Goal: Task Accomplishment & Management: Manage account settings

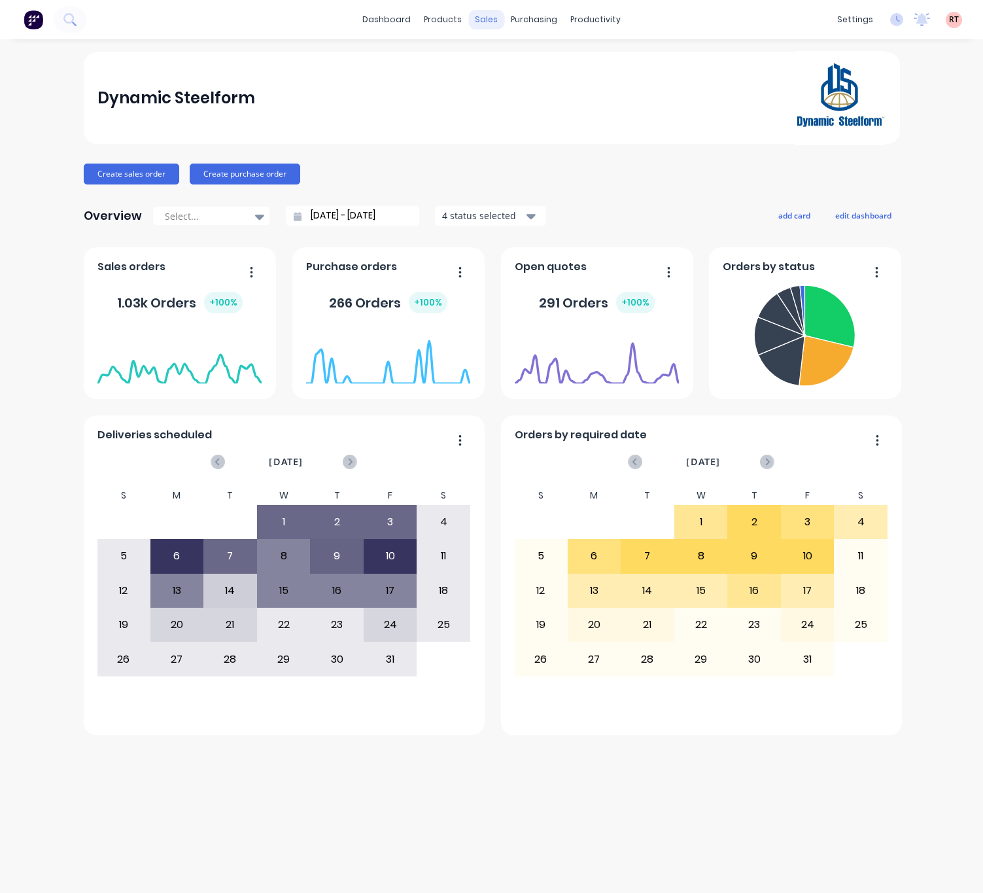
click at [485, 16] on div "sales" at bounding box center [486, 20] width 36 height 20
click at [483, 16] on div "sales" at bounding box center [486, 20] width 36 height 20
click at [503, 53] on link "Sales Orders" at bounding box center [555, 62] width 173 height 26
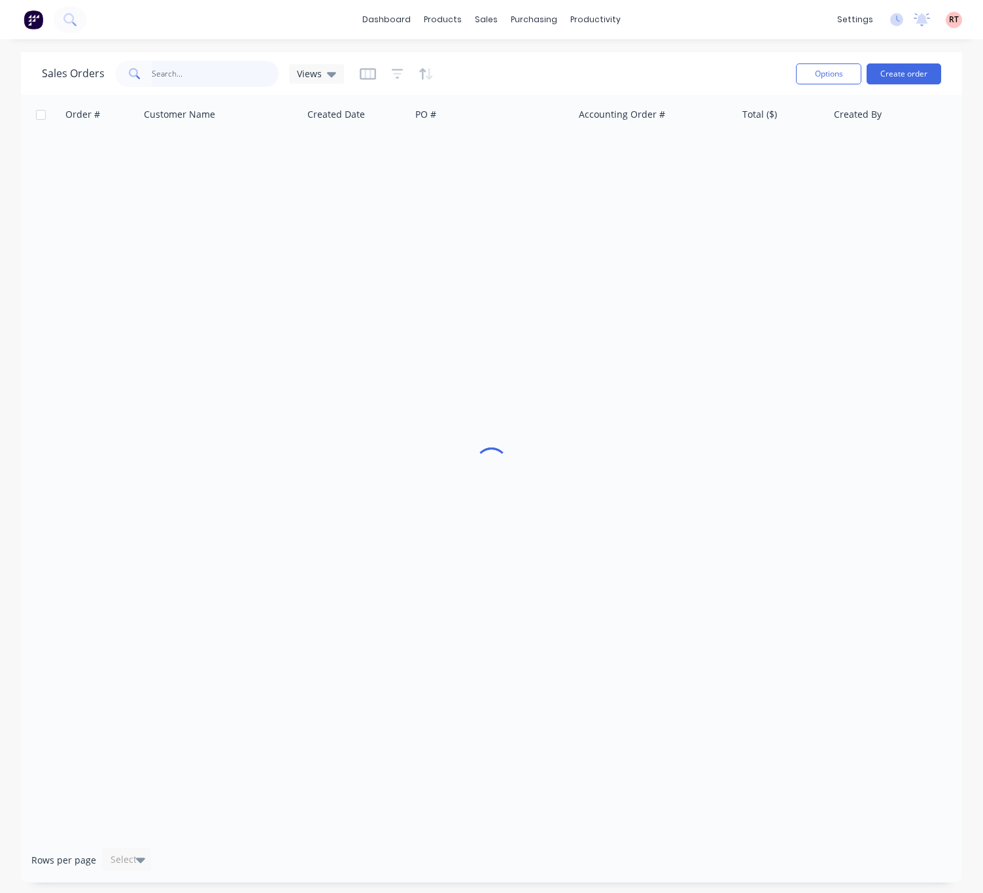
click at [181, 75] on input "text" at bounding box center [216, 74] width 128 height 26
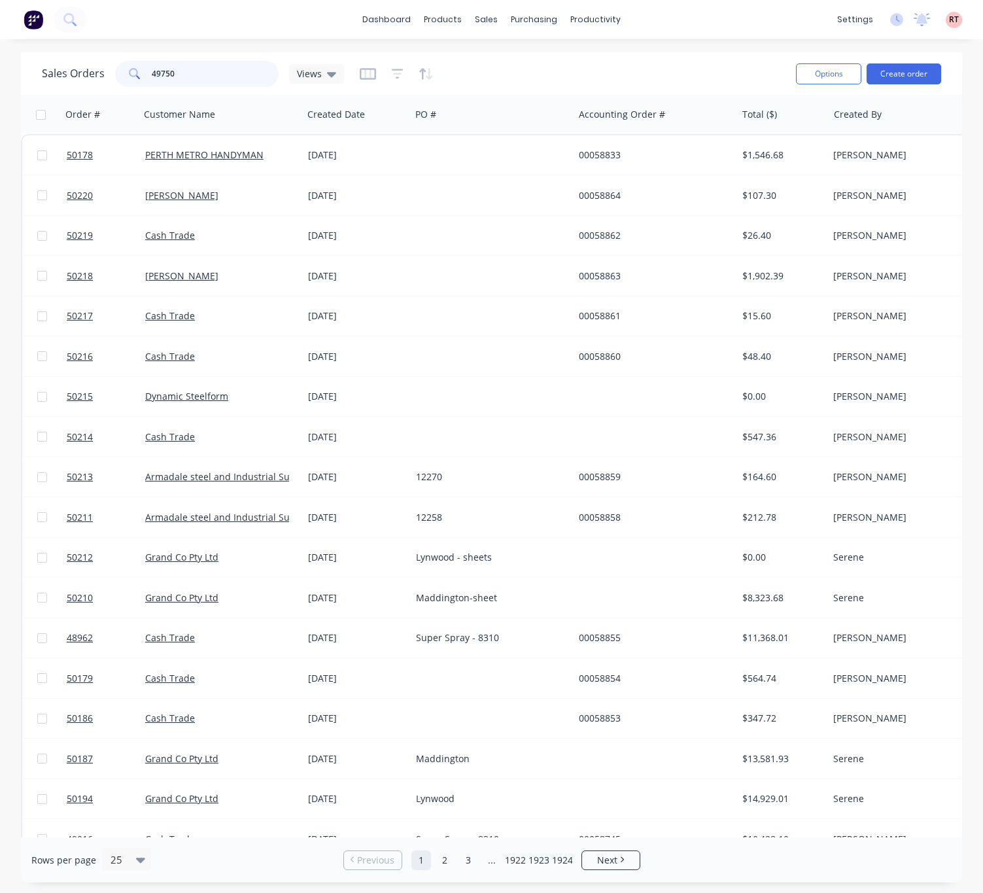
type input "49750"
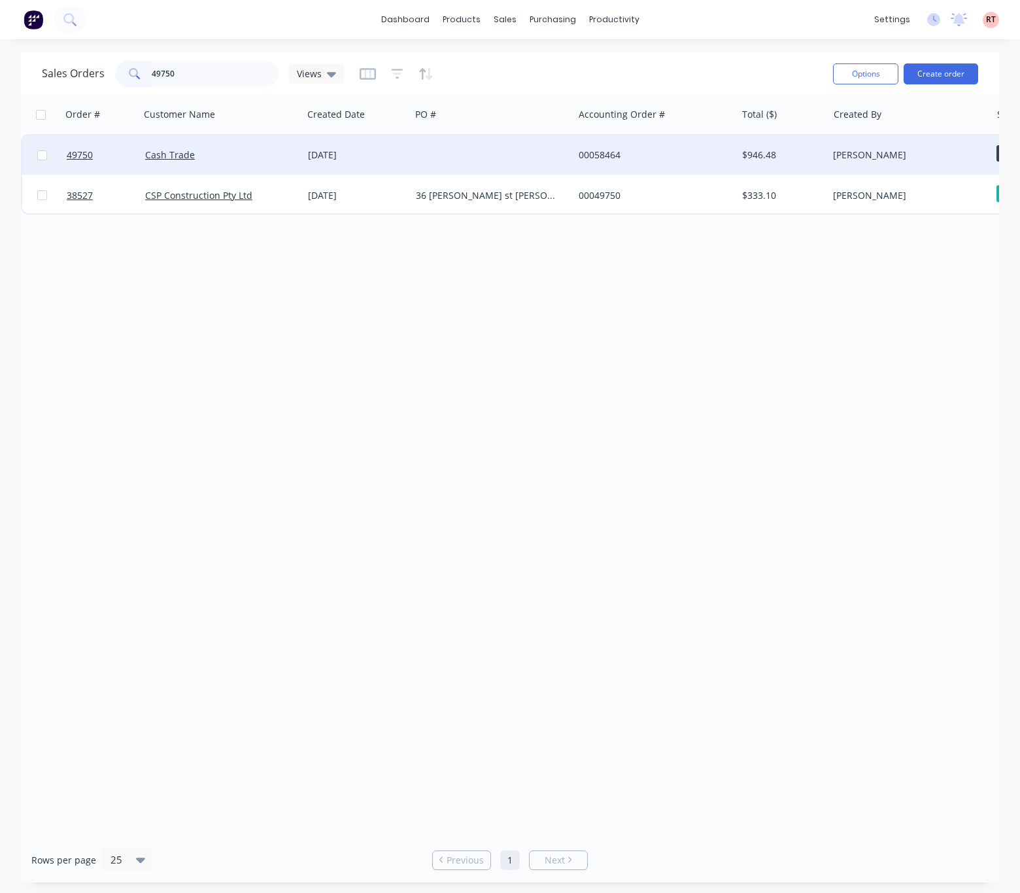
click at [475, 155] on div at bounding box center [492, 154] width 163 height 39
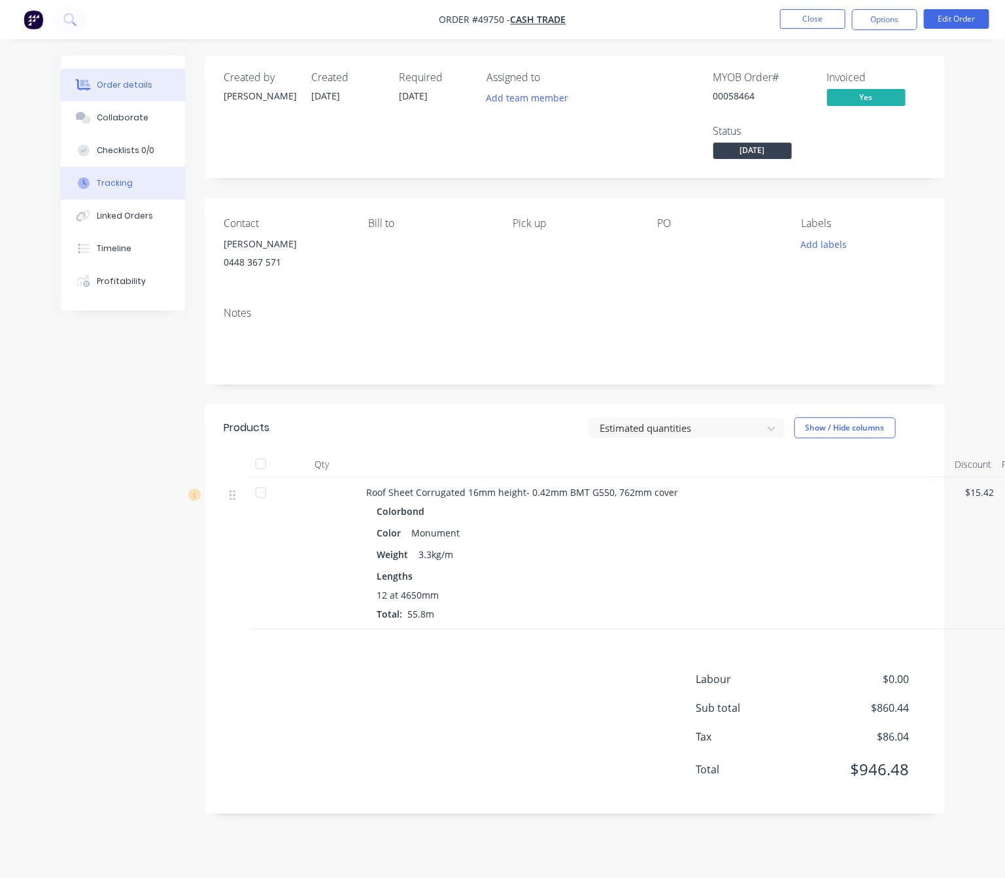
click at [118, 183] on div "Tracking" at bounding box center [115, 183] width 36 height 12
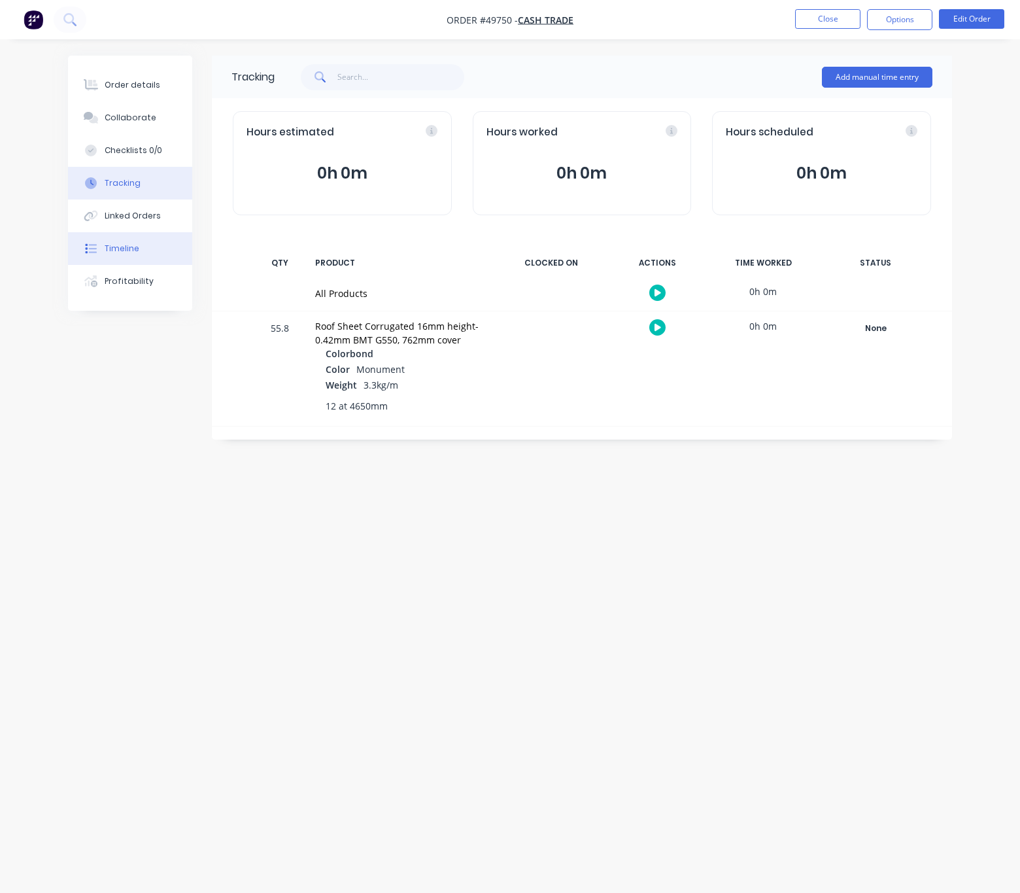
click at [136, 243] on div "Timeline" at bounding box center [122, 249] width 35 height 12
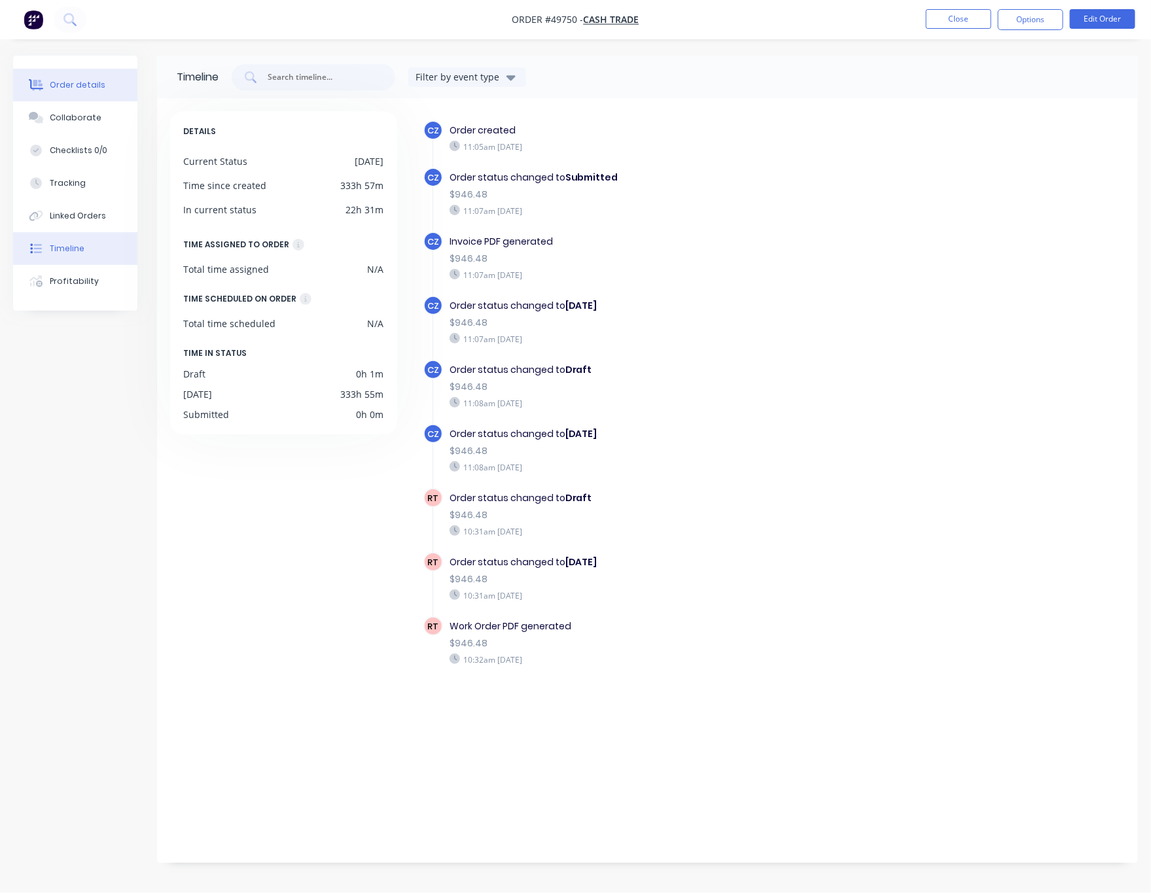
click at [77, 88] on div "Order details" at bounding box center [78, 85] width 56 height 12
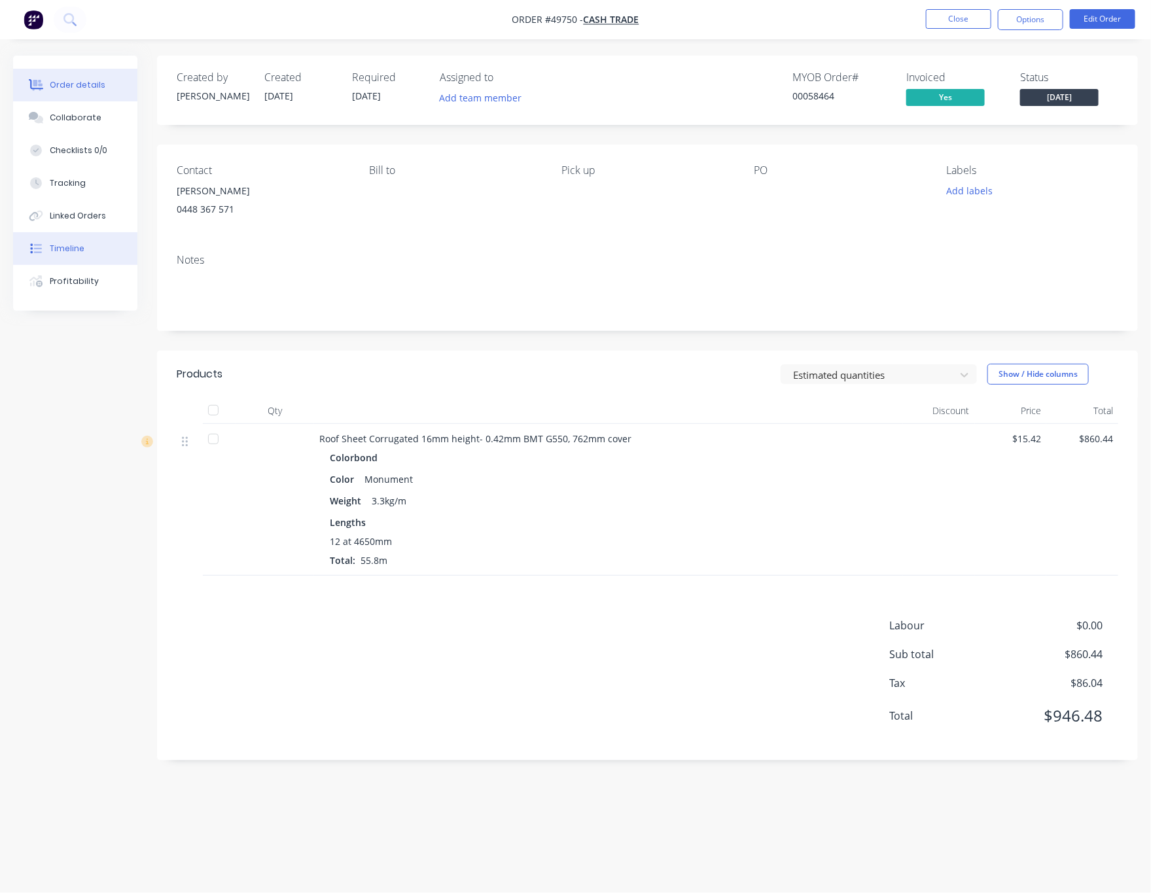
click at [75, 248] on div "Timeline" at bounding box center [67, 249] width 35 height 12
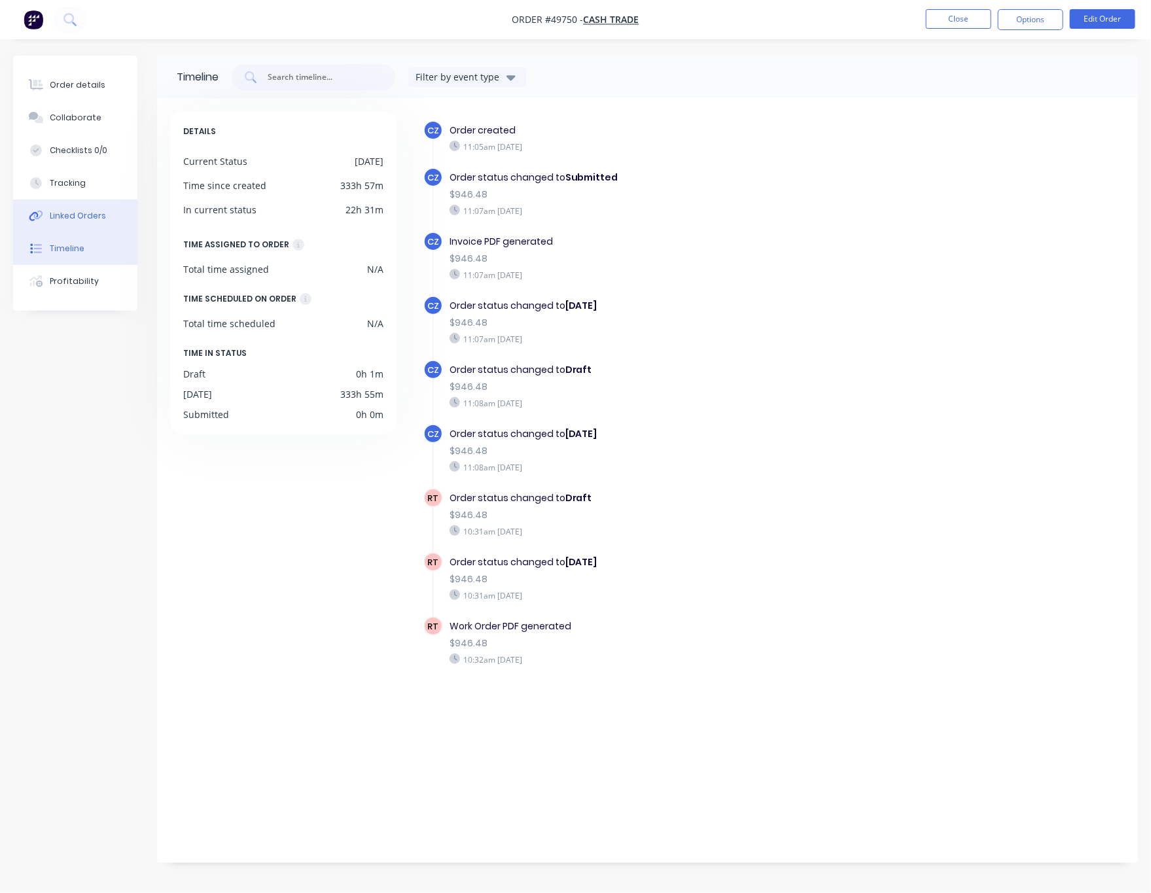
click at [107, 217] on button "Linked Orders" at bounding box center [75, 215] width 124 height 33
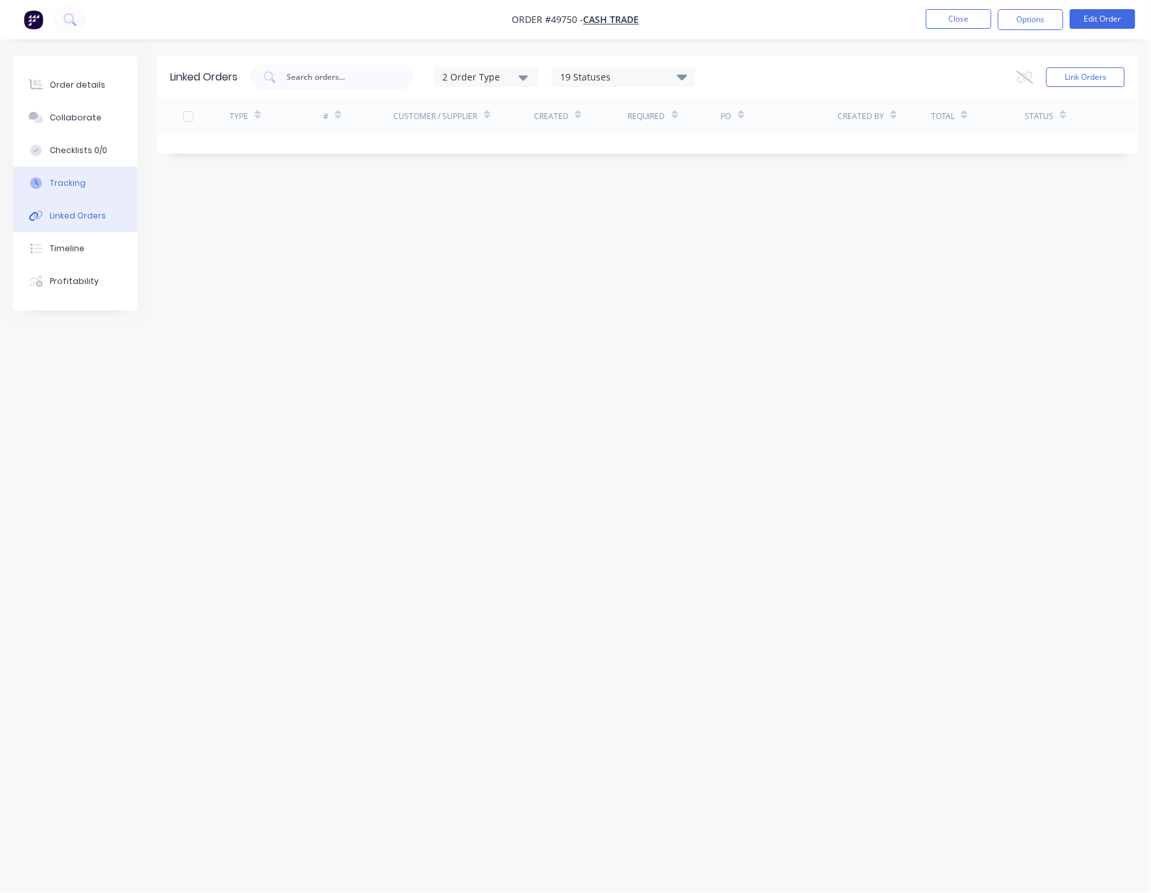
click at [95, 187] on button "Tracking" at bounding box center [75, 183] width 124 height 33
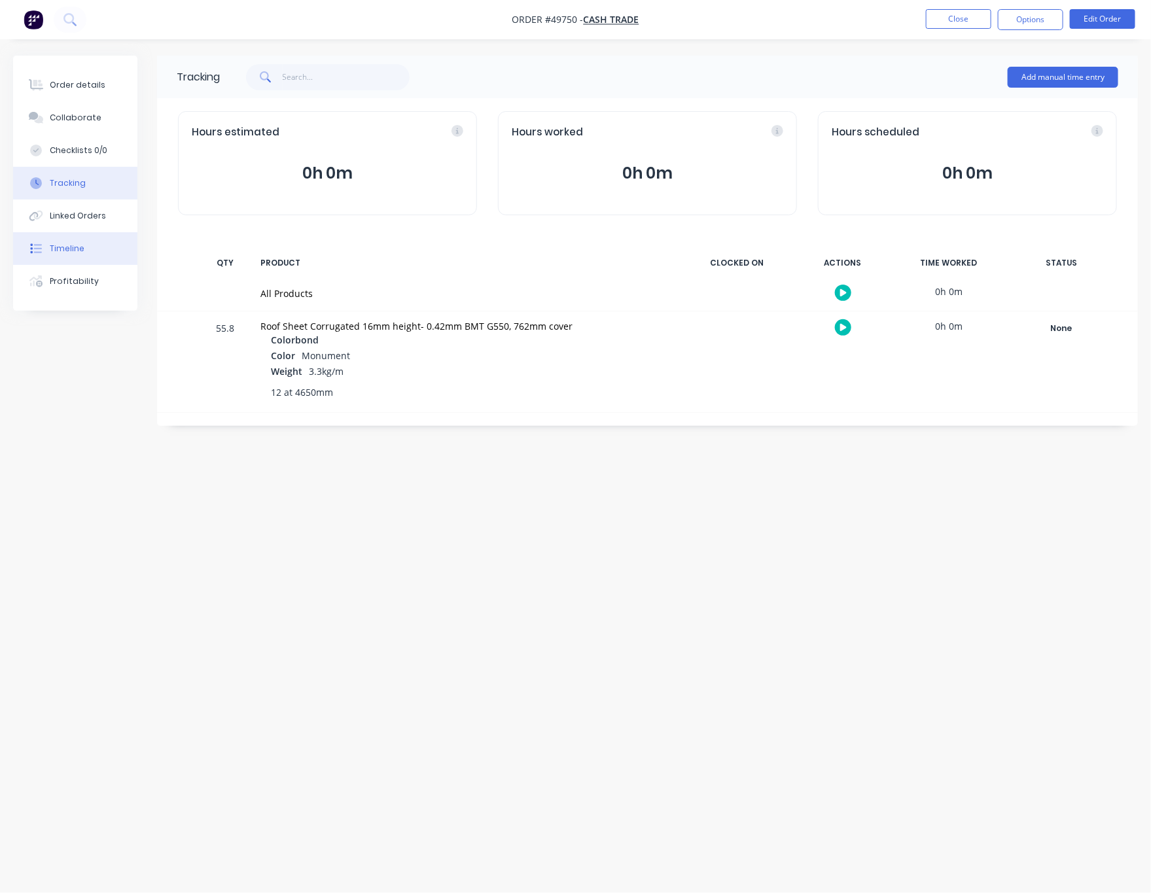
click at [73, 247] on div "Timeline" at bounding box center [67, 249] width 35 height 12
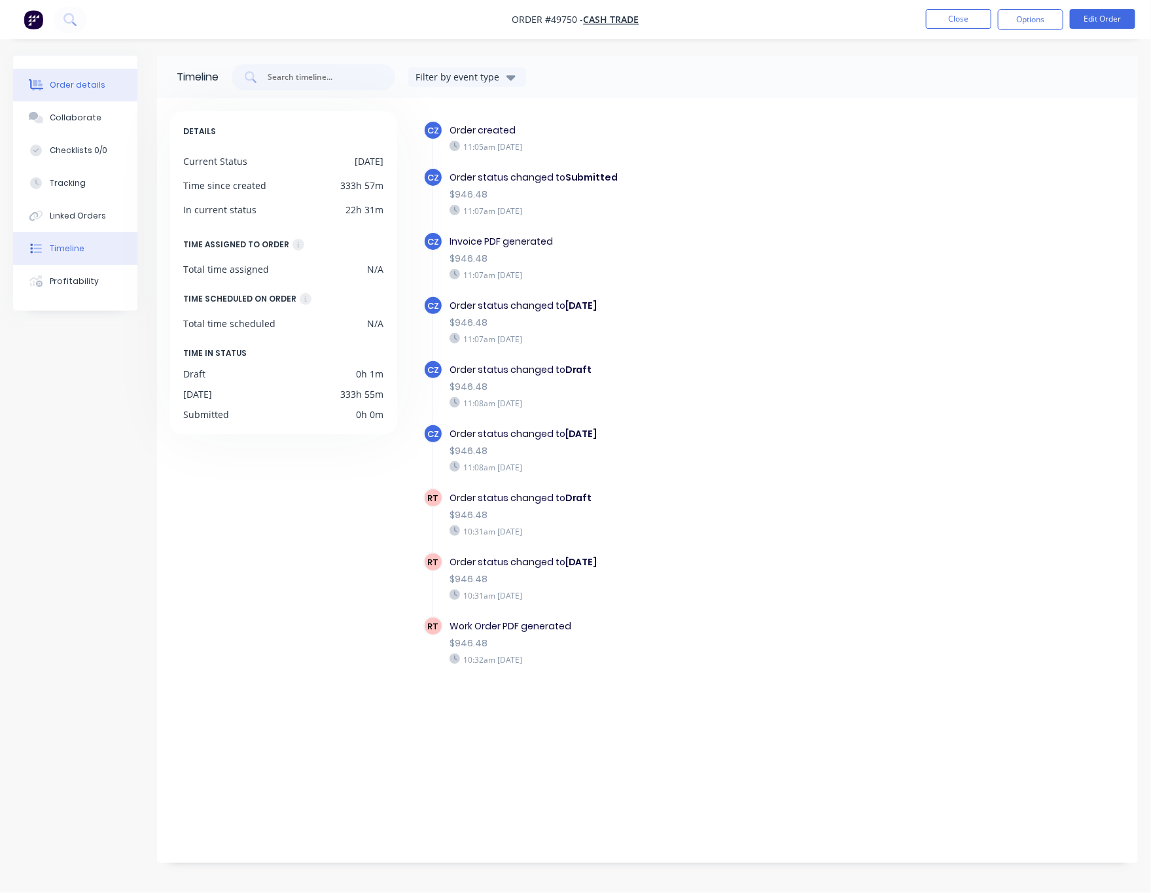
click at [102, 95] on button "Order details" at bounding box center [75, 85] width 124 height 33
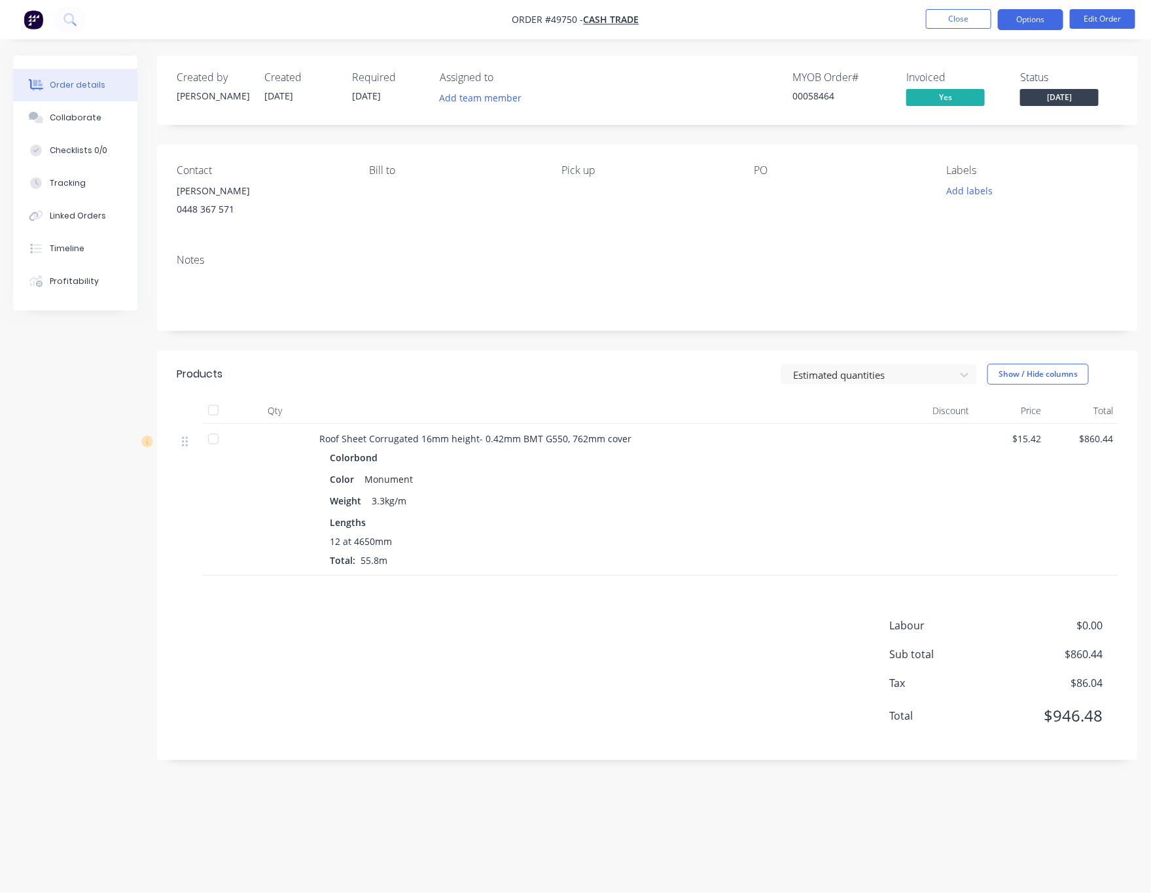
click at [982, 22] on button "Options" at bounding box center [1029, 19] width 65 height 21
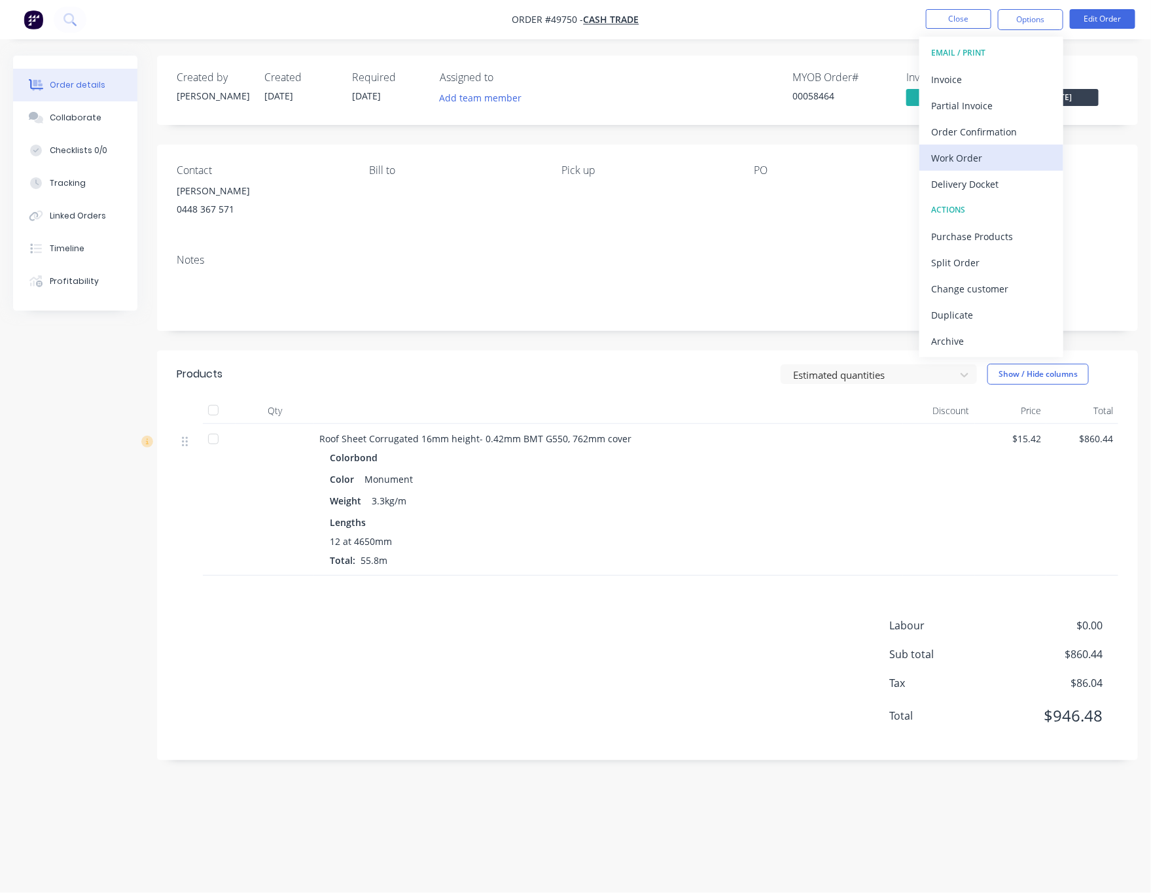
click at [982, 159] on div "Work Order" at bounding box center [991, 157] width 120 height 19
click at [982, 153] on div "Custom" at bounding box center [991, 157] width 120 height 19
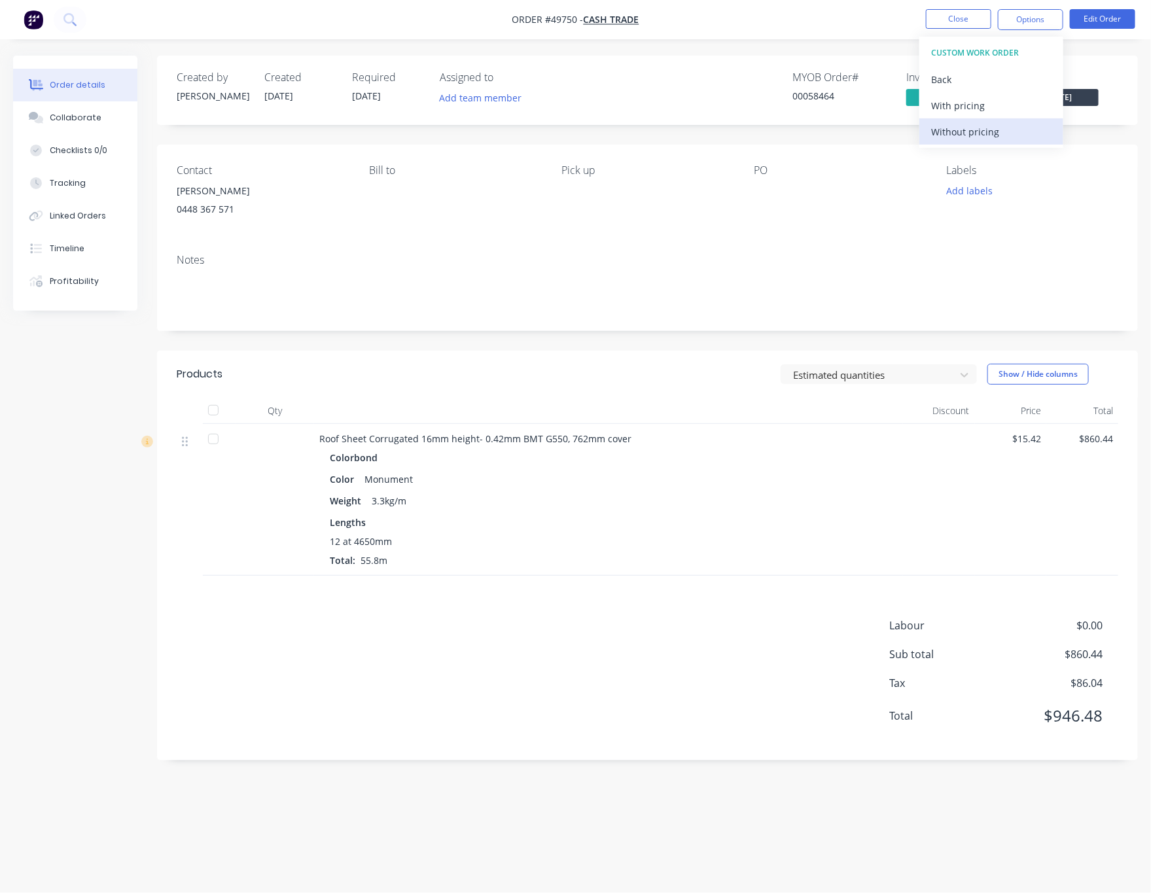
click at [982, 138] on div "Without pricing" at bounding box center [991, 131] width 120 height 19
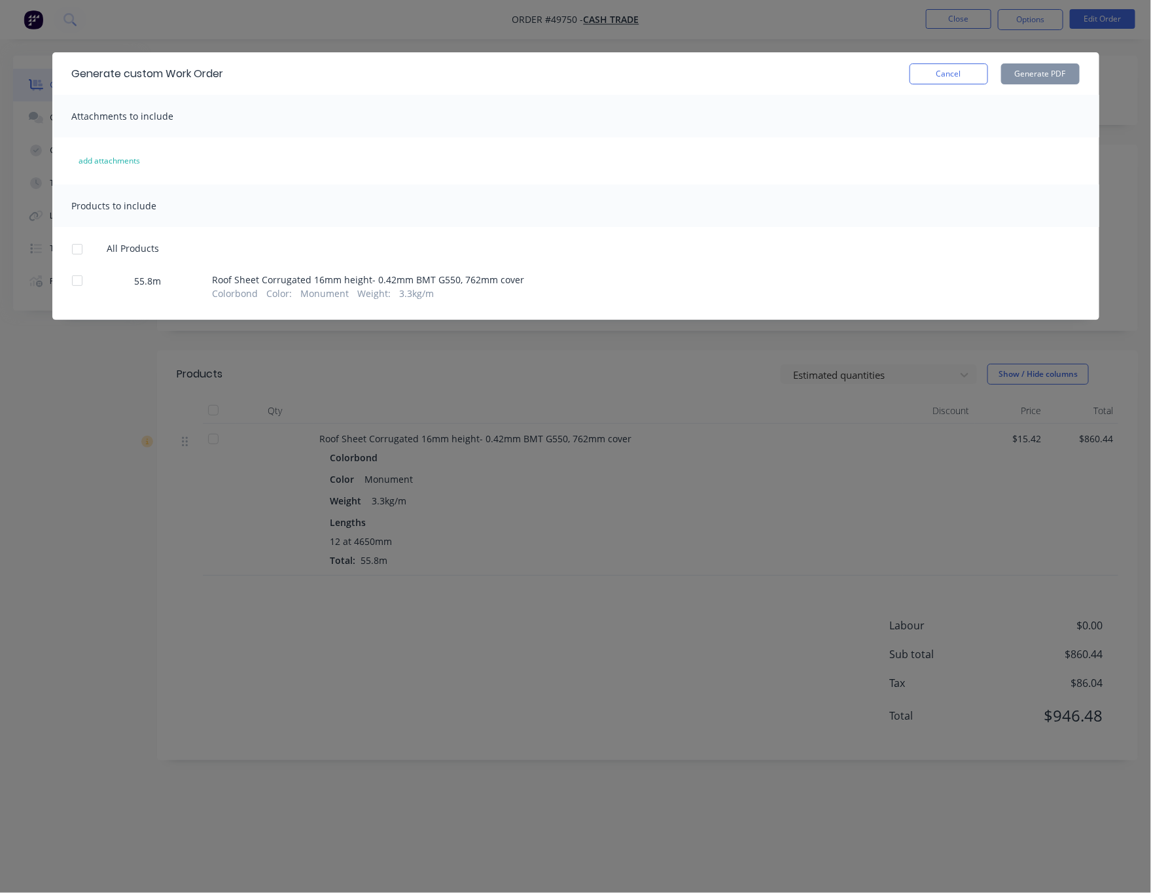
click at [80, 283] on div at bounding box center [77, 281] width 26 height 26
click at [982, 75] on button "Generate PDF" at bounding box center [1040, 73] width 78 height 21
click at [757, 575] on div "Generate custom Work Order Cancel Generate PDF Attachments to include add attac…" at bounding box center [575, 446] width 1151 height 893
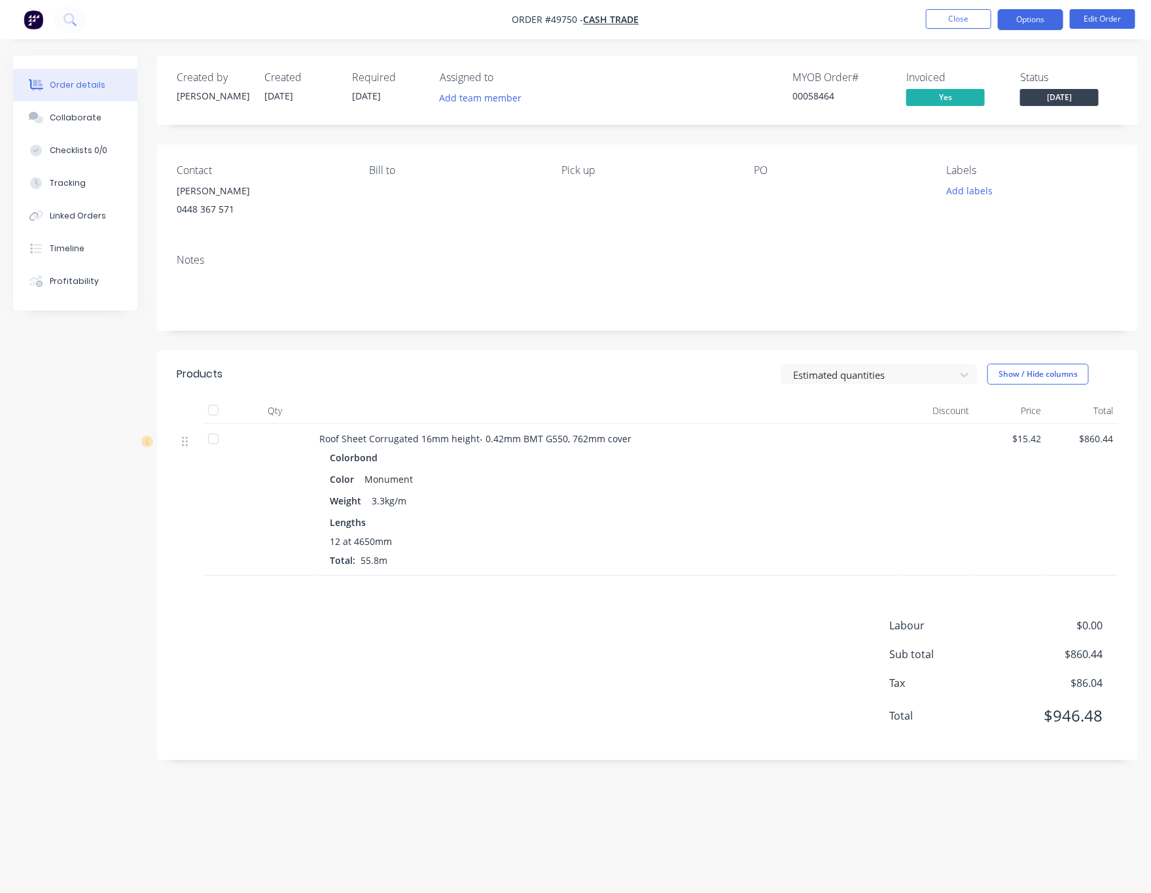
click at [982, 22] on button "Options" at bounding box center [1029, 19] width 65 height 21
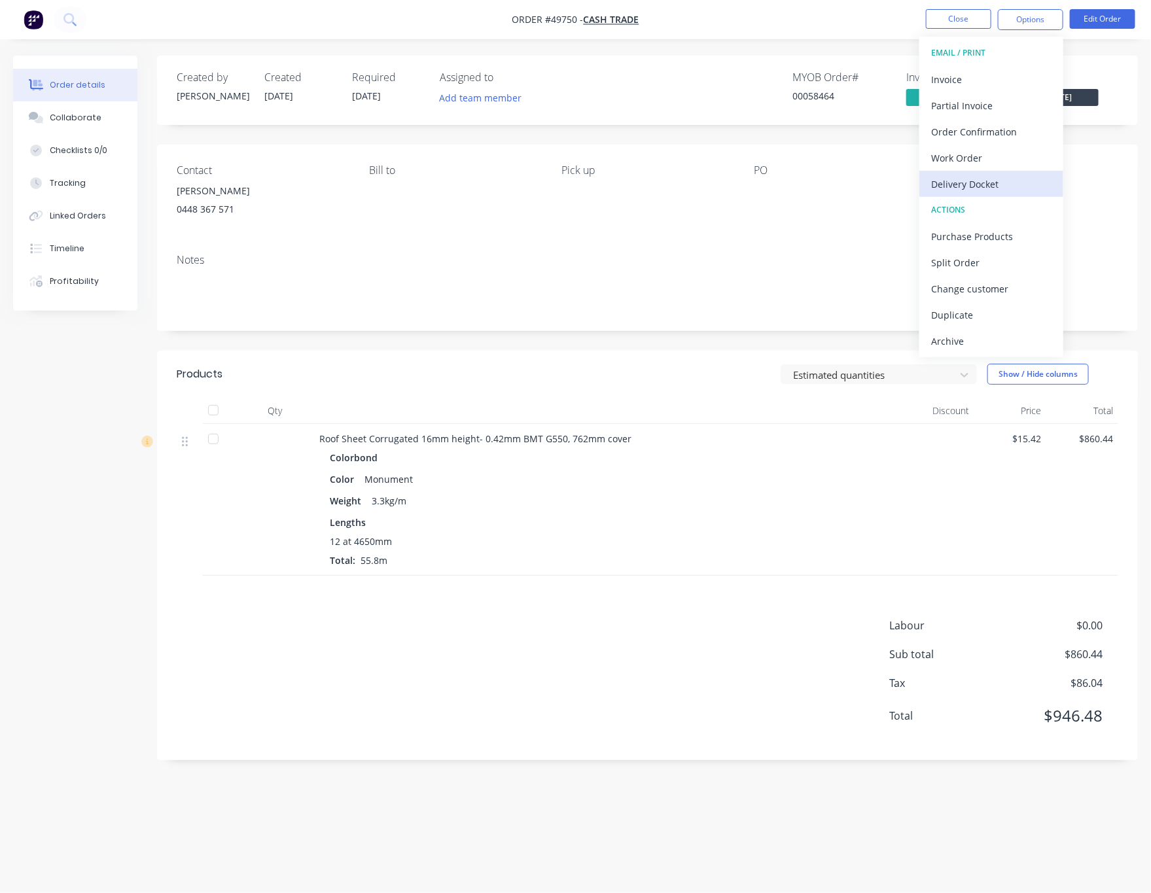
click at [982, 171] on button "Delivery Docket" at bounding box center [991, 184] width 144 height 26
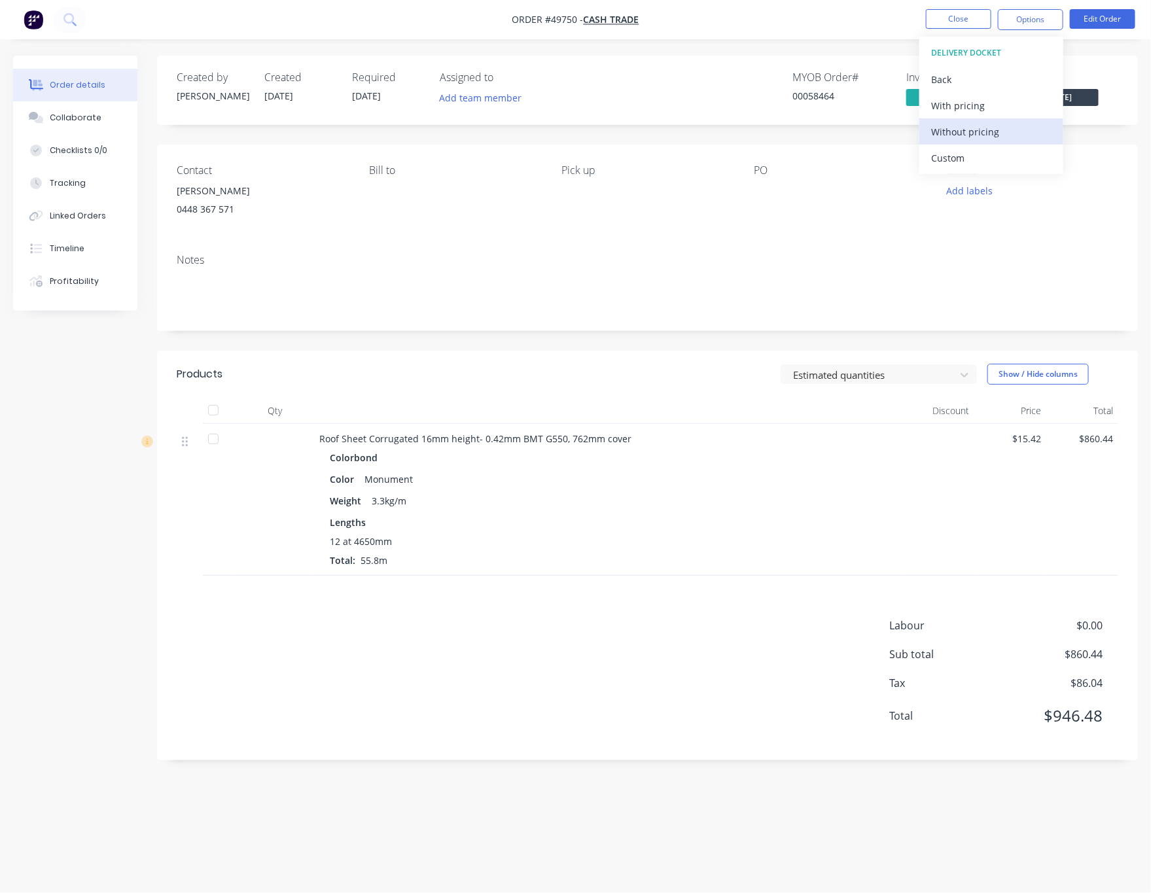
click at [982, 130] on div "Without pricing" at bounding box center [991, 131] width 120 height 19
click at [828, 33] on nav "Order #49750 - Cash Trade Close Options Edit Order" at bounding box center [575, 19] width 1151 height 39
drag, startPoint x: 240, startPoint y: 206, endPoint x: 165, endPoint y: 217, distance: 75.3
click at [165, 217] on div "Contact Sam 0448 367 571 Bill to Pick up PO Labels Add labels" at bounding box center [647, 194] width 980 height 99
copy div "0448 367 571"
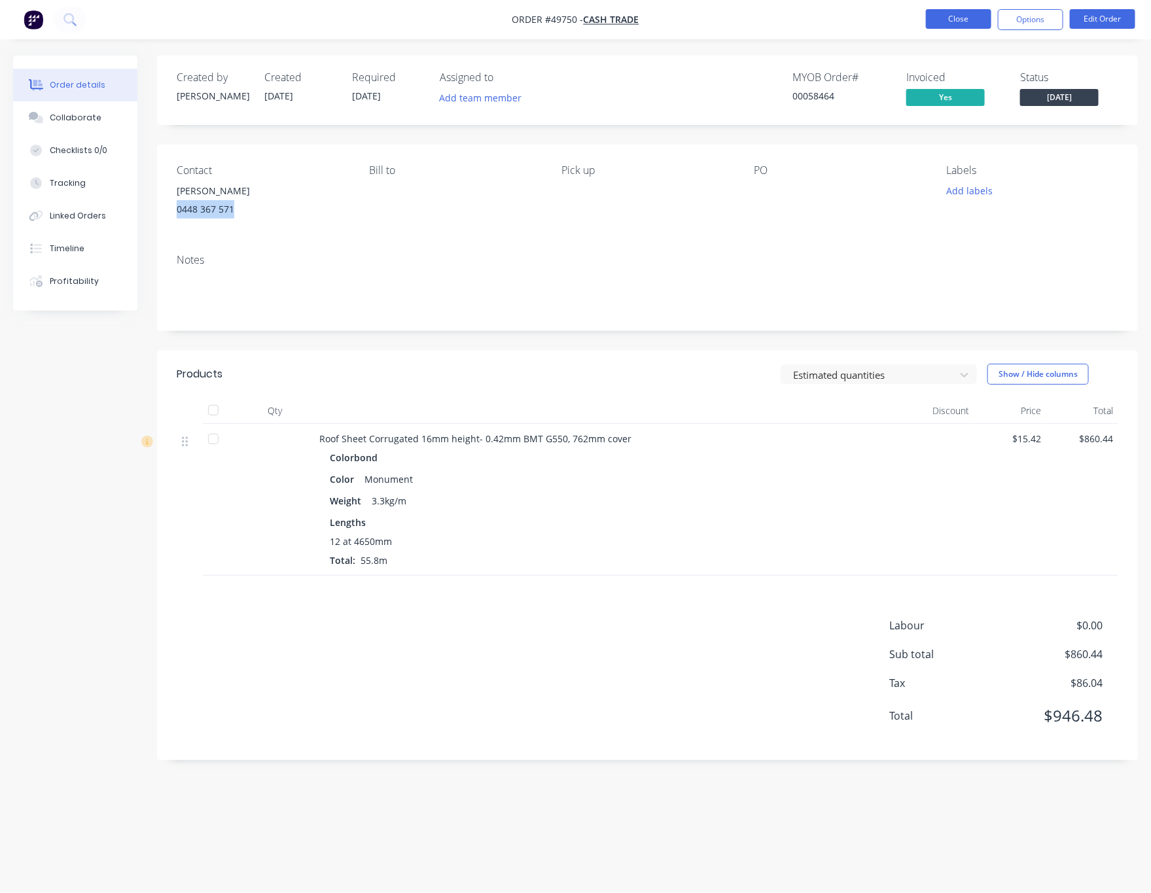
click at [950, 18] on button "Close" at bounding box center [958, 19] width 65 height 20
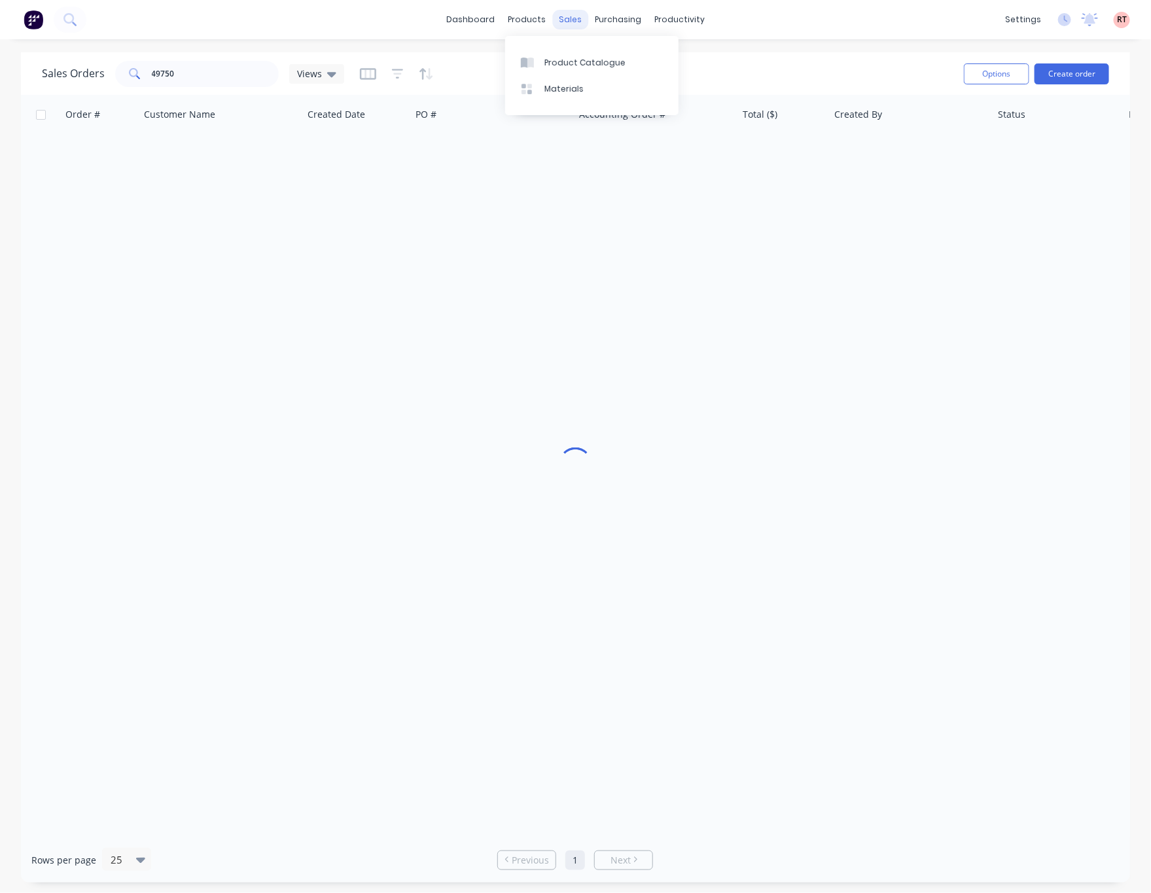
click at [562, 16] on div "sales" at bounding box center [570, 20] width 36 height 20
click at [638, 101] on link "Customers" at bounding box center [639, 89] width 173 height 26
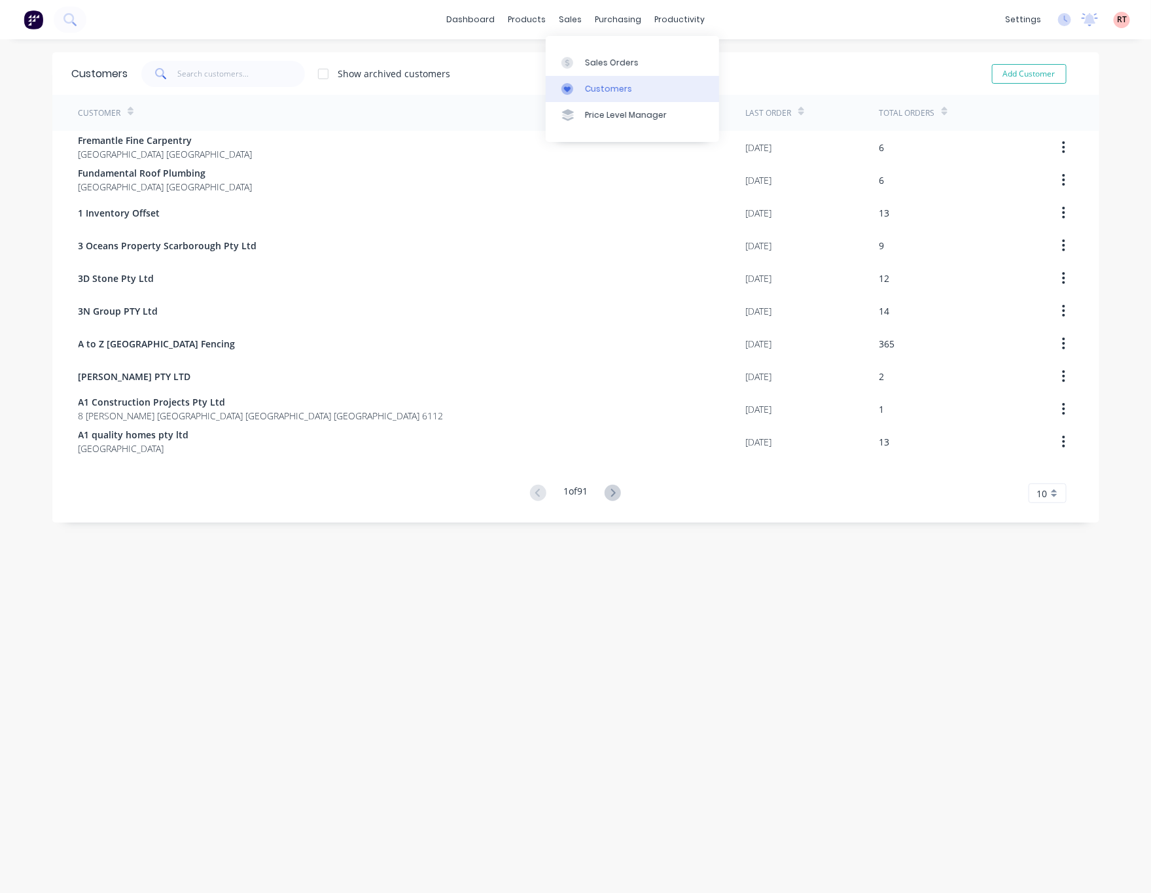
click at [612, 86] on div "Customers" at bounding box center [608, 89] width 47 height 12
click at [218, 75] on input "text" at bounding box center [241, 74] width 128 height 26
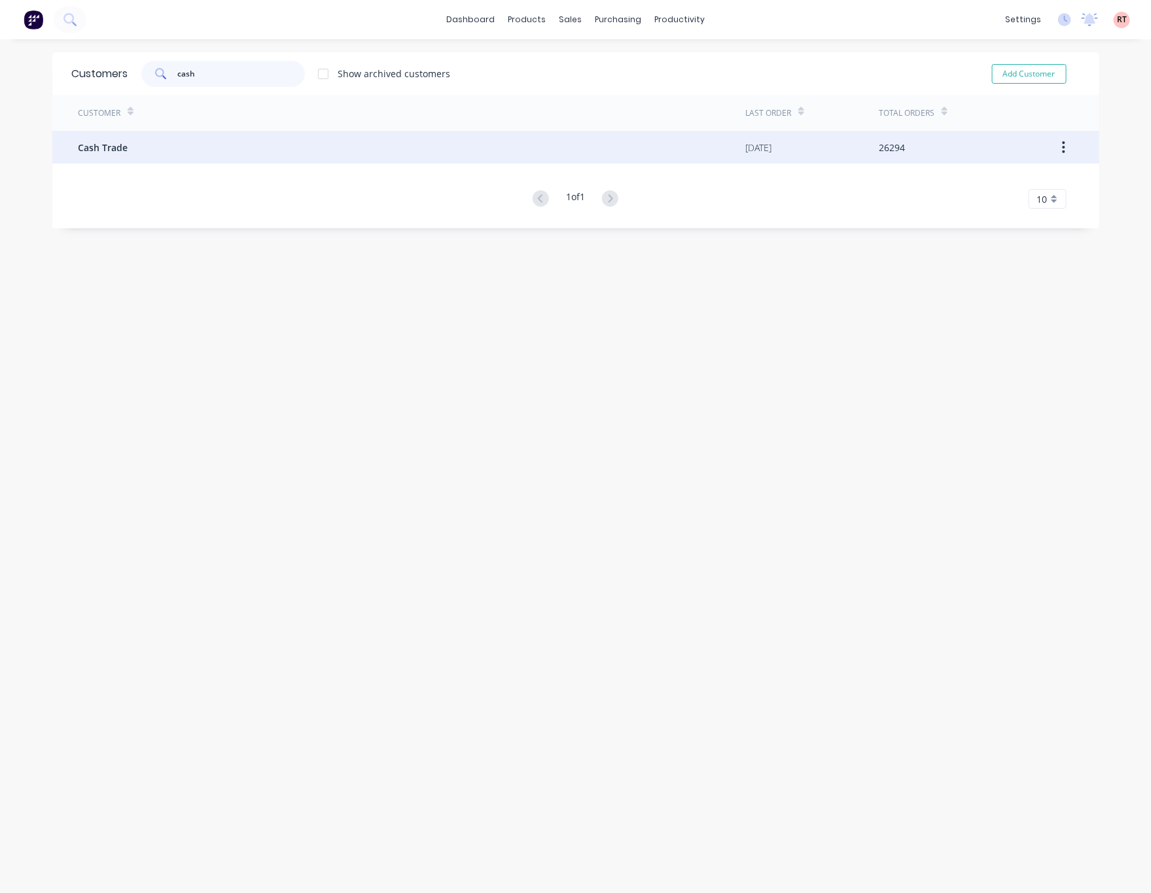
type input "cash"
click at [220, 149] on div "Cash Trade" at bounding box center [411, 147] width 667 height 33
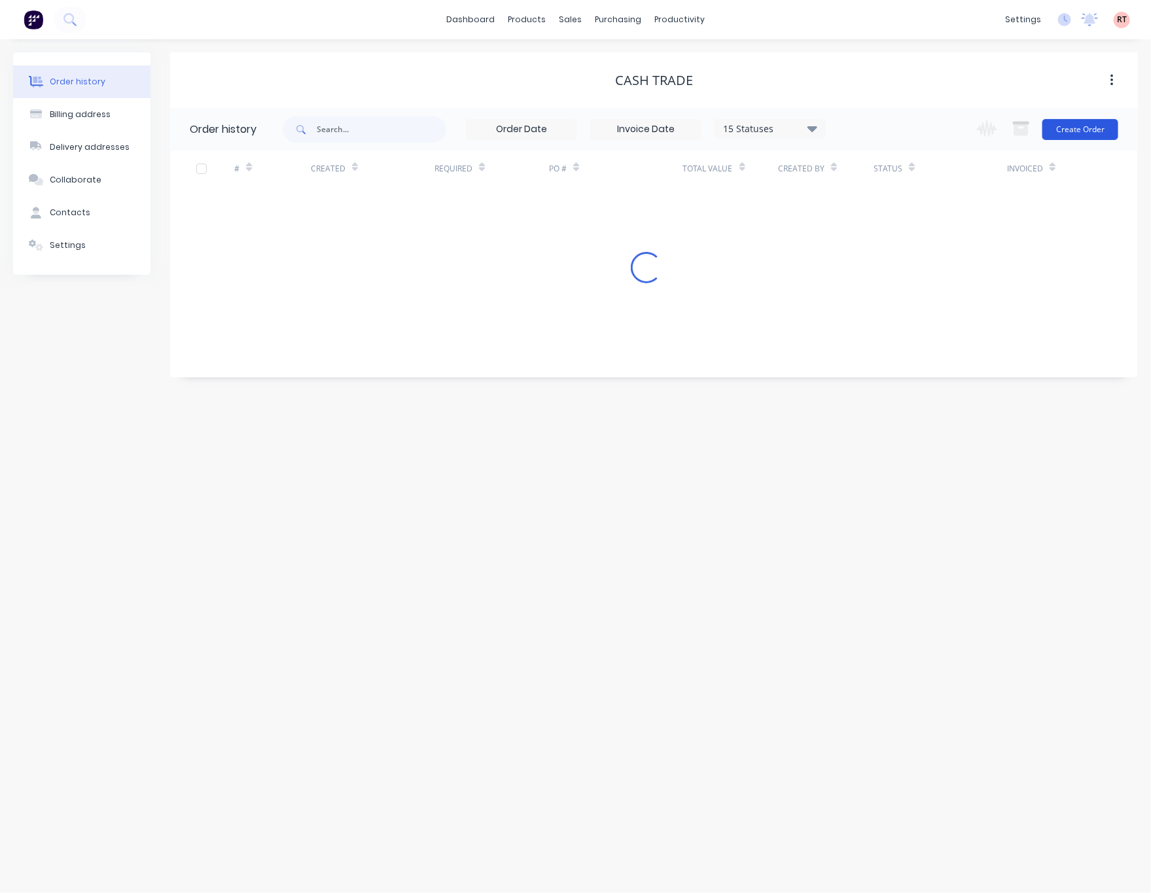
click at [982, 135] on button "Create Order" at bounding box center [1080, 129] width 76 height 21
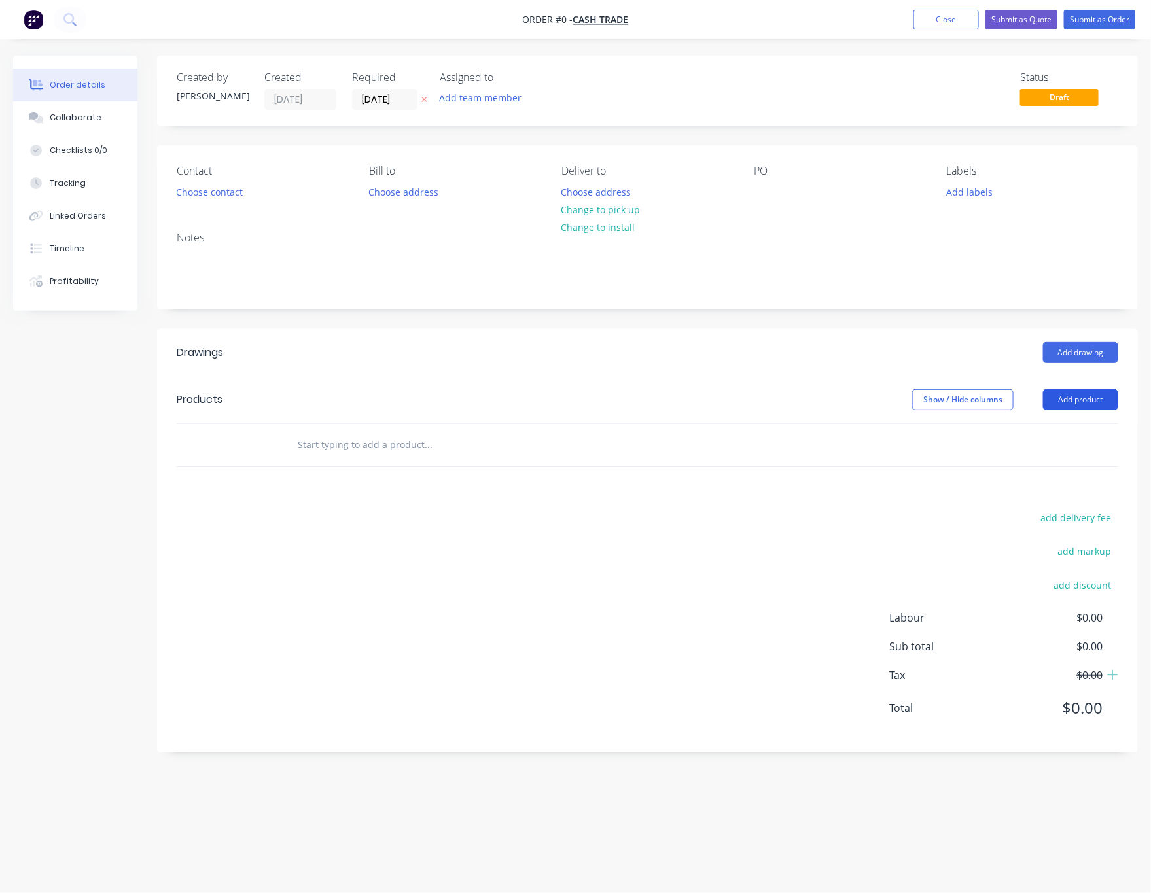
click at [982, 406] on button "Add product" at bounding box center [1080, 399] width 75 height 21
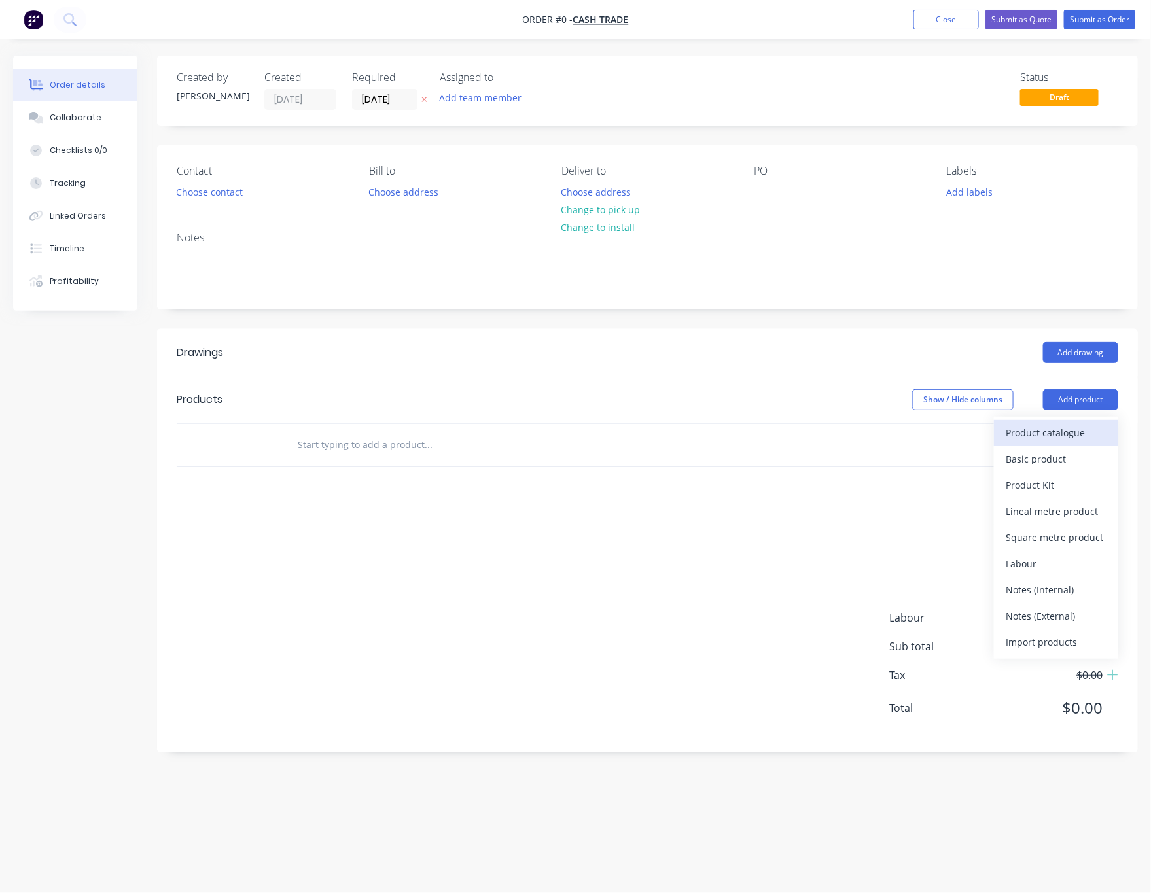
click at [982, 430] on div "Product catalogue" at bounding box center [1055, 432] width 101 height 19
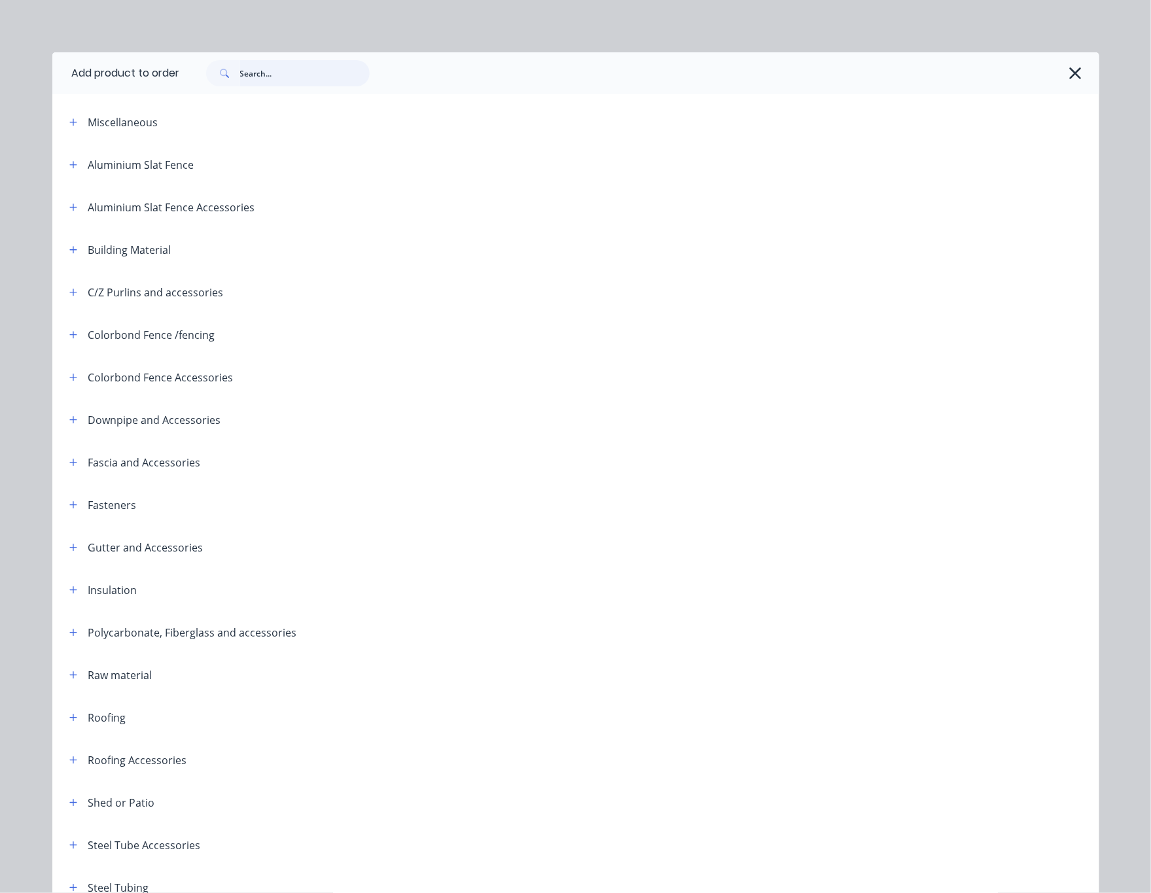
click at [281, 84] on input "text" at bounding box center [305, 73] width 130 height 26
type input "vf"
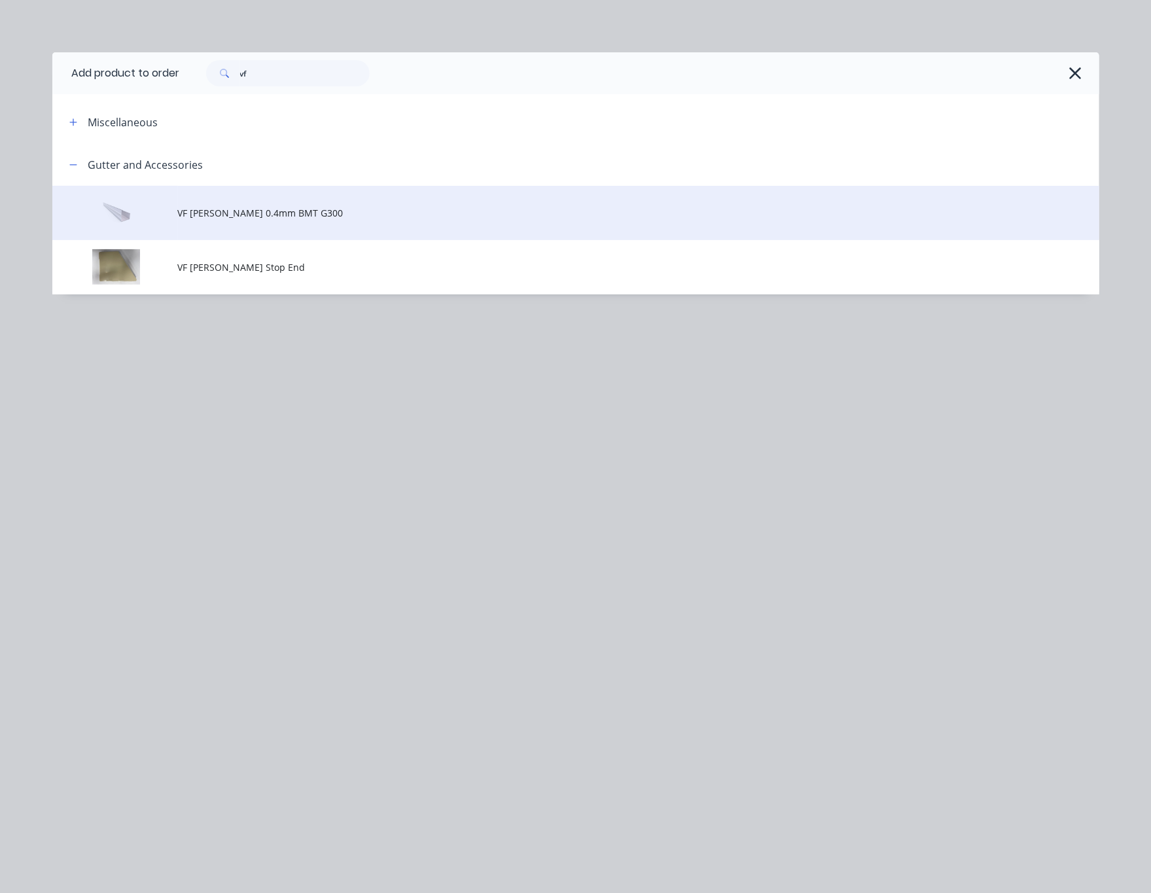
click at [373, 207] on span "VF Patio Gutter 0.4mm BMT G300" at bounding box center [546, 213] width 737 height 14
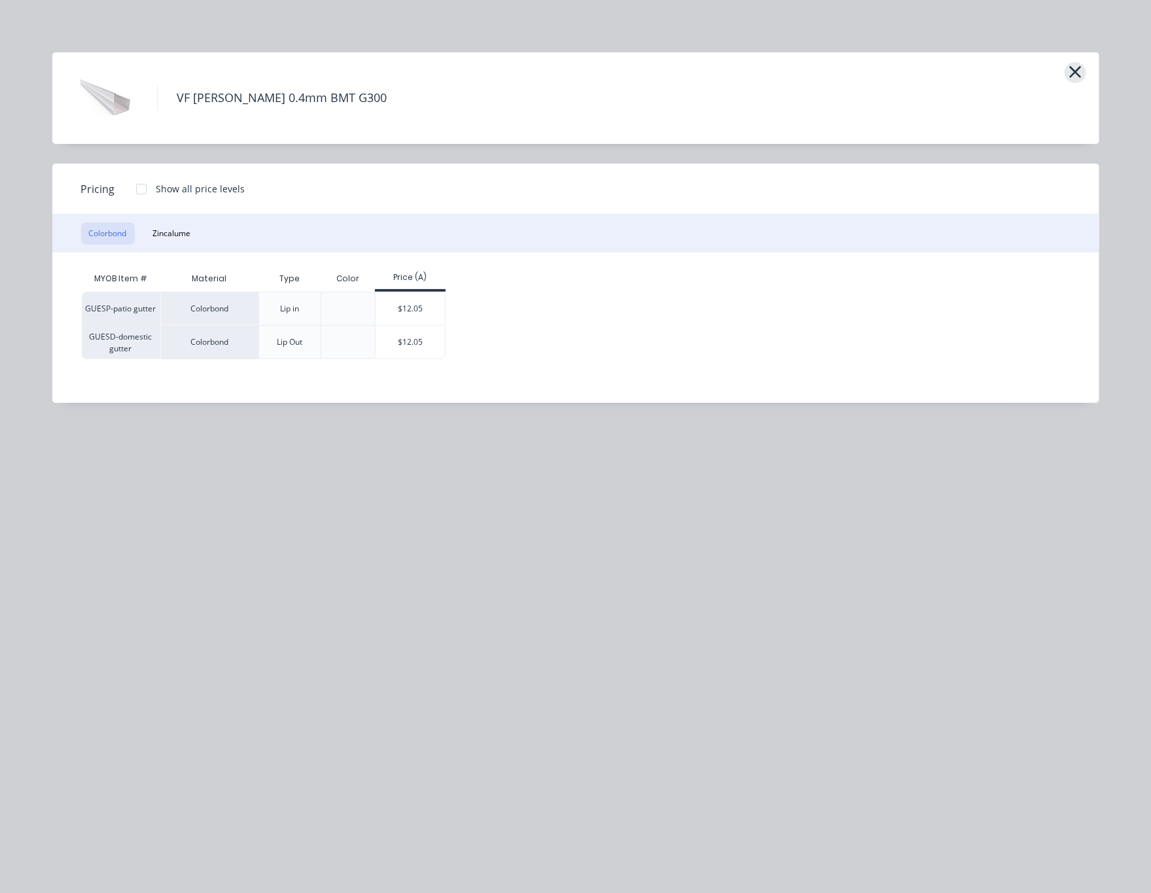
click at [982, 69] on icon "button" at bounding box center [1075, 72] width 12 height 12
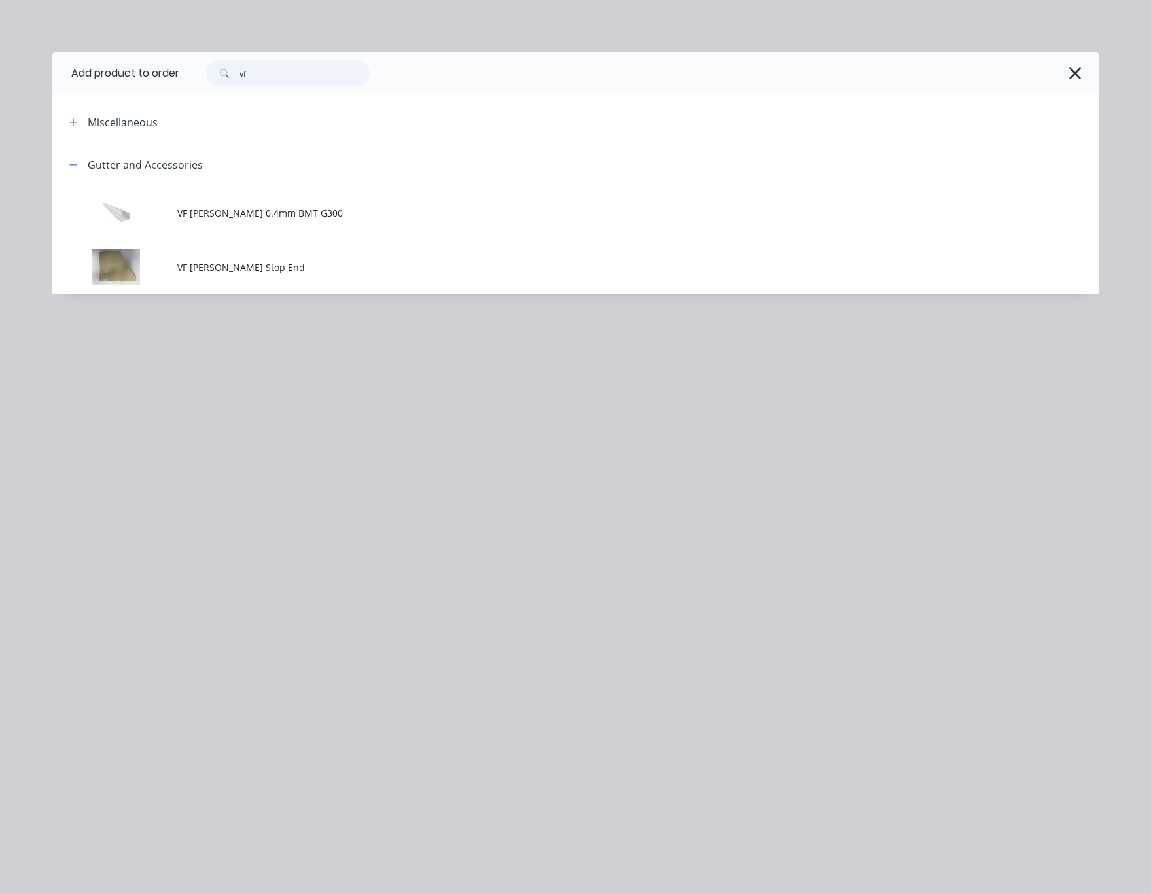
drag, startPoint x: 257, startPoint y: 75, endPoint x: 189, endPoint y: 75, distance: 68.0
click at [189, 75] on div "vf" at bounding box center [633, 73] width 906 height 26
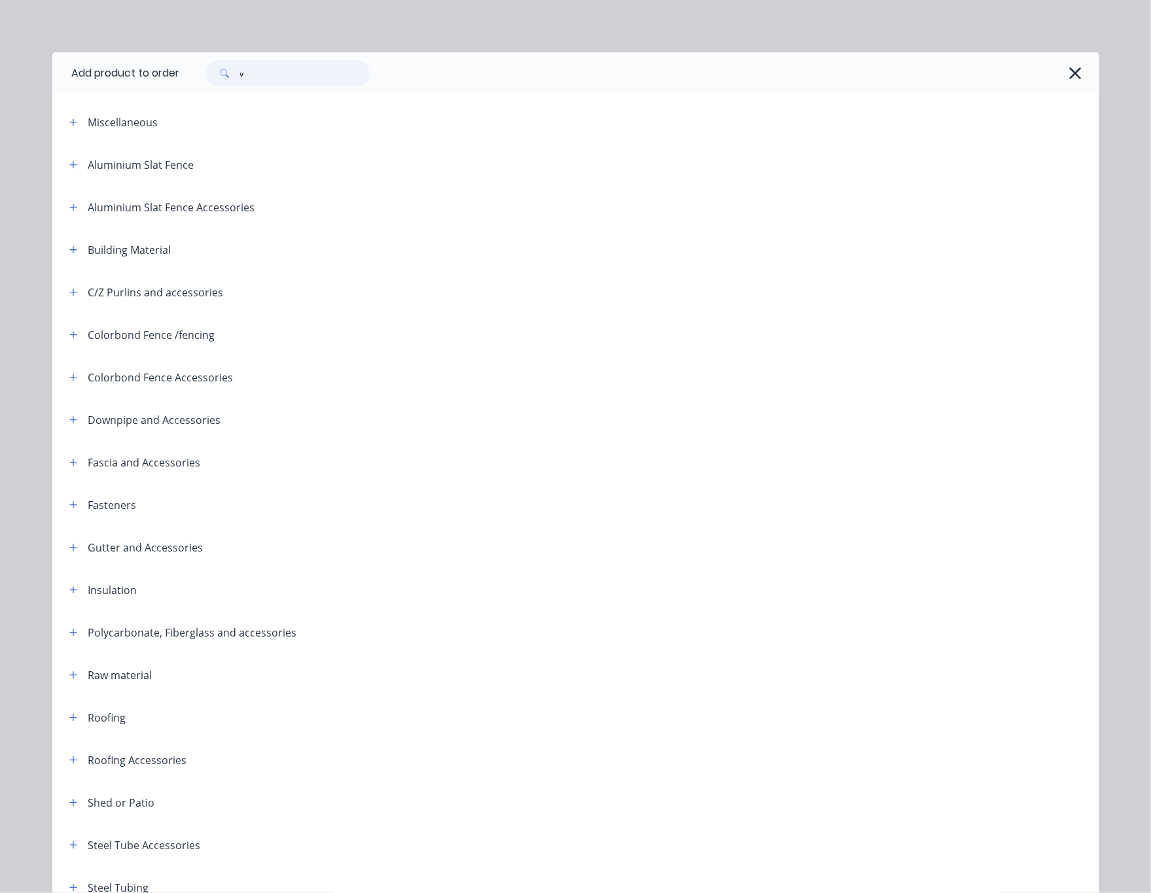
type input "vf"
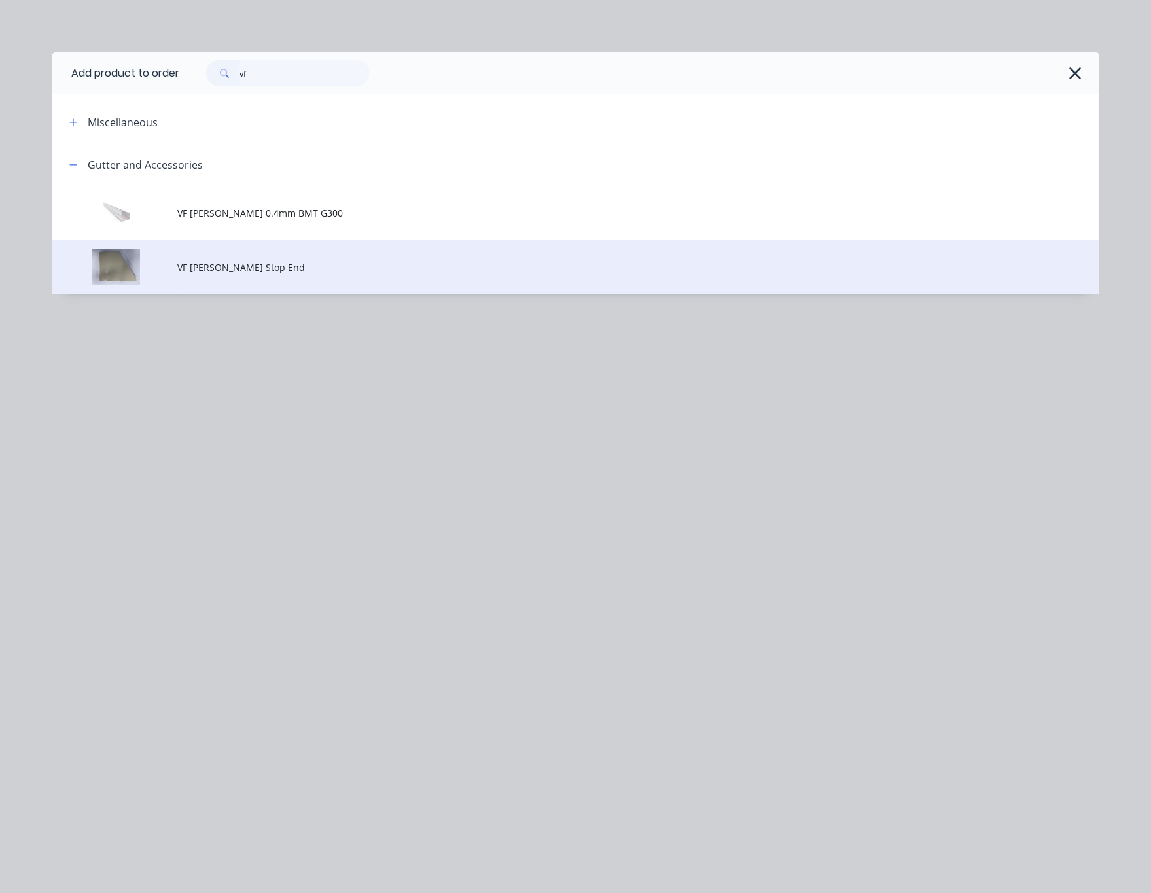
click at [303, 275] on td "VF Patio Gutter Stop End" at bounding box center [638, 267] width 921 height 54
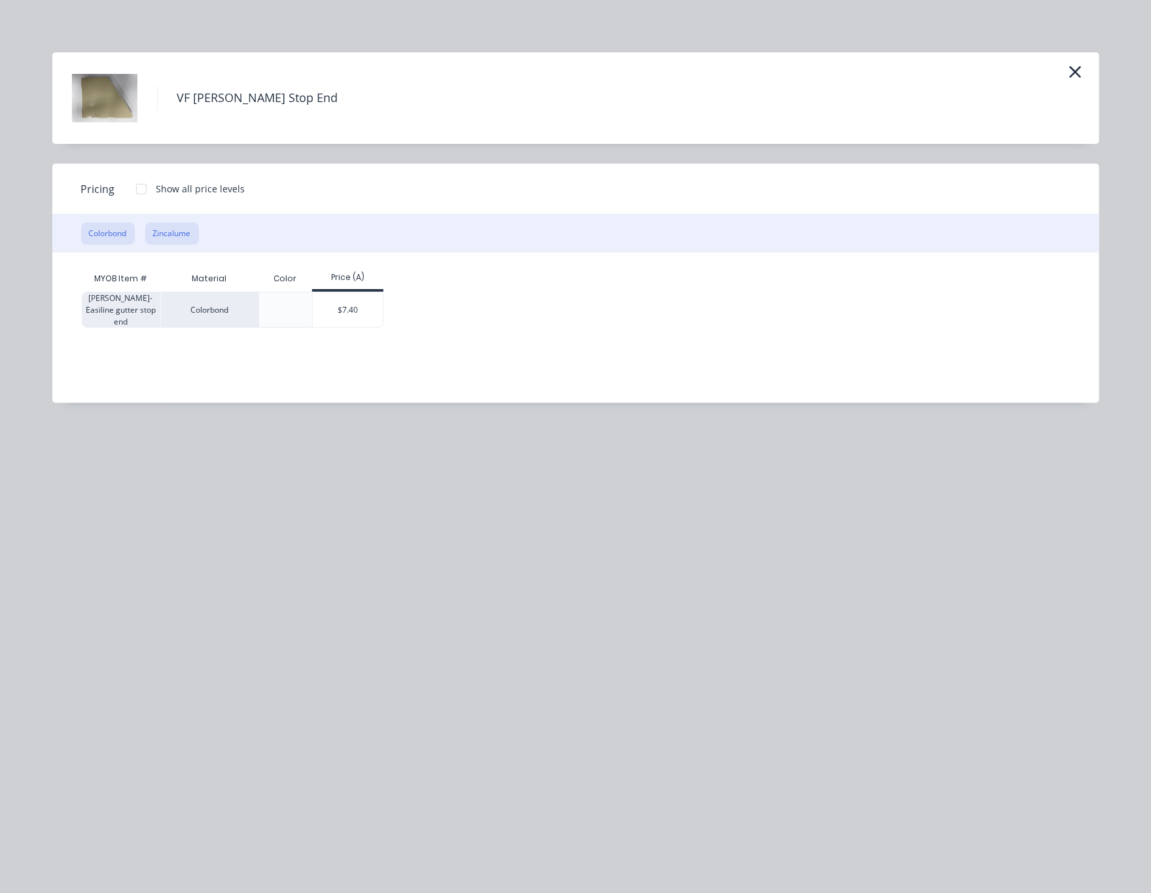
click at [171, 228] on button "Zincalume" at bounding box center [172, 233] width 54 height 22
click at [369, 308] on div "$7.40" at bounding box center [373, 309] width 70 height 35
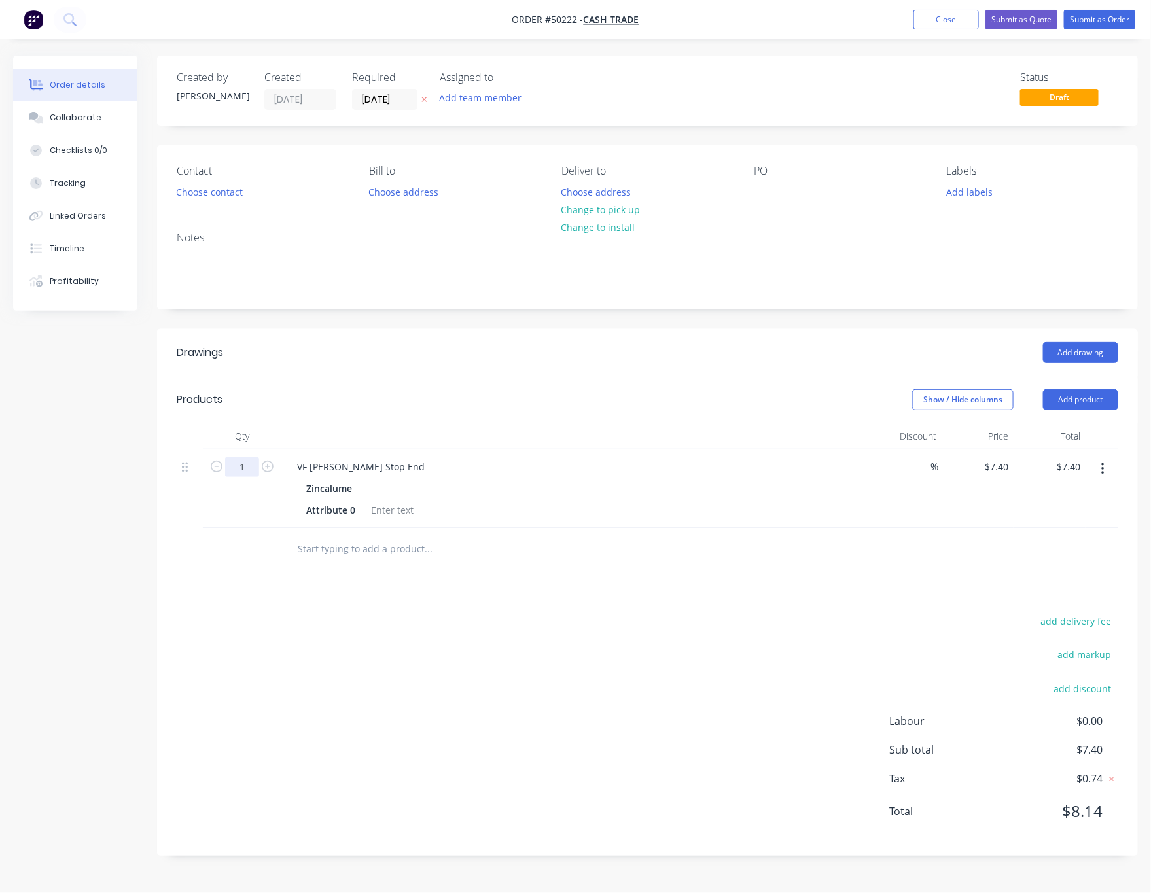
click at [245, 464] on input "1" at bounding box center [242, 467] width 34 height 20
type input "2"
type input "$14.80"
click at [585, 570] on div at bounding box center [516, 549] width 471 height 43
click at [928, 22] on button "Close" at bounding box center [945, 20] width 65 height 20
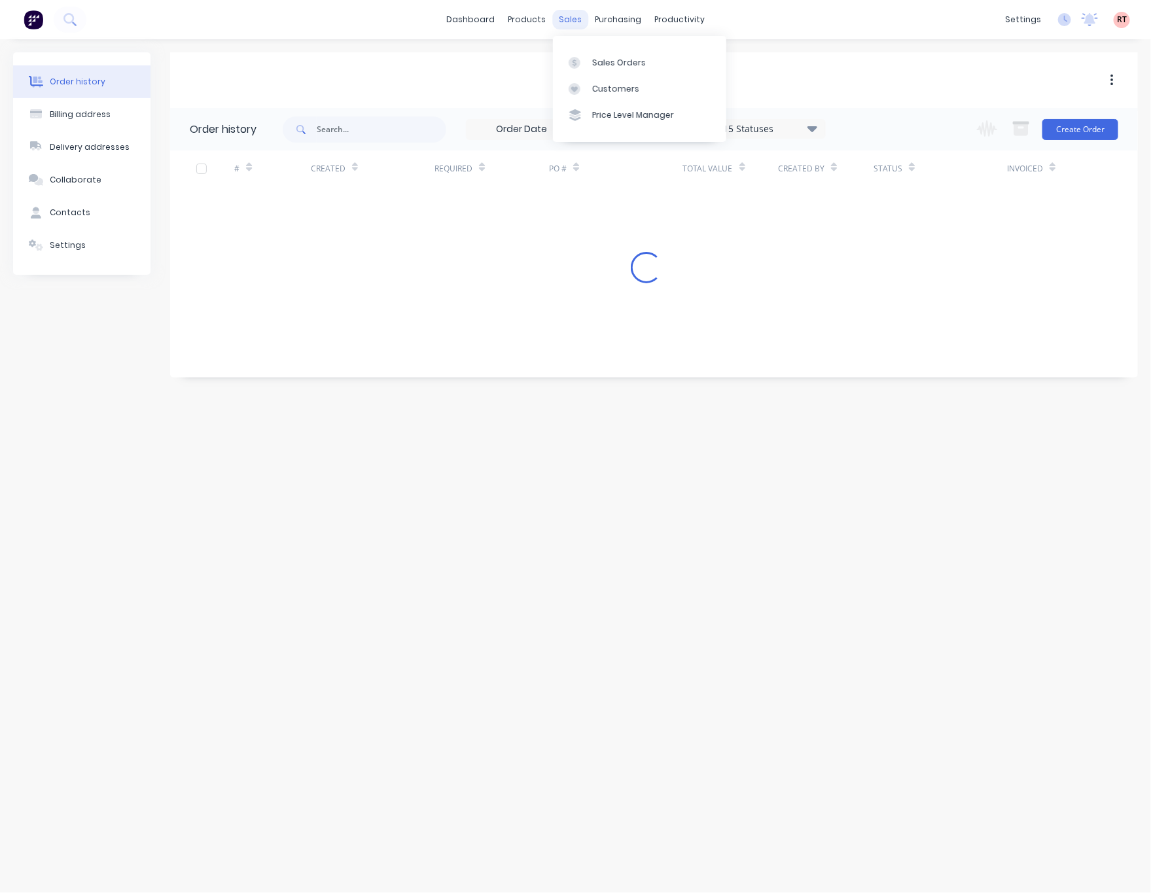
click at [571, 18] on div "sales" at bounding box center [570, 20] width 36 height 20
click at [617, 61] on div "Sales Orders" at bounding box center [619, 63] width 54 height 12
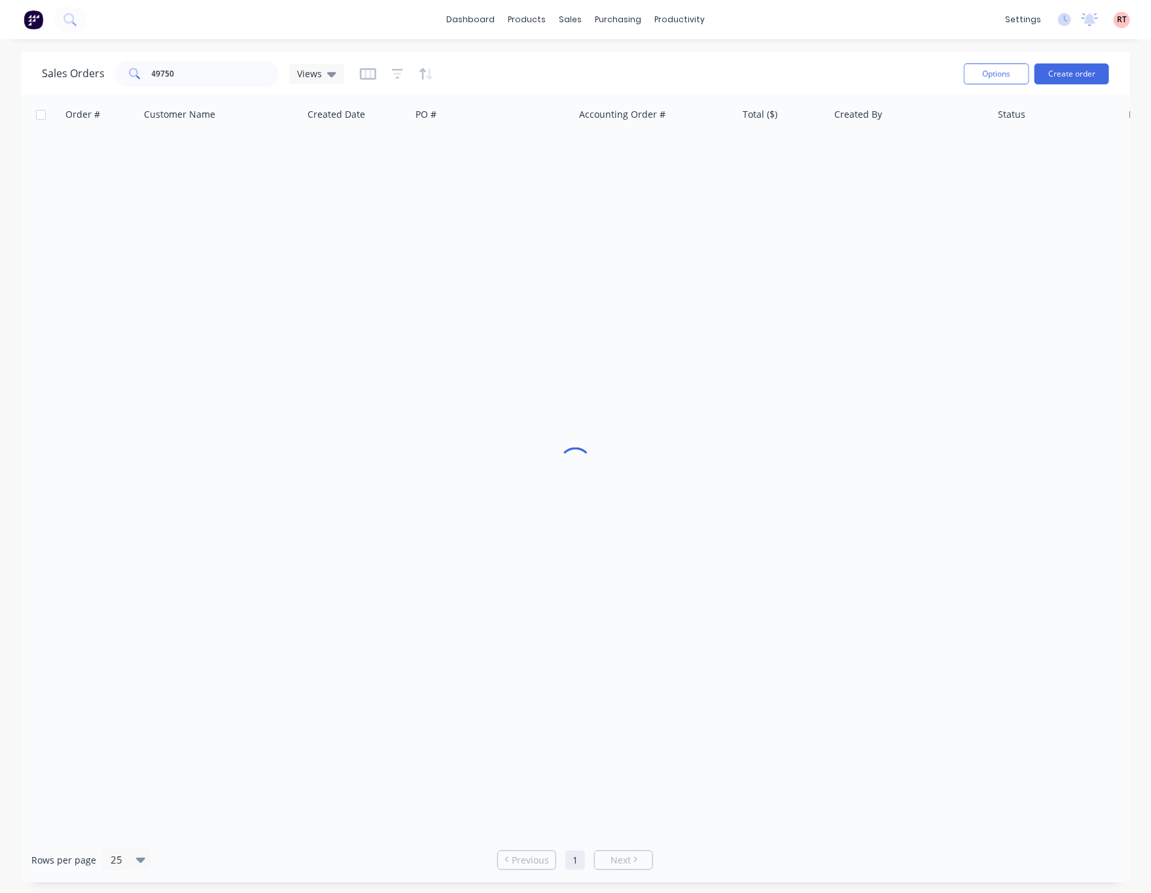
drag, startPoint x: 191, startPoint y: 88, endPoint x: 183, endPoint y: 73, distance: 17.0
click at [183, 81] on div "Sales Orders 49750 Views Options Create order" at bounding box center [575, 73] width 1109 height 43
drag, startPoint x: 183, startPoint y: 73, endPoint x: 18, endPoint y: 101, distance: 167.7
click at [95, 86] on div "Sales Orders 49750 Views" at bounding box center [193, 74] width 302 height 26
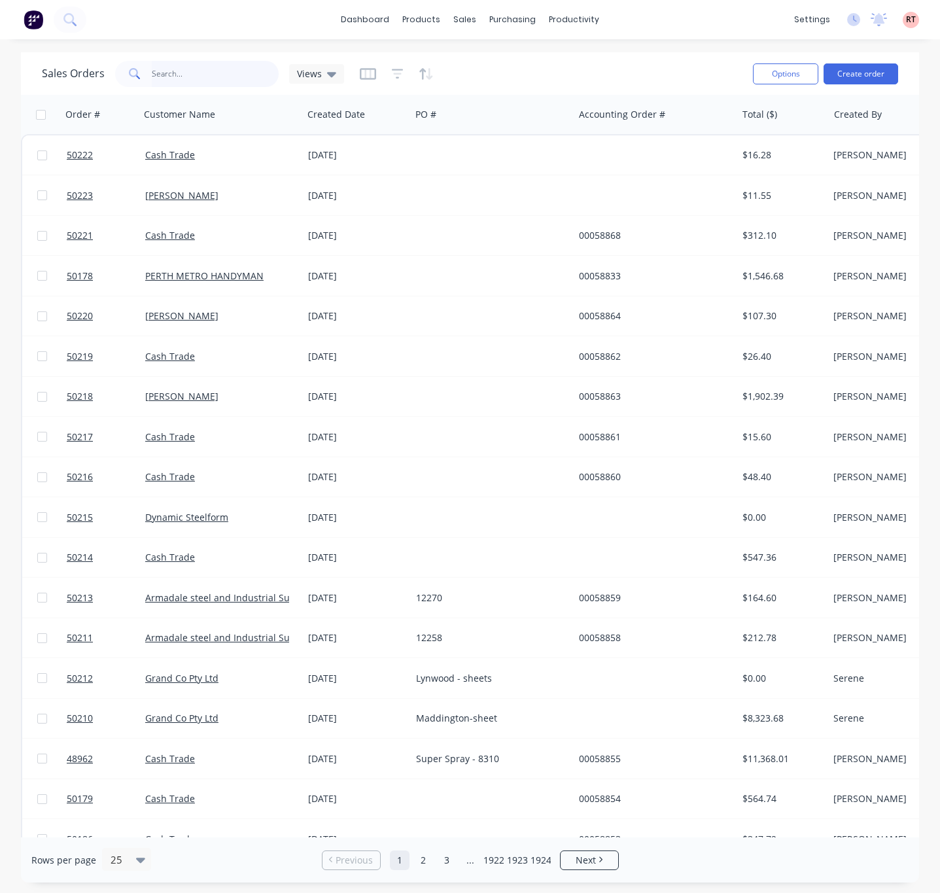
click at [181, 77] on input "text" at bounding box center [216, 74] width 128 height 26
type input "49907"
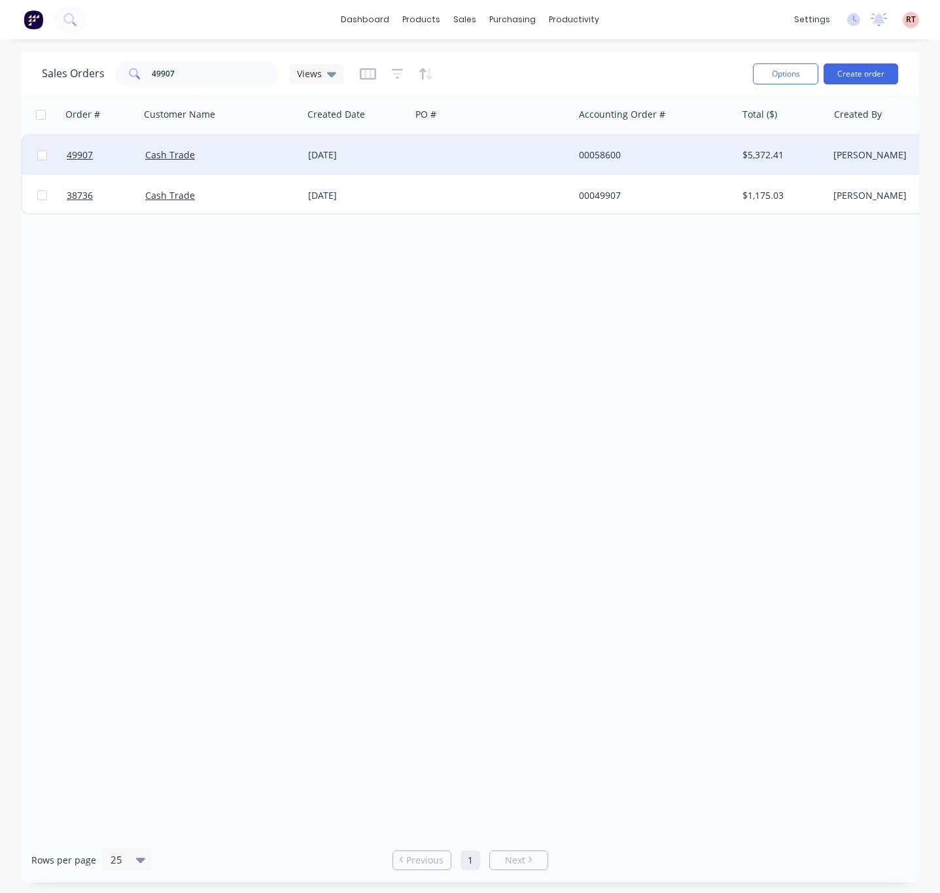
click at [464, 167] on div at bounding box center [492, 154] width 163 height 39
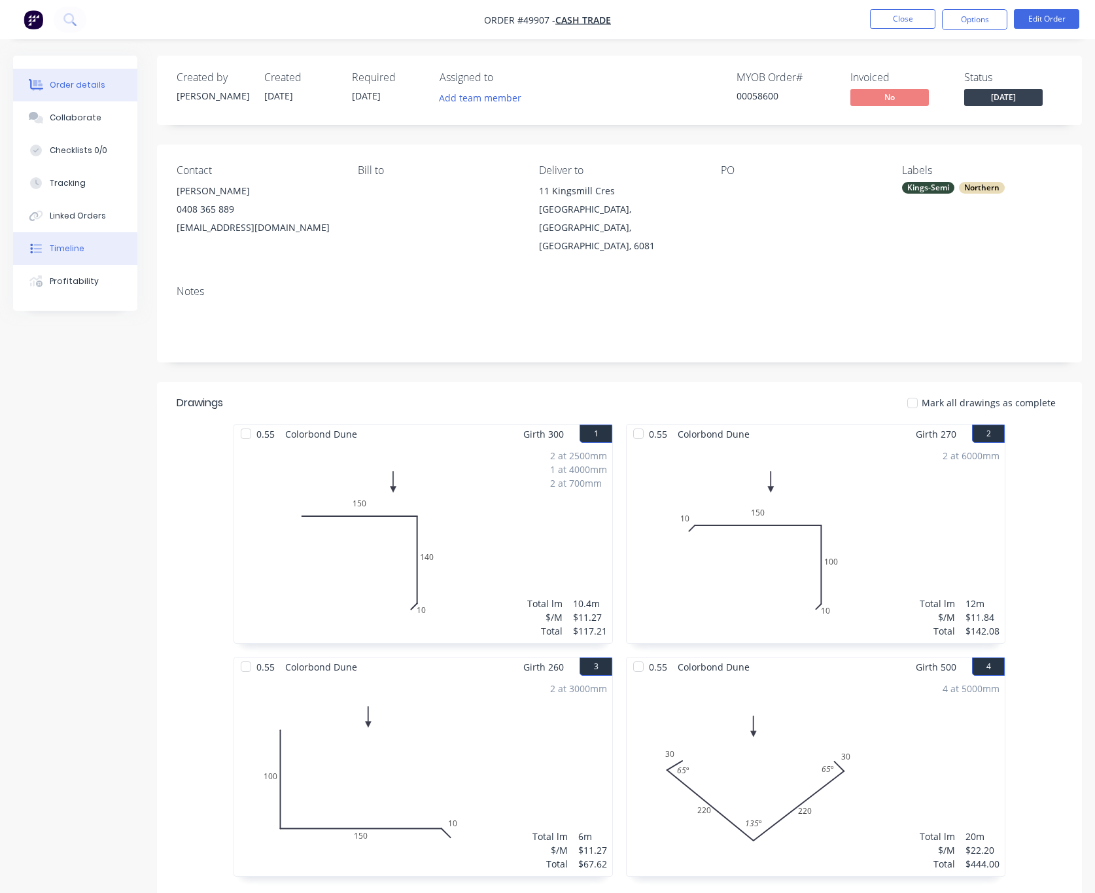
click at [69, 243] on div "Timeline" at bounding box center [67, 249] width 35 height 12
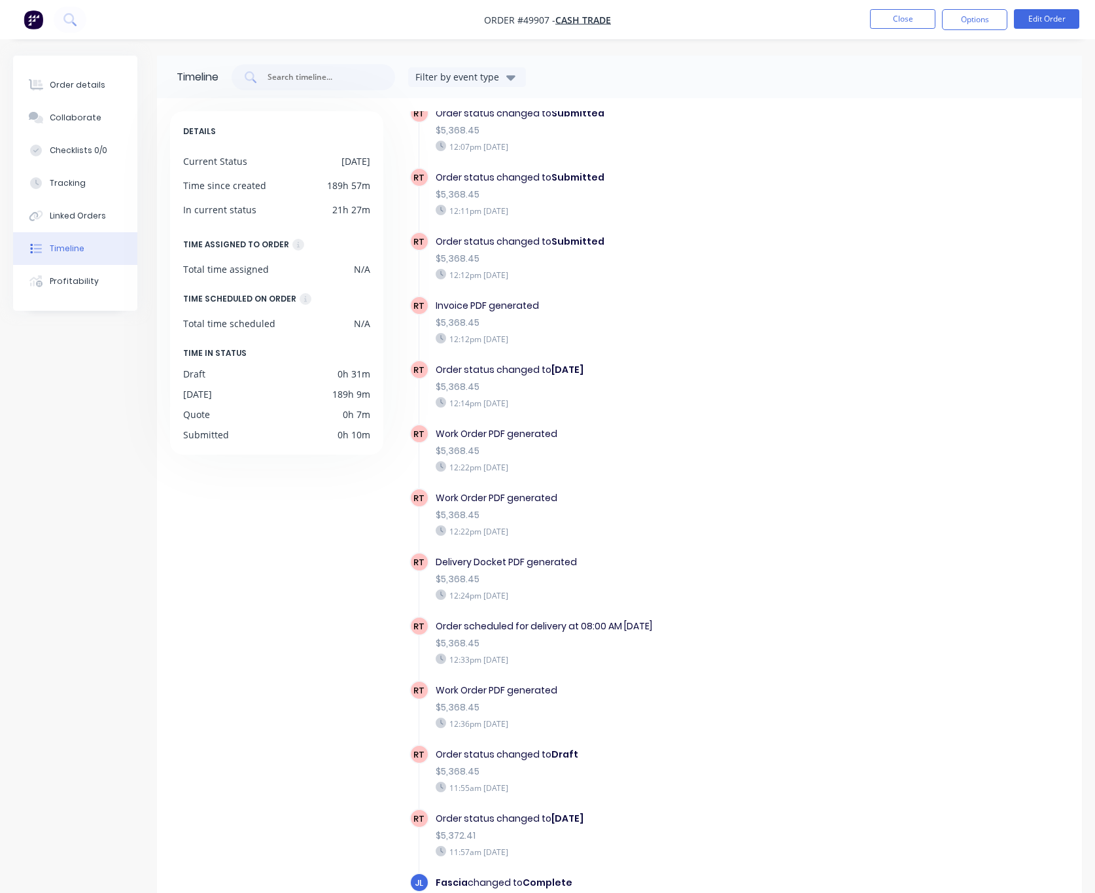
scroll to position [86, 0]
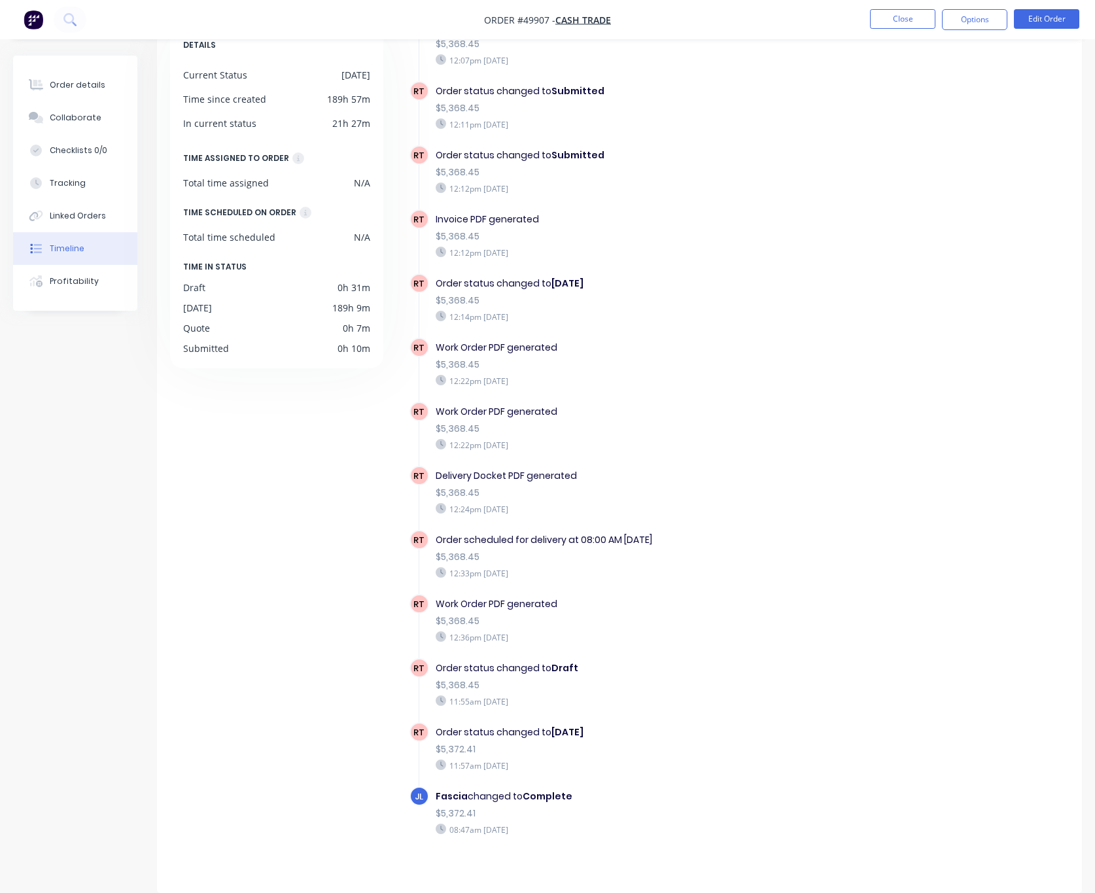
click at [352, 554] on div "DETAILS Current Status Friday Time since created 189h 57m In current status 21h…" at bounding box center [282, 449] width 225 height 848
click at [87, 85] on div "Order details" at bounding box center [78, 85] width 56 height 12
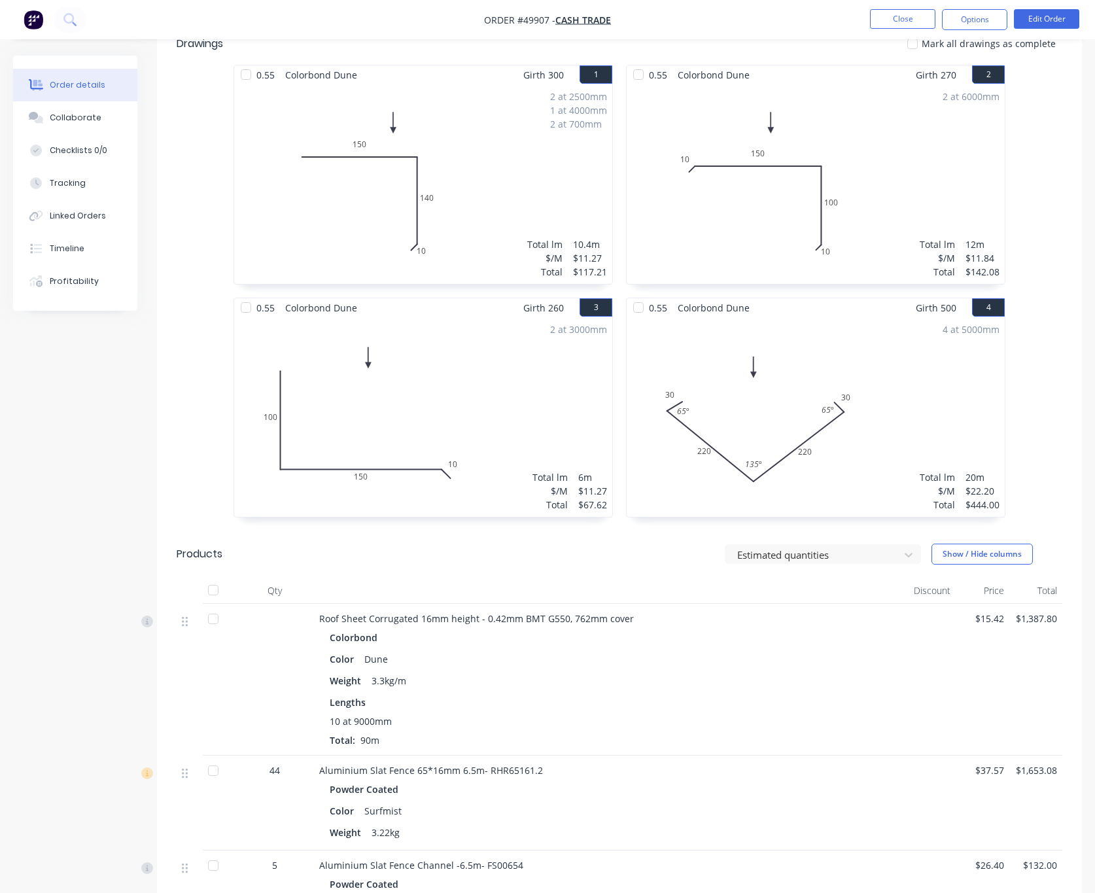
scroll to position [294, 0]
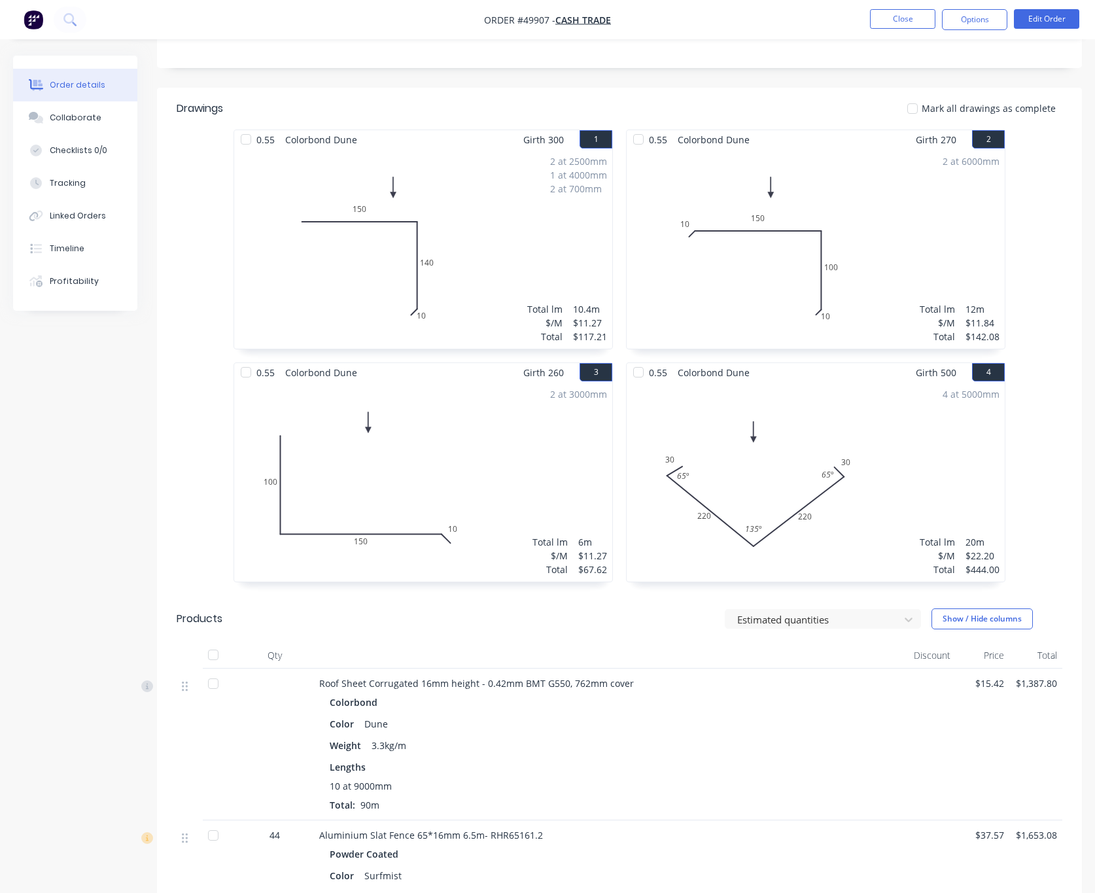
click at [799, 253] on div "2 at 6000mm Total lm $/M Total 12m $11.84 $142.08" at bounding box center [816, 248] width 378 height 199
click at [830, 292] on div "2 at 6000mm Total lm $/M Total 12m $11.84 $142.08" at bounding box center [816, 248] width 378 height 199
click at [111, 257] on button "Timeline" at bounding box center [75, 248] width 124 height 33
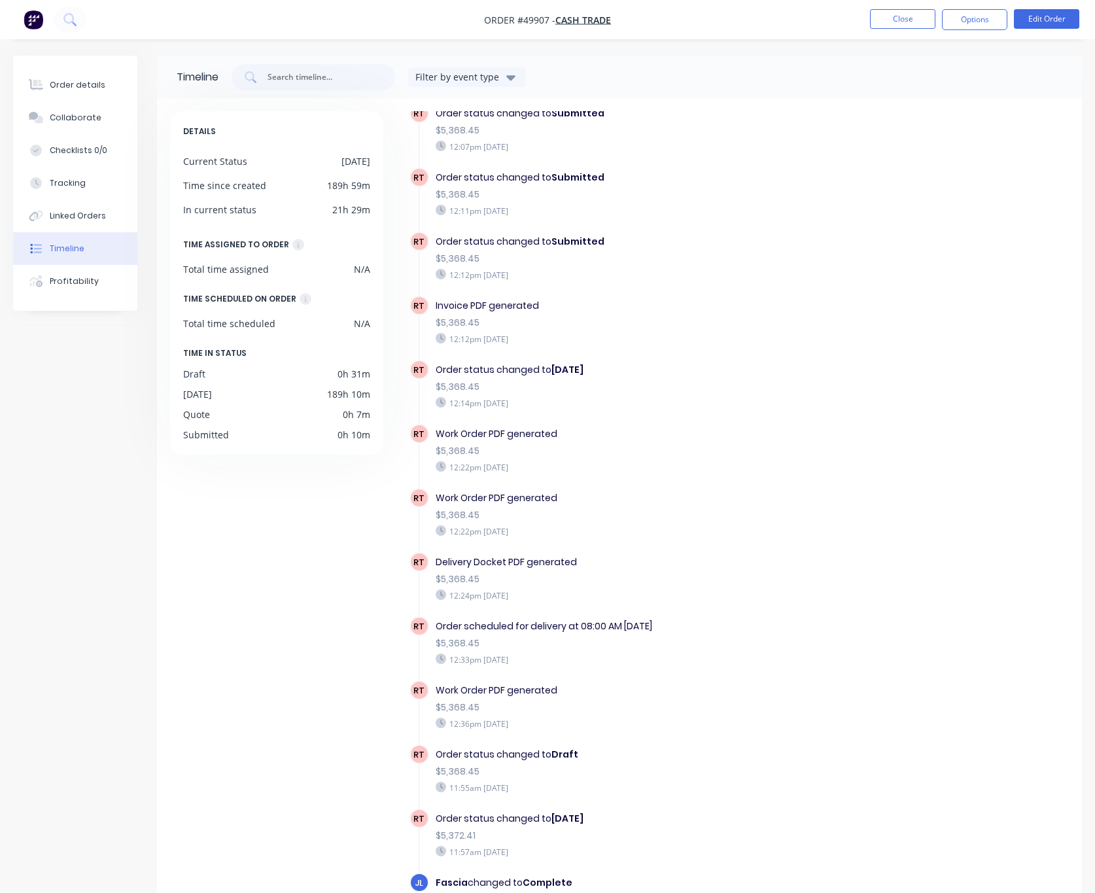
scroll to position [86, 0]
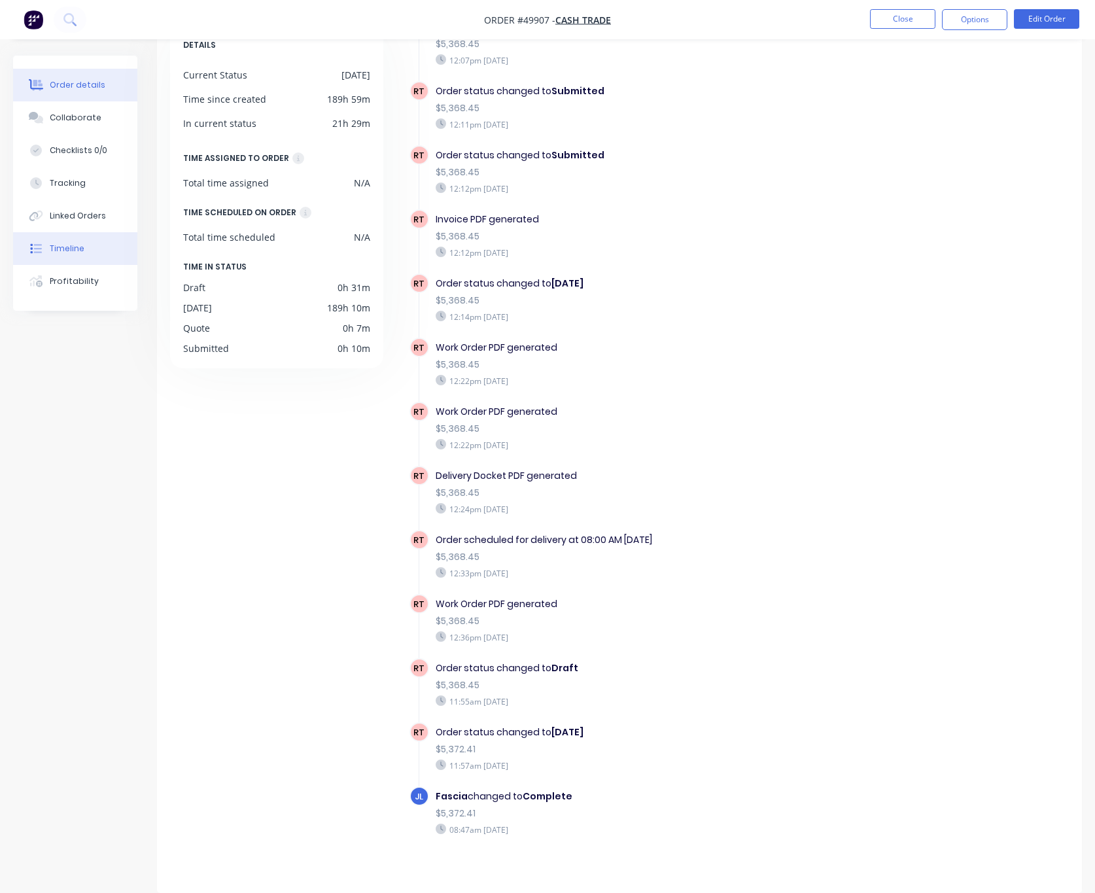
click at [78, 89] on div "Order details" at bounding box center [78, 85] width 56 height 12
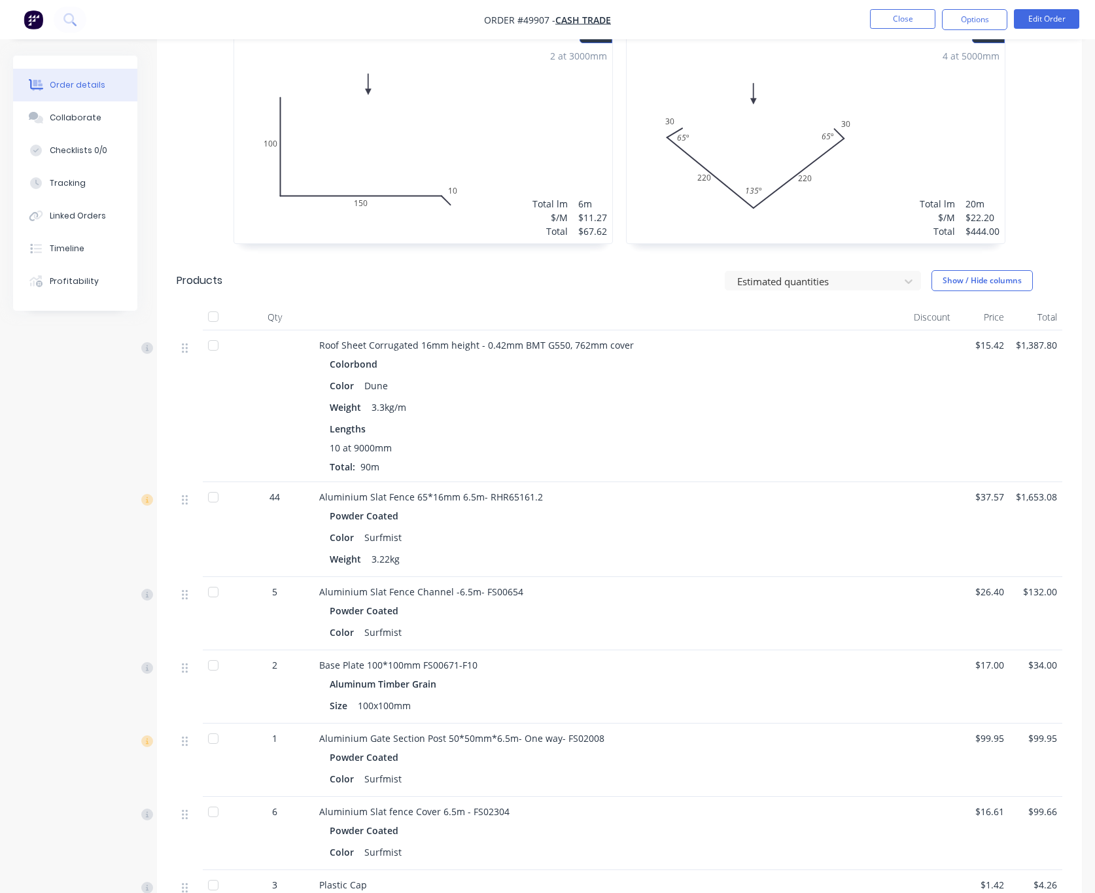
scroll to position [577, 0]
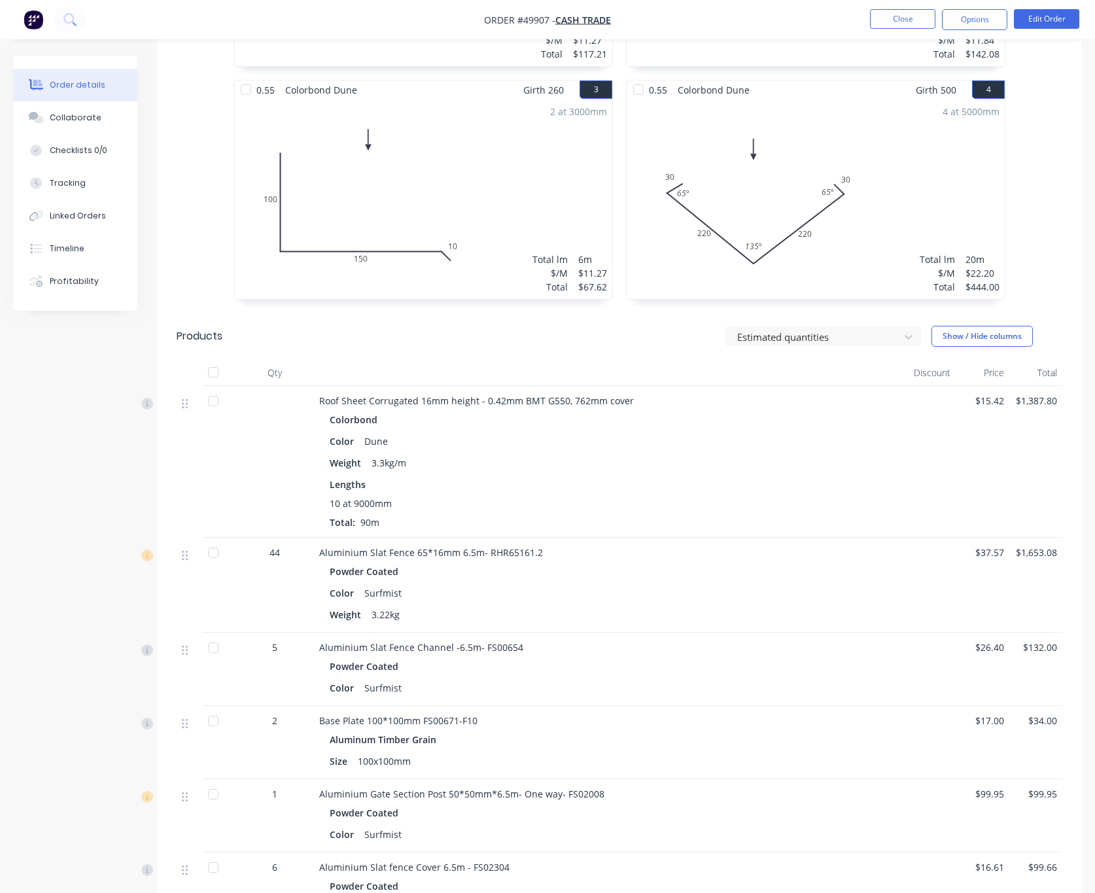
click at [832, 218] on div "4 at 5000mm Total lm $/M Total 20m $22.20 $444.00" at bounding box center [816, 198] width 378 height 199
click at [982, 14] on button "Edit Order" at bounding box center [1046, 19] width 65 height 20
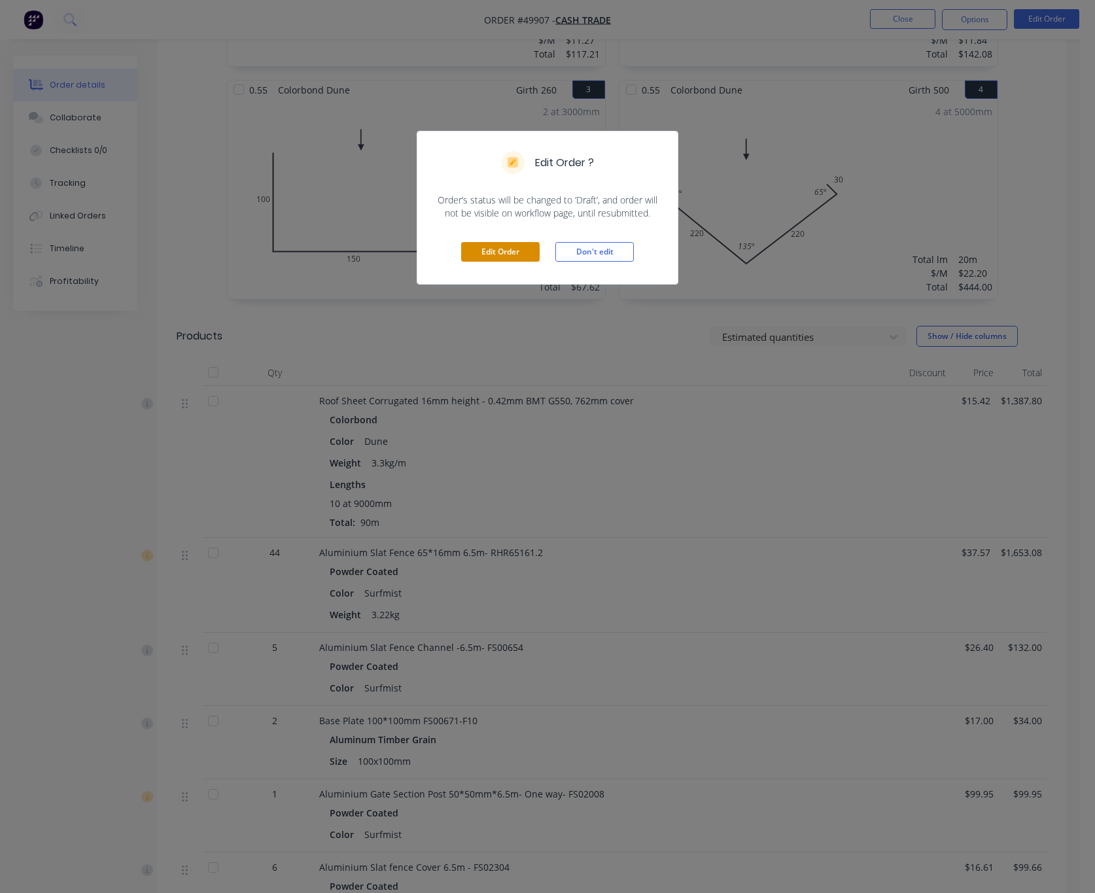
click at [519, 251] on button "Edit Order" at bounding box center [500, 252] width 78 height 20
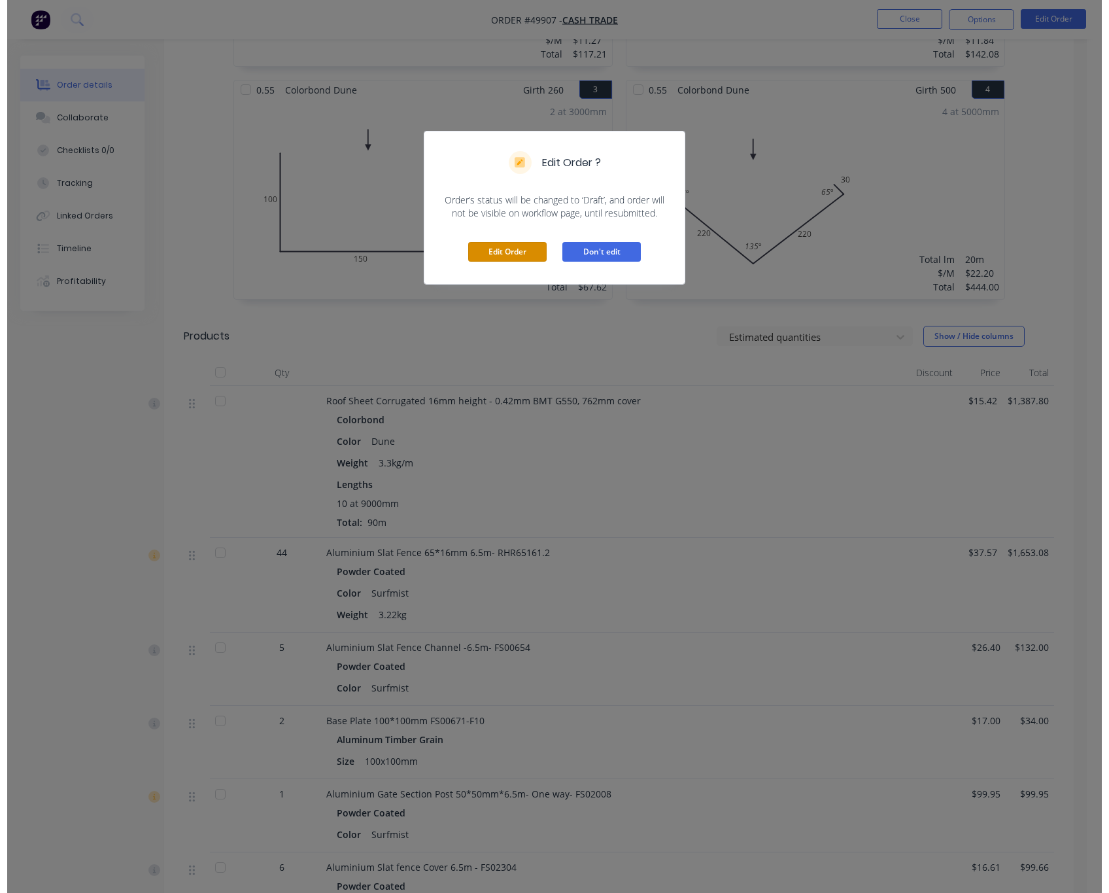
scroll to position [0, 0]
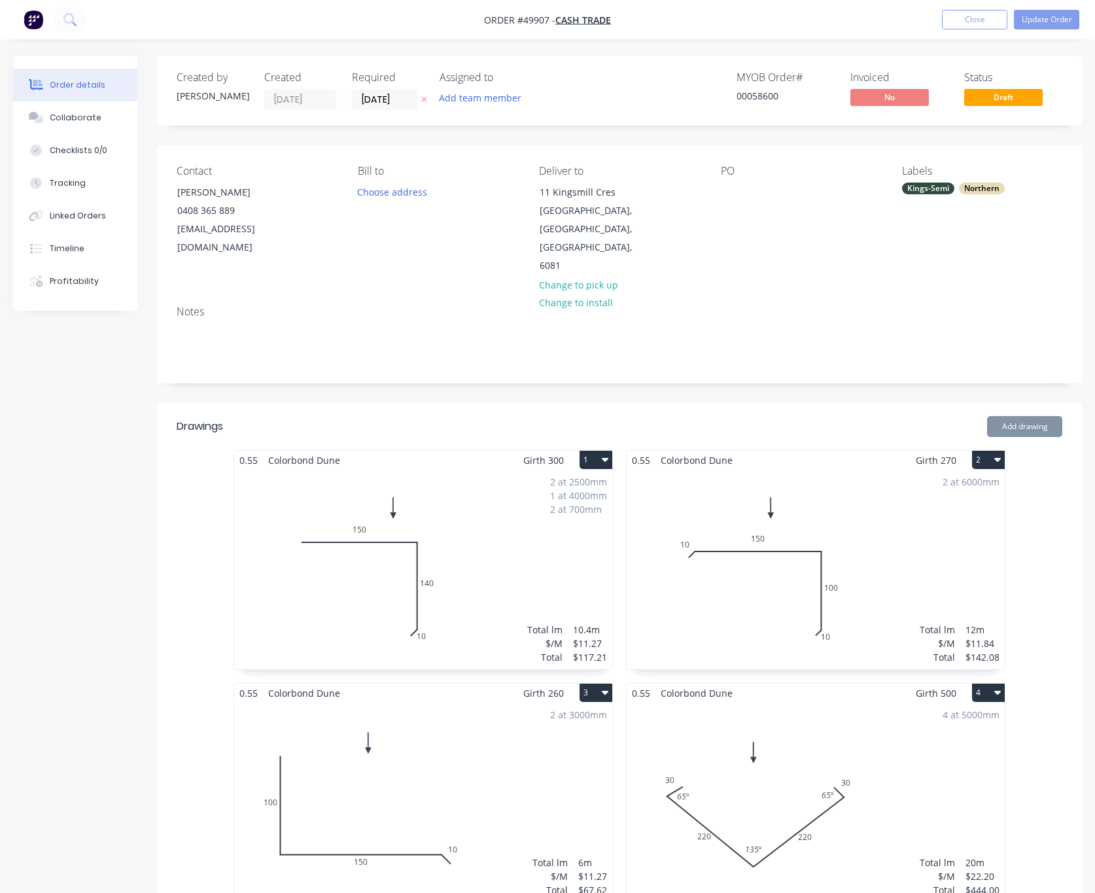
click at [907, 706] on div "4 at 5000mm Total lm $/M Total 20m $22.20 $444.00" at bounding box center [816, 801] width 378 height 199
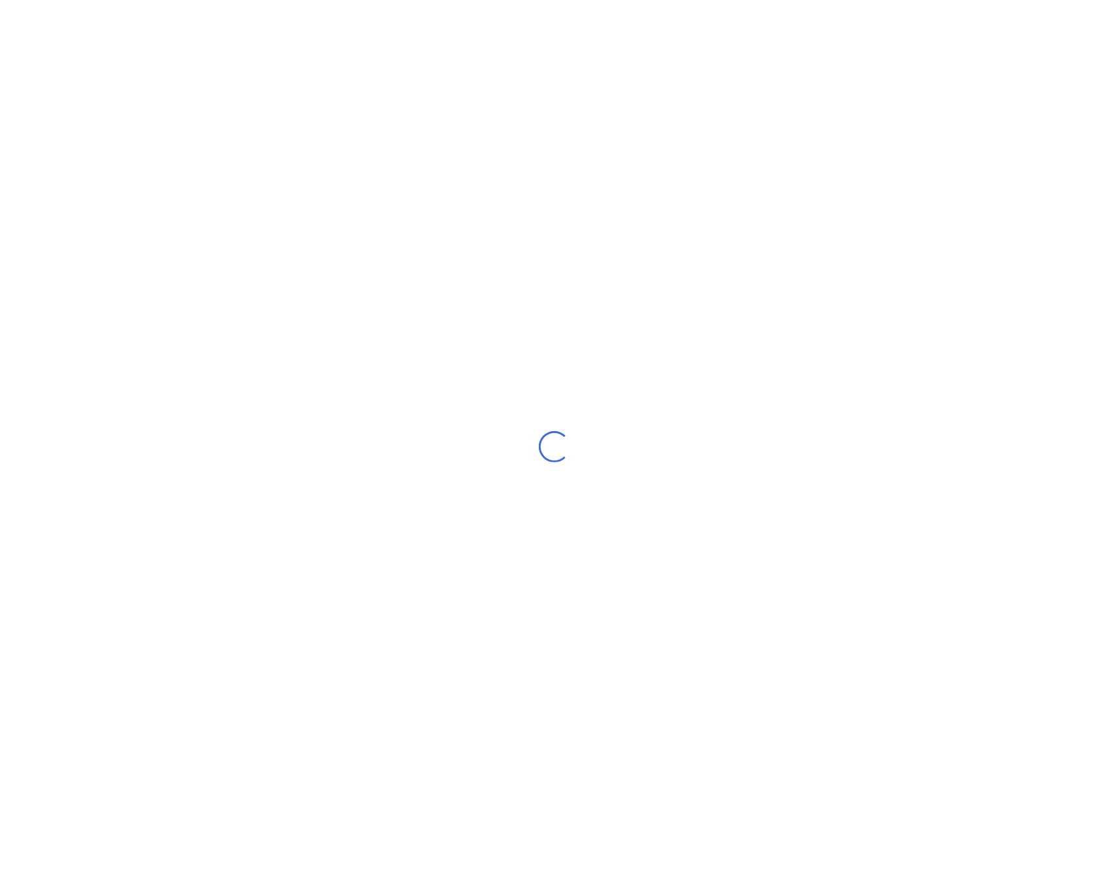
click at [612, 481] on div "Loading..." at bounding box center [554, 446] width 1109 height 893
click at [501, 633] on div "Loading..." at bounding box center [554, 446] width 1109 height 893
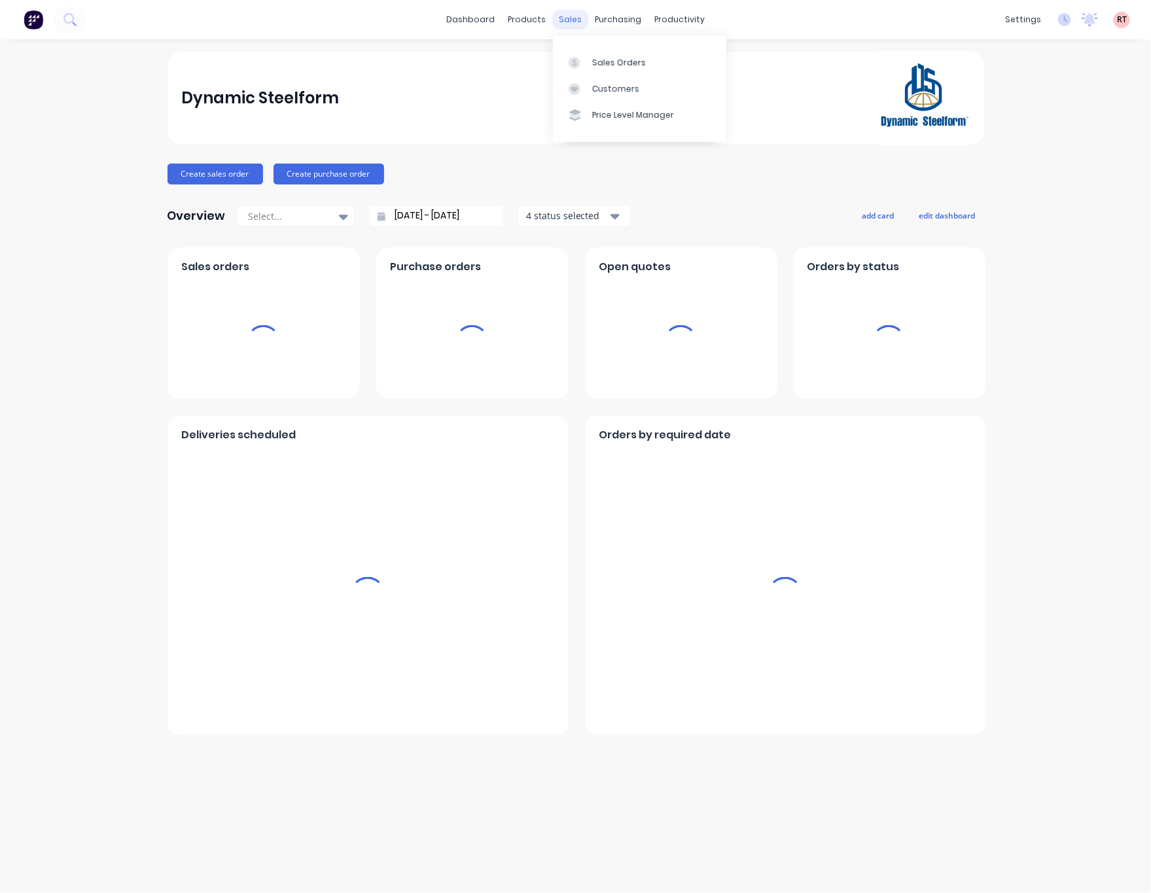
click at [573, 18] on div "sales" at bounding box center [570, 20] width 36 height 20
click at [587, 63] on div at bounding box center [578, 63] width 20 height 12
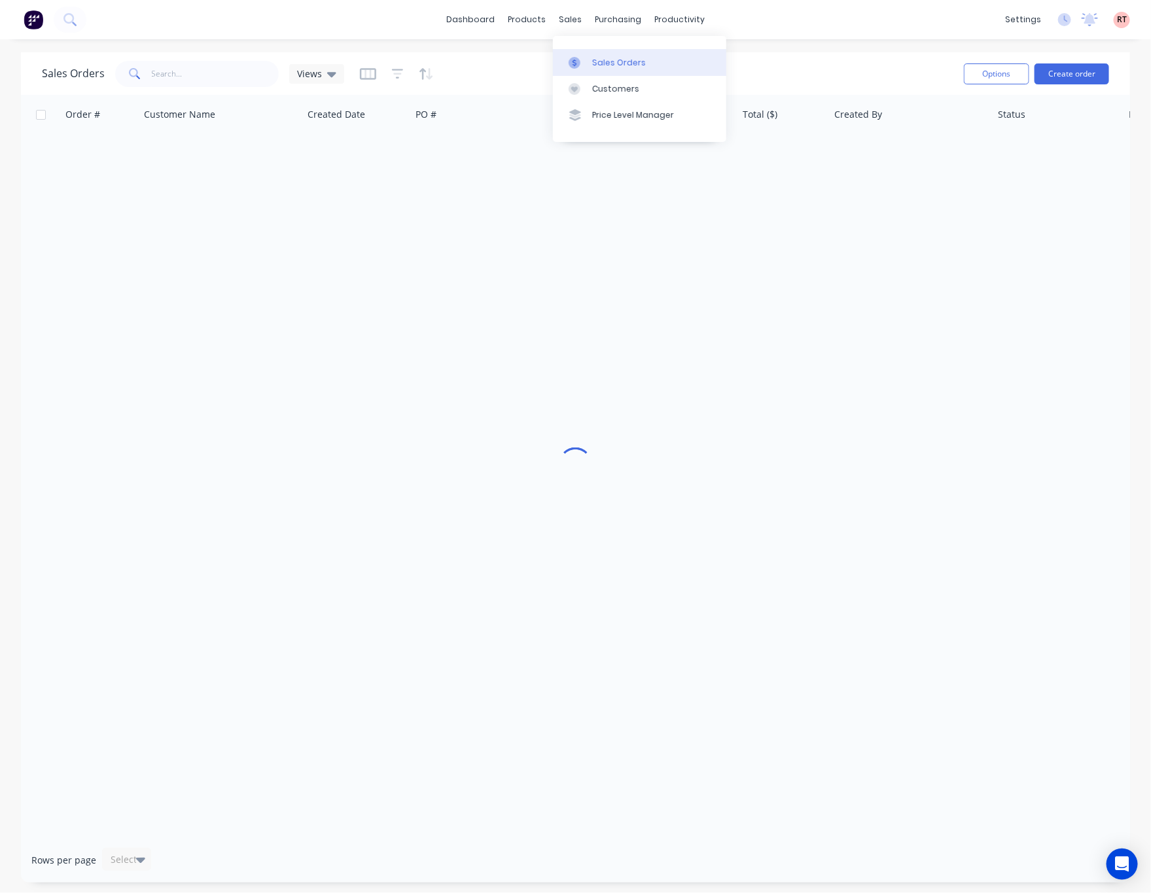
click at [592, 61] on div "Sales Orders" at bounding box center [619, 63] width 54 height 12
drag, startPoint x: 226, startPoint y: 73, endPoint x: 239, endPoint y: 75, distance: 13.8
click at [226, 73] on input "text" at bounding box center [216, 74] width 128 height 26
click at [585, 92] on div at bounding box center [578, 89] width 20 height 12
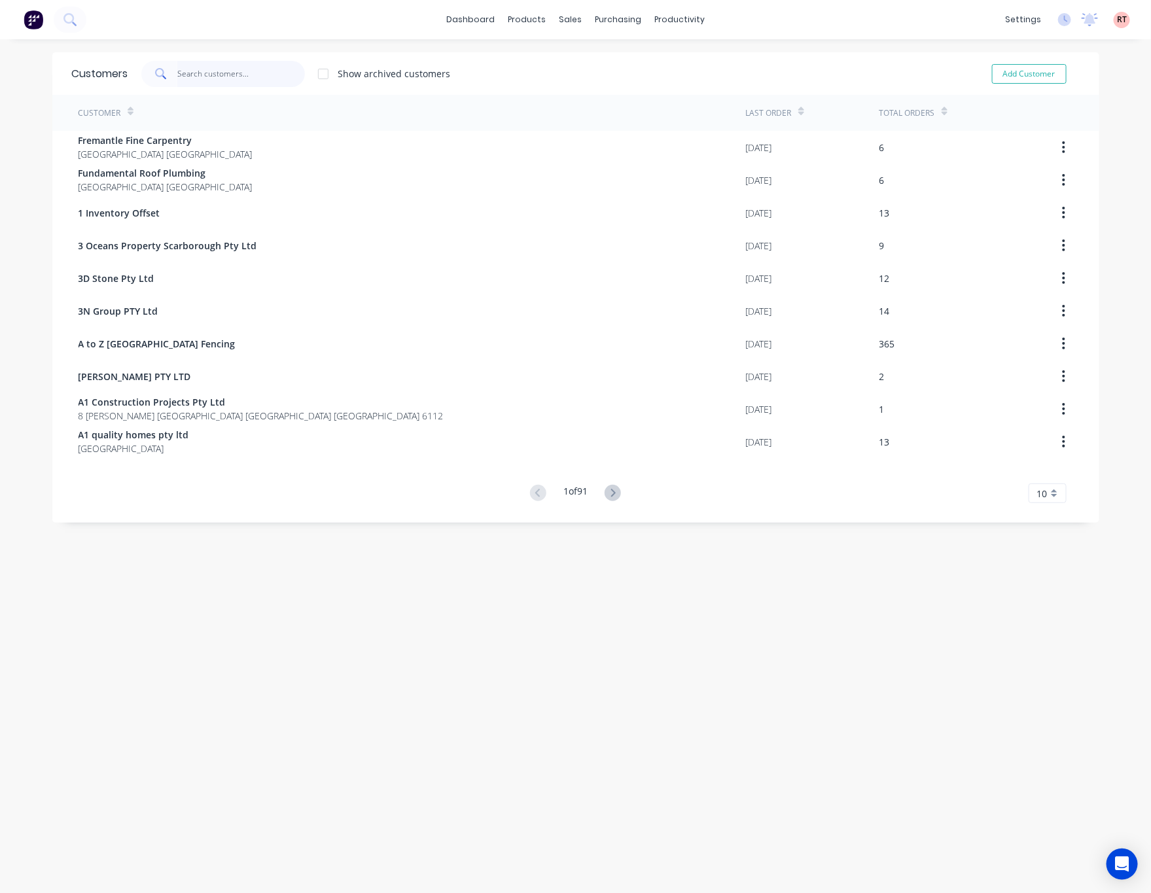
click at [238, 67] on input "text" at bounding box center [241, 74] width 128 height 26
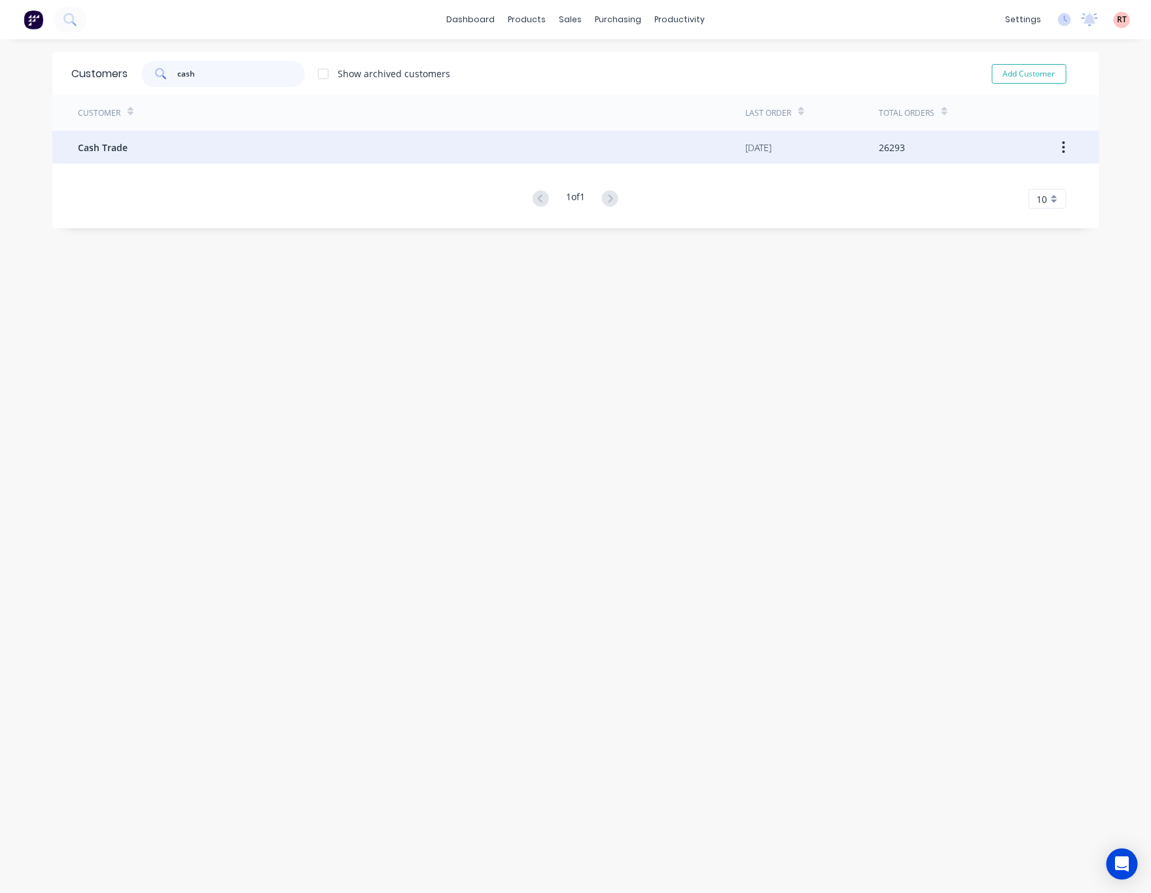
type input "cash"
click at [277, 133] on div "Cash Trade" at bounding box center [411, 147] width 667 height 33
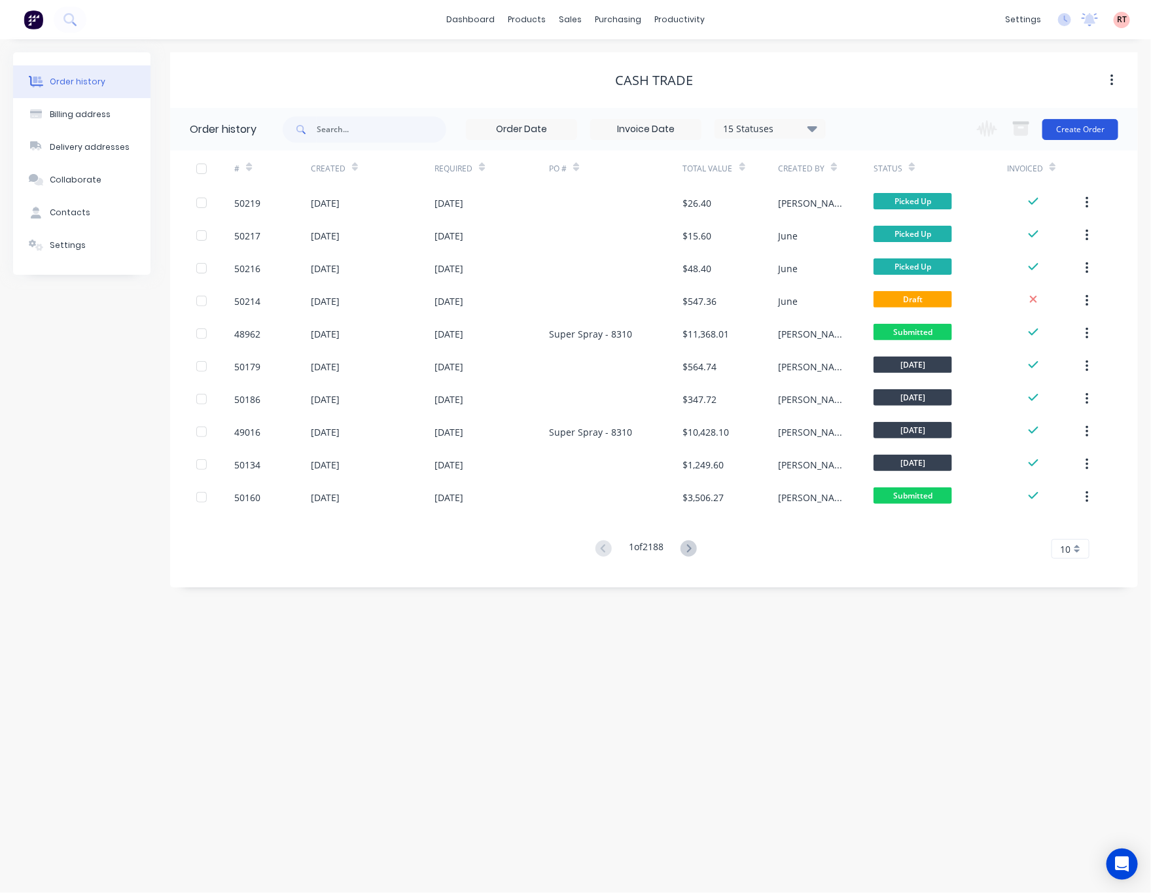
click at [1080, 132] on button "Create Order" at bounding box center [1080, 129] width 76 height 21
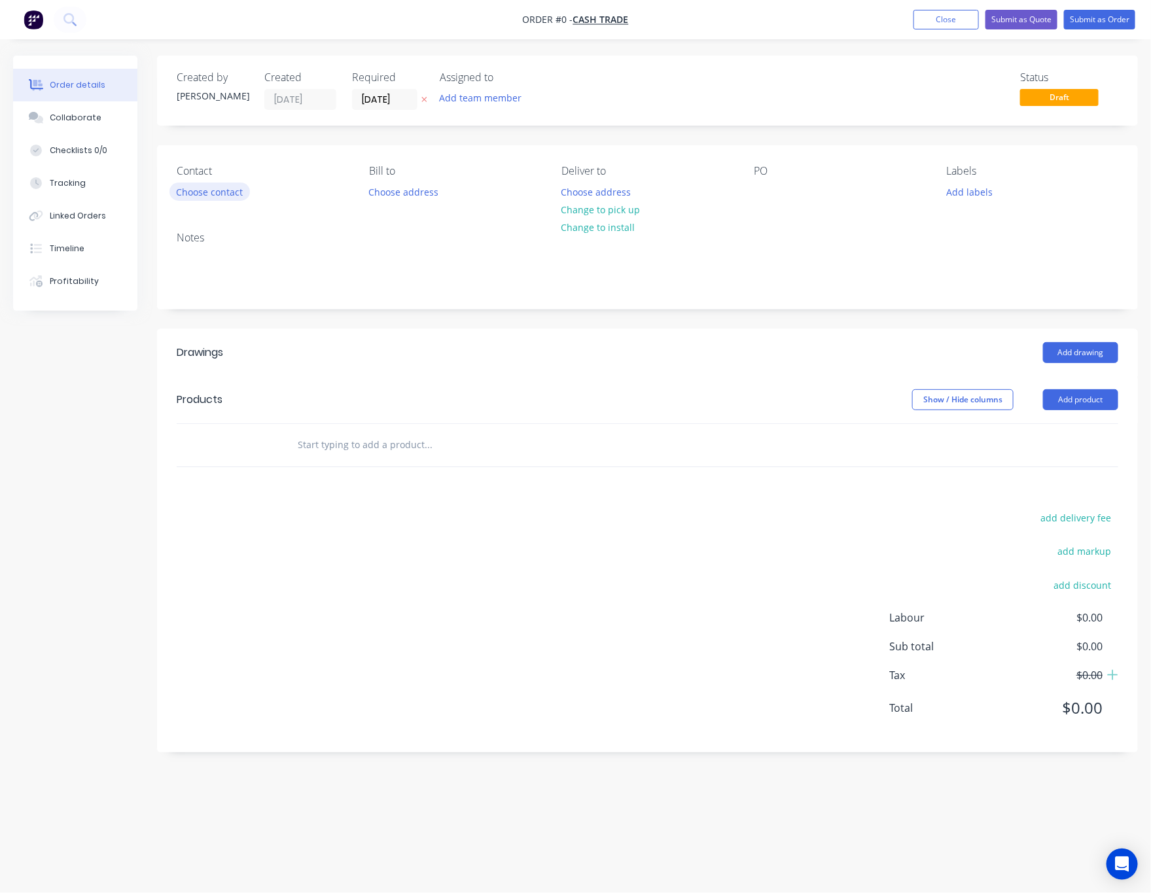
click at [226, 185] on button "Choose contact" at bounding box center [209, 191] width 80 height 18
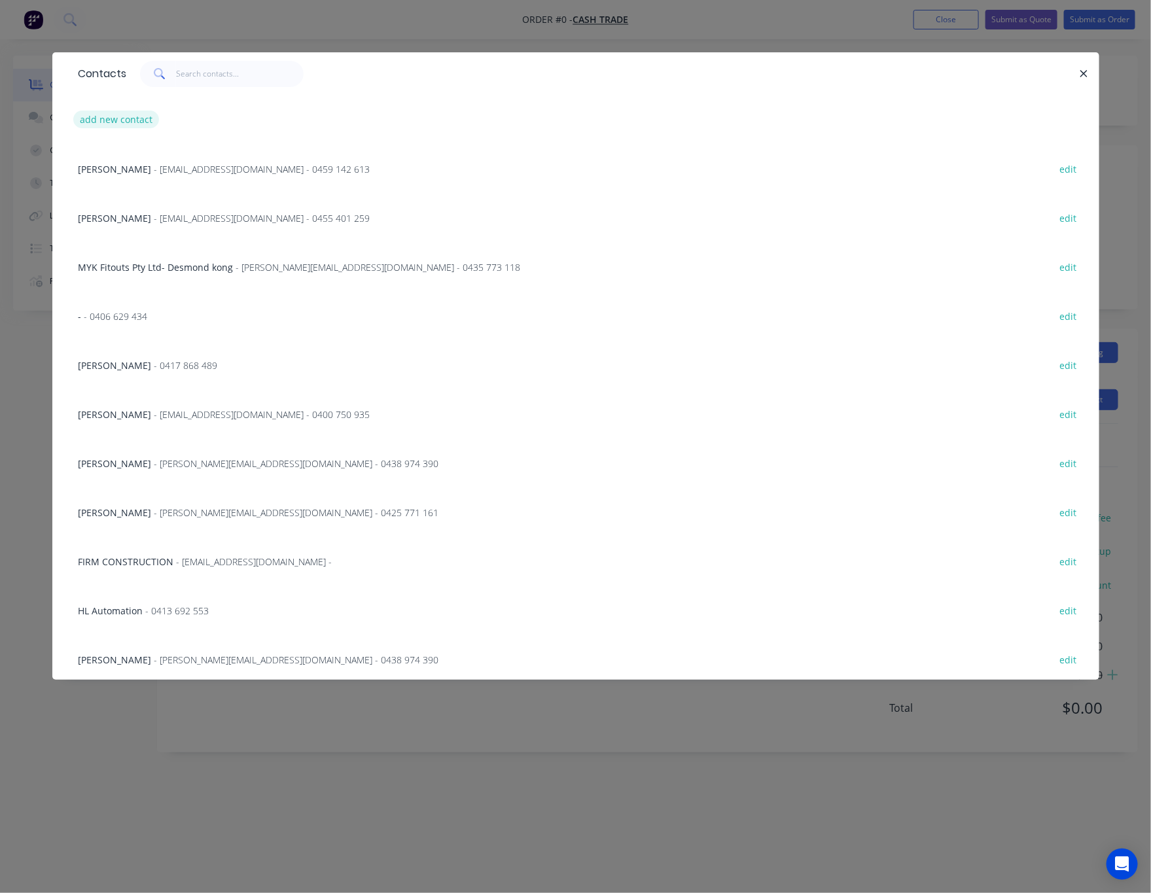
click at [114, 116] on button "add new contact" at bounding box center [116, 120] width 86 height 18
select select "AU"
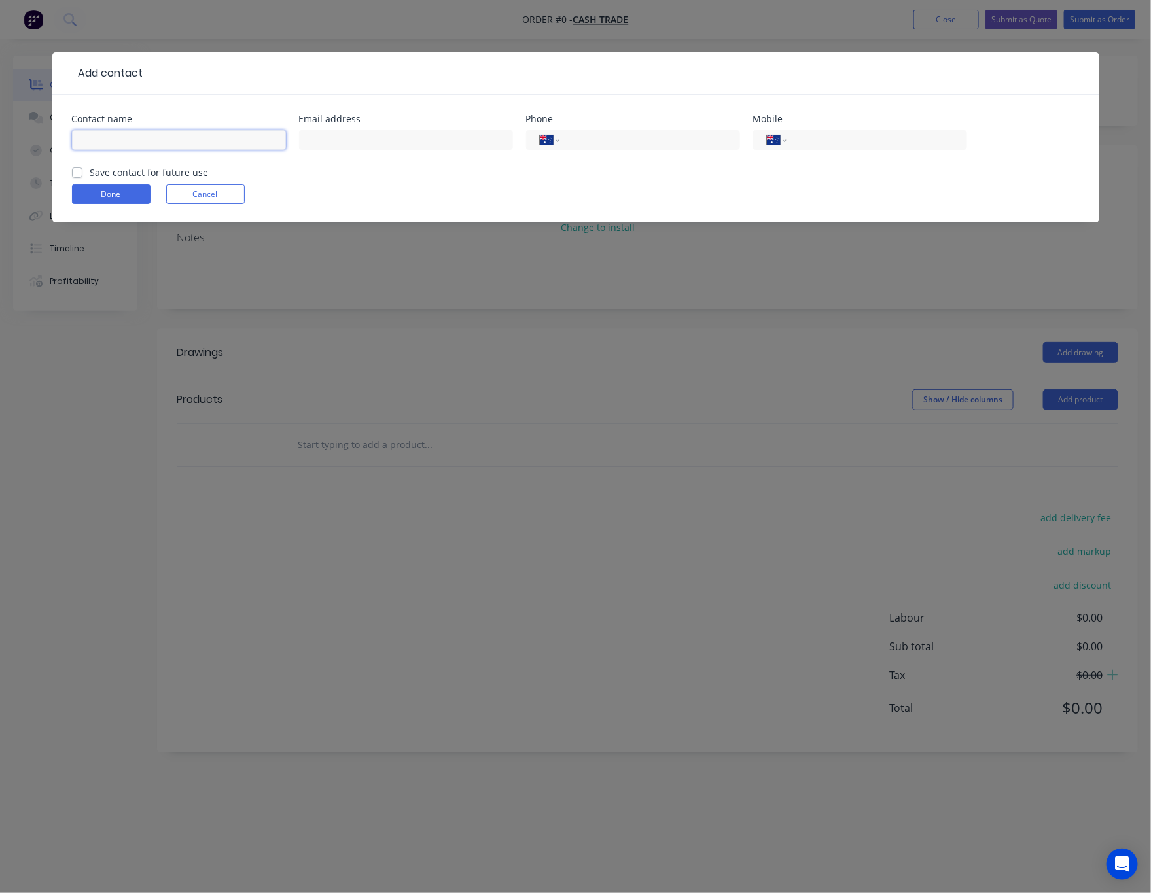
click at [132, 142] on input "text" at bounding box center [179, 140] width 214 height 20
type input "Sam"
click at [852, 138] on input "tel" at bounding box center [873, 140] width 157 height 15
click at [884, 145] on input "tel" at bounding box center [873, 140] width 157 height 15
paste input "0448 367 571"
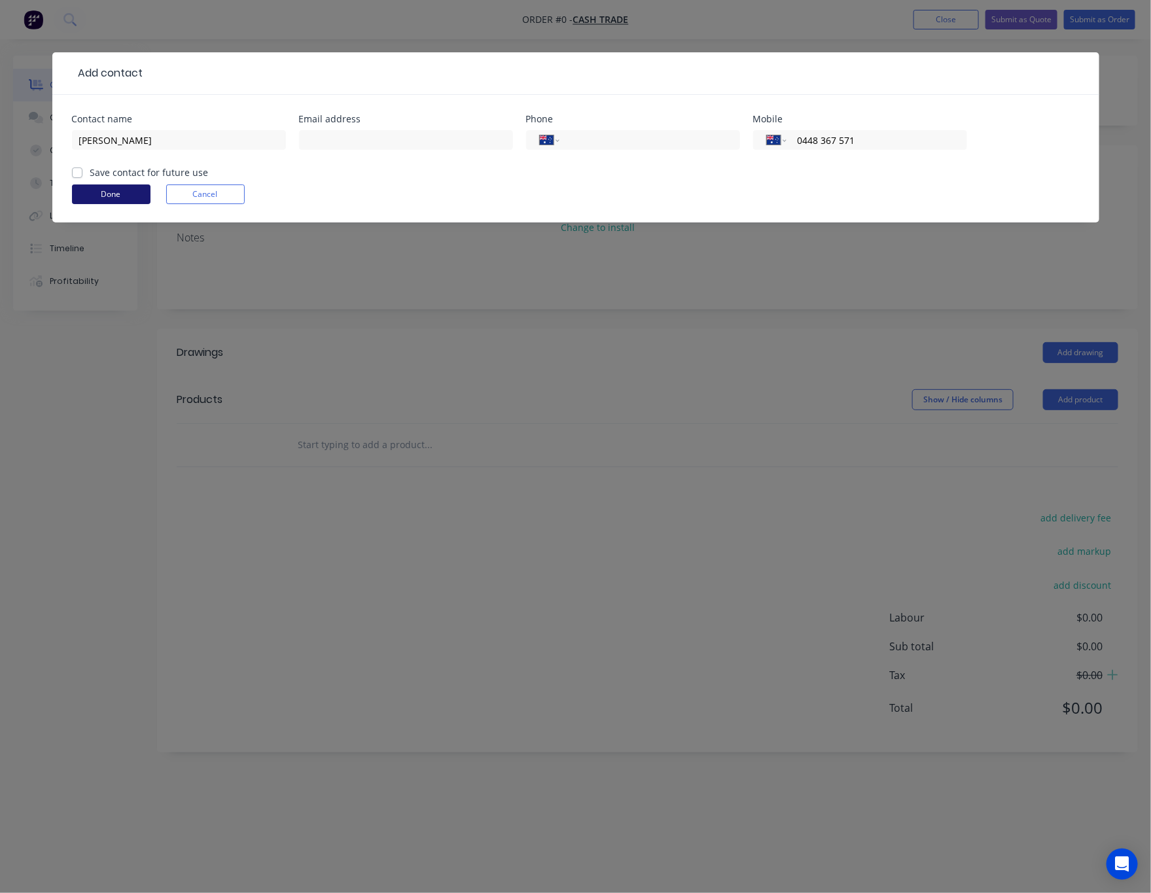
type input "0448 367 571"
click at [128, 192] on button "Done" at bounding box center [111, 194] width 78 height 20
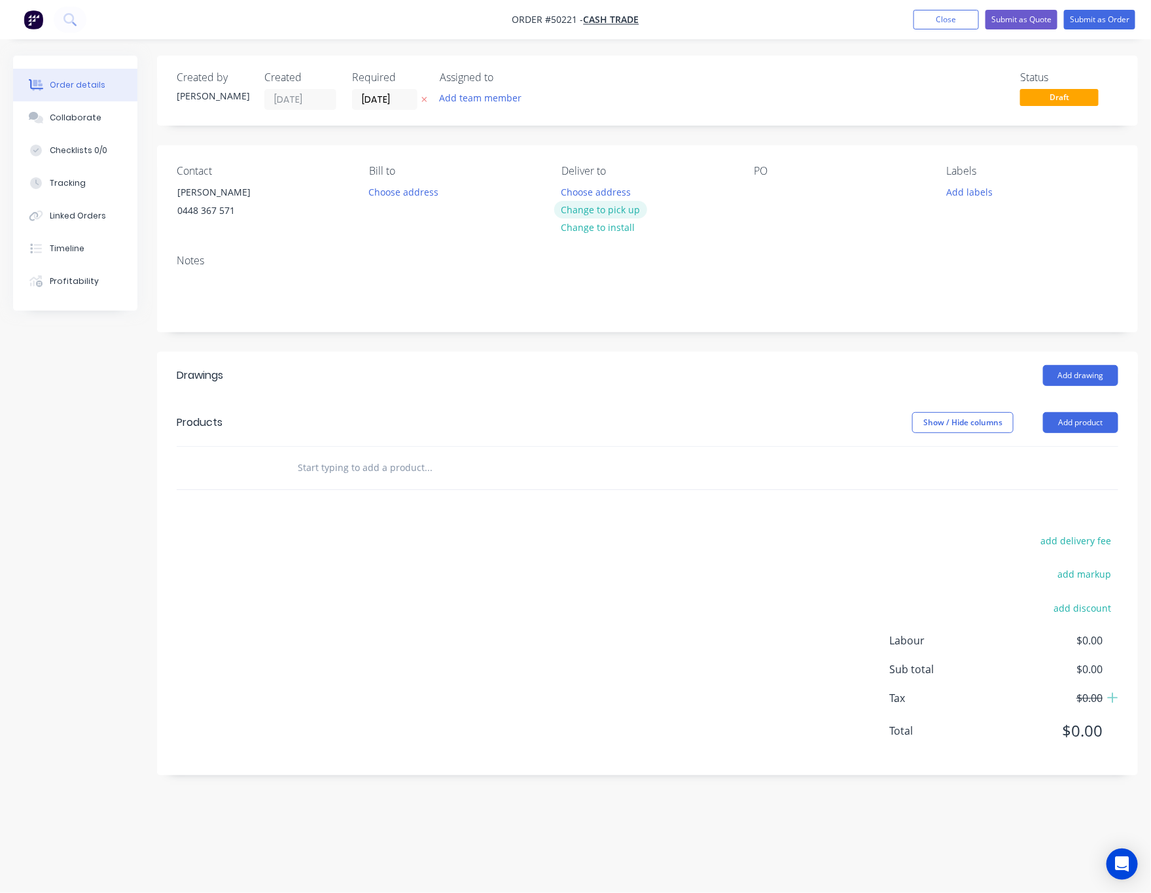
click at [622, 213] on button "Change to pick up" at bounding box center [600, 210] width 93 height 18
click at [1083, 423] on button "Add product" at bounding box center [1080, 422] width 75 height 21
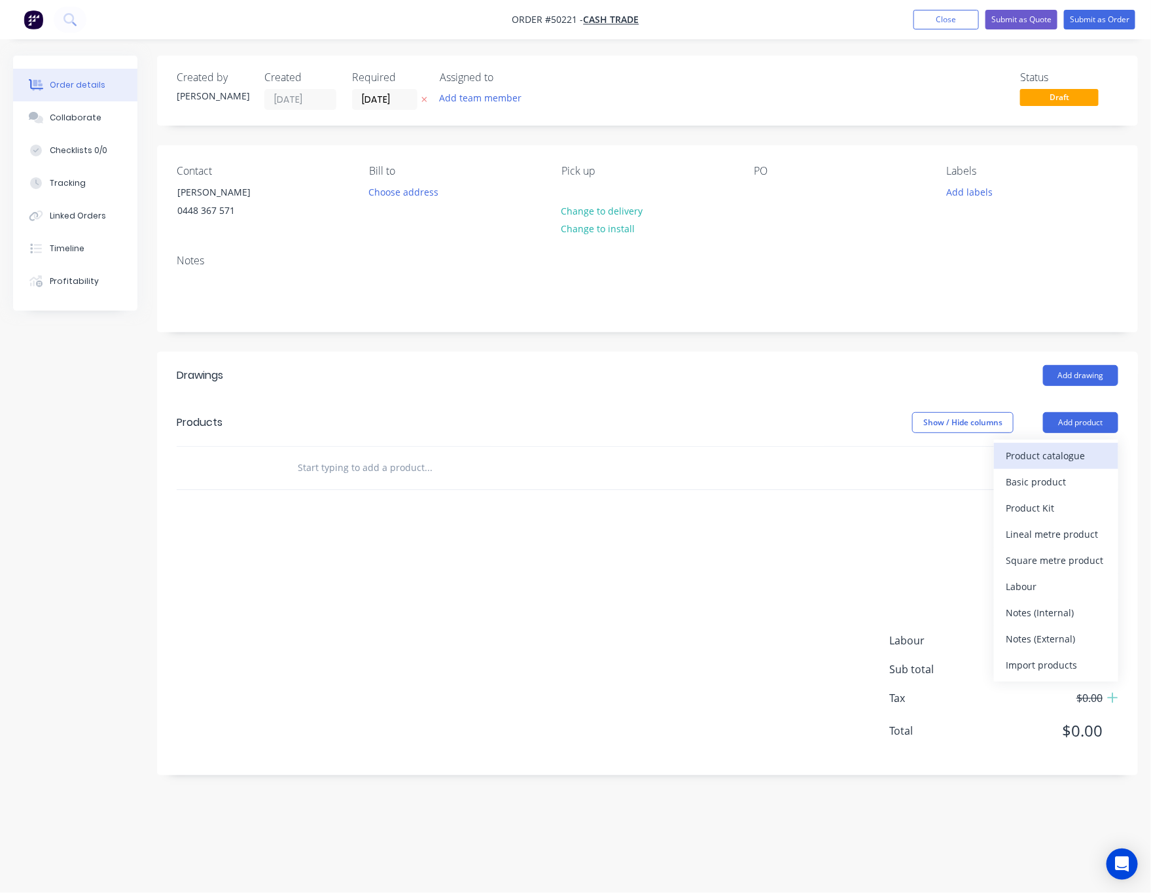
click at [1054, 459] on div "Product catalogue" at bounding box center [1055, 455] width 101 height 19
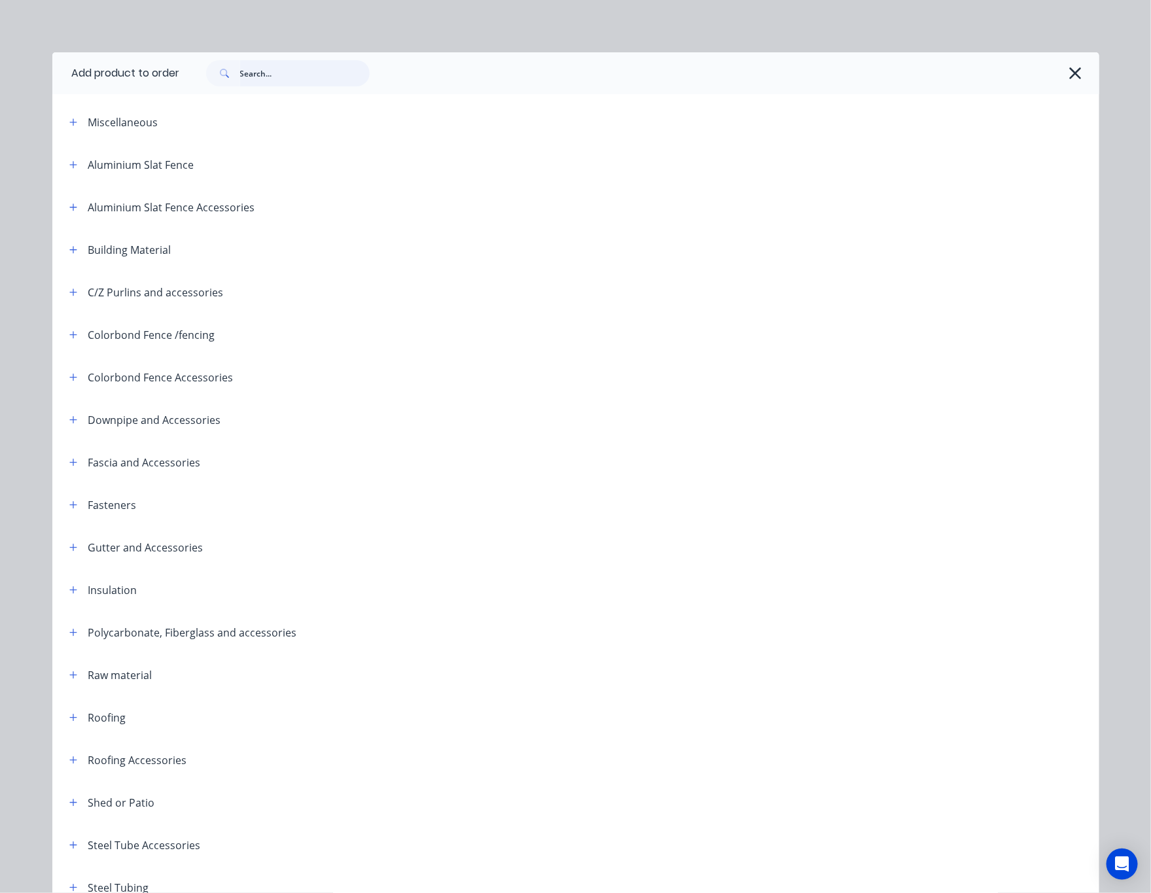
click at [268, 71] on input "text" at bounding box center [305, 73] width 130 height 26
type input "roof"
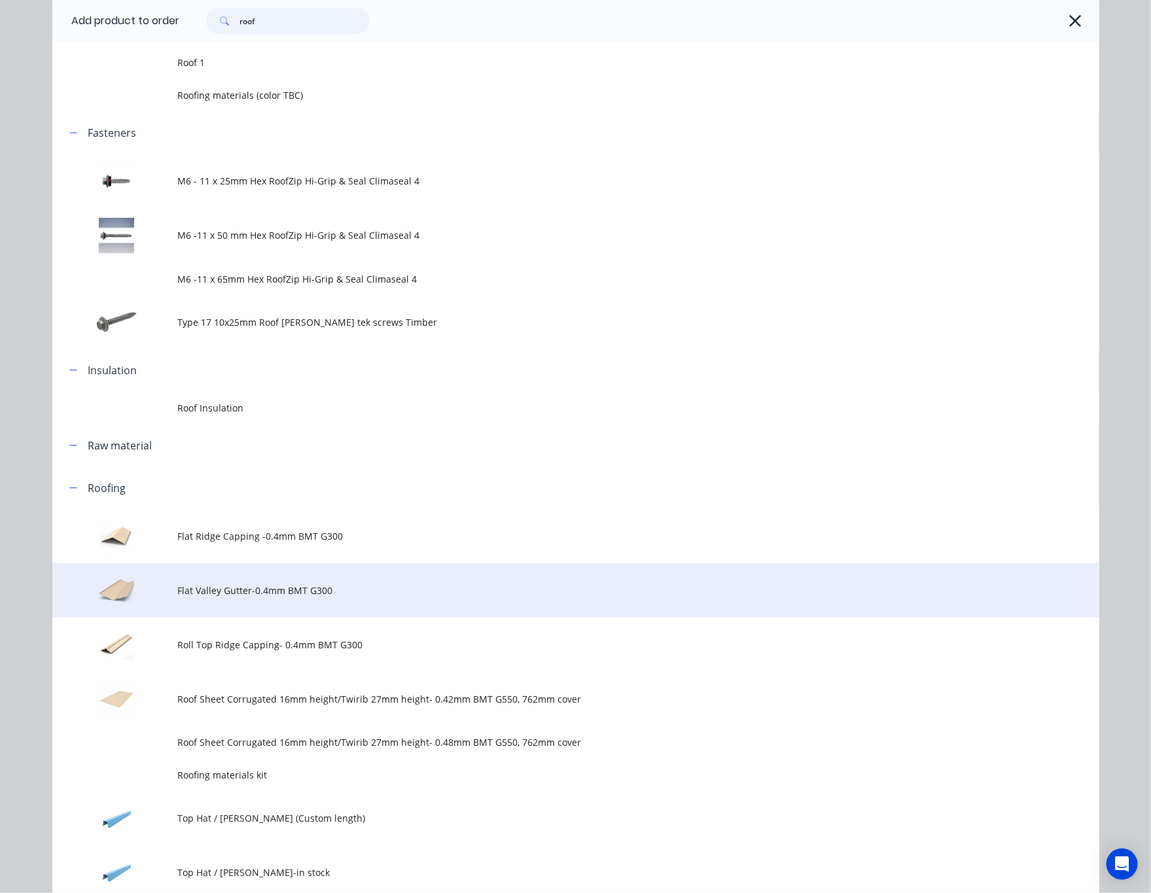
scroll to position [98, 0]
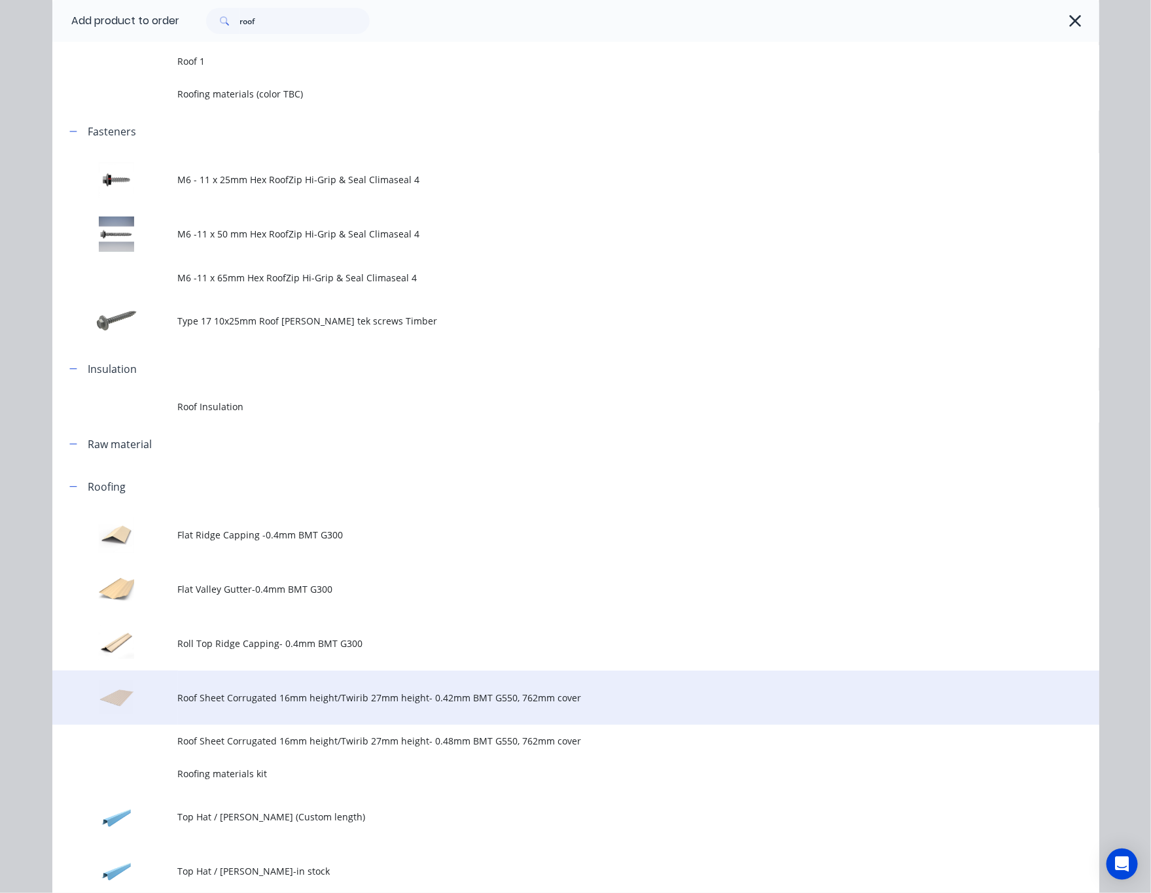
click at [365, 699] on span "Roof Sheet Corrugated 16mm height/Twirib 27mm height- 0.42mm BMT G550, 762mm co…" at bounding box center [546, 698] width 737 height 14
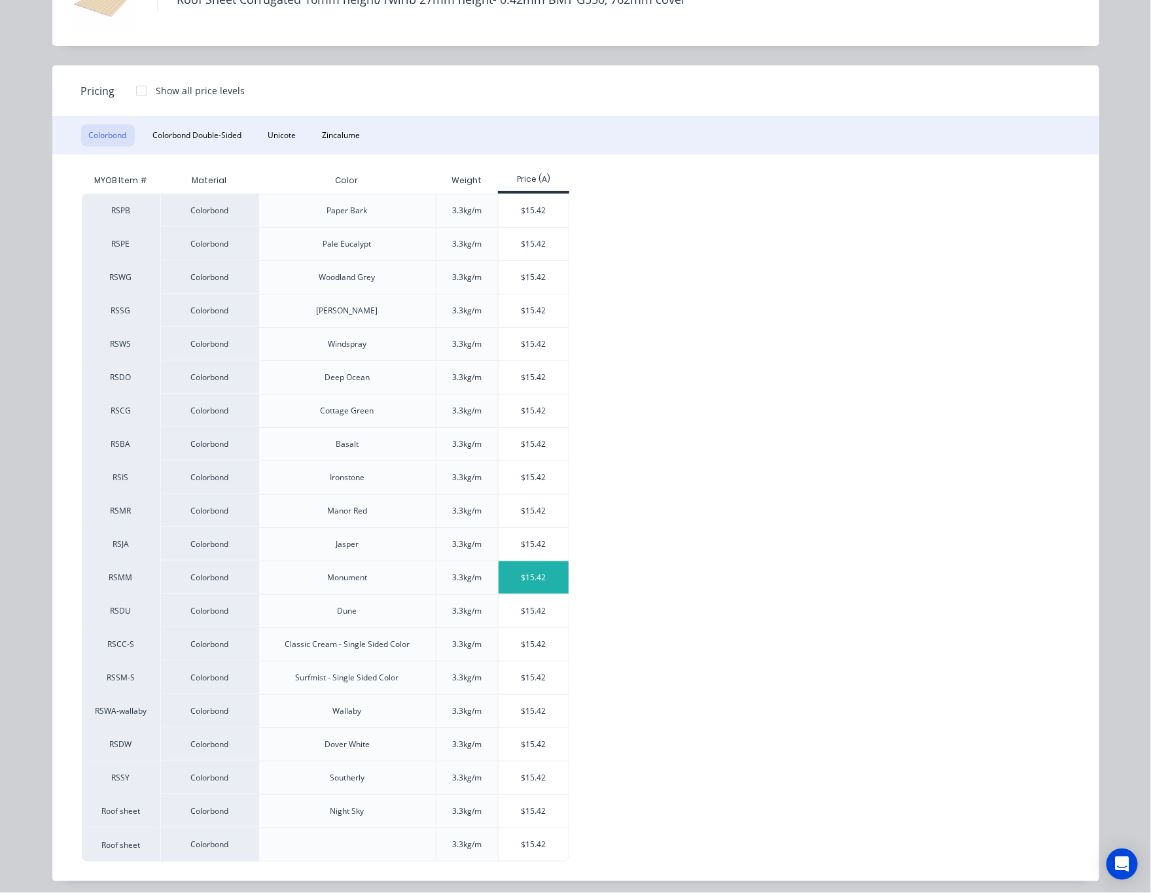
click at [536, 587] on div "$15.42" at bounding box center [533, 577] width 70 height 33
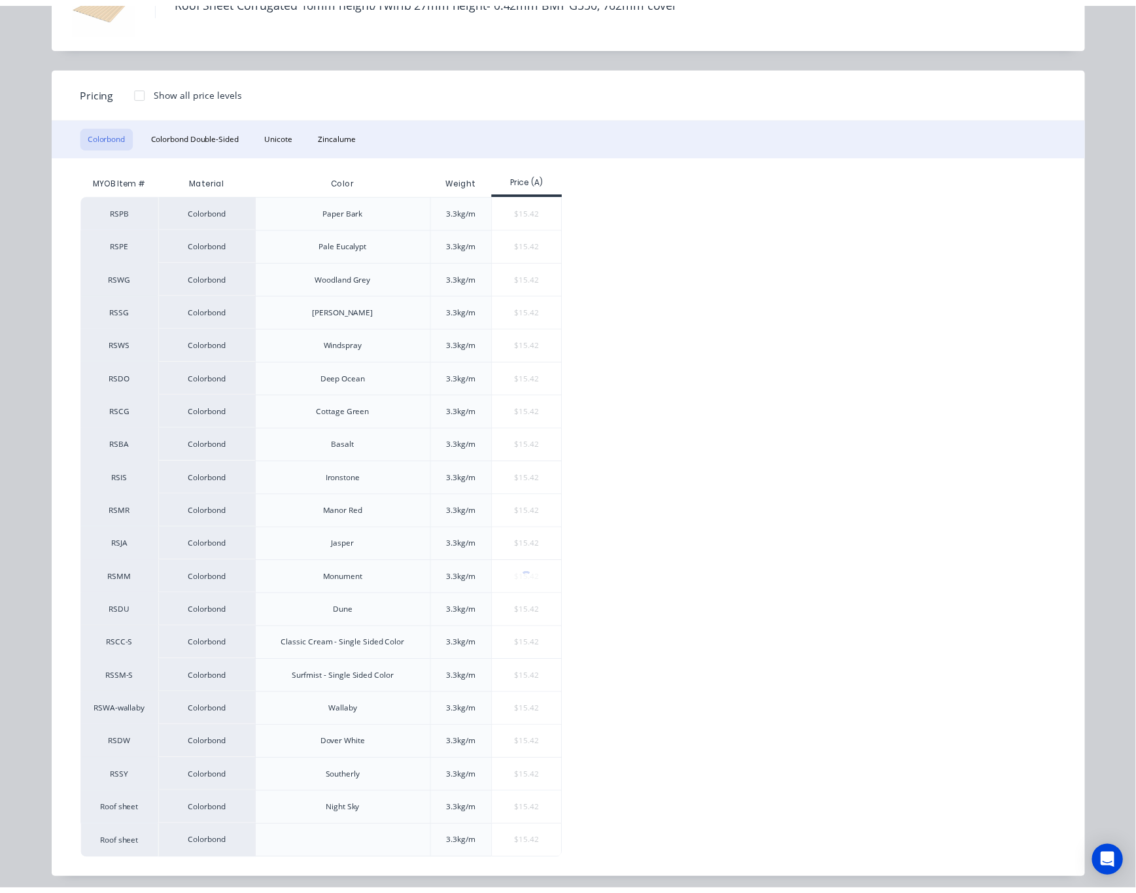
scroll to position [0, 0]
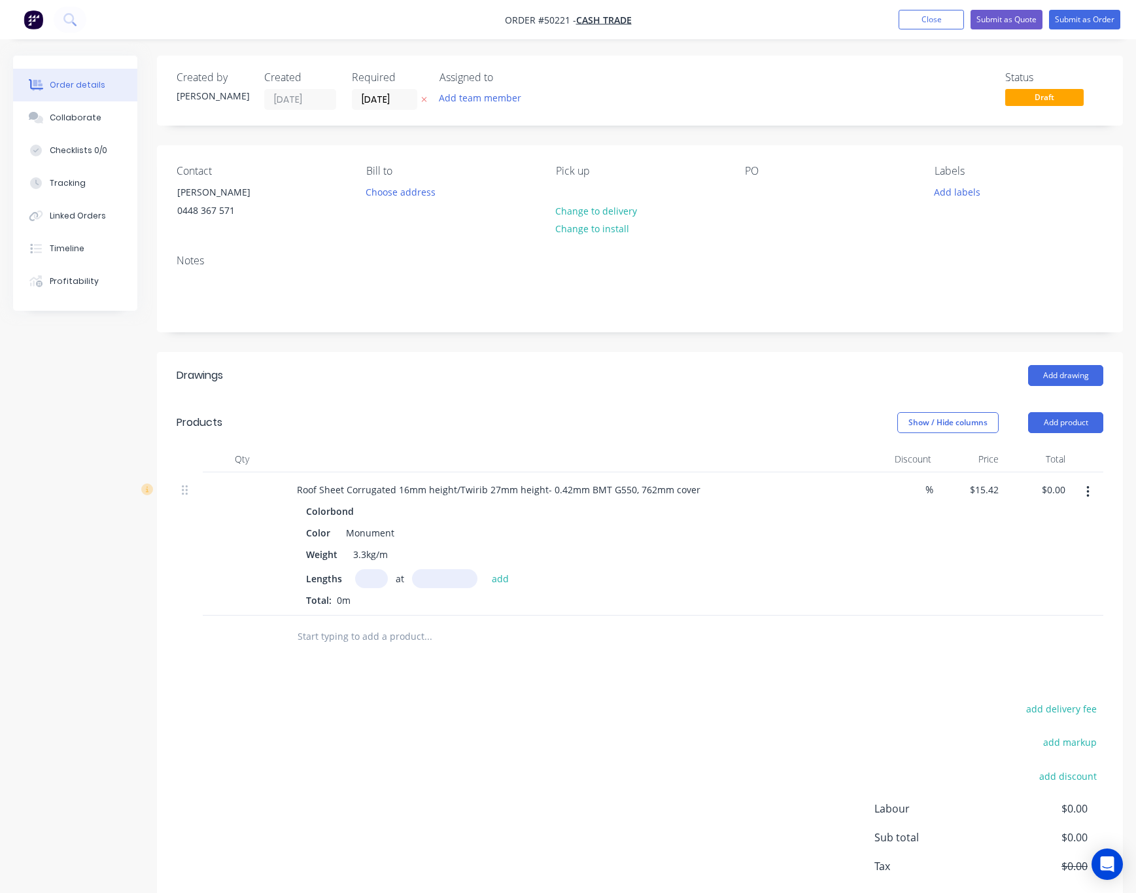
click at [379, 583] on input "text" at bounding box center [371, 578] width 33 height 19
type input "4"
click at [438, 574] on input "text" at bounding box center [444, 578] width 65 height 19
type input "2950"
click at [485, 569] on button "add" at bounding box center [500, 578] width 31 height 18
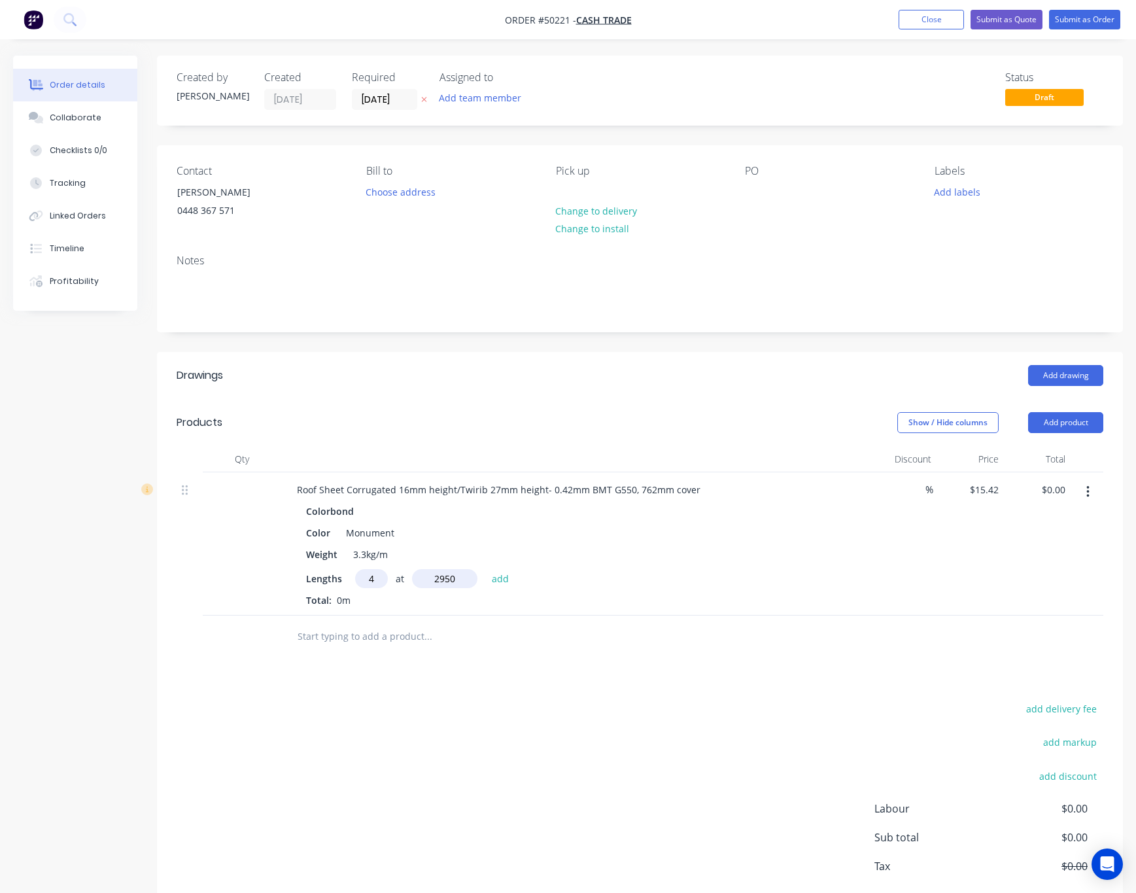
type input "$181.96"
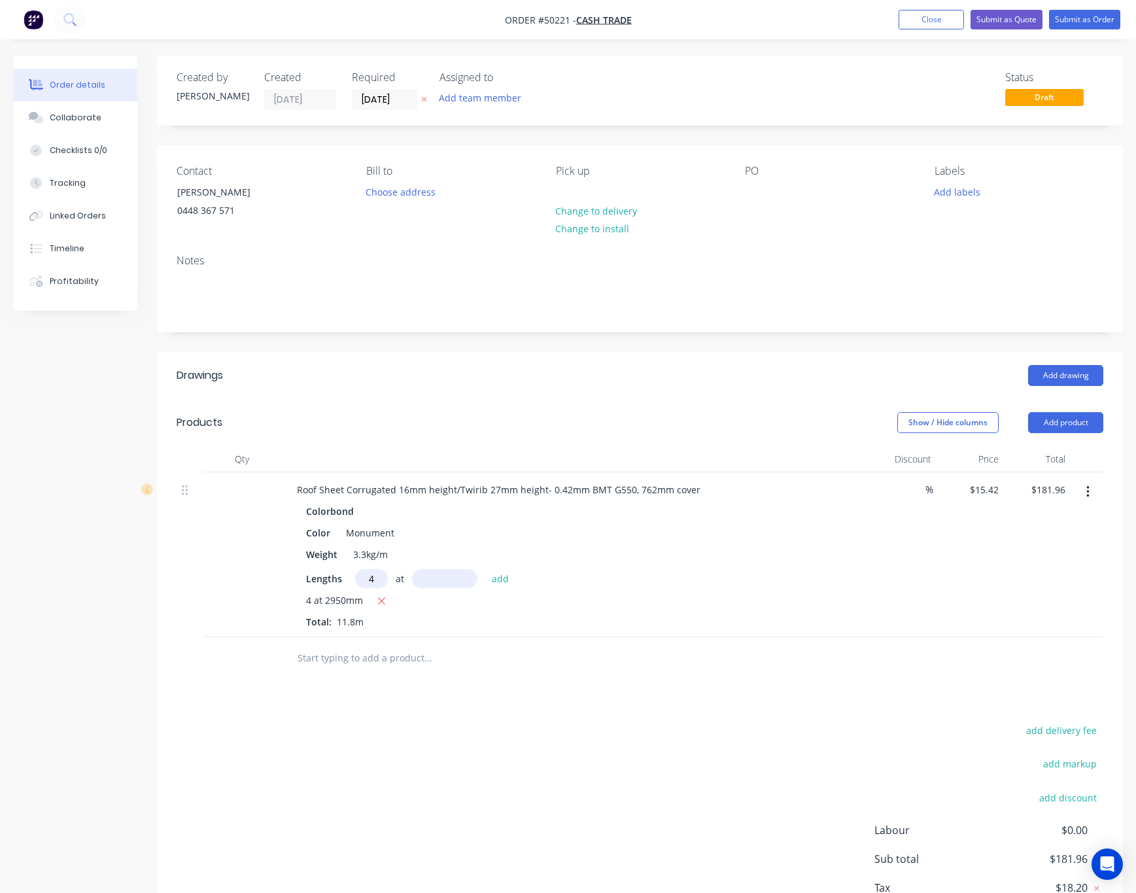
type input "4"
click at [434, 574] on input "text" at bounding box center [444, 578] width 65 height 19
type input "1650"
click at [485, 569] on button "add" at bounding box center [500, 578] width 31 height 18
type input "$283.73"
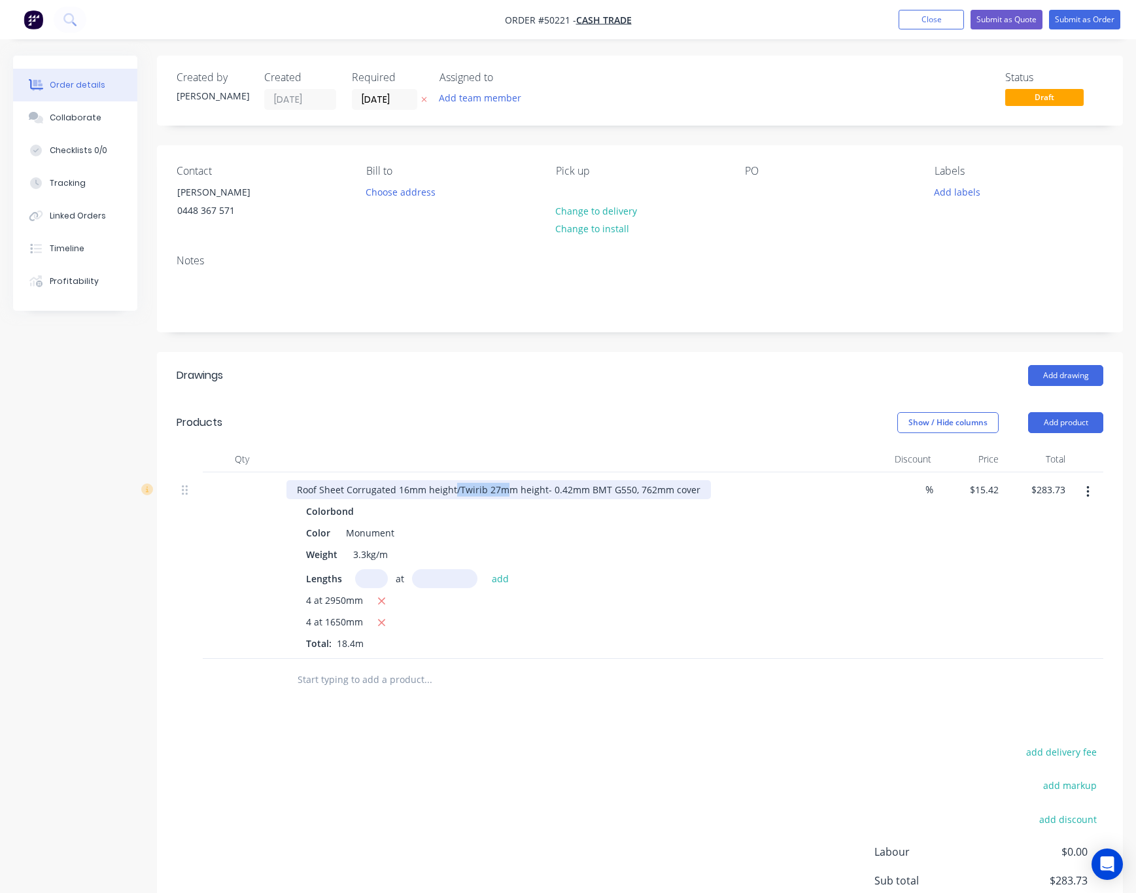
drag, startPoint x: 452, startPoint y: 491, endPoint x: 504, endPoint y: 495, distance: 52.5
click at [504, 495] on div "Roof Sheet Corrugated 16mm height/Twirib 27mm height- 0.42mm BMT G550, 762mm co…" at bounding box center [498, 489] width 425 height 19
drag, startPoint x: 491, startPoint y: 489, endPoint x: 456, endPoint y: 494, distance: 35.2
click at [456, 494] on div "Roof Sheet Corrugated 16mm heightm height- 0.42mm BMT G550, 762mm cover" at bounding box center [472, 489] width 372 height 19
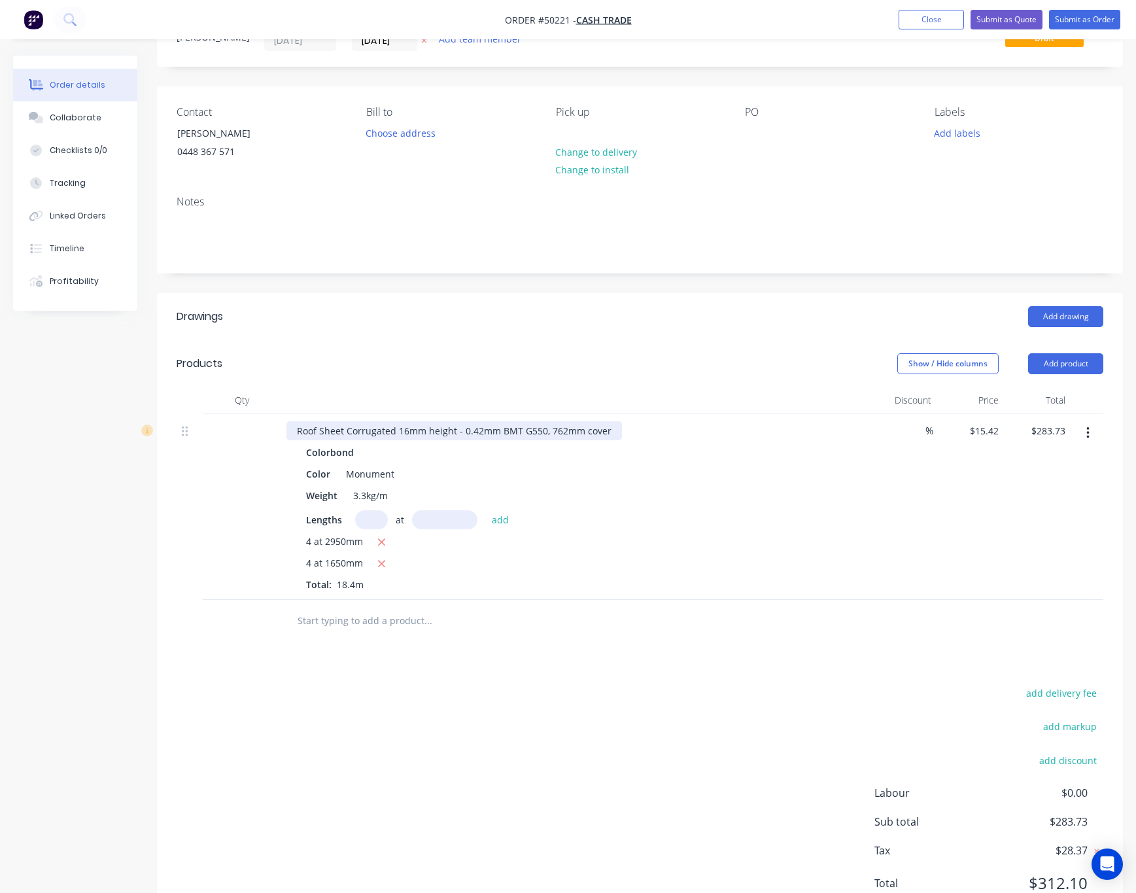
scroll to position [114, 0]
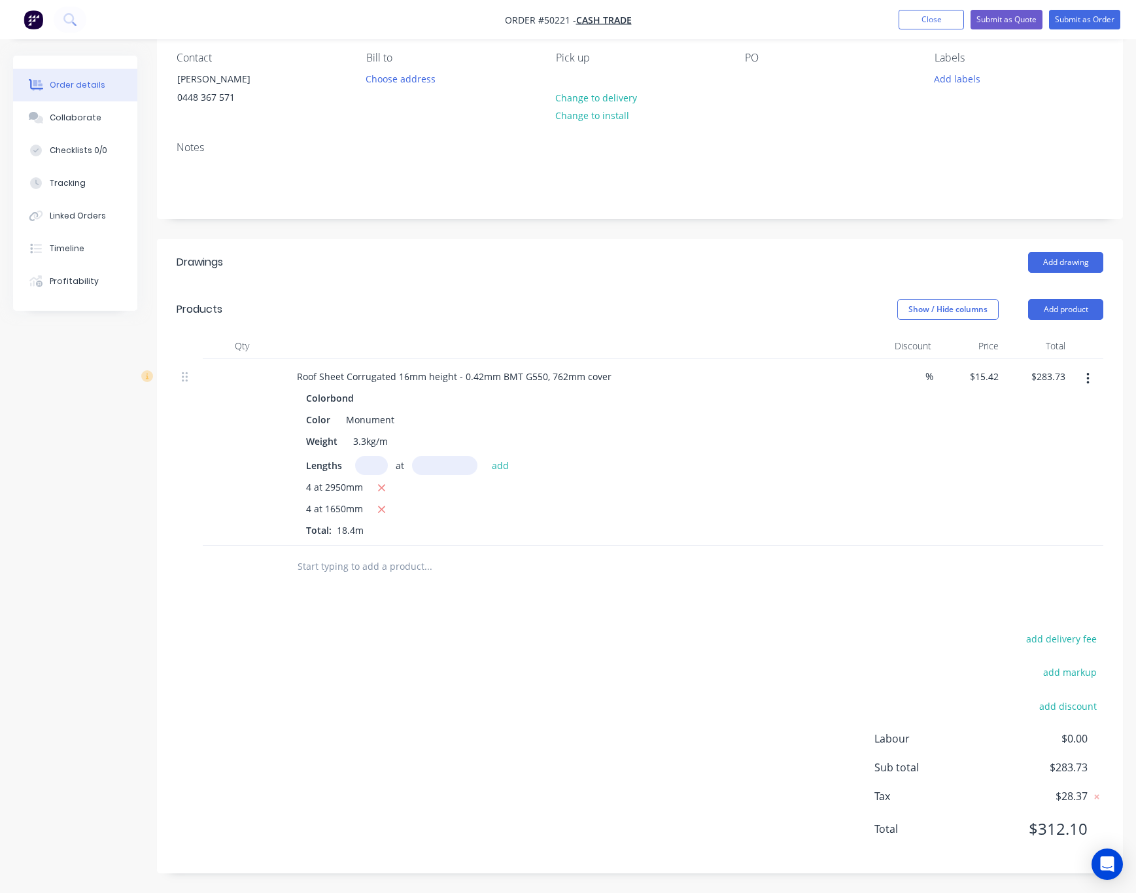
click at [653, 292] on header "Products Show / Hide columns Add product" at bounding box center [640, 309] width 966 height 47
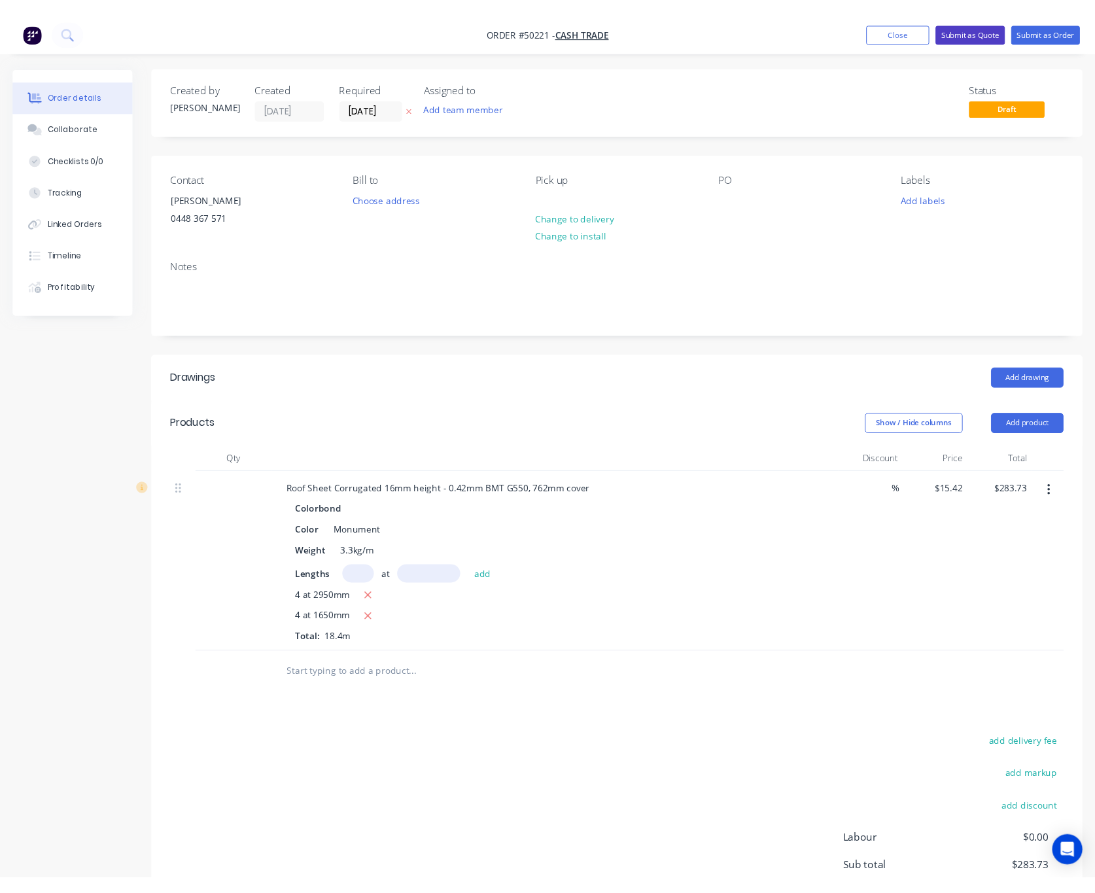
scroll to position [0, 0]
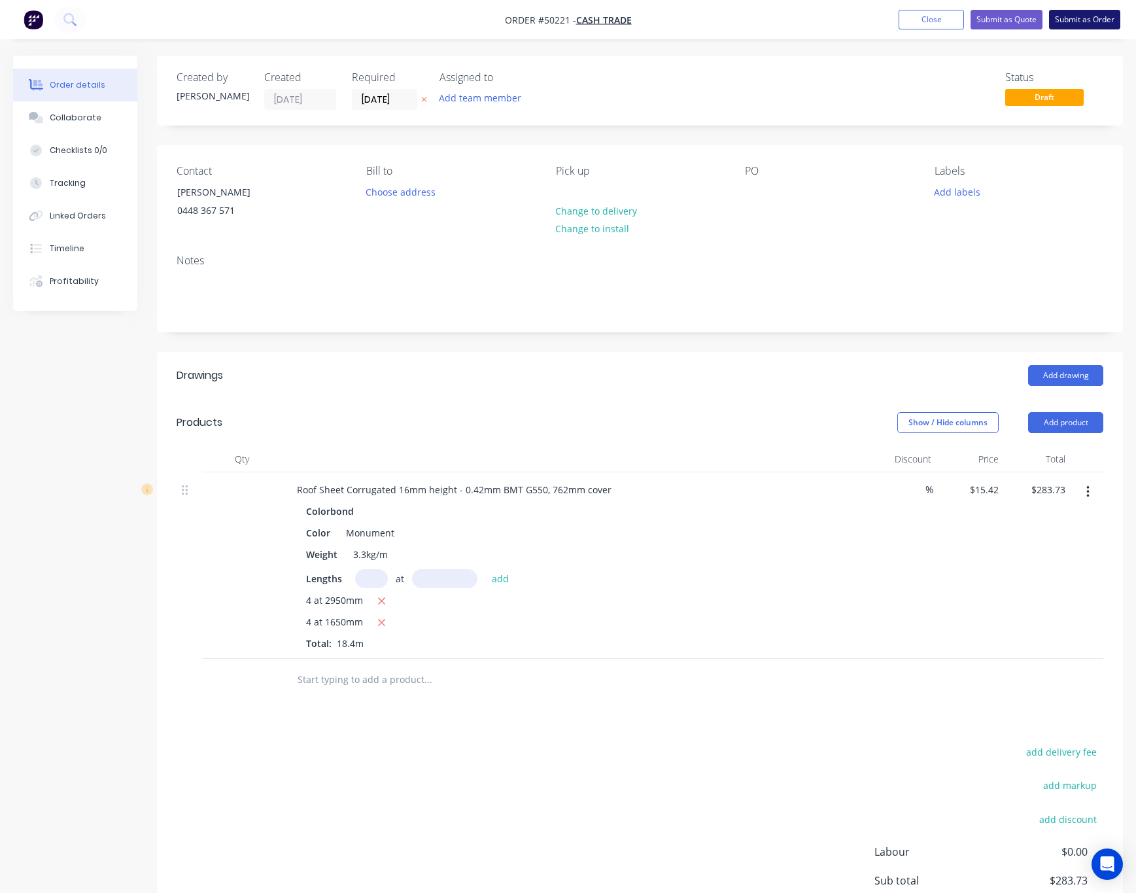
click at [1073, 16] on button "Submit as Order" at bounding box center [1084, 20] width 71 height 20
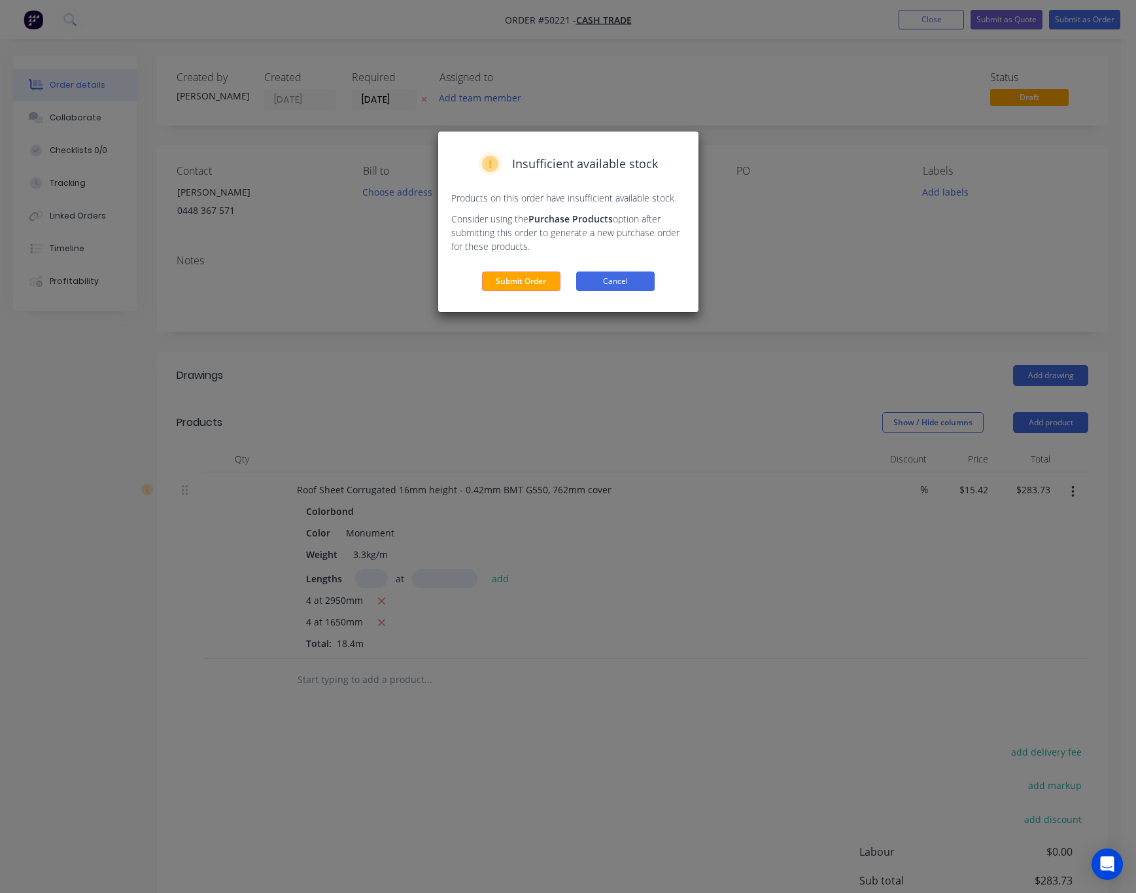
click at [605, 281] on button "Cancel" at bounding box center [615, 281] width 78 height 20
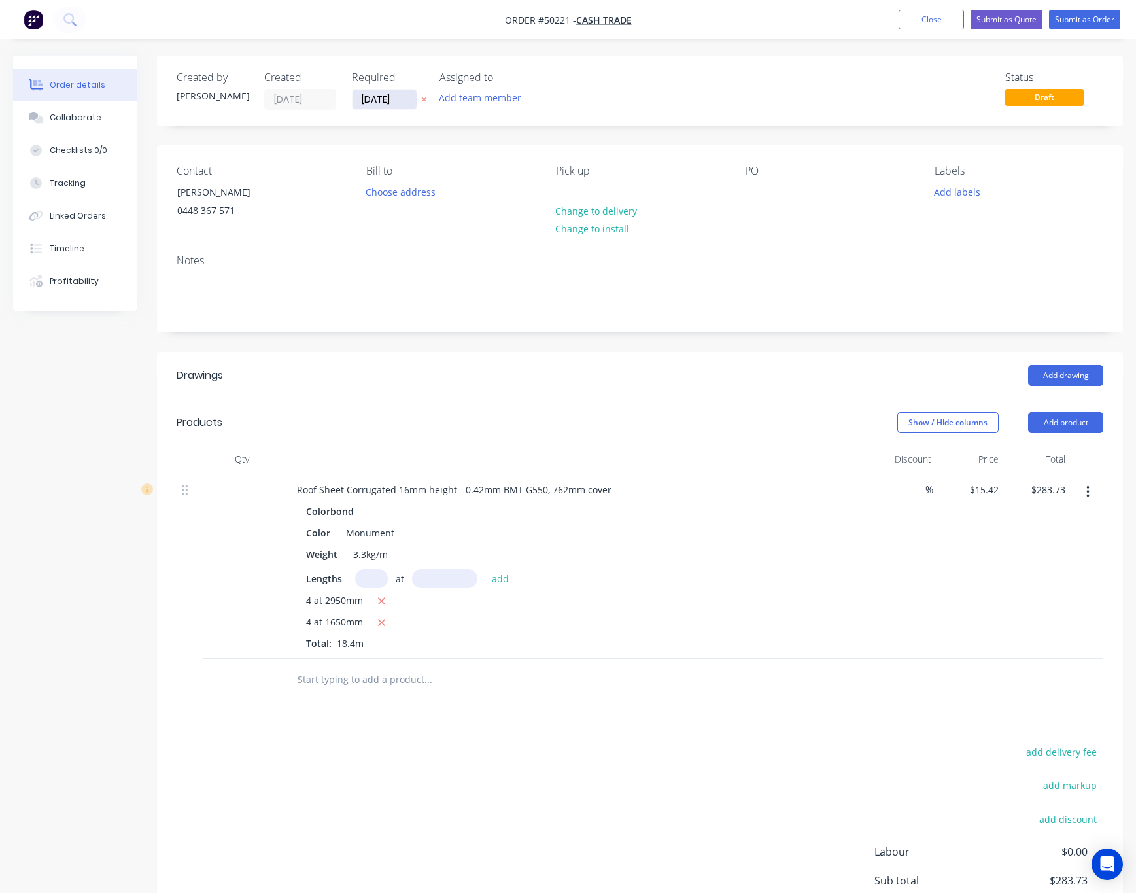
click at [361, 102] on input "[DATE]" at bounding box center [385, 100] width 64 height 20
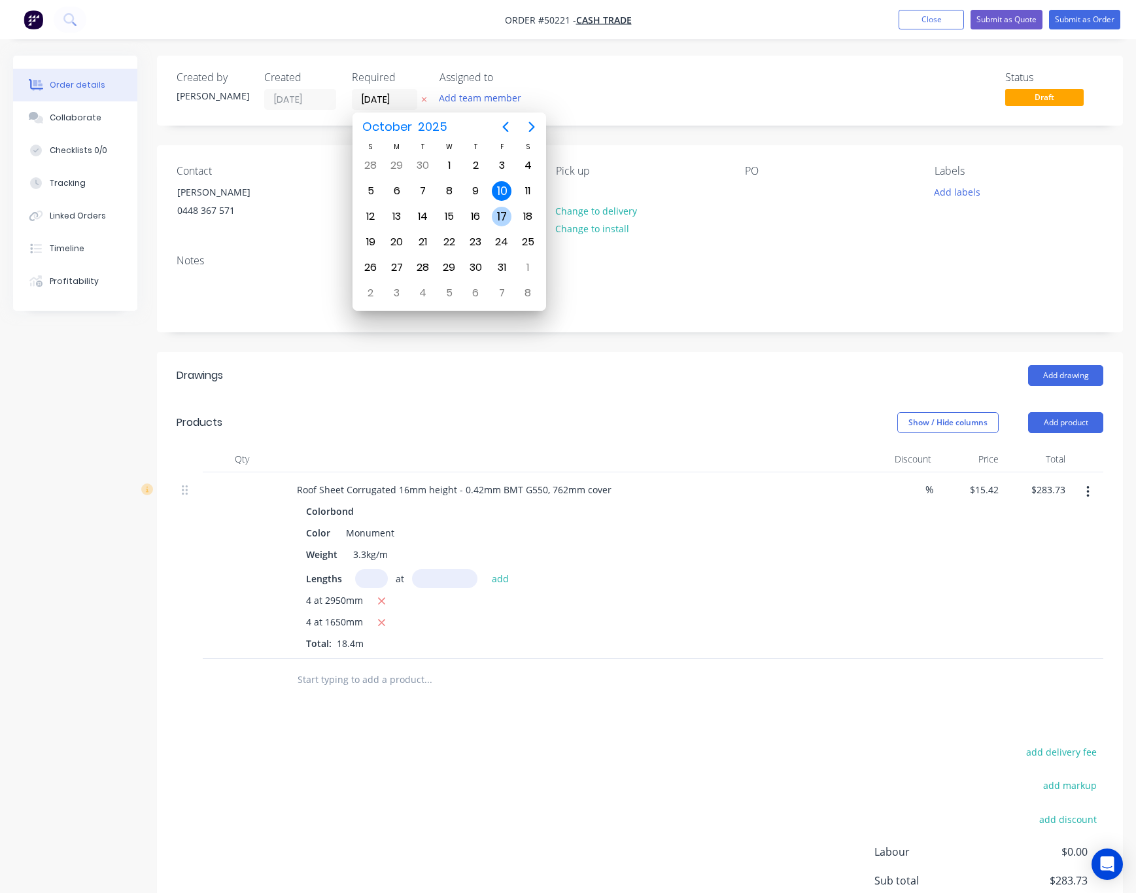
click at [495, 214] on div "17" at bounding box center [502, 217] width 20 height 20
type input "17/10/25"
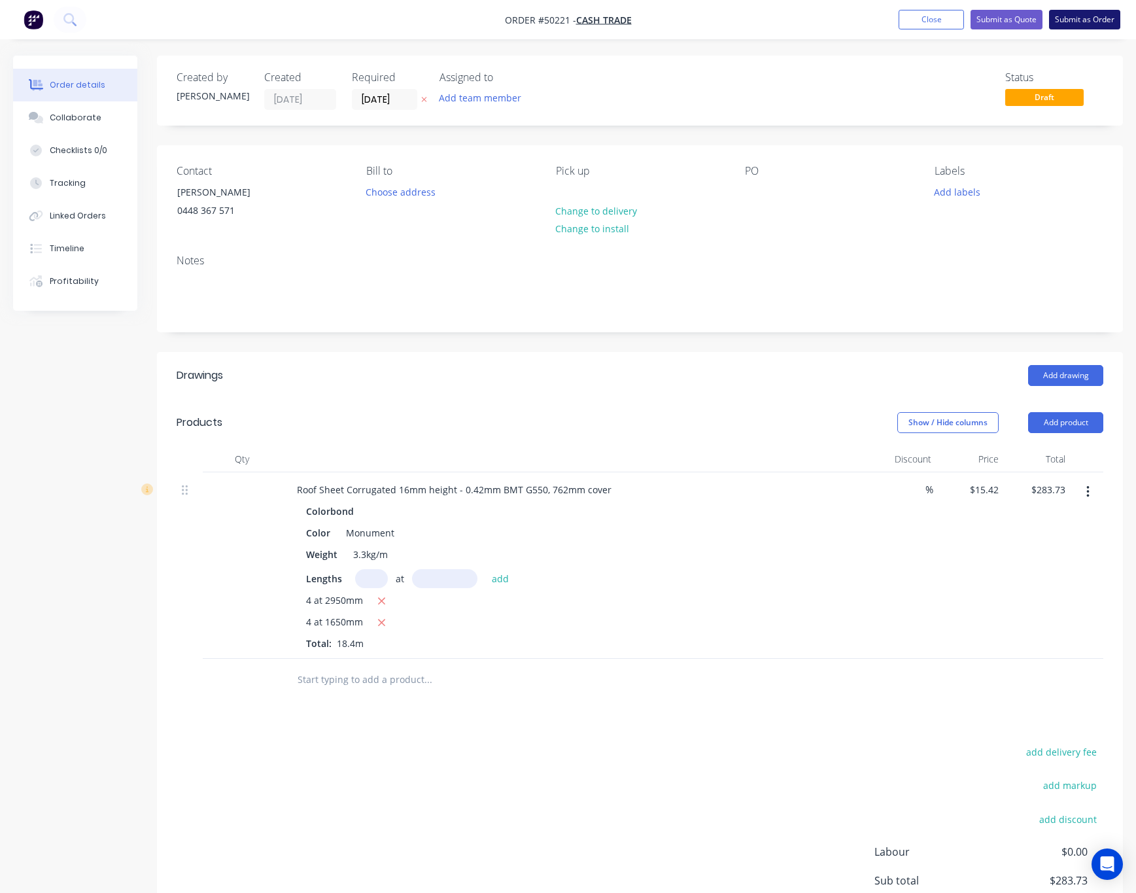
click at [1089, 20] on button "Submit as Order" at bounding box center [1084, 20] width 71 height 20
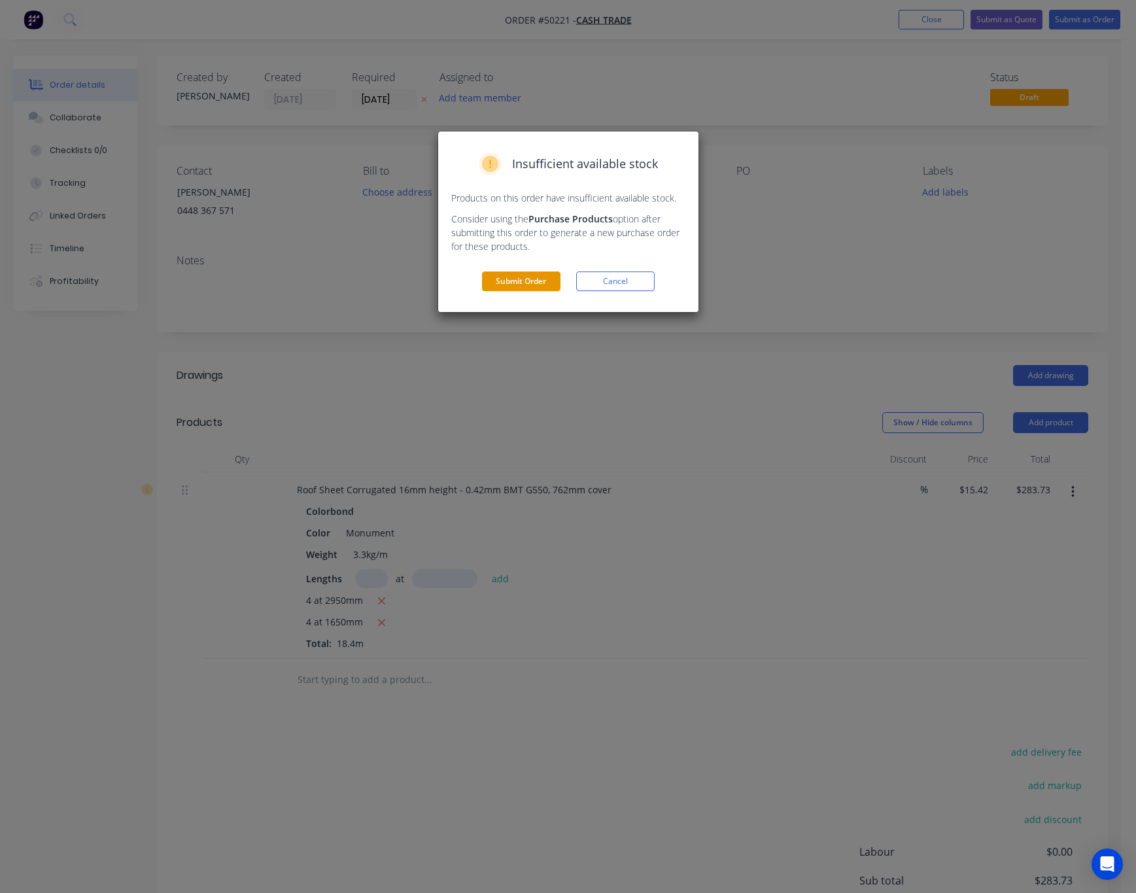
click at [532, 287] on button "Submit Order" at bounding box center [521, 281] width 78 height 20
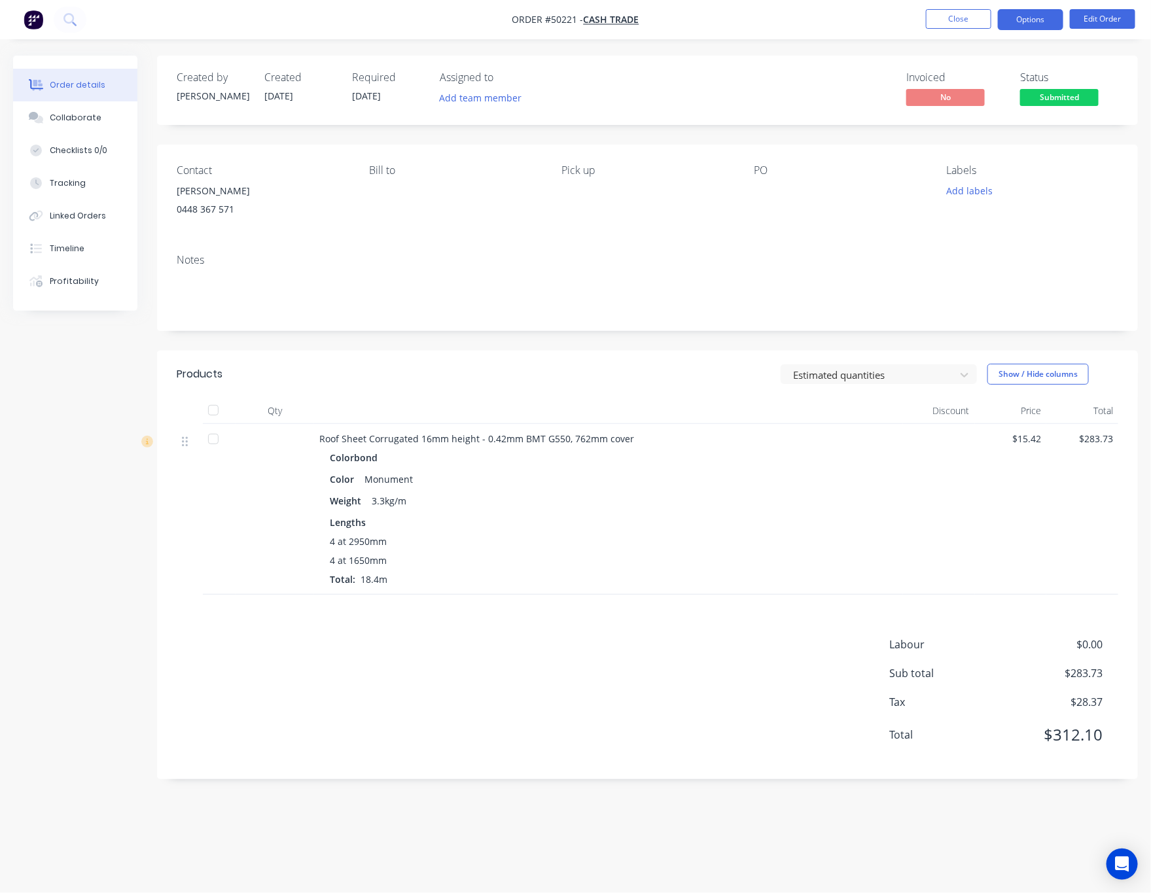
click at [1033, 16] on button "Options" at bounding box center [1029, 19] width 65 height 21
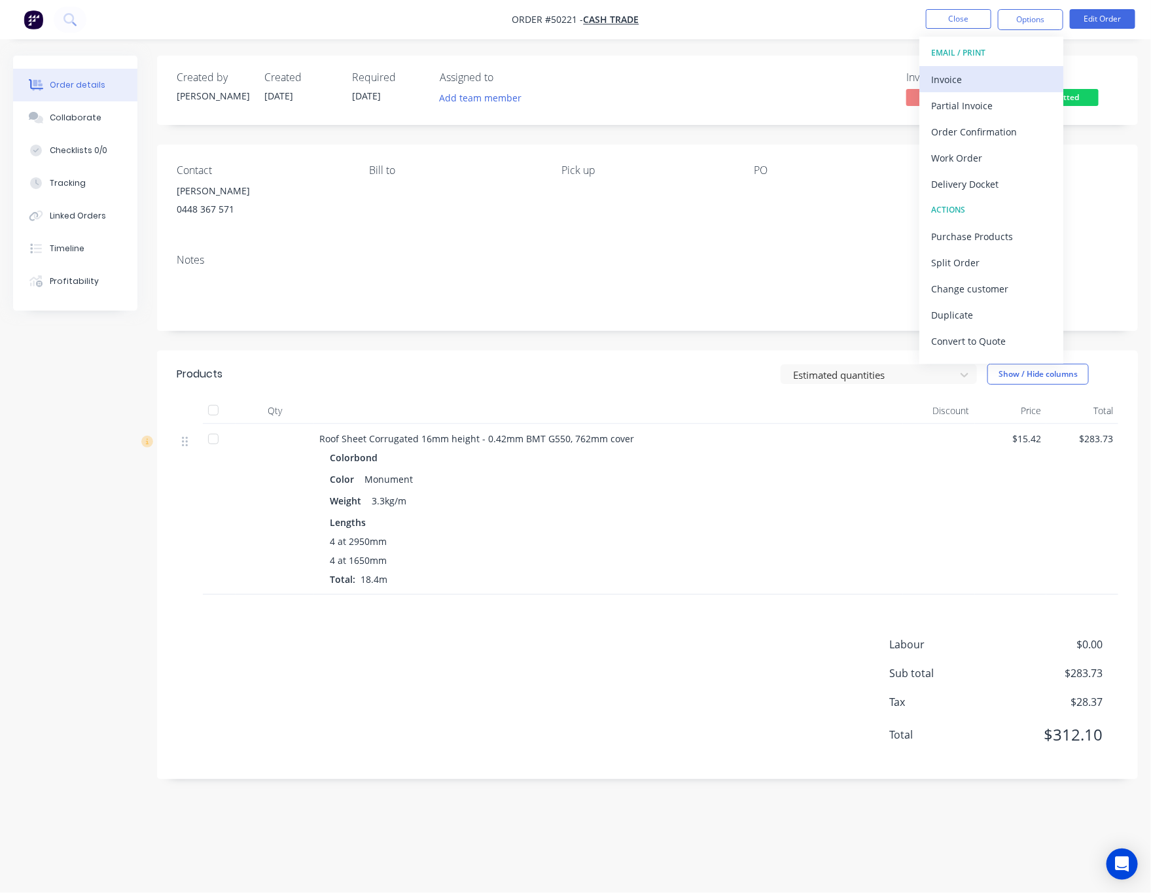
click at [974, 78] on div "Invoice" at bounding box center [991, 79] width 120 height 19
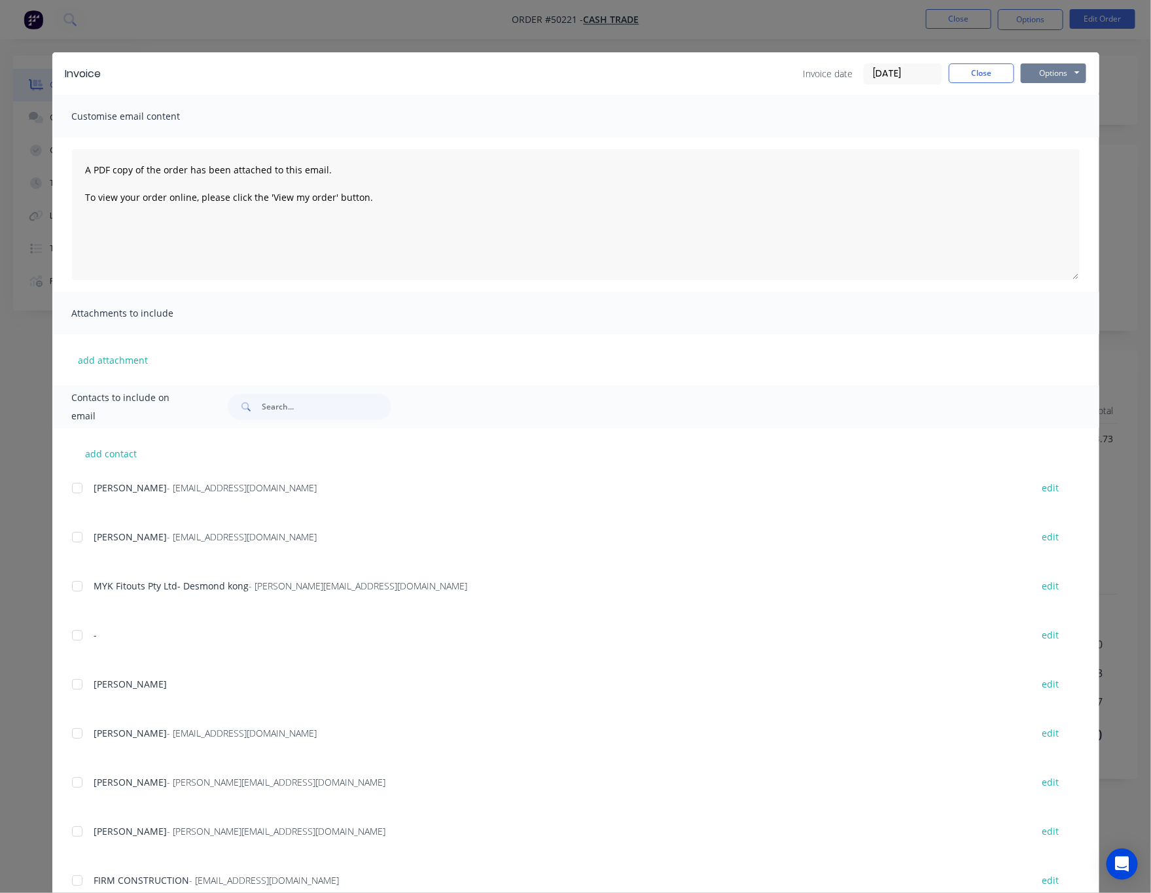
click at [1025, 73] on button "Options" at bounding box center [1052, 73] width 65 height 20
click at [1064, 116] on button "Print" at bounding box center [1062, 118] width 84 height 22
click at [322, 26] on div "Invoice Invoice date 10/10/25 Close Options Preview Print Email Customise email…" at bounding box center [575, 446] width 1151 height 893
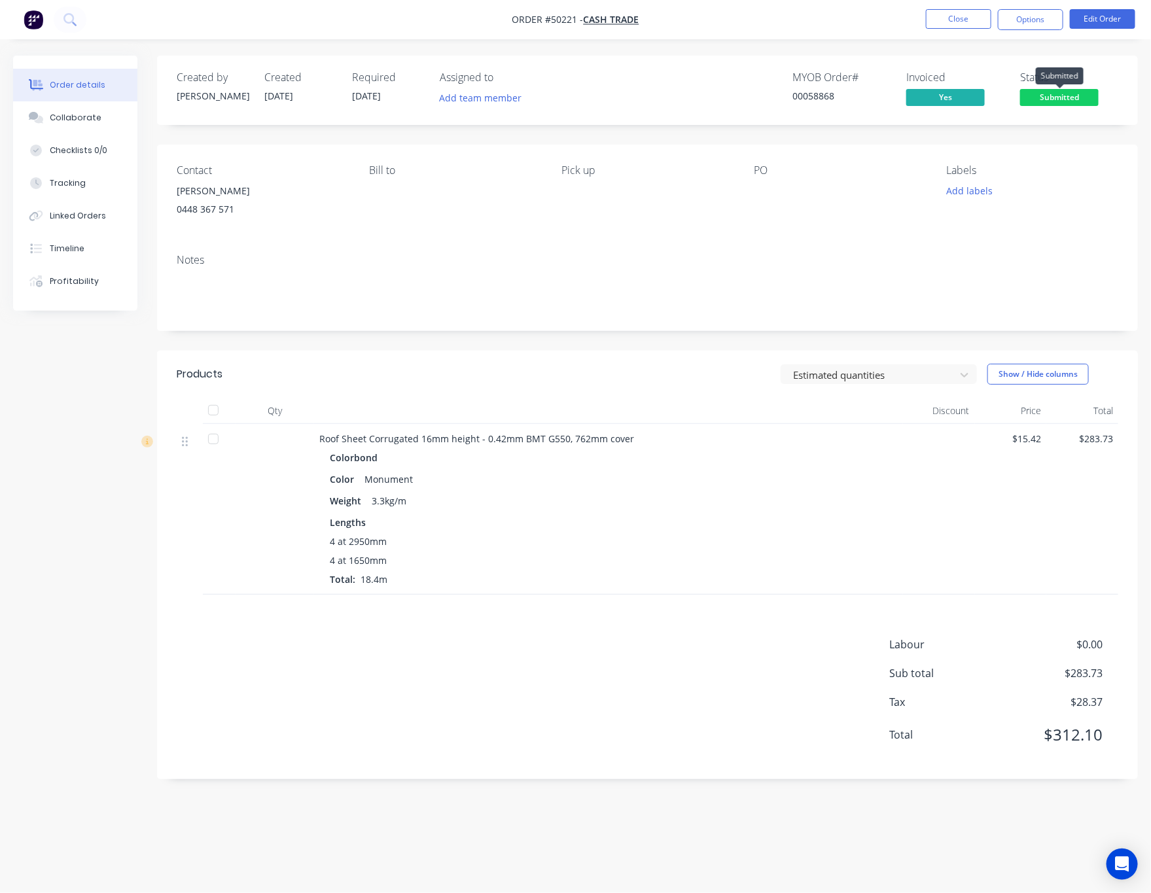
click at [1071, 101] on span "Submitted" at bounding box center [1059, 97] width 78 height 16
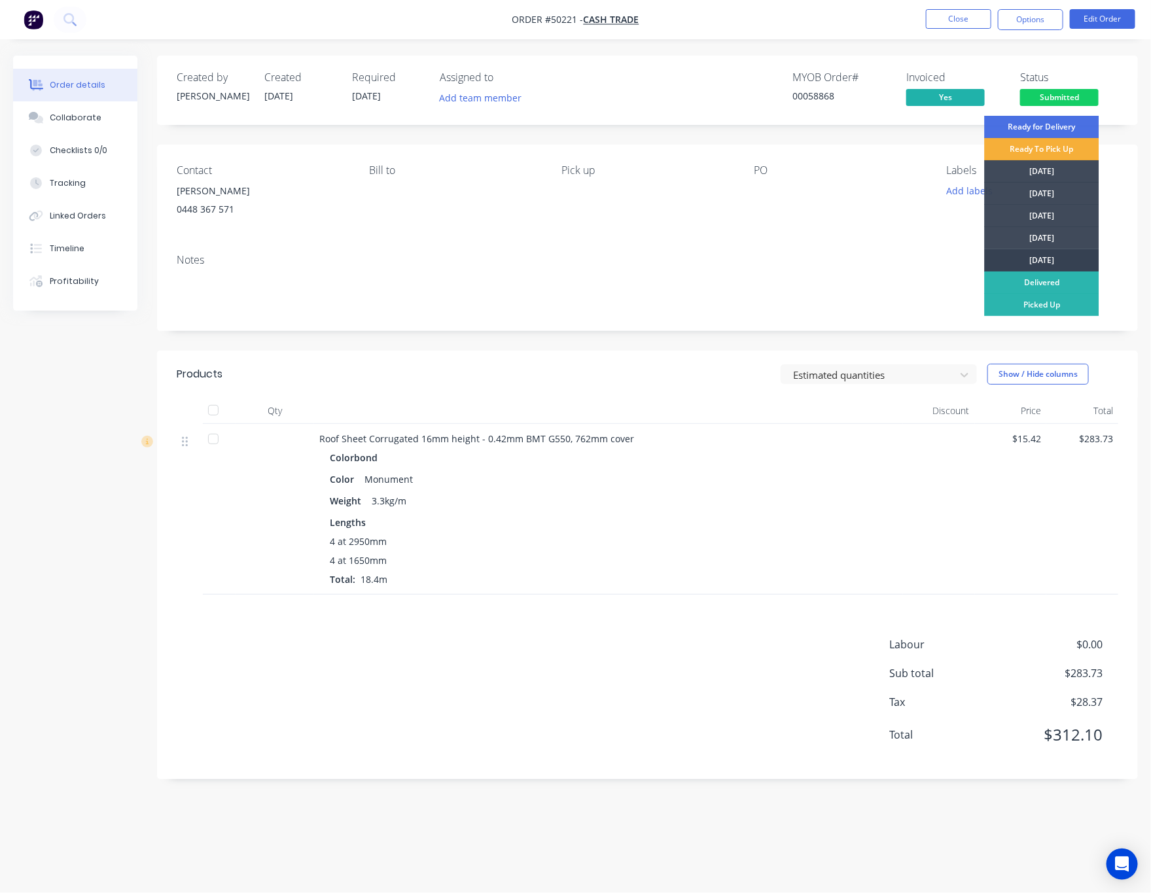
click at [1052, 252] on div "[DATE]" at bounding box center [1041, 260] width 114 height 22
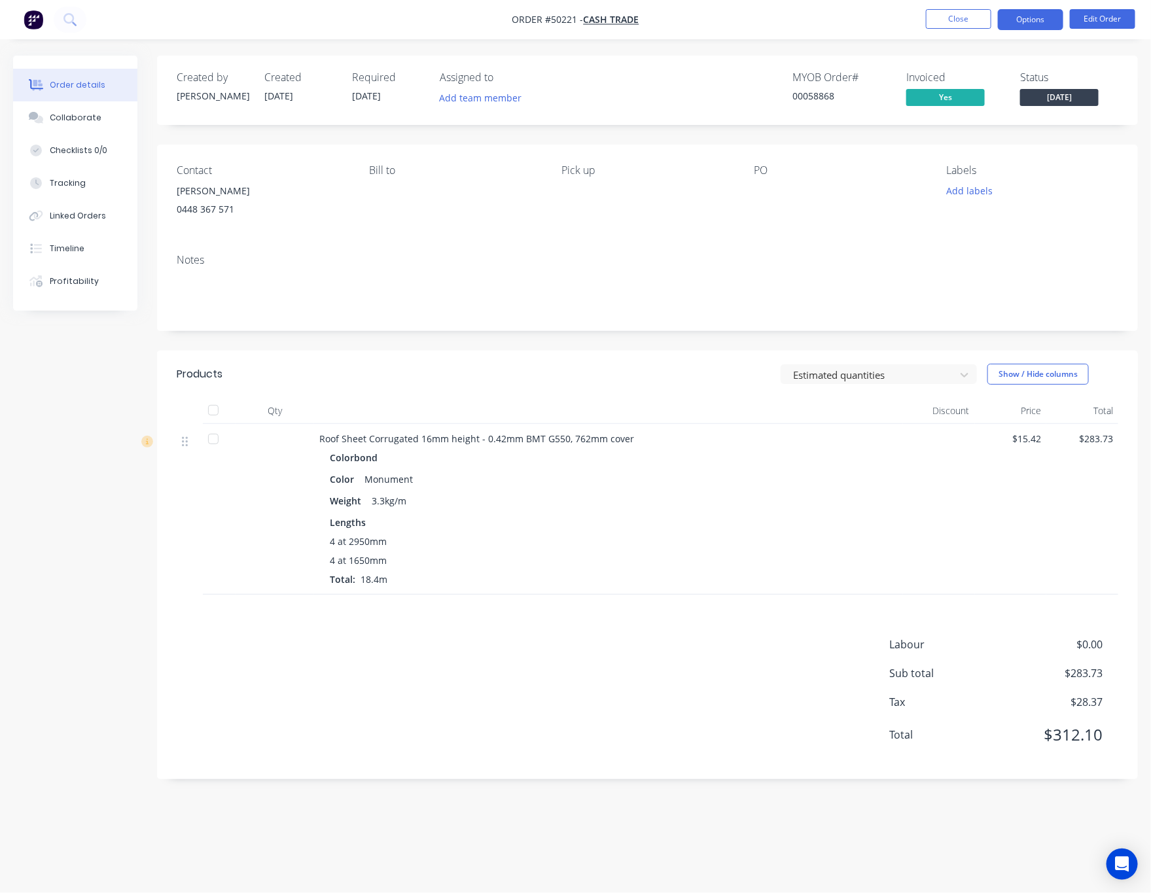
click at [1037, 22] on button "Options" at bounding box center [1029, 19] width 65 height 21
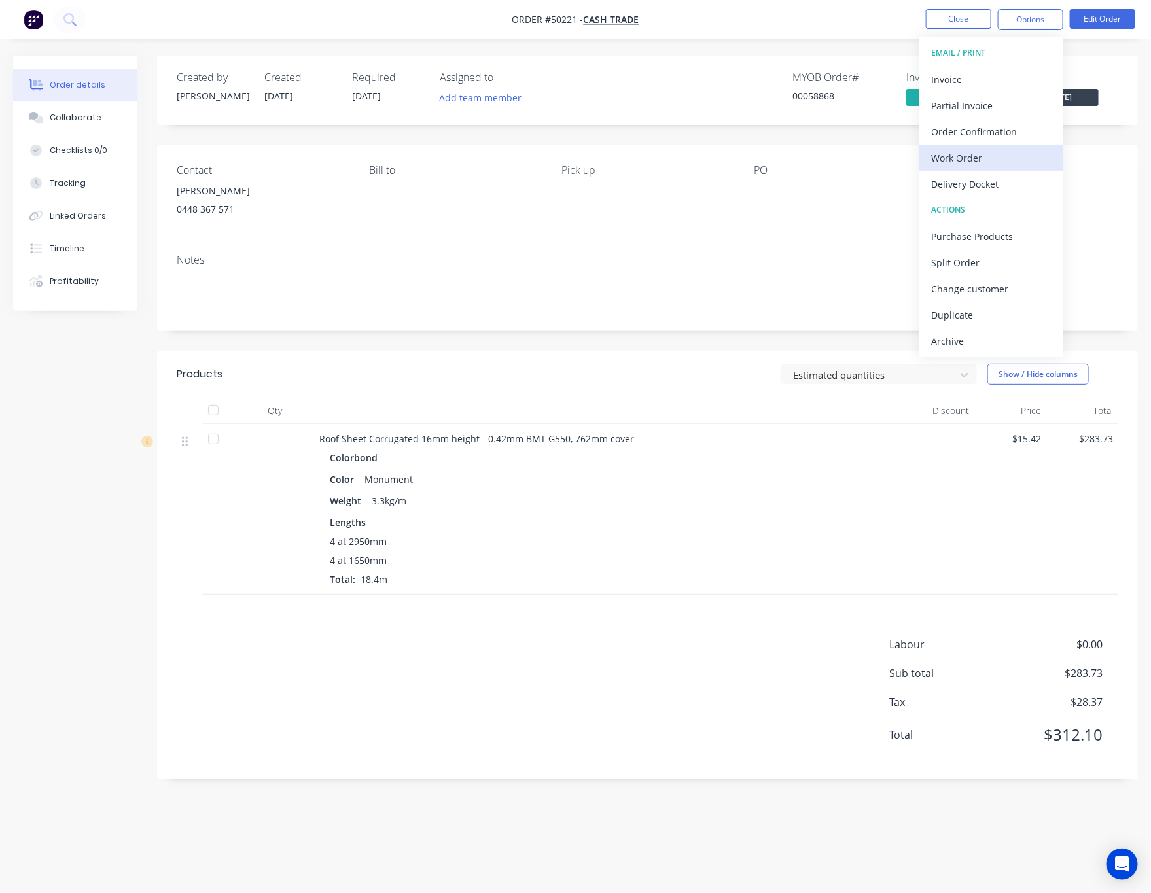
click at [1005, 153] on div "Work Order" at bounding box center [991, 157] width 120 height 19
click at [999, 155] on div "Custom" at bounding box center [991, 157] width 120 height 19
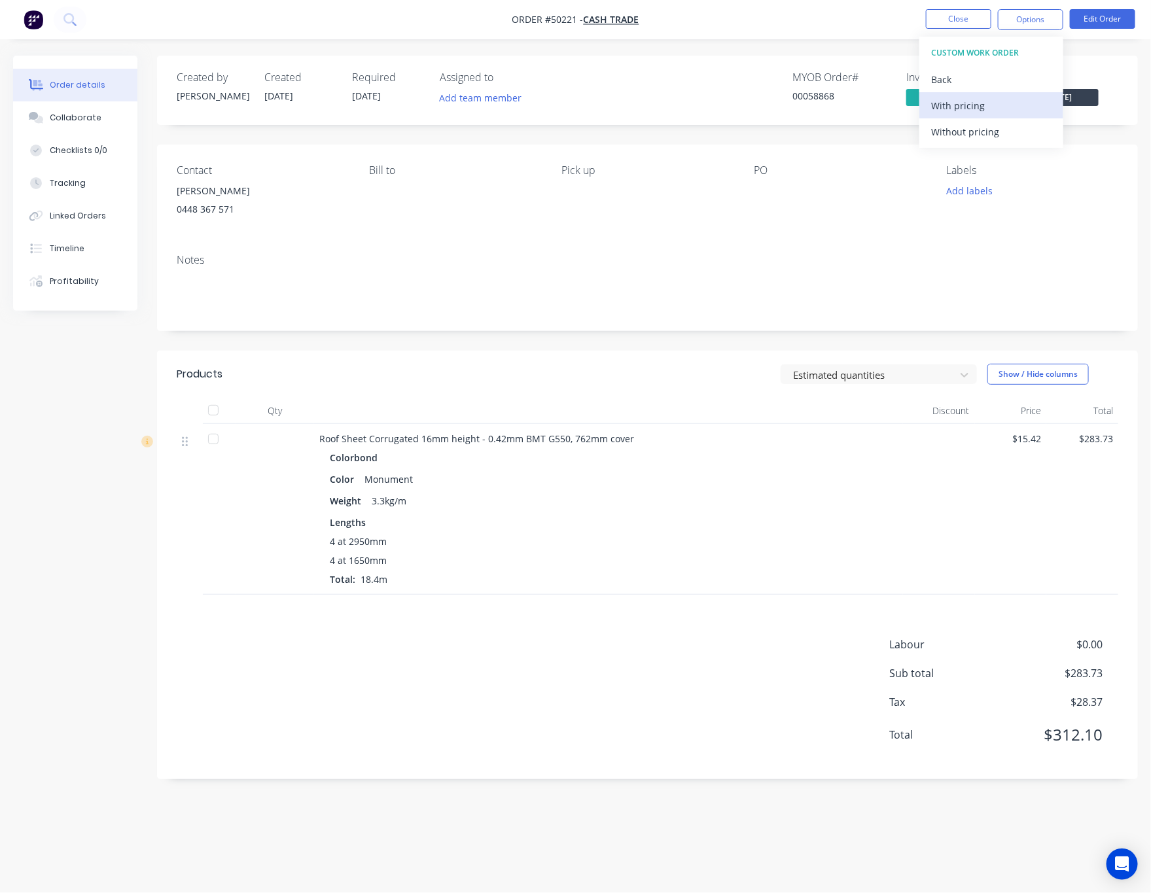
drag, startPoint x: 980, startPoint y: 79, endPoint x: 985, endPoint y: 101, distance: 22.2
click at [980, 81] on div "Back" at bounding box center [991, 79] width 120 height 19
click at [989, 126] on div "Without pricing" at bounding box center [991, 131] width 120 height 19
click at [1023, 177] on div "Delivery Docket" at bounding box center [991, 184] width 120 height 19
click at [1021, 135] on div "Without pricing" at bounding box center [991, 131] width 120 height 19
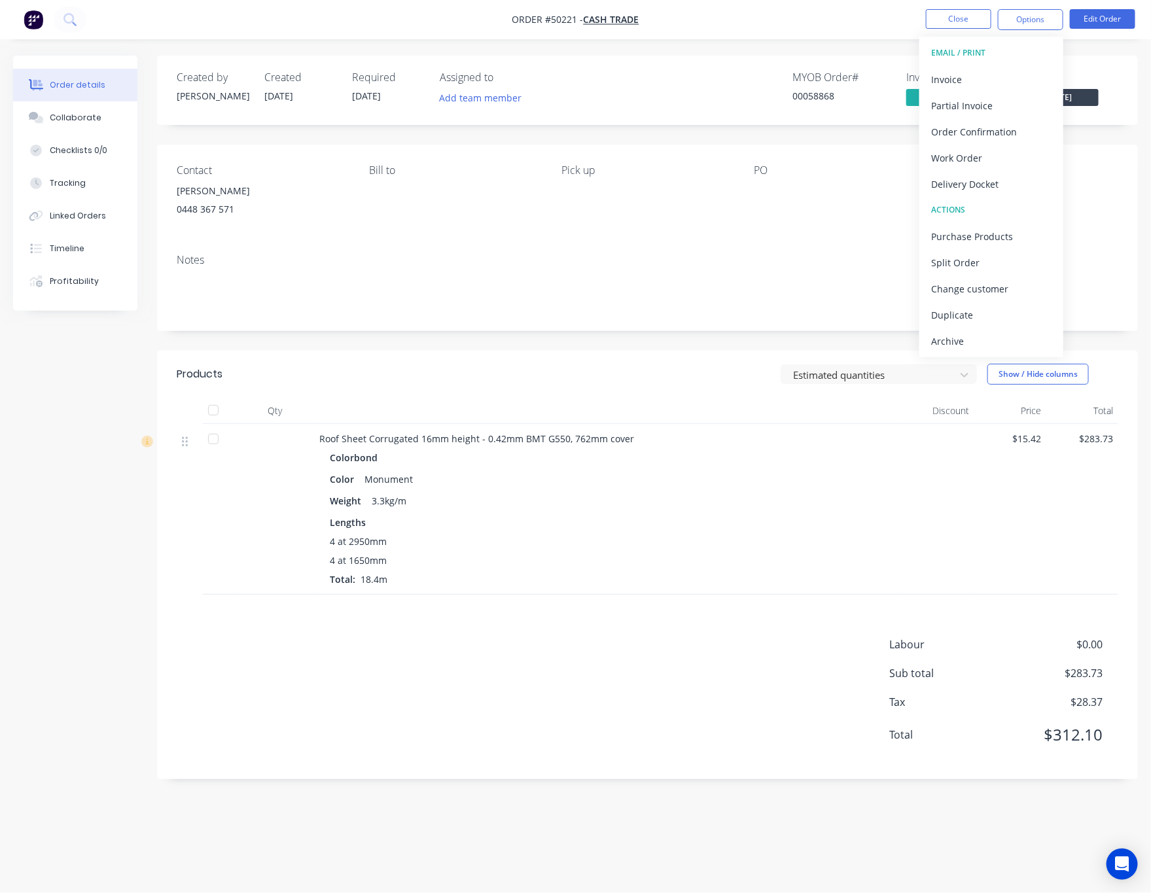
click at [638, 699] on div "Labour $0.00 Sub total $283.73 Tax $28.37 Total $312.10" at bounding box center [647, 697] width 941 height 123
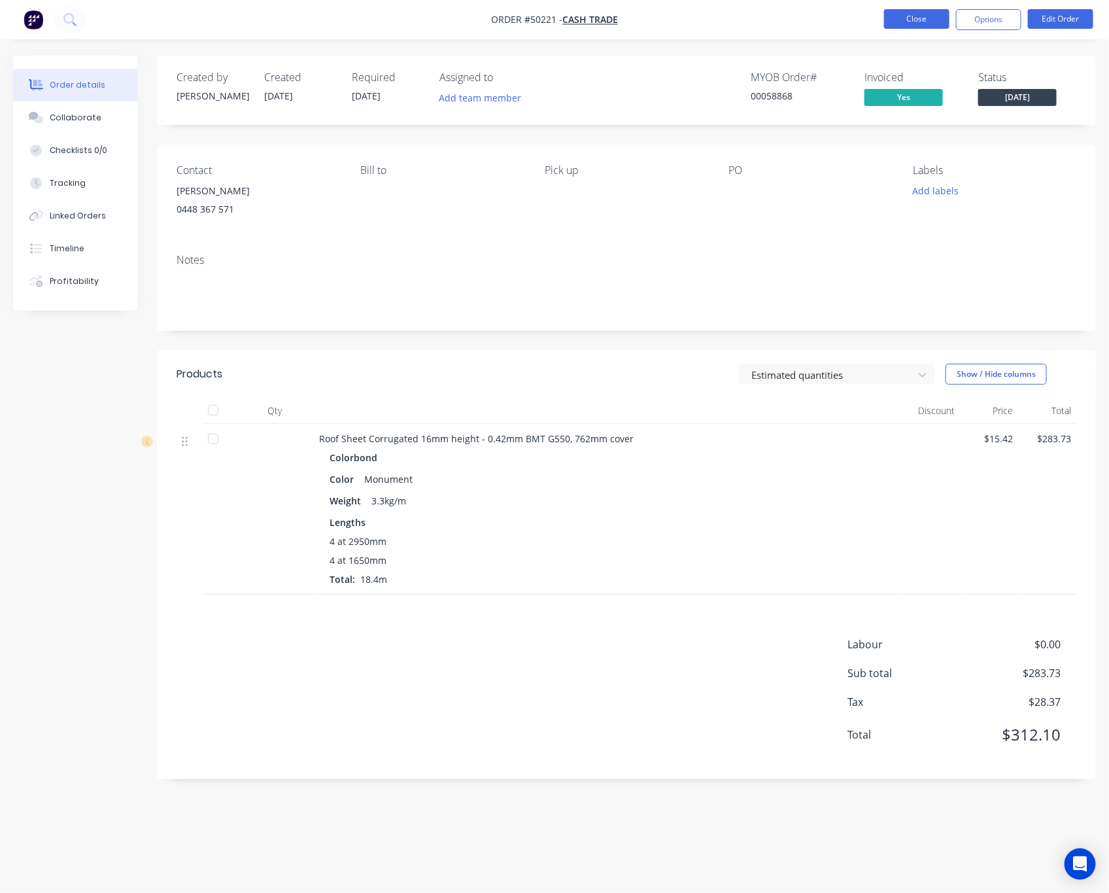
click at [907, 24] on button "Close" at bounding box center [916, 19] width 65 height 20
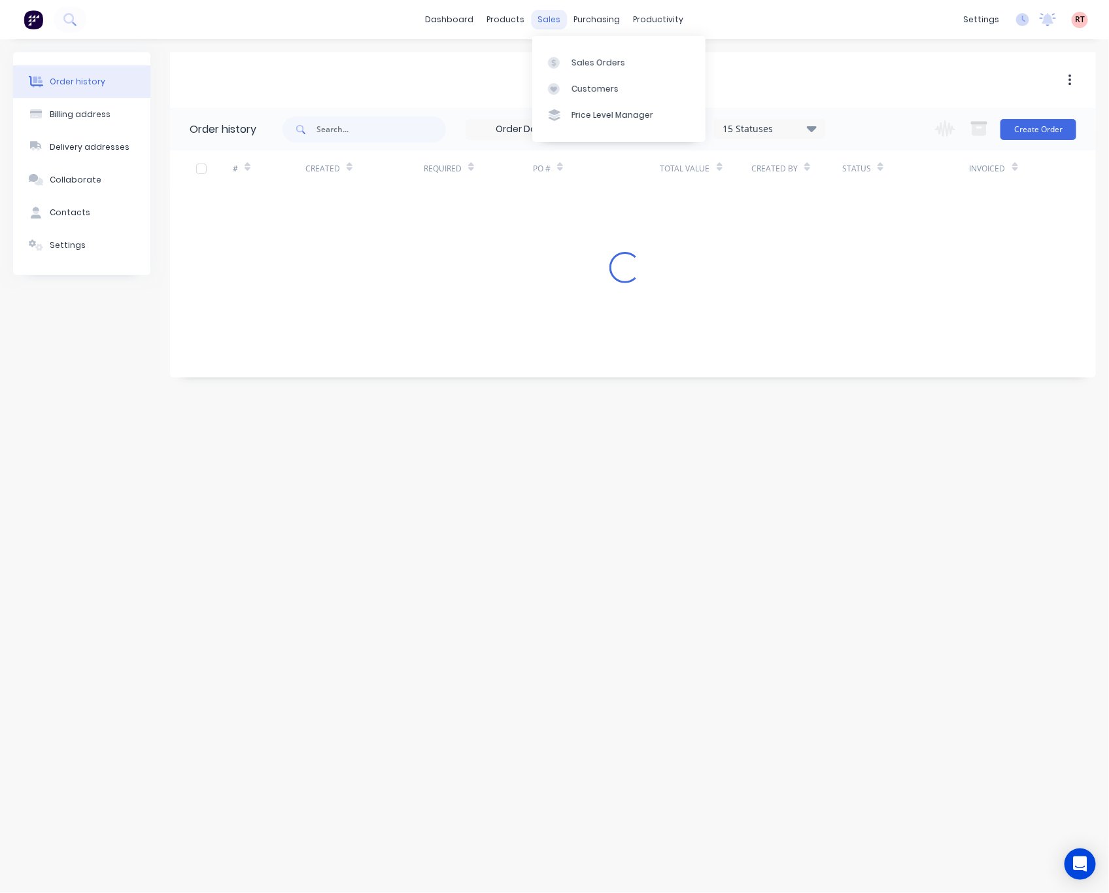
click at [546, 18] on div "sales" at bounding box center [550, 20] width 36 height 20
click at [597, 60] on div "Sales Orders" at bounding box center [599, 63] width 54 height 12
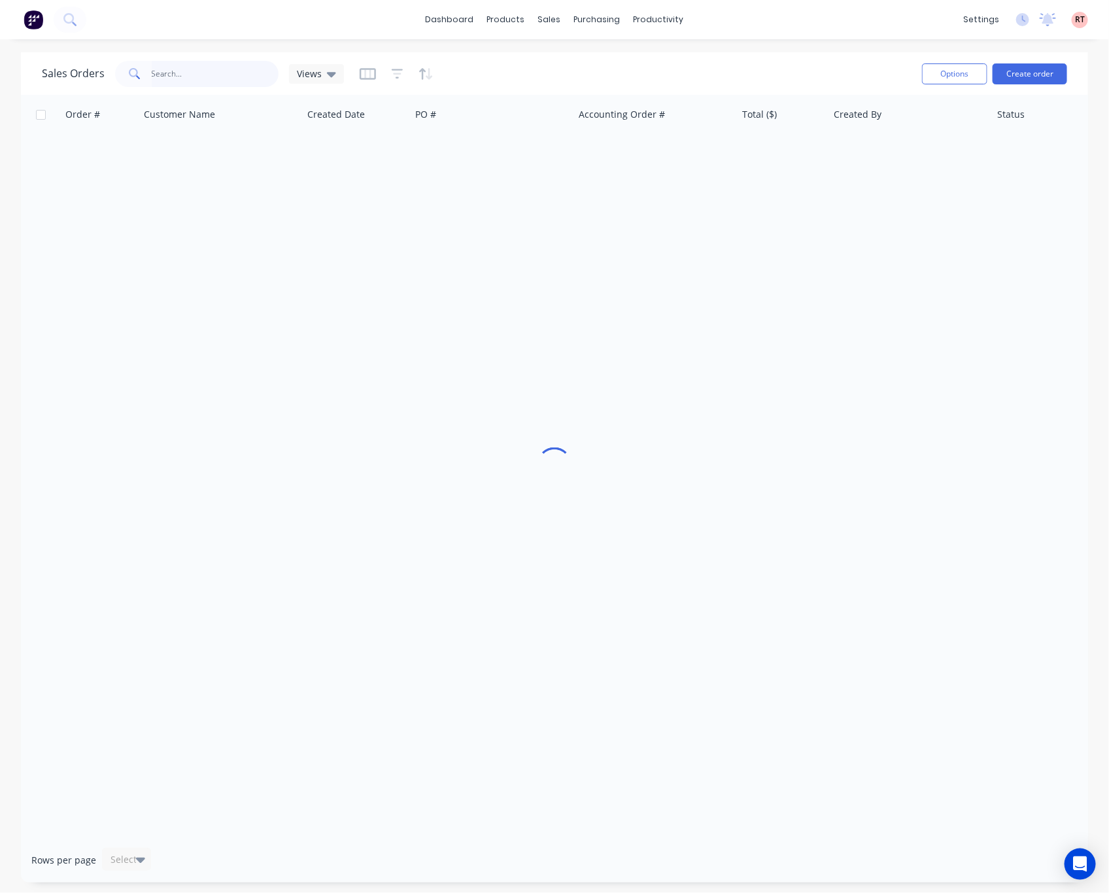
click at [213, 71] on input "text" at bounding box center [216, 74] width 128 height 26
type input "50218"
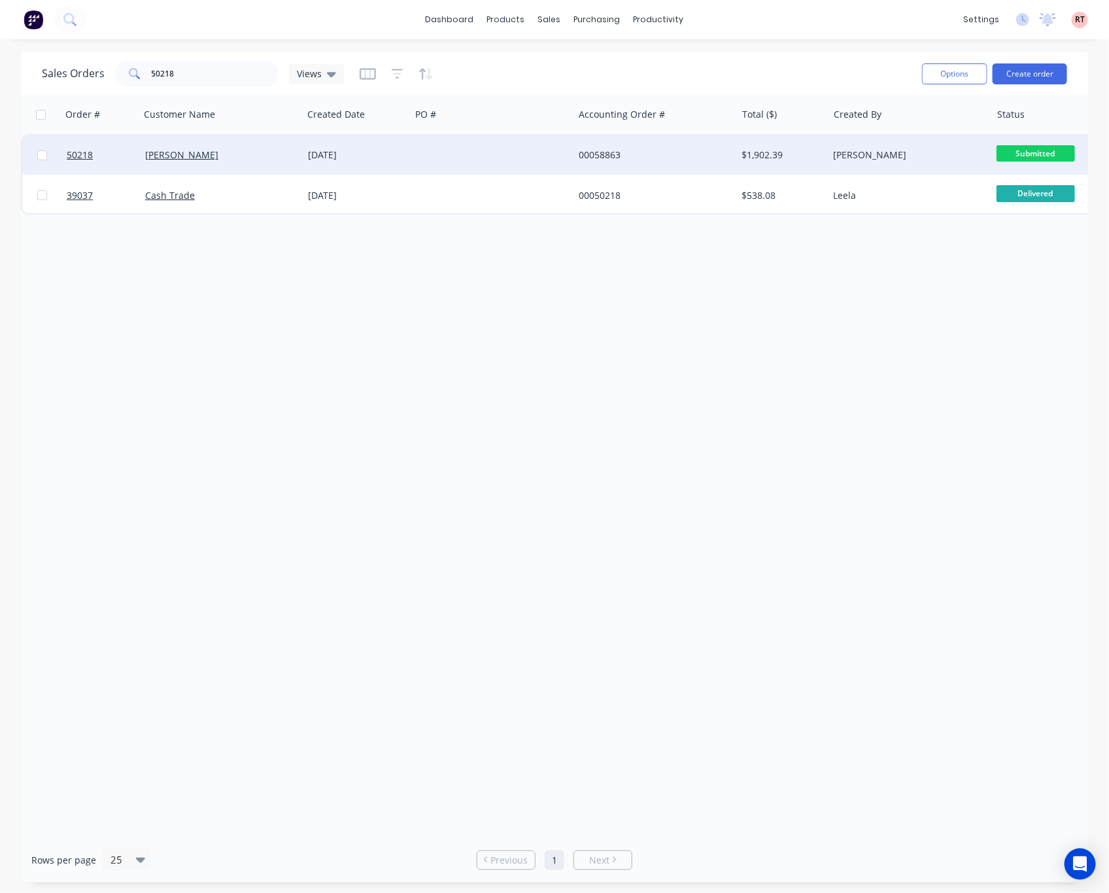
click at [515, 154] on div at bounding box center [492, 154] width 163 height 39
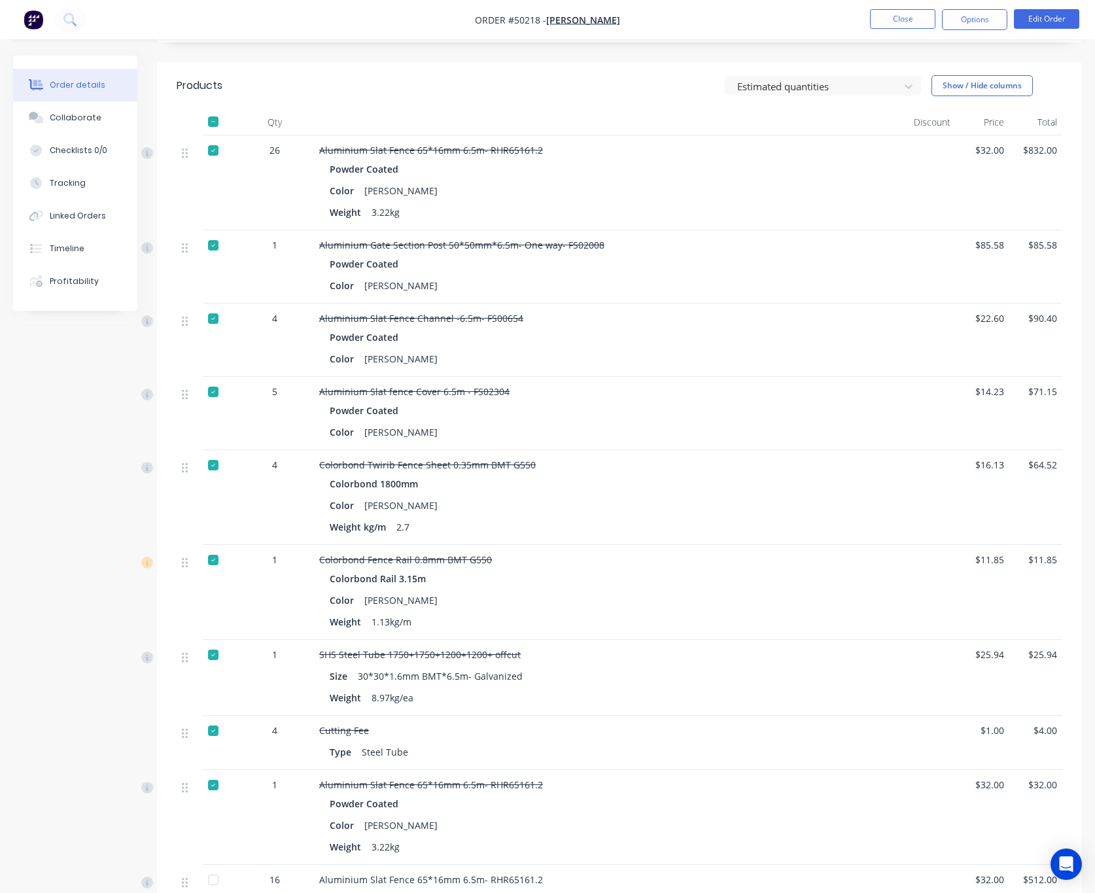
scroll to position [294, 0]
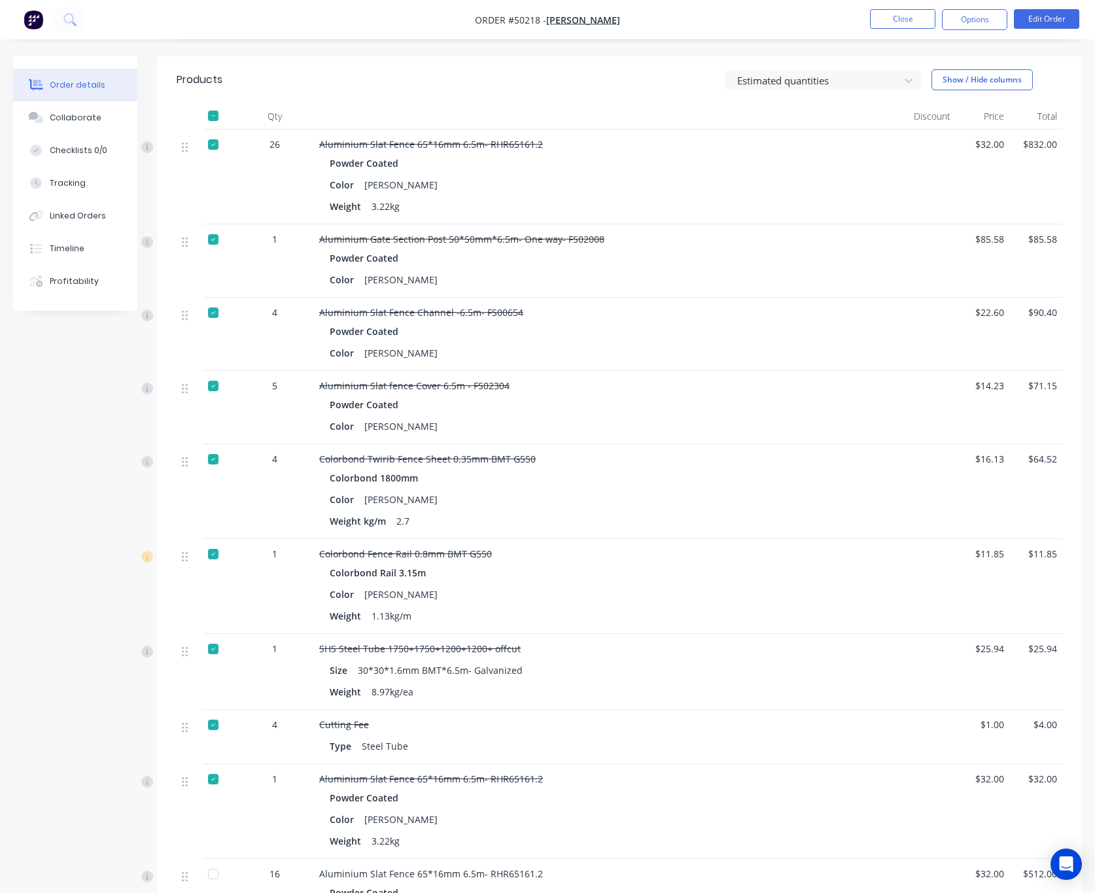
click at [213, 561] on div at bounding box center [213, 554] width 26 height 26
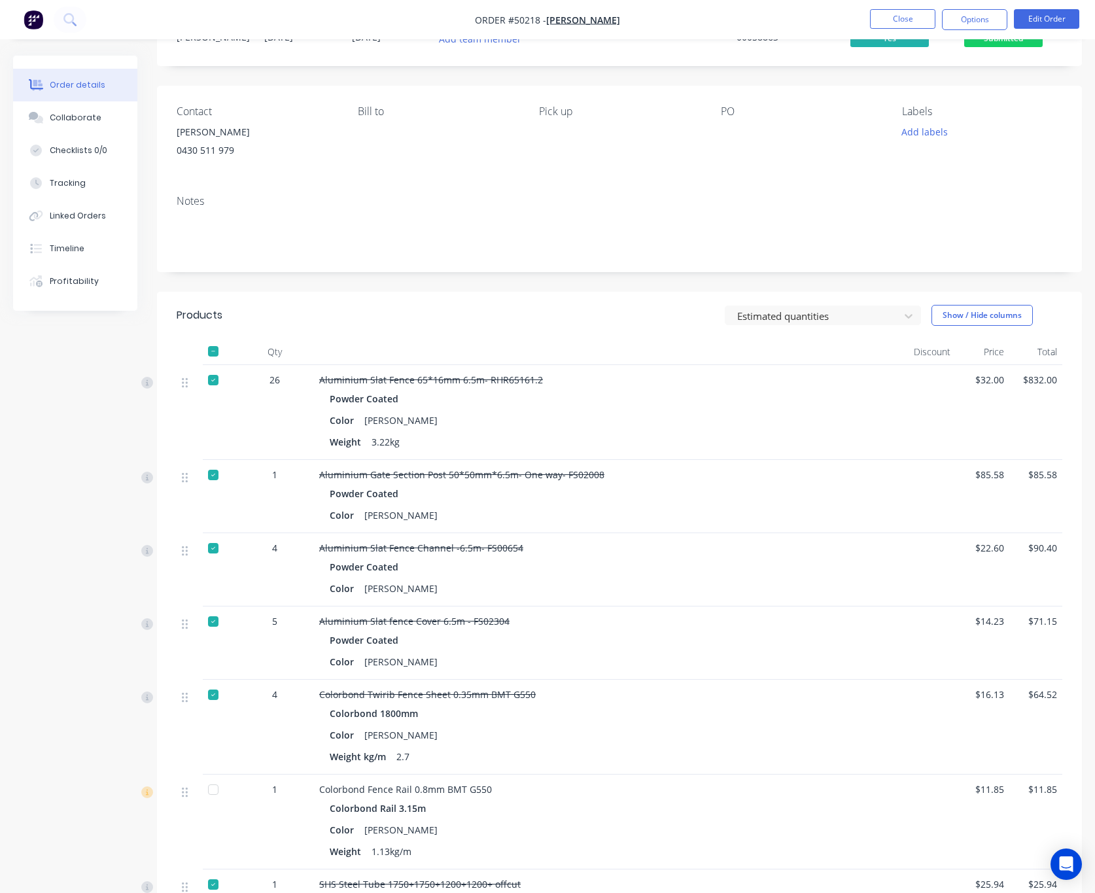
scroll to position [0, 0]
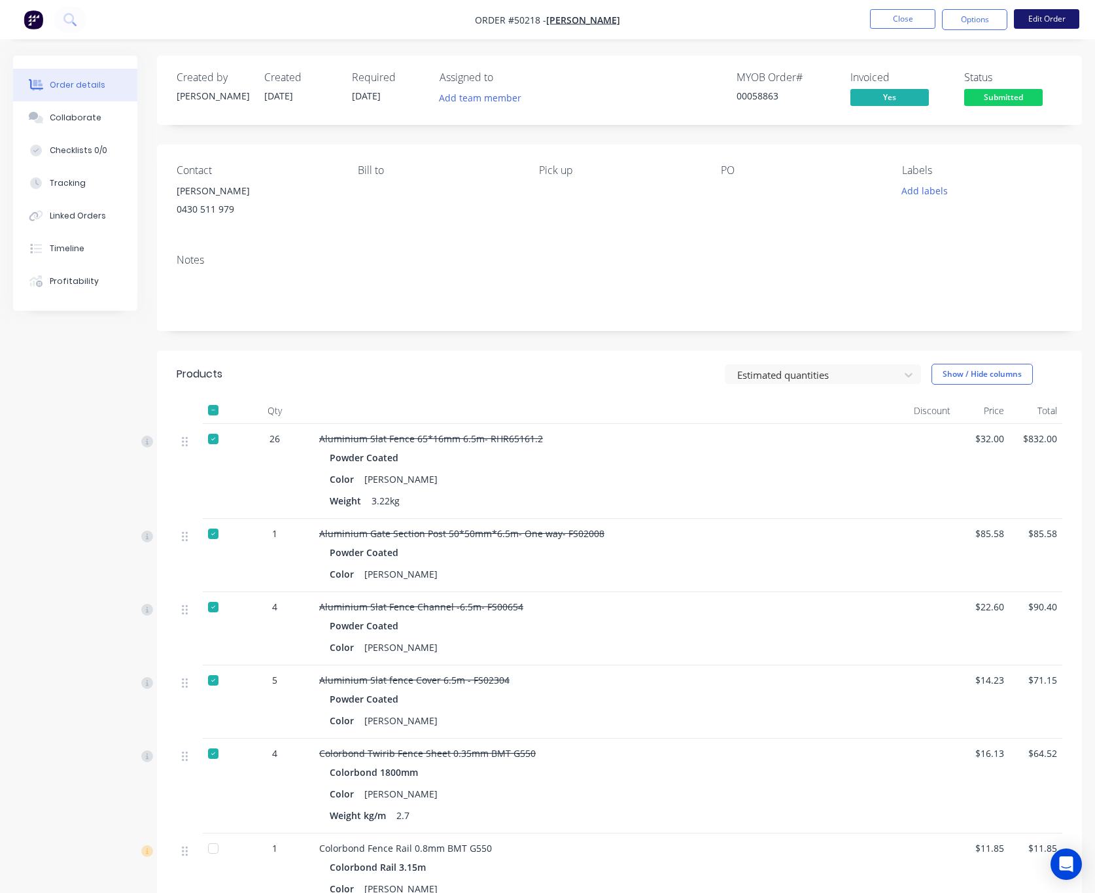
click at [1044, 24] on button "Edit Order" at bounding box center [1046, 19] width 65 height 20
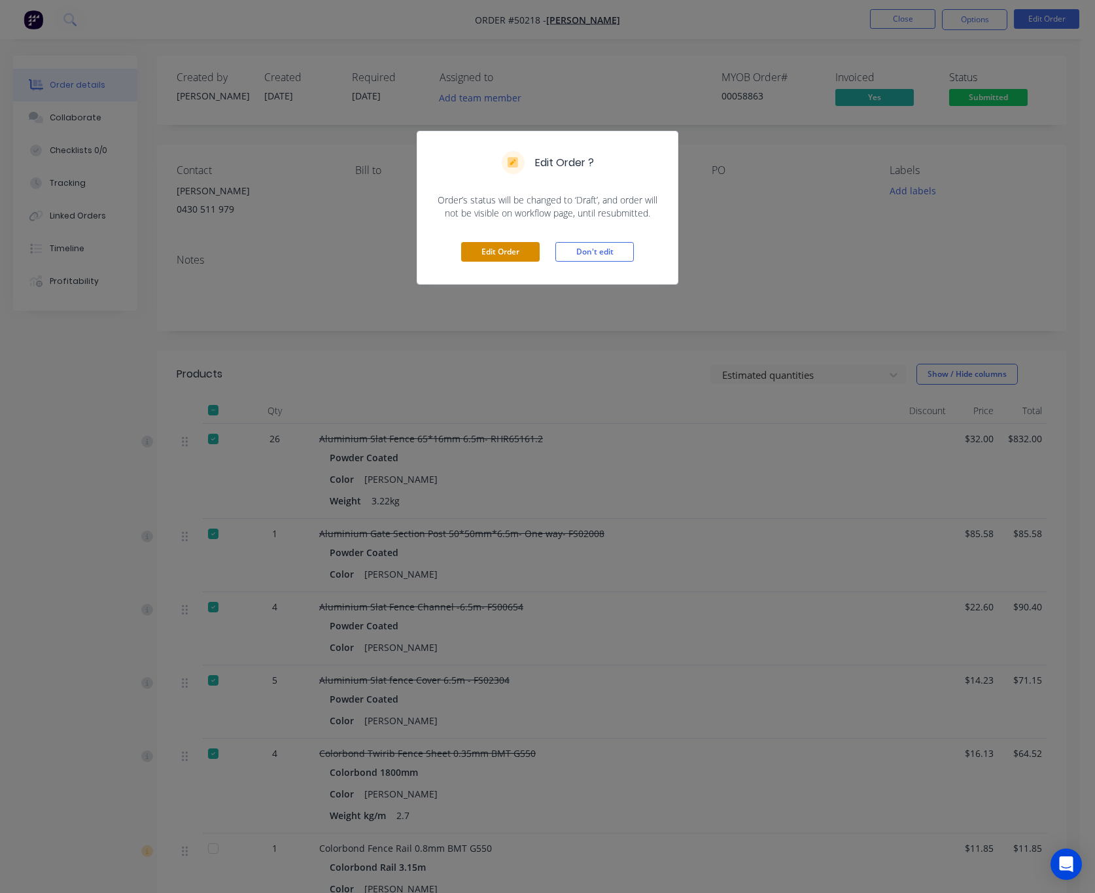
click at [521, 252] on button "Edit Order" at bounding box center [500, 252] width 78 height 20
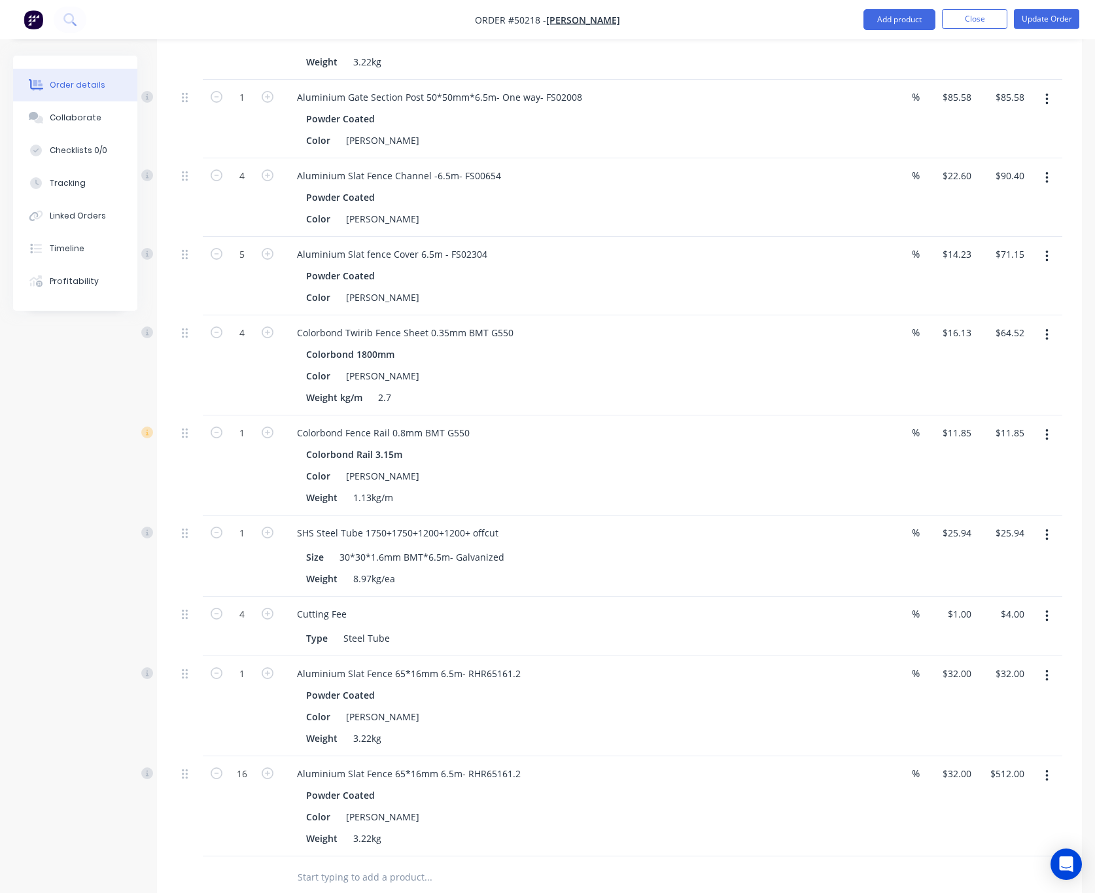
scroll to position [491, 0]
click at [1045, 443] on icon "button" at bounding box center [1046, 437] width 3 height 14
click at [1001, 474] on div "Edit" at bounding box center [1000, 471] width 101 height 19
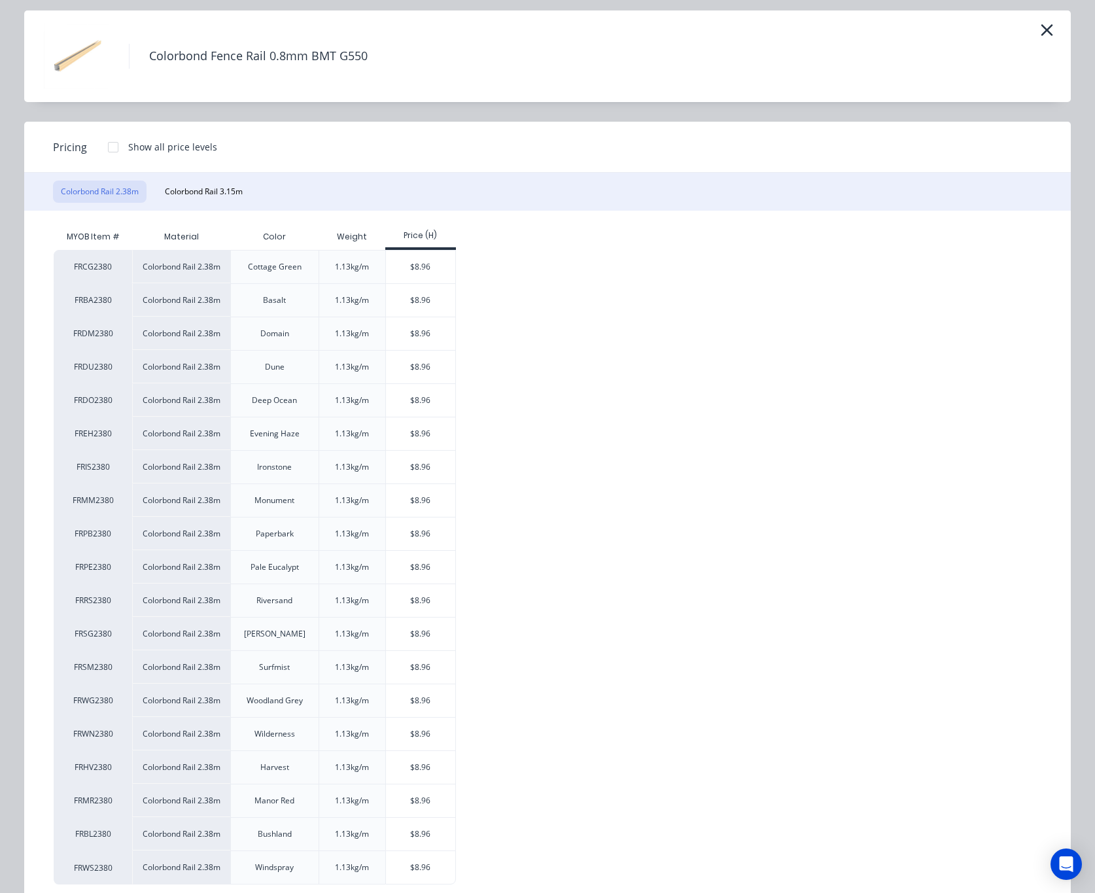
scroll to position [77, 0]
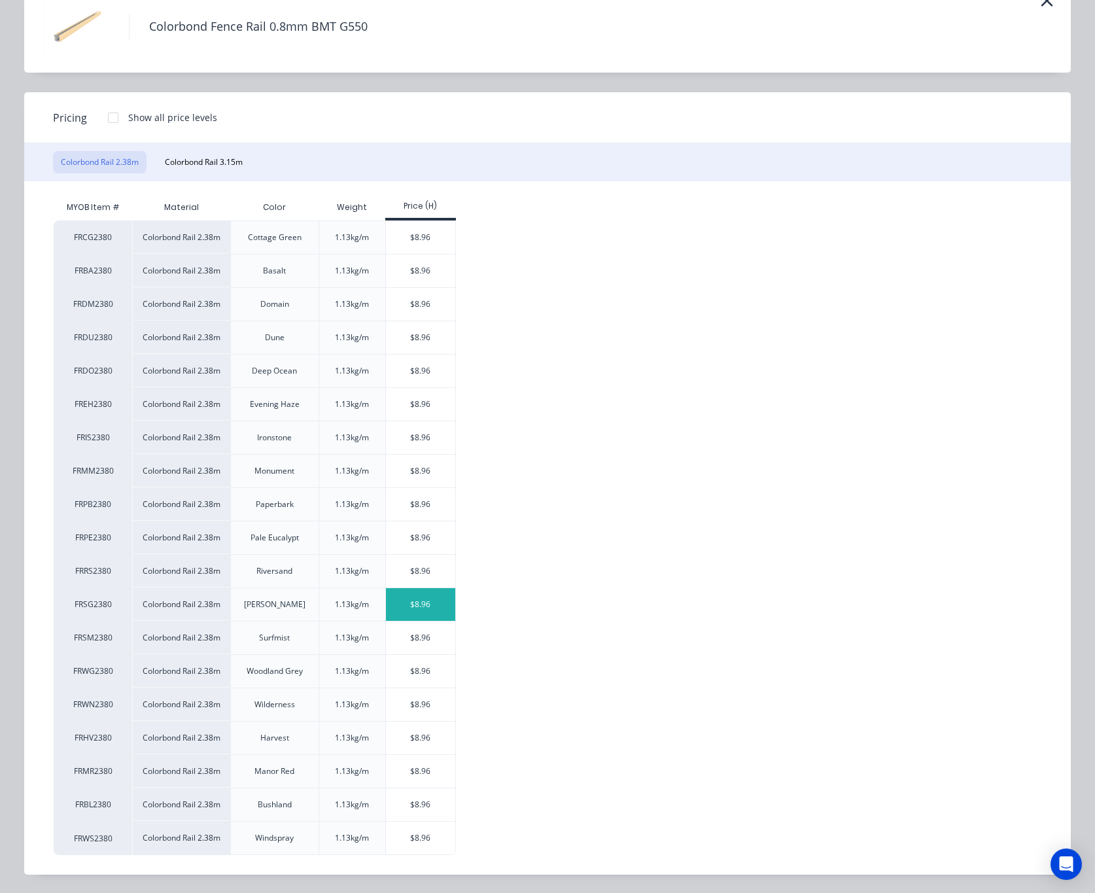
click at [423, 603] on div "$8.96" at bounding box center [421, 604] width 70 height 33
type input "$8.96"
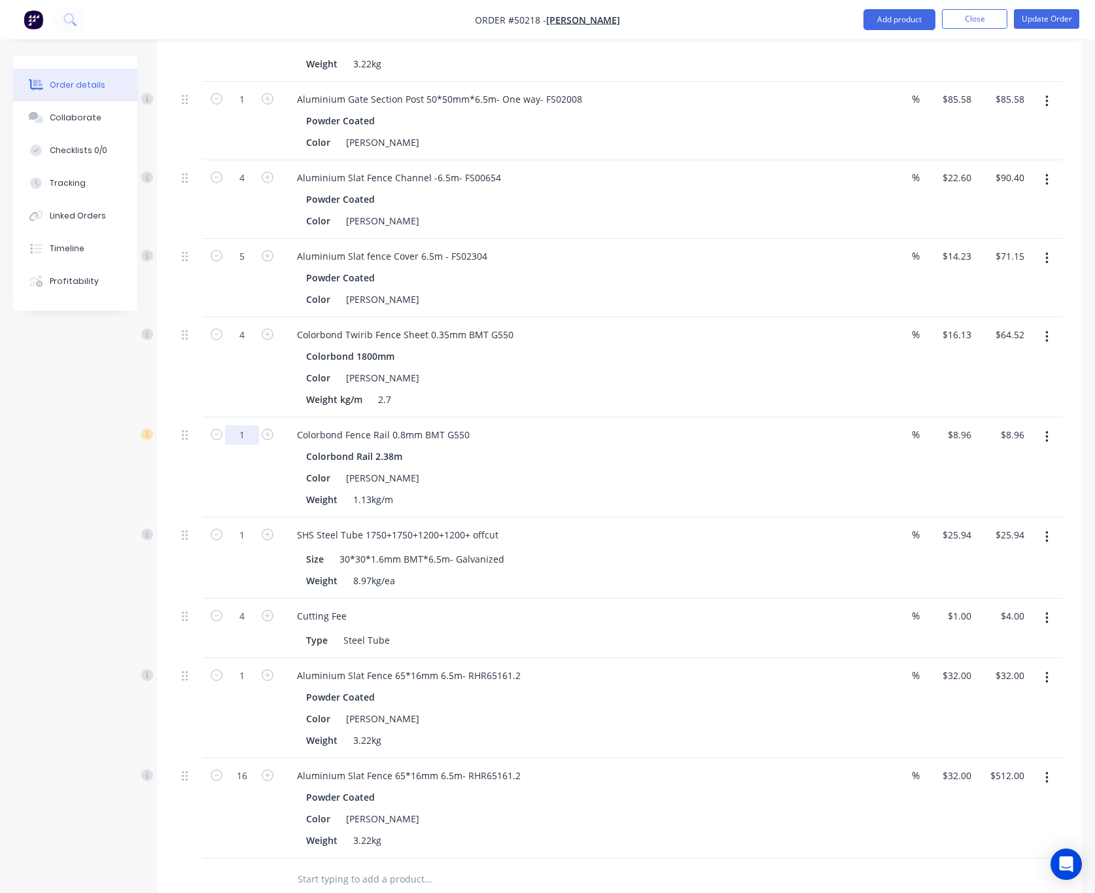
click at [243, 438] on input "1" at bounding box center [242, 435] width 34 height 20
type input "2"
type input "$17.92"
click at [597, 463] on div "Colorbond Rail 2.38m" at bounding box center [575, 456] width 539 height 19
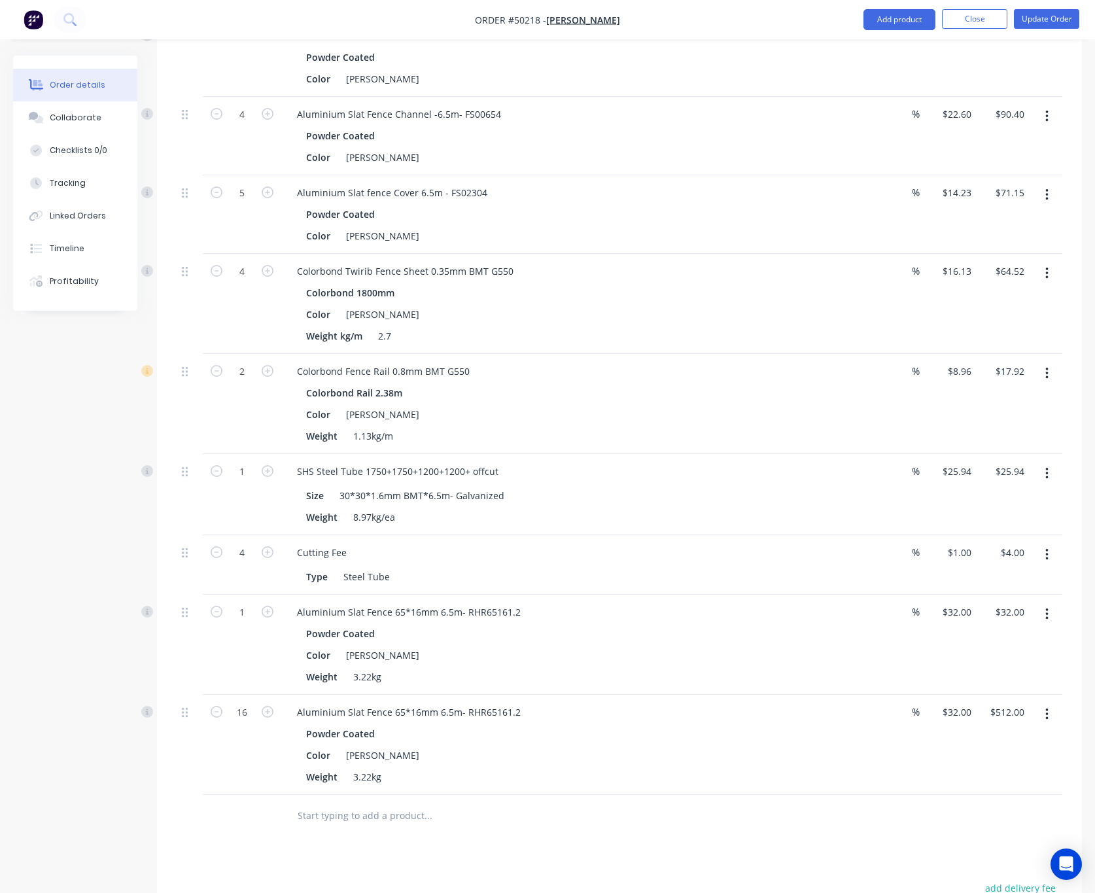
scroll to position [589, 0]
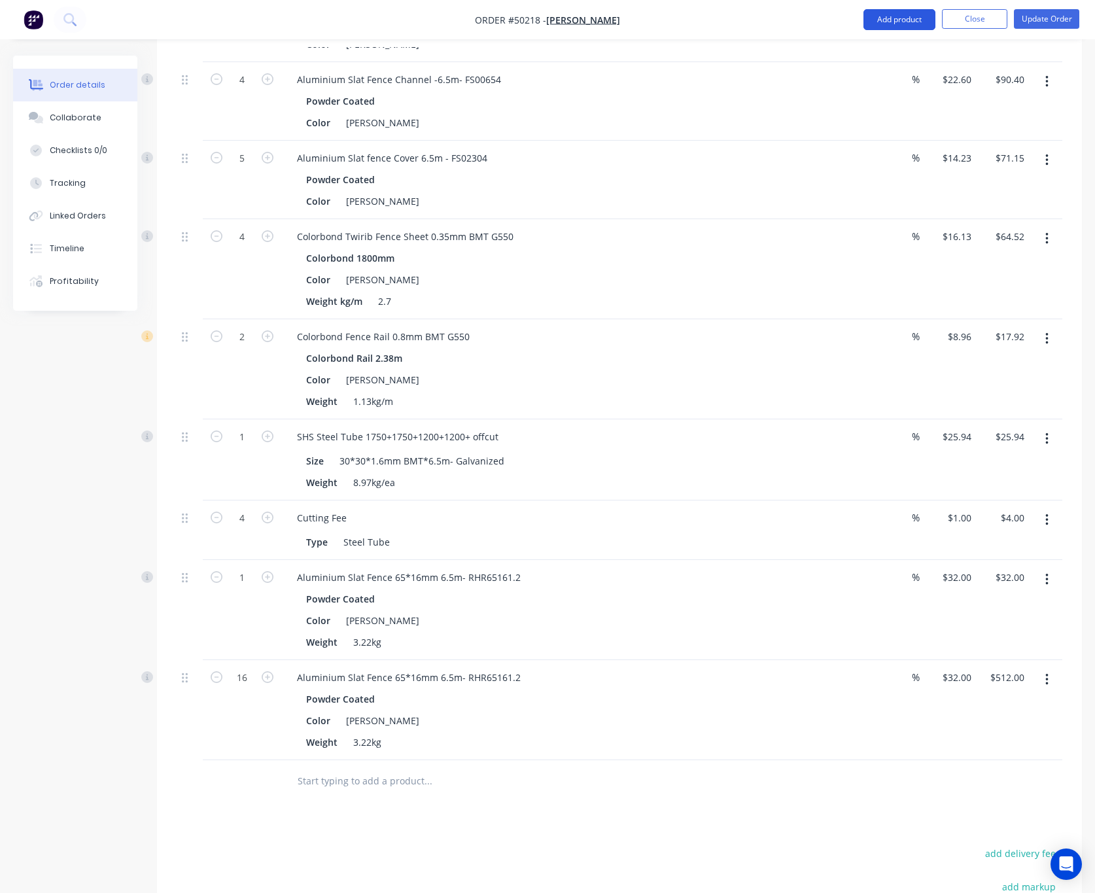
click at [907, 20] on button "Add product" at bounding box center [899, 19] width 72 height 21
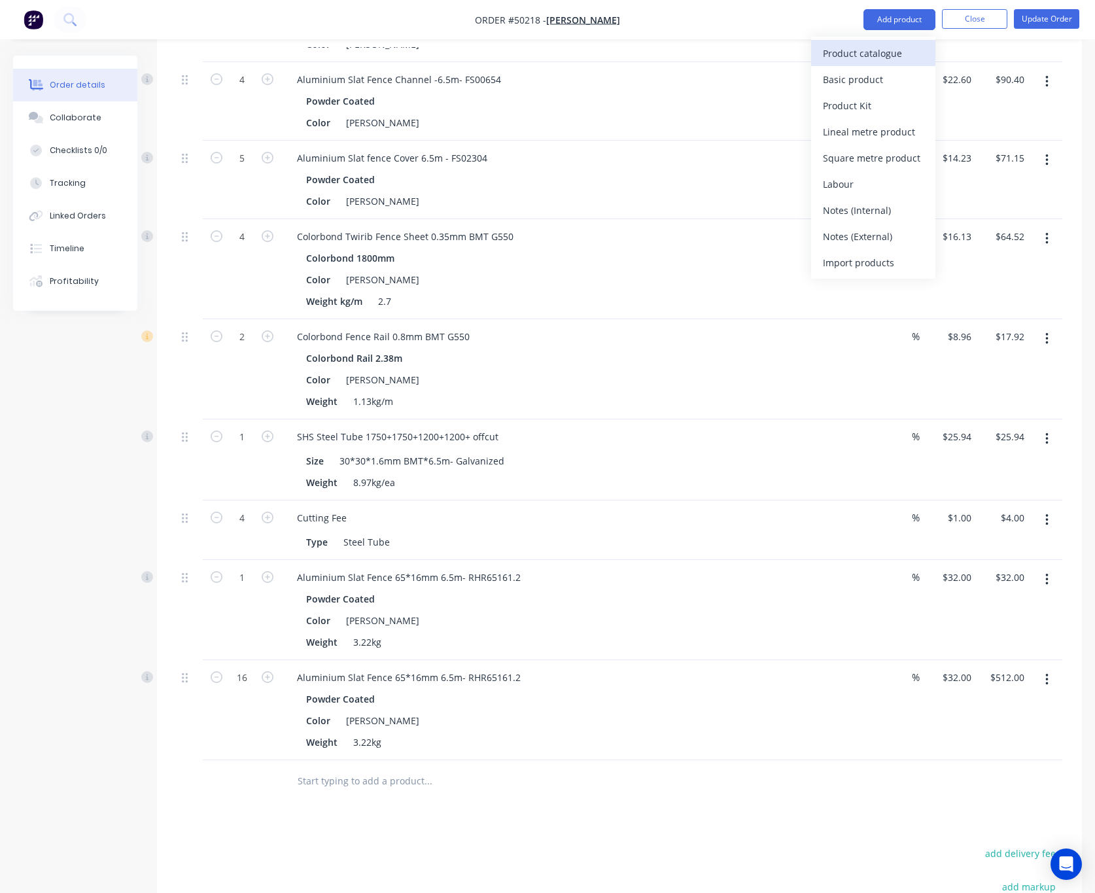
click at [888, 52] on div "Product catalogue" at bounding box center [873, 53] width 101 height 19
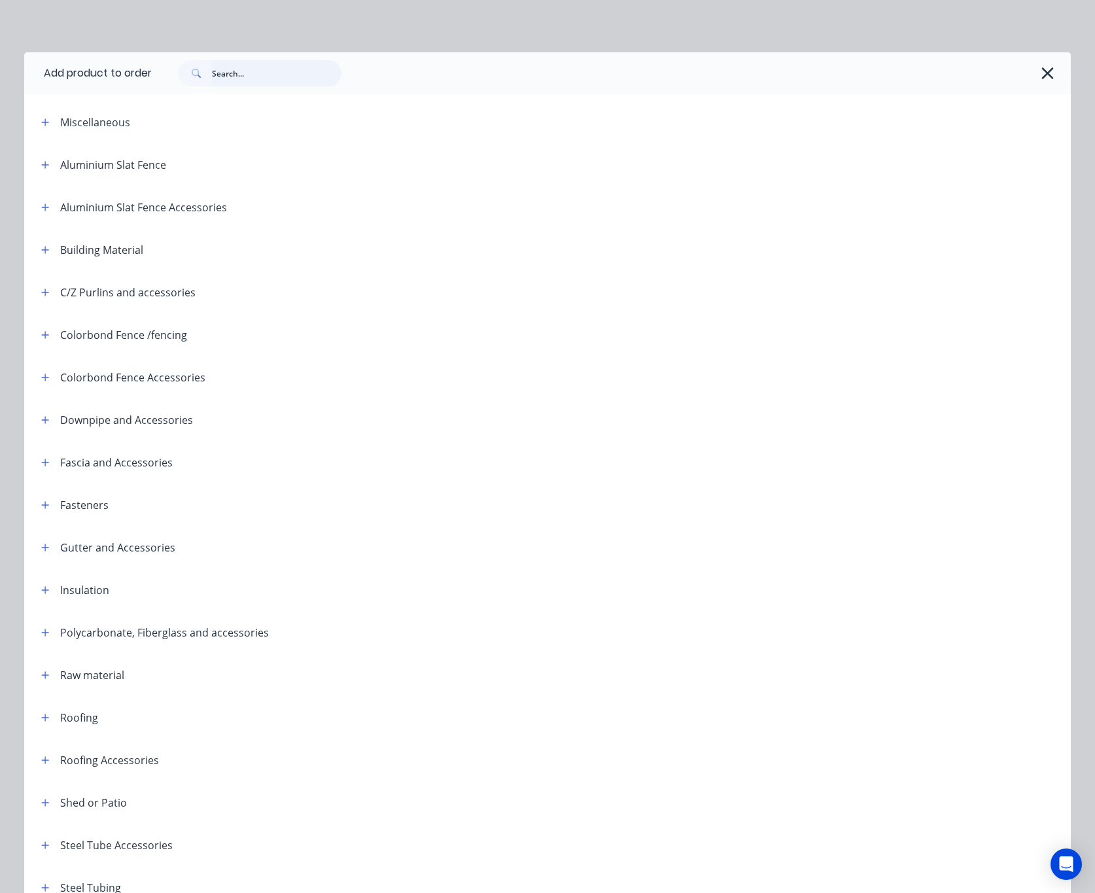
click at [218, 73] on input "text" at bounding box center [277, 73] width 130 height 26
type input "post"
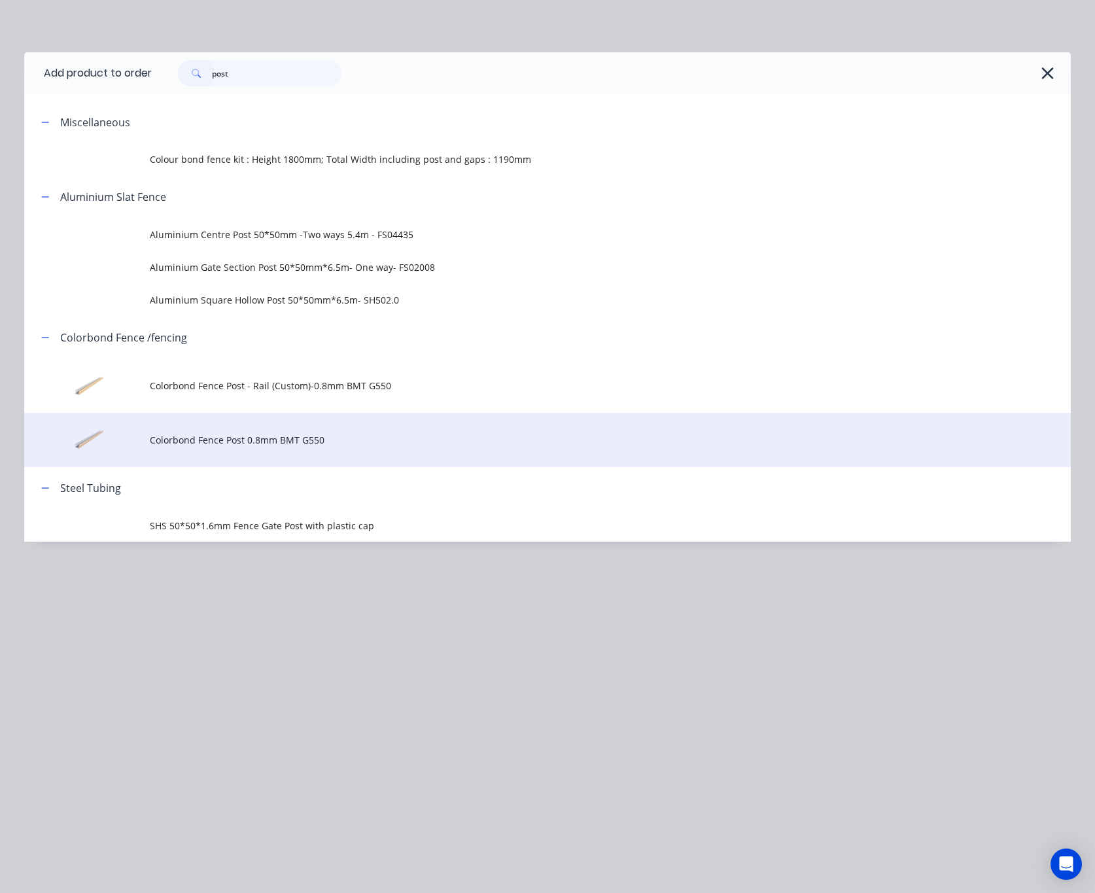
click at [365, 450] on td "Colorbond Fence Post 0.8mm BMT G550" at bounding box center [610, 440] width 921 height 54
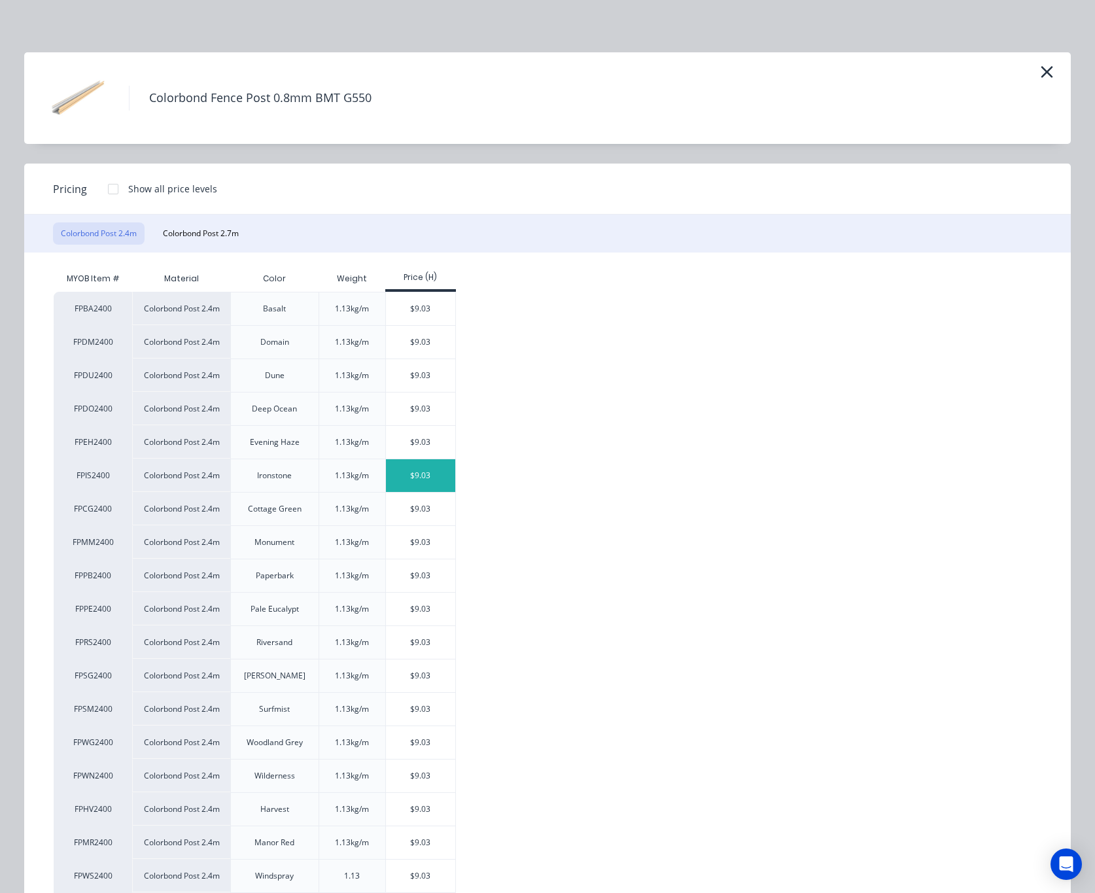
scroll to position [77, 0]
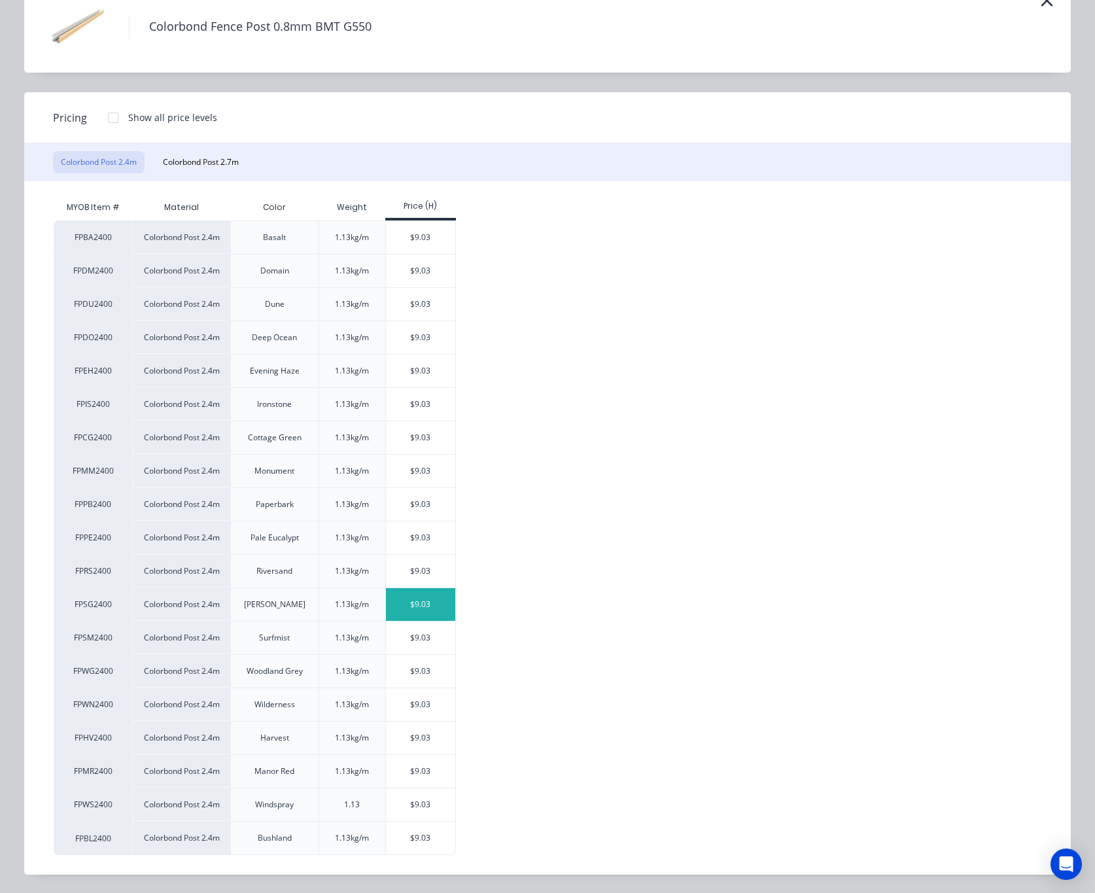
click at [410, 595] on div "$9.03" at bounding box center [421, 604] width 70 height 33
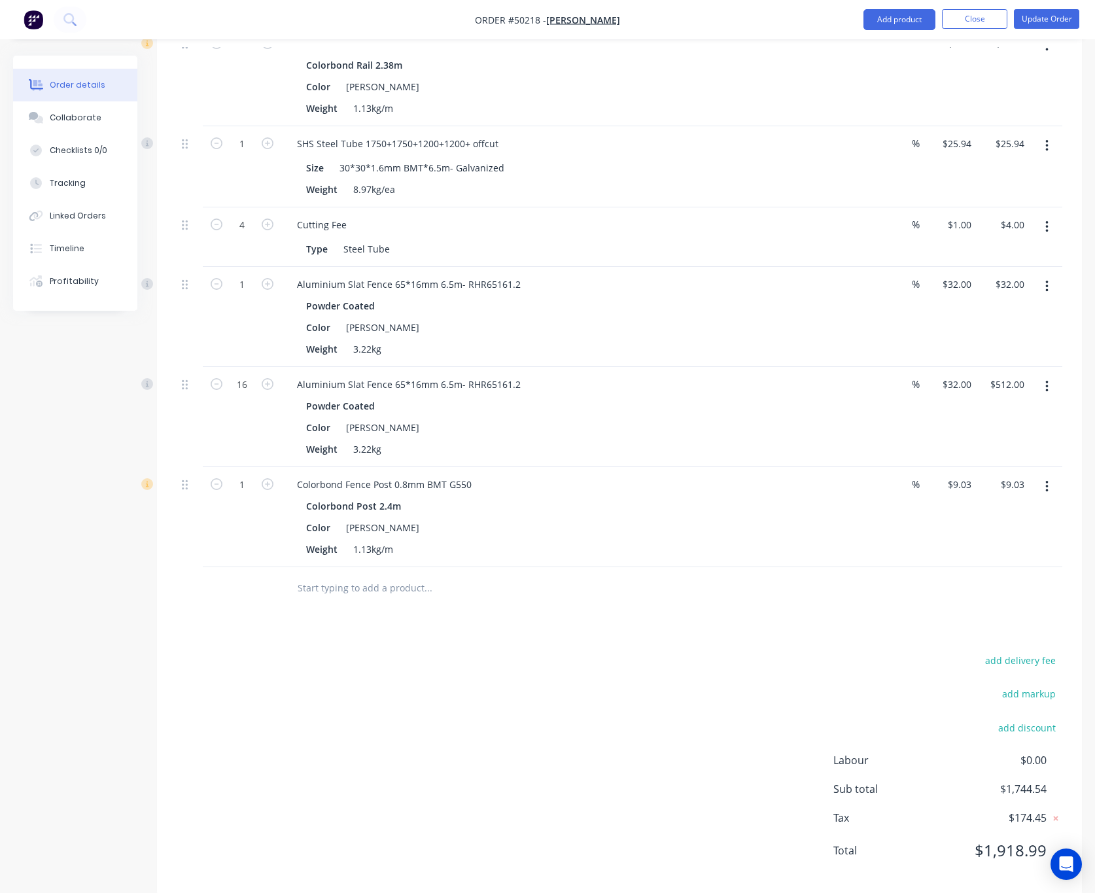
scroll to position [883, 0]
click at [244, 491] on input "1" at bounding box center [242, 484] width 34 height 20
type input "4"
type input "$36.12"
click at [656, 685] on div "add delivery fee add markup add discount Labour $0.00 Sub total $1,744.54 Tax $…" at bounding box center [620, 762] width 886 height 224
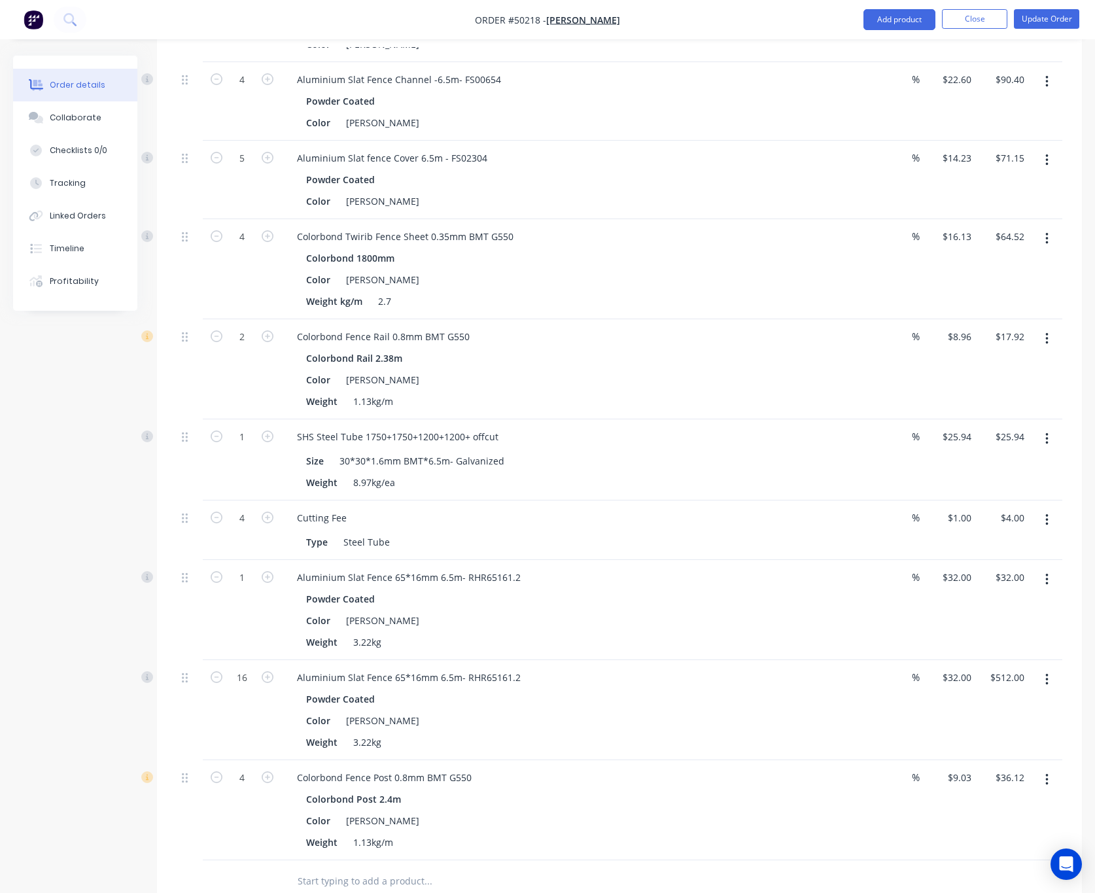
scroll to position [0, 0]
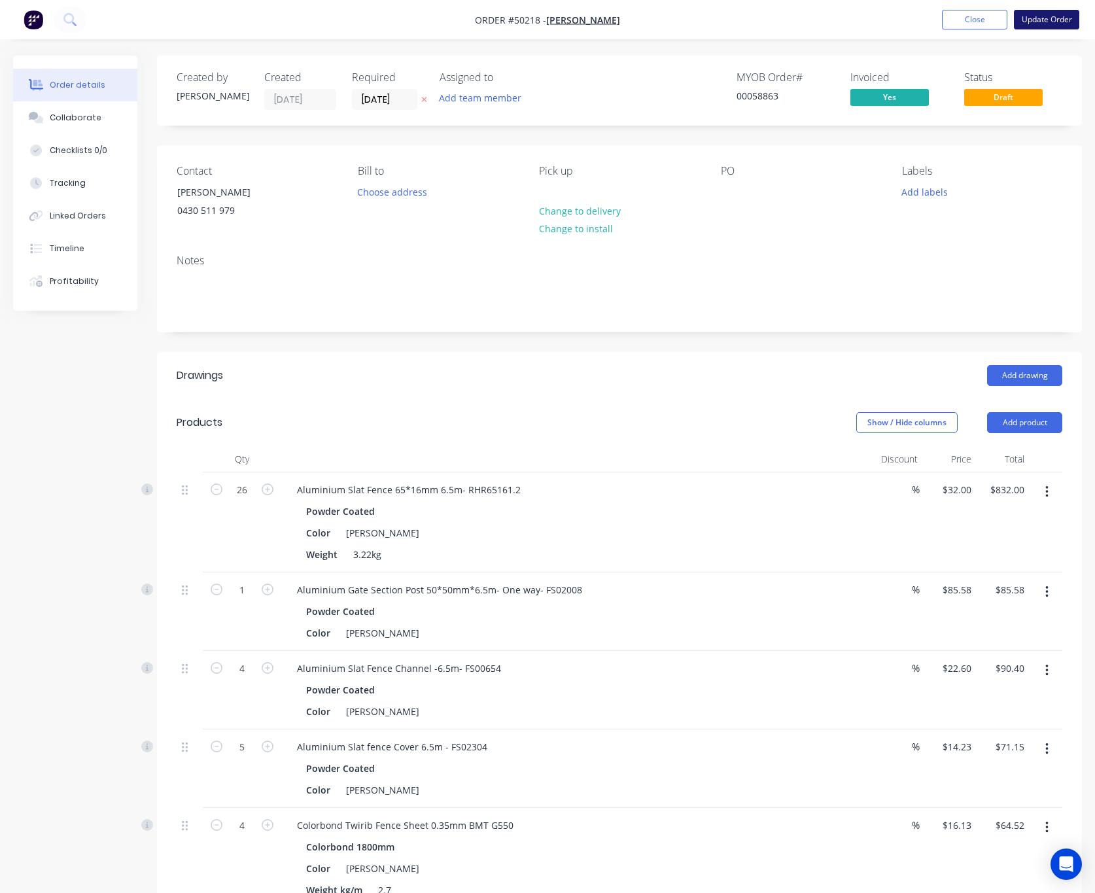
click at [1046, 10] on button "Update Order" at bounding box center [1046, 20] width 65 height 20
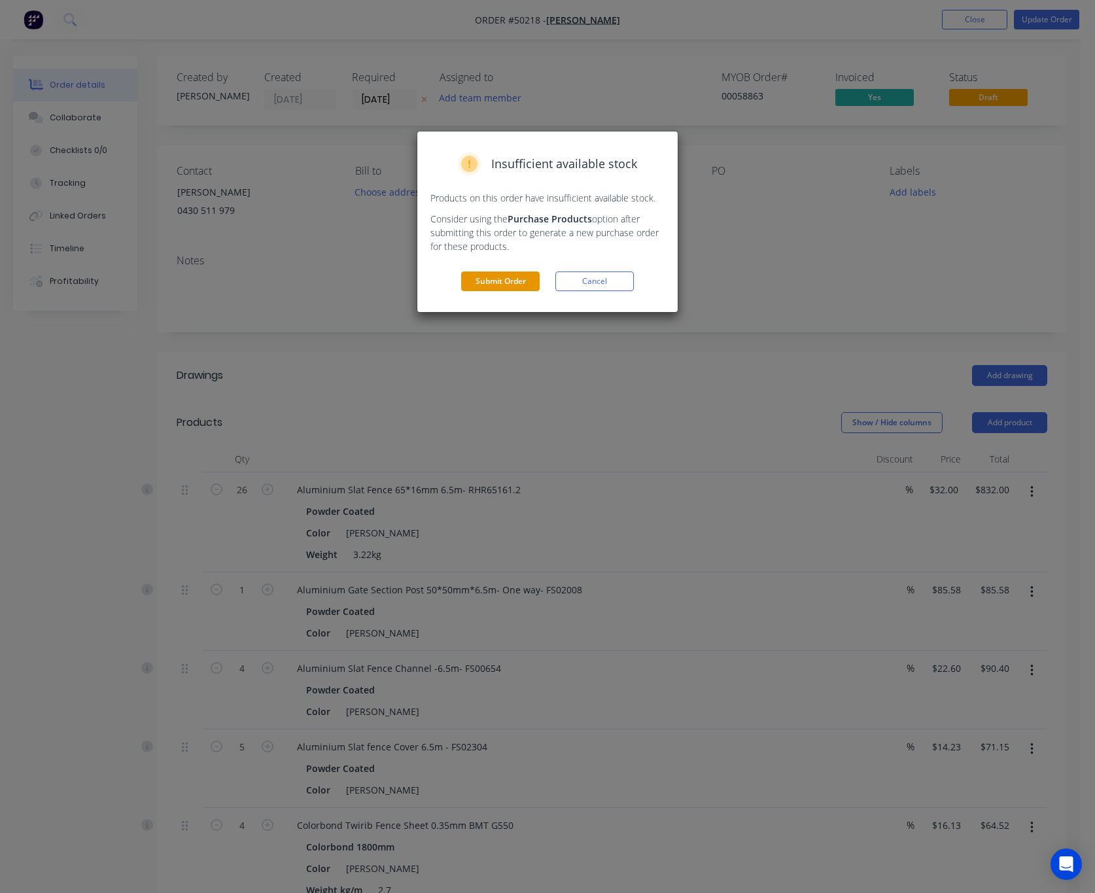
click at [506, 285] on button "Submit Order" at bounding box center [500, 281] width 78 height 20
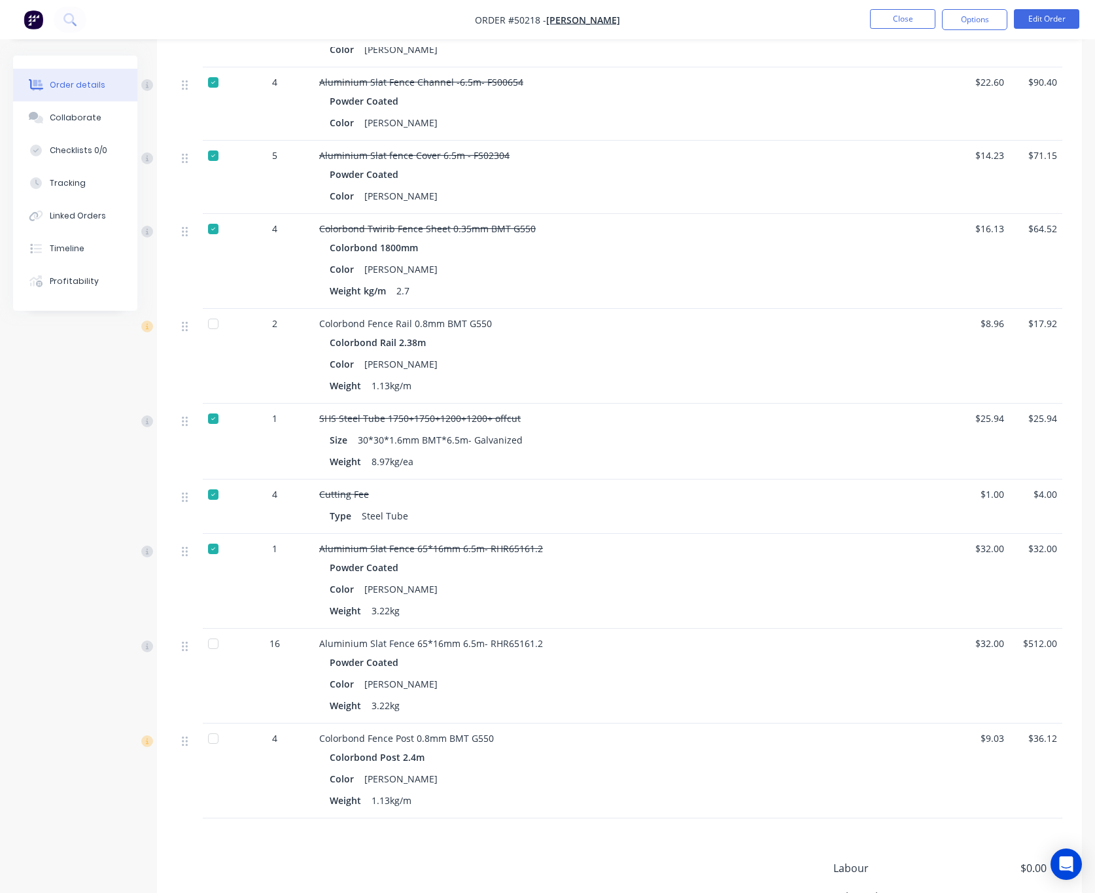
scroll to position [656, 0]
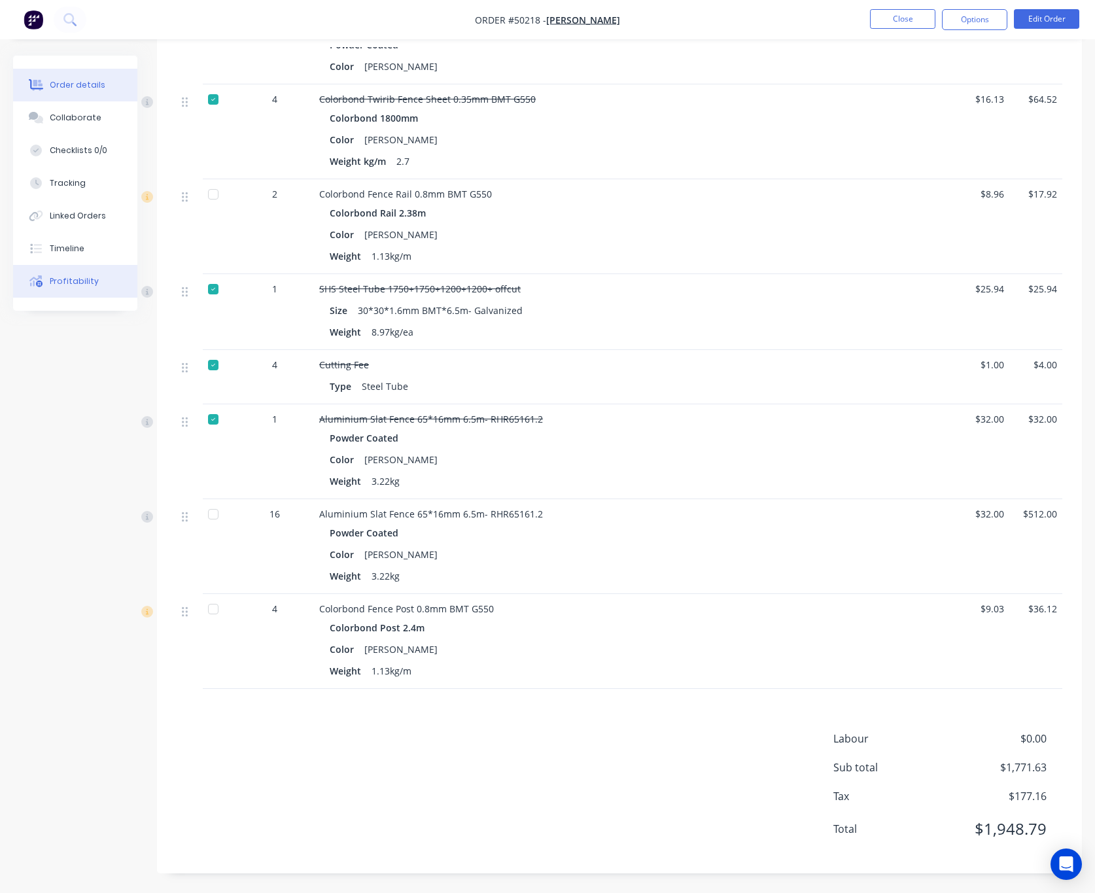
click at [59, 273] on button "Profitability" at bounding box center [75, 281] width 124 height 33
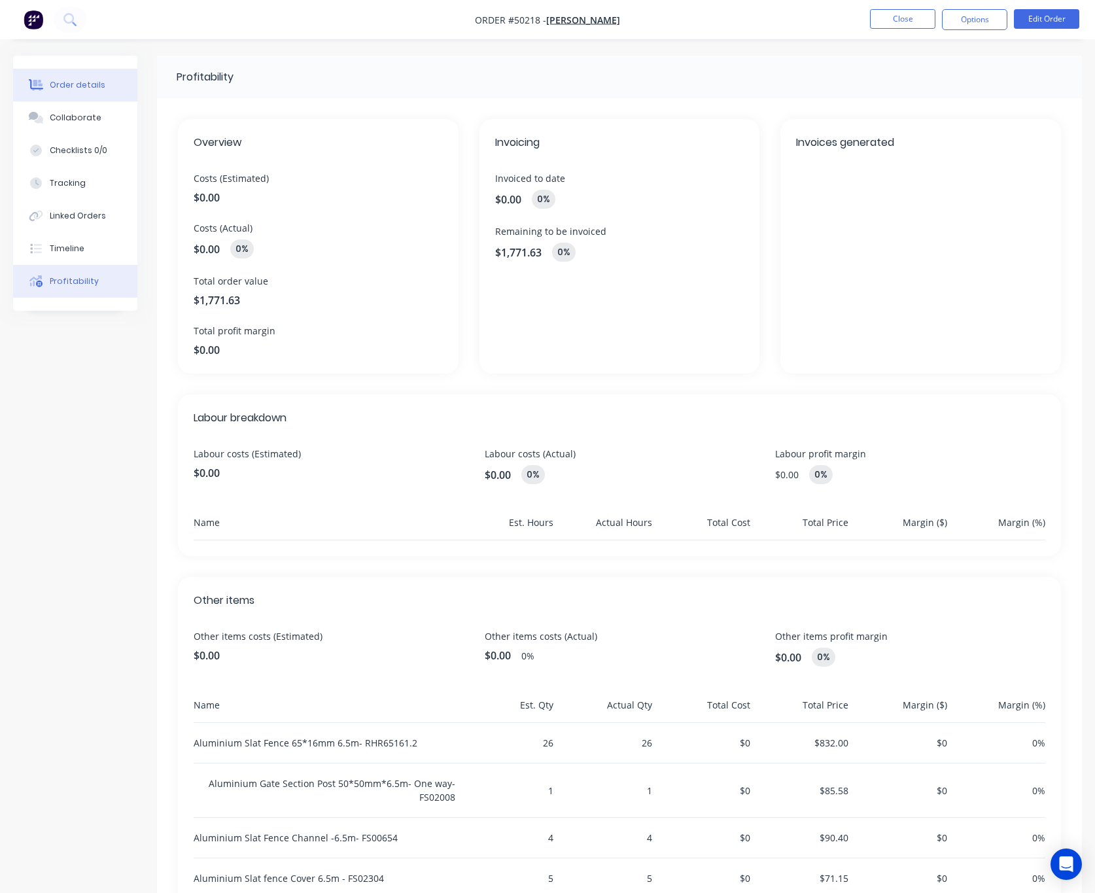
click at [78, 75] on button "Order details" at bounding box center [75, 85] width 124 height 33
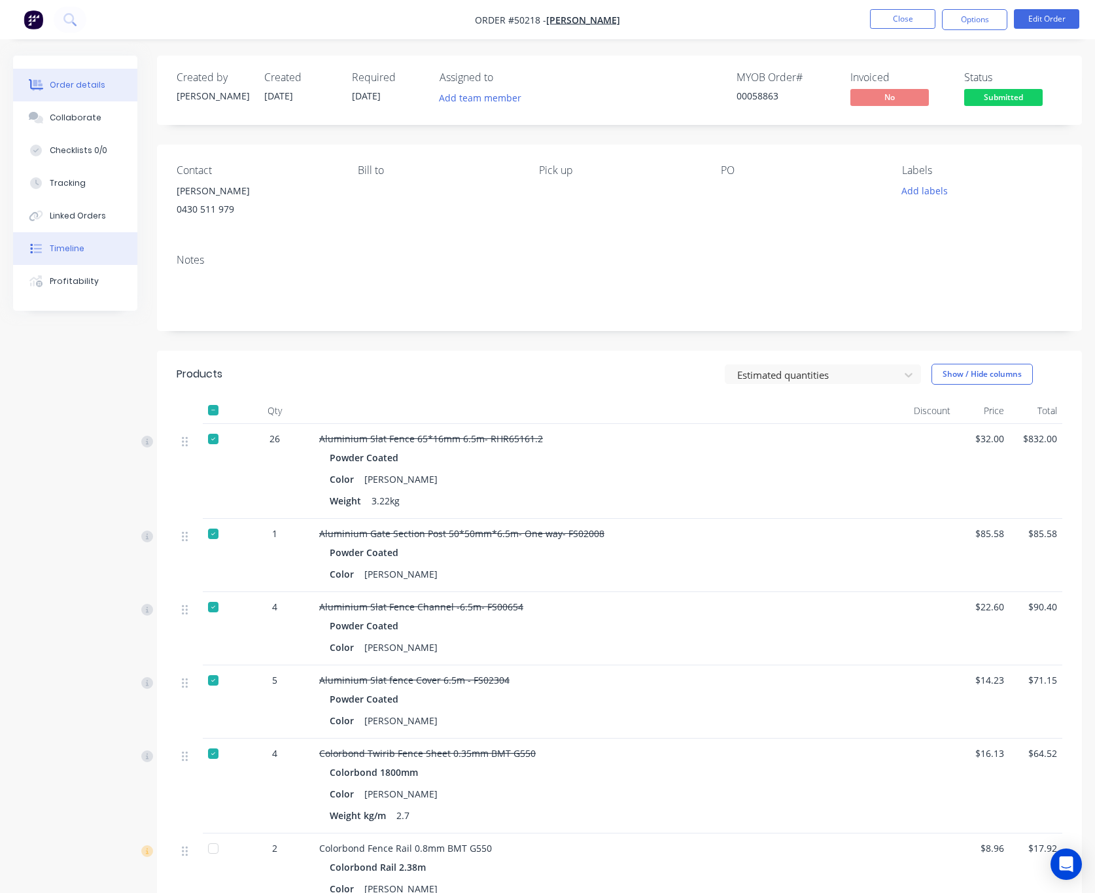
drag, startPoint x: 69, startPoint y: 234, endPoint x: 95, endPoint y: 234, distance: 25.5
click at [71, 234] on button "Timeline" at bounding box center [75, 248] width 124 height 33
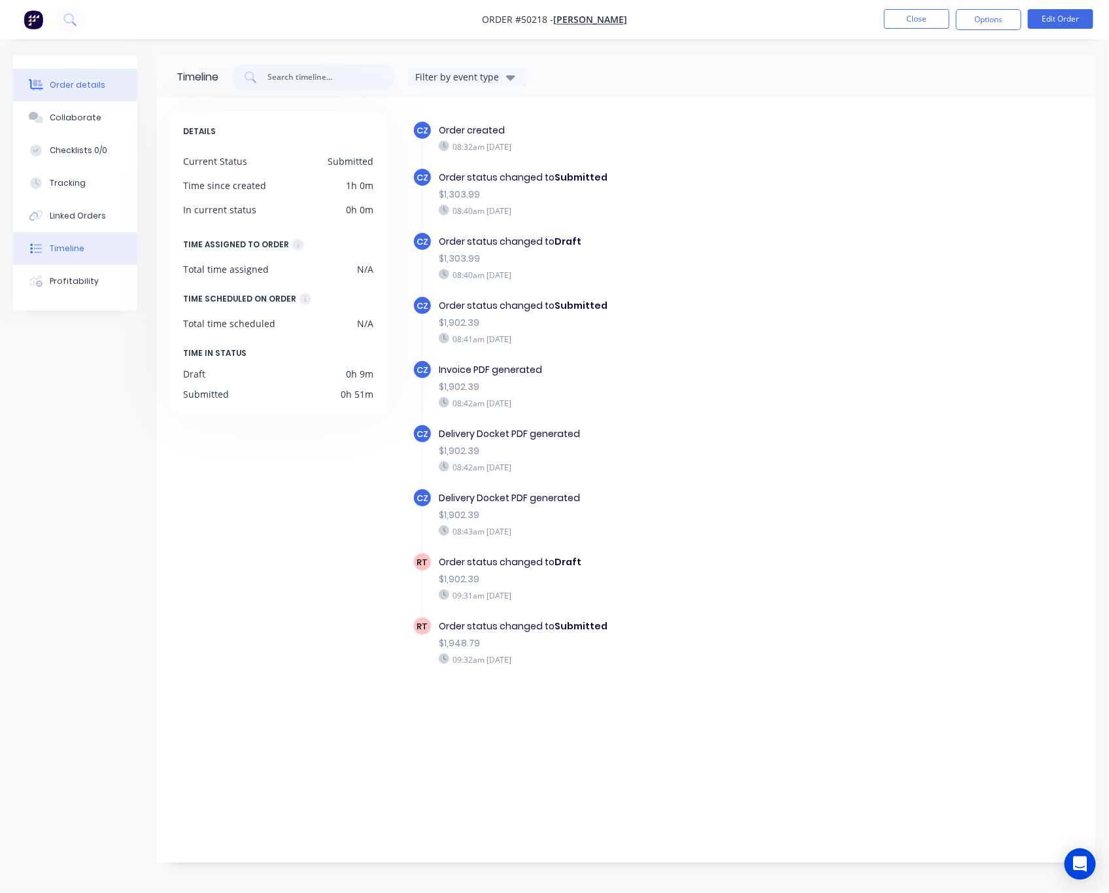
click at [114, 85] on button "Order details" at bounding box center [75, 85] width 124 height 33
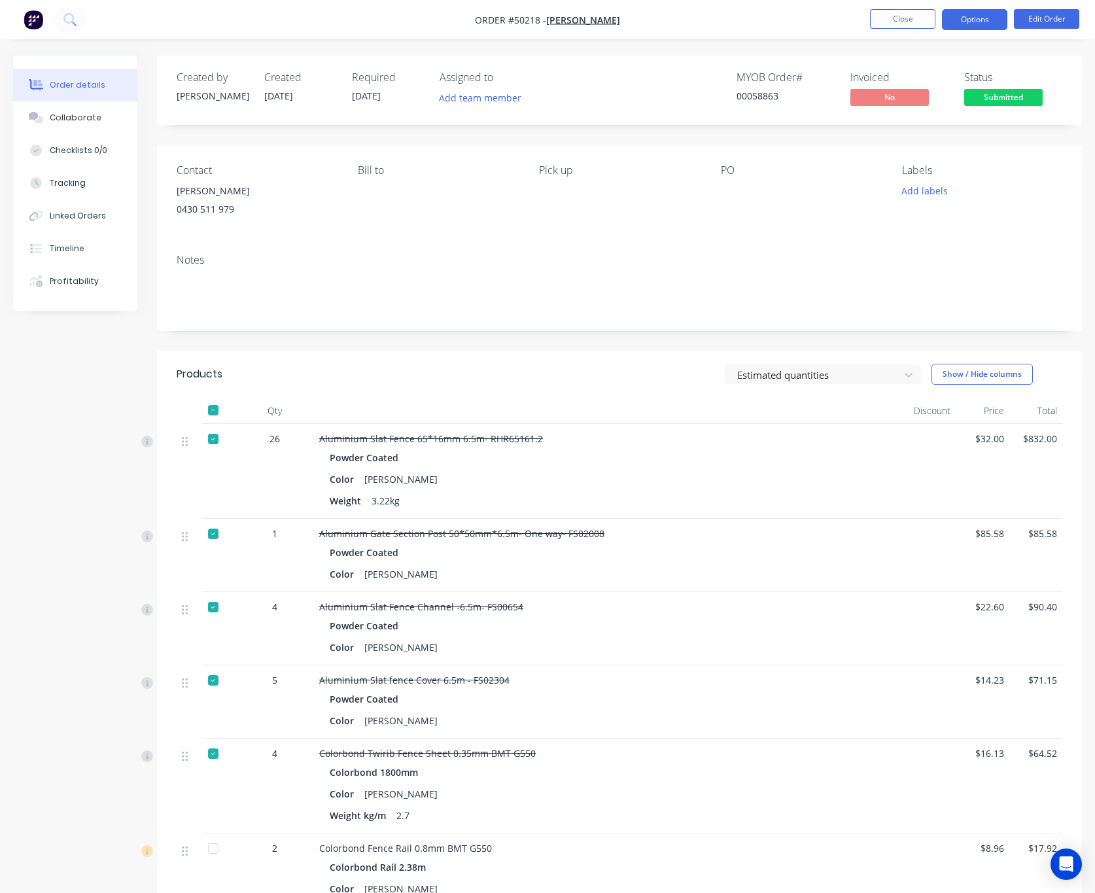
click at [989, 20] on button "Options" at bounding box center [974, 19] width 65 height 21
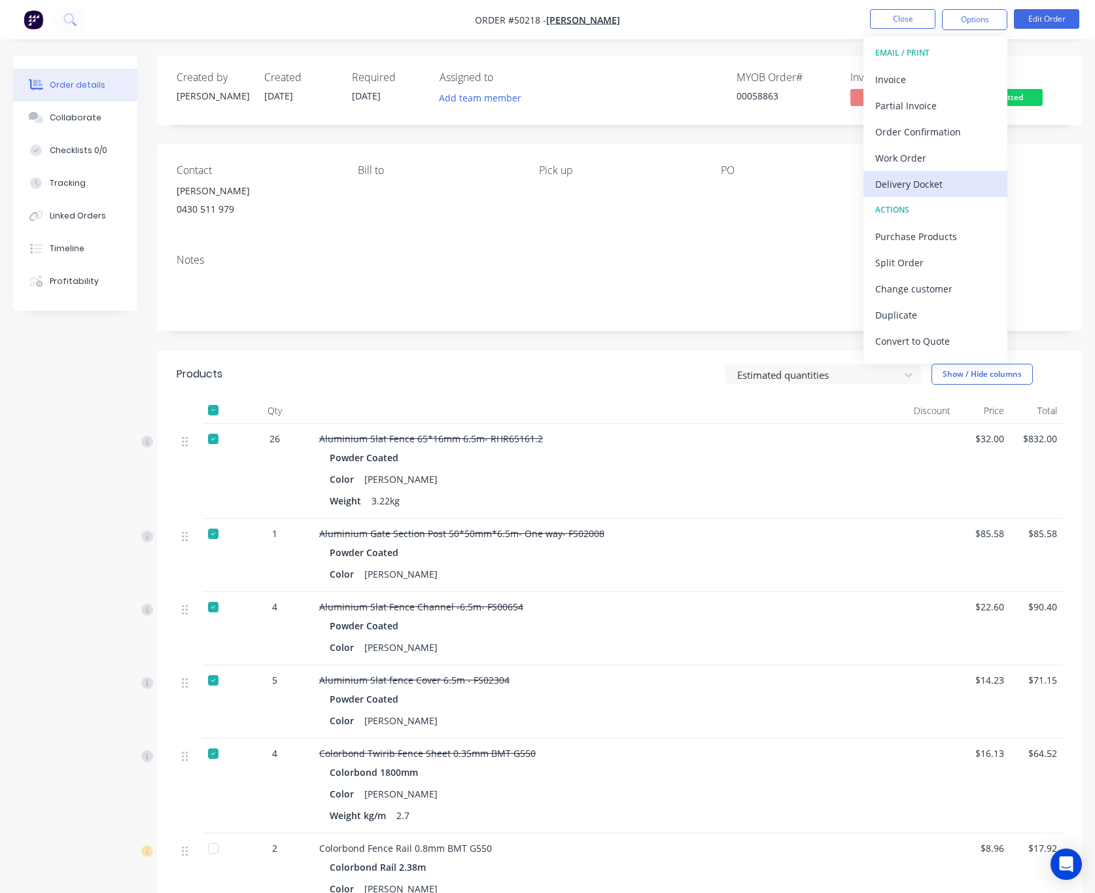
click at [960, 177] on div "Delivery Docket" at bounding box center [935, 184] width 120 height 19
click at [944, 157] on div "Custom" at bounding box center [935, 157] width 120 height 19
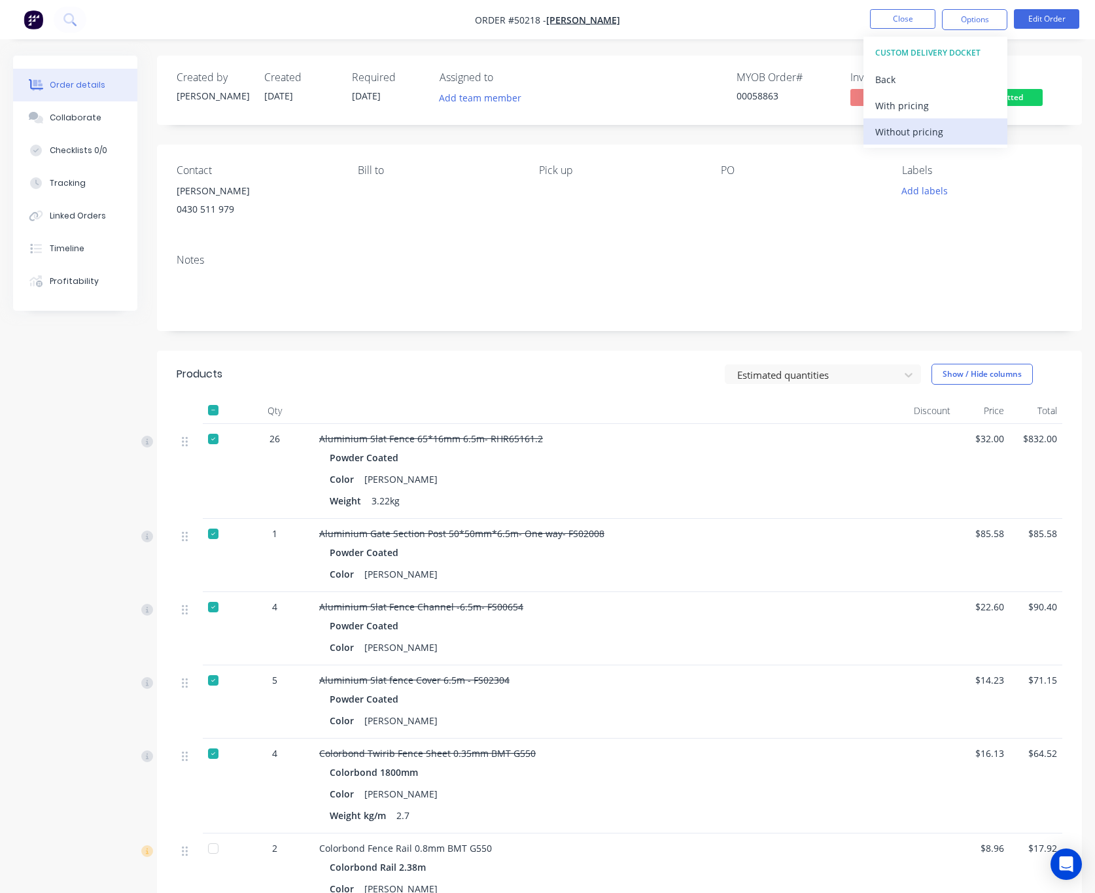
click at [943, 132] on div "Without pricing" at bounding box center [935, 131] width 120 height 19
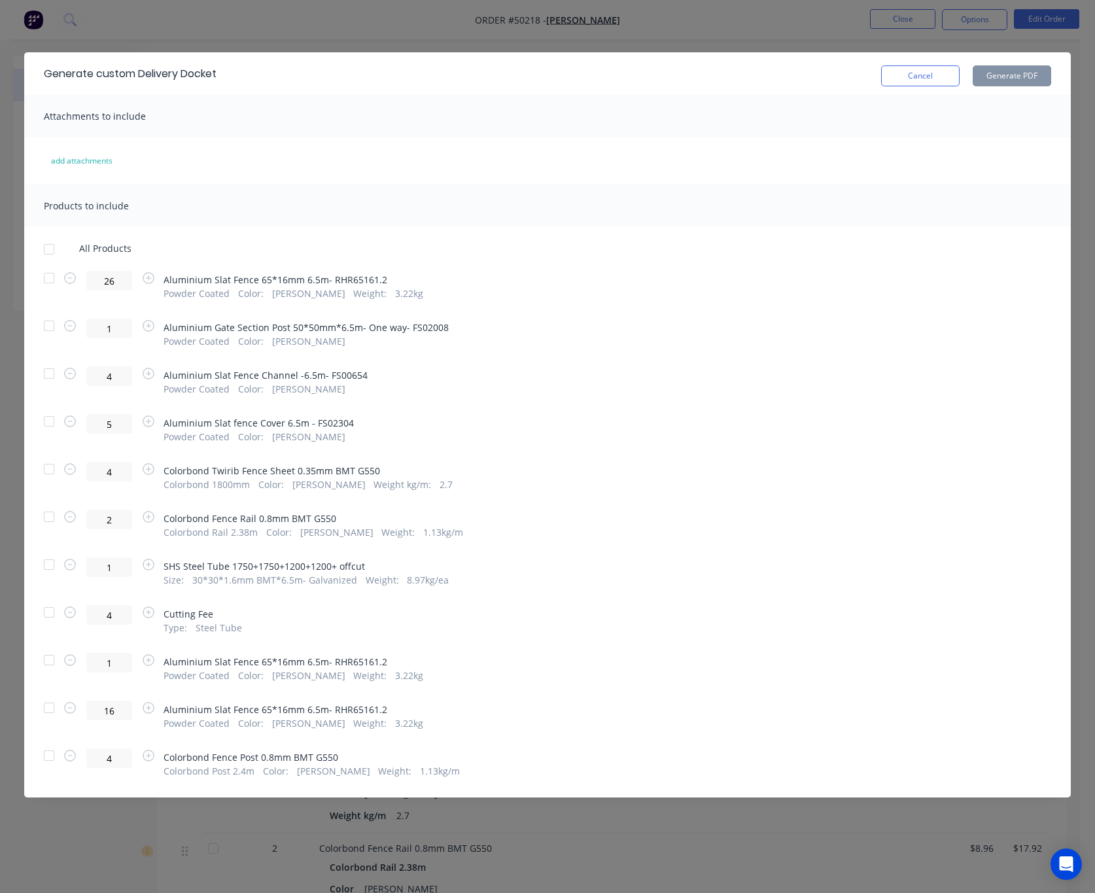
click at [50, 754] on div at bounding box center [49, 755] width 26 height 26
click at [48, 758] on div at bounding box center [49, 755] width 26 height 26
click at [47, 659] on div at bounding box center [49, 660] width 26 height 26
click at [49, 611] on div at bounding box center [49, 612] width 26 height 26
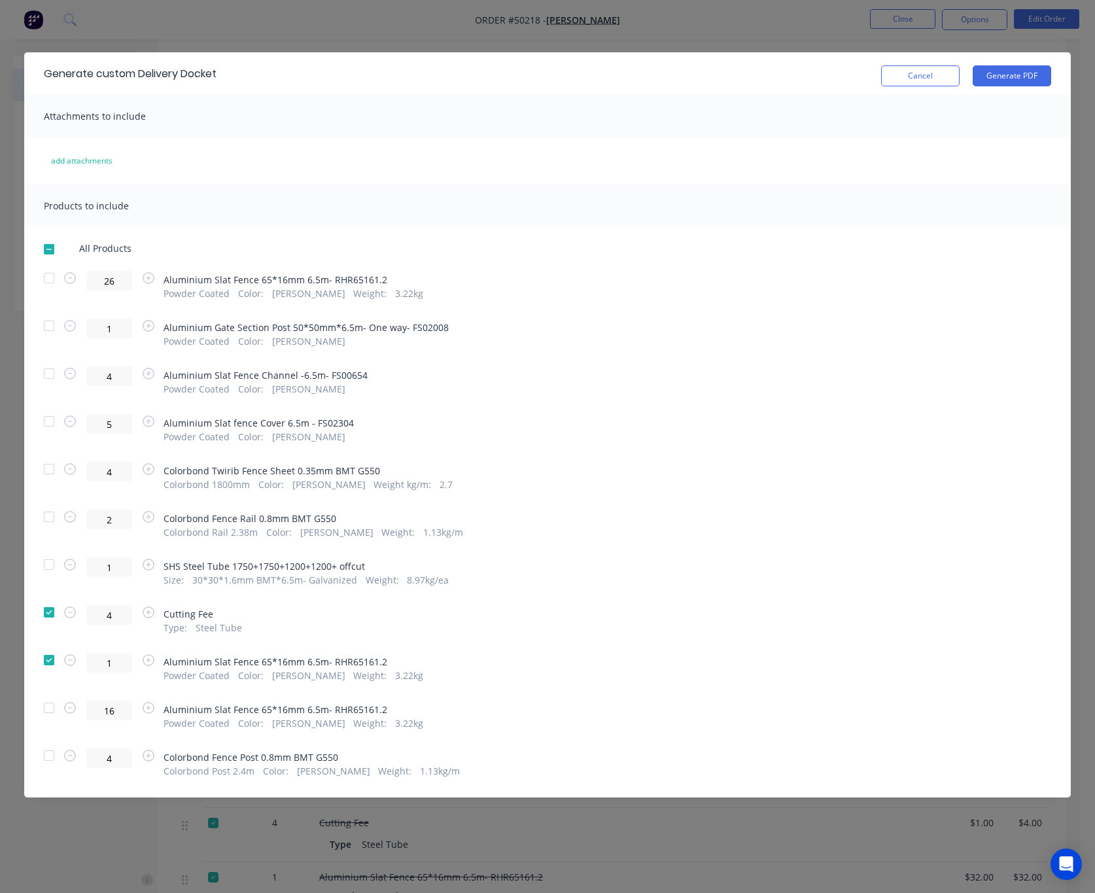
click at [48, 517] on div at bounding box center [49, 517] width 26 height 26
click at [53, 469] on div at bounding box center [49, 469] width 26 height 26
click at [88, 835] on div "Generate custom Delivery Docket Cancel Generate PDF Attachments to include add …" at bounding box center [547, 446] width 1095 height 893
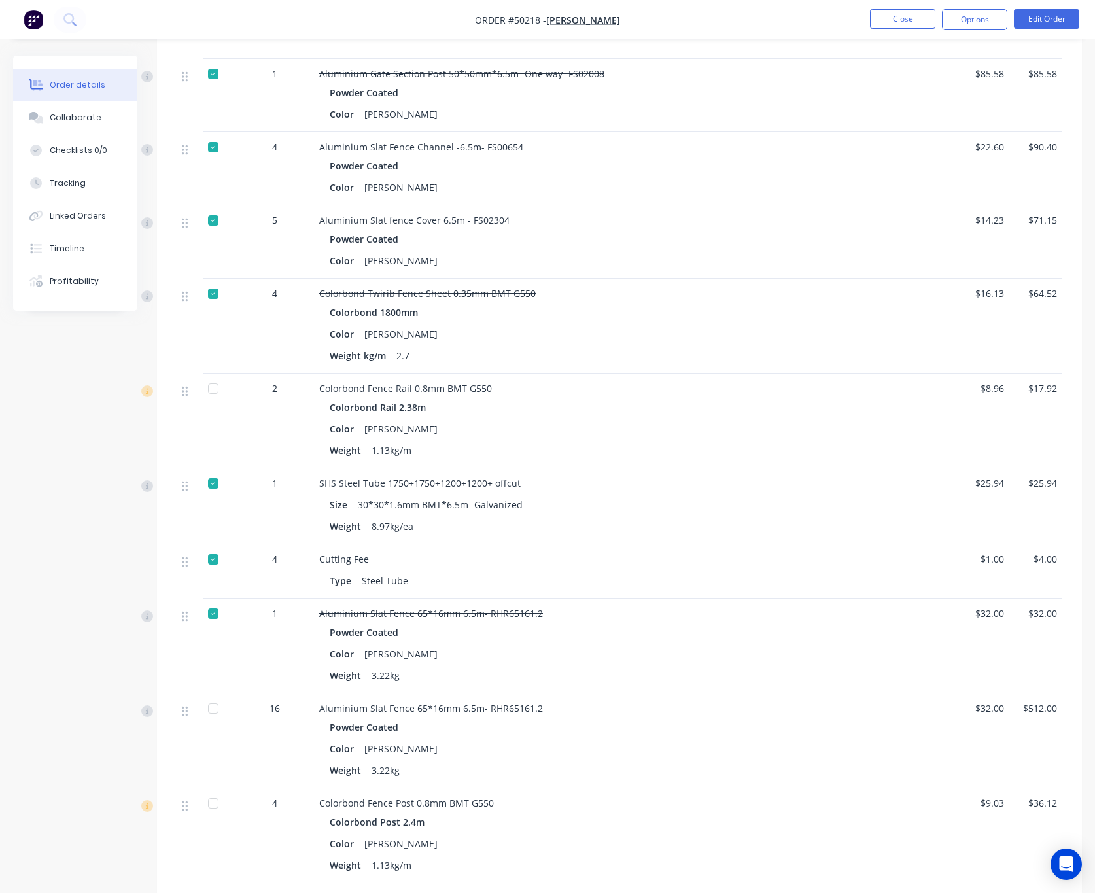
scroll to position [558, 0]
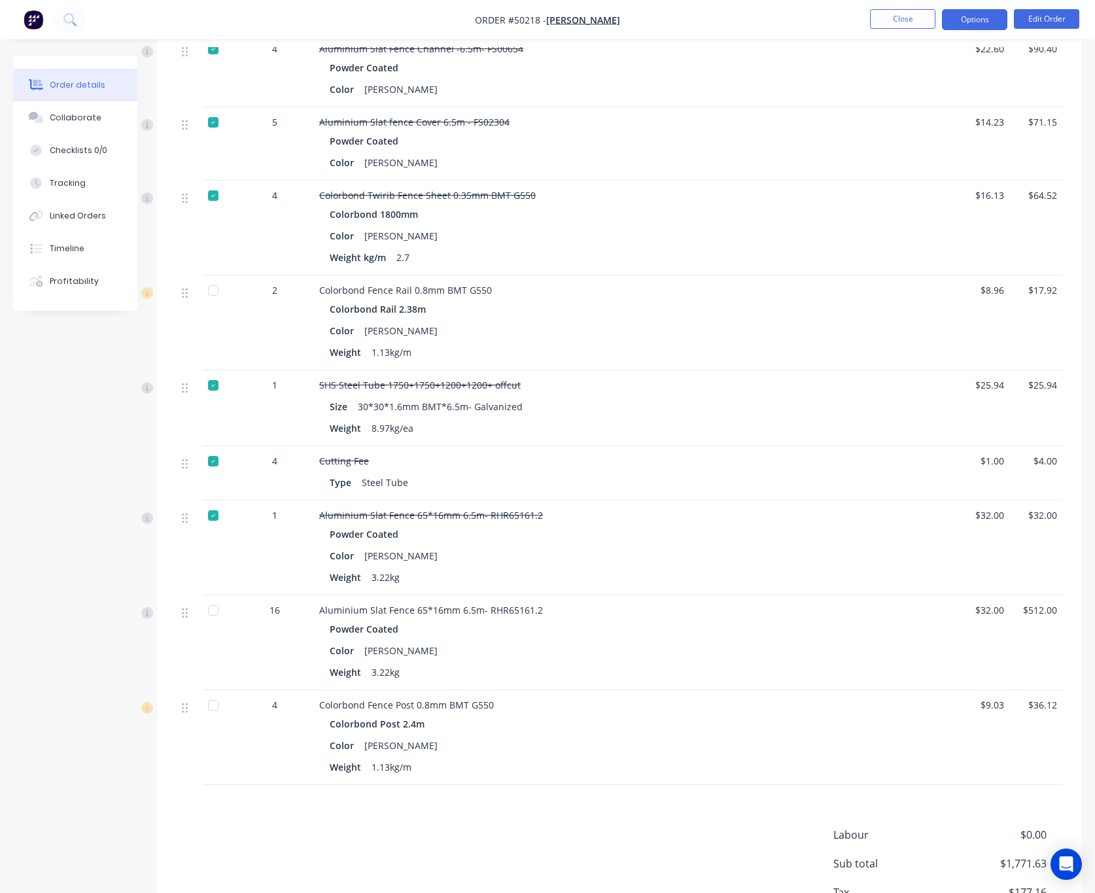
click at [974, 16] on button "Options" at bounding box center [974, 19] width 65 height 21
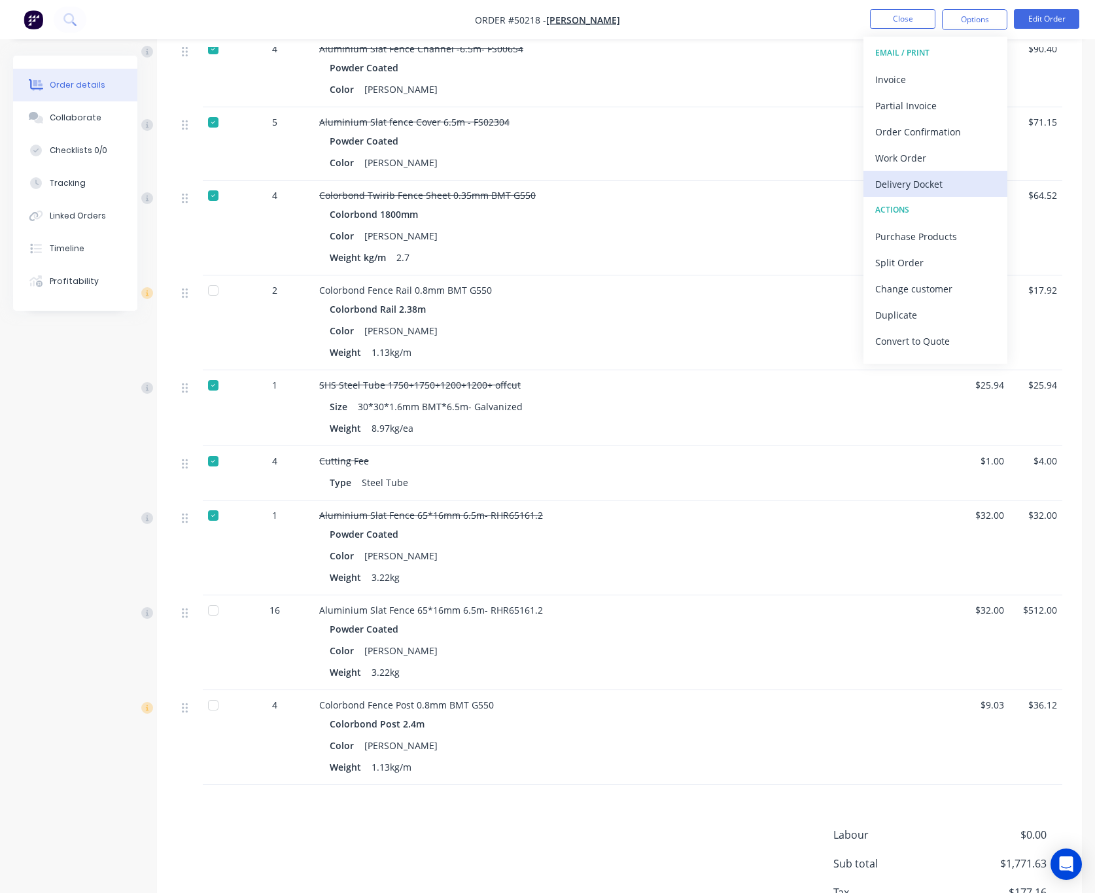
click at [960, 175] on div "Delivery Docket" at bounding box center [935, 184] width 120 height 19
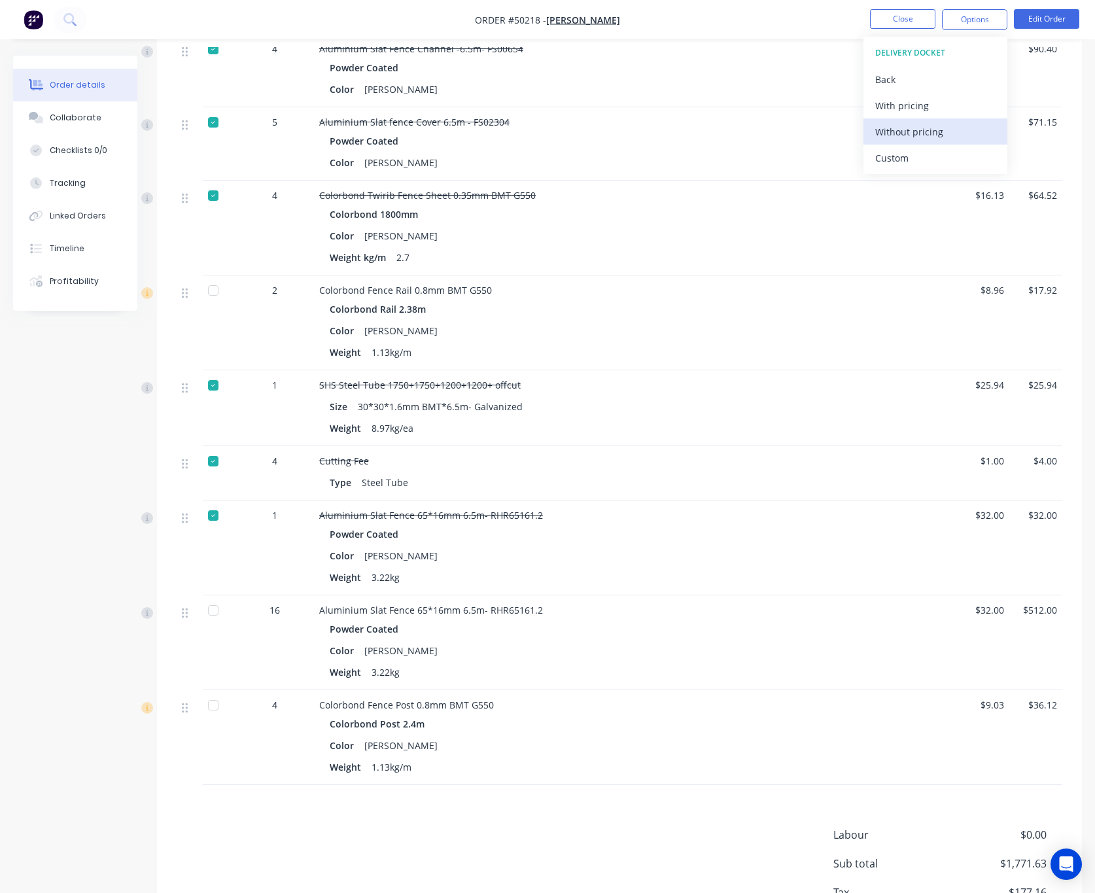
click at [960, 133] on div "Without pricing" at bounding box center [935, 131] width 120 height 19
click at [1036, 14] on button "Edit Order" at bounding box center [1046, 19] width 65 height 20
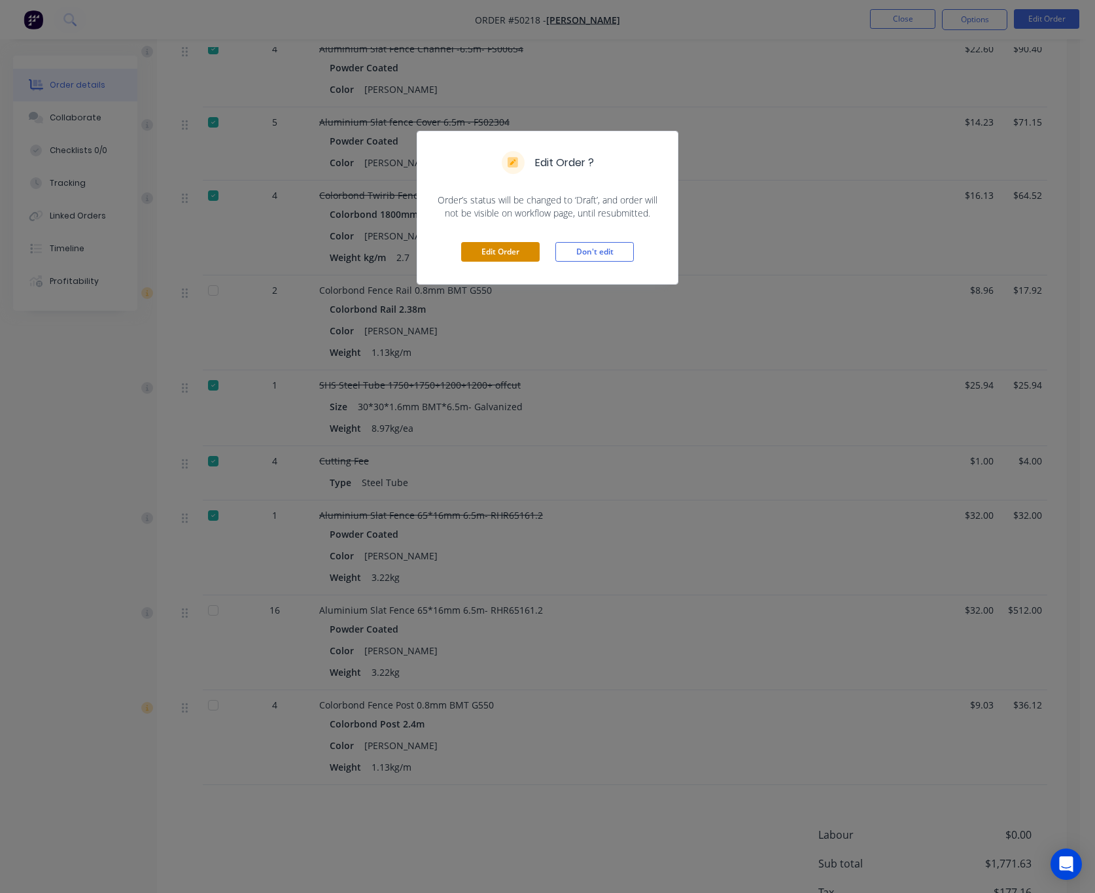
click at [500, 260] on button "Edit Order" at bounding box center [500, 252] width 78 height 20
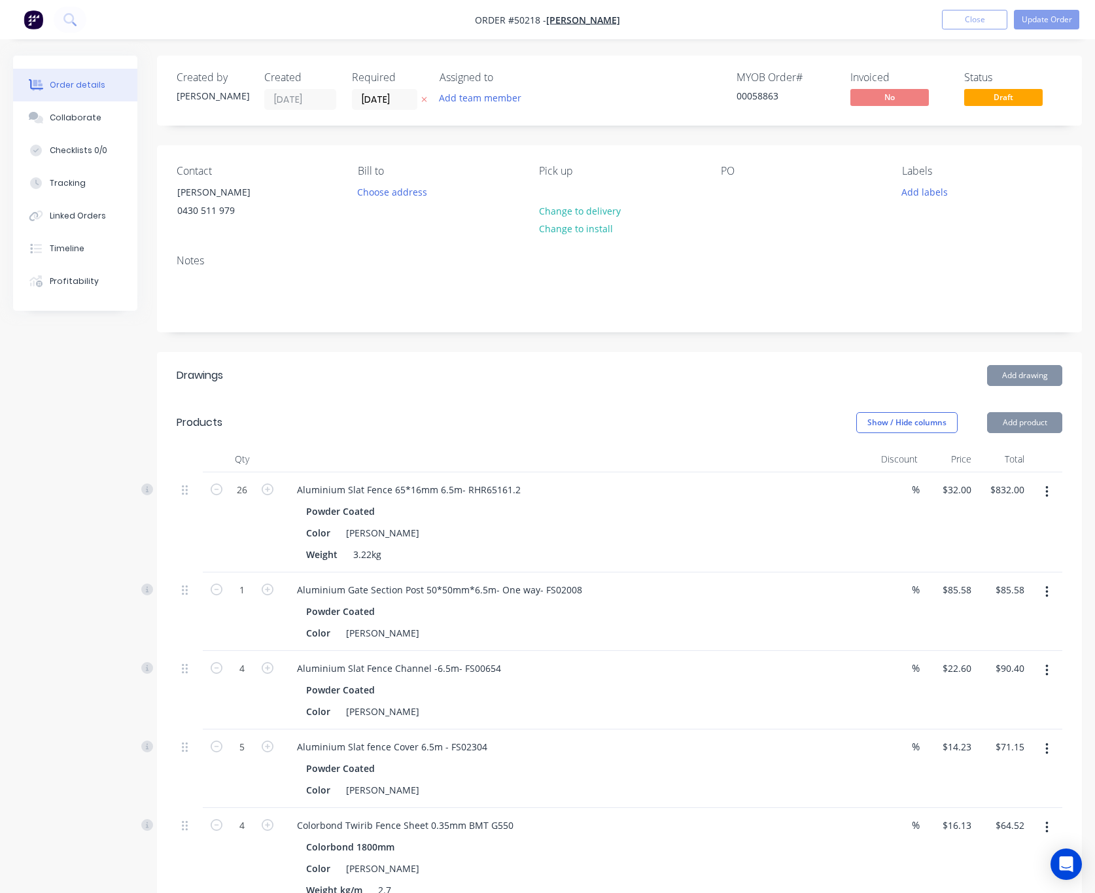
scroll to position [687, 0]
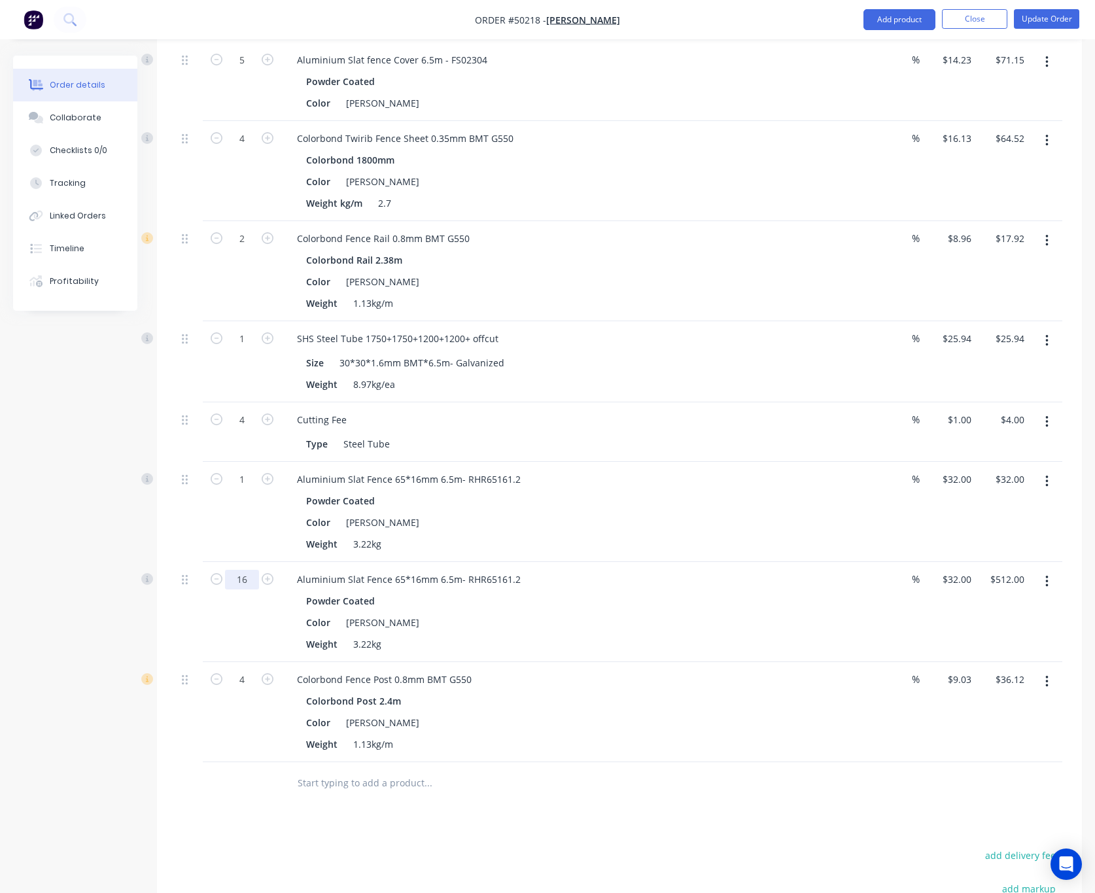
click at [244, 581] on input "16" at bounding box center [242, 580] width 34 height 20
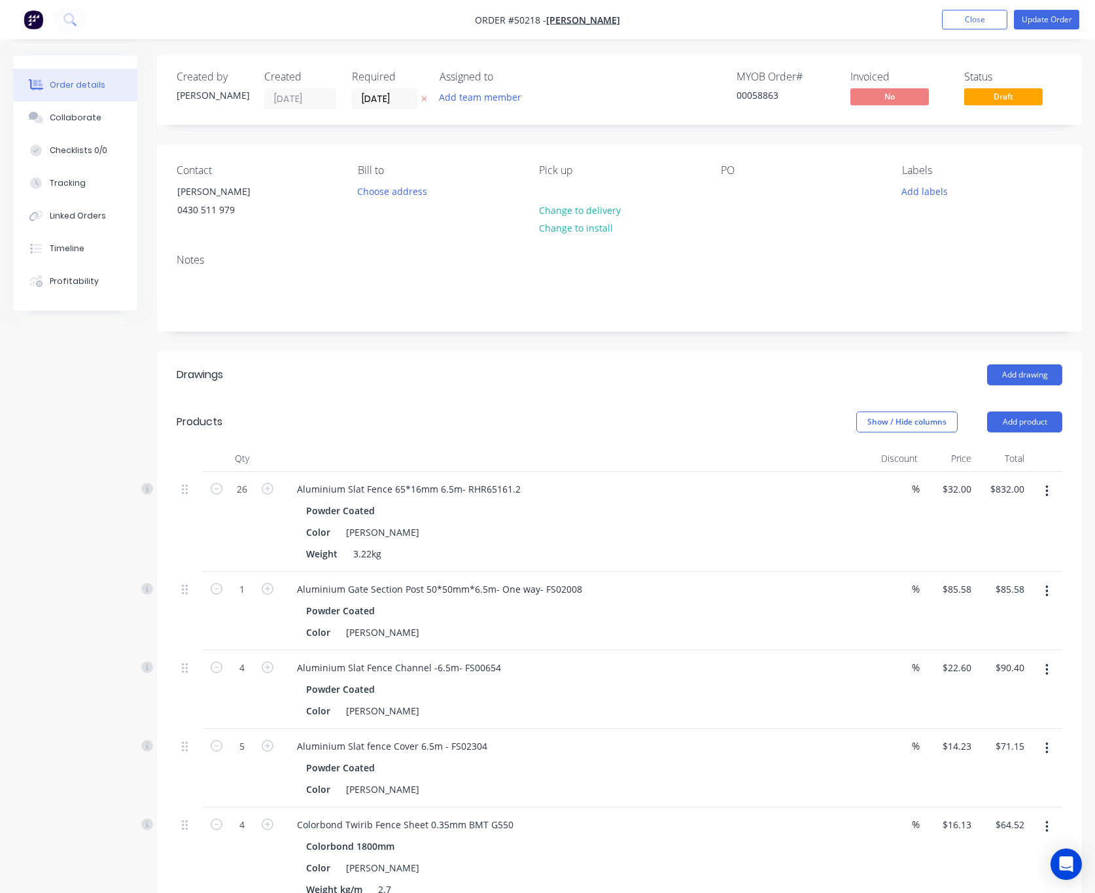
scroll to position [0, 0]
type input "17"
type input "$544.00"
click at [1040, 22] on button "Update Order" at bounding box center [1046, 20] width 65 height 20
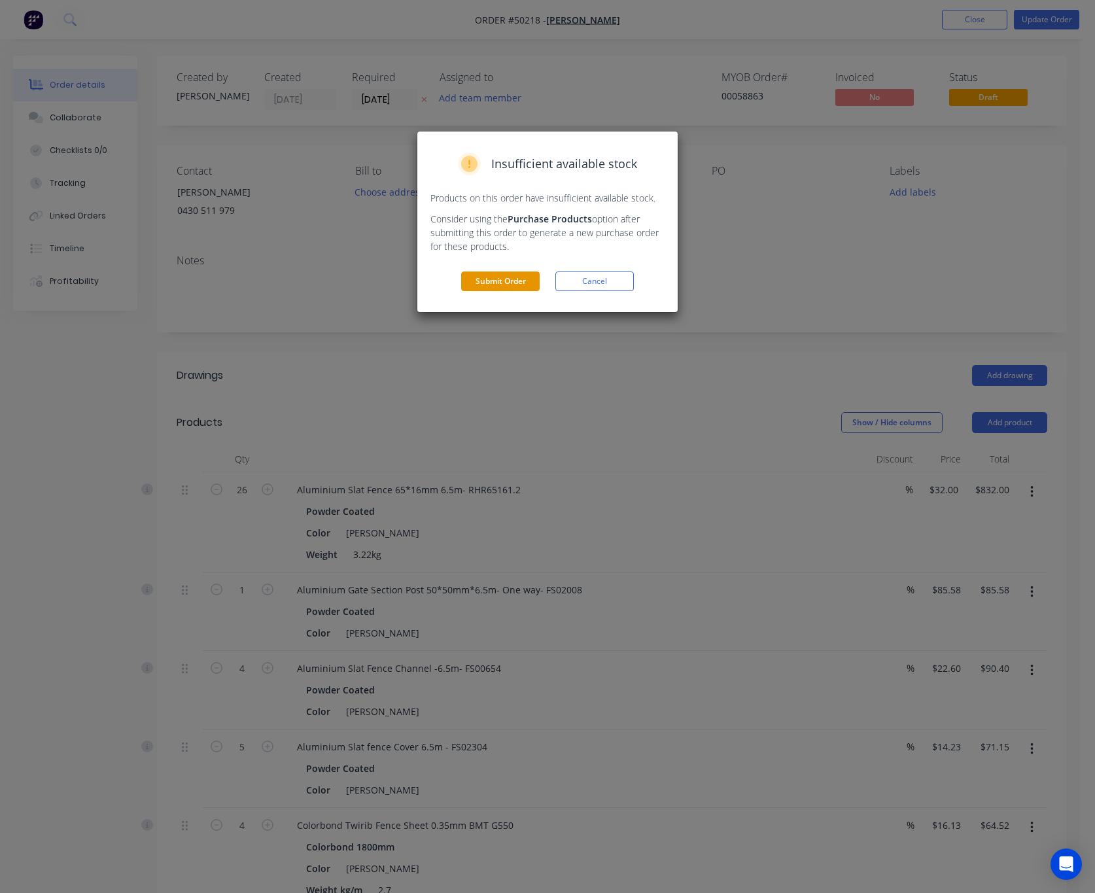
click at [523, 281] on button "Submit Order" at bounding box center [500, 281] width 78 height 20
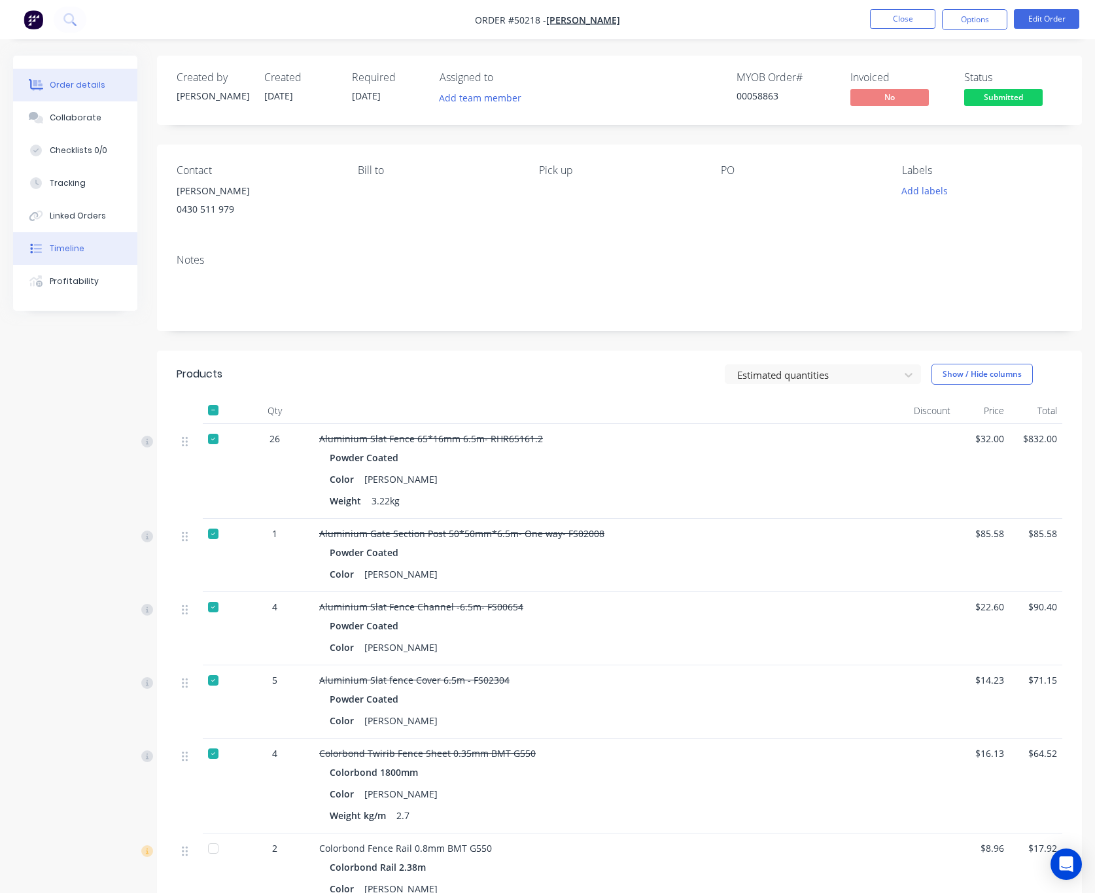
click at [87, 247] on button "Timeline" at bounding box center [75, 248] width 124 height 33
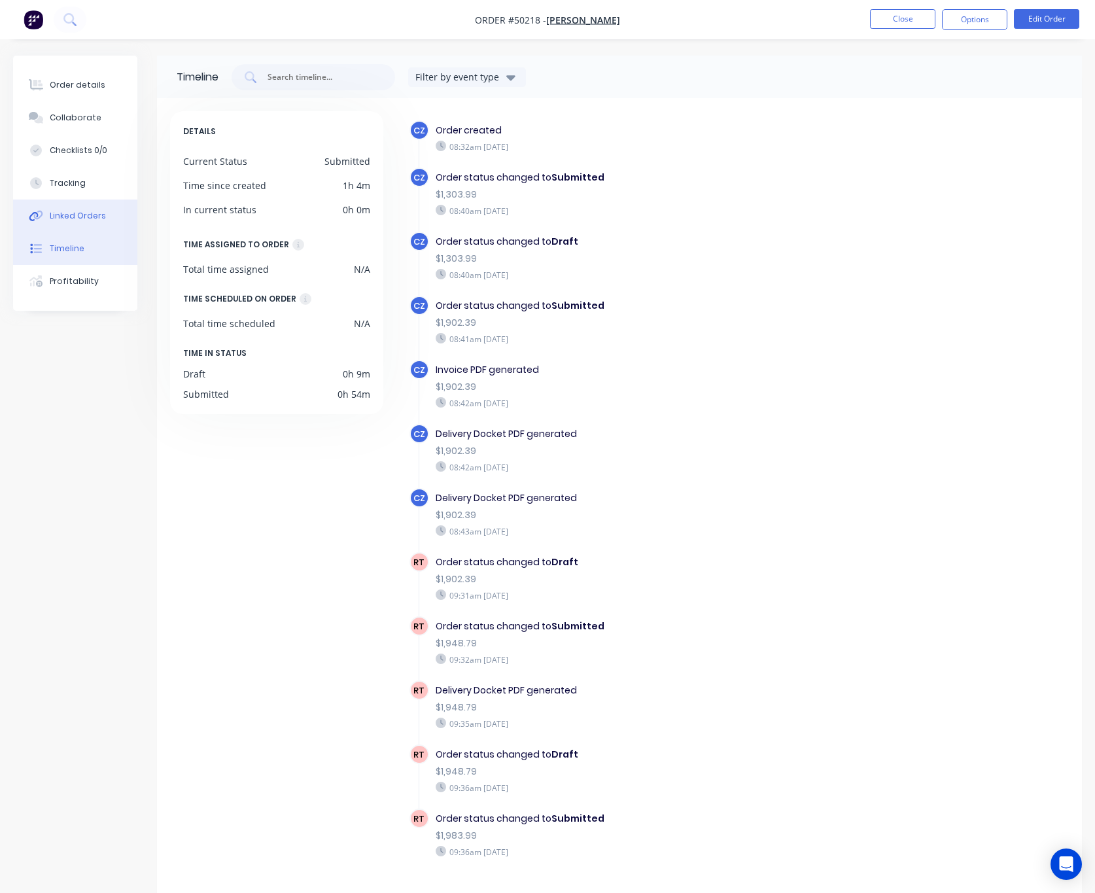
click at [101, 213] on div "Linked Orders" at bounding box center [78, 216] width 56 height 12
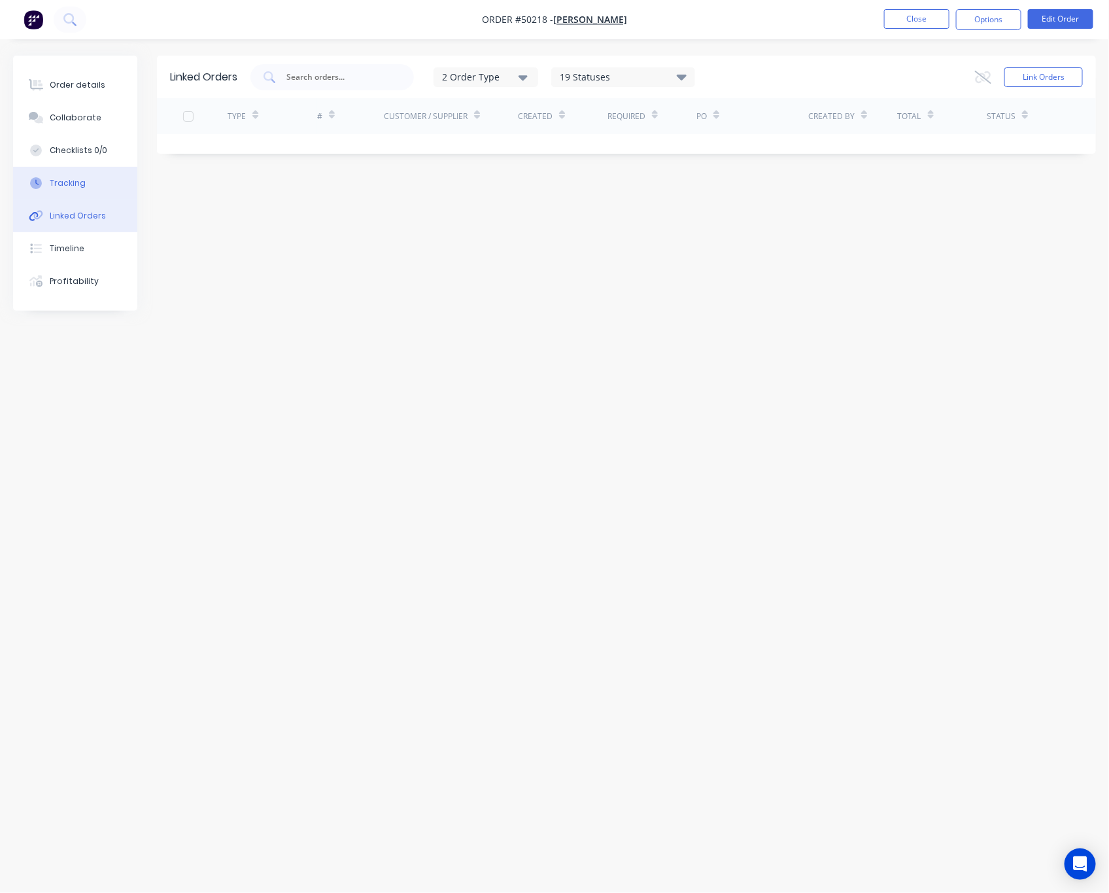
click at [100, 186] on button "Tracking" at bounding box center [75, 183] width 124 height 33
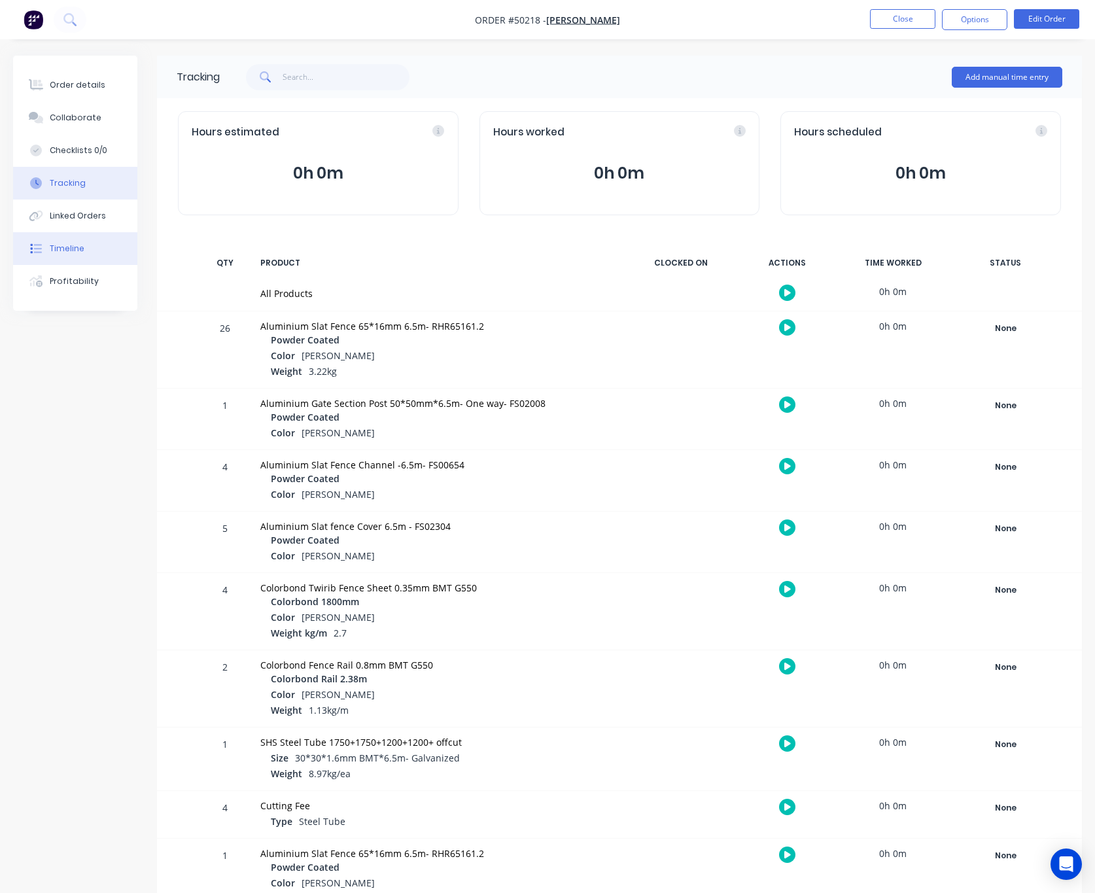
click at [114, 251] on button "Timeline" at bounding box center [75, 248] width 124 height 33
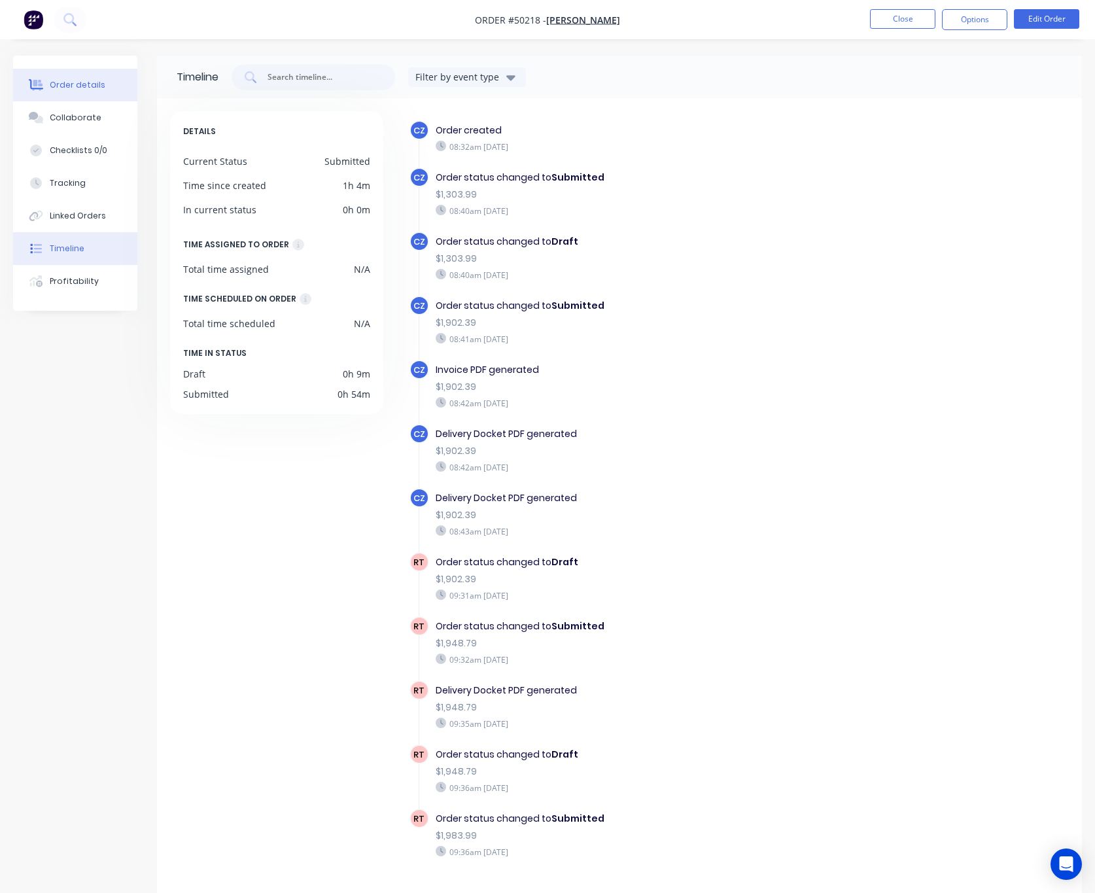
drag, startPoint x: 75, startPoint y: 80, endPoint x: 101, endPoint y: 83, distance: 26.3
click at [75, 82] on div "Order details" at bounding box center [78, 85] width 56 height 12
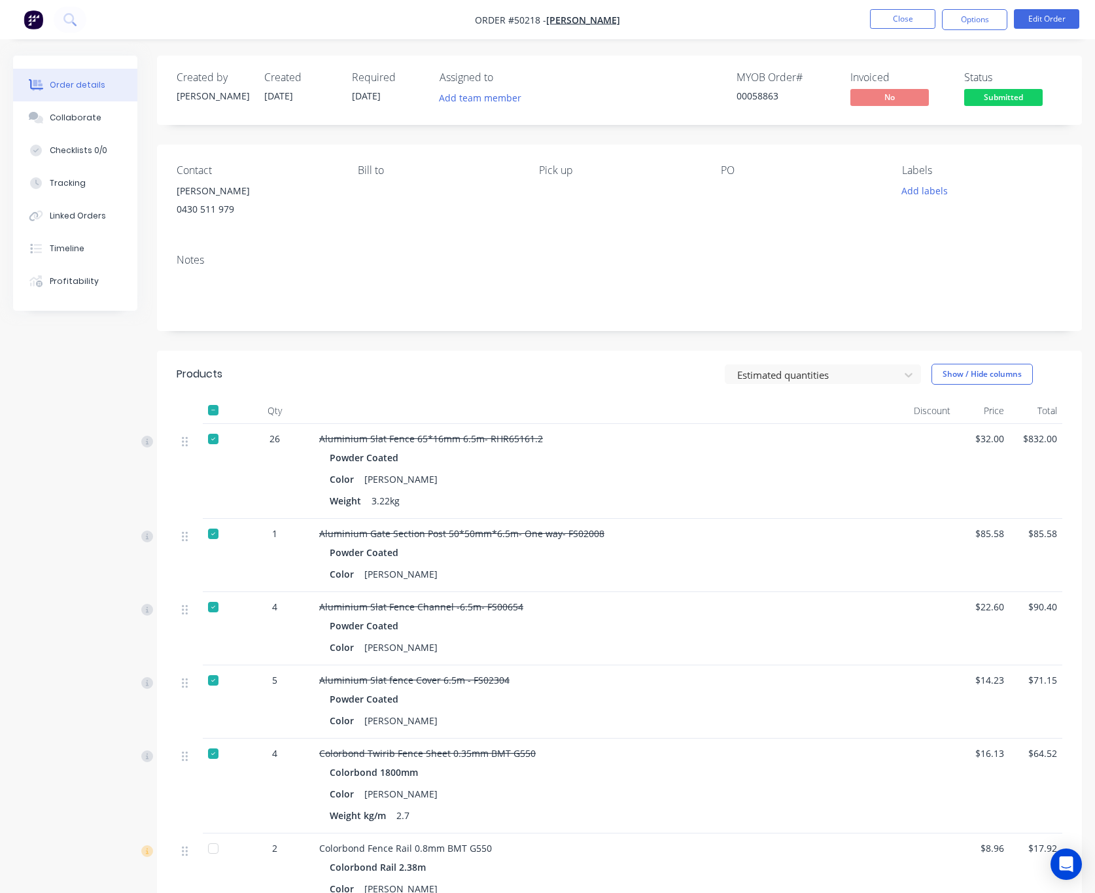
scroll to position [656, 0]
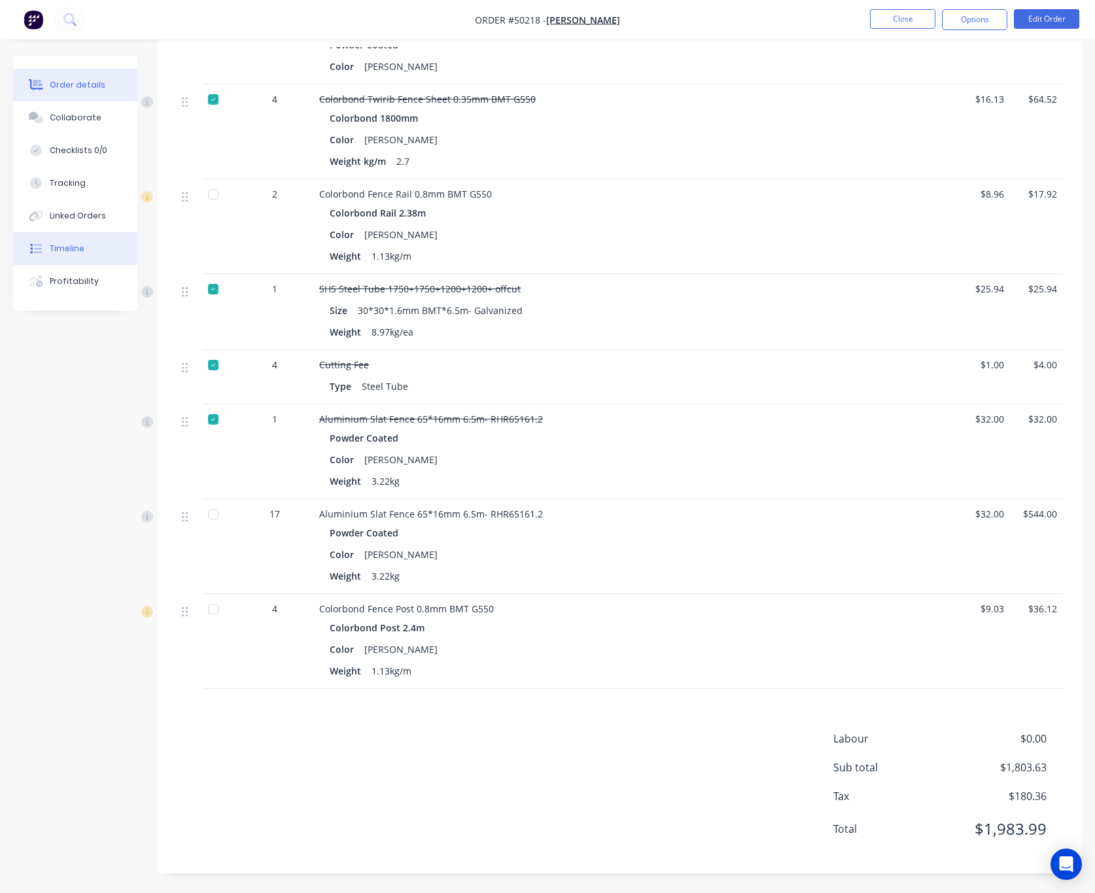
click at [78, 249] on div "Timeline" at bounding box center [67, 249] width 35 height 12
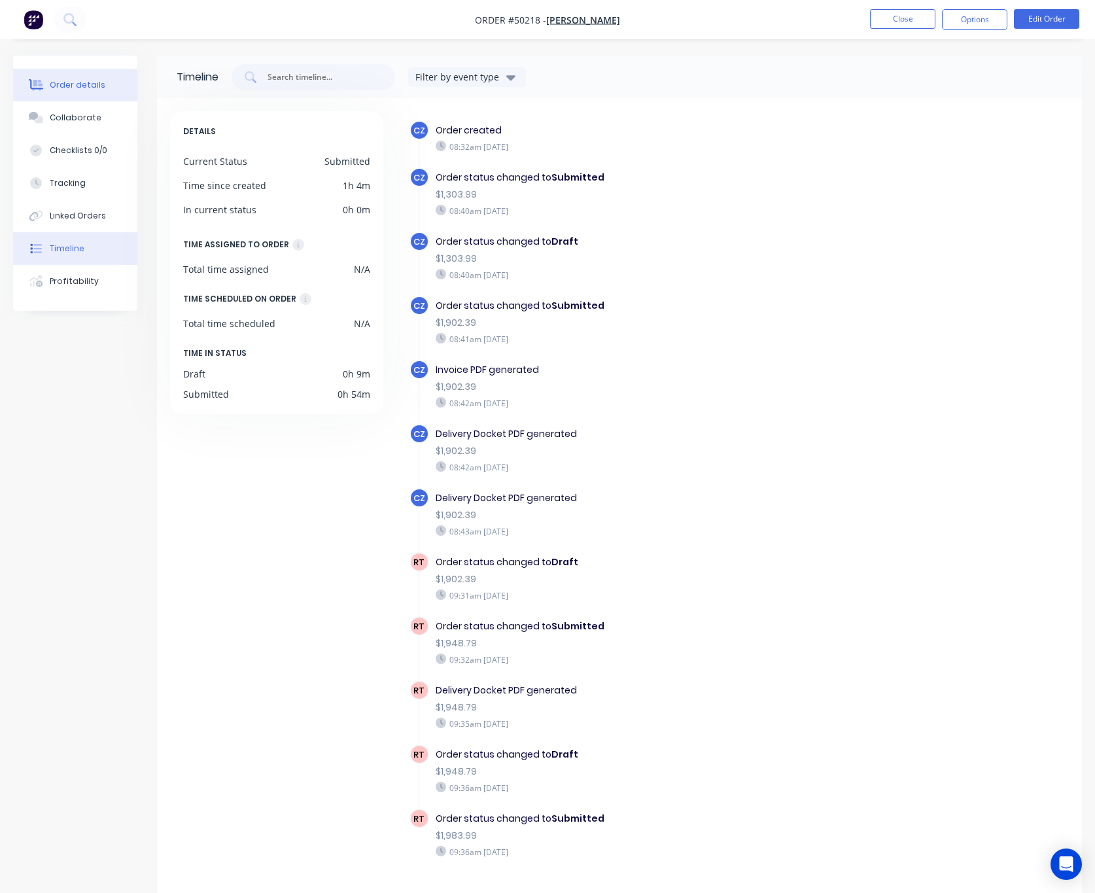
click at [90, 77] on button "Order details" at bounding box center [75, 85] width 124 height 33
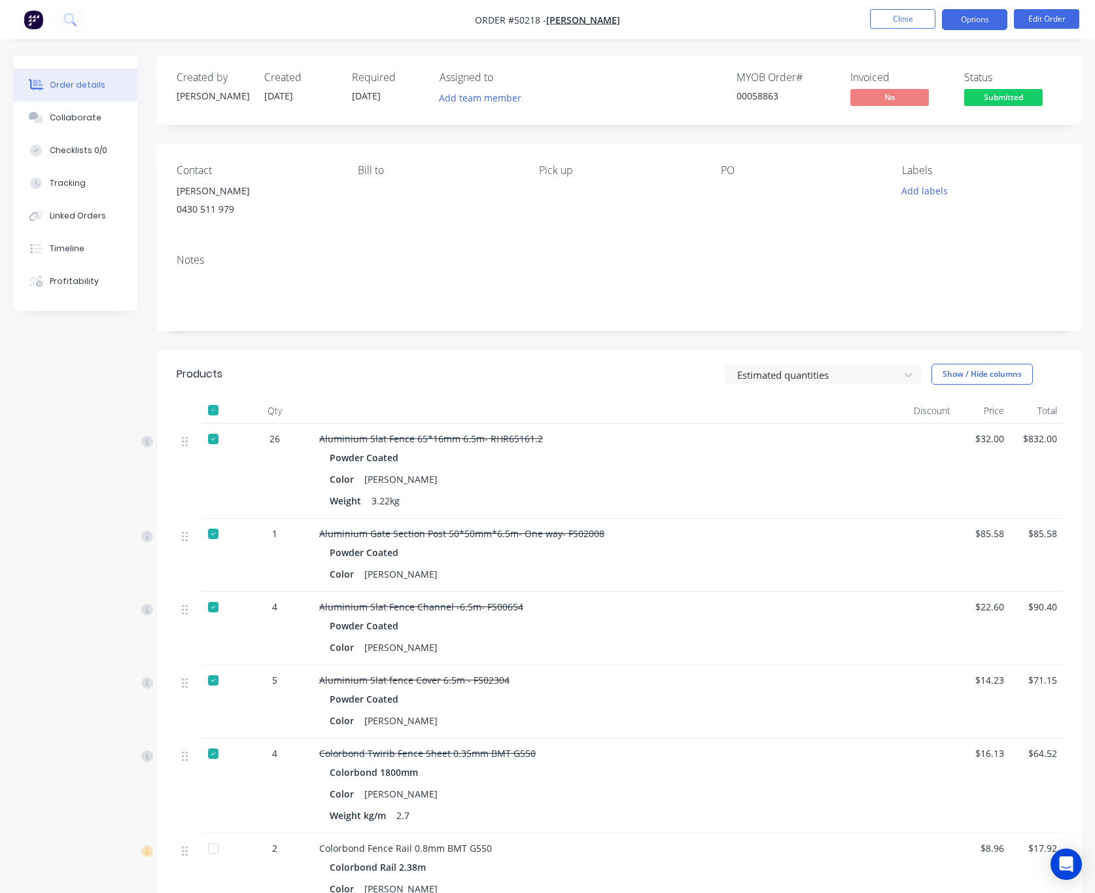
click at [978, 18] on button "Options" at bounding box center [974, 19] width 65 height 21
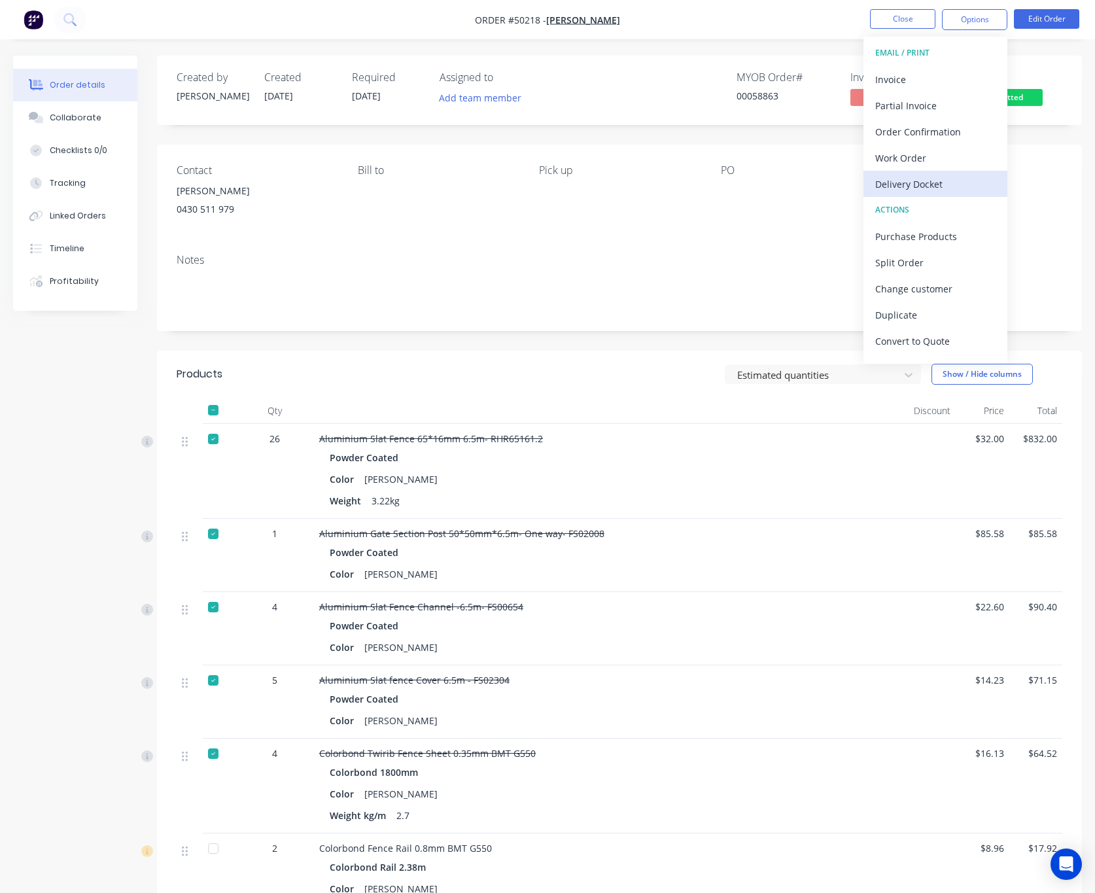
click at [940, 181] on div "Delivery Docket" at bounding box center [935, 184] width 120 height 19
click at [937, 159] on div "Custom" at bounding box center [935, 157] width 120 height 19
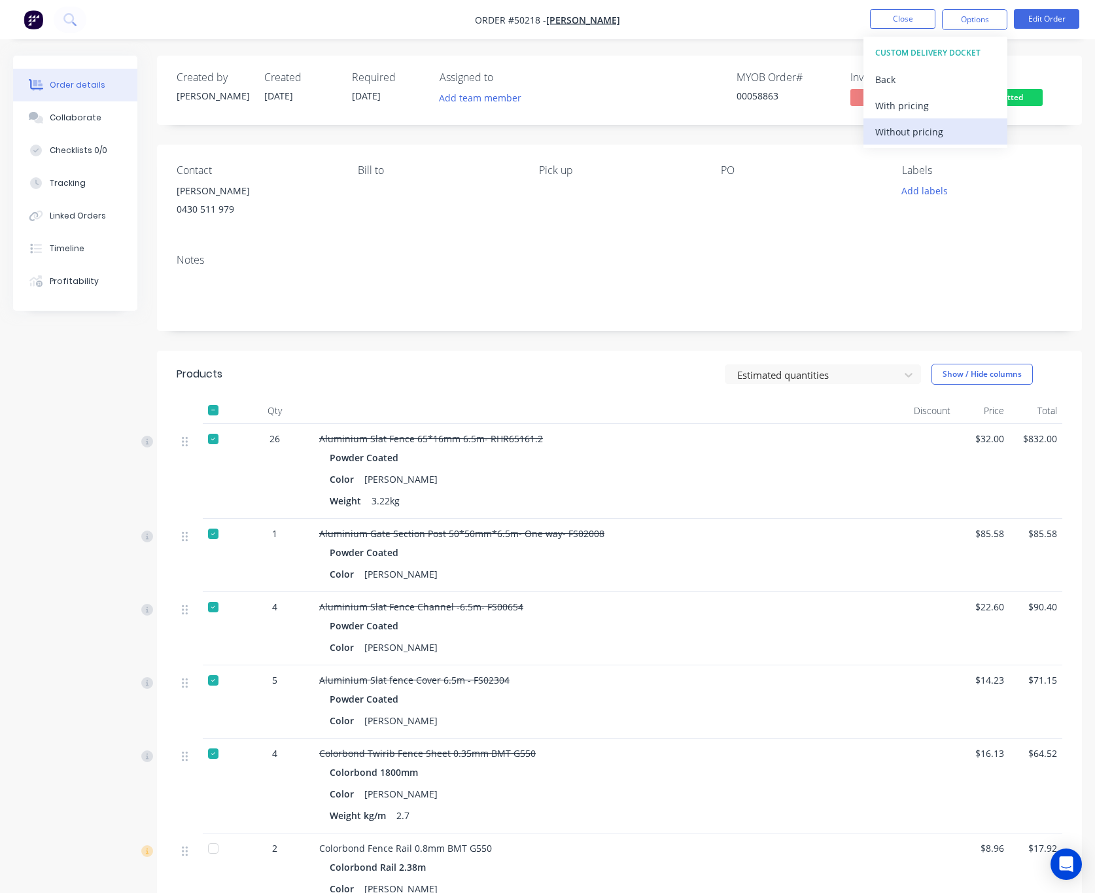
click at [937, 130] on div "Without pricing" at bounding box center [935, 131] width 120 height 19
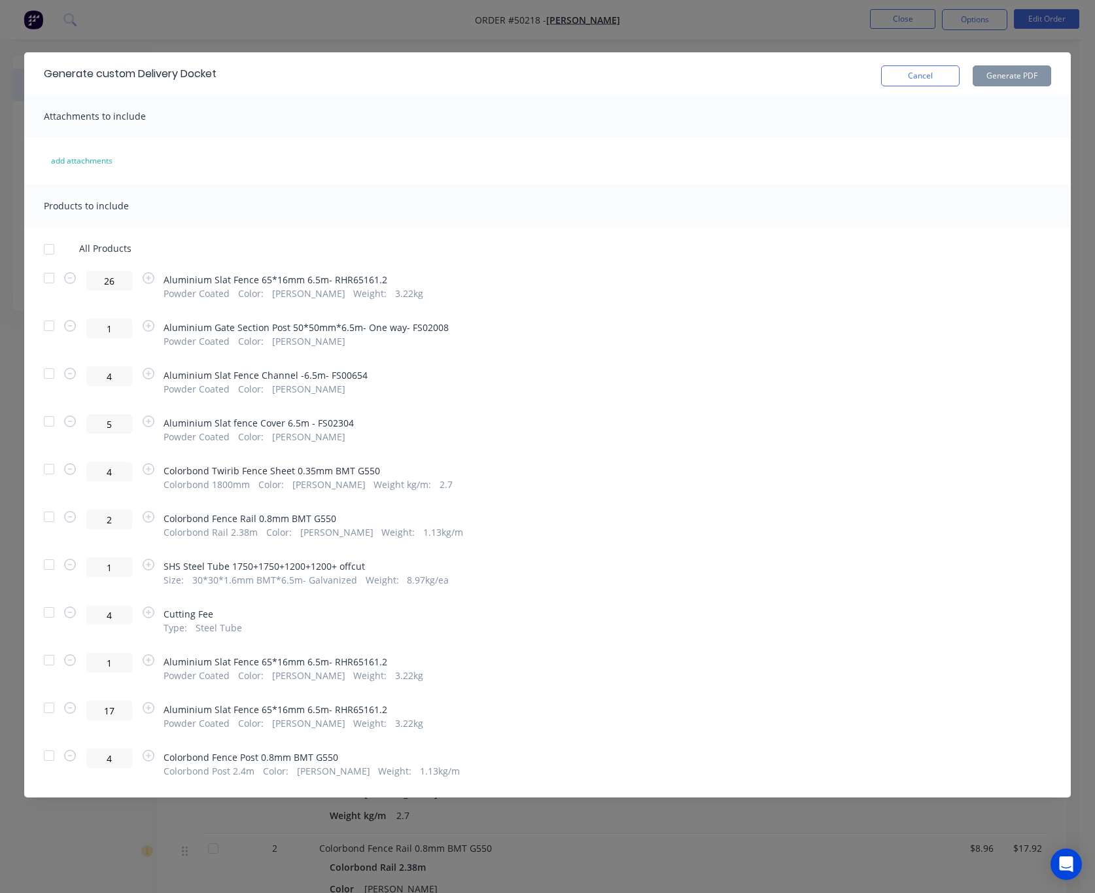
click at [528, 18] on div "Generate custom Delivery Docket Cancel Generate PDF Attachments to include add …" at bounding box center [547, 446] width 1095 height 893
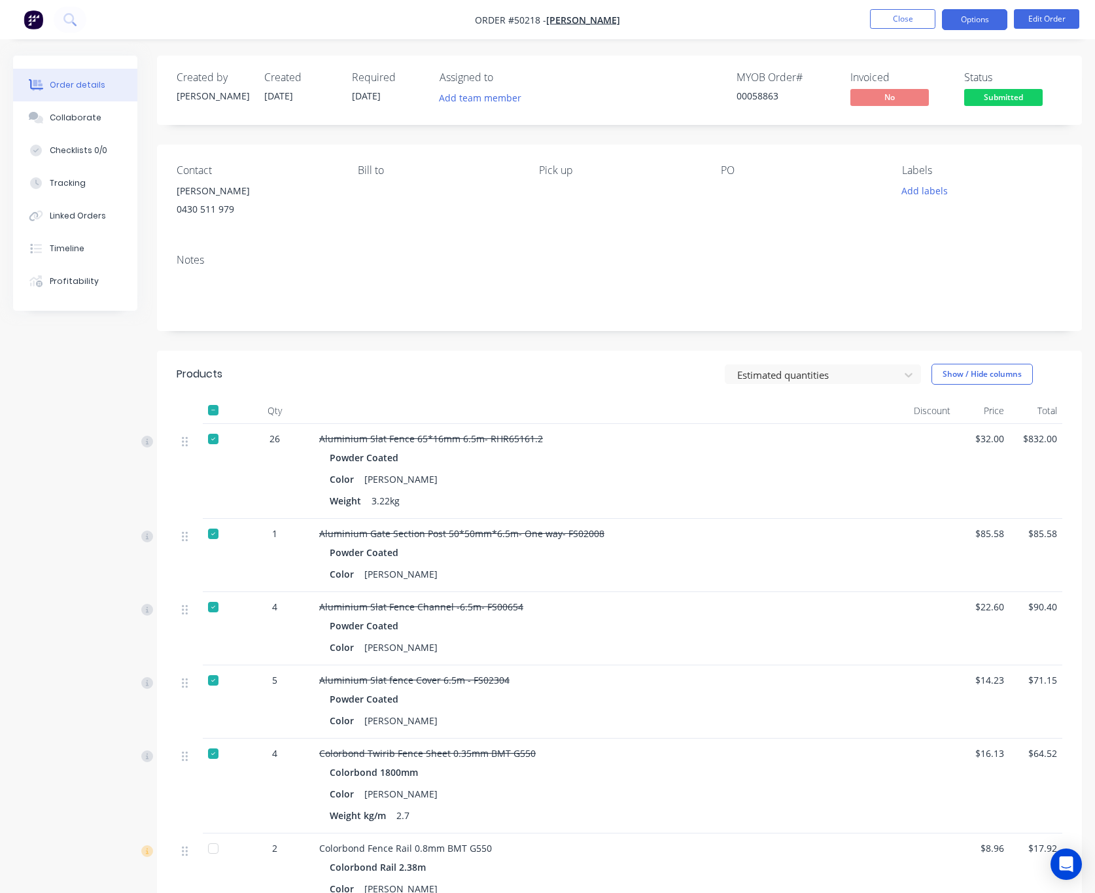
click at [962, 22] on button "Options" at bounding box center [974, 19] width 65 height 21
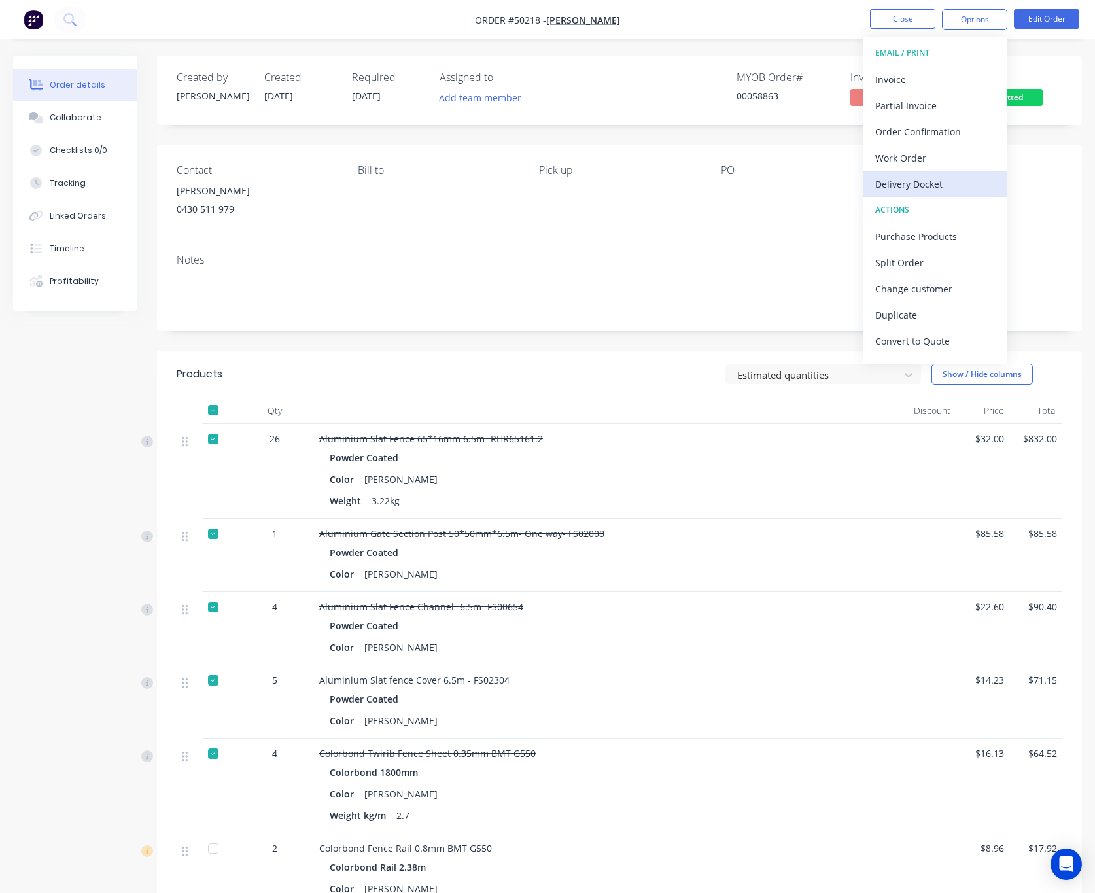
click at [954, 179] on div "Delivery Docket" at bounding box center [935, 184] width 120 height 19
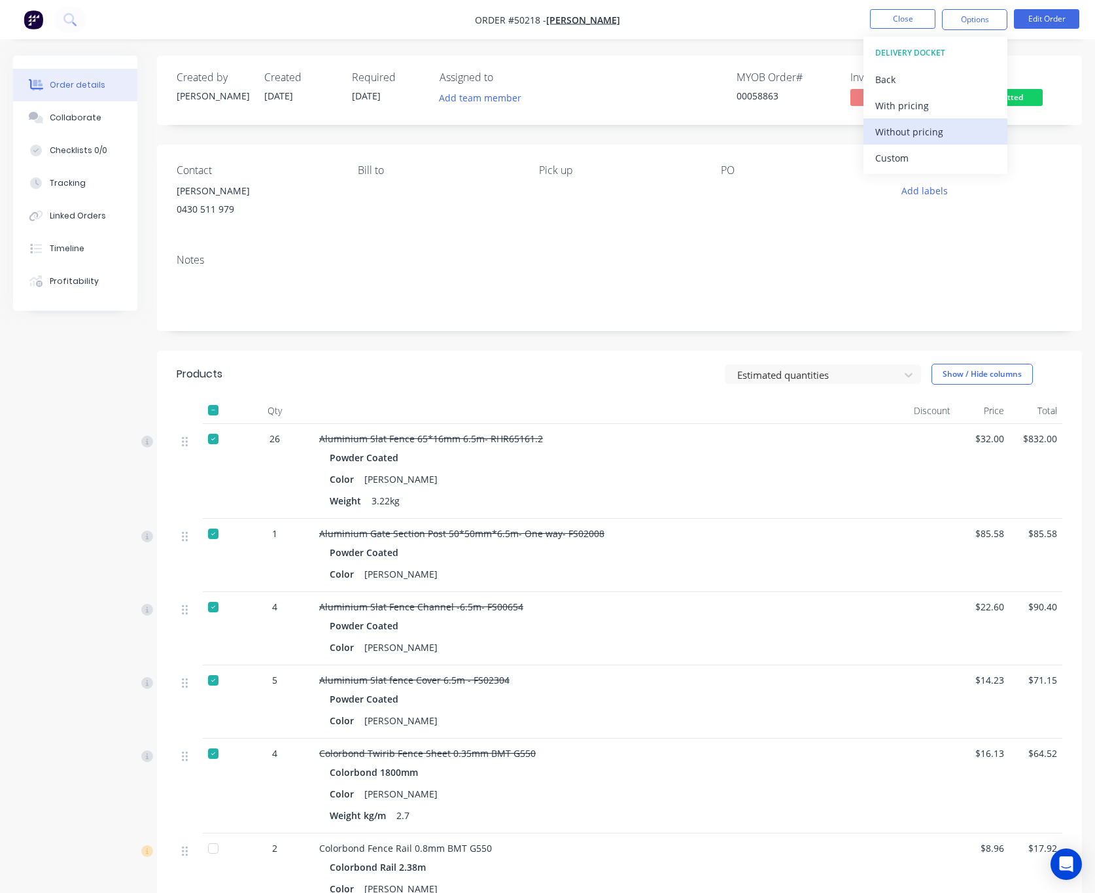
click at [963, 126] on div "Without pricing" at bounding box center [935, 131] width 120 height 19
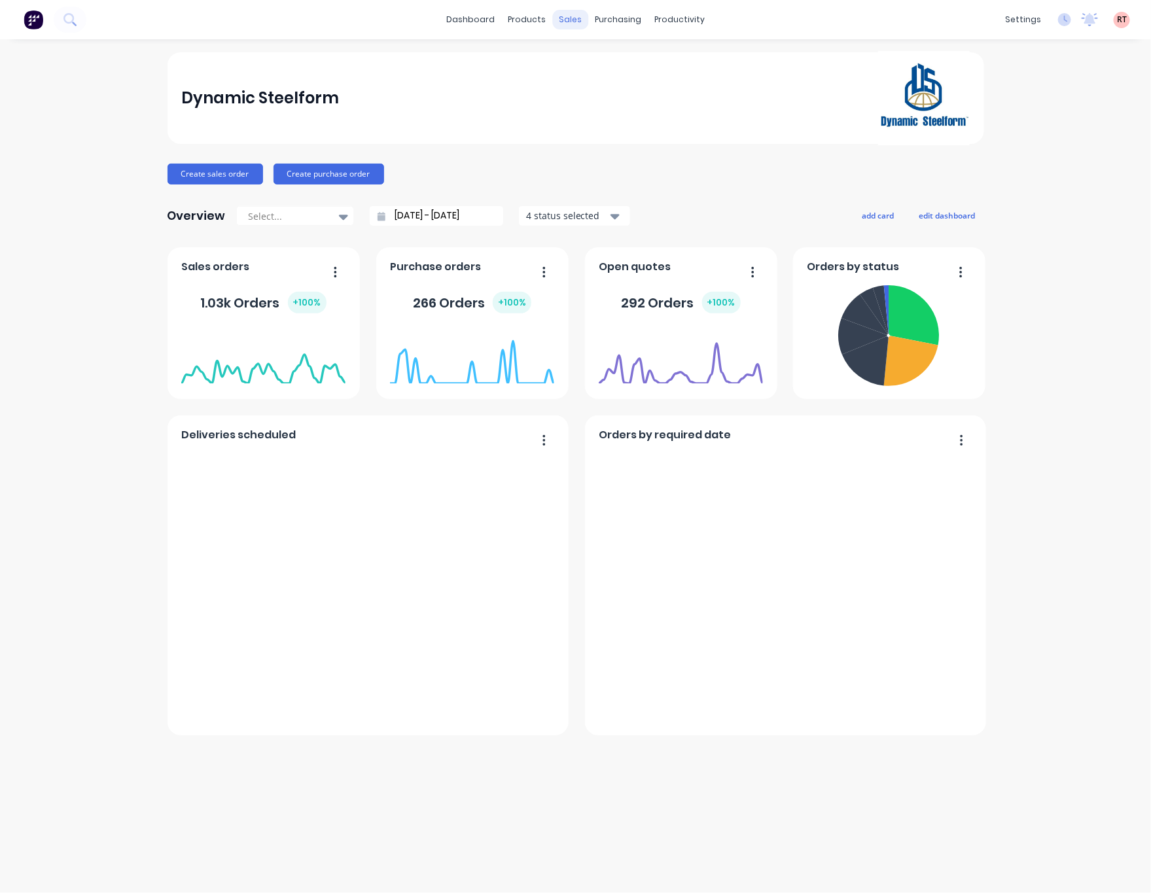
click at [571, 22] on div "sales" at bounding box center [570, 20] width 36 height 20
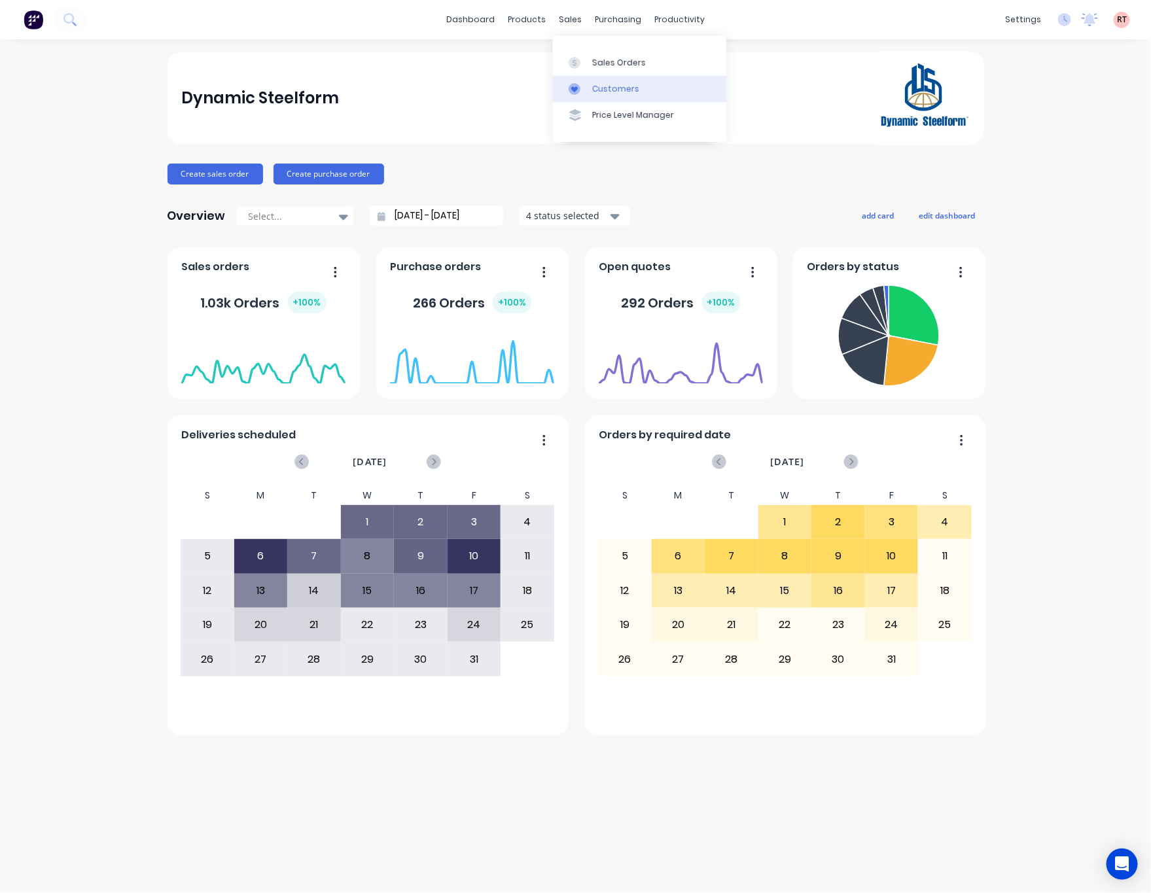
click at [605, 85] on div "Customers" at bounding box center [615, 89] width 47 height 12
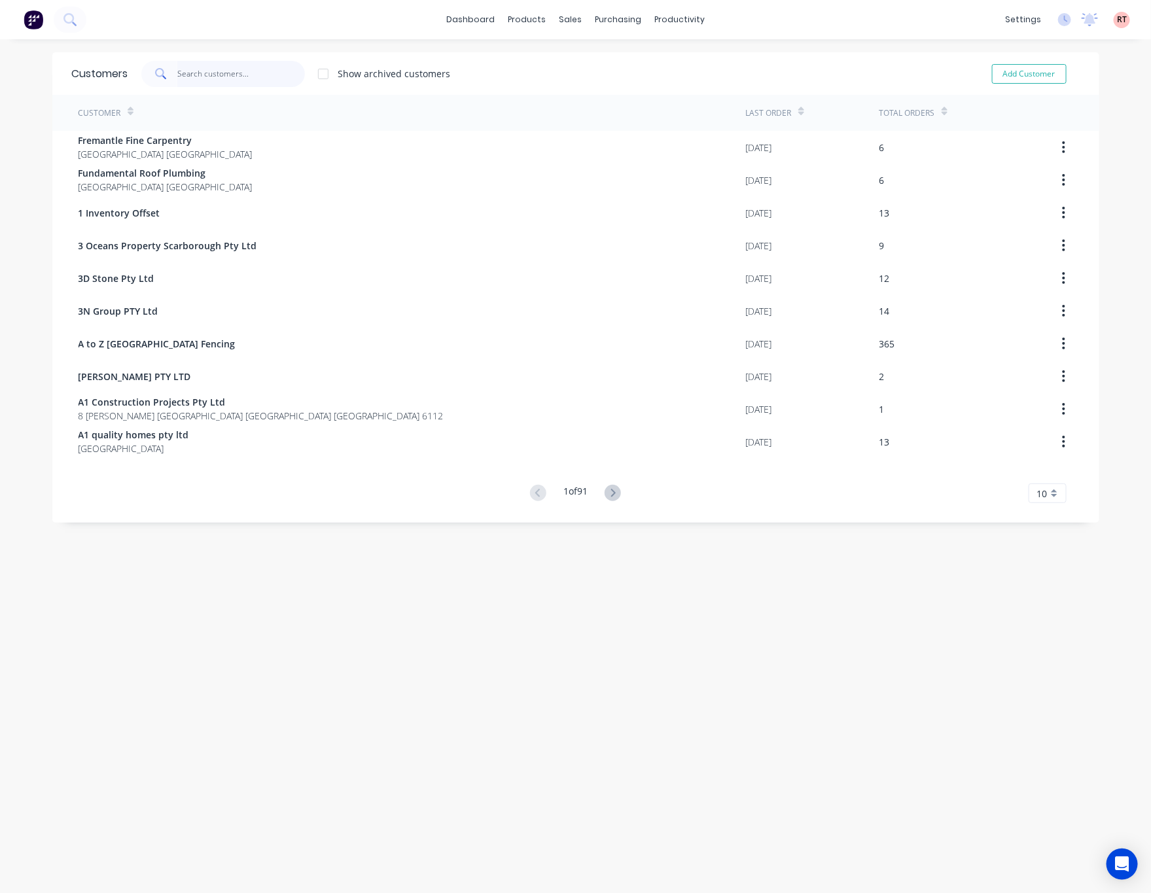
click at [275, 75] on input "text" at bounding box center [241, 74] width 128 height 26
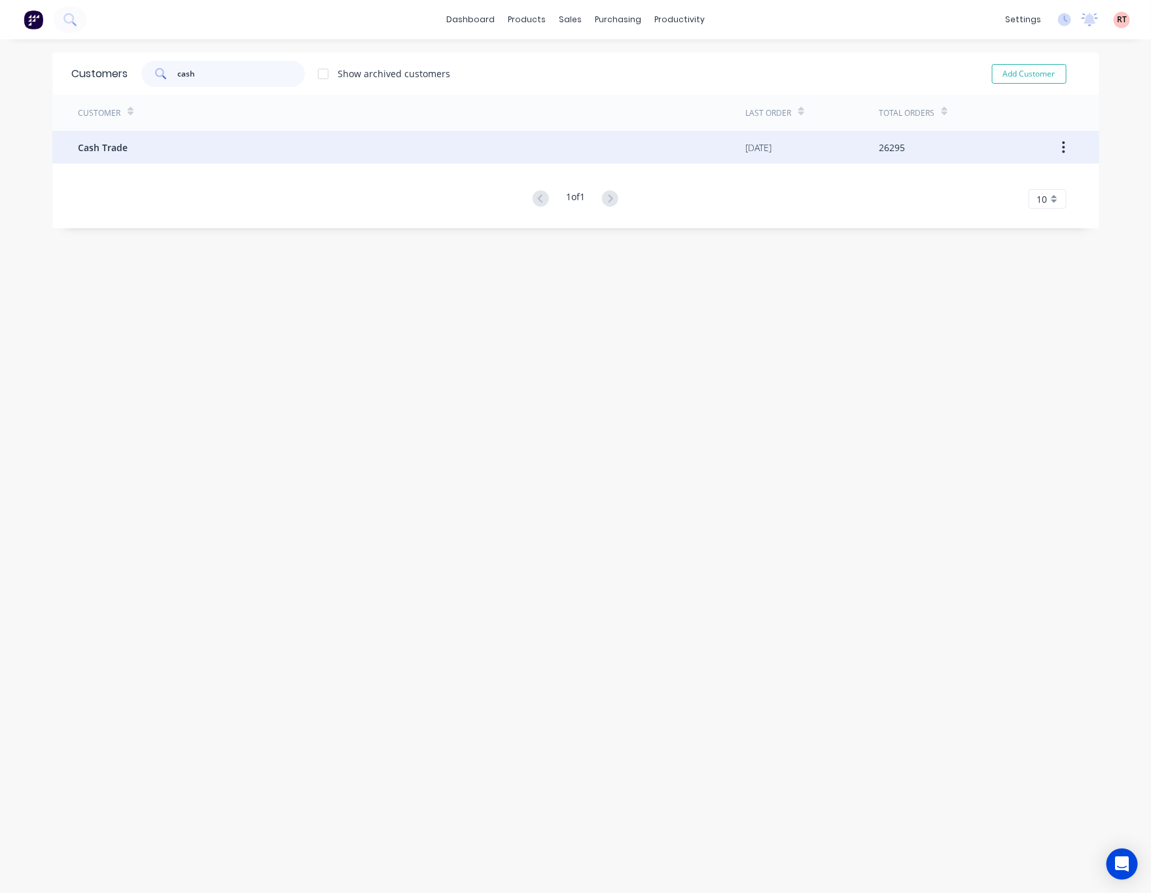
type input "cash"
click at [400, 153] on div "Cash Trade" at bounding box center [411, 147] width 667 height 33
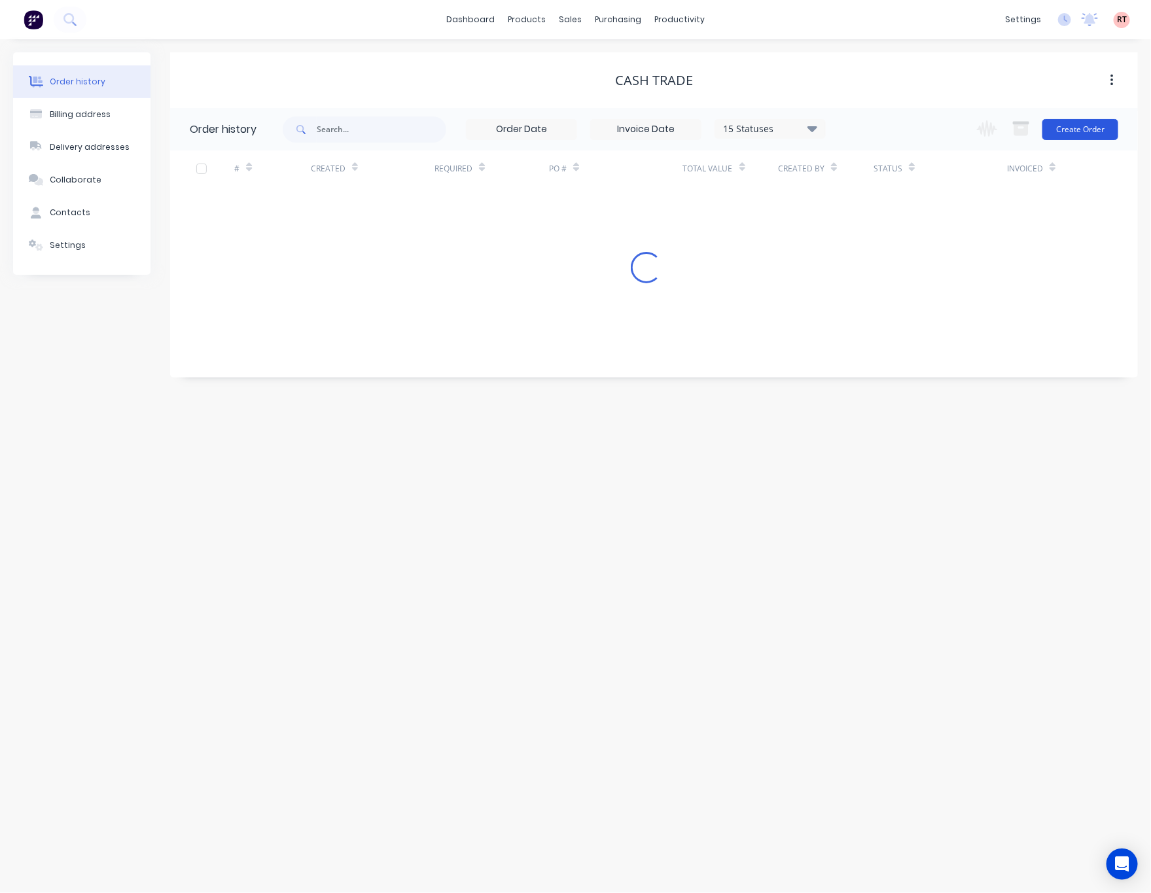
click at [1076, 131] on button "Create Order" at bounding box center [1080, 129] width 76 height 21
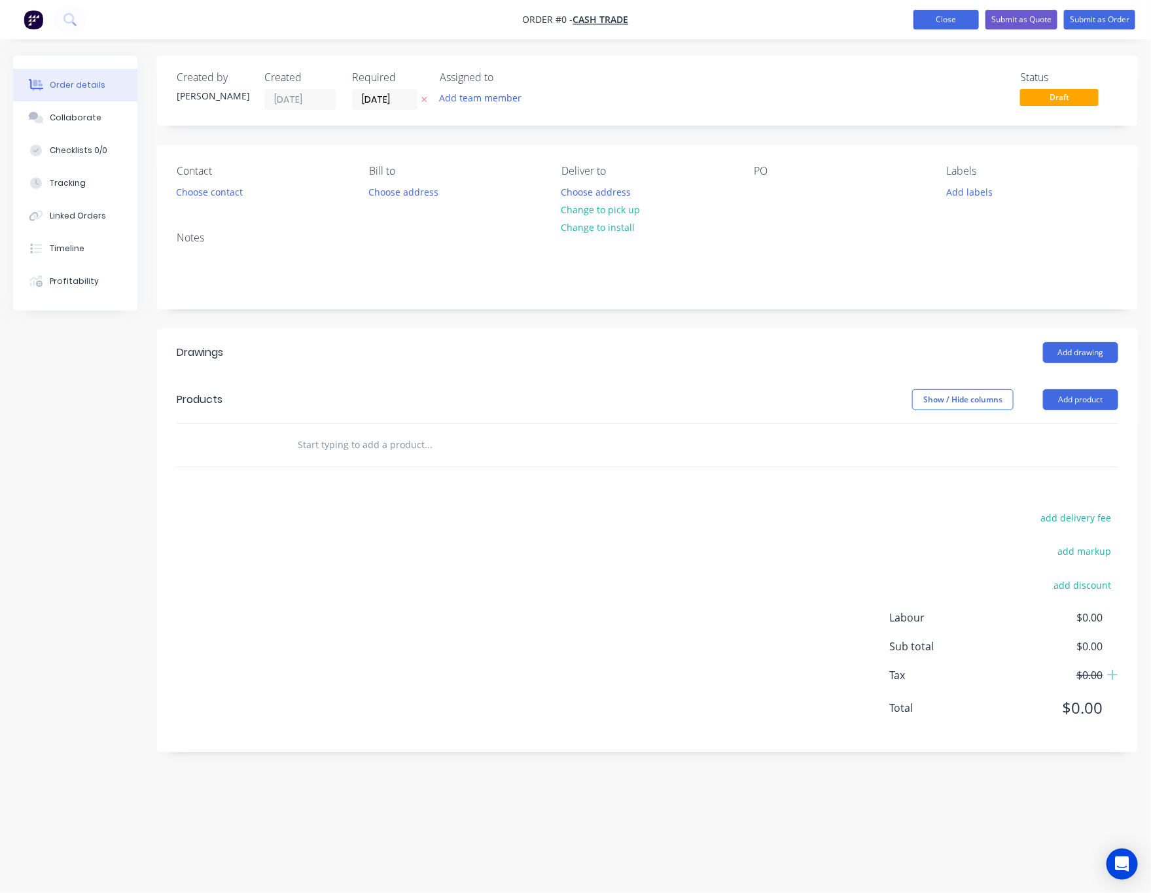
click at [940, 22] on button "Close" at bounding box center [945, 20] width 65 height 20
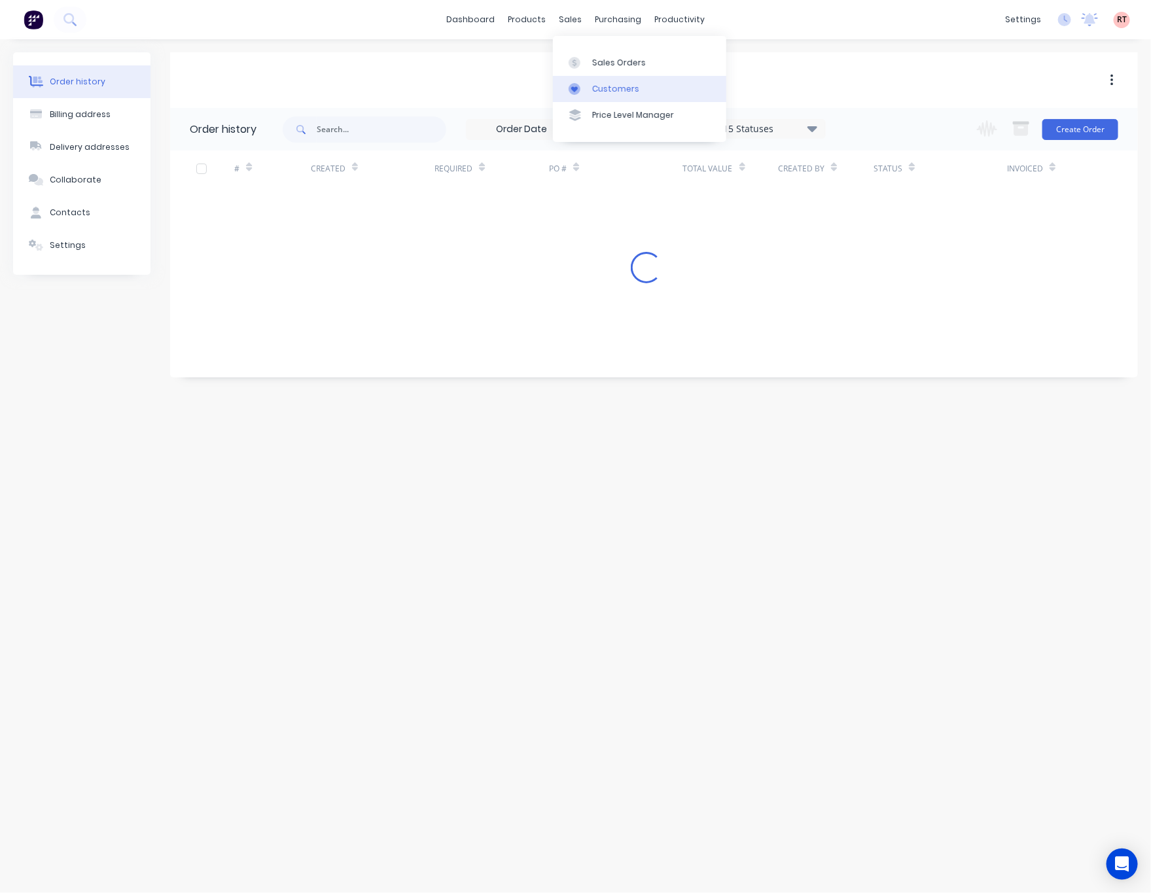
click at [607, 89] on div "Customers" at bounding box center [615, 89] width 47 height 12
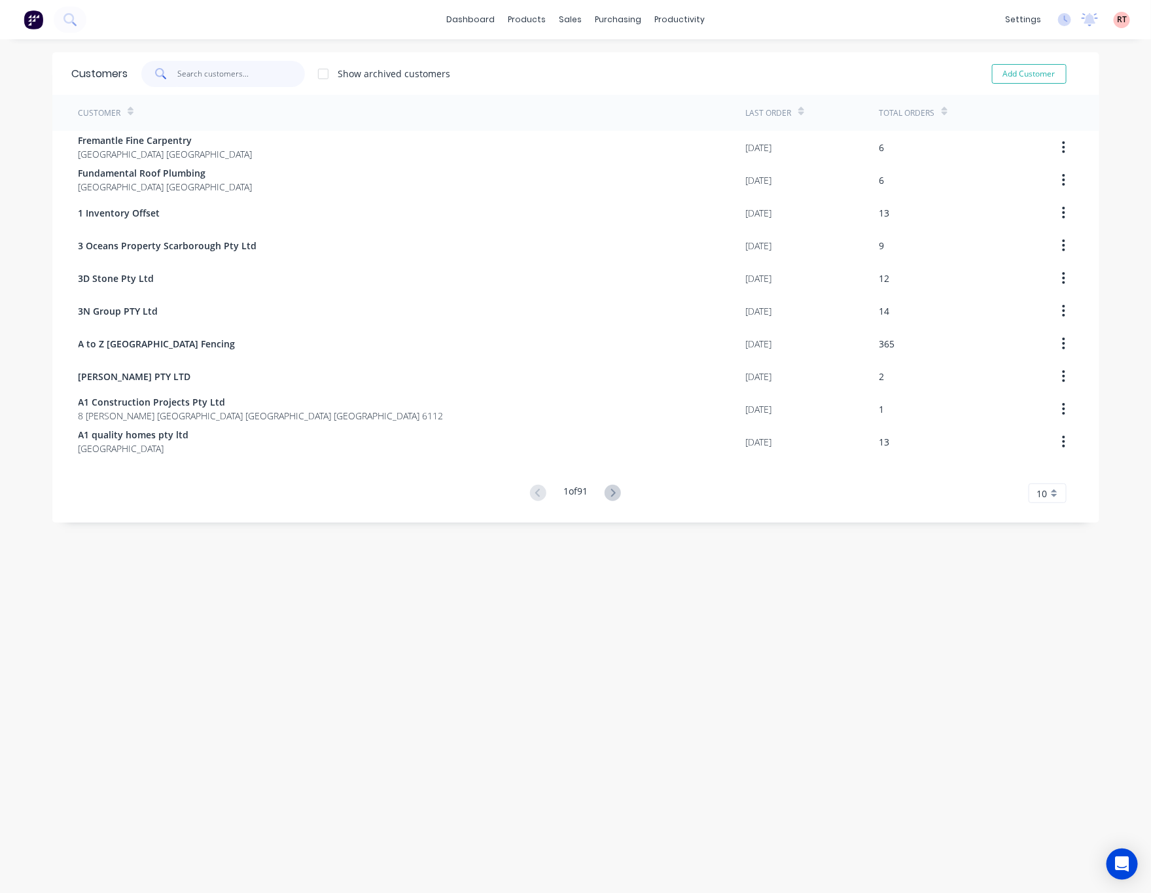
click at [263, 75] on input "text" at bounding box center [241, 74] width 128 height 26
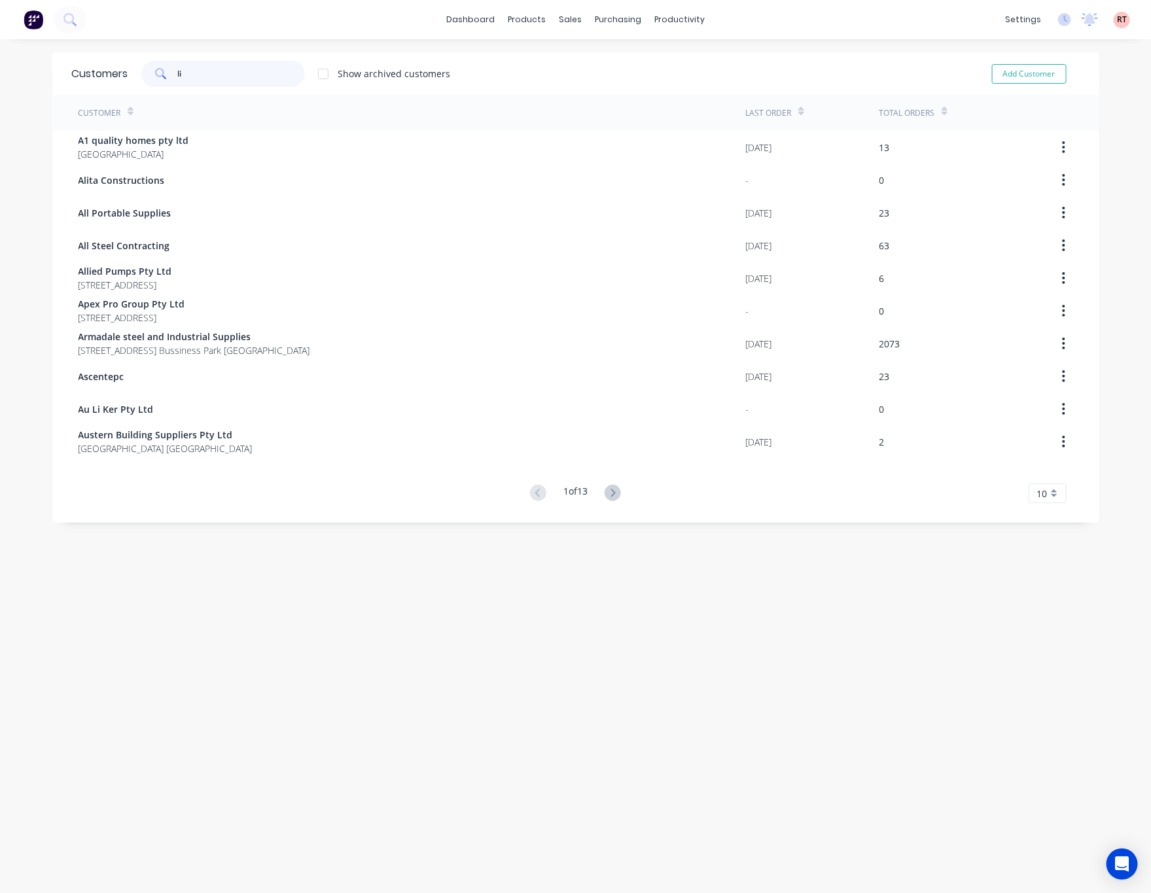
type input "l"
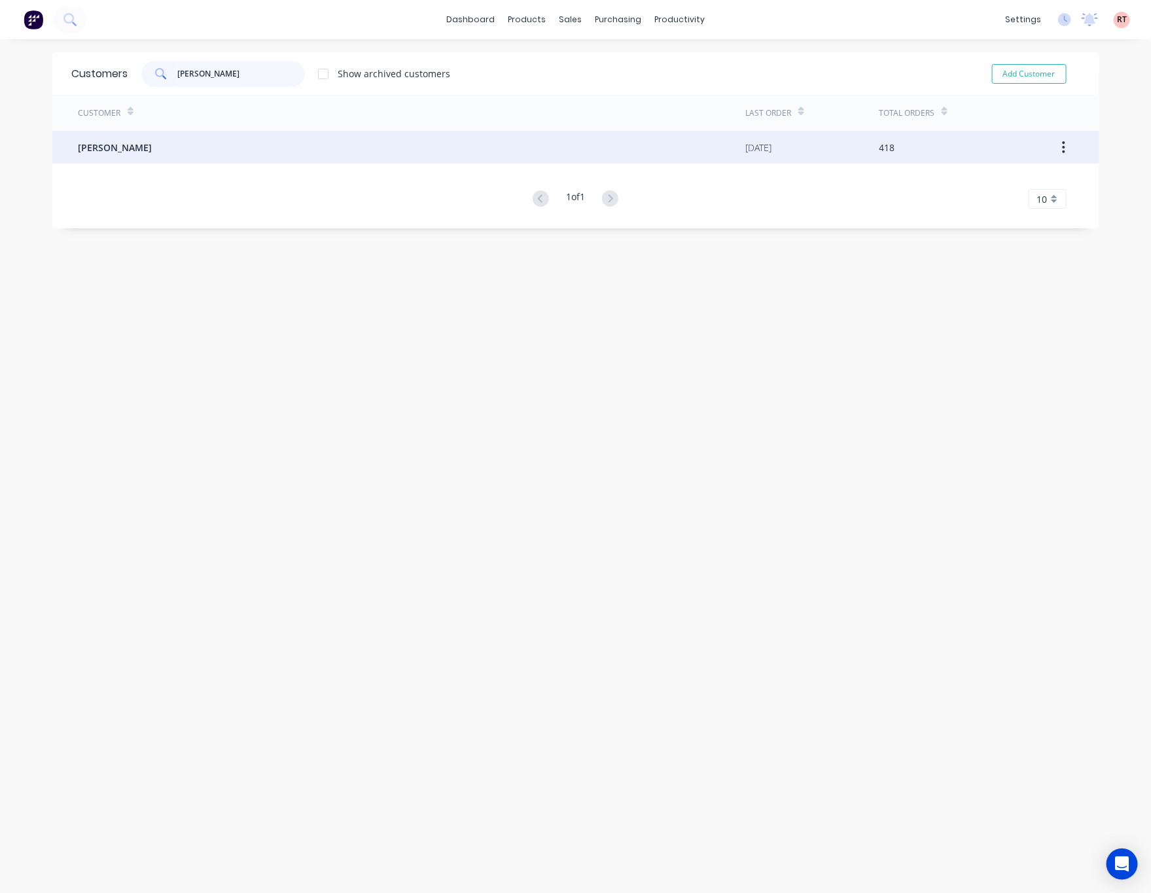
type input "[PERSON_NAME]"
click at [312, 147] on div "[PERSON_NAME]" at bounding box center [411, 147] width 667 height 33
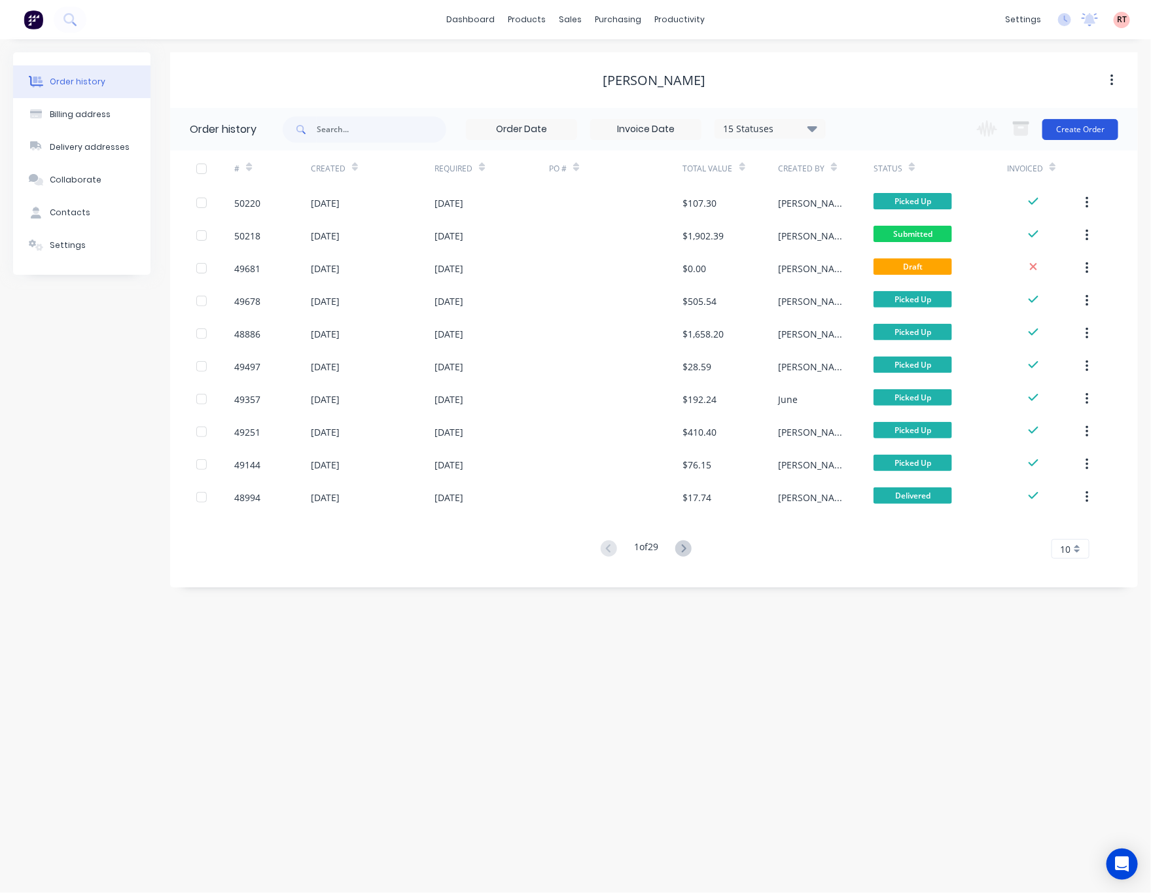
click at [1090, 119] on button "Create Order" at bounding box center [1080, 129] width 76 height 21
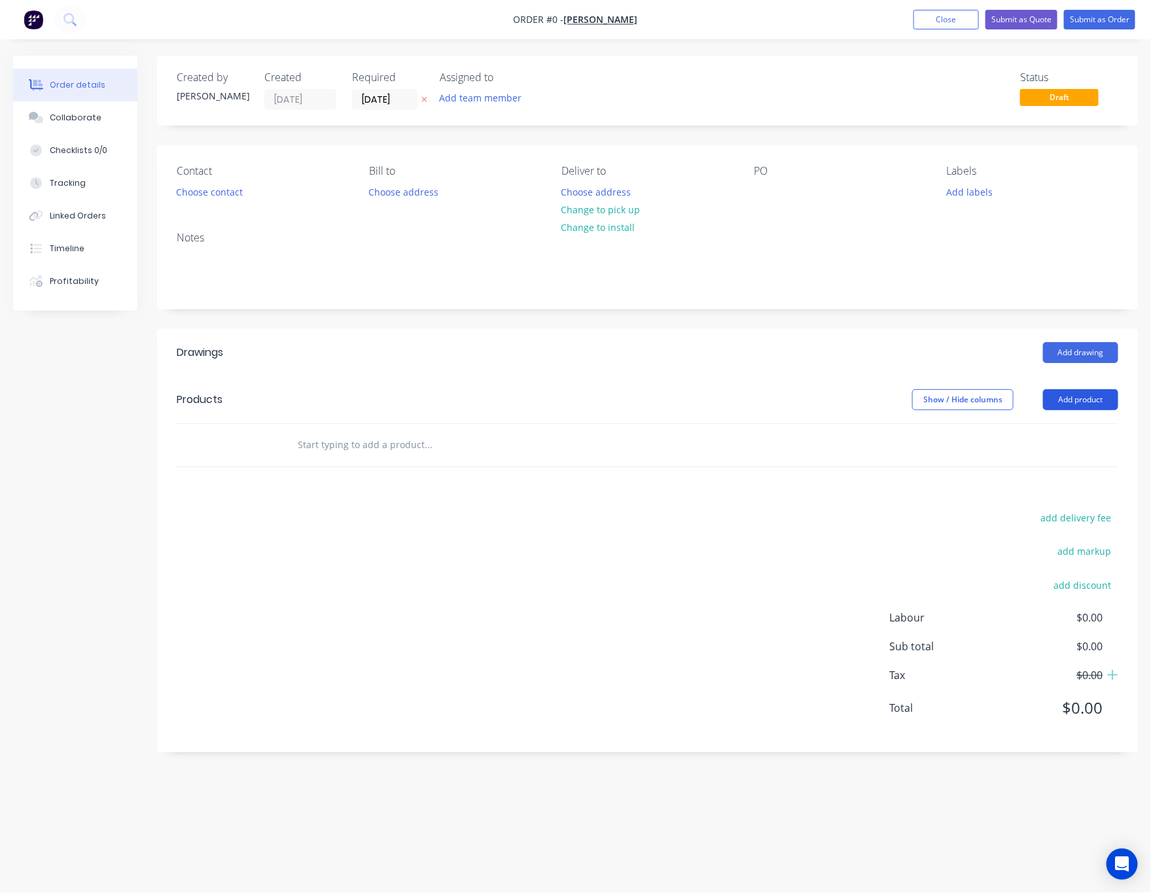
click at [1062, 406] on button "Add product" at bounding box center [1080, 399] width 75 height 21
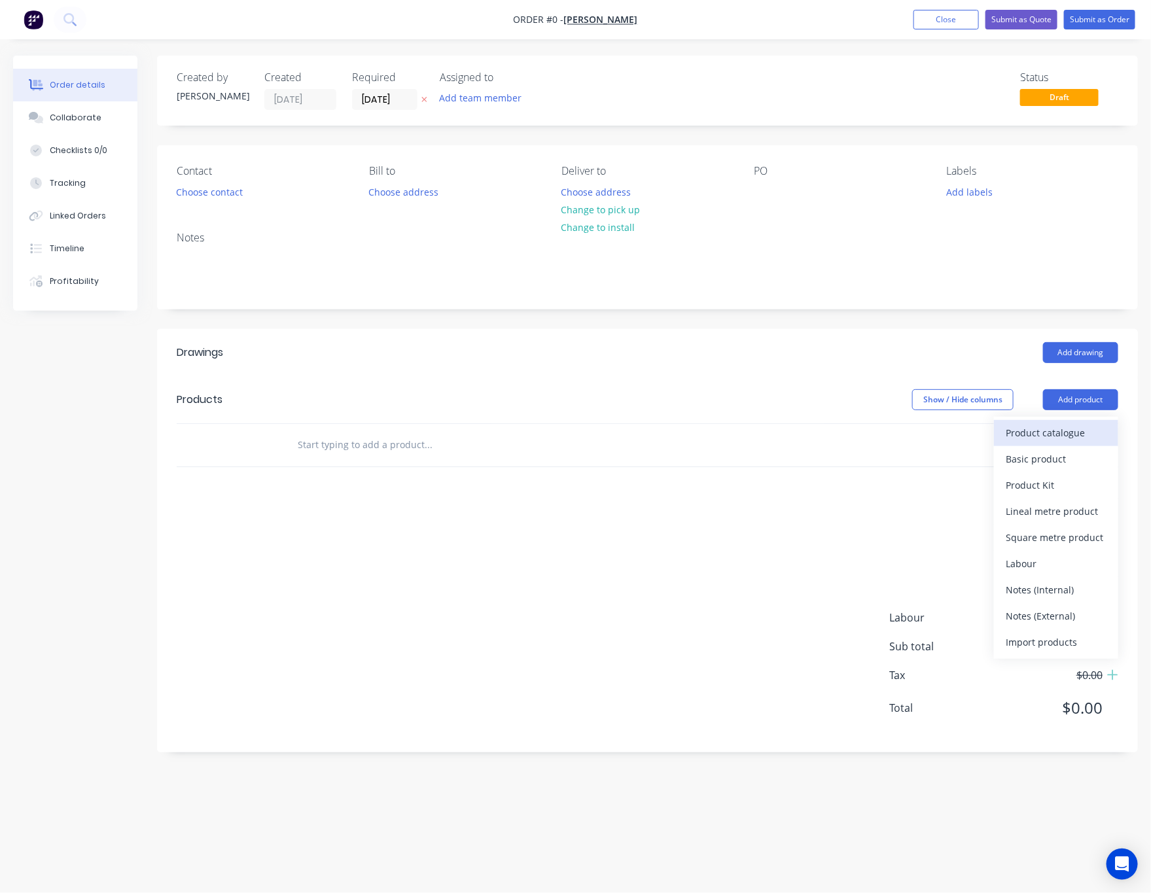
click at [1049, 438] on div "Product catalogue" at bounding box center [1055, 432] width 101 height 19
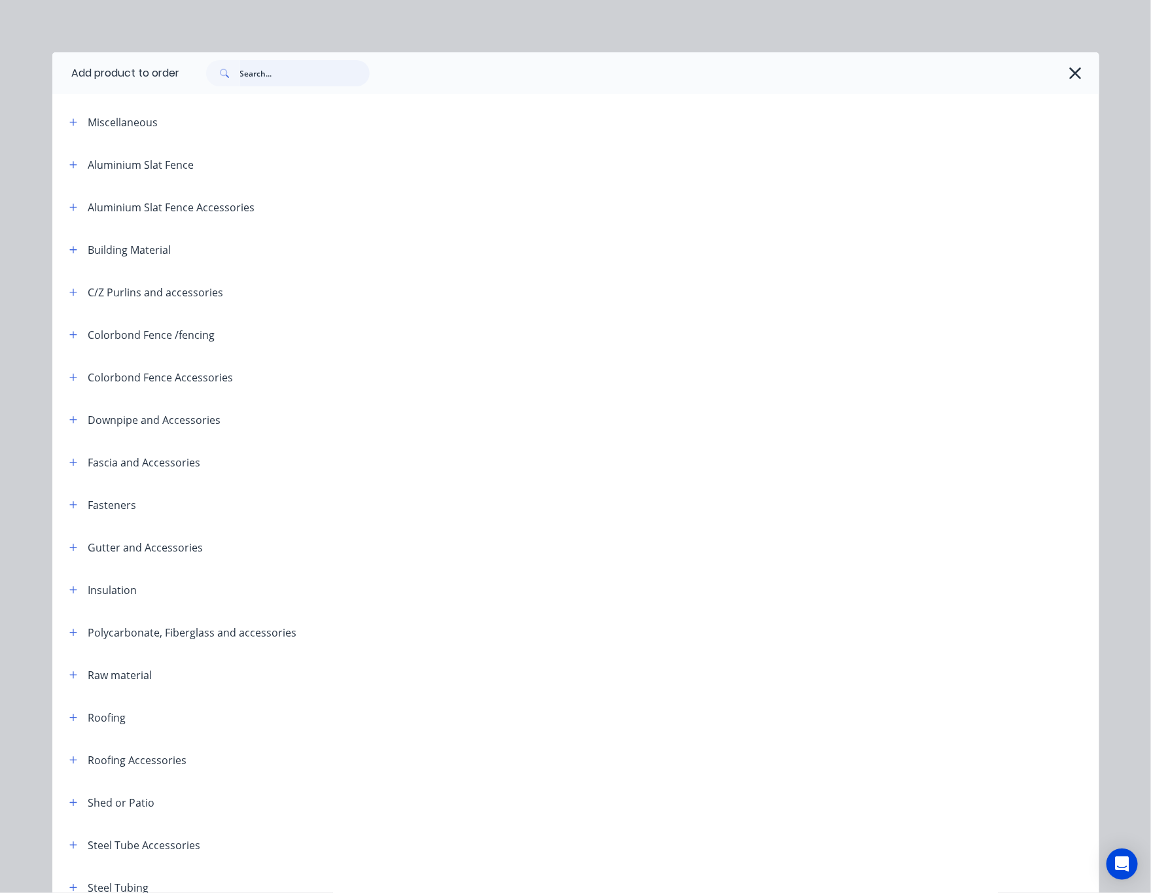
drag, startPoint x: 305, startPoint y: 79, endPoint x: 309, endPoint y: 59, distance: 20.7
click at [305, 80] on input "text" at bounding box center [305, 73] width 130 height 26
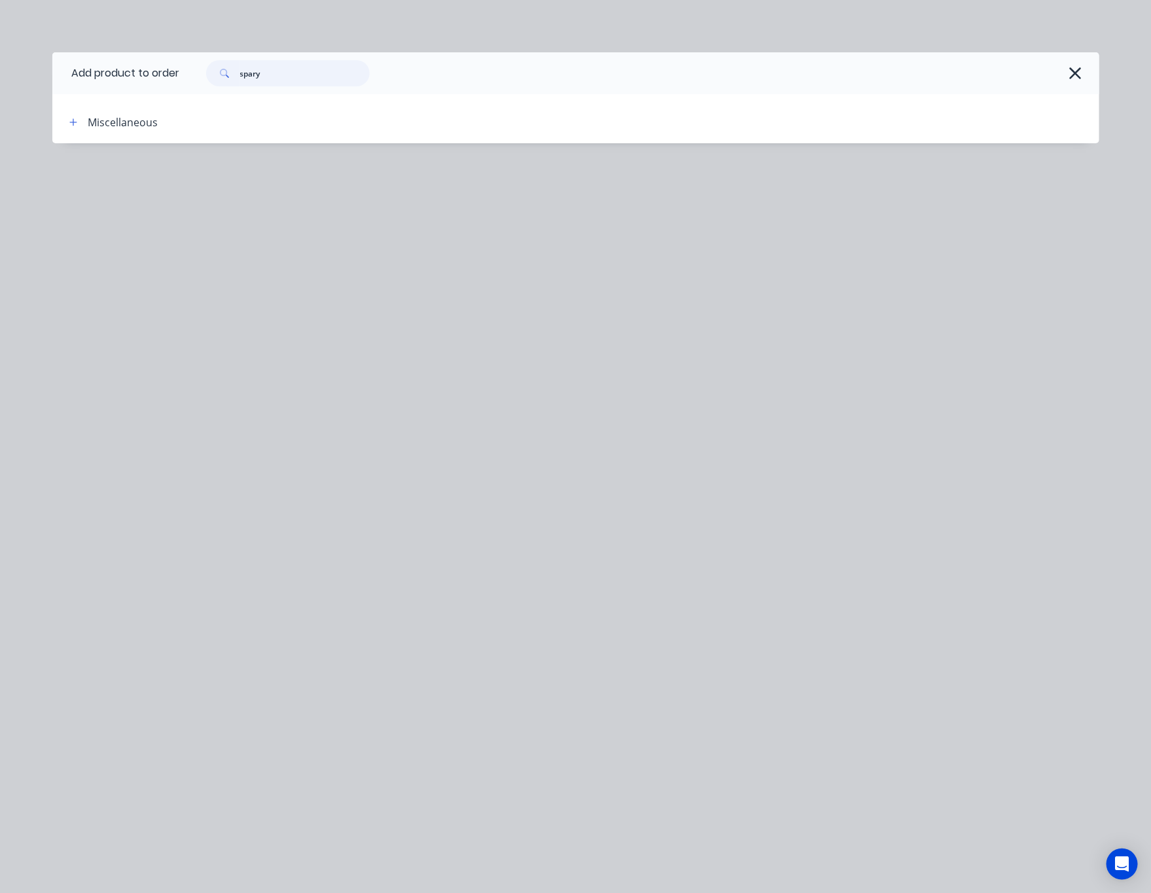
click at [298, 77] on input "spary" at bounding box center [305, 73] width 130 height 26
type input "spray"
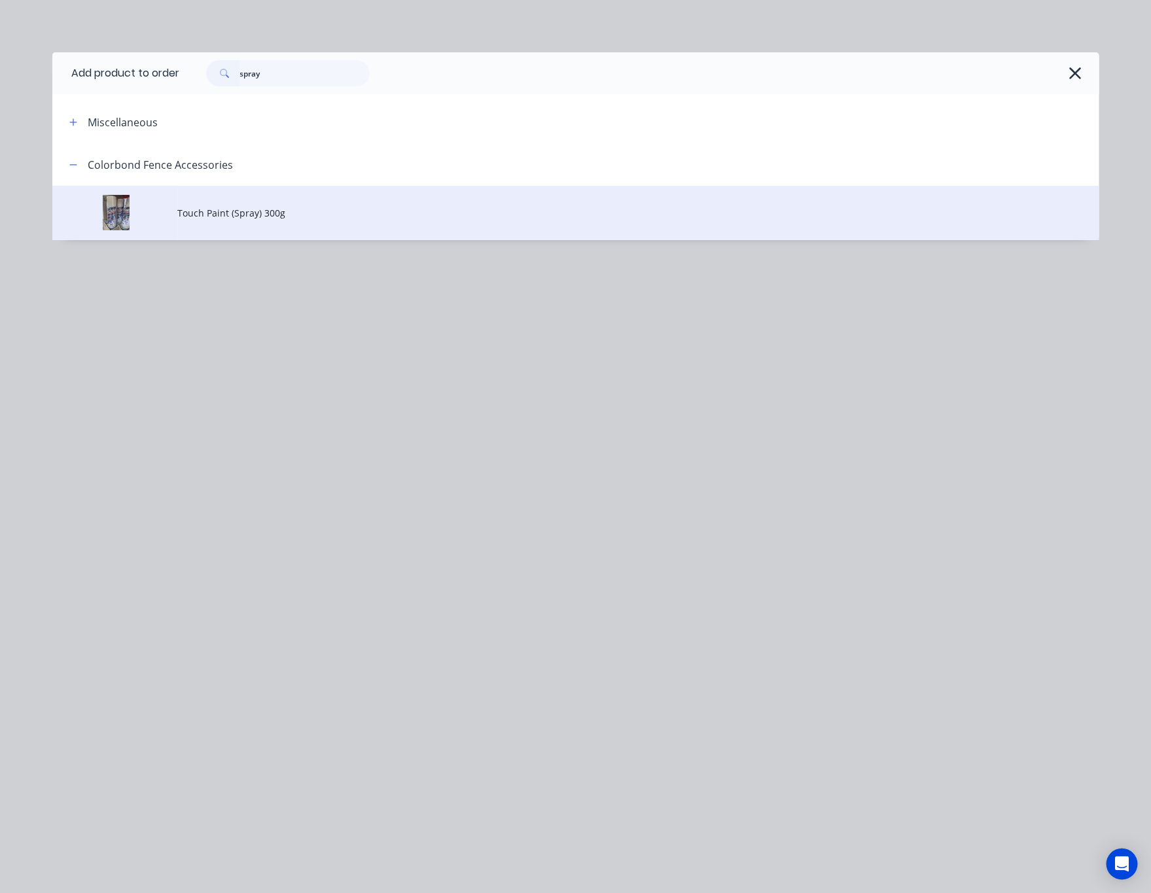
click at [440, 220] on td "Touch Paint (Spray) 300g" at bounding box center [638, 213] width 921 height 54
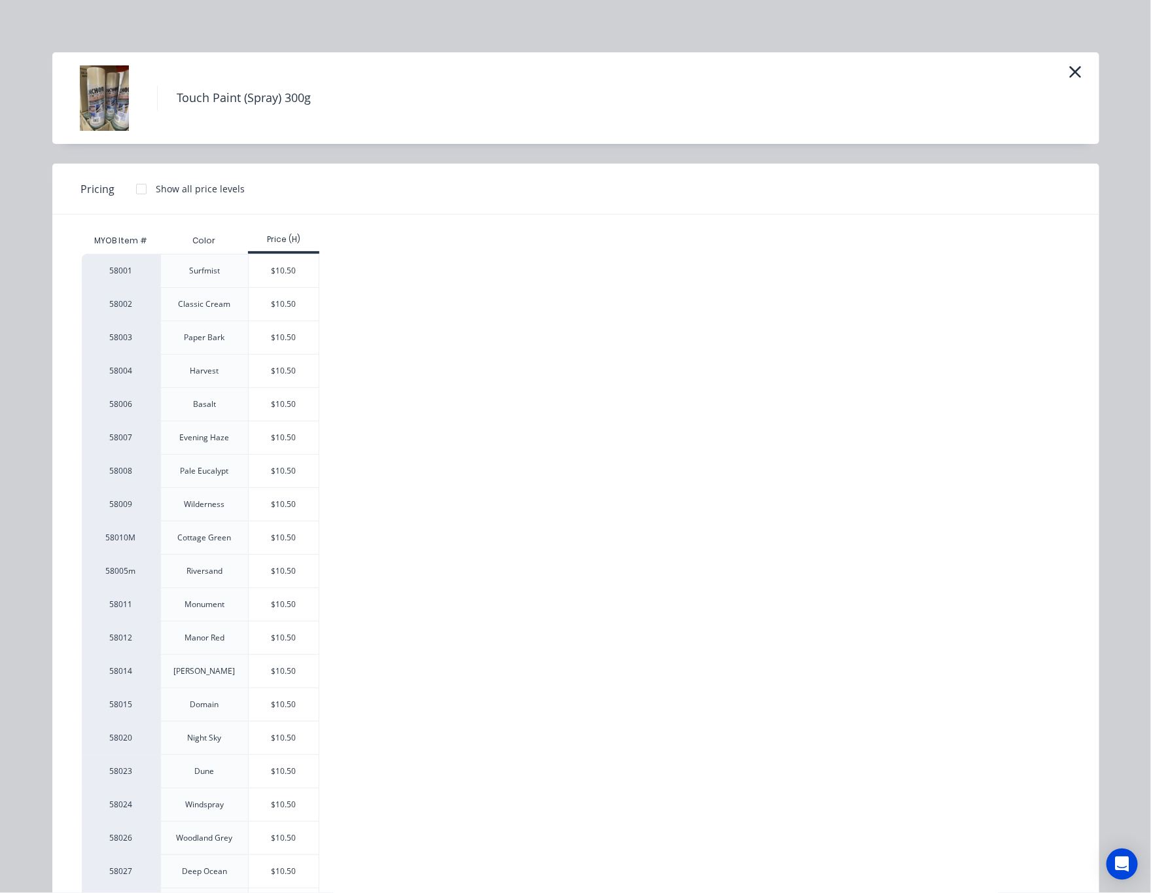
scroll to position [208, 0]
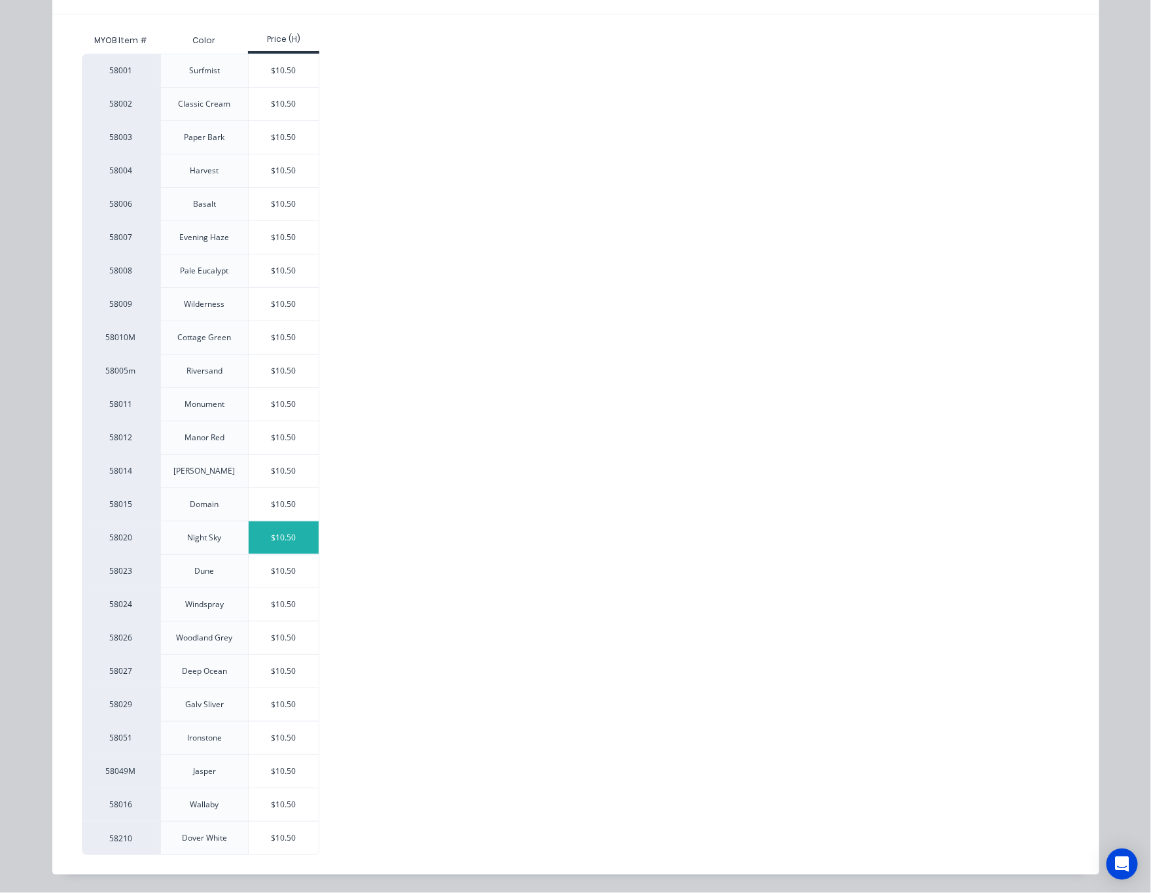
click at [299, 526] on div "$10.50" at bounding box center [284, 537] width 70 height 33
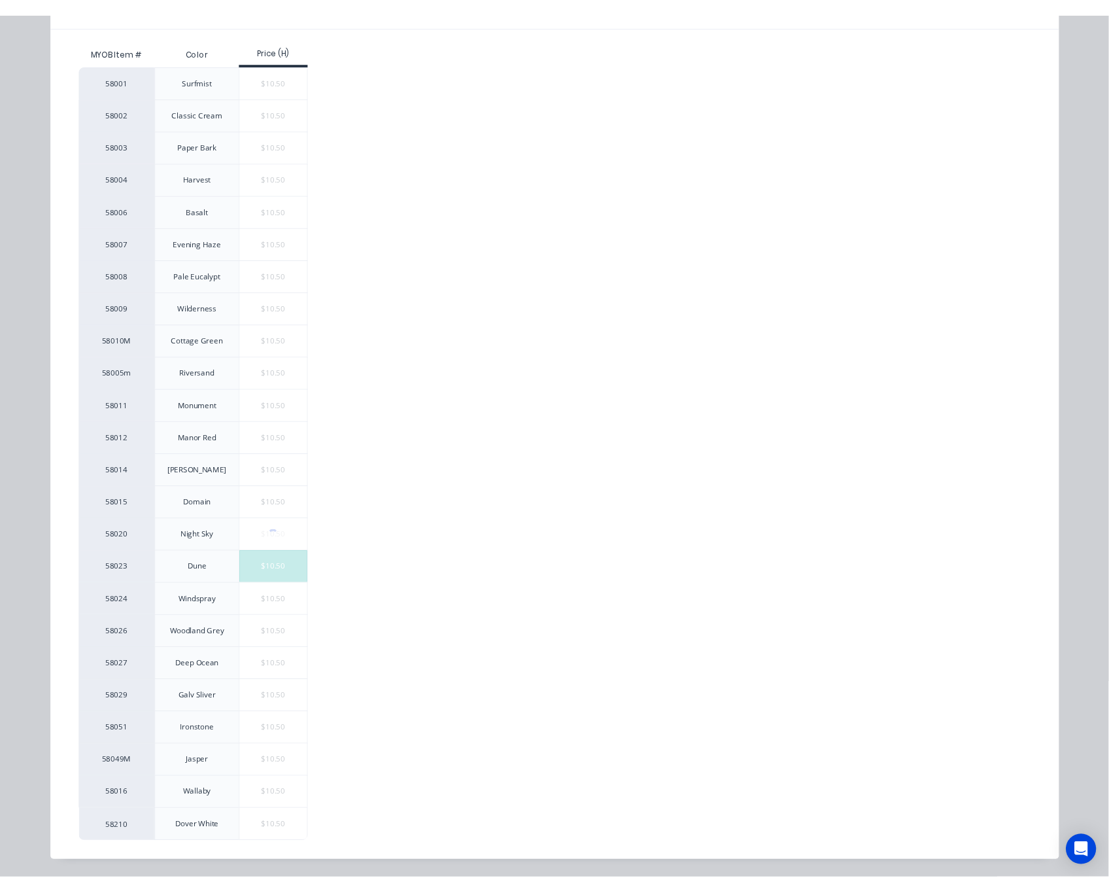
scroll to position [0, 0]
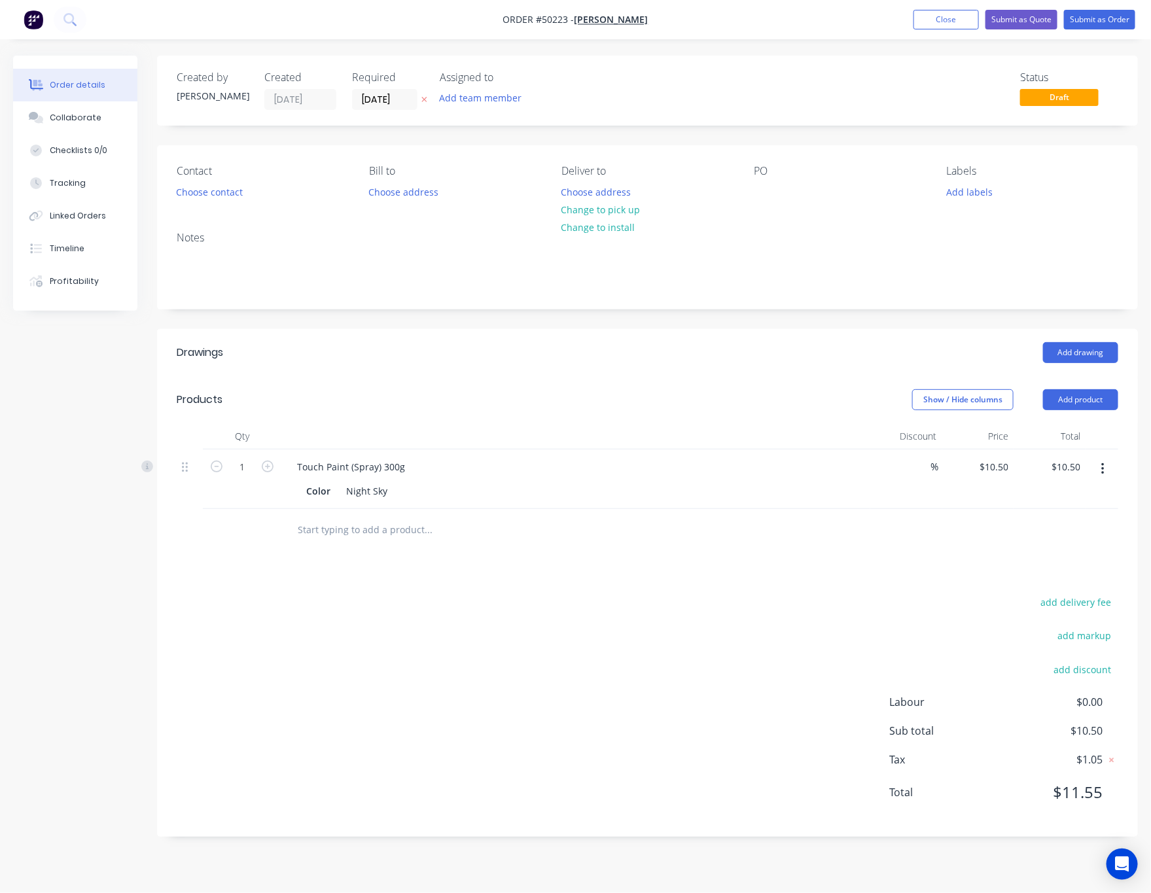
drag, startPoint x: 218, startPoint y: 175, endPoint x: 226, endPoint y: 177, distance: 8.3
click at [226, 177] on div "Contact" at bounding box center [262, 171] width 171 height 12
click at [228, 194] on button "Choose contact" at bounding box center [209, 191] width 80 height 18
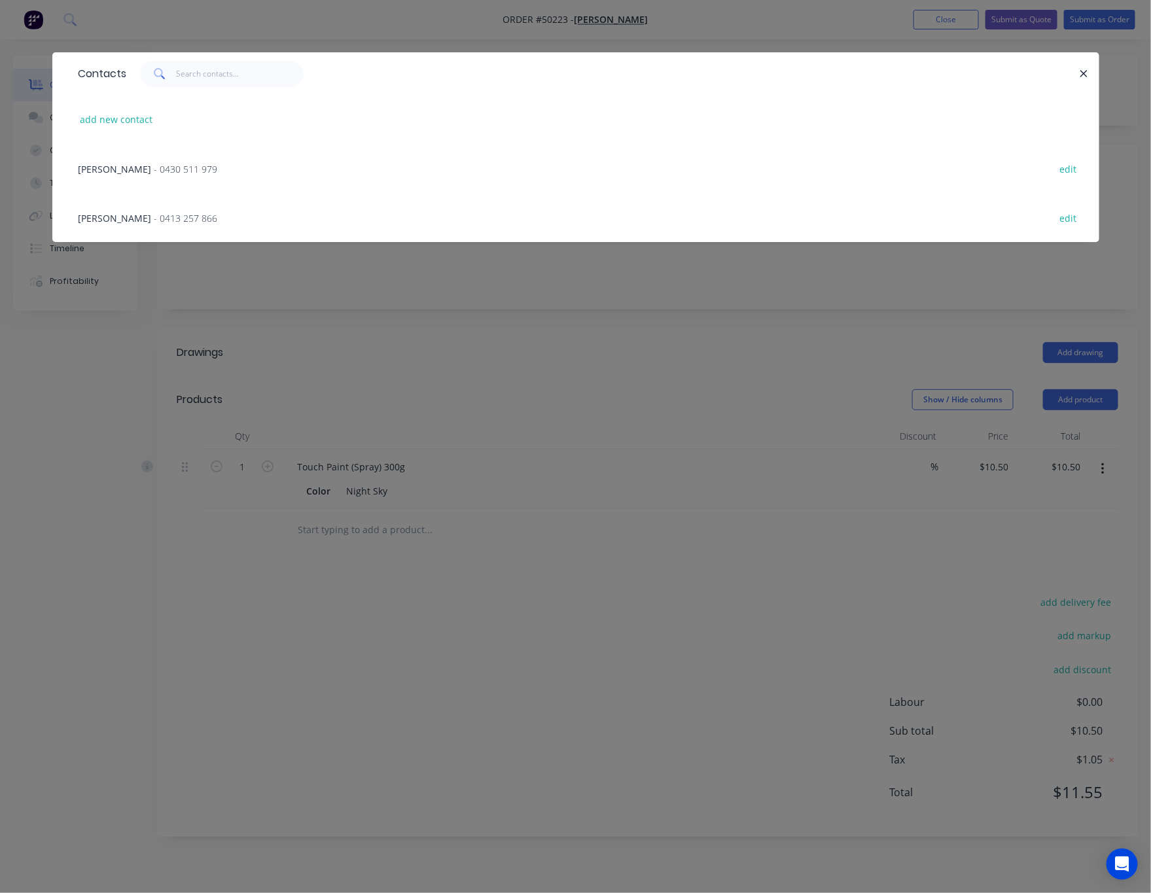
click at [175, 164] on span "- 0430 511 979" at bounding box center [185, 169] width 63 height 12
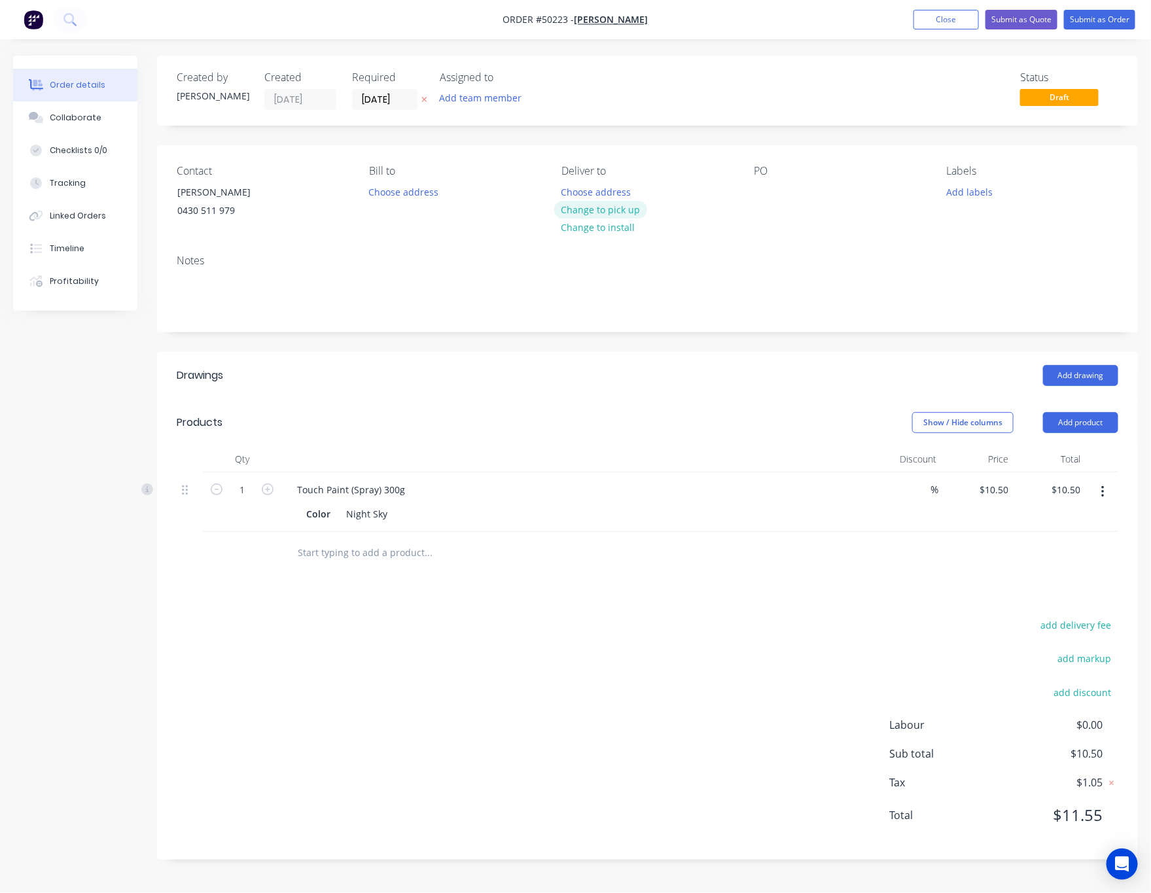
click at [611, 209] on button "Change to pick up" at bounding box center [600, 210] width 93 height 18
click at [1089, 22] on button "Submit as Order" at bounding box center [1099, 20] width 71 height 20
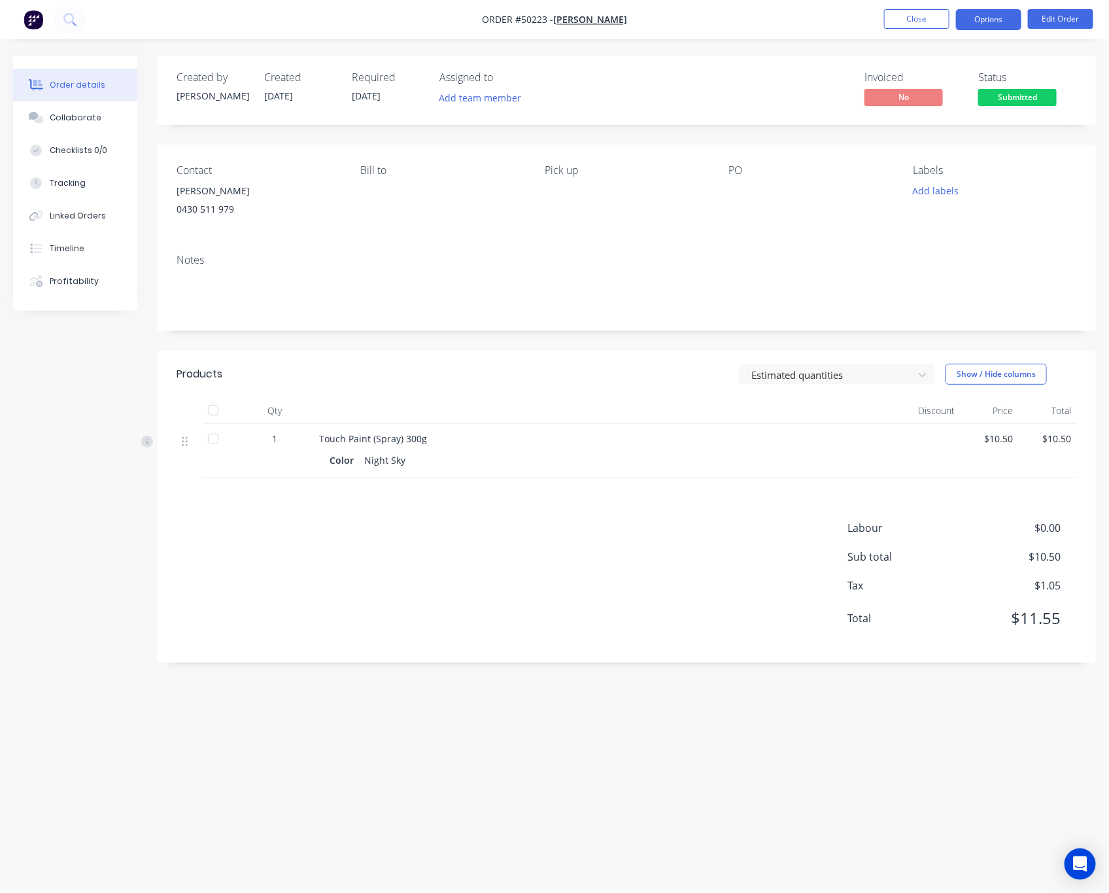
click at [990, 10] on button "Options" at bounding box center [988, 19] width 65 height 21
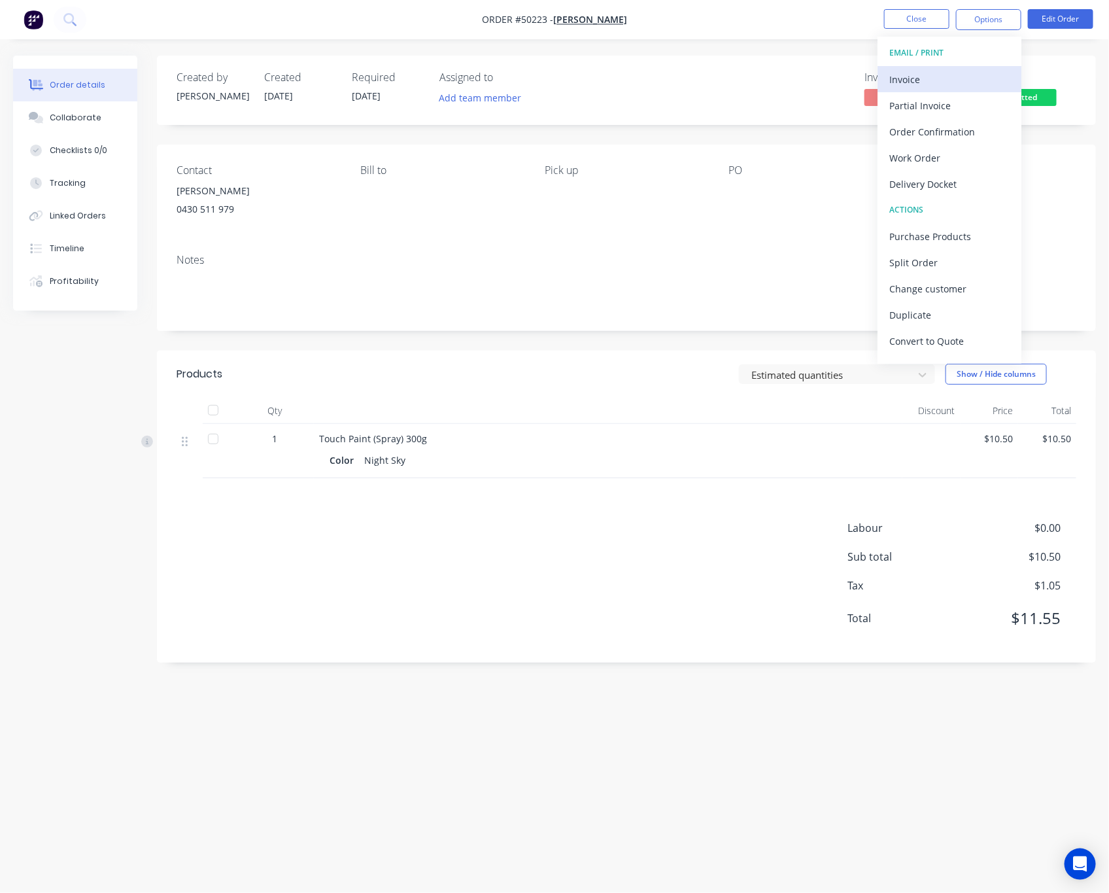
click at [948, 82] on div "Invoice" at bounding box center [950, 79] width 120 height 19
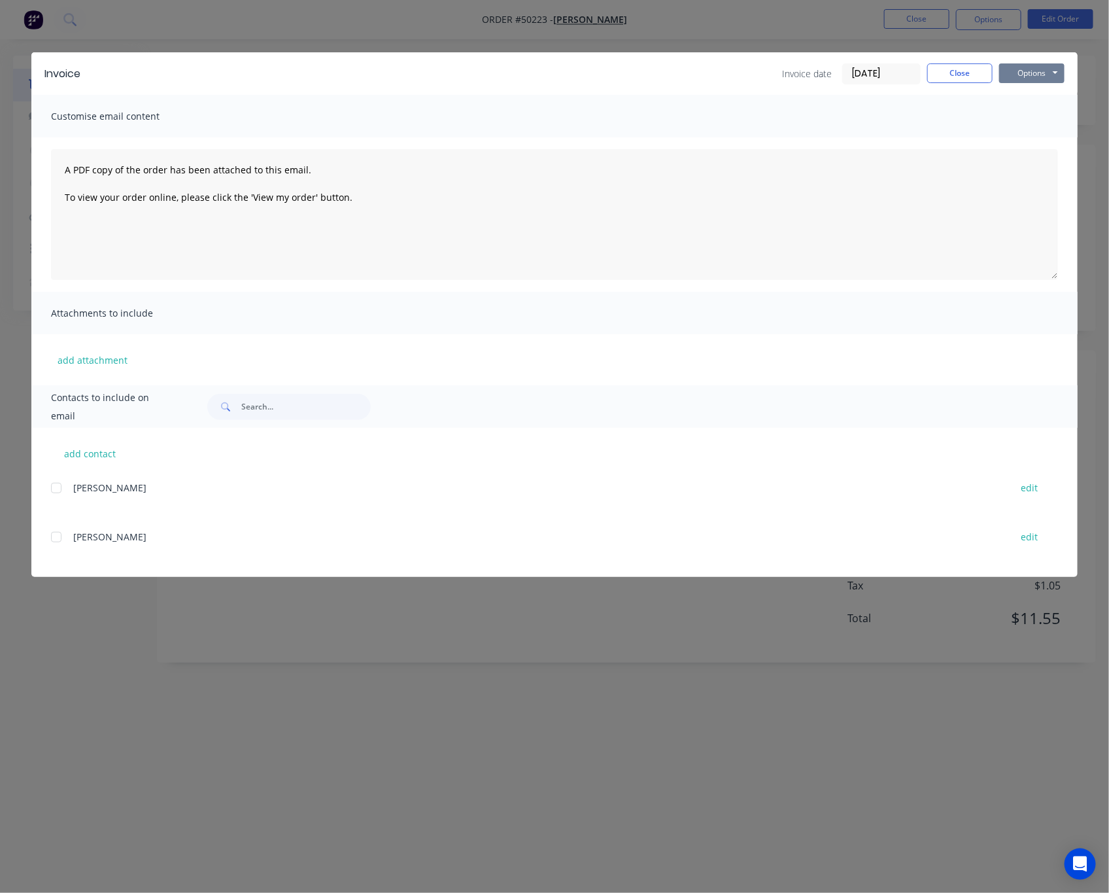
click at [1018, 69] on button "Options" at bounding box center [1031, 73] width 65 height 20
click at [1020, 116] on button "Print" at bounding box center [1041, 118] width 84 height 22
click at [816, 24] on div "Invoice Invoice date [DATE] Close Options Preview Print Email Customise email c…" at bounding box center [554, 446] width 1109 height 893
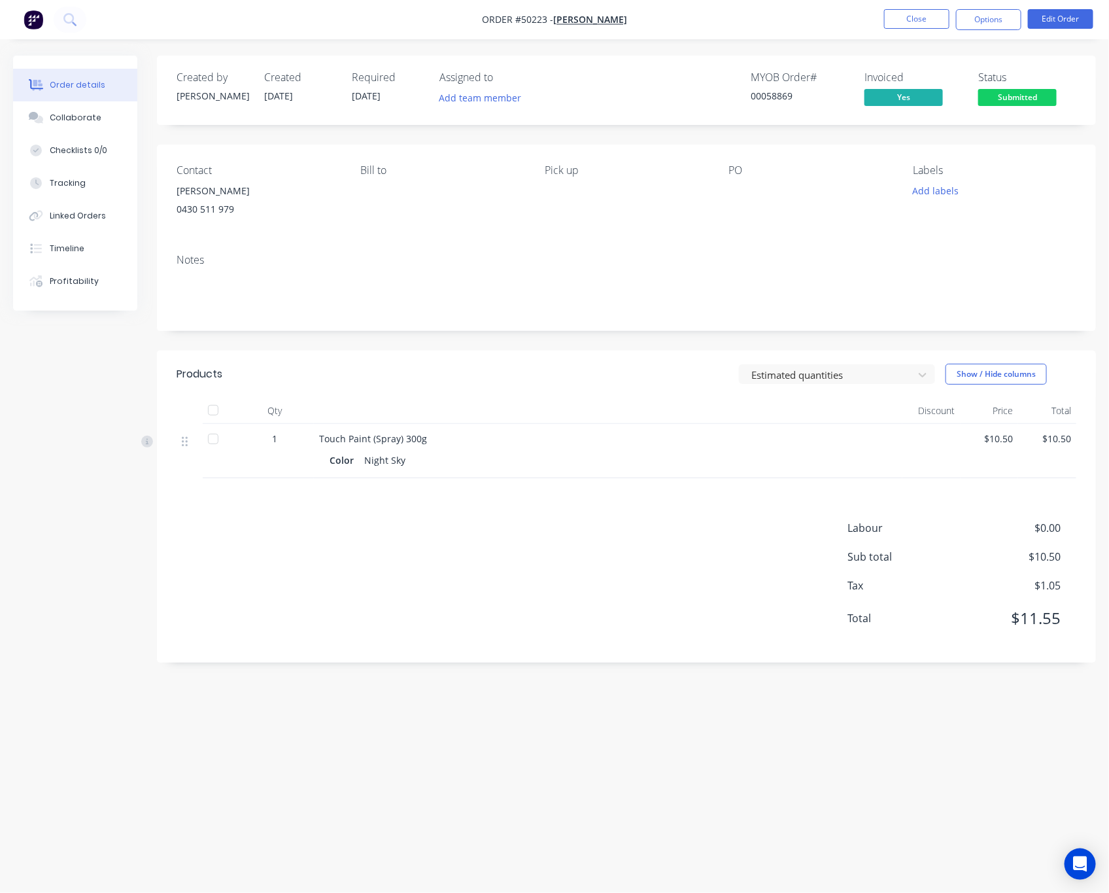
click at [1035, 95] on span "Submitted" at bounding box center [1018, 97] width 78 height 16
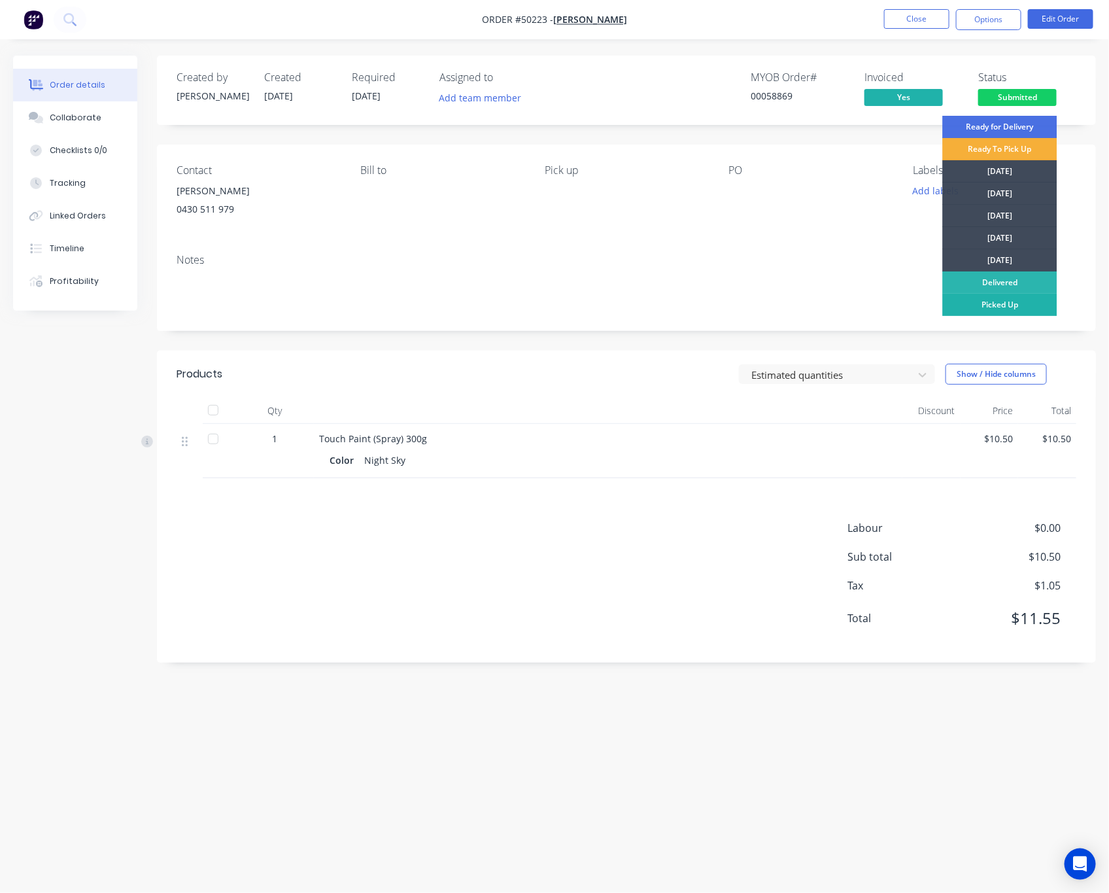
click at [1034, 308] on div "Picked Up" at bounding box center [1000, 305] width 114 height 22
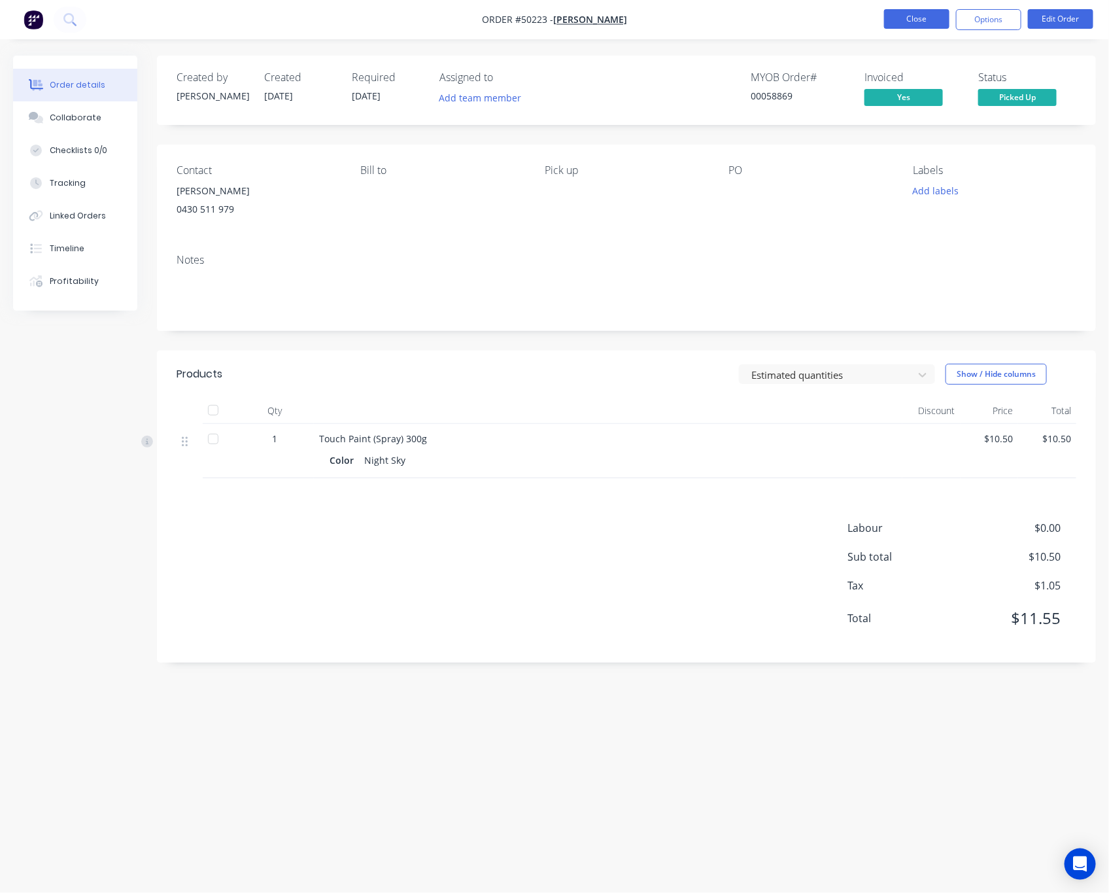
click at [914, 14] on button "Close" at bounding box center [916, 19] width 65 height 20
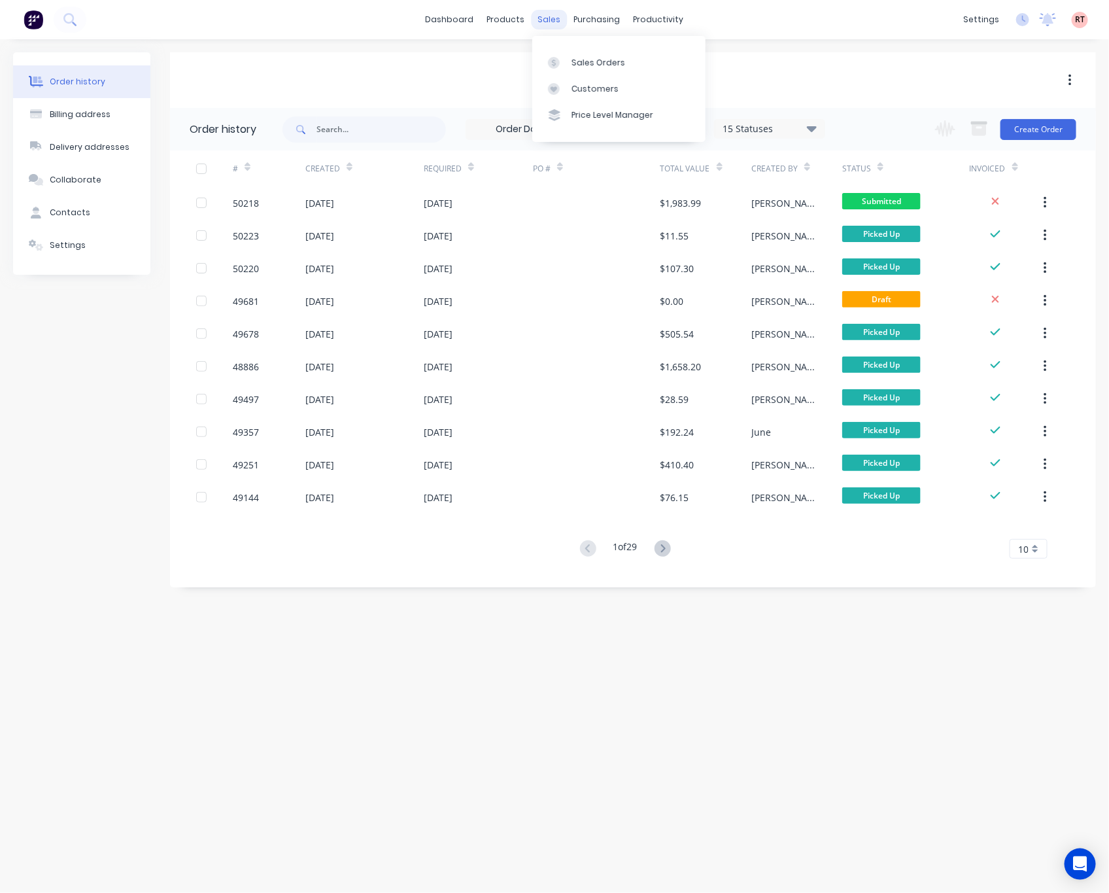
click at [542, 18] on div "sales" at bounding box center [550, 20] width 36 height 20
click at [577, 57] on div "Sales Orders" at bounding box center [599, 63] width 54 height 12
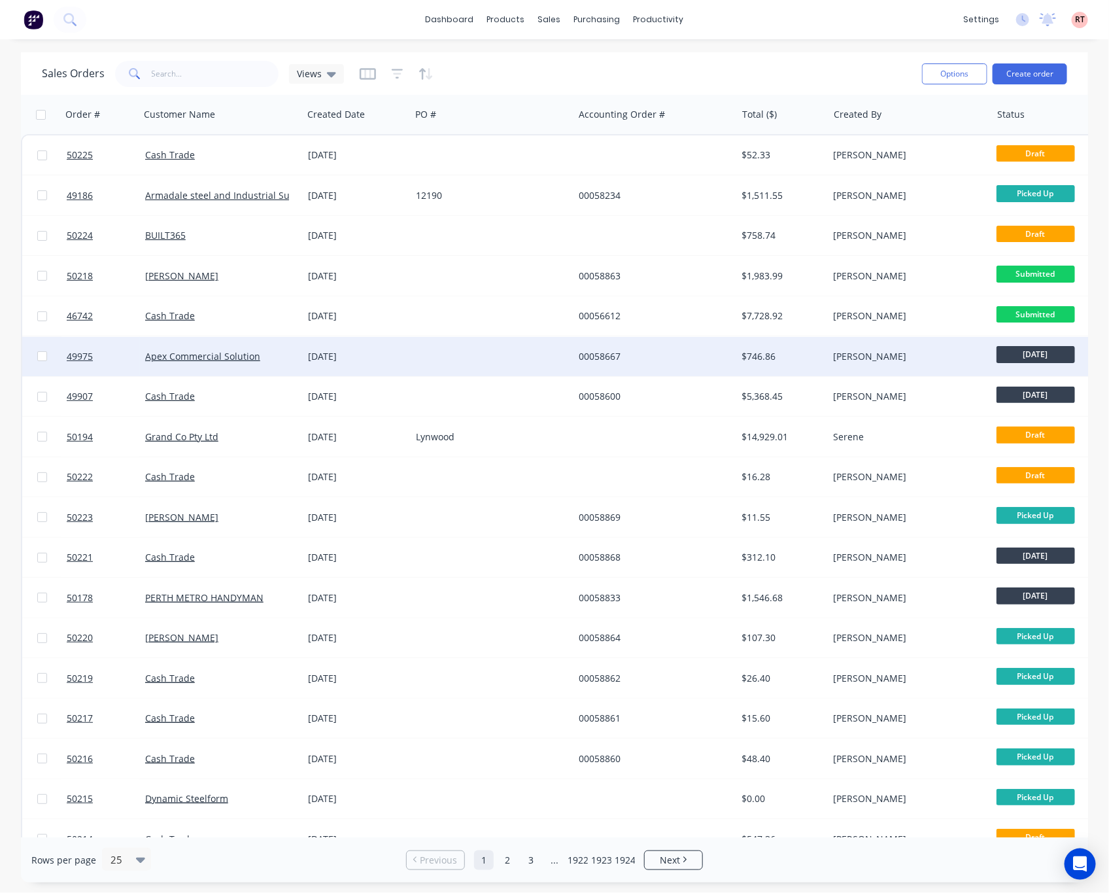
click at [670, 361] on div "00058667" at bounding box center [651, 356] width 145 height 13
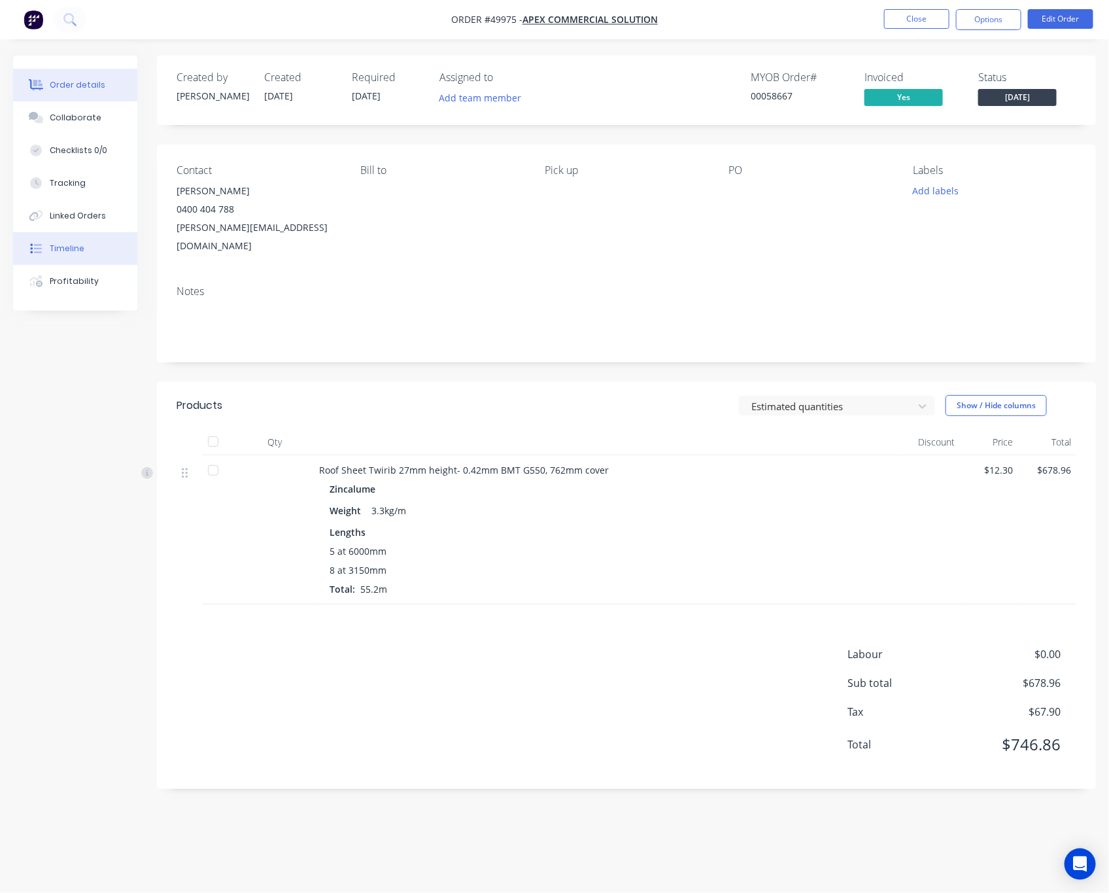
click at [96, 247] on button "Timeline" at bounding box center [75, 248] width 124 height 33
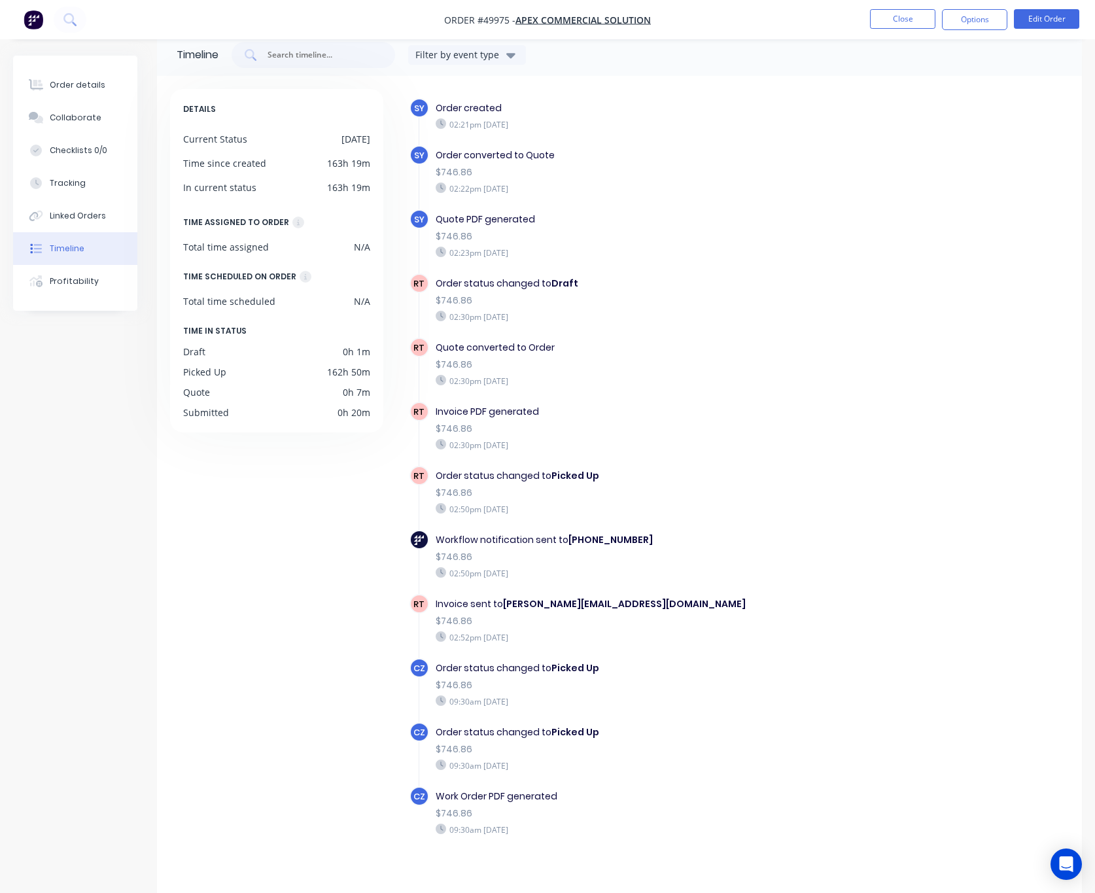
scroll to position [27, 0]
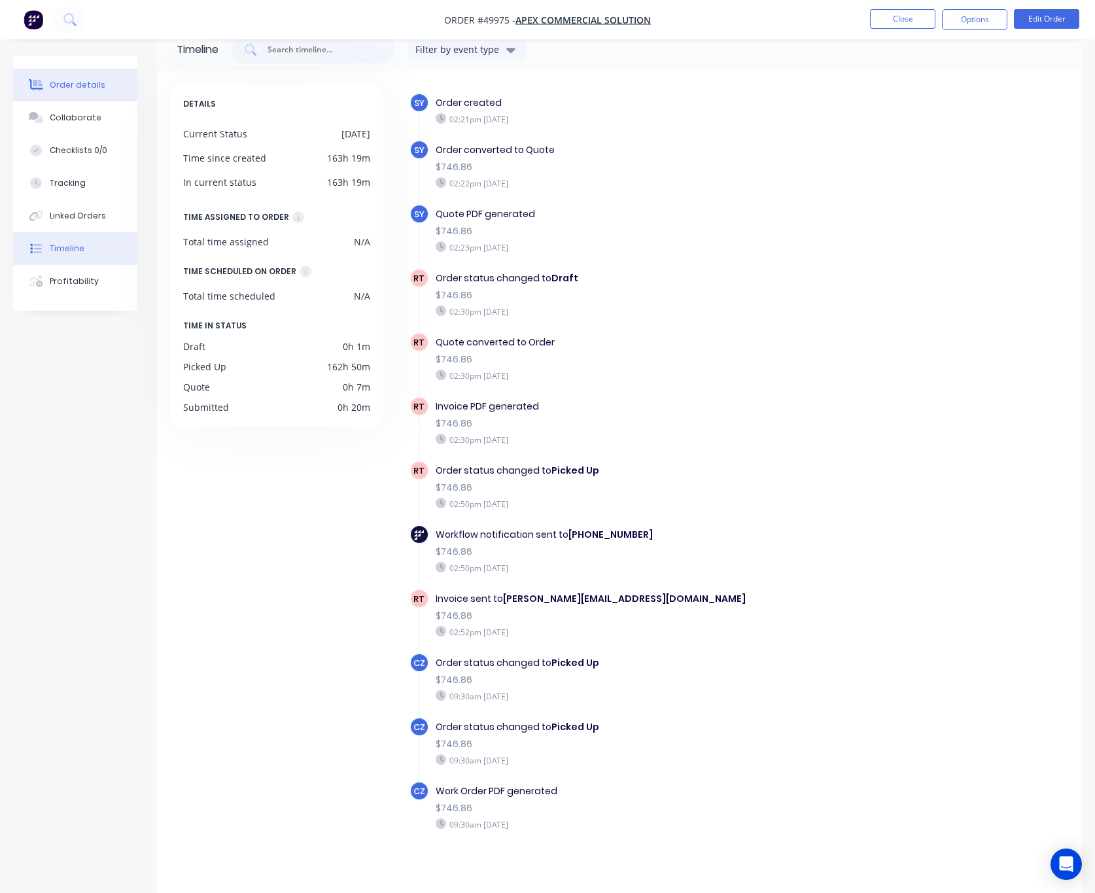
click at [99, 85] on div "Order details" at bounding box center [78, 85] width 56 height 12
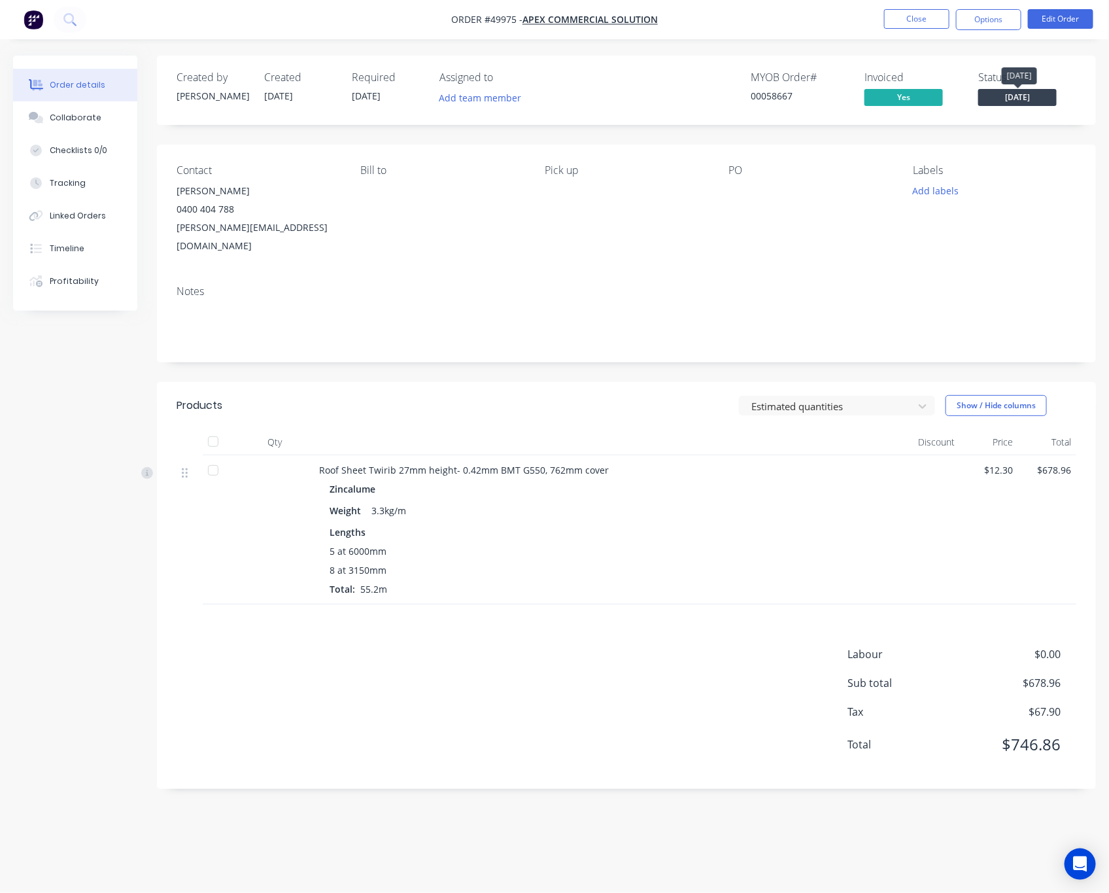
click at [1034, 92] on span "[DATE]" at bounding box center [1018, 97] width 78 height 16
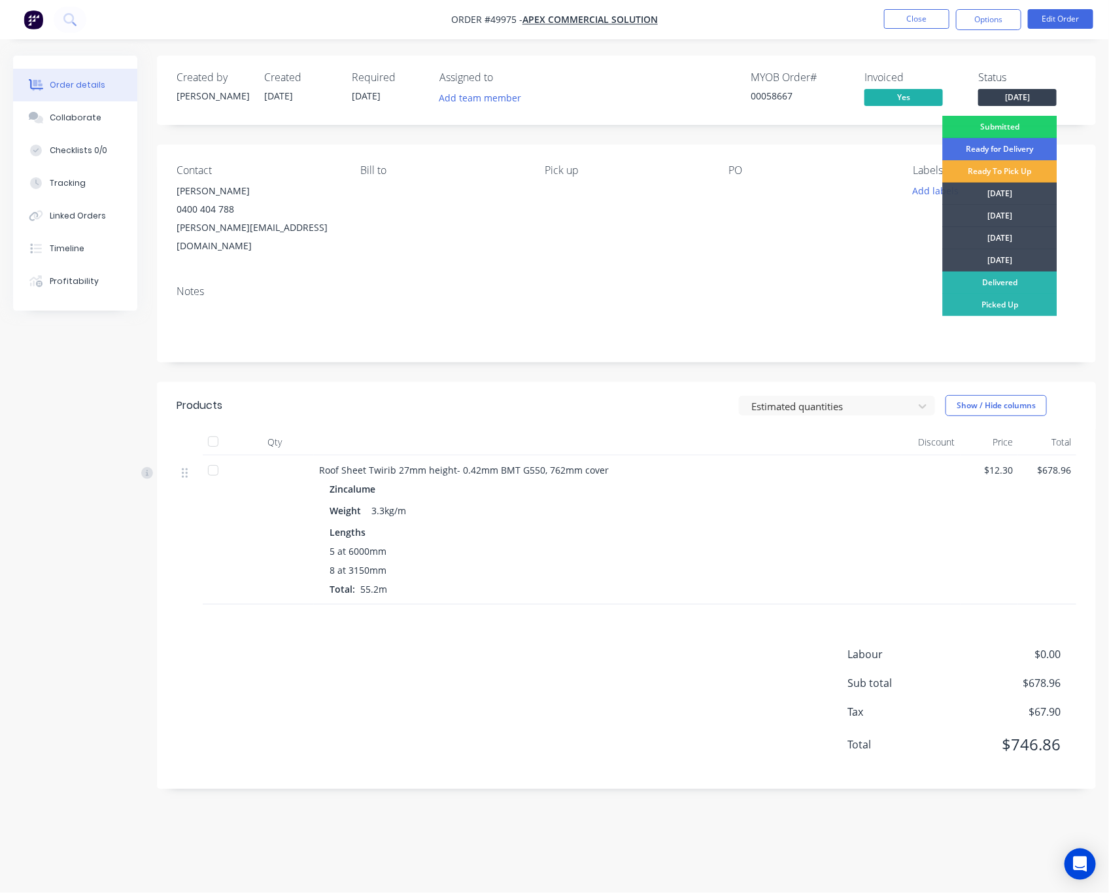
click at [748, 234] on div "PO" at bounding box center [811, 209] width 164 height 91
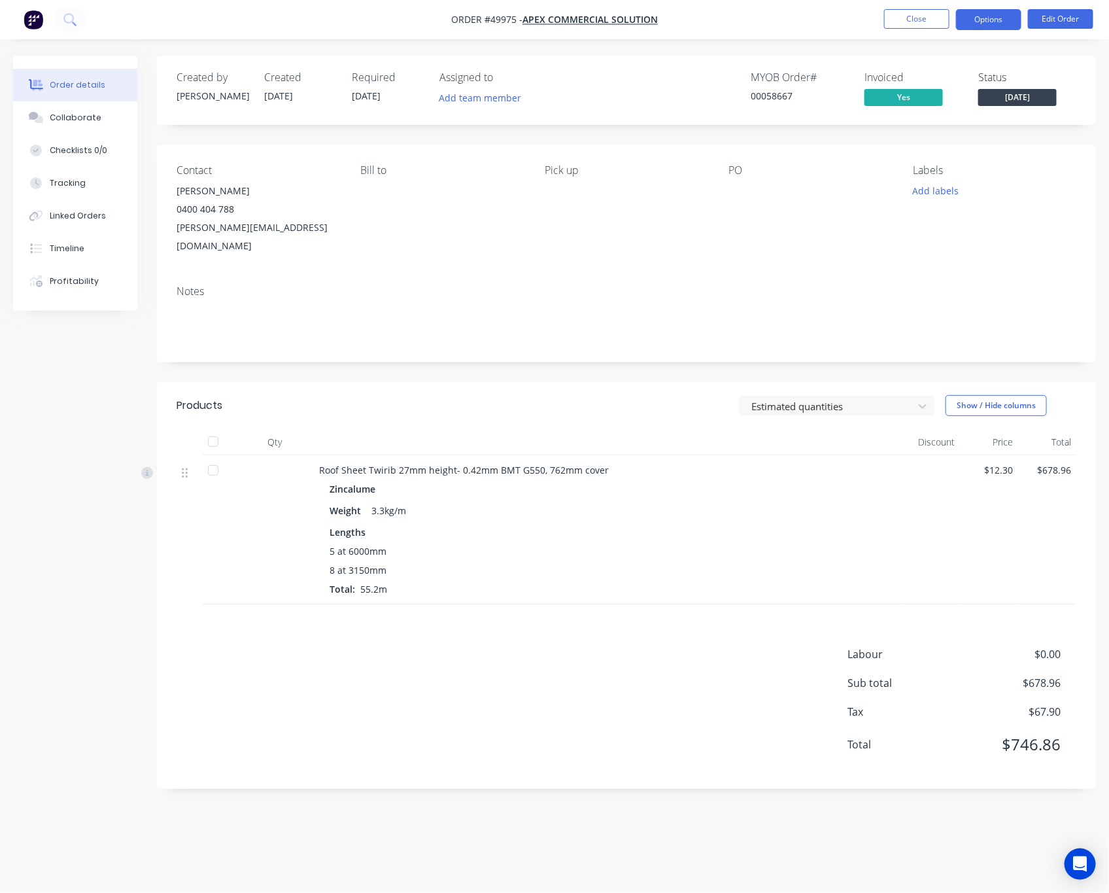
click at [997, 22] on button "Options" at bounding box center [988, 19] width 65 height 21
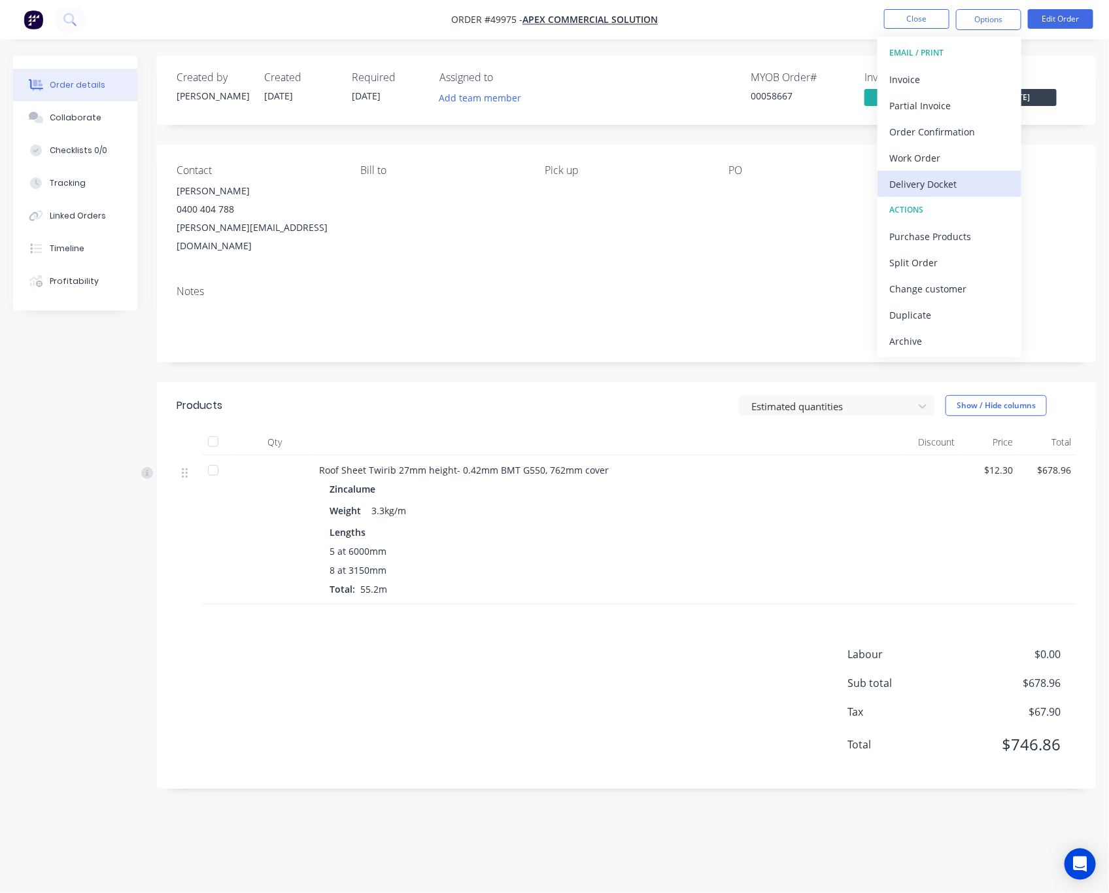
click at [983, 186] on div "Delivery Docket" at bounding box center [950, 184] width 120 height 19
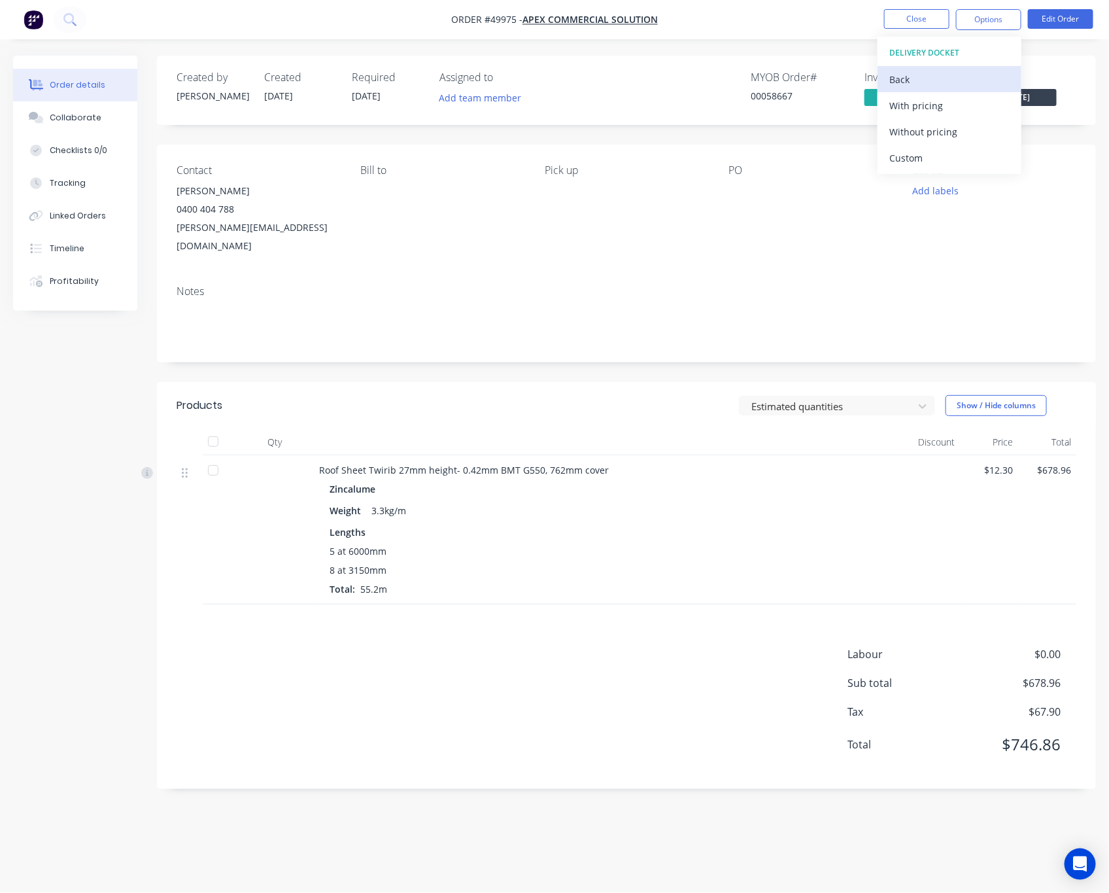
click at [967, 75] on div "Back" at bounding box center [950, 79] width 120 height 19
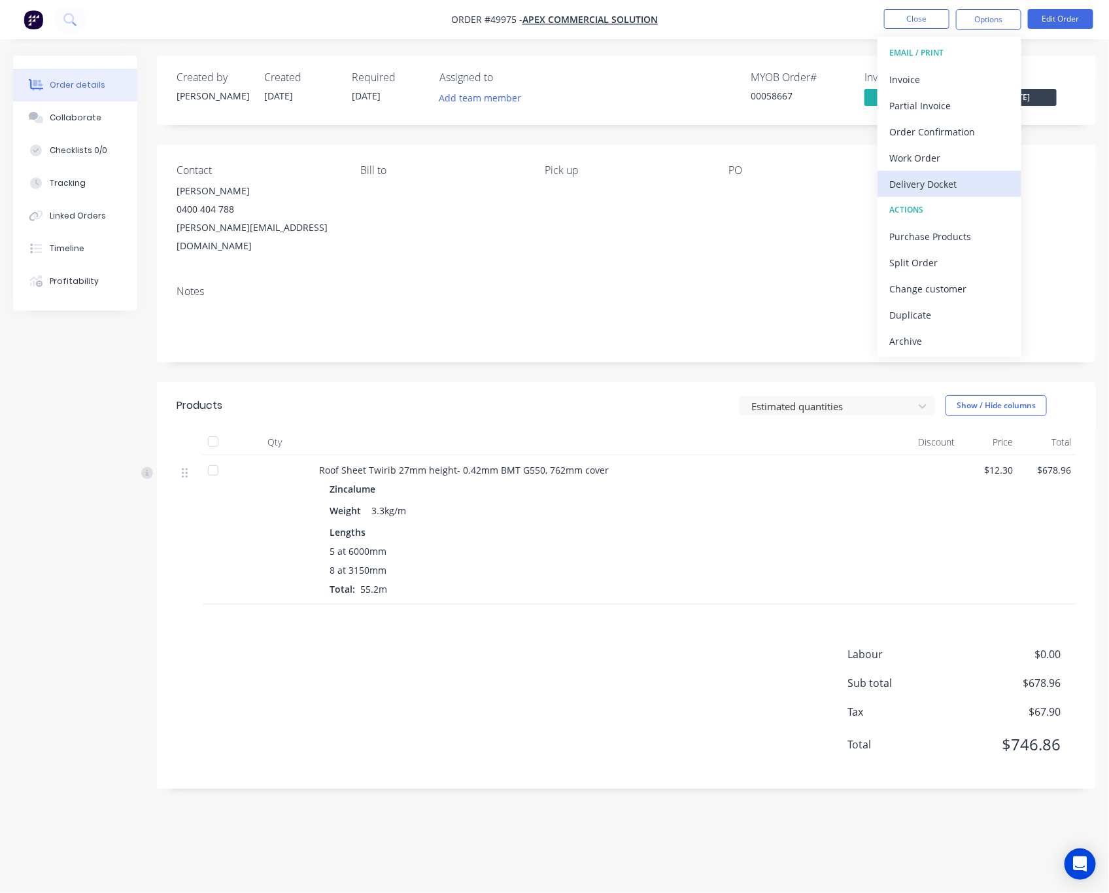
click at [980, 189] on div "Delivery Docket" at bounding box center [950, 184] width 120 height 19
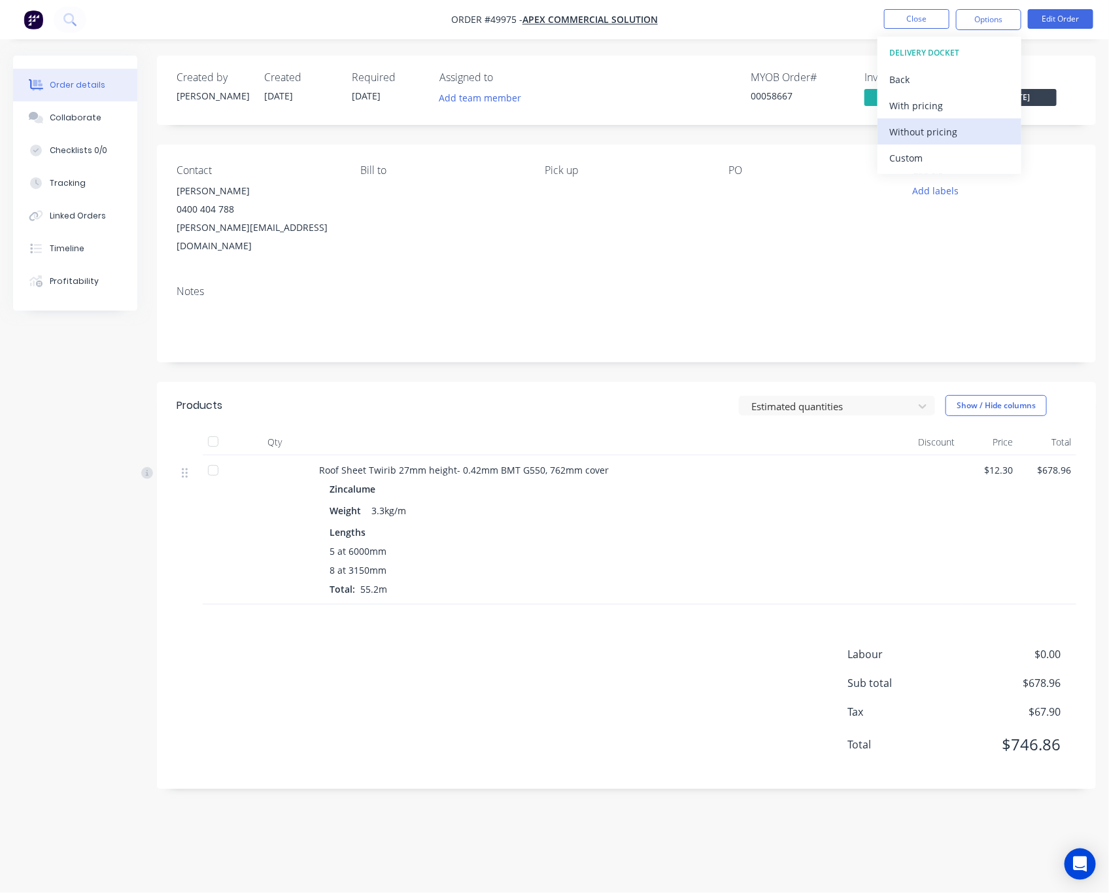
click at [983, 134] on div "Without pricing" at bounding box center [950, 131] width 120 height 19
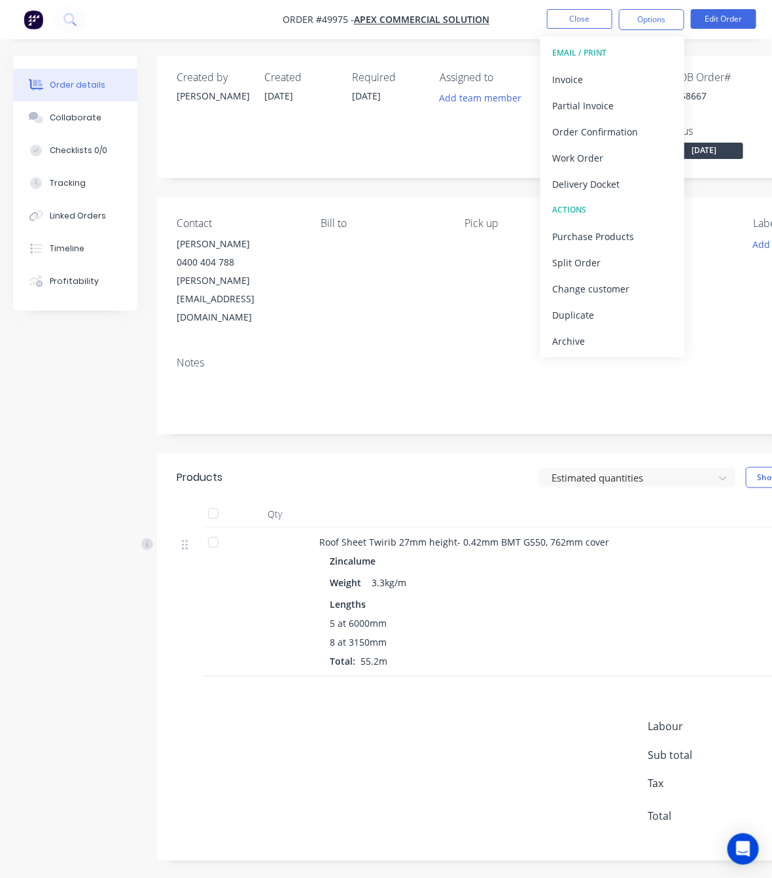
click at [69, 412] on div "Created by [PERSON_NAME] Created [DATE] Required [DATE] Assigned to Add team me…" at bounding box center [454, 468] width 883 height 825
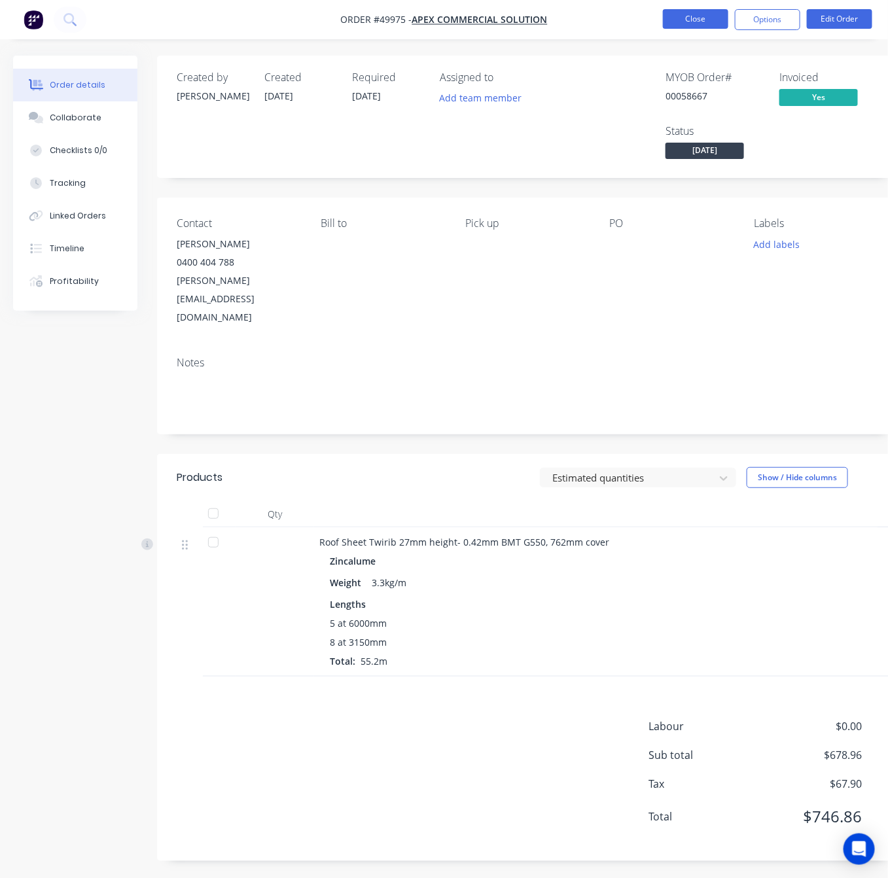
click at [681, 20] on button "Close" at bounding box center [695, 19] width 65 height 20
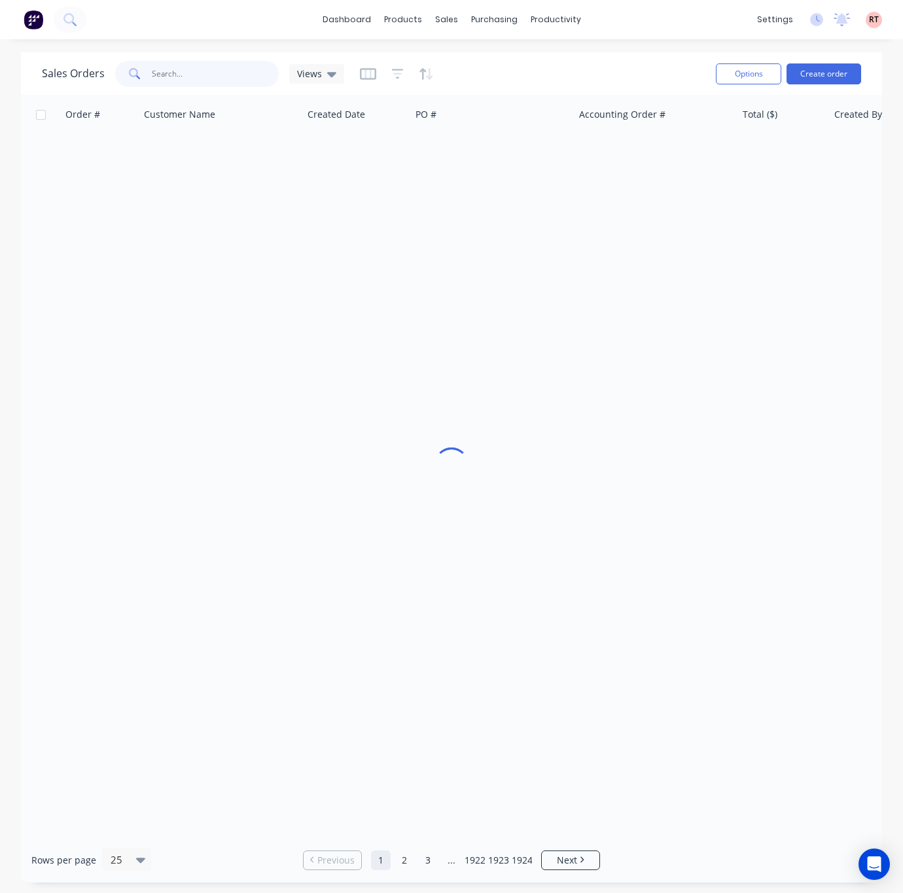
click at [222, 67] on input "text" at bounding box center [216, 74] width 128 height 26
type input "49934"
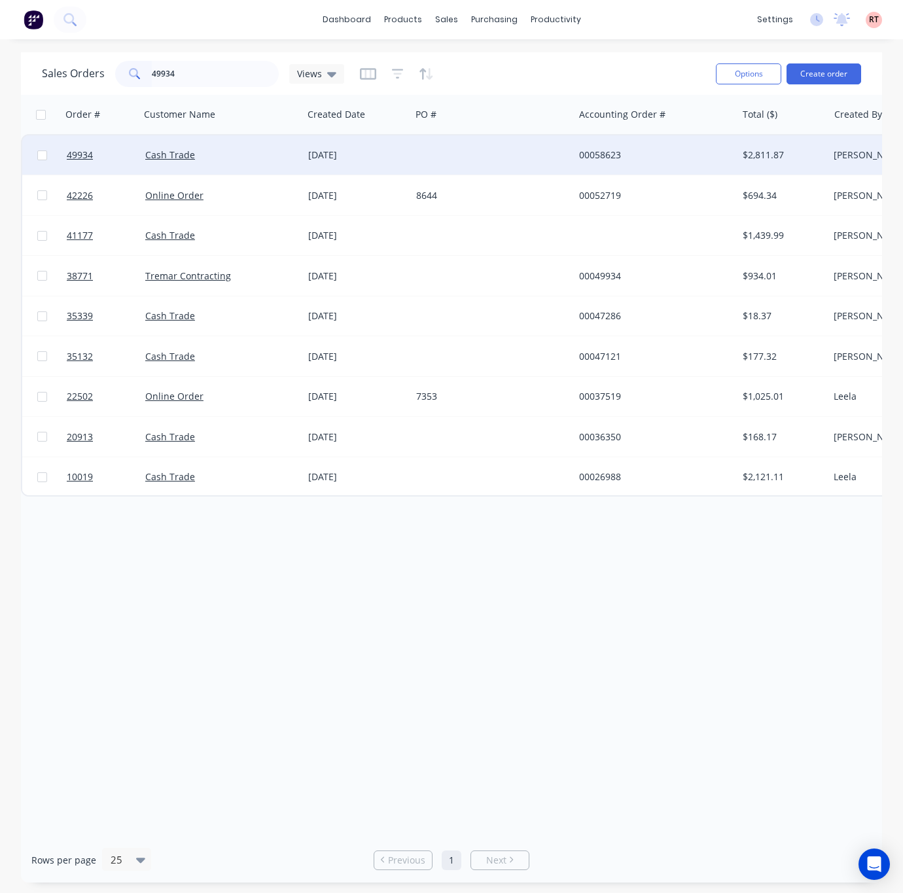
click at [489, 156] on div at bounding box center [492, 154] width 163 height 39
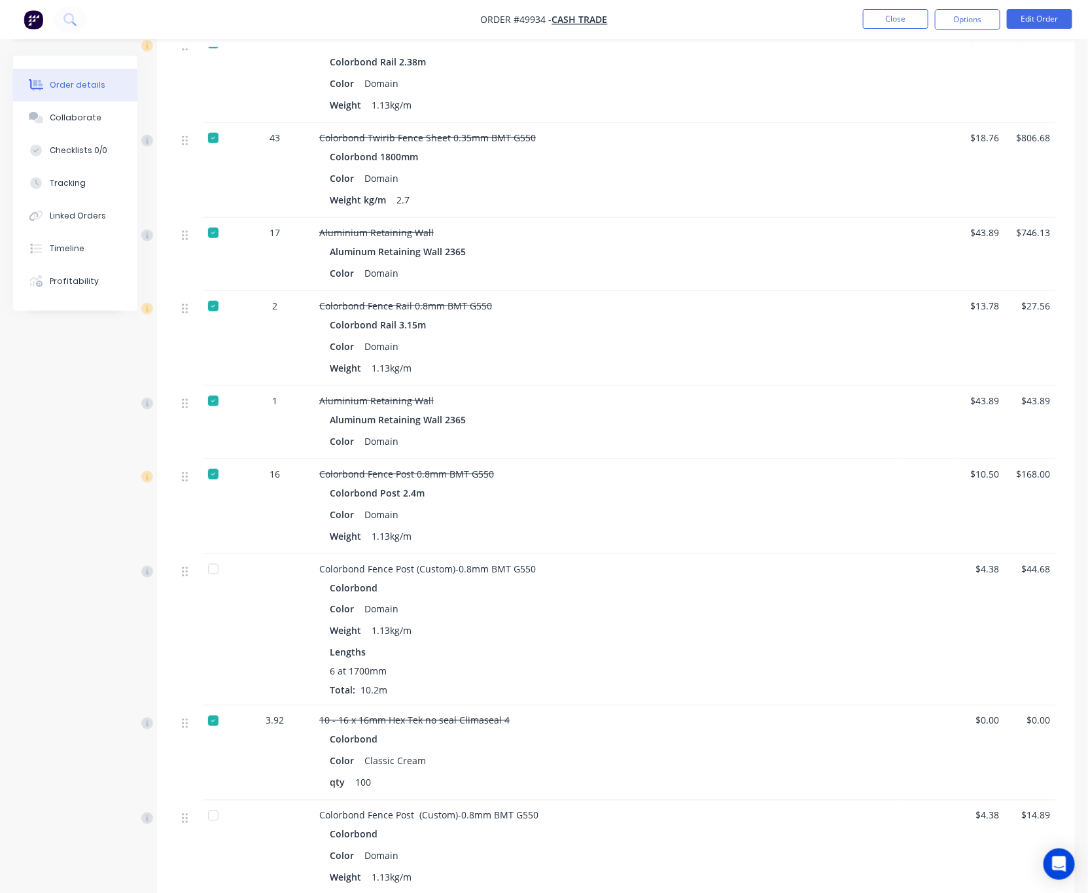
scroll to position [883, 0]
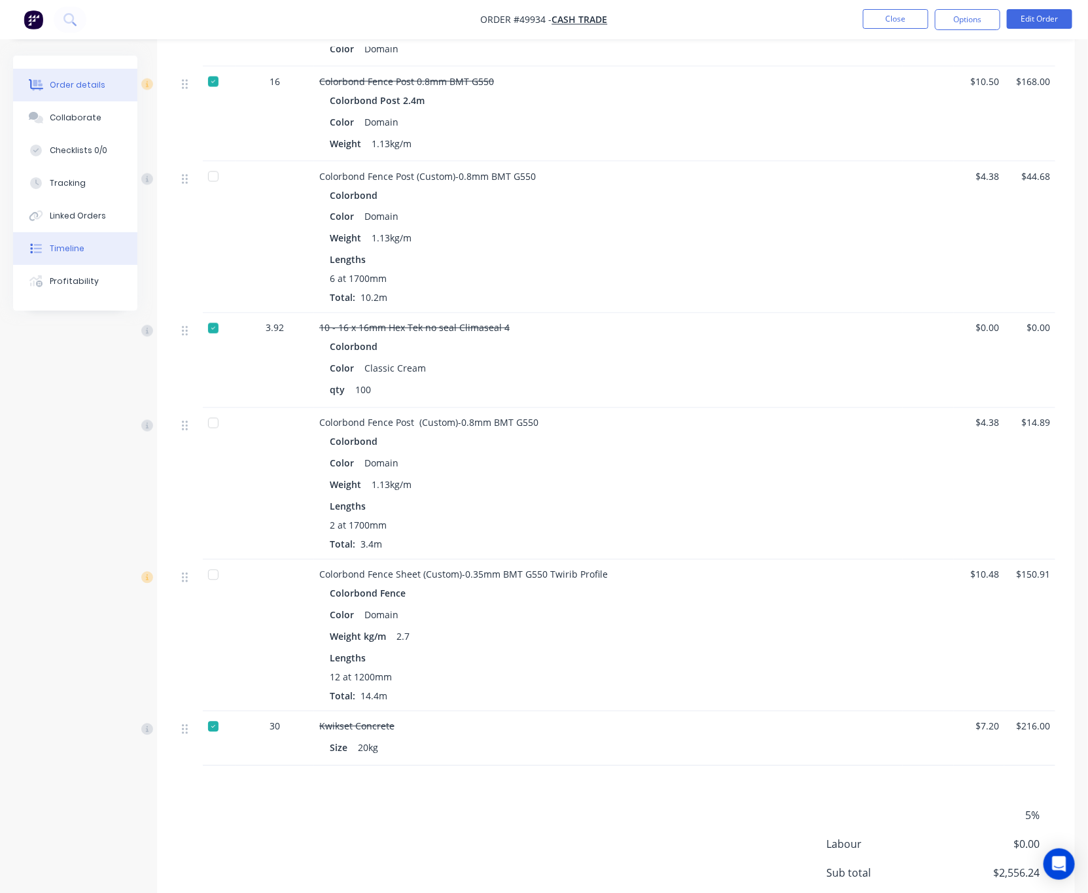
click at [85, 254] on button "Timeline" at bounding box center [75, 248] width 124 height 33
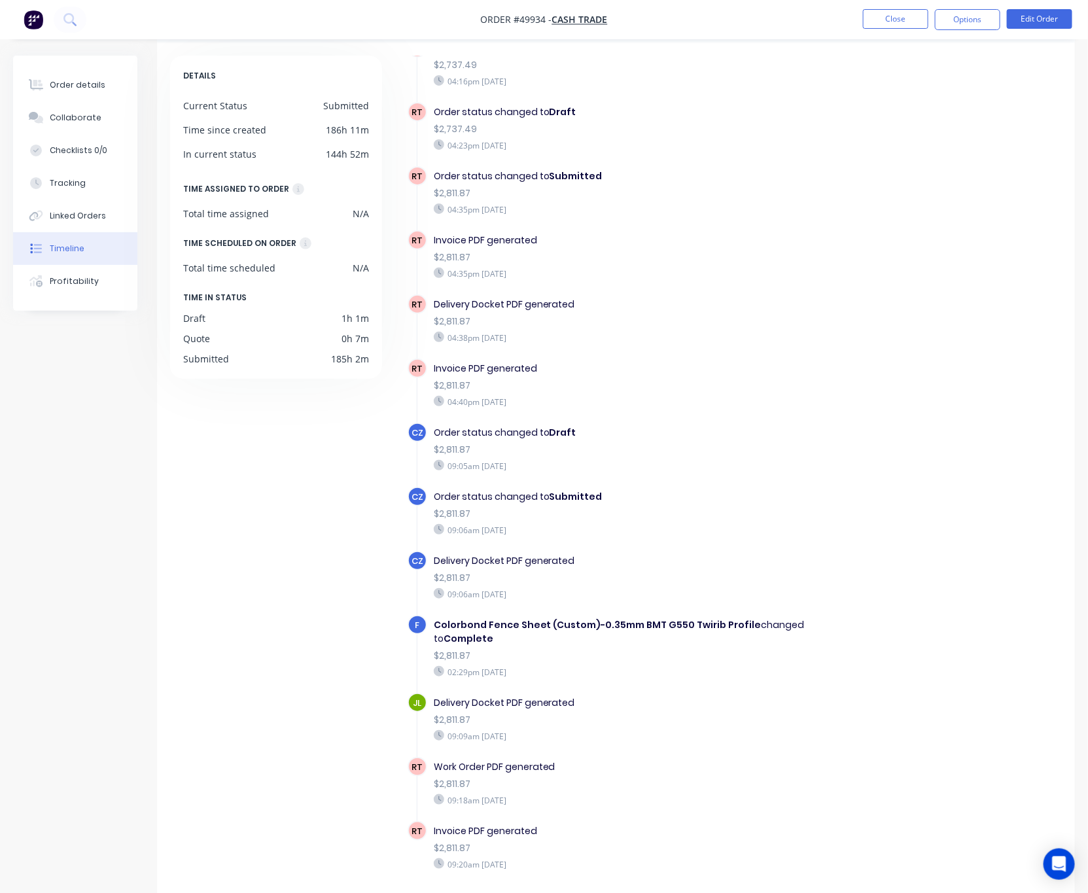
scroll to position [86, 0]
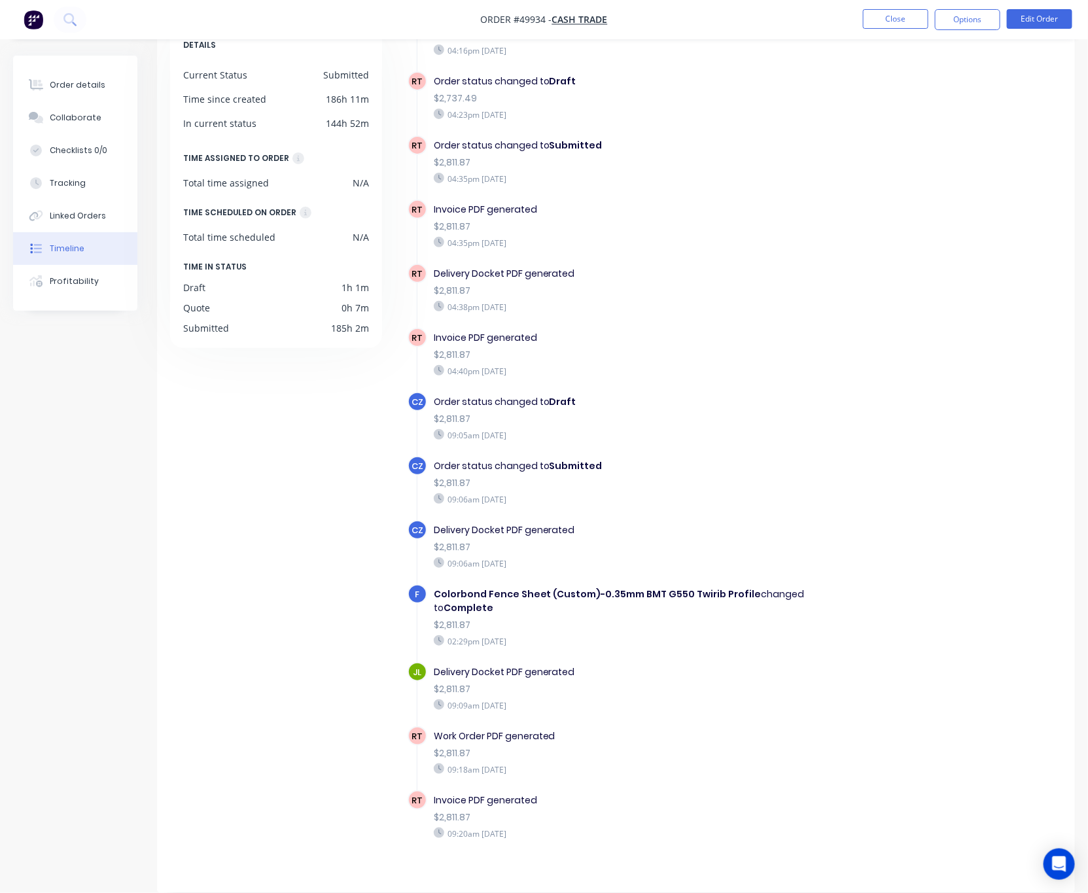
click at [691, 520] on div "Delivery Docket PDF generated $2,811.87 09:06am [DATE]" at bounding box center [635, 546] width 417 height 52
drag, startPoint x: 432, startPoint y: 718, endPoint x: 613, endPoint y: 713, distance: 180.6
click at [613, 729] on div "Work Order PDF generated" at bounding box center [636, 736] width 404 height 14
click at [658, 746] on div "$2,811.87" at bounding box center [636, 753] width 404 height 14
drag, startPoint x: 434, startPoint y: 783, endPoint x: 548, endPoint y: 786, distance: 113.8
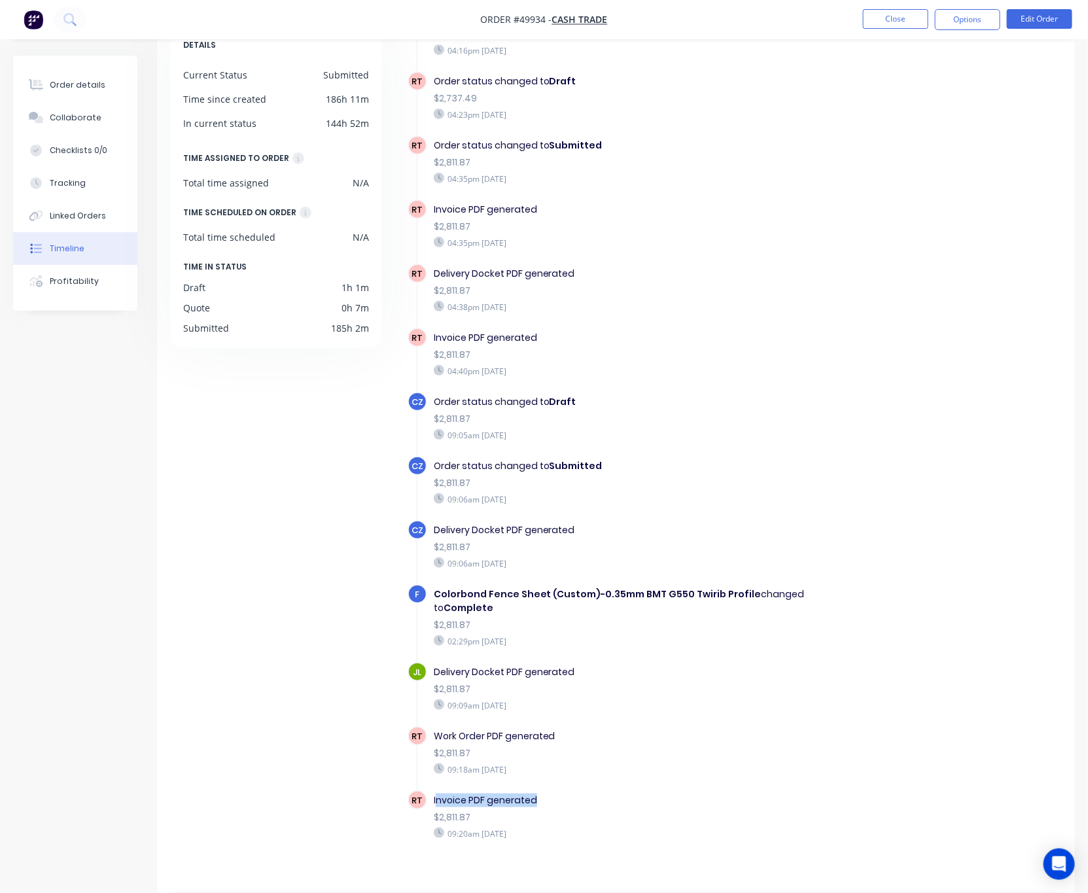
click at [548, 793] on div "Invoice PDF generated" at bounding box center [636, 800] width 404 height 14
click at [599, 791] on div "Invoice PDF generated $2,811.87 09:20am [DATE]" at bounding box center [635, 816] width 417 height 52
click at [69, 89] on div "Order details" at bounding box center [78, 85] width 56 height 12
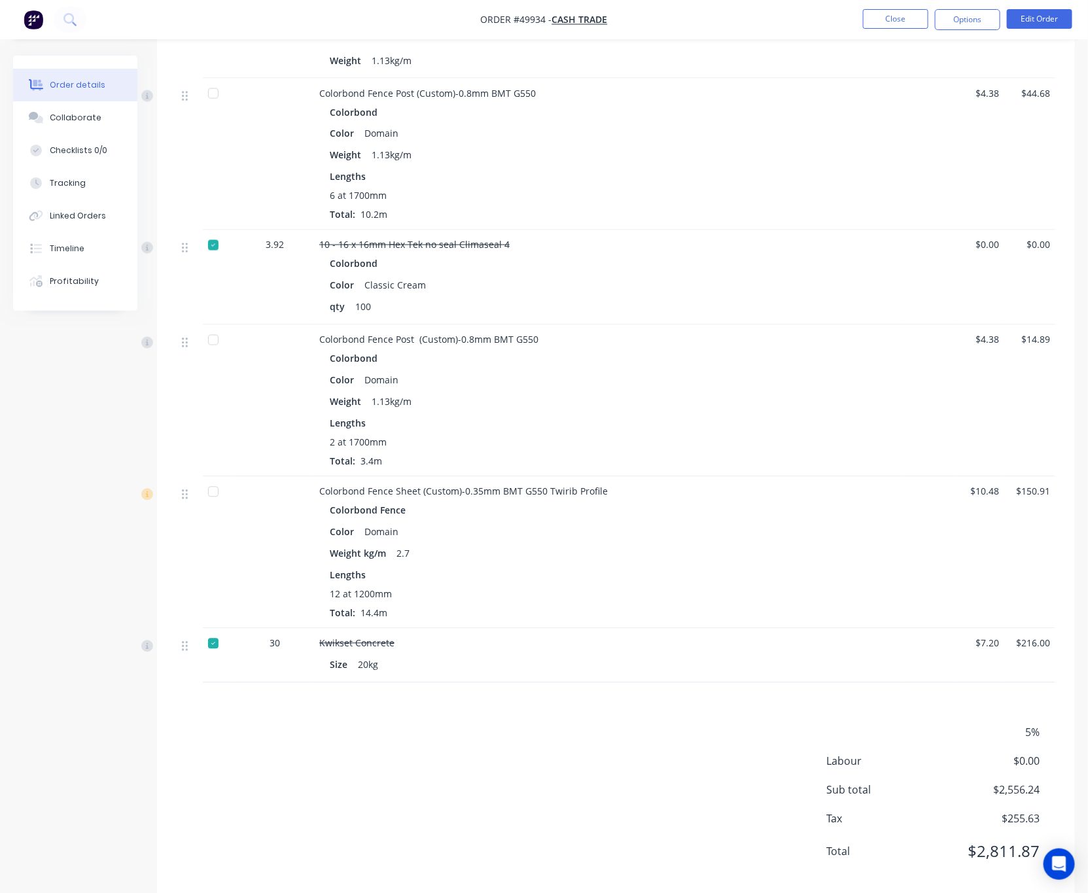
scroll to position [969, 0]
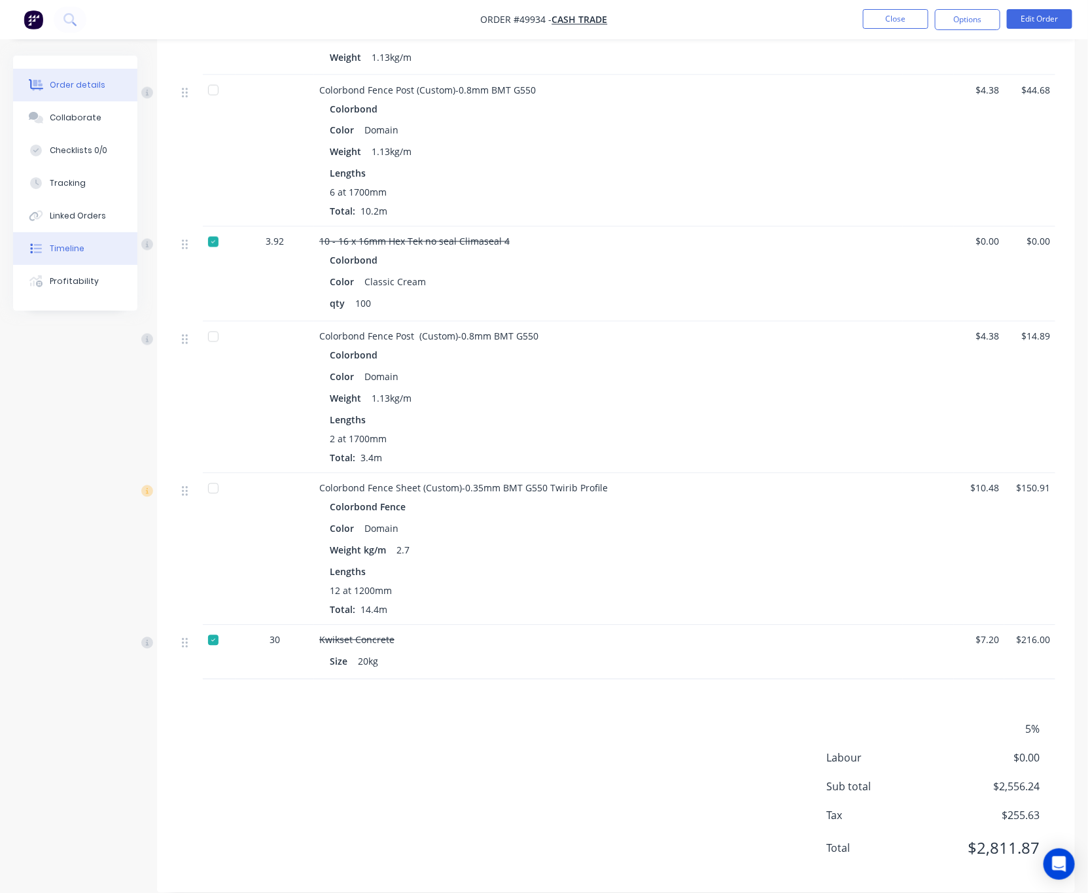
click at [77, 247] on div "Timeline" at bounding box center [67, 249] width 35 height 12
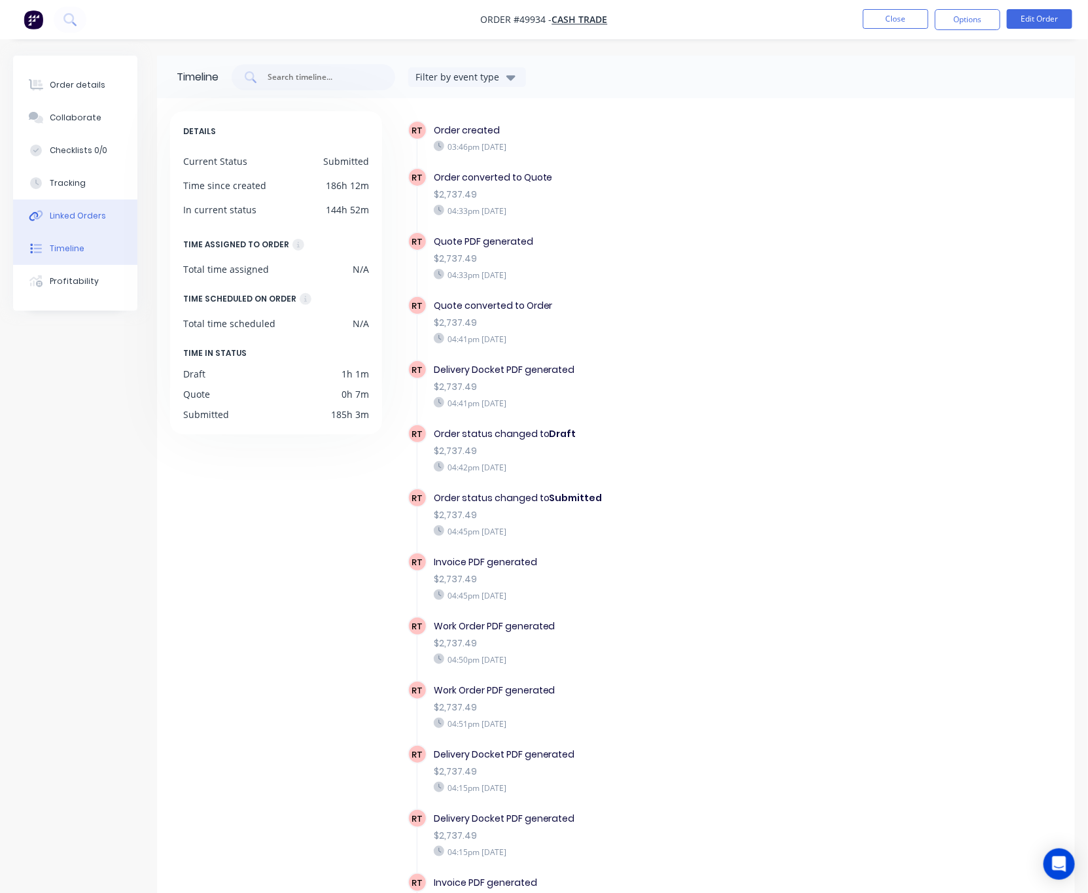
click at [77, 228] on button "Linked Orders" at bounding box center [75, 215] width 124 height 33
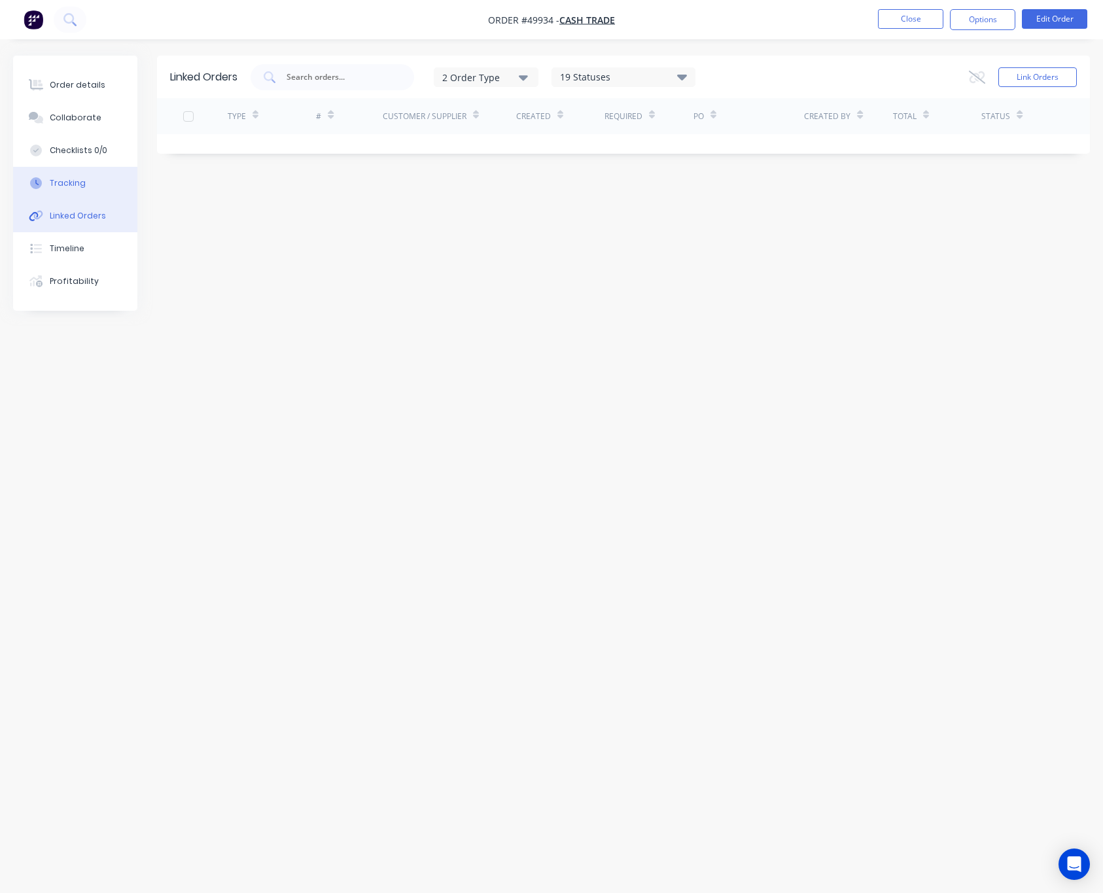
click at [82, 194] on button "Tracking" at bounding box center [75, 183] width 124 height 33
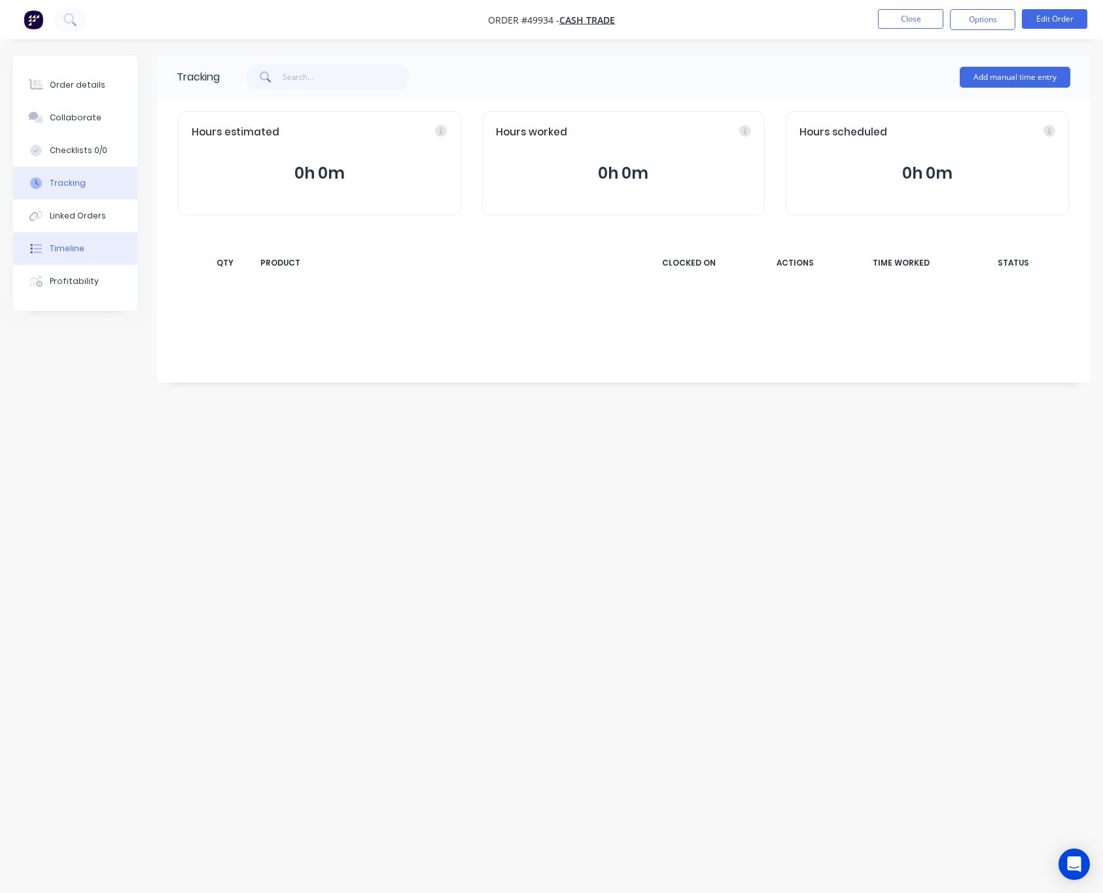
click at [89, 252] on button "Timeline" at bounding box center [75, 248] width 124 height 33
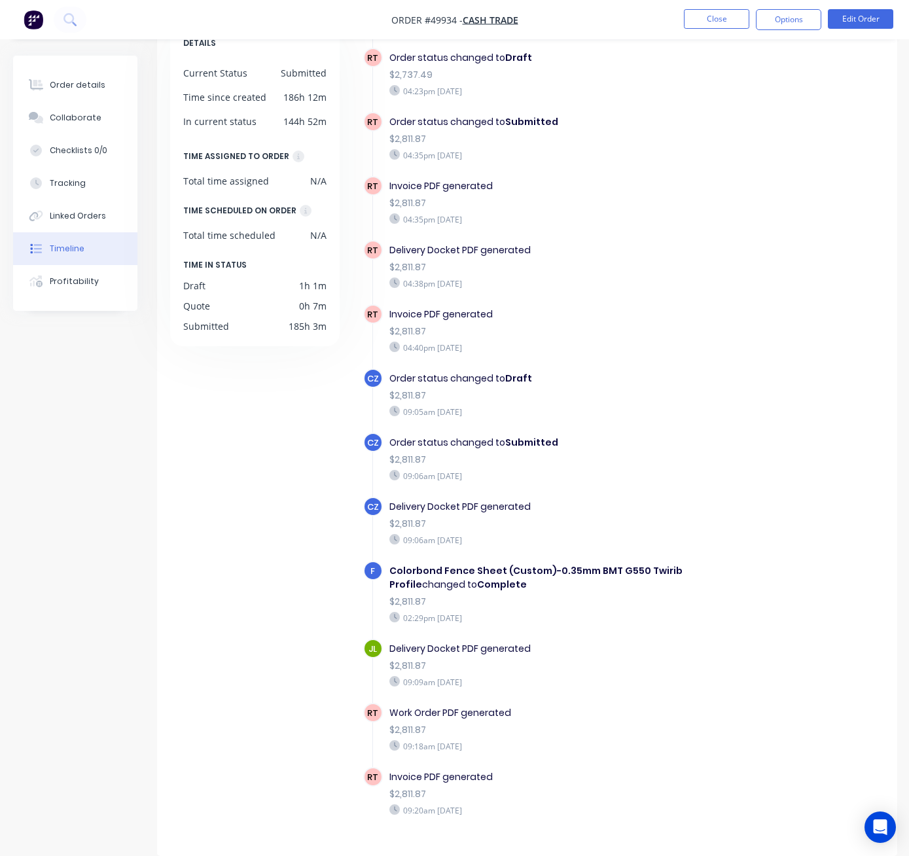
scroll to position [102, 0]
click at [91, 80] on div "Order details" at bounding box center [78, 85] width 56 height 12
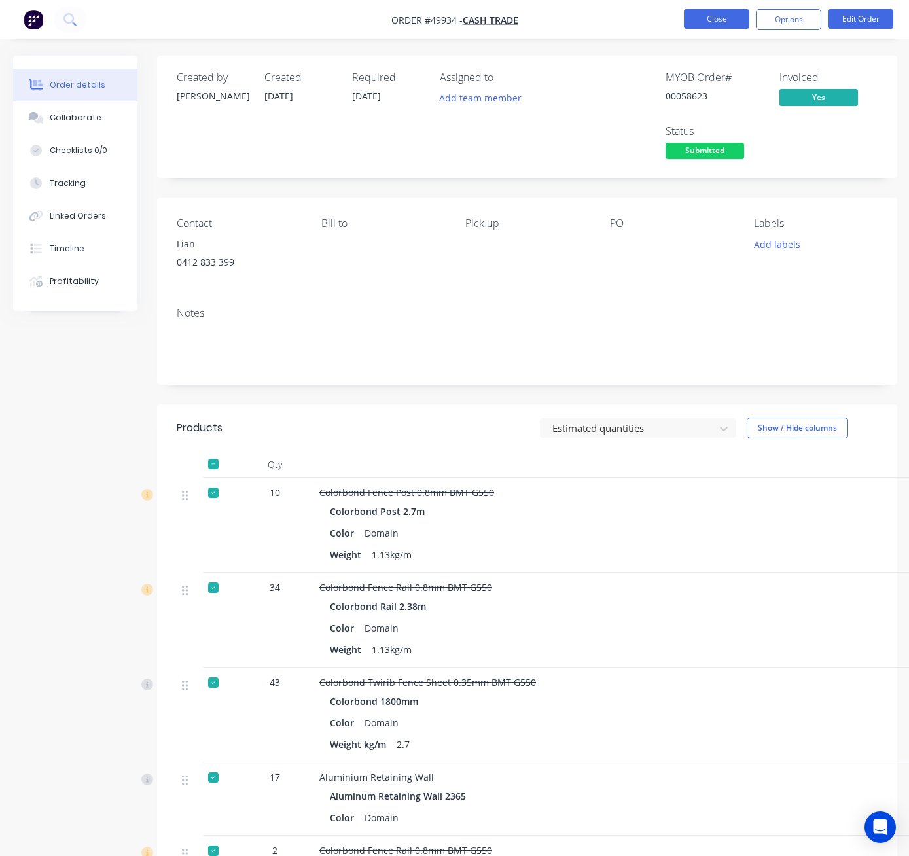
click at [695, 16] on button "Close" at bounding box center [716, 19] width 65 height 20
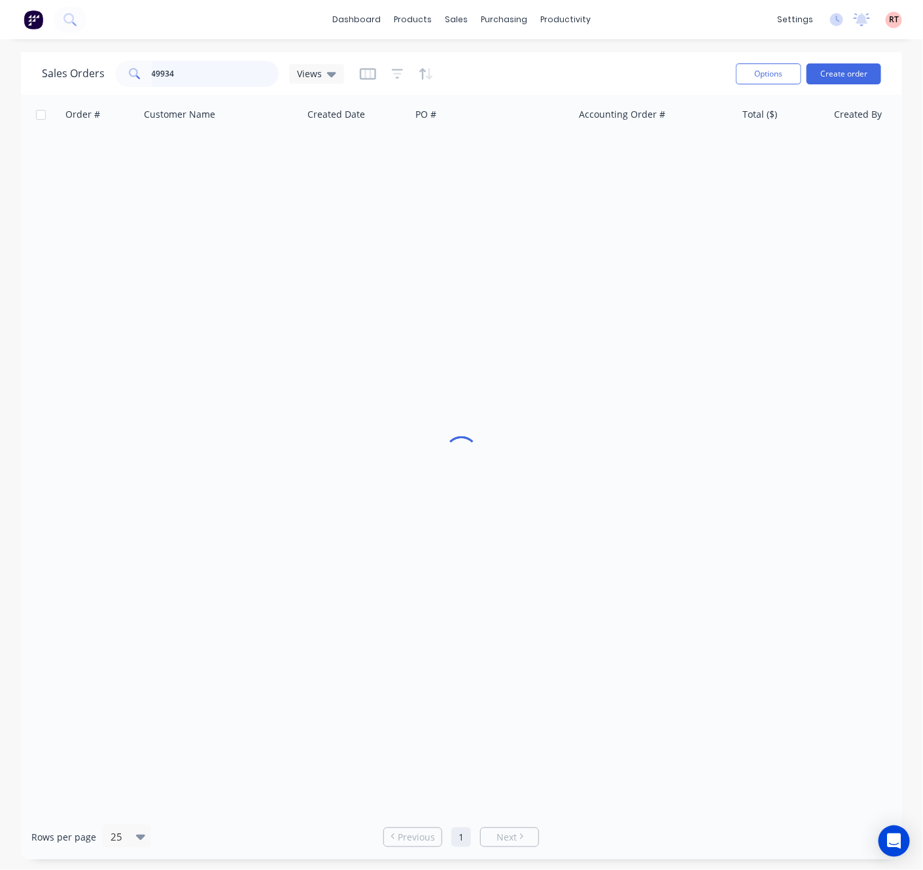
drag, startPoint x: 206, startPoint y: 71, endPoint x: 98, endPoint y: 77, distance: 108.1
click at [105, 79] on div "Sales Orders 49934 Views" at bounding box center [193, 74] width 302 height 26
type input "49907"
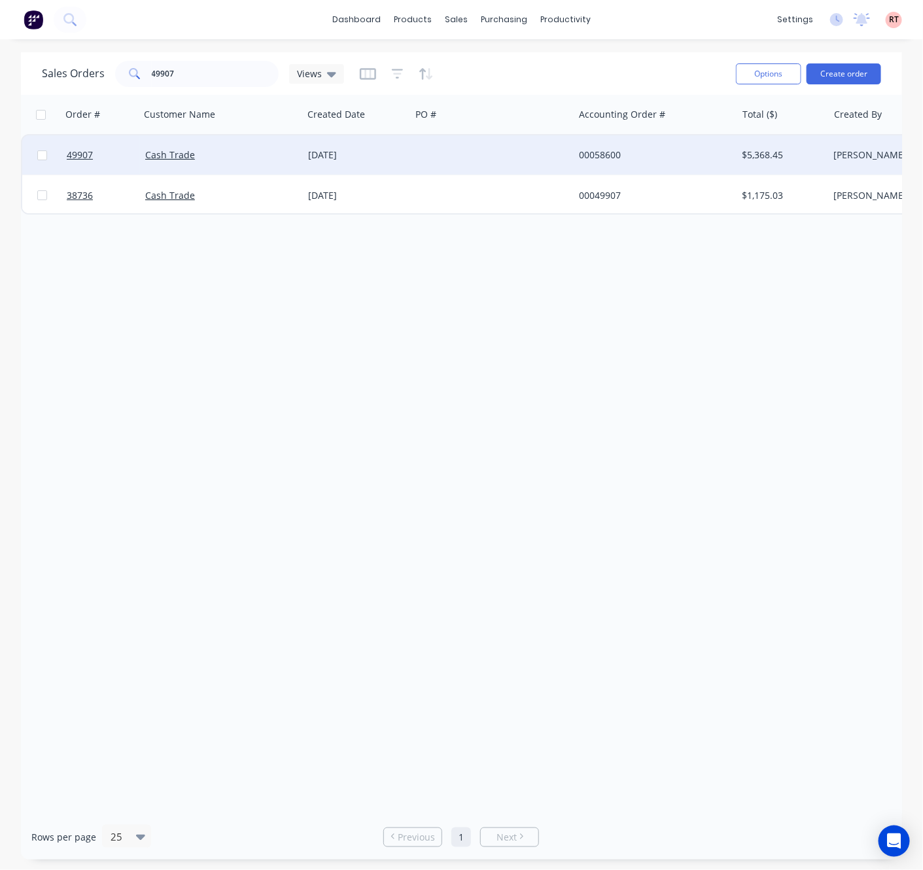
click at [668, 171] on div "00058600" at bounding box center [655, 154] width 163 height 39
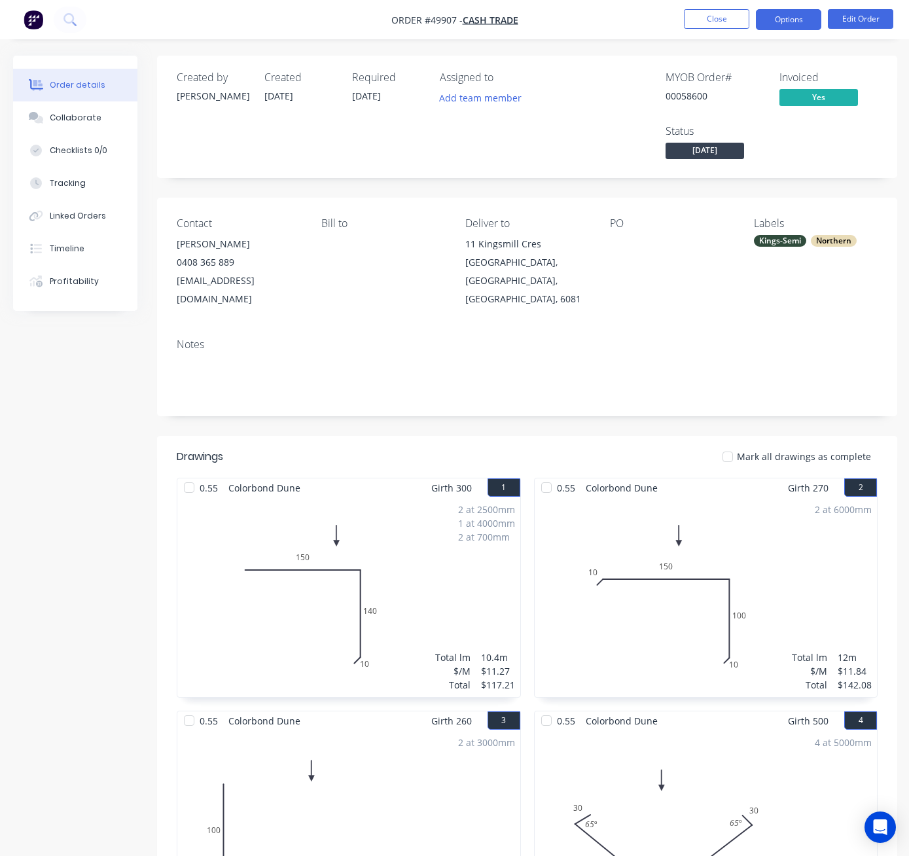
click at [795, 20] on button "Options" at bounding box center [787, 19] width 65 height 21
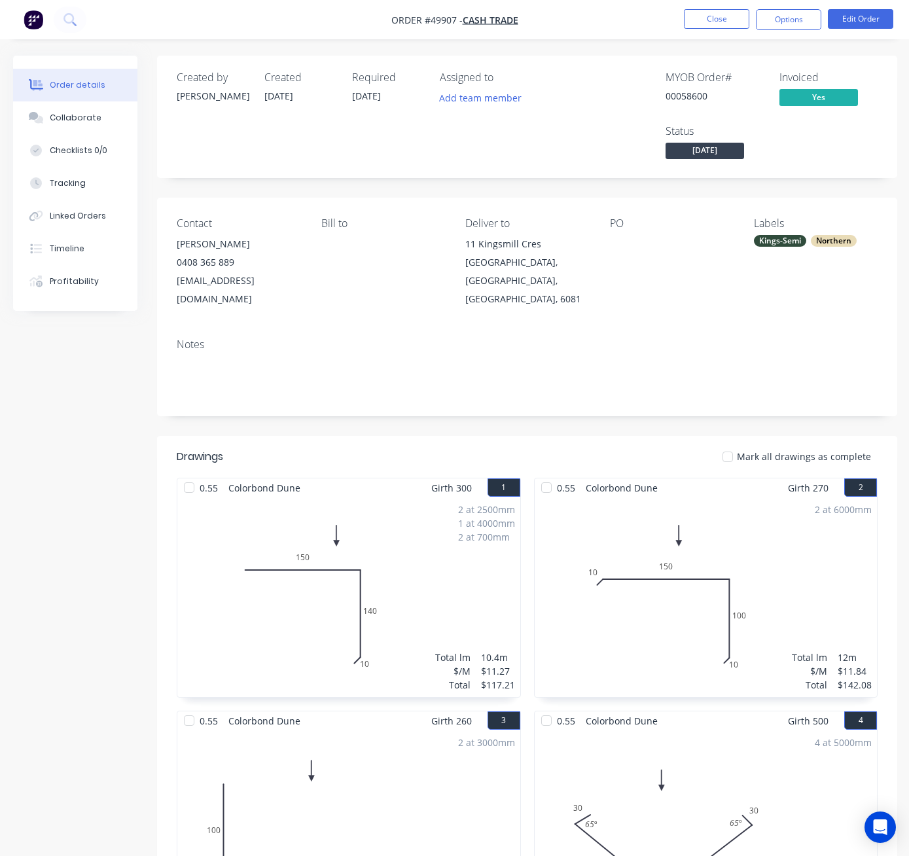
drag, startPoint x: 789, startPoint y: 12, endPoint x: 803, endPoint y: 8, distance: 15.1
click at [789, 12] on button "Options" at bounding box center [787, 19] width 65 height 21
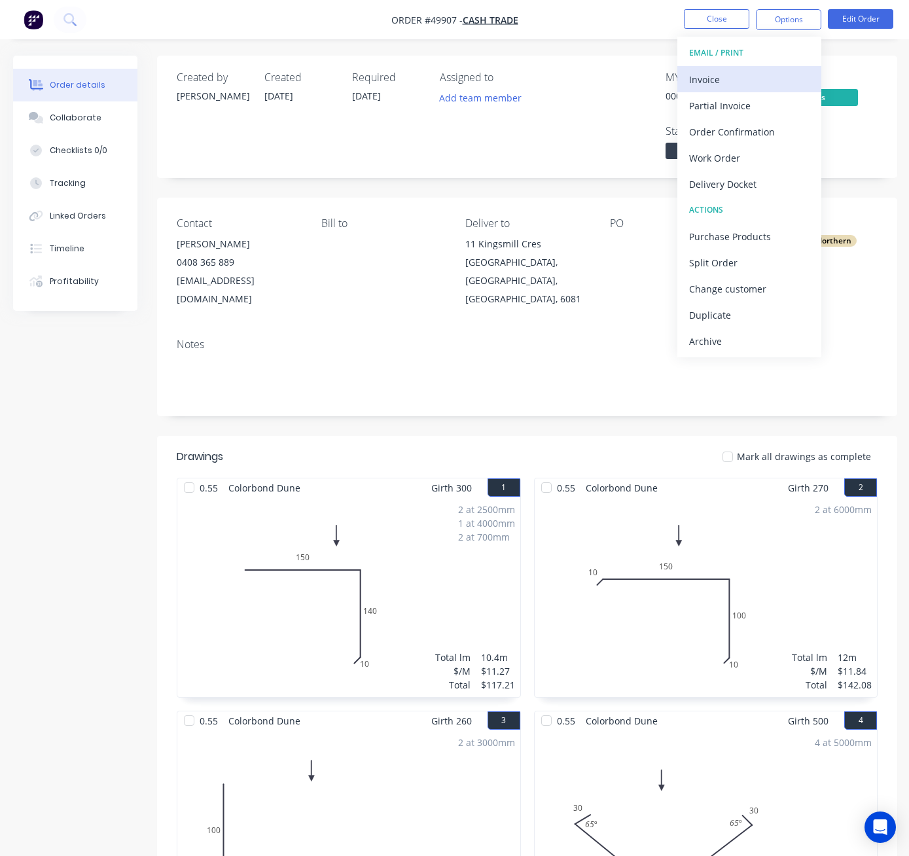
click at [761, 73] on div "Invoice" at bounding box center [749, 79] width 120 height 19
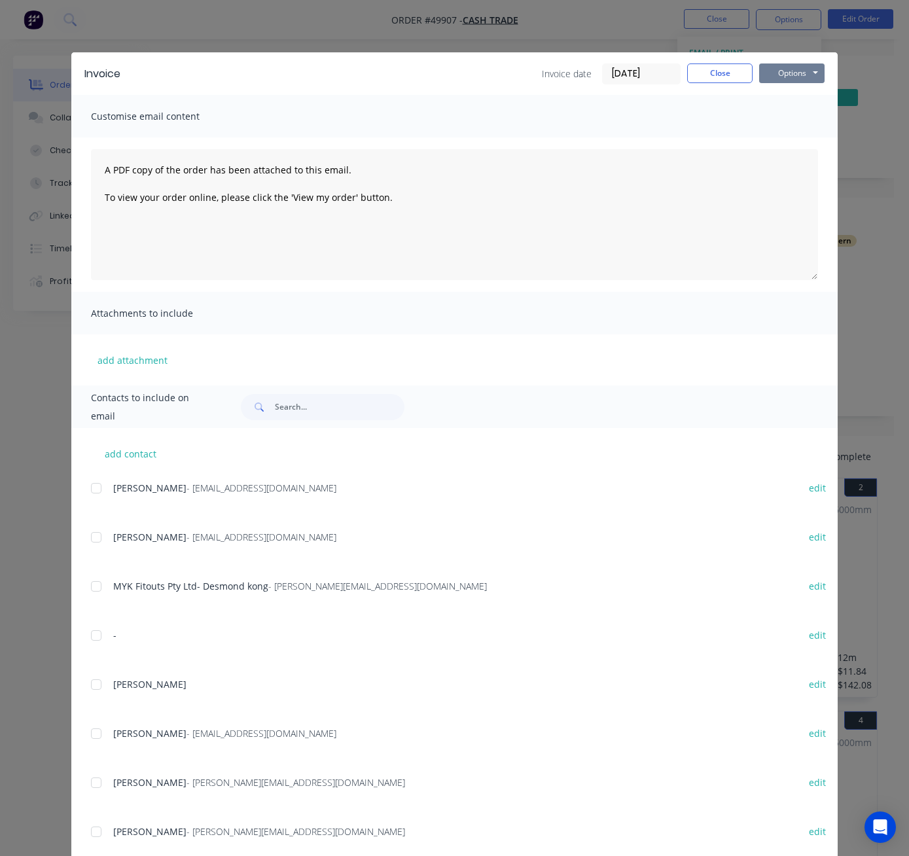
click at [795, 73] on button "Options" at bounding box center [791, 73] width 65 height 20
click at [799, 118] on button "Print" at bounding box center [801, 118] width 84 height 22
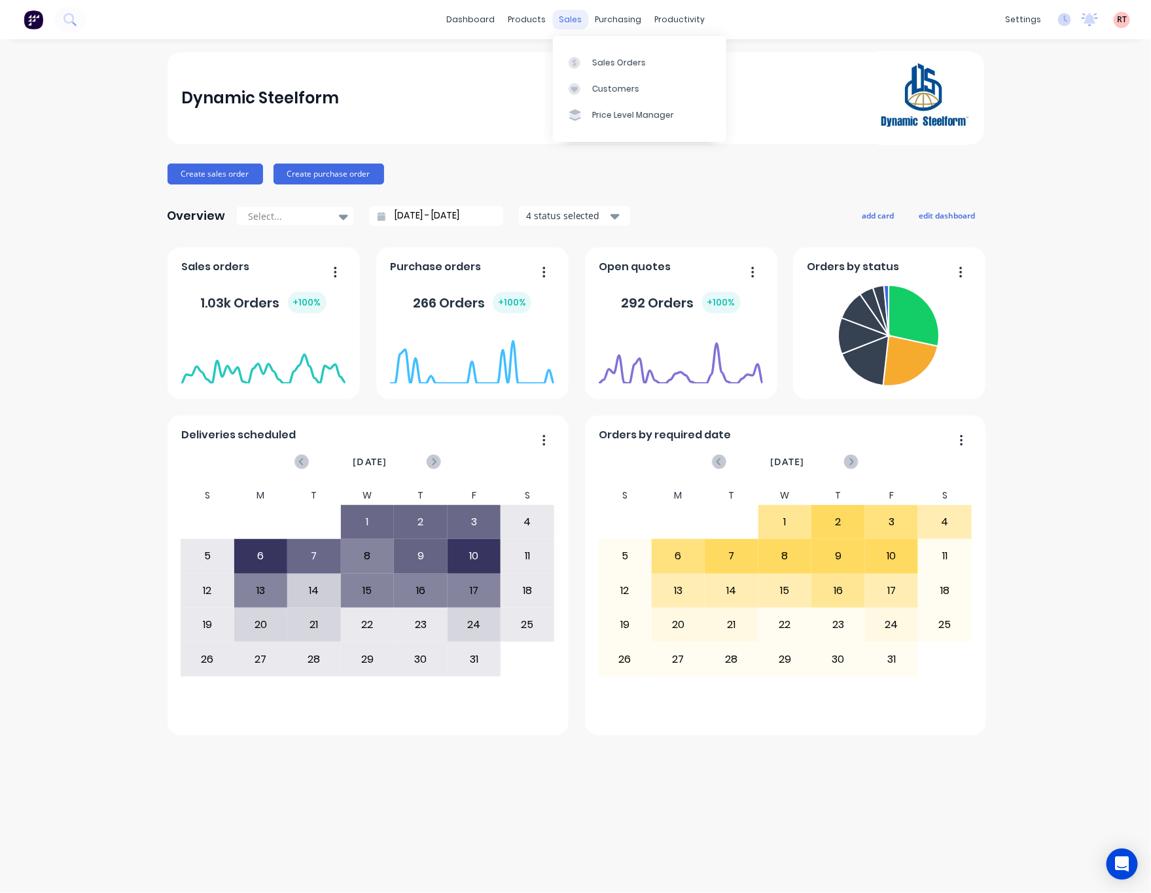
click at [570, 24] on div "sales" at bounding box center [570, 20] width 36 height 20
click at [587, 59] on div at bounding box center [578, 63] width 20 height 12
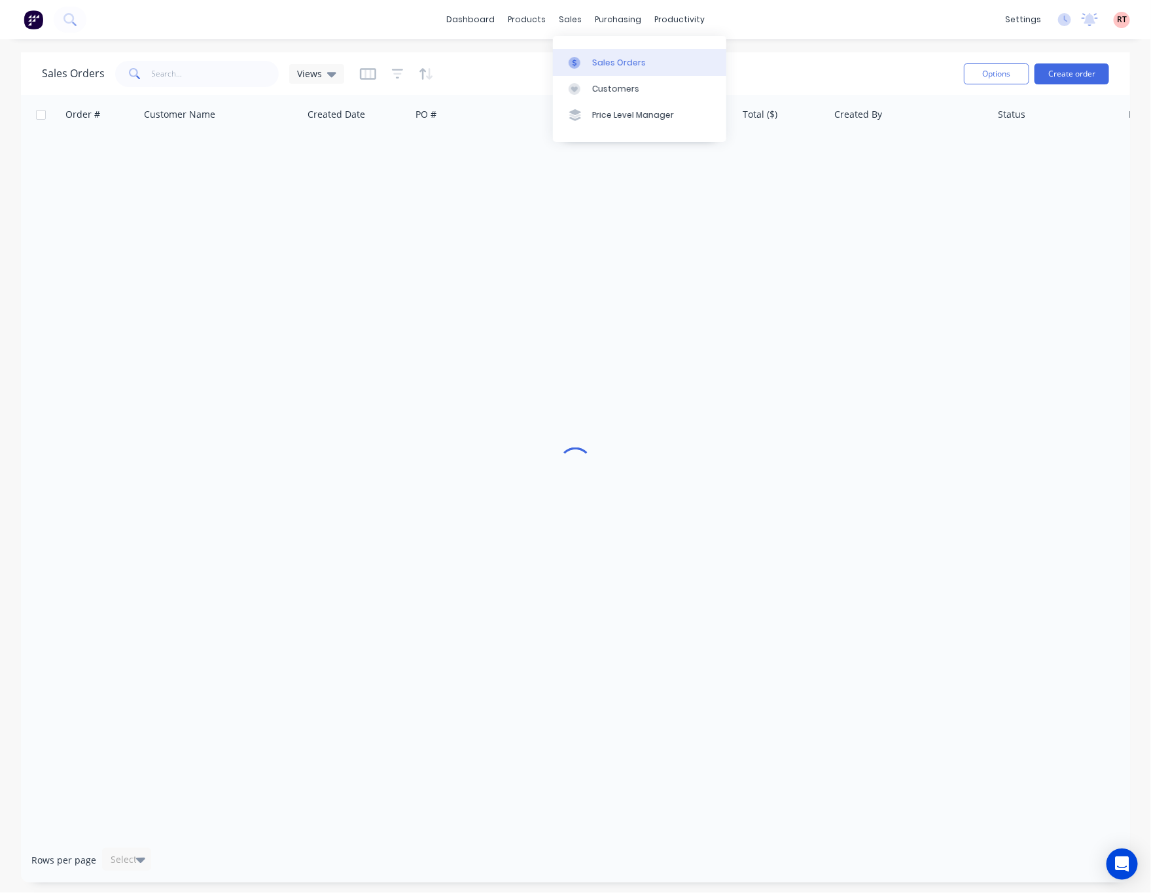
click at [580, 61] on icon at bounding box center [574, 63] width 12 height 12
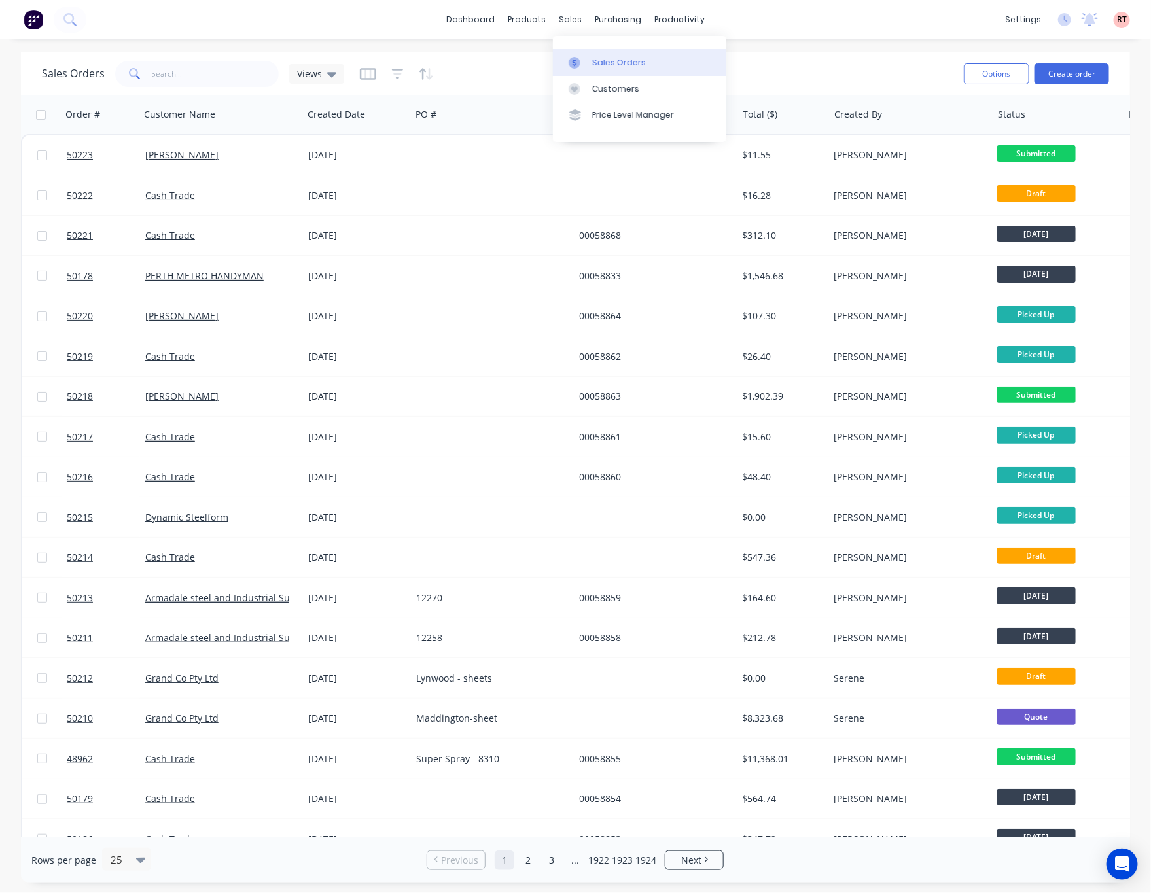
click at [629, 54] on link "Sales Orders" at bounding box center [639, 62] width 173 height 26
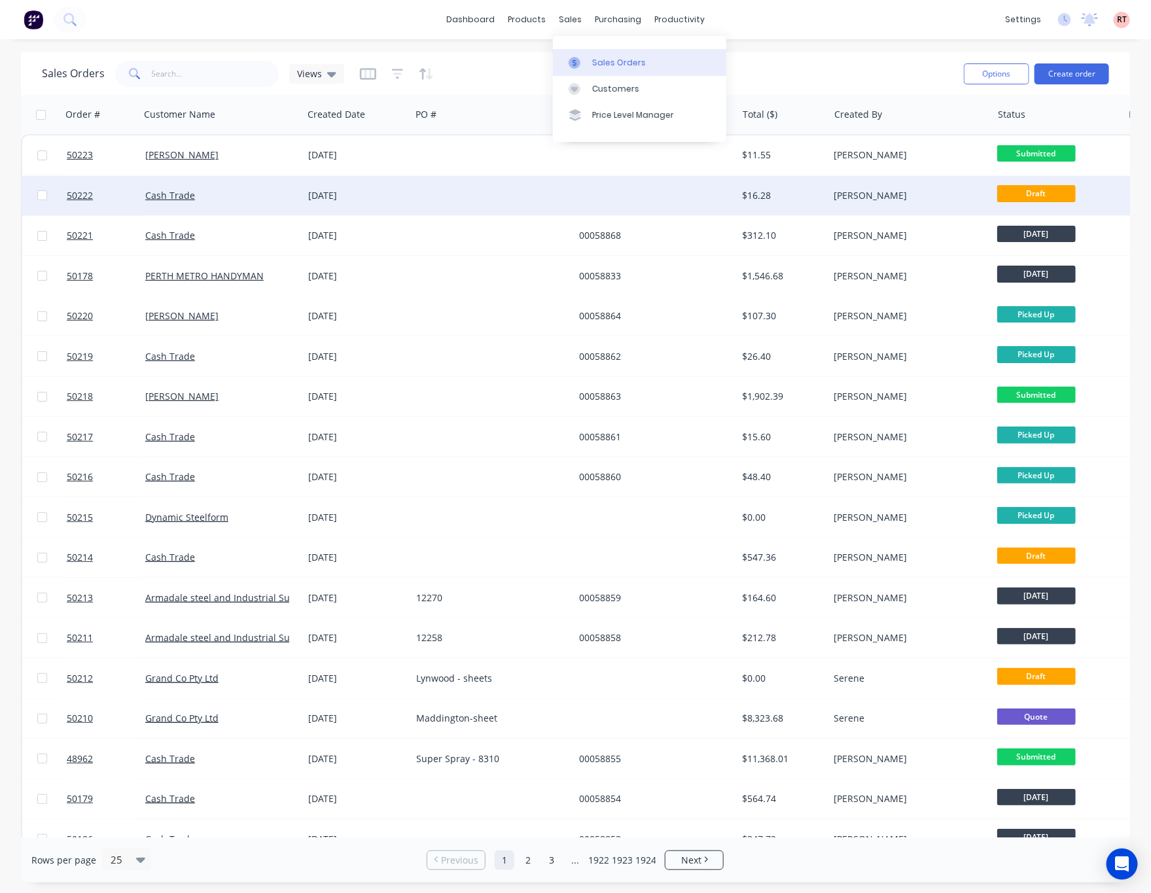
click at [670, 181] on div at bounding box center [655, 195] width 163 height 39
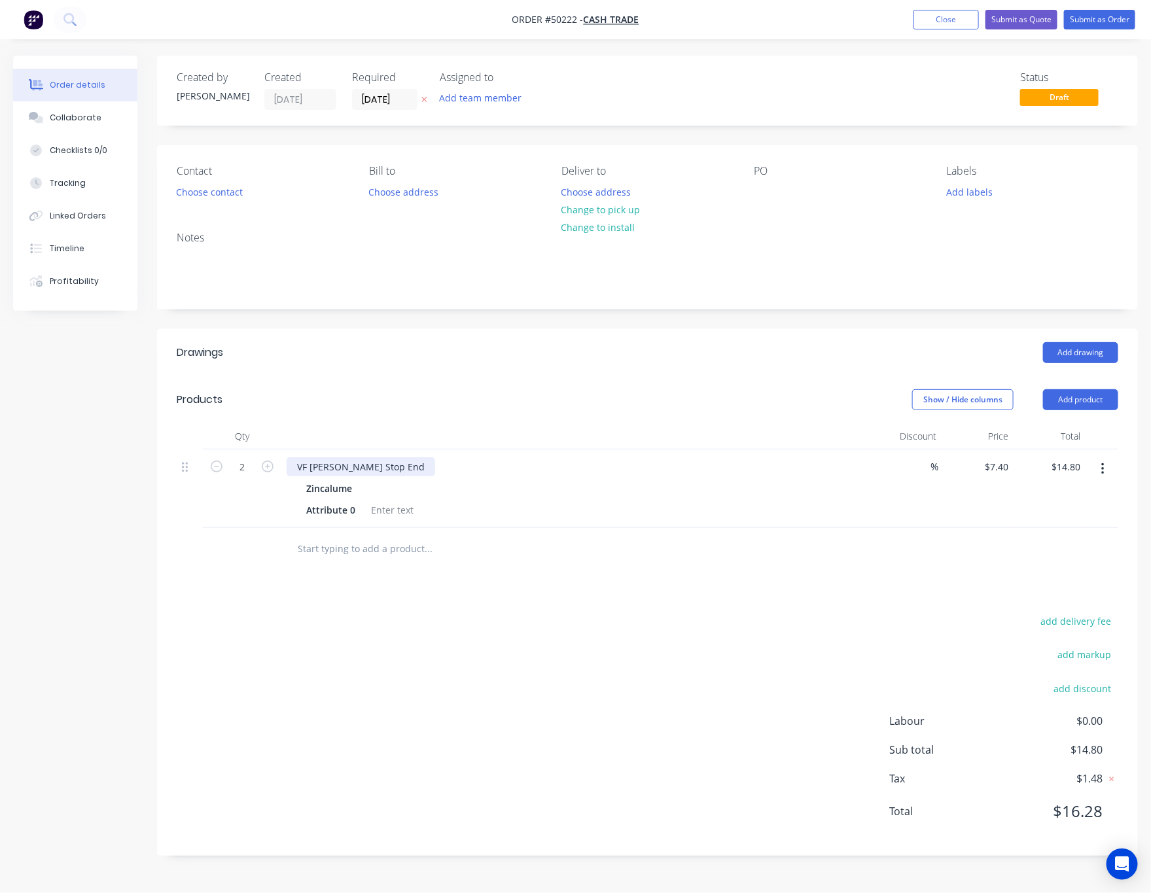
click at [400, 466] on div "VF Patio Gutter Stop End" at bounding box center [360, 466] width 148 height 19
click at [426, 467] on div "VF Patio Gutter Stop End l*1+r*1" at bounding box center [378, 466] width 184 height 19
click at [406, 464] on div "VF Patio Gutter Stop End l*1+R*1" at bounding box center [379, 466] width 186 height 19
click at [612, 666] on div "add delivery fee add markup add discount Labour $0.00 Sub total $14.80 Tax $1.4…" at bounding box center [647, 724] width 941 height 224
click at [942, 28] on button "Close" at bounding box center [945, 20] width 65 height 20
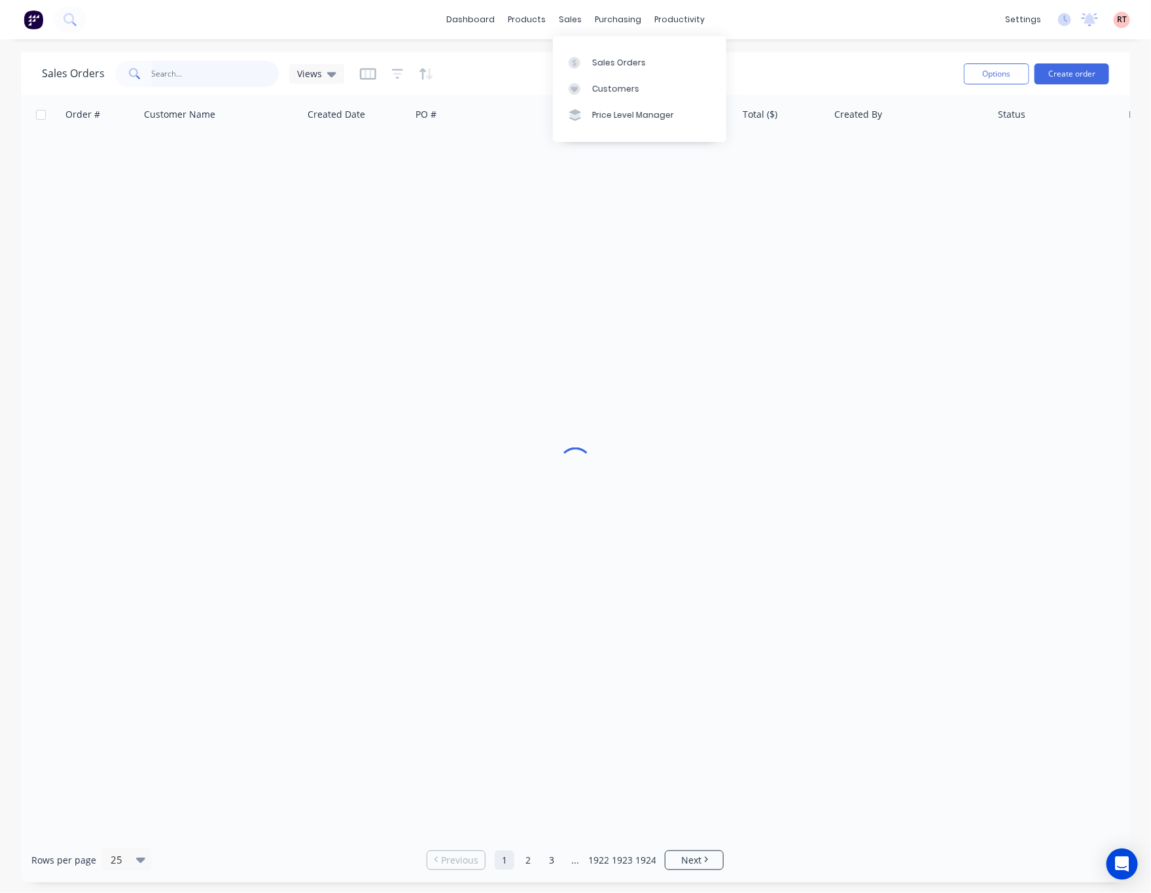
click at [169, 77] on input "text" at bounding box center [216, 74] width 128 height 26
type input "49934"
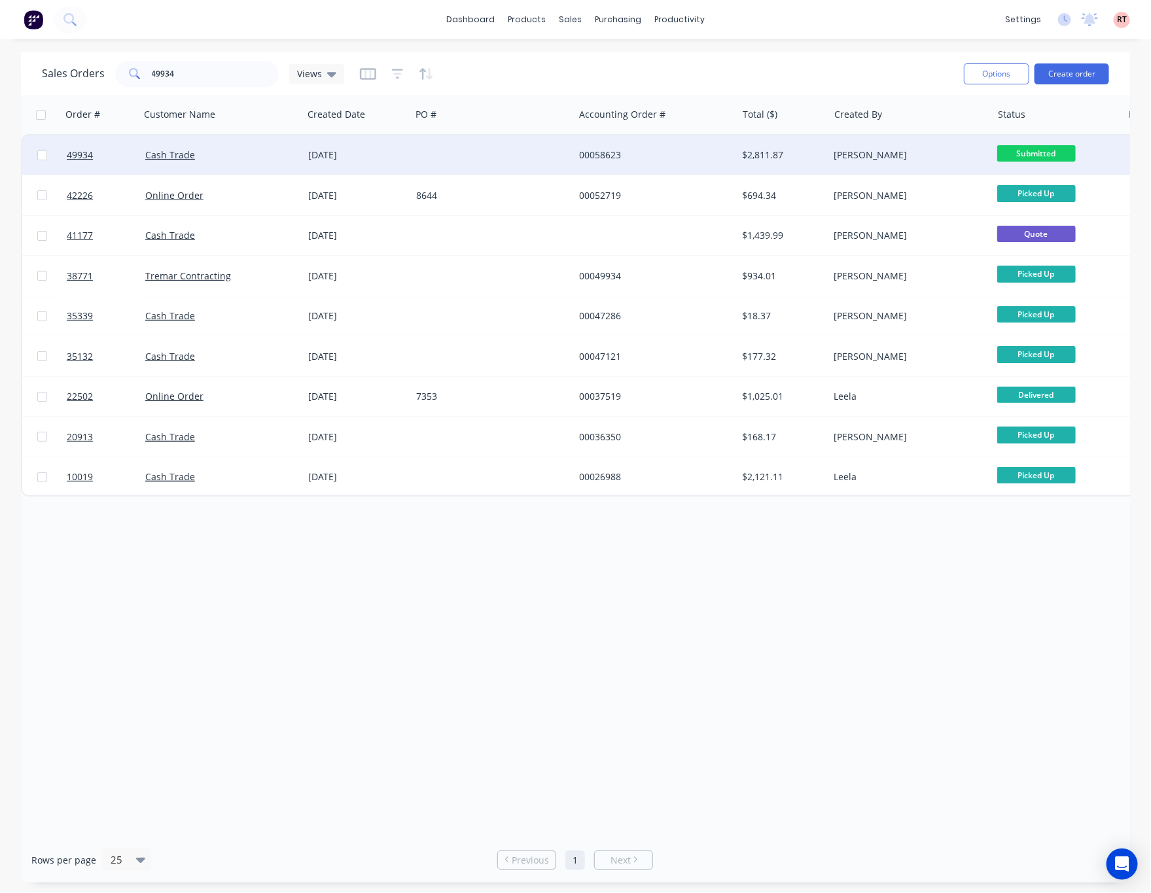
click at [489, 159] on div at bounding box center [492, 154] width 163 height 39
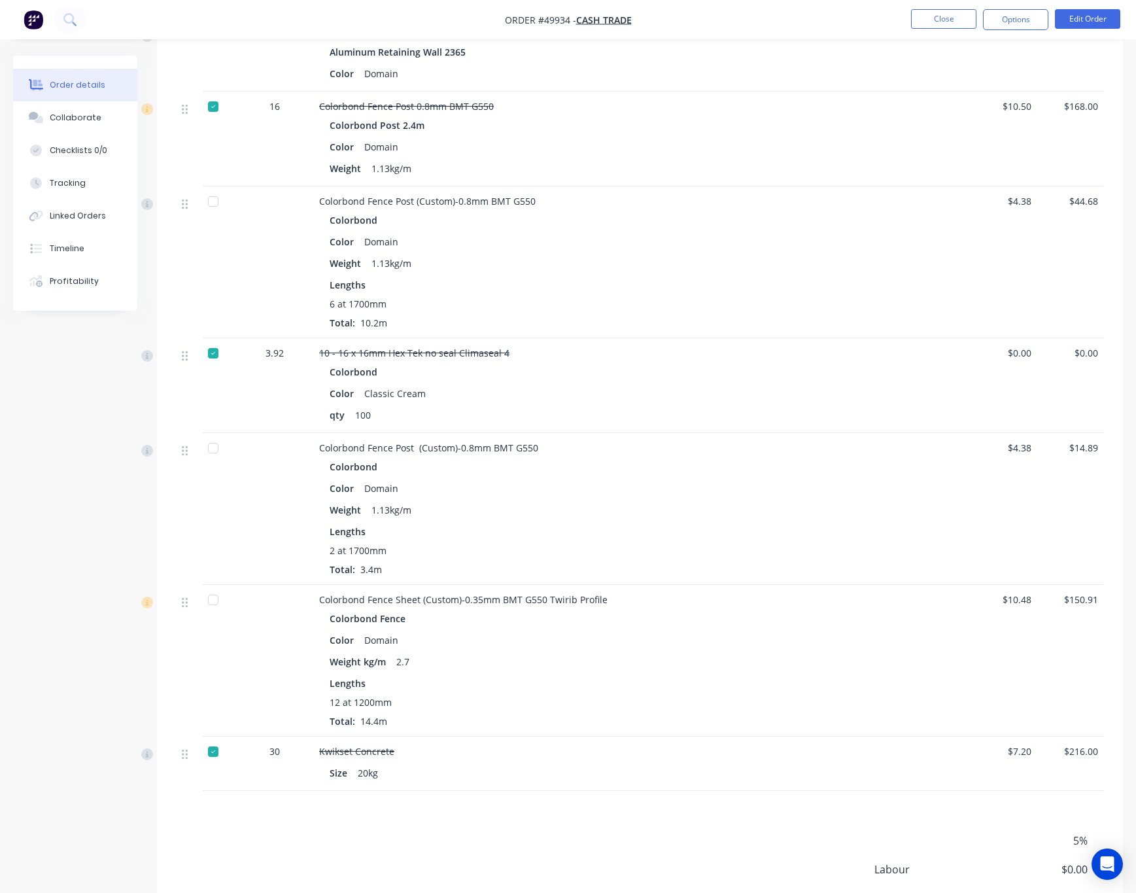
scroll to position [785, 0]
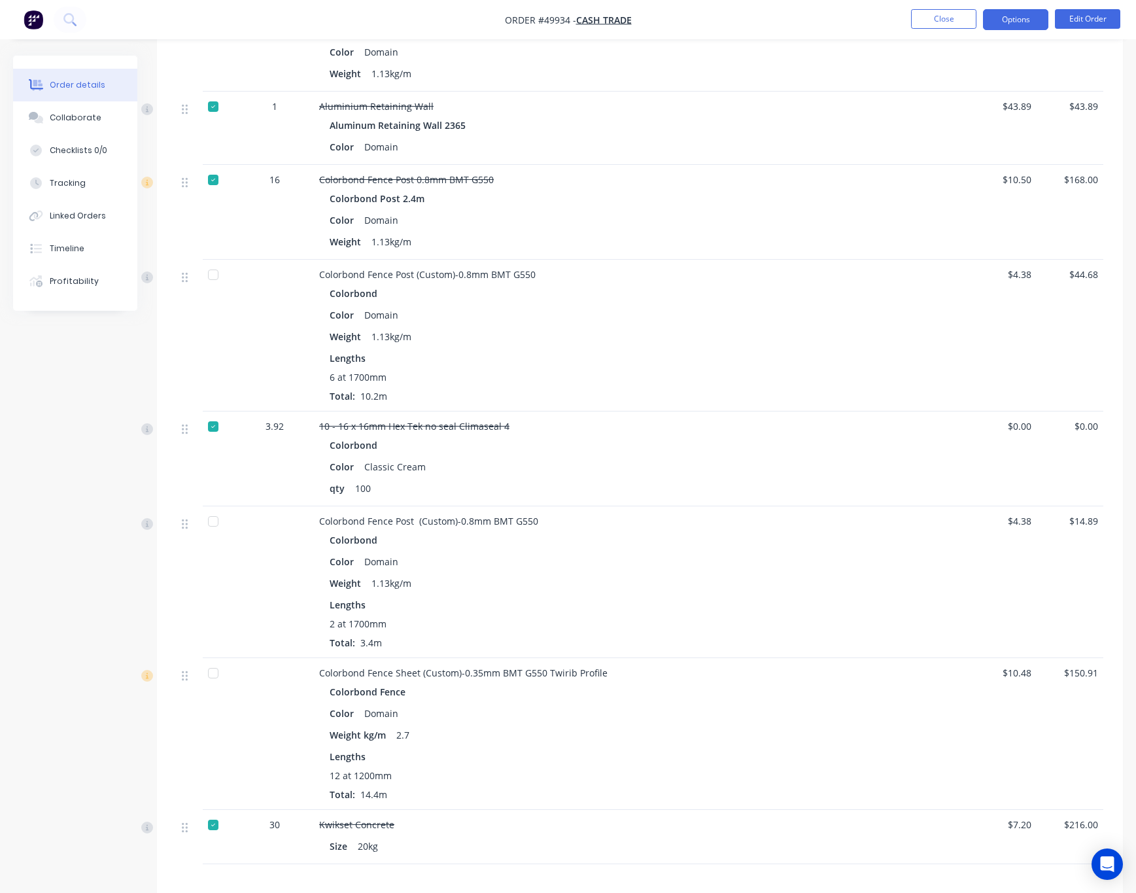
click at [1007, 26] on button "Options" at bounding box center [1015, 19] width 65 height 21
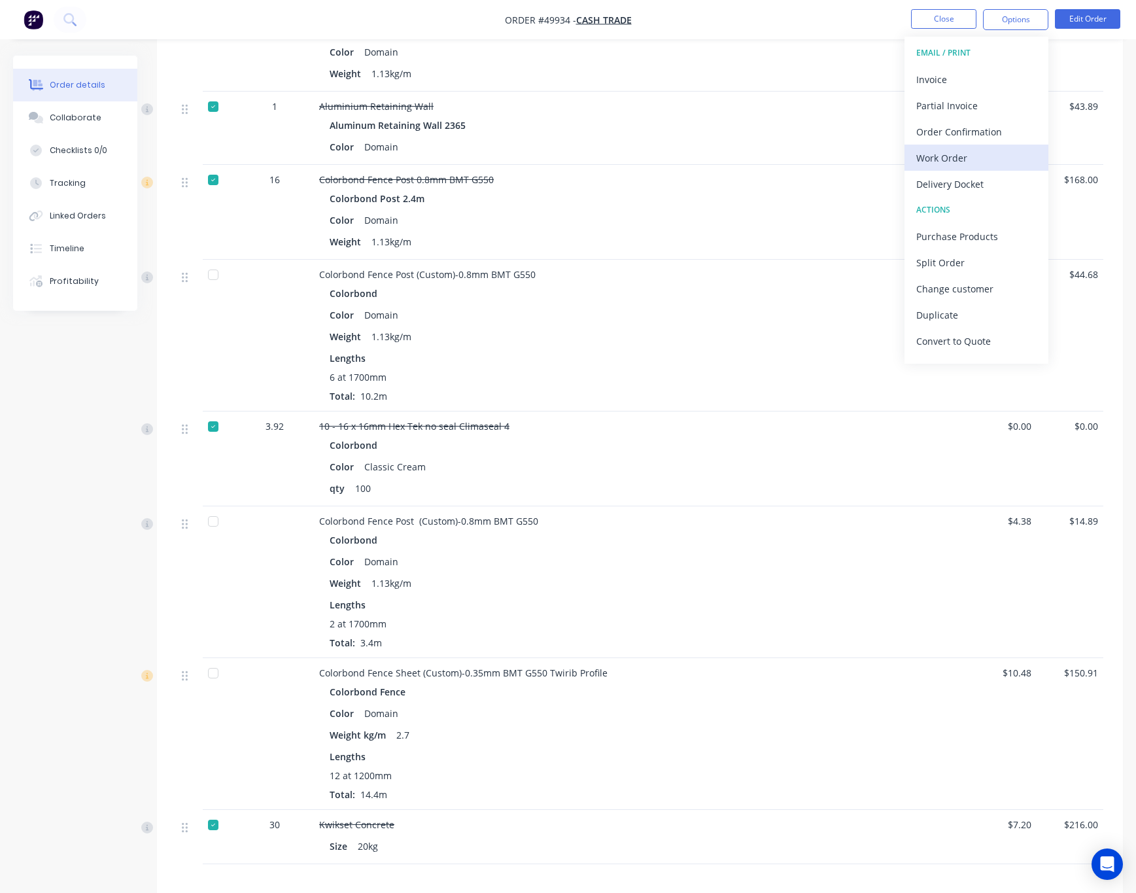
click at [980, 159] on div "Work Order" at bounding box center [976, 157] width 120 height 19
click at [964, 162] on div "Custom" at bounding box center [976, 157] width 120 height 19
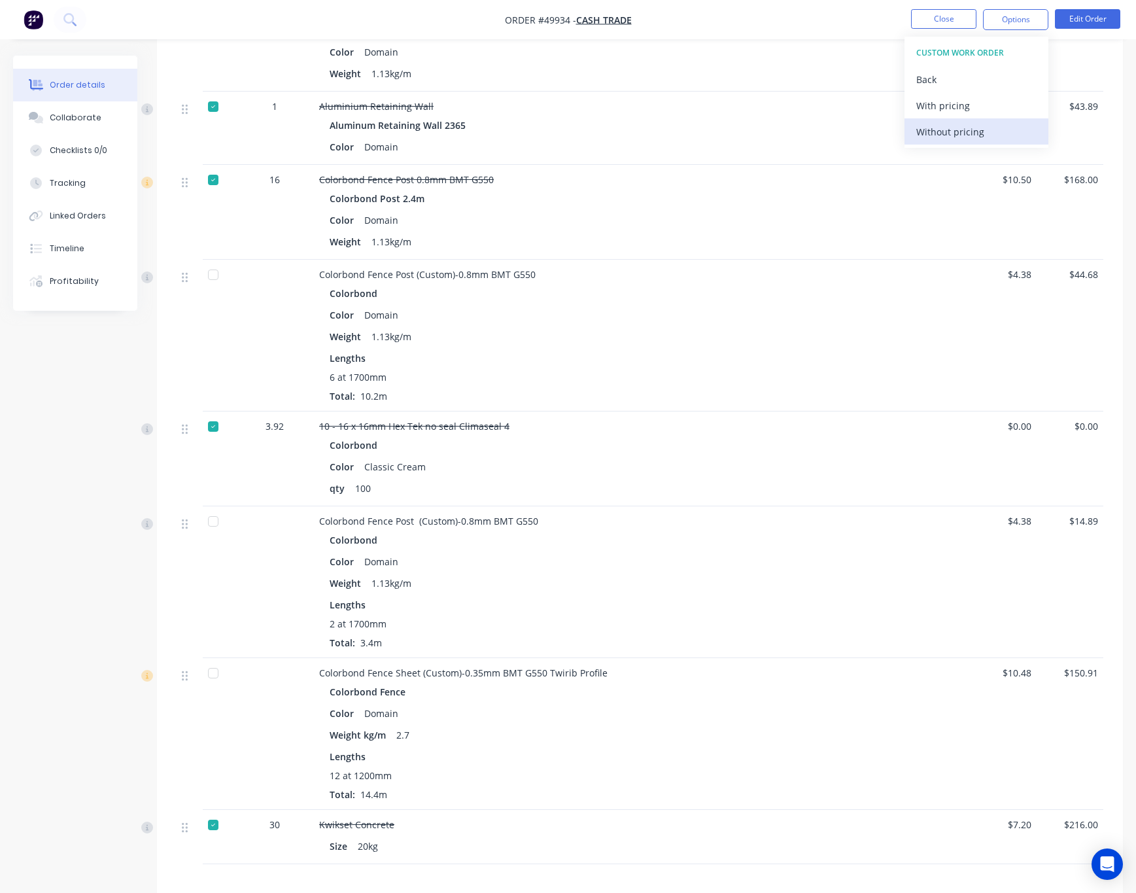
click at [970, 138] on div "Without pricing" at bounding box center [976, 131] width 120 height 19
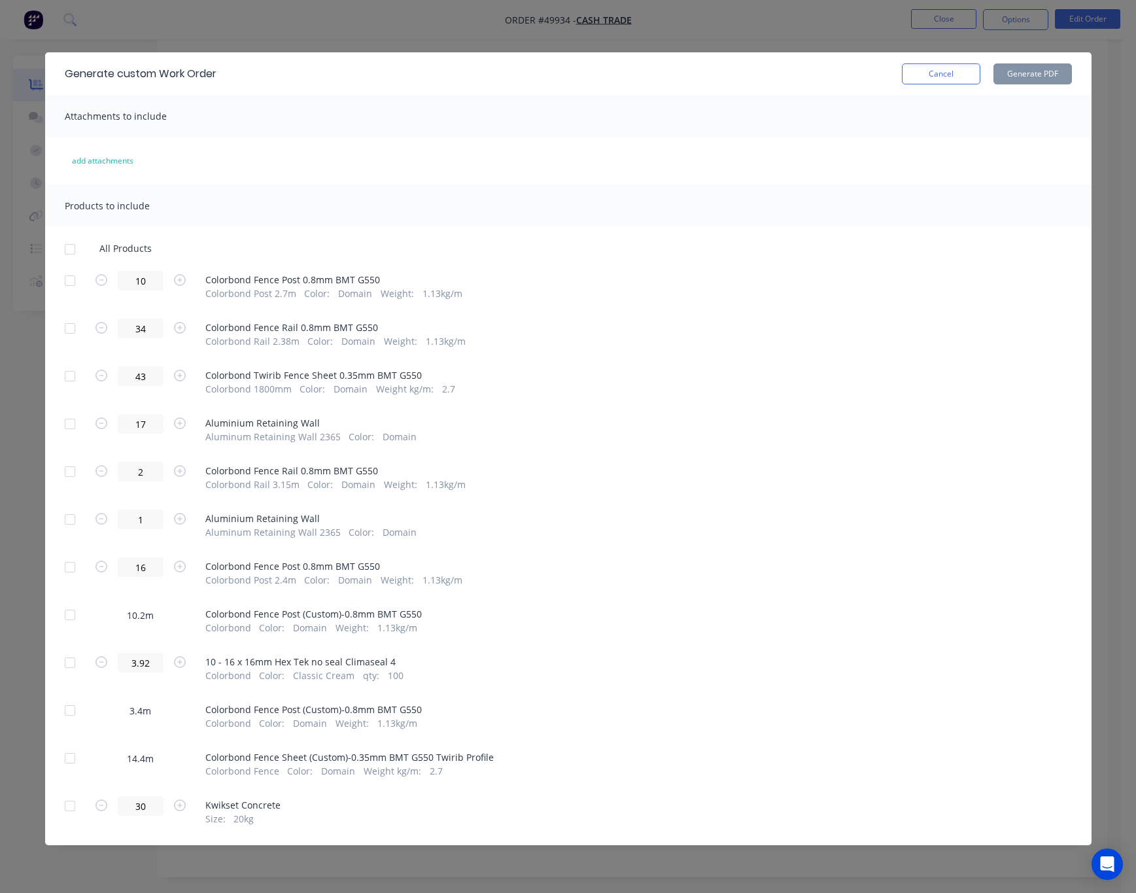
scroll to position [992, 0]
click at [20, 711] on div "Generate custom Work Order Cancel Generate PDF Attachments to include add attac…" at bounding box center [568, 446] width 1136 height 893
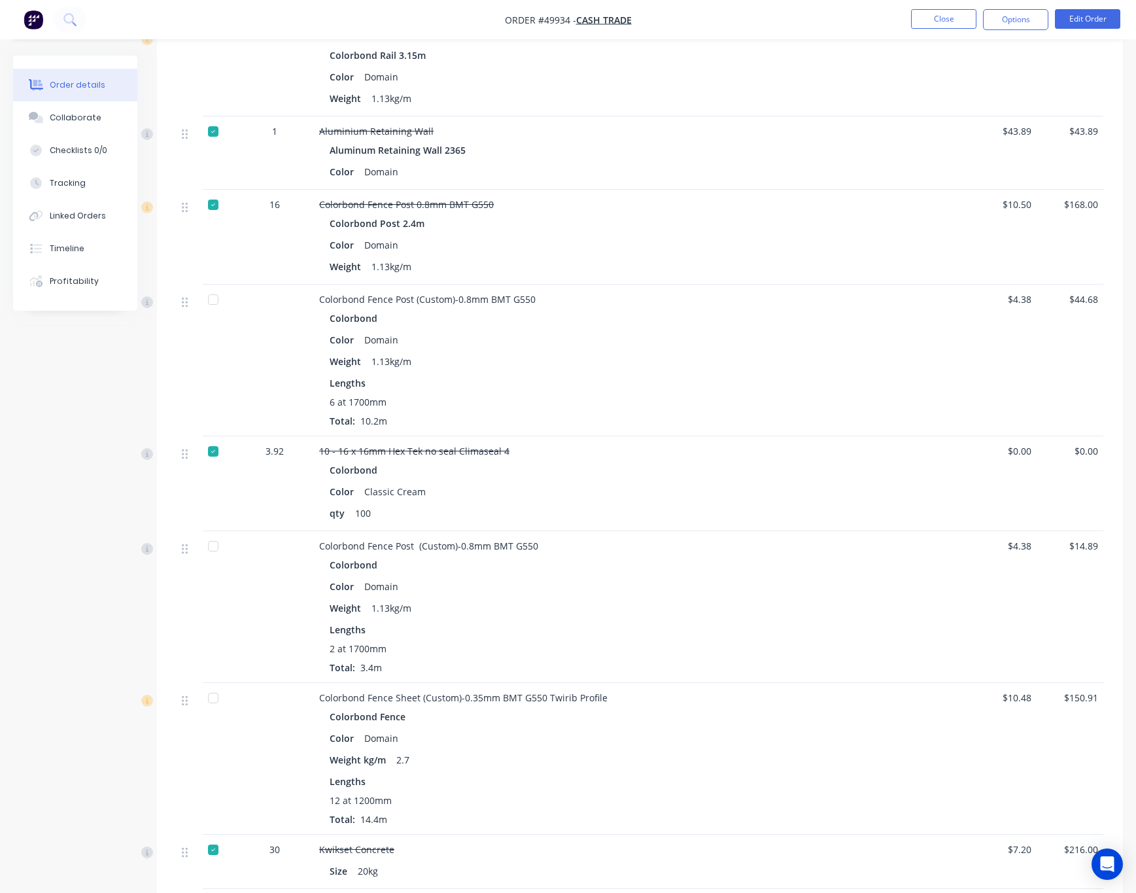
scroll to position [893, 0]
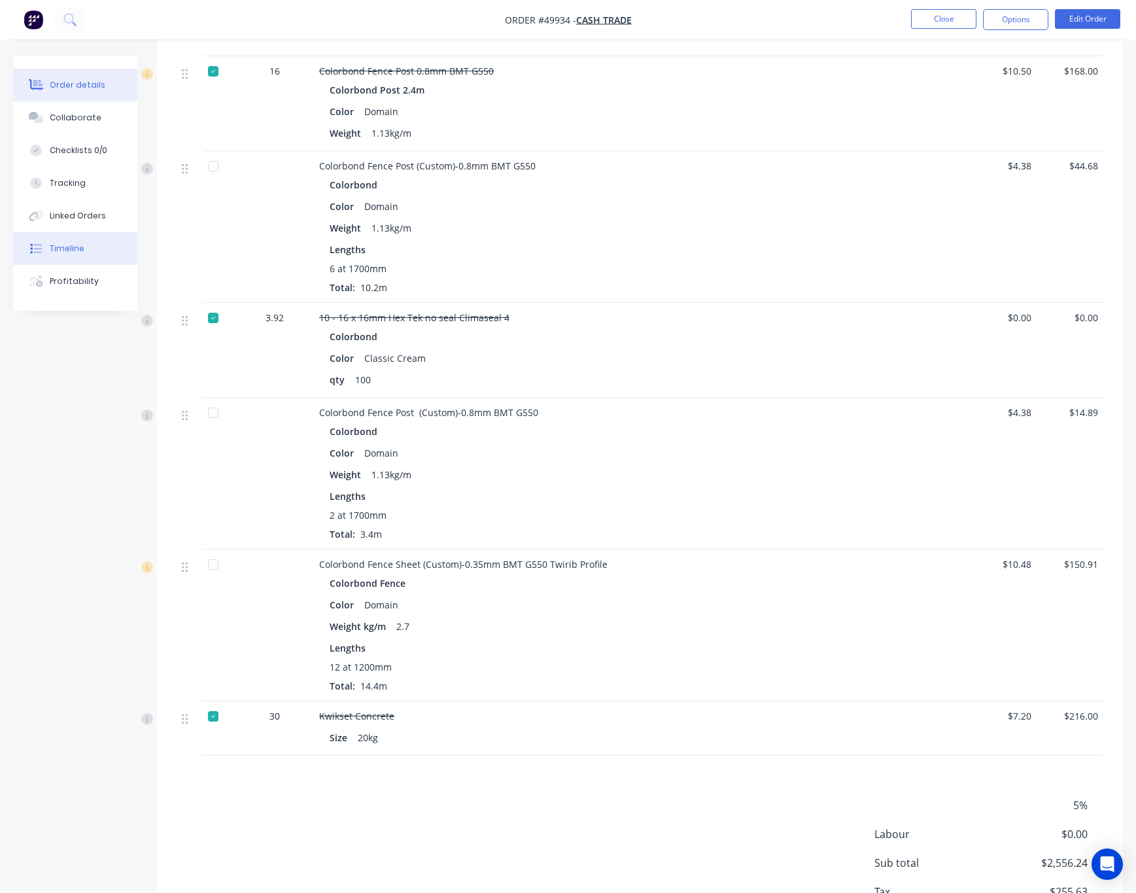
click at [86, 249] on button "Timeline" at bounding box center [75, 248] width 124 height 33
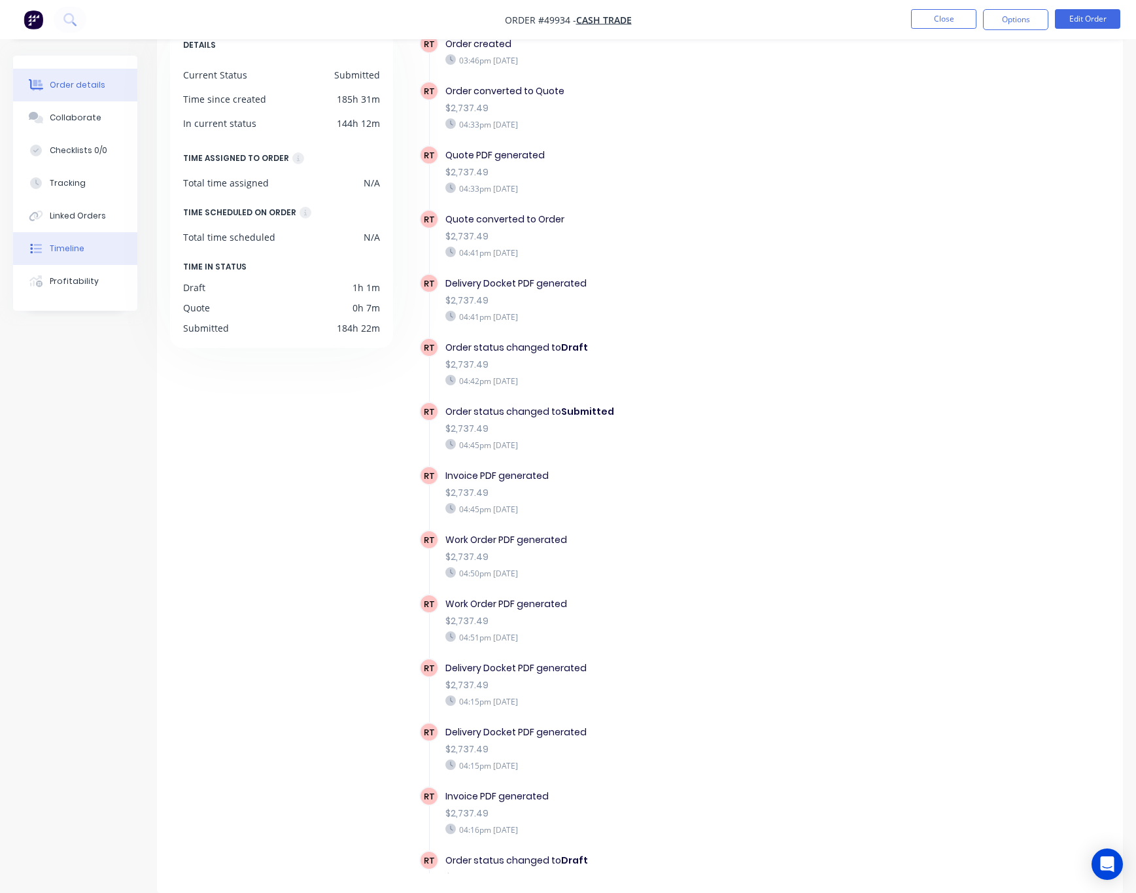
click at [61, 87] on div "Order details" at bounding box center [78, 85] width 56 height 12
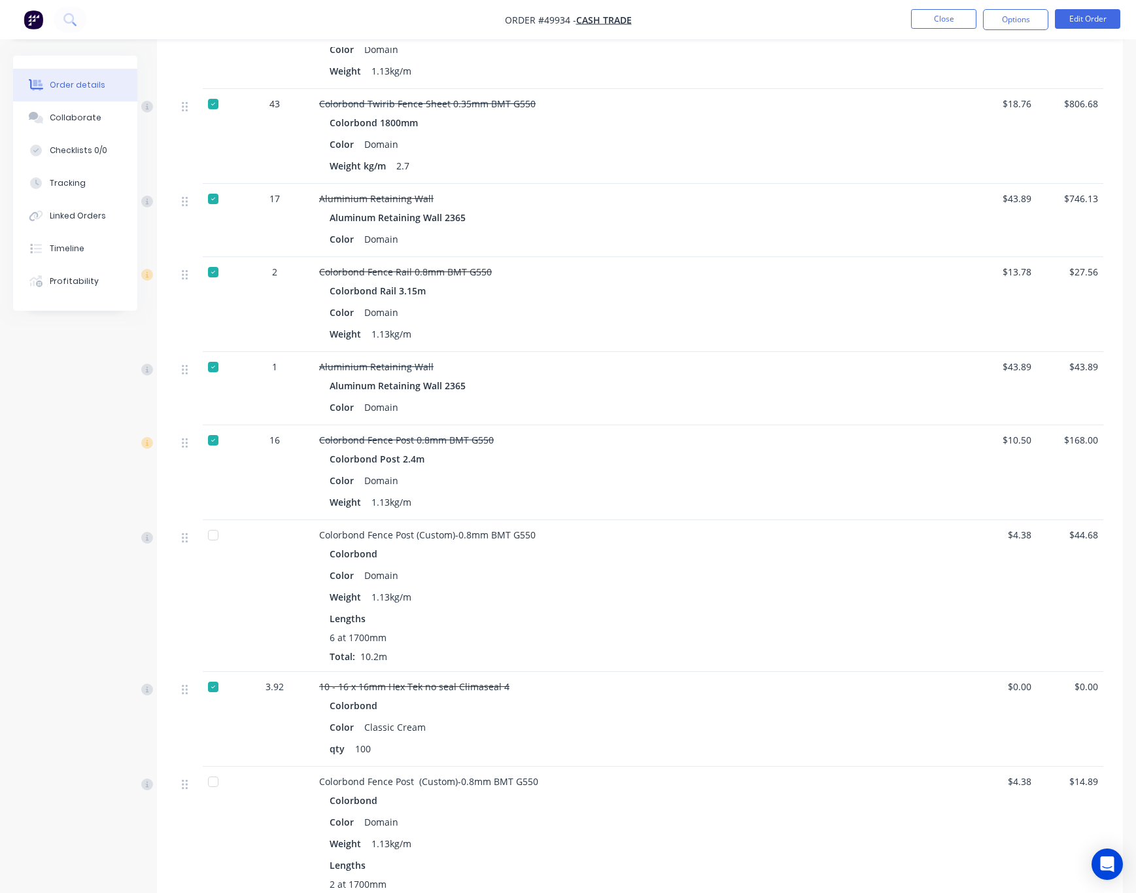
scroll to position [981, 0]
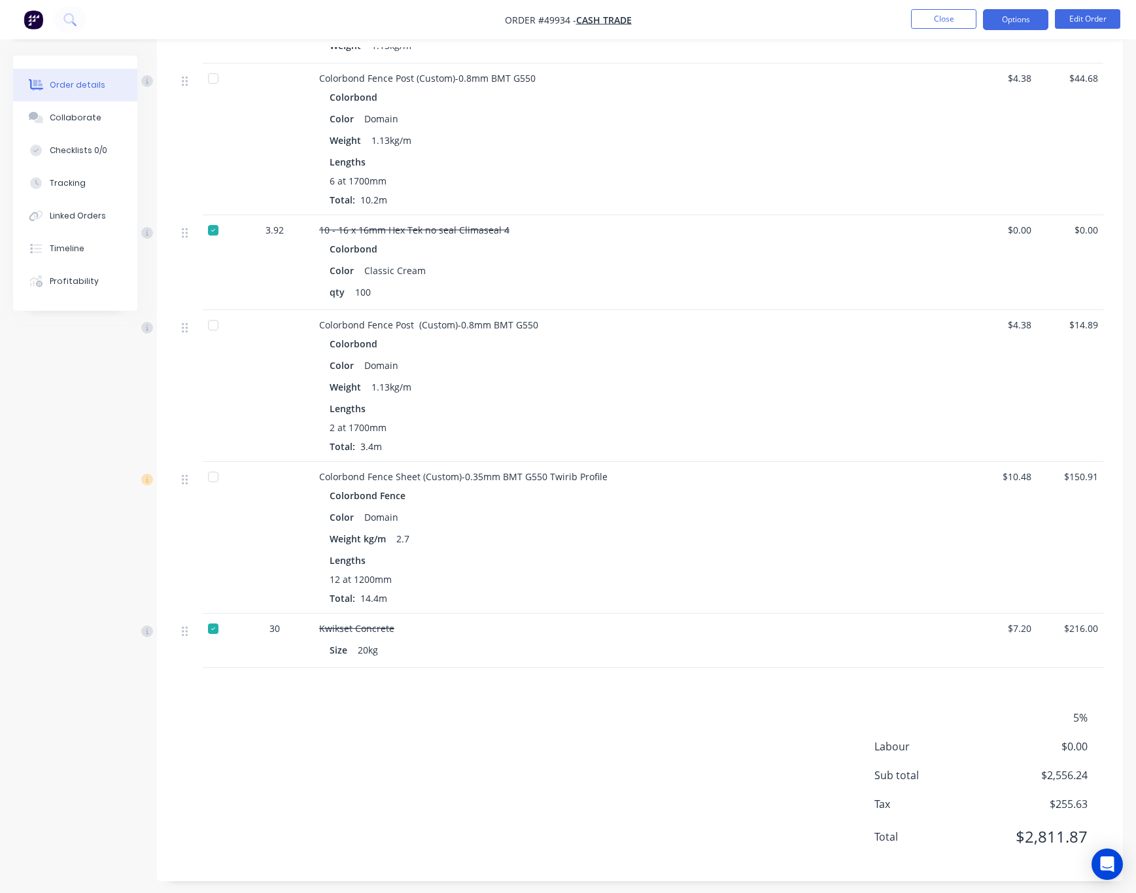
click at [1032, 18] on button "Options" at bounding box center [1015, 19] width 65 height 21
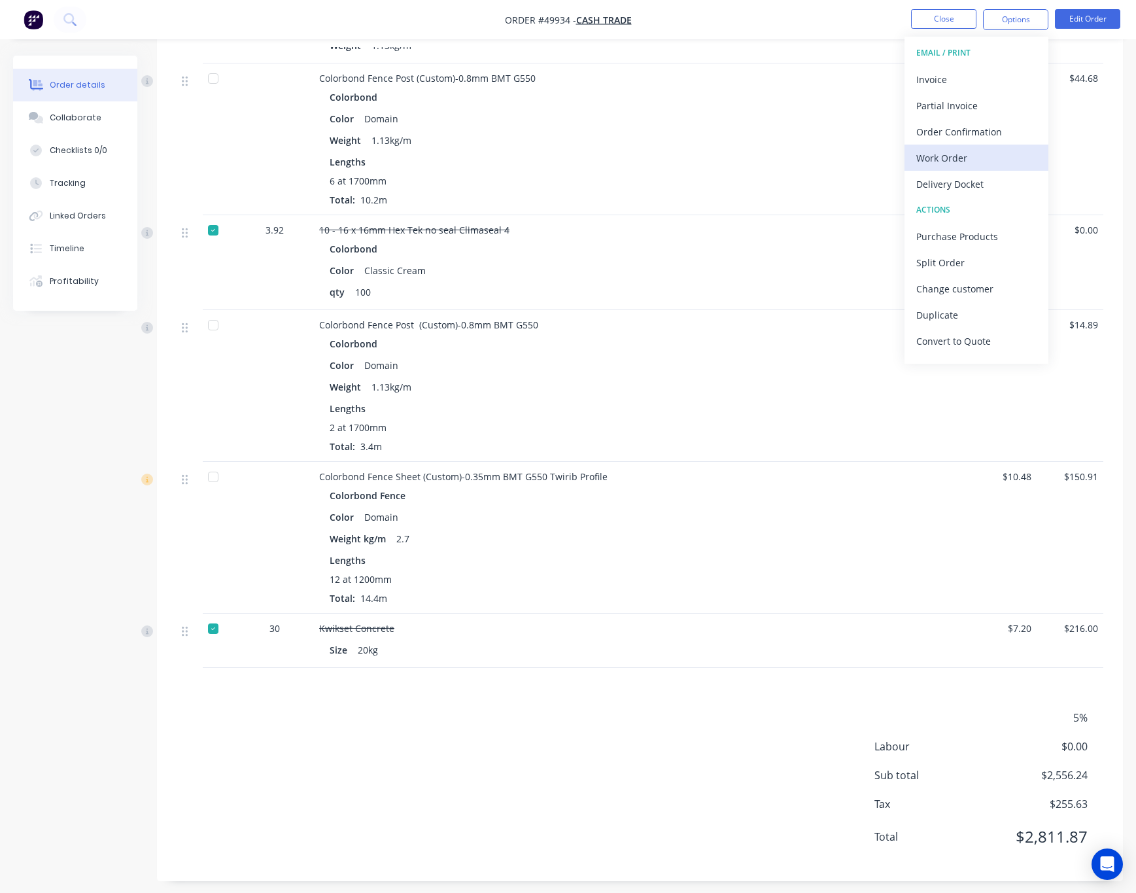
click at [991, 158] on div "Work Order" at bounding box center [976, 157] width 120 height 19
click at [969, 157] on div "Custom" at bounding box center [976, 157] width 120 height 19
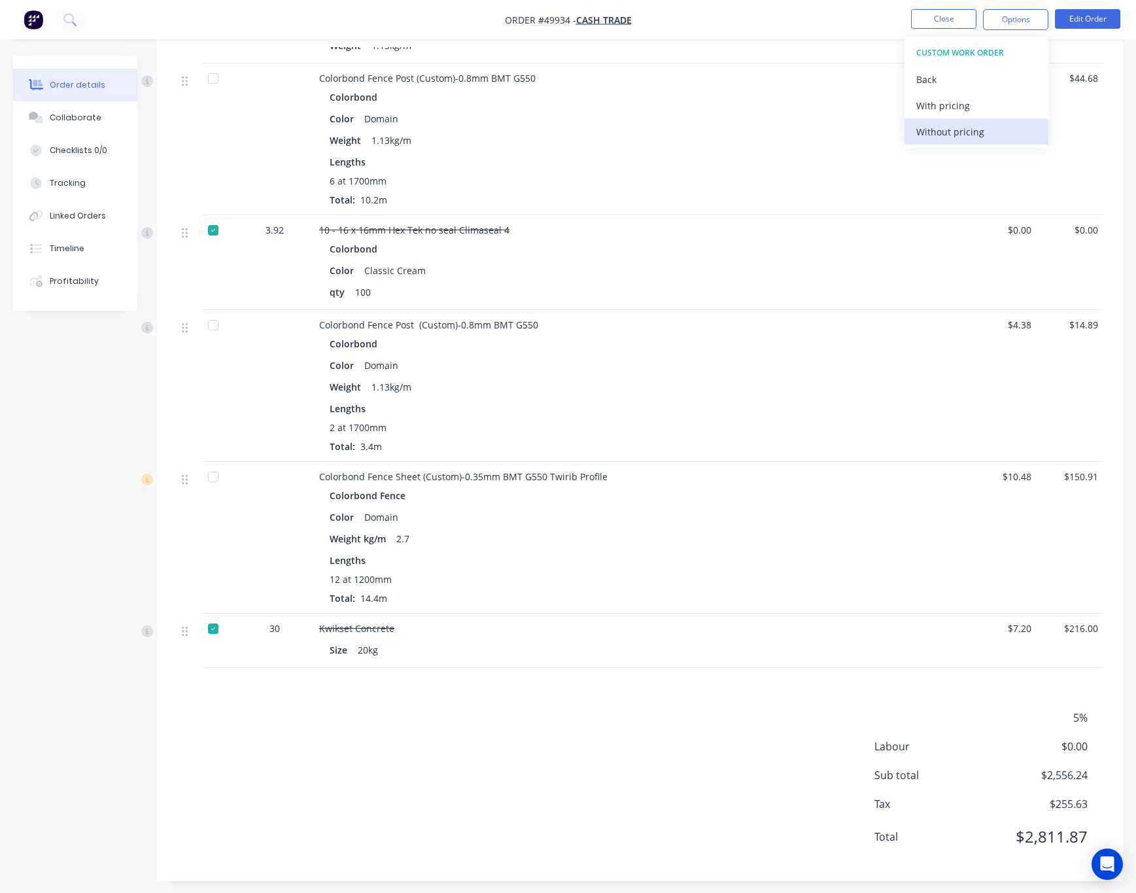
click at [973, 130] on div "Without pricing" at bounding box center [976, 131] width 120 height 19
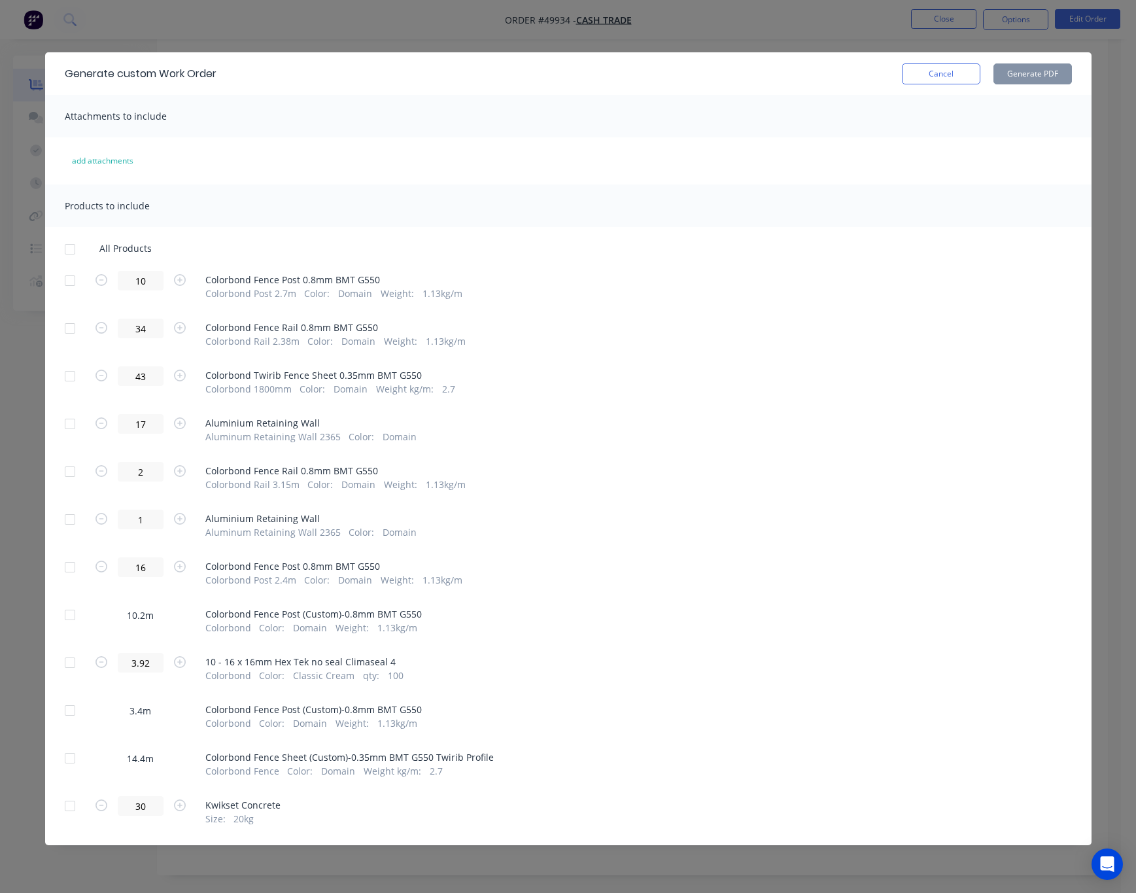
scroll to position [992, 0]
click at [69, 708] on div at bounding box center [70, 710] width 26 height 26
click at [1062, 71] on button "Generate PDF" at bounding box center [1033, 73] width 78 height 21
click at [472, 20] on div "Generate custom Work Order Cancel Generate PDF Attachments to include add attac…" at bounding box center [568, 446] width 1136 height 893
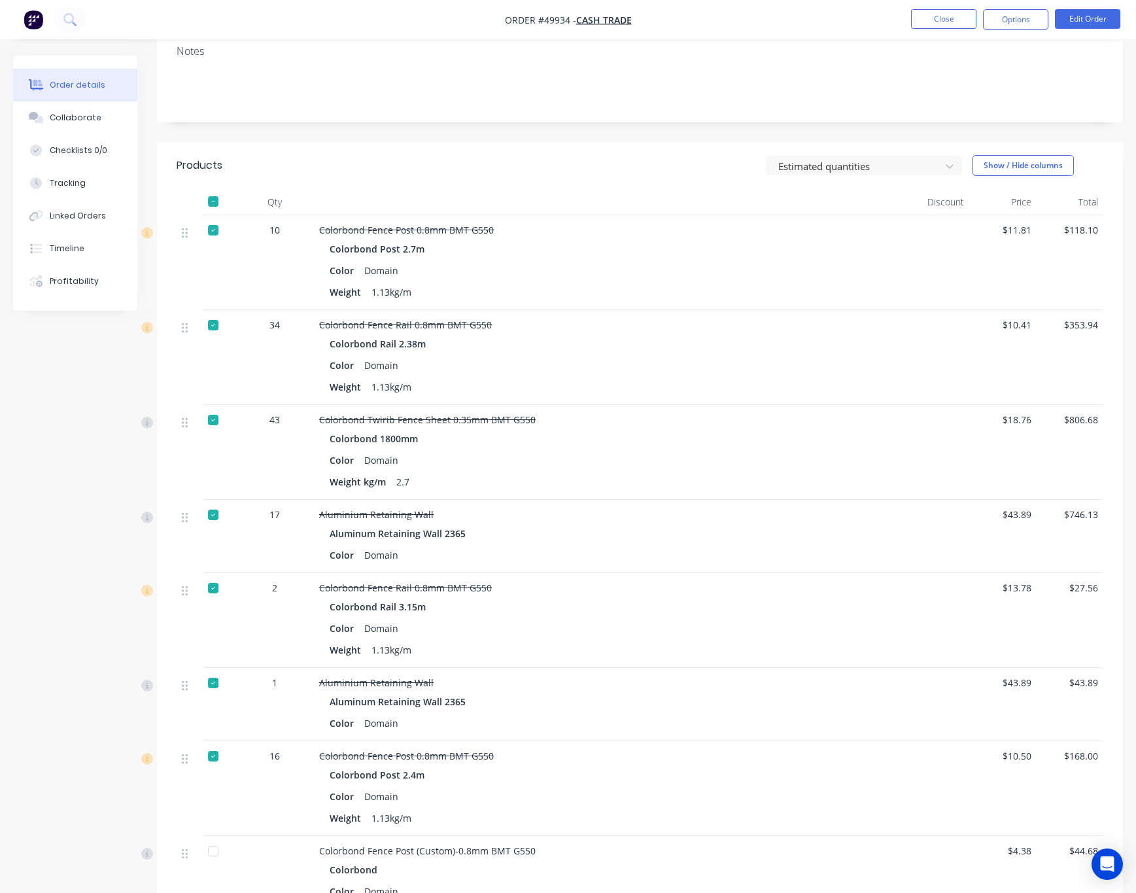
scroll to position [207, 0]
click at [77, 265] on button "Profitability" at bounding box center [75, 281] width 124 height 33
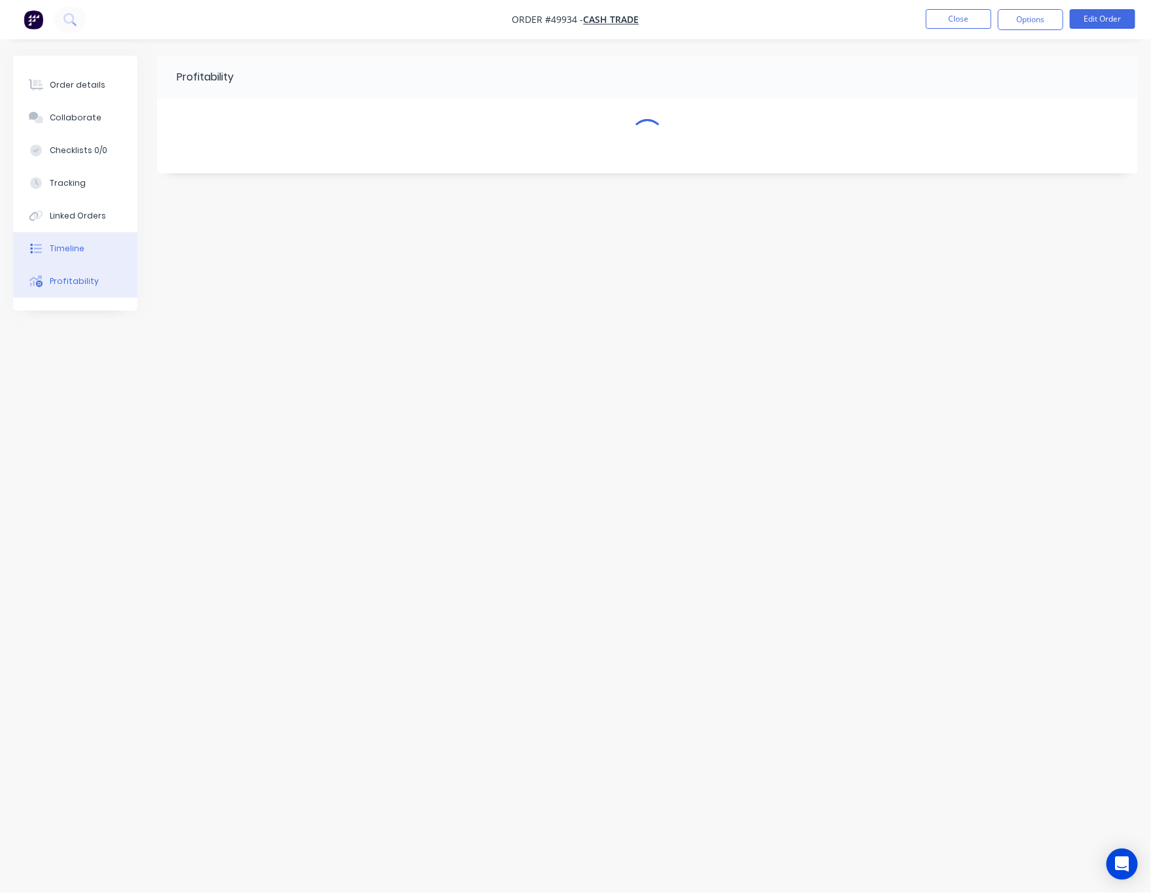
click at [79, 244] on div "Timeline" at bounding box center [67, 249] width 35 height 12
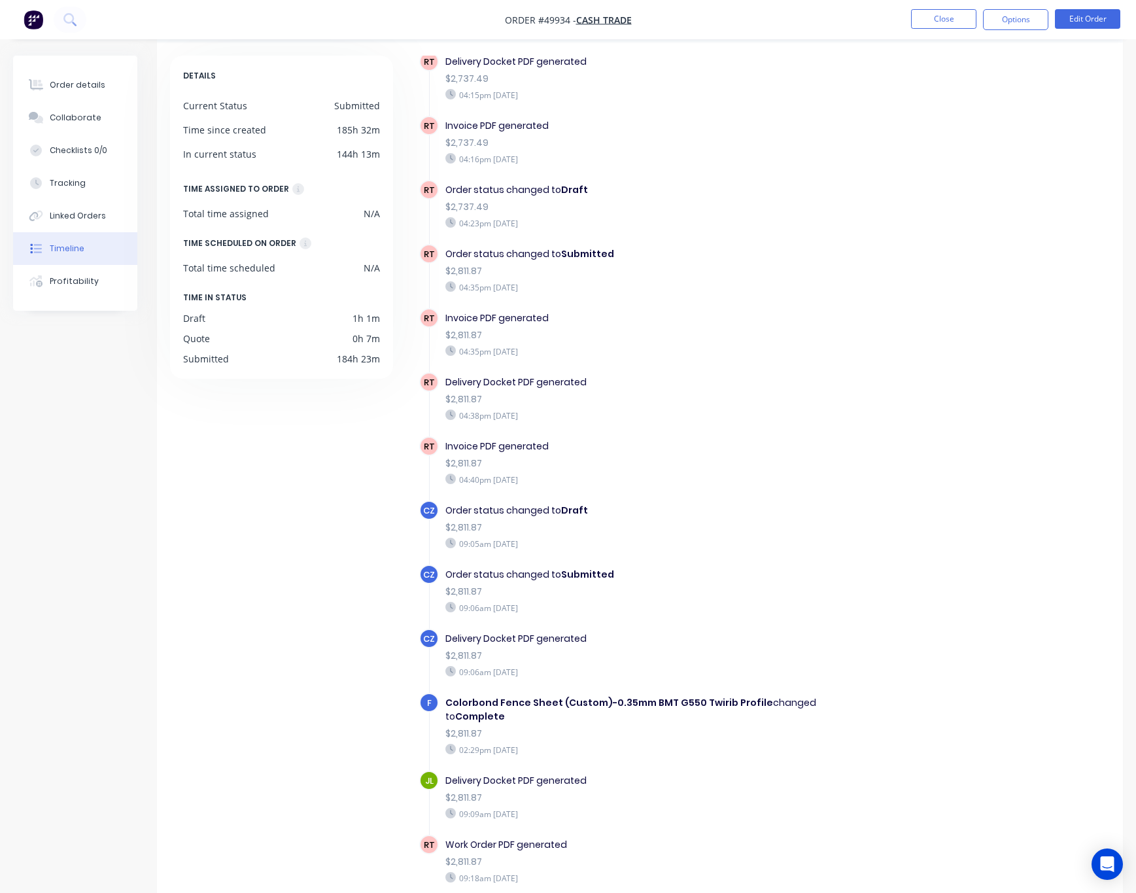
scroll to position [86, 0]
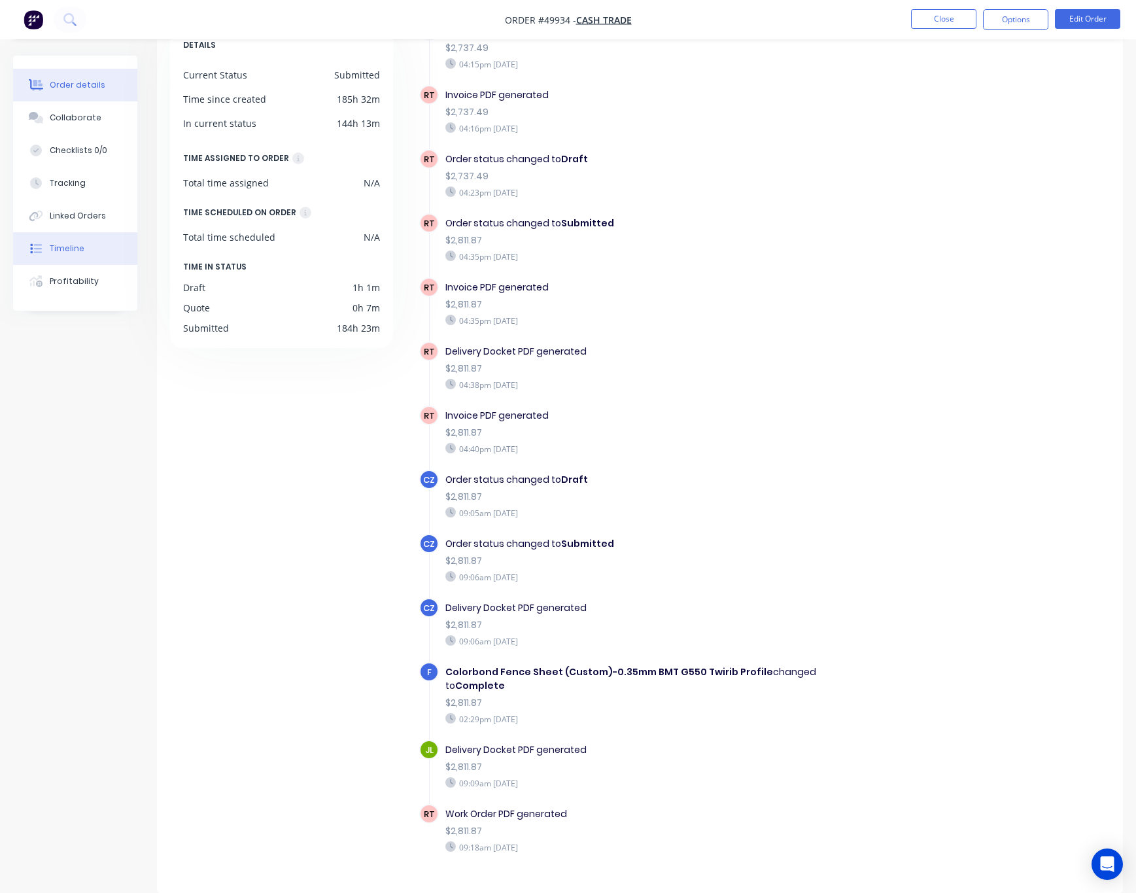
click at [93, 83] on div "Order details" at bounding box center [78, 85] width 56 height 12
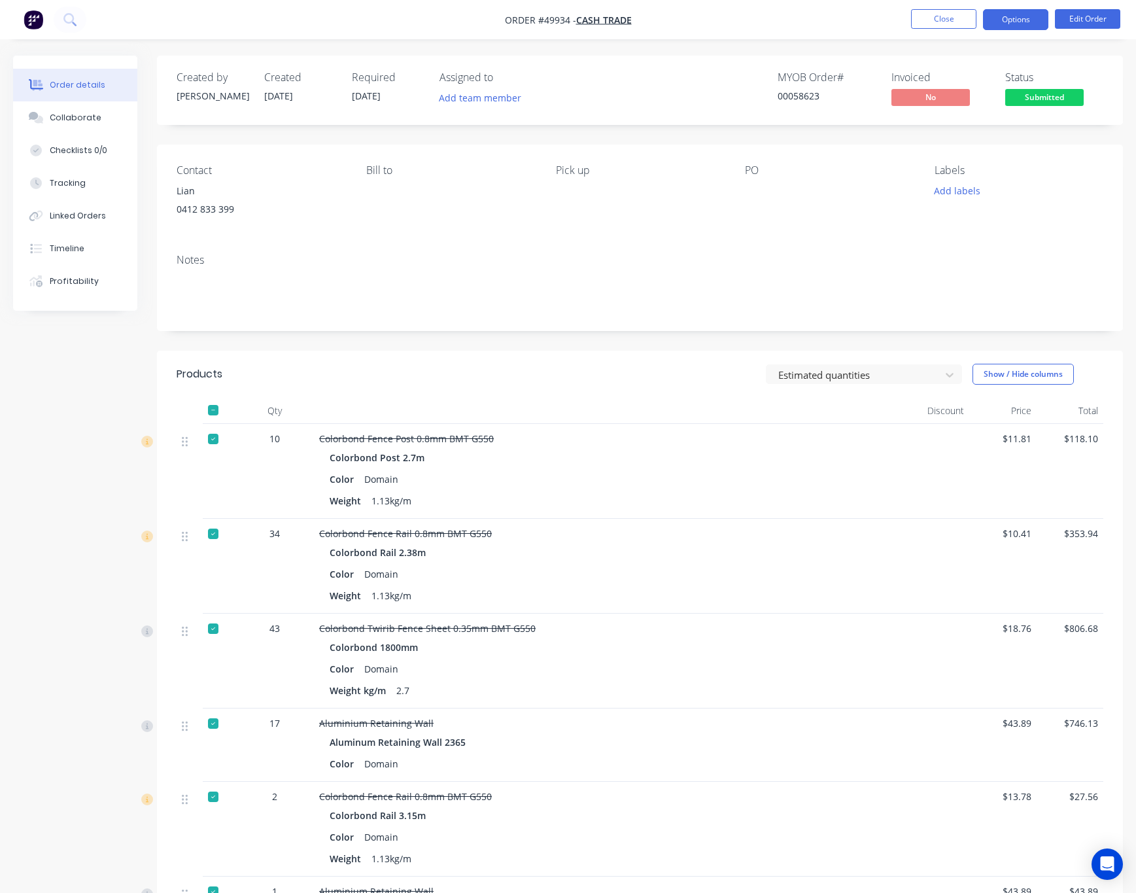
click at [1021, 26] on button "Options" at bounding box center [1015, 19] width 65 height 21
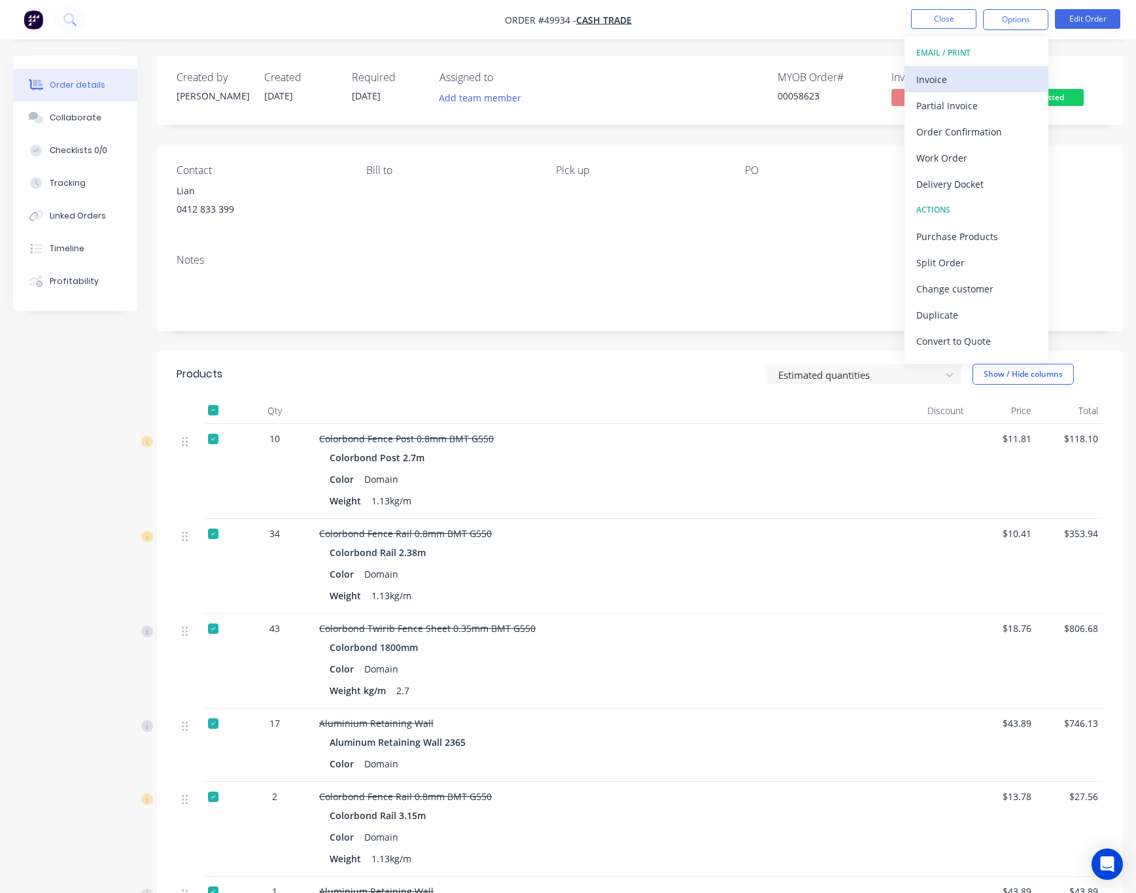
click at [996, 73] on div "Invoice" at bounding box center [976, 79] width 120 height 19
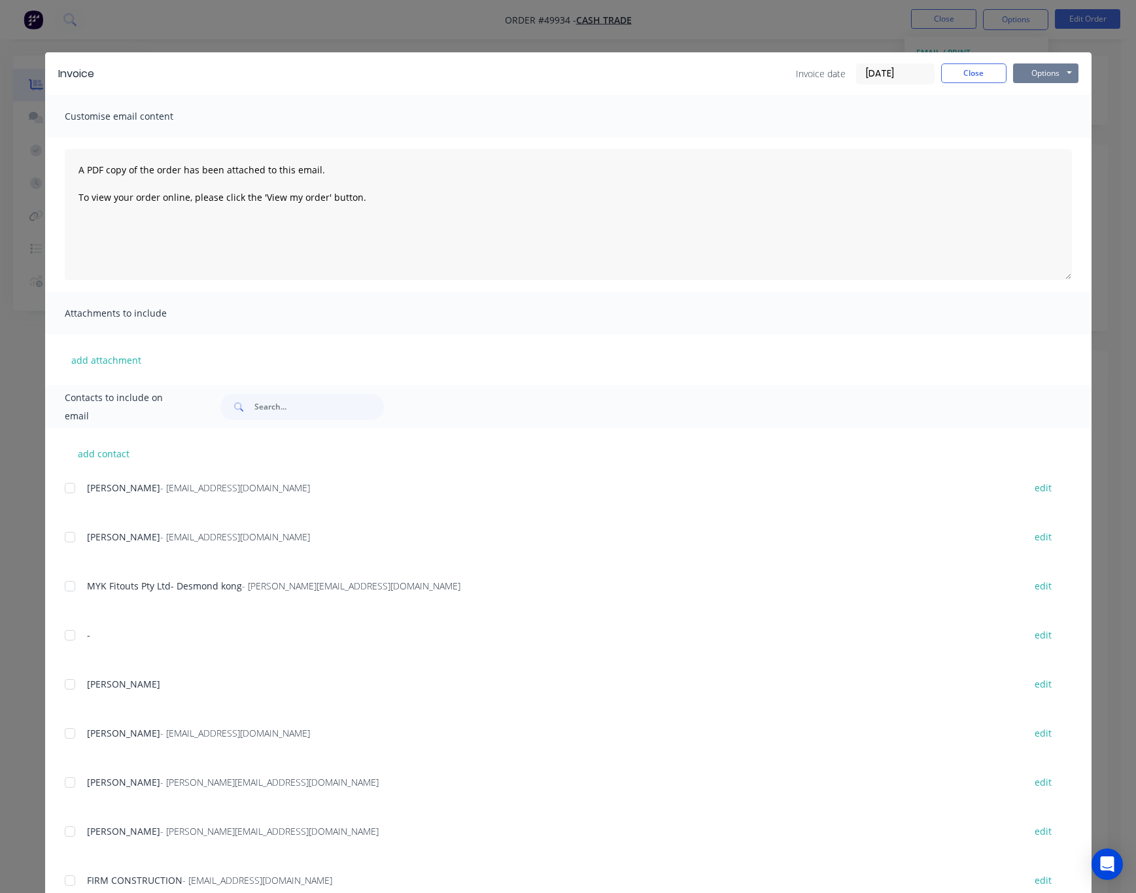
click at [1027, 71] on button "Options" at bounding box center [1045, 73] width 65 height 20
click at [1062, 120] on button "Print" at bounding box center [1055, 118] width 84 height 22
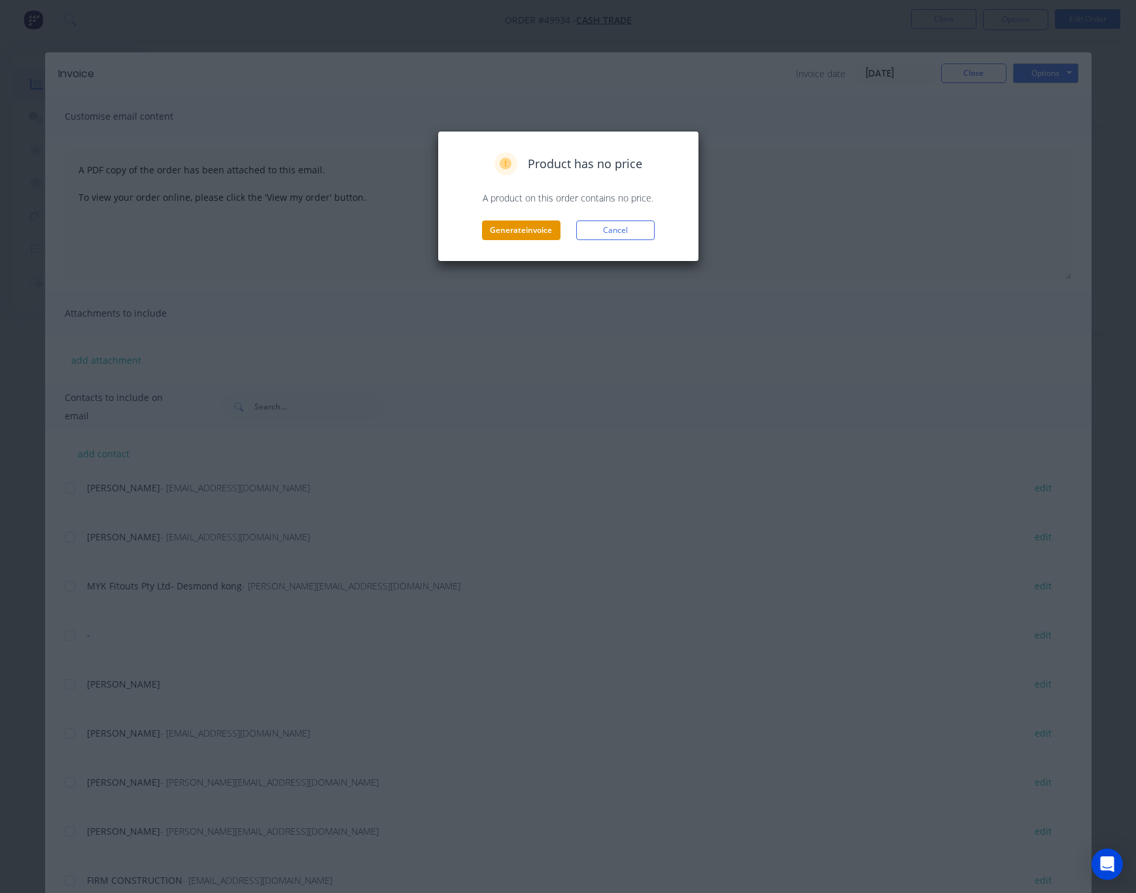
click at [536, 232] on button "Generate invoice" at bounding box center [521, 230] width 78 height 20
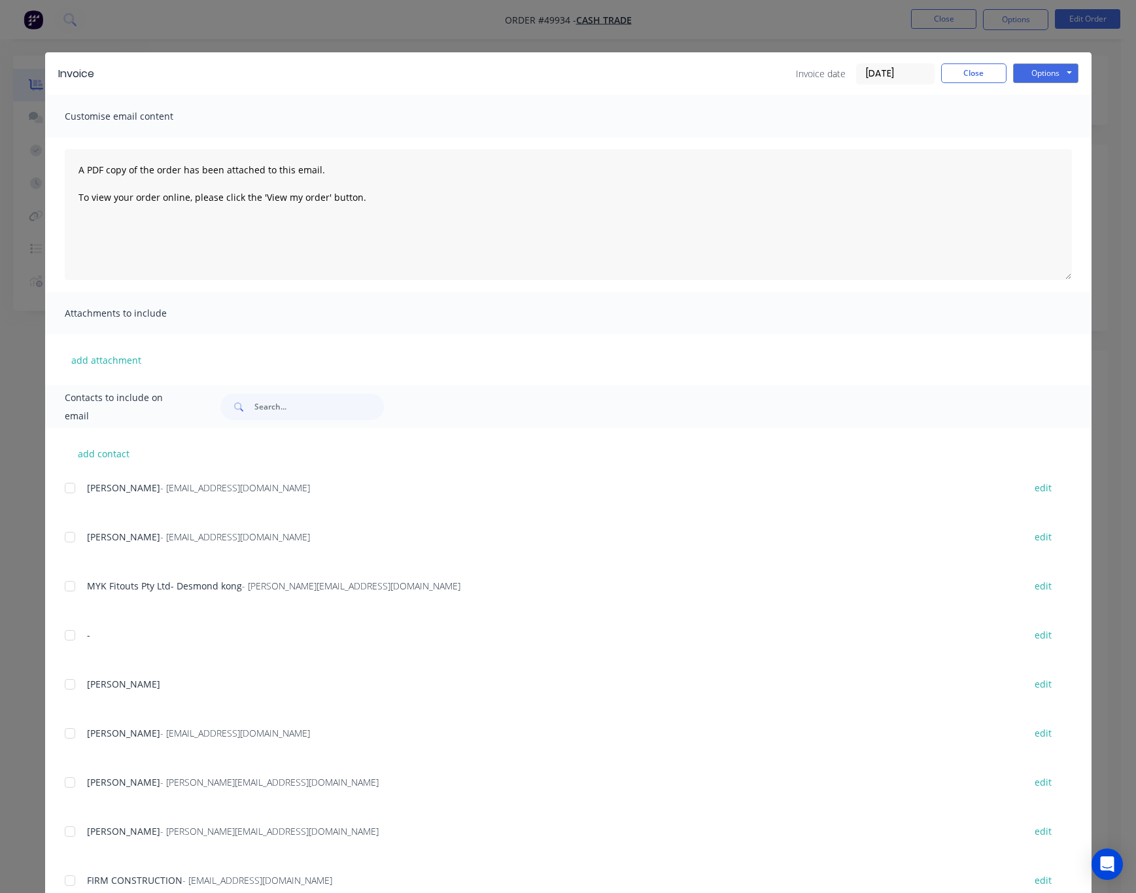
click at [837, 22] on div "Invoice Invoice date 10/10/25 Close Options Preview Print Email Customise email…" at bounding box center [568, 446] width 1136 height 893
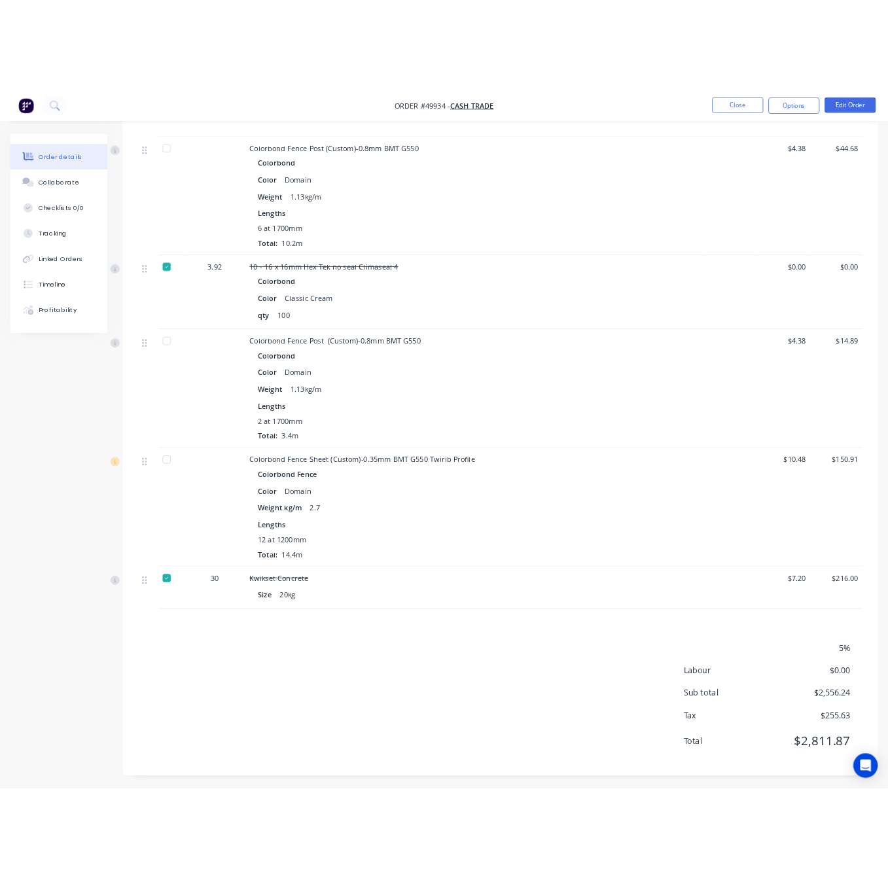
scroll to position [992, 0]
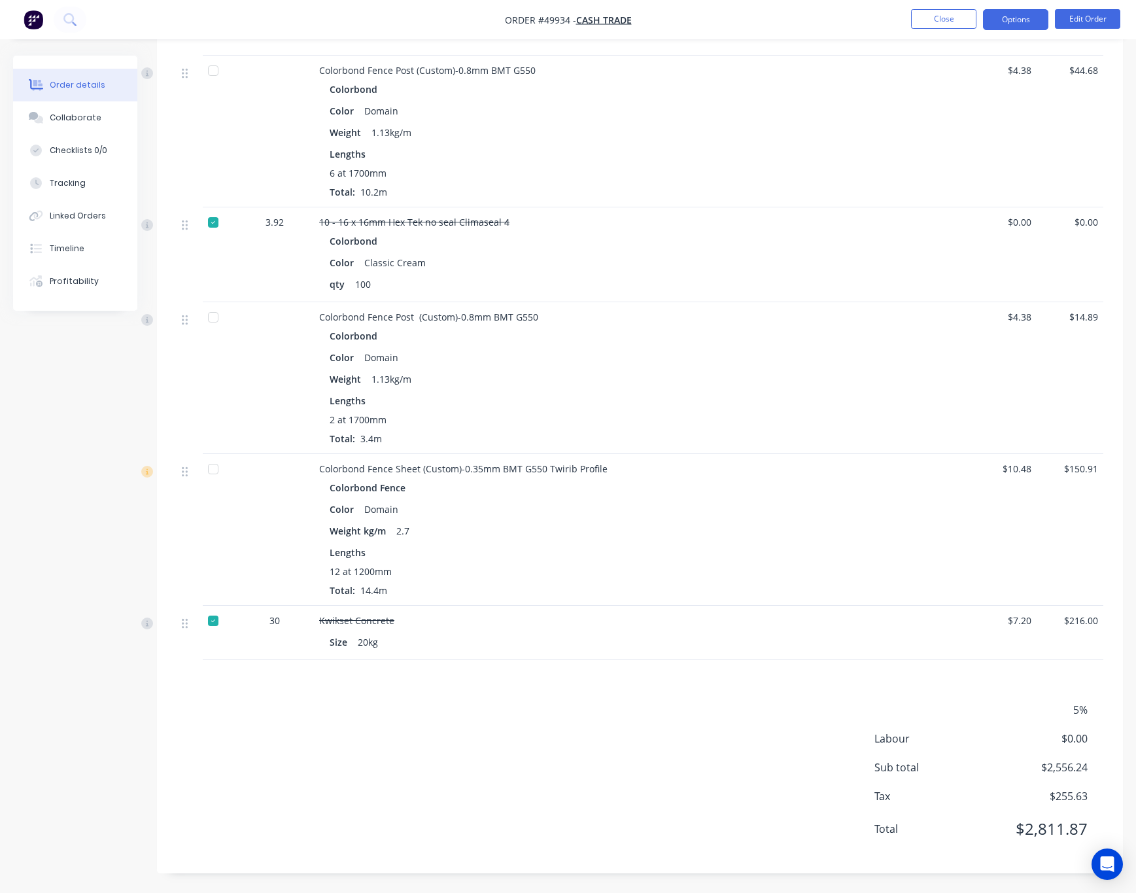
click at [1020, 24] on button "Options" at bounding box center [1015, 19] width 65 height 21
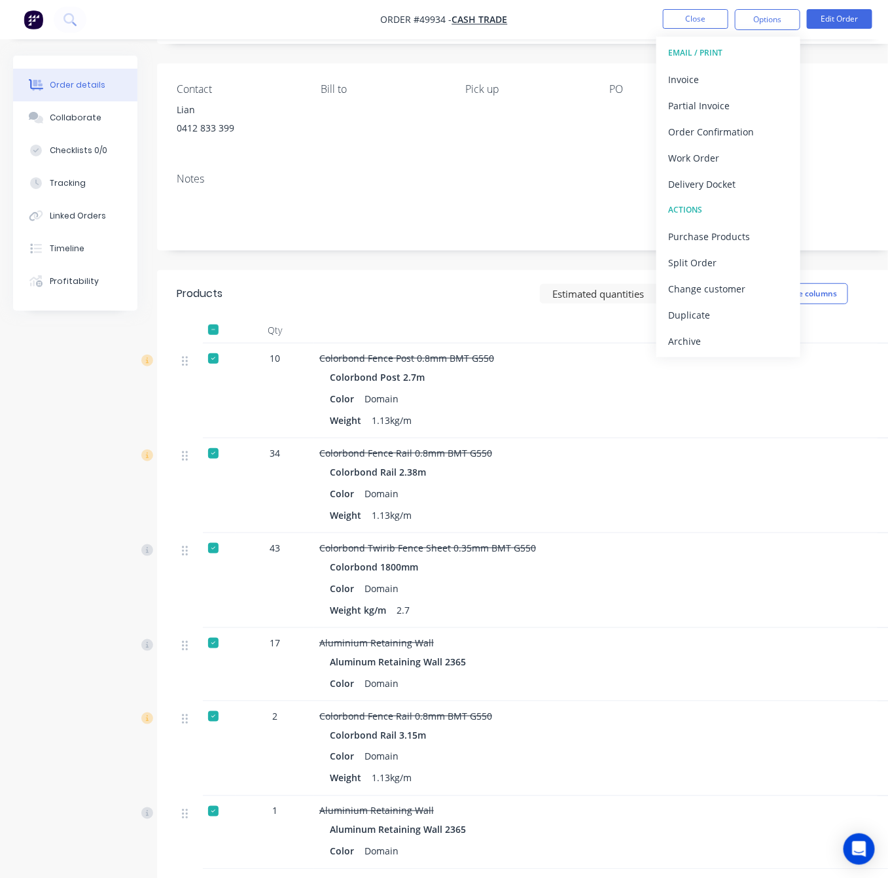
scroll to position [0, 0]
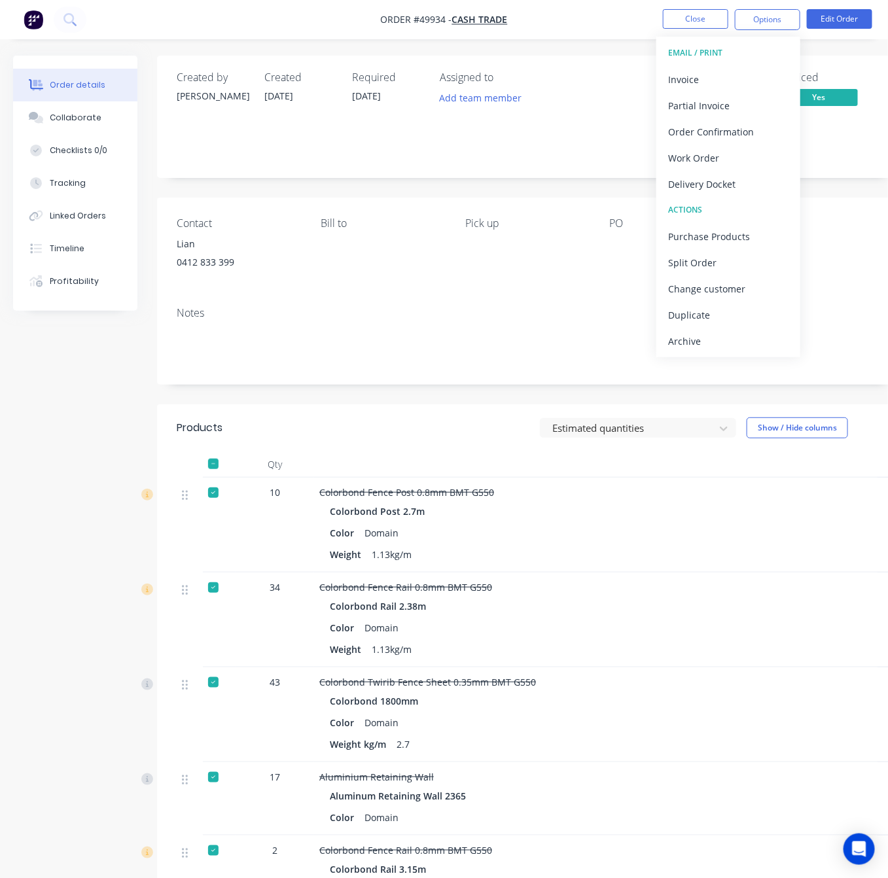
click at [578, 139] on div "MYOB Order # 00058623 Invoiced Yes Status Submitted" at bounding box center [723, 116] width 307 height 91
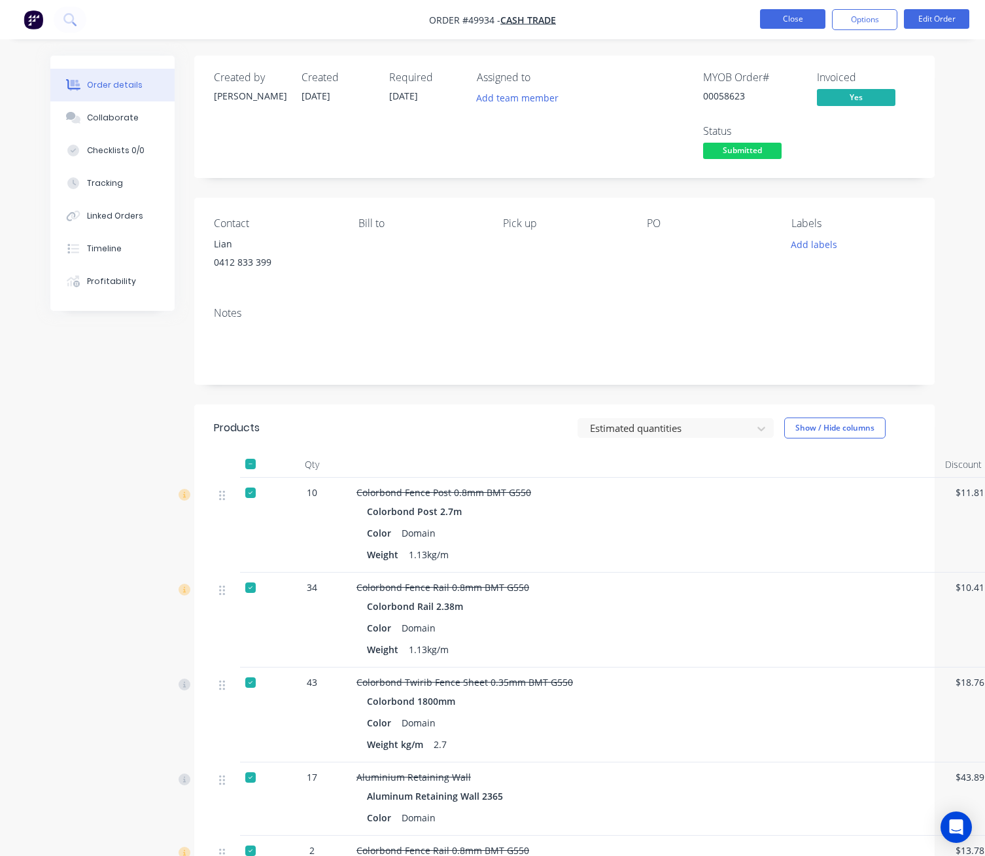
click at [776, 16] on button "Close" at bounding box center [792, 19] width 65 height 20
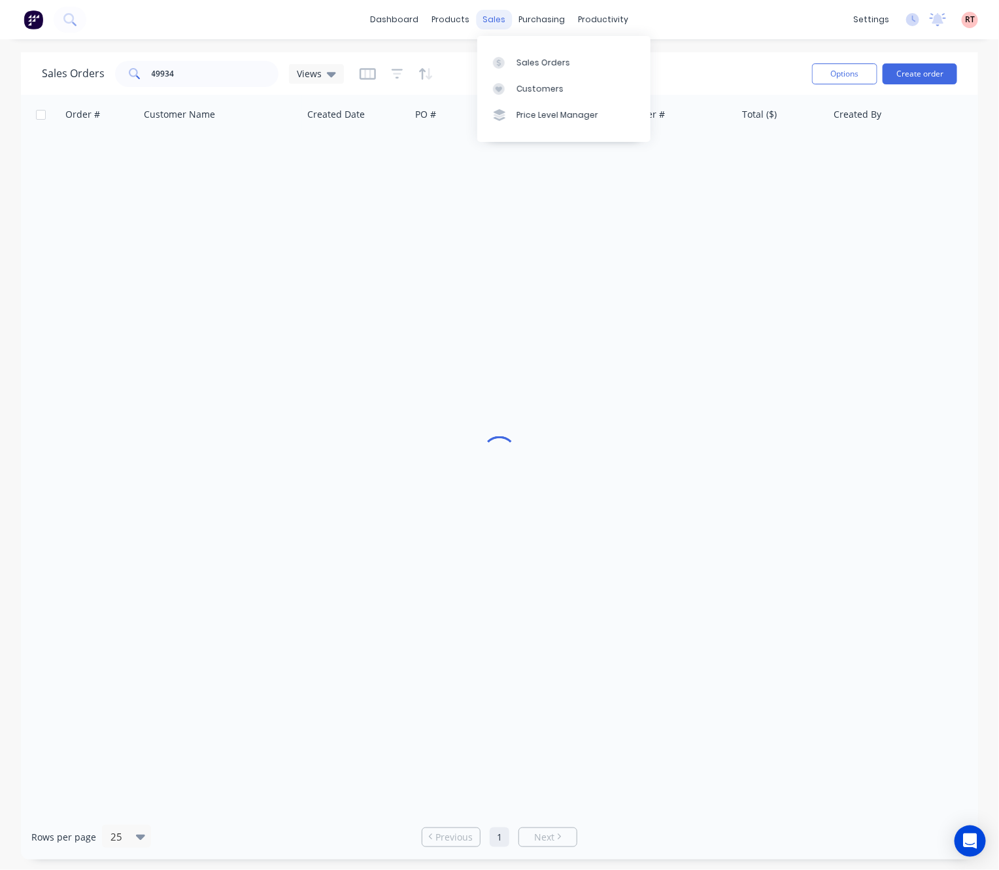
click at [489, 12] on div "sales" at bounding box center [495, 20] width 36 height 20
click at [508, 63] on div at bounding box center [503, 63] width 20 height 12
click at [436, 18] on div "products" at bounding box center [451, 20] width 51 height 20
click at [483, 69] on link "Product Catalogue" at bounding box center [516, 62] width 173 height 26
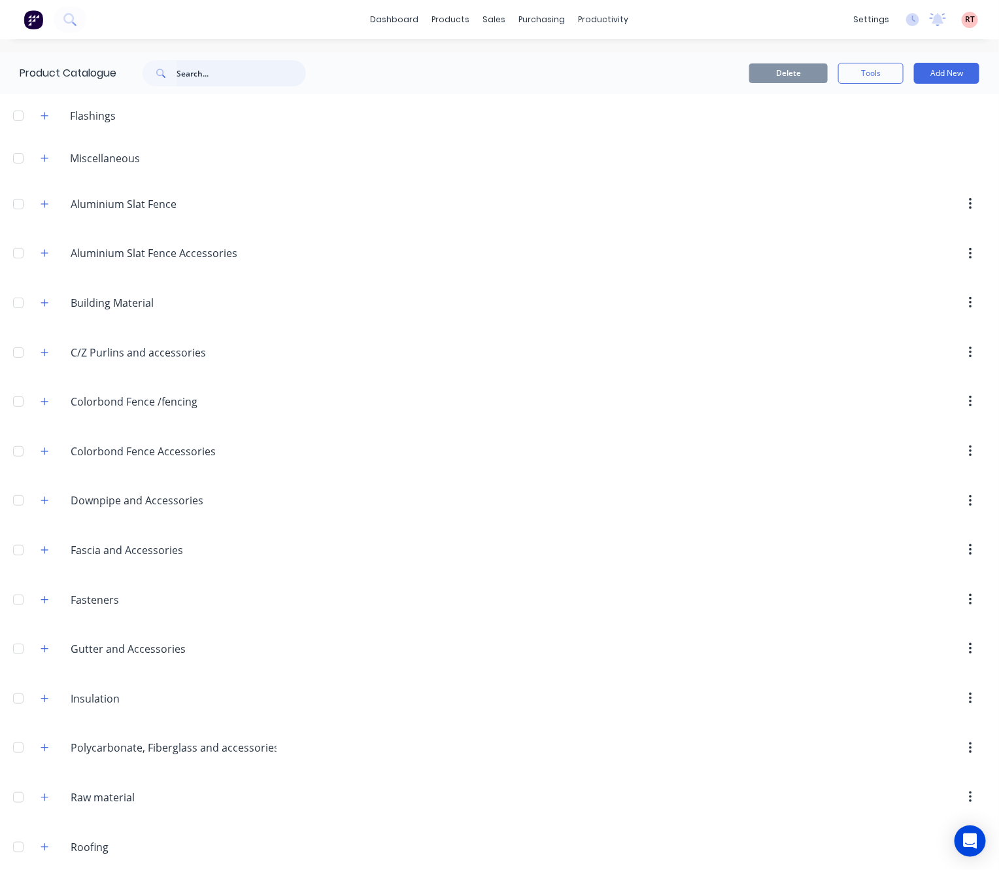
click at [230, 79] on input "text" at bounding box center [242, 73] width 130 height 26
type input "roof"
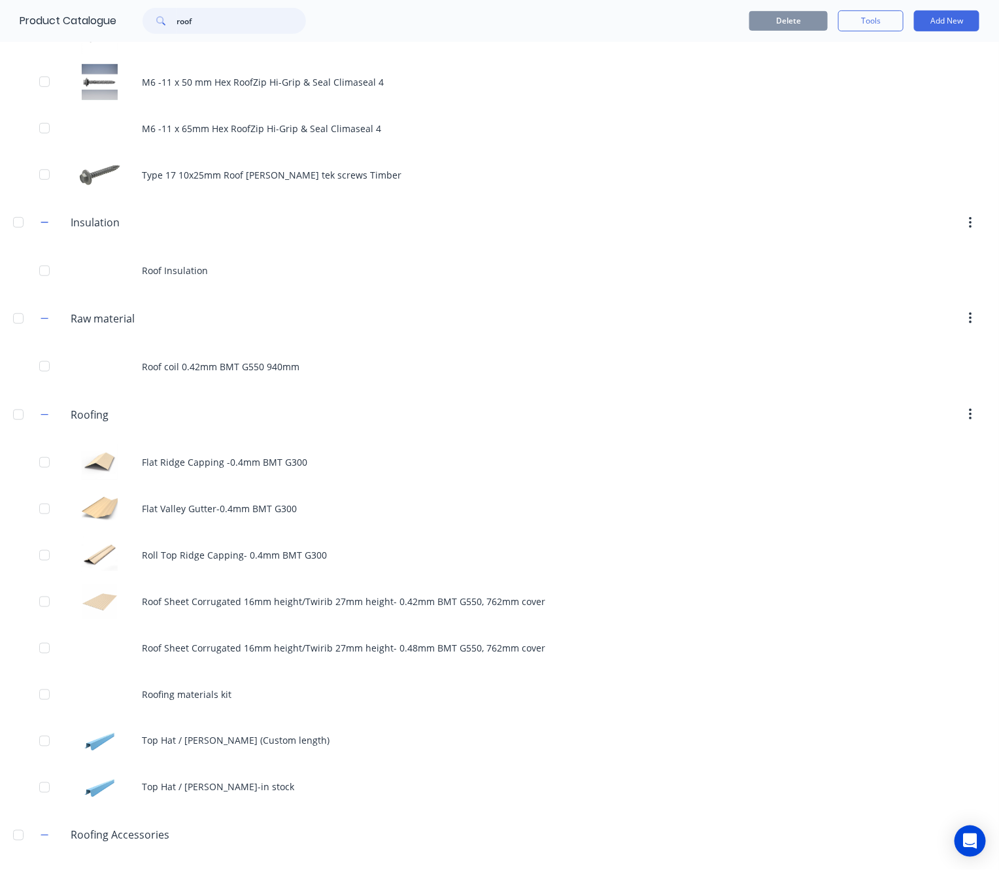
scroll to position [392, 0]
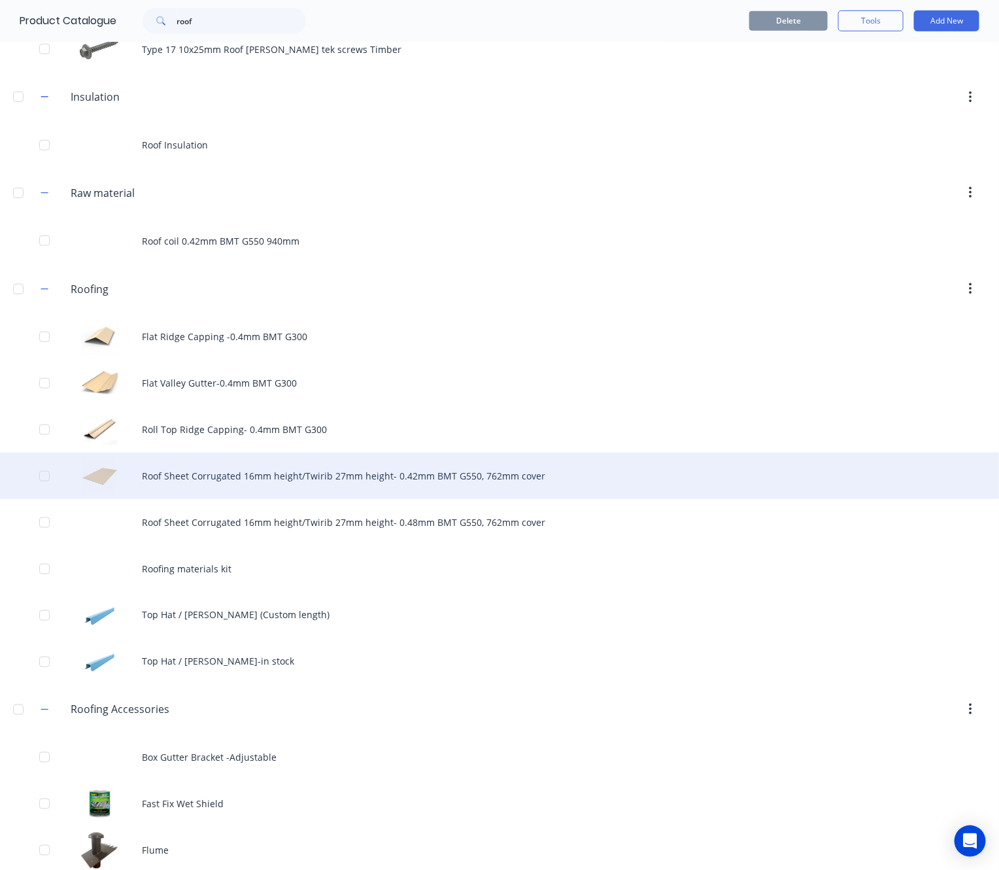
click at [283, 489] on div "Roof Sheet Corrugated 16mm height/Twirib 27mm height- 0.42mm BMT G550, 762mm co…" at bounding box center [499, 476] width 999 height 46
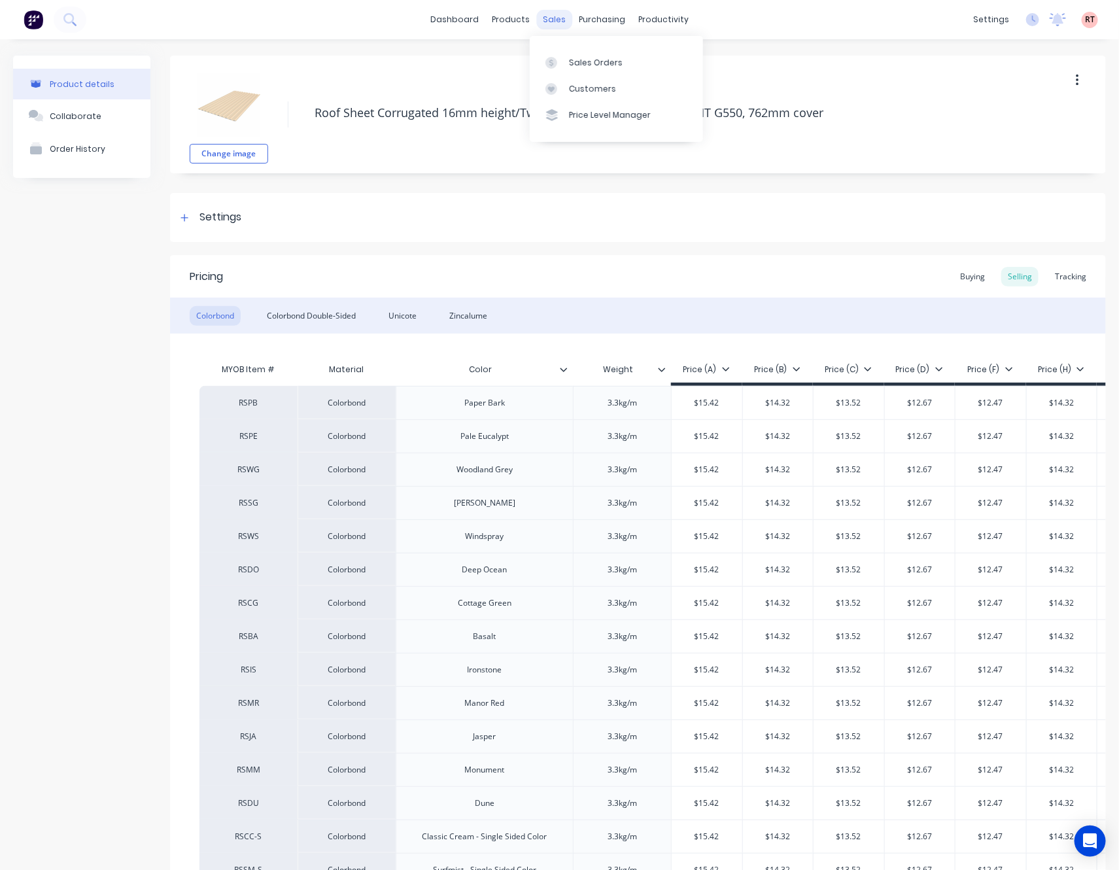
click at [542, 20] on div "sales" at bounding box center [554, 20] width 36 height 20
click at [909, 81] on div "Change image Roof Sheet Corrugated 16mm height/Twirib 27mm height- 0.42mm BMT G…" at bounding box center [638, 115] width 936 height 118
click at [536, 22] on div "sales" at bounding box center [554, 20] width 36 height 20
click at [499, 22] on div "products" at bounding box center [510, 20] width 51 height 20
click at [550, 69] on link "Product Catalogue" at bounding box center [568, 62] width 173 height 26
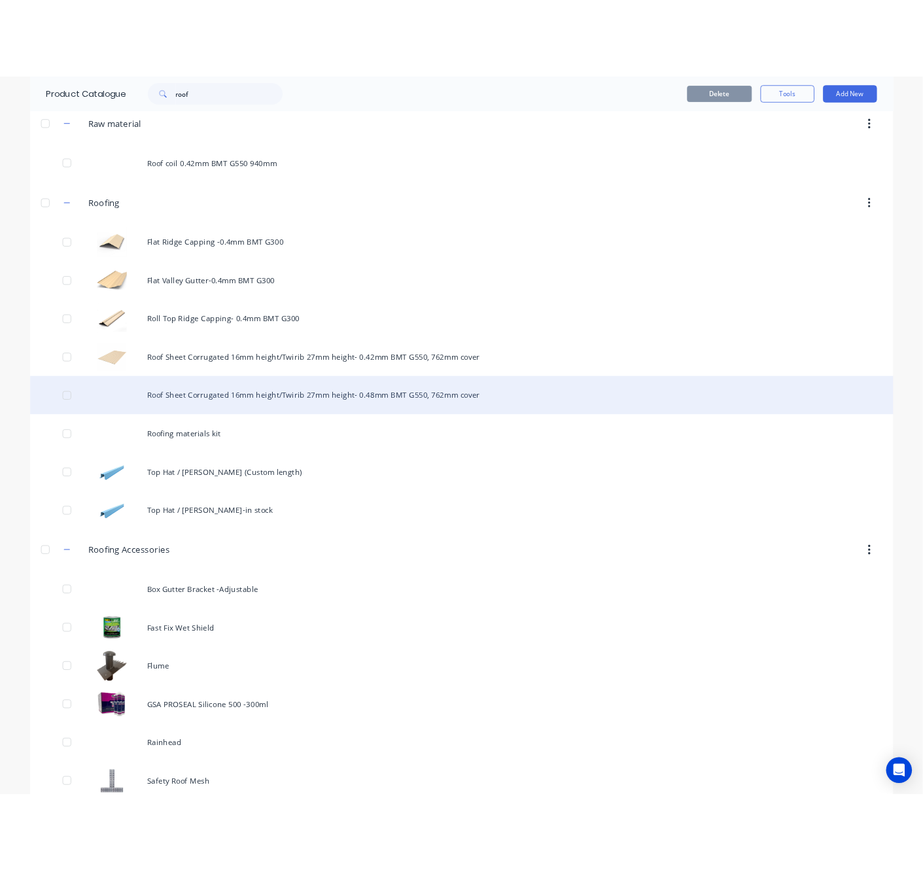
scroll to position [491, 0]
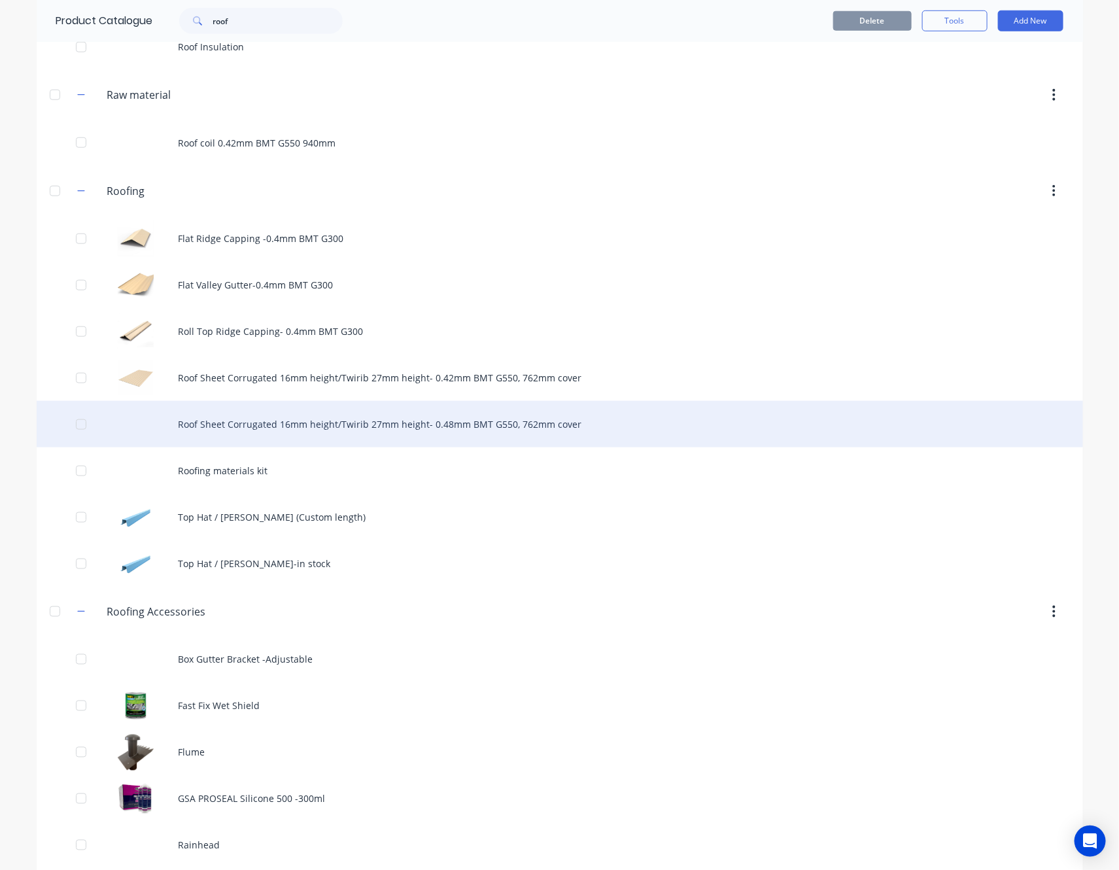
click at [440, 430] on div "Roof Sheet Corrugated 16mm height/Twirib 27mm height- 0.48mm BMT G550, 762mm co…" at bounding box center [560, 424] width 1047 height 46
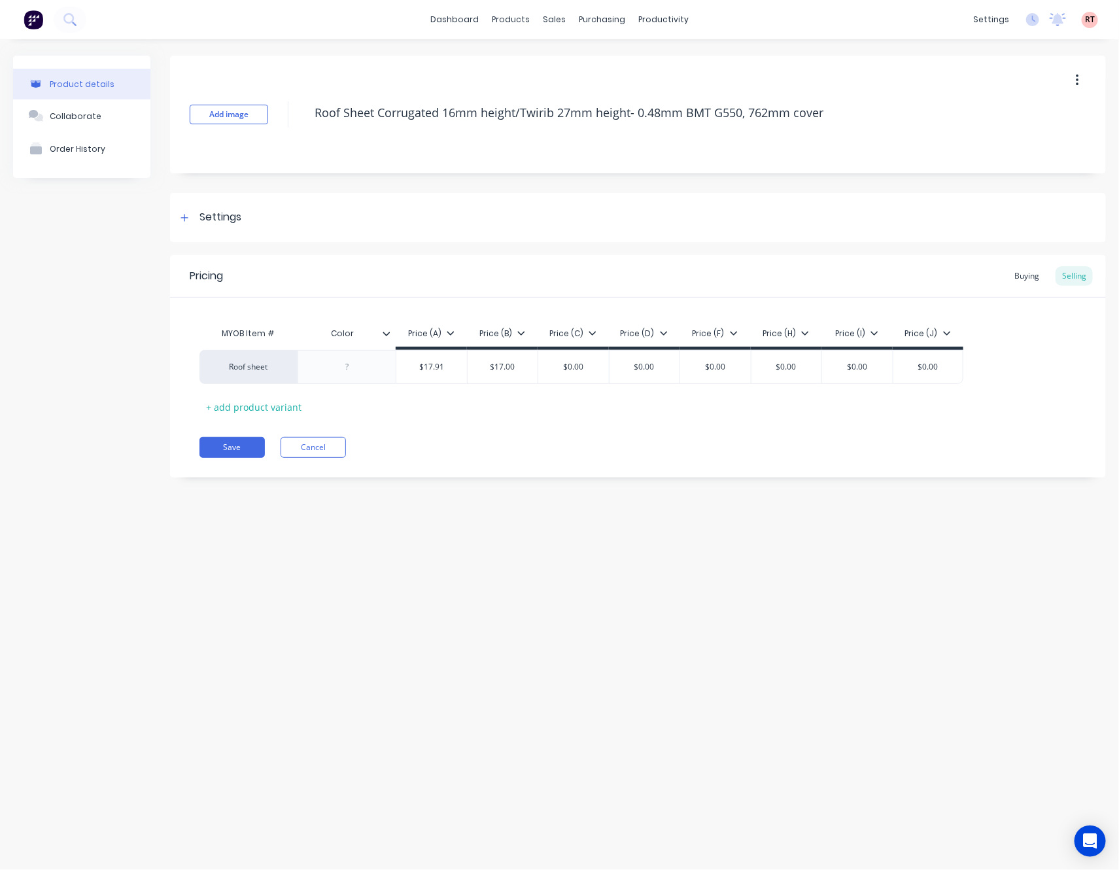
type textarea "x"
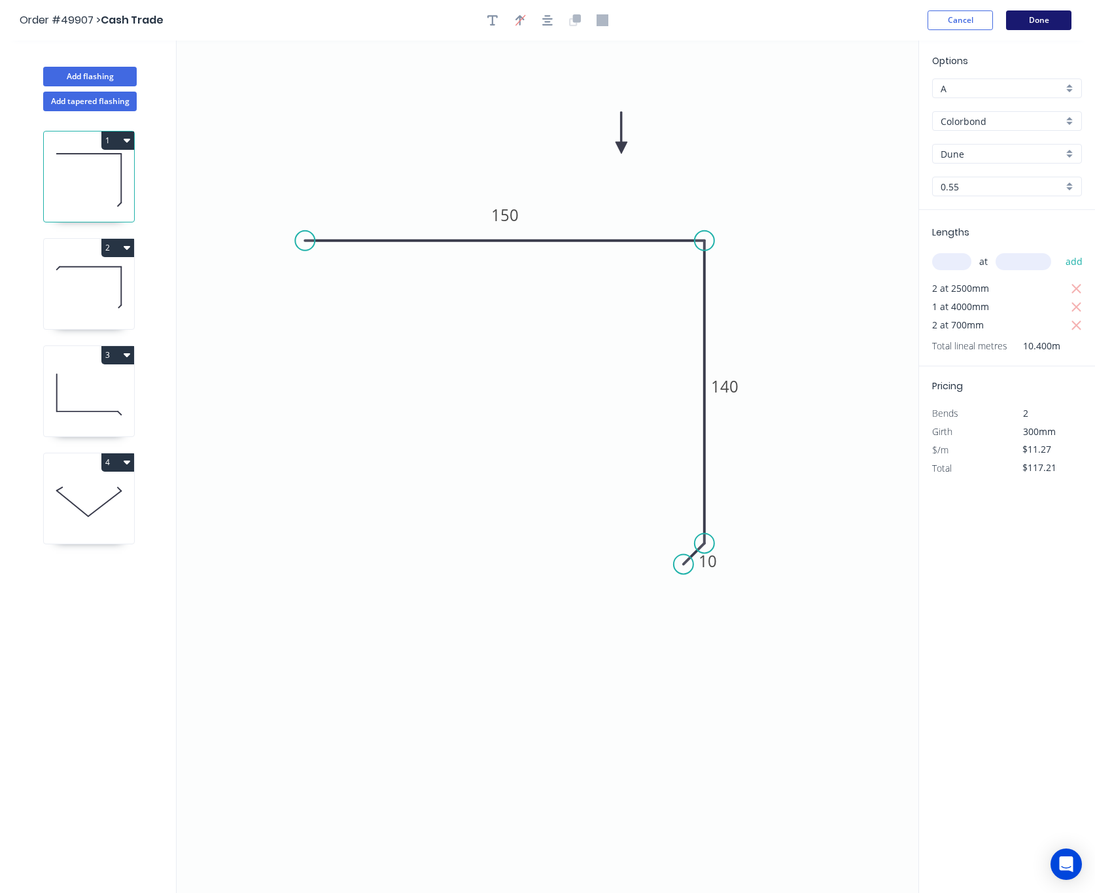
click at [1047, 16] on button "Done" at bounding box center [1038, 20] width 65 height 20
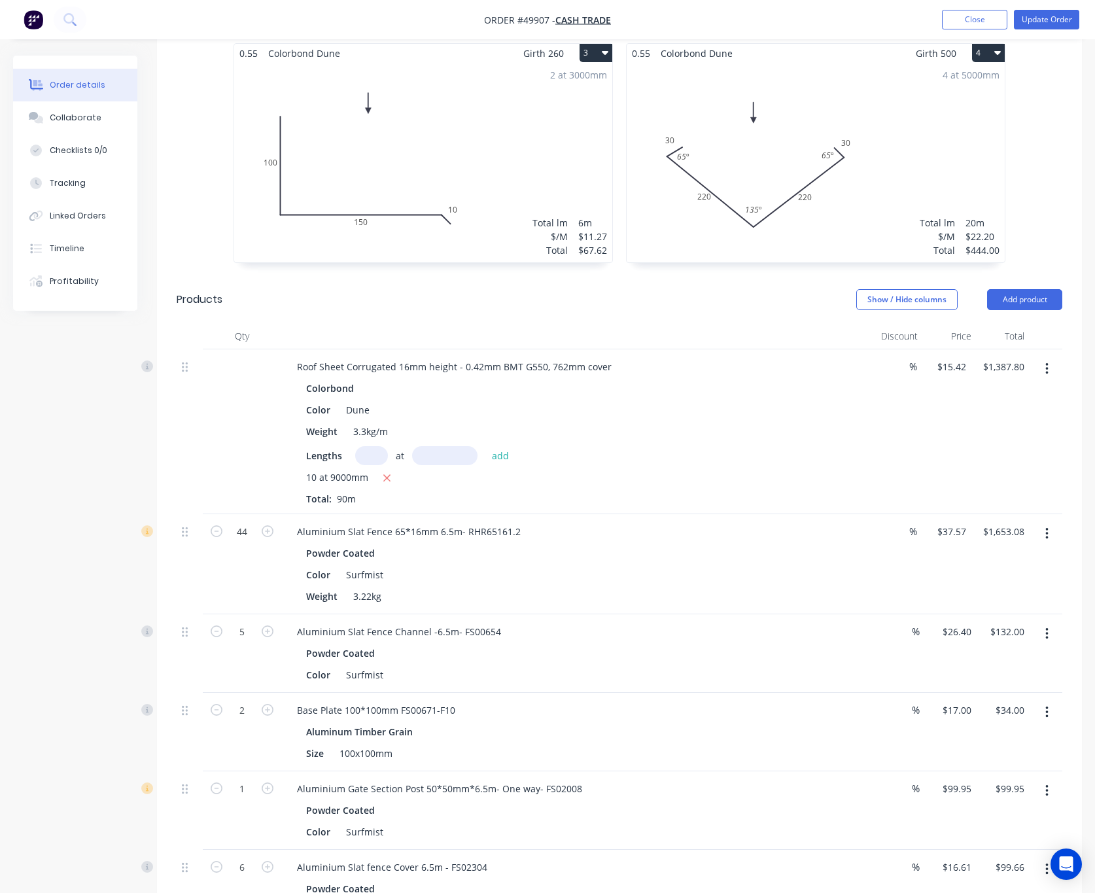
scroll to position [392, 0]
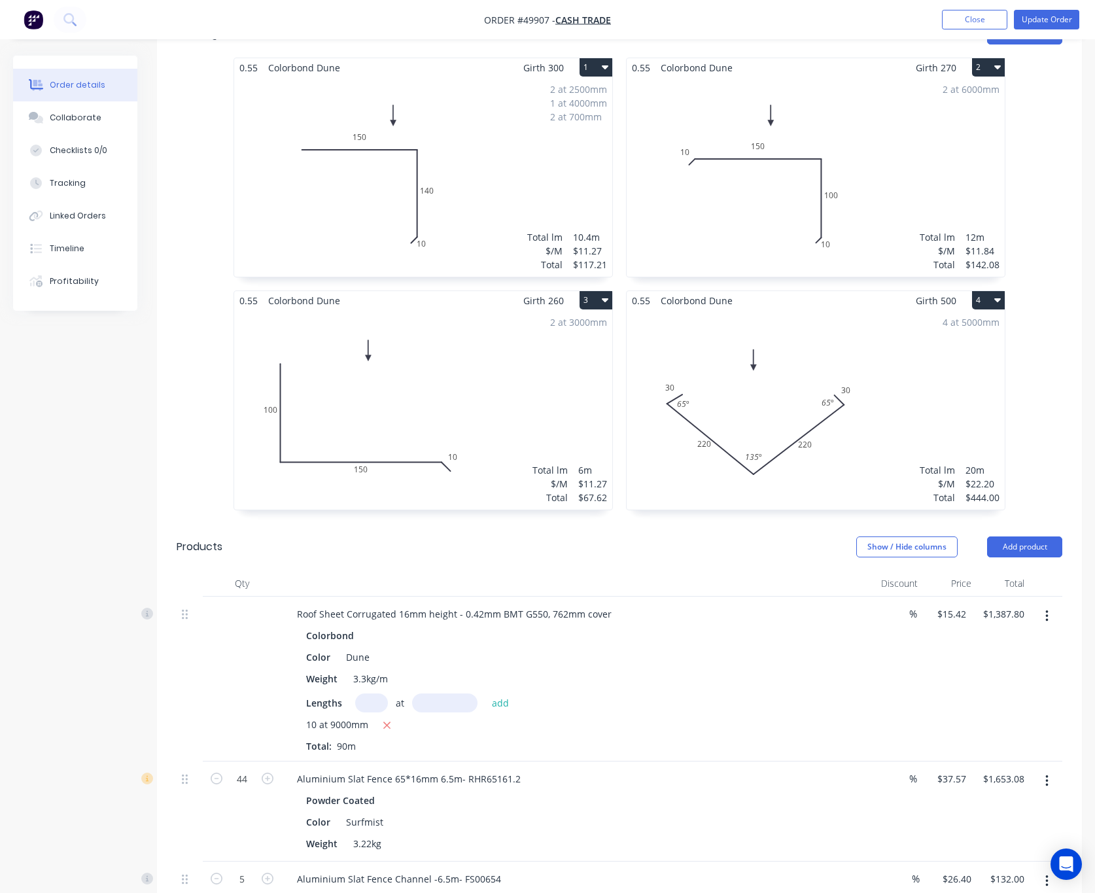
click at [984, 491] on div "$444.00" at bounding box center [982, 498] width 34 height 14
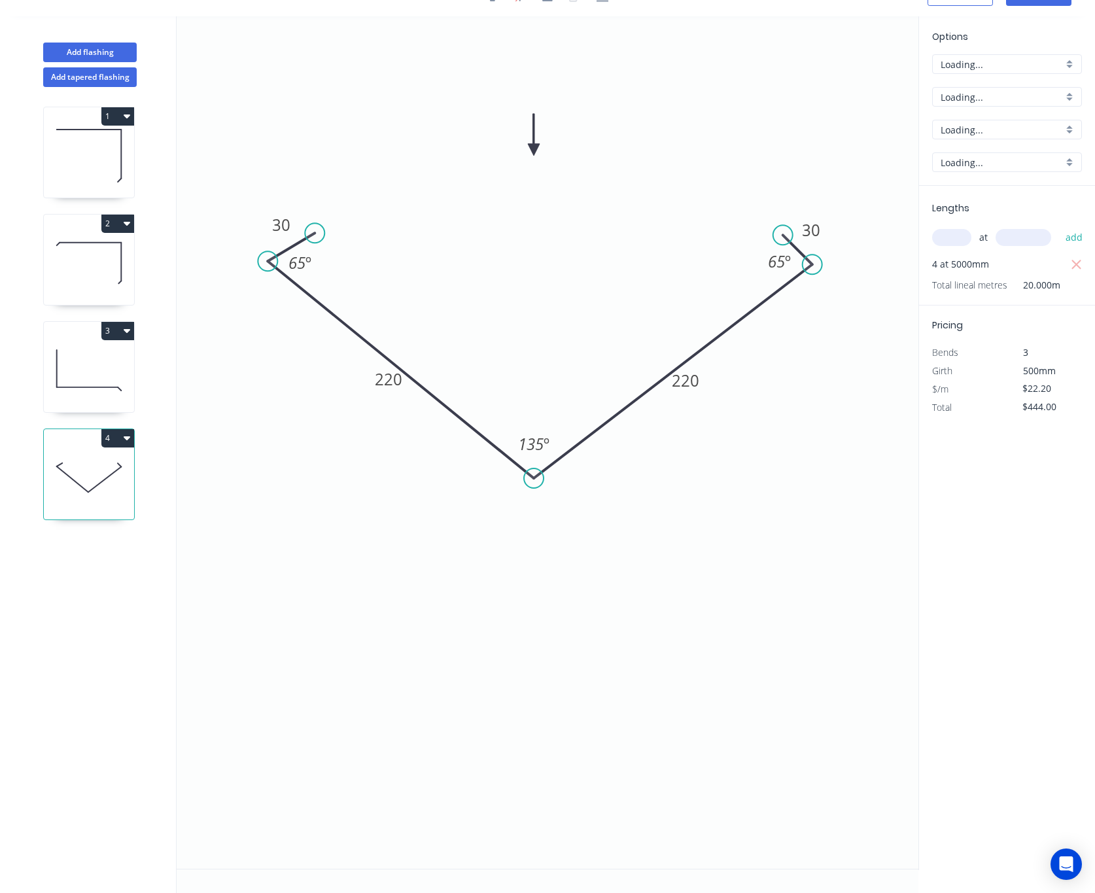
scroll to position [26, 0]
click at [1040, 402] on input "$444.00" at bounding box center [1044, 407] width 44 height 18
type input "$440.40"
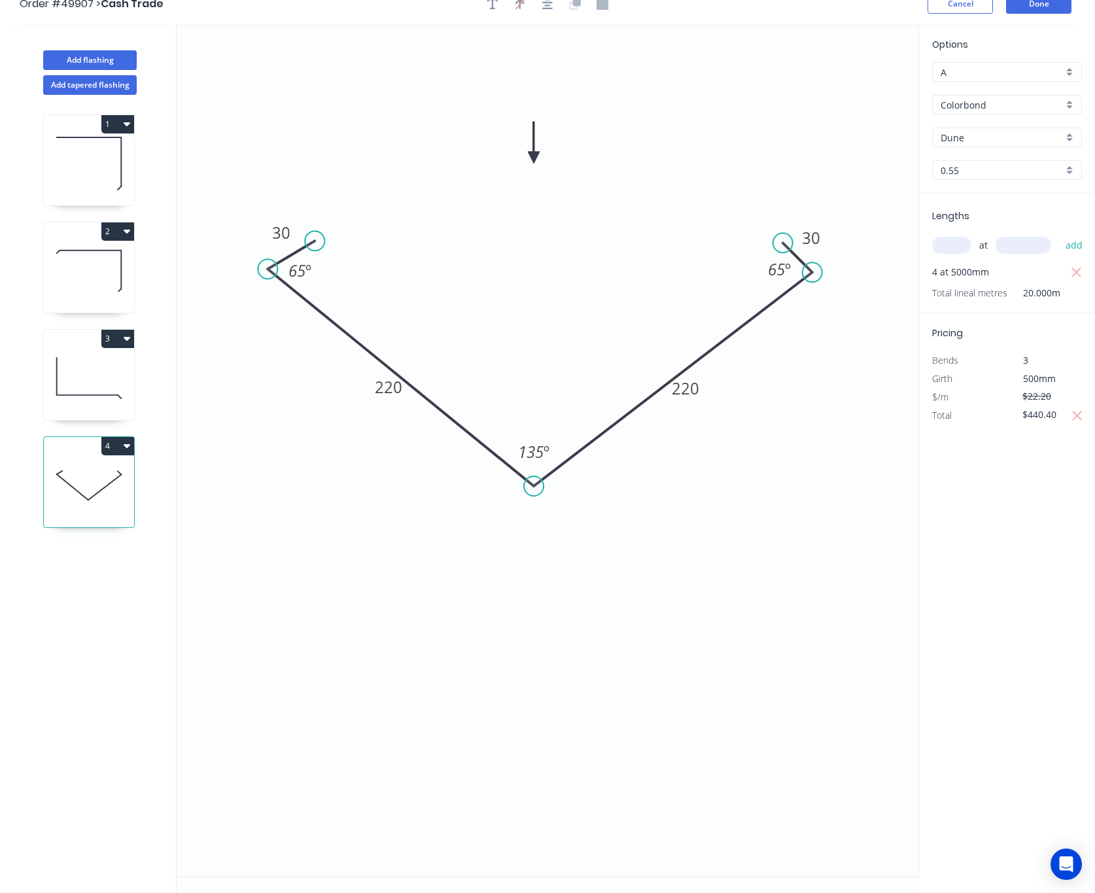
scroll to position [0, 0]
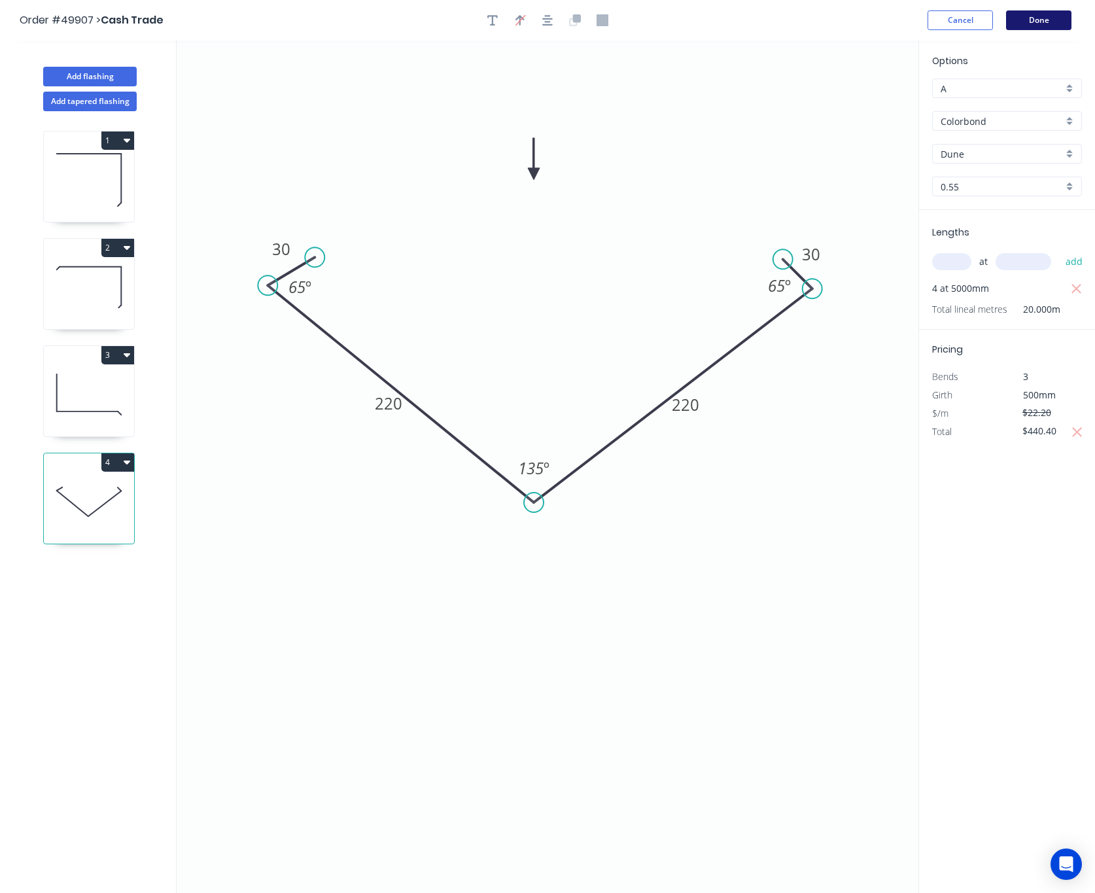
click at [1050, 26] on button "Done" at bounding box center [1038, 20] width 65 height 20
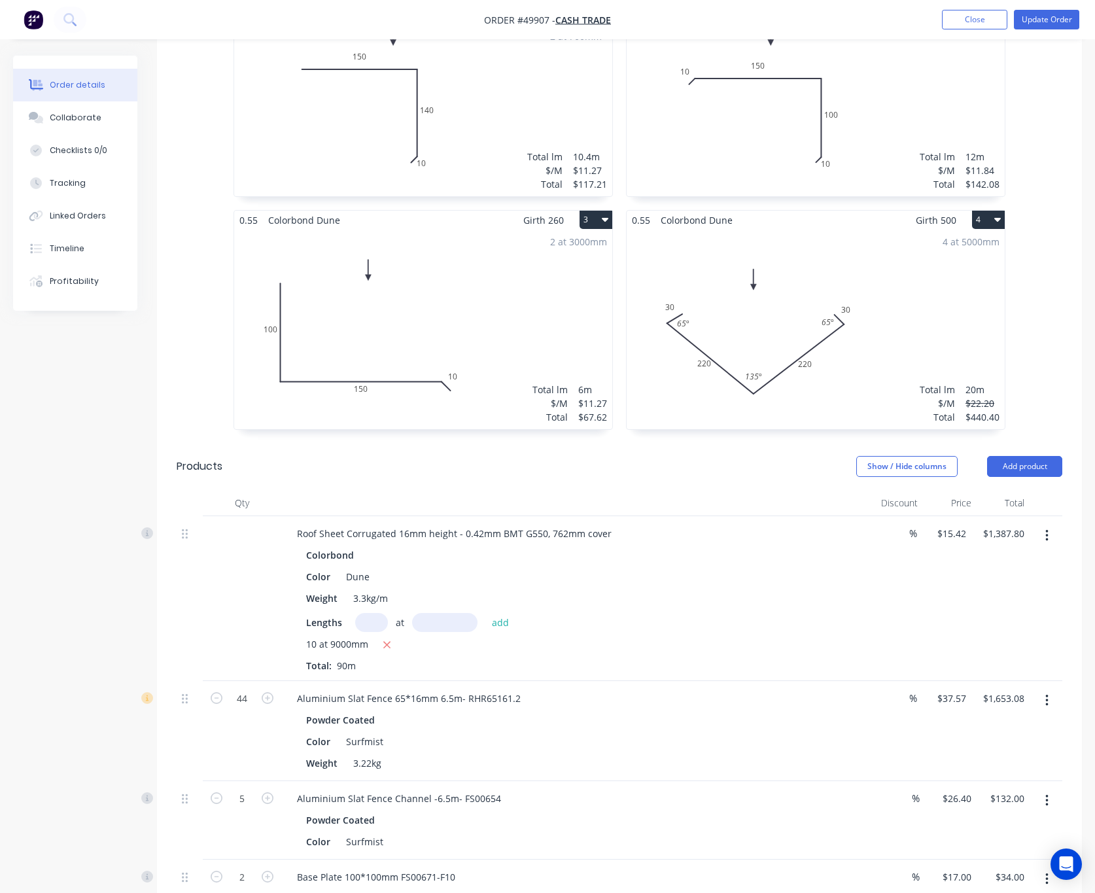
scroll to position [196, 0]
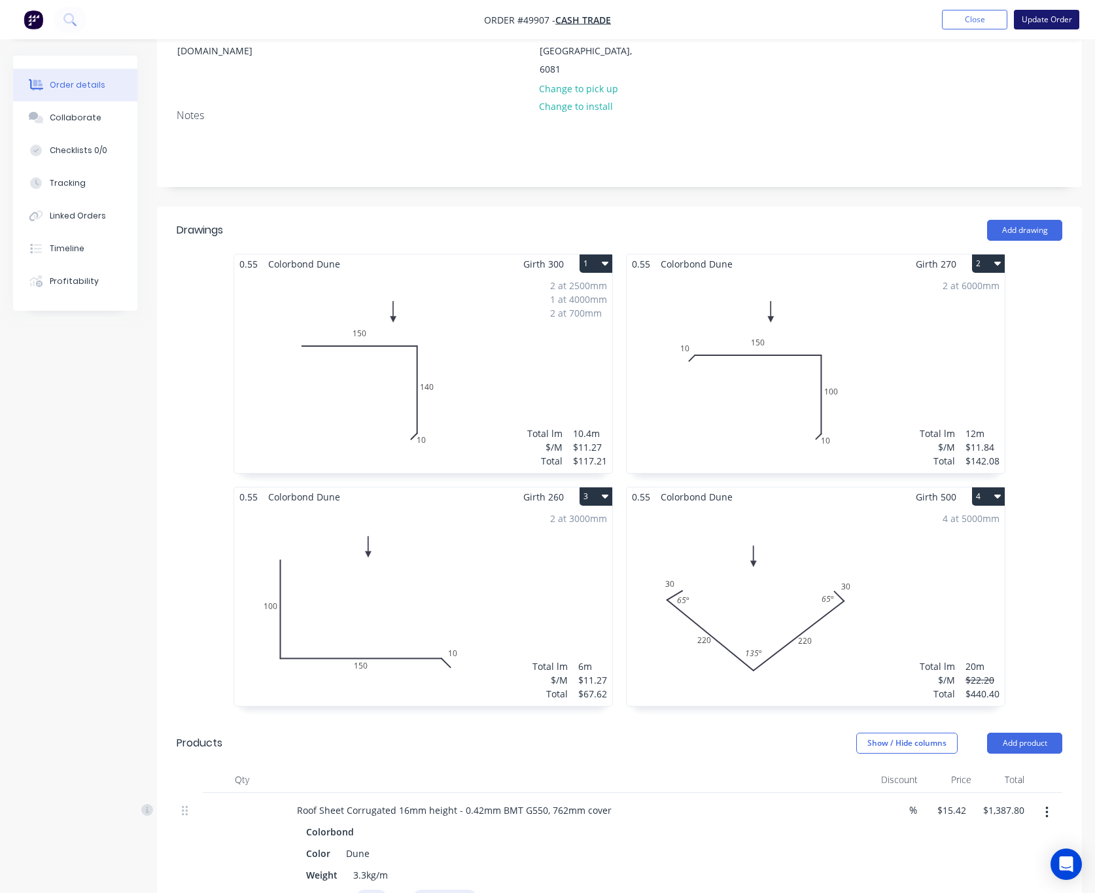
click at [1060, 22] on button "Update Order" at bounding box center [1046, 20] width 65 height 20
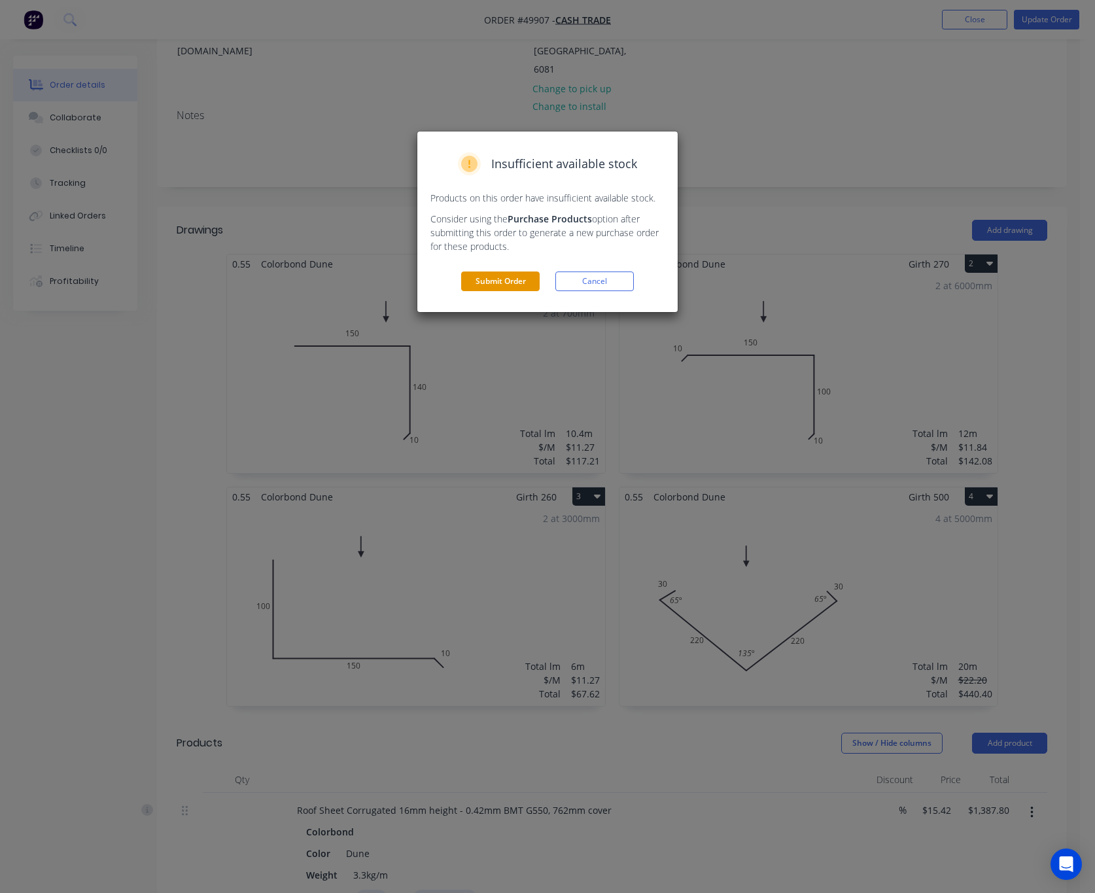
click at [511, 283] on button "Submit Order" at bounding box center [500, 281] width 78 height 20
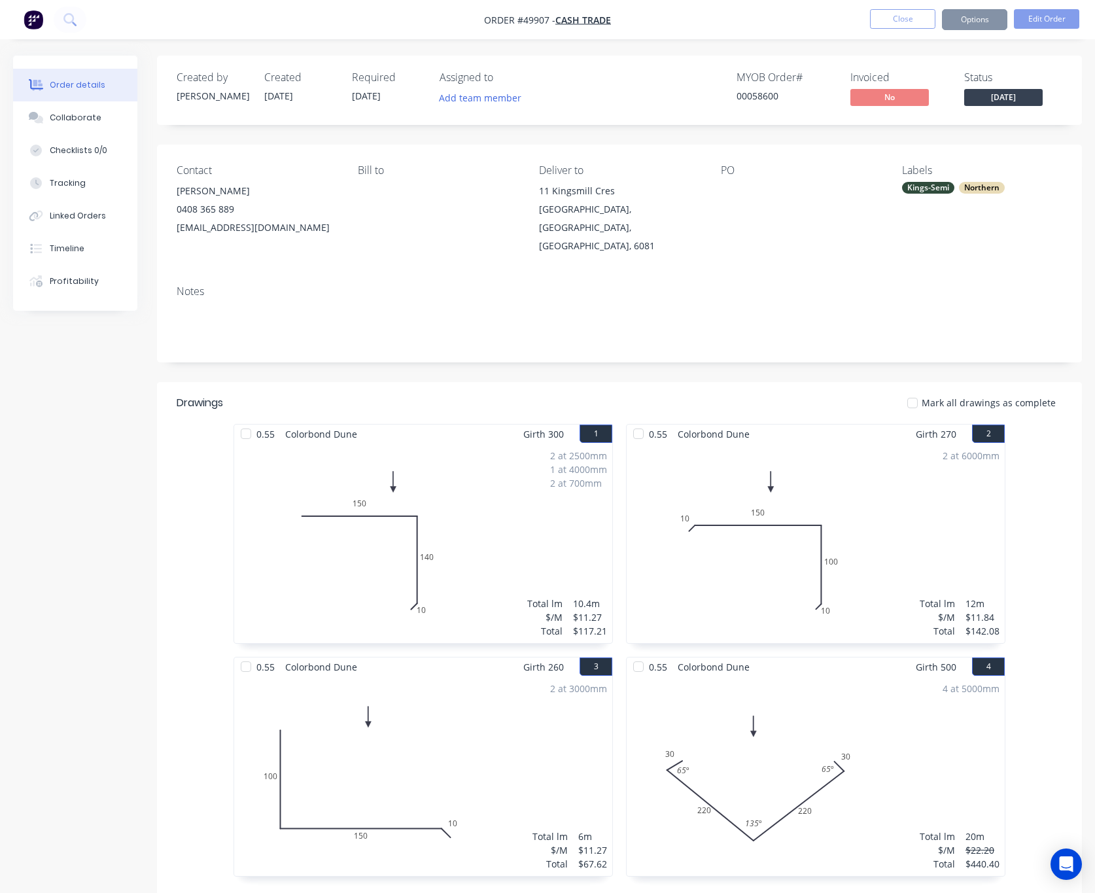
click at [1056, 230] on div "Labels Kings-Semi Northern" at bounding box center [982, 209] width 160 height 91
click at [962, 20] on button "Options" at bounding box center [974, 19] width 65 height 21
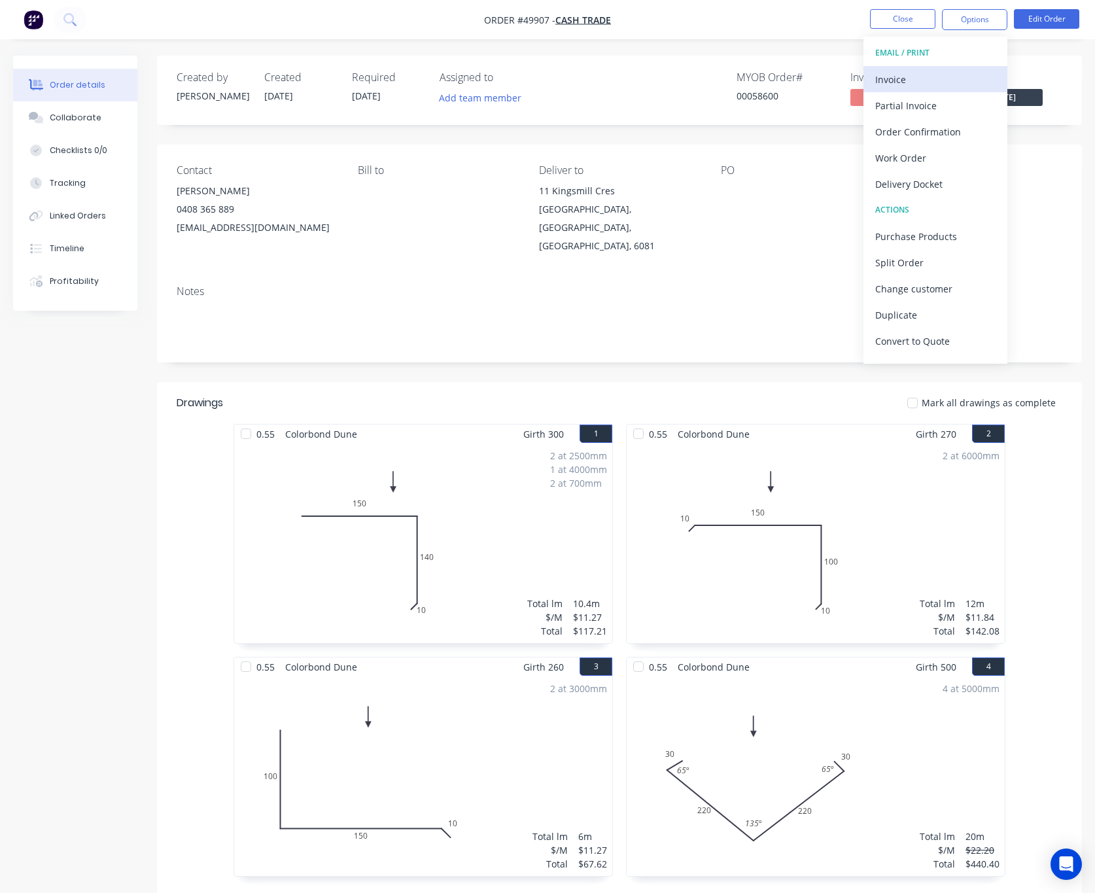
click at [925, 77] on div "Invoice" at bounding box center [935, 79] width 120 height 19
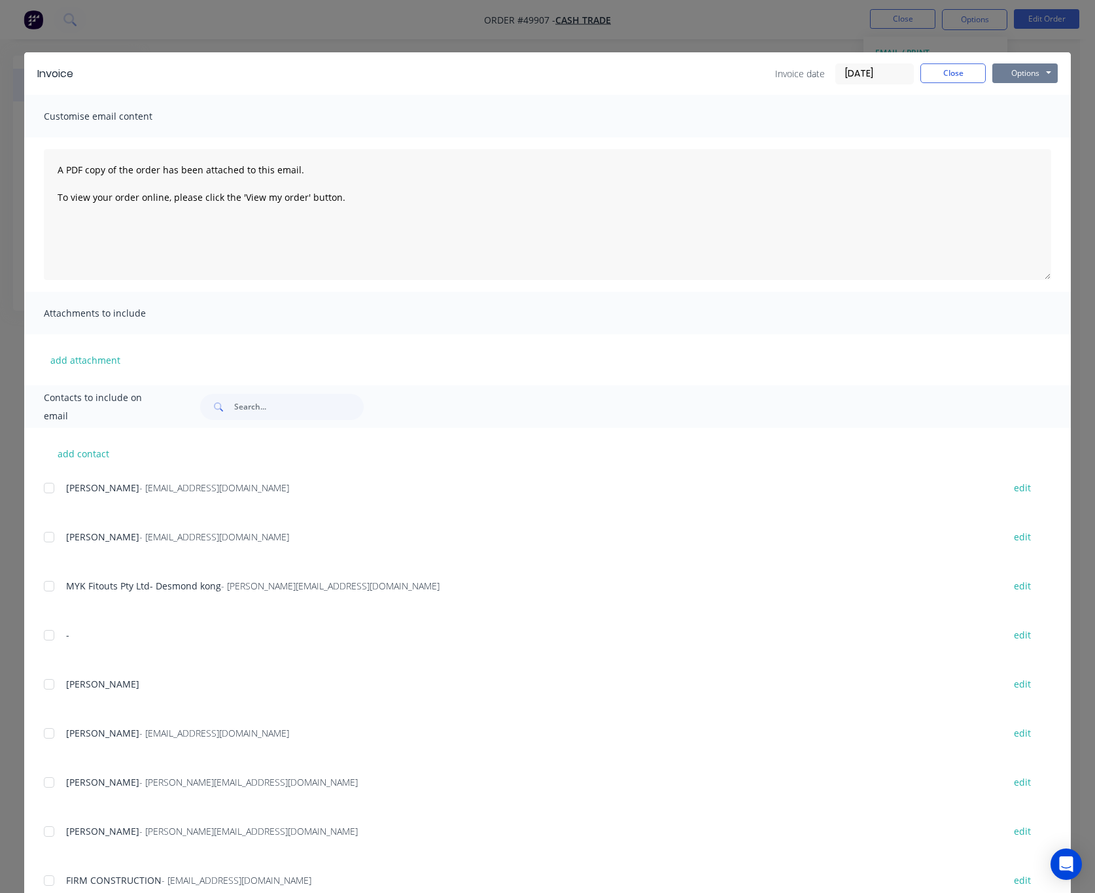
click at [1016, 71] on button "Options" at bounding box center [1024, 73] width 65 height 20
click at [1031, 113] on button "Print" at bounding box center [1034, 118] width 84 height 22
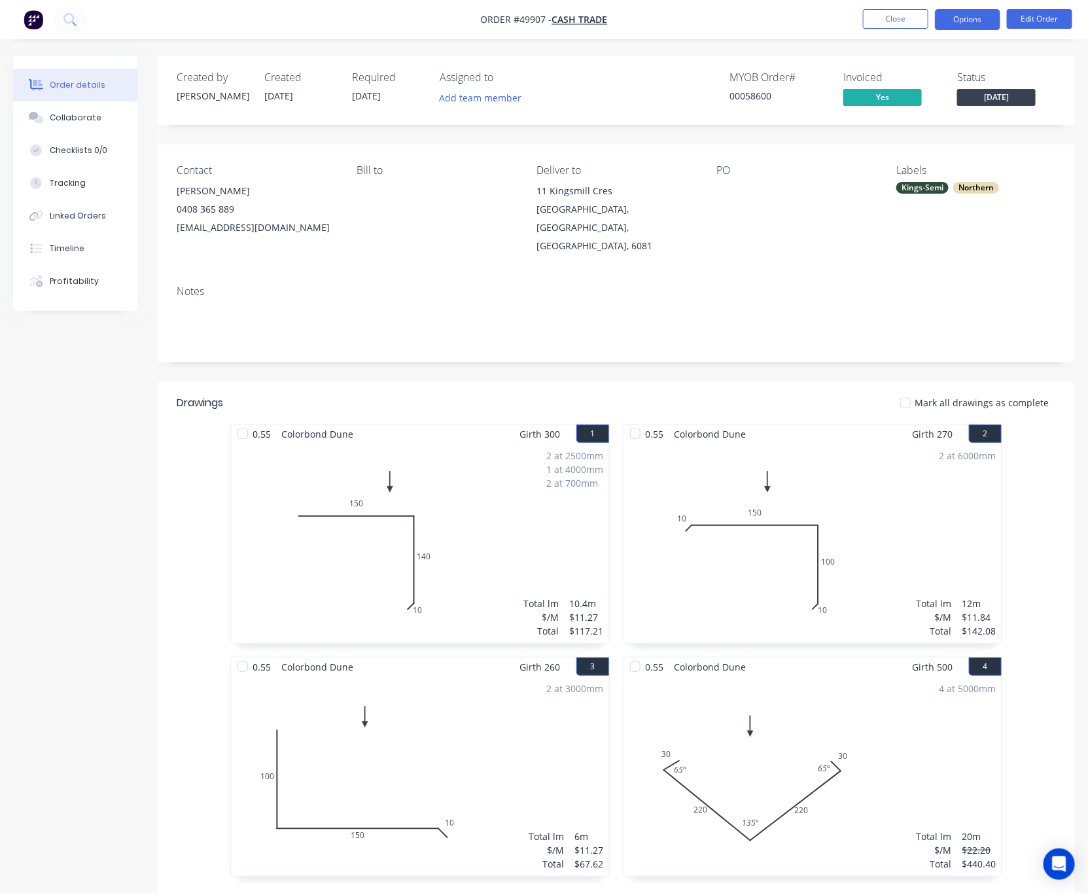
click at [986, 20] on button "Options" at bounding box center [967, 19] width 65 height 21
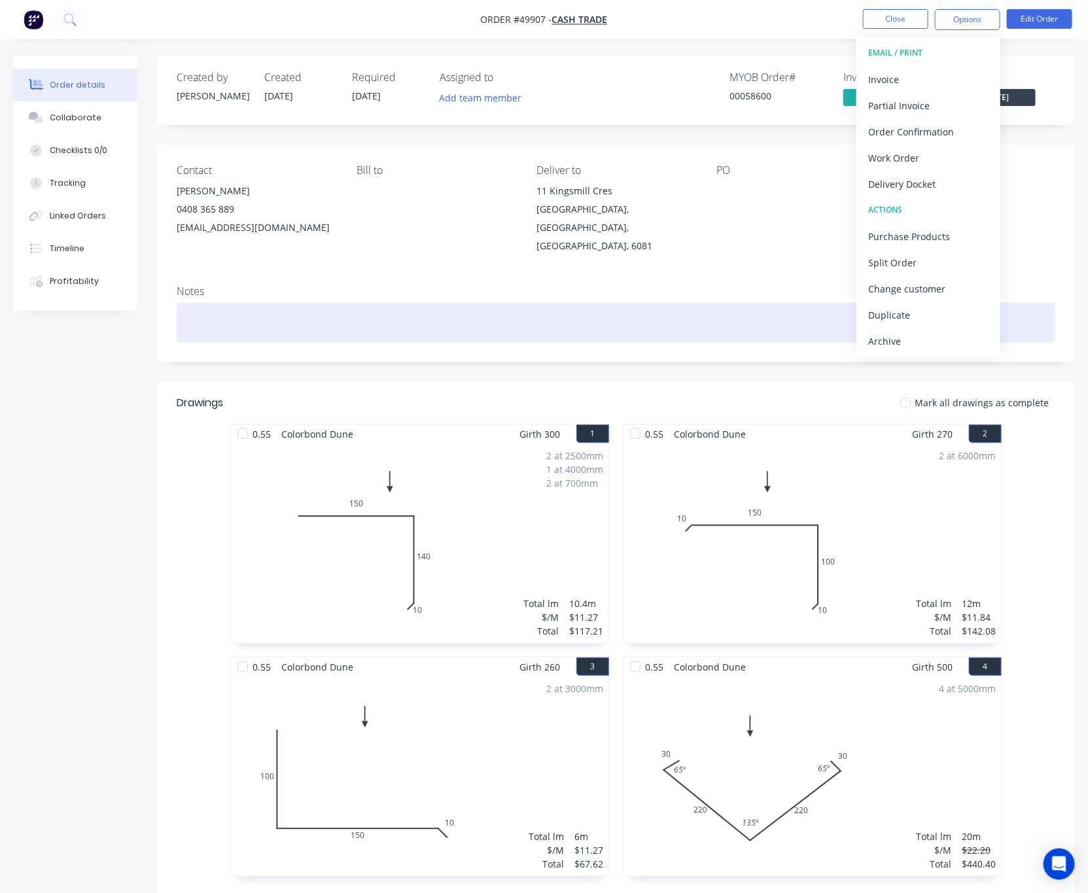
click at [789, 303] on div at bounding box center [616, 323] width 878 height 40
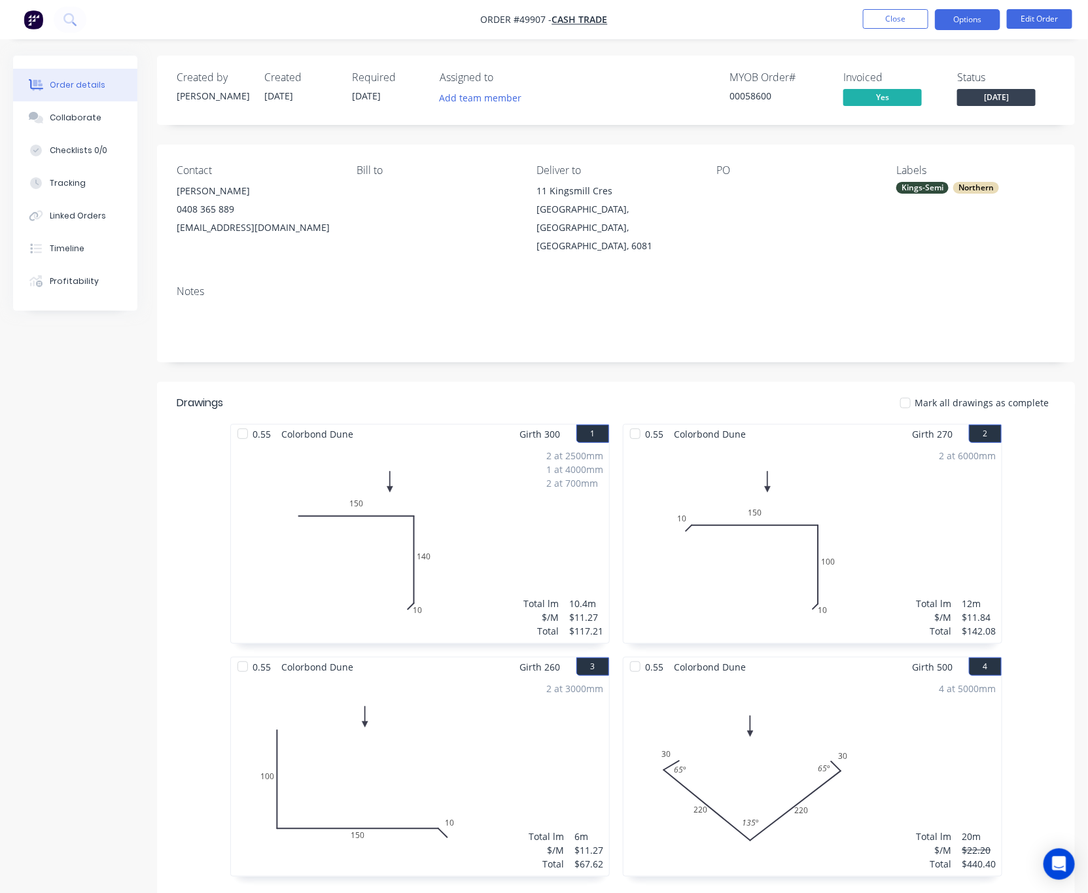
click at [968, 20] on button "Options" at bounding box center [967, 19] width 65 height 21
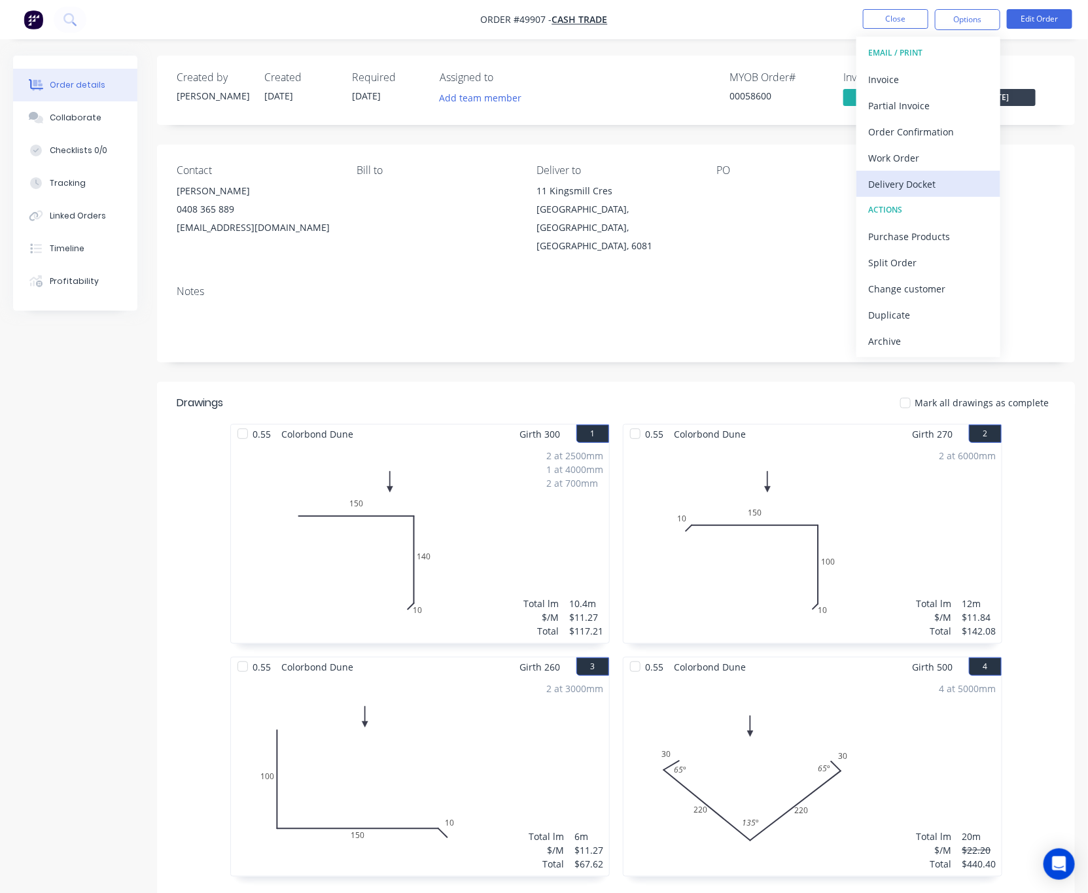
click at [935, 184] on div "Delivery Docket" at bounding box center [928, 184] width 120 height 19
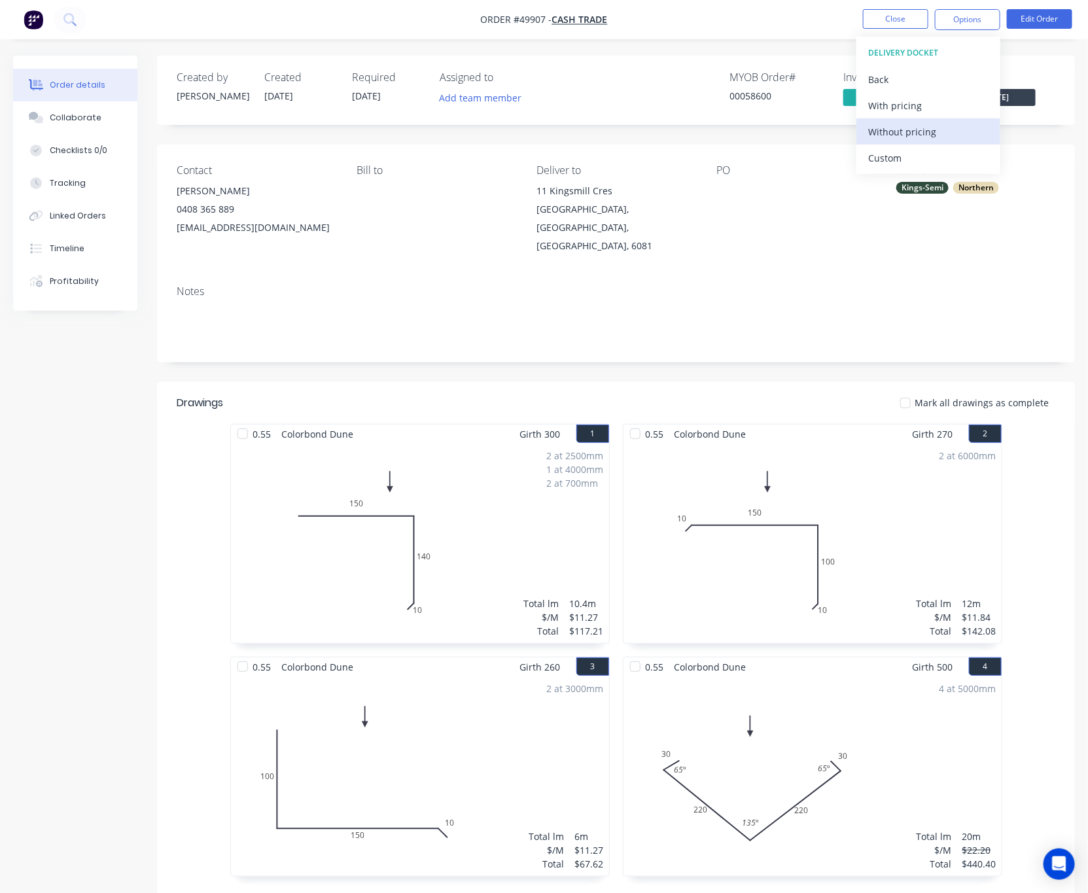
click at [918, 132] on div "Without pricing" at bounding box center [928, 131] width 120 height 19
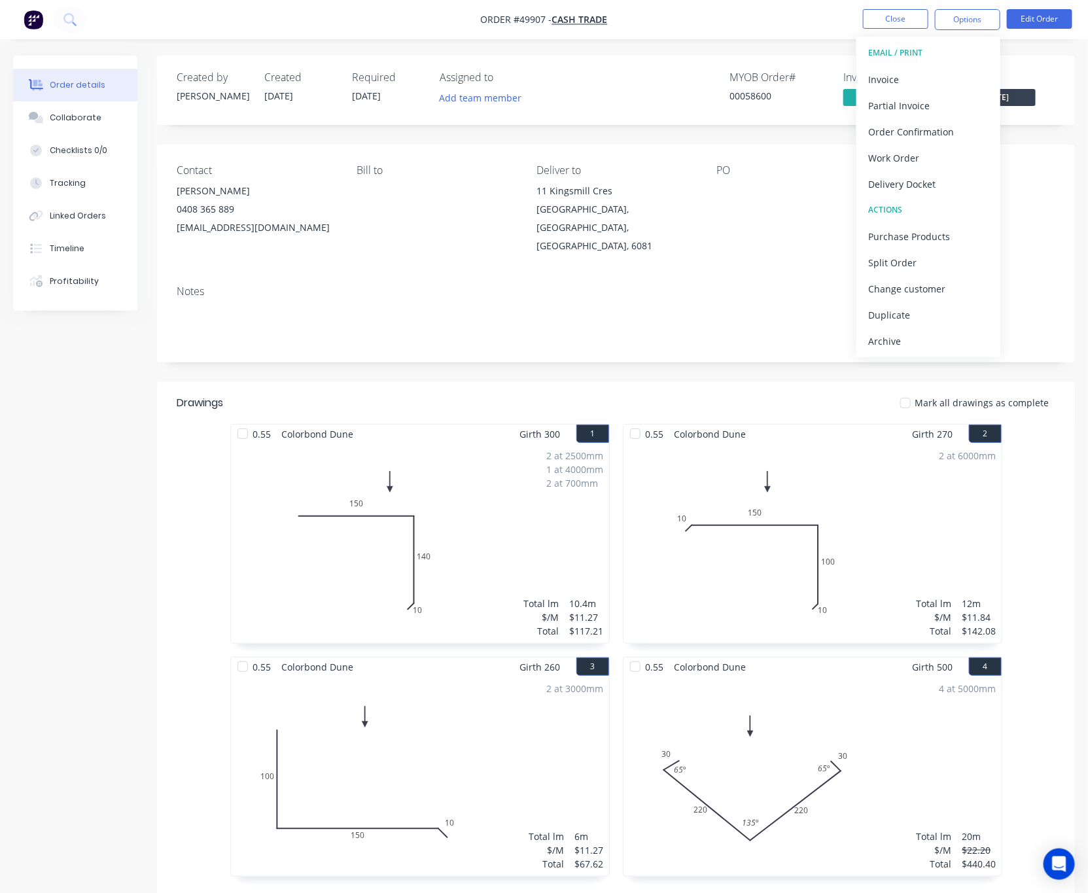
click at [461, 285] on div "Notes" at bounding box center [616, 291] width 878 height 12
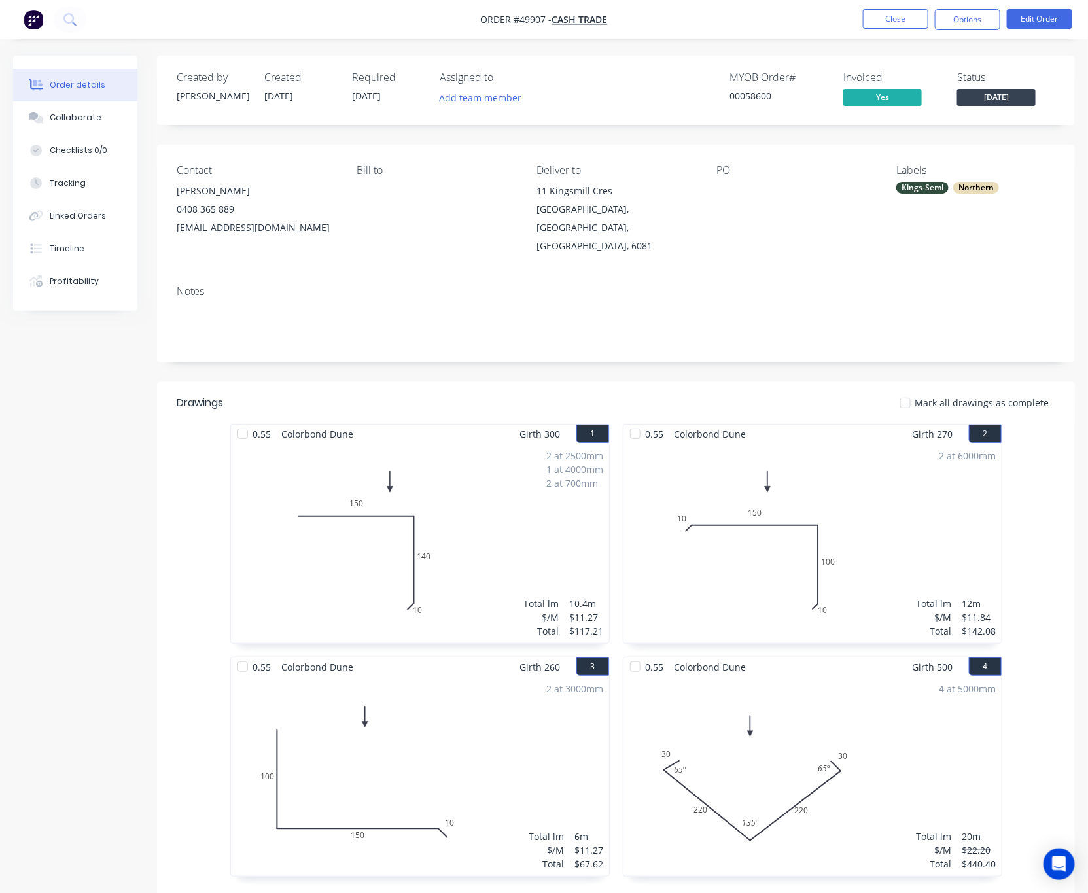
drag, startPoint x: 774, startPoint y: 38, endPoint x: 824, endPoint y: 30, distance: 51.0
click at [774, 38] on nav "Order #49907 - Cash Trade Close Options Edit Order" at bounding box center [544, 19] width 1088 height 39
click at [893, 9] on button "Close" at bounding box center [895, 19] width 65 height 20
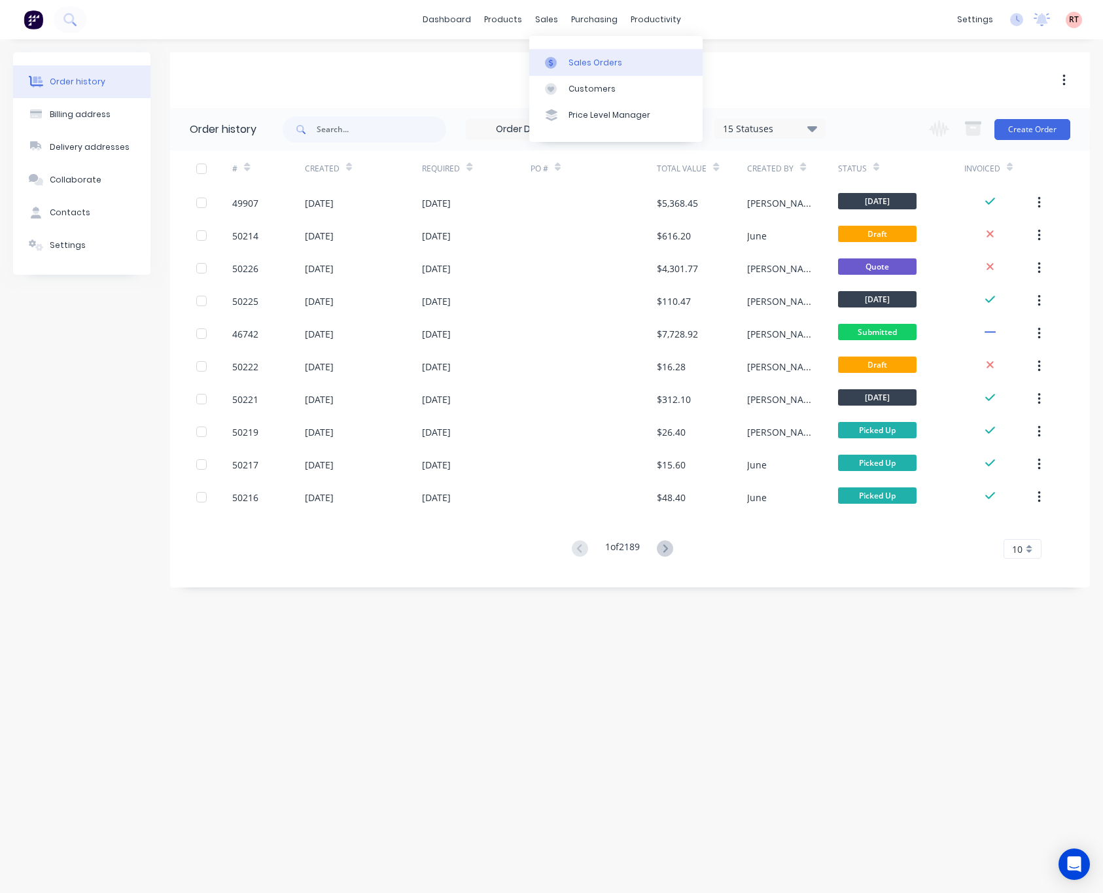
click at [595, 61] on div "Sales Orders" at bounding box center [595, 63] width 54 height 12
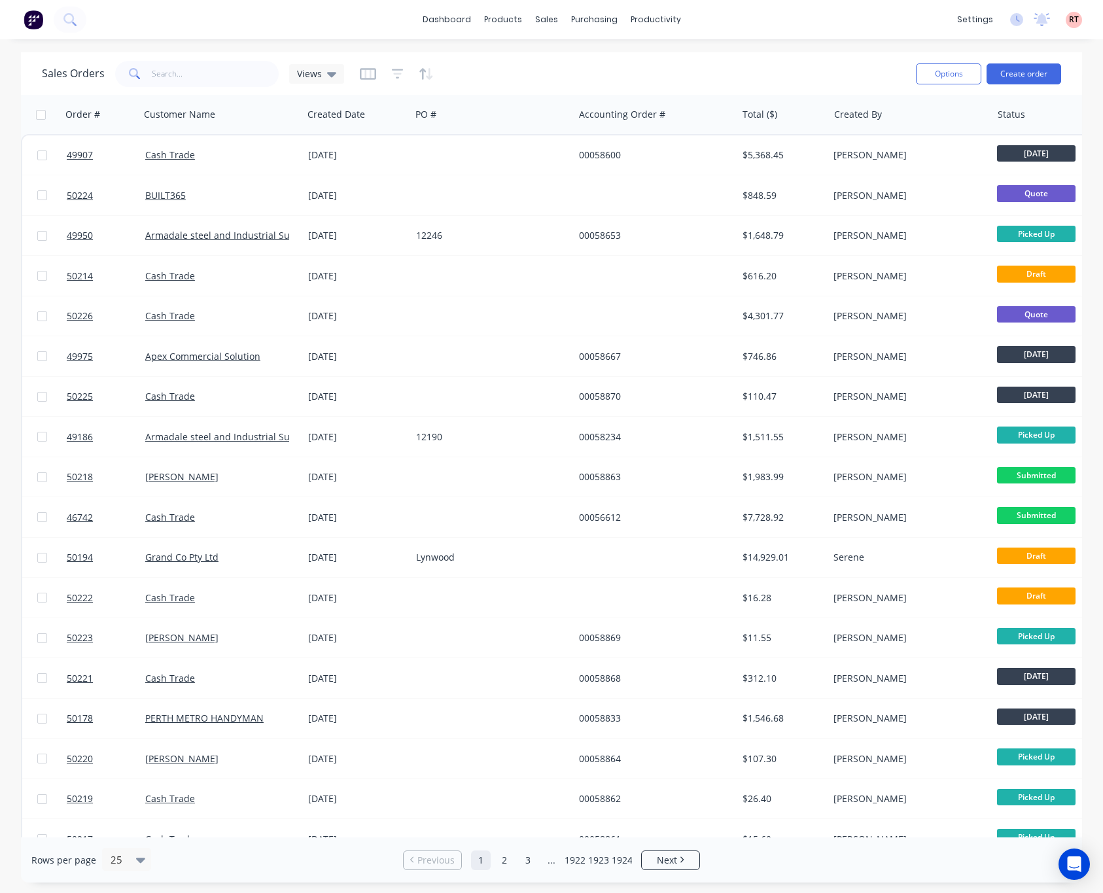
click at [184, 88] on div "Sales Orders Views" at bounding box center [473, 74] width 863 height 32
click at [189, 77] on input "text" at bounding box center [216, 74] width 128 height 26
type input "50141"
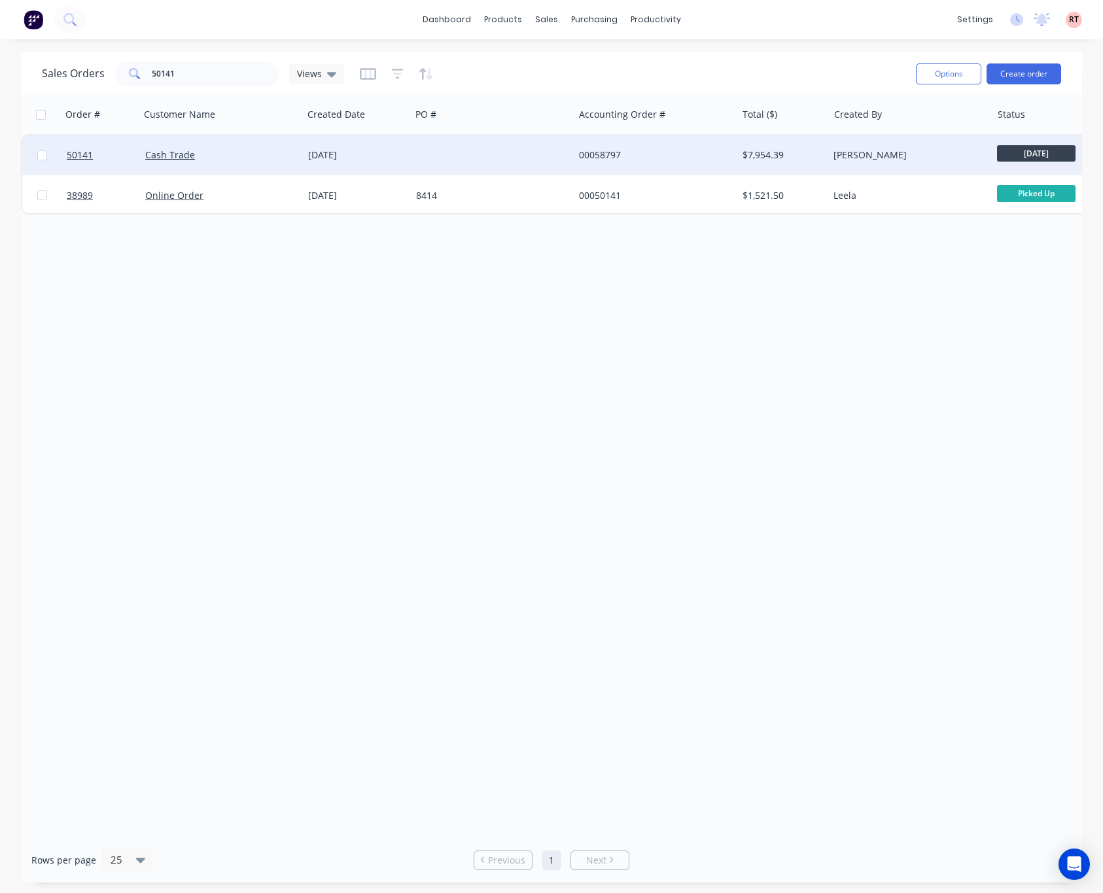
click at [411, 164] on div at bounding box center [492, 154] width 163 height 39
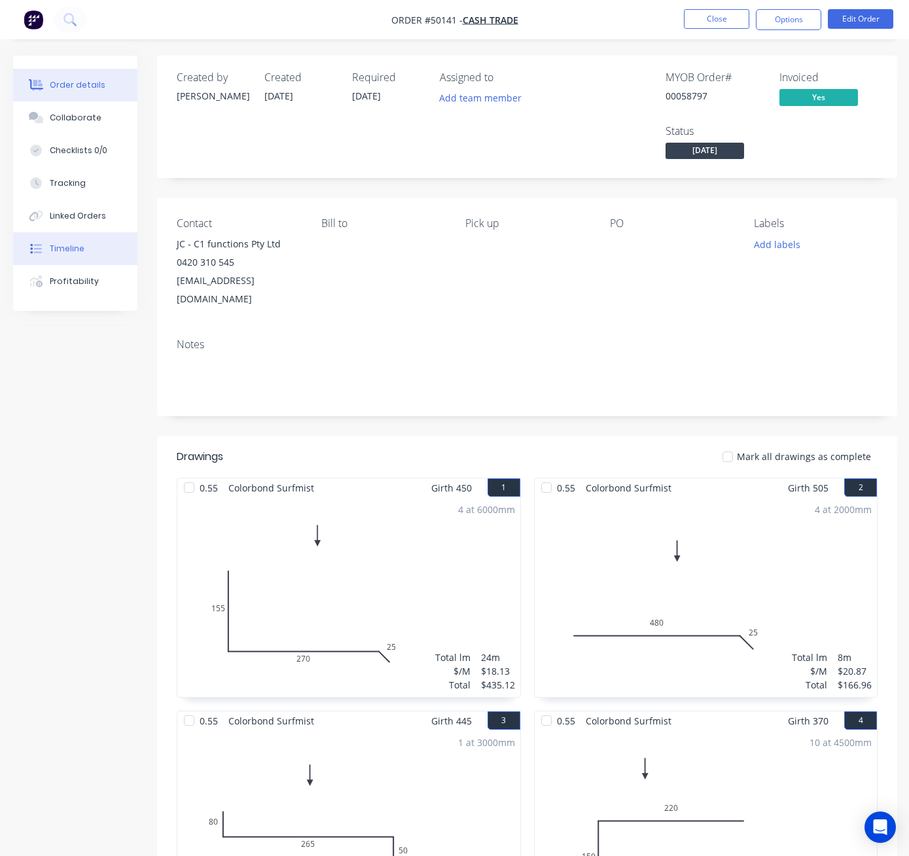
click at [85, 249] on button "Timeline" at bounding box center [75, 248] width 124 height 33
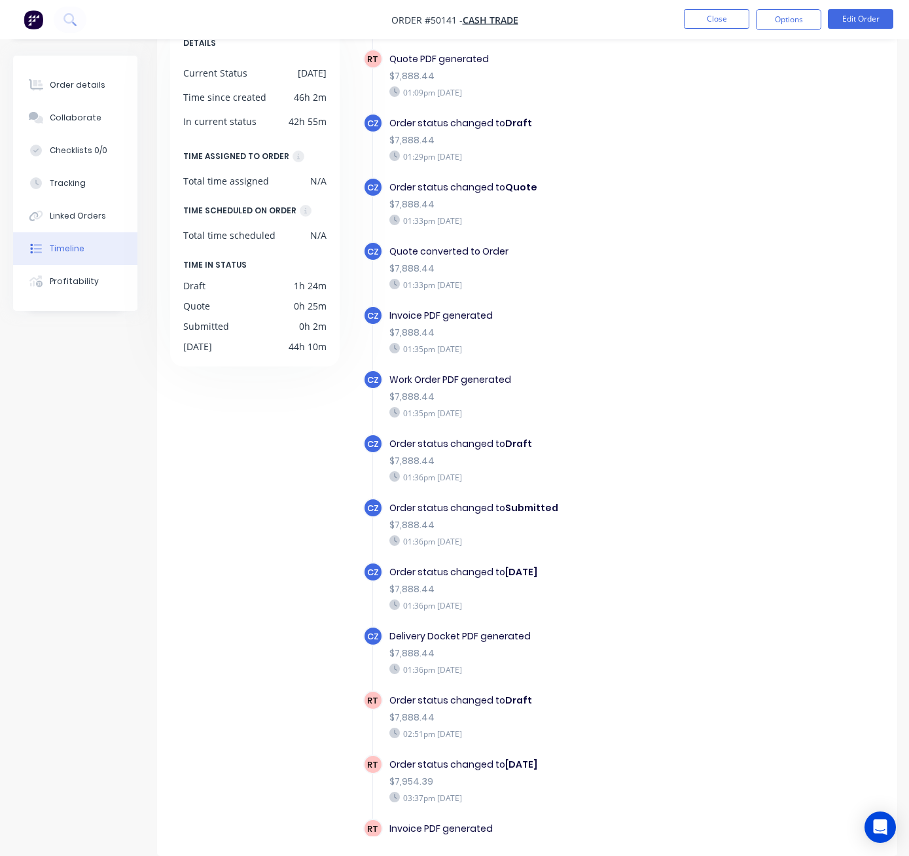
scroll to position [660, 0]
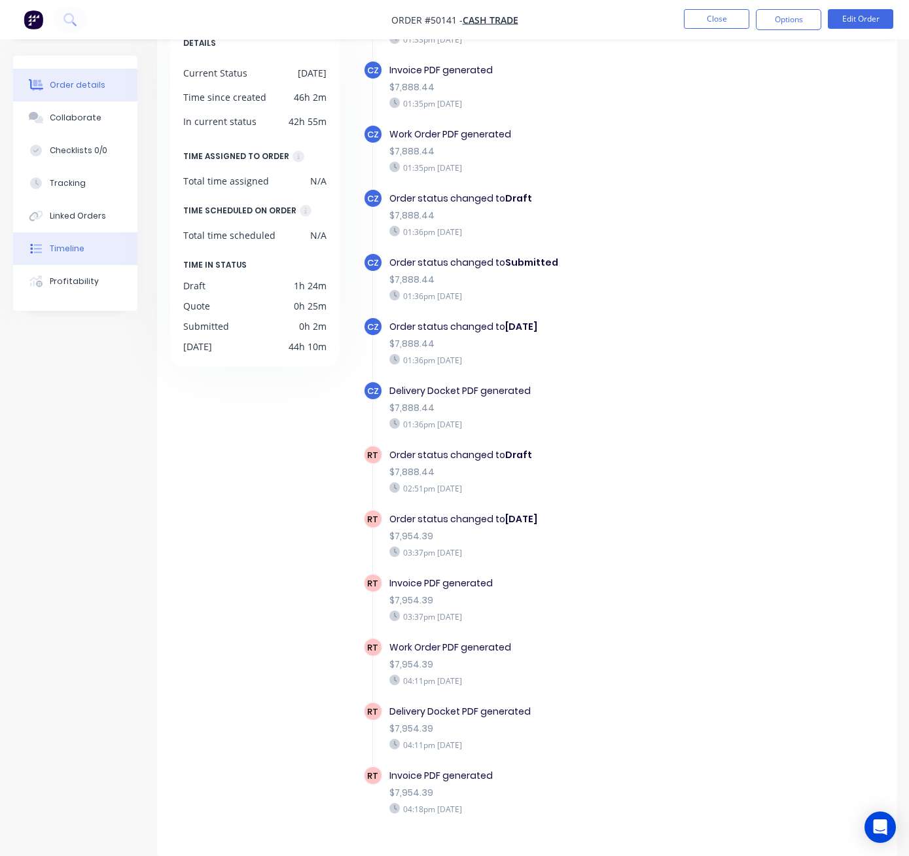
click at [82, 84] on div "Order details" at bounding box center [78, 85] width 56 height 12
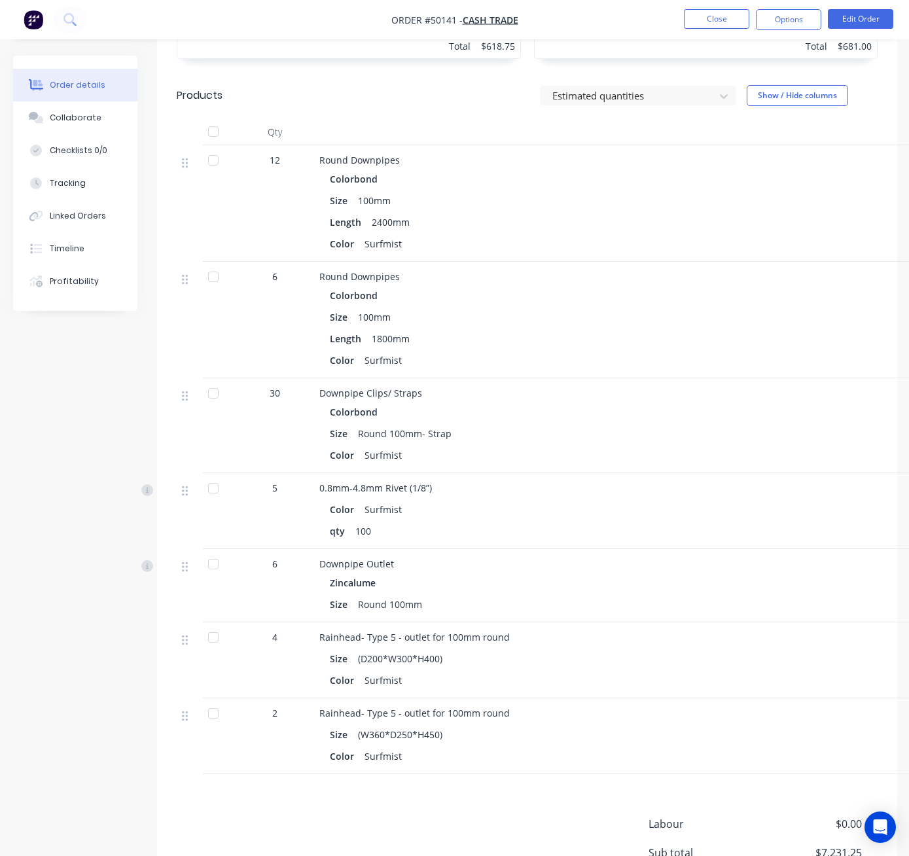
scroll to position [1445, 0]
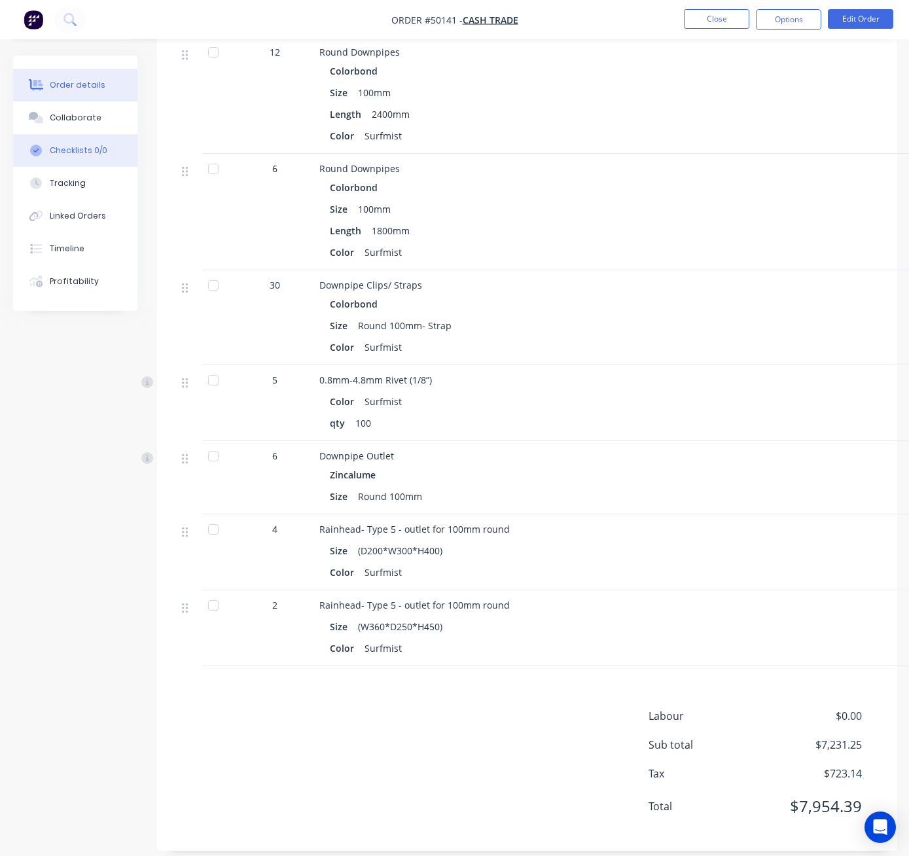
click at [85, 158] on button "Checklists 0/0" at bounding box center [75, 150] width 124 height 33
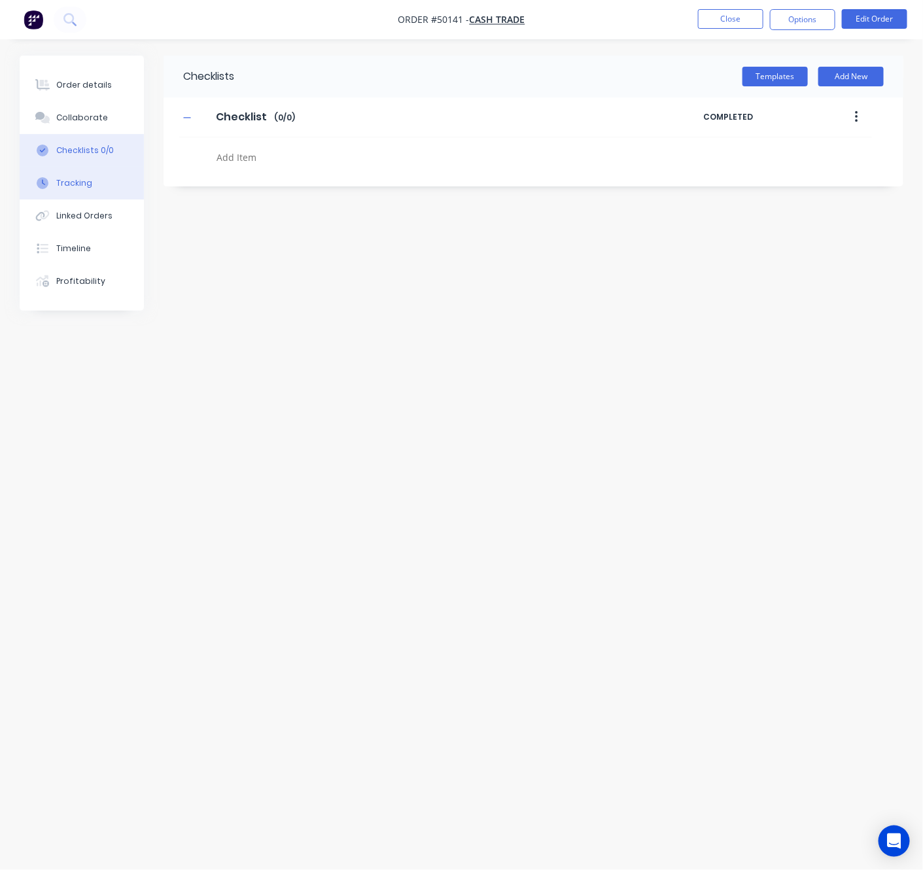
click at [94, 194] on button "Tracking" at bounding box center [82, 183] width 124 height 33
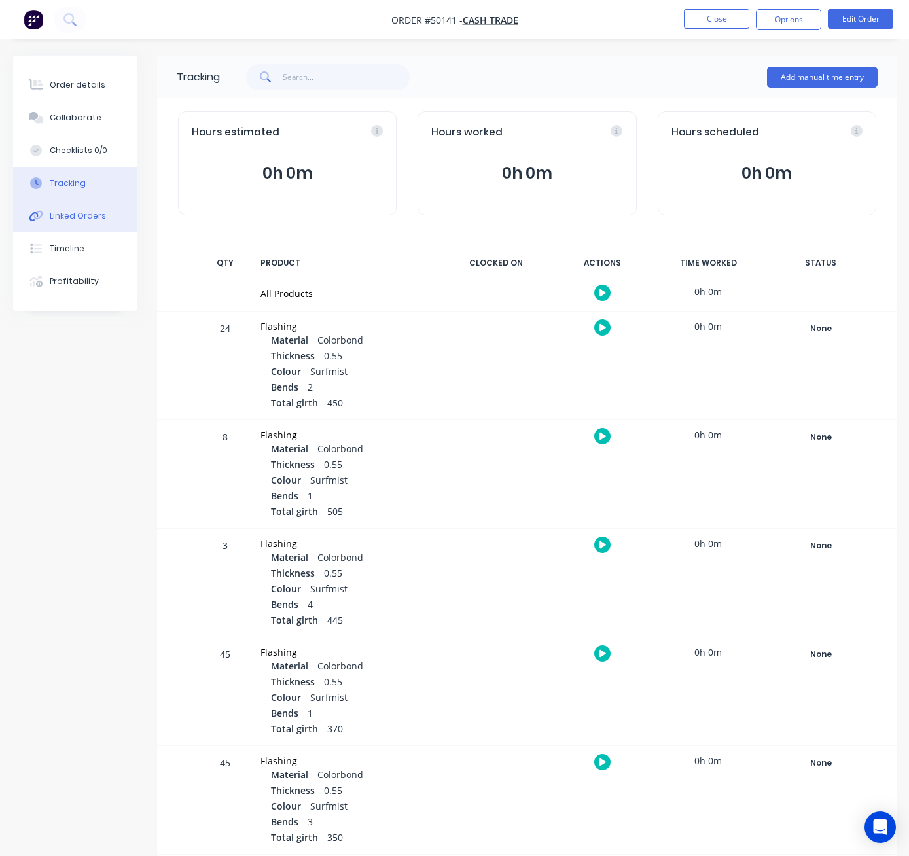
click at [71, 210] on div "Linked Orders" at bounding box center [78, 216] width 56 height 12
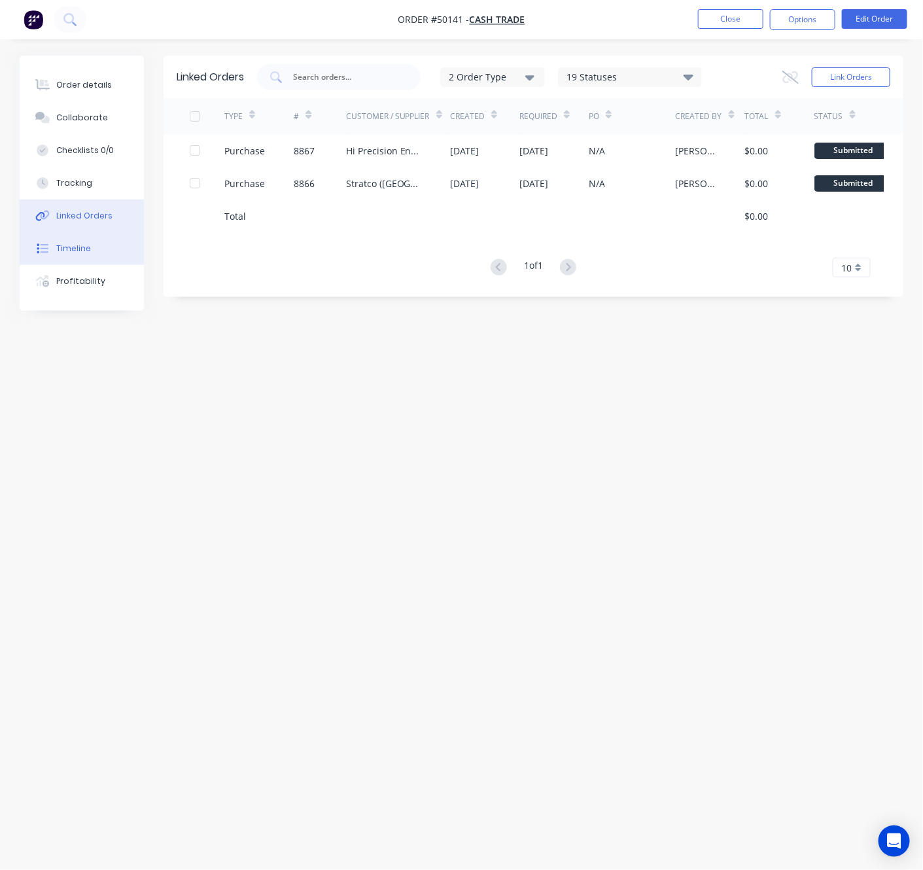
click at [95, 239] on button "Timeline" at bounding box center [82, 248] width 124 height 33
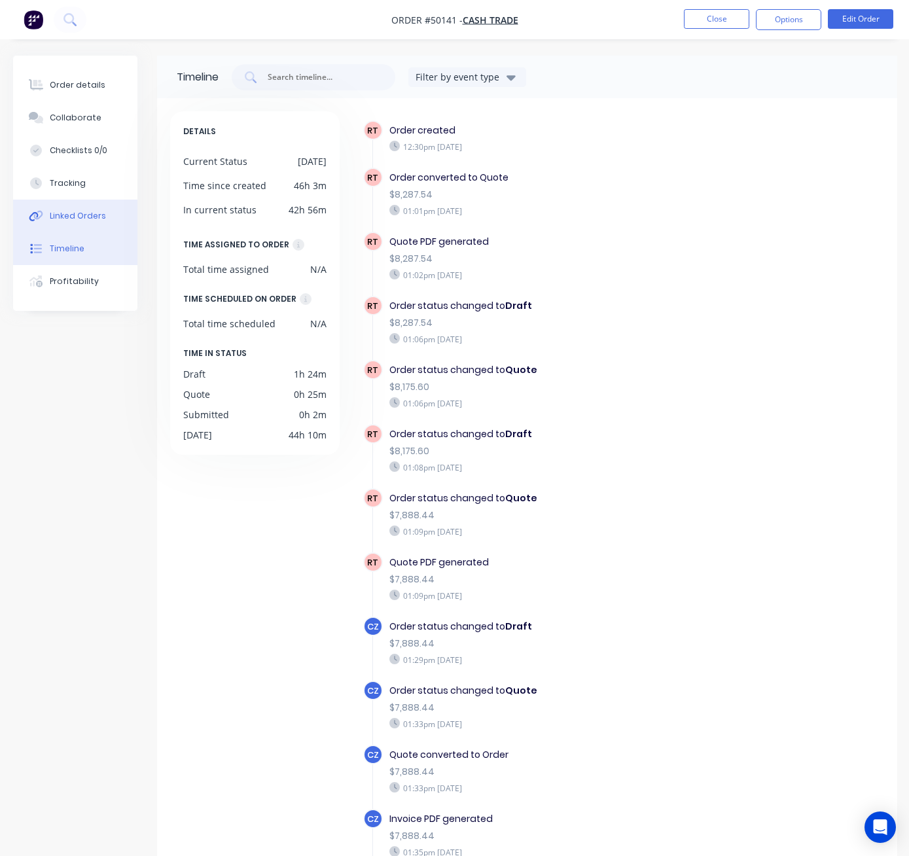
click at [101, 220] on div "Linked Orders" at bounding box center [78, 216] width 56 height 12
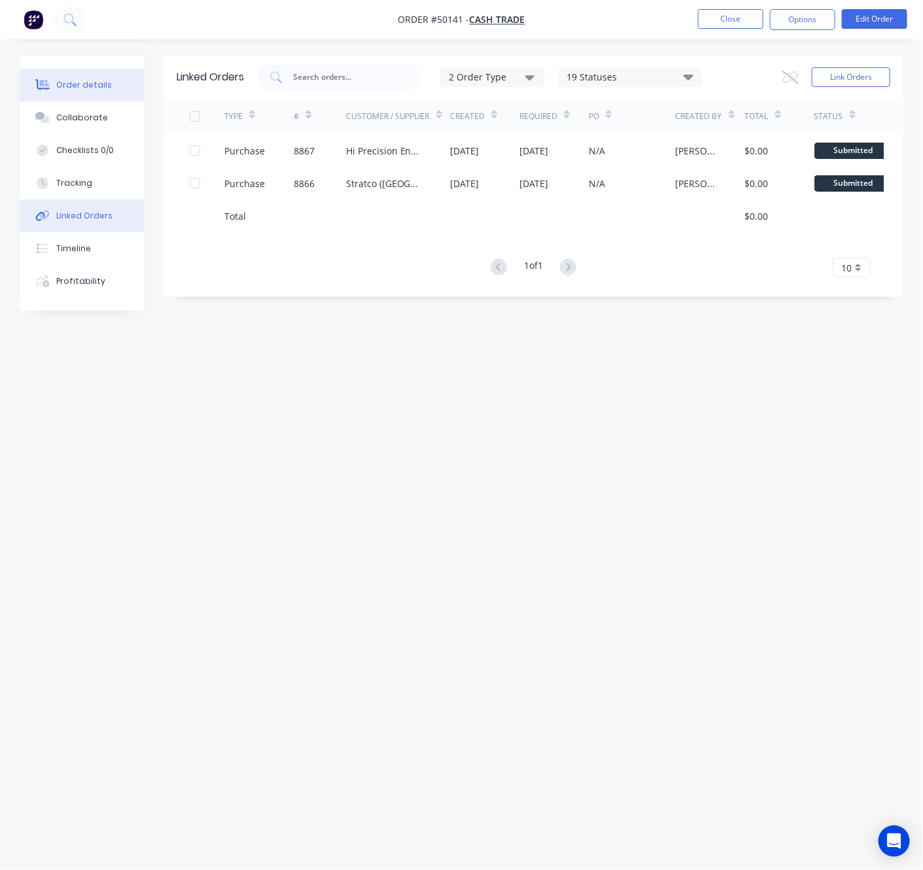
click at [97, 87] on div "Order details" at bounding box center [84, 85] width 56 height 12
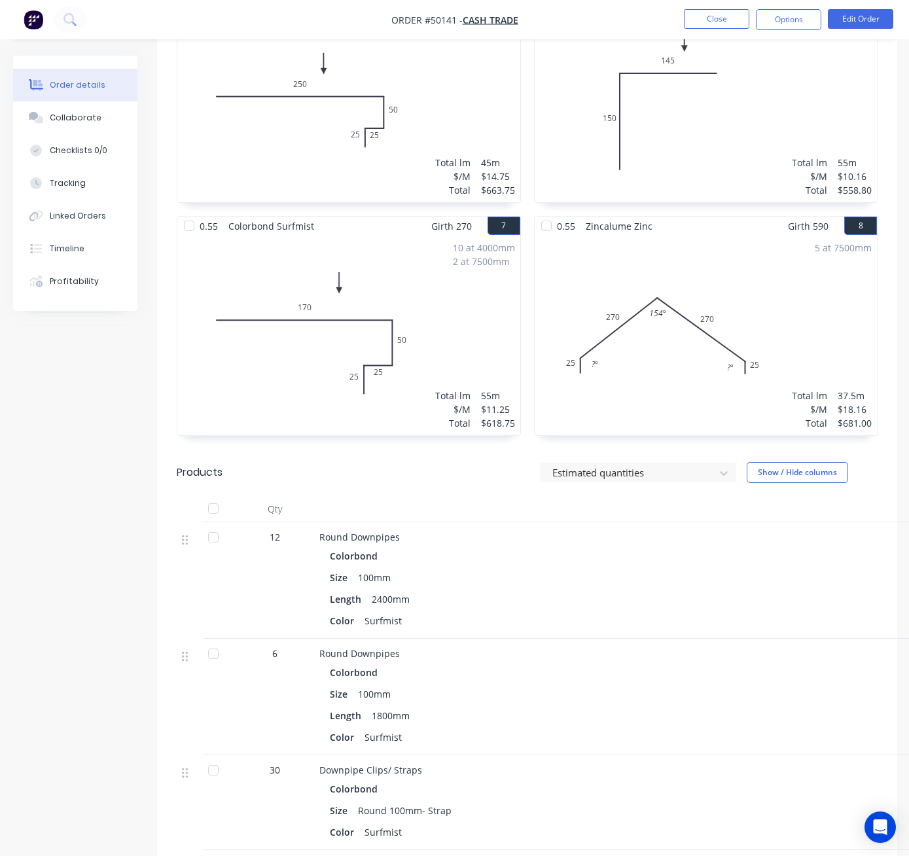
scroll to position [1445, 0]
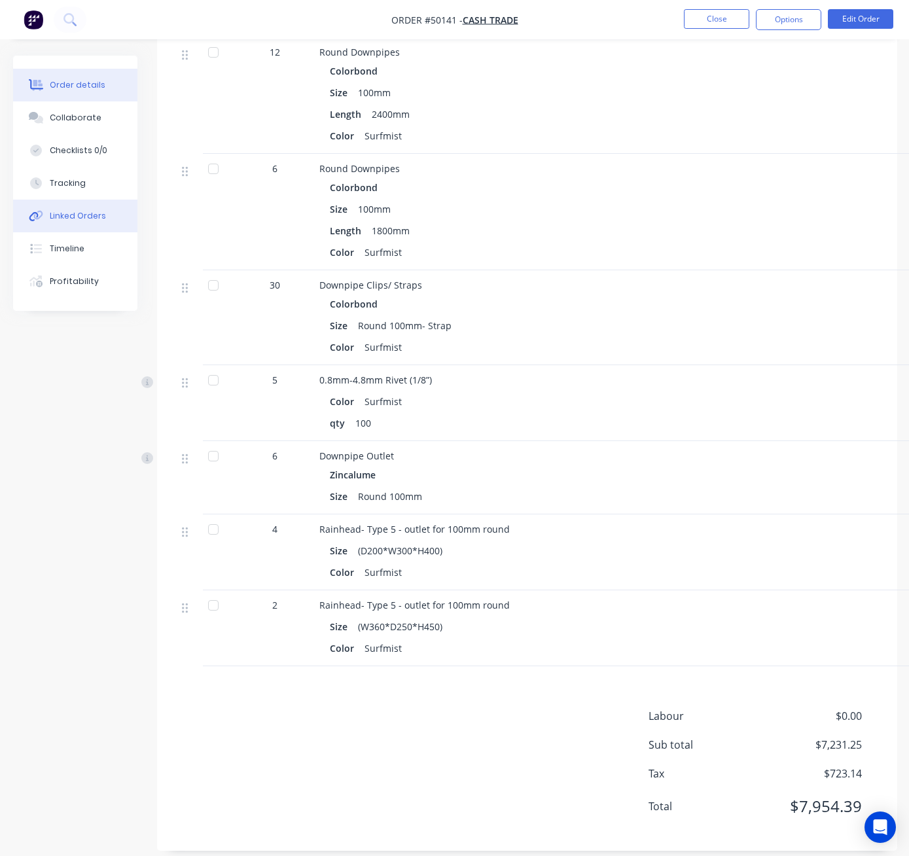
click at [95, 202] on button "Linked Orders" at bounding box center [75, 215] width 124 height 33
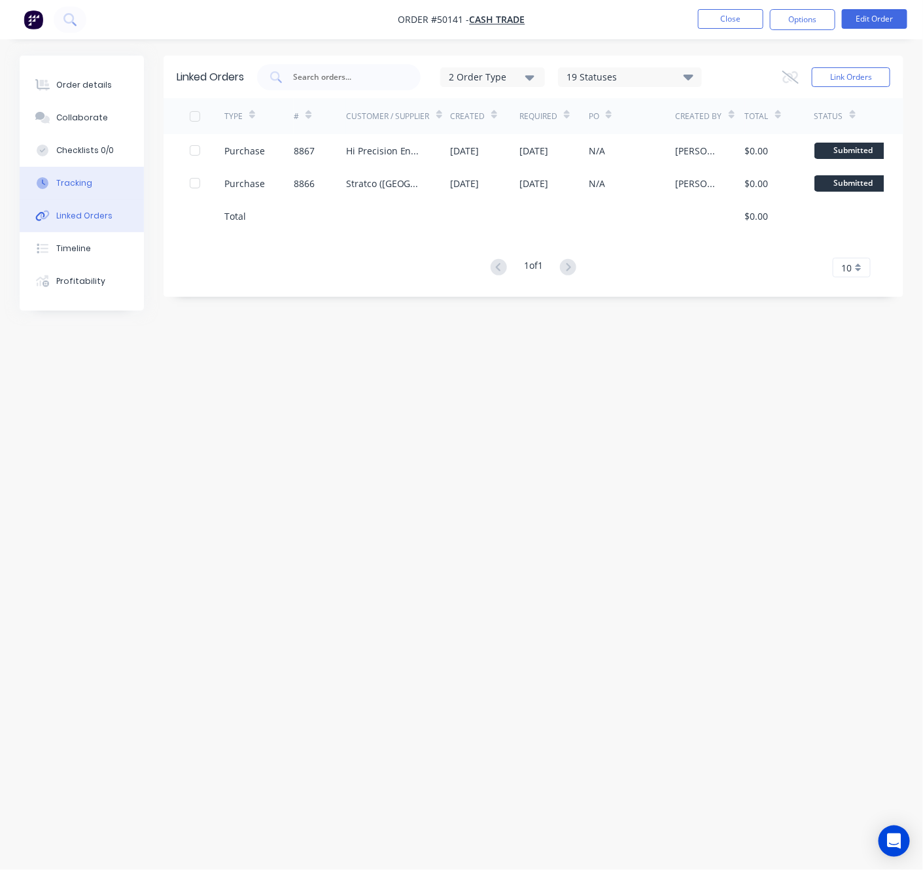
click at [87, 181] on div "Tracking" at bounding box center [74, 183] width 36 height 12
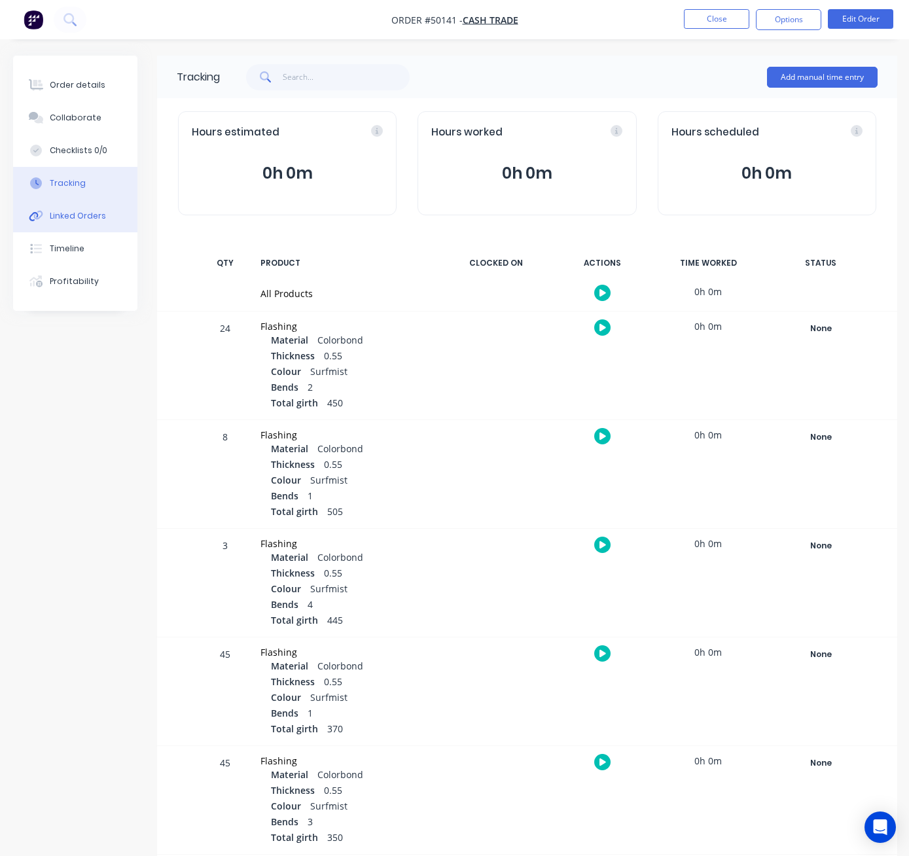
click at [96, 213] on div "Linked Orders" at bounding box center [78, 216] width 56 height 12
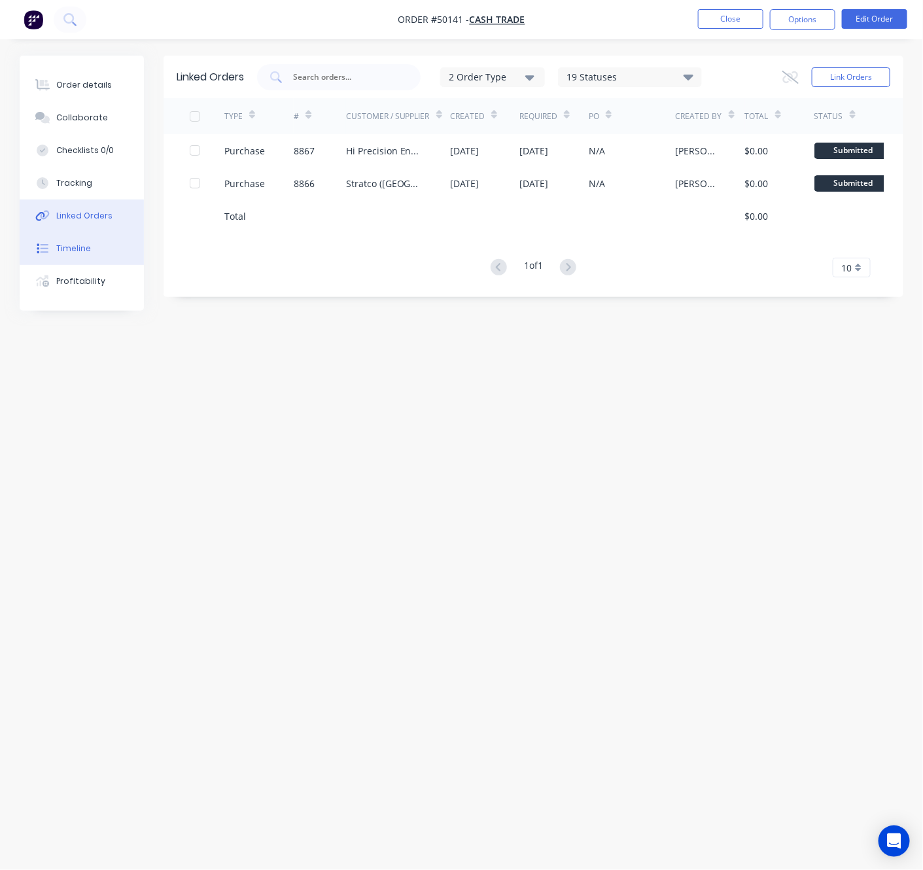
drag, startPoint x: 94, startPoint y: 273, endPoint x: 86, endPoint y: 259, distance: 16.4
click at [94, 273] on button "Profitability" at bounding box center [82, 281] width 124 height 33
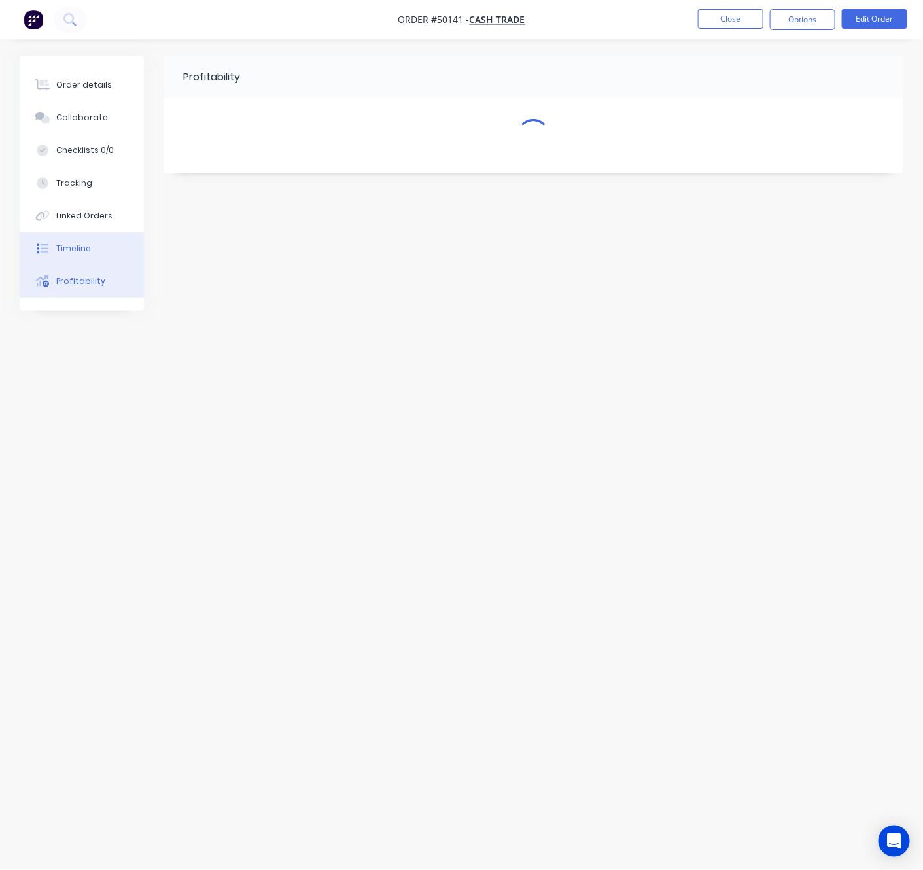
click at [90, 249] on button "Timeline" at bounding box center [82, 248] width 124 height 33
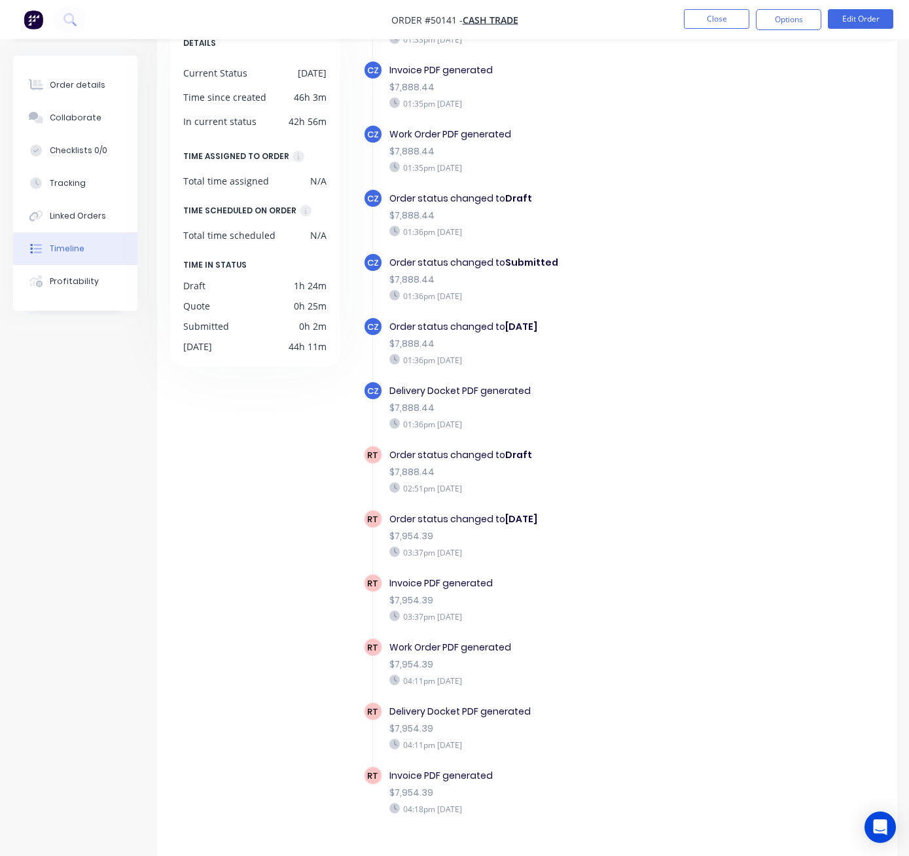
scroll to position [102, 0]
click at [65, 81] on div "Order details" at bounding box center [78, 85] width 56 height 12
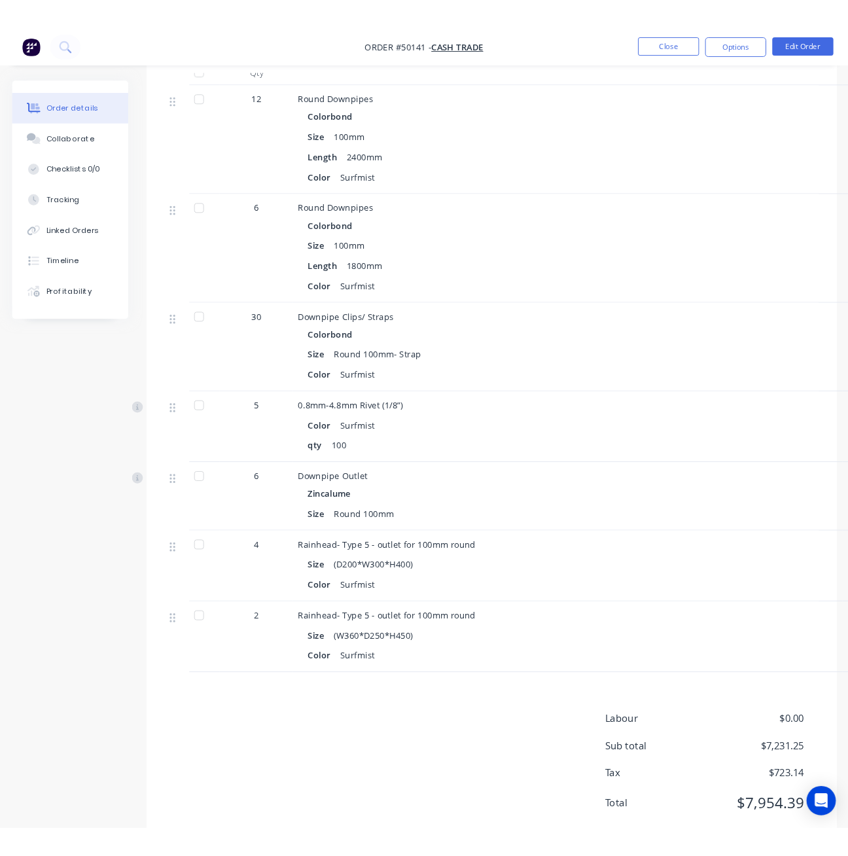
scroll to position [1445, 0]
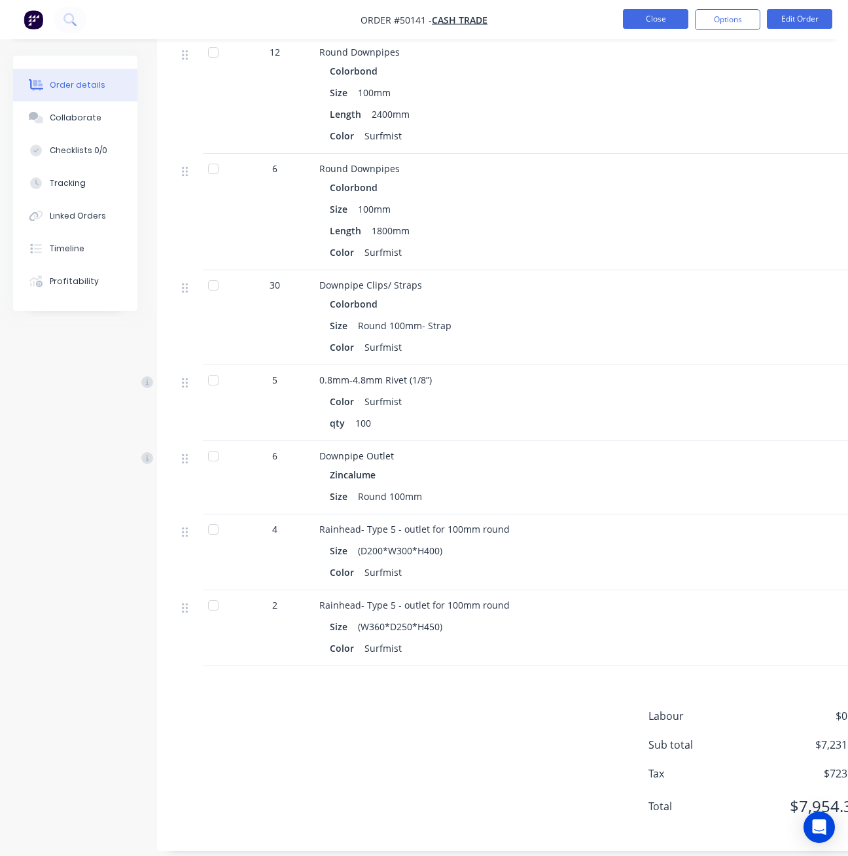
click at [642, 18] on button "Close" at bounding box center [655, 19] width 65 height 20
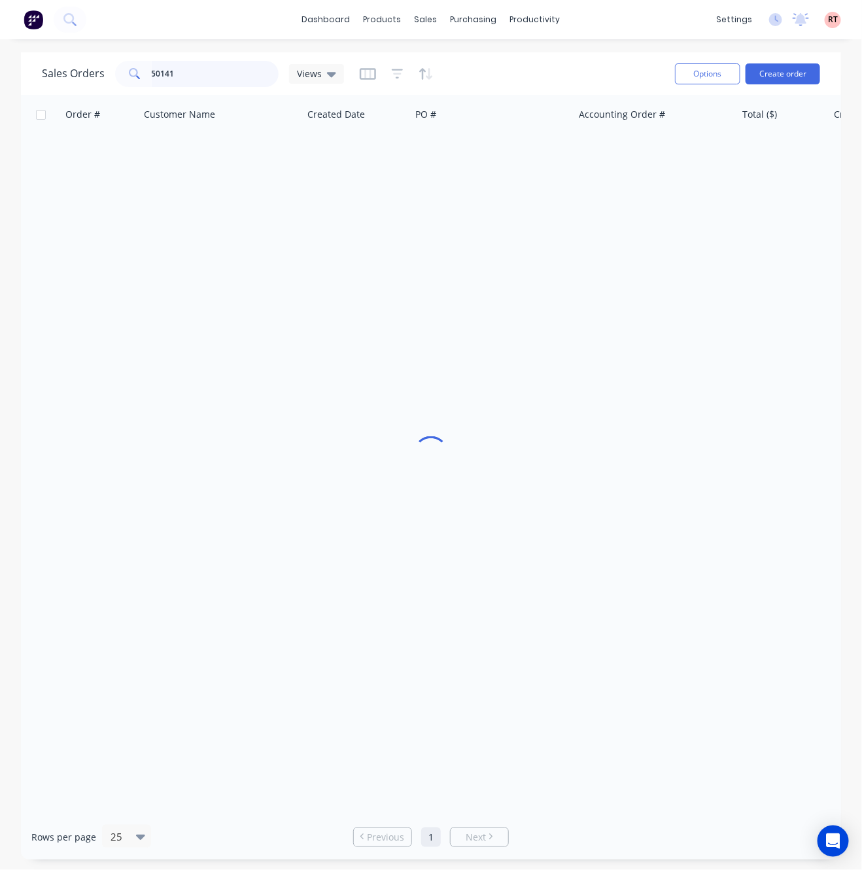
drag, startPoint x: 202, startPoint y: 83, endPoint x: 61, endPoint y: 75, distance: 141.5
click at [77, 75] on div "Sales Orders 50141 Views" at bounding box center [193, 74] width 302 height 26
type input "36616"
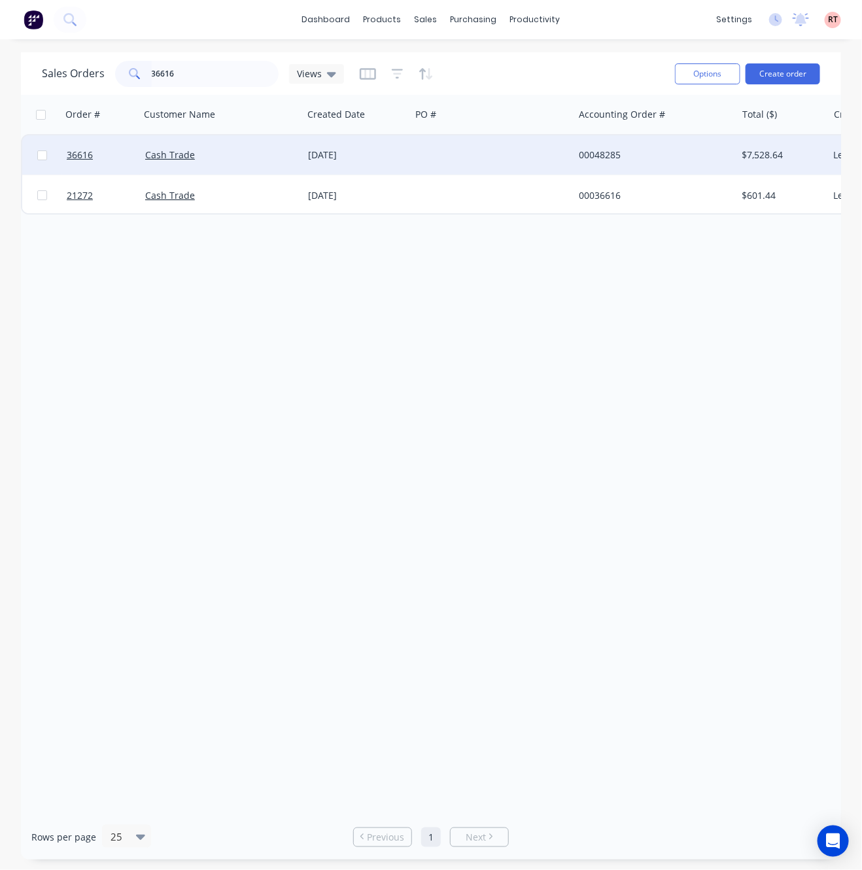
click at [477, 148] on div at bounding box center [492, 154] width 163 height 39
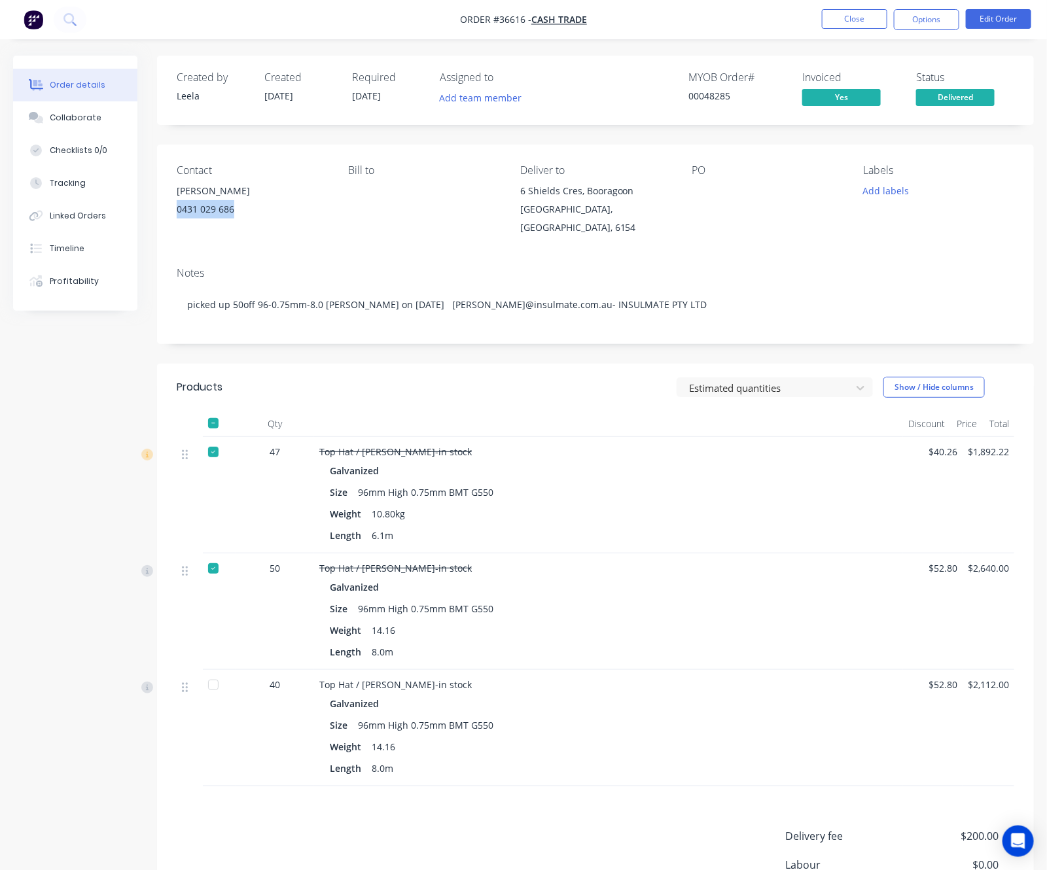
drag, startPoint x: 249, startPoint y: 206, endPoint x: 173, endPoint y: 216, distance: 76.5
click at [173, 216] on div "Contact Shane 0431 029 686 Bill to Deliver to 6 Shields Cres, Booragoon Western…" at bounding box center [595, 201] width 876 height 112
copy div "0431 029 686"
click at [866, 18] on button "Close" at bounding box center [854, 19] width 65 height 20
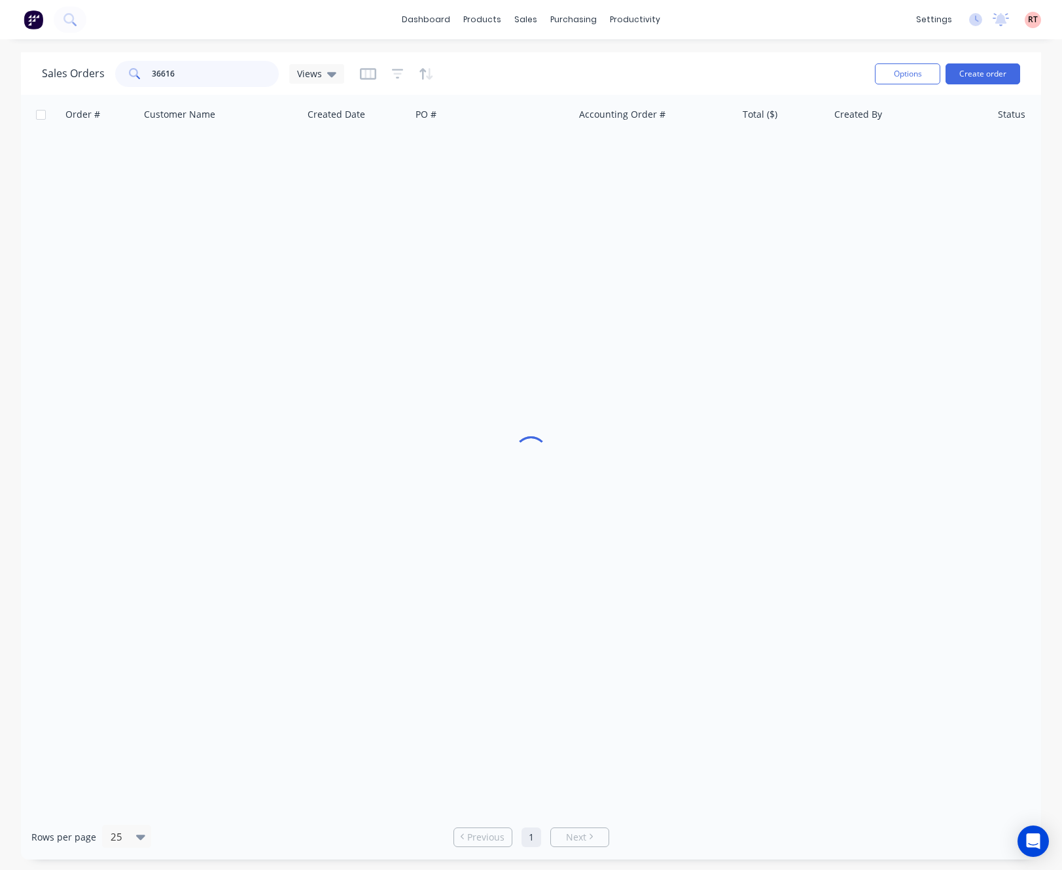
drag, startPoint x: 207, startPoint y: 67, endPoint x: 75, endPoint y: 75, distance: 132.4
click at [77, 75] on div "Sales Orders 36616 Views" at bounding box center [193, 74] width 302 height 26
paste input "0431 029 68"
type input "0431 029 686"
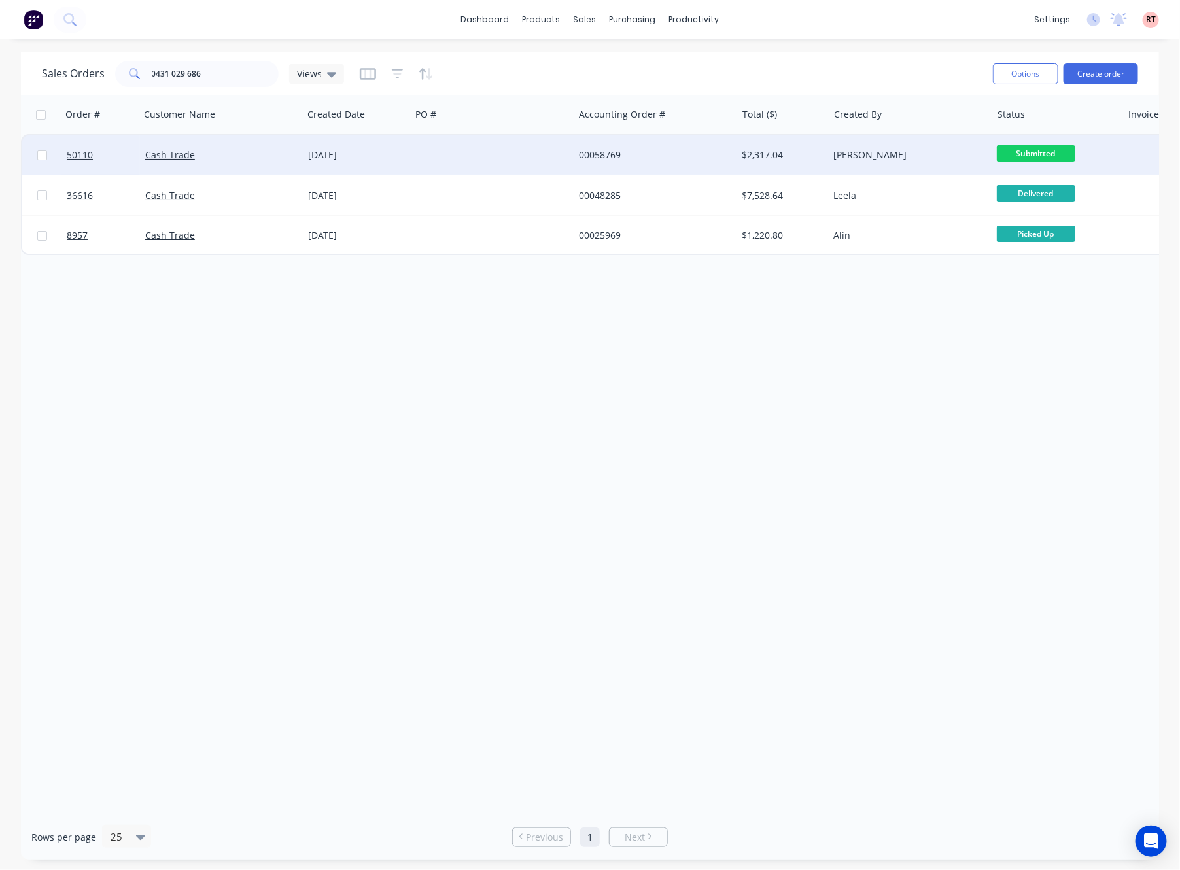
click at [524, 158] on div at bounding box center [492, 154] width 163 height 39
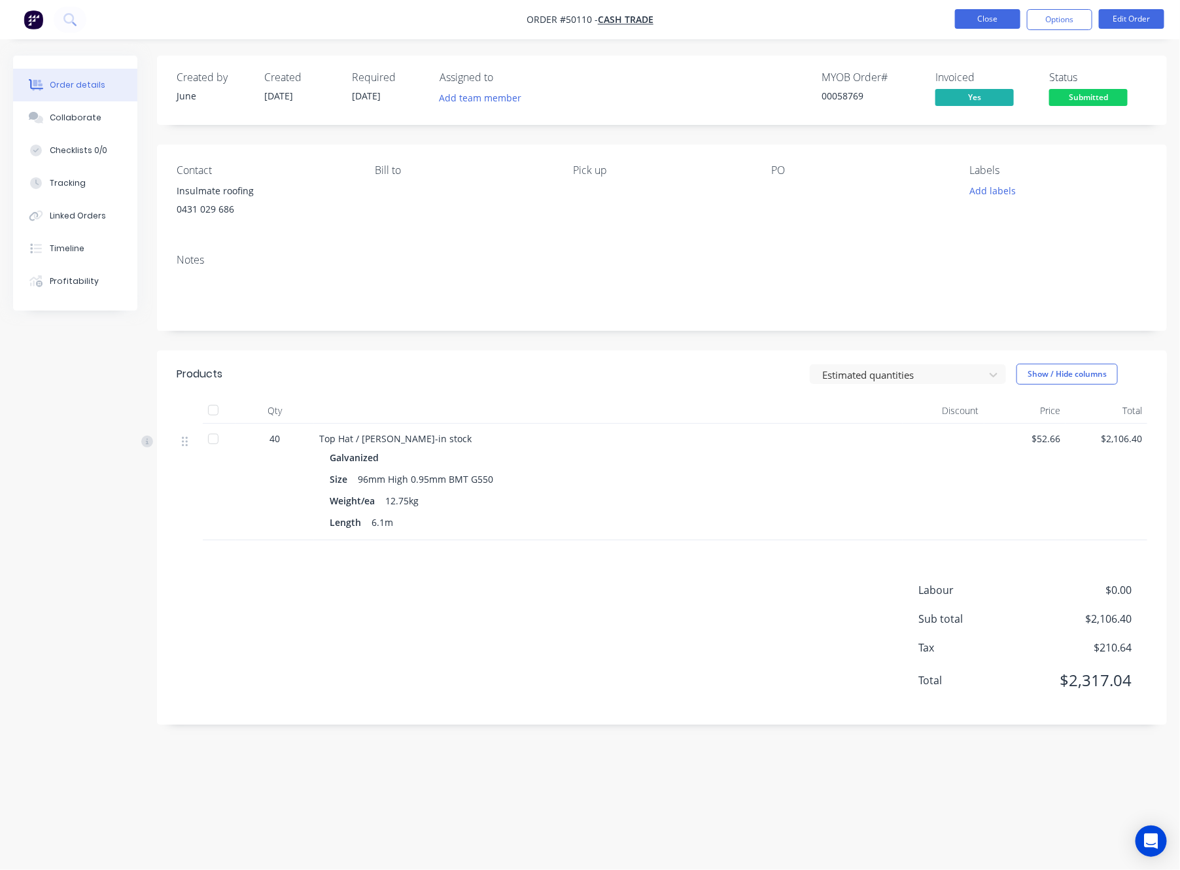
click at [979, 14] on button "Close" at bounding box center [987, 19] width 65 height 20
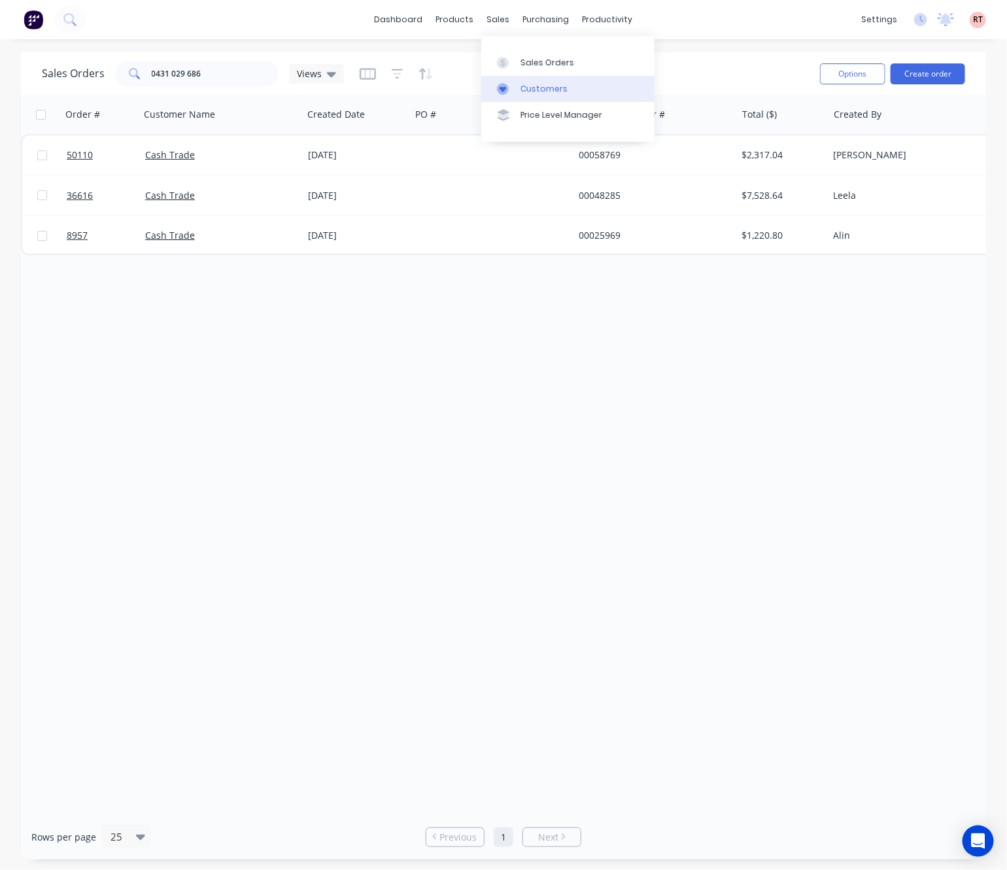
click at [528, 87] on div "Customers" at bounding box center [544, 89] width 47 height 12
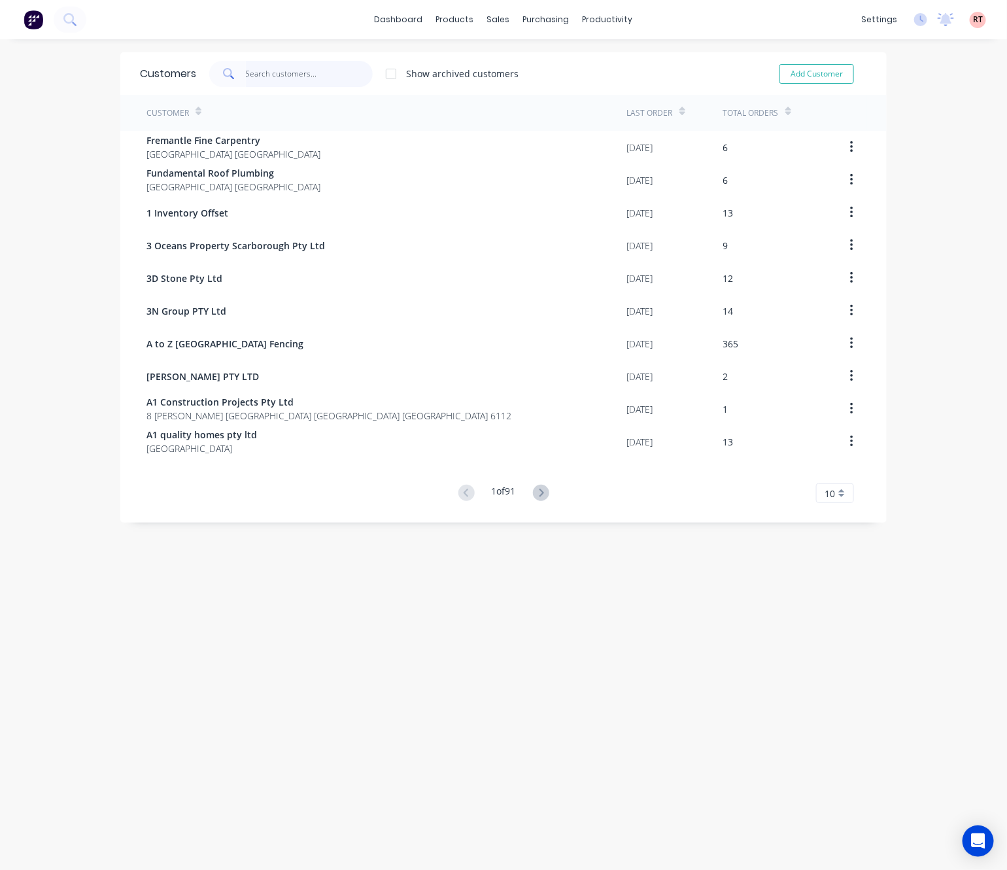
click at [318, 75] on input "text" at bounding box center [310, 74] width 128 height 26
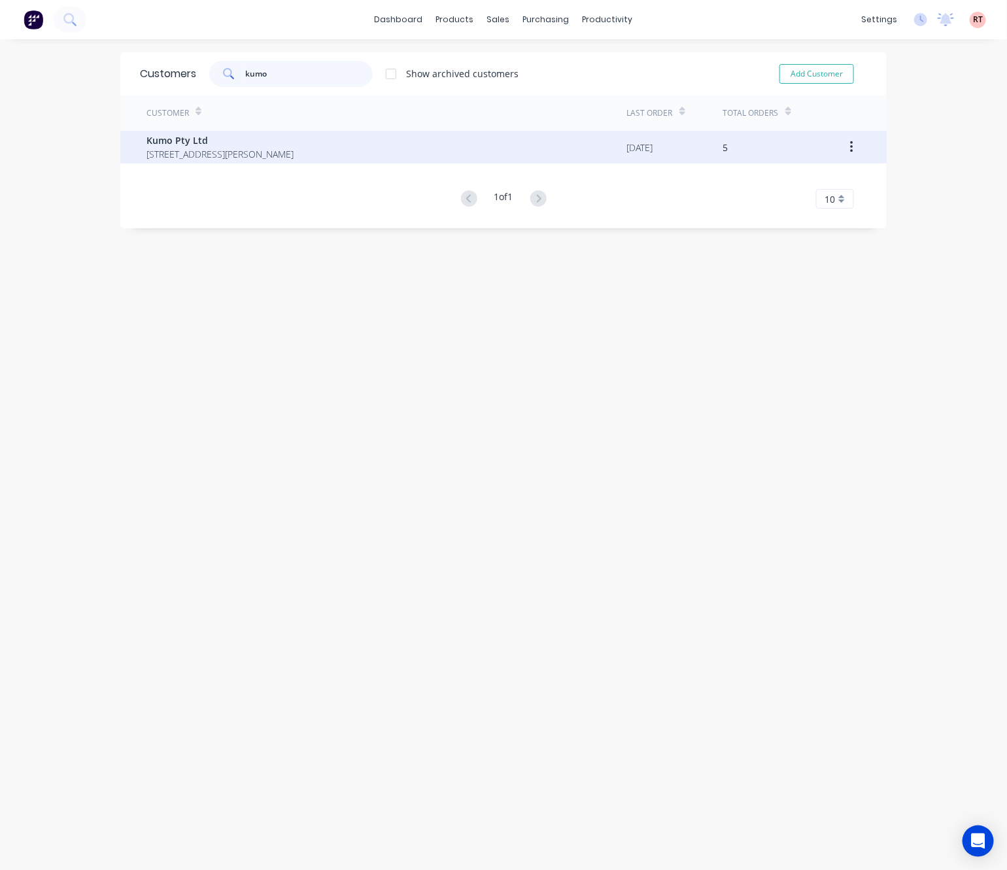
type input "kumo"
click at [294, 152] on span "Unit7/ 39 Simpson St Applecross Western Australia Australia 6153" at bounding box center [220, 154] width 147 height 14
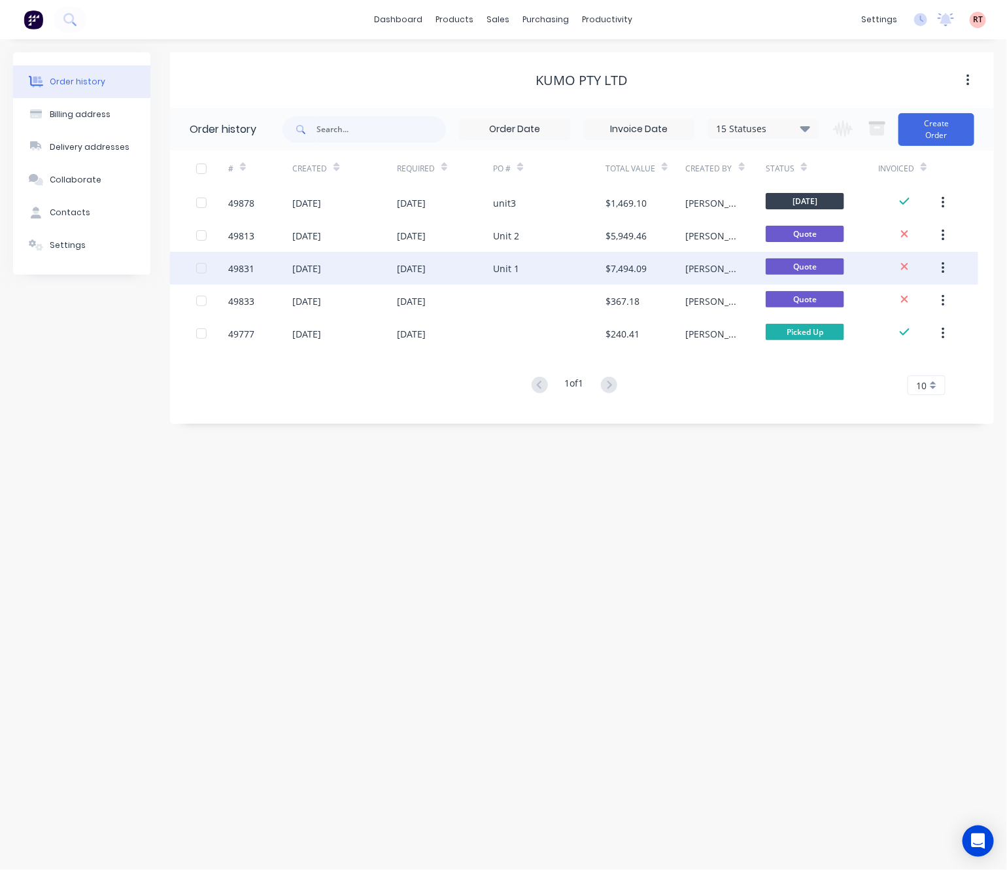
click at [463, 268] on div "30 Sep 2025" at bounding box center [445, 268] width 96 height 33
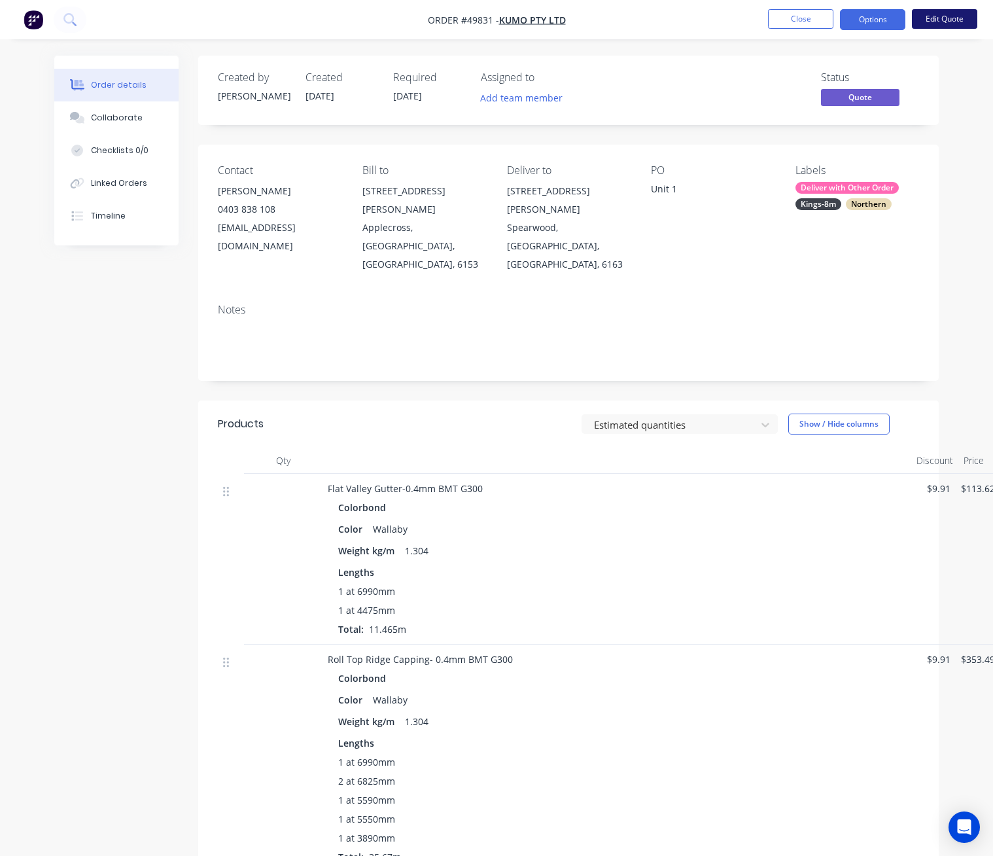
click at [958, 16] on button "Edit Quote" at bounding box center [944, 19] width 65 height 20
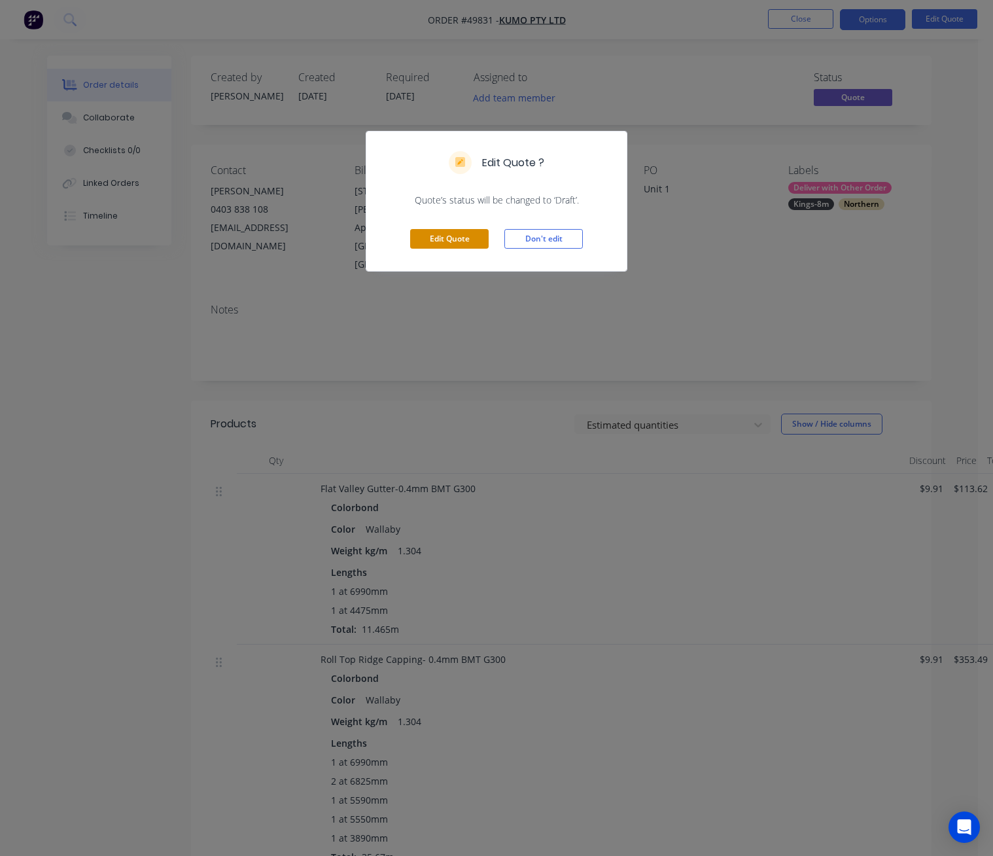
click at [460, 238] on button "Edit Quote" at bounding box center [449, 239] width 78 height 20
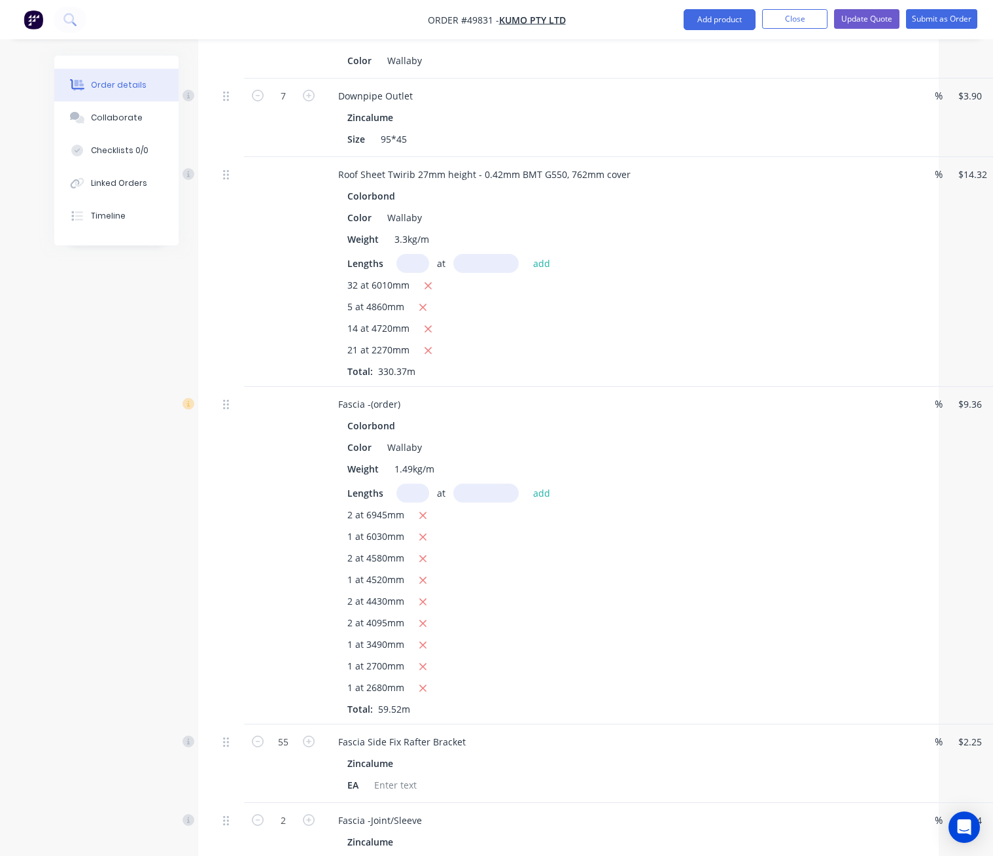
scroll to position [1079, 90]
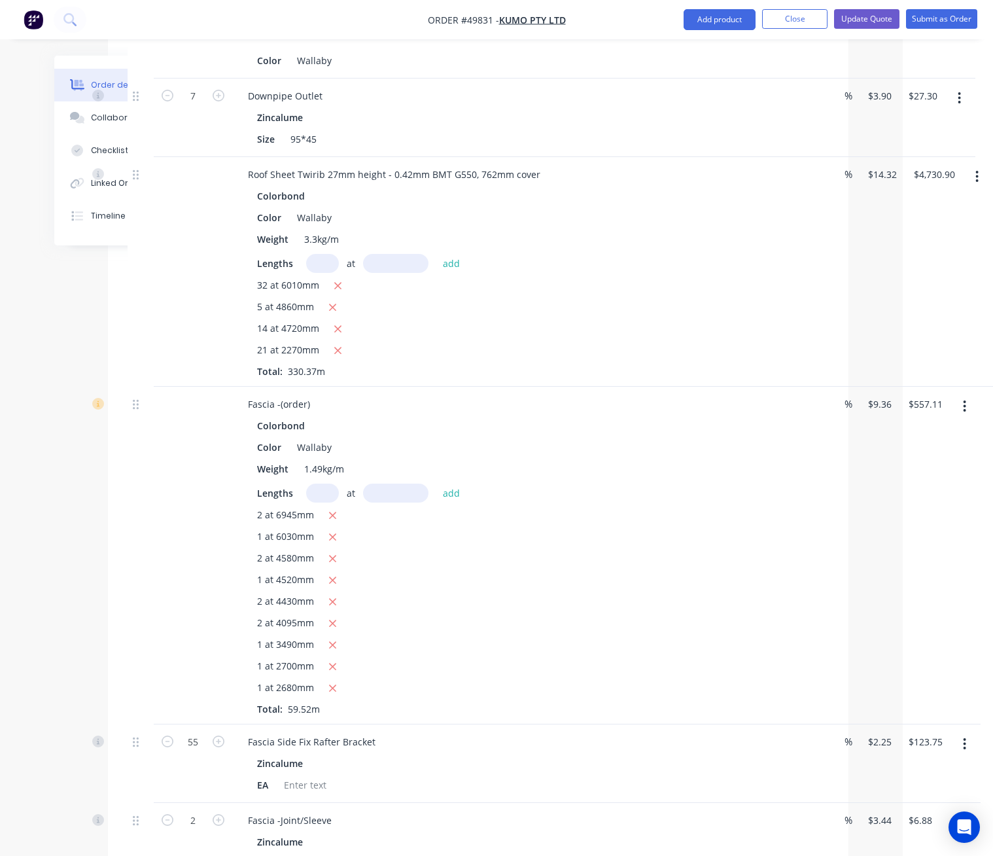
click at [963, 399] on icon "button" at bounding box center [964, 406] width 3 height 14
click at [915, 510] on div "Delete" at bounding box center [918, 519] width 101 height 19
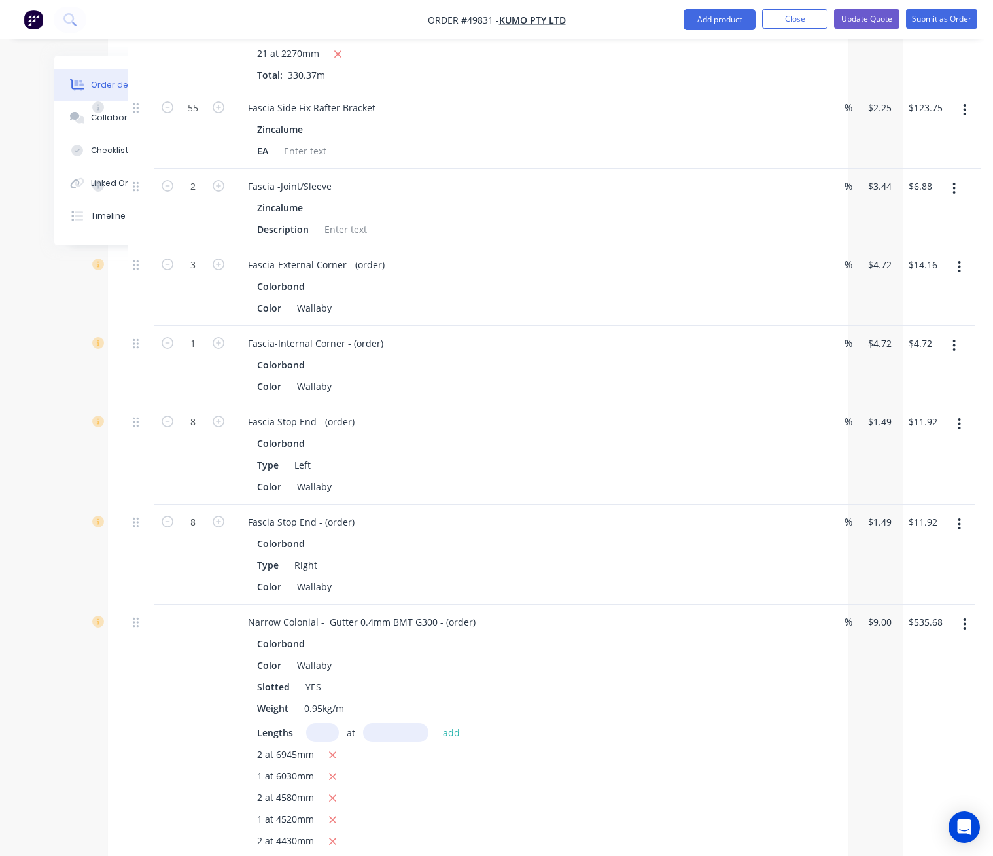
scroll to position [1374, 90]
click at [960, 420] on icon "button" at bounding box center [959, 426] width 3 height 12
click at [939, 451] on div "Edit" at bounding box center [913, 460] width 101 height 19
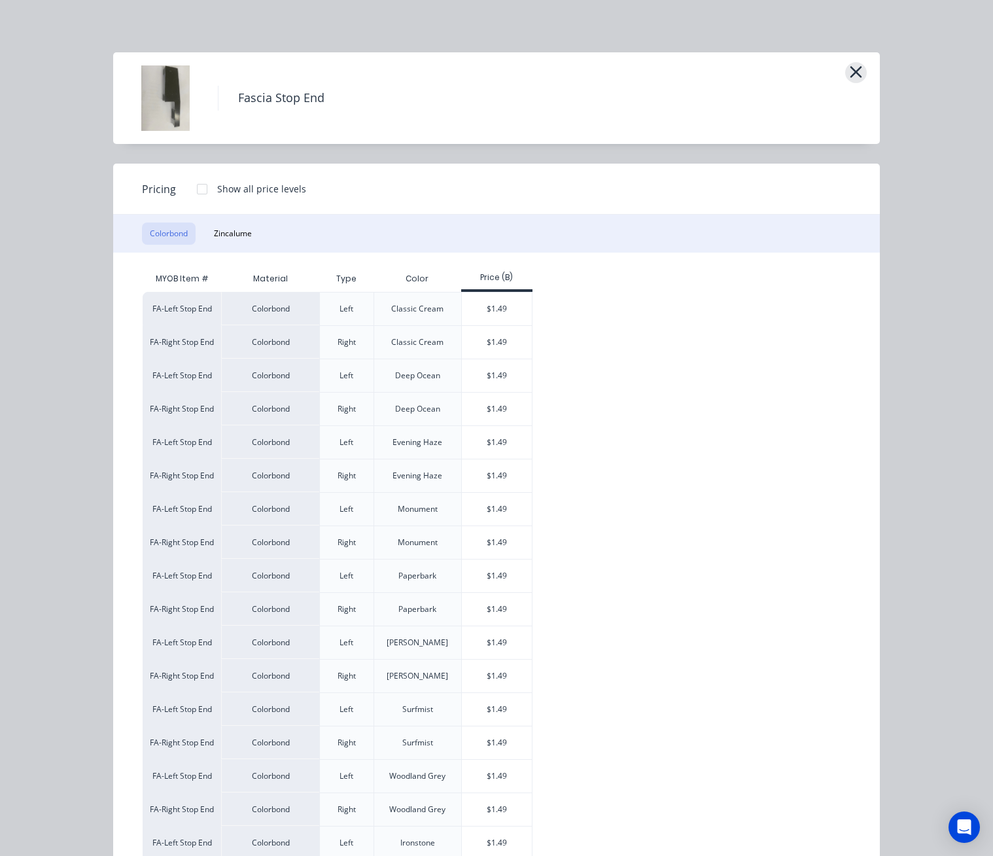
click at [850, 75] on icon "button" at bounding box center [856, 72] width 14 height 18
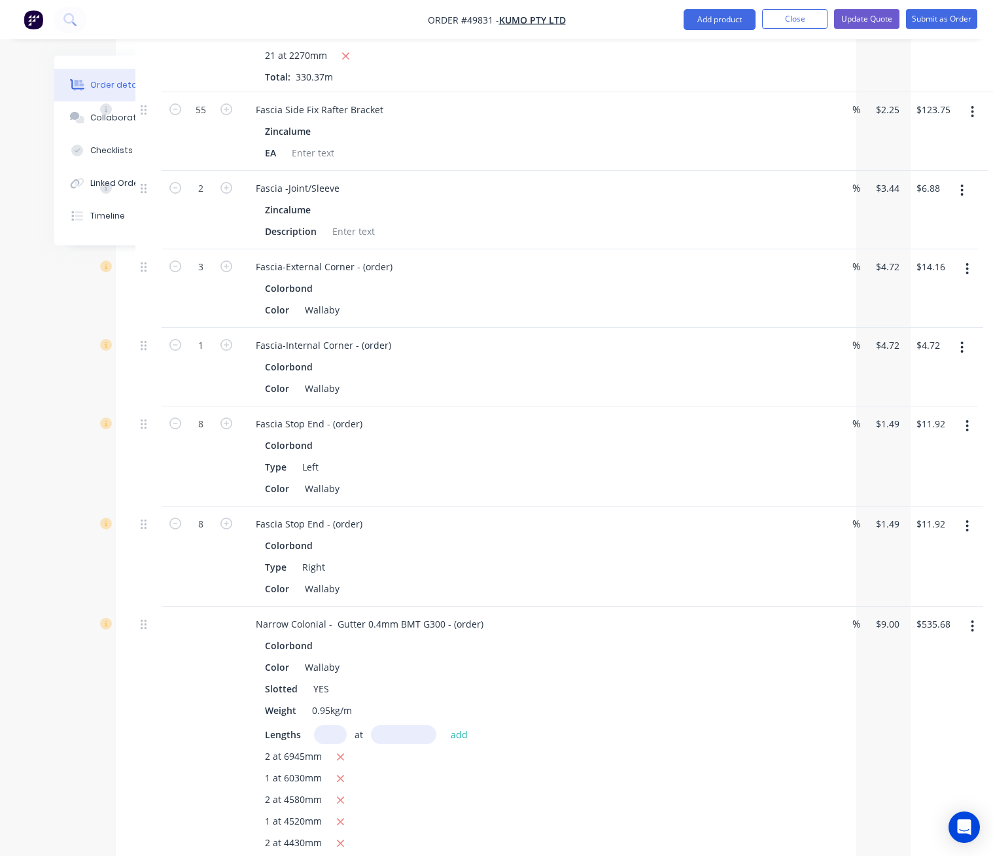
click at [962, 414] on button "button" at bounding box center [967, 426] width 31 height 24
click at [933, 529] on div "Delete" at bounding box center [921, 538] width 101 height 19
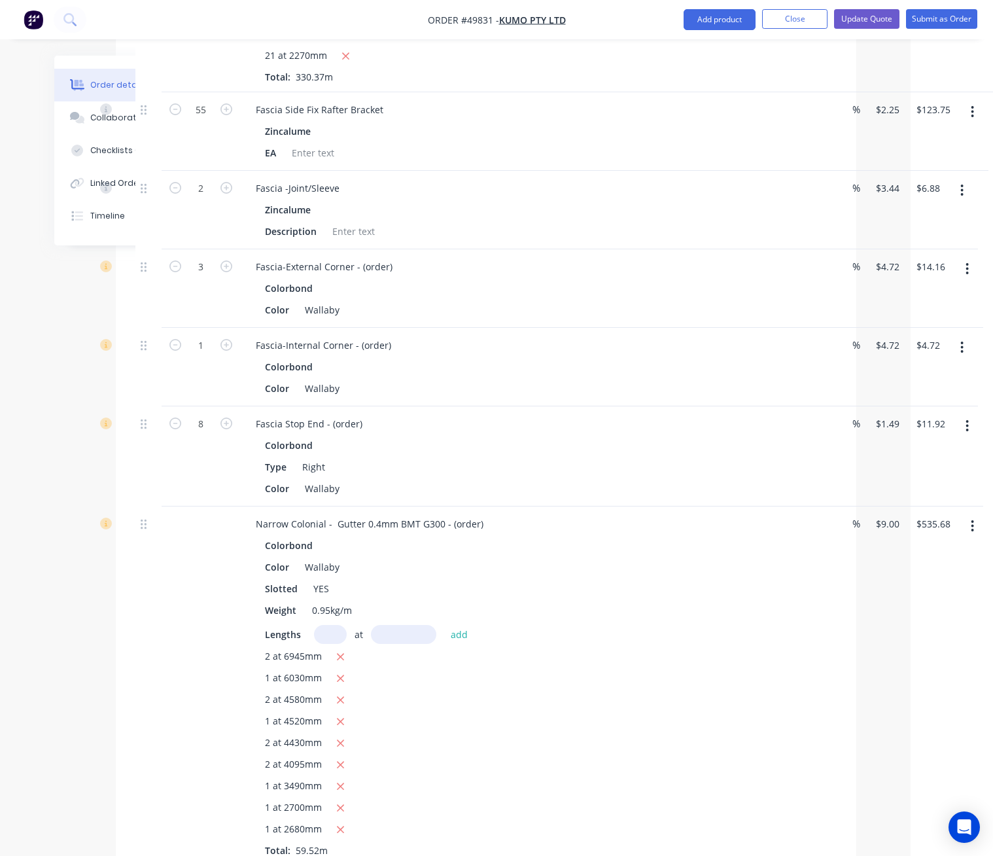
click at [956, 336] on button "button" at bounding box center [961, 348] width 31 height 24
click at [946, 451] on div "Delete" at bounding box center [915, 460] width 101 height 19
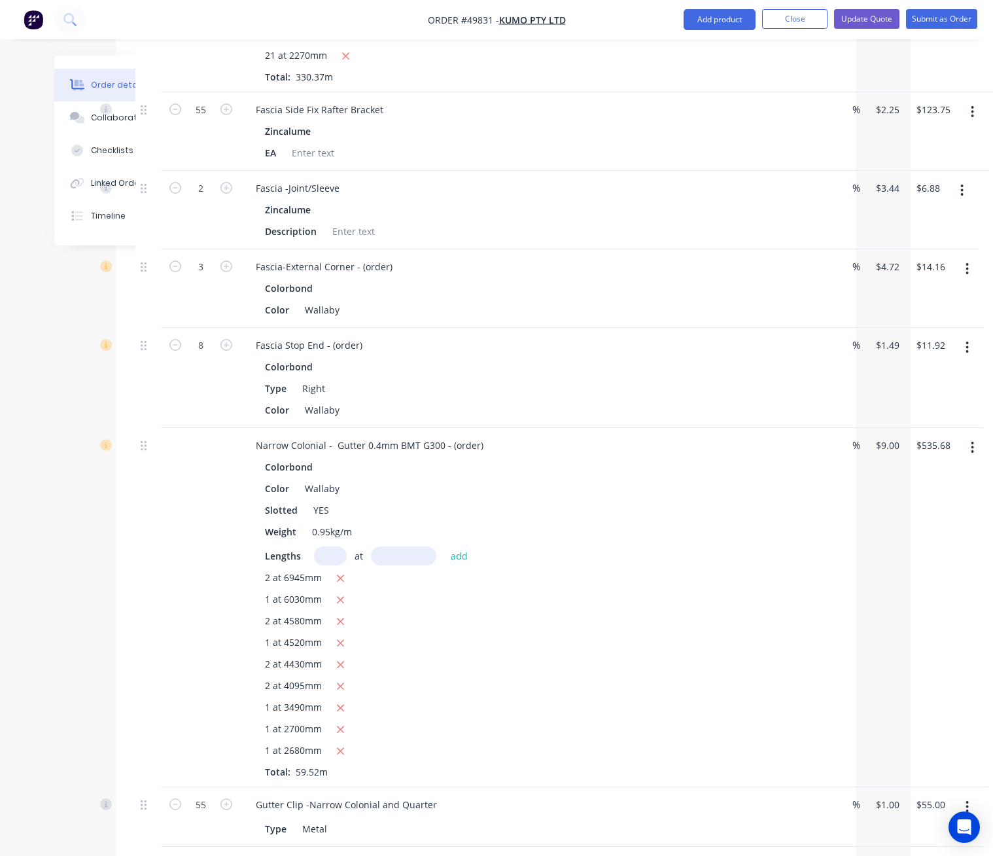
click at [973, 257] on button "button" at bounding box center [967, 269] width 31 height 24
click at [963, 372] on div "Delete" at bounding box center [921, 381] width 101 height 19
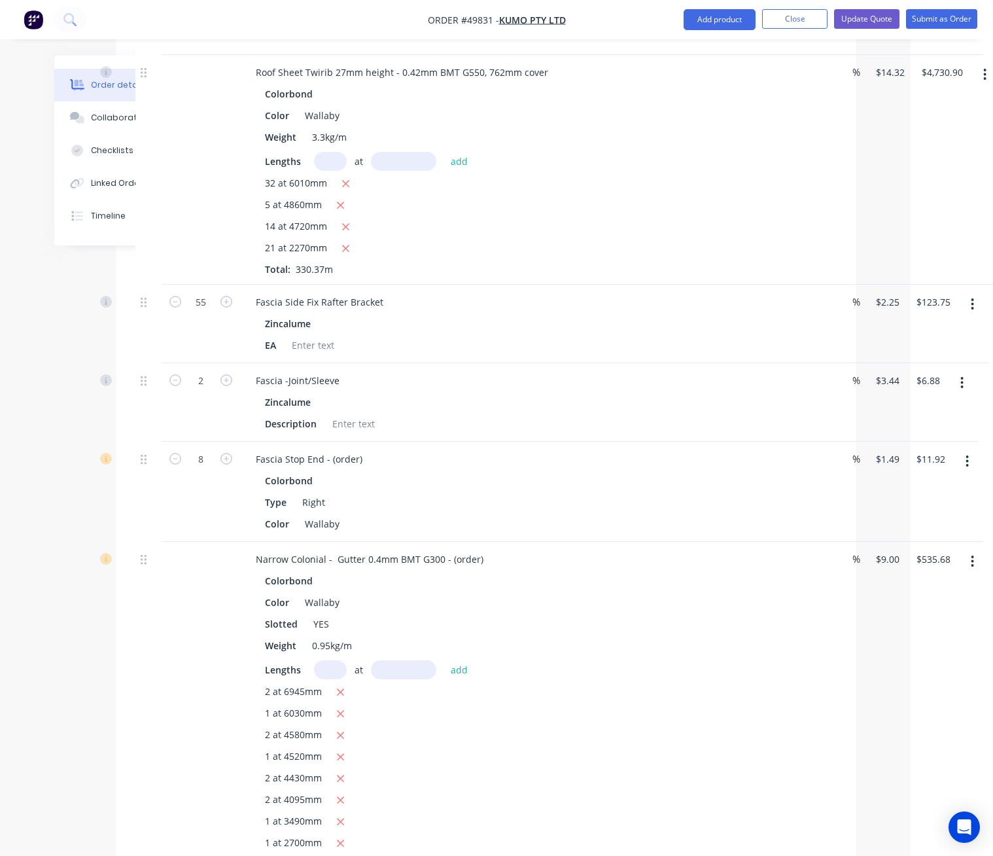
scroll to position [1177, 82]
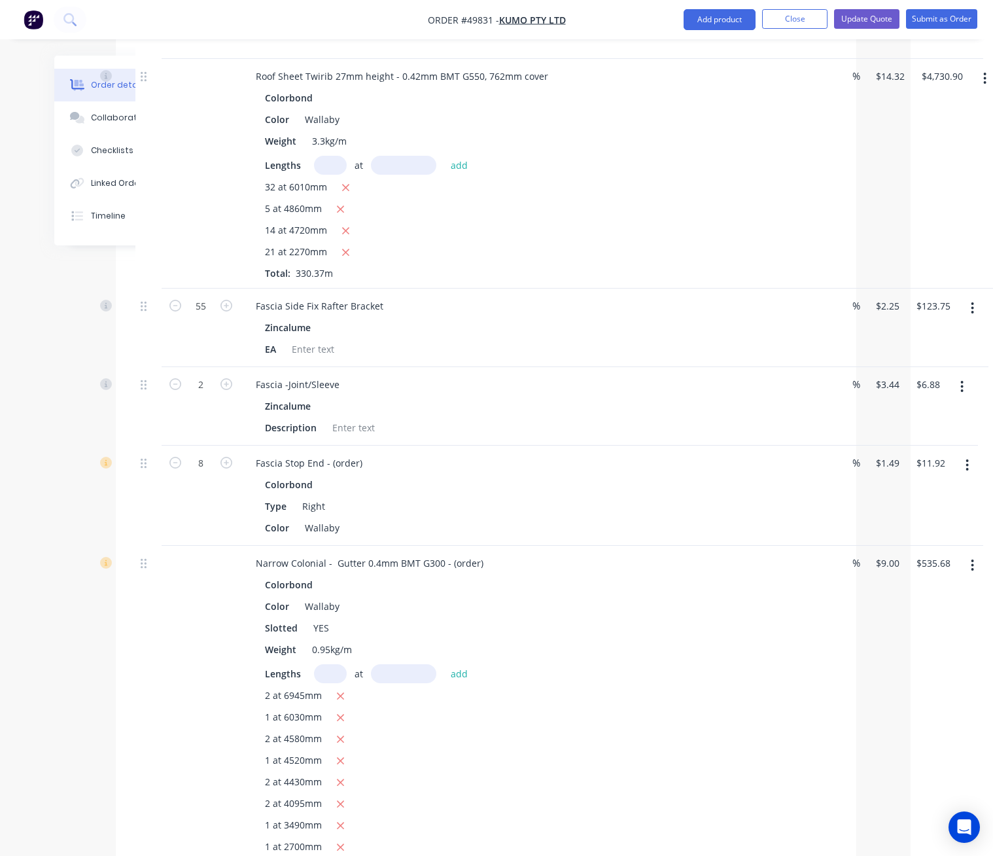
click at [974, 453] on button "button" at bounding box center [967, 465] width 31 height 24
click at [930, 568] on div "Delete" at bounding box center [921, 577] width 101 height 19
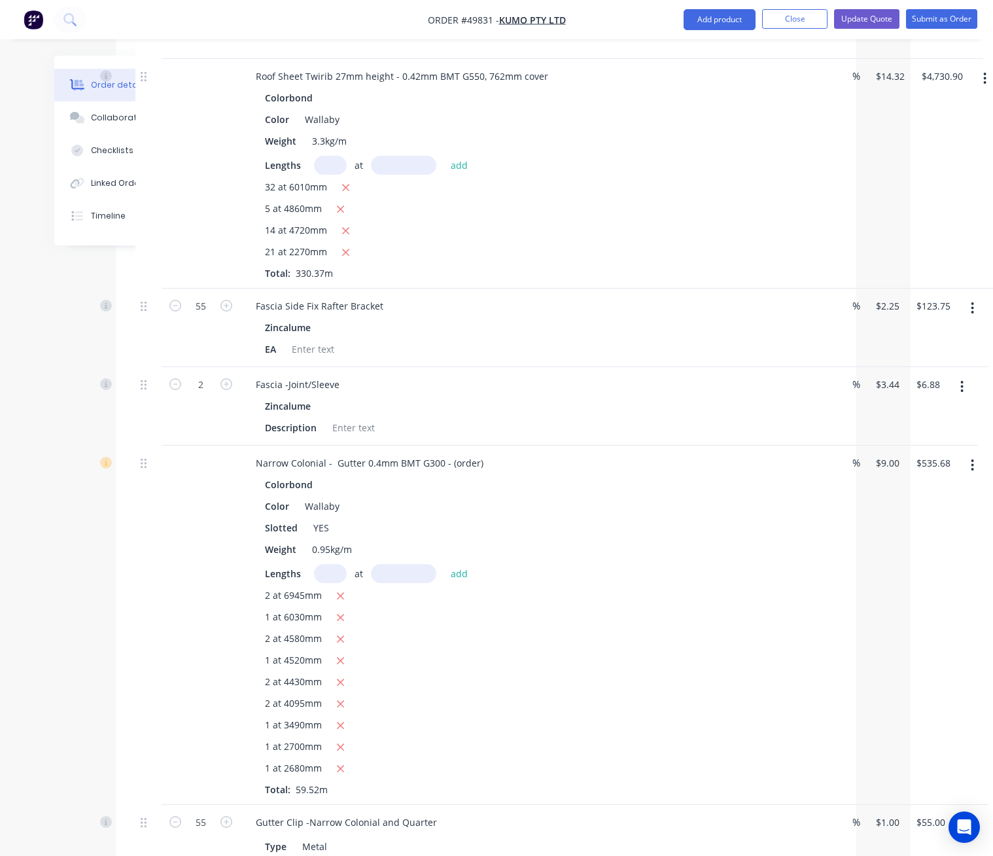
click at [964, 375] on button "button" at bounding box center [961, 387] width 31 height 24
click at [962, 490] on div "Delete" at bounding box center [915, 499] width 101 height 19
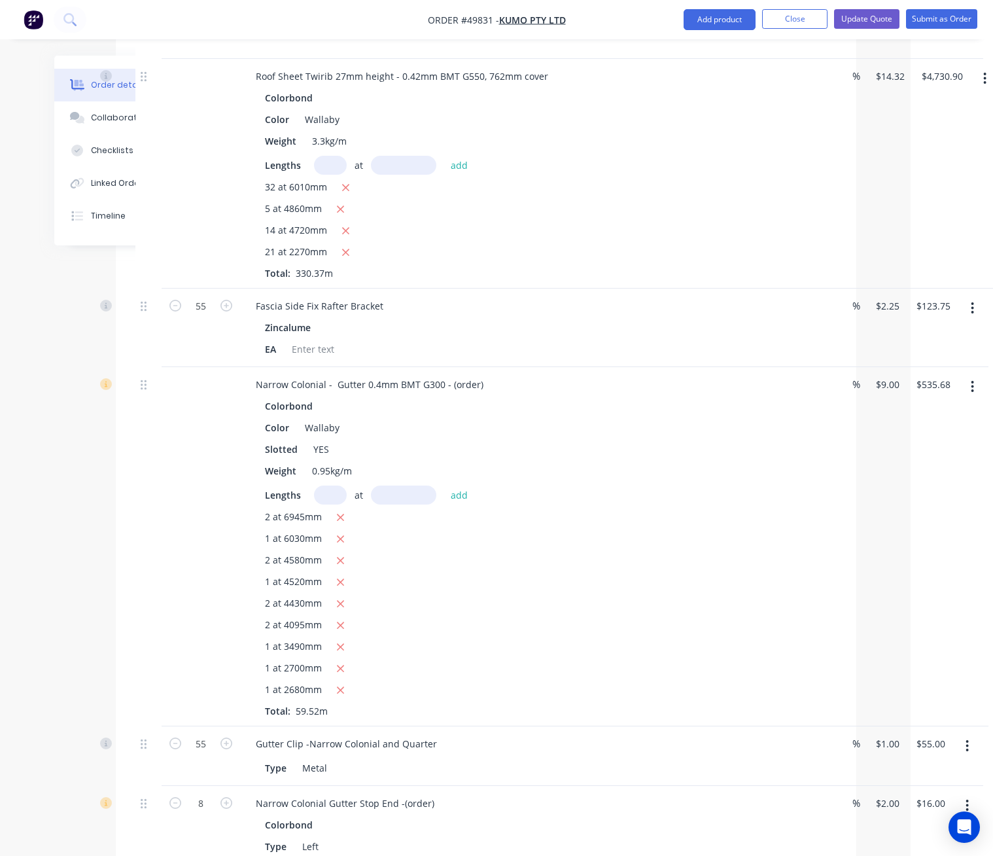
click at [968, 296] on button "button" at bounding box center [972, 308] width 31 height 24
click at [960, 411] on div "Delete" at bounding box center [926, 420] width 101 height 19
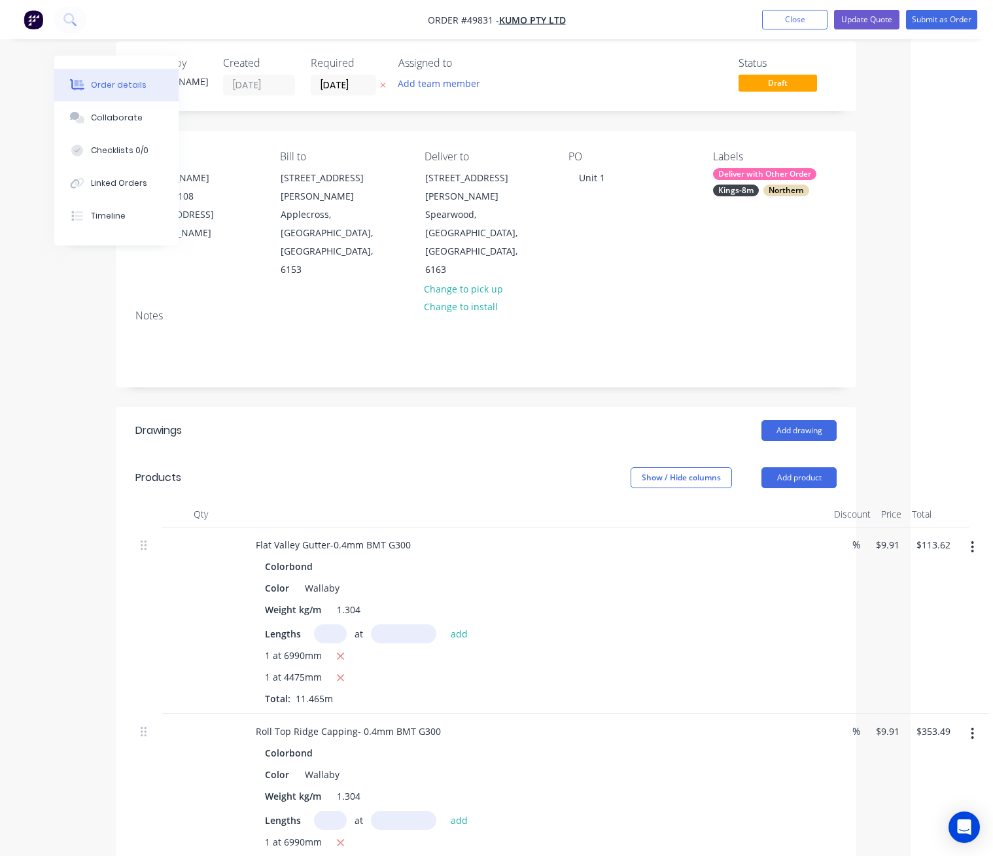
scroll to position [0, 82]
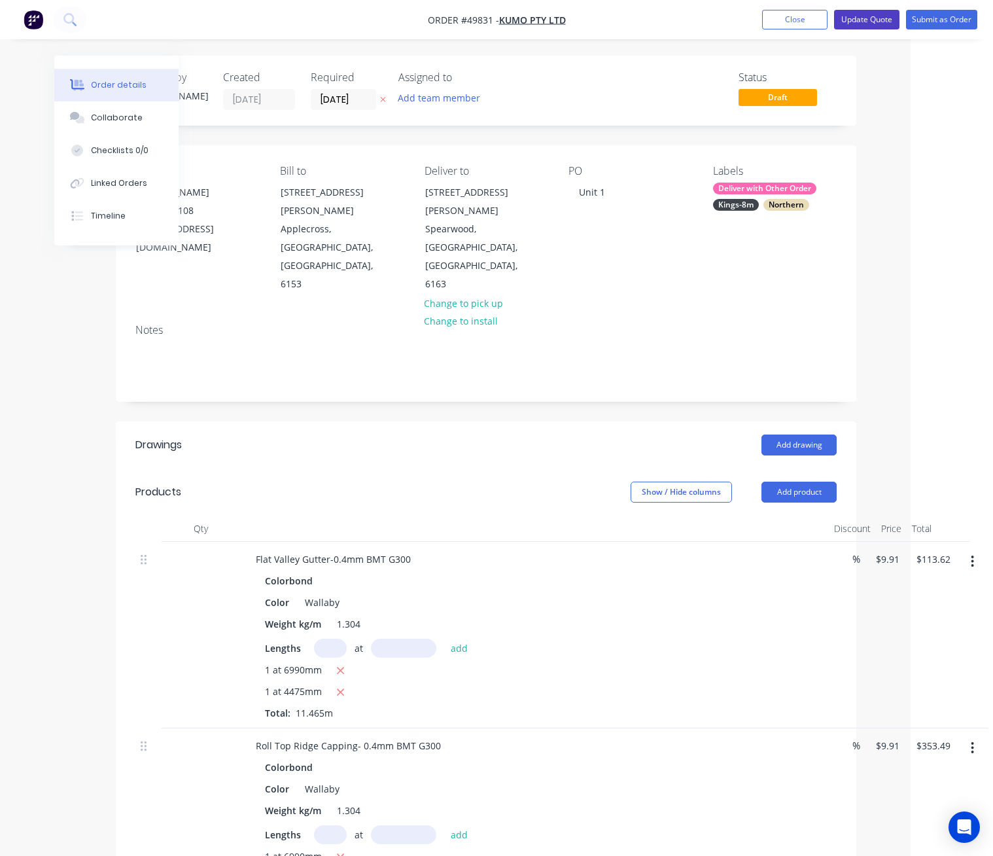
click at [867, 20] on button "Update Quote" at bounding box center [866, 20] width 65 height 20
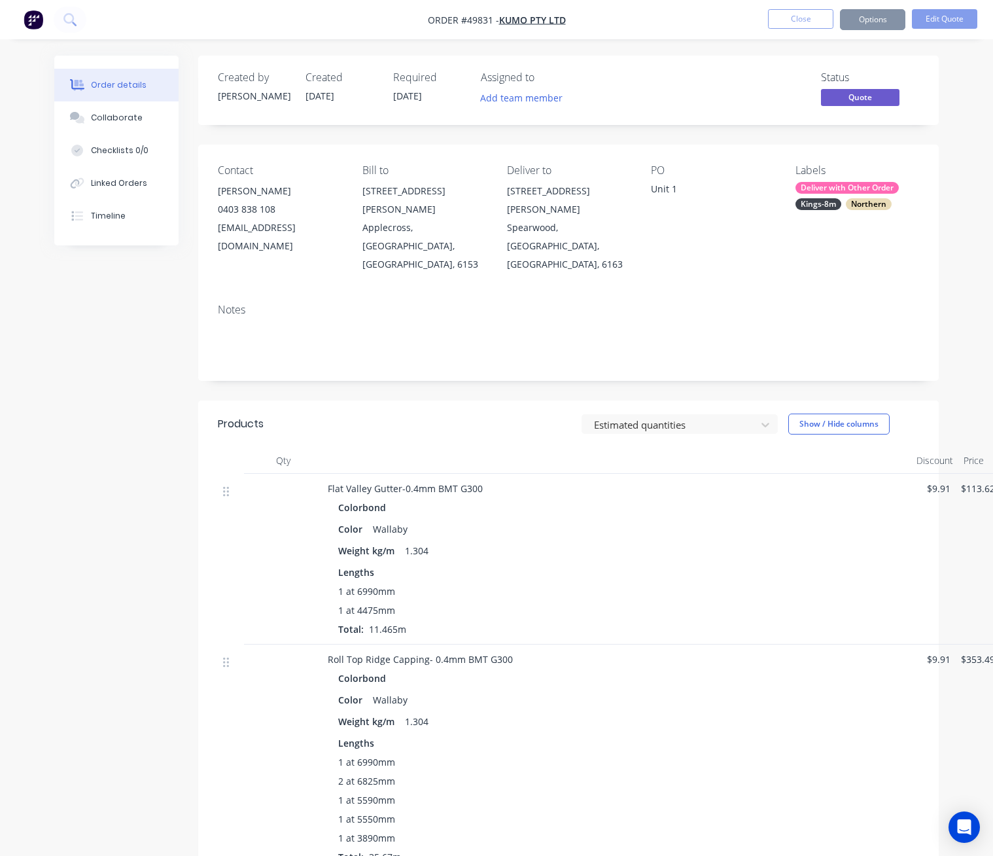
click at [867, 16] on button "Options" at bounding box center [872, 19] width 65 height 21
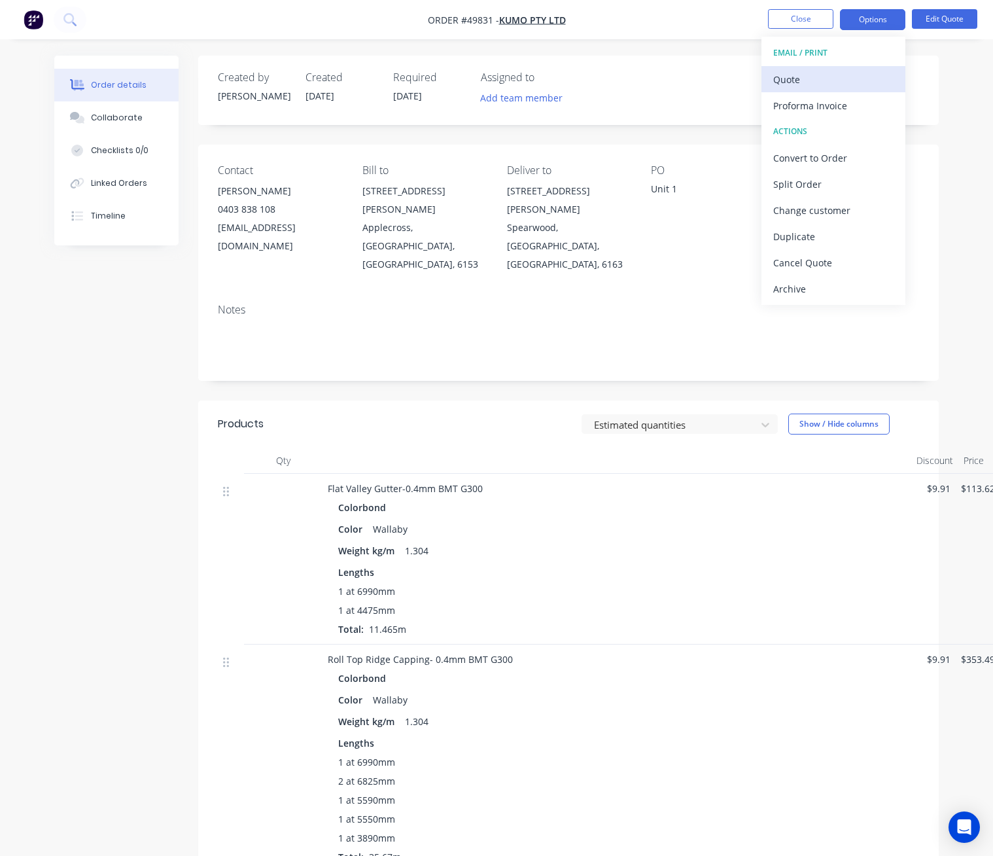
click at [840, 85] on div "Quote" at bounding box center [833, 79] width 120 height 19
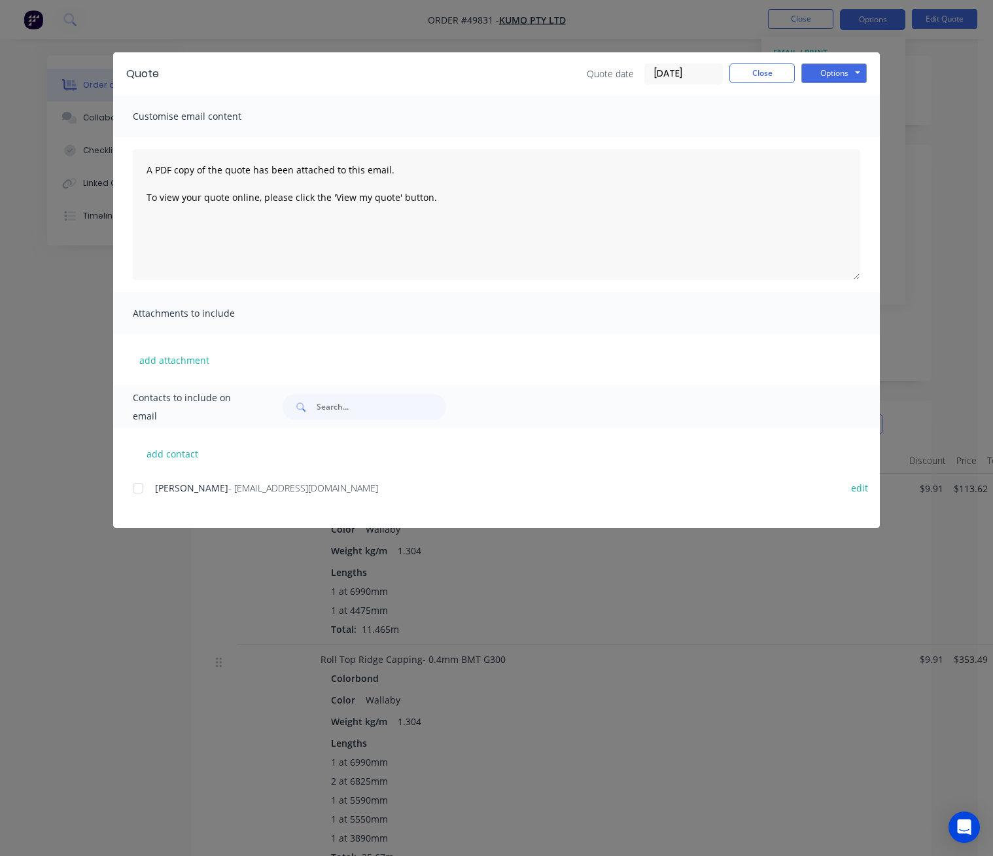
click at [134, 491] on div at bounding box center [138, 488] width 26 height 26
click at [844, 67] on button "Options" at bounding box center [833, 73] width 65 height 20
click at [854, 136] on button "Email" at bounding box center [843, 140] width 84 height 22
click at [116, 625] on div "Quote Quote date 10/10/25 Close Options Preview Print Email Customise email con…" at bounding box center [496, 428] width 993 height 856
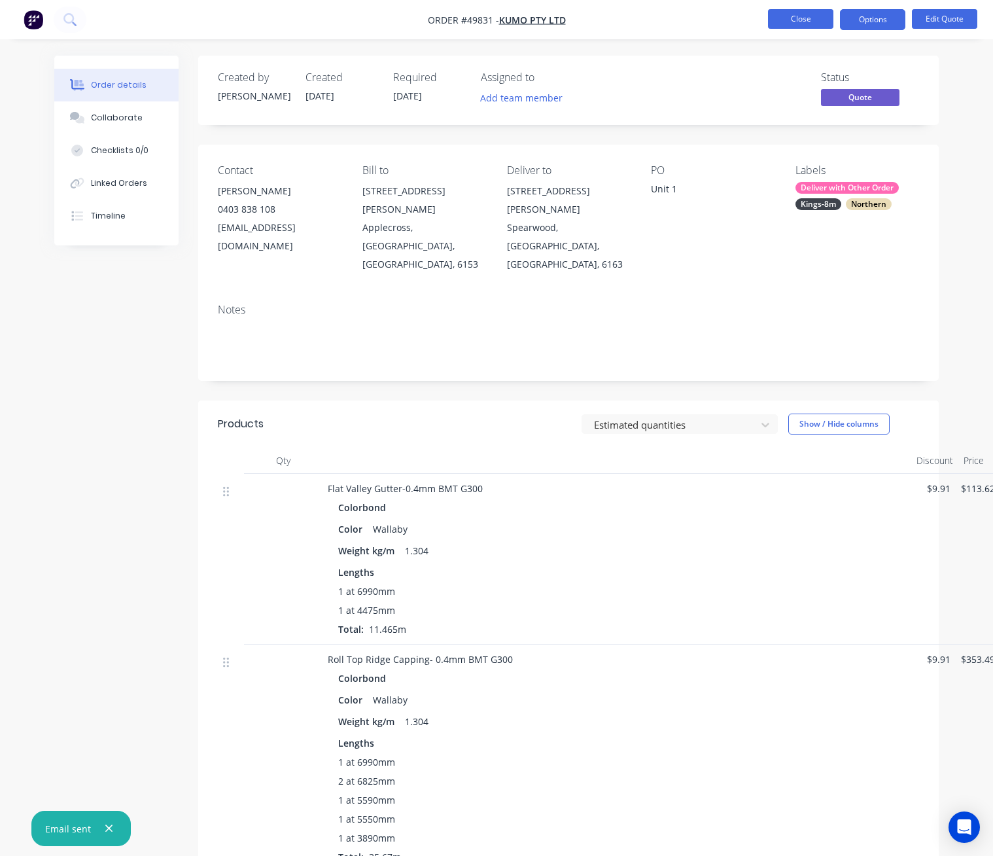
click at [786, 24] on button "Close" at bounding box center [800, 19] width 65 height 20
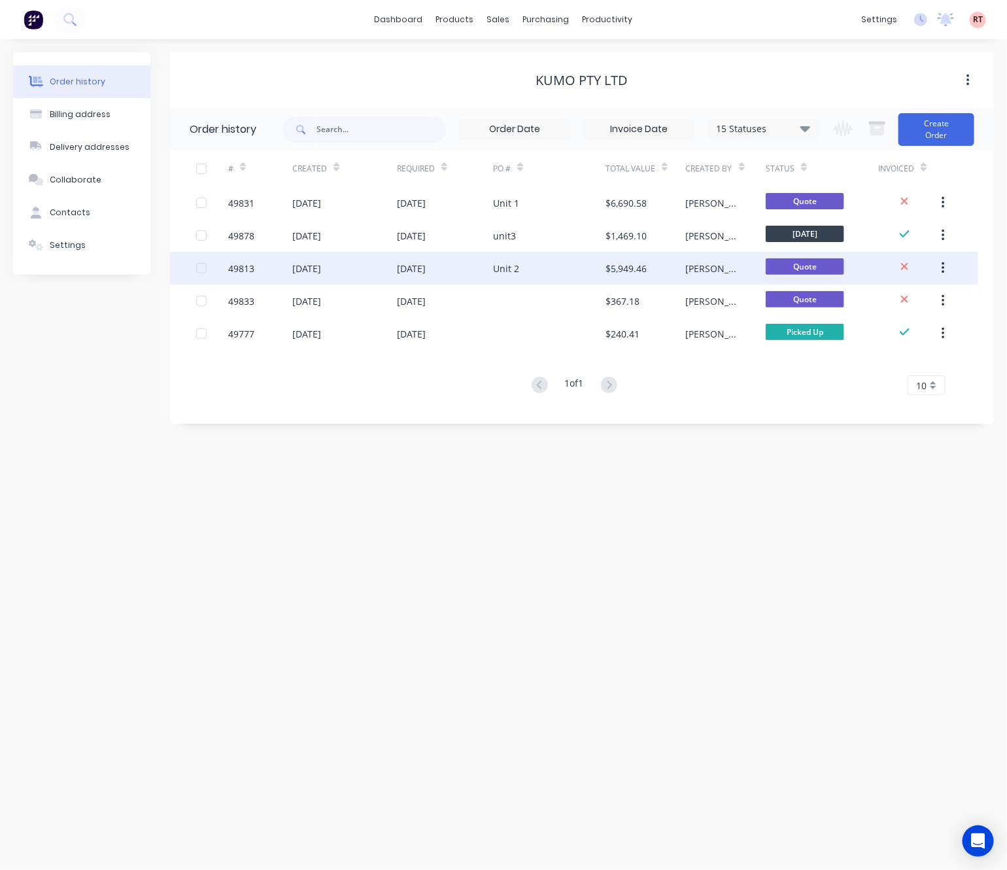
click at [547, 271] on div "Unit 2" at bounding box center [549, 268] width 113 height 33
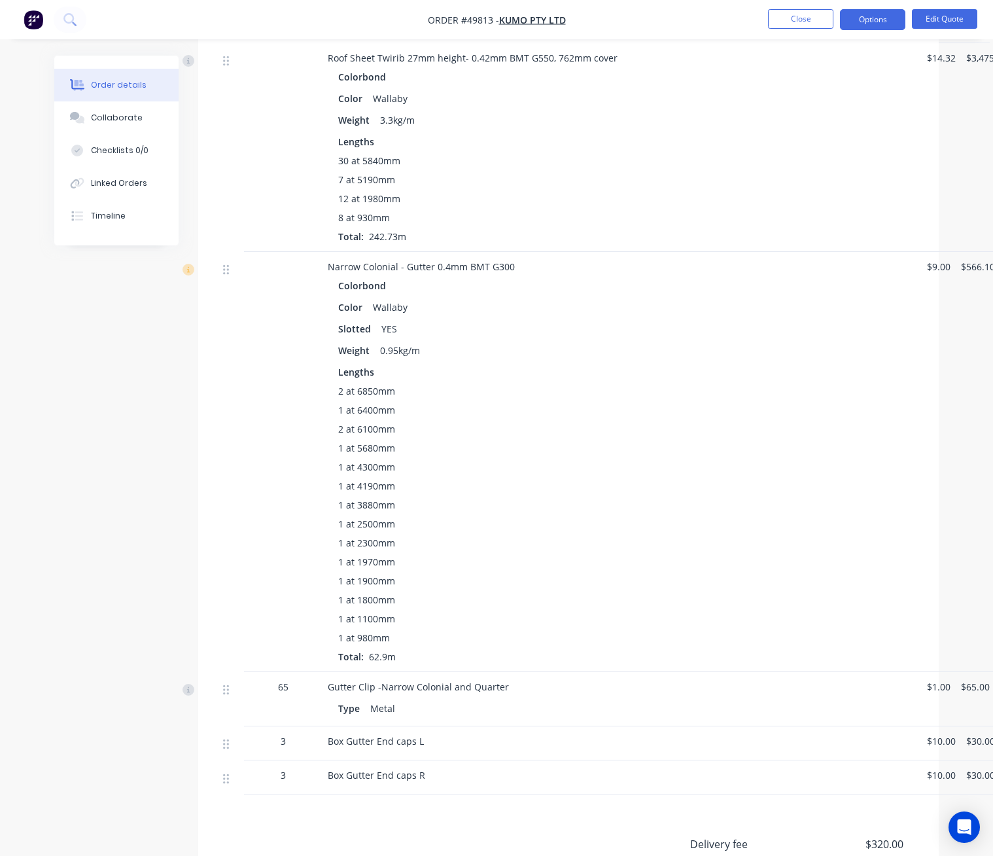
scroll to position [1378, 0]
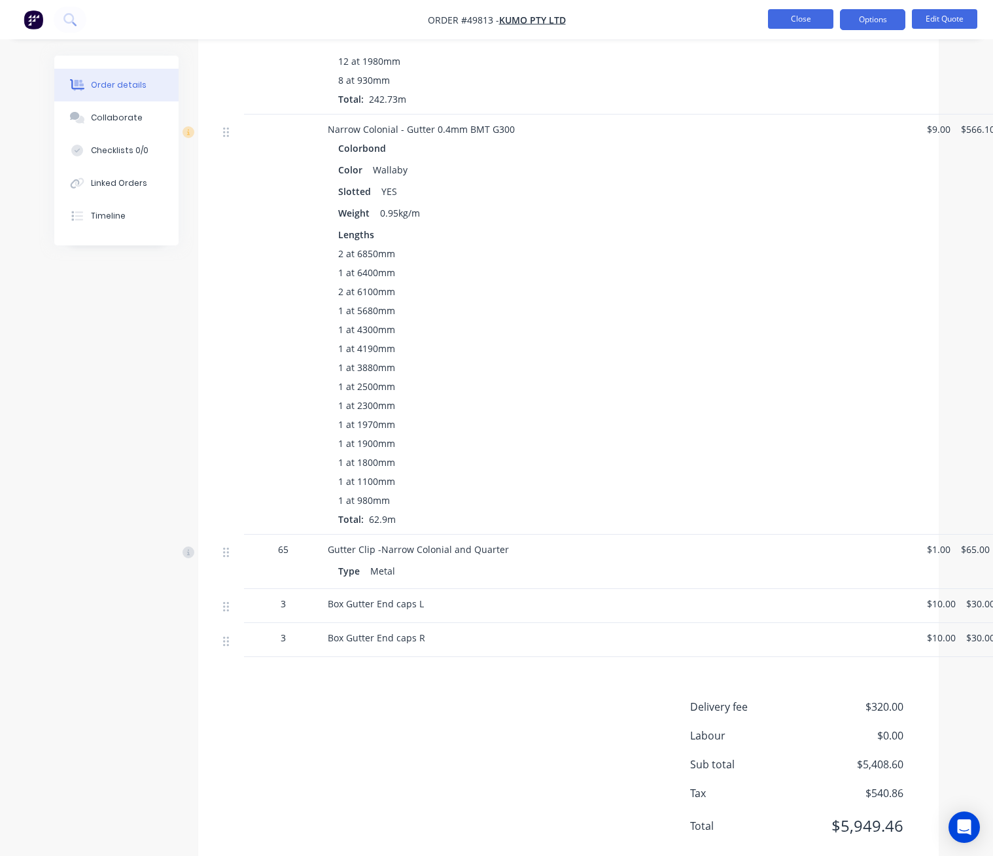
click at [799, 22] on button "Close" at bounding box center [800, 19] width 65 height 20
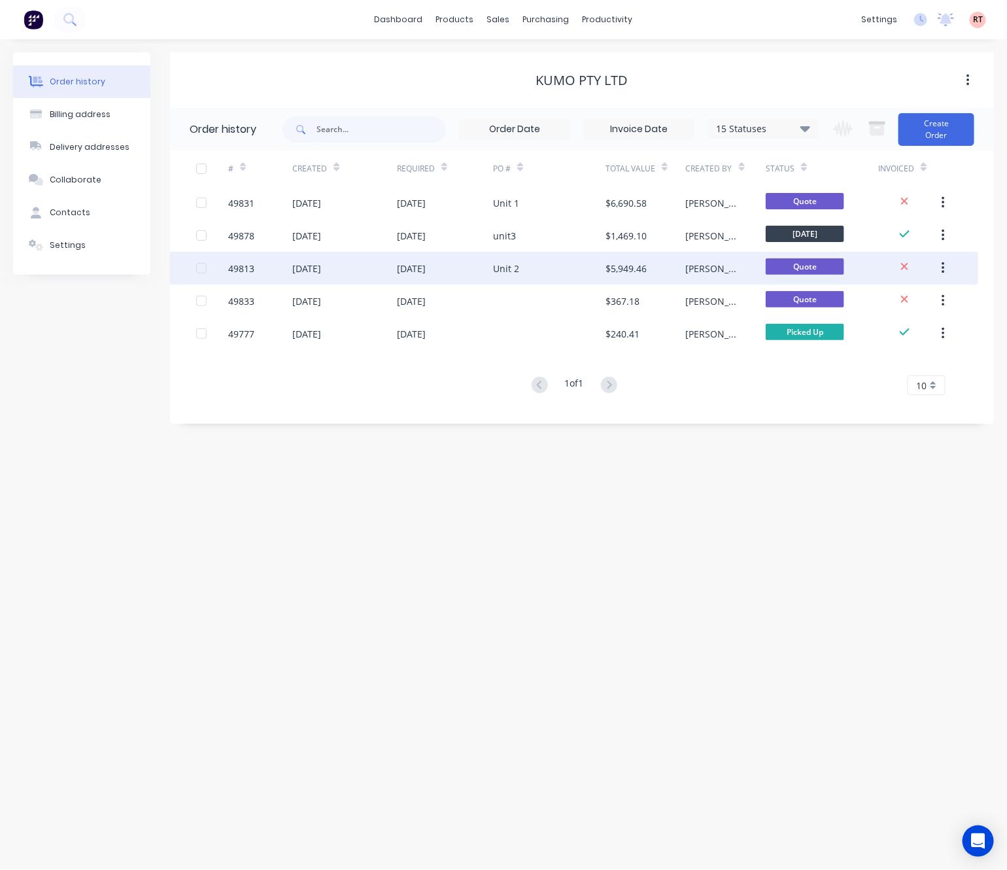
click at [566, 268] on div "Unit 2" at bounding box center [549, 268] width 113 height 33
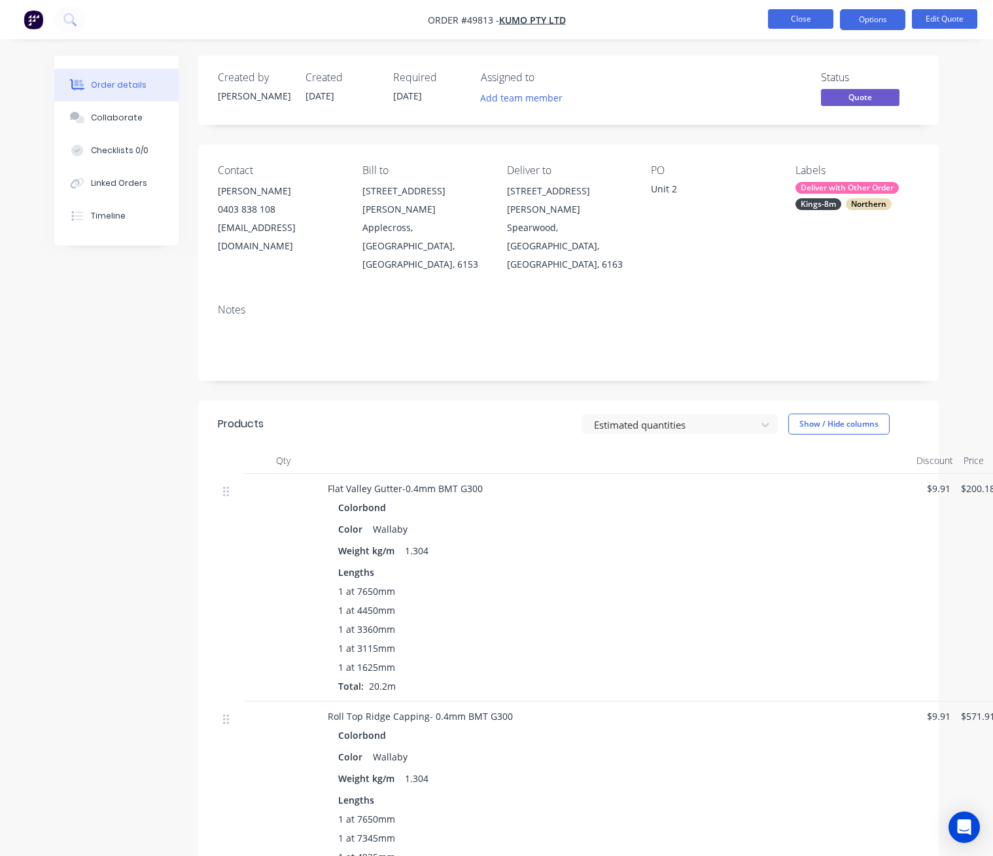
click at [791, 16] on button "Close" at bounding box center [800, 19] width 65 height 20
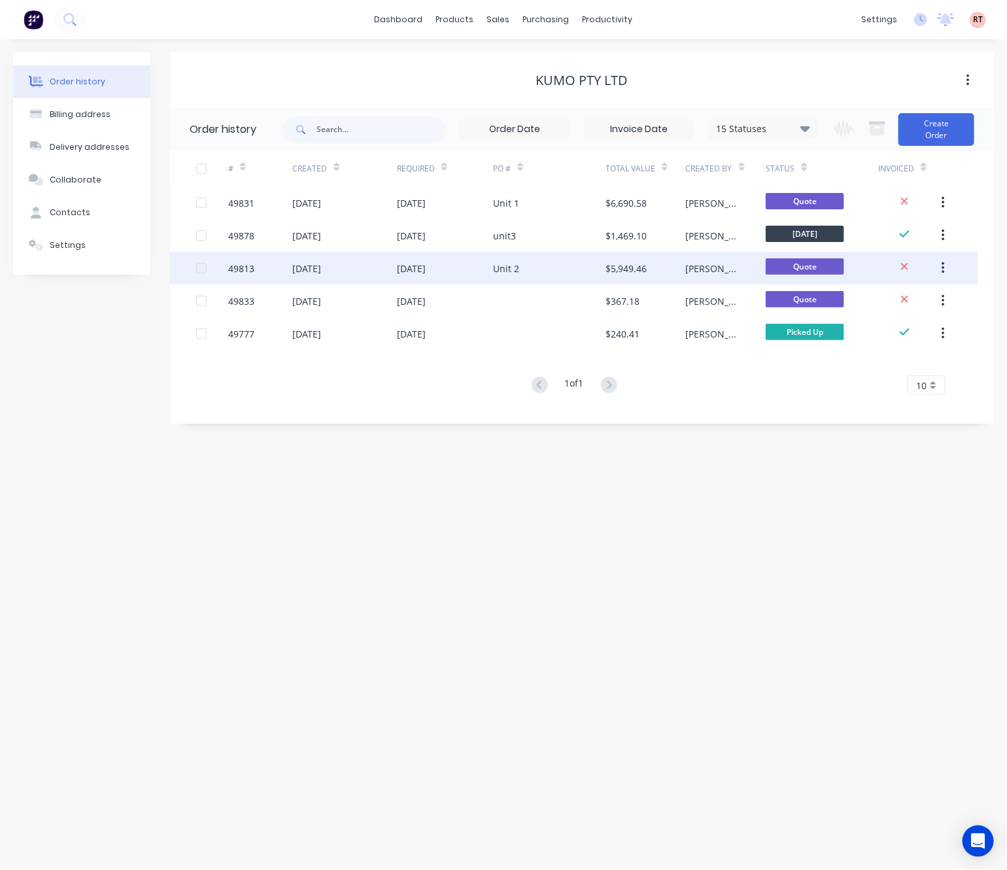
click at [560, 277] on div "Unit 2" at bounding box center [549, 268] width 113 height 33
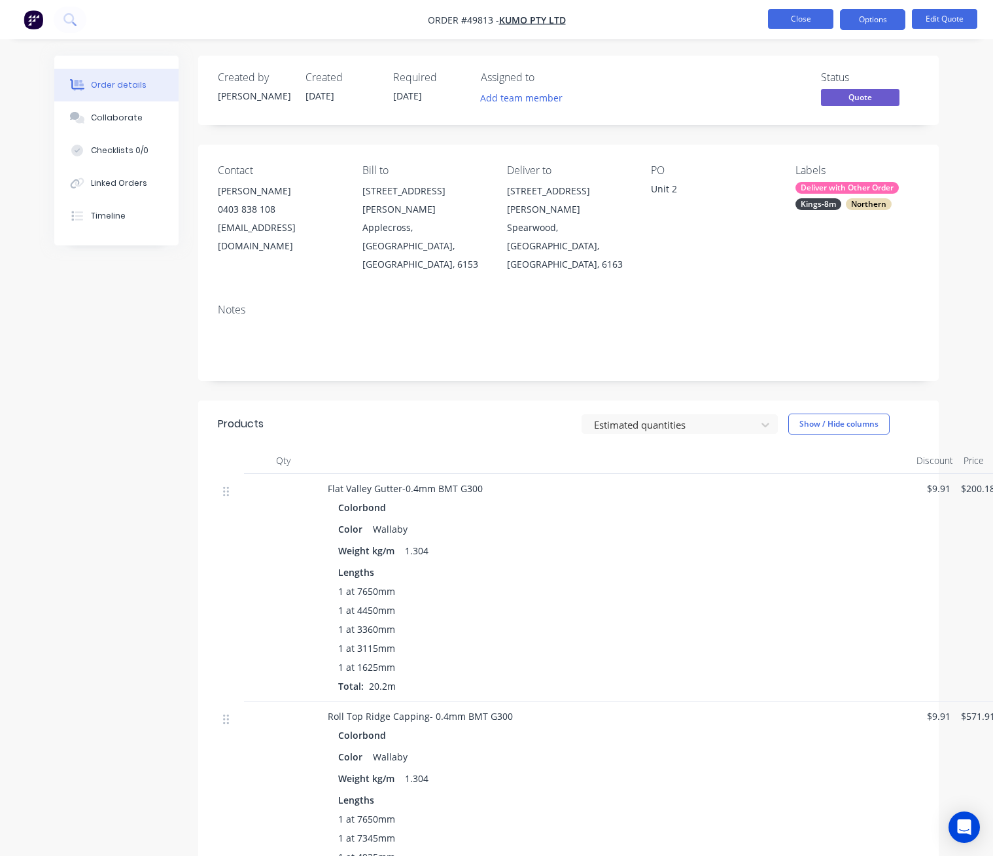
click at [795, 24] on button "Close" at bounding box center [800, 19] width 65 height 20
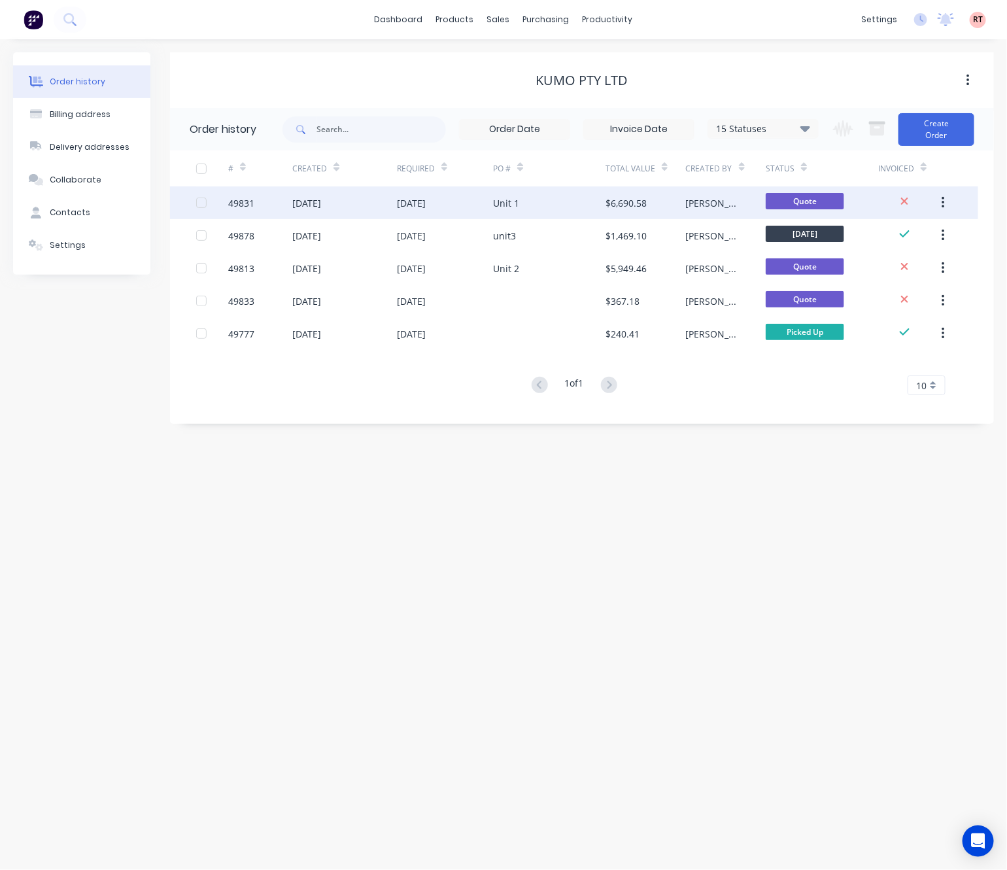
click at [511, 200] on div "Unit 1" at bounding box center [506, 203] width 26 height 14
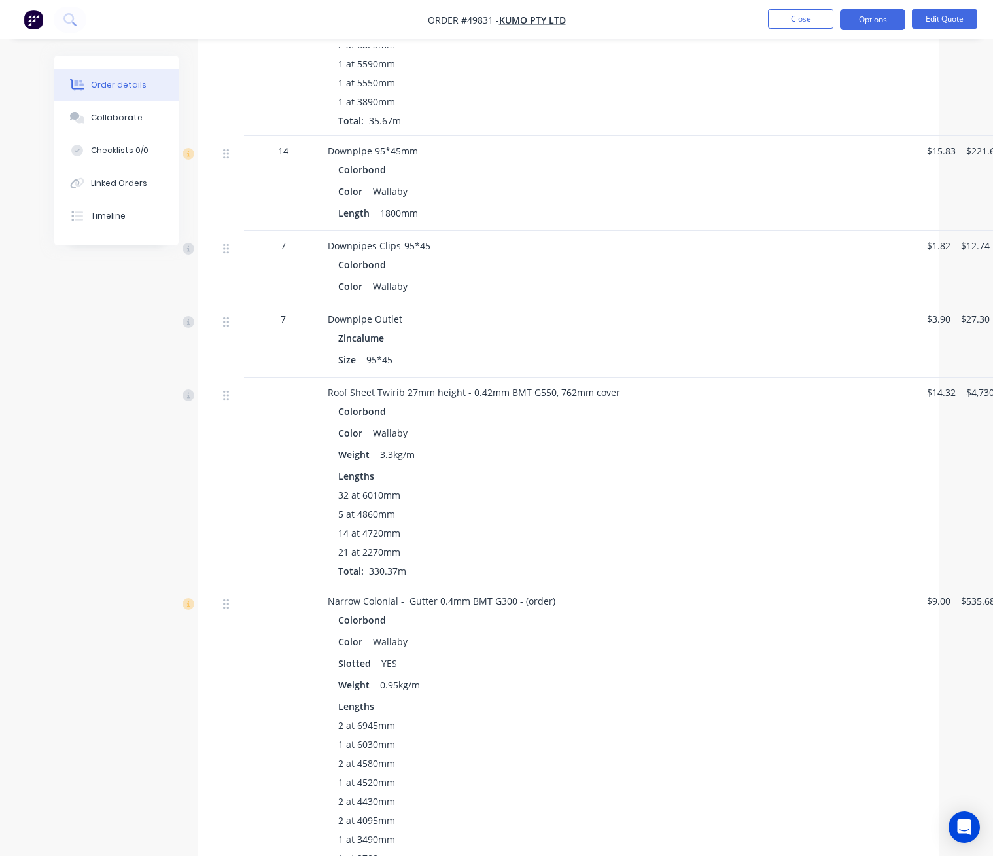
scroll to position [518, 0]
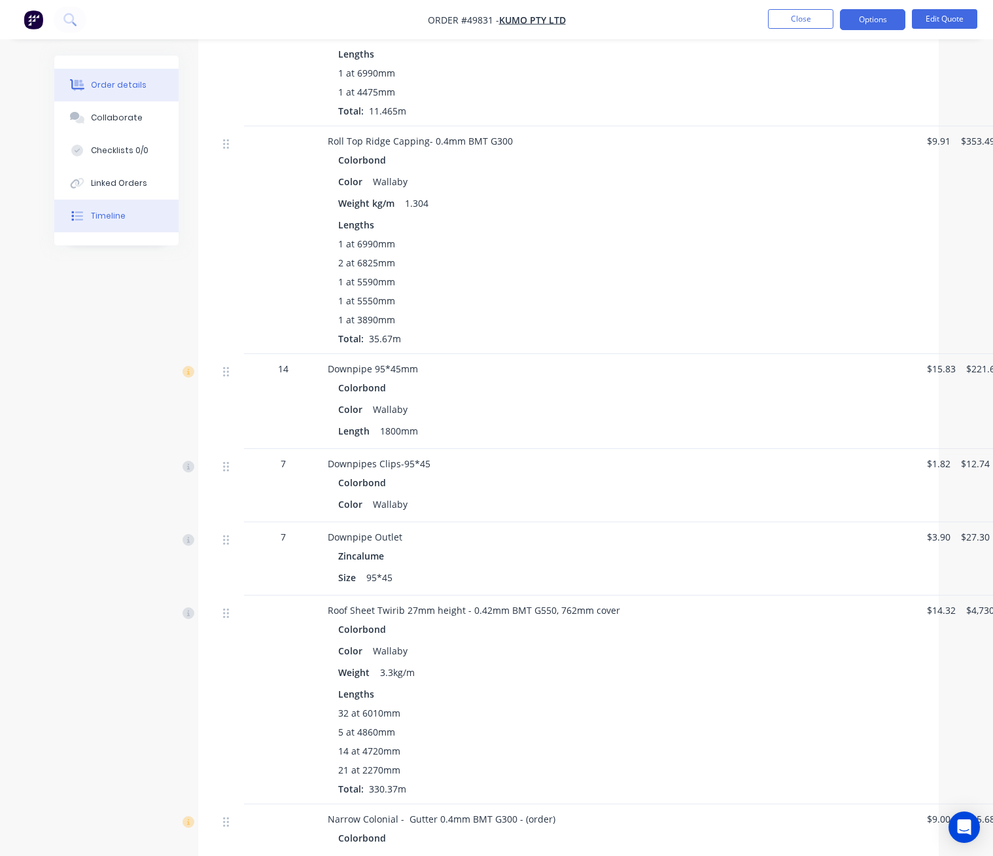
click at [98, 210] on div "Timeline" at bounding box center [108, 216] width 35 height 12
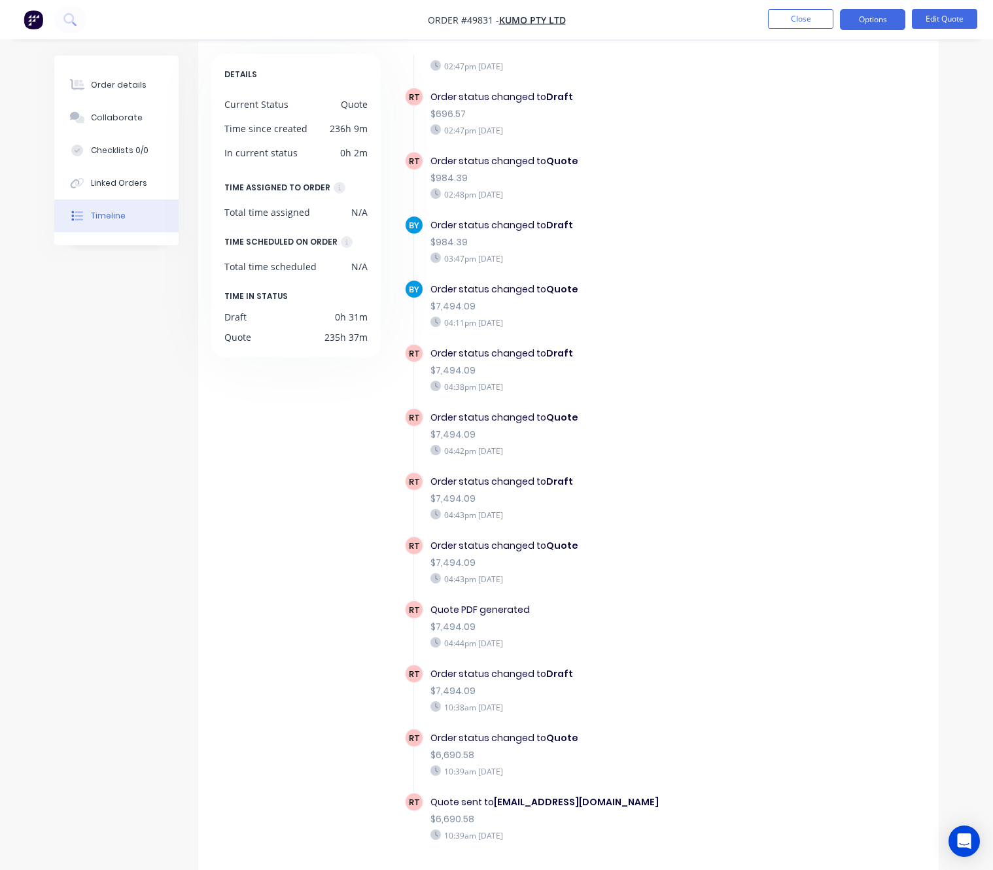
scroll to position [87, 0]
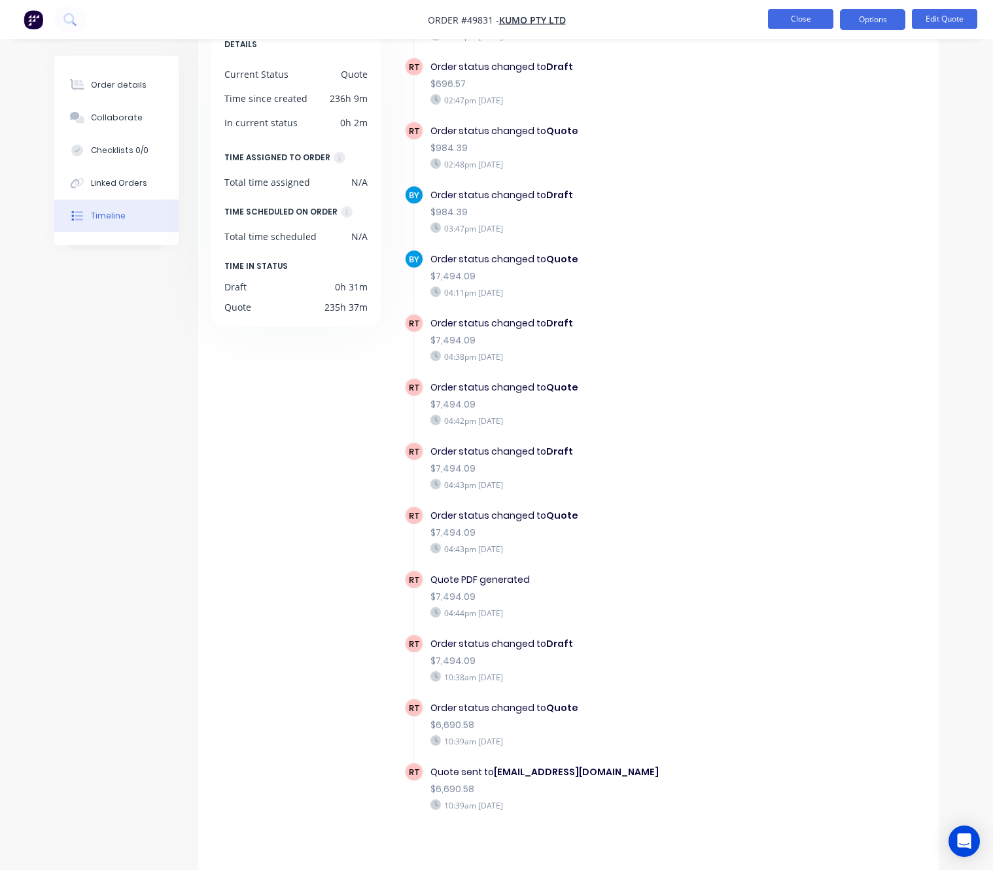
click at [797, 16] on button "Close" at bounding box center [800, 19] width 65 height 20
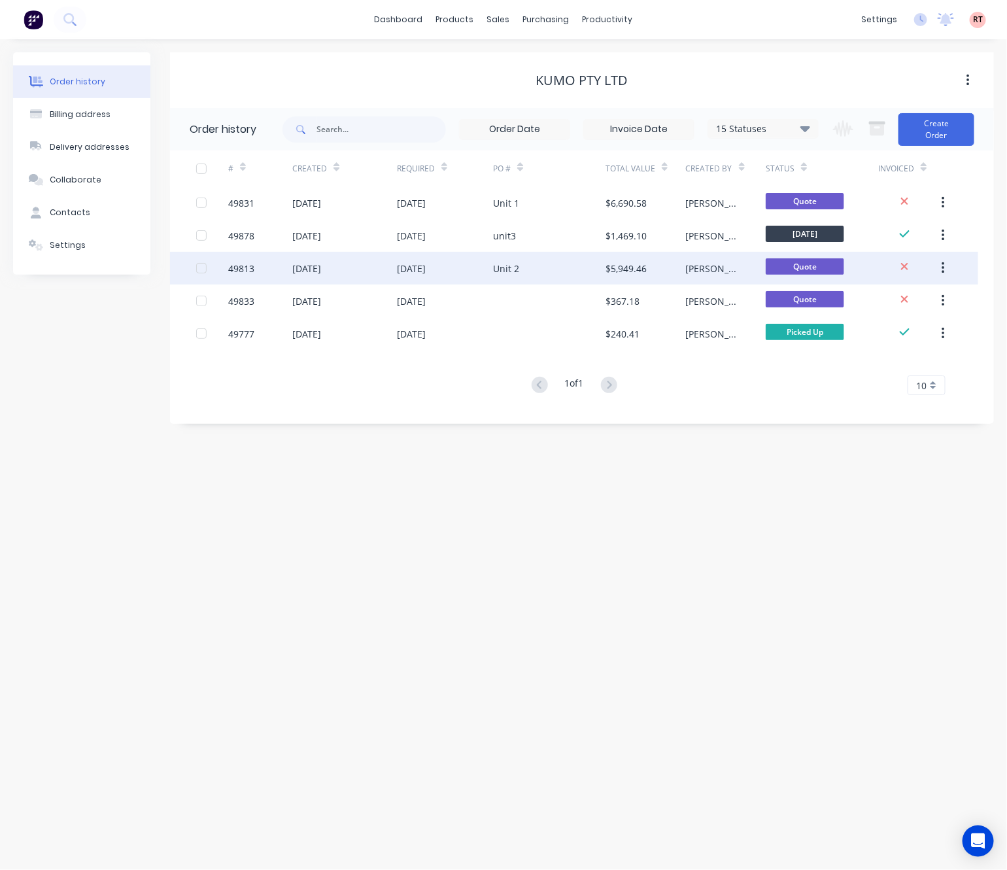
click at [546, 283] on div "Unit 2" at bounding box center [549, 268] width 113 height 33
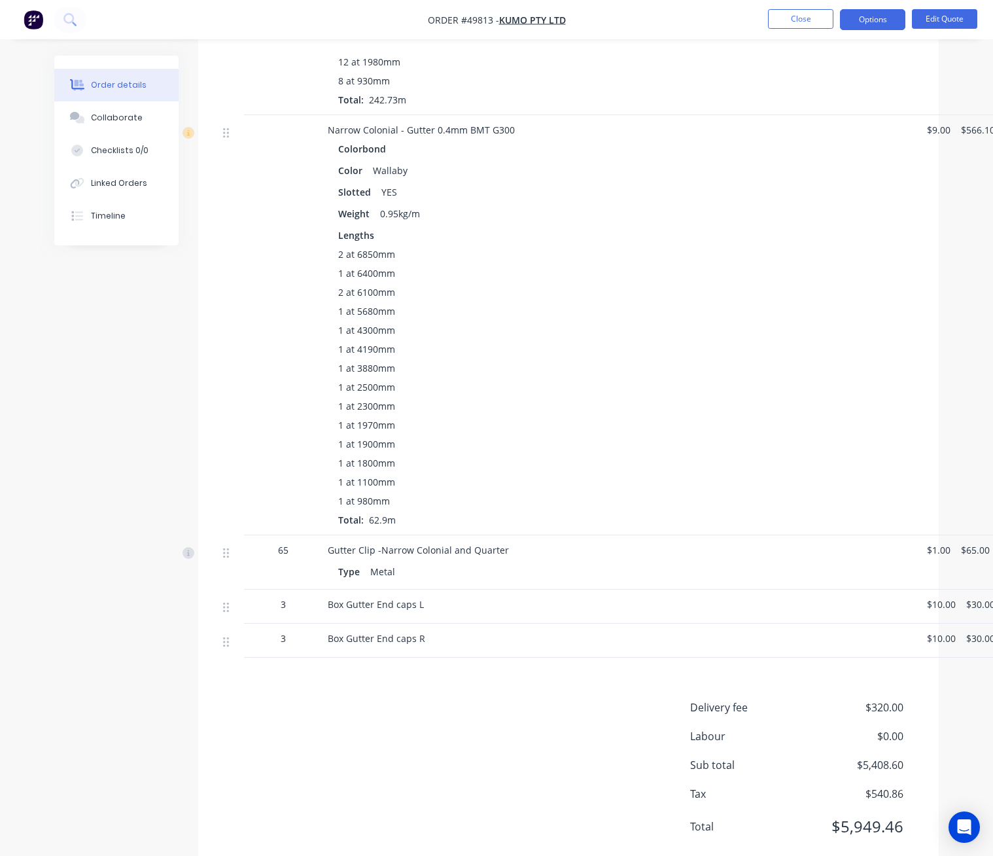
scroll to position [1378, 0]
click at [128, 187] on div "Linked Orders" at bounding box center [119, 183] width 56 height 12
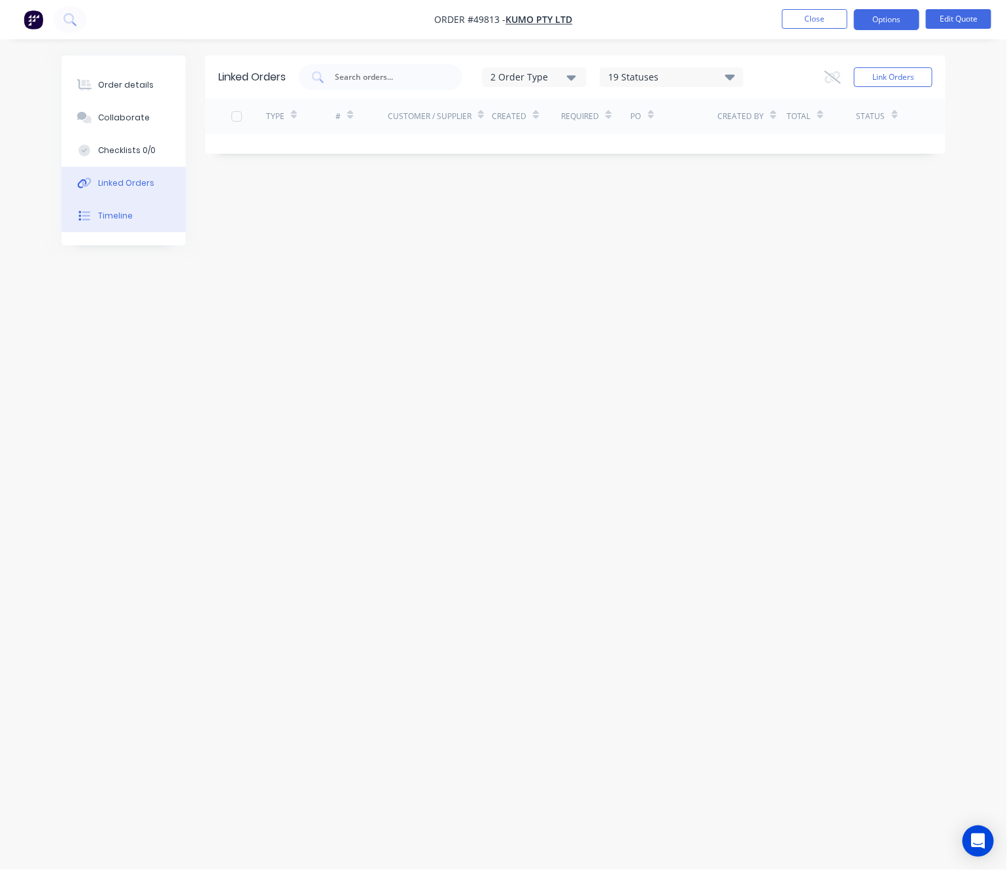
click at [130, 214] on div "Timeline" at bounding box center [115, 216] width 35 height 12
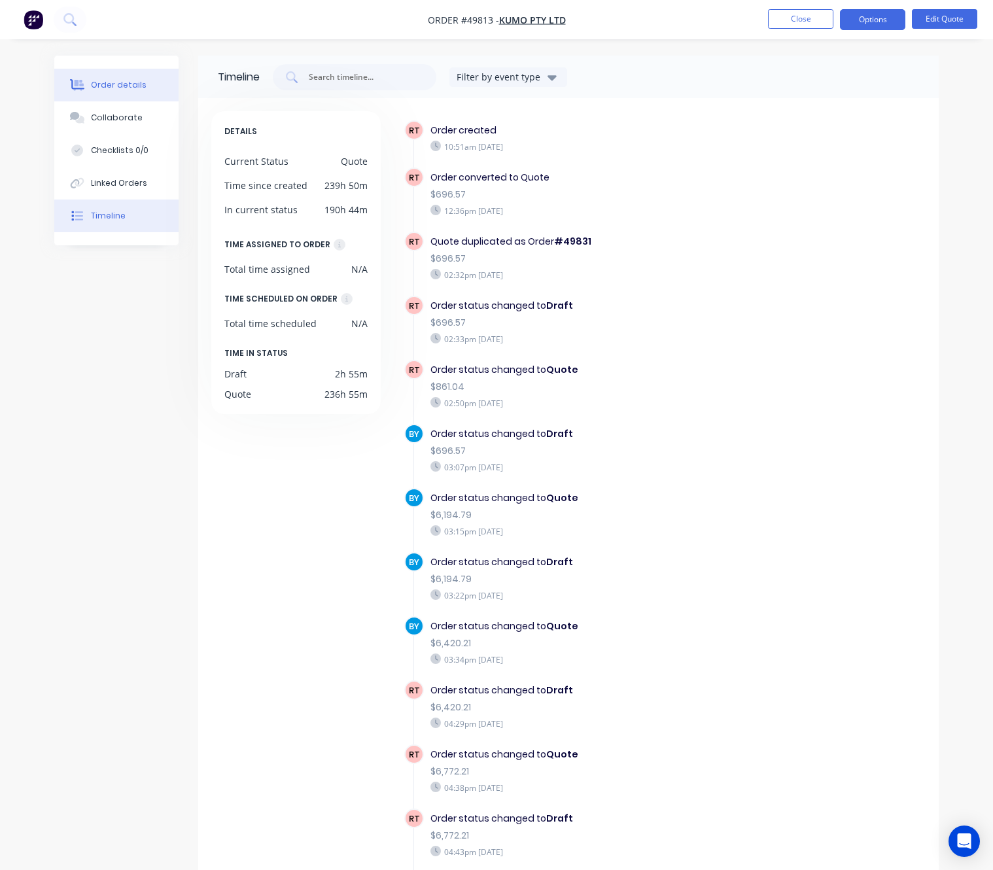
click at [114, 95] on button "Order details" at bounding box center [116, 85] width 124 height 33
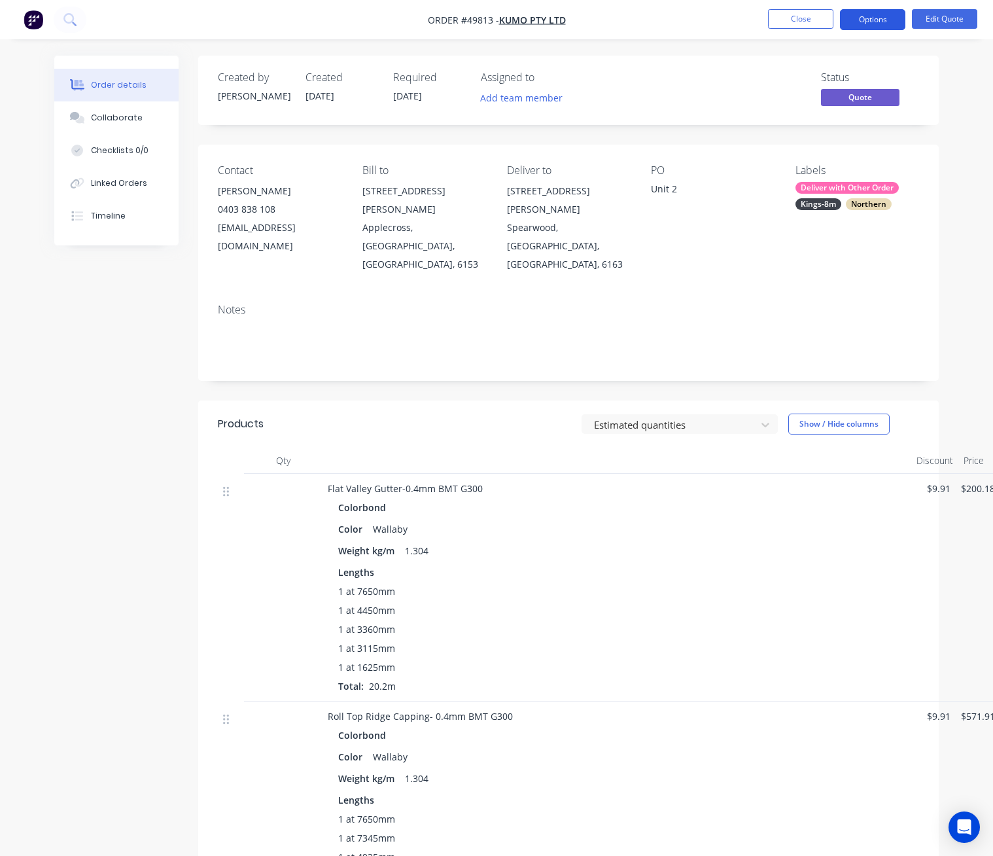
click at [869, 14] on button "Options" at bounding box center [872, 19] width 65 height 21
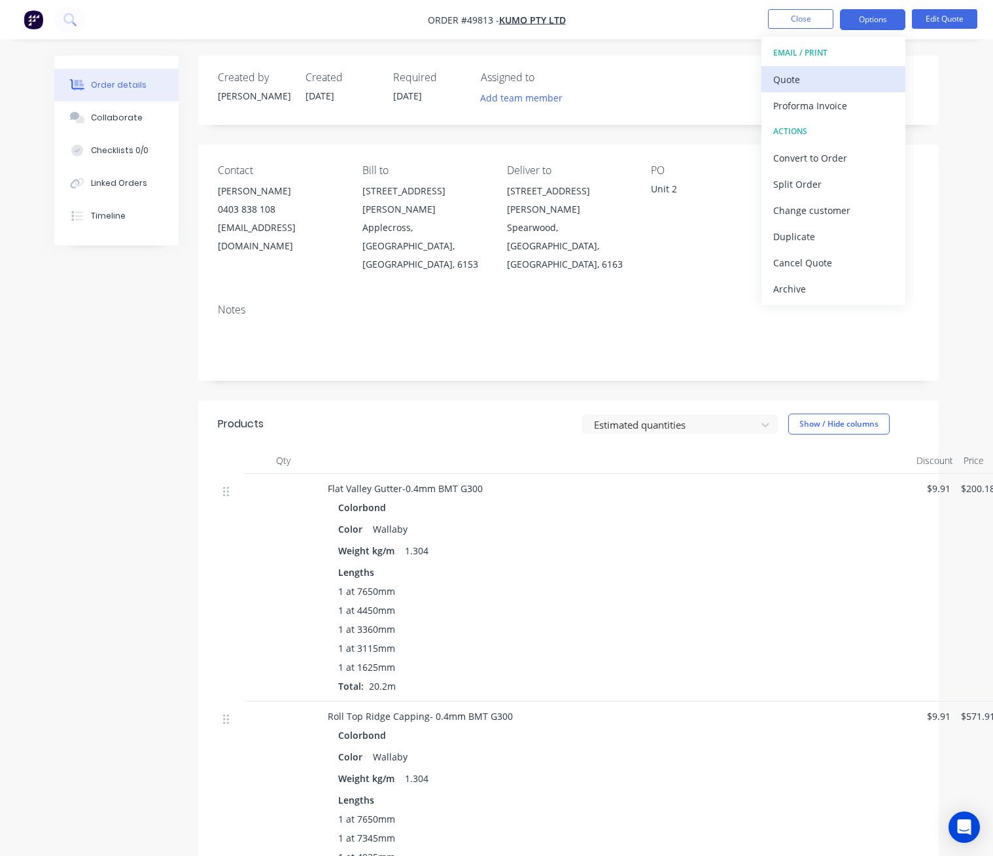
click at [822, 79] on div "Quote" at bounding box center [833, 79] width 120 height 19
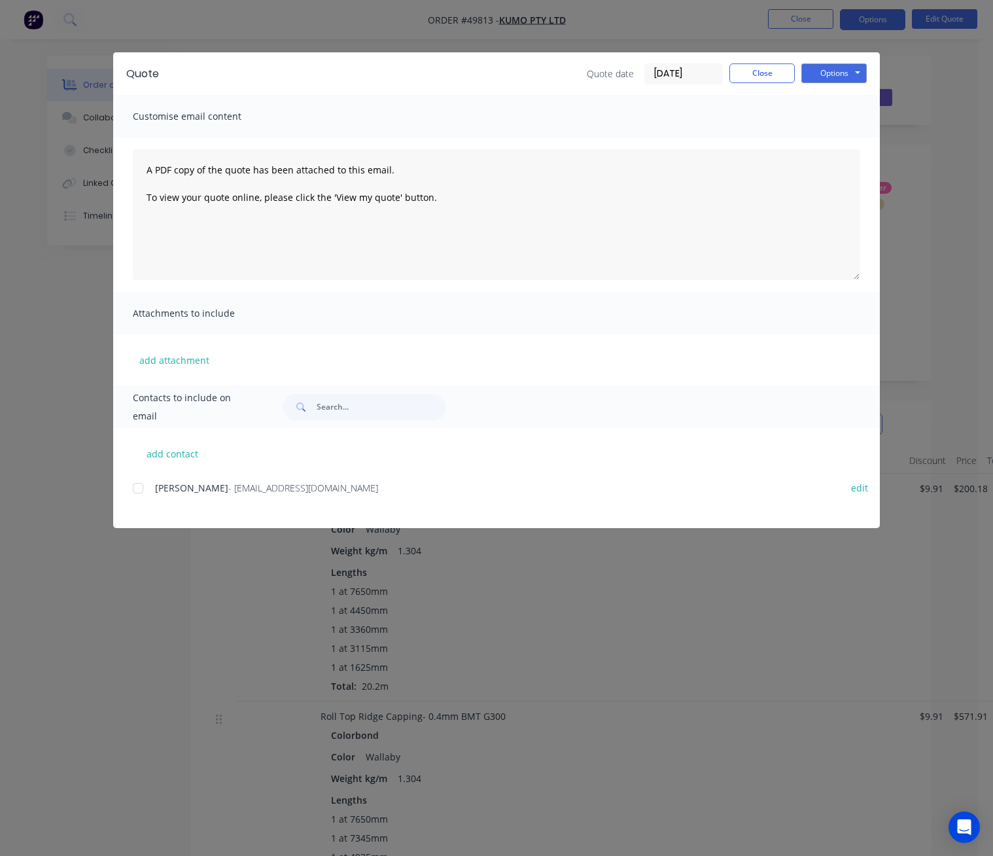
click at [135, 489] on div at bounding box center [138, 488] width 26 height 26
click at [840, 65] on button "Options" at bounding box center [833, 73] width 65 height 20
click at [840, 134] on button "Email" at bounding box center [843, 140] width 84 height 22
click at [969, 142] on div "Quote Quote date 10/10/25 Close Options Preview Print Email Customise email con…" at bounding box center [496, 428] width 993 height 856
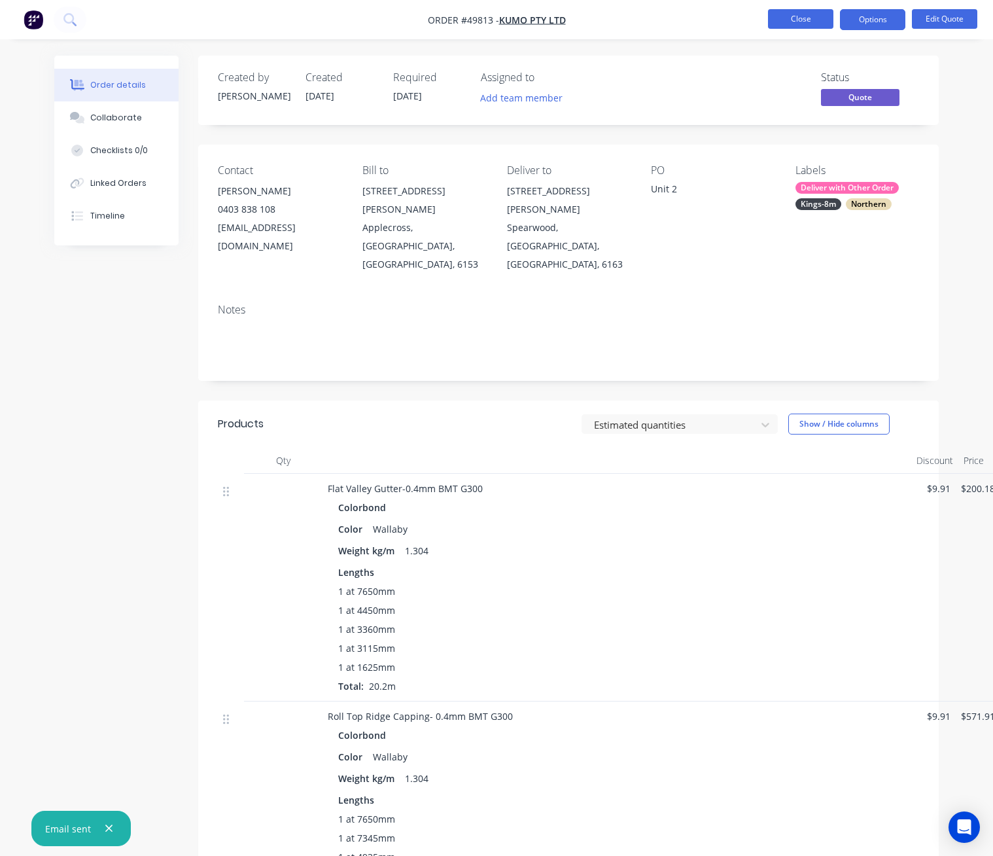
click at [793, 12] on button "Close" at bounding box center [800, 19] width 65 height 20
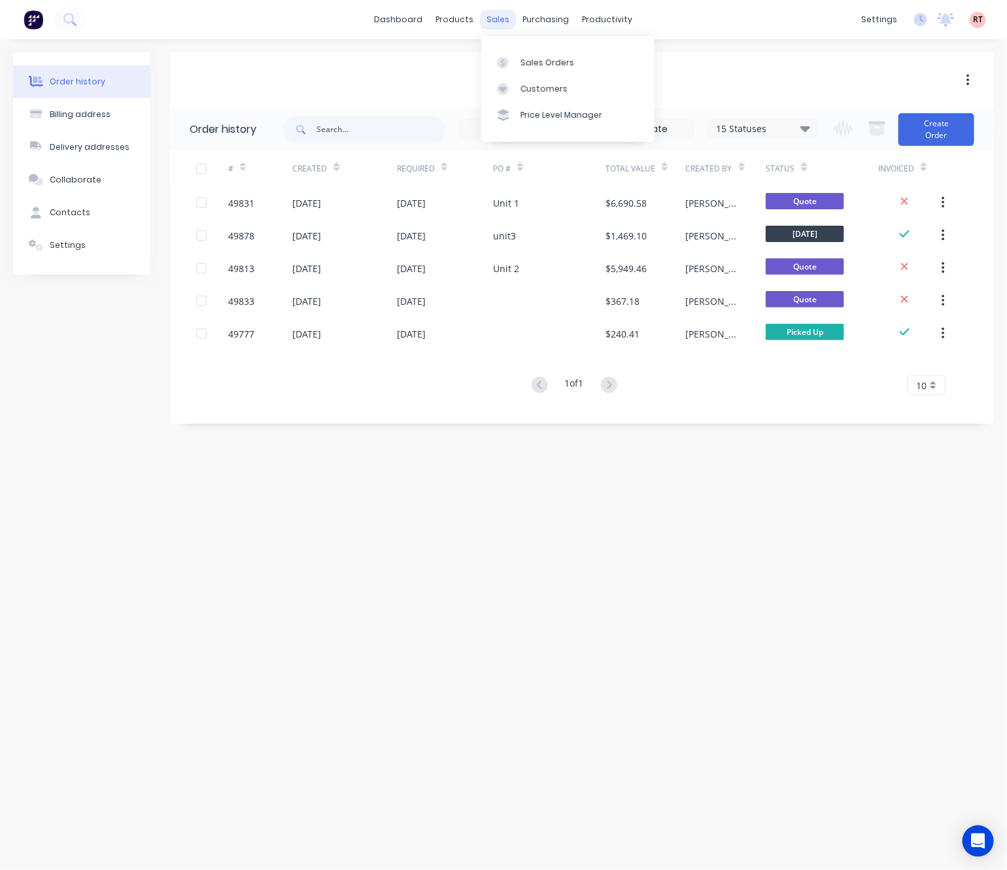
click at [493, 12] on div "sales" at bounding box center [499, 20] width 36 height 20
click at [528, 60] on div "Sales Orders" at bounding box center [548, 63] width 54 height 12
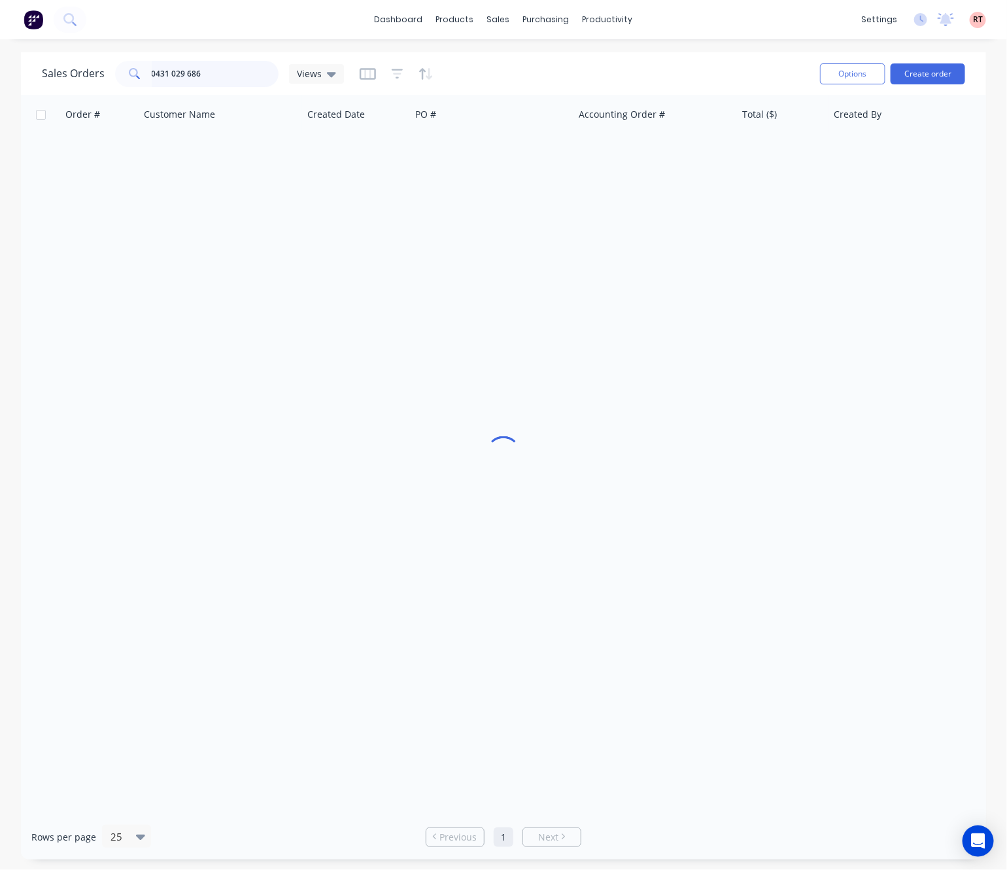
click at [183, 77] on input "0431 029 686" at bounding box center [216, 74] width 128 height 26
drag, startPoint x: 228, startPoint y: 75, endPoint x: 85, endPoint y: 90, distance: 144.0
click at [85, 90] on div "Sales Orders 0431 029 686 Views Options Create order" at bounding box center [503, 73] width 965 height 43
type input "49345"
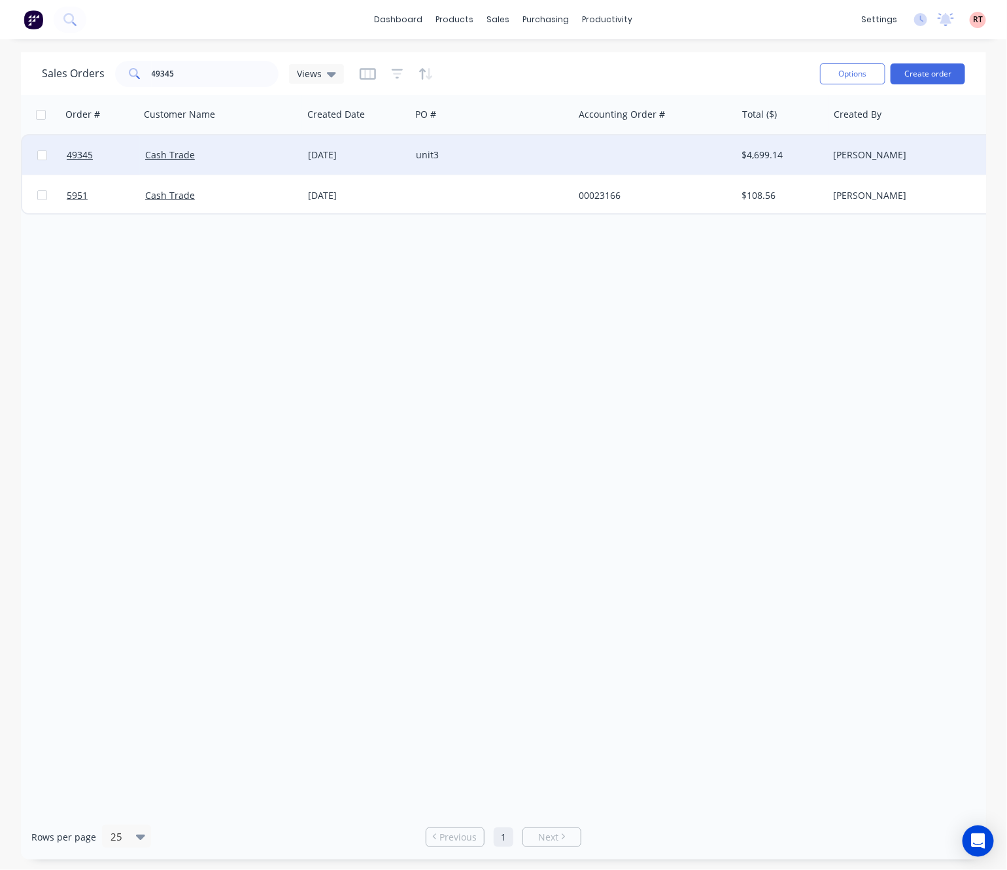
click at [502, 153] on div "unit3" at bounding box center [488, 154] width 145 height 13
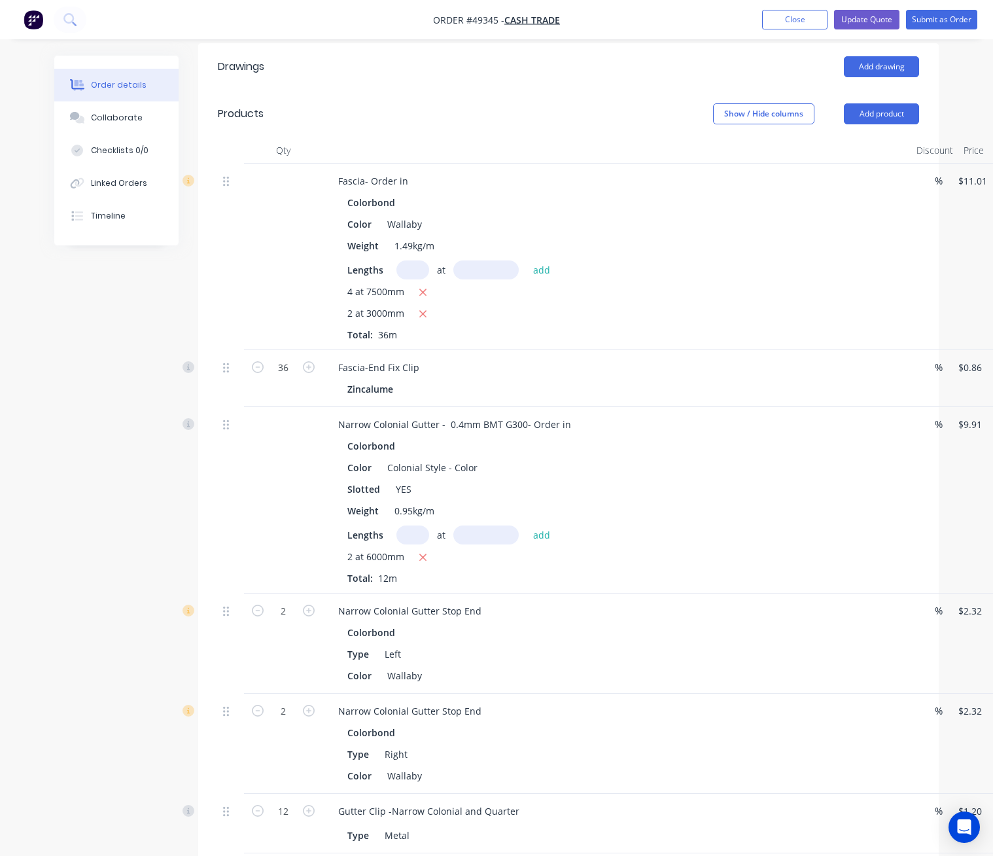
scroll to position [392, 0]
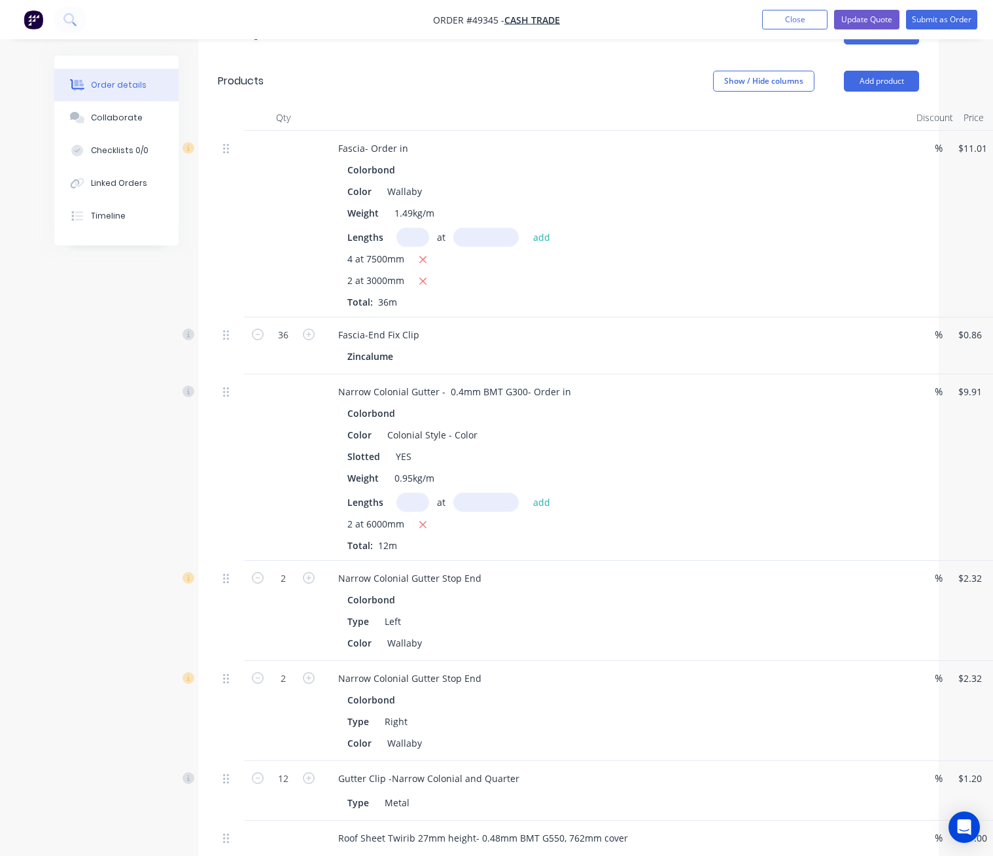
click at [930, 8] on nav "Order #49345 - Cash Trade Add product Close Update Quote Submit as Order" at bounding box center [496, 19] width 993 height 39
click at [867, 20] on button "Update Quote" at bounding box center [866, 20] width 65 height 20
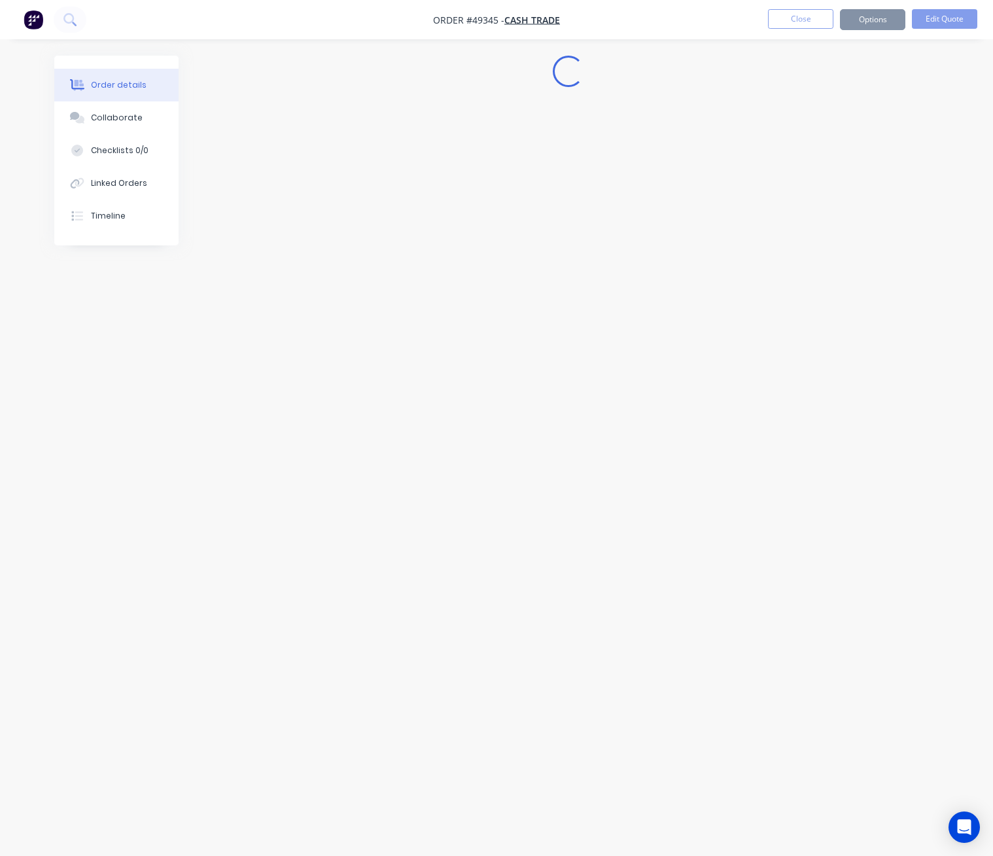
scroll to position [0, 0]
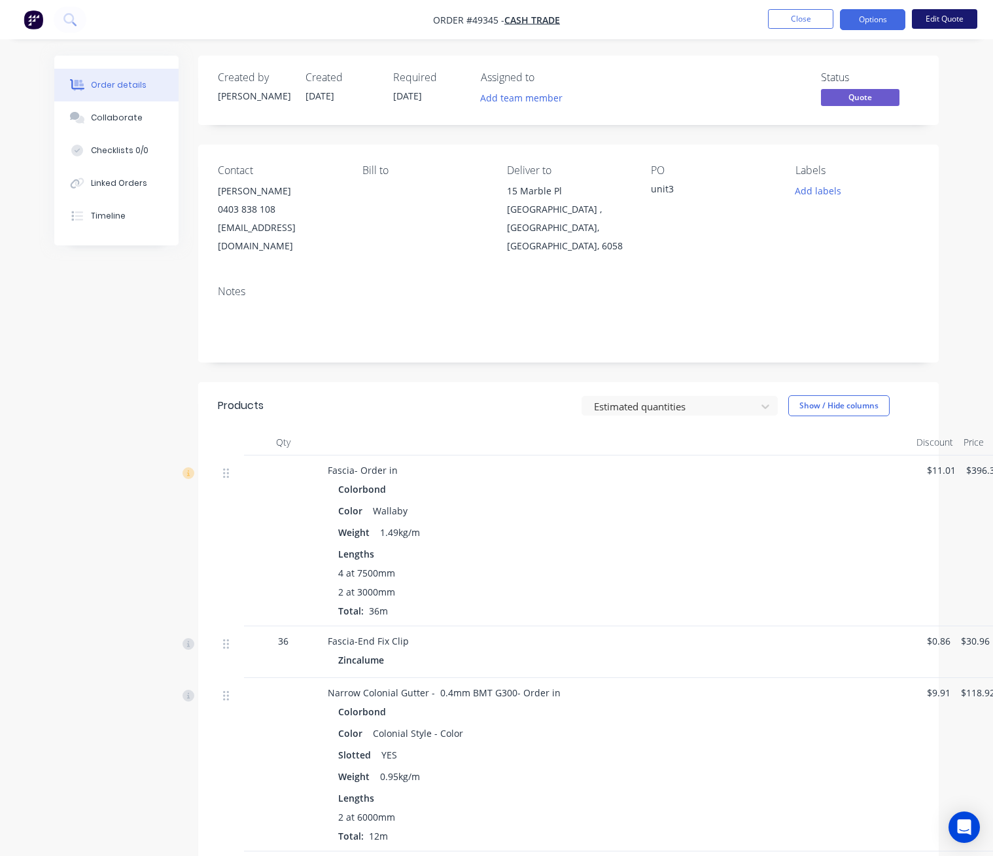
click at [950, 12] on button "Edit Quote" at bounding box center [944, 19] width 65 height 20
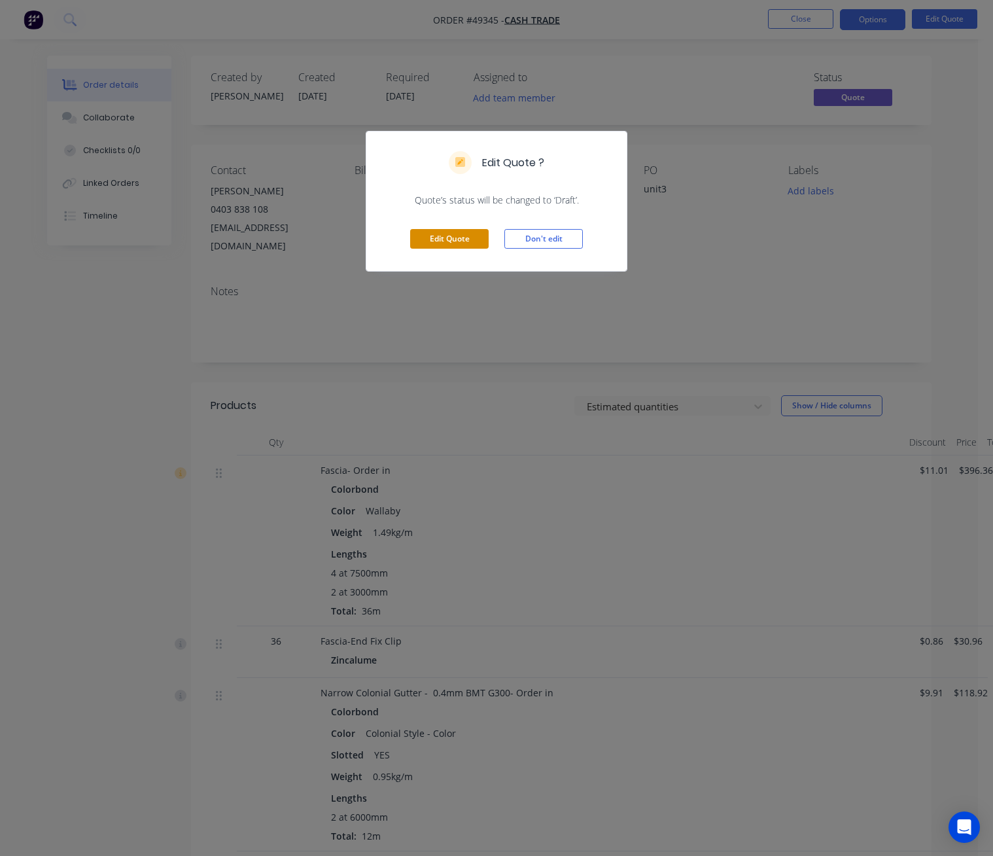
click at [465, 236] on button "Edit Quote" at bounding box center [449, 239] width 78 height 20
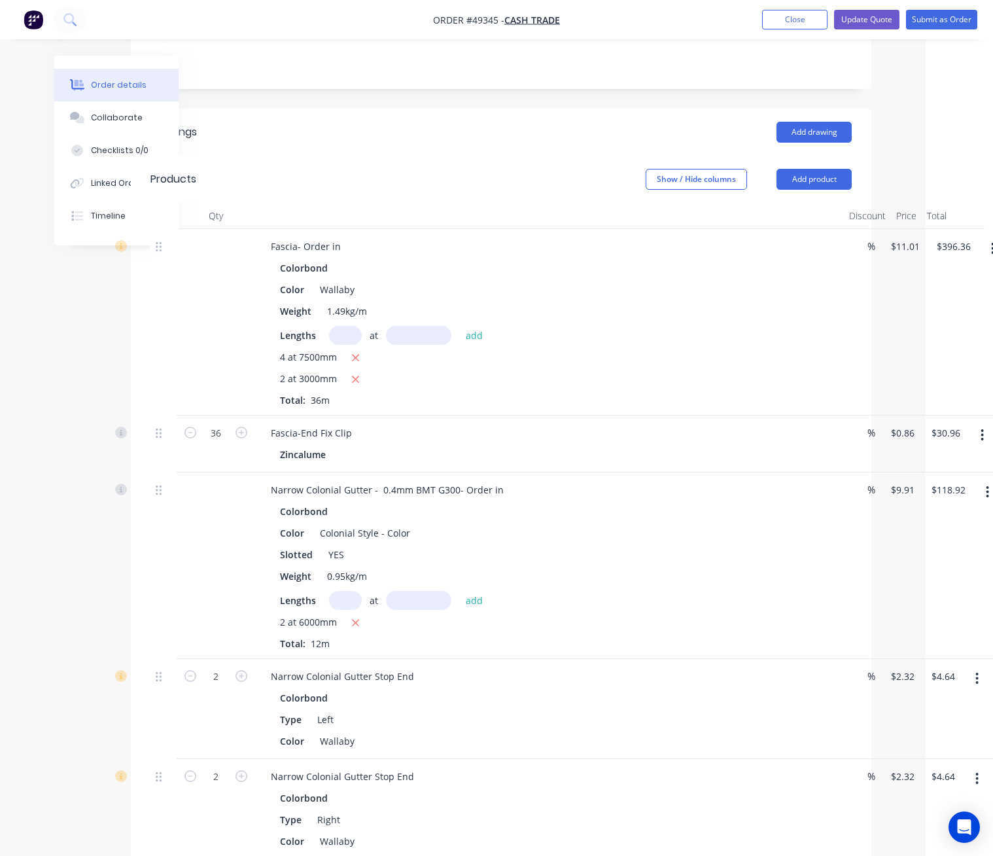
scroll to position [294, 90]
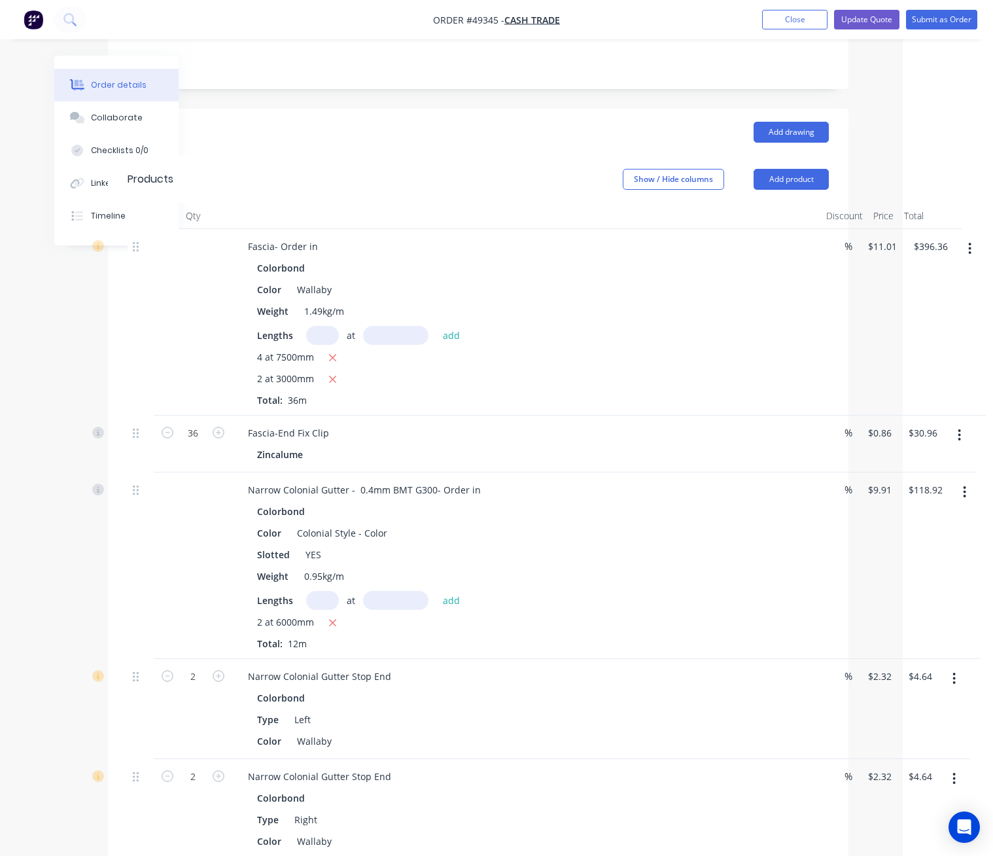
click at [968, 241] on icon "button" at bounding box center [969, 248] width 3 height 14
click at [950, 352] on div "Delete" at bounding box center [923, 361] width 101 height 19
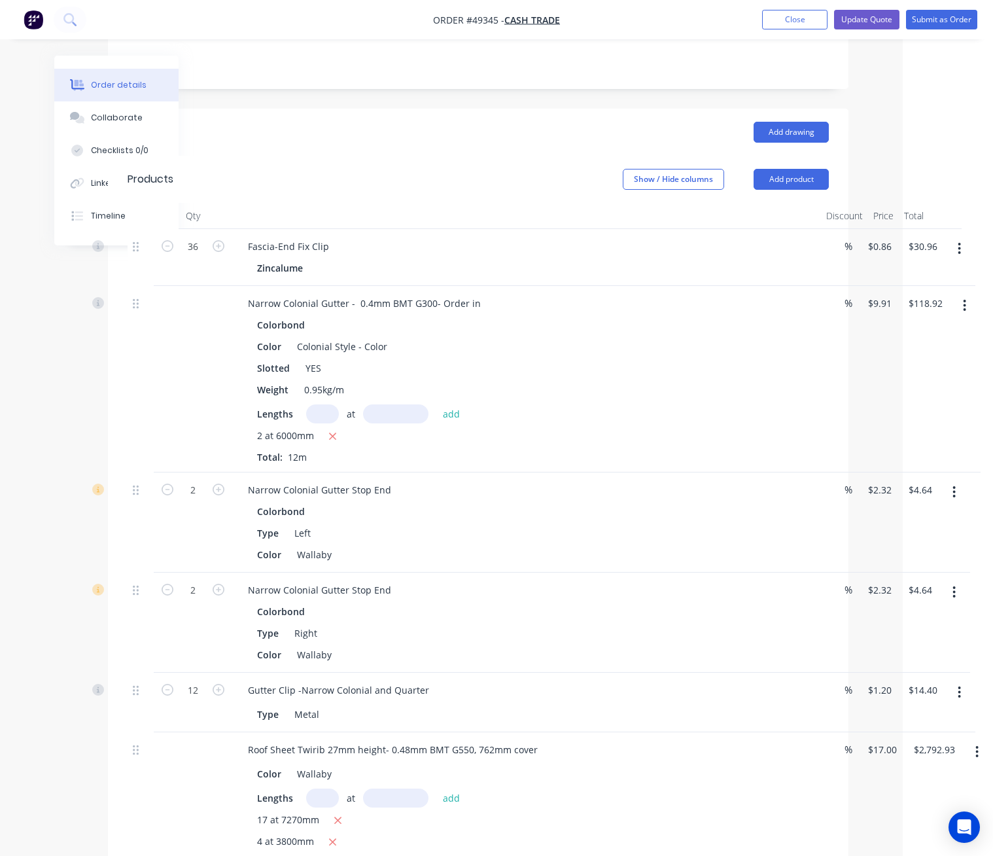
click at [964, 237] on button "button" at bounding box center [959, 249] width 31 height 24
click at [926, 352] on div "Delete" at bounding box center [913, 361] width 101 height 19
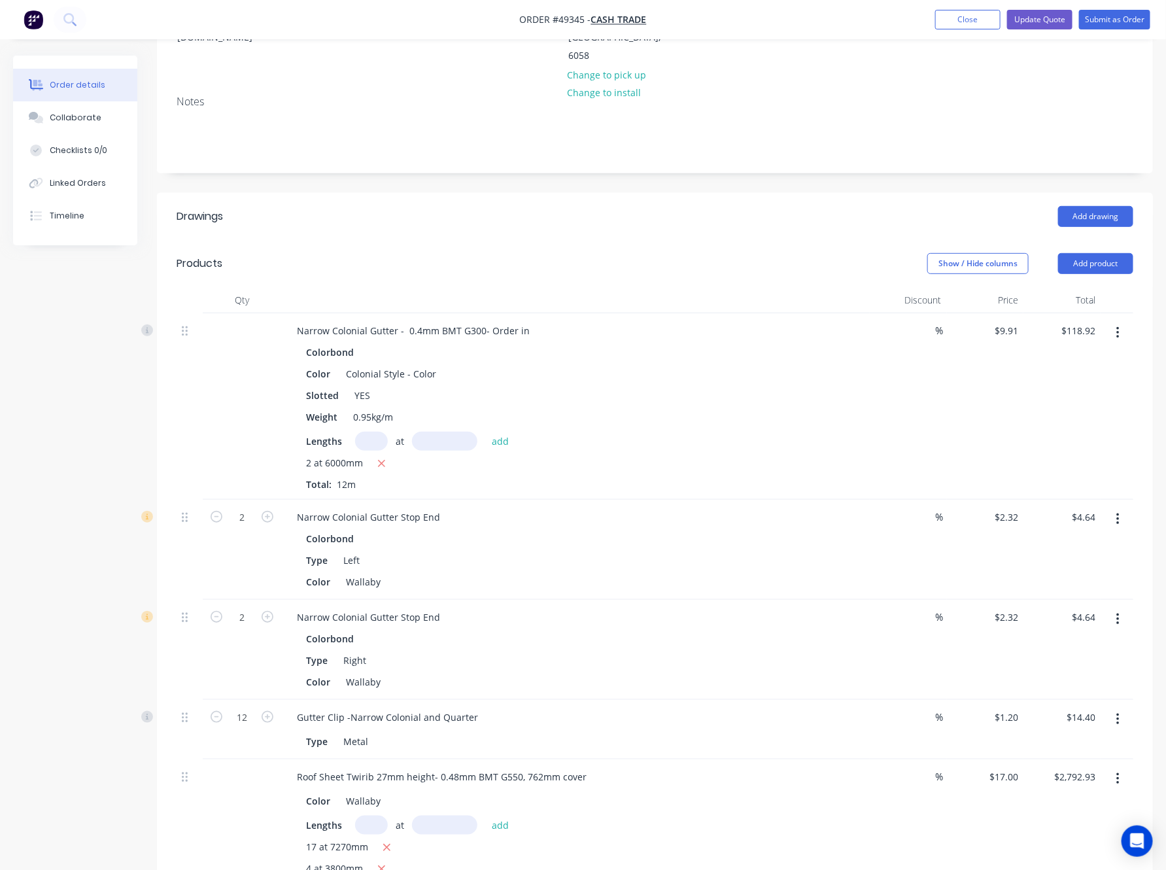
scroll to position [0, 0]
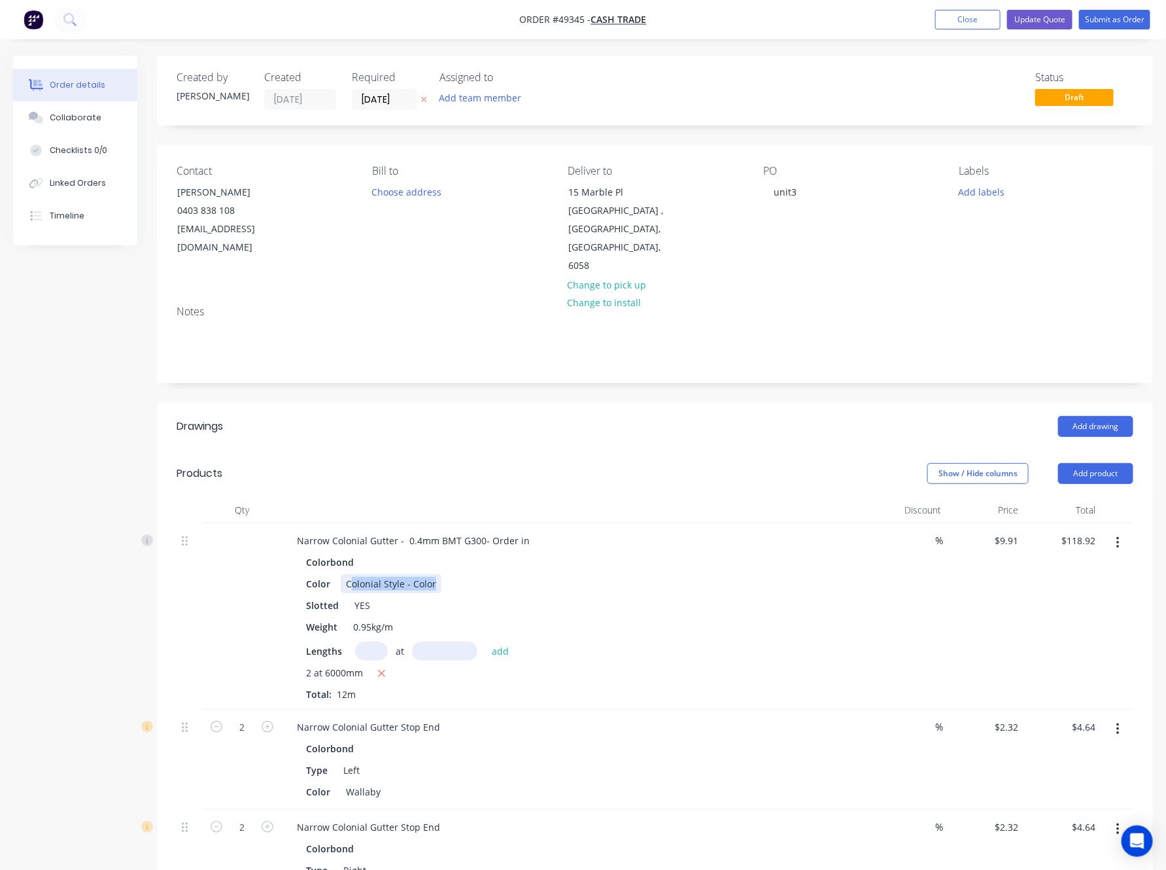
drag, startPoint x: 349, startPoint y: 551, endPoint x: 443, endPoint y: 550, distance: 94.2
click at [443, 574] on div "Color Colonial Style - Color" at bounding box center [573, 583] width 544 height 19
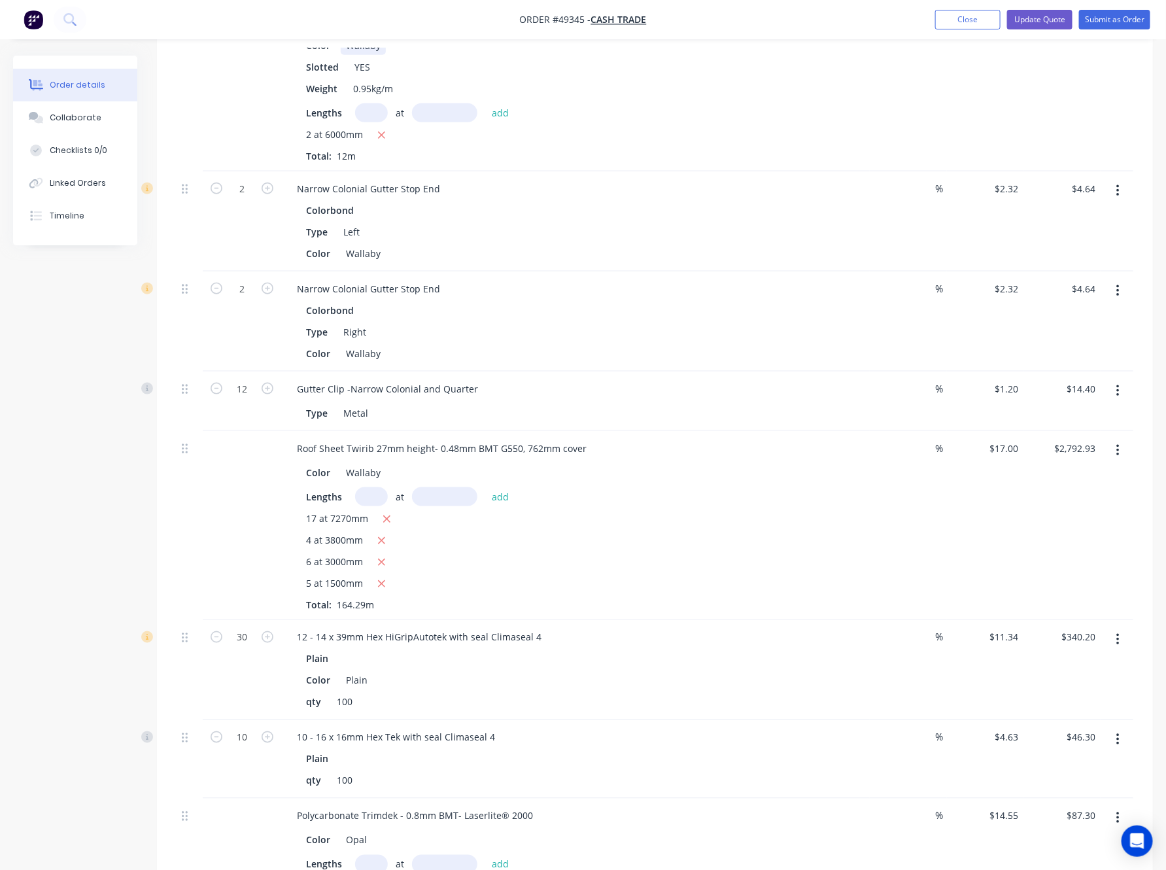
scroll to position [883, 0]
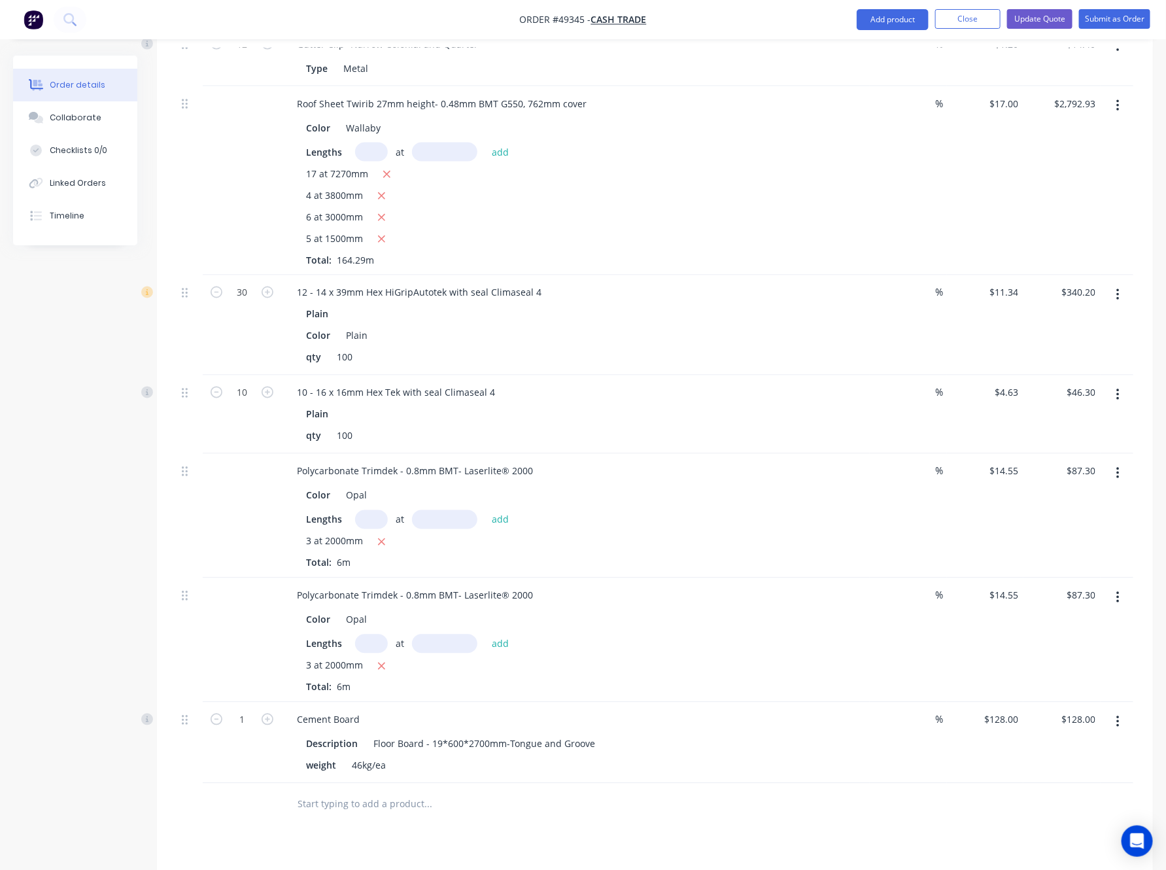
click at [1087, 468] on icon "button" at bounding box center [1118, 474] width 3 height 12
click at [1081, 577] on div "Delete" at bounding box center [1071, 586] width 101 height 19
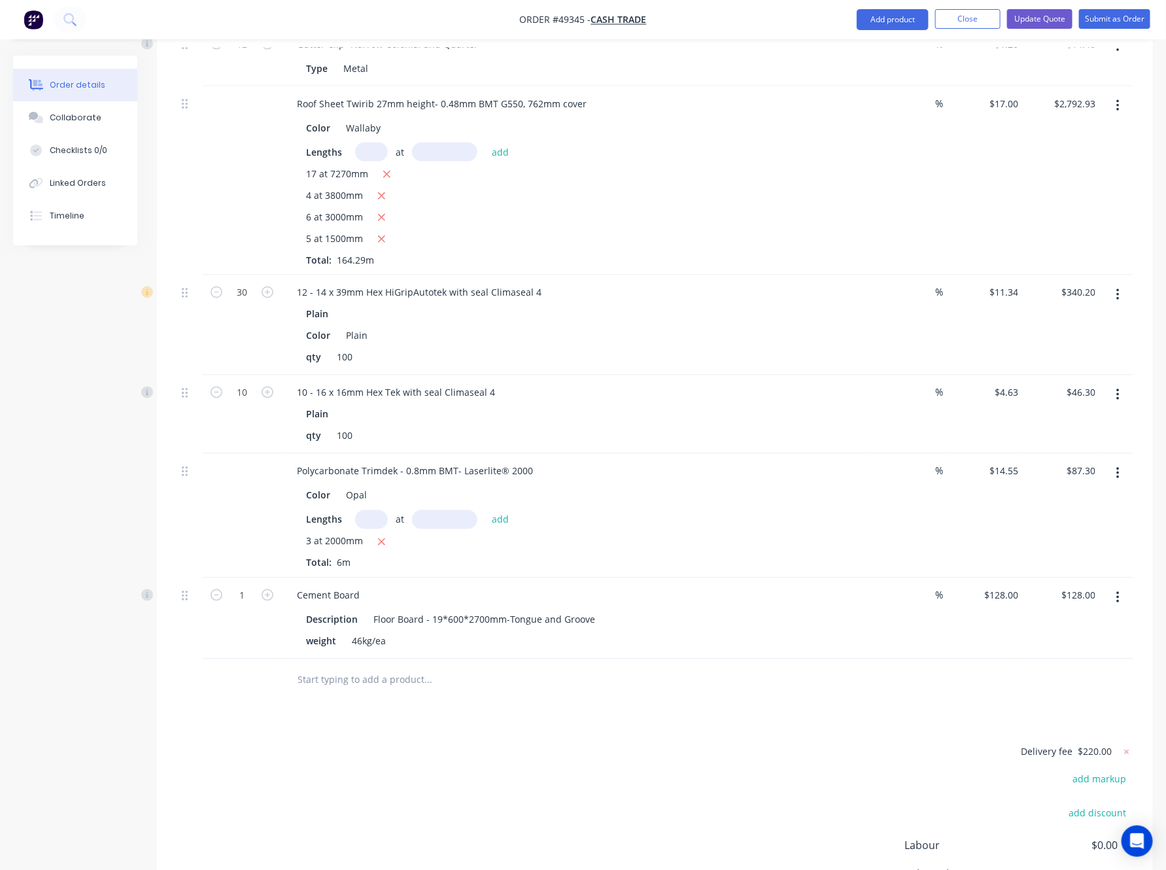
click at [1087, 462] on button "button" at bounding box center [1118, 474] width 31 height 24
click at [1087, 577] on div "Delete" at bounding box center [1071, 586] width 101 height 19
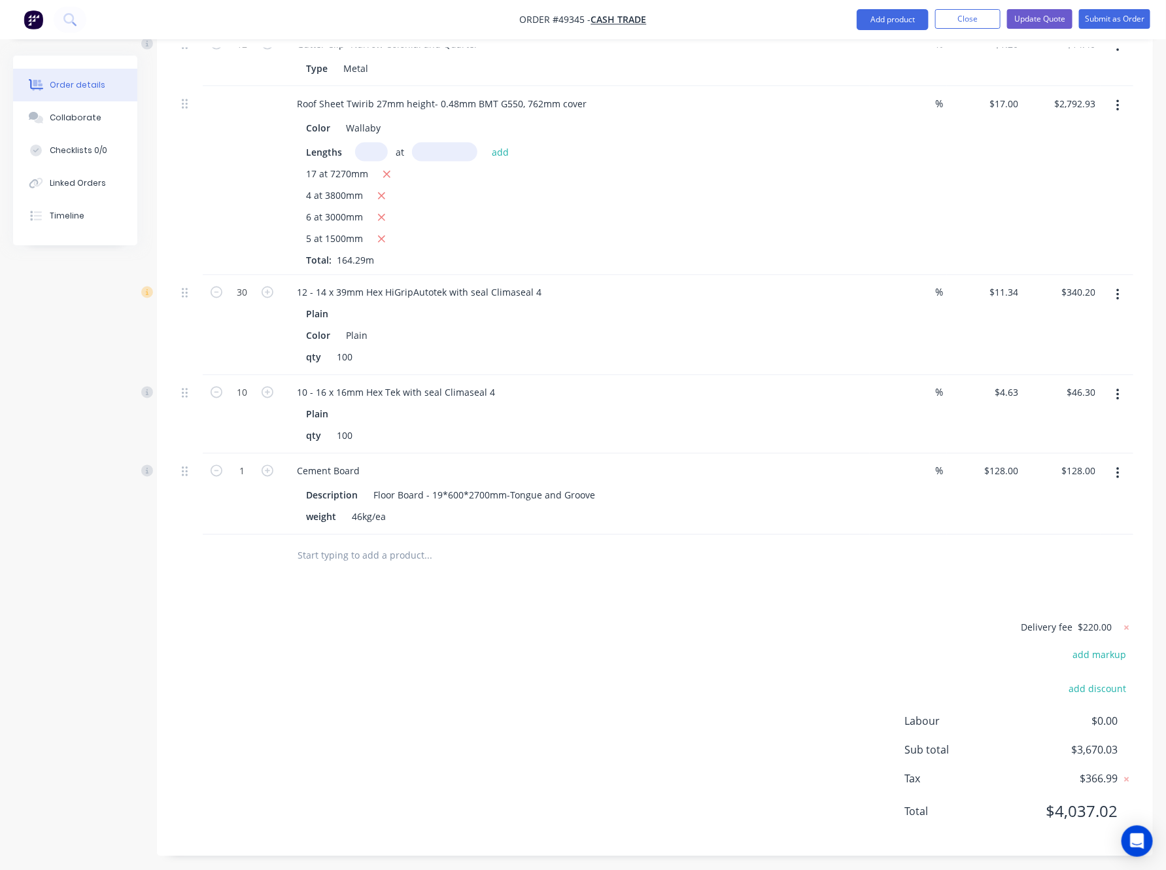
scroll to position [856, 0]
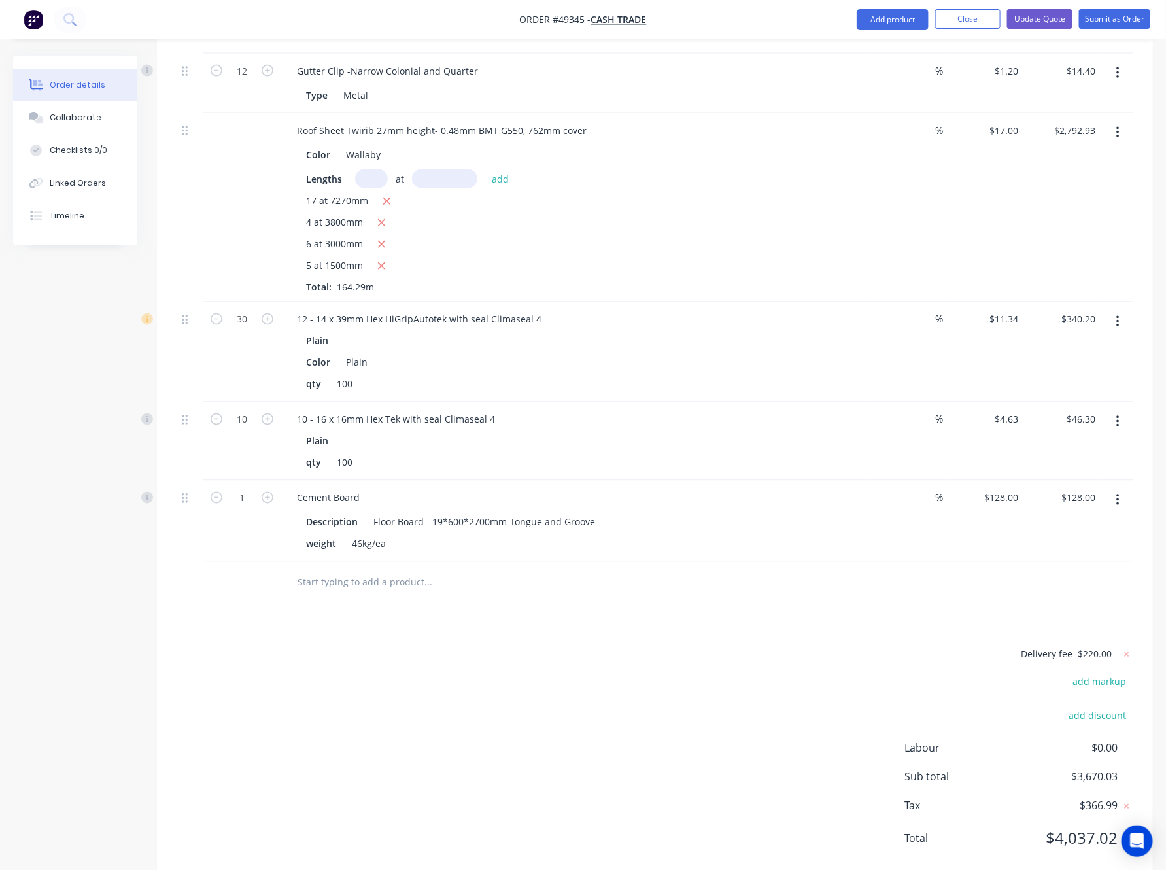
click at [646, 650] on div "Delivery fee $220.00 add markup add discount Labour $0.00 Sub total $3,670.03 T…" at bounding box center [655, 754] width 957 height 217
click at [1087, 489] on button "button" at bounding box center [1118, 501] width 31 height 24
click at [1086, 525] on div "Edit" at bounding box center [1071, 534] width 101 height 19
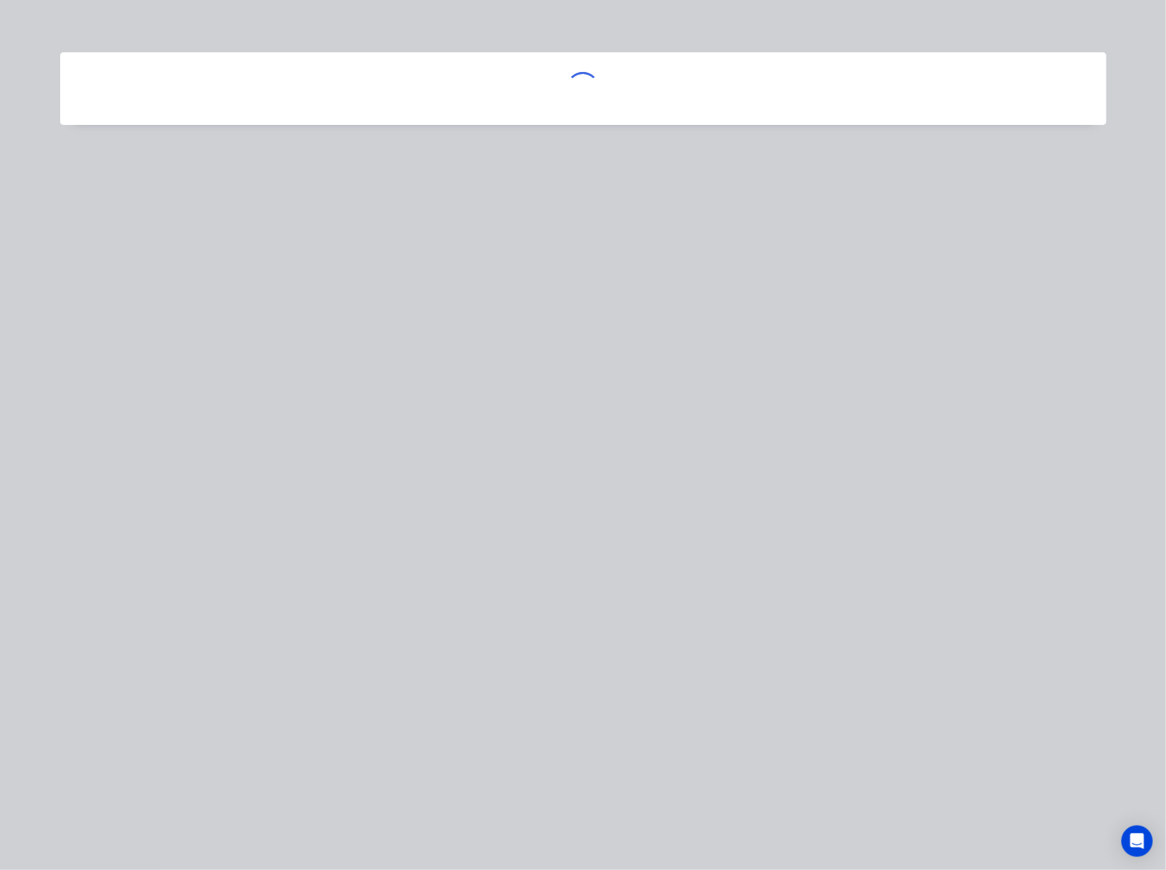
click at [1086, 502] on div at bounding box center [583, 435] width 1166 height 870
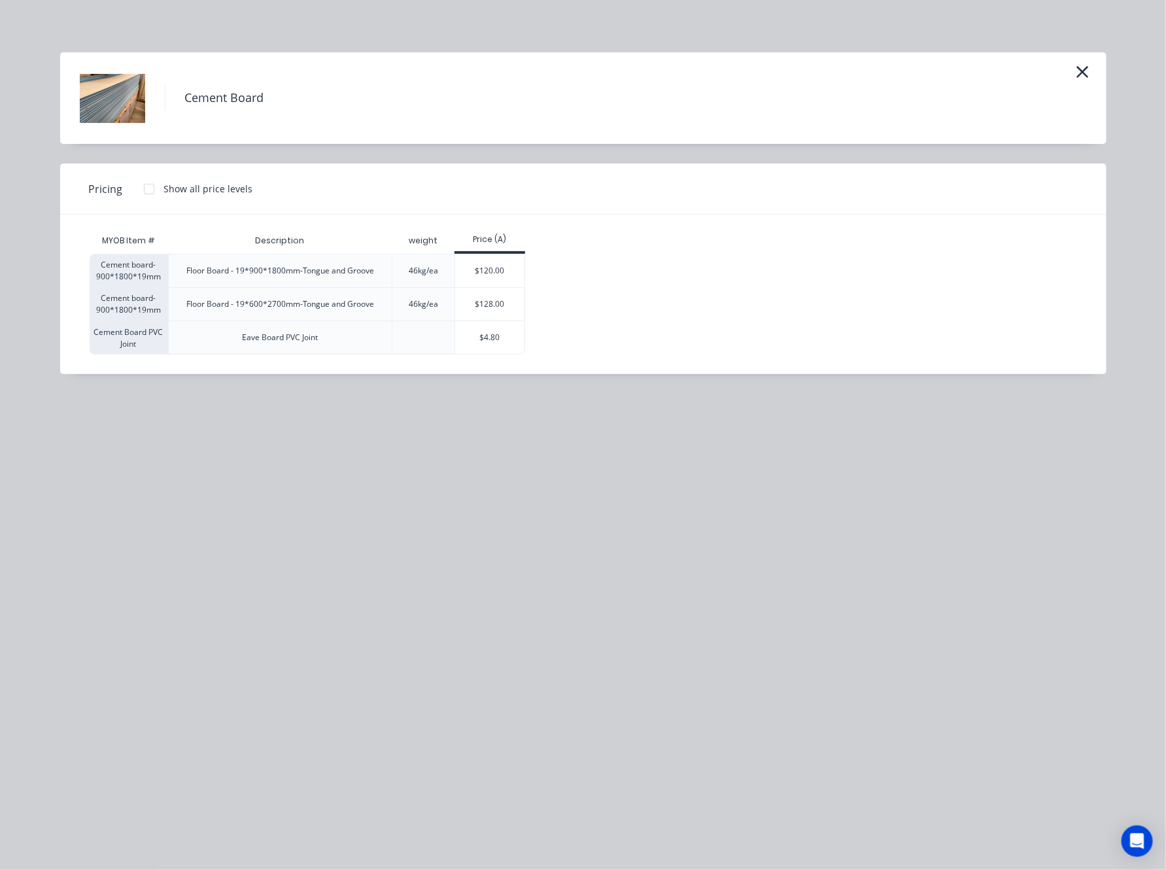
drag, startPoint x: 1090, startPoint y: 67, endPoint x: 1101, endPoint y: 110, distance: 44.6
click at [1087, 67] on button "button" at bounding box center [1083, 72] width 22 height 21
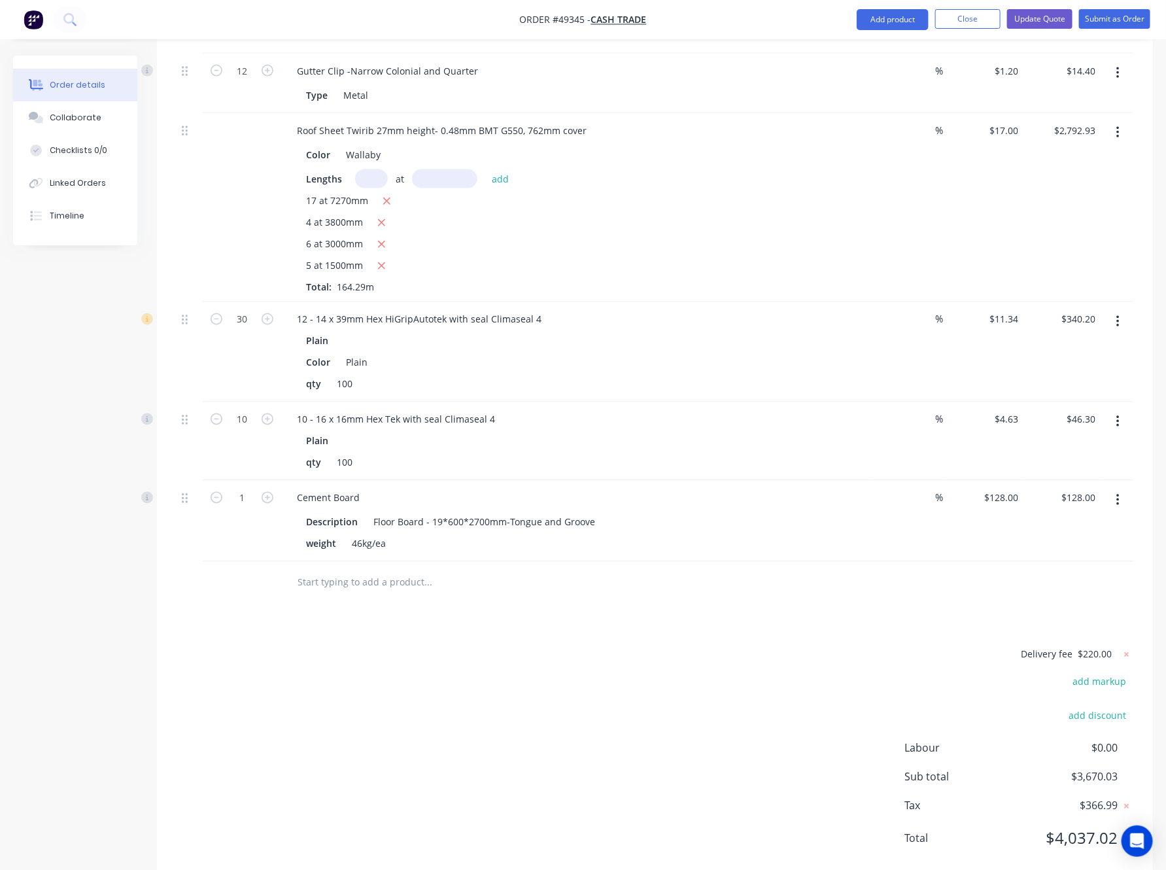
click at [1087, 493] on icon "button" at bounding box center [1118, 500] width 3 height 14
click at [1087, 604] on div "Delete" at bounding box center [1071, 613] width 101 height 19
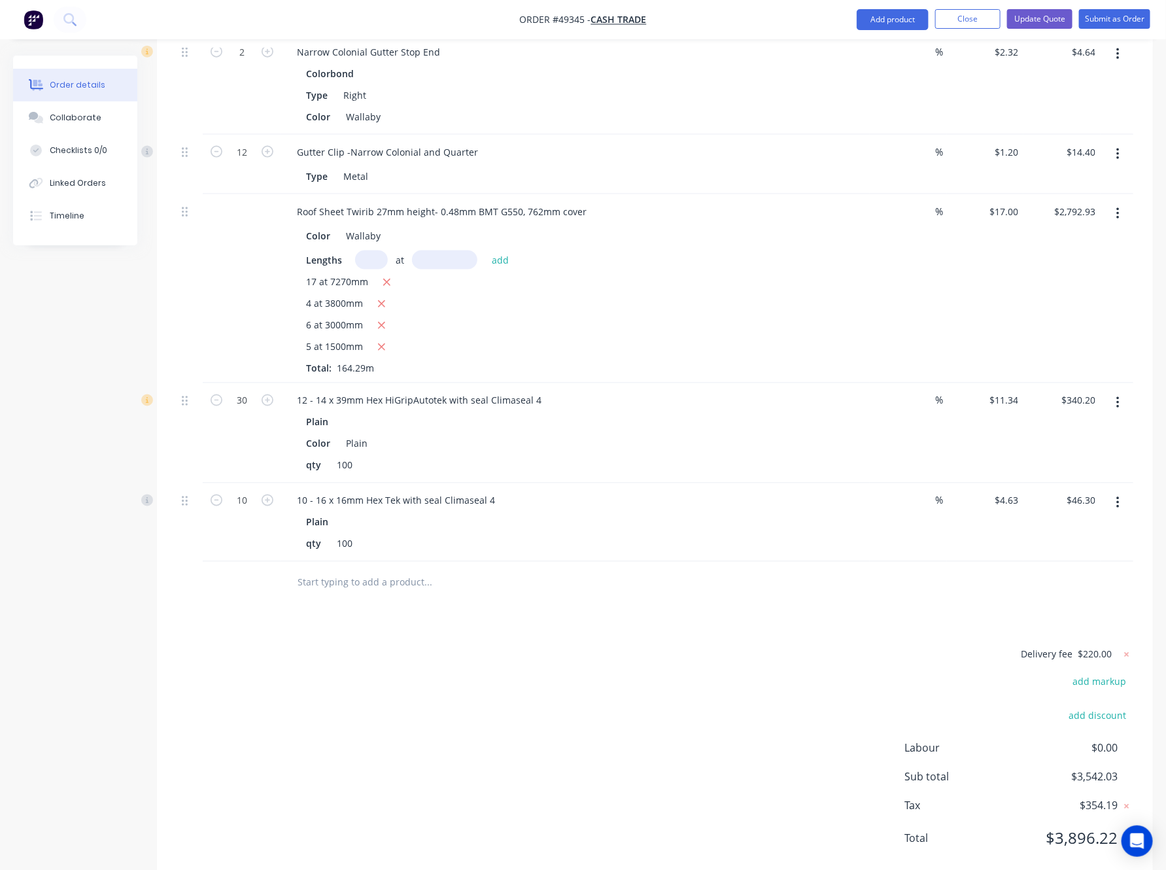
scroll to position [0, 0]
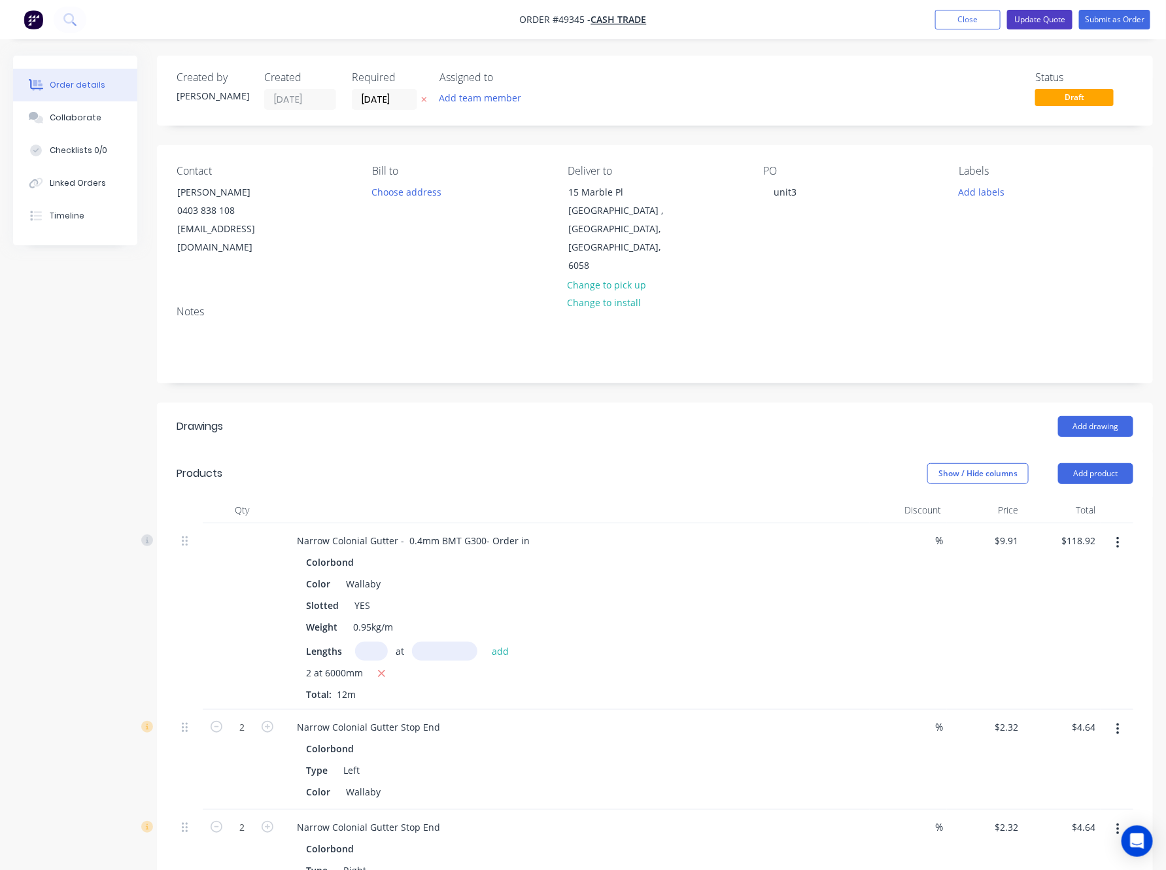
click at [1035, 16] on button "Update Quote" at bounding box center [1039, 20] width 65 height 20
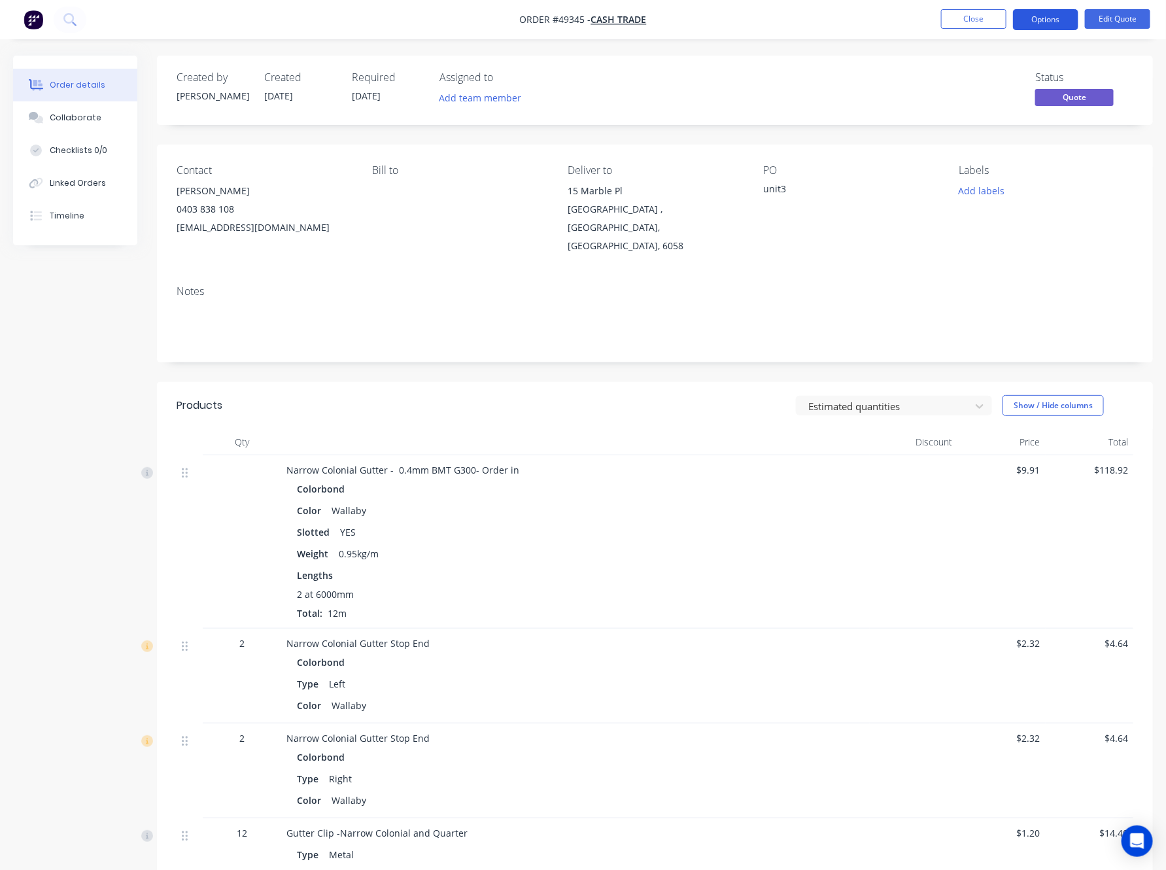
click at [1047, 22] on button "Options" at bounding box center [1045, 19] width 65 height 21
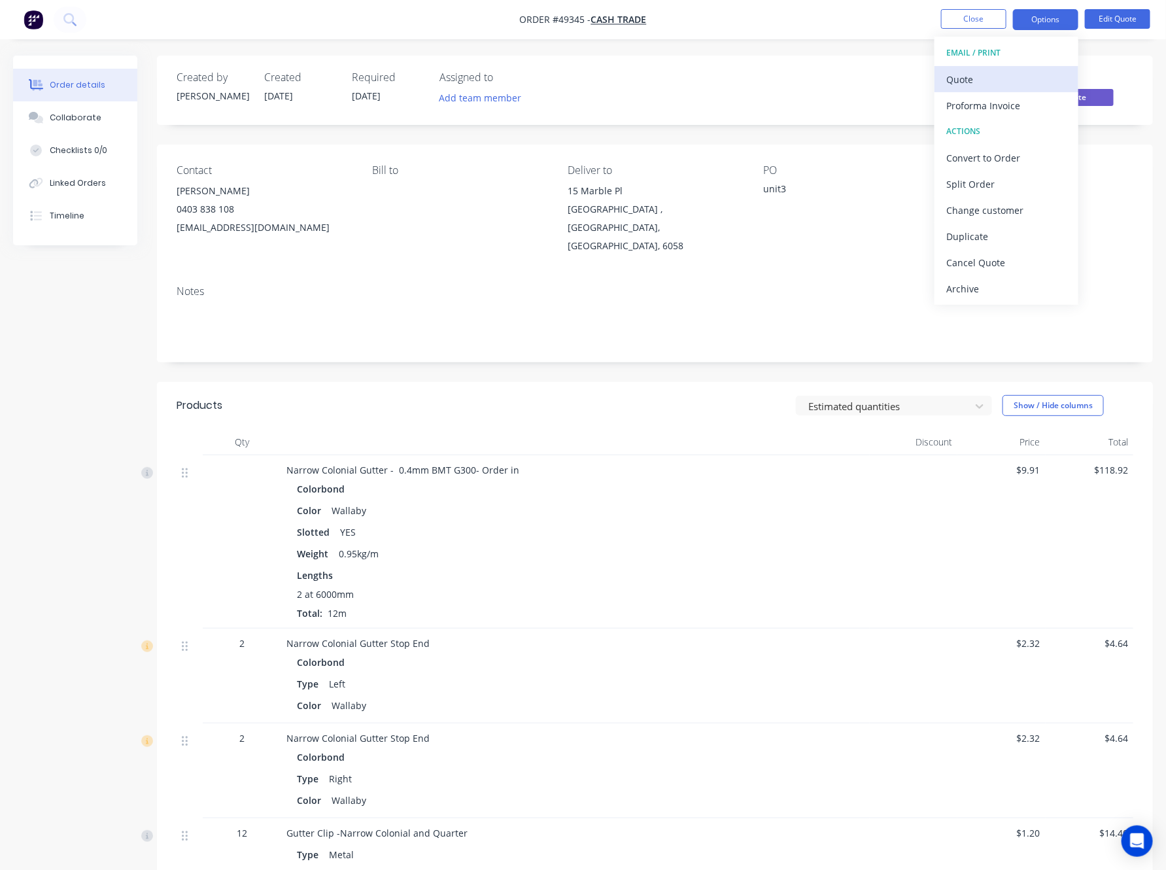
click at [990, 75] on div "Quote" at bounding box center [1006, 79] width 120 height 19
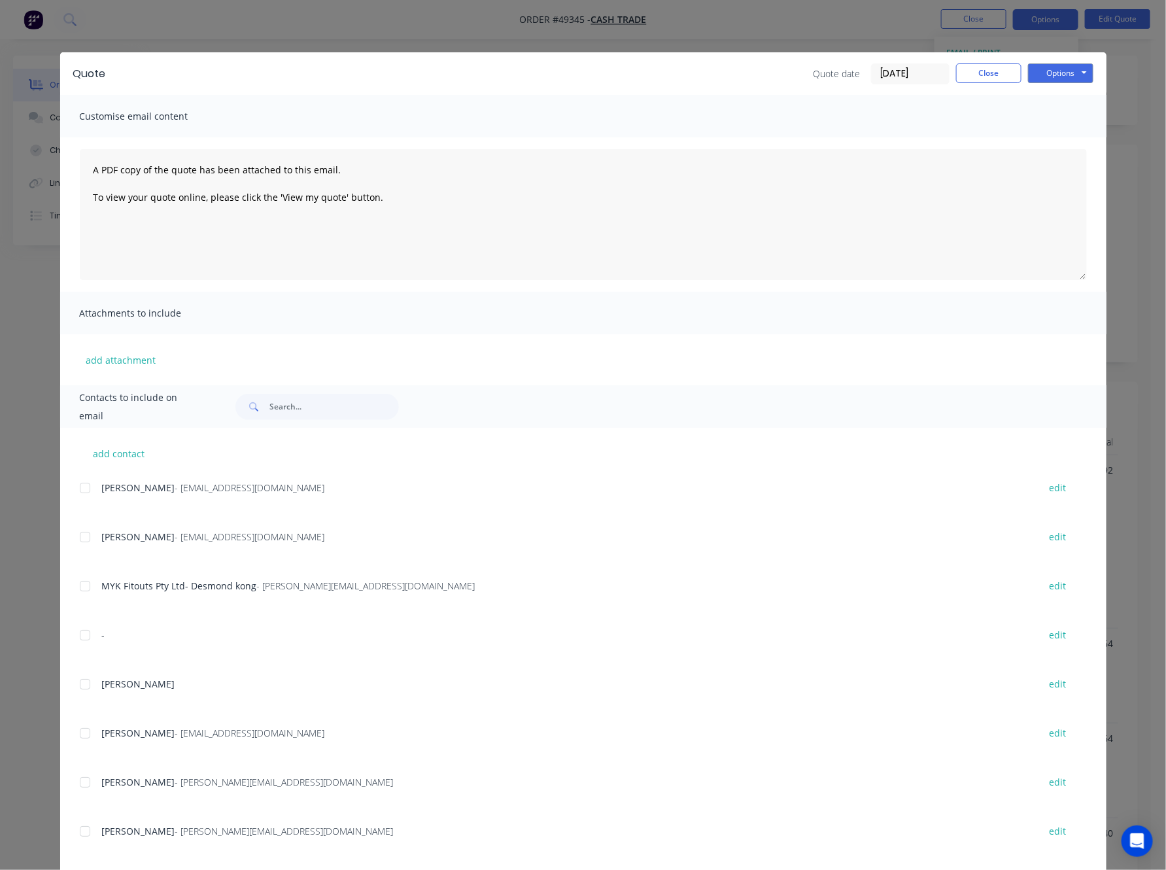
click at [831, 30] on div "Quote Quote date 10/10/25 Close Options Preview Print Email Customise email con…" at bounding box center [583, 435] width 1166 height 870
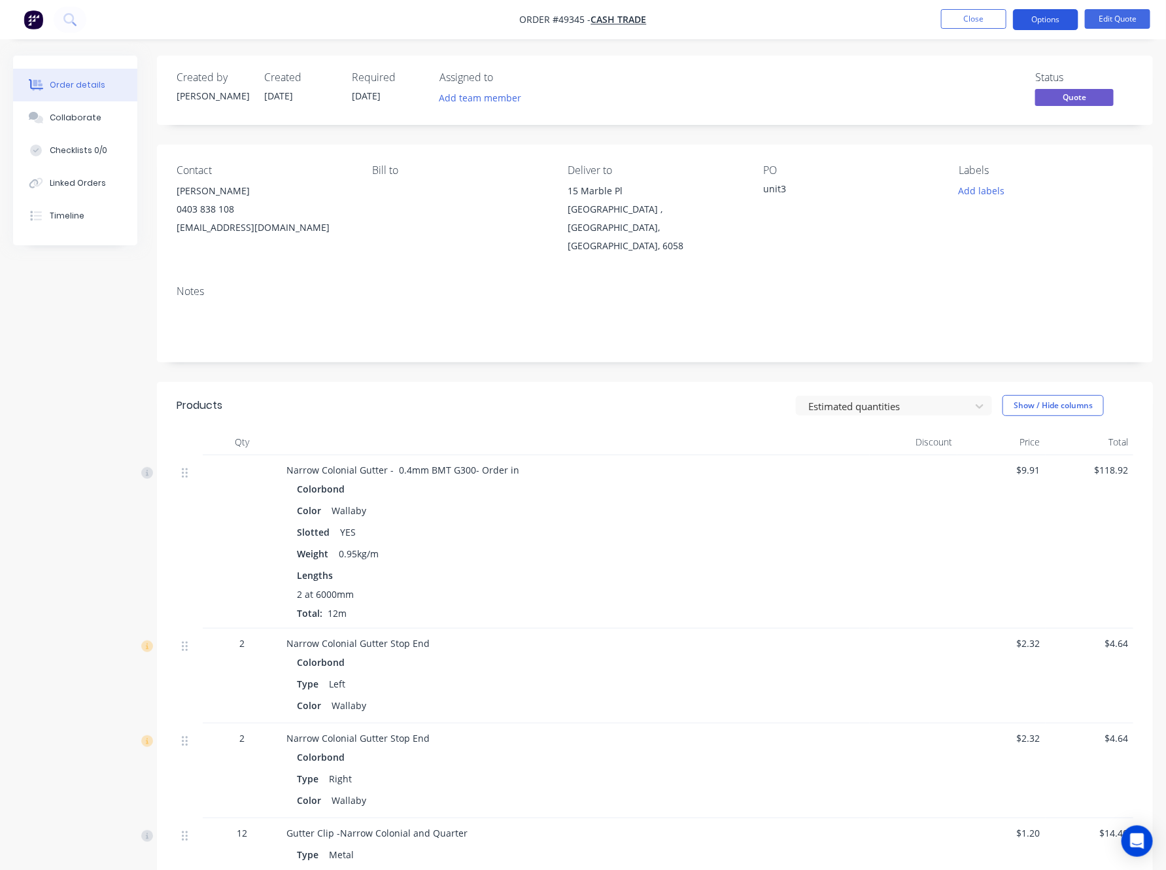
drag, startPoint x: 1039, startPoint y: 16, endPoint x: 1040, endPoint y: 28, distance: 12.5
click at [1040, 16] on button "Options" at bounding box center [1045, 19] width 65 height 21
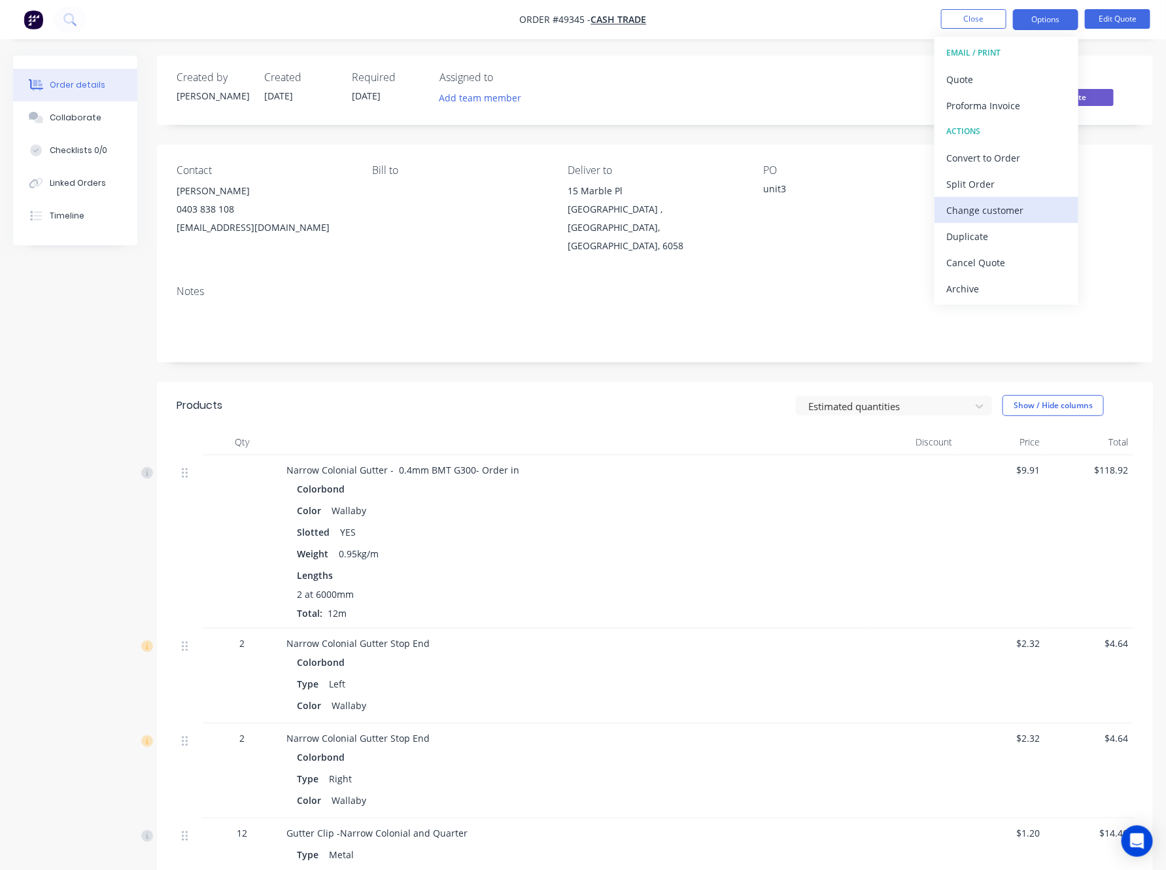
click at [1041, 202] on div "Change customer" at bounding box center [1006, 210] width 120 height 19
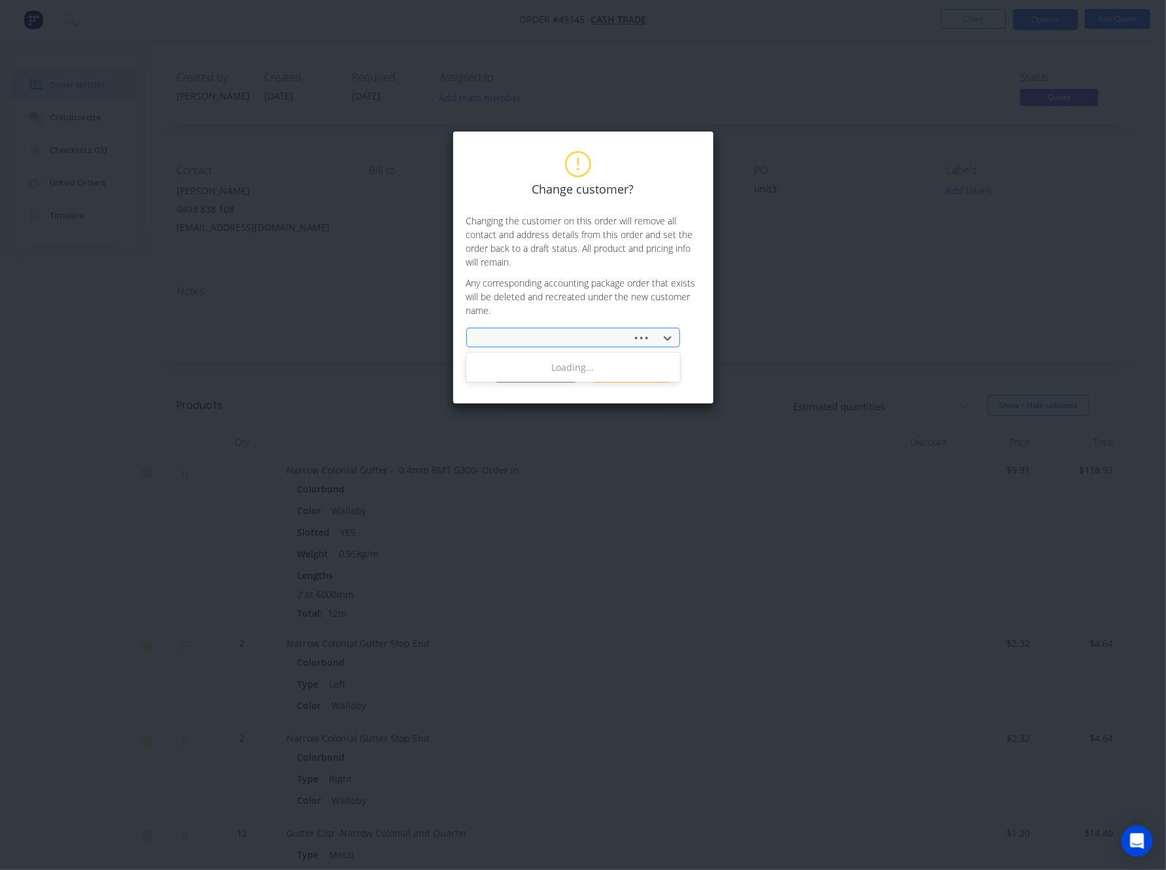
click at [556, 336] on div at bounding box center [551, 338] width 148 height 16
type input "kumo"
click at [589, 367] on div "Kumo Pty Ltd" at bounding box center [573, 367] width 214 height 24
click at [519, 379] on button "Change customer" at bounding box center [536, 373] width 82 height 20
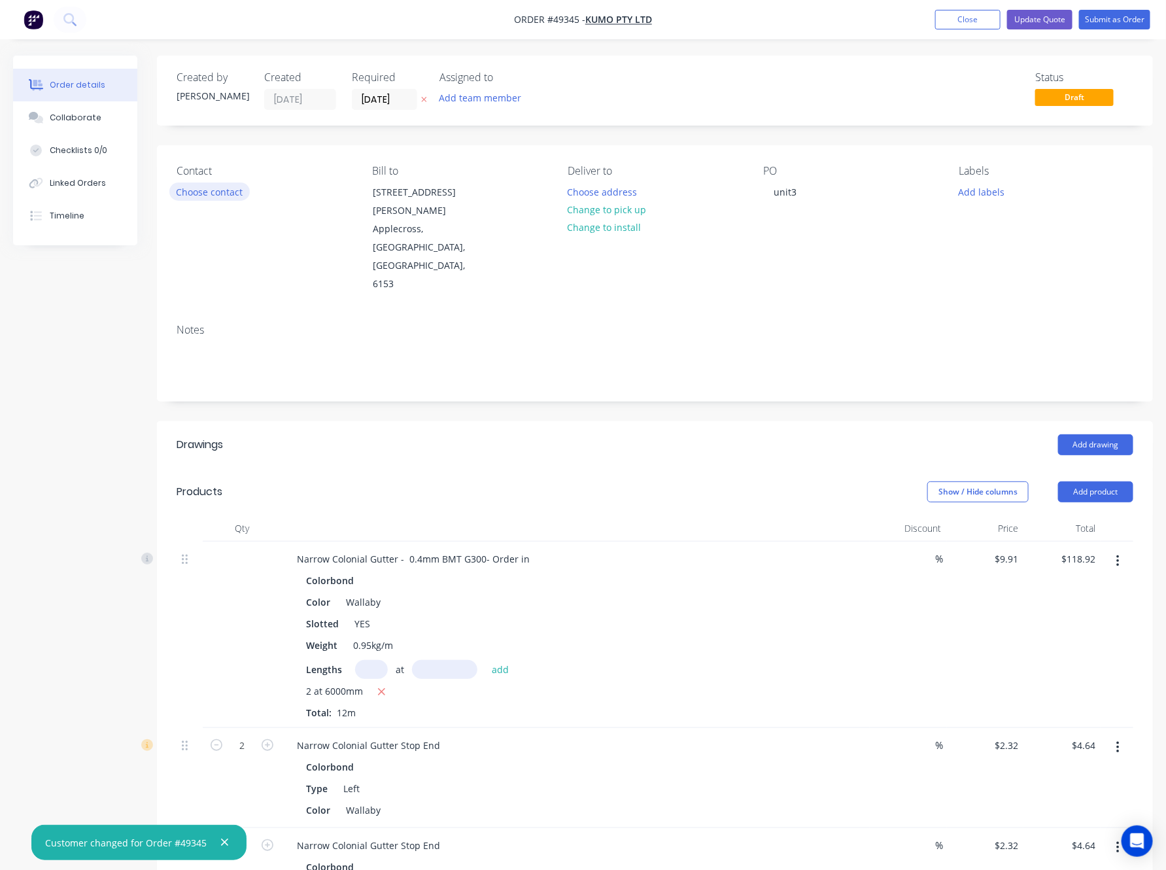
click at [234, 190] on button "Choose contact" at bounding box center [209, 191] width 80 height 18
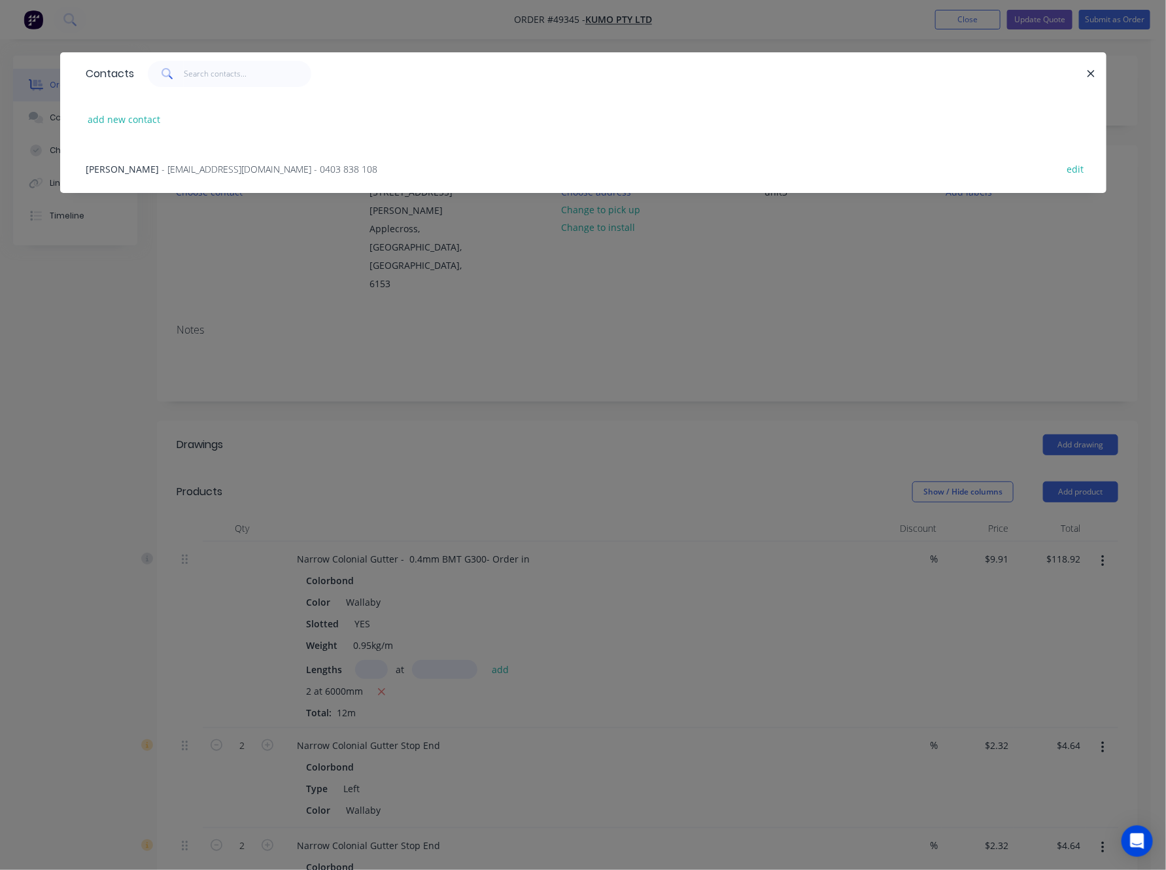
click at [204, 177] on div "James - hello@kumo.au - 0403 838 108 edit" at bounding box center [583, 168] width 1007 height 49
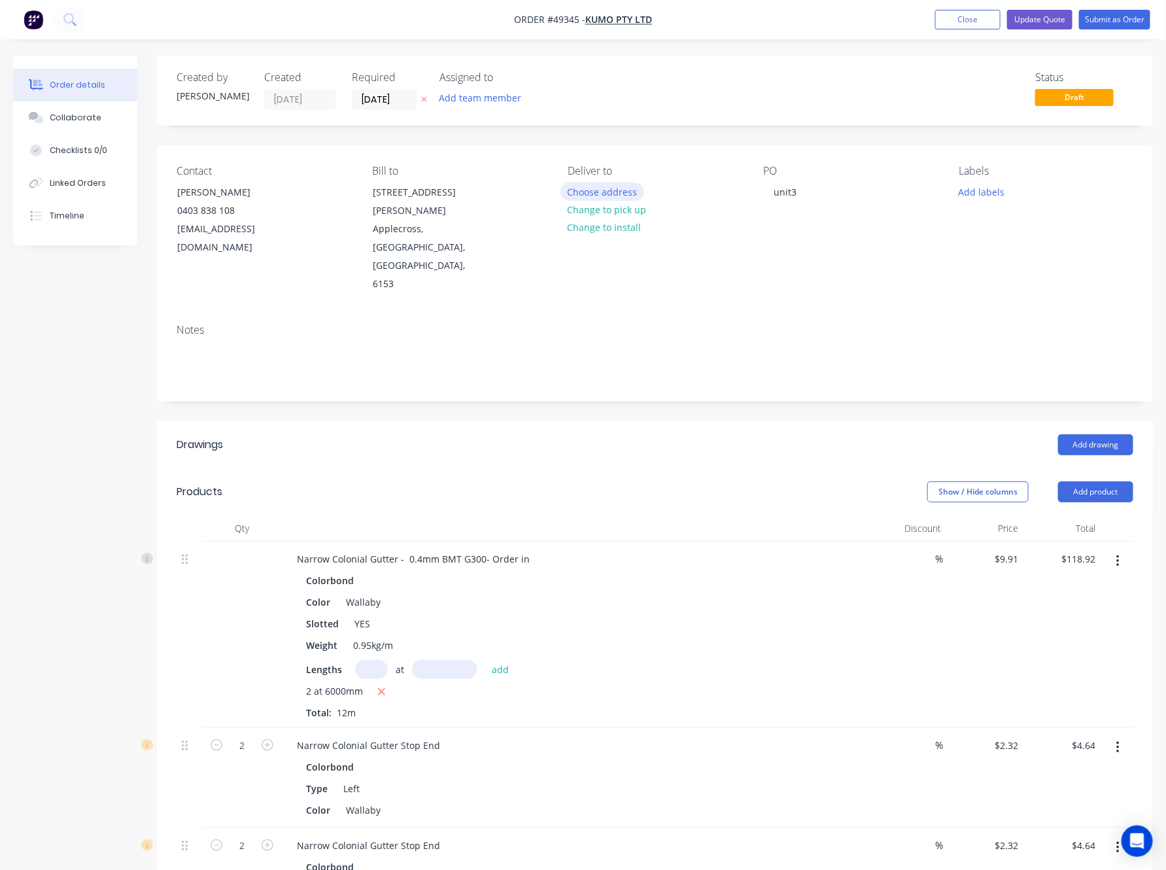
click at [615, 189] on button "Choose address" at bounding box center [603, 191] width 84 height 18
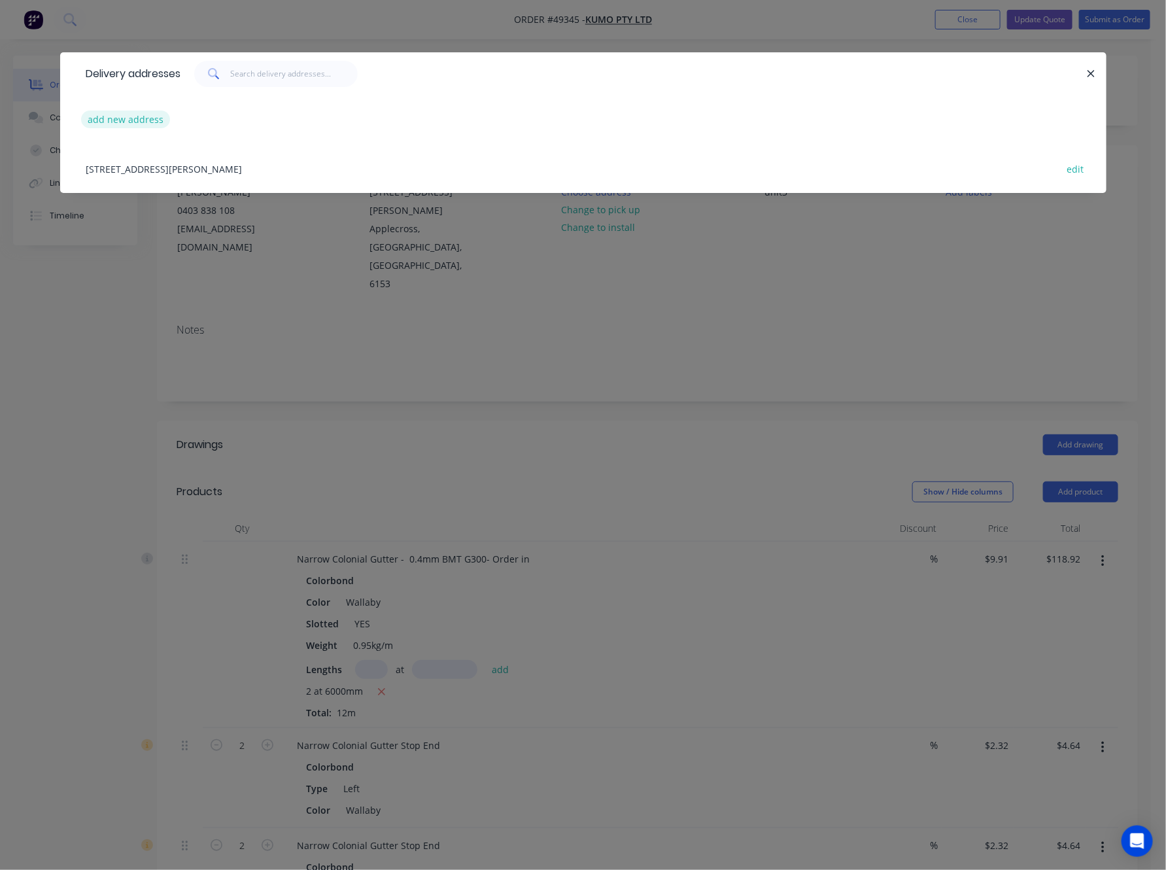
click at [143, 120] on button "add new address" at bounding box center [126, 120] width 90 height 18
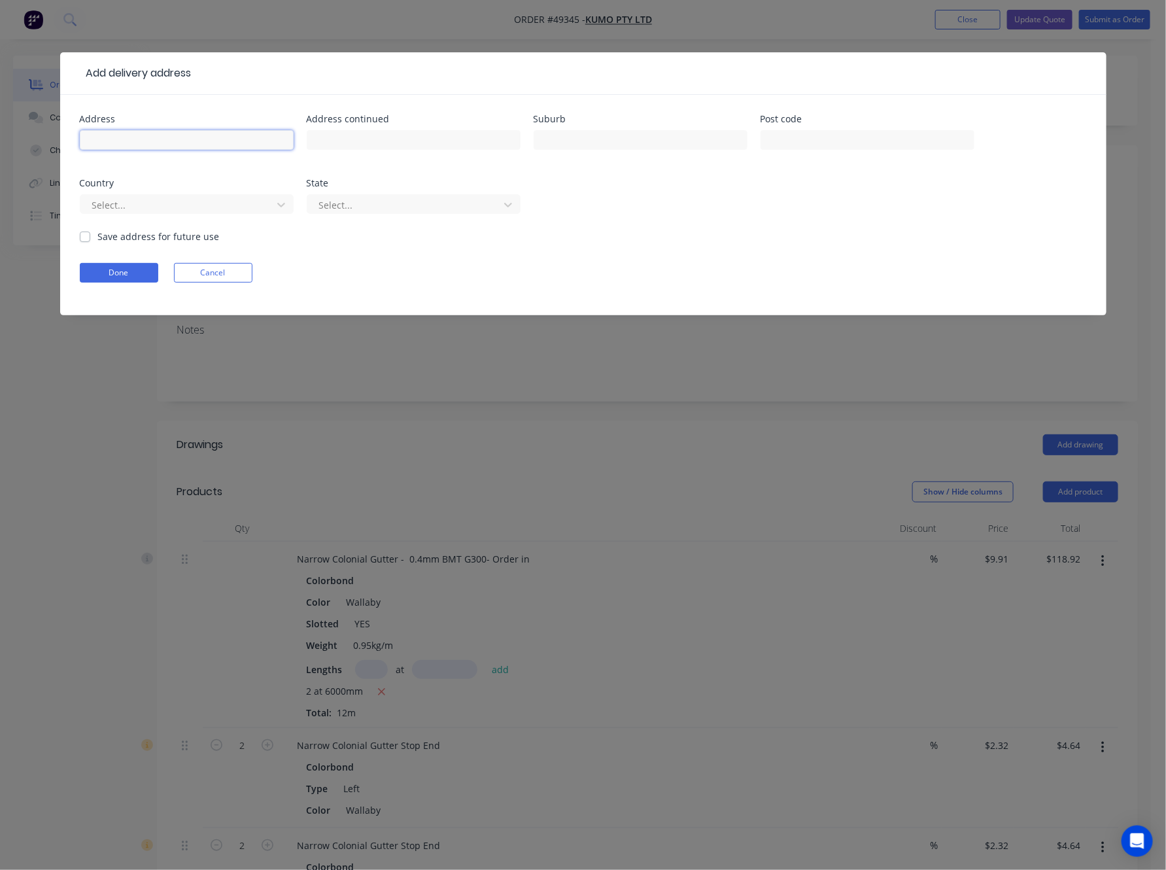
click at [217, 148] on input "text" at bounding box center [187, 140] width 214 height 20
paste input "15 Marble Pl"
type input "15 Marble Pl"
click at [540, 138] on input "text" at bounding box center [641, 140] width 214 height 20
paste input "Forrestfield"
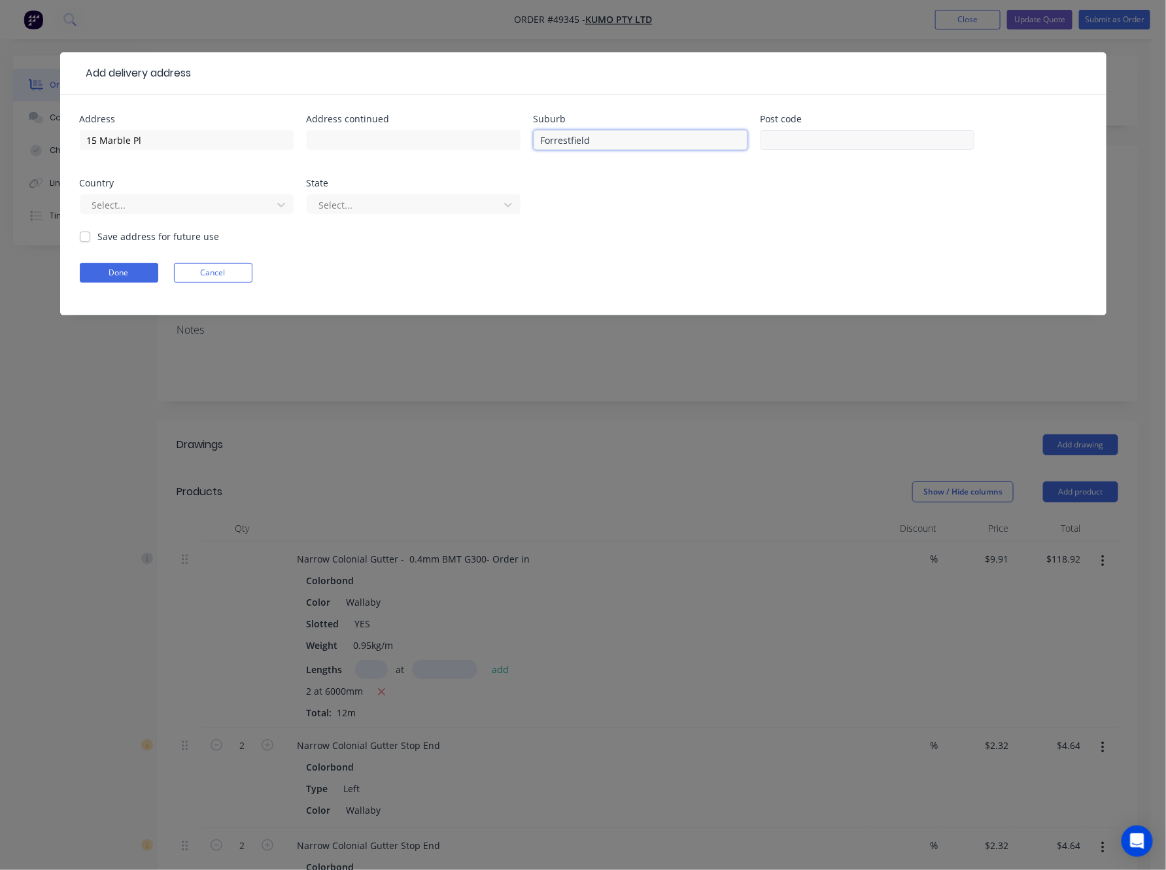
type input "Forrestfield"
click at [821, 139] on input "text" at bounding box center [868, 140] width 214 height 20
type input "6058"
click at [149, 191] on div "Select..." at bounding box center [187, 210] width 214 height 39
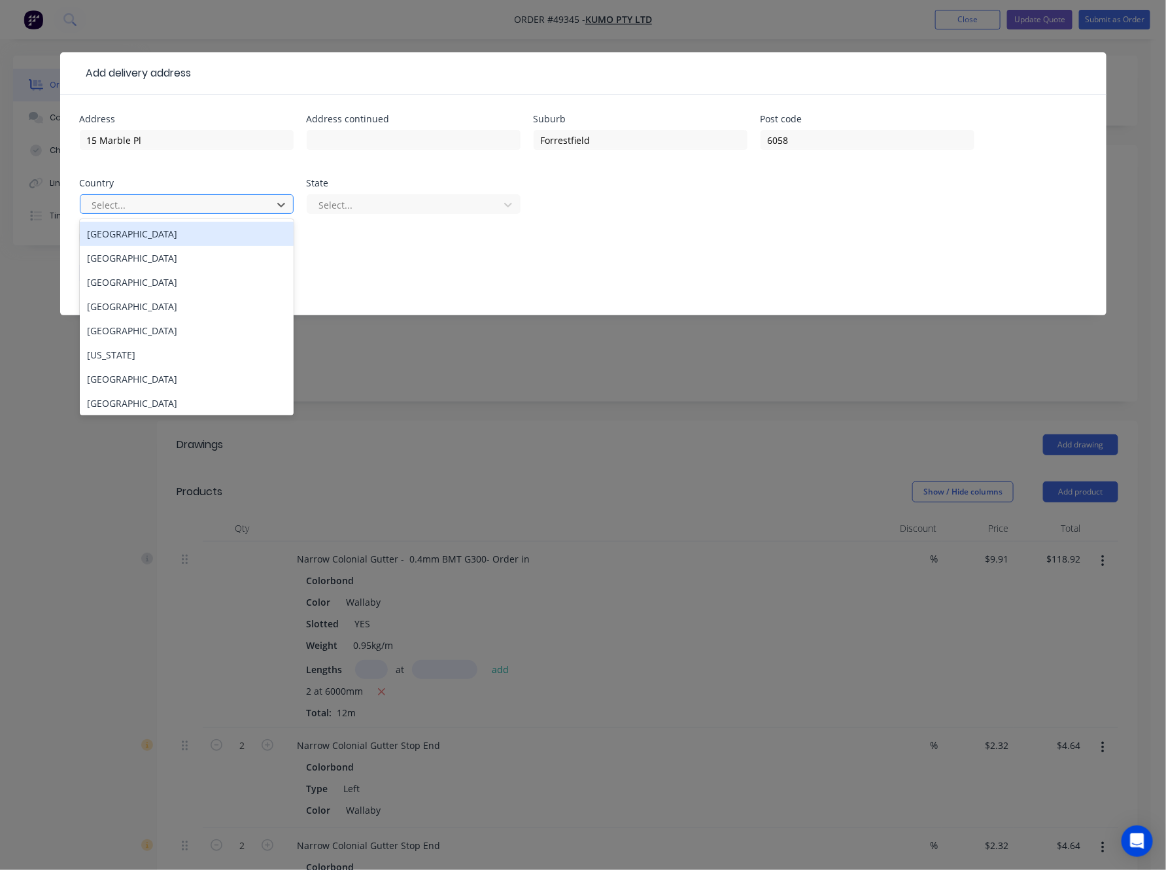
click at [160, 202] on div at bounding box center [178, 205] width 175 height 16
click at [224, 232] on div "[GEOGRAPHIC_DATA]" at bounding box center [187, 234] width 214 height 24
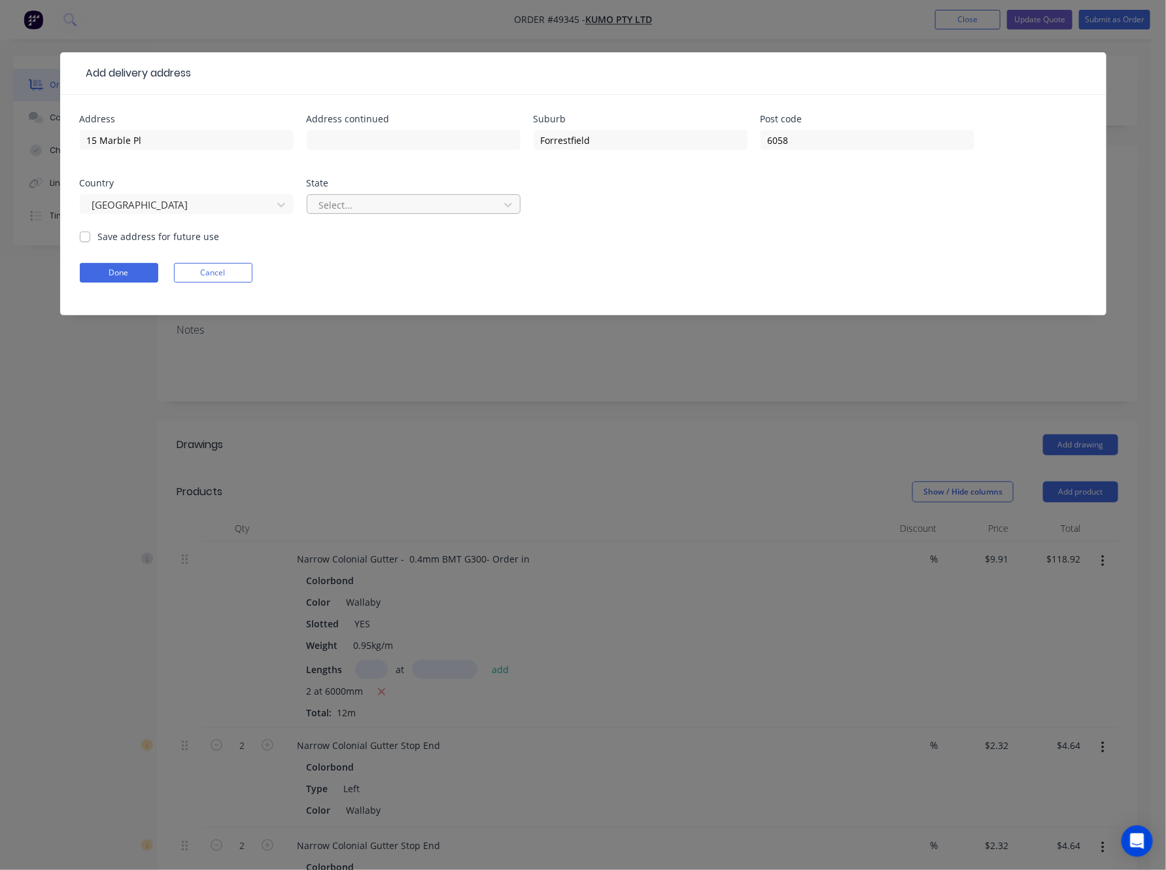
click at [375, 209] on div at bounding box center [405, 205] width 175 height 16
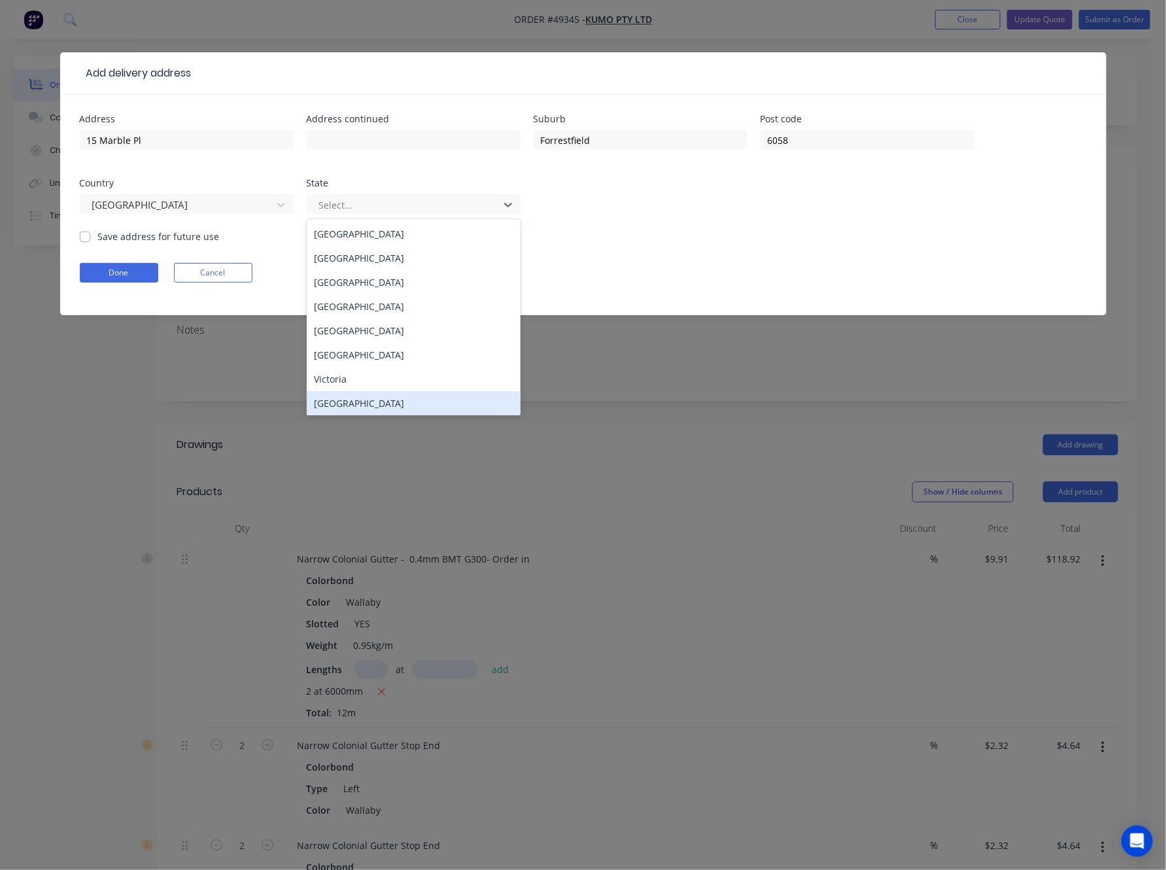
click at [423, 403] on div "Western Australia" at bounding box center [414, 403] width 214 height 24
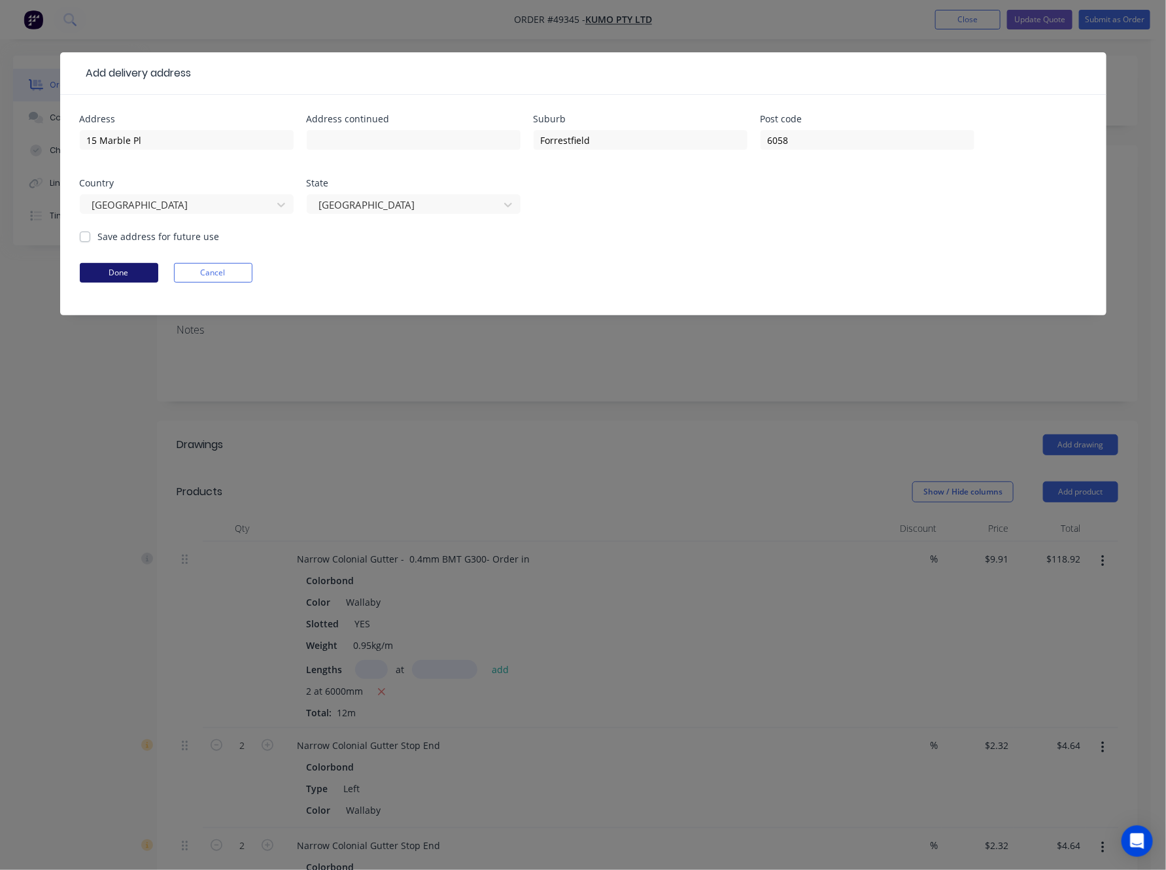
click at [147, 275] on button "Done" at bounding box center [119, 273] width 78 height 20
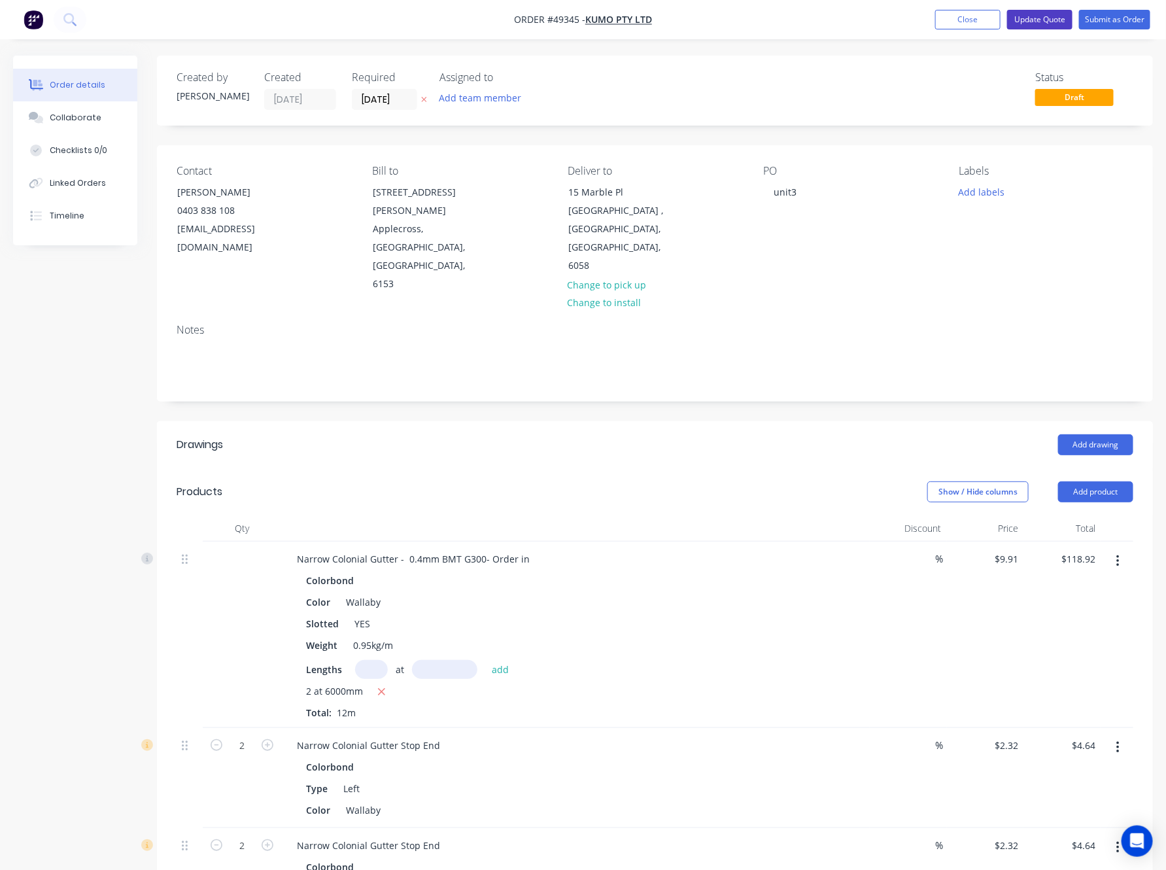
click at [1026, 18] on button "Update Quote" at bounding box center [1039, 20] width 65 height 20
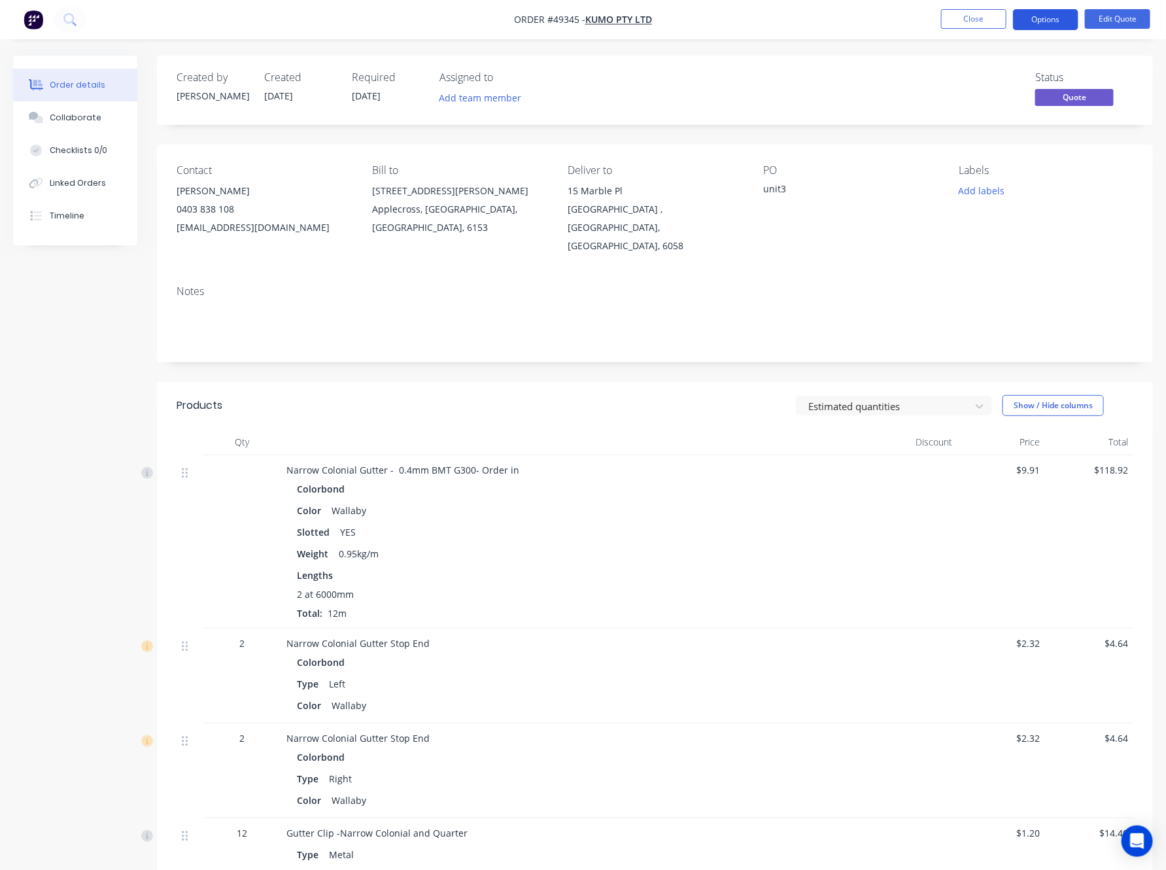
click at [1044, 18] on button "Options" at bounding box center [1045, 19] width 65 height 21
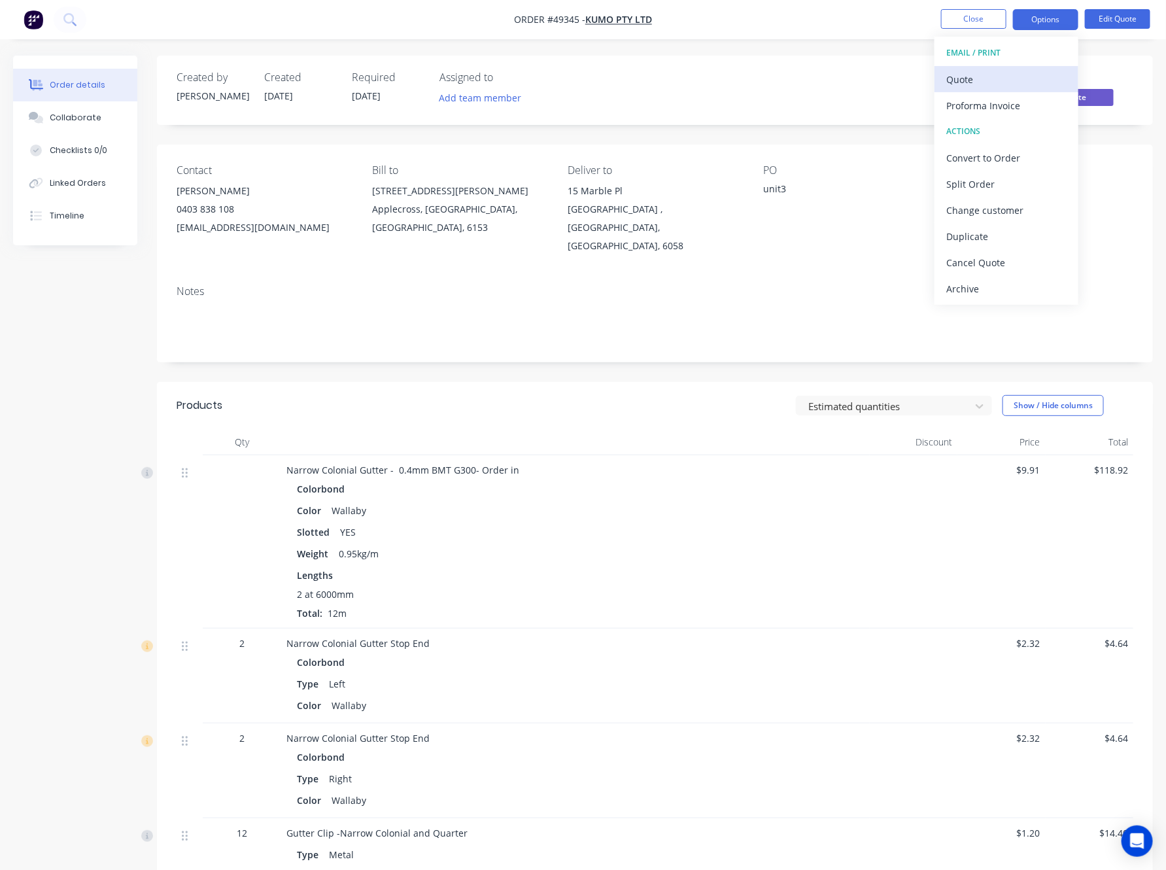
click at [997, 73] on div "Quote" at bounding box center [1006, 79] width 120 height 19
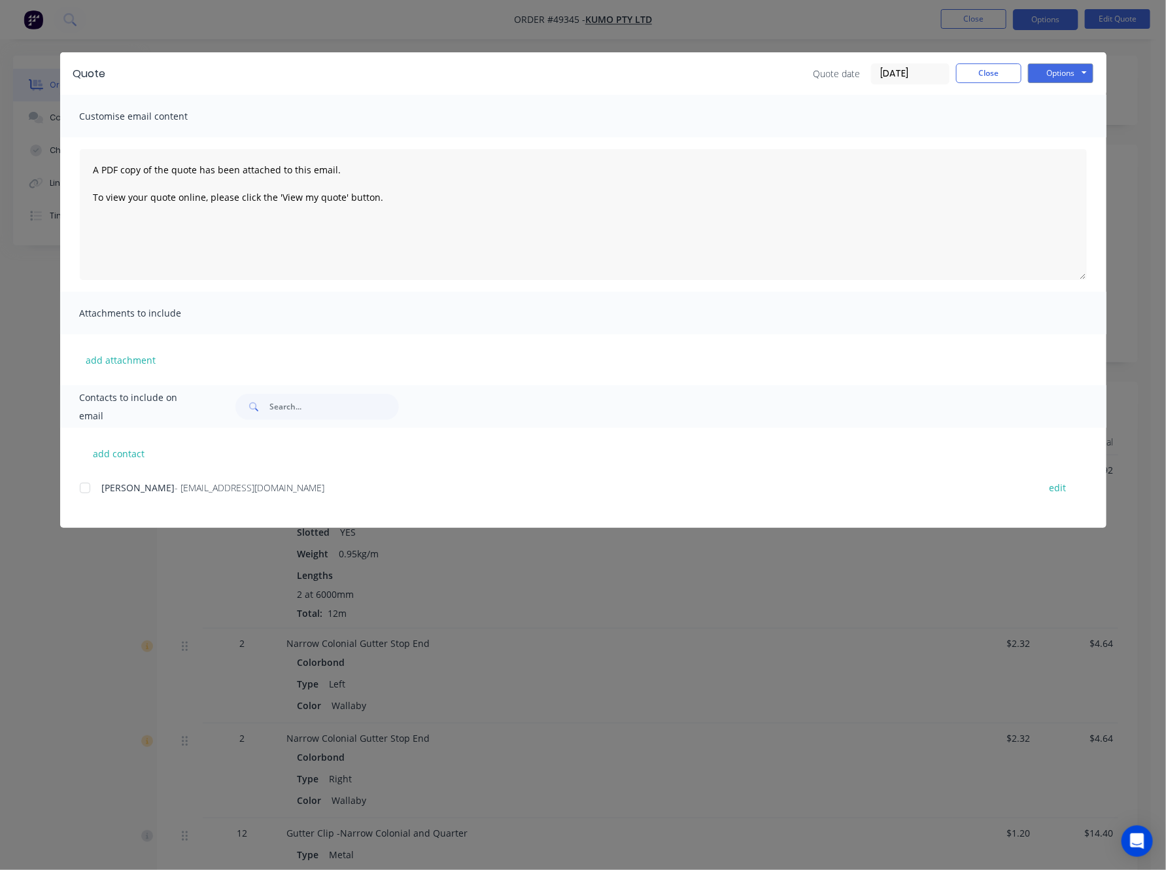
click at [94, 485] on div at bounding box center [85, 488] width 26 height 26
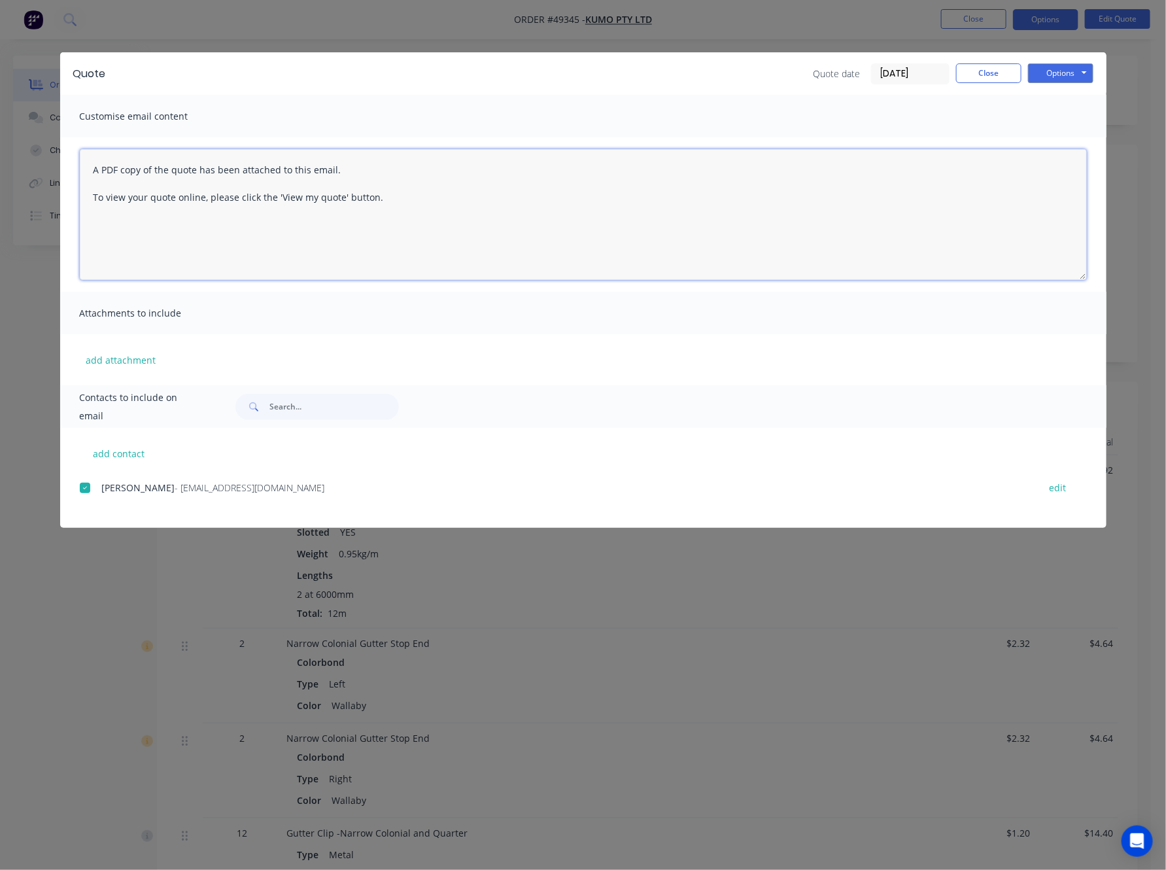
click at [817, 195] on textarea "A PDF copy of the quote has been attached to this email. To view your quote onl…" at bounding box center [583, 214] width 1007 height 131
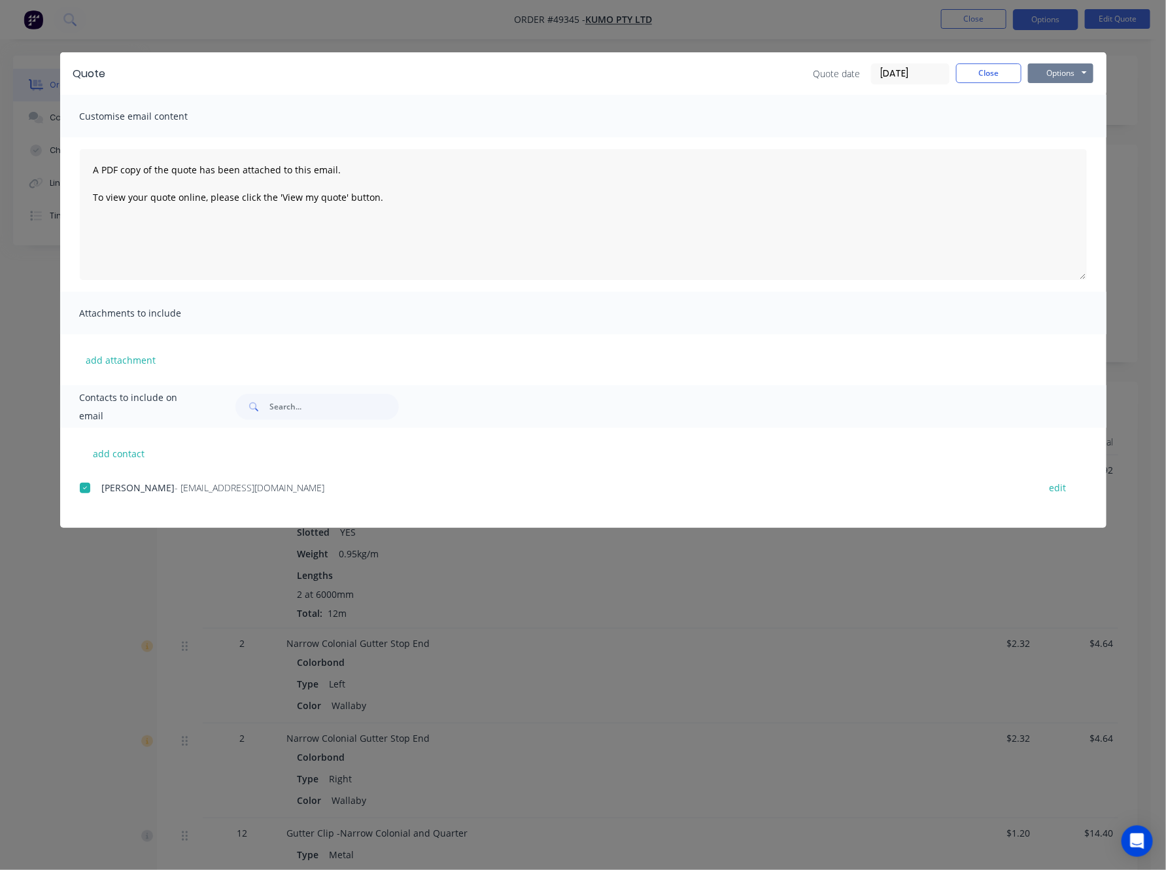
click at [1073, 71] on button "Options" at bounding box center [1060, 73] width 65 height 20
click at [1062, 140] on button "Email" at bounding box center [1070, 140] width 84 height 22
click at [48, 839] on body "Order #49345 - Kumo Pty Ltd Close Options Edit Quote Order details Collaborate …" at bounding box center [583, 721] width 1166 height 1442
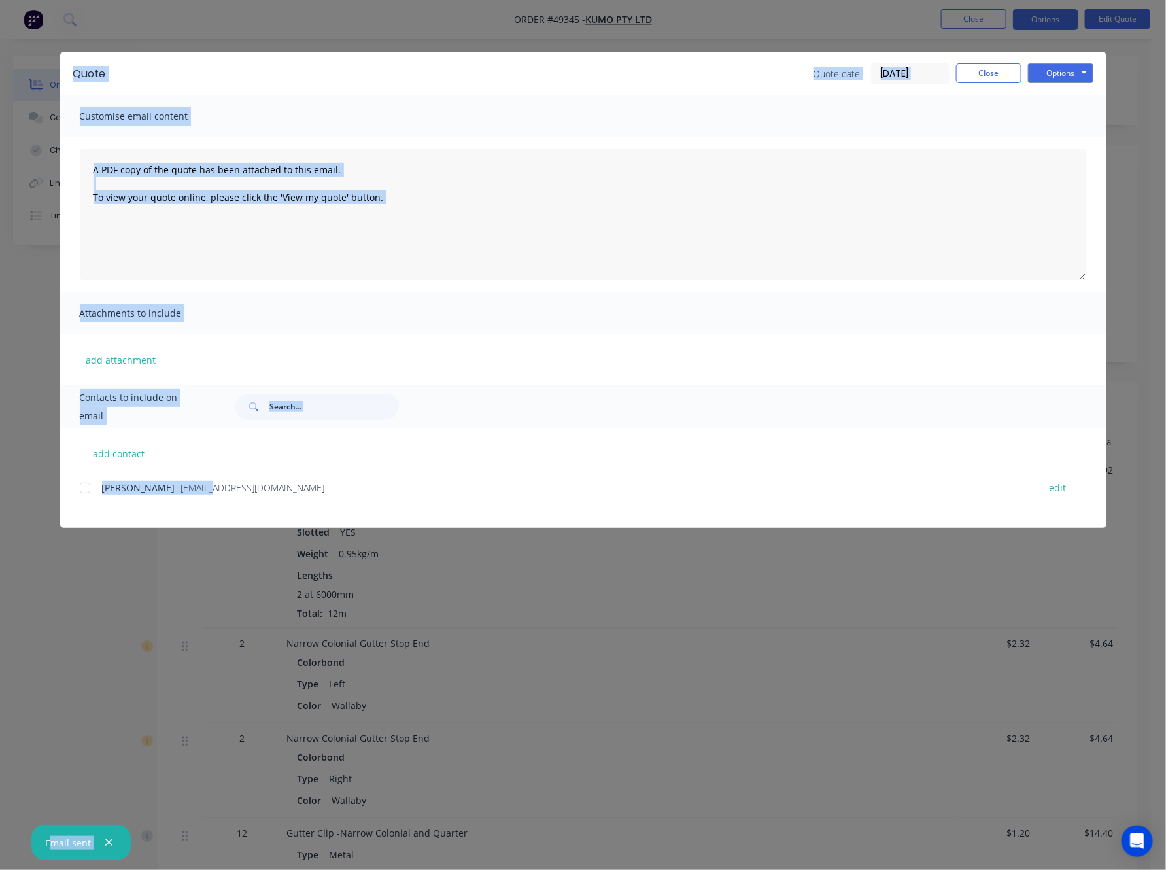
click at [71, 713] on div "Quote Quote date 10/10/25 Close Options Preview Print Email Customise email con…" at bounding box center [583, 435] width 1166 height 870
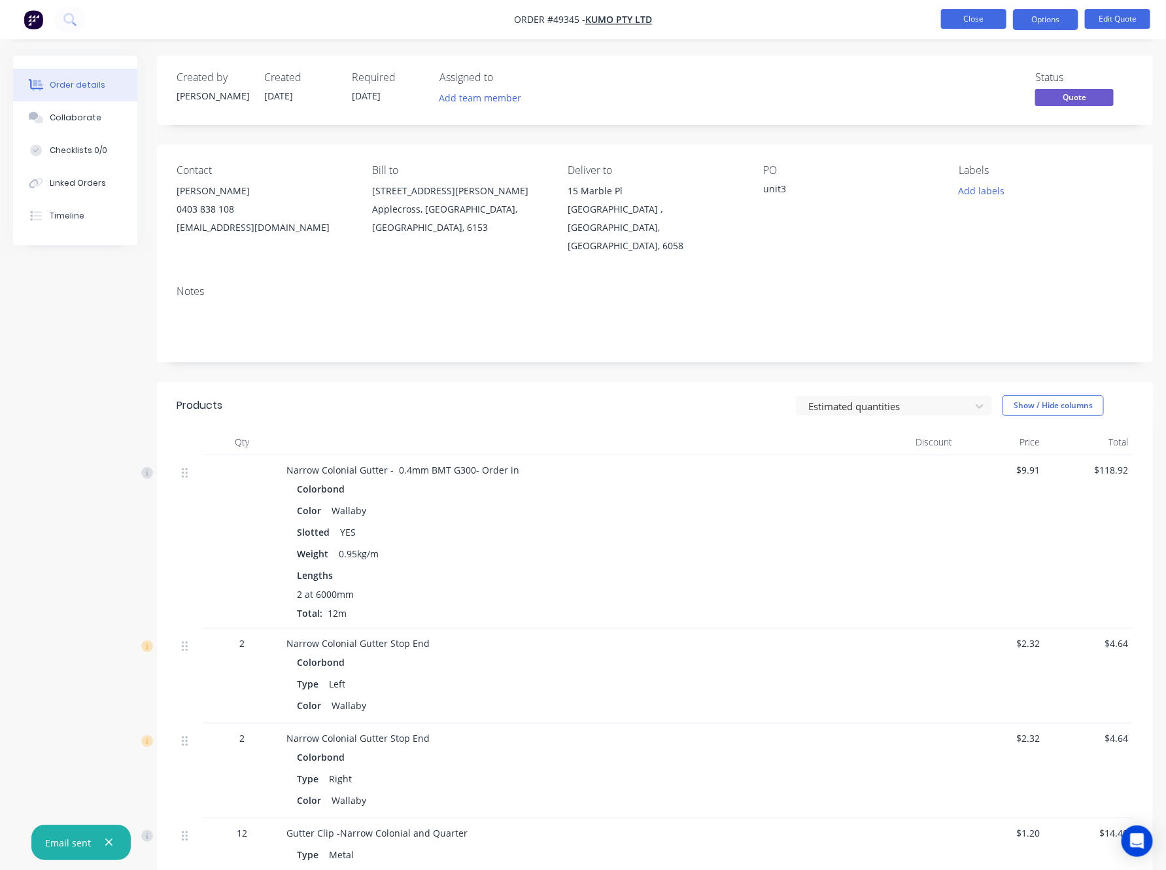
click at [969, 16] on button "Close" at bounding box center [973, 19] width 65 height 20
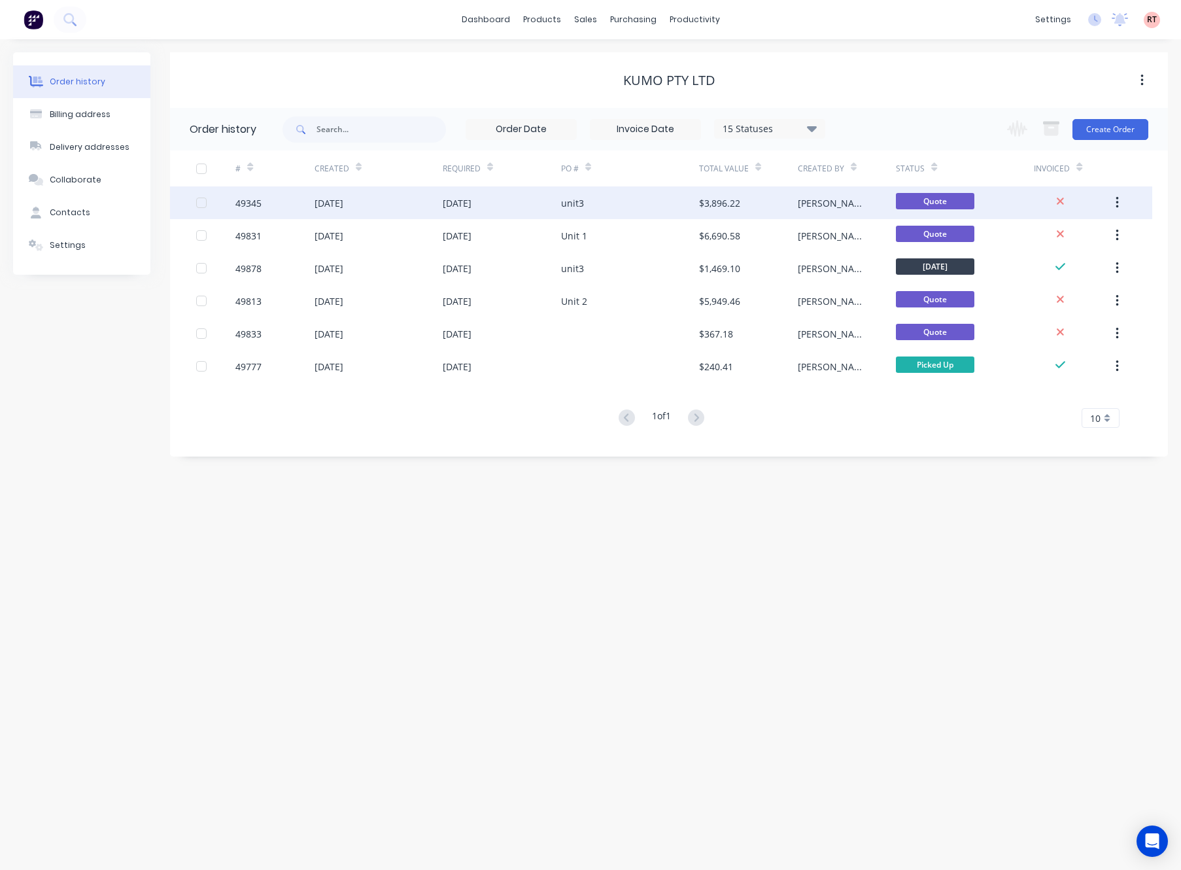
click at [626, 207] on div "unit3" at bounding box center [630, 202] width 138 height 33
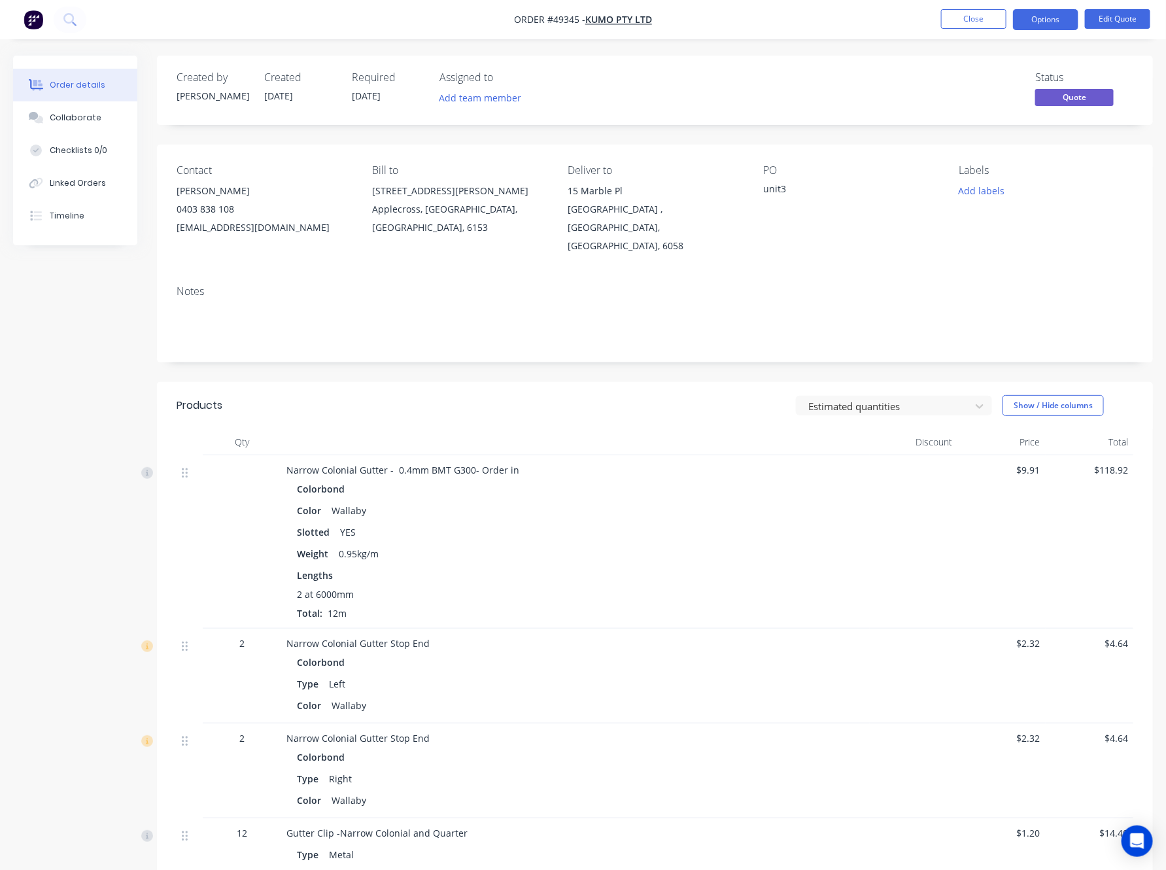
click at [788, 183] on div "unit3" at bounding box center [845, 191] width 164 height 18
click at [778, 198] on div "unit3" at bounding box center [845, 191] width 164 height 18
click at [1046, 18] on button "Options" at bounding box center [1045, 19] width 65 height 21
click at [766, 113] on div "Created by Rachel Created 16/09/25 Required 16/09/25 Assigned to Add team membe…" at bounding box center [655, 90] width 996 height 69
click at [1050, 14] on button "Options" at bounding box center [1045, 19] width 65 height 21
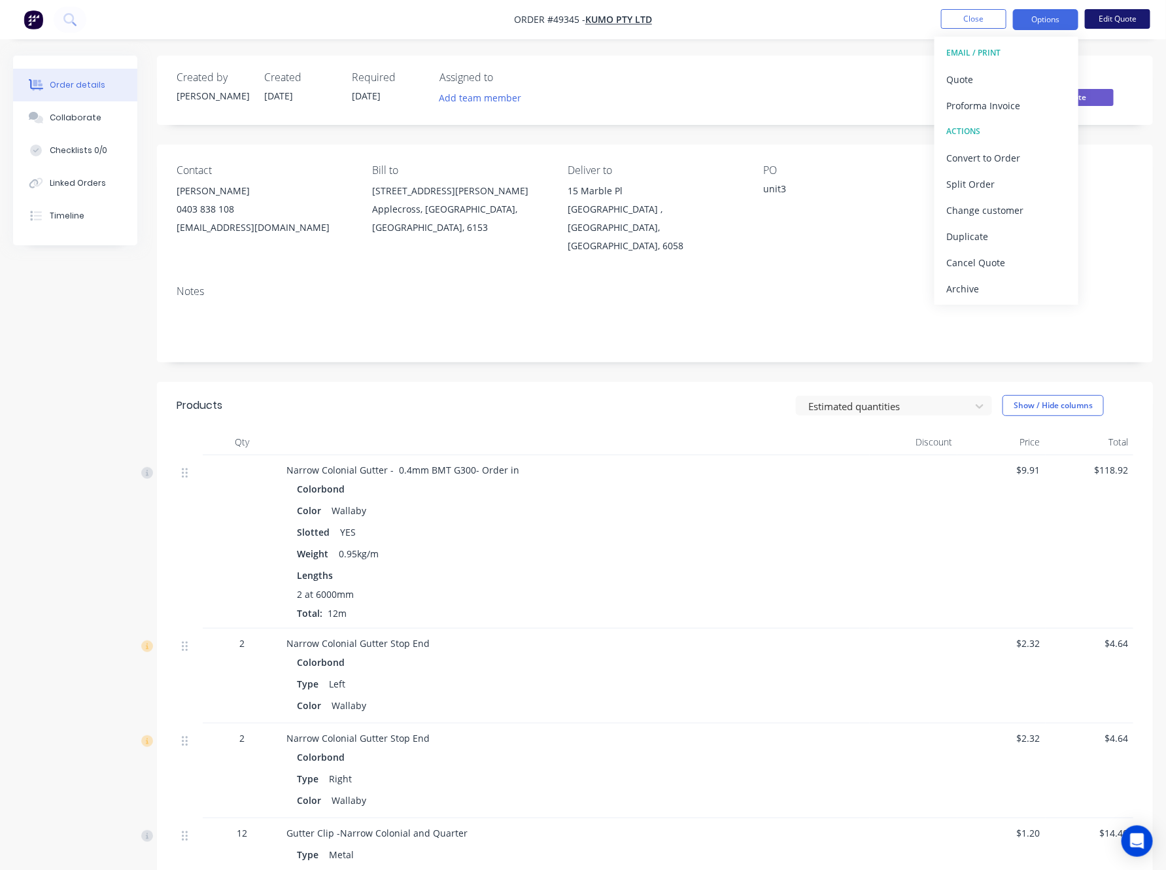
click at [1087, 20] on button "Edit Quote" at bounding box center [1117, 19] width 65 height 20
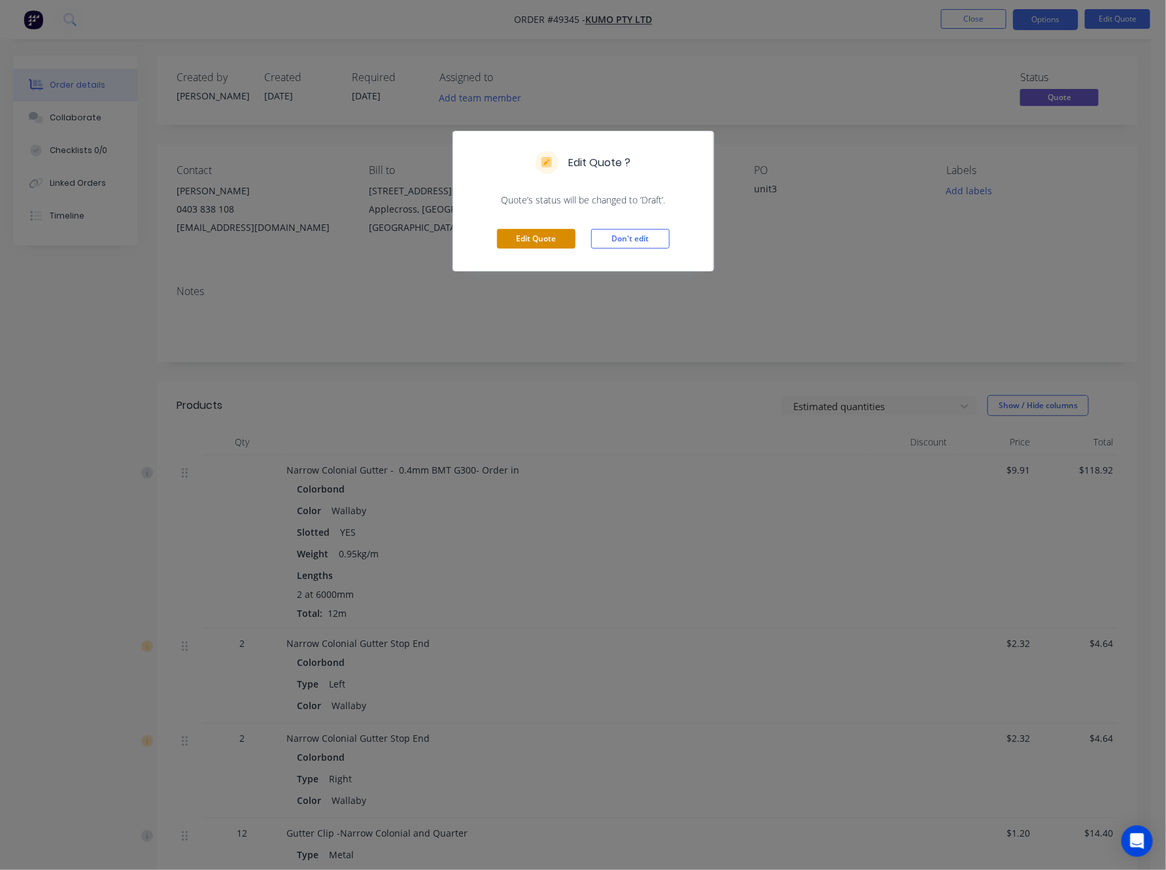
click at [530, 235] on button "Edit Quote" at bounding box center [536, 239] width 78 height 20
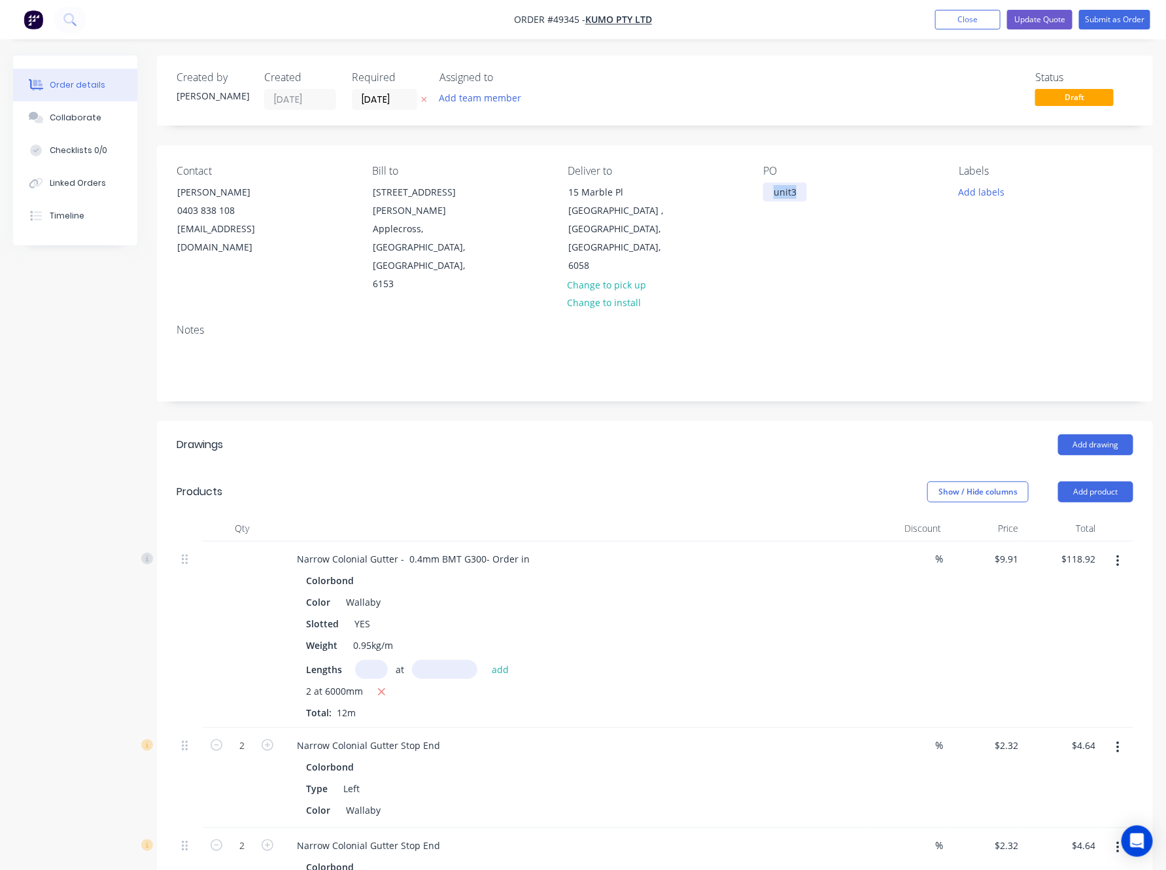
drag, startPoint x: 805, startPoint y: 188, endPoint x: 742, endPoint y: 199, distance: 63.7
click at [752, 201] on div "Contact James 0403 838 108 hello@kumo.au Bill to Unit7/ 39 Simpson St Applecros…" at bounding box center [655, 229] width 996 height 168
click at [1035, 16] on button "Update Quote" at bounding box center [1039, 20] width 65 height 20
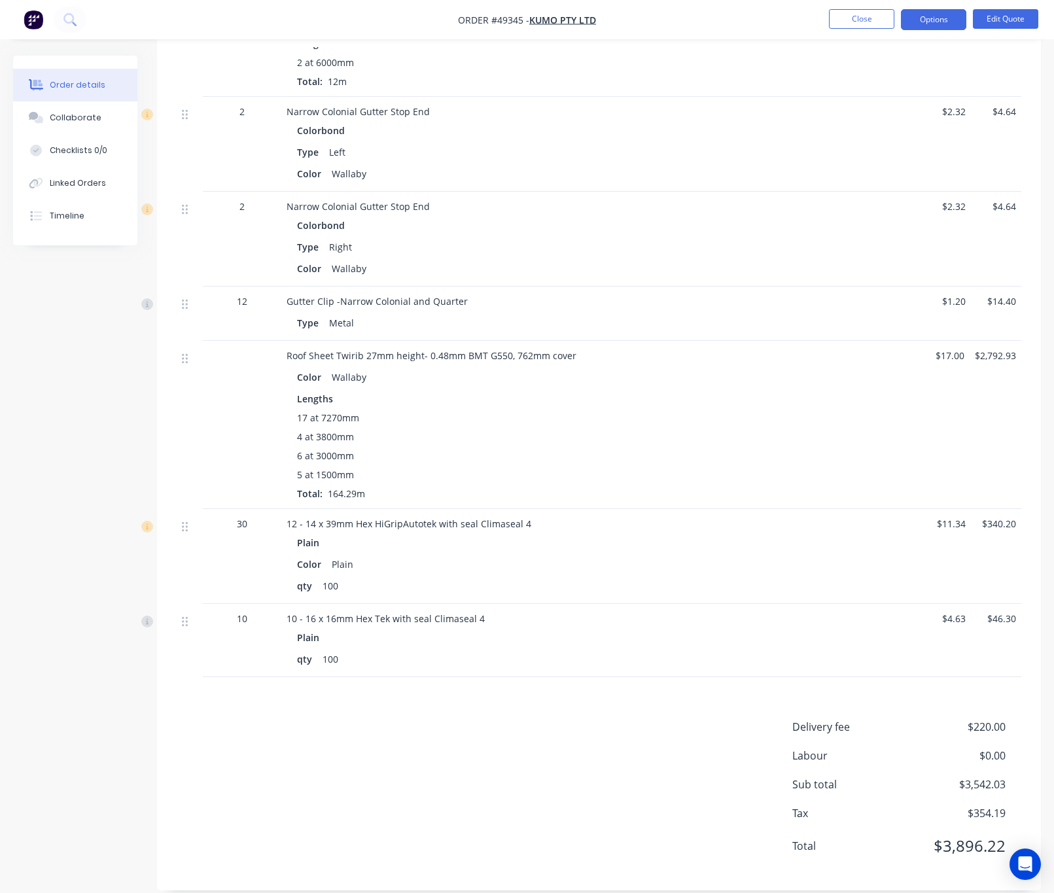
click at [608, 481] on div "Roof Sheet Twirib 27mm height- 0.48mm BMT G550, 762mm cover Color Wallaby Lengt…" at bounding box center [575, 425] width 589 height 168
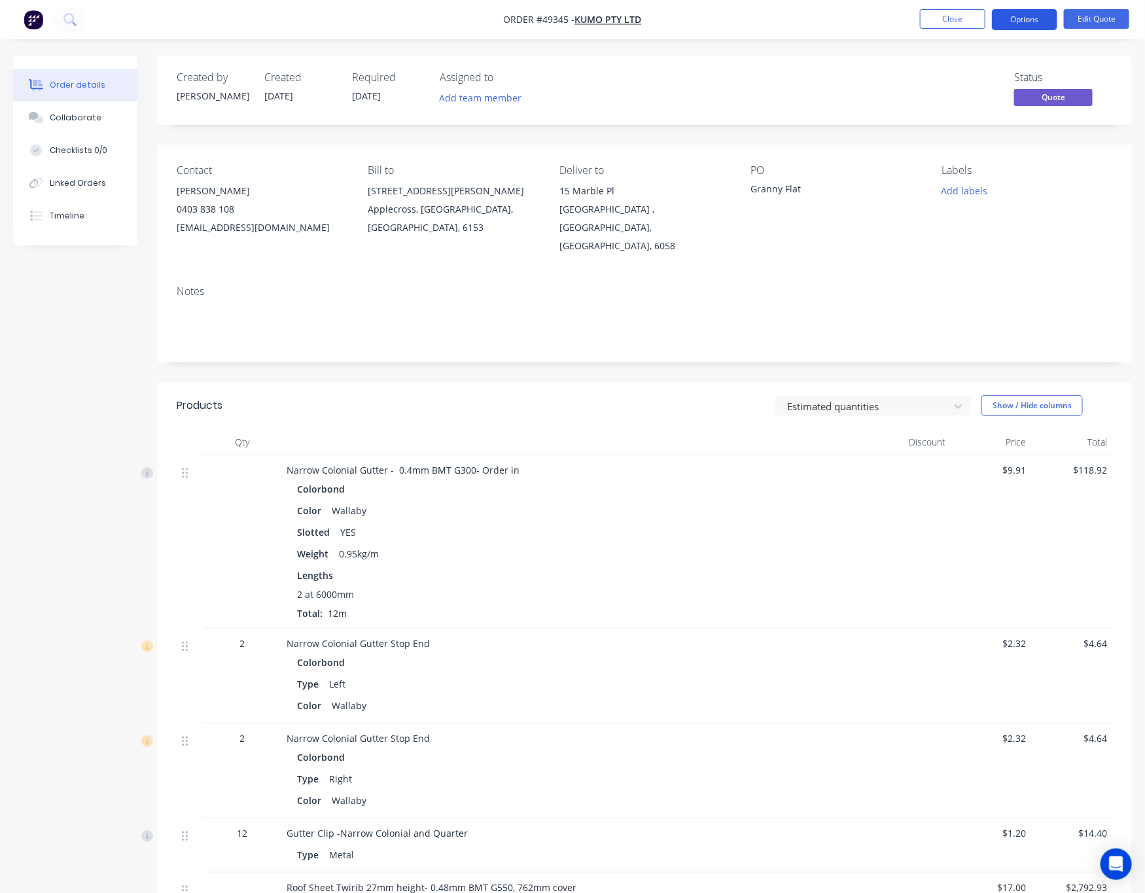
click at [1019, 18] on button "Options" at bounding box center [1024, 19] width 65 height 21
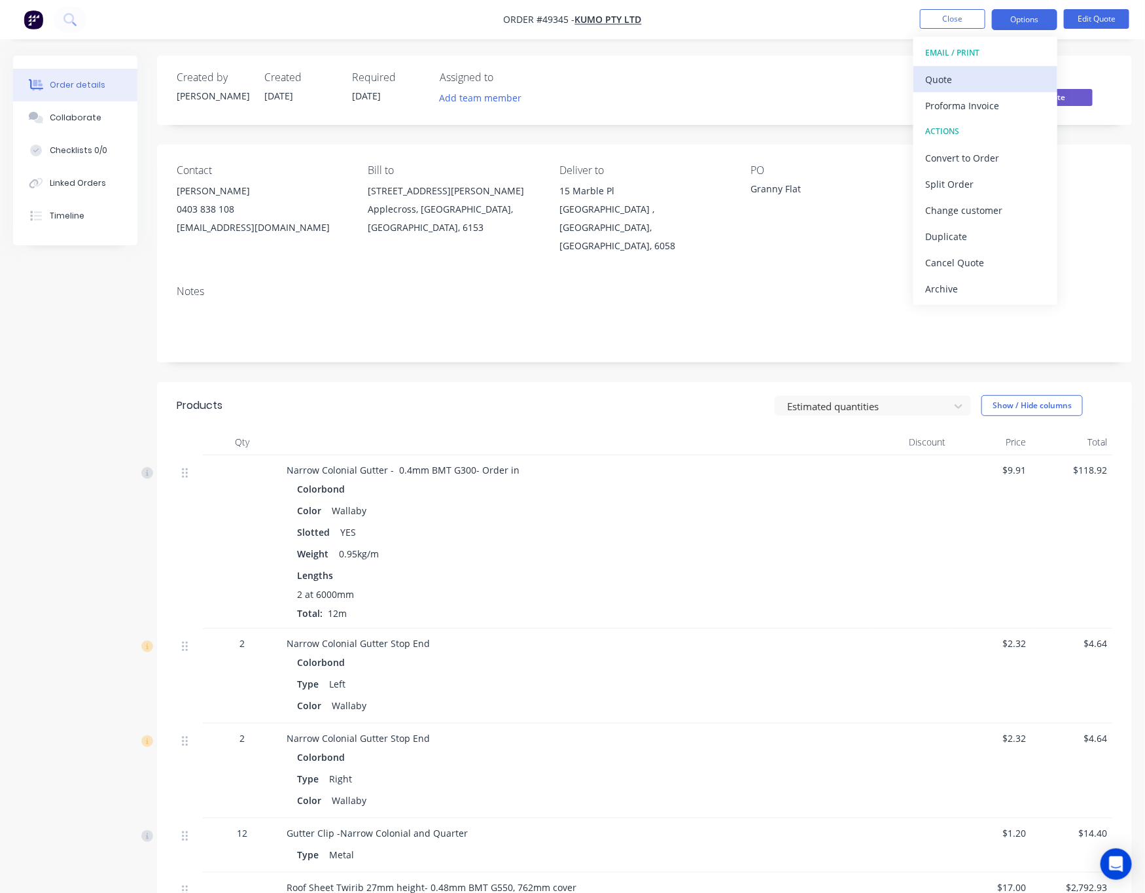
click at [985, 85] on div "Quote" at bounding box center [985, 79] width 120 height 19
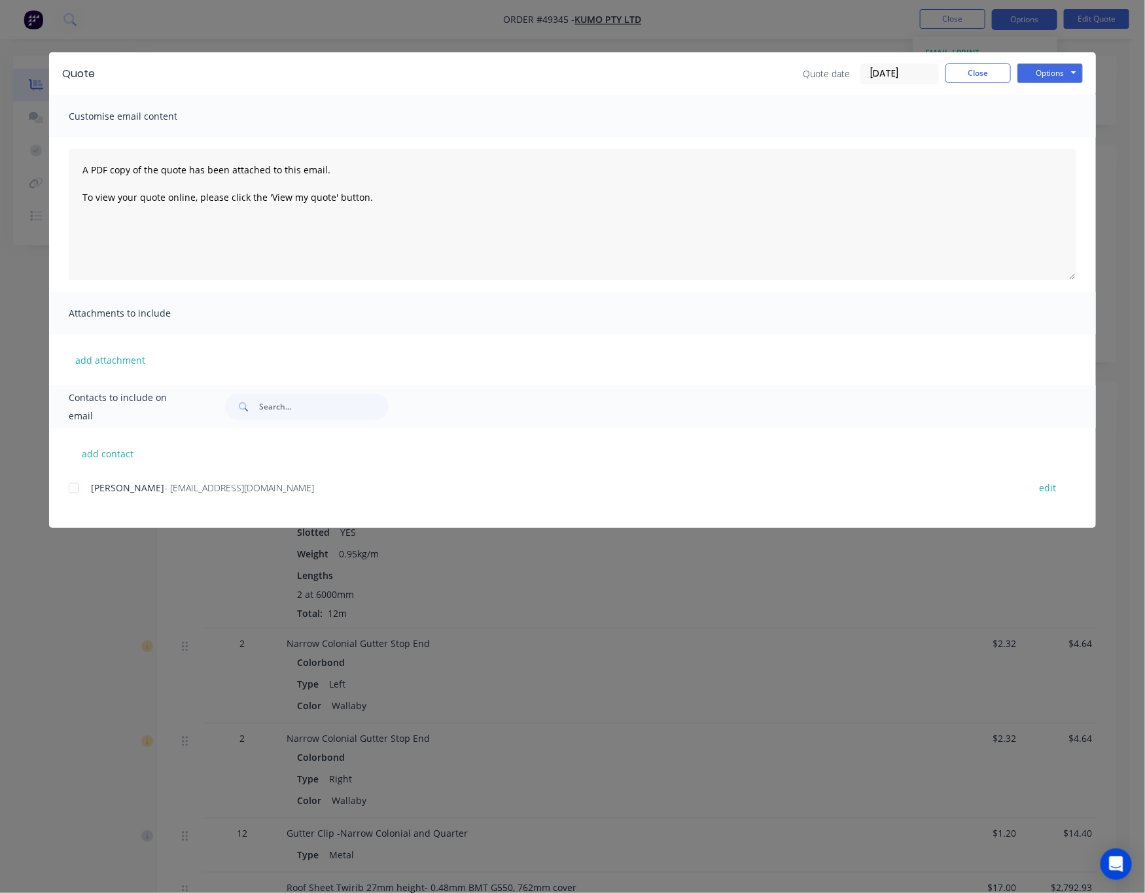
click at [79, 487] on div at bounding box center [74, 488] width 26 height 26
click at [1058, 71] on button "Options" at bounding box center [1049, 73] width 65 height 20
click at [1069, 140] on button "Email" at bounding box center [1059, 140] width 84 height 22
click at [71, 624] on div "Quote Quote date 10/10/25 Close Options Preview Print Email Customise email con…" at bounding box center [572, 446] width 1145 height 893
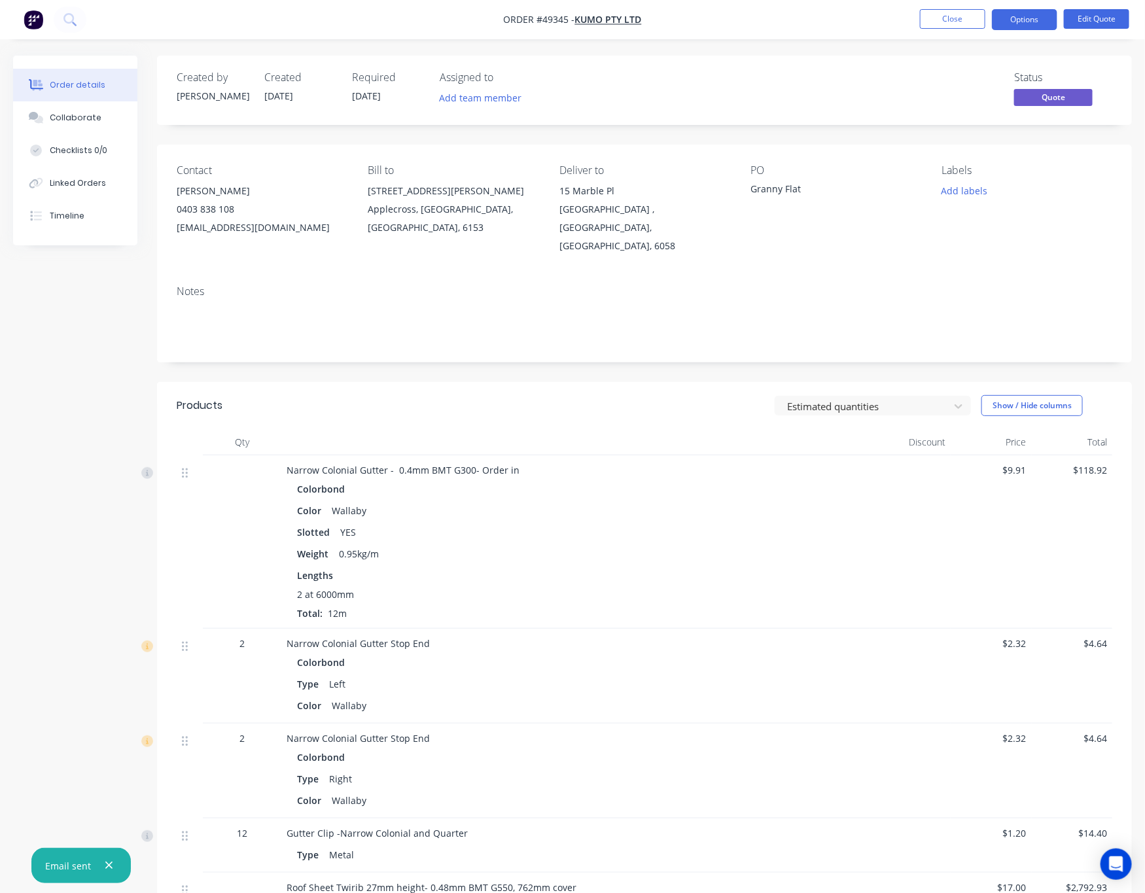
drag, startPoint x: 422, startPoint y: 34, endPoint x: 414, endPoint y: 28, distance: 9.8
drag, startPoint x: 414, startPoint y: 28, endPoint x: 69, endPoint y: 381, distance: 493.5
click at [69, 381] on div "Created by Rachel Created 16/09/25 Required 16/09/25 Assigned to Add team membe…" at bounding box center [572, 749] width 1118 height 1386
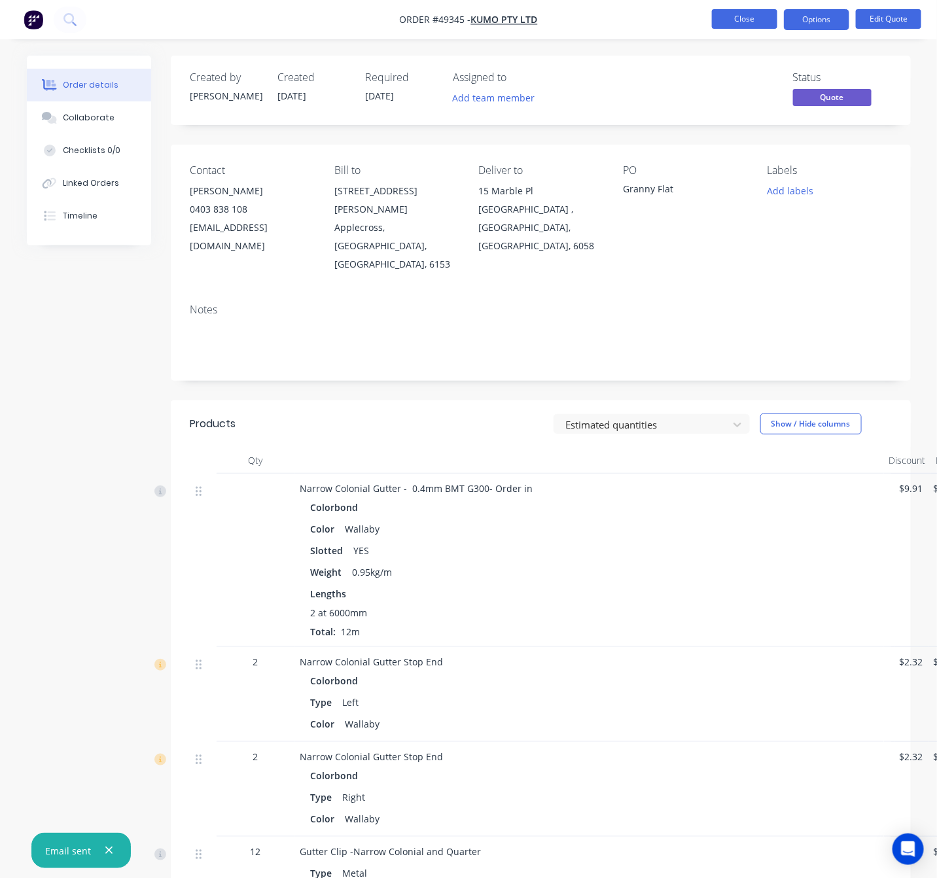
click at [746, 20] on button "Close" at bounding box center [744, 19] width 65 height 20
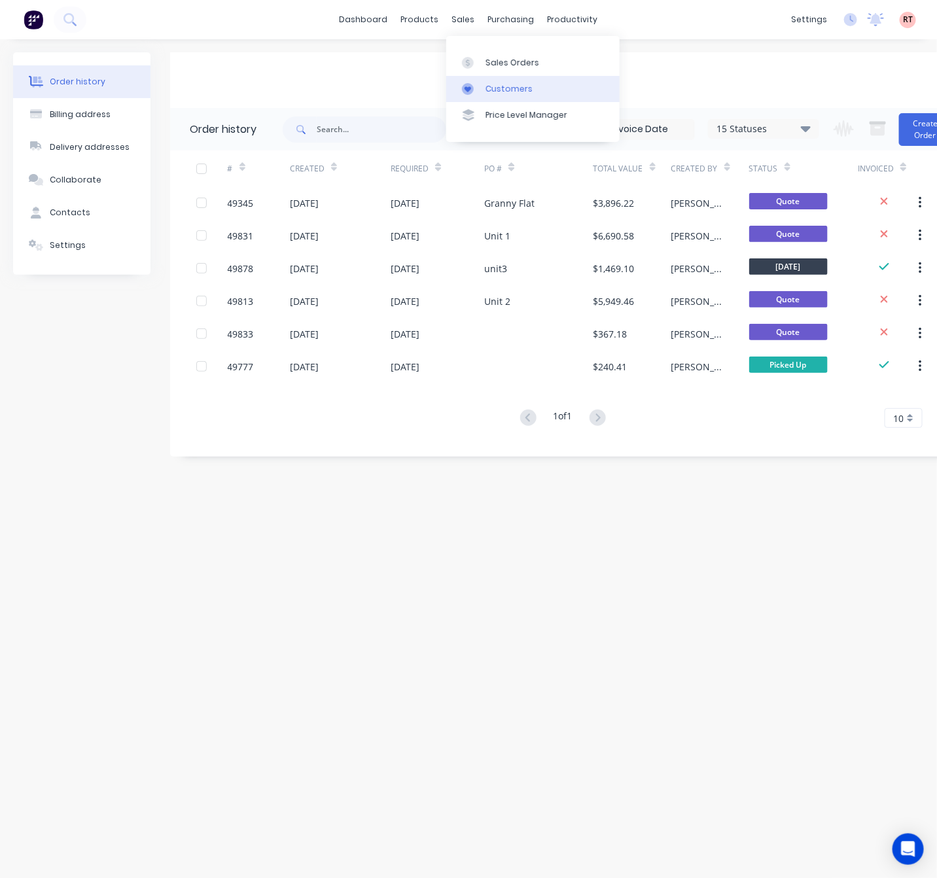
click at [483, 81] on link "Customers" at bounding box center [532, 89] width 173 height 26
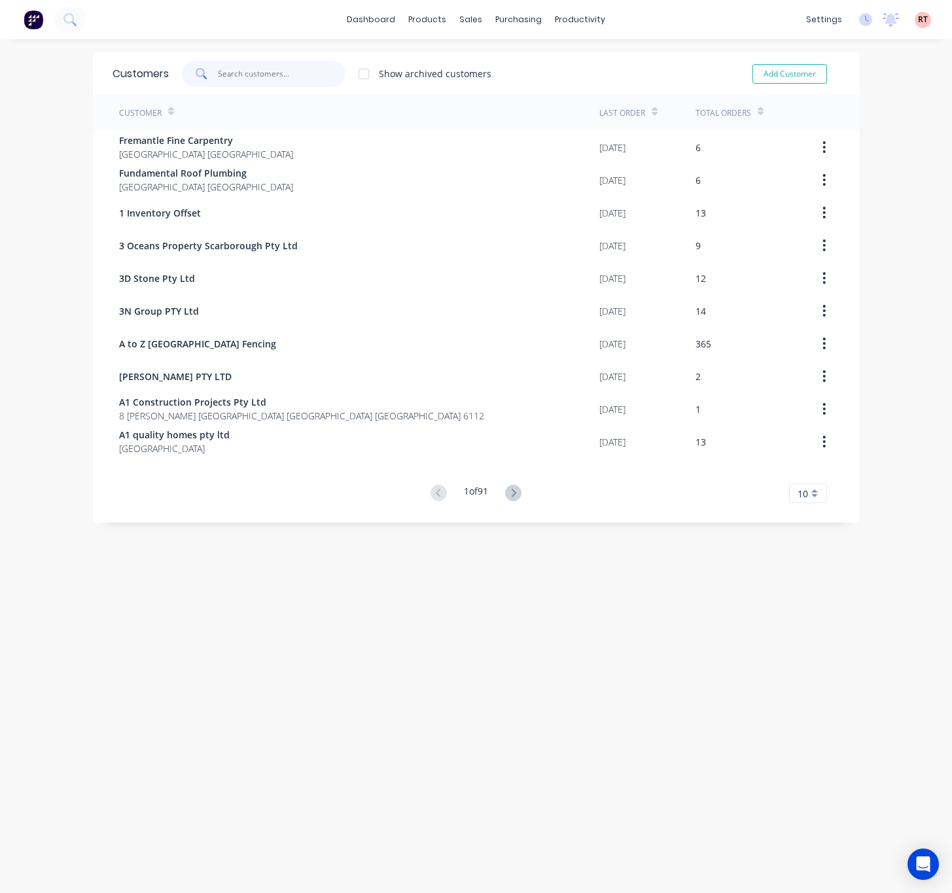
click at [264, 71] on input "text" at bounding box center [282, 74] width 128 height 26
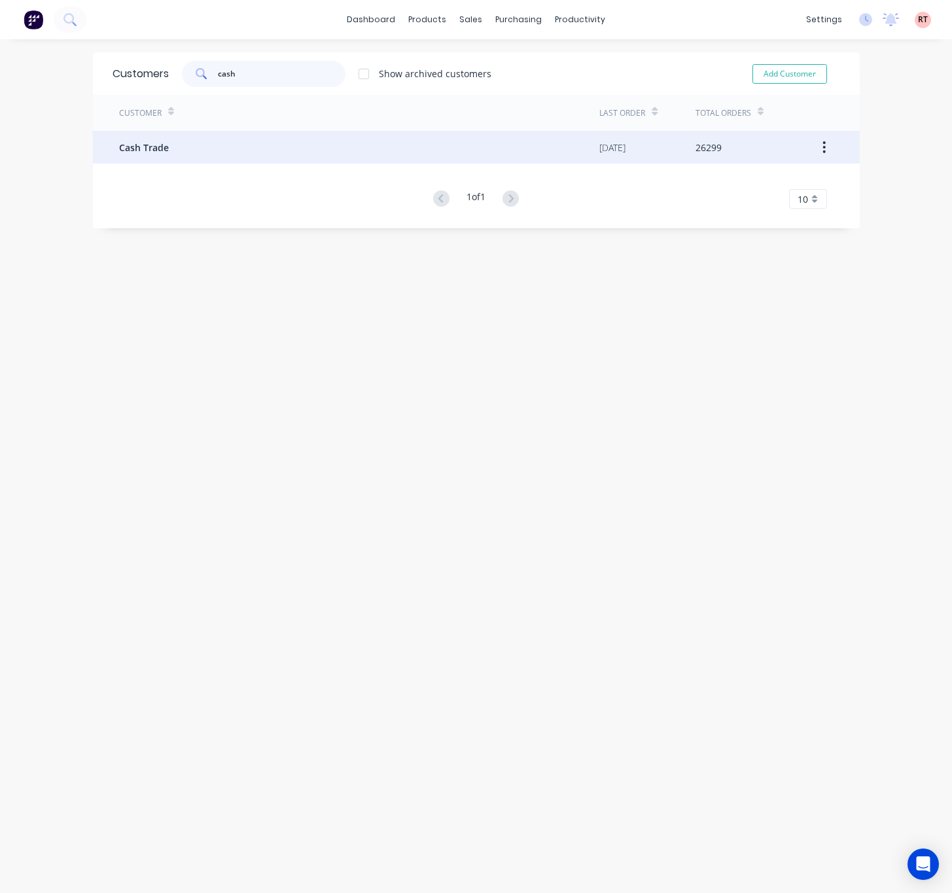
type input "cash"
click at [297, 150] on div "Cash Trade" at bounding box center [359, 147] width 481 height 33
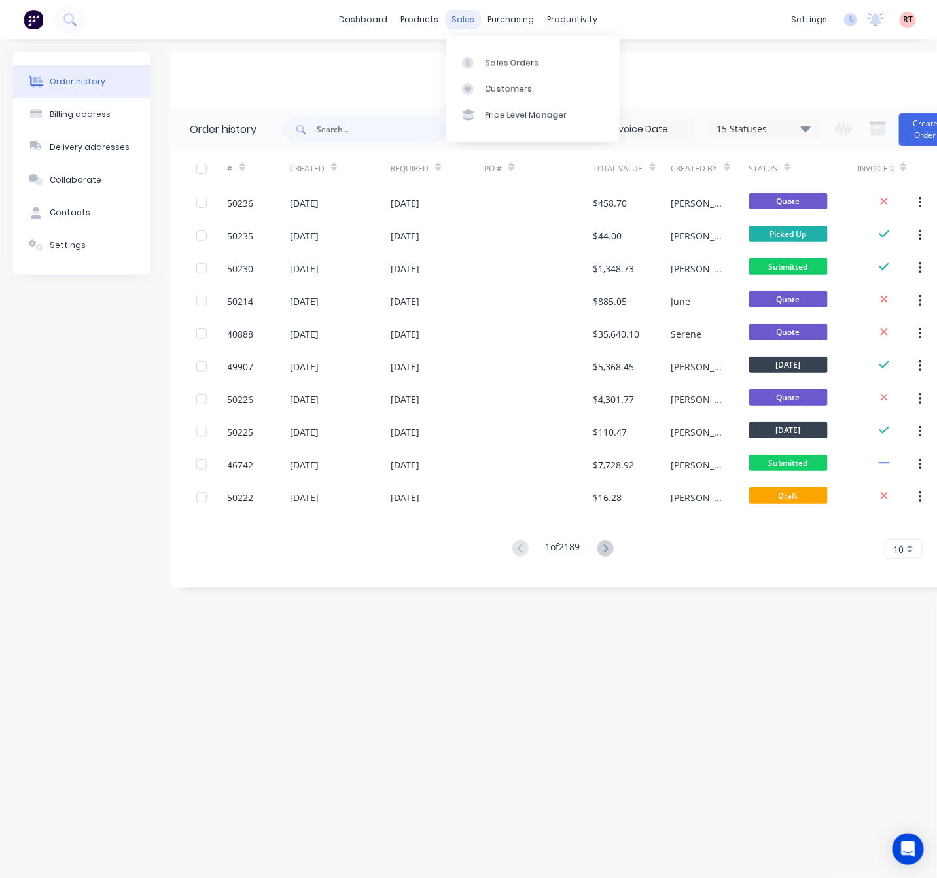
click at [467, 22] on div "sales" at bounding box center [463, 20] width 36 height 20
click at [481, 63] on div at bounding box center [472, 63] width 20 height 12
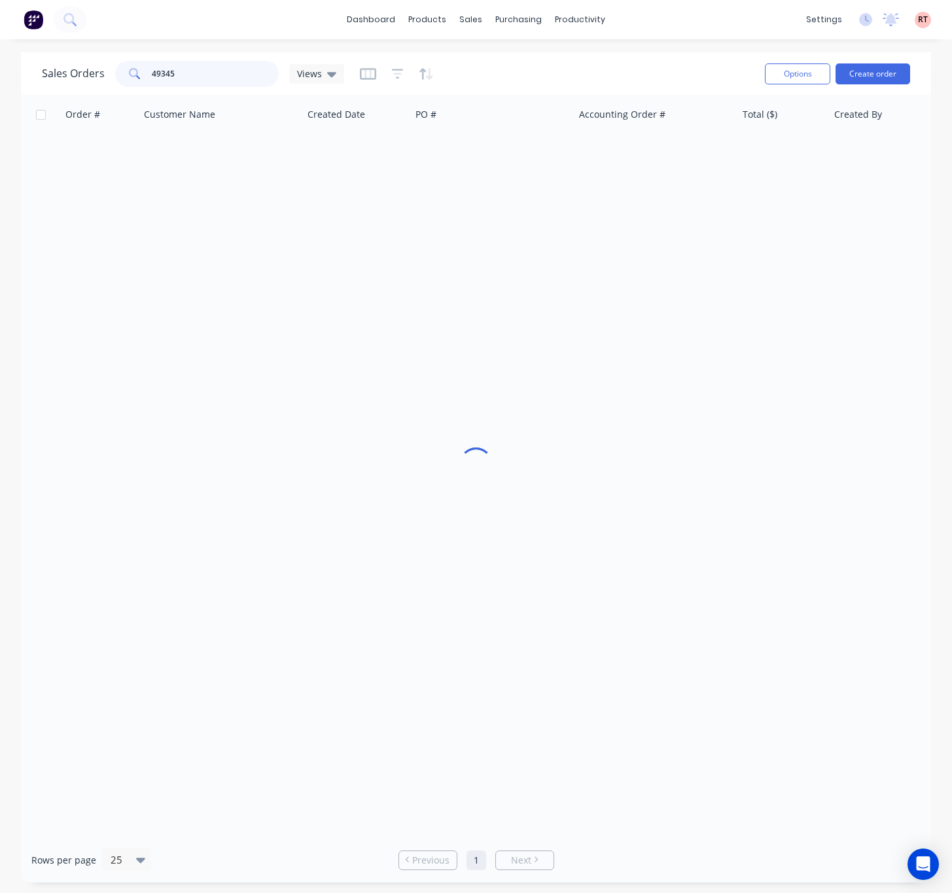
drag, startPoint x: 224, startPoint y: 77, endPoint x: 53, endPoint y: 91, distance: 172.0
click at [53, 91] on div "Sales Orders 49345 Views Options Create order" at bounding box center [476, 73] width 910 height 43
paste input "32217723"
type input "432217723"
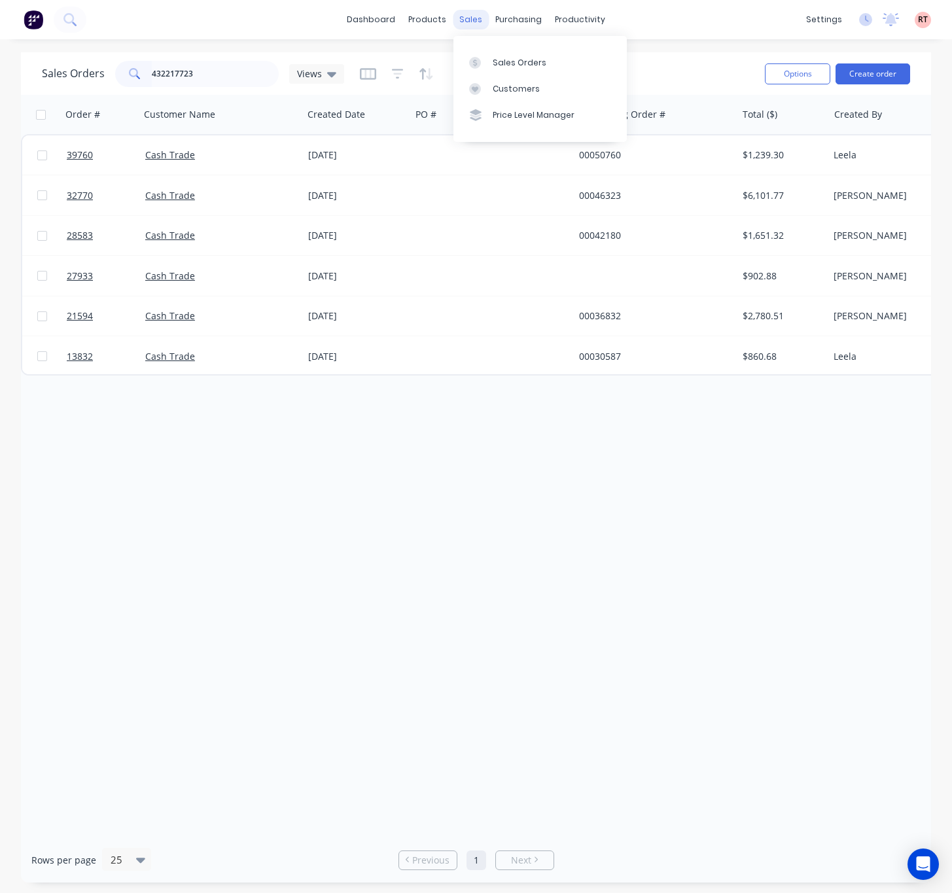
click at [465, 16] on div "sales" at bounding box center [471, 20] width 36 height 20
click at [489, 77] on link "Customers" at bounding box center [539, 89] width 173 height 26
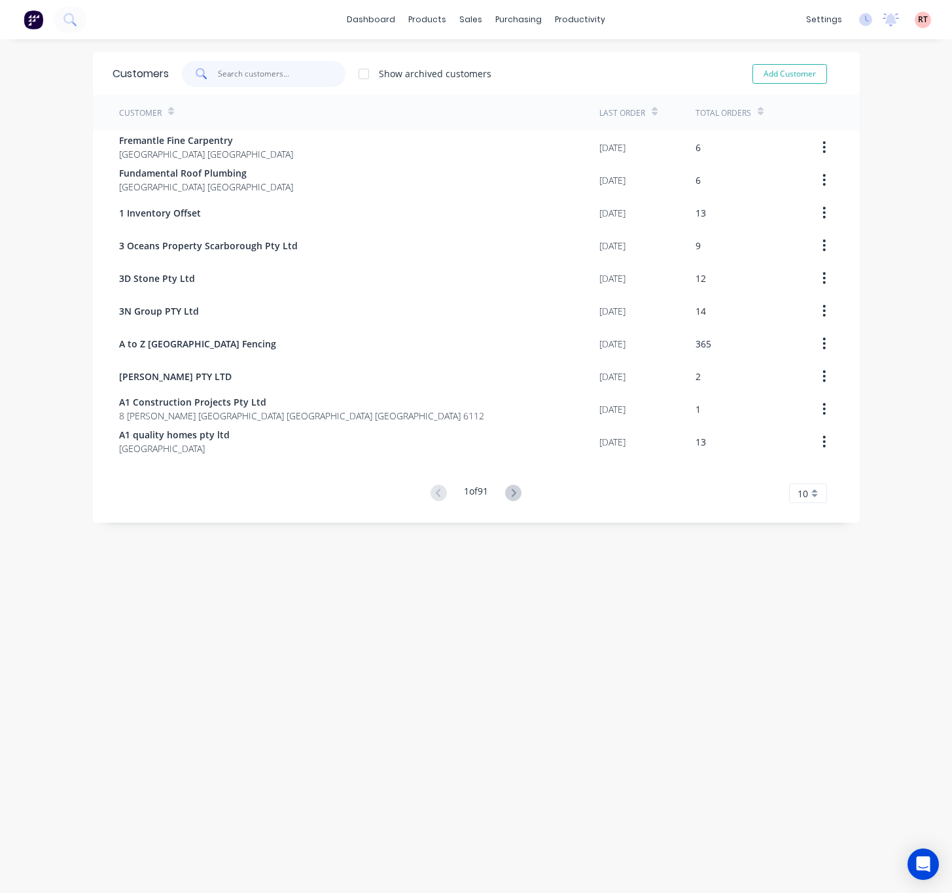
click at [290, 69] on input "text" at bounding box center [282, 74] width 128 height 26
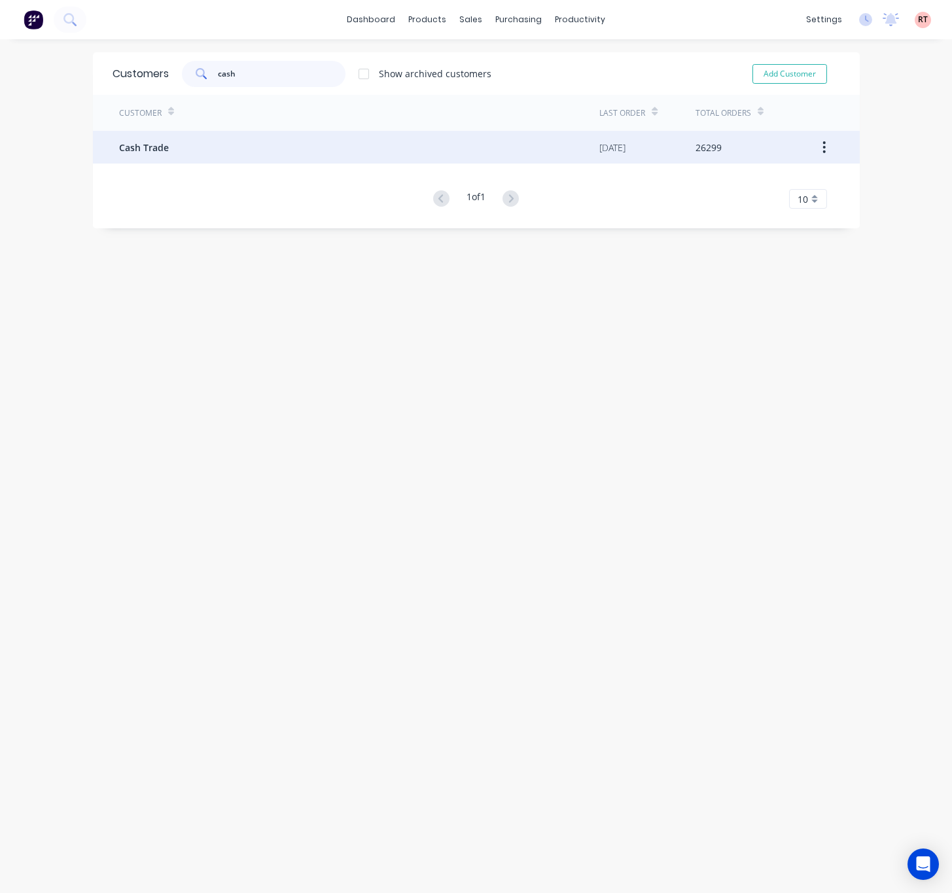
type input "cash"
click at [487, 158] on div "Cash Trade" at bounding box center [359, 147] width 481 height 33
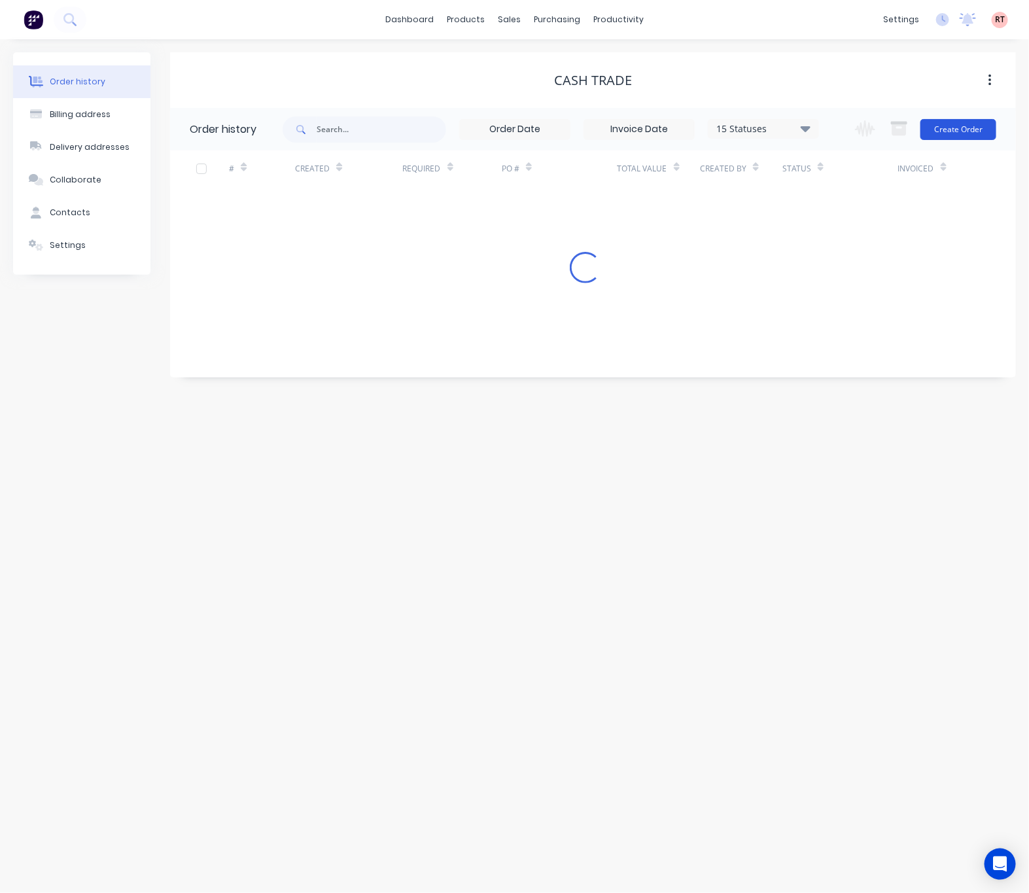
click at [948, 124] on button "Create Order" at bounding box center [958, 129] width 76 height 21
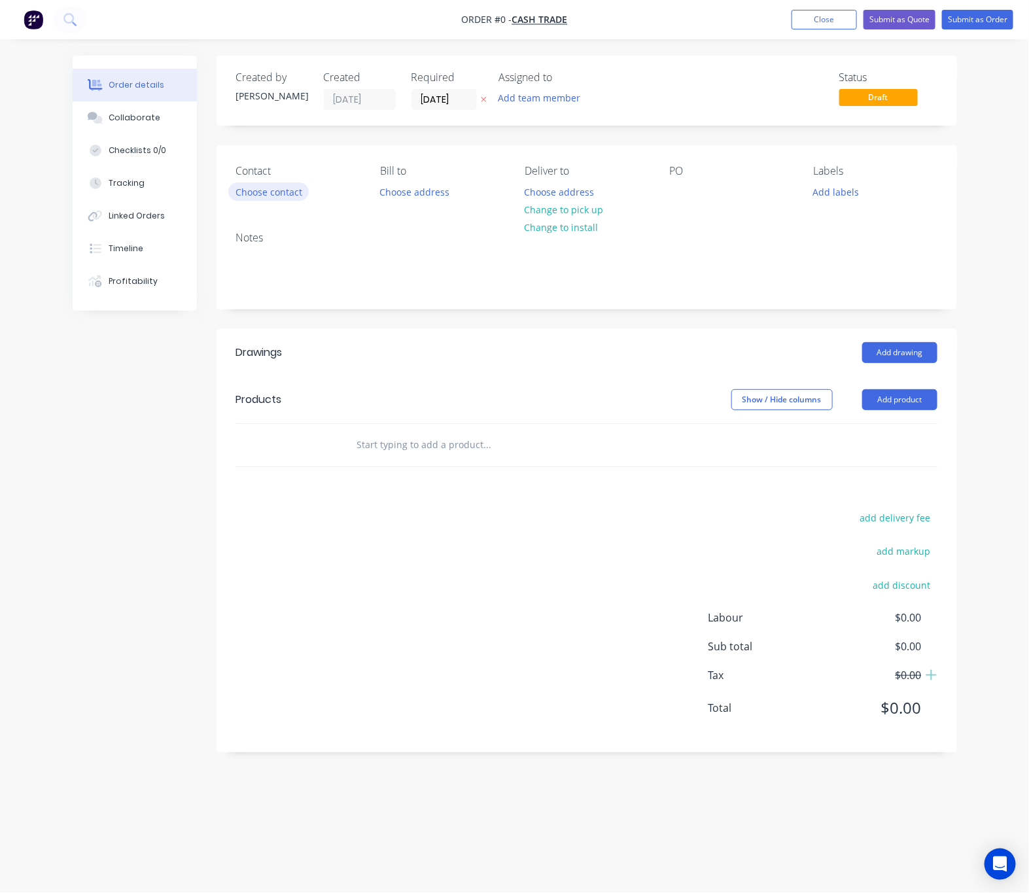
click at [267, 192] on button "Choose contact" at bounding box center [268, 191] width 80 height 18
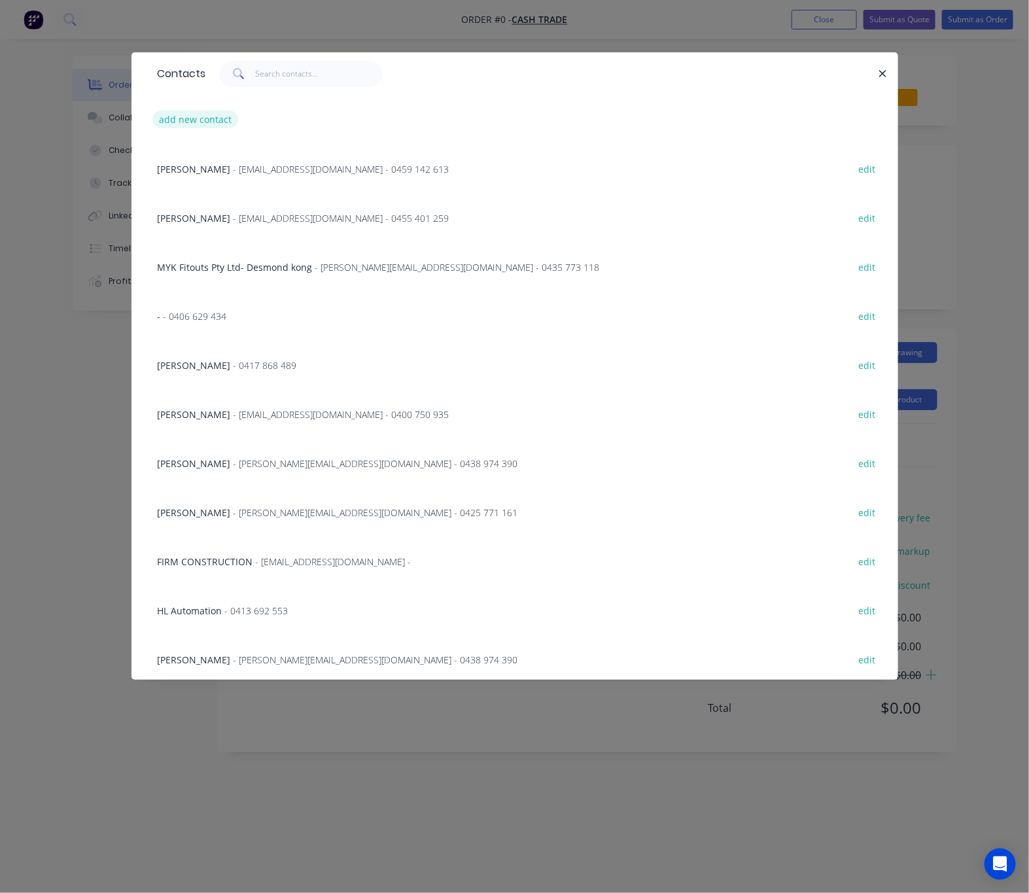
click at [199, 116] on button "add new contact" at bounding box center [195, 120] width 86 height 18
select select "AU"
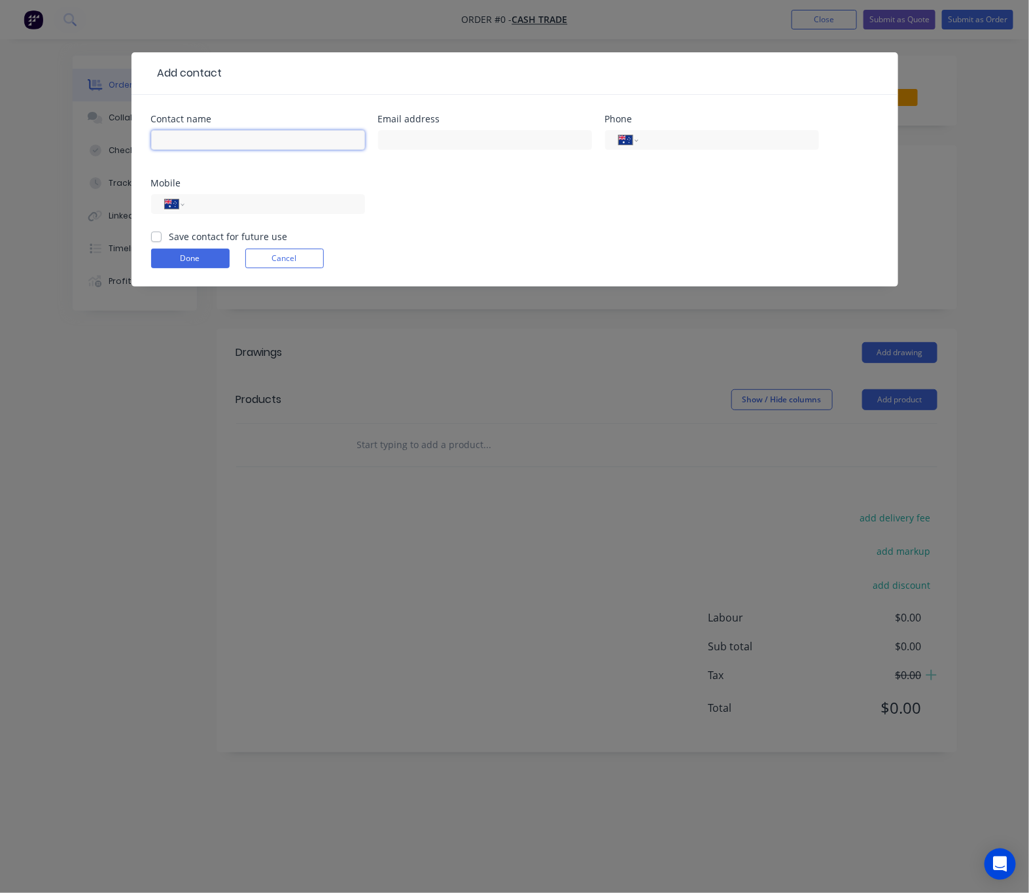
click at [249, 142] on input "text" at bounding box center [258, 140] width 214 height 20
type input "Jason Snowden"
click at [440, 141] on input "text" at bounding box center [485, 140] width 214 height 20
click at [515, 139] on input "text" at bounding box center [485, 140] width 214 height 20
paste input "techniqueplastering@gmail.com"
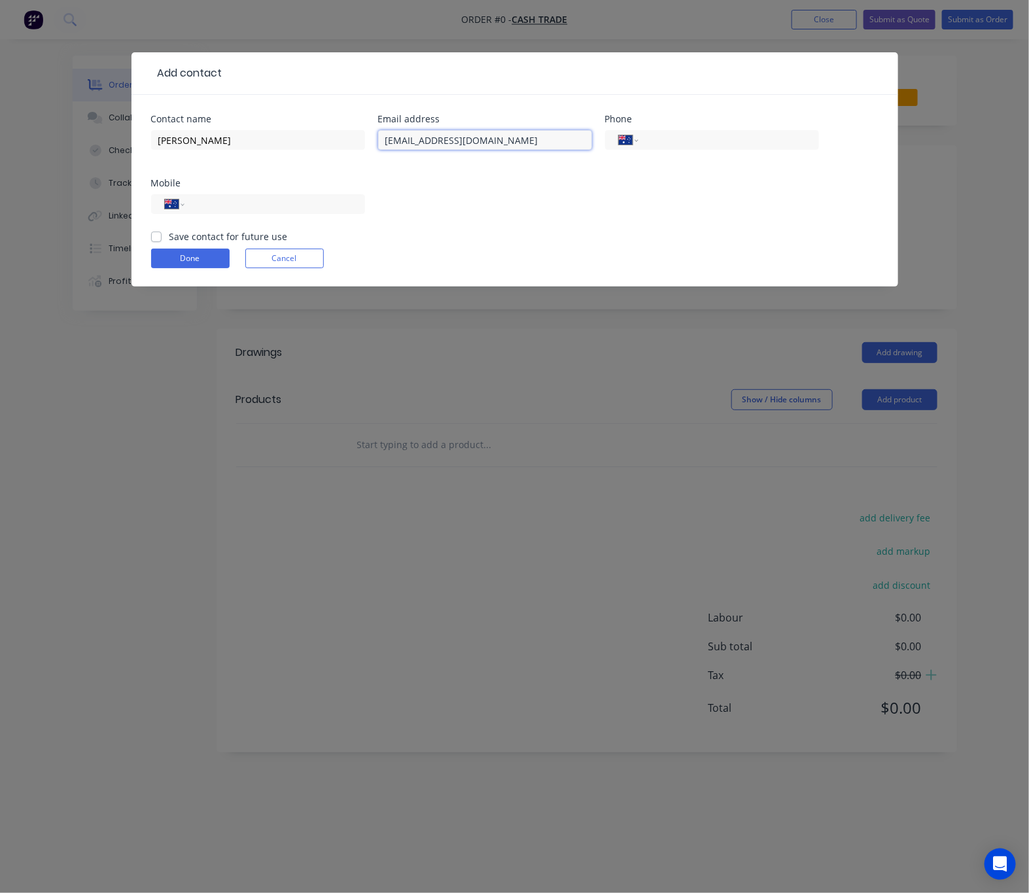
click at [403, 139] on input "techniqueplastering@gmail.com" at bounding box center [485, 140] width 214 height 20
type input "techniqueplastering@gmail.com"
click at [318, 197] on input "tel" at bounding box center [272, 204] width 157 height 15
click at [230, 204] on input "tel" at bounding box center [272, 204] width 157 height 15
paste input "0432 217 723"
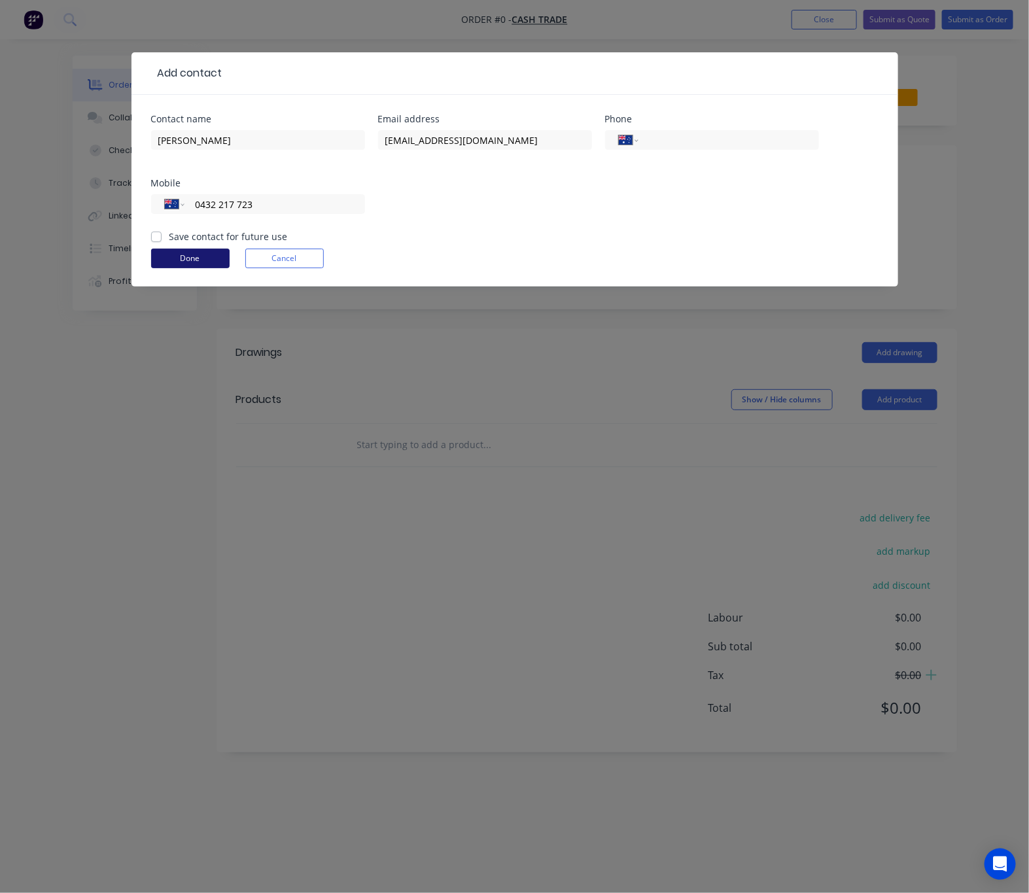
type input "0432 217 723"
click at [183, 259] on button "Done" at bounding box center [190, 259] width 78 height 20
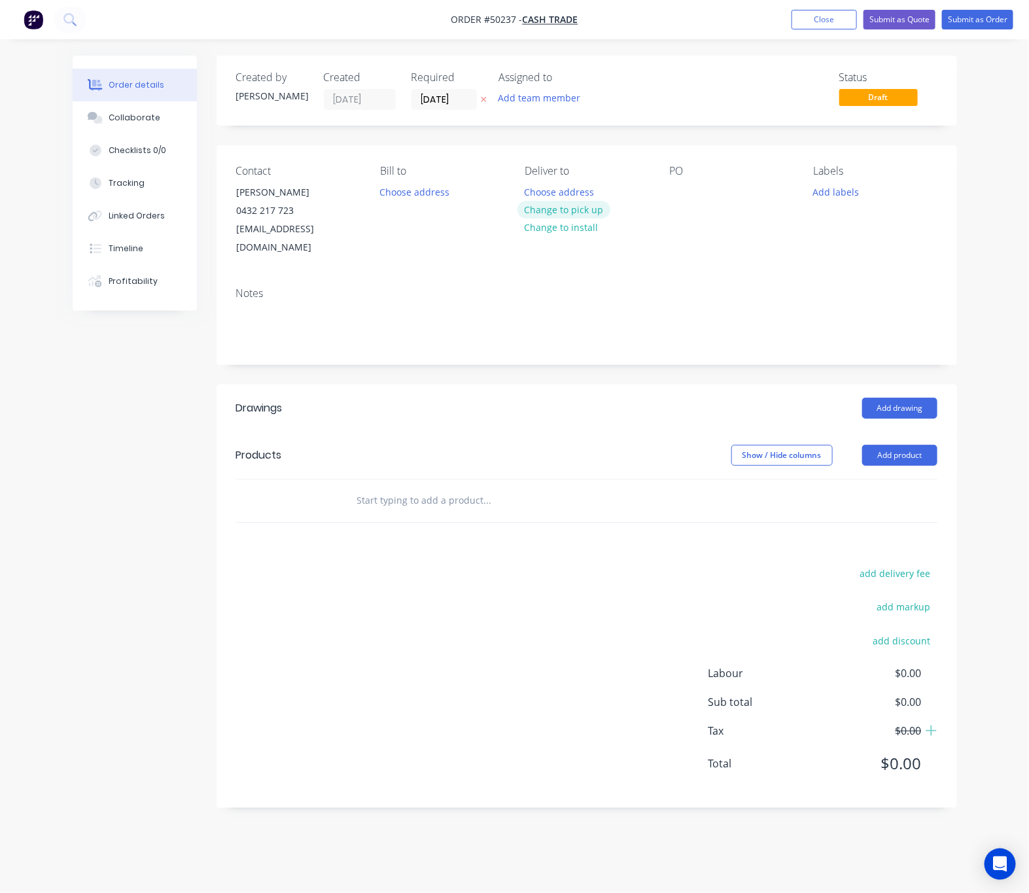
click at [581, 207] on button "Change to pick up" at bounding box center [563, 210] width 93 height 18
click at [893, 445] on button "Add product" at bounding box center [899, 455] width 75 height 21
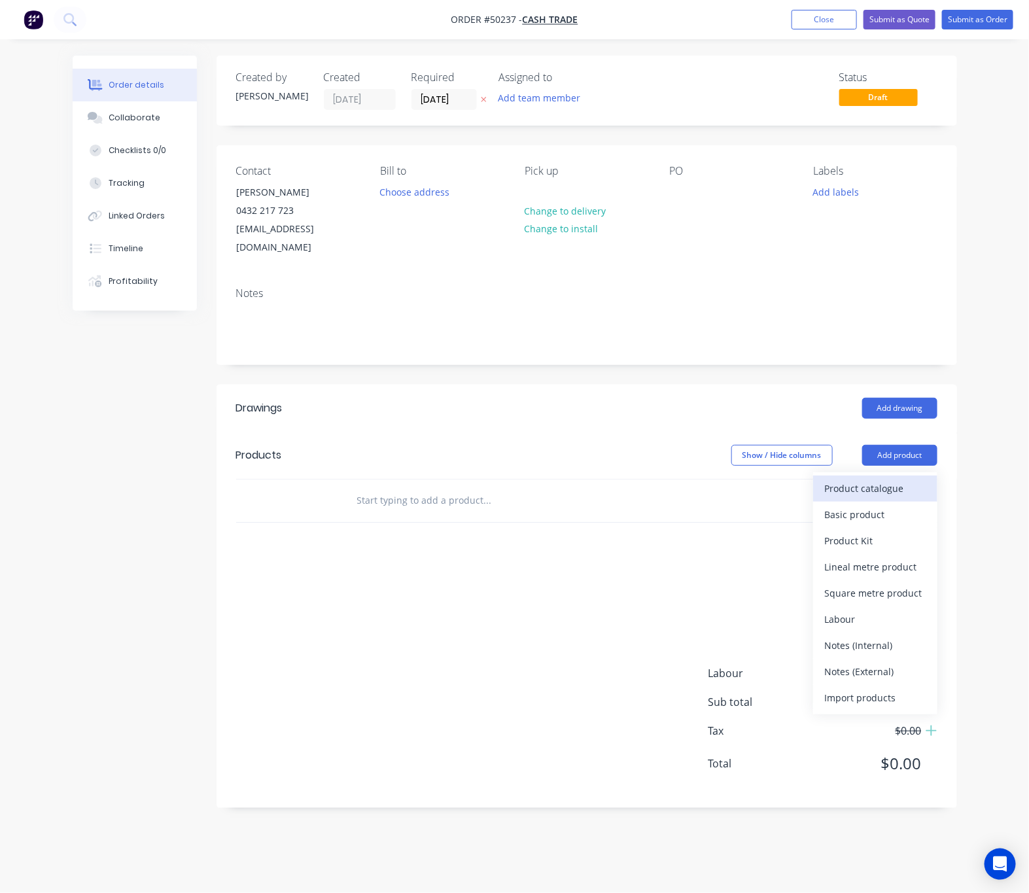
click at [858, 479] on div "Product catalogue" at bounding box center [875, 488] width 101 height 19
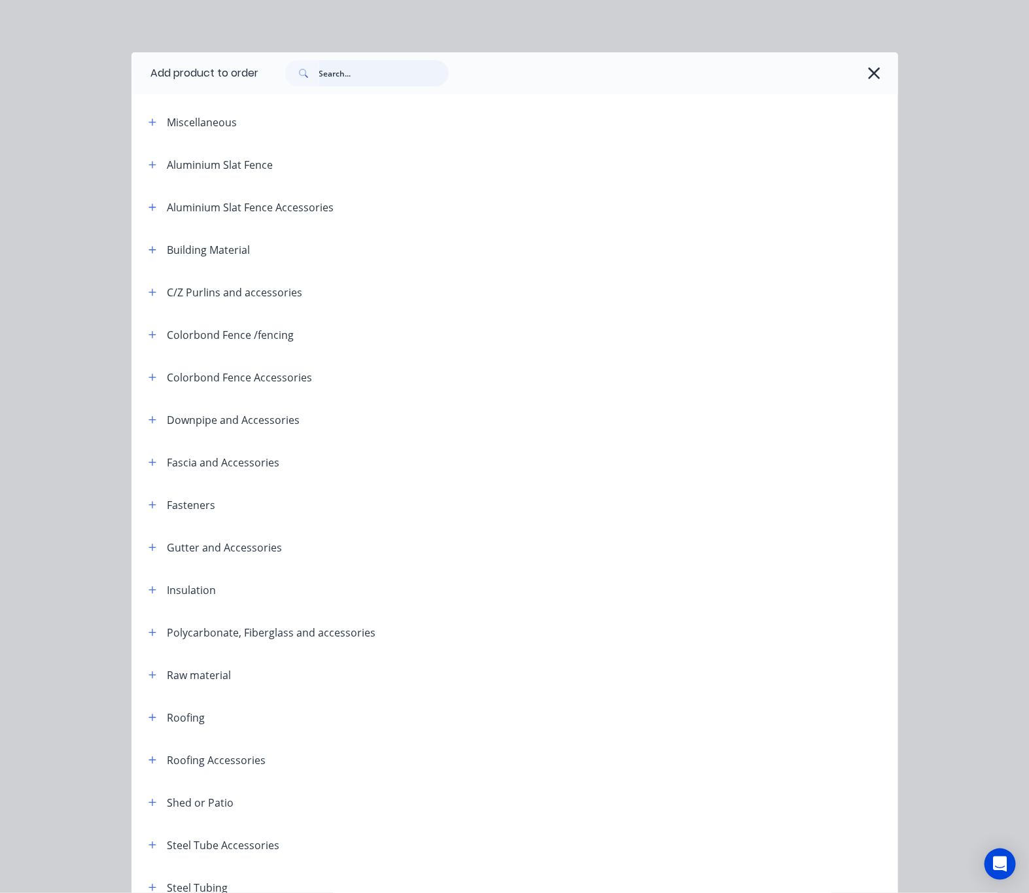
click at [361, 65] on input "text" at bounding box center [384, 73] width 130 height 26
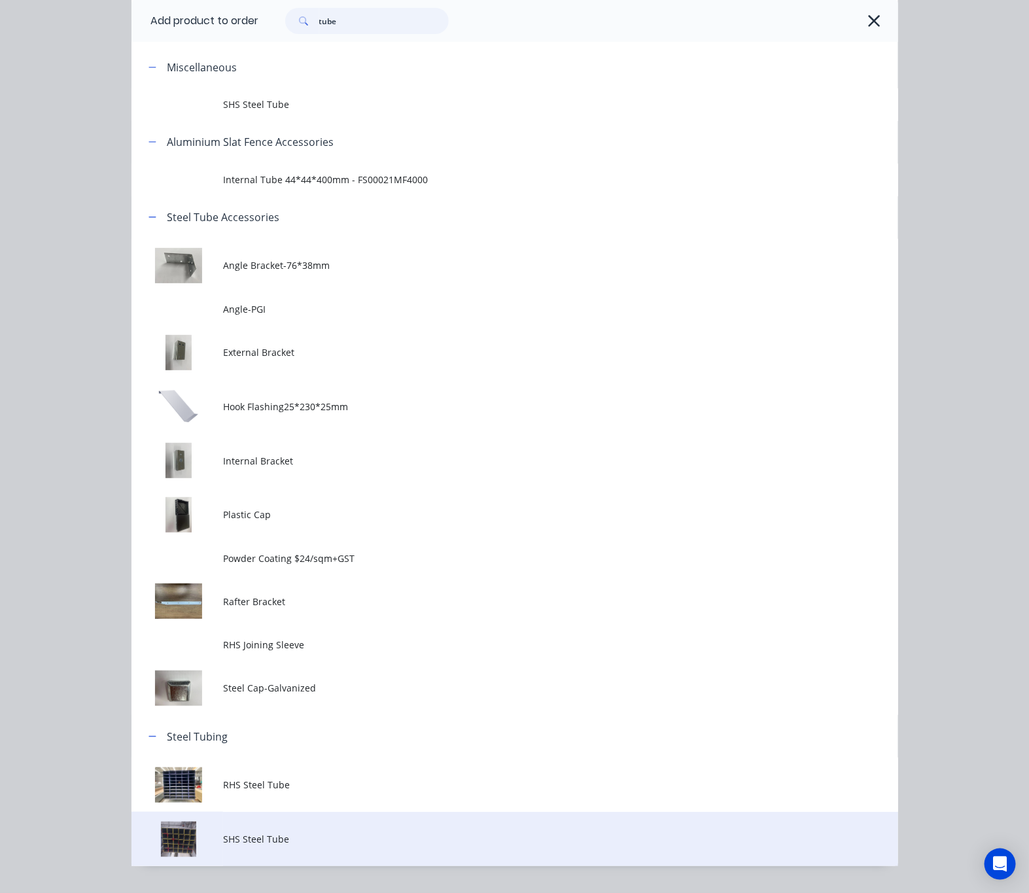
scroll to position [85, 0]
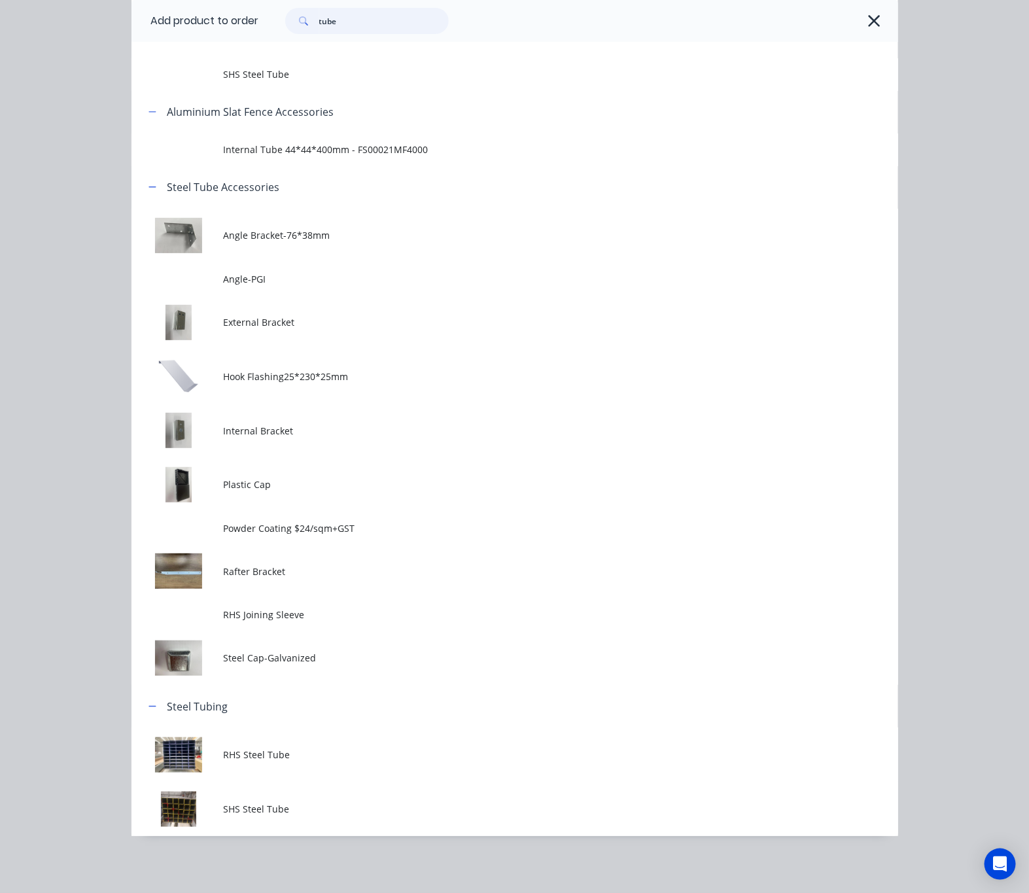
type input "tube"
click at [412, 780] on td "RHS Steel Tube" at bounding box center [560, 754] width 674 height 54
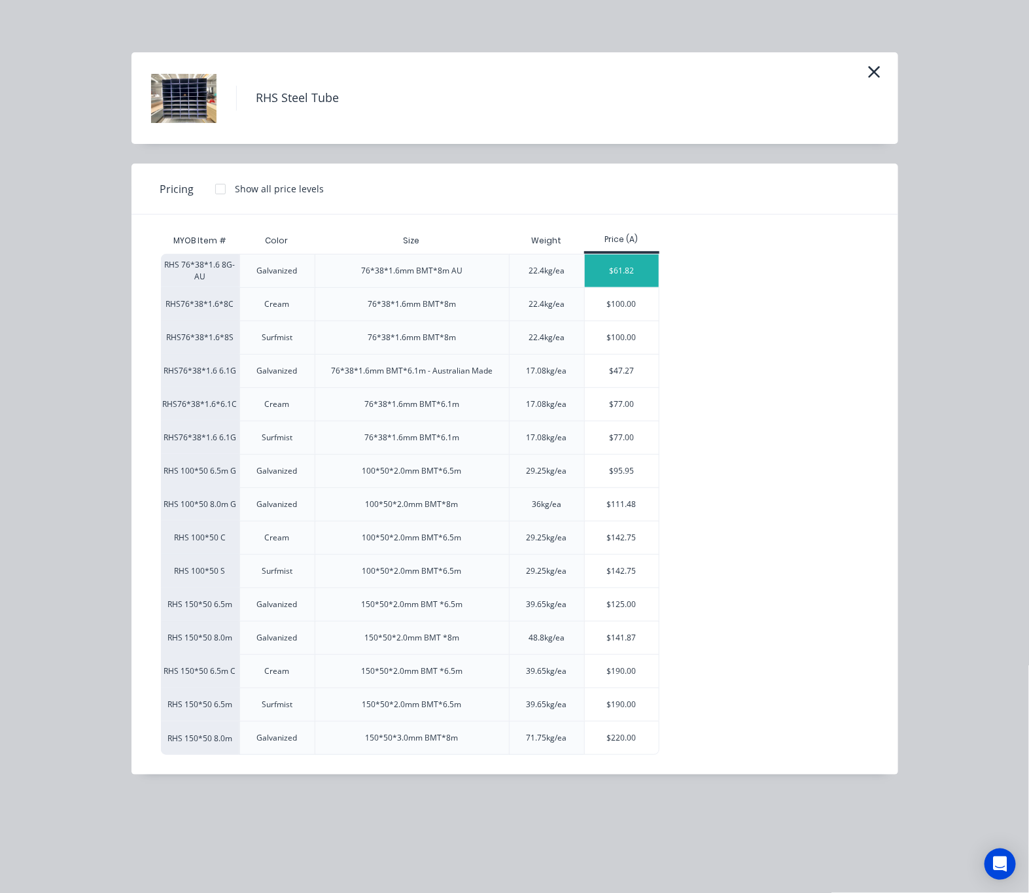
click at [615, 271] on div "$61.82" at bounding box center [622, 270] width 74 height 33
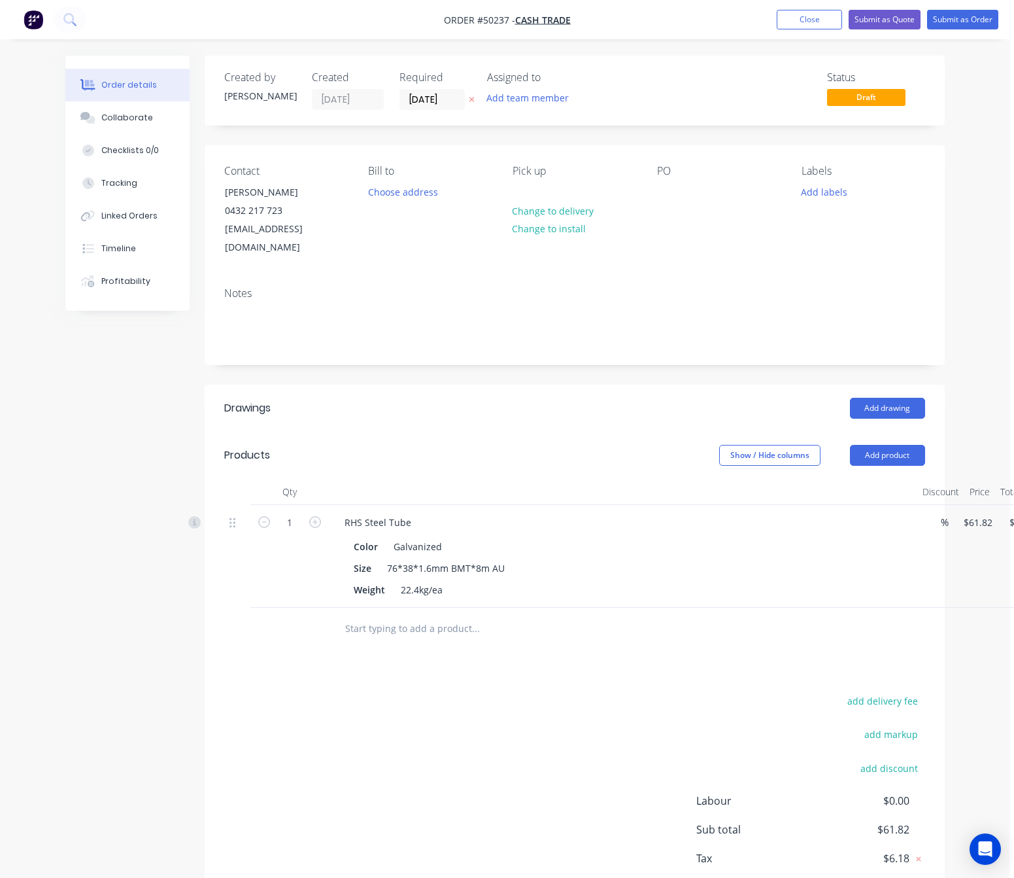
scroll to position [0, 67]
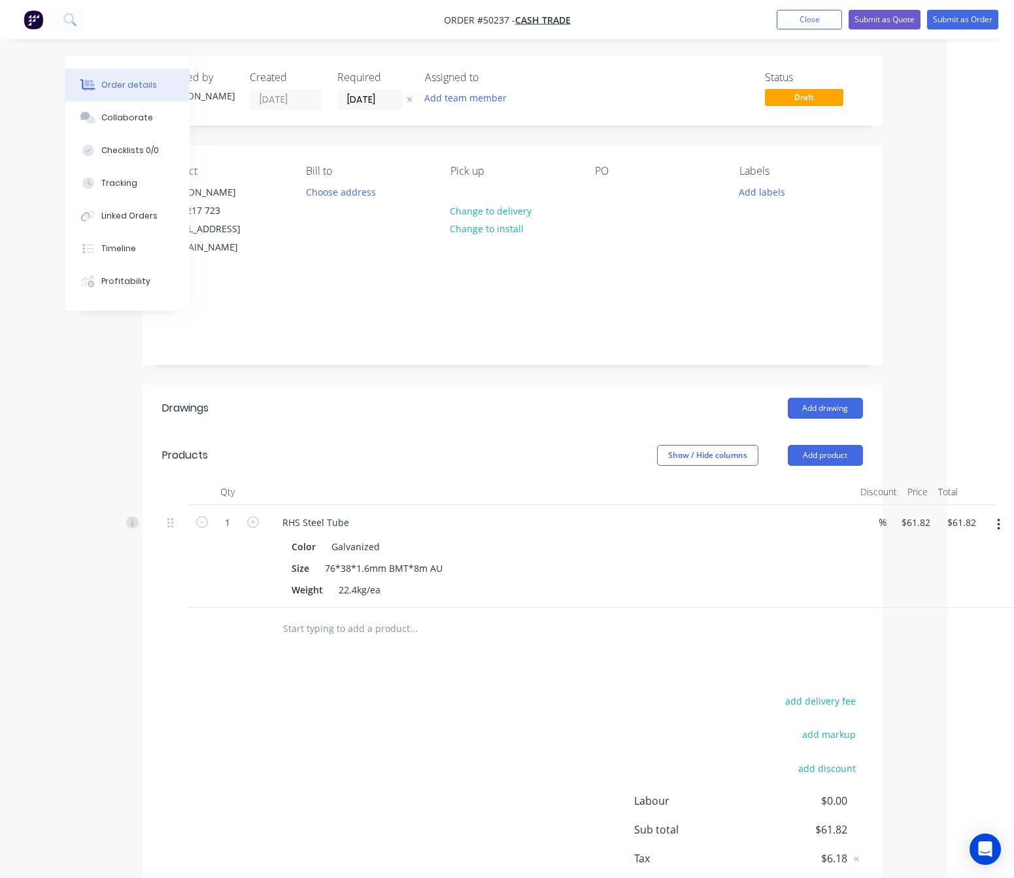
click at [994, 513] on button "button" at bounding box center [999, 525] width 31 height 24
click at [946, 549] on div "Edit" at bounding box center [952, 558] width 101 height 19
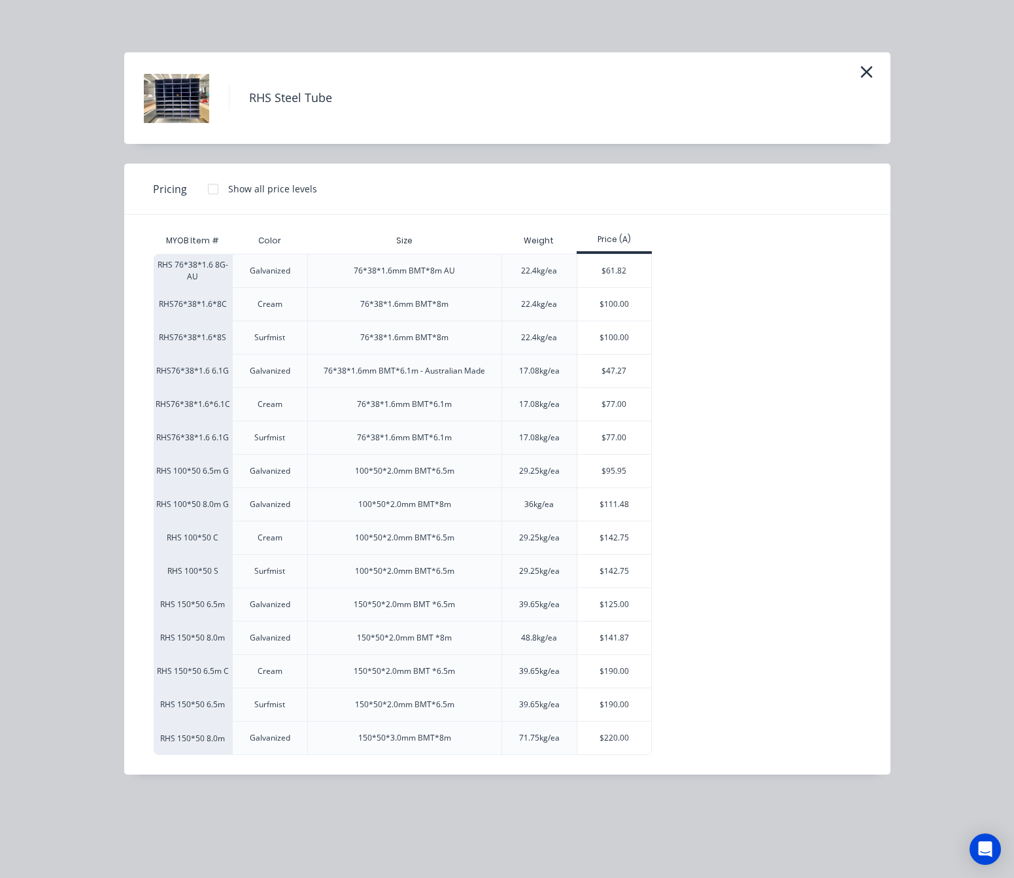
click at [205, 188] on div at bounding box center [213, 189] width 26 height 26
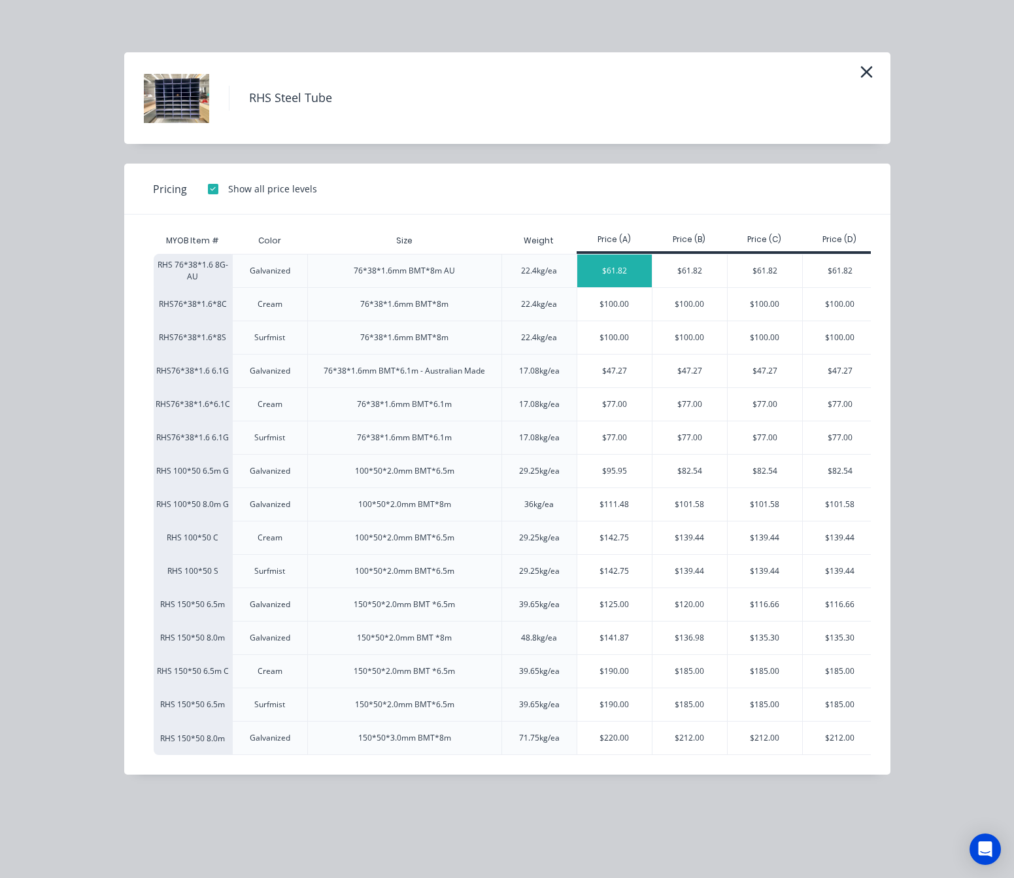
click at [614, 275] on div "$61.82" at bounding box center [615, 270] width 75 height 33
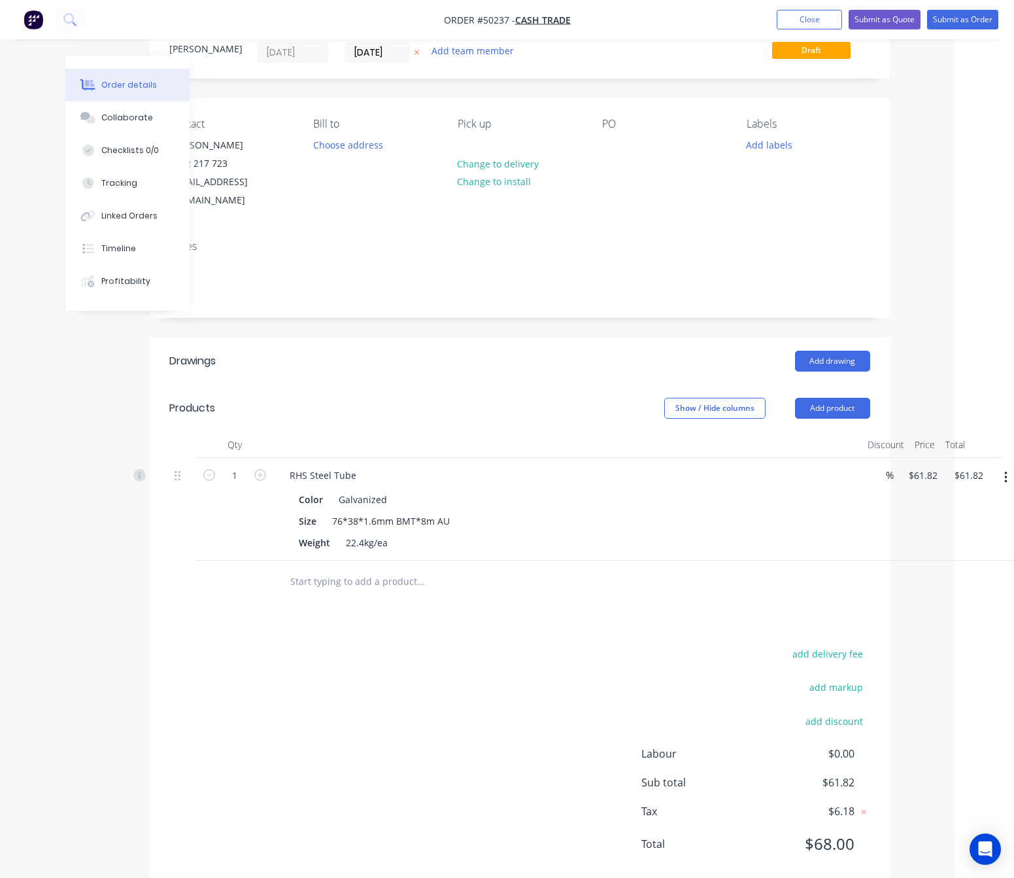
scroll to position [61, 60]
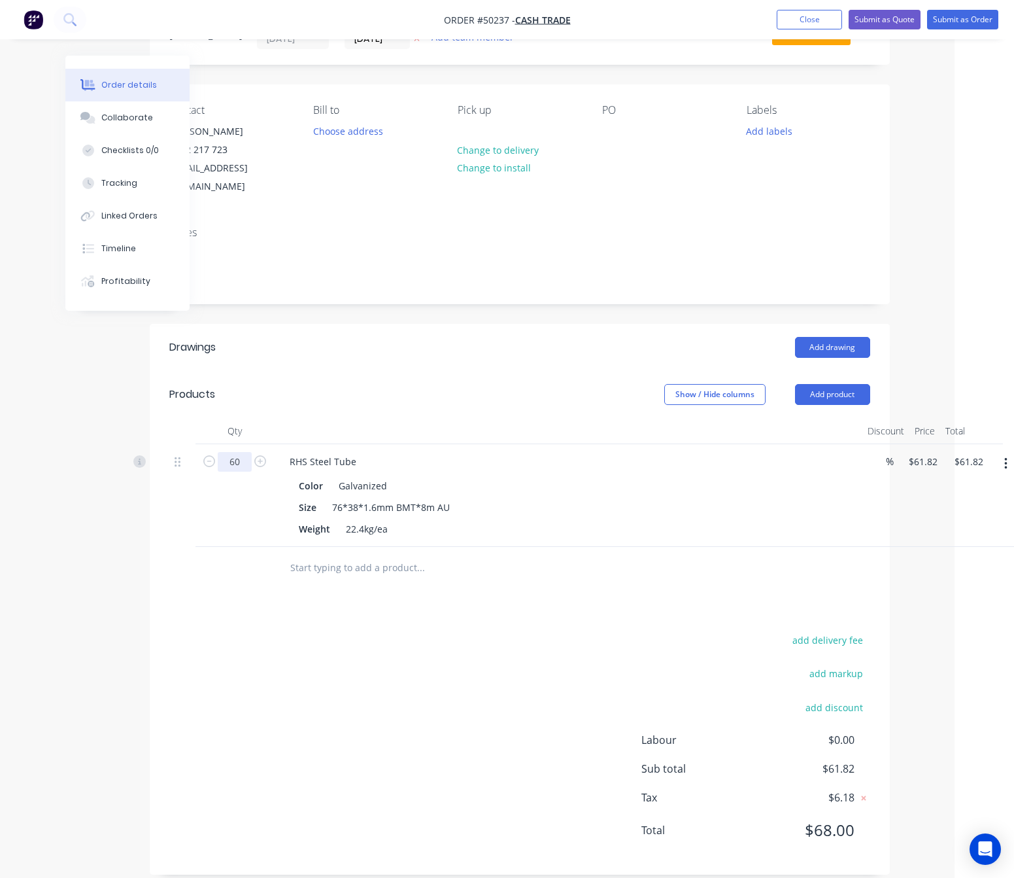
type input "60"
type input "$3,709.20"
click at [303, 609] on div "Drawings Add drawing Products Show / Hide columns Add product Qty Discount Pric…" at bounding box center [520, 599] width 740 height 551
click at [826, 631] on button "add delivery fee" at bounding box center [828, 640] width 84 height 18
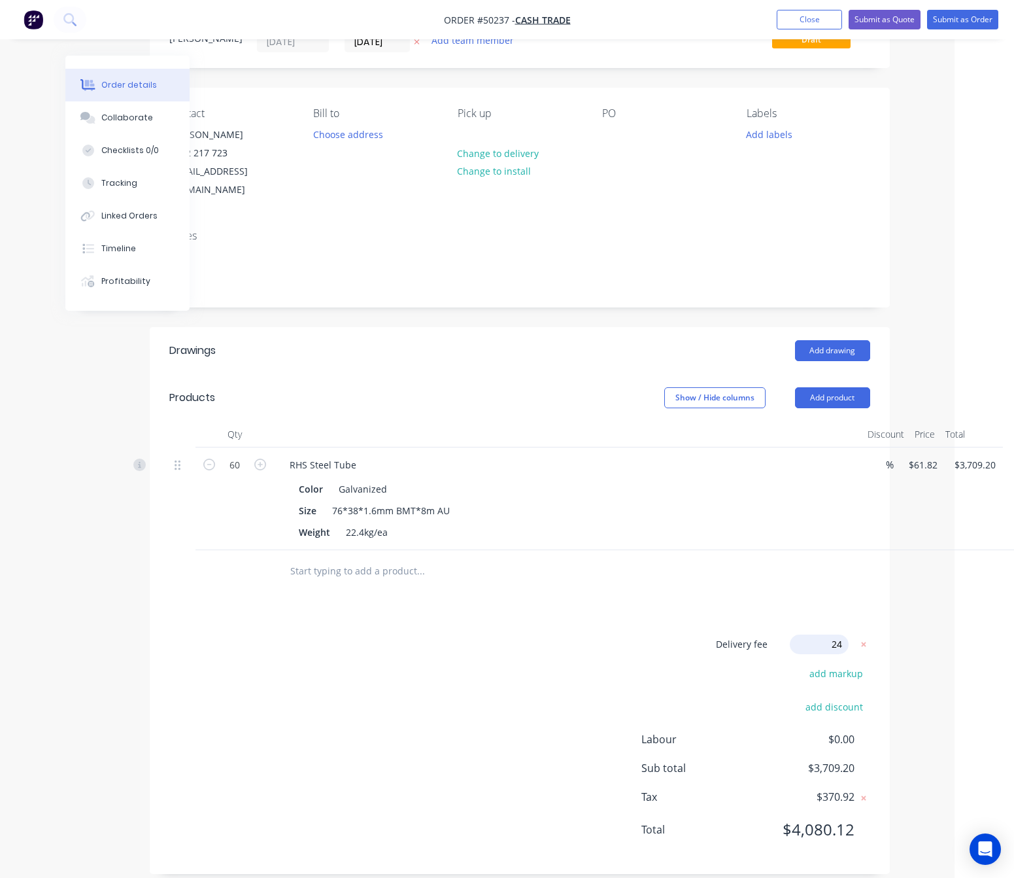
type input "240"
click input "submit" at bounding box center [0, 0] width 0 height 0
click at [493, 655] on div "Delivery fee $240.00 add markup add discount Labour $0.00 Sub total $3,949.20 T…" at bounding box center [519, 745] width 701 height 217
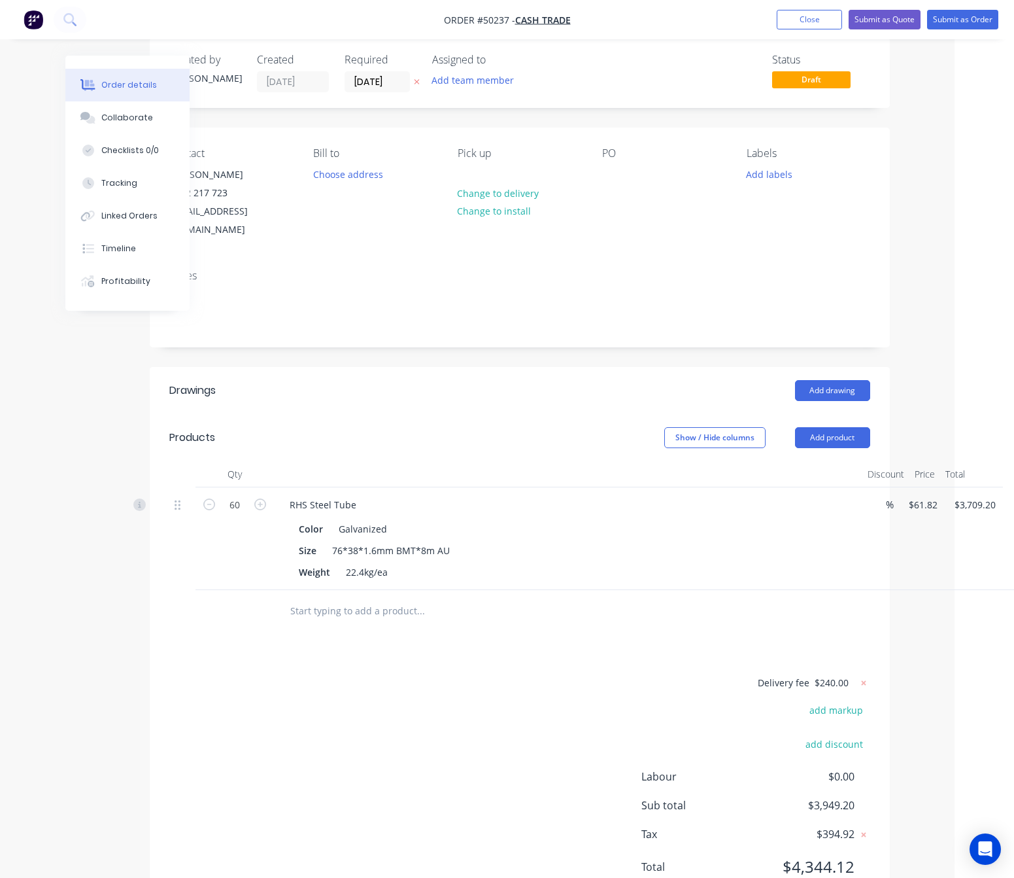
scroll to position [0, 60]
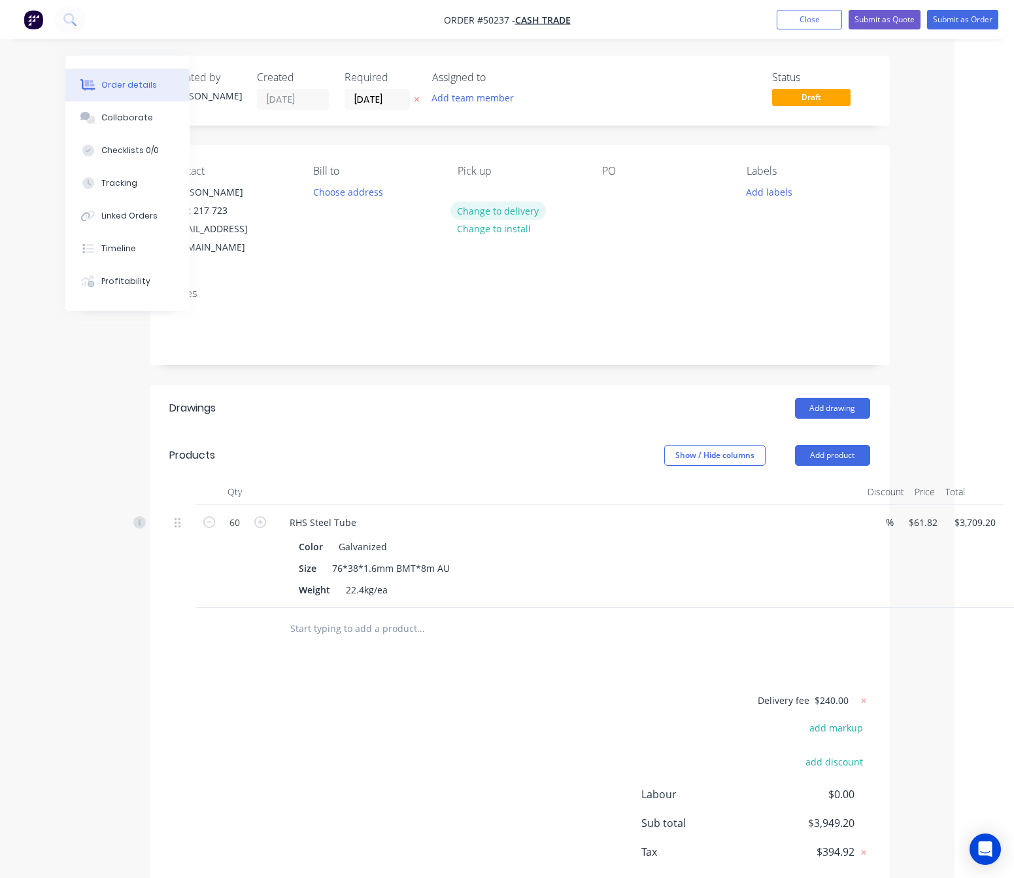
click at [520, 206] on button "Change to delivery" at bounding box center [498, 210] width 95 height 18
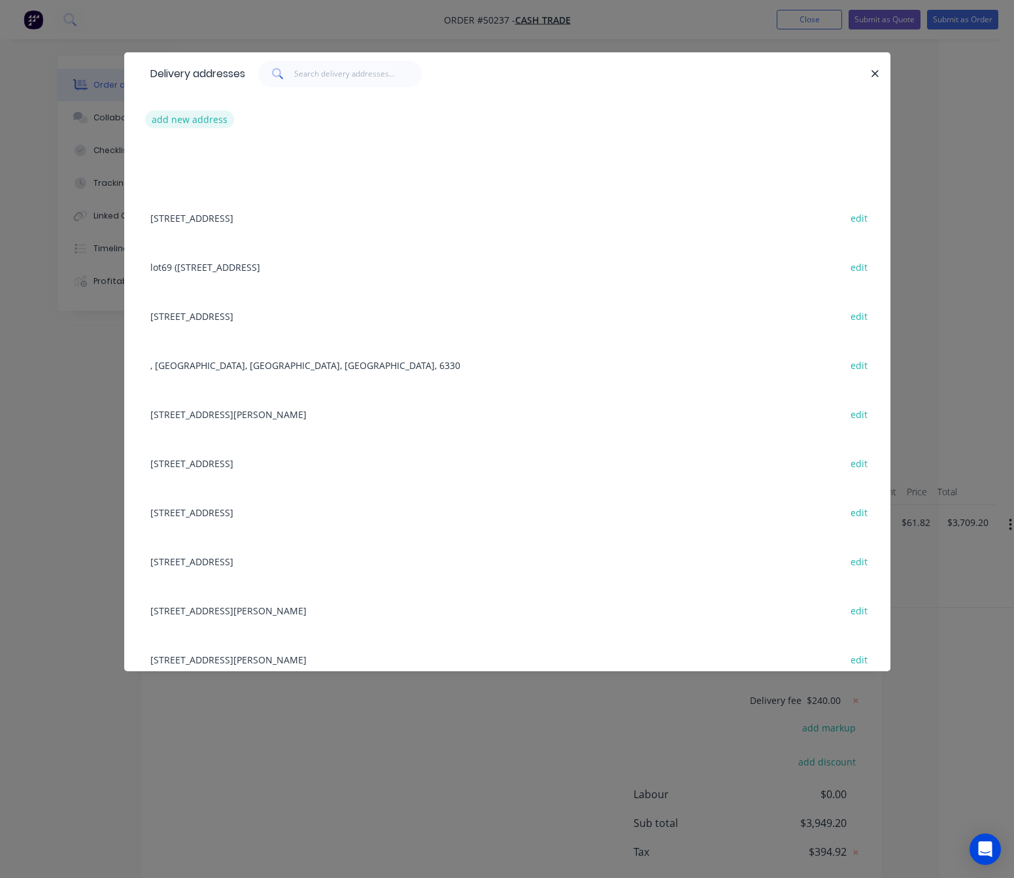
click at [210, 113] on button "add new address" at bounding box center [190, 120] width 90 height 18
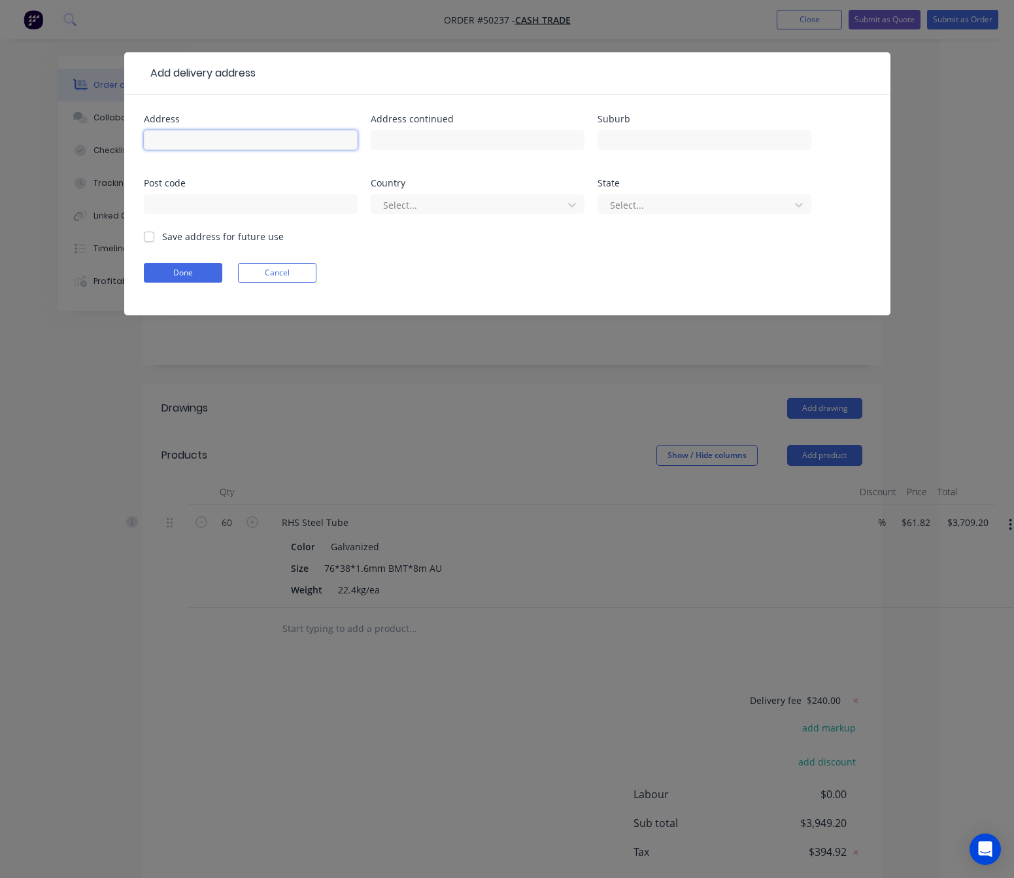
click at [226, 137] on input "text" at bounding box center [251, 140] width 214 height 20
type input "-"
click at [684, 135] on input "text" at bounding box center [705, 140] width 214 height 20
click at [640, 140] on input "Wa" at bounding box center [705, 140] width 214 height 20
type input "Wellard"
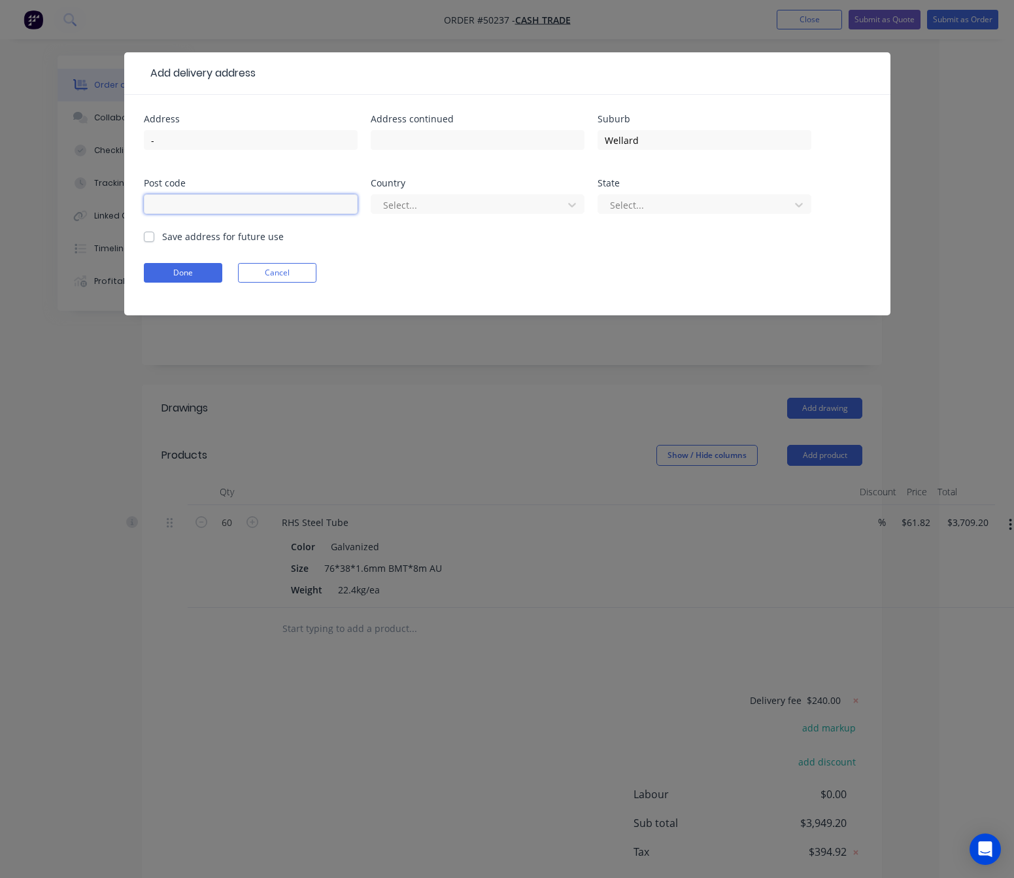
click at [266, 202] on input "text" at bounding box center [251, 204] width 214 height 20
click at [247, 196] on input "text" at bounding box center [251, 204] width 214 height 20
type input "6170"
click at [491, 201] on div at bounding box center [469, 205] width 175 height 16
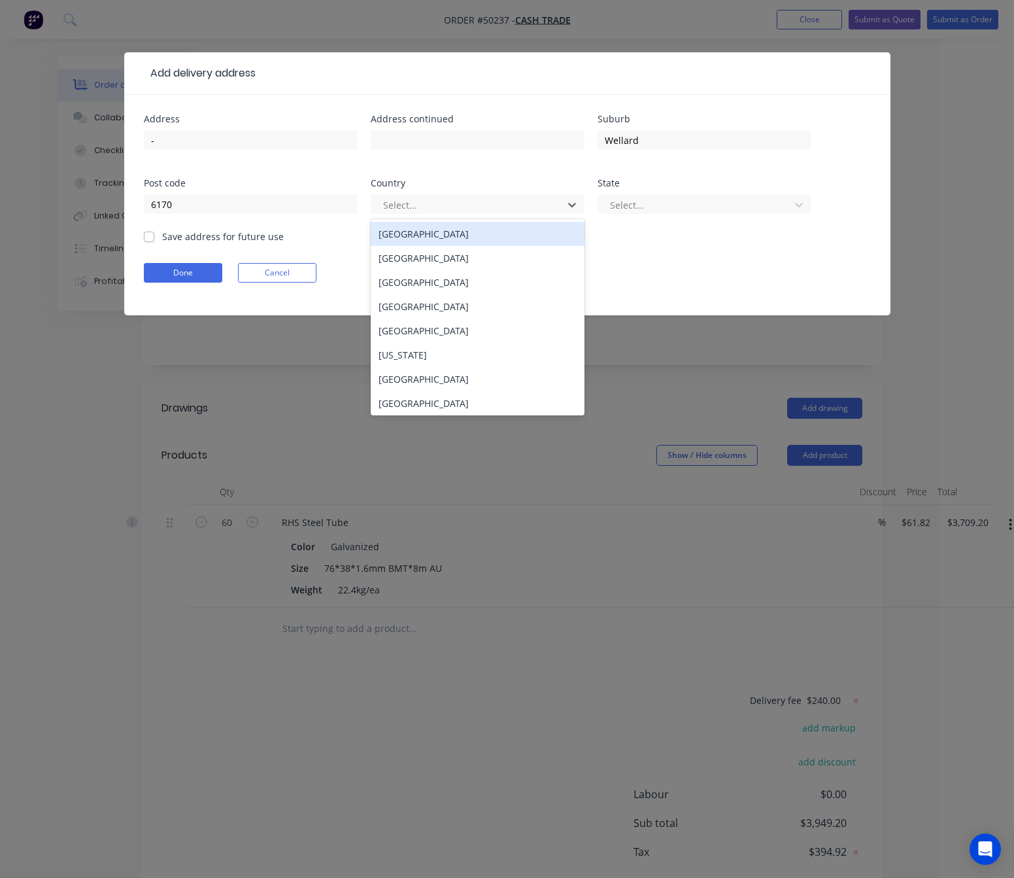
click at [493, 228] on div "[GEOGRAPHIC_DATA]" at bounding box center [478, 234] width 214 height 24
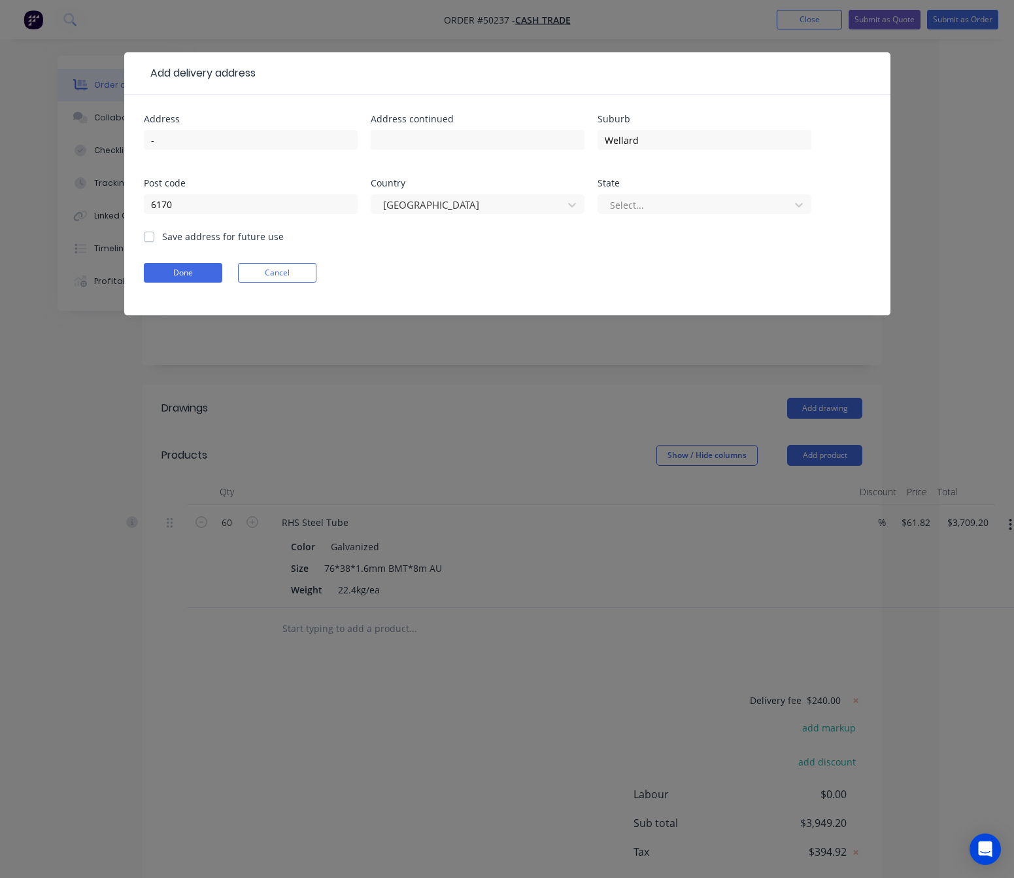
click at [687, 183] on div "State" at bounding box center [705, 183] width 214 height 9
click at [689, 204] on div at bounding box center [696, 205] width 175 height 16
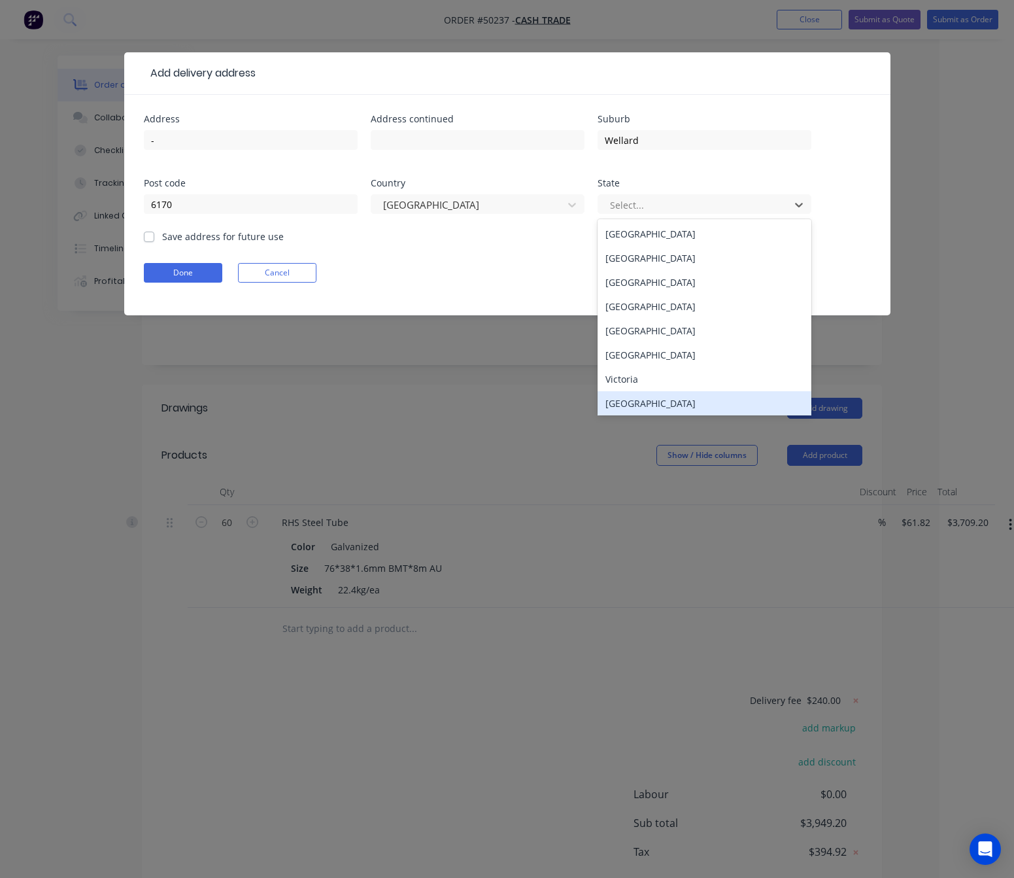
click at [671, 411] on div "Western Australia" at bounding box center [705, 403] width 214 height 24
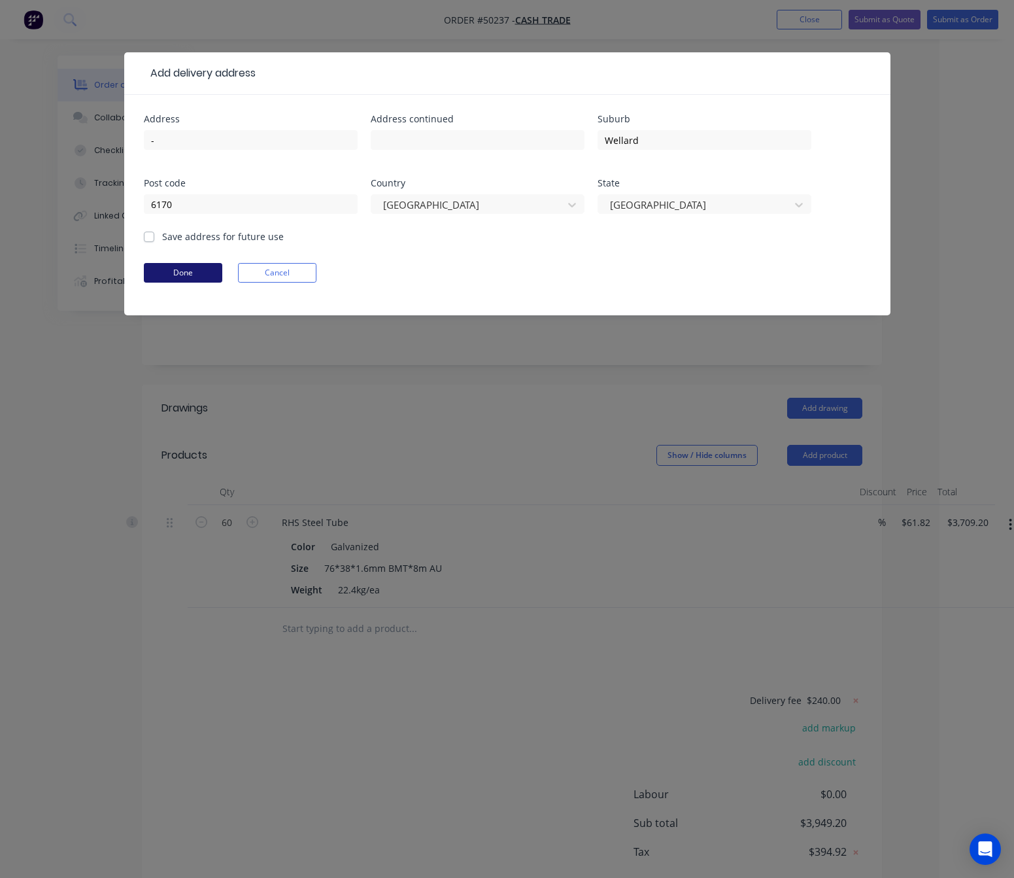
click at [173, 277] on button "Done" at bounding box center [183, 273] width 78 height 20
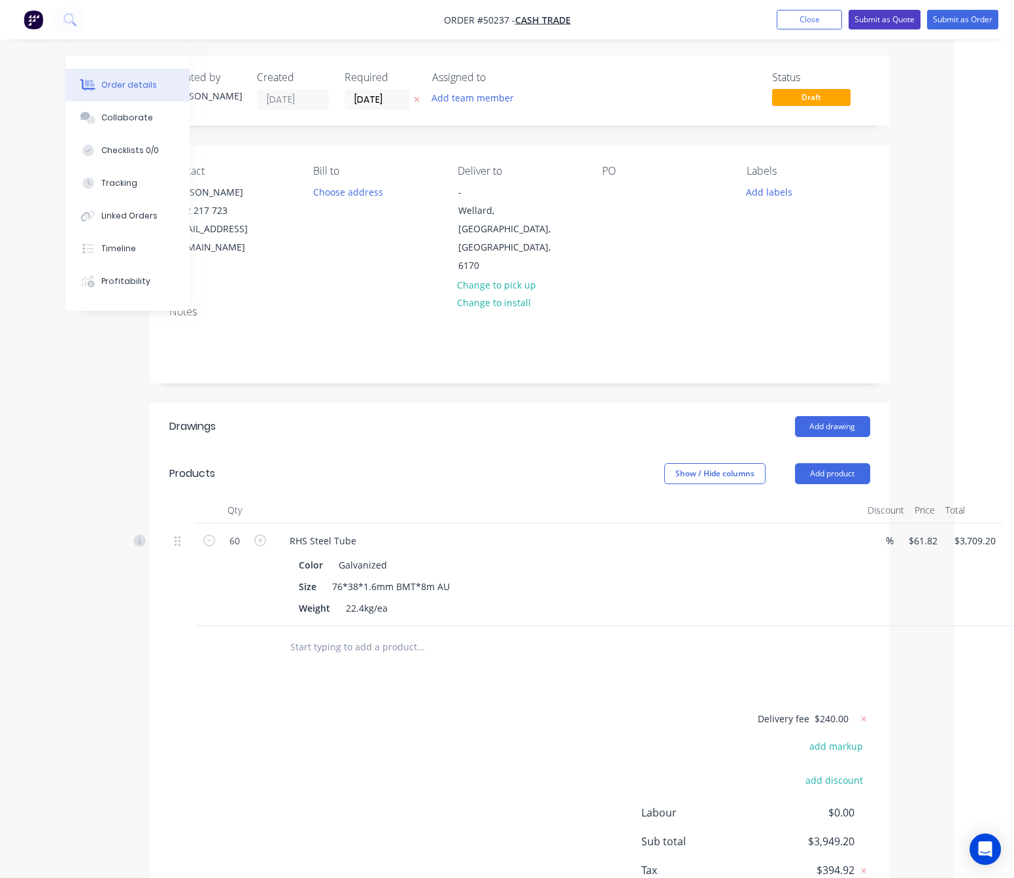
click at [887, 20] on button "Submit as Quote" at bounding box center [885, 20] width 72 height 20
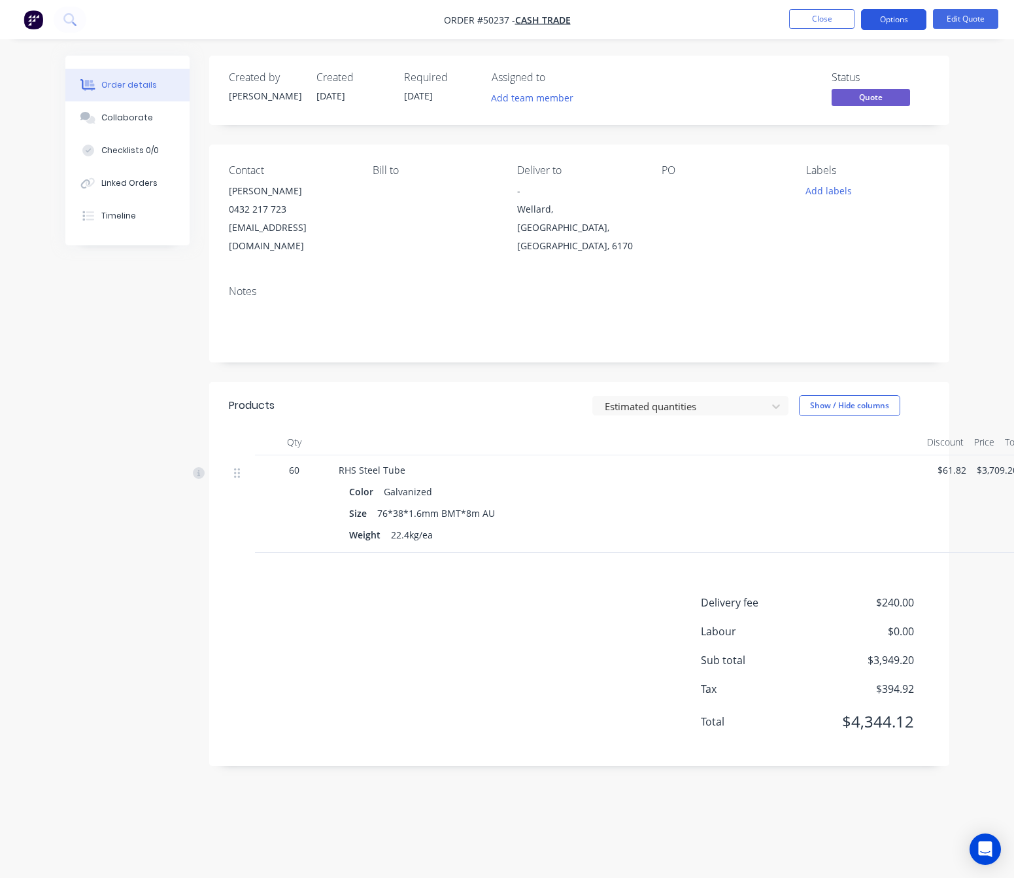
click at [907, 24] on button "Options" at bounding box center [893, 19] width 65 height 21
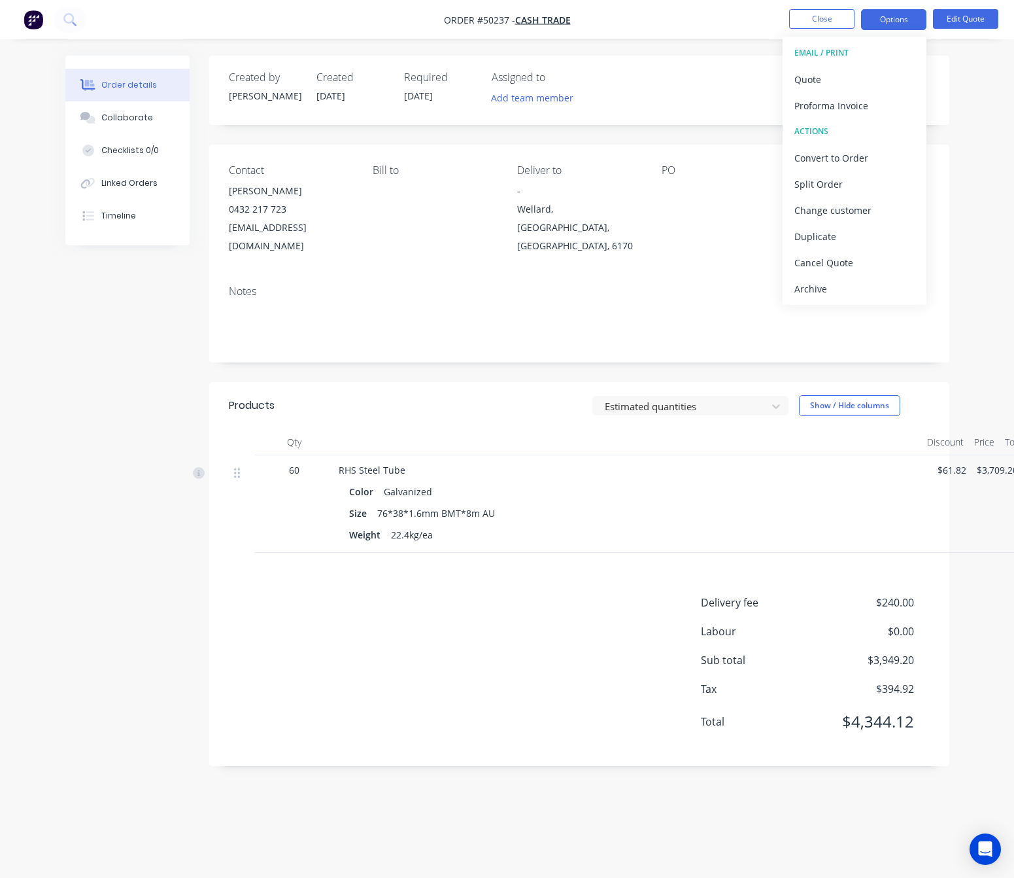
click at [884, 65] on button "EMAIL / PRINT" at bounding box center [855, 53] width 144 height 26
click at [880, 77] on div "Quote" at bounding box center [855, 79] width 120 height 19
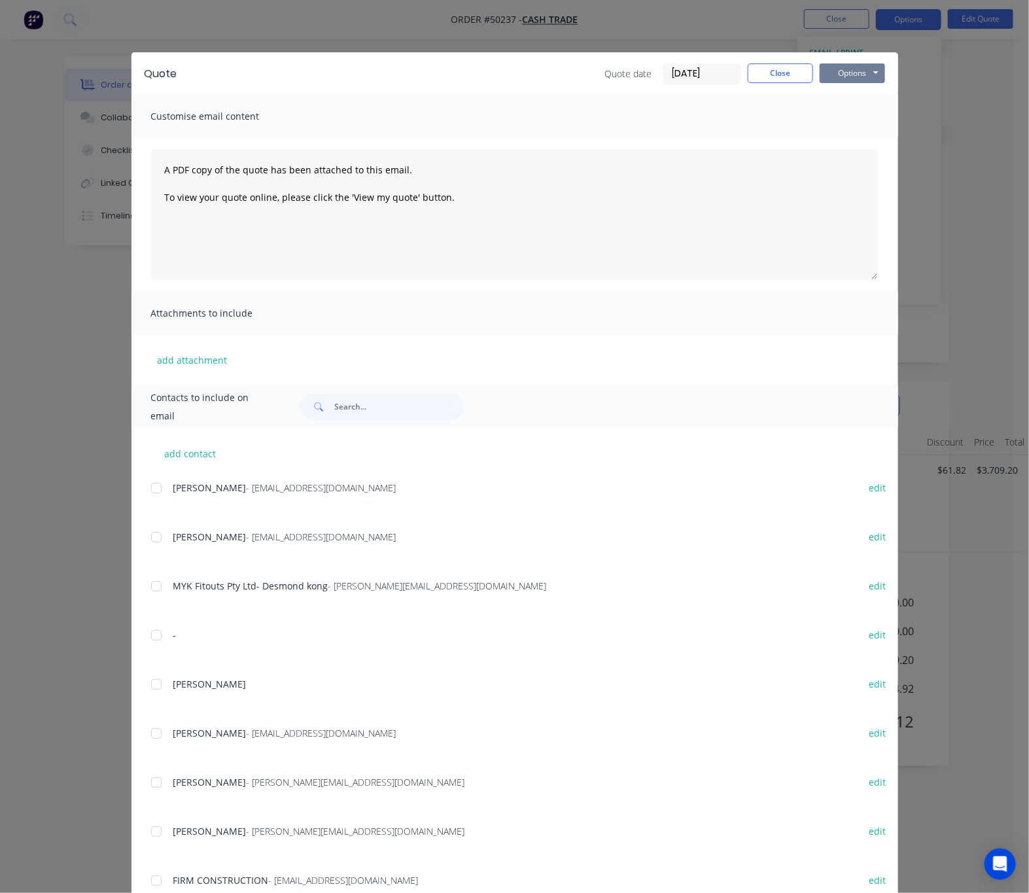
click at [856, 69] on button "Options" at bounding box center [852, 73] width 65 height 20
click at [859, 112] on button "Print" at bounding box center [862, 118] width 84 height 22
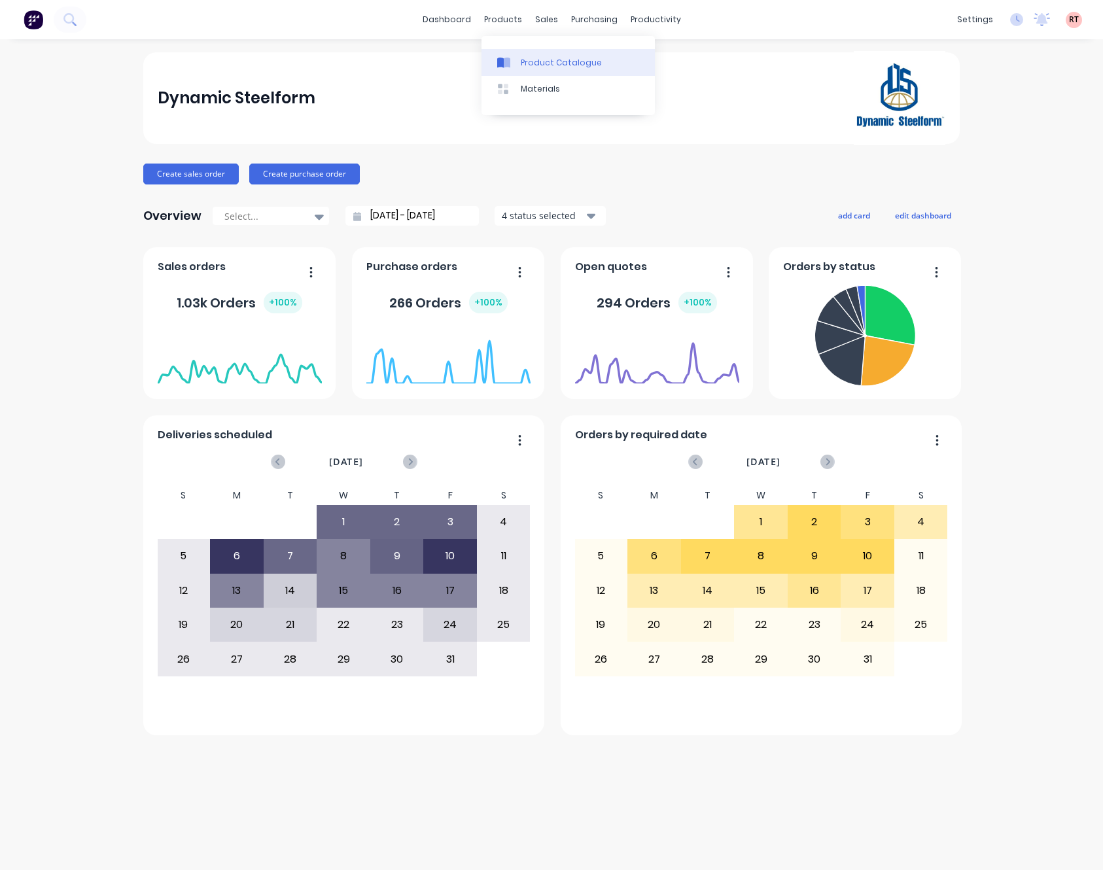
click at [574, 57] on div "Product Catalogue" at bounding box center [561, 63] width 81 height 12
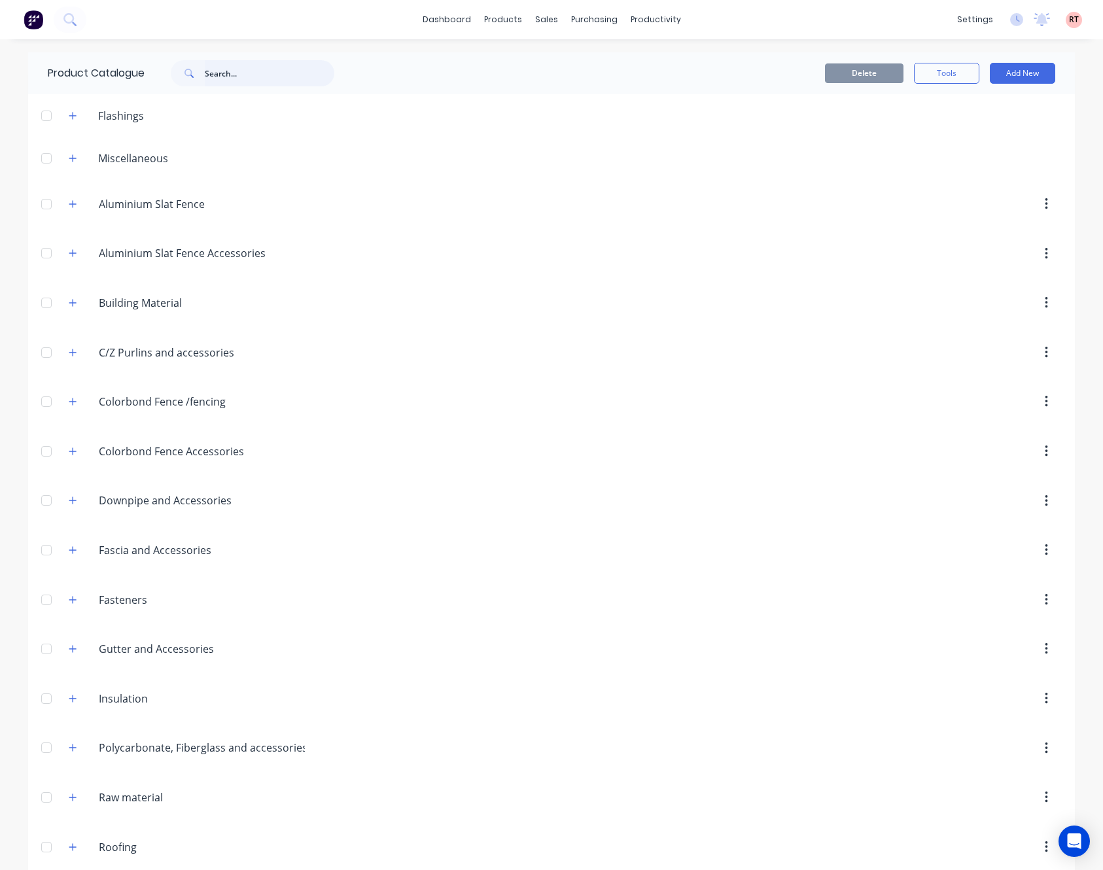
click at [237, 77] on input "text" at bounding box center [270, 73] width 130 height 26
click at [247, 78] on input "text" at bounding box center [270, 73] width 130 height 26
type input "fence"
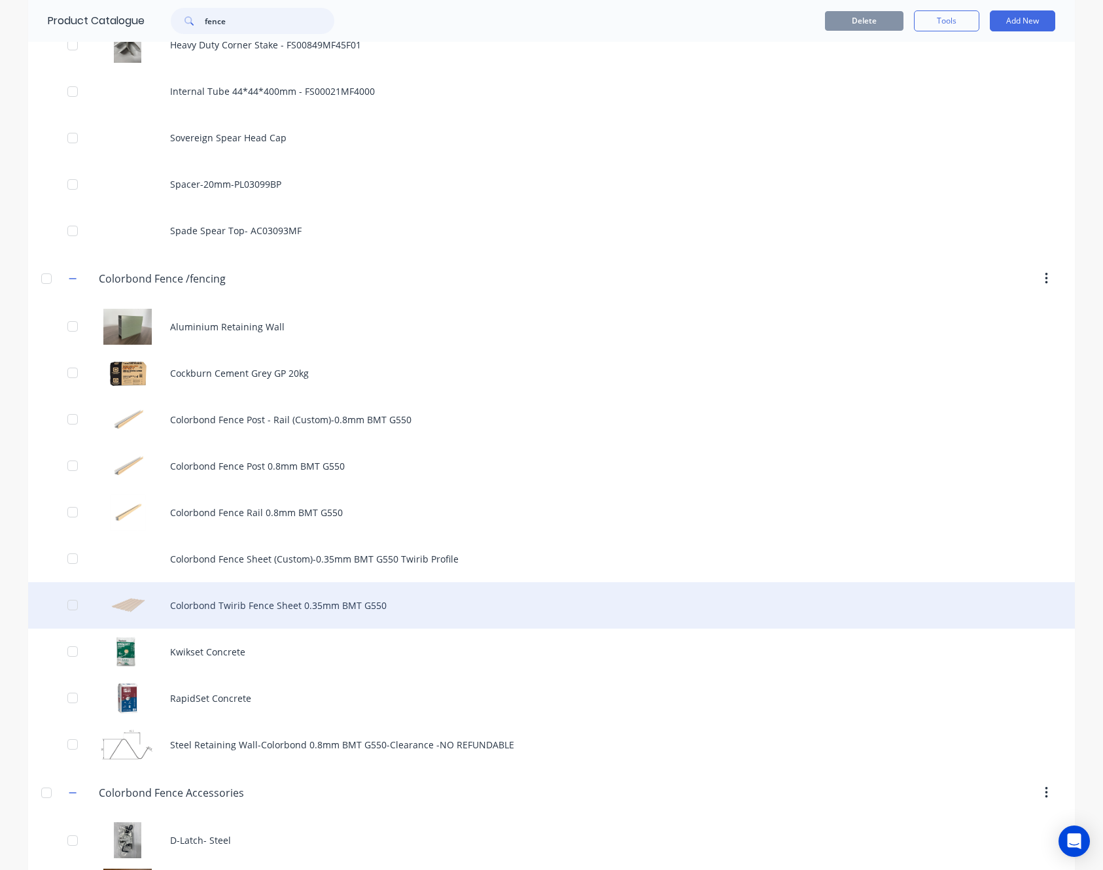
scroll to position [1177, 0]
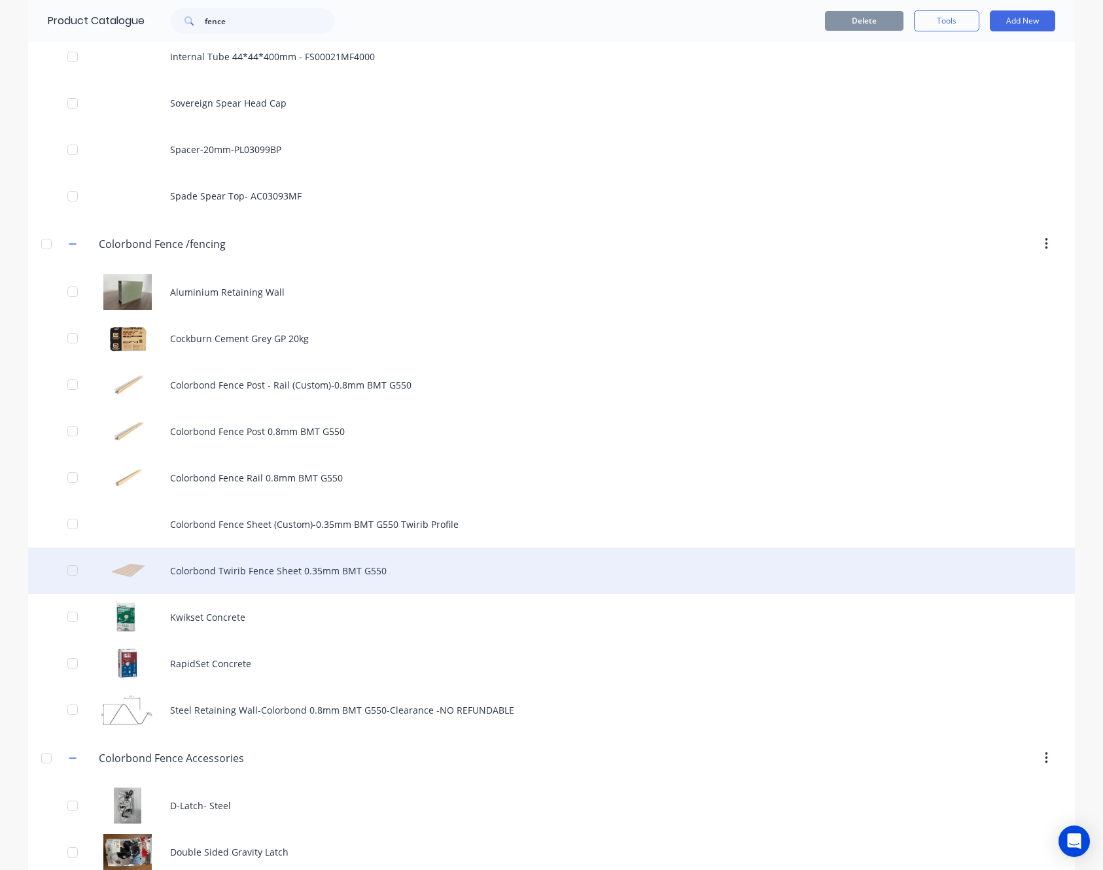
click at [483, 574] on div "Colorbond Twirib Fence Sheet 0.35mm BMT G550" at bounding box center [551, 570] width 1047 height 46
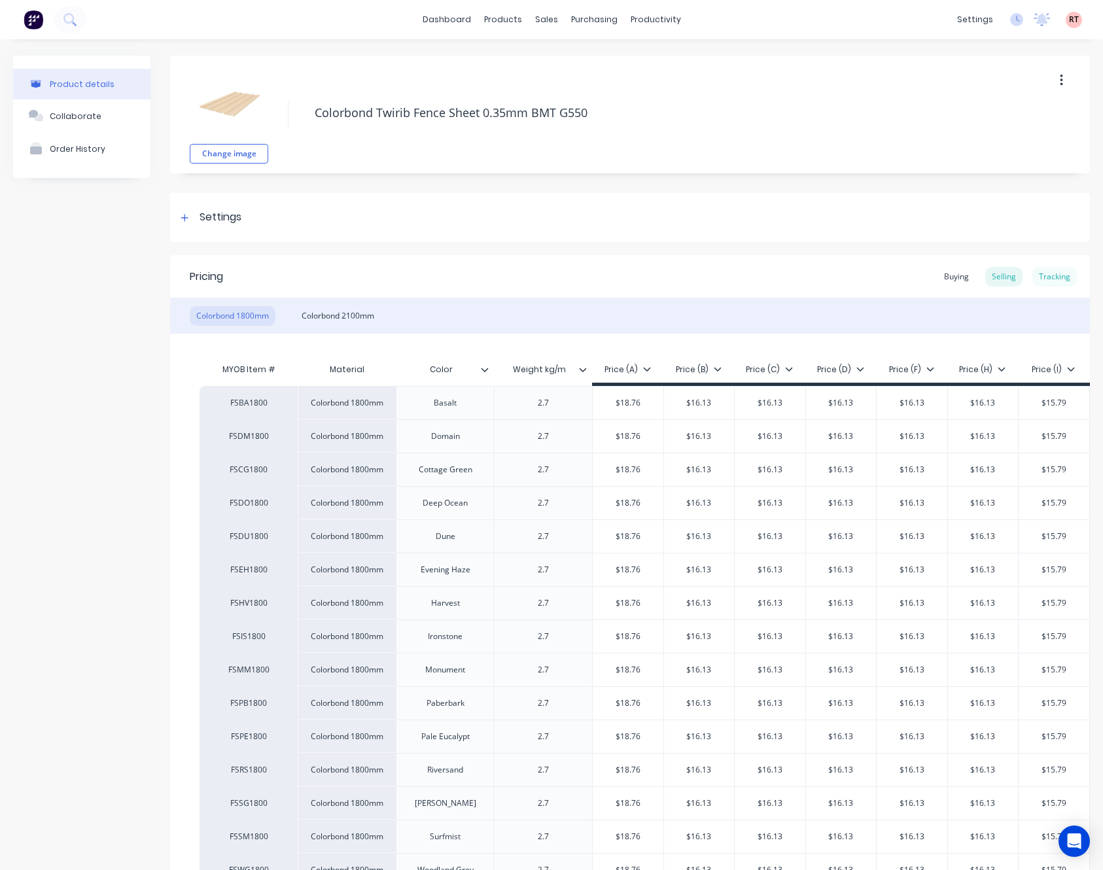
click at [1045, 277] on div "Tracking" at bounding box center [1054, 277] width 44 height 20
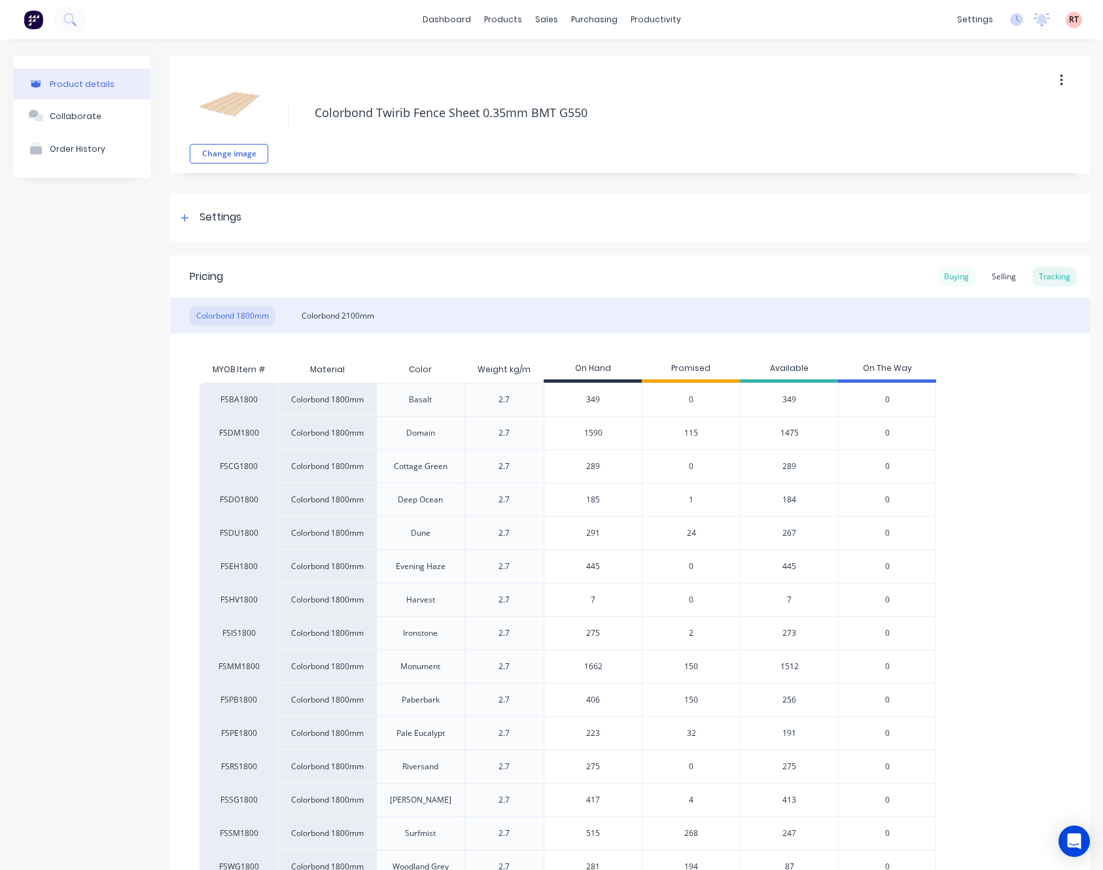
click at [945, 275] on div "Buying" at bounding box center [956, 277] width 38 height 20
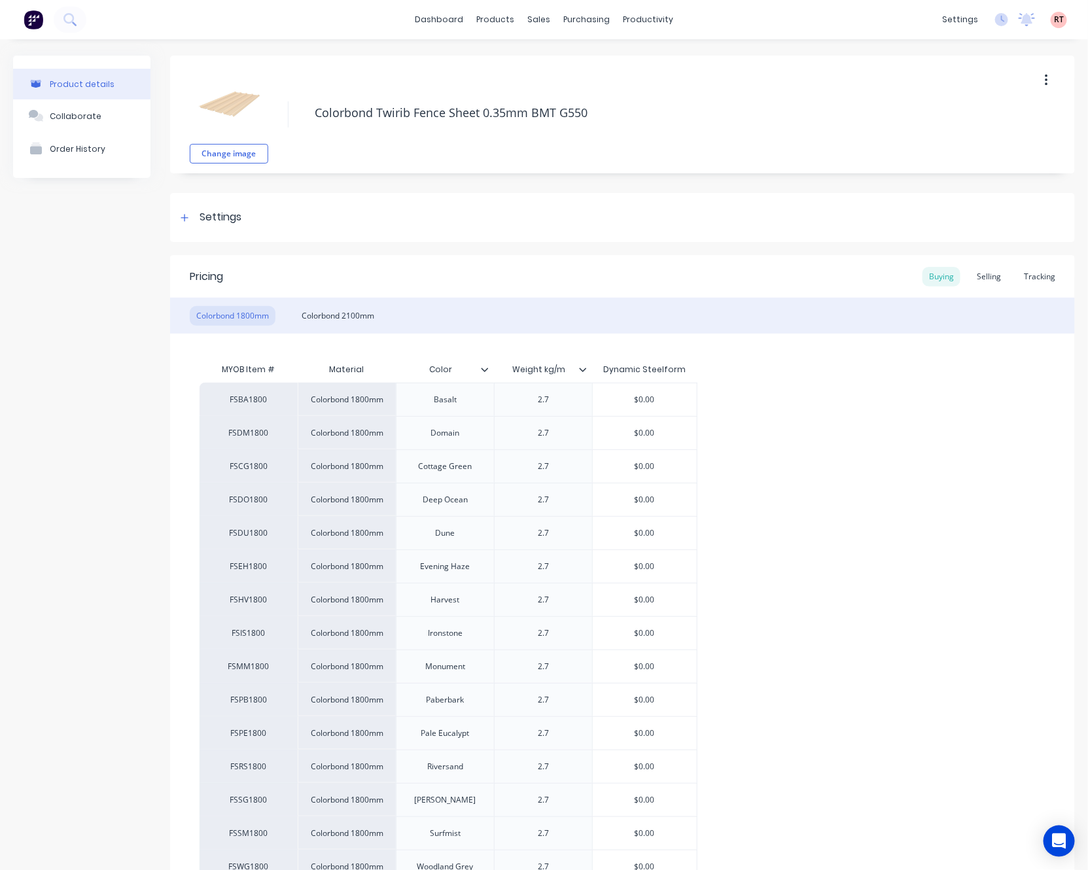
type textarea "x"
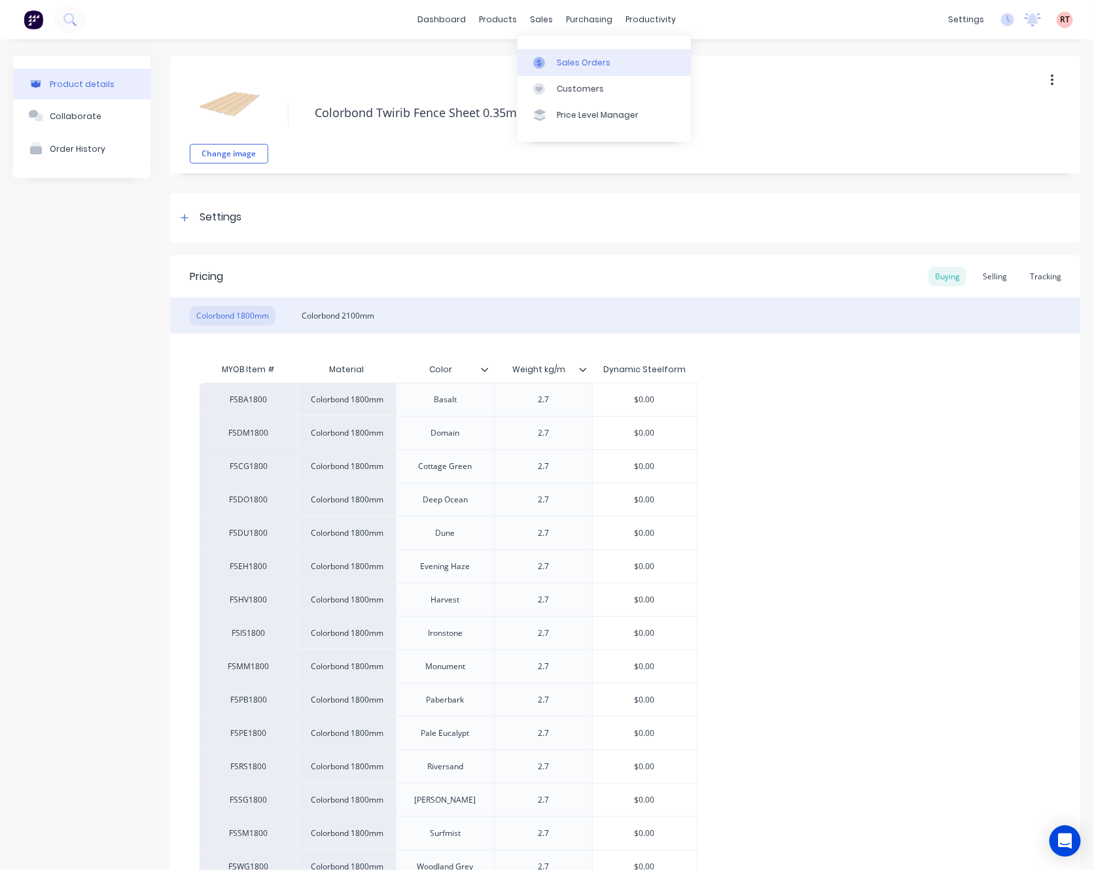
click at [565, 55] on link "Sales Orders" at bounding box center [603, 62] width 173 height 26
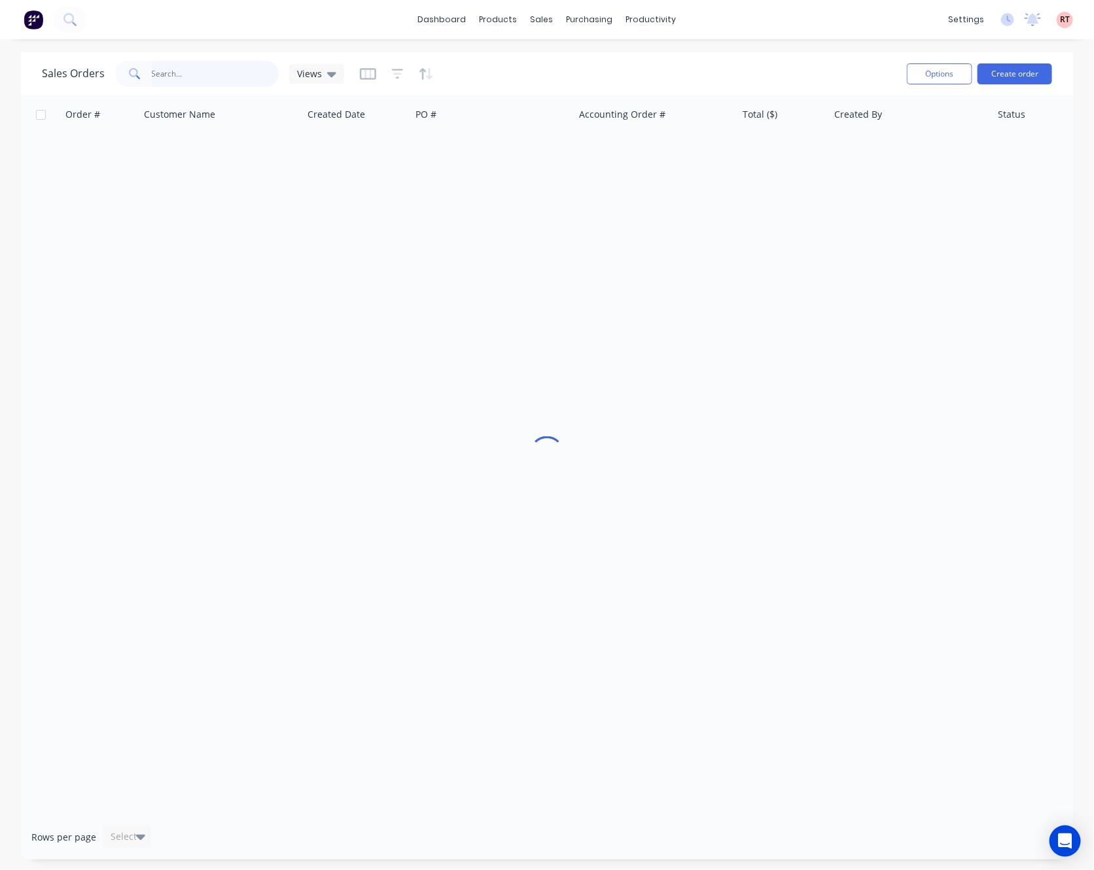
click at [242, 69] on input "text" at bounding box center [216, 74] width 128 height 26
type input "49907"
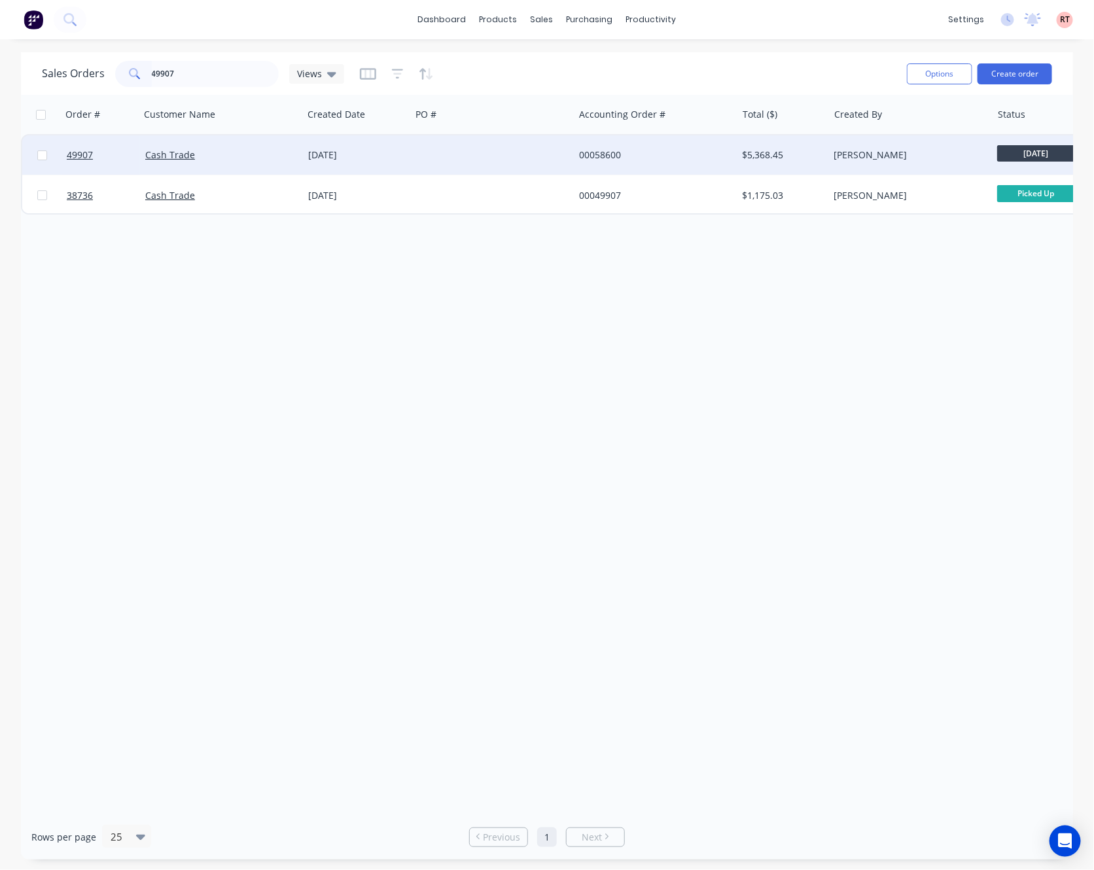
click at [475, 147] on div at bounding box center [492, 154] width 163 height 39
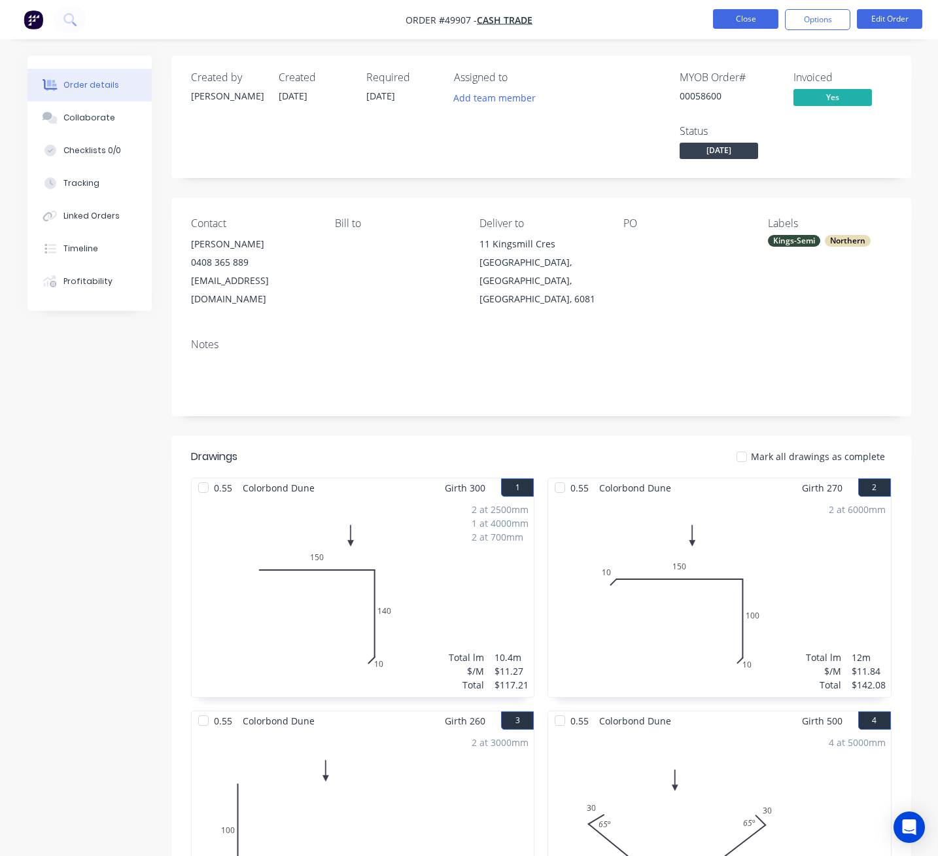
click at [756, 22] on button "Close" at bounding box center [745, 19] width 65 height 20
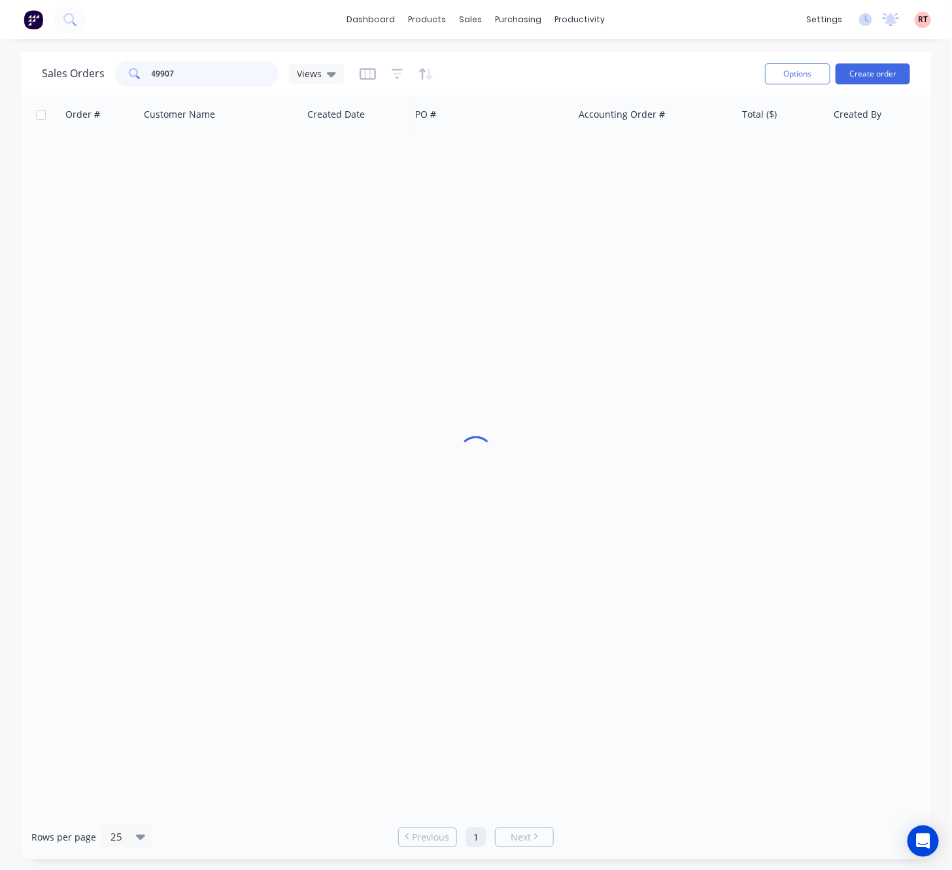
drag, startPoint x: 202, startPoint y: 77, endPoint x: 40, endPoint y: 103, distance: 164.3
click at [83, 96] on div "Sales Orders 49907 Views Options Create order Order # Customer Name Created Dat…" at bounding box center [476, 455] width 910 height 807
type input "48962"
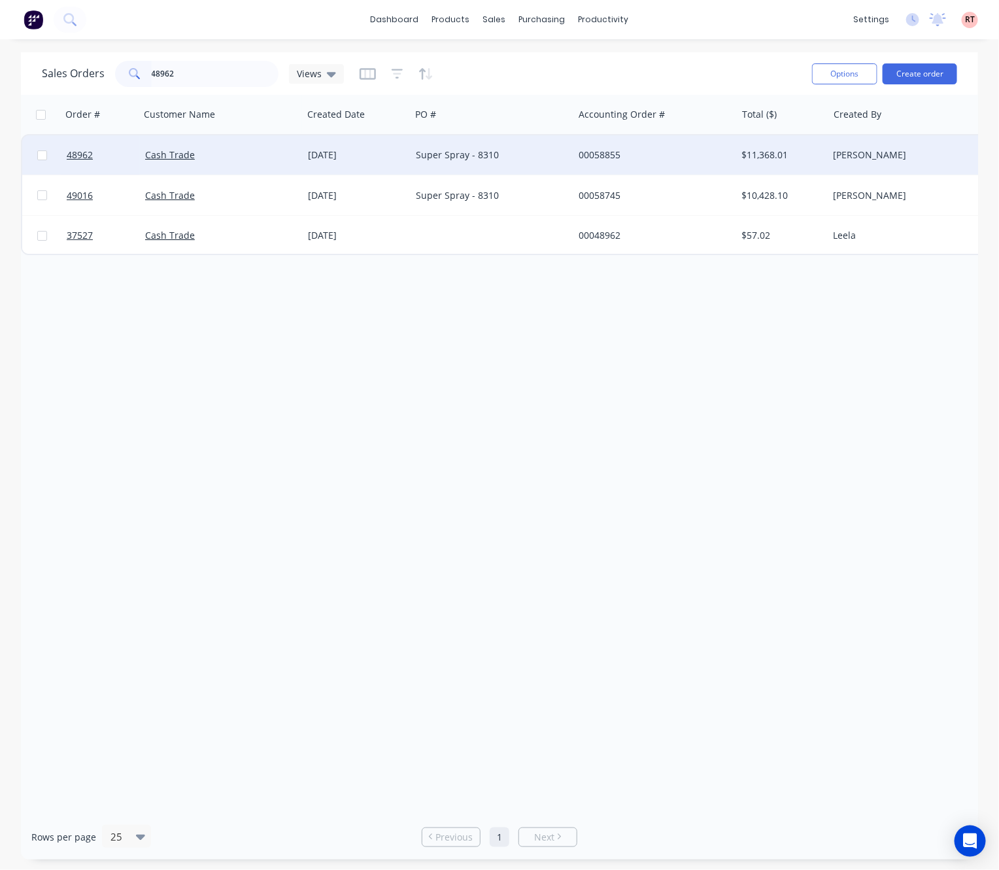
click at [552, 156] on div "Super Spray - 8310" at bounding box center [488, 154] width 145 height 13
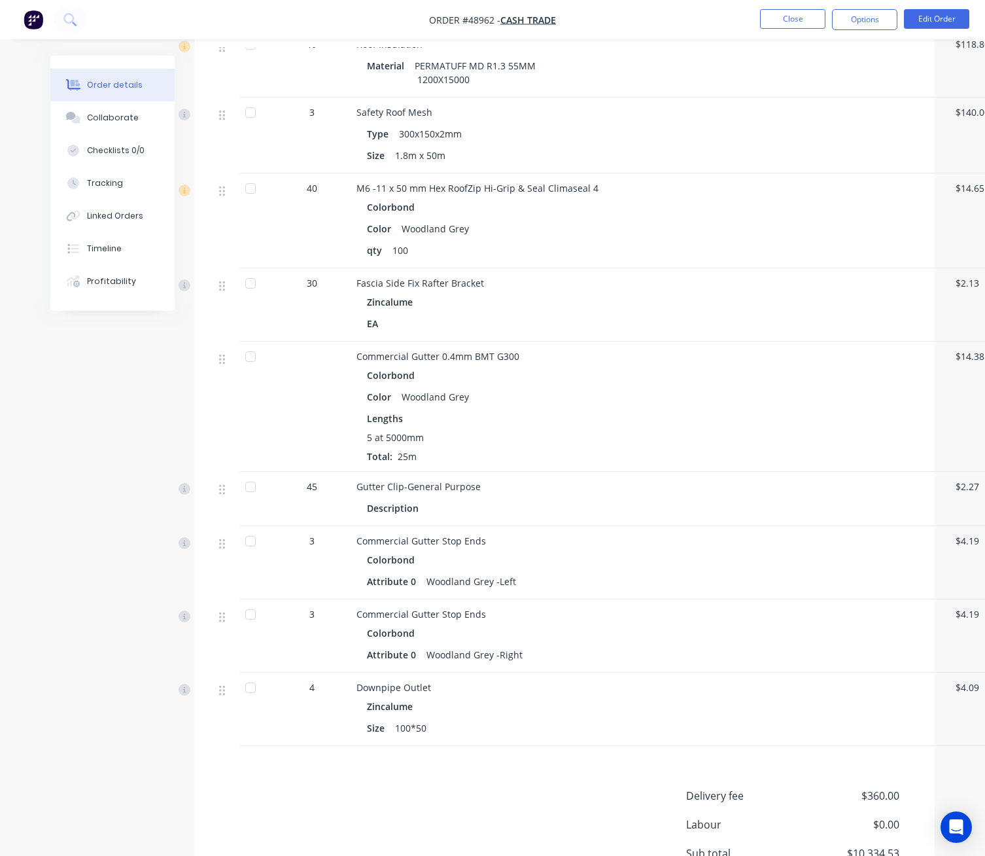
scroll to position [1166, 0]
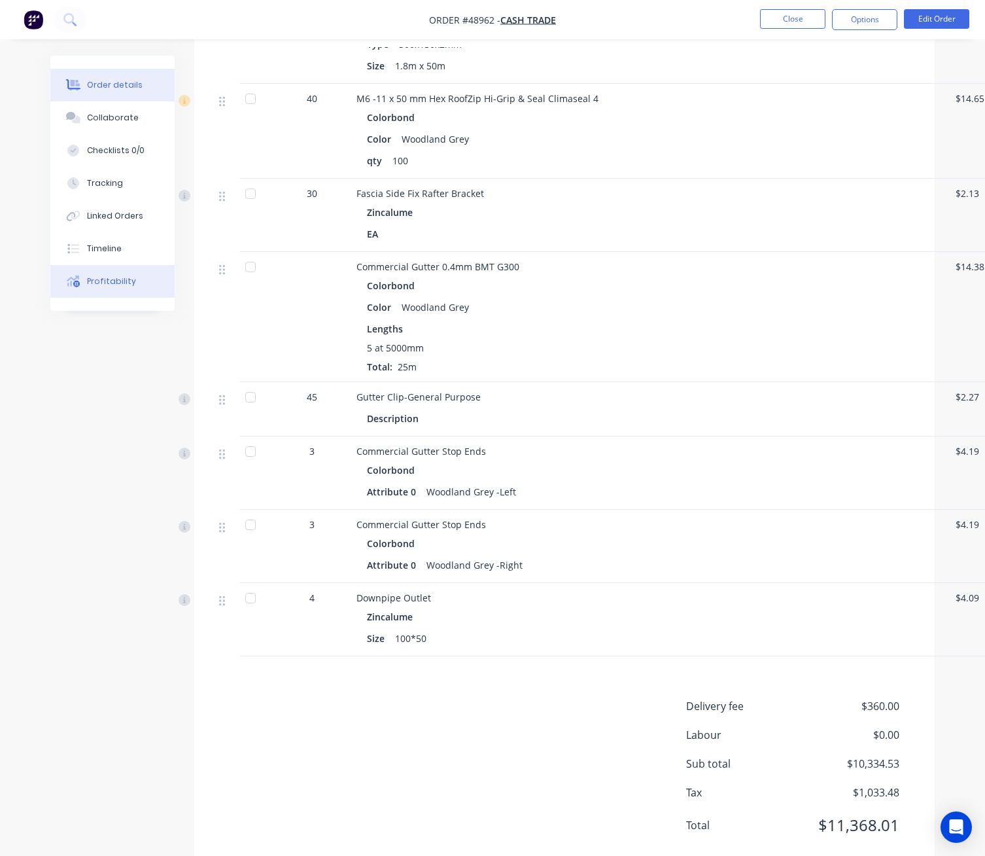
click at [94, 281] on div "Profitability" at bounding box center [111, 281] width 49 height 12
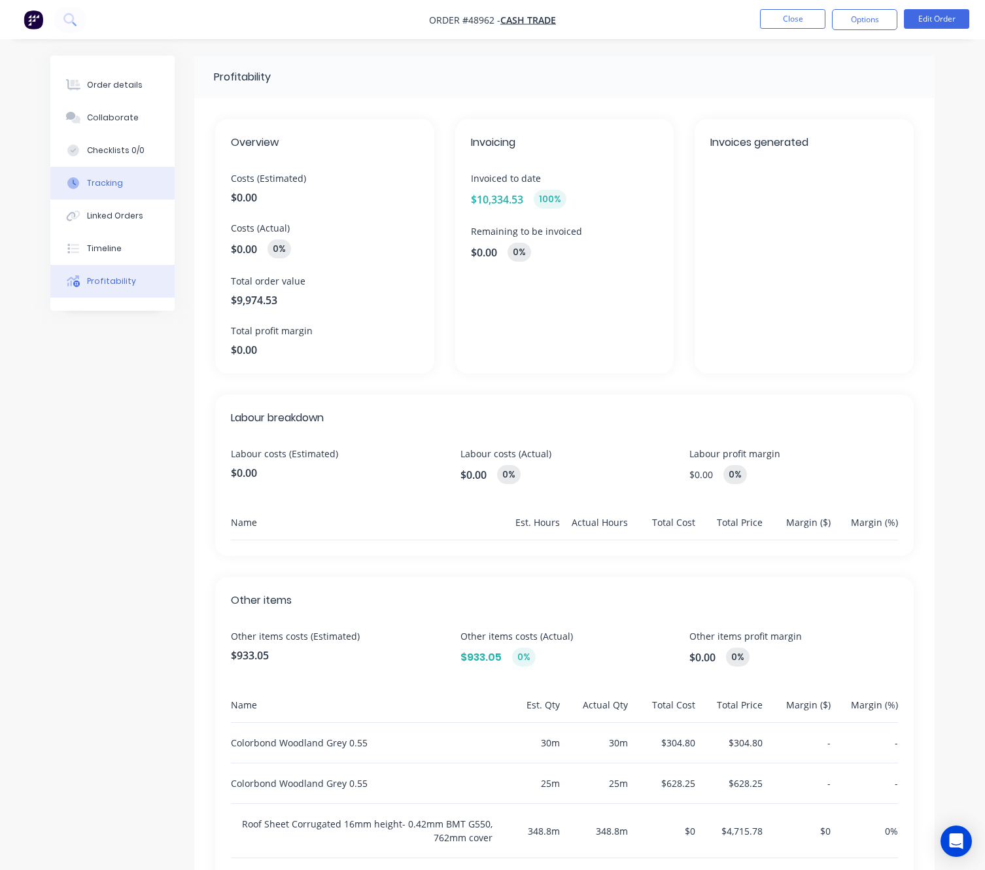
click at [126, 196] on button "Tracking" at bounding box center [112, 183] width 124 height 33
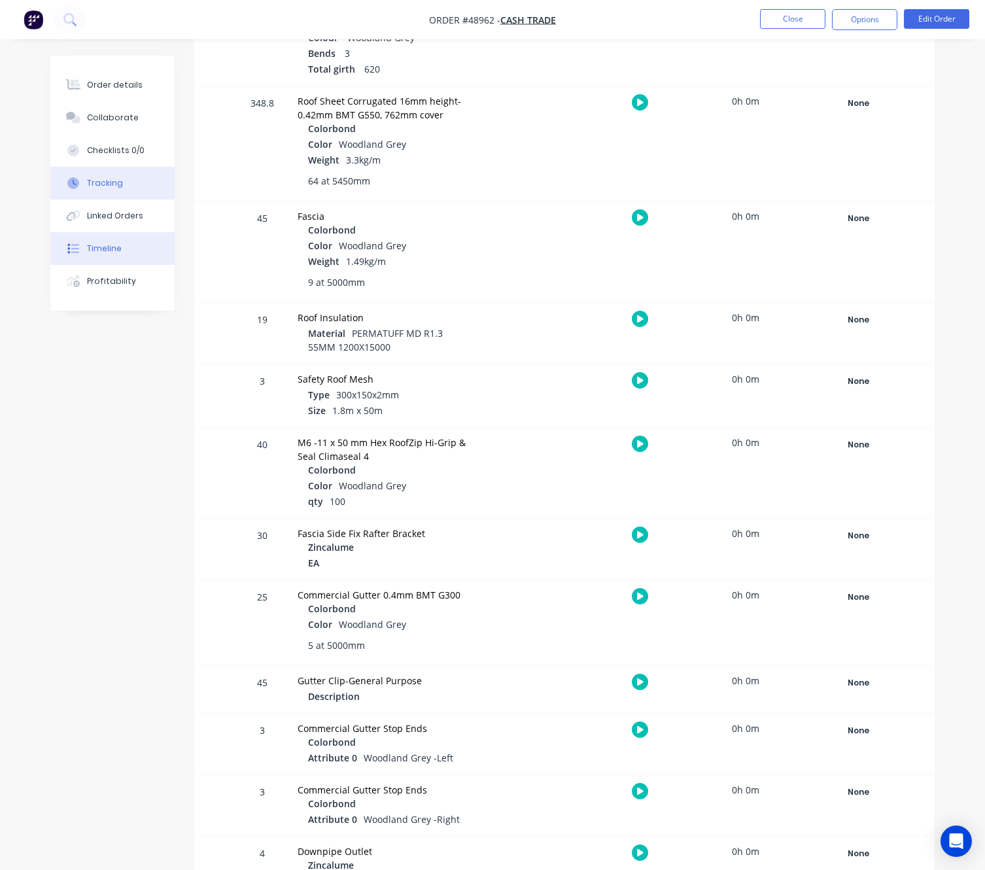
scroll to position [483, 0]
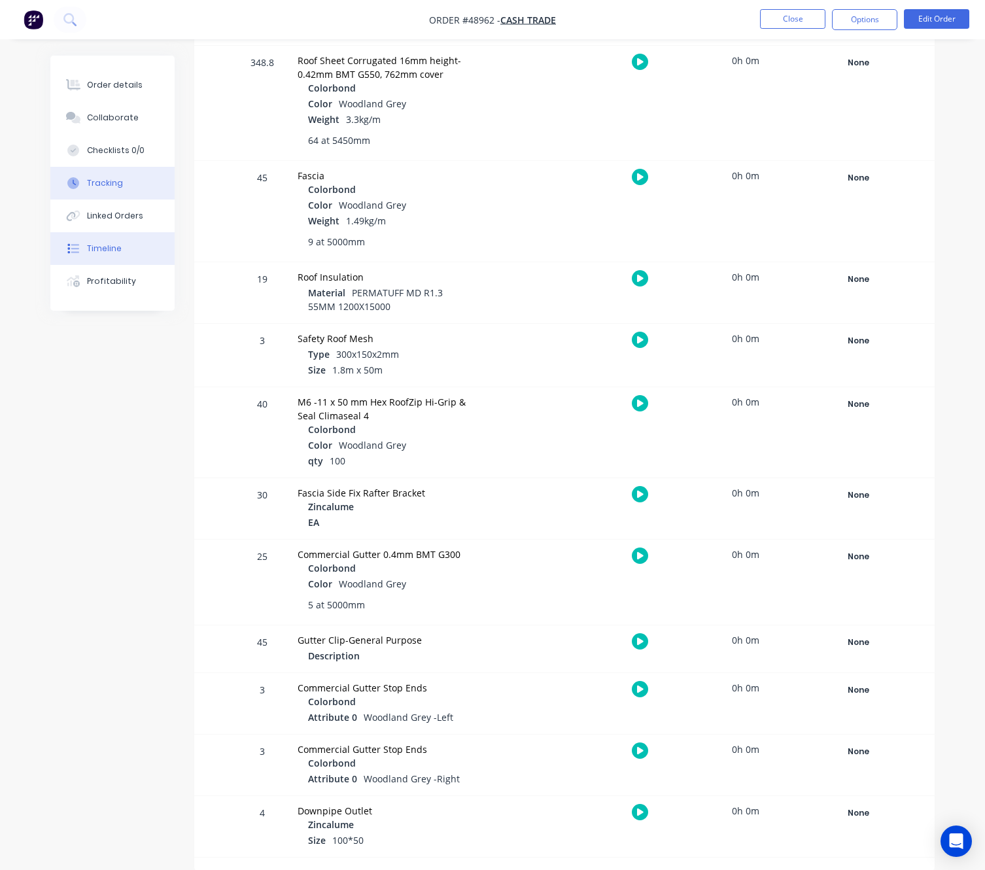
click at [150, 252] on button "Timeline" at bounding box center [112, 248] width 124 height 33
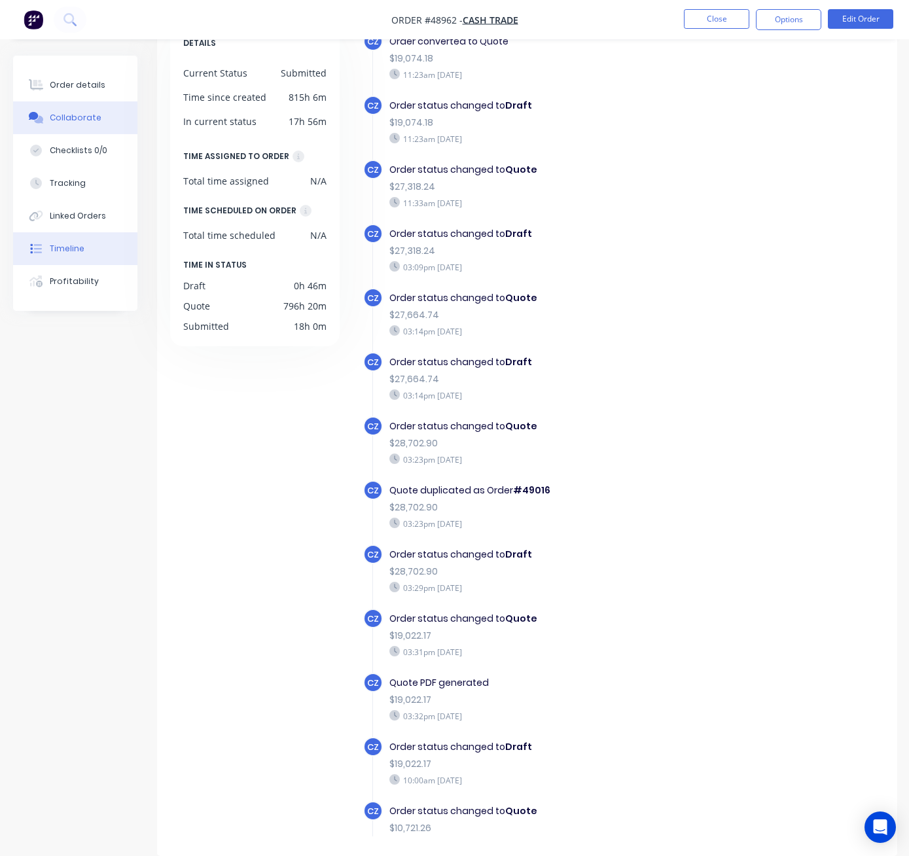
scroll to position [12, 0]
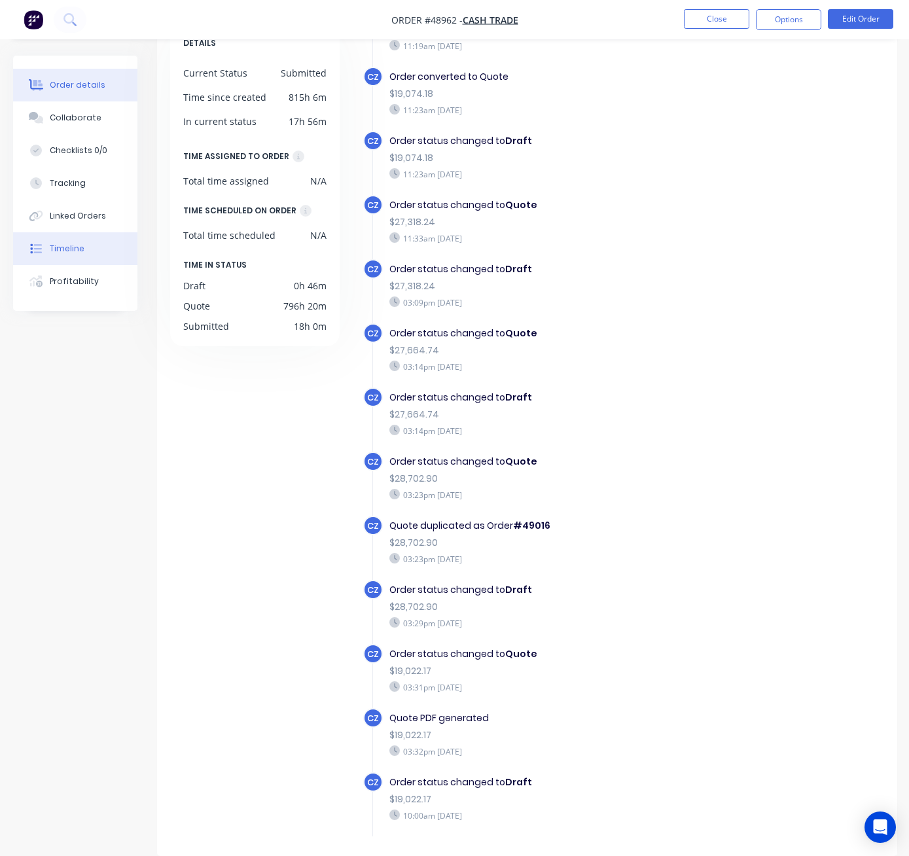
click at [95, 92] on button "Order details" at bounding box center [75, 85] width 124 height 33
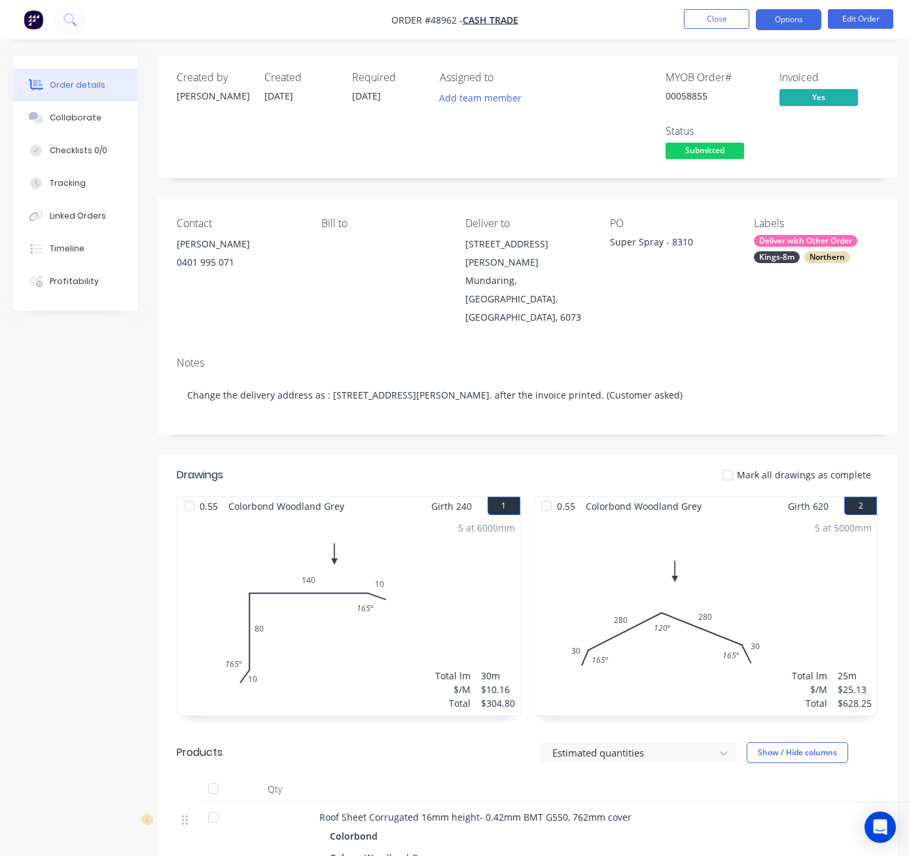
click at [779, 12] on button "Options" at bounding box center [787, 19] width 65 height 21
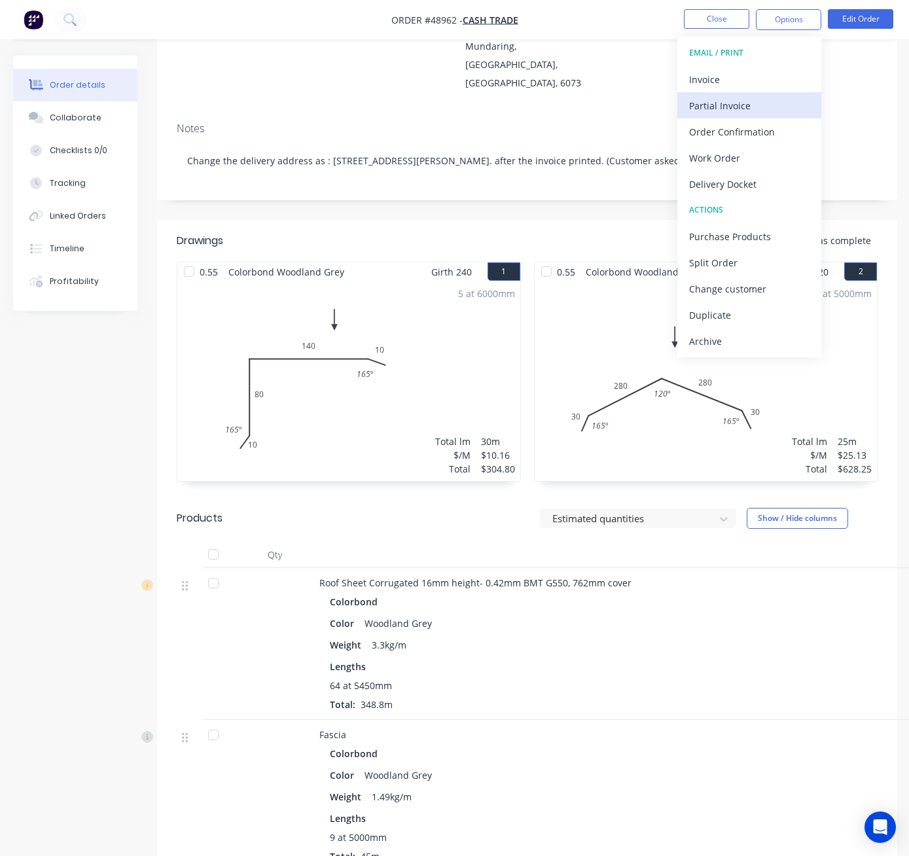
scroll to position [184, 0]
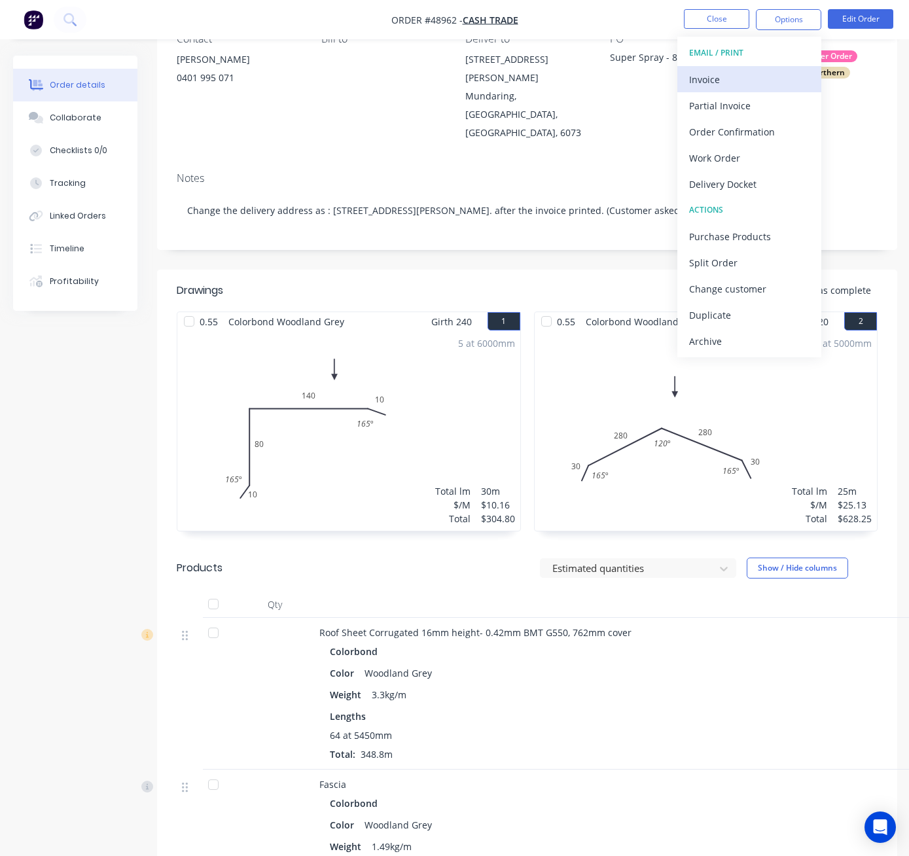
click at [735, 78] on div "Invoice" at bounding box center [749, 79] width 120 height 19
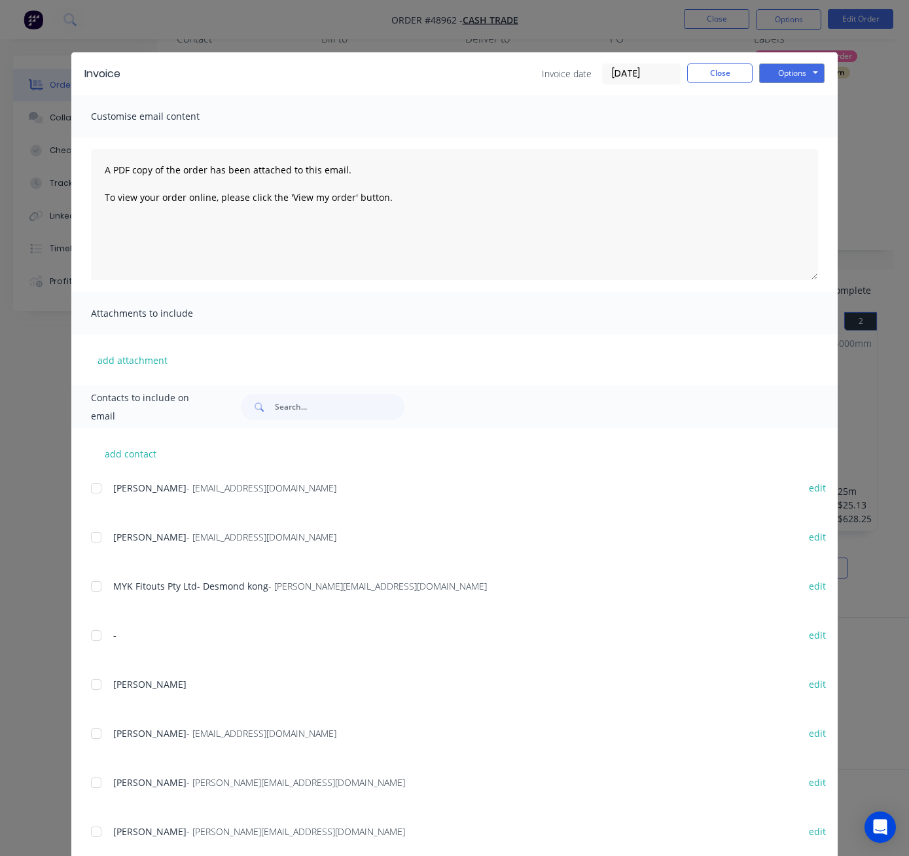
drag, startPoint x: 509, startPoint y: 10, endPoint x: 591, endPoint y: 3, distance: 82.7
click at [512, 20] on div "Invoice Invoice date 09/10/25 Close Options Preview Print Email Customise email…" at bounding box center [454, 428] width 909 height 856
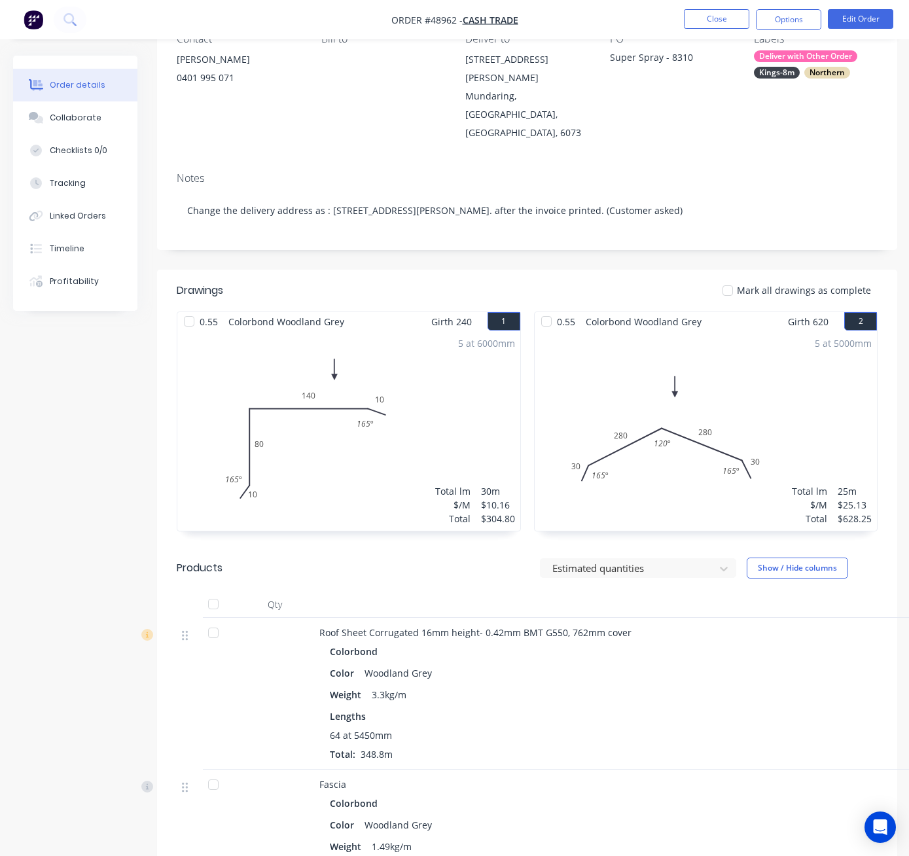
click at [803, 8] on nav "Order #48962 - Cash Trade Close Options Edit Order" at bounding box center [454, 19] width 909 height 39
click at [787, 27] on button "Options" at bounding box center [787, 19] width 65 height 21
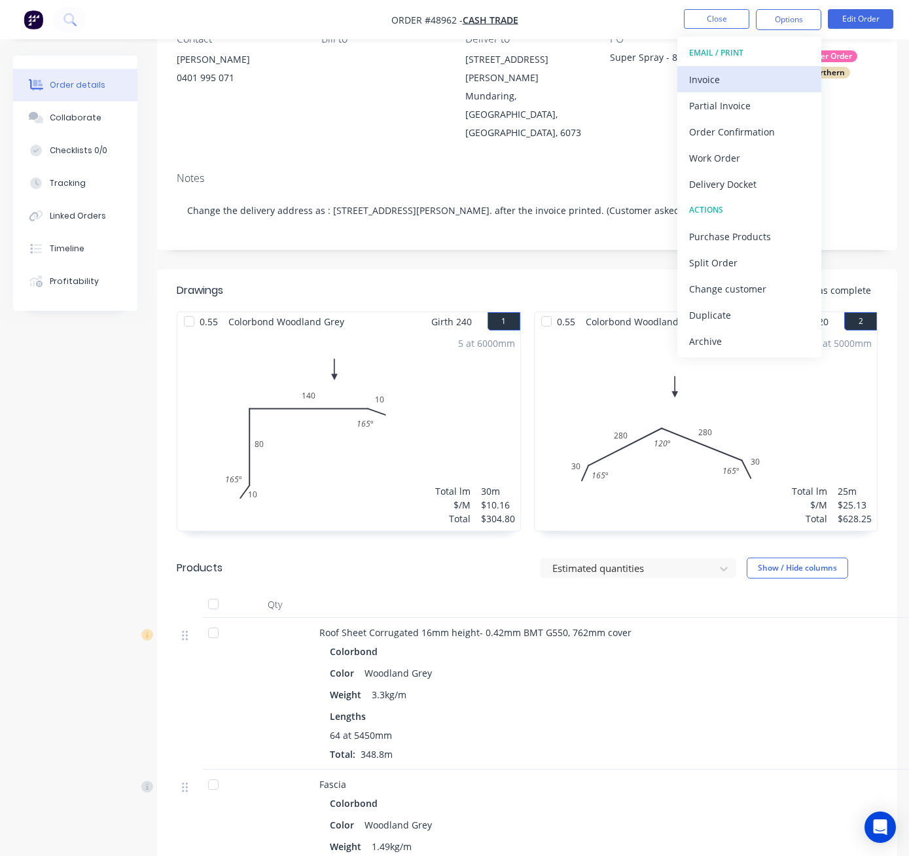
click at [779, 71] on div "Invoice" at bounding box center [749, 79] width 120 height 19
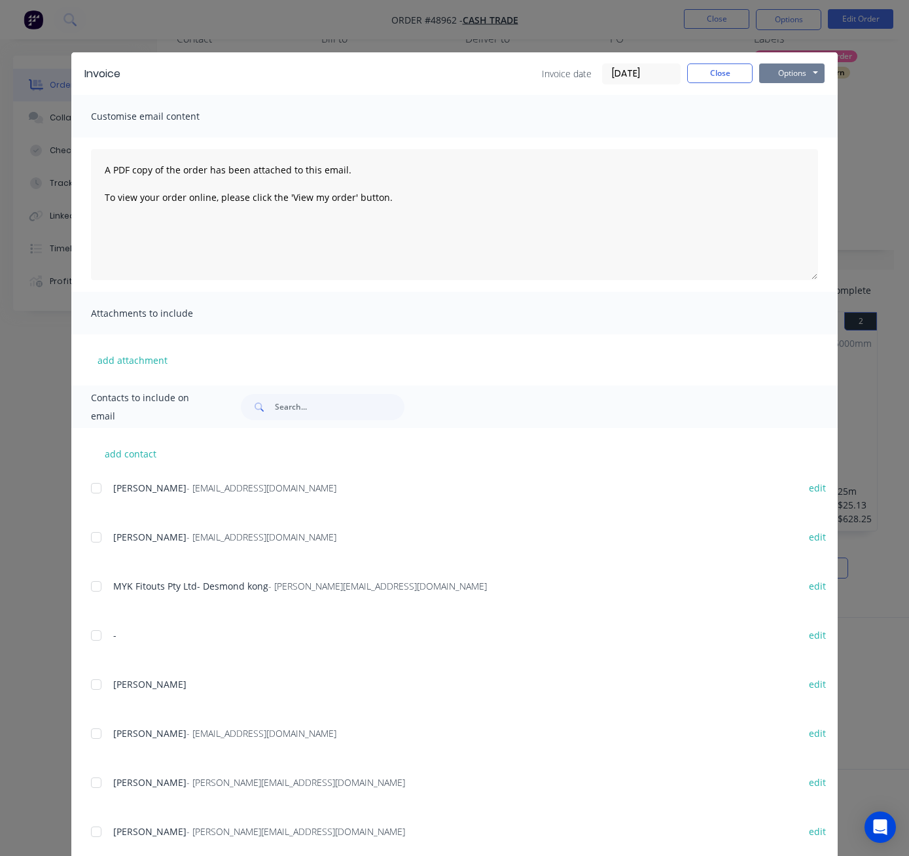
click at [777, 71] on button "Options" at bounding box center [791, 73] width 65 height 20
click at [786, 120] on button "Print" at bounding box center [801, 118] width 84 height 22
click at [597, 26] on div "Invoice Invoice date 09/10/25 Close Options Preview Print Email Customise email…" at bounding box center [454, 428] width 909 height 856
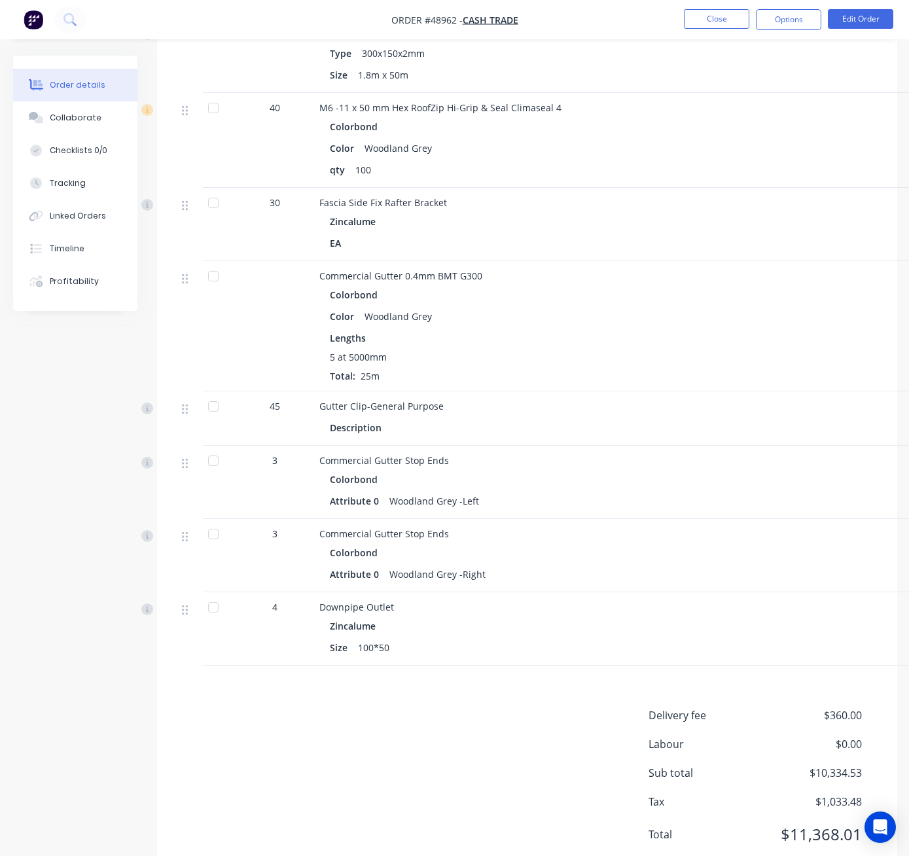
scroll to position [1166, 0]
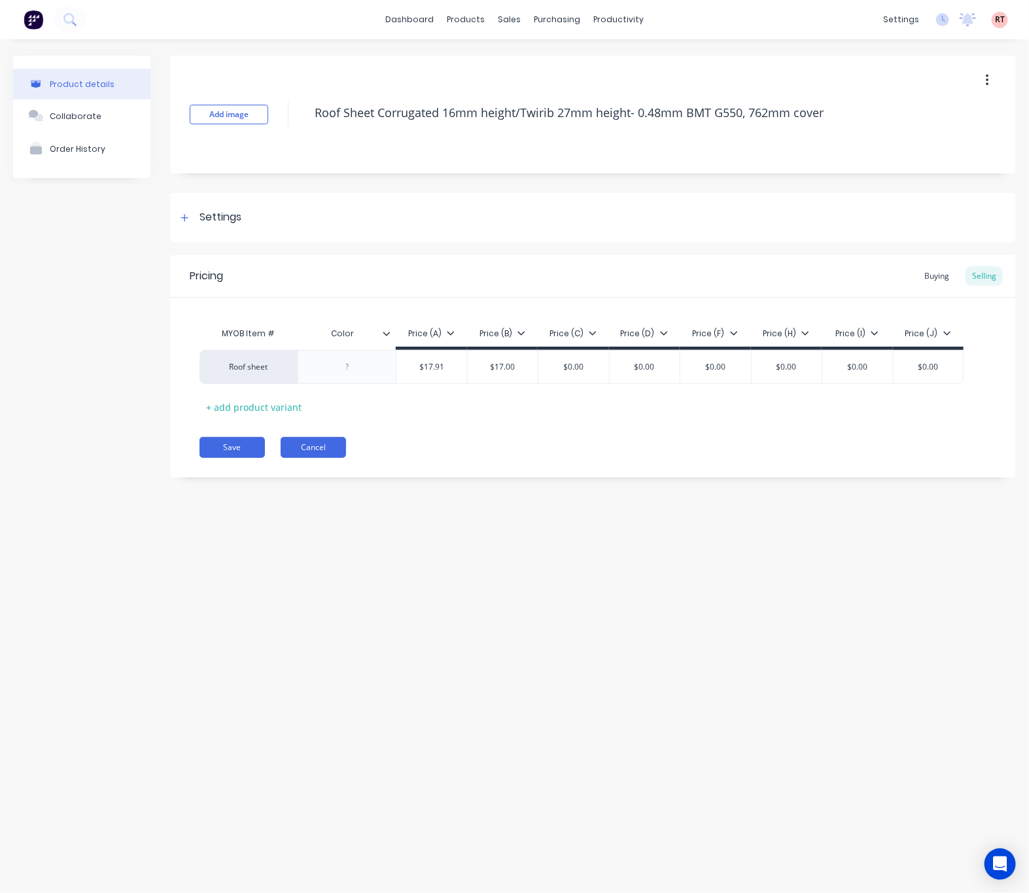
click at [314, 454] on button "Cancel" at bounding box center [313, 447] width 65 height 21
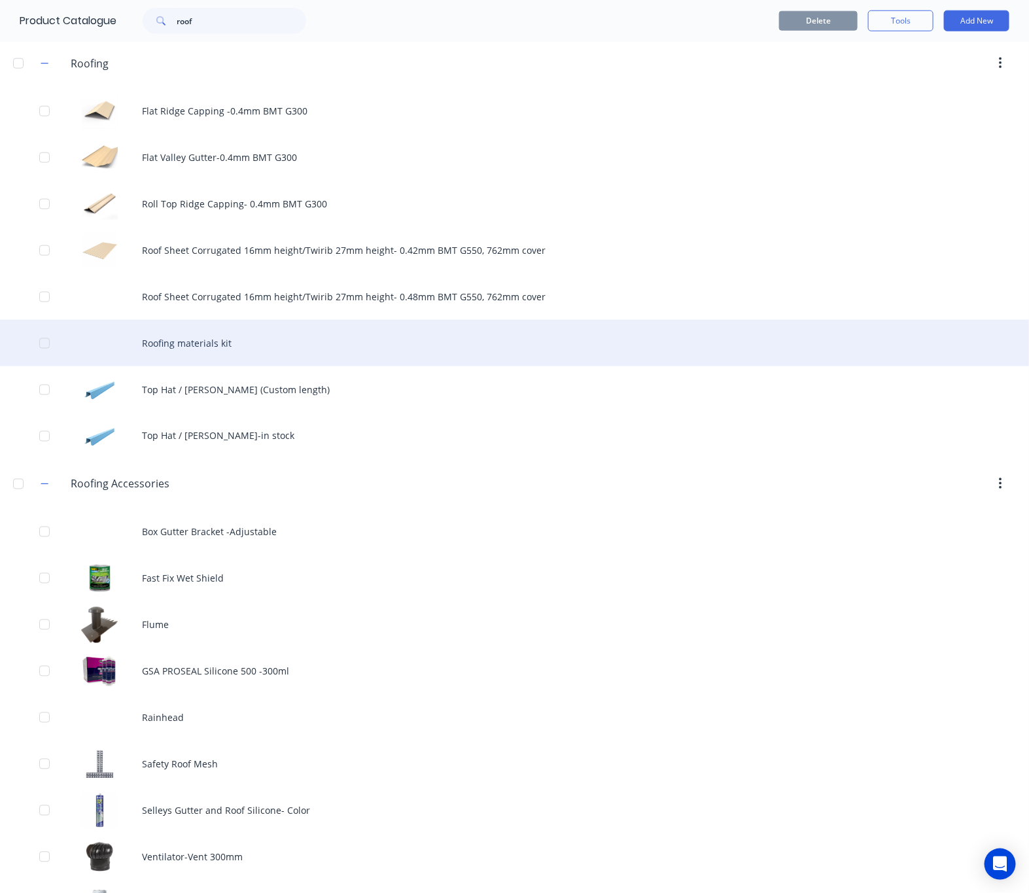
scroll to position [589, 0]
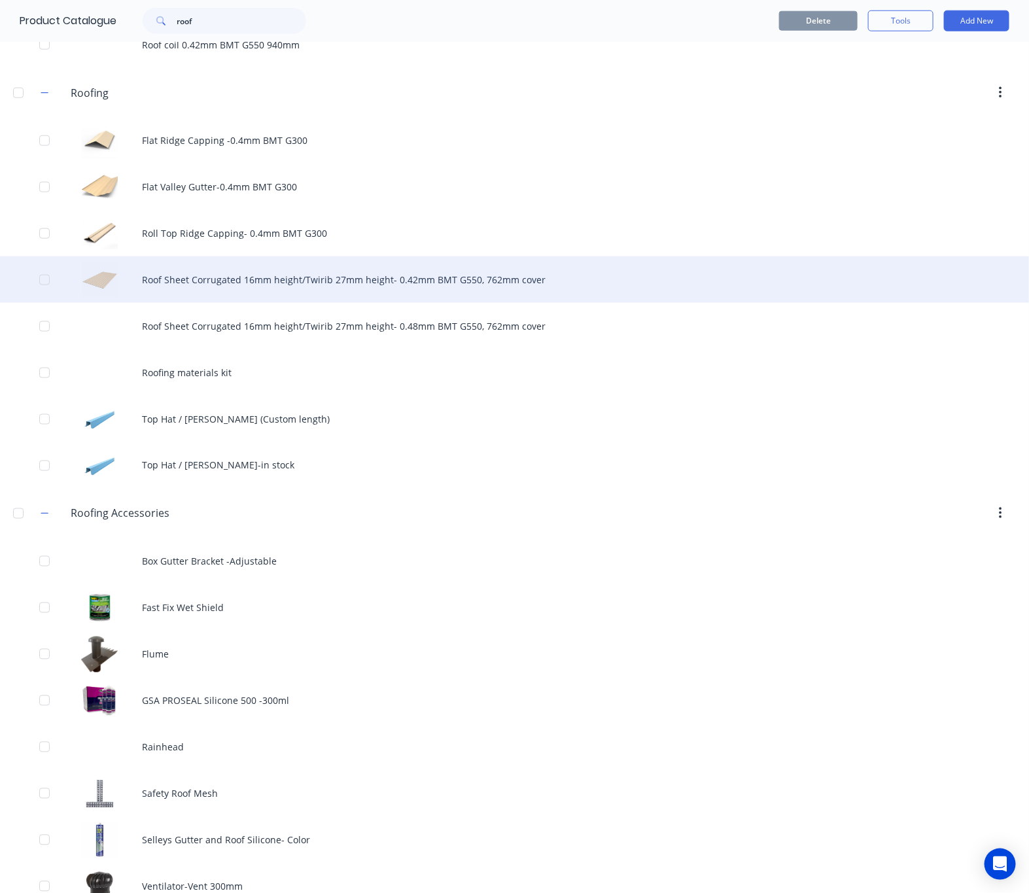
click at [418, 279] on div "Roof Sheet Corrugated 16mm height/Twirib 27mm height- 0.42mm BMT G550, 762mm co…" at bounding box center [514, 279] width 1029 height 46
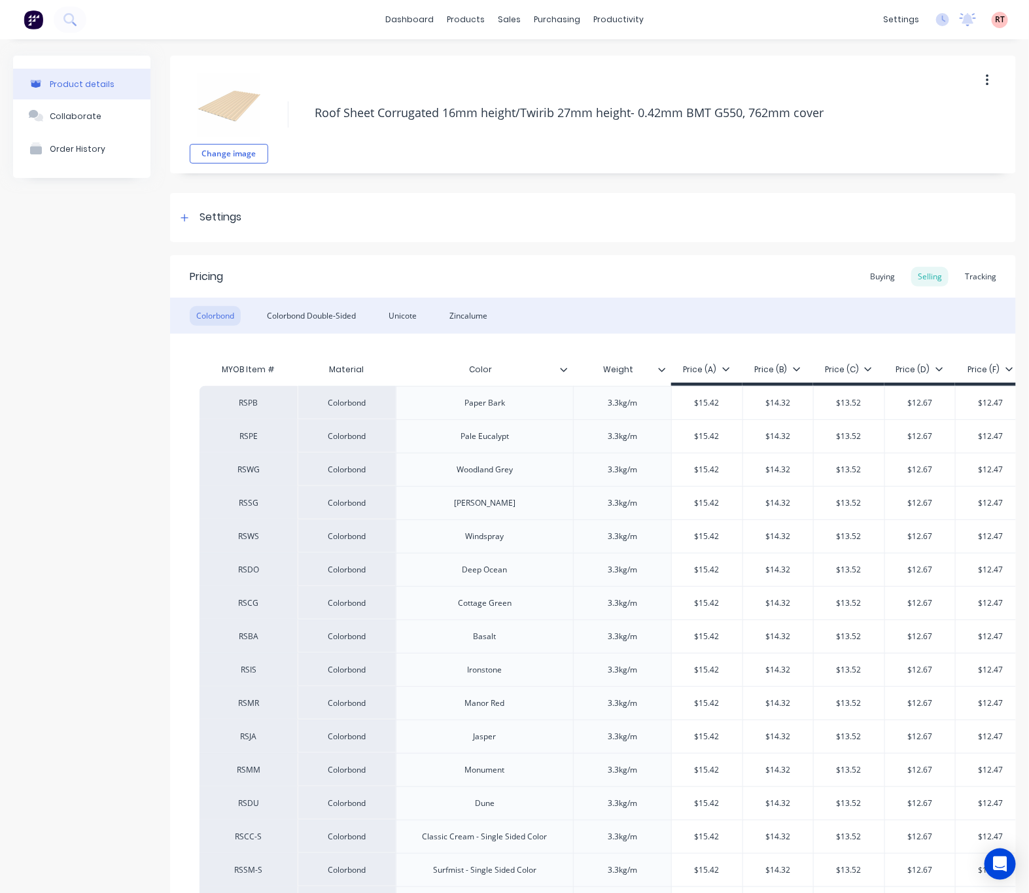
type textarea "x"
click at [301, 316] on div "Colorbond Double-Sided" at bounding box center [311, 316] width 102 height 20
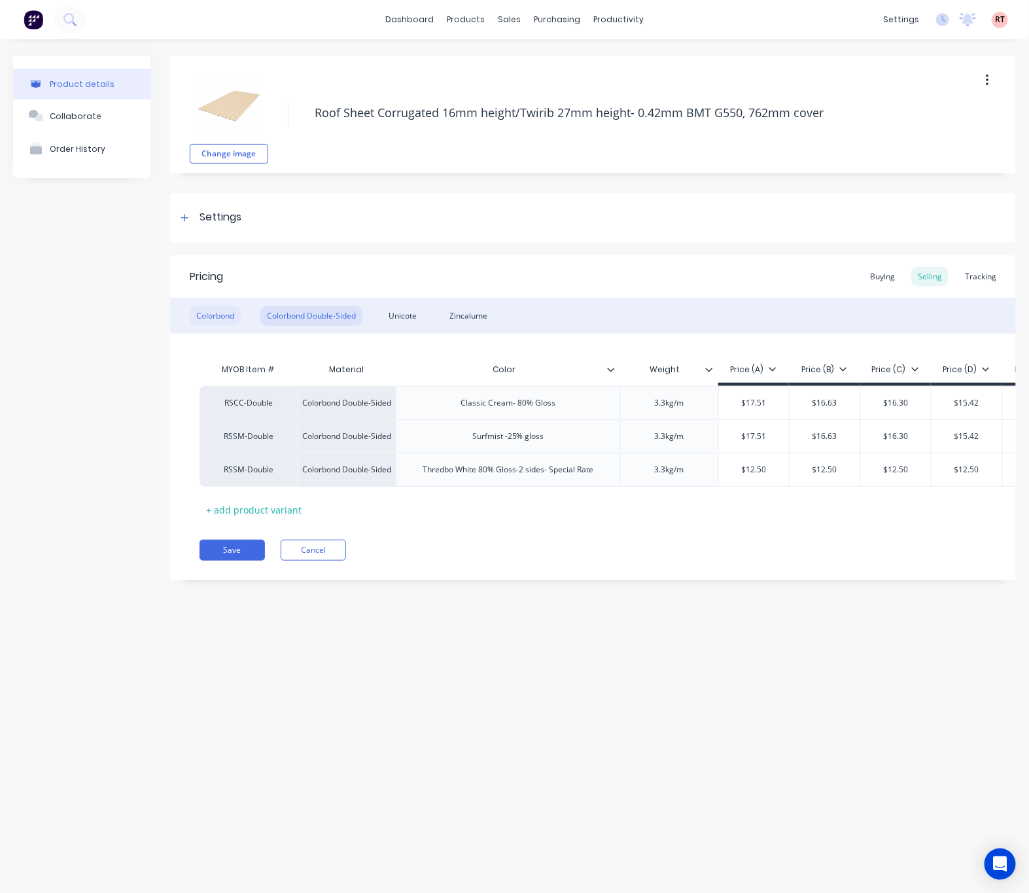
click at [217, 315] on div "Colorbond" at bounding box center [215, 316] width 51 height 20
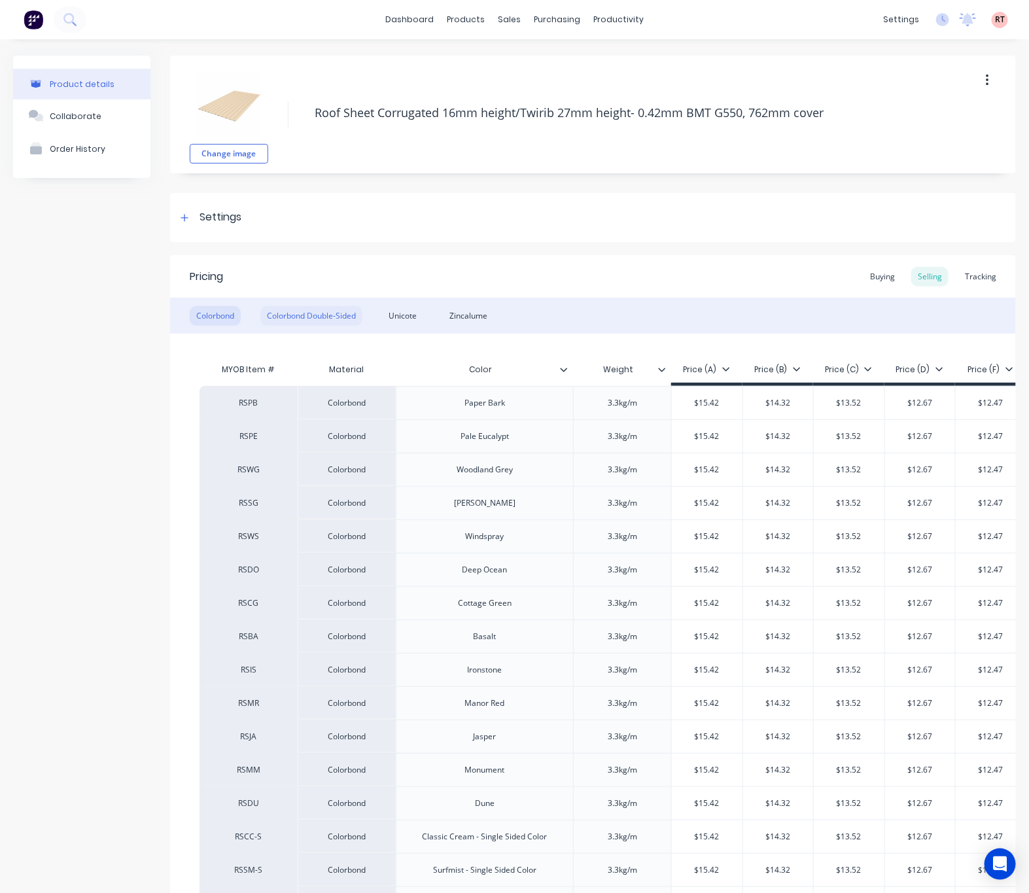
click at [308, 315] on div "Colorbond Double-Sided" at bounding box center [311, 316] width 102 height 20
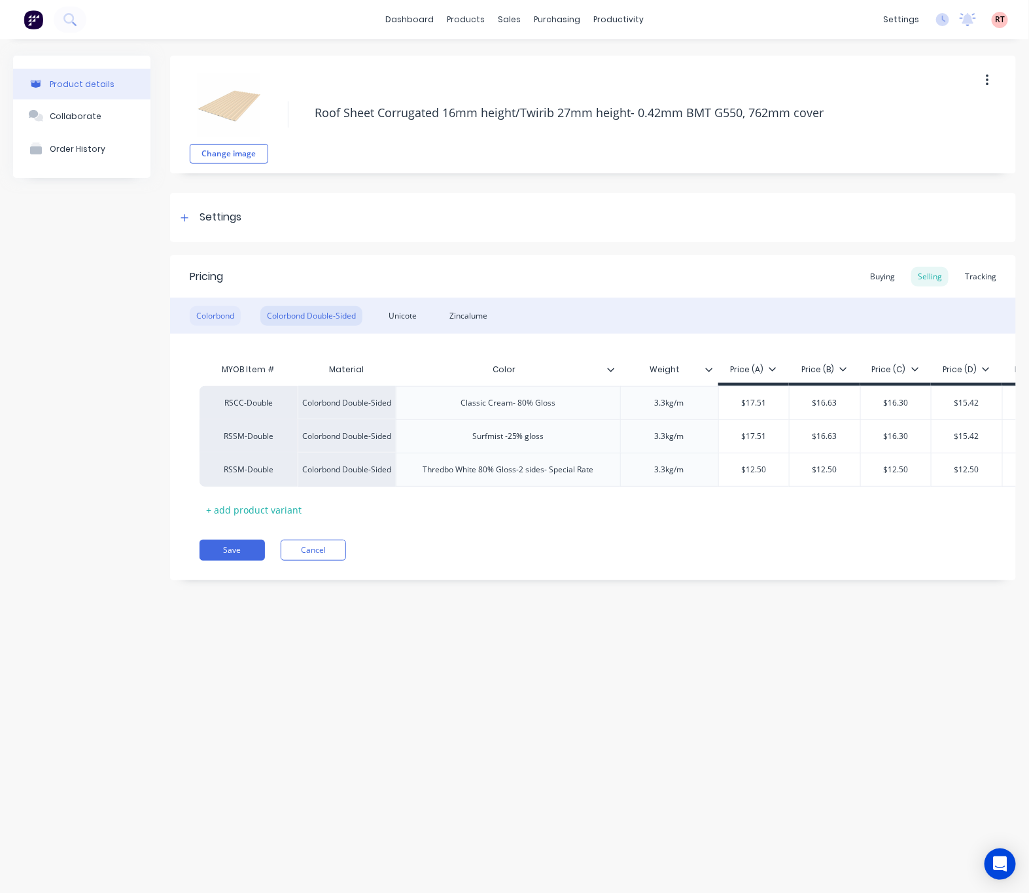
click at [222, 315] on div "Colorbond" at bounding box center [215, 316] width 51 height 20
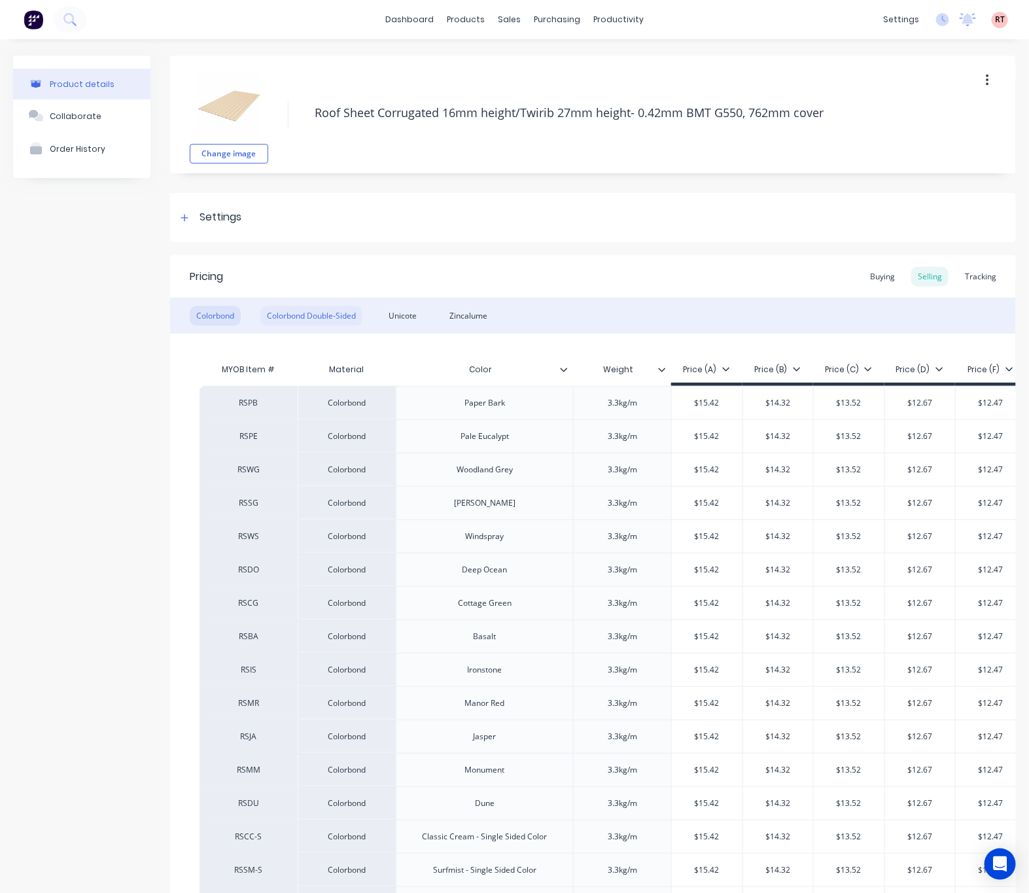
click at [321, 318] on div "Colorbond Double-Sided" at bounding box center [311, 316] width 102 height 20
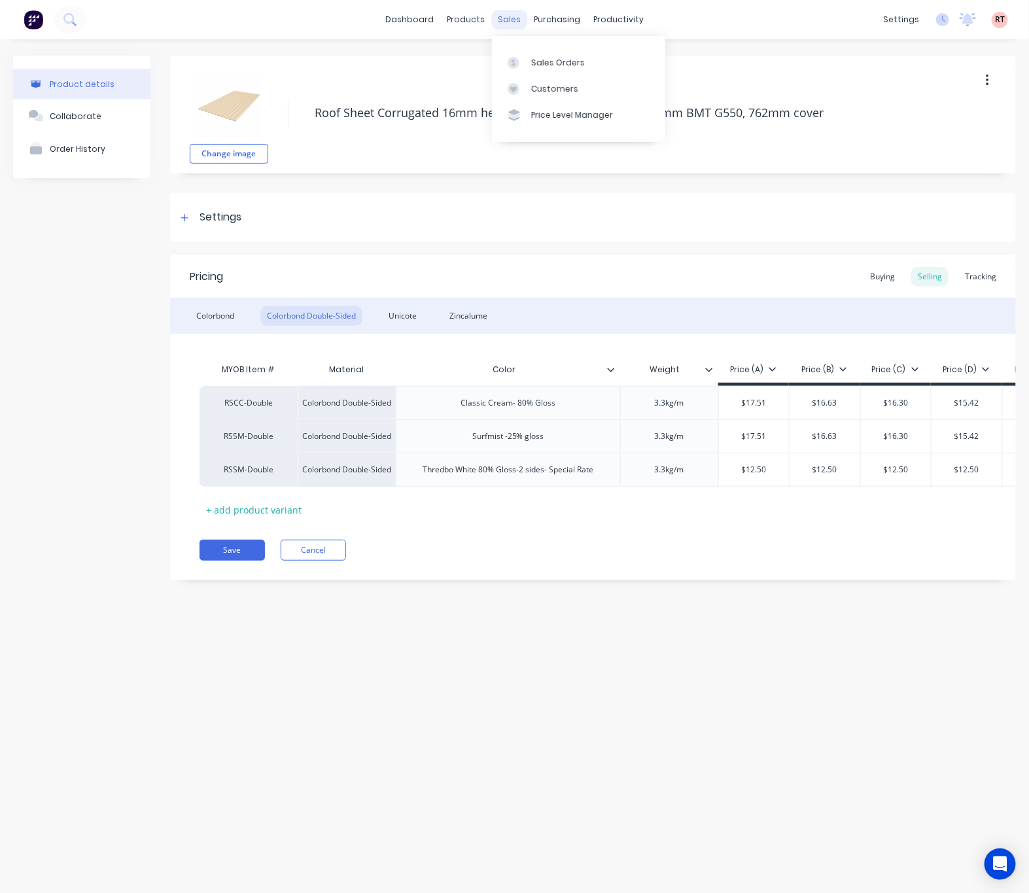
drag, startPoint x: 515, startPoint y: 18, endPoint x: 516, endPoint y: 26, distance: 8.6
click at [515, 18] on div "sales" at bounding box center [509, 20] width 36 height 20
click at [550, 87] on div "Customers" at bounding box center [554, 89] width 47 height 12
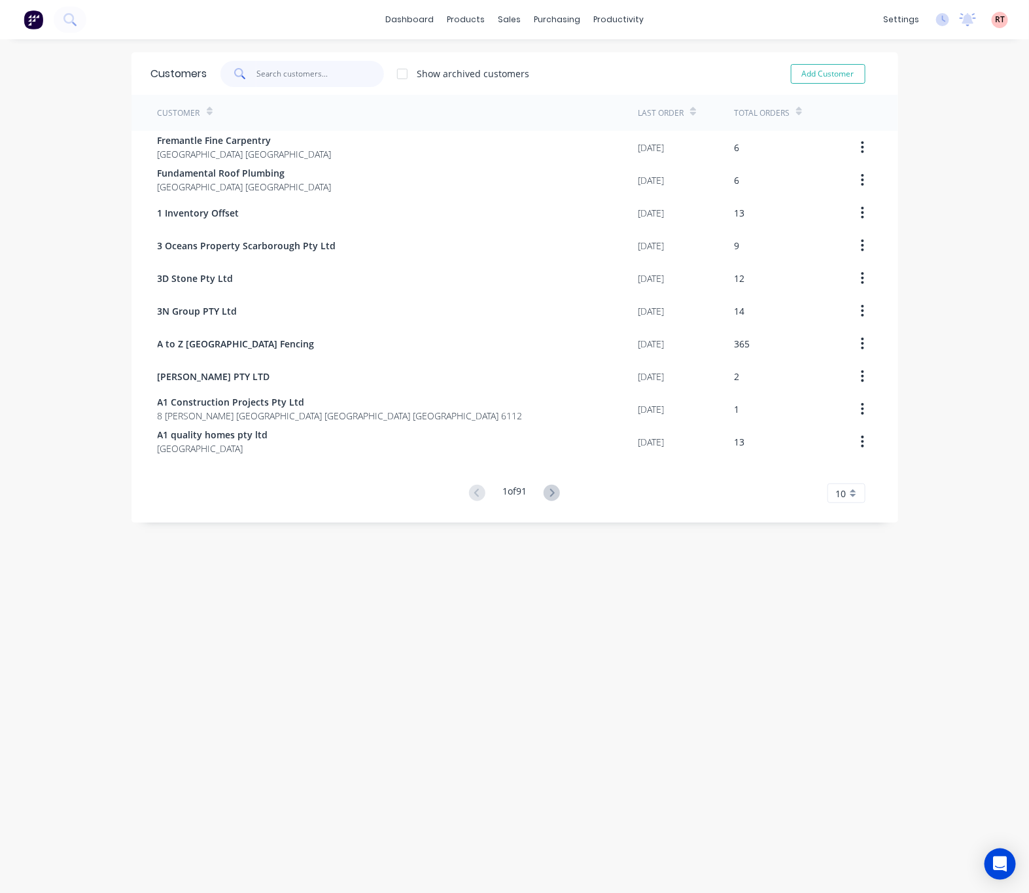
click at [322, 75] on input "text" at bounding box center [320, 74] width 128 height 26
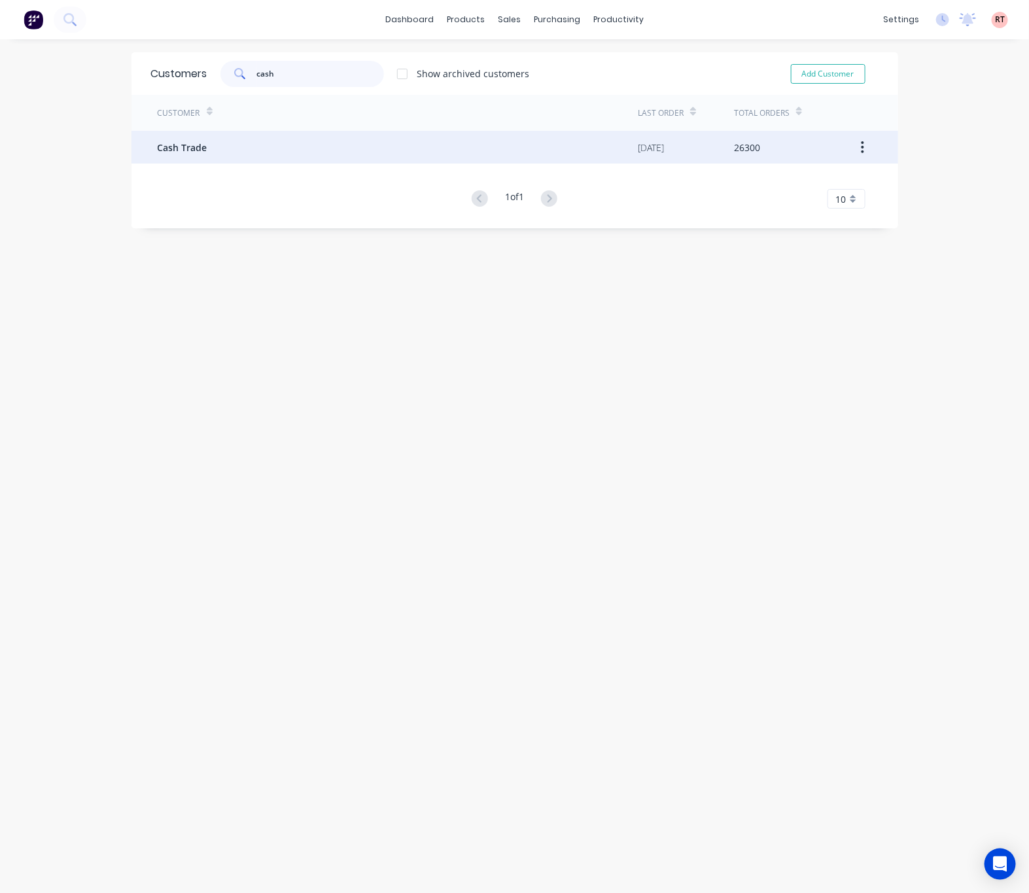
type input "cash"
click at [358, 154] on div "Cash Trade" at bounding box center [398, 147] width 481 height 33
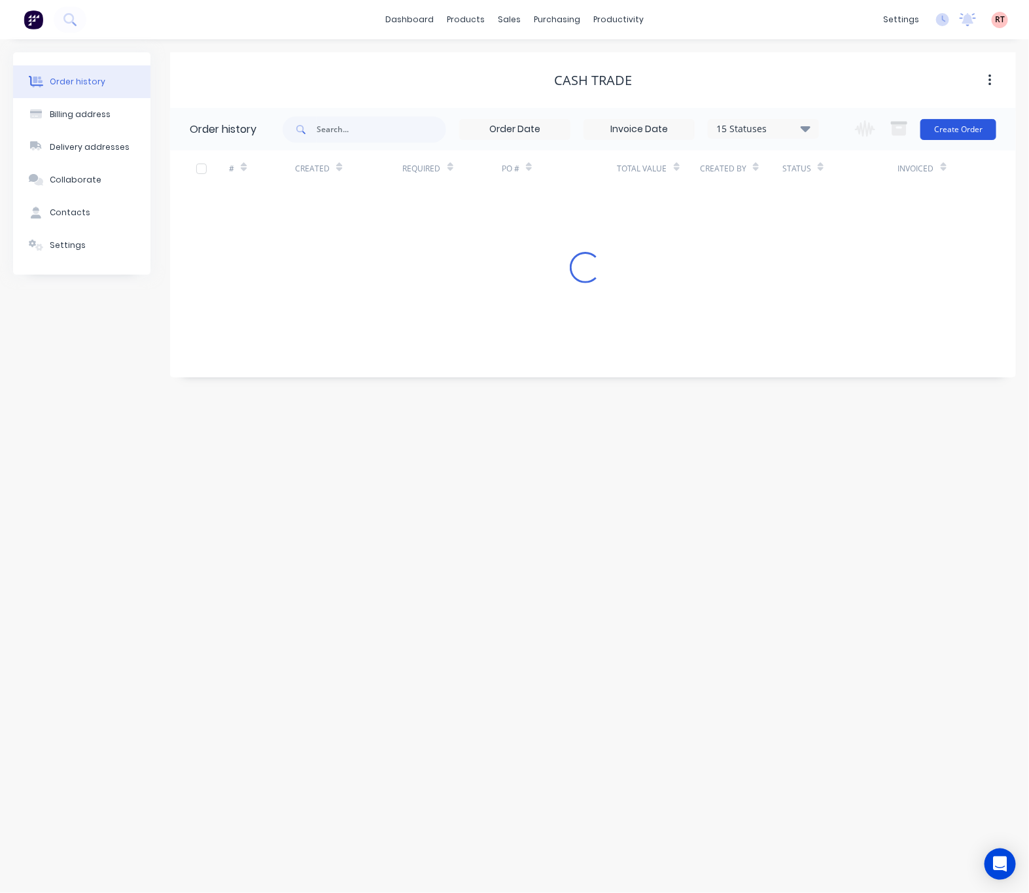
click at [964, 130] on button "Create Order" at bounding box center [958, 129] width 76 height 21
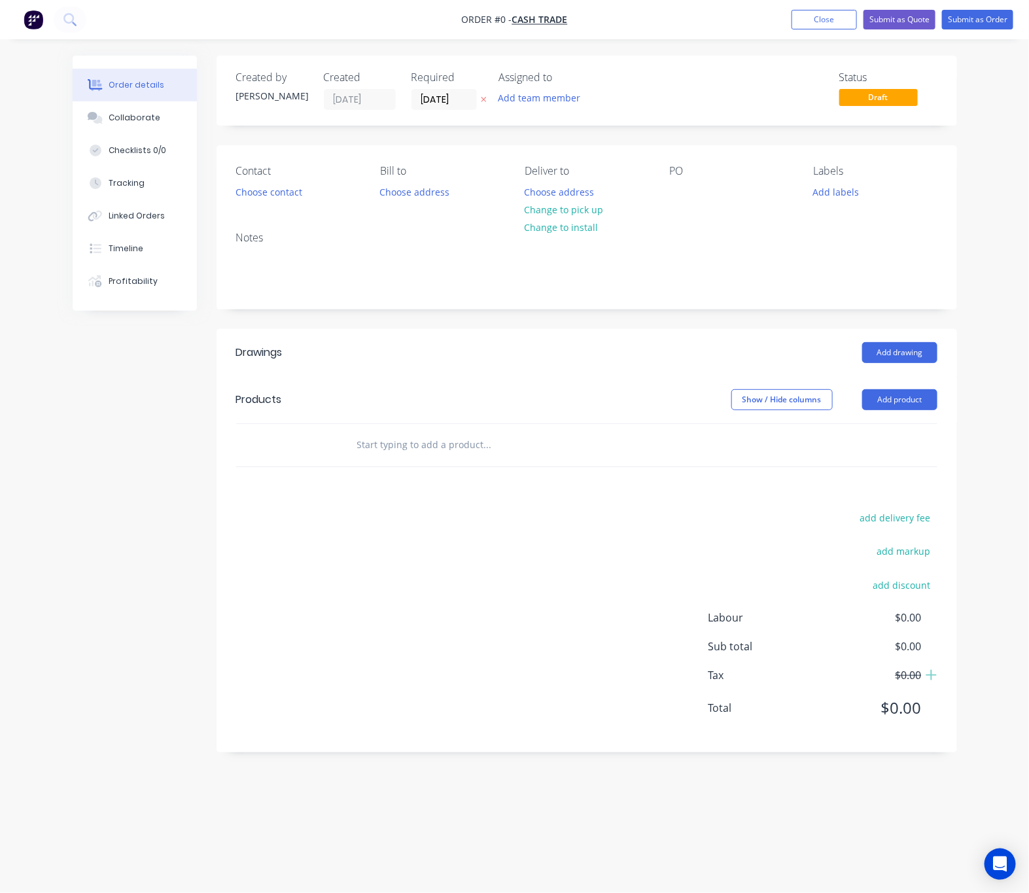
click at [254, 203] on div "Contact Choose contact Bill to Choose address Deliver to Choose address Change …" at bounding box center [587, 183] width 740 height 76
click at [261, 189] on button "Choose contact" at bounding box center [268, 191] width 80 height 18
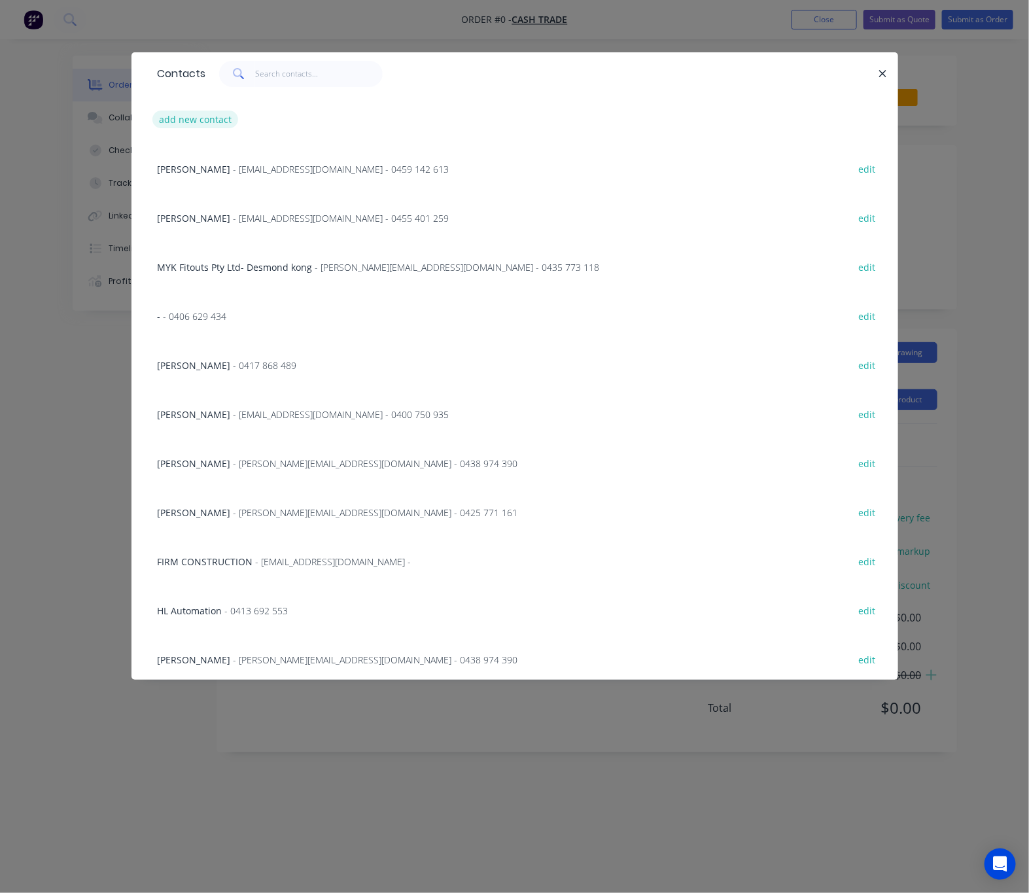
click at [207, 116] on button "add new contact" at bounding box center [195, 120] width 86 height 18
select select "AU"
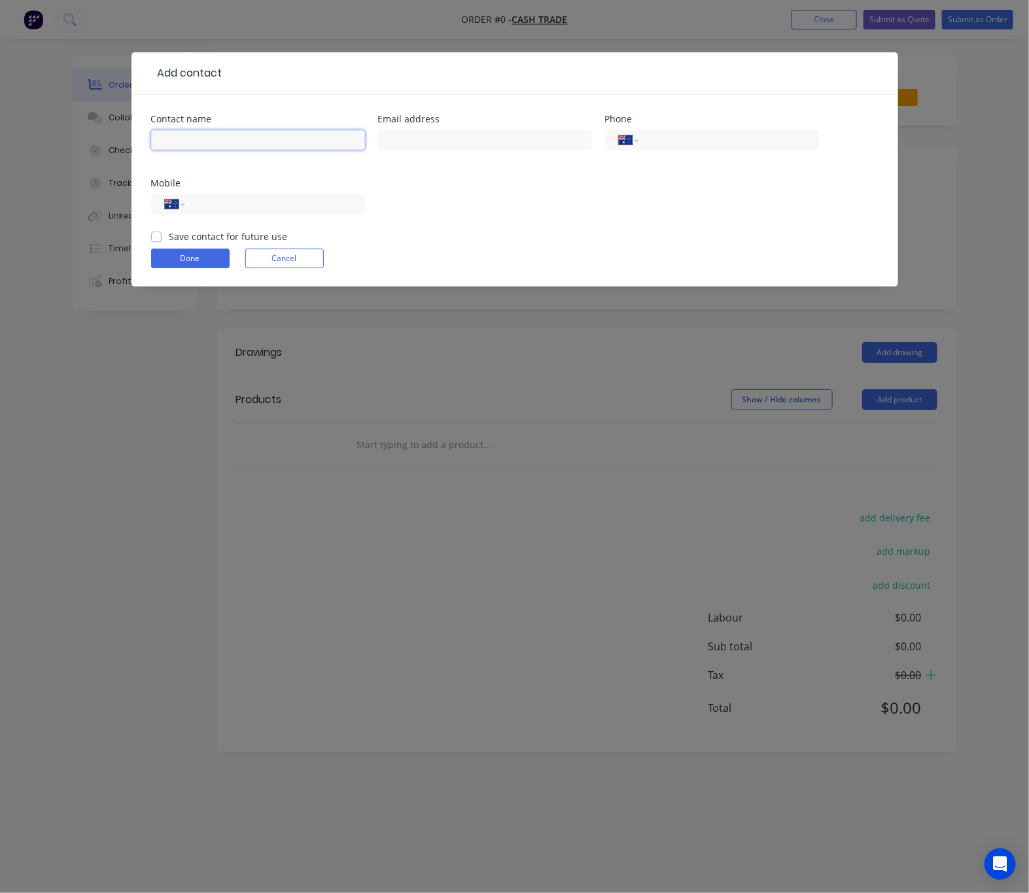
click at [193, 137] on input "text" at bounding box center [258, 140] width 214 height 20
type input "Darren"
click at [414, 139] on input "text" at bounding box center [485, 140] width 214 height 20
paste input "admin@hatherly.com.au"
type input "admin@hatherly.com.au"
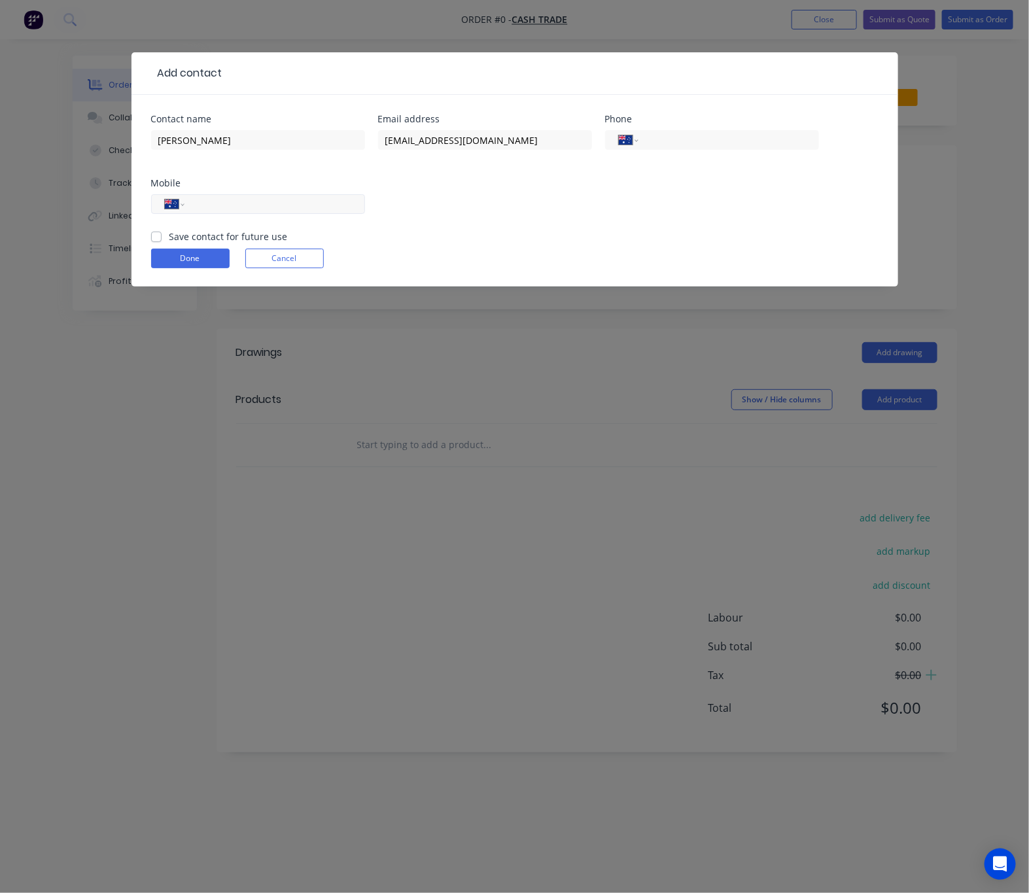
click at [213, 204] on input "tel" at bounding box center [272, 204] width 157 height 15
click at [224, 202] on input "tel" at bounding box center [272, 204] width 157 height 15
type input "0412 946 027"
click at [200, 266] on button "Done" at bounding box center [190, 259] width 78 height 20
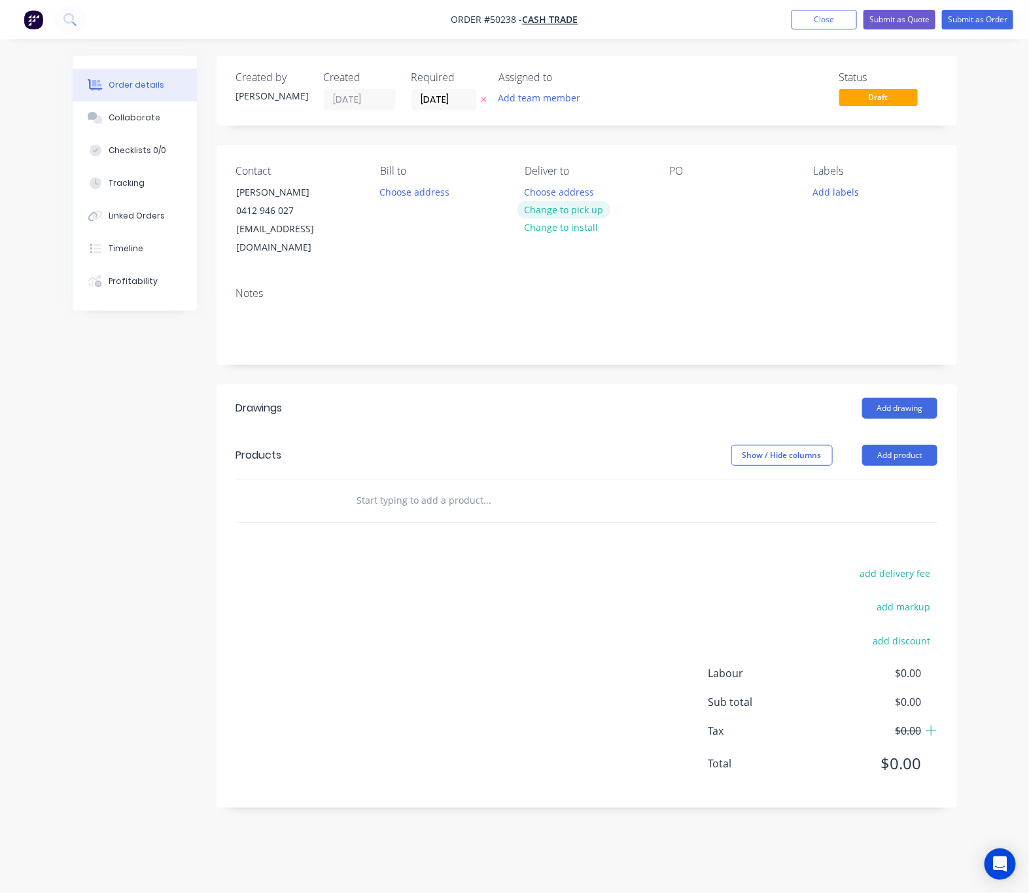
click at [589, 204] on button "Change to pick up" at bounding box center [563, 210] width 93 height 18
click at [903, 445] on button "Add product" at bounding box center [899, 455] width 75 height 21
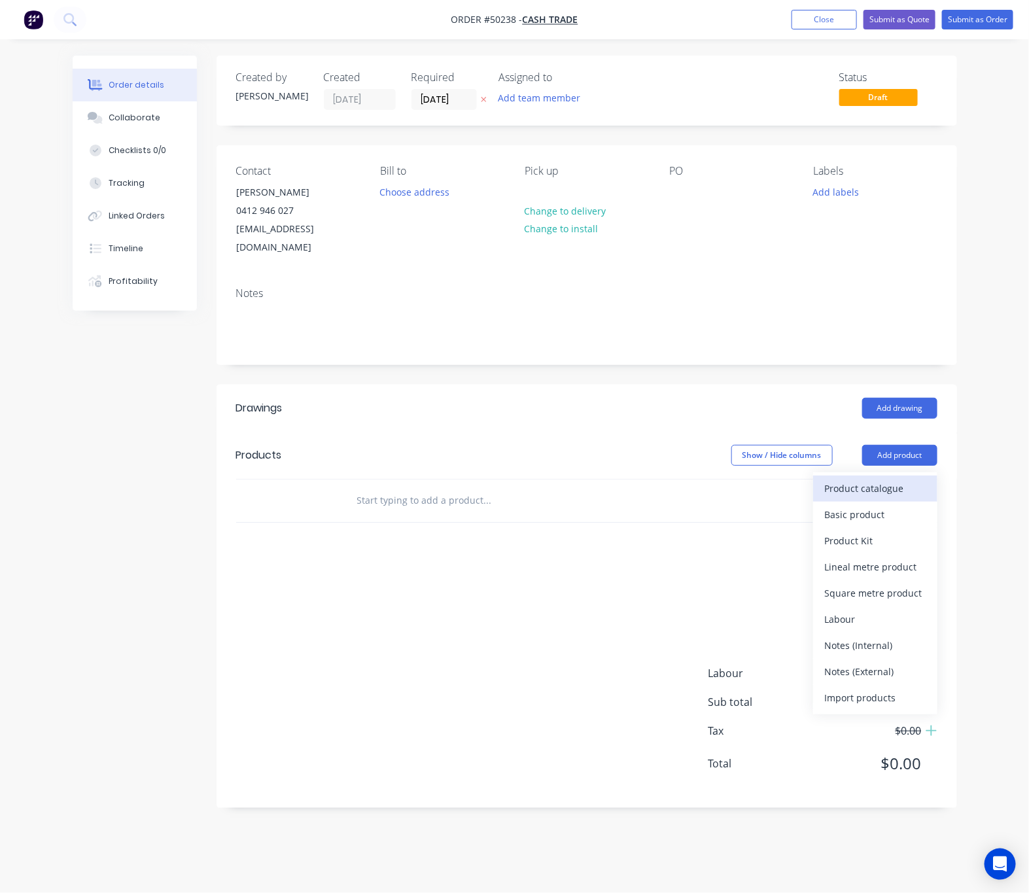
click at [863, 479] on div "Product catalogue" at bounding box center [875, 488] width 101 height 19
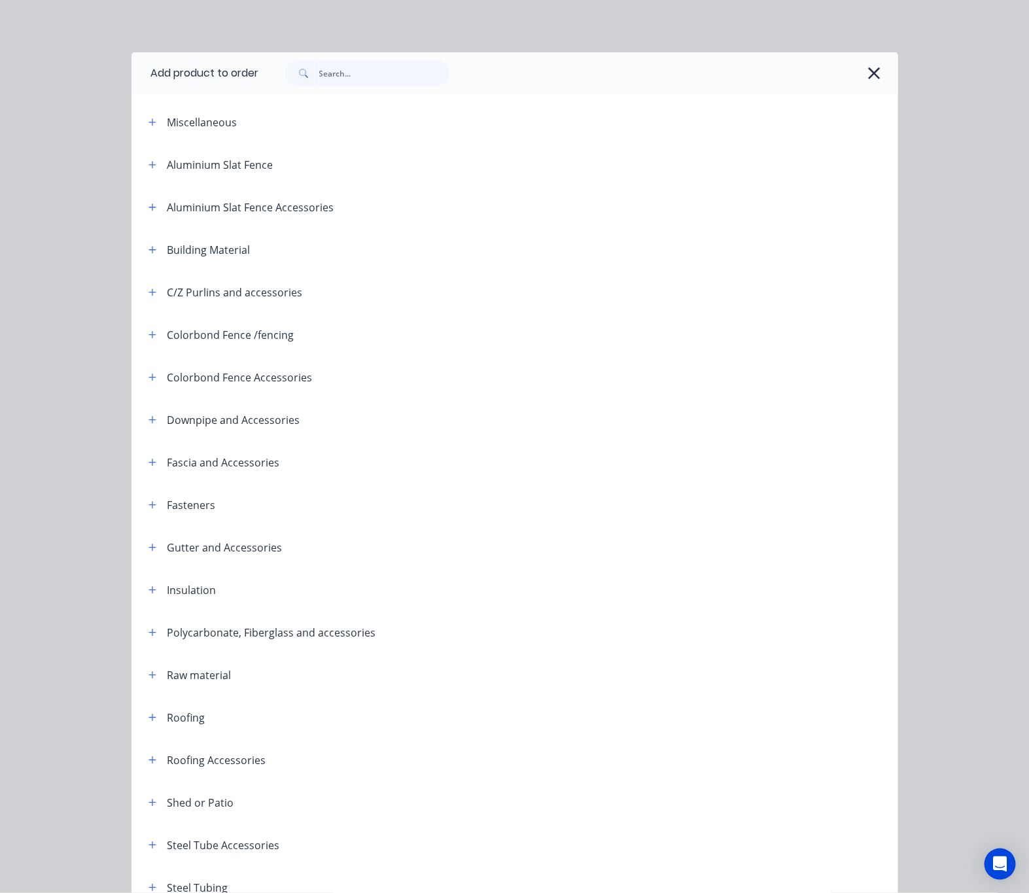
click at [383, 35] on div "Add product to order Miscellaneous Aluminium Slat Fence Aluminium Slat Fence Ac…" at bounding box center [514, 446] width 1029 height 893
click at [871, 71] on icon "button" at bounding box center [874, 73] width 14 height 18
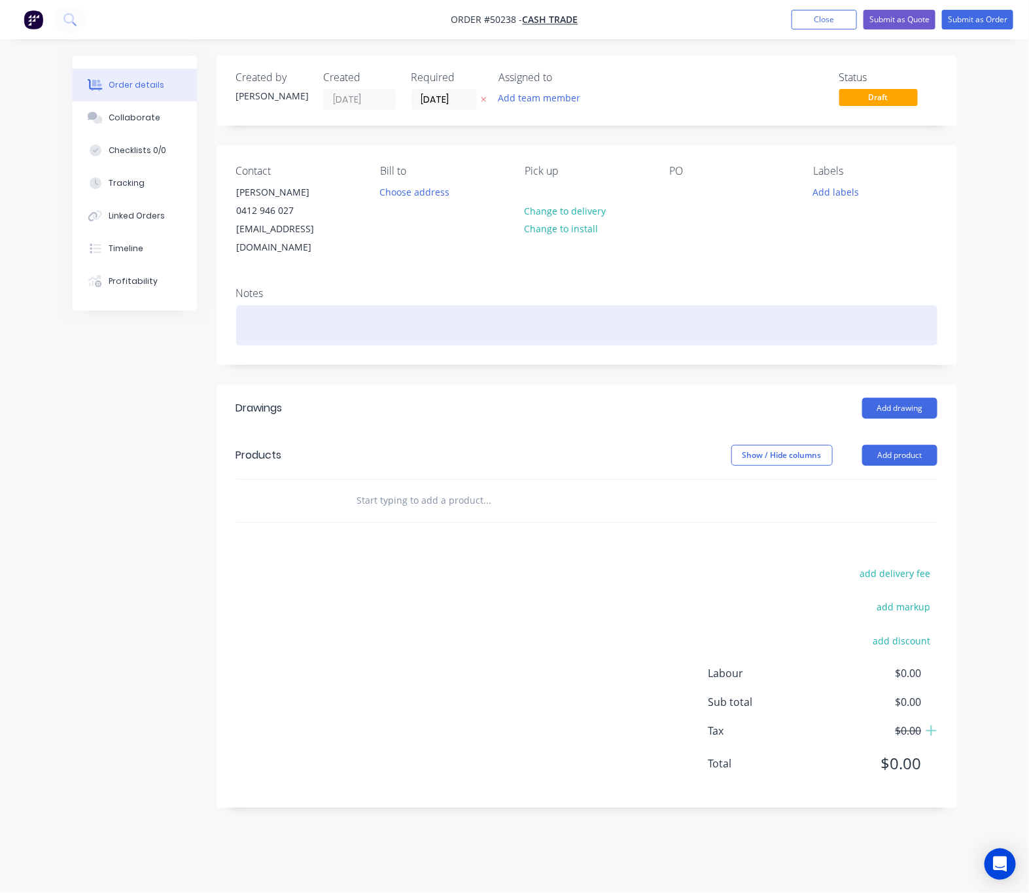
click at [310, 320] on div at bounding box center [586, 325] width 701 height 40
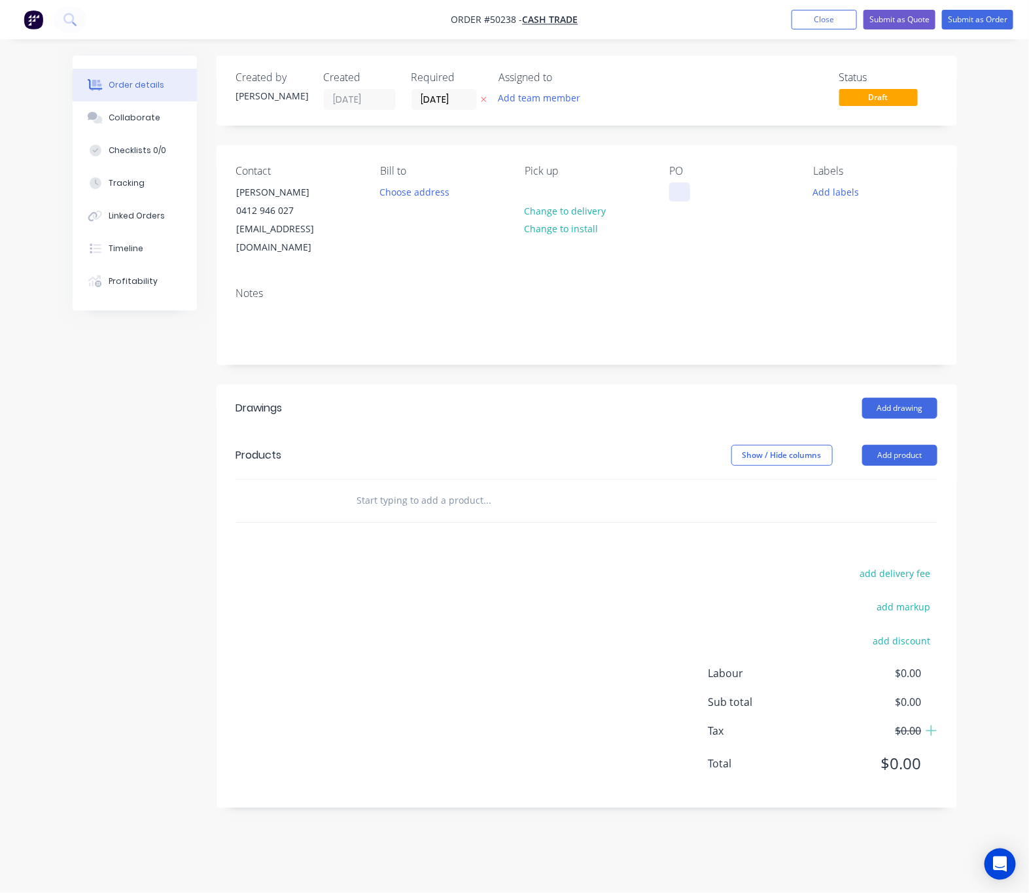
click at [685, 192] on div at bounding box center [679, 191] width 21 height 19
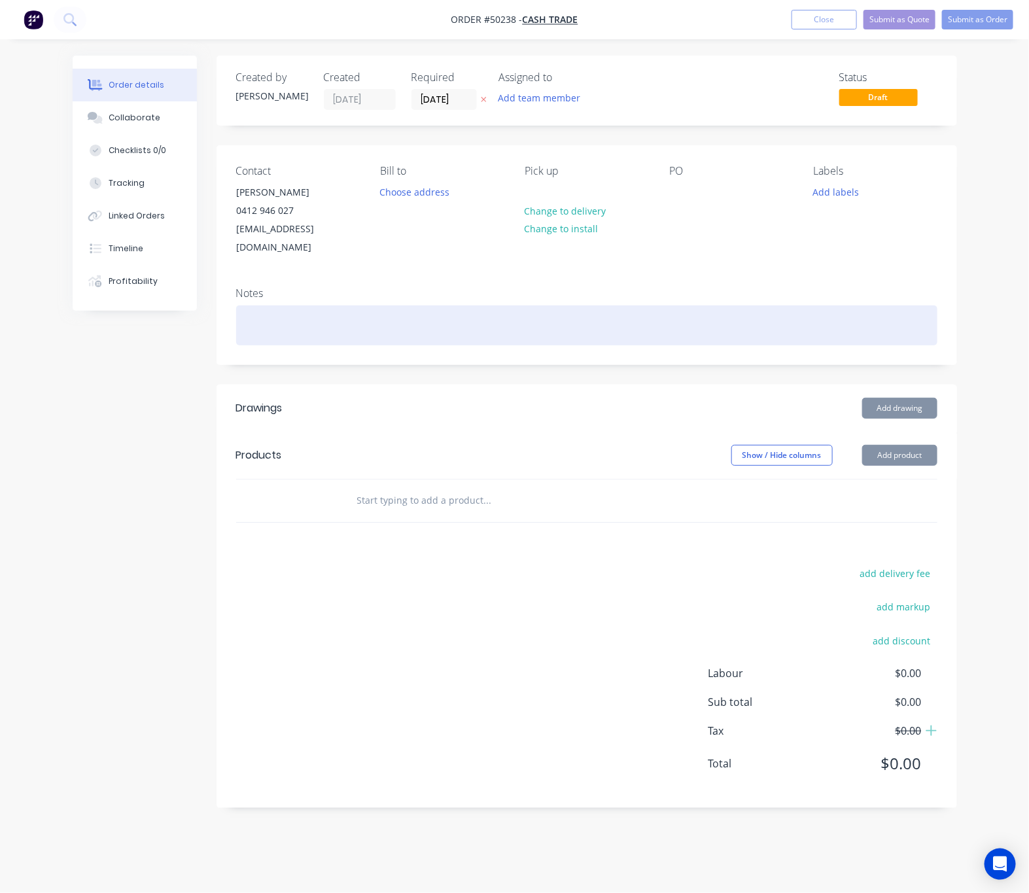
click at [619, 305] on div at bounding box center [586, 325] width 701 height 40
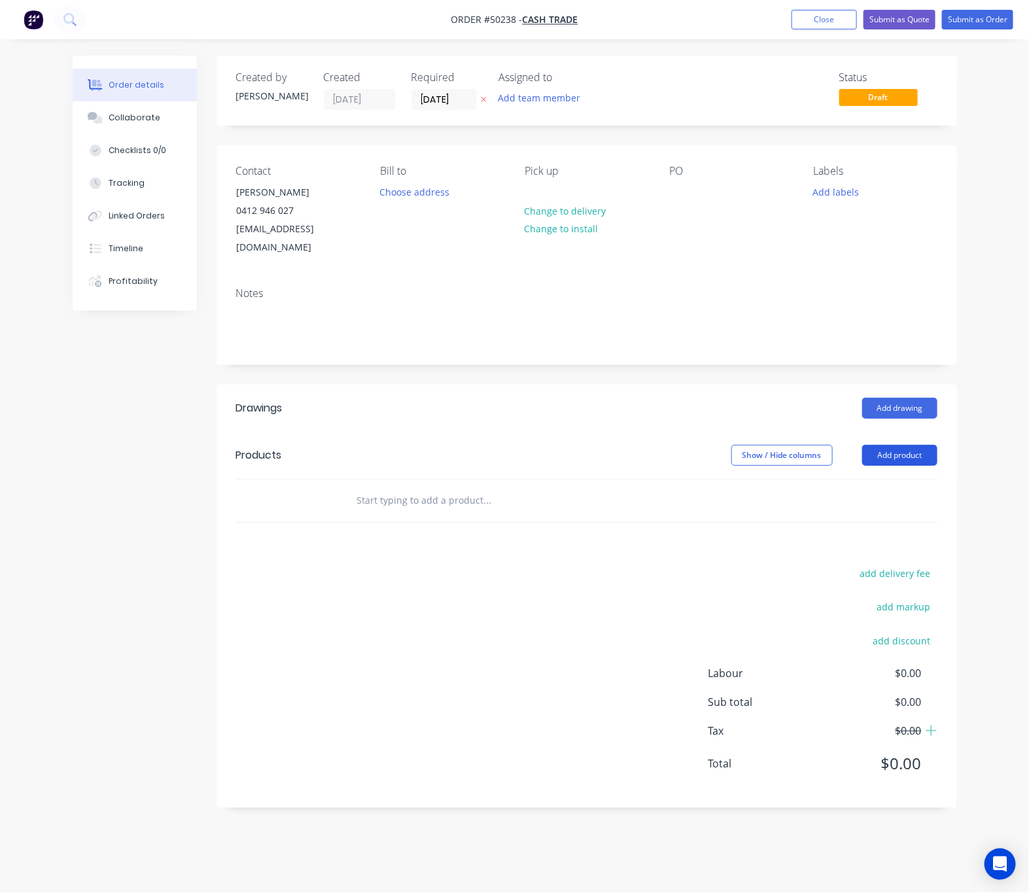
click at [887, 445] on button "Add product" at bounding box center [899, 455] width 75 height 21
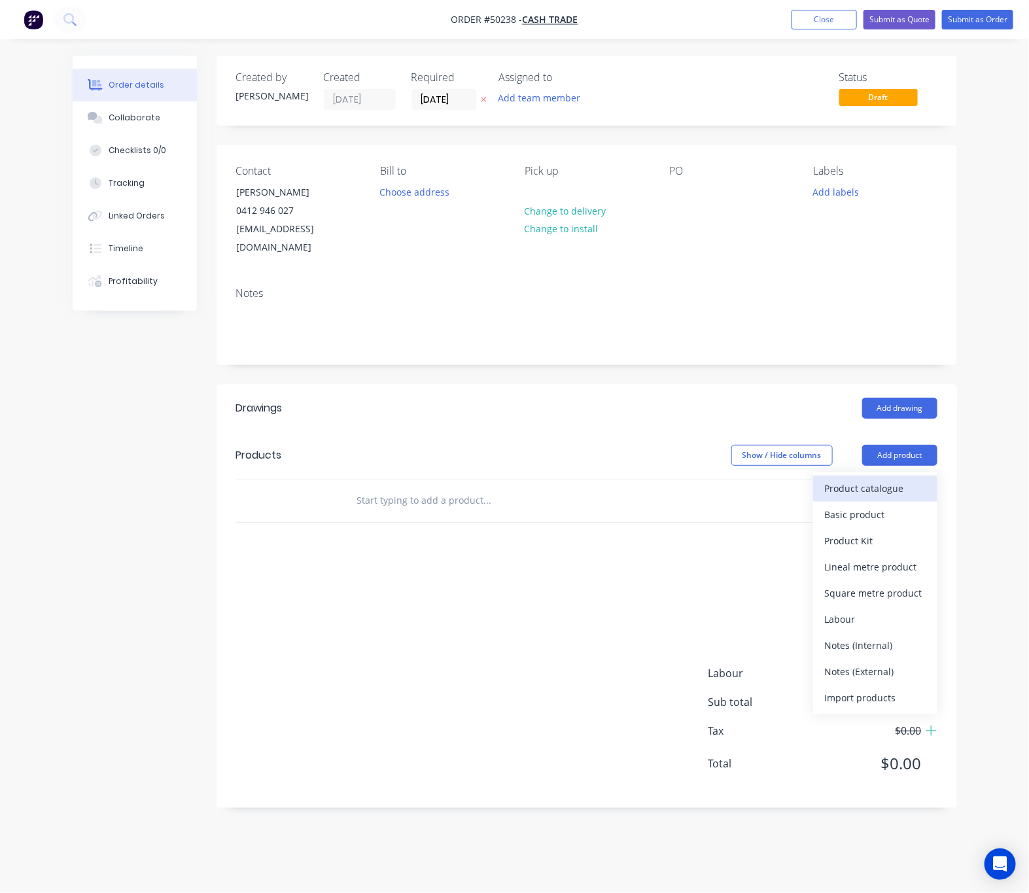
click at [880, 479] on div "Product catalogue" at bounding box center [875, 488] width 101 height 19
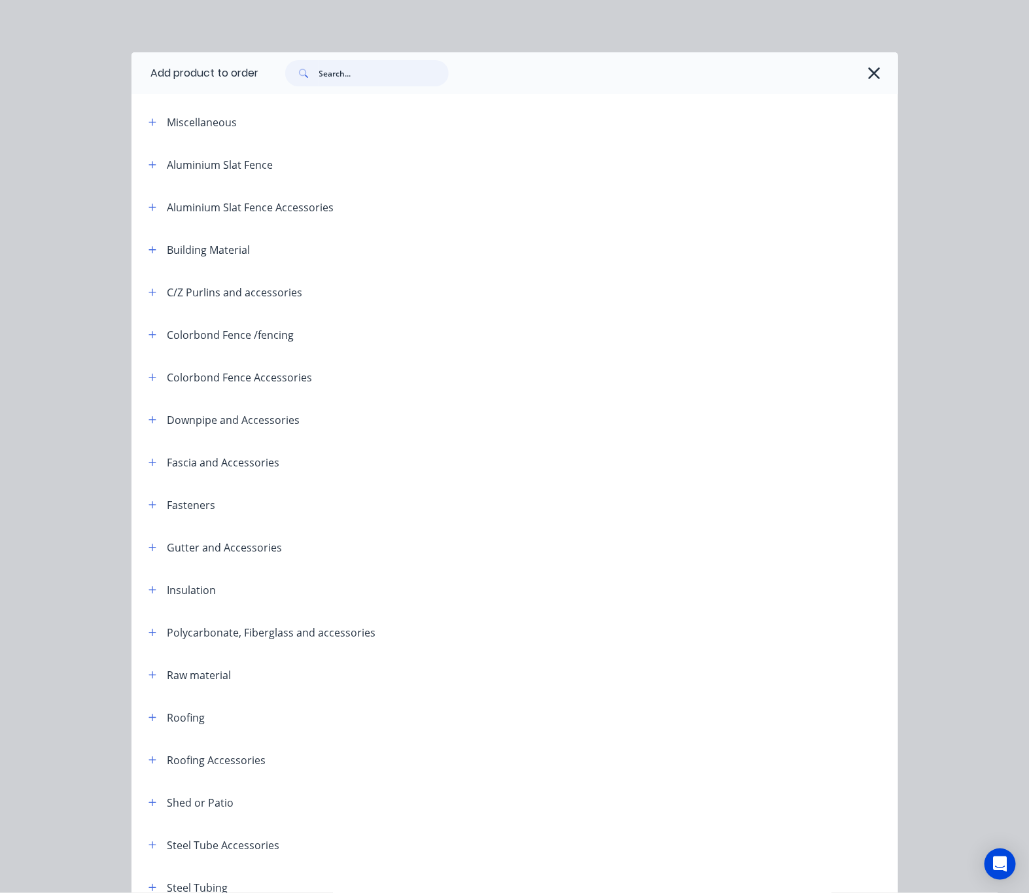
click at [328, 82] on input "text" at bounding box center [384, 73] width 130 height 26
type input "roof"
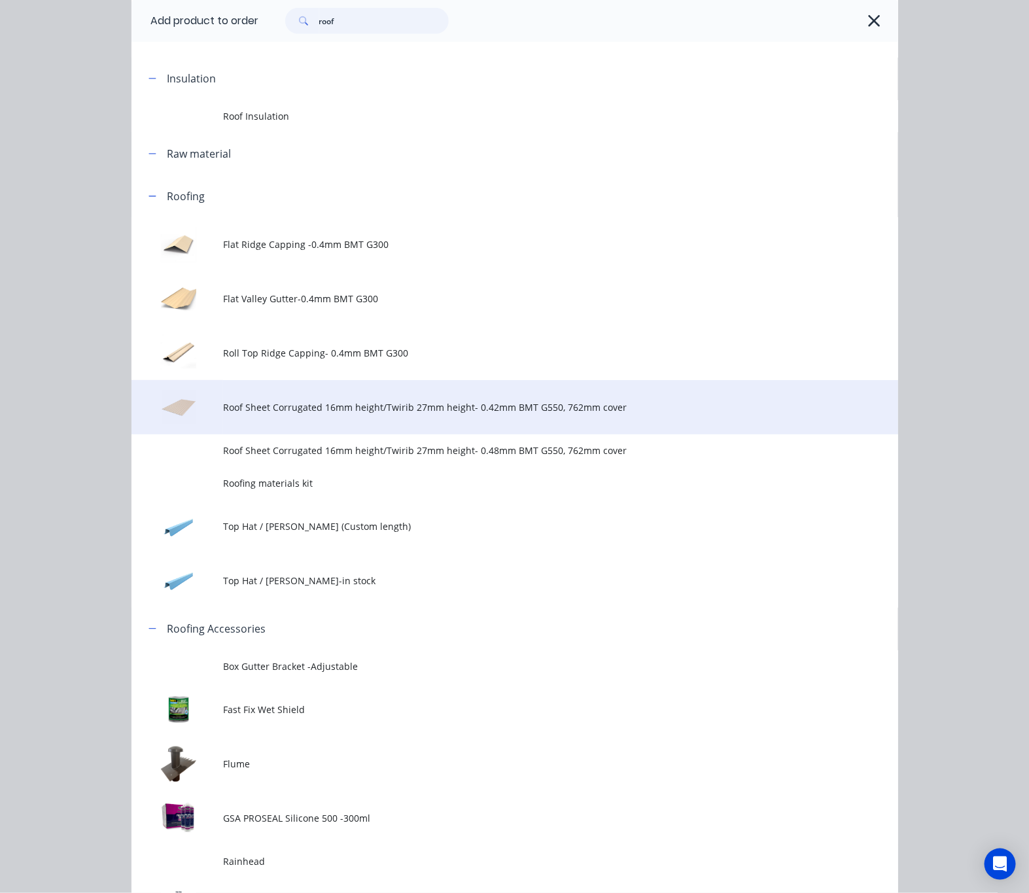
scroll to position [392, 0]
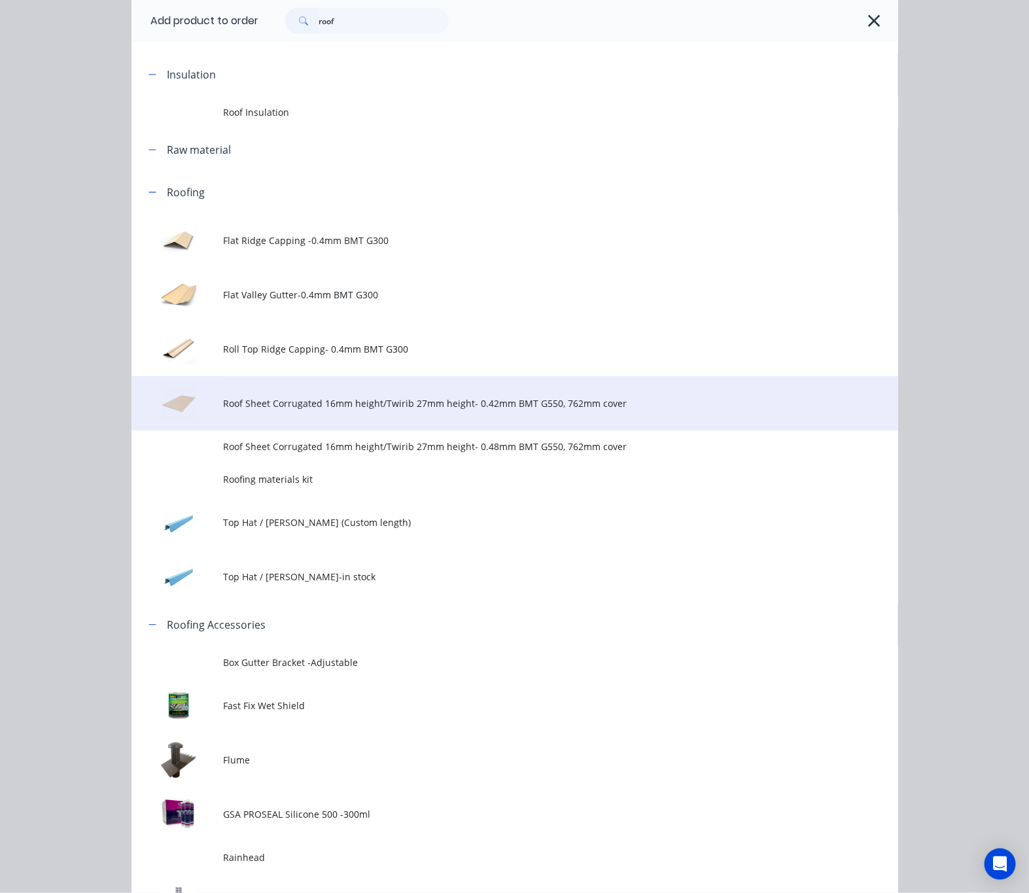
click at [638, 401] on span "Roof Sheet Corrugated 16mm height/Twirib 27mm height- 0.42mm BMT G550, 762mm co…" at bounding box center [493, 403] width 540 height 14
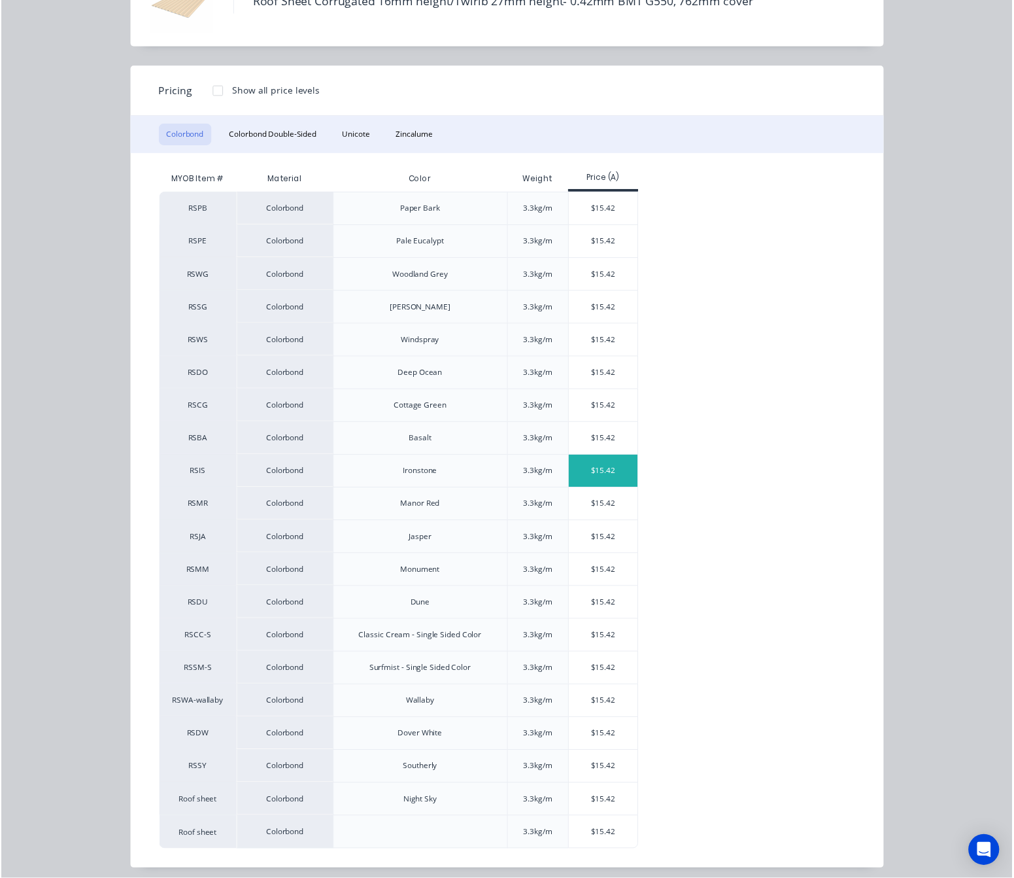
scroll to position [111, 0]
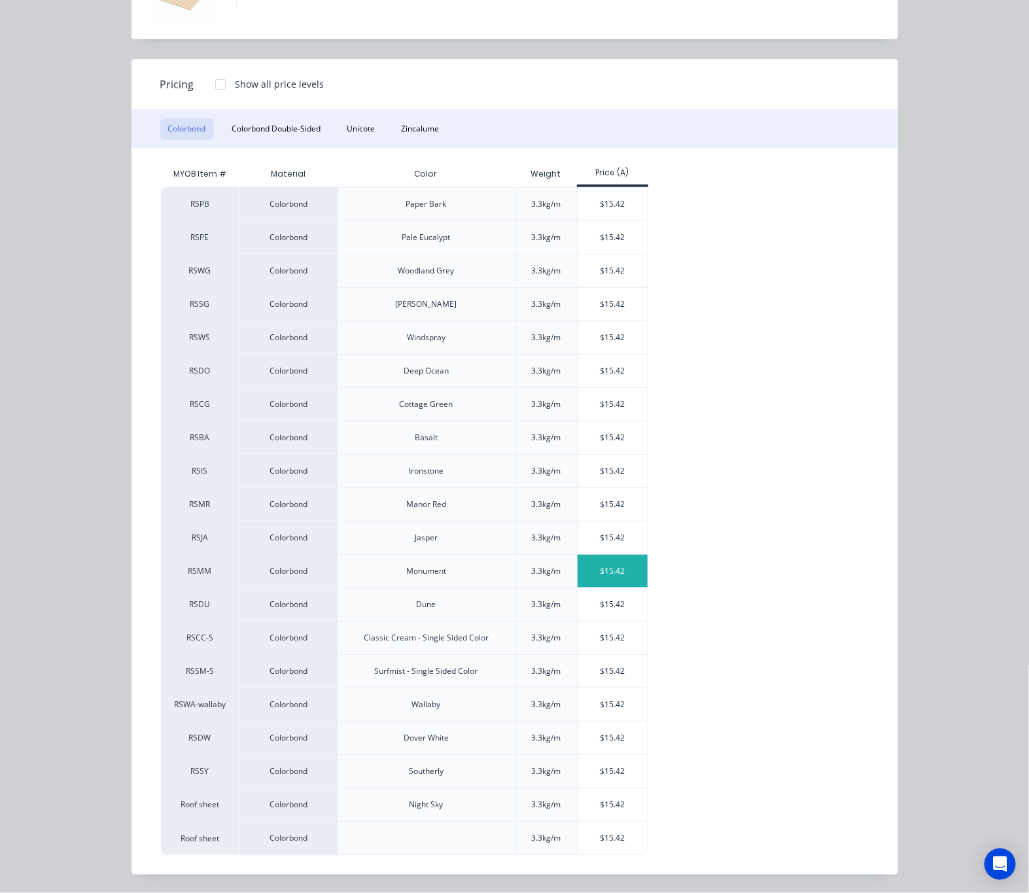
click at [591, 564] on div "$15.42" at bounding box center [613, 571] width 70 height 33
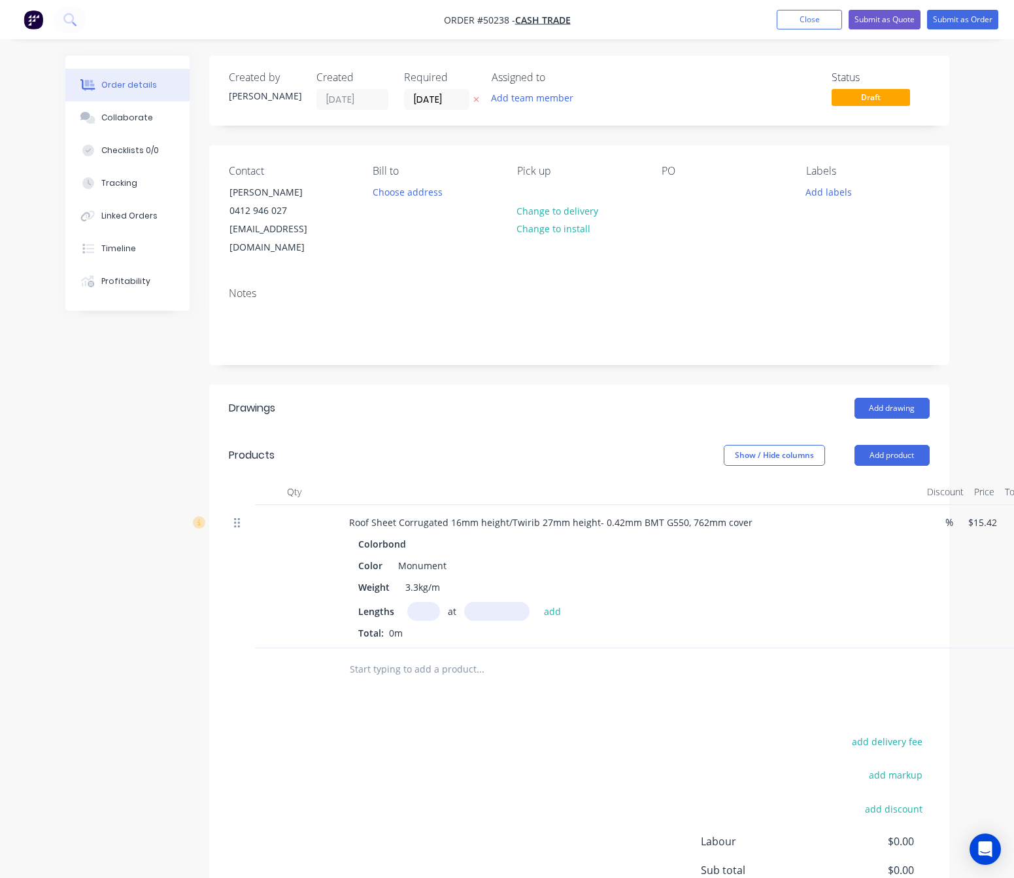
click at [239, 518] on icon at bounding box center [237, 523] width 6 height 10
click at [420, 602] on input "text" at bounding box center [423, 611] width 33 height 19
type input "19"
click at [500, 602] on input "text" at bounding box center [496, 611] width 65 height 19
type input "13100"
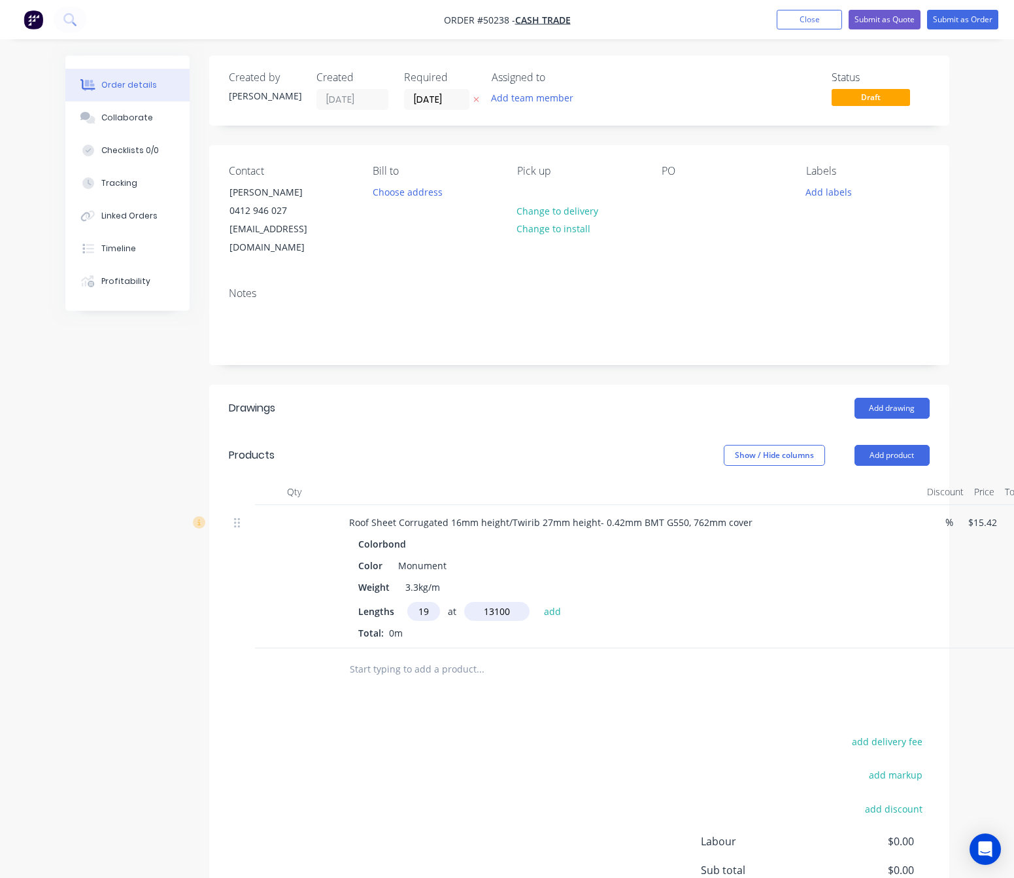
click at [538, 602] on button "add" at bounding box center [553, 611] width 31 height 18
type input "$3,838.04"
type input "9"
click at [504, 602] on input "text" at bounding box center [496, 611] width 65 height 19
type input "10200"
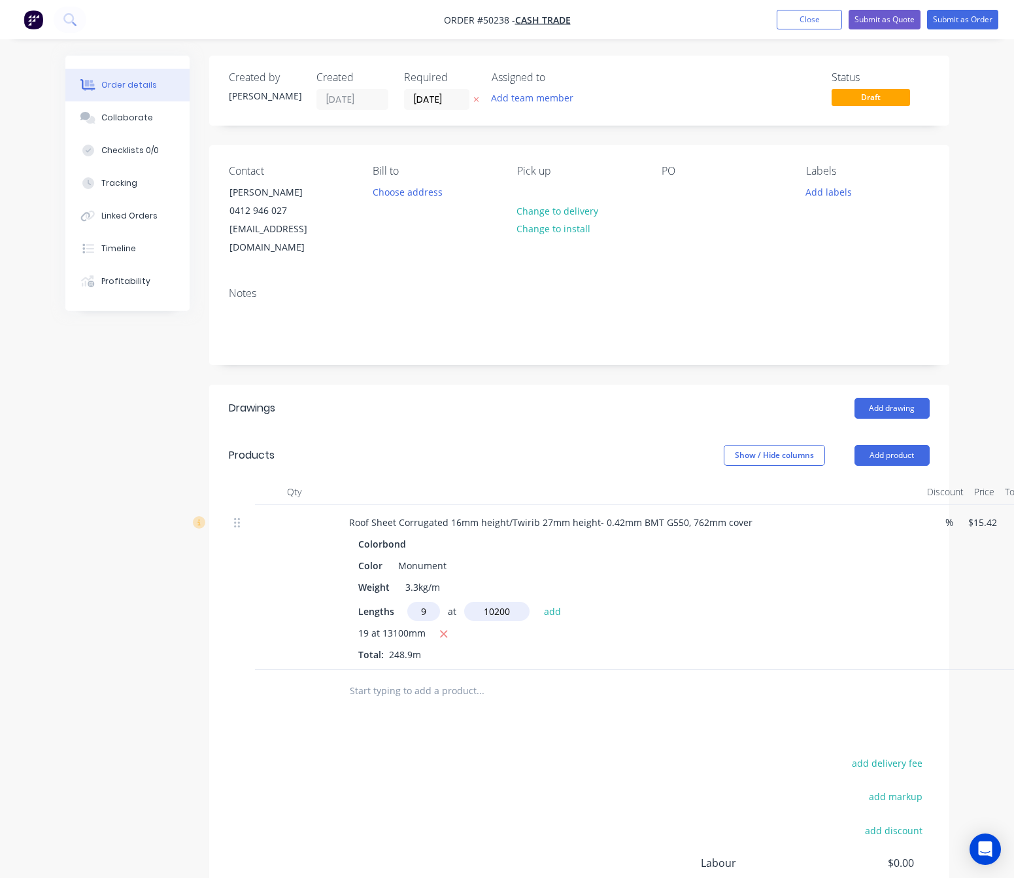
click at [538, 602] on button "add" at bounding box center [553, 611] width 31 height 18
type input "$5,253.59"
type input "3"
click at [504, 602] on input "text" at bounding box center [496, 611] width 65 height 19
type input "11700"
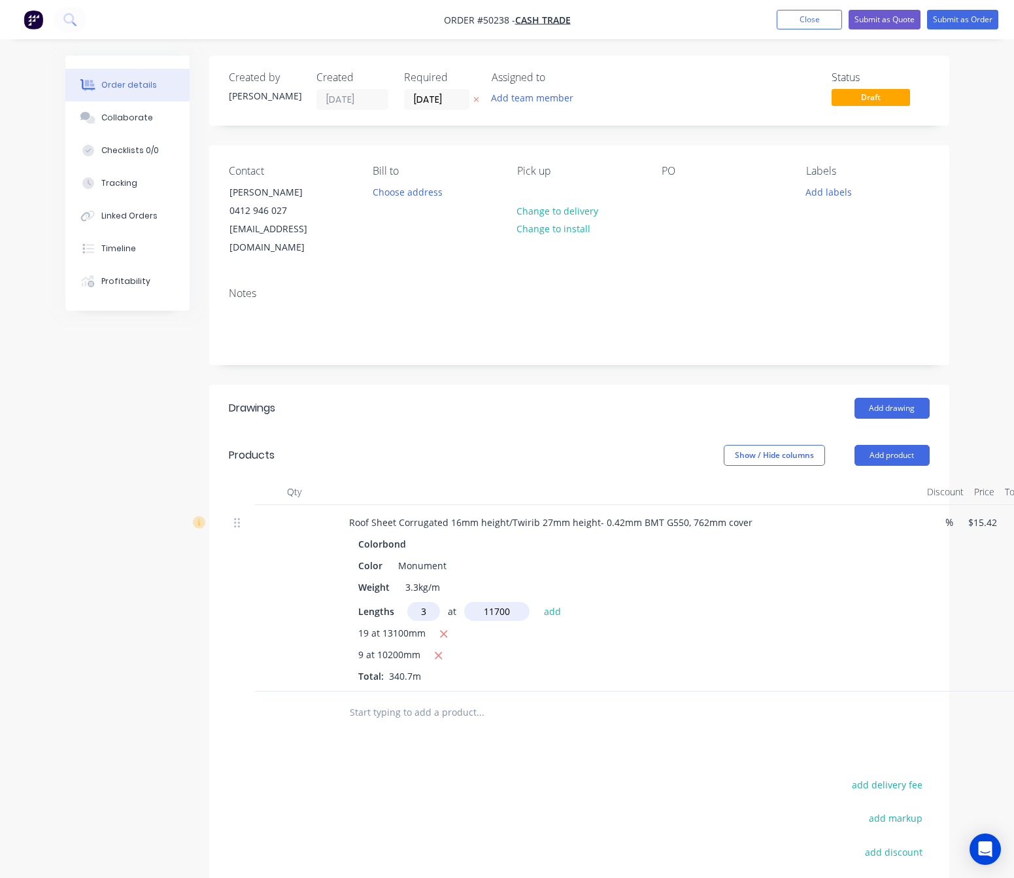
click at [538, 602] on button "add" at bounding box center [553, 611] width 31 height 18
type input "$5,794.84"
type input "6"
click at [504, 602] on input "text" at bounding box center [496, 611] width 65 height 19
type input "2500"
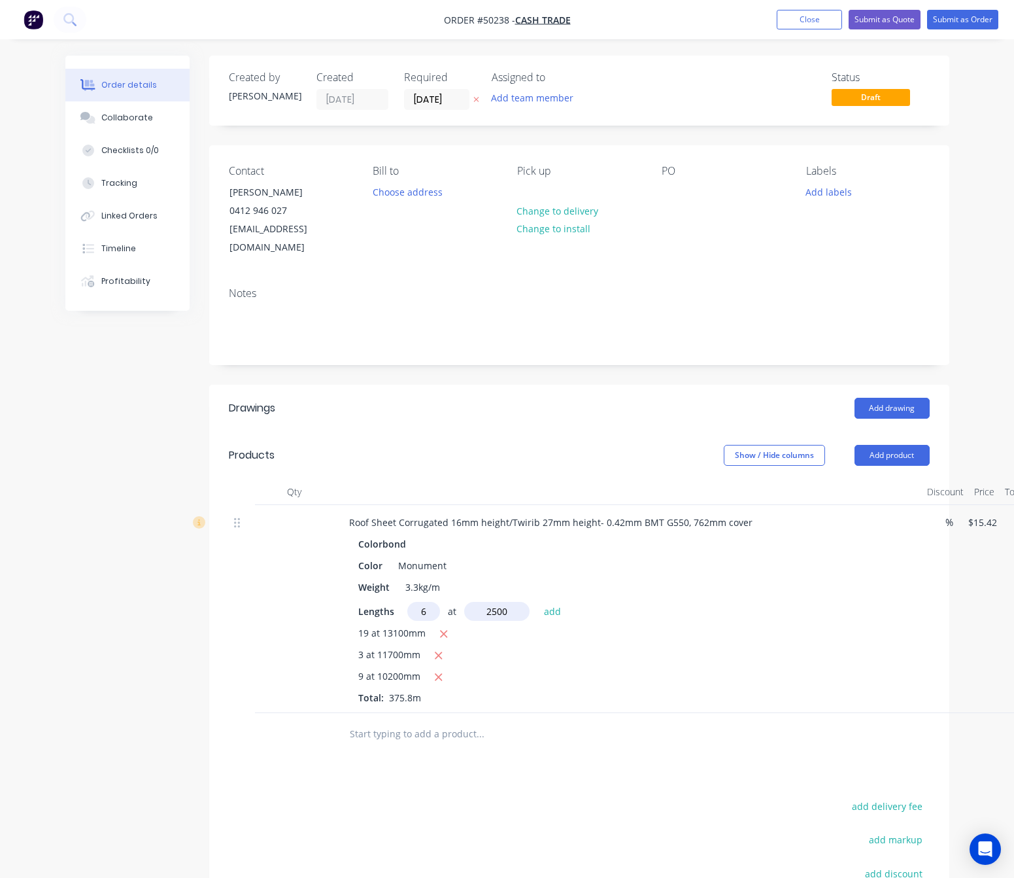
click at [538, 602] on button "add" at bounding box center [553, 611] width 31 height 18
type input "$6,026.14"
type input "14"
click at [508, 602] on input "text" at bounding box center [496, 611] width 65 height 19
type input "5100"
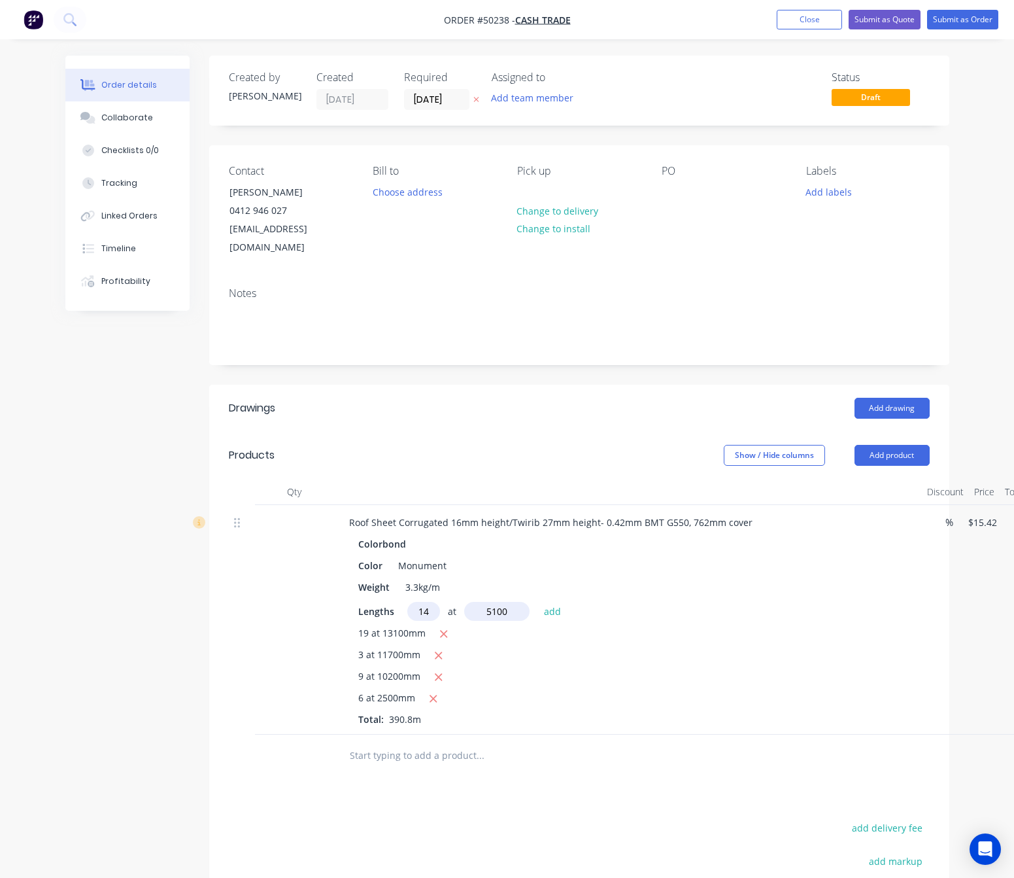
click at [538, 602] on button "add" at bounding box center [553, 611] width 31 height 18
type input "$7,127.12"
type input "10"
click at [508, 602] on input "text" at bounding box center [496, 611] width 65 height 19
type input "2500"
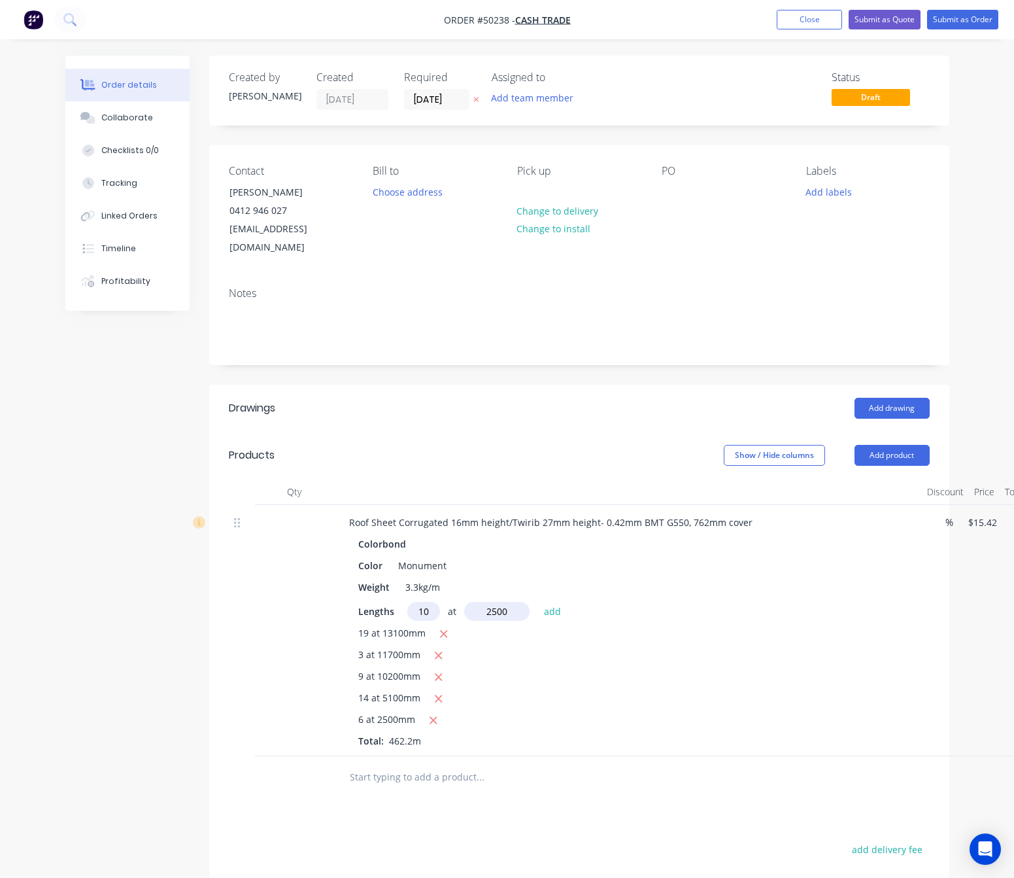
click at [538, 602] on button "add" at bounding box center [553, 611] width 31 height 18
click at [434, 714] on icon "button" at bounding box center [433, 720] width 9 height 12
click at [434, 714] on icon "button" at bounding box center [438, 720] width 9 height 12
type input "$6,895.82"
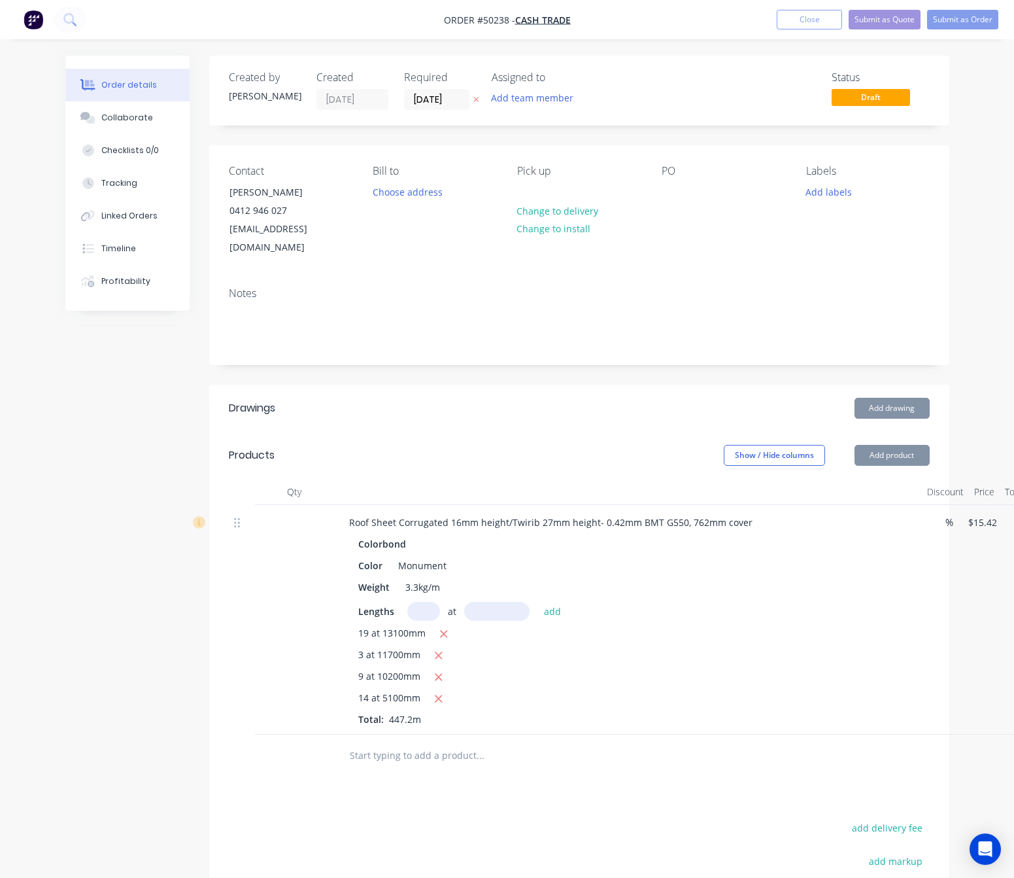
click at [423, 602] on input "text" at bounding box center [423, 611] width 33 height 19
type input "16"
click at [504, 602] on input "text" at bounding box center [496, 611] width 65 height 19
type input "2500"
click at [538, 602] on button "add" at bounding box center [553, 611] width 31 height 18
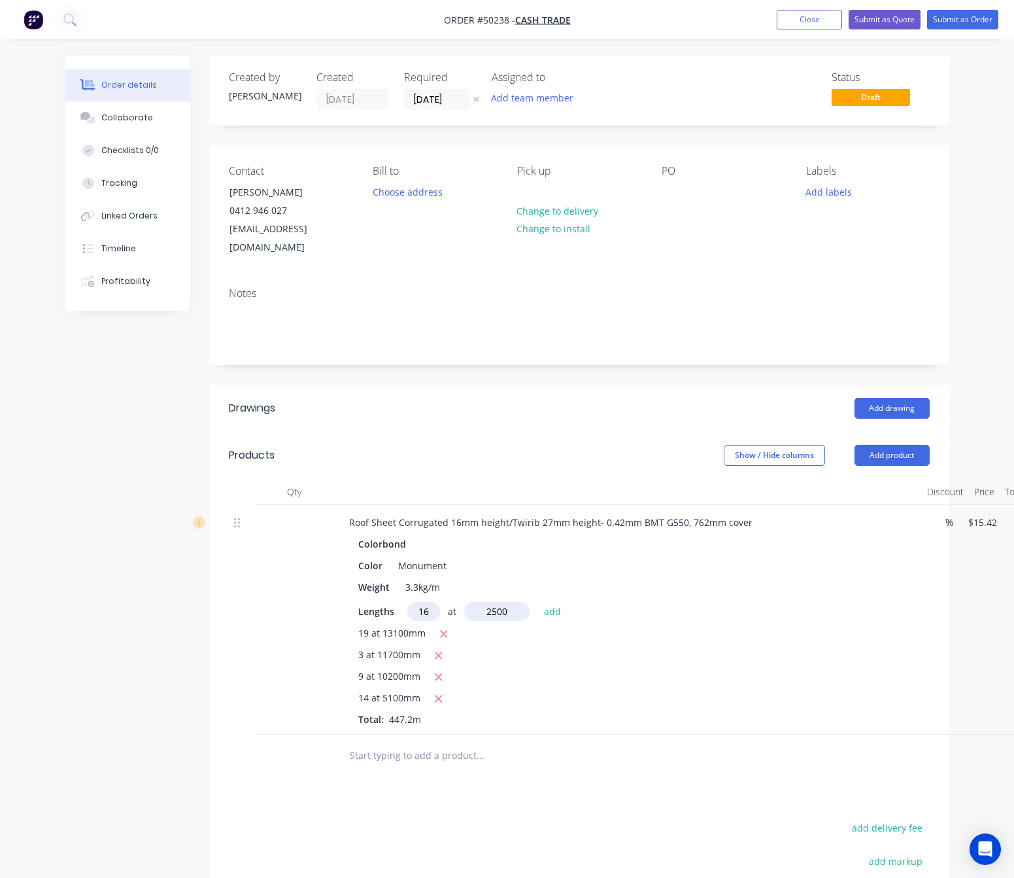
type input "$7,512.62"
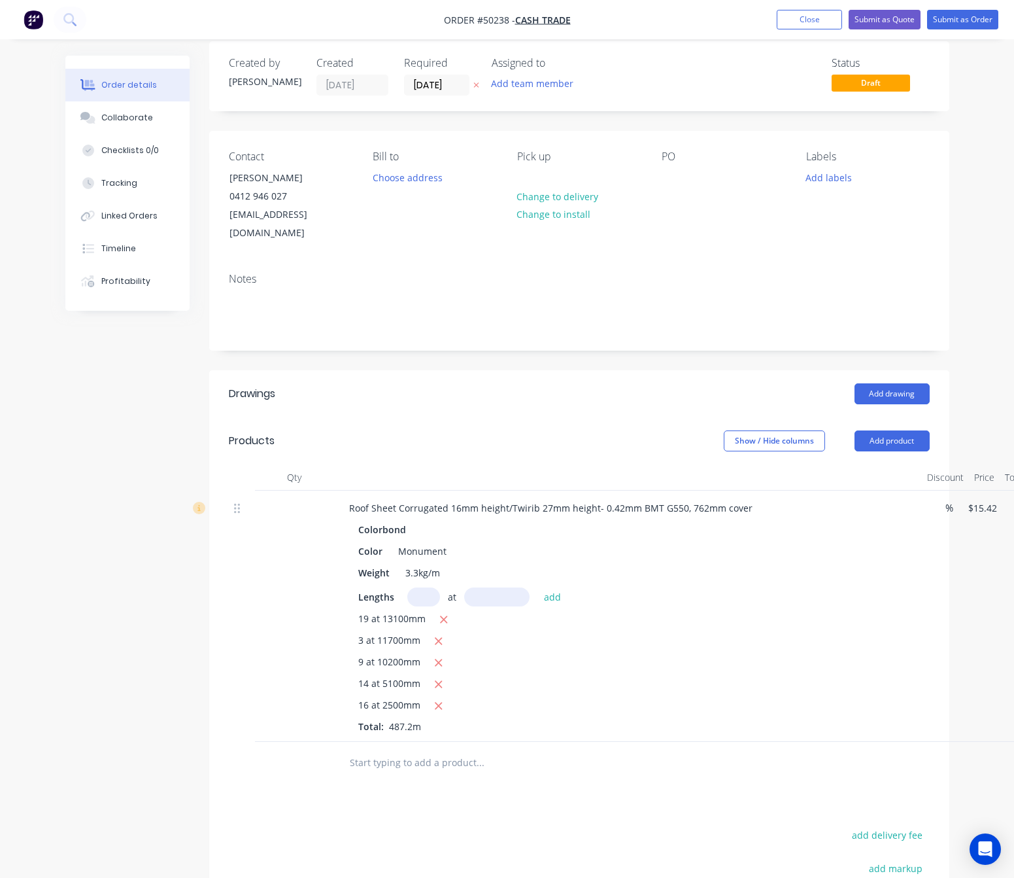
scroll to position [14, 0]
drag, startPoint x: 383, startPoint y: 601, endPoint x: 390, endPoint y: 601, distance: 7.8
click at [390, 612] on span "19 at 13100mm" at bounding box center [391, 620] width 67 height 16
click at [593, 655] on div "9 at 10200mm" at bounding box center [627, 663] width 539 height 16
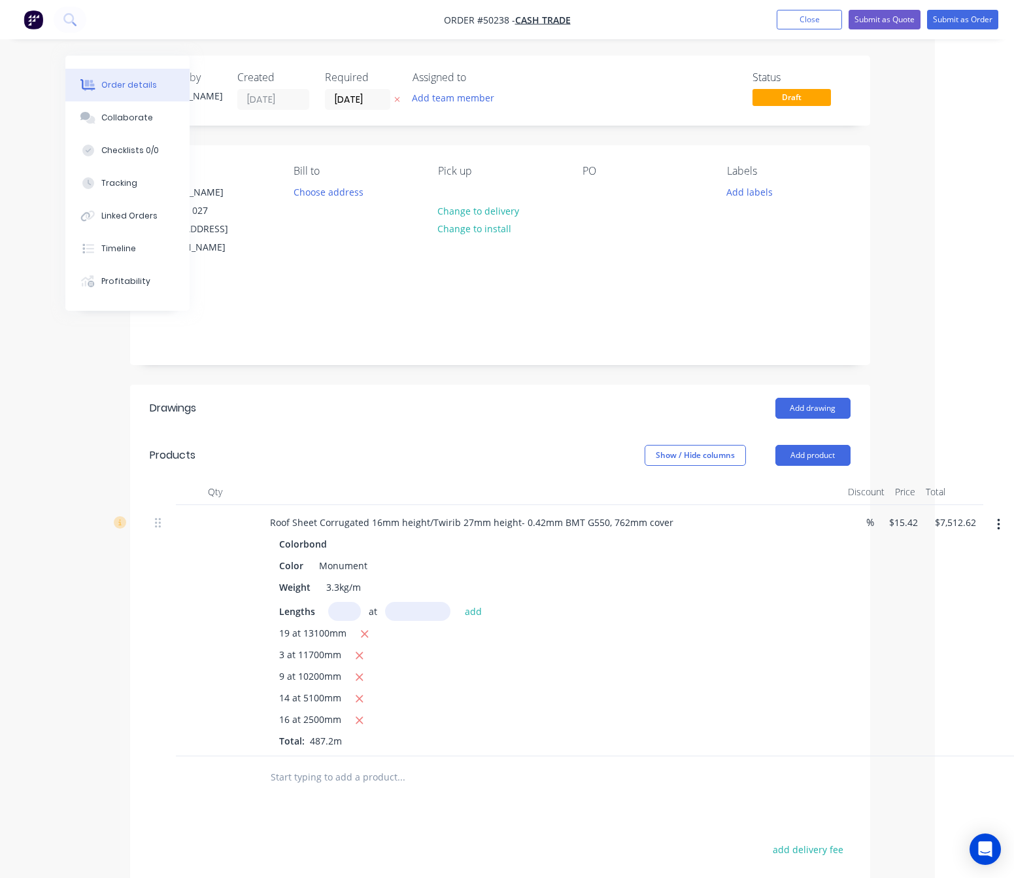
scroll to position [0, 0]
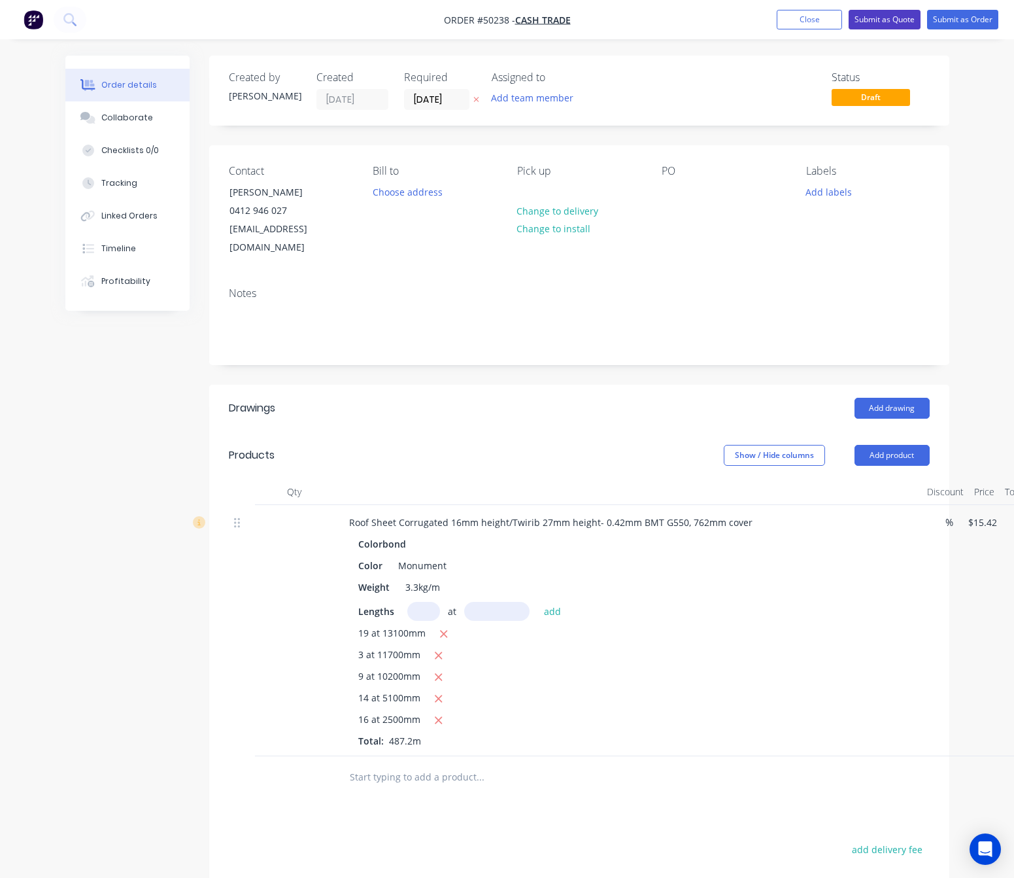
click at [879, 20] on button "Submit as Quote" at bounding box center [885, 20] width 72 height 20
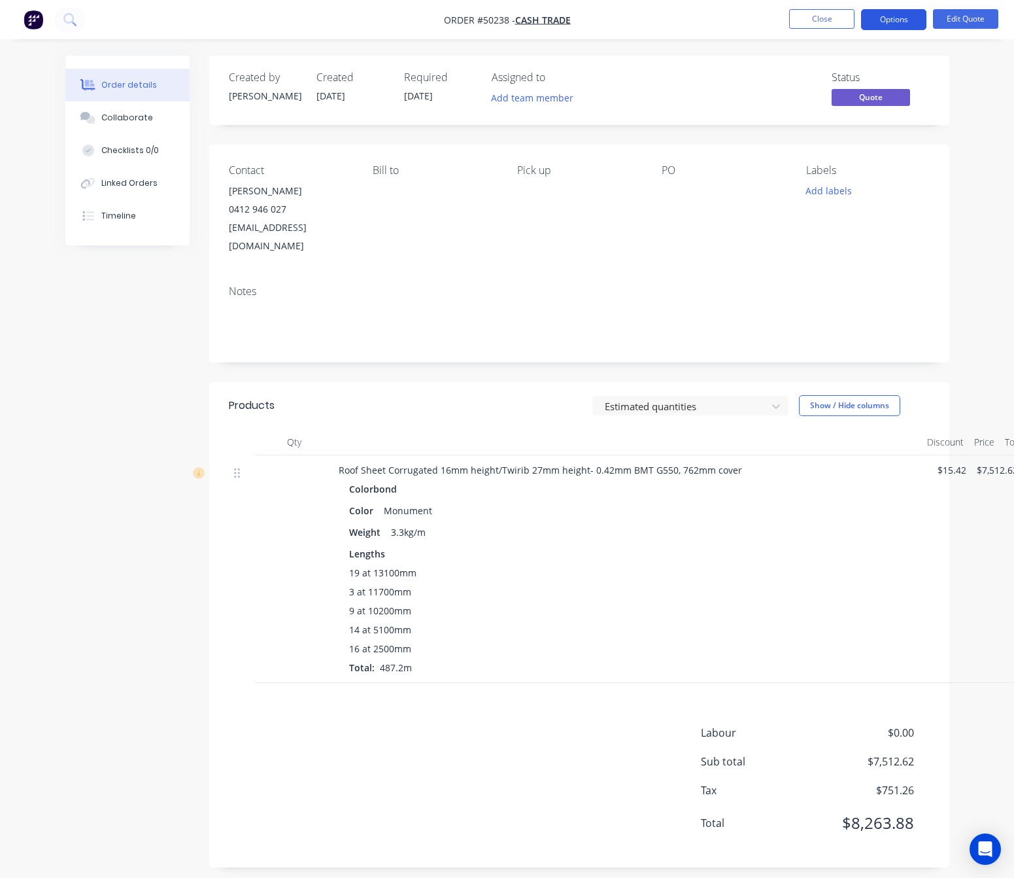
click at [893, 24] on button "Options" at bounding box center [893, 19] width 65 height 21
click at [968, 100] on div "Order details Collaborate Checklists 0/0 Linked Orders Timeline Order details C…" at bounding box center [507, 443] width 1014 height 887
click at [903, 22] on button "Options" at bounding box center [893, 19] width 65 height 21
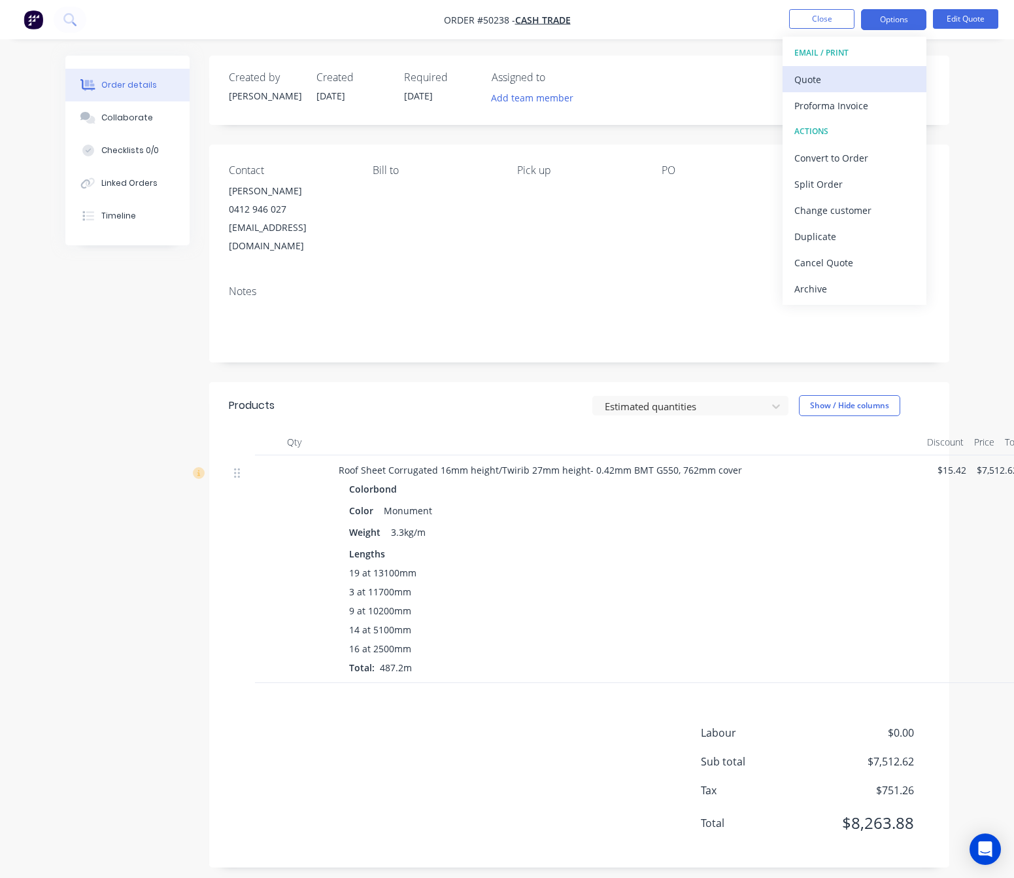
click at [889, 79] on div "Quote" at bounding box center [855, 79] width 120 height 19
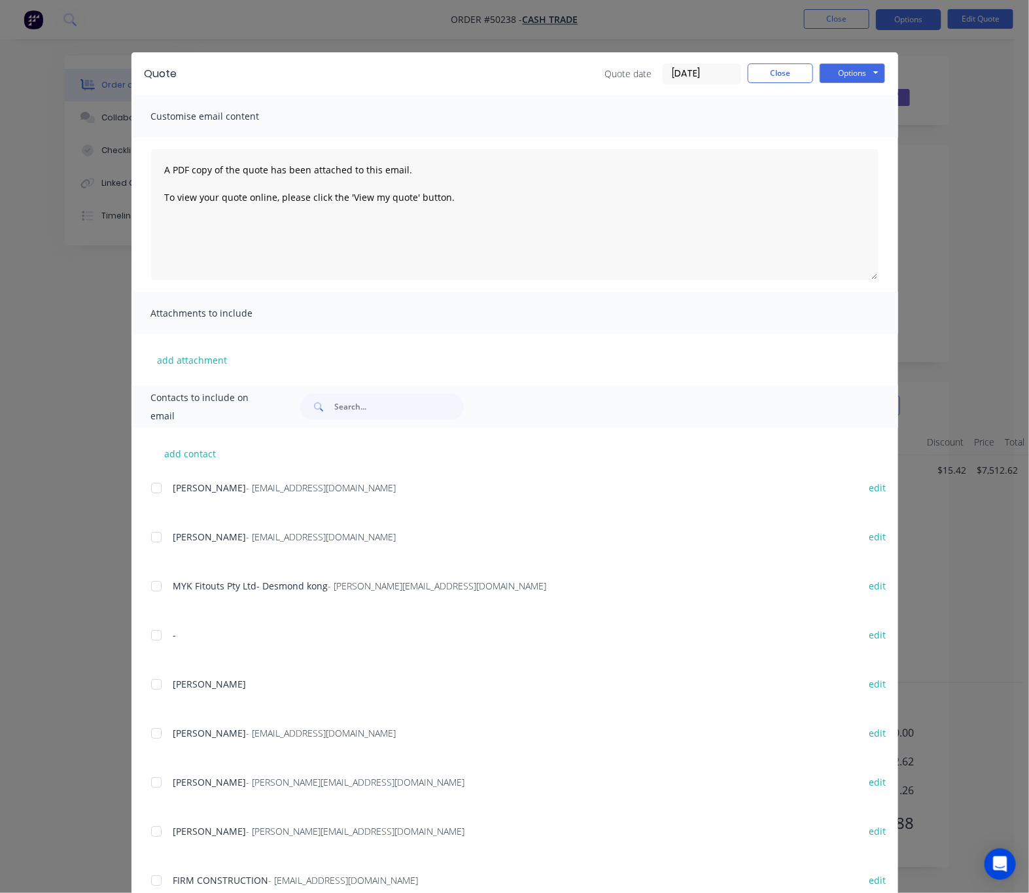
click at [836, 60] on div "Quote Quote date 10/10/25 Close Options Preview Print Email" at bounding box center [514, 73] width 767 height 43
click at [848, 73] on button "Options" at bounding box center [852, 73] width 65 height 20
click at [854, 113] on button "Print" at bounding box center [862, 118] width 84 height 22
click at [1011, 265] on div "Quote Quote date 10/10/25 Close Options Preview Print Email Customise email con…" at bounding box center [514, 446] width 1029 height 893
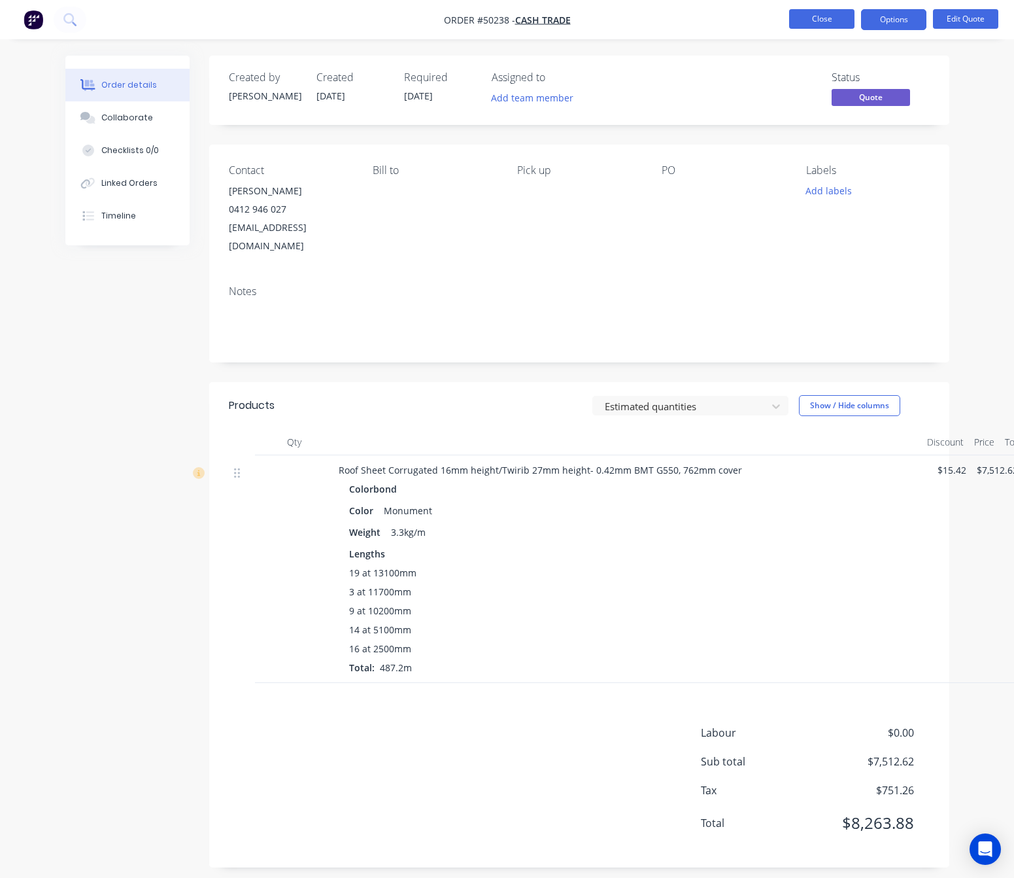
click at [813, 12] on button "Close" at bounding box center [821, 19] width 65 height 20
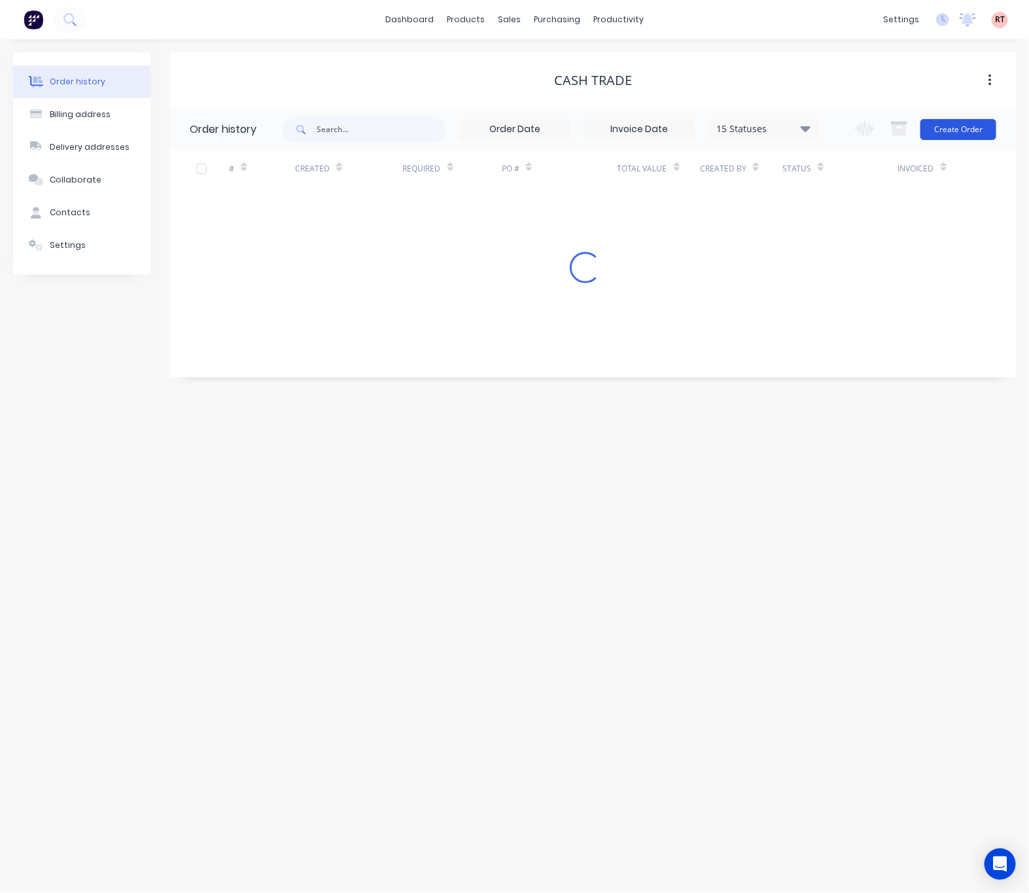
click at [966, 126] on button "Create Order" at bounding box center [958, 129] width 76 height 21
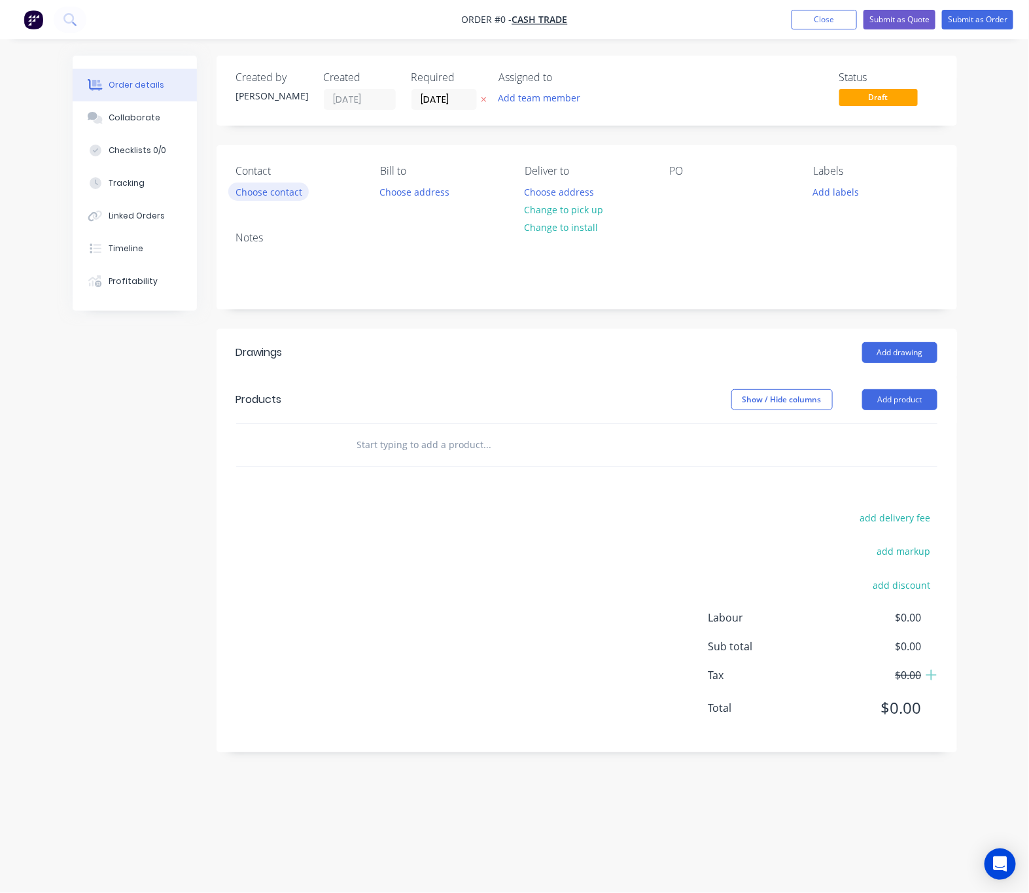
click at [289, 191] on button "Choose contact" at bounding box center [268, 191] width 80 height 18
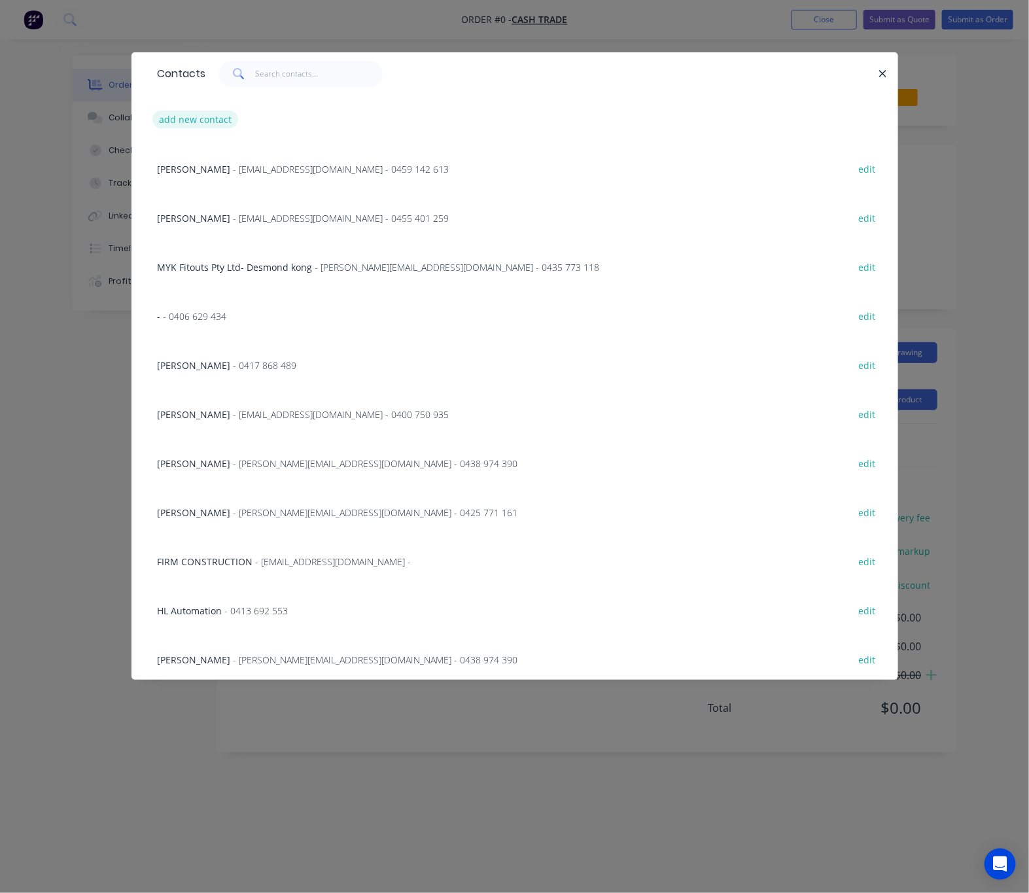
click at [208, 110] on div "add new contact" at bounding box center [514, 119] width 727 height 49
click at [208, 116] on button "add new contact" at bounding box center [195, 120] width 86 height 18
select select "AU"
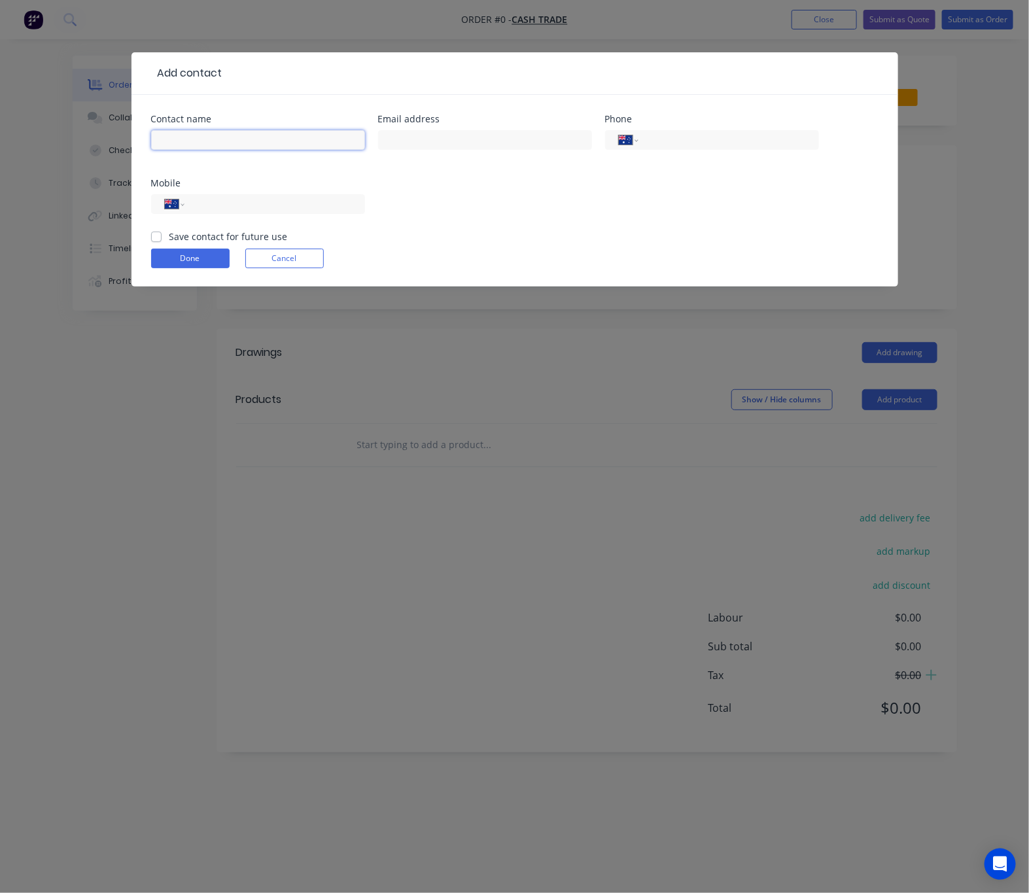
click at [197, 147] on input "text" at bounding box center [258, 140] width 214 height 20
type input "Darren"
click at [464, 140] on input "text" at bounding box center [485, 140] width 214 height 20
click at [399, 142] on input "text" at bounding box center [485, 140] width 214 height 20
paste input "admin@hatherly.com.au"
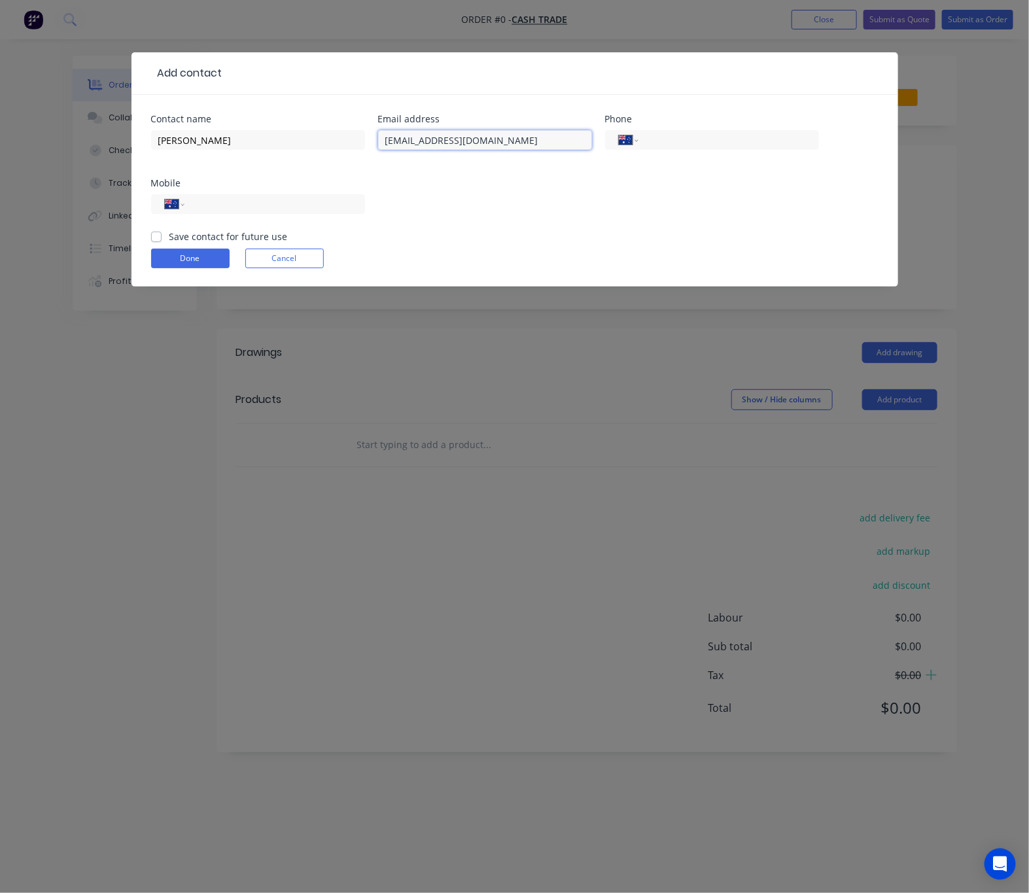
type input "admin@hatherly.com.au"
click at [458, 198] on div "Contact name Darren Email address admin@hatherly.com.au Phone International Afg…" at bounding box center [514, 171] width 727 height 115
drag, startPoint x: 234, startPoint y: 205, endPoint x: 232, endPoint y: 195, distance: 10.0
click at [234, 205] on input "tel" at bounding box center [272, 204] width 157 height 15
type input "0412 946 027"
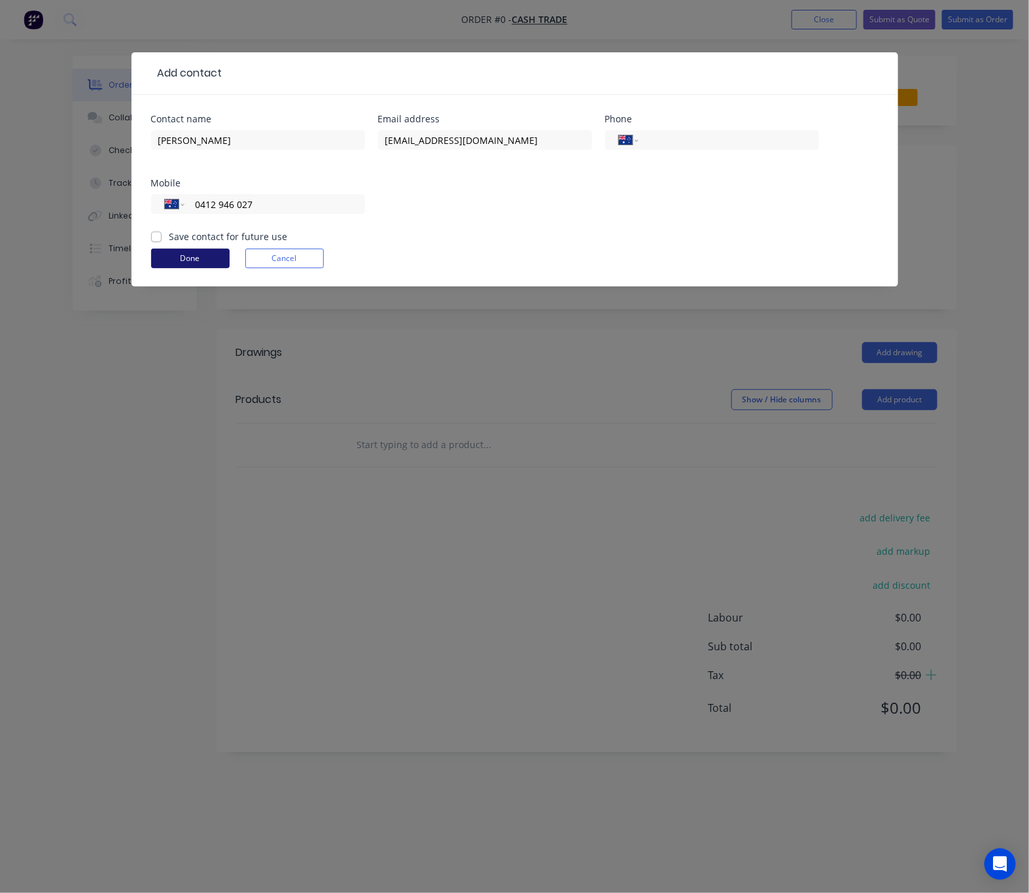
click at [211, 251] on button "Done" at bounding box center [190, 259] width 78 height 20
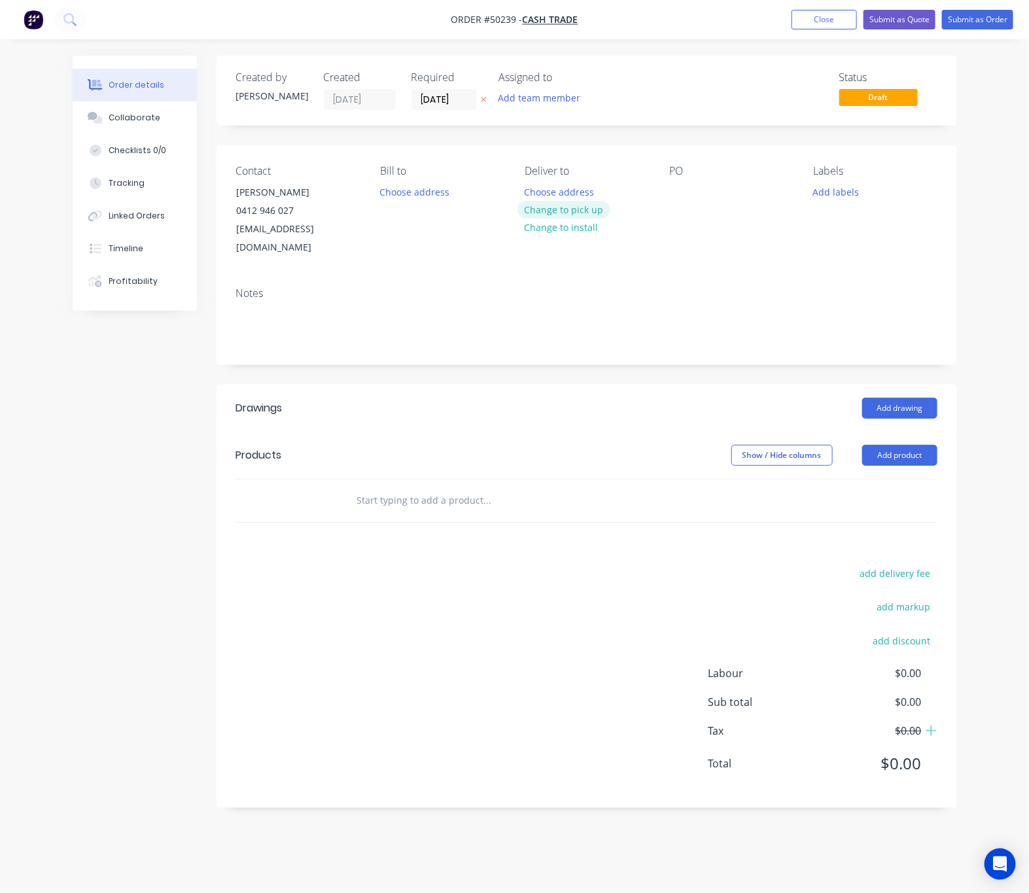
click at [575, 209] on button "Change to pick up" at bounding box center [563, 210] width 93 height 18
click at [909, 445] on button "Add product" at bounding box center [899, 455] width 75 height 21
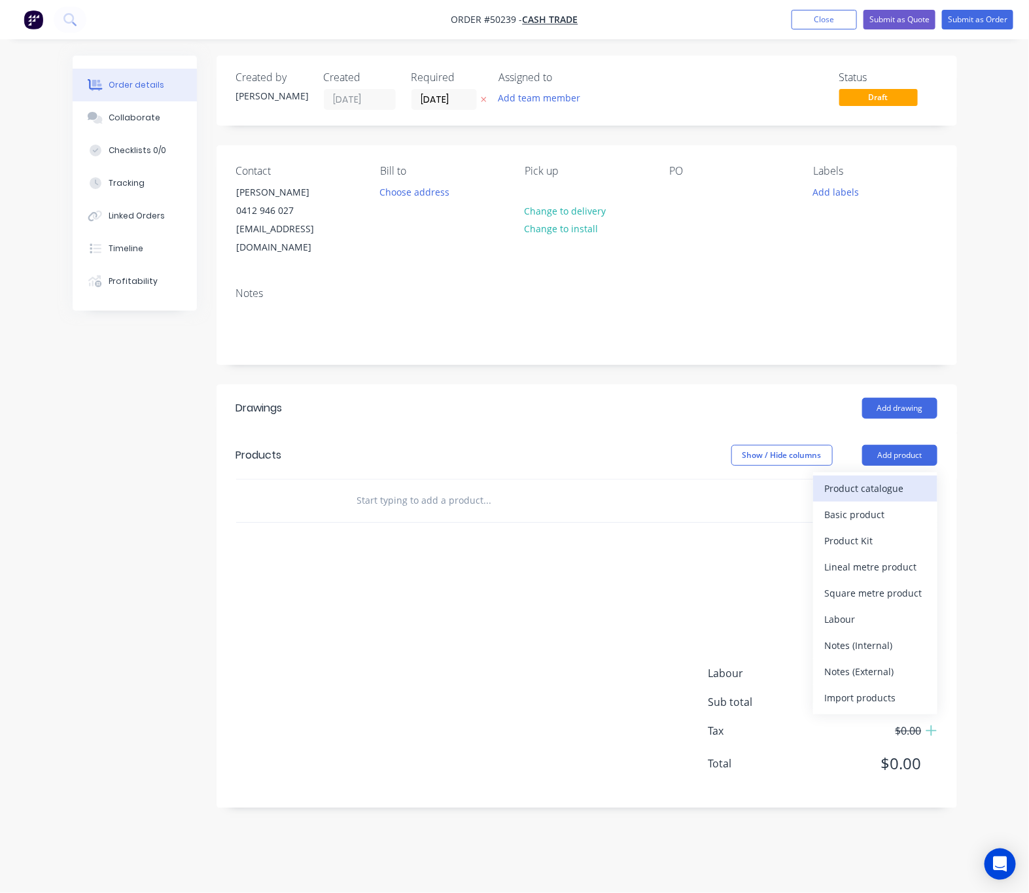
click at [886, 479] on div "Product catalogue" at bounding box center [875, 488] width 101 height 19
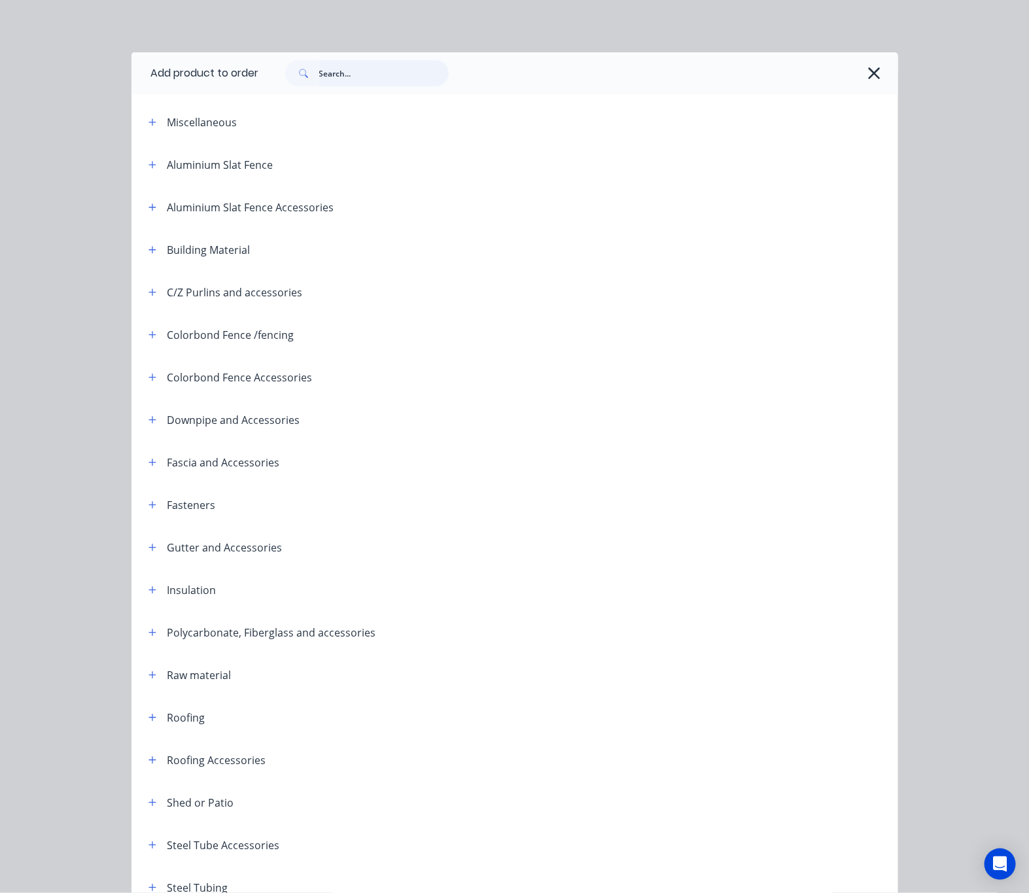
click at [340, 67] on input "text" at bounding box center [384, 73] width 130 height 26
type input "roof"
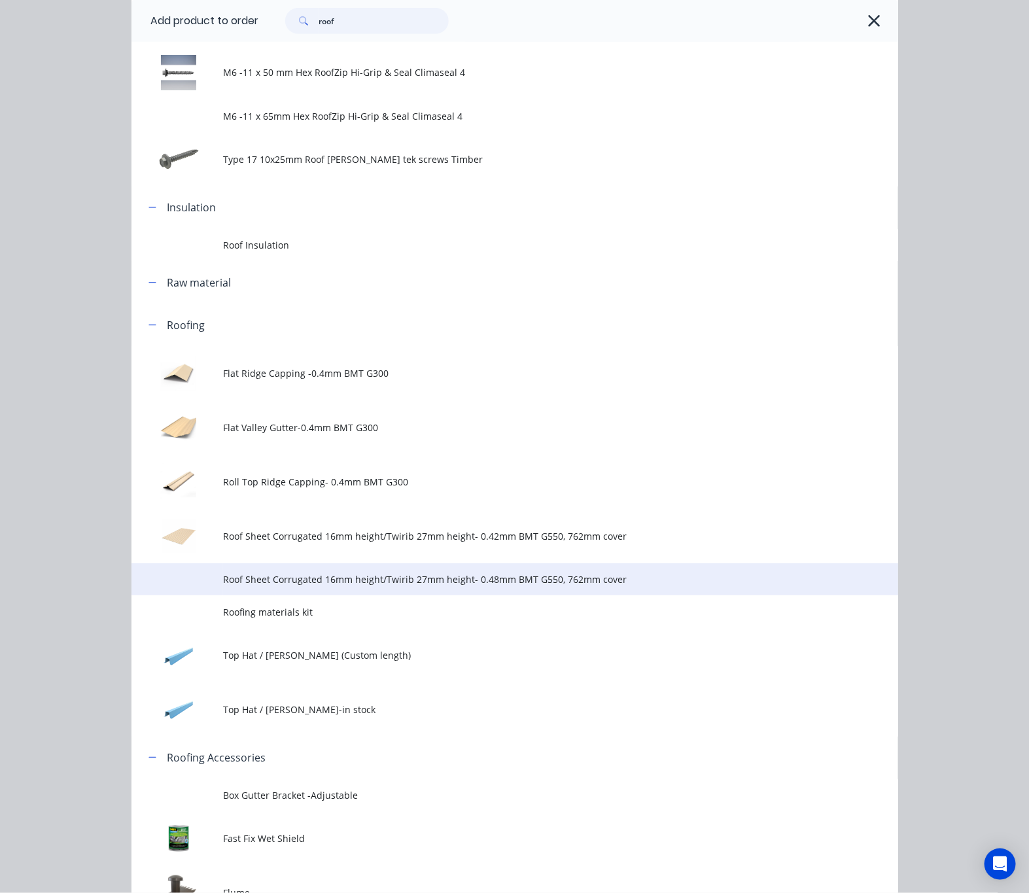
scroll to position [294, 0]
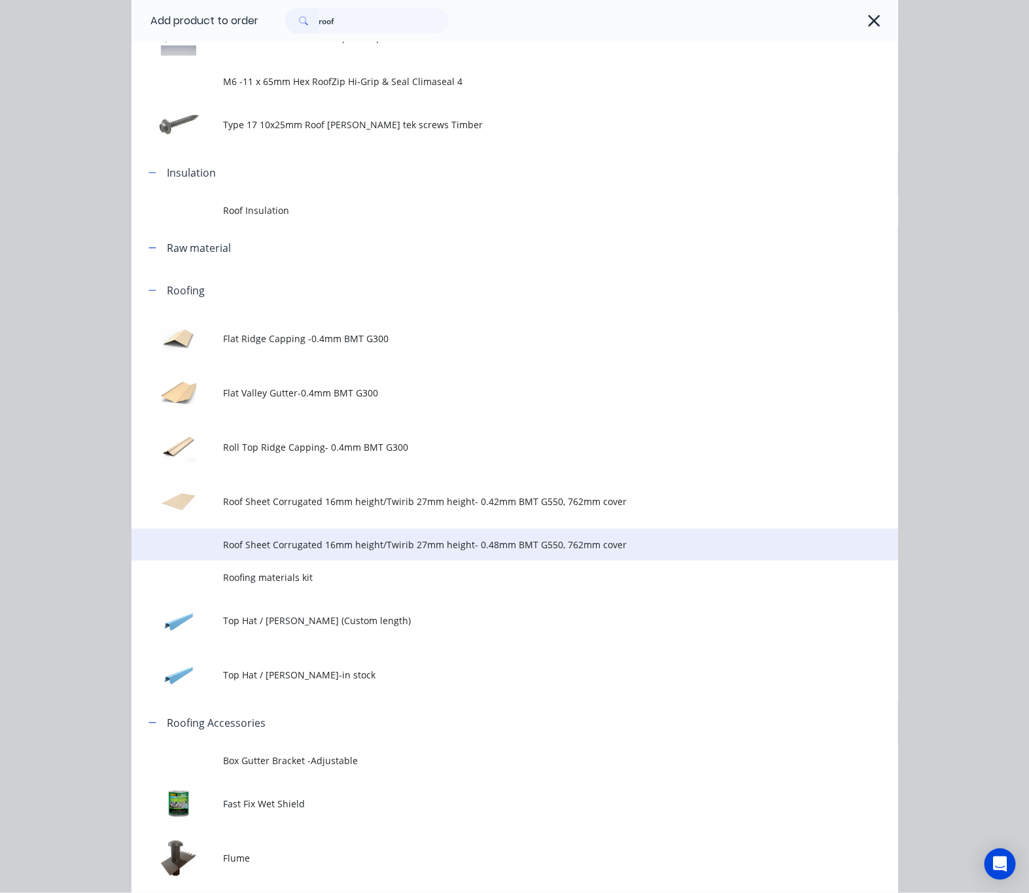
click at [494, 540] on span "Roof Sheet Corrugated 16mm height/Twirib 27mm height- 0.48mm BMT G550, 762mm co…" at bounding box center [493, 545] width 540 height 14
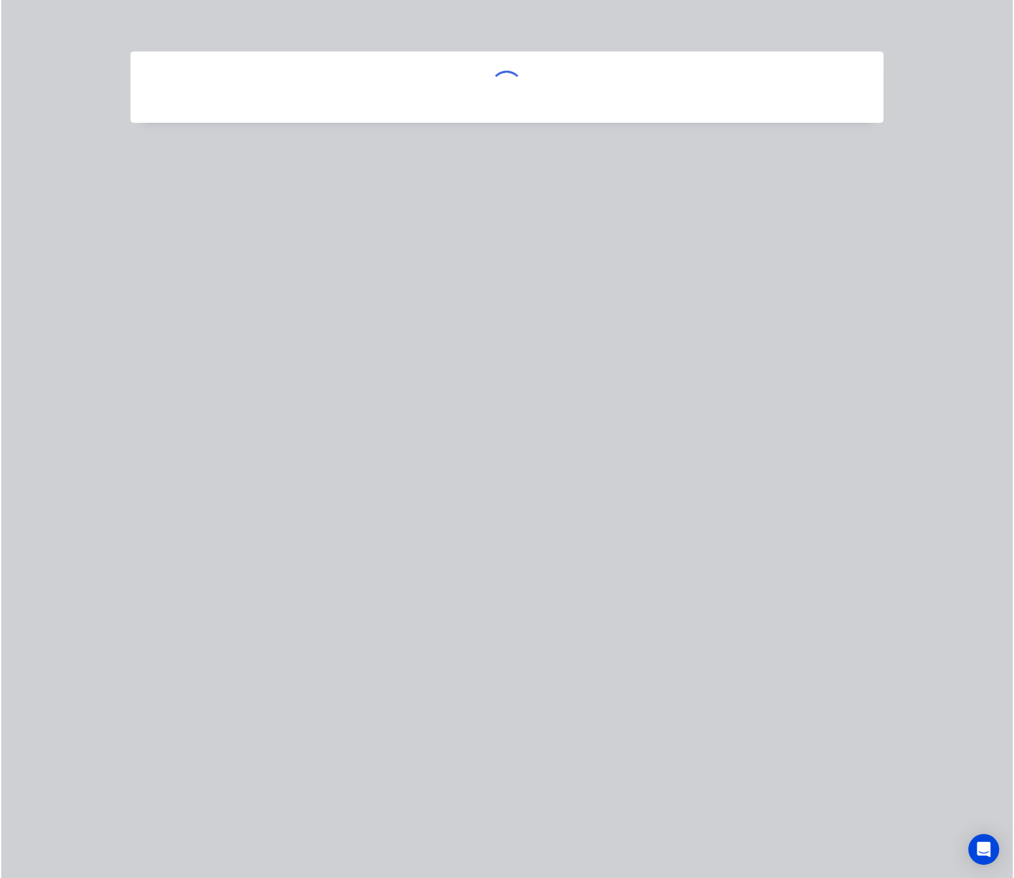
scroll to position [0, 0]
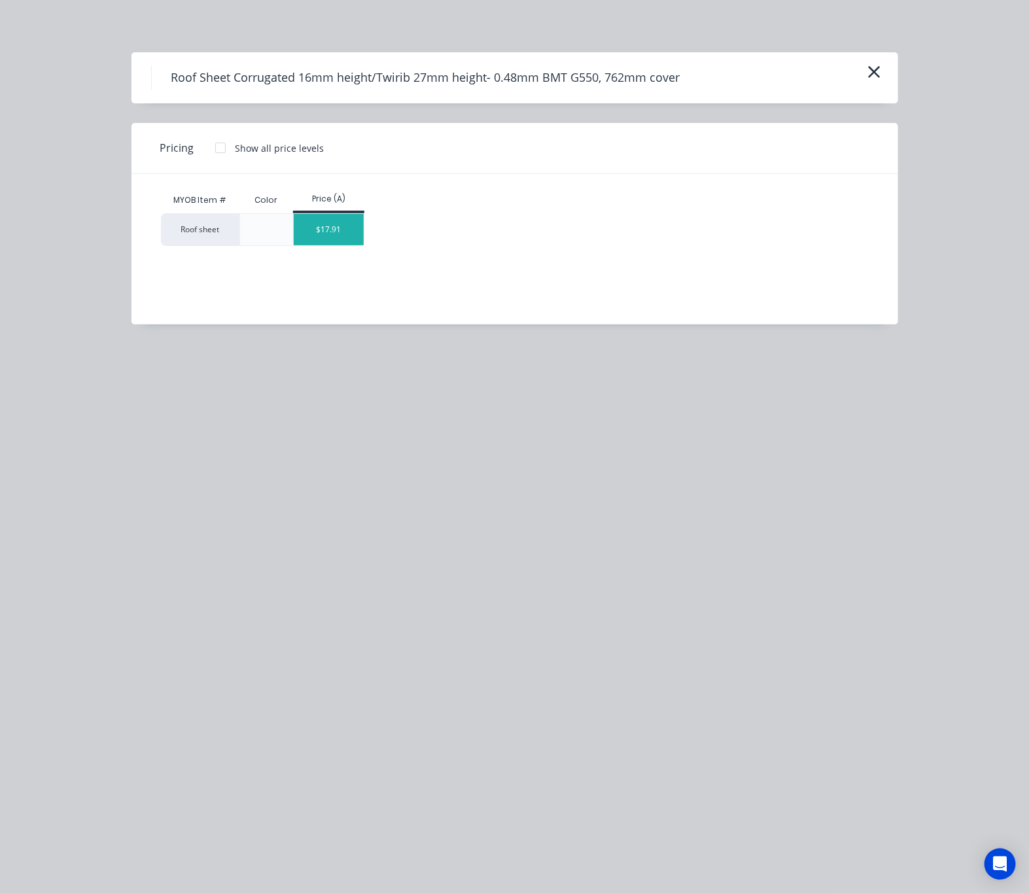
click at [321, 234] on div "$17.91" at bounding box center [329, 229] width 70 height 31
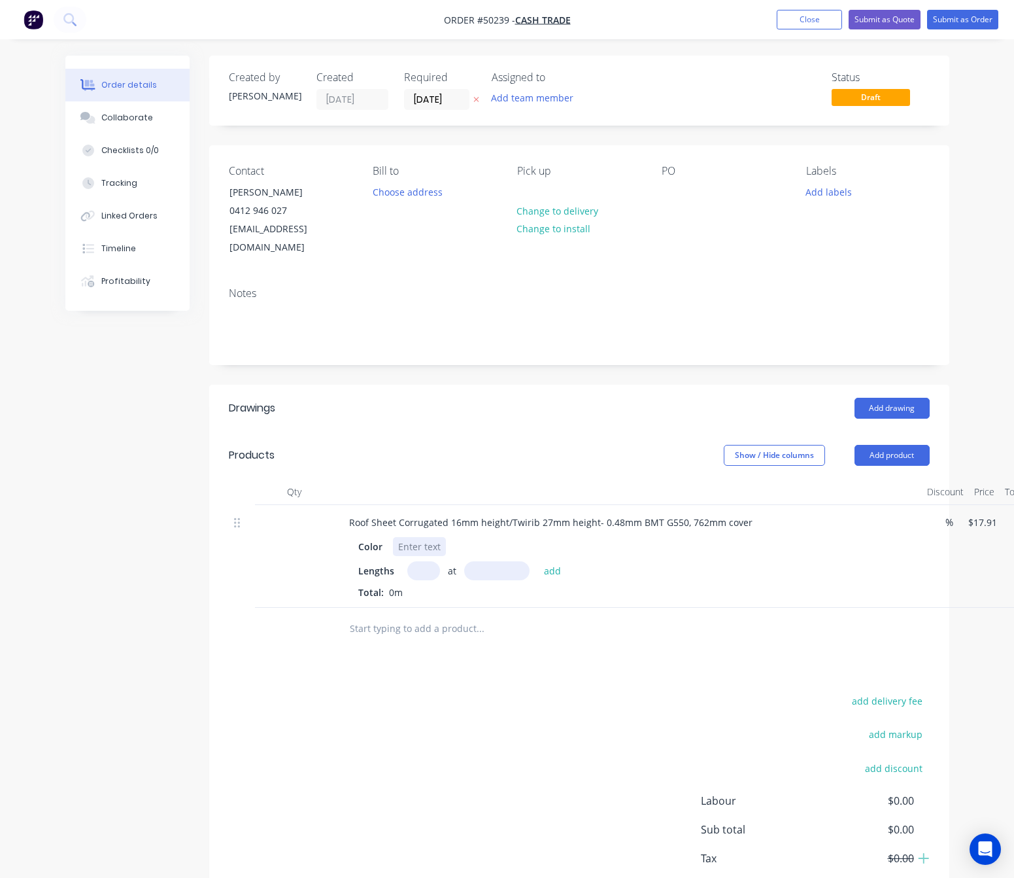
click at [417, 522] on div "Roof Sheet Corrugated 16mm height/Twirib 27mm height- 0.48mm BMT G550, 762mm co…" at bounding box center [628, 556] width 589 height 103
click at [426, 561] on input "text" at bounding box center [423, 570] width 33 height 19
type input "19"
click at [487, 561] on input "text" at bounding box center [496, 570] width 65 height 19
type input "13100"
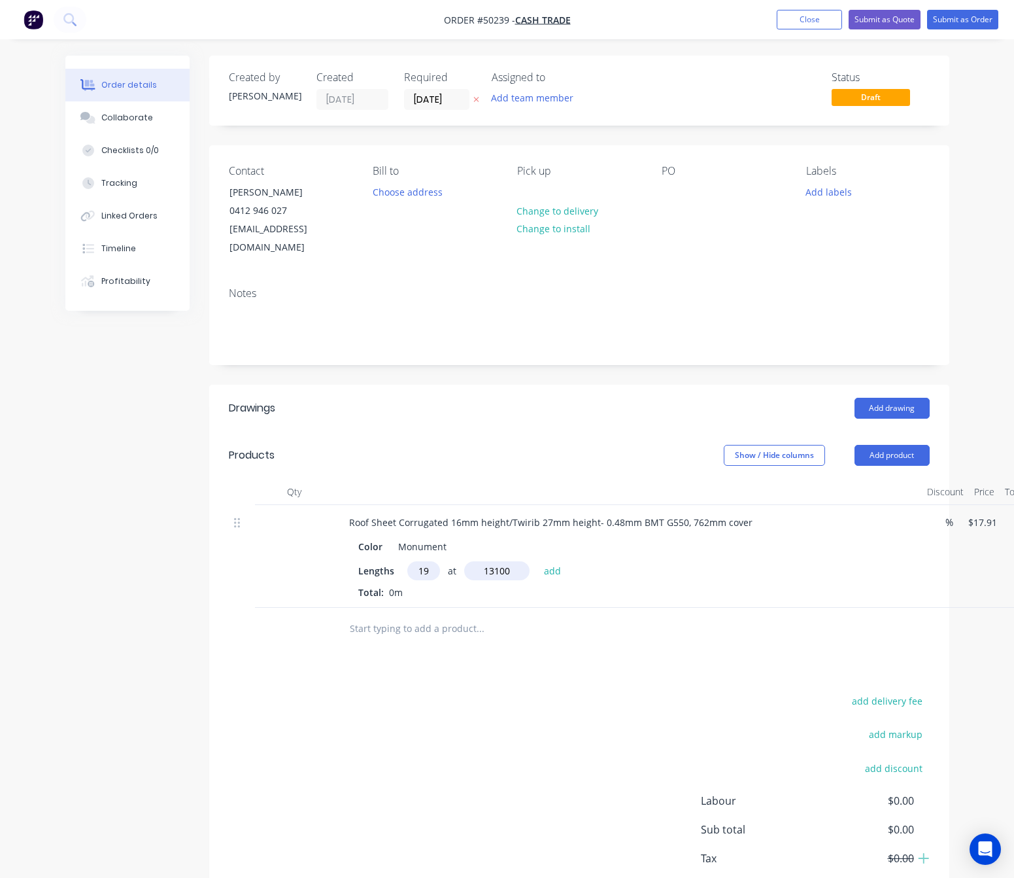
click at [538, 561] on button "add" at bounding box center [553, 570] width 31 height 18
type input "$4,457.80"
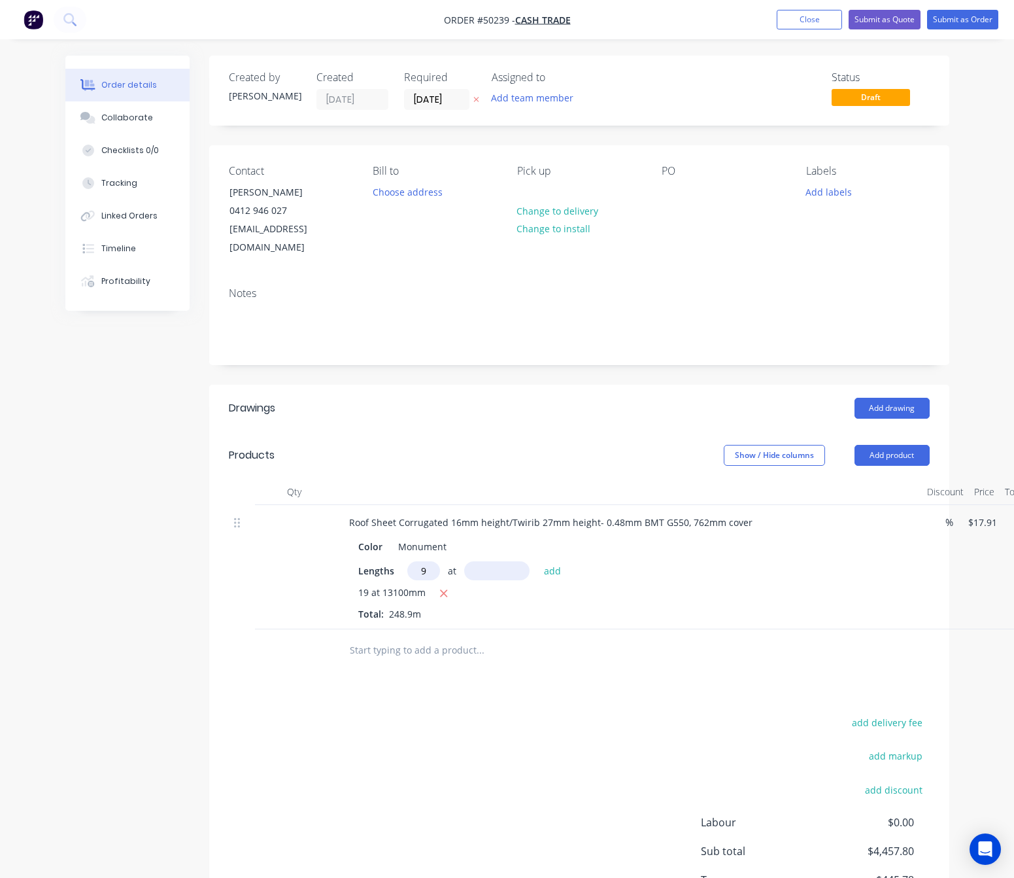
type input "9"
click at [487, 561] on input "text" at bounding box center [496, 570] width 65 height 19
type input "10200"
click at [538, 561] on button "add" at bounding box center [553, 570] width 31 height 18
type input "$6,101.94"
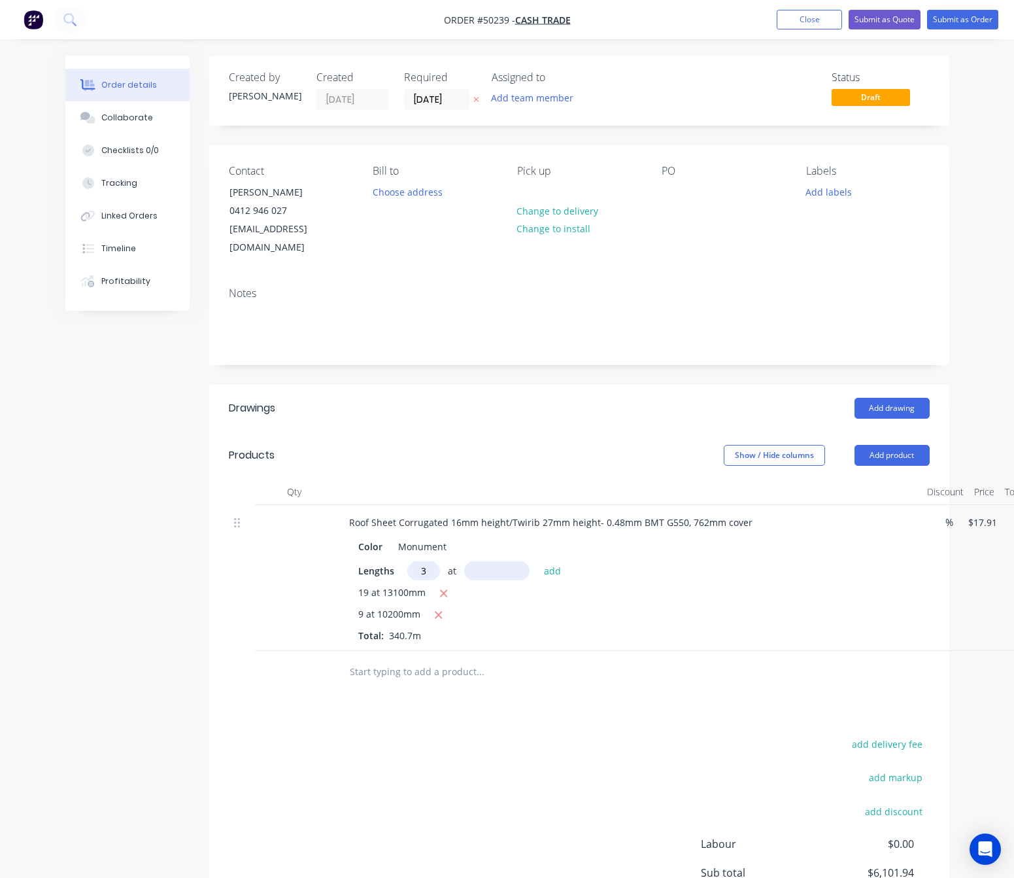
type input "3"
click at [487, 561] on input "text" at bounding box center [496, 570] width 65 height 19
type input "11700"
click at [538, 561] on button "add" at bounding box center [553, 570] width 31 height 18
type input "$6,730.58"
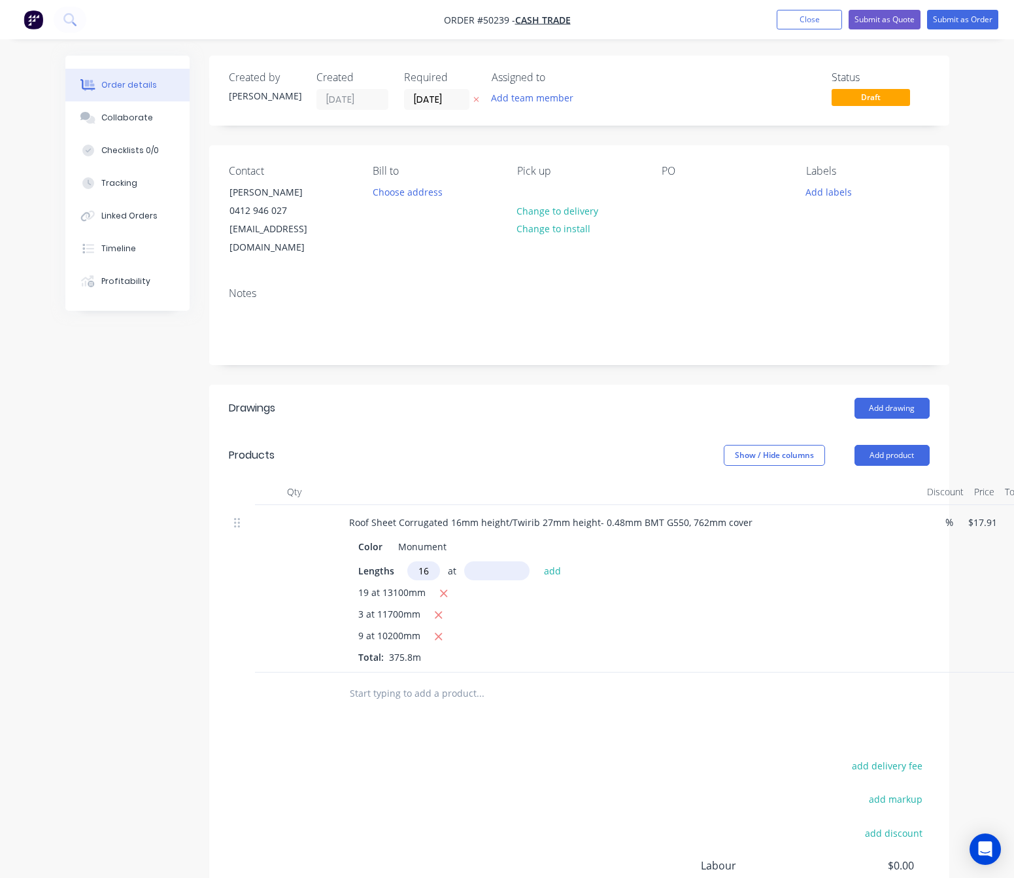
type input "16"
click at [487, 561] on input "text" at bounding box center [496, 570] width 65 height 19
type input "2500"
click at [538, 561] on button "add" at bounding box center [553, 570] width 31 height 18
type input "$7,446.98"
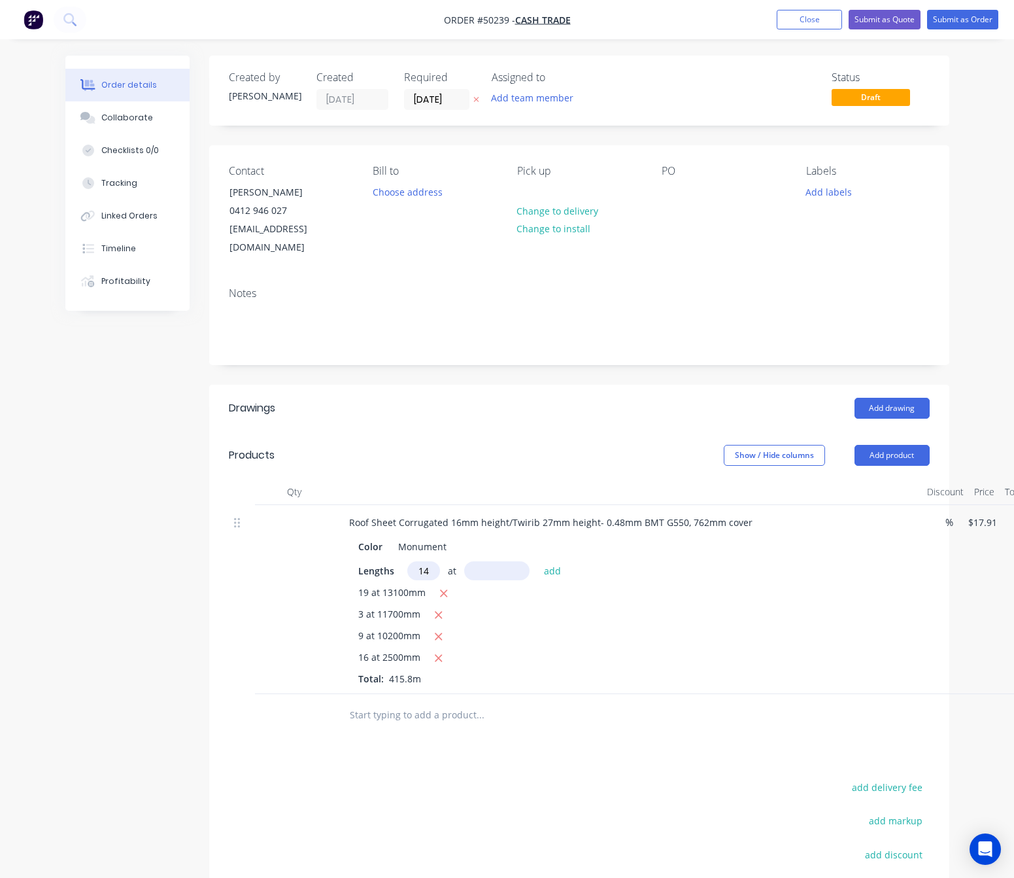
type input "14"
click at [487, 561] on input "text" at bounding box center [496, 570] width 65 height 19
type input "5100"
click at [538, 561] on button "add" at bounding box center [553, 570] width 31 height 18
type input "$8,725.75"
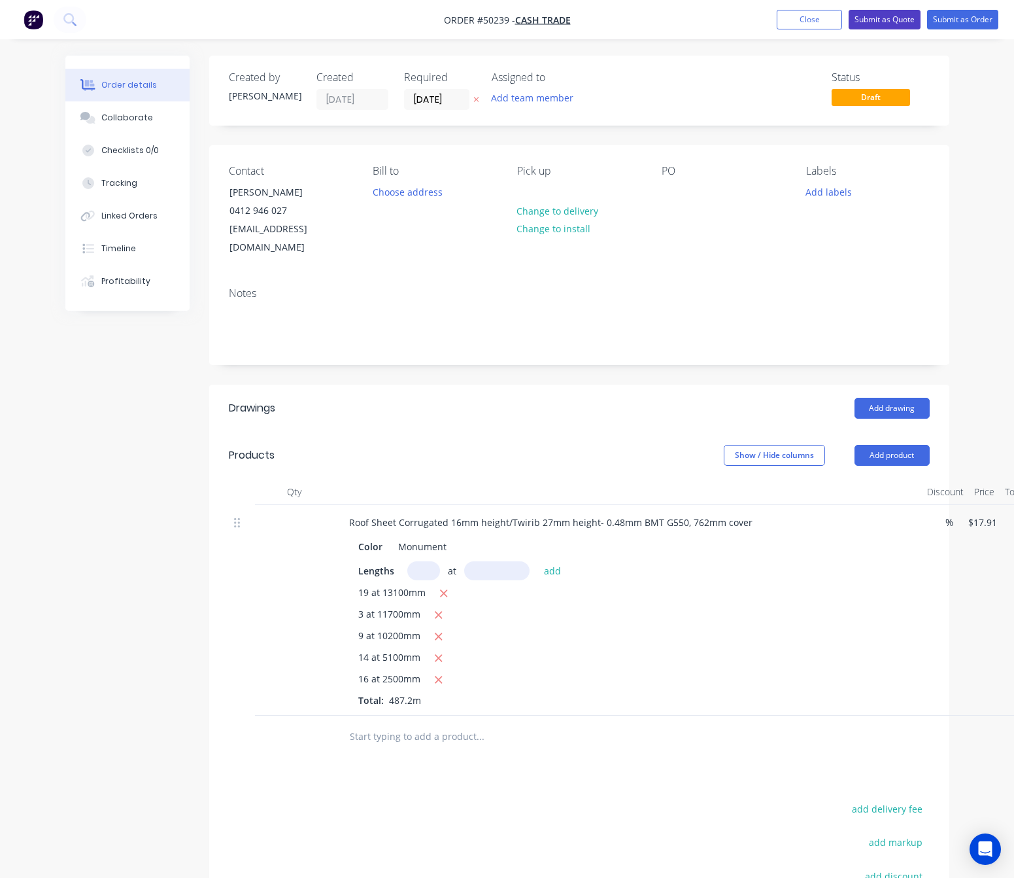
click at [875, 20] on button "Submit as Quote" at bounding box center [885, 20] width 72 height 20
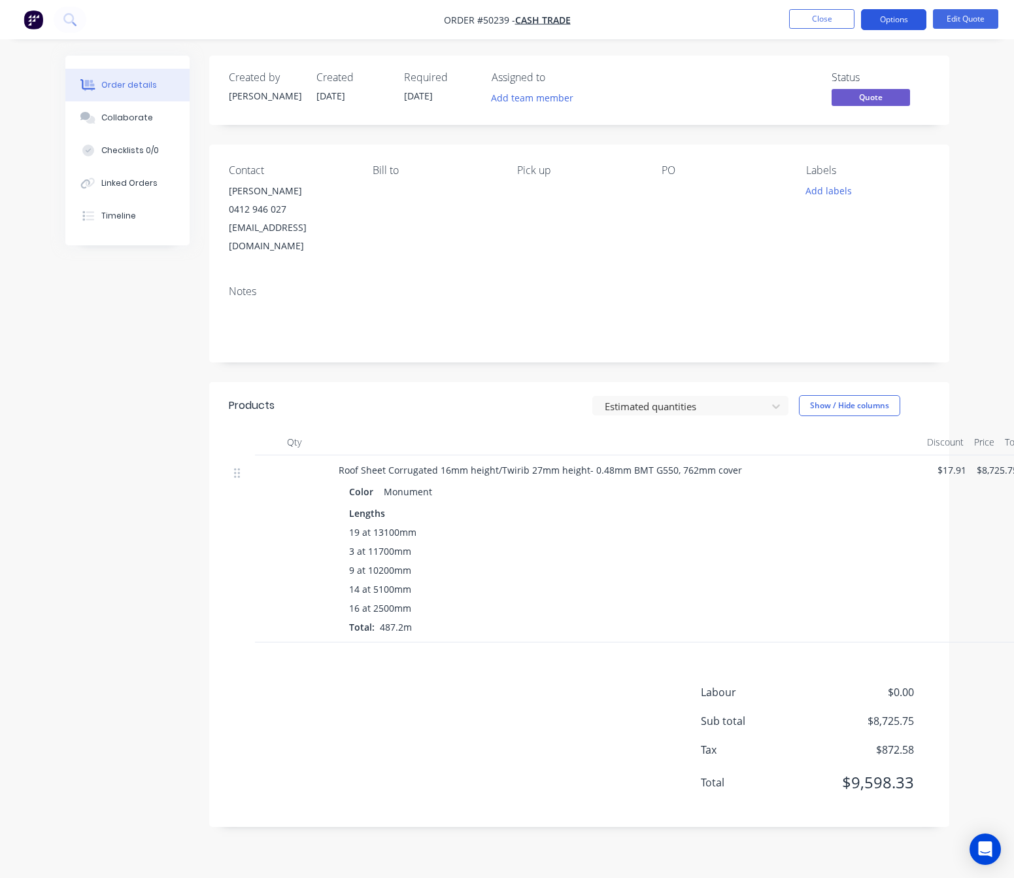
click at [884, 16] on button "Options" at bounding box center [893, 19] width 65 height 21
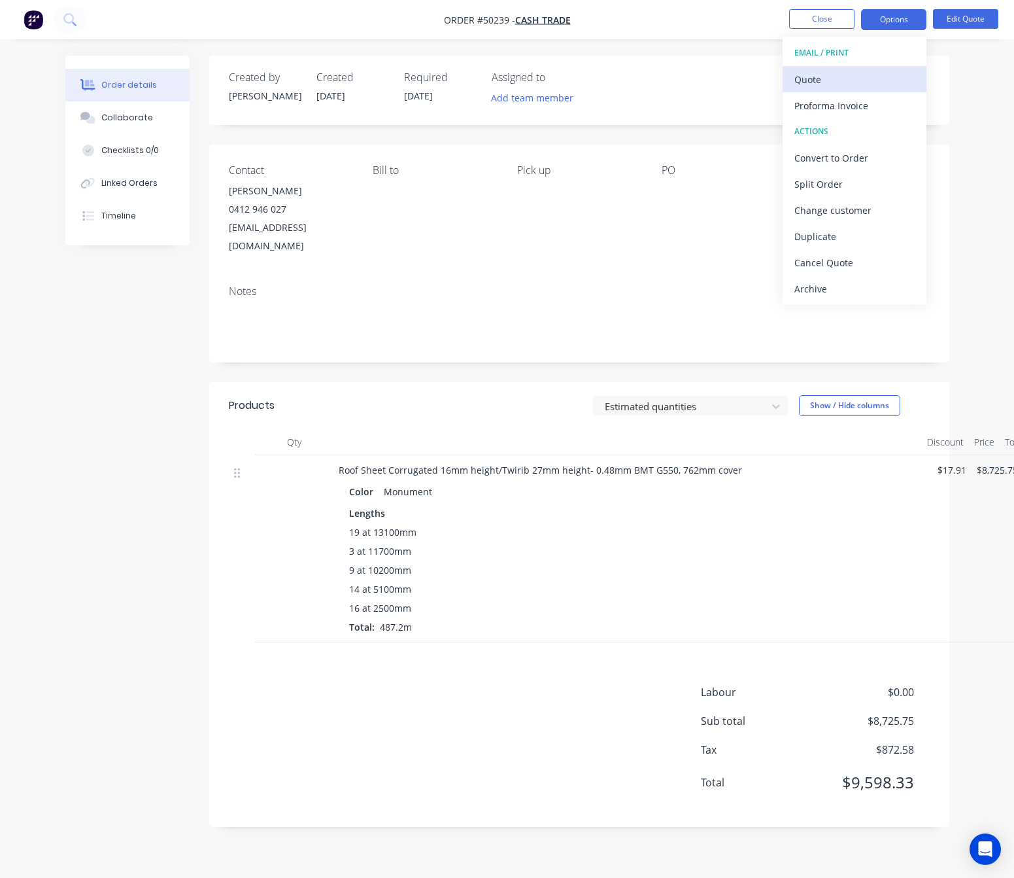
click at [867, 83] on div "Quote" at bounding box center [855, 79] width 120 height 19
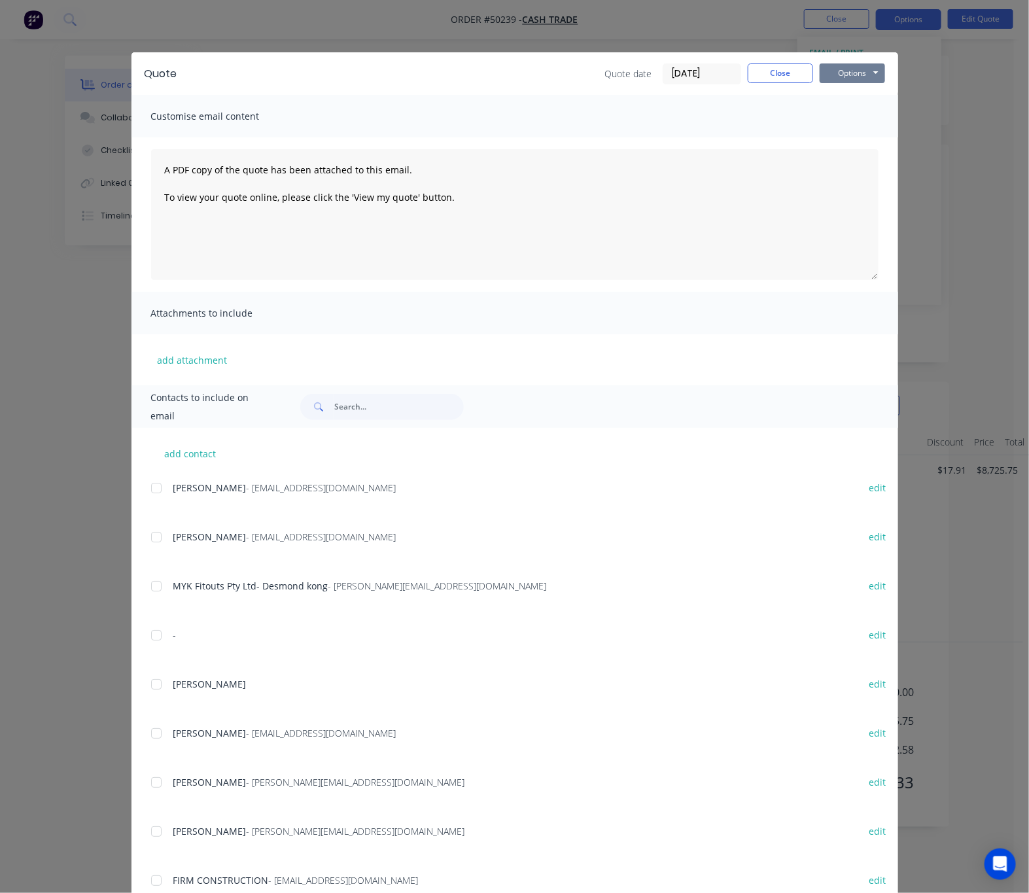
click at [852, 77] on button "Options" at bounding box center [852, 73] width 65 height 20
click at [850, 114] on button "Print" at bounding box center [862, 118] width 84 height 22
drag, startPoint x: 383, startPoint y: 36, endPoint x: 417, endPoint y: 24, distance: 36.2
click at [383, 37] on div "Quote Quote date 10/10/25 Close Options Preview Print Email Customise email con…" at bounding box center [514, 446] width 1029 height 893
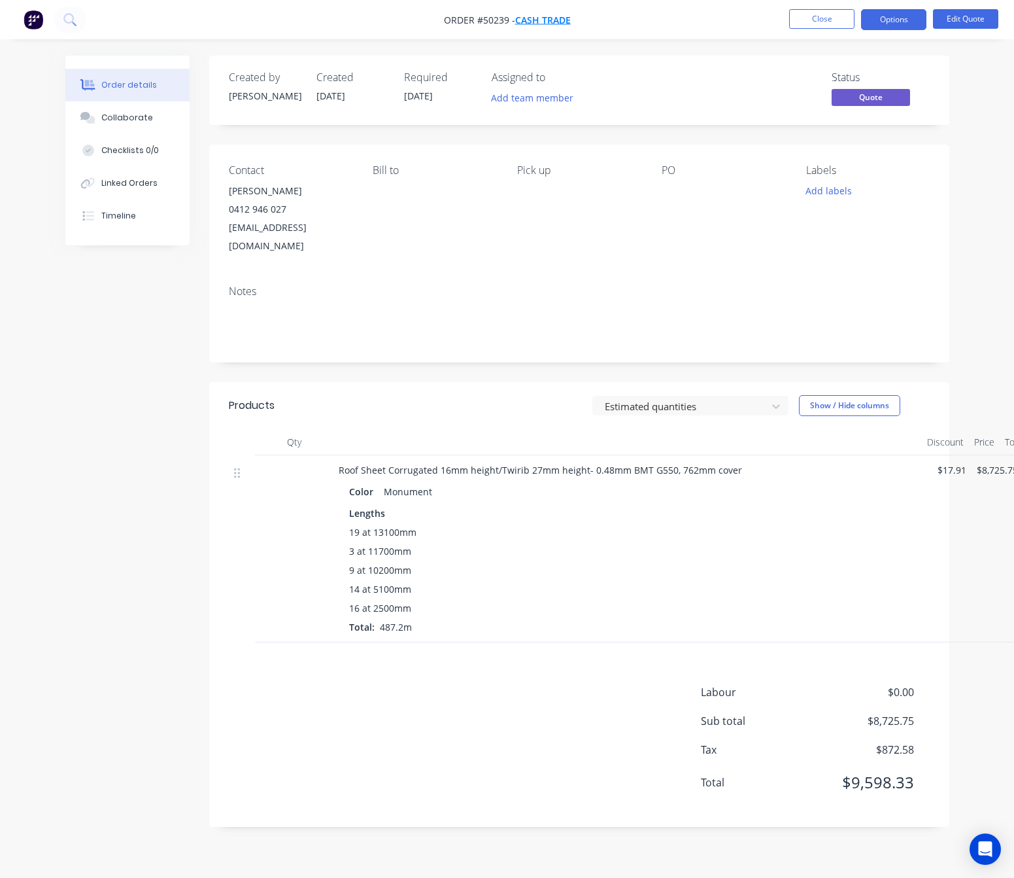
click at [548, 16] on span "Cash Trade" at bounding box center [543, 20] width 56 height 12
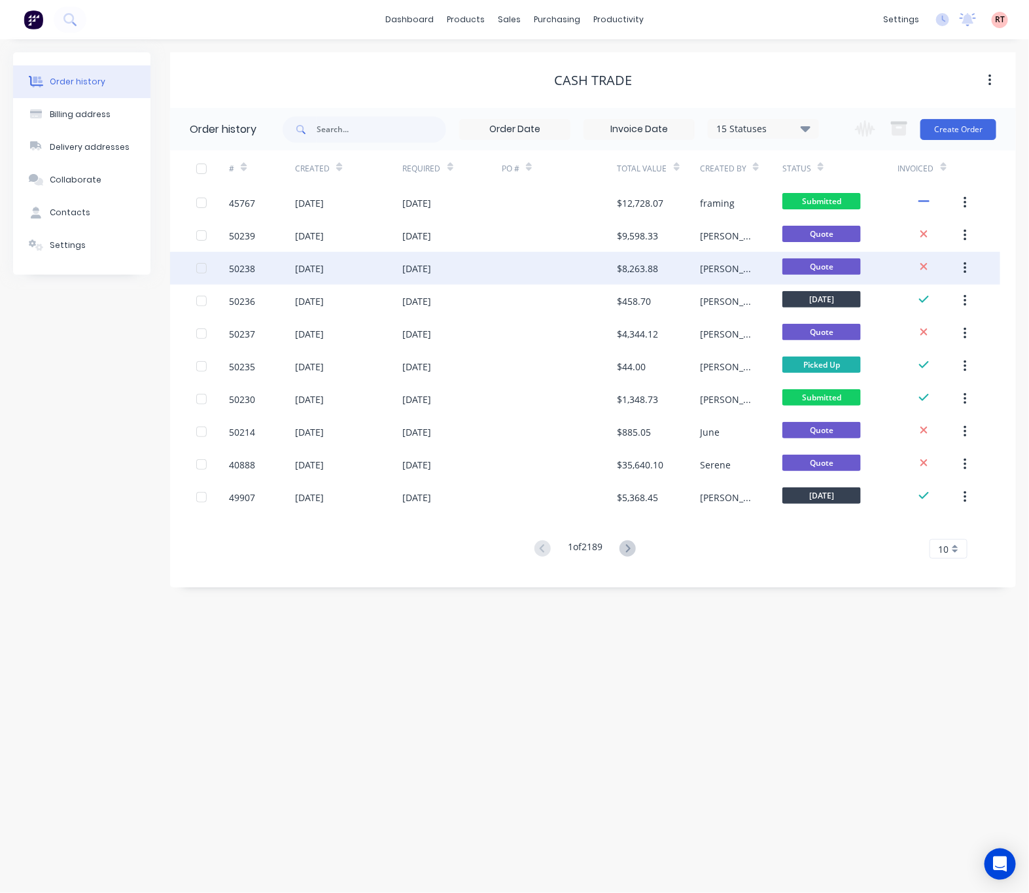
click at [585, 268] on div at bounding box center [560, 268] width 116 height 33
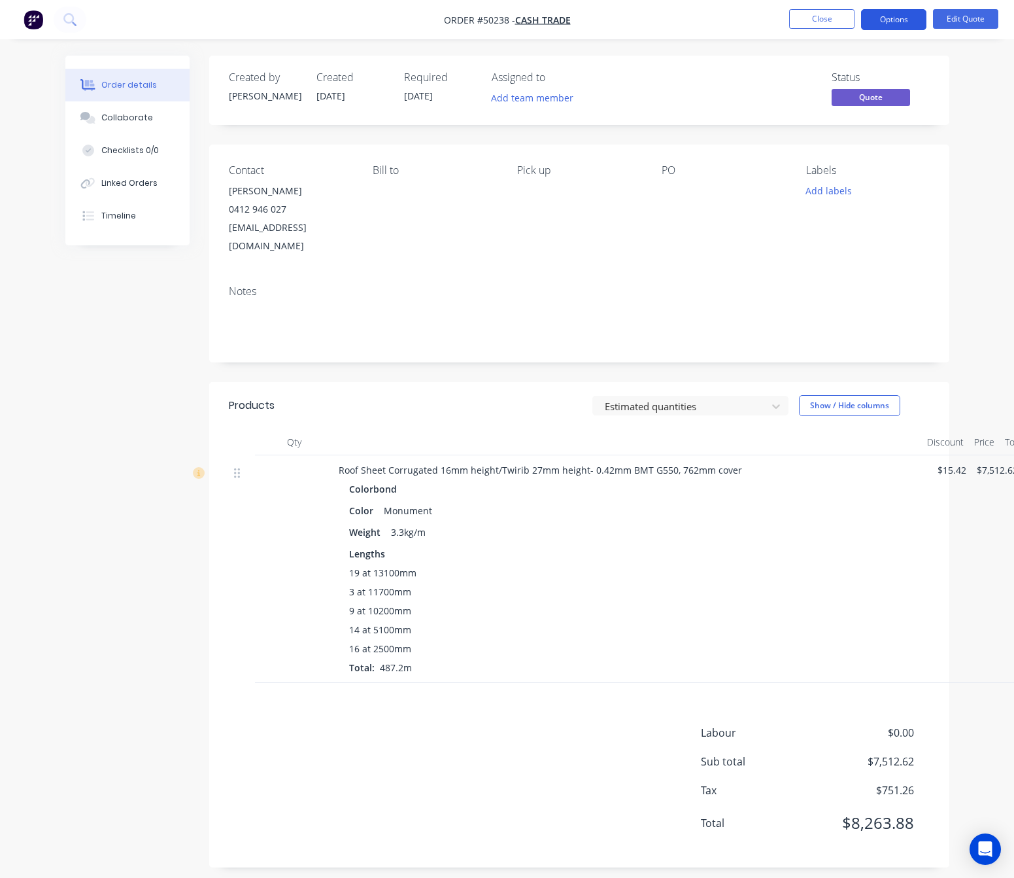
click at [897, 18] on button "Options" at bounding box center [893, 19] width 65 height 21
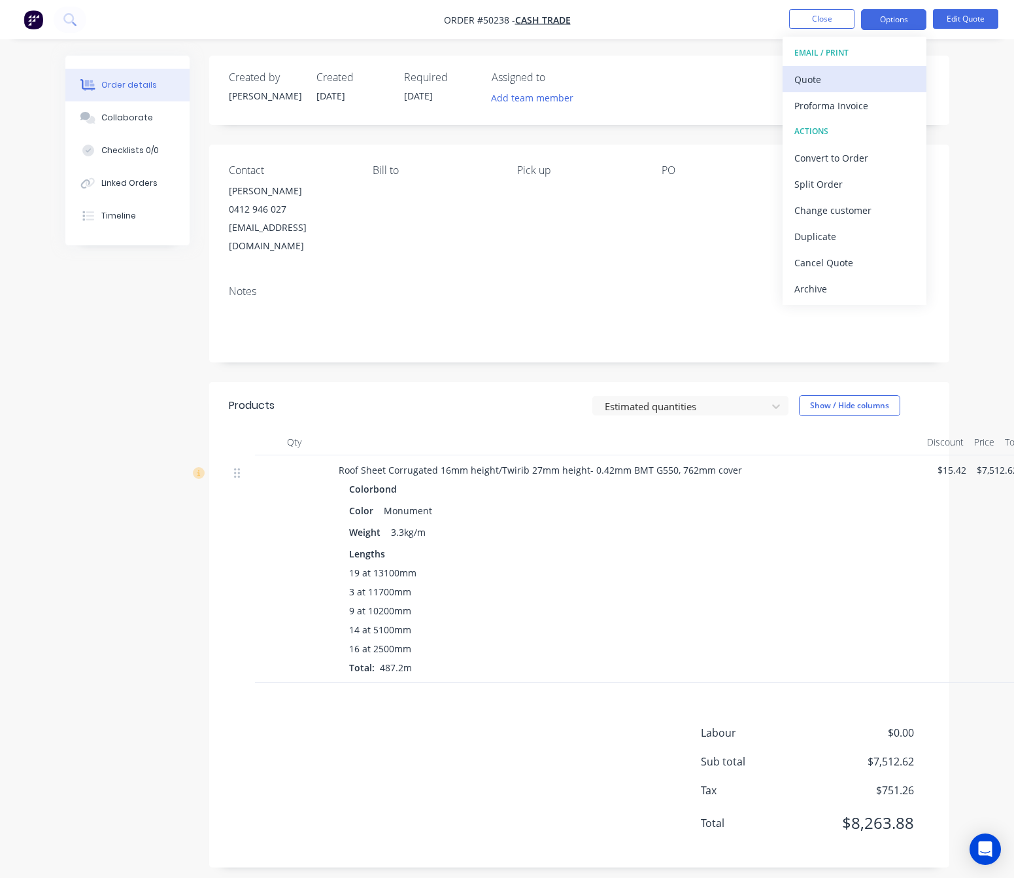
click at [868, 73] on div "Quote" at bounding box center [855, 79] width 120 height 19
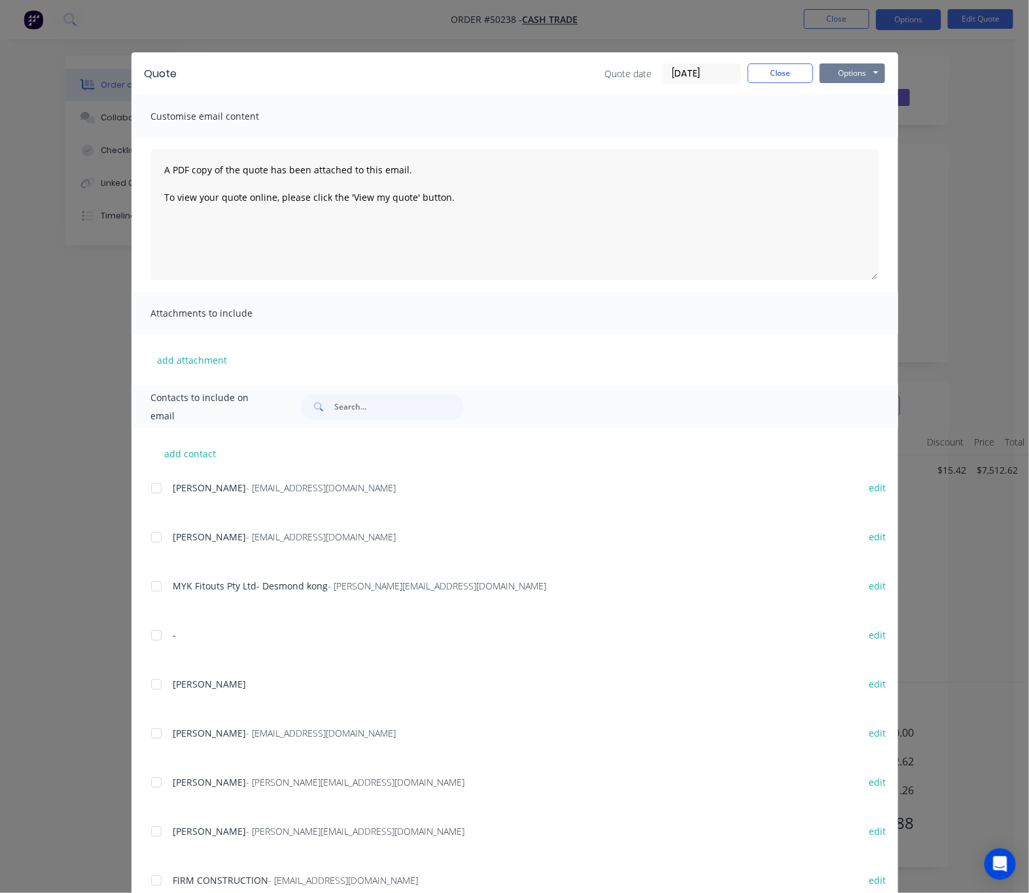
click at [858, 69] on button "Options" at bounding box center [852, 73] width 65 height 20
click at [868, 112] on button "Print" at bounding box center [862, 118] width 84 height 22
click at [324, 28] on div "Quote Quote date 10/10/25 Close Options Preview Print Email Customise email con…" at bounding box center [514, 446] width 1029 height 893
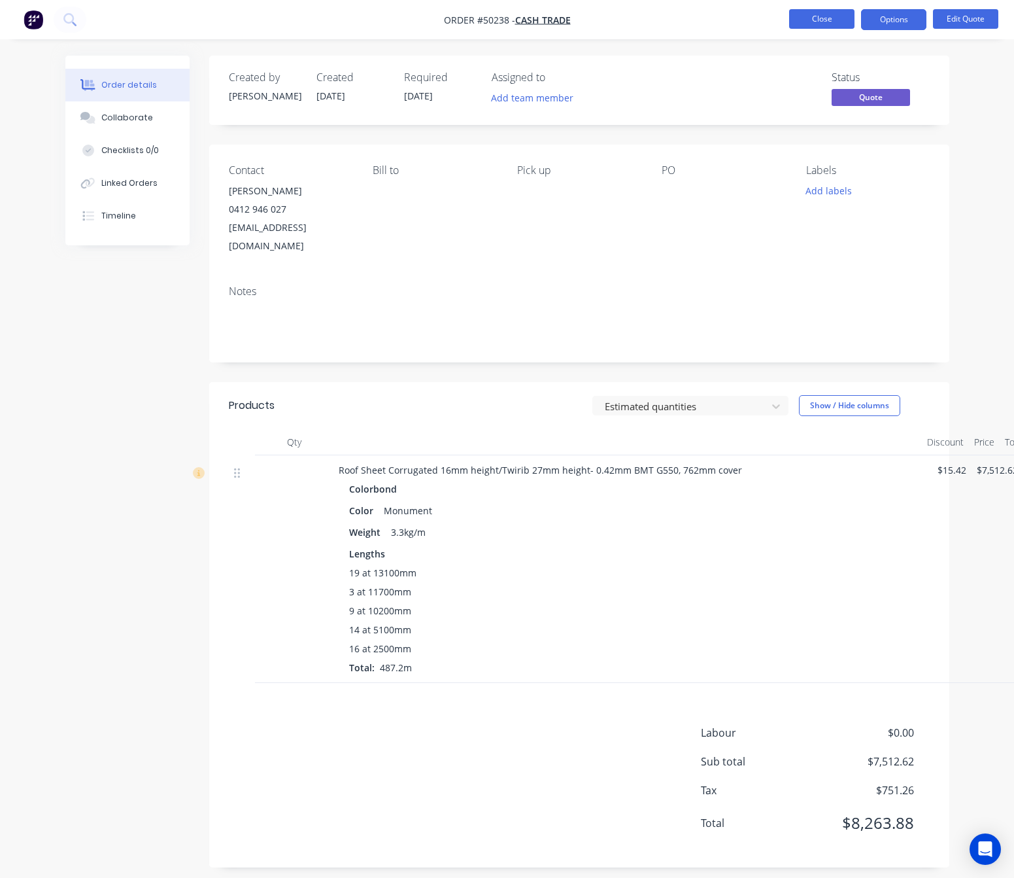
click at [820, 12] on button "Close" at bounding box center [821, 19] width 65 height 20
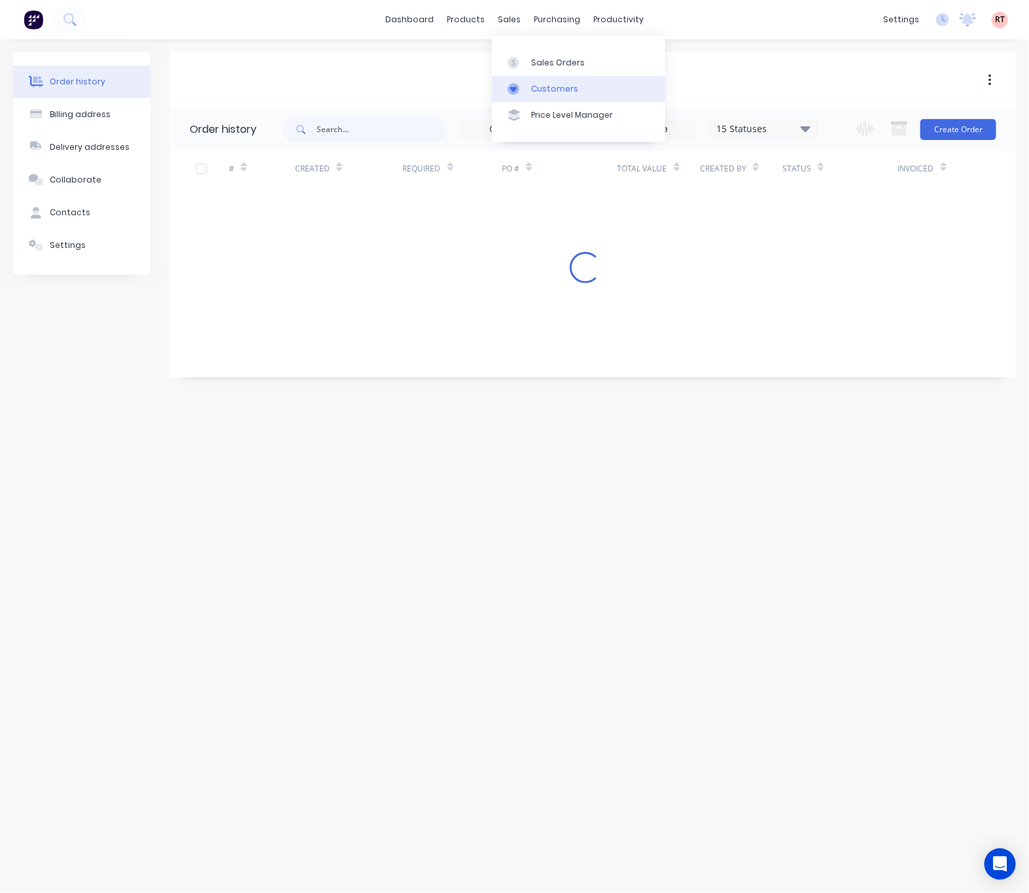
click at [546, 89] on div "Customers" at bounding box center [554, 89] width 47 height 12
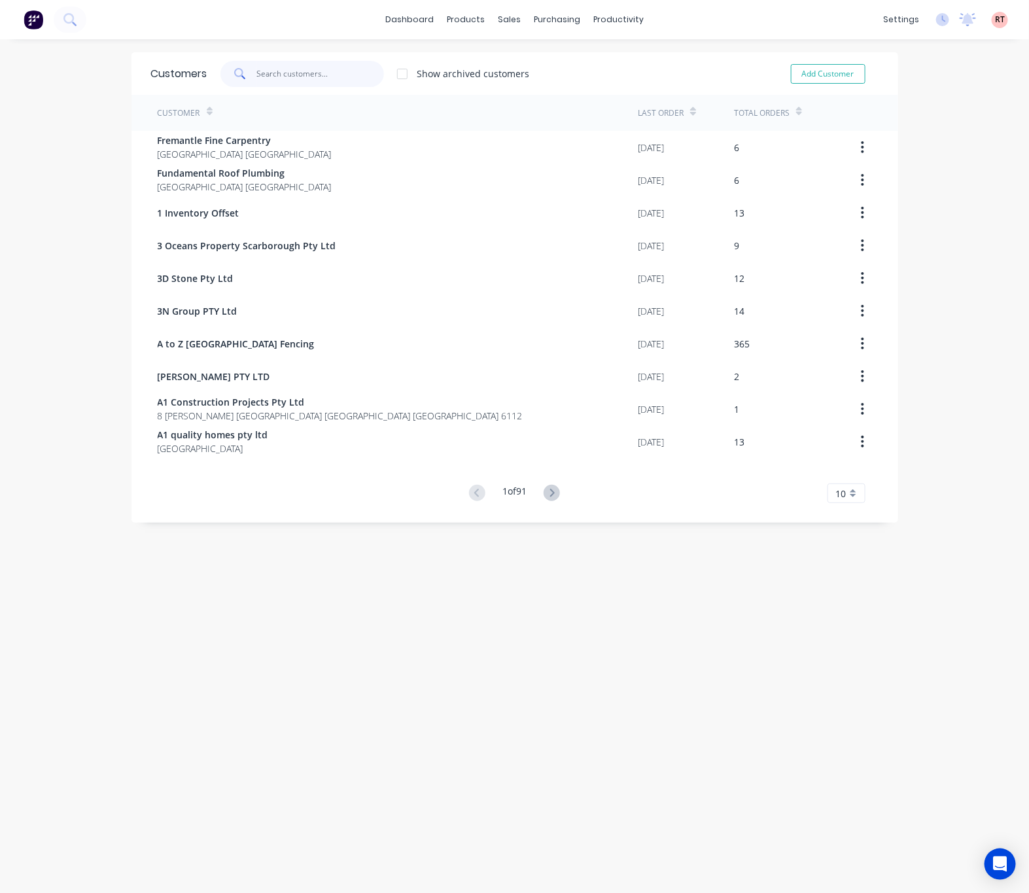
click at [336, 80] on input "text" at bounding box center [320, 74] width 128 height 26
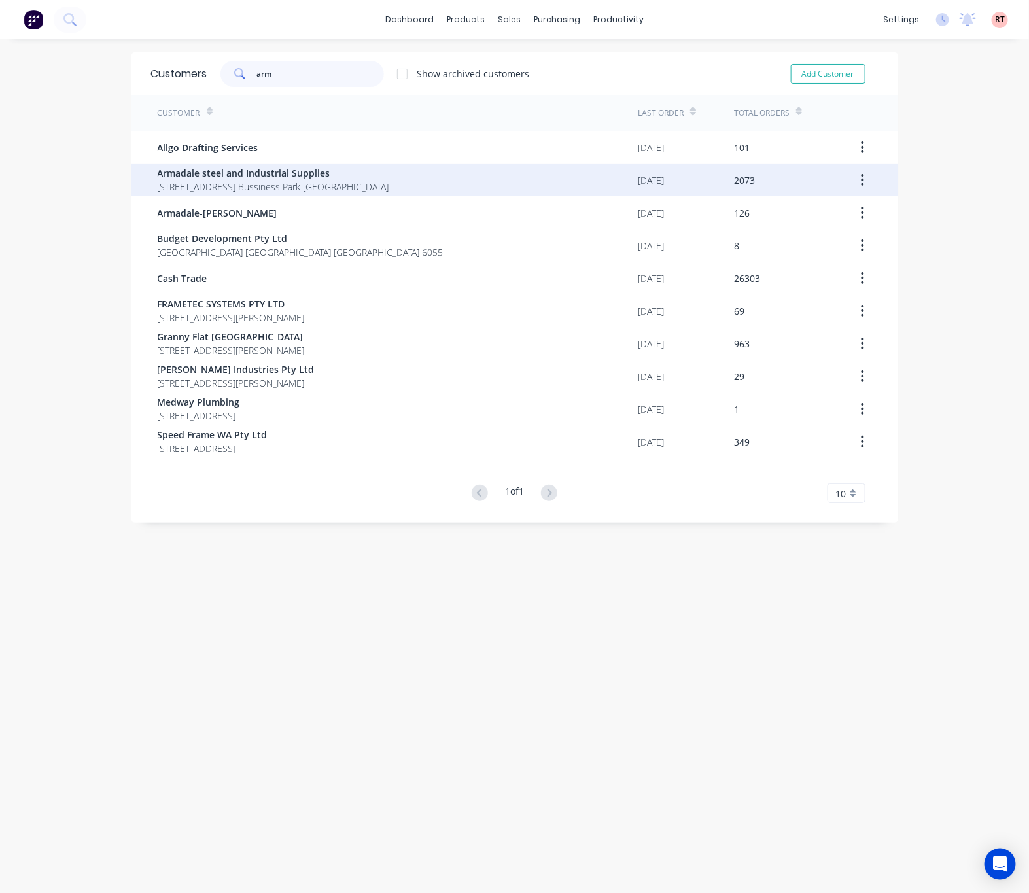
type input "arm"
click at [332, 173] on span "Armadale steel and Industrial Supplies" at bounding box center [274, 173] width 232 height 14
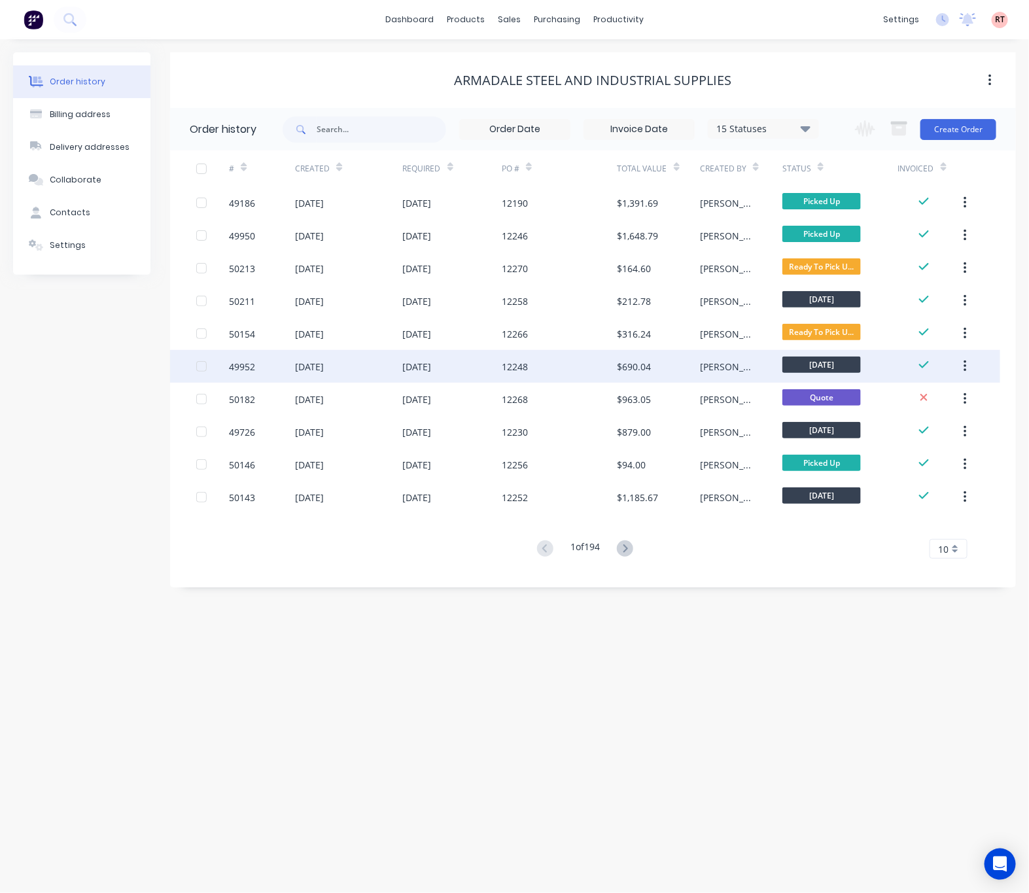
click at [575, 377] on div "12248" at bounding box center [560, 366] width 116 height 33
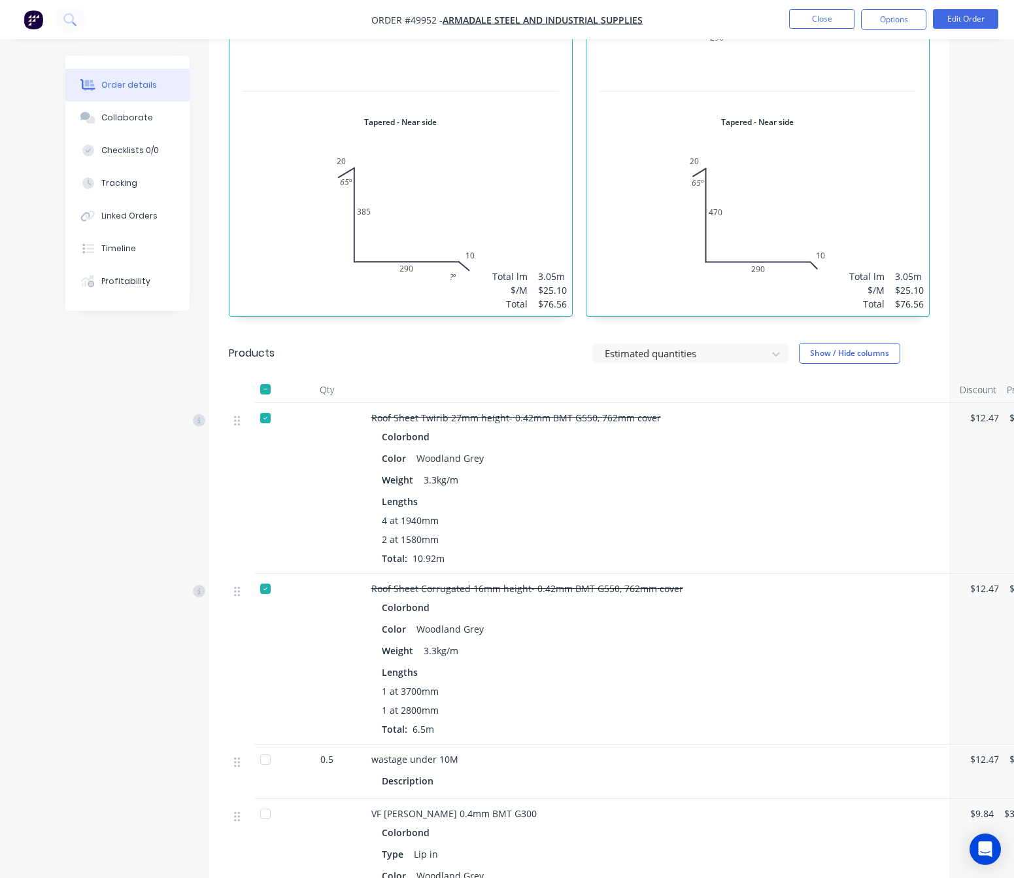
scroll to position [1339, 0]
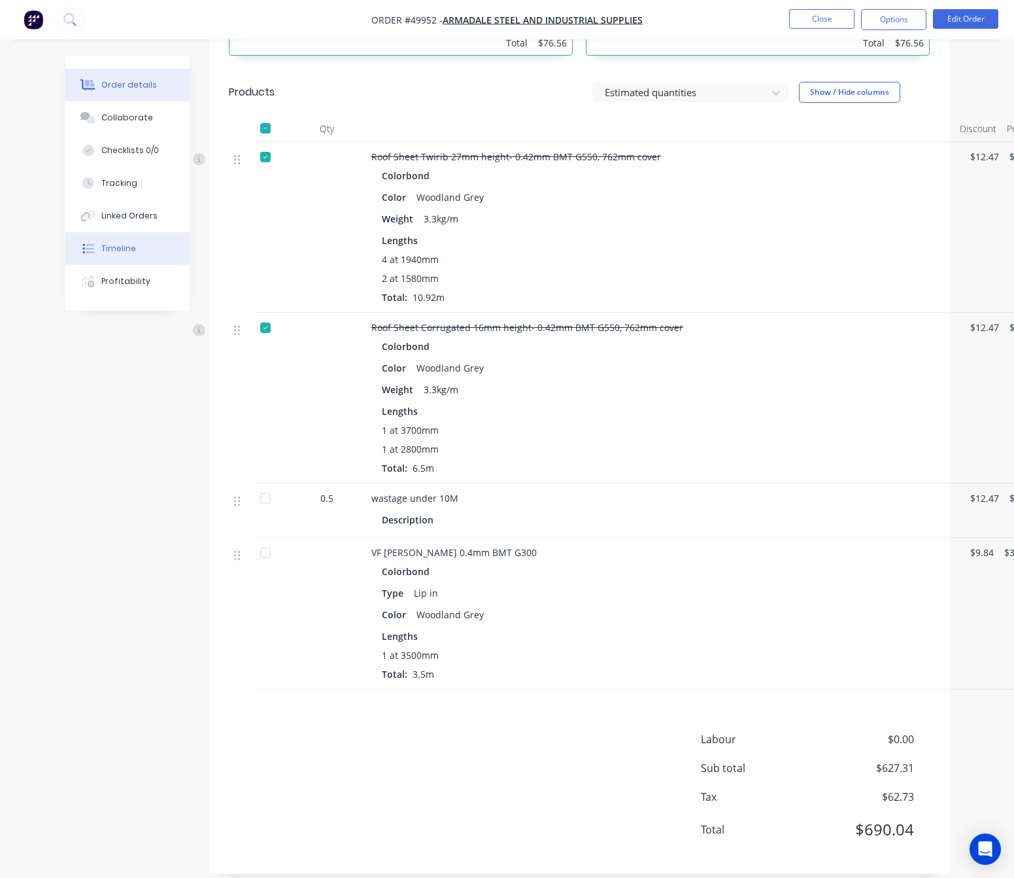
click at [148, 245] on button "Timeline" at bounding box center [127, 248] width 124 height 33
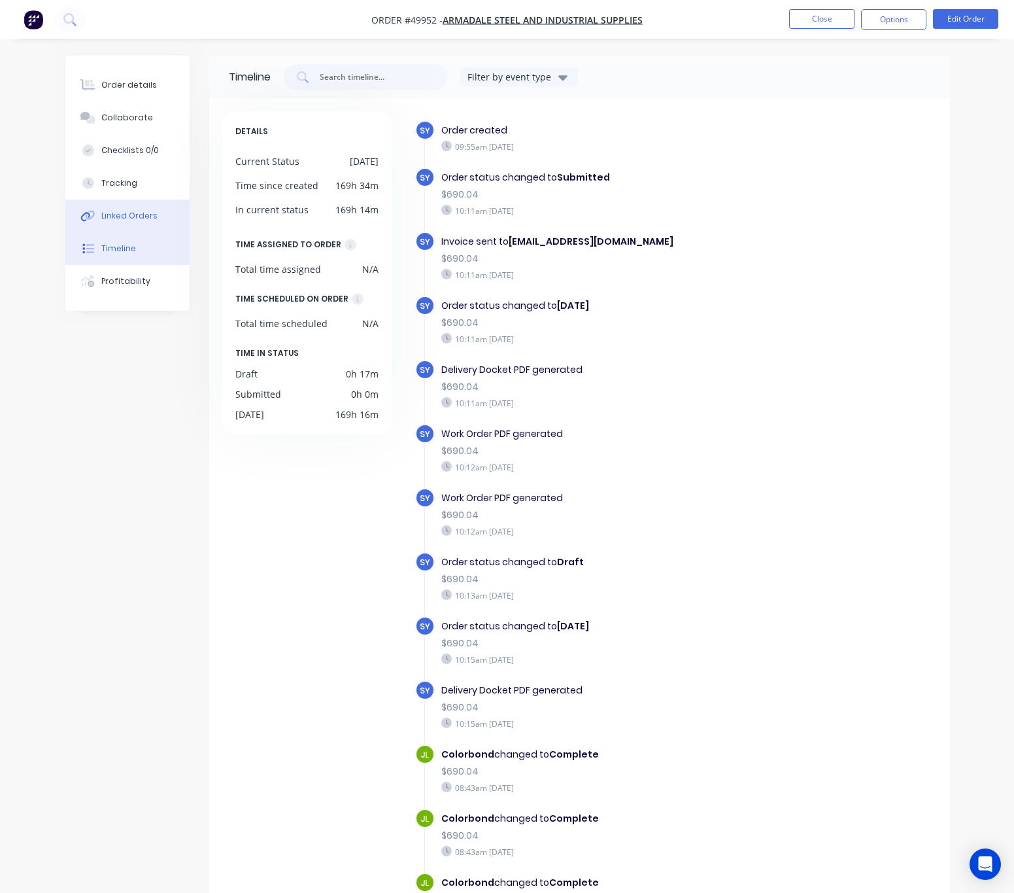
click at [137, 211] on div "Linked Orders" at bounding box center [129, 216] width 56 height 12
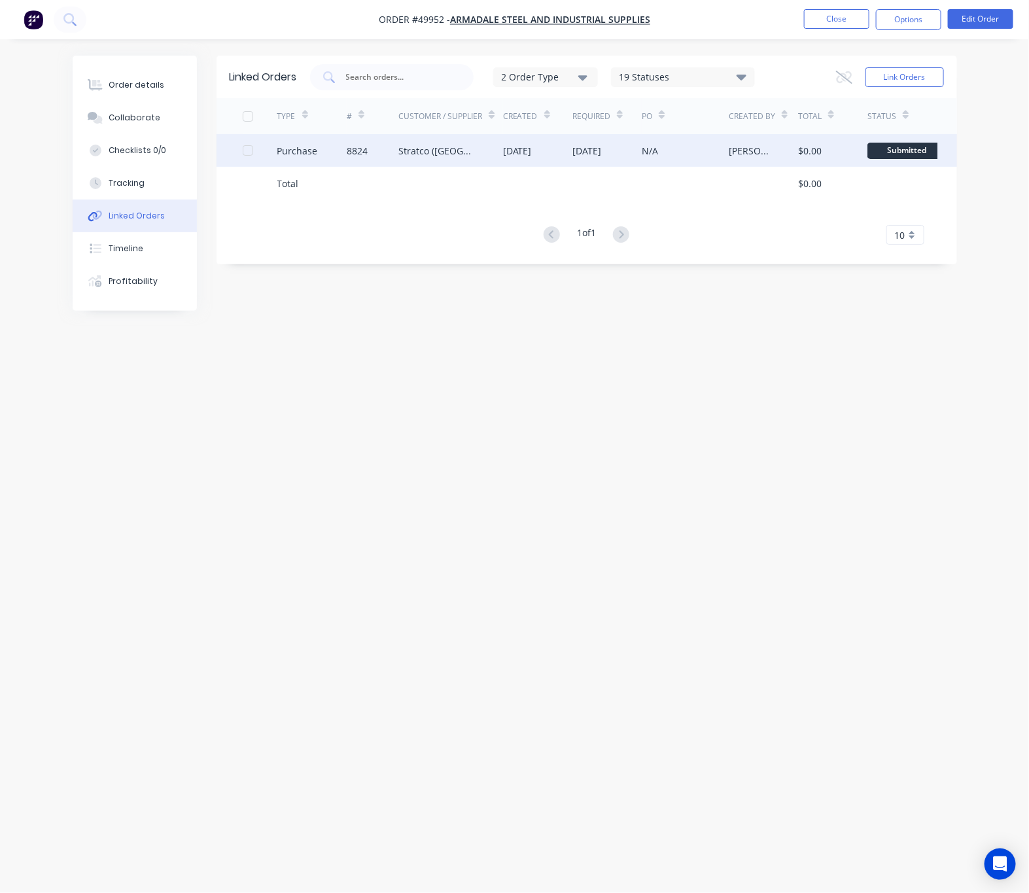
click at [471, 157] on div "Stratco ([GEOGRAPHIC_DATA]) Pty Ltd" at bounding box center [437, 151] width 78 height 14
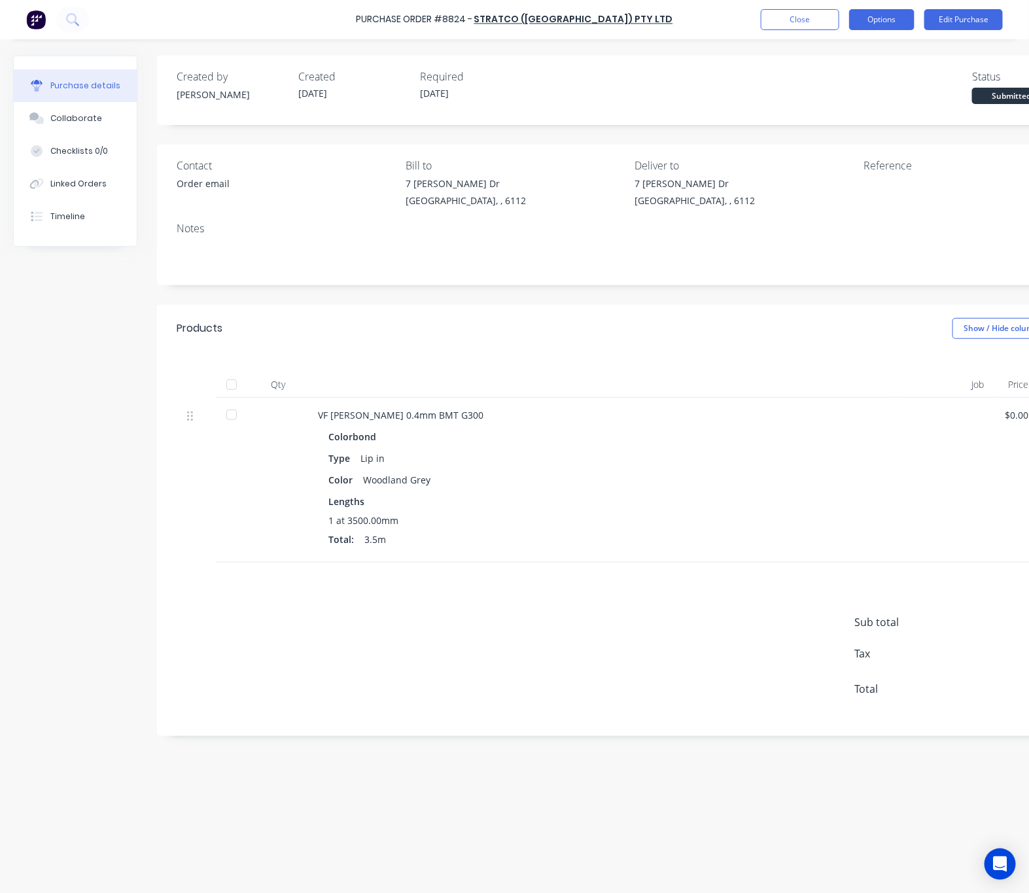
click at [903, 14] on button "Options" at bounding box center [881, 19] width 65 height 21
click at [880, 24] on button "Options" at bounding box center [881, 19] width 65 height 21
click at [867, 20] on button "Options" at bounding box center [881, 19] width 65 height 21
click at [862, 44] on div "Print / Email" at bounding box center [852, 53] width 101 height 19
click at [774, 14] on button "Close" at bounding box center [800, 19] width 78 height 21
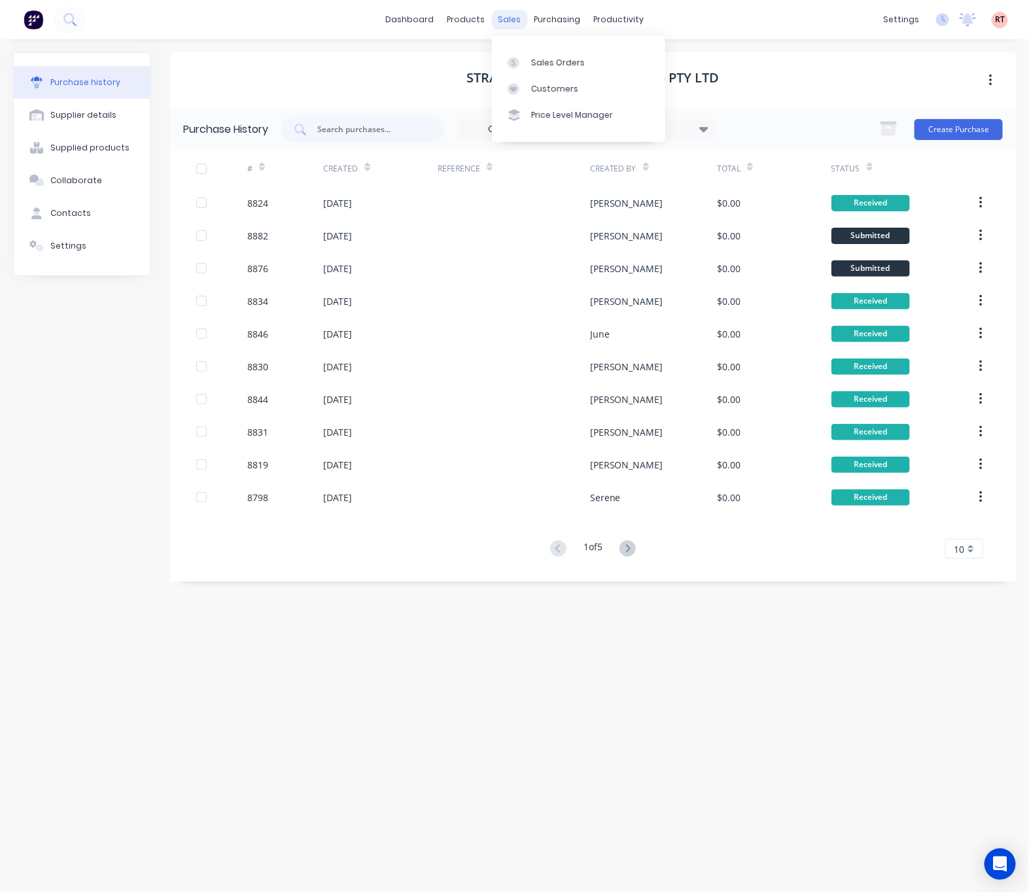
click at [511, 26] on div "sales" at bounding box center [509, 20] width 36 height 20
click at [555, 78] on link "Customers" at bounding box center [578, 89] width 173 height 26
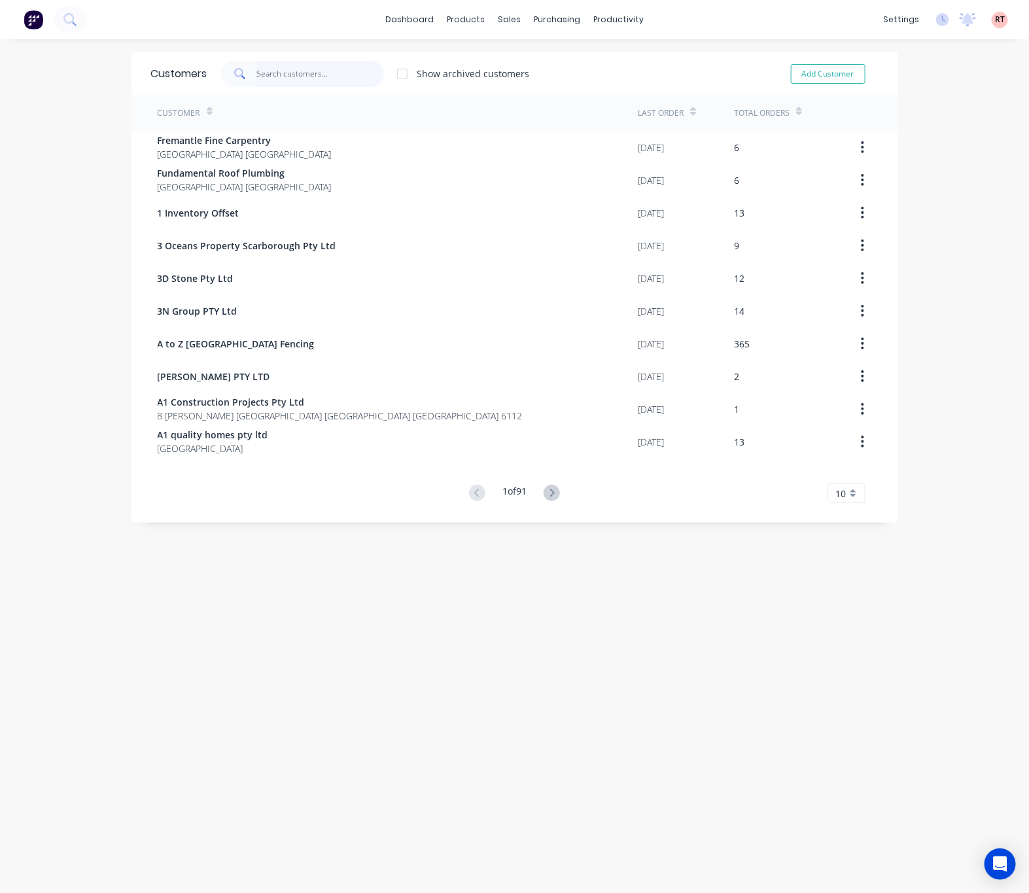
click at [338, 77] on input "text" at bounding box center [320, 74] width 128 height 26
click at [500, 6] on div "dashboard products sales purchasing productivity dashboard products Product Cat…" at bounding box center [514, 19] width 1029 height 39
click at [503, 20] on div "sales" at bounding box center [509, 20] width 36 height 20
click at [536, 45] on div "Sales Orders Customers Price Level Manager" at bounding box center [571, 88] width 173 height 105
click at [540, 65] on div "Sales Orders" at bounding box center [551, 63] width 54 height 12
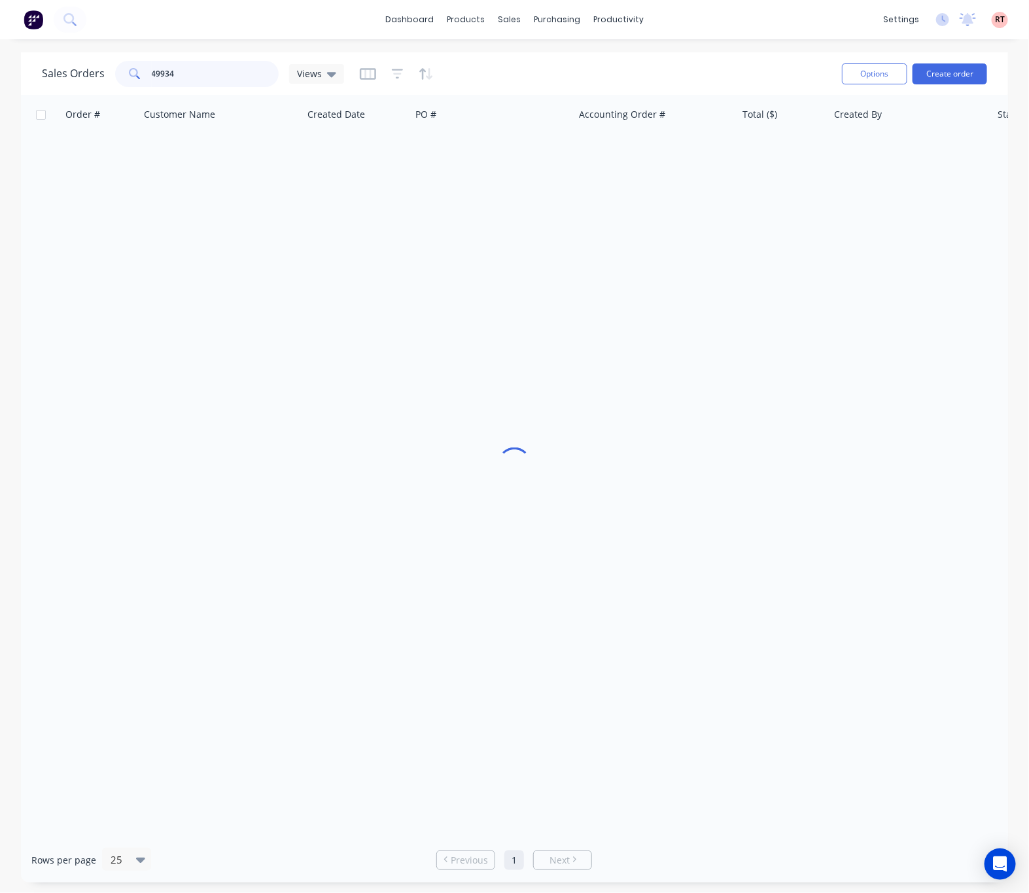
drag, startPoint x: 238, startPoint y: 63, endPoint x: 149, endPoint y: 75, distance: 89.7
click at [154, 61] on input "49934" at bounding box center [216, 74] width 128 height 26
type input "4"
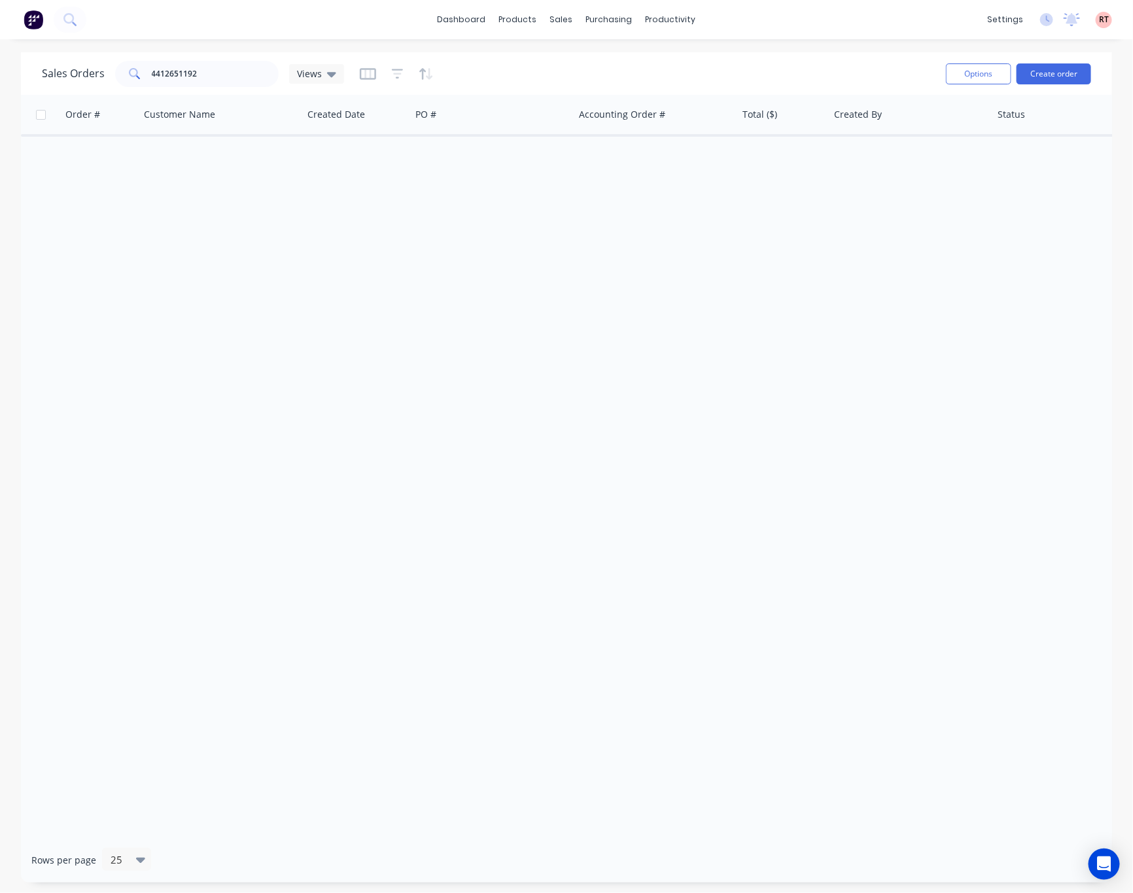
drag, startPoint x: 504, startPoint y: 310, endPoint x: 379, endPoint y: 218, distance: 155.8
click at [493, 300] on div "Order # Customer Name Created Date PO # Accounting Order # Total ($) Created By…" at bounding box center [566, 466] width 1091 height 742
click at [226, 79] on input "4412651192" at bounding box center [216, 74] width 128 height 26
type input "4"
click at [487, 222] on div at bounding box center [566, 466] width 1091 height 742
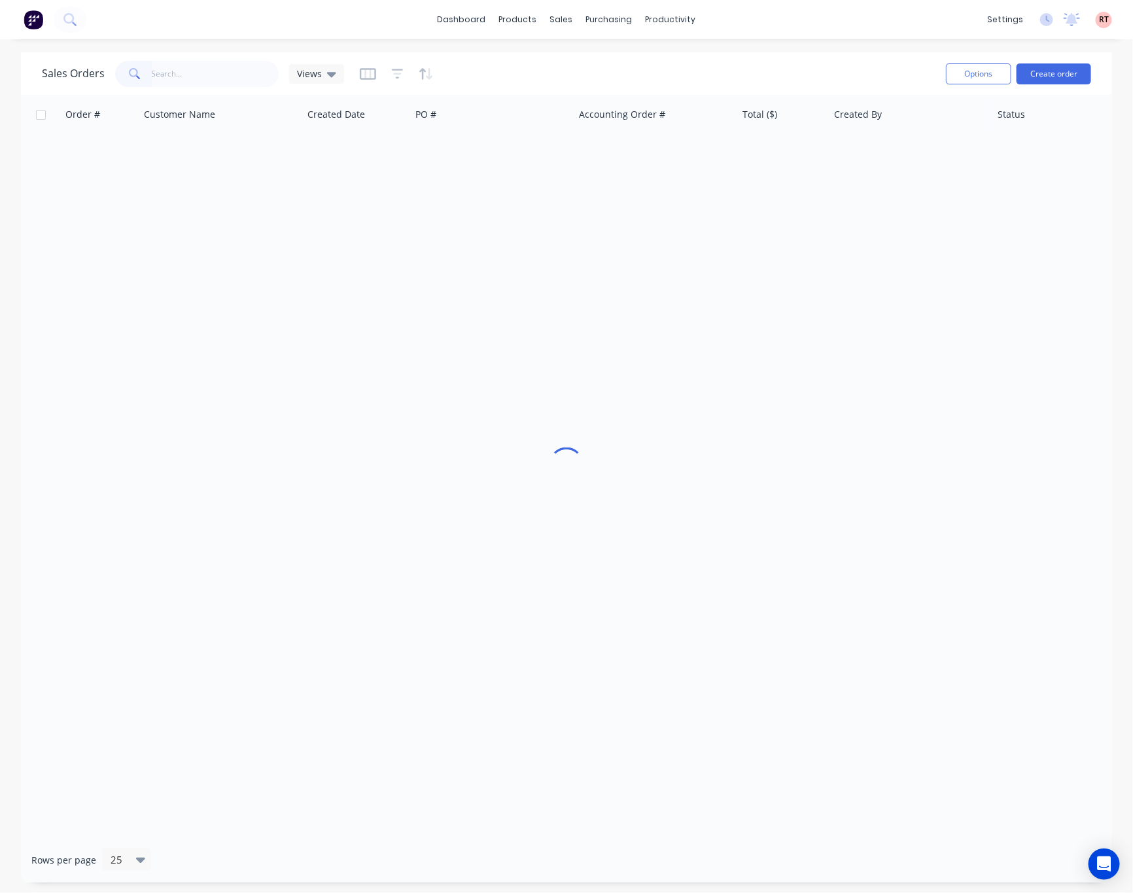
click at [487, 222] on div at bounding box center [566, 466] width 1091 height 742
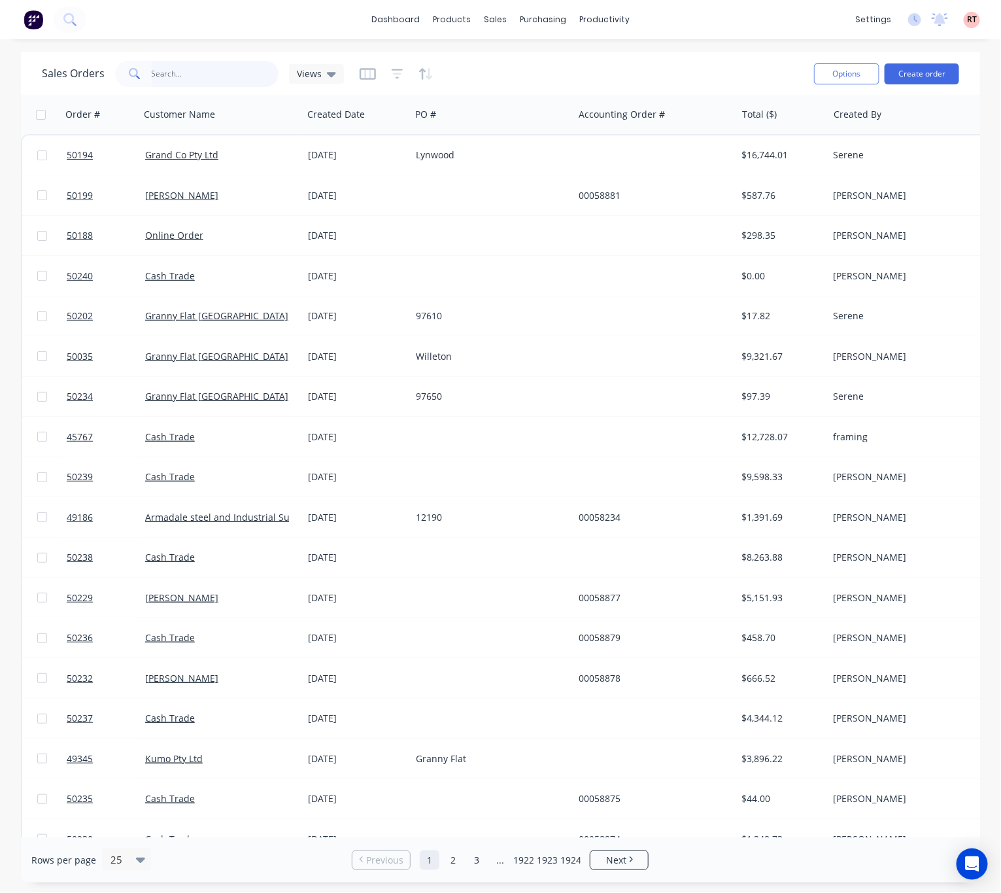
click at [182, 71] on input "text" at bounding box center [216, 74] width 128 height 26
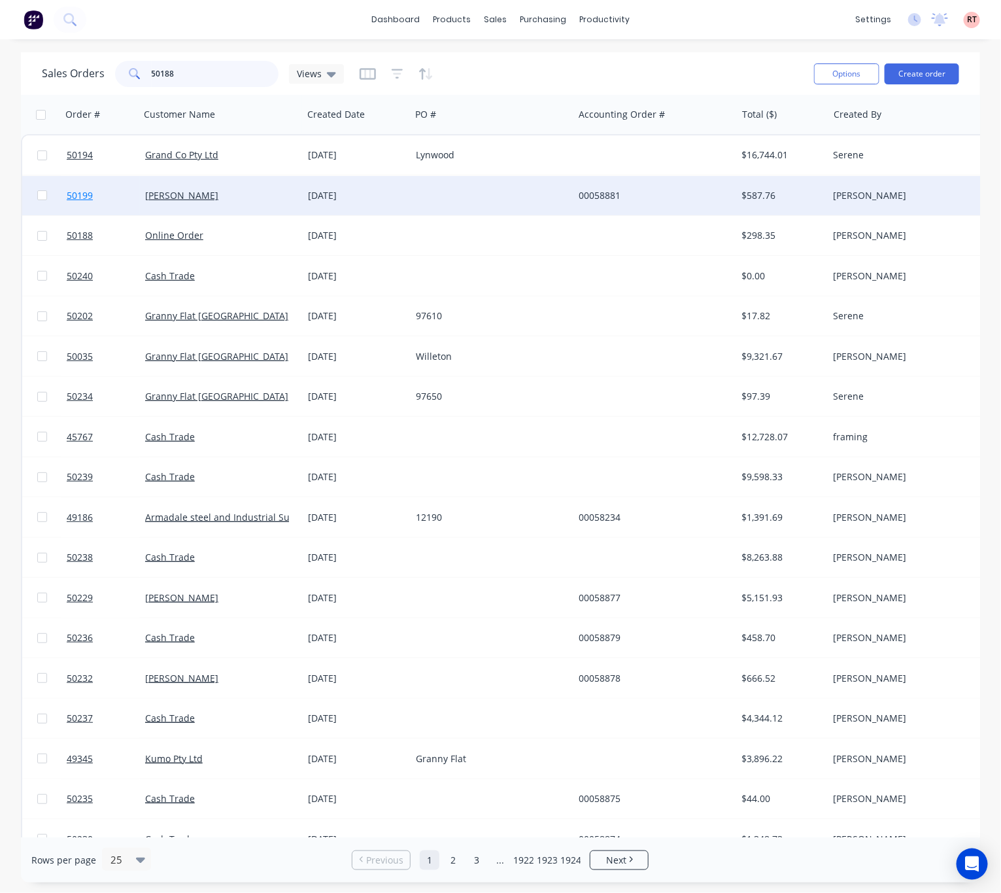
type input "50188"
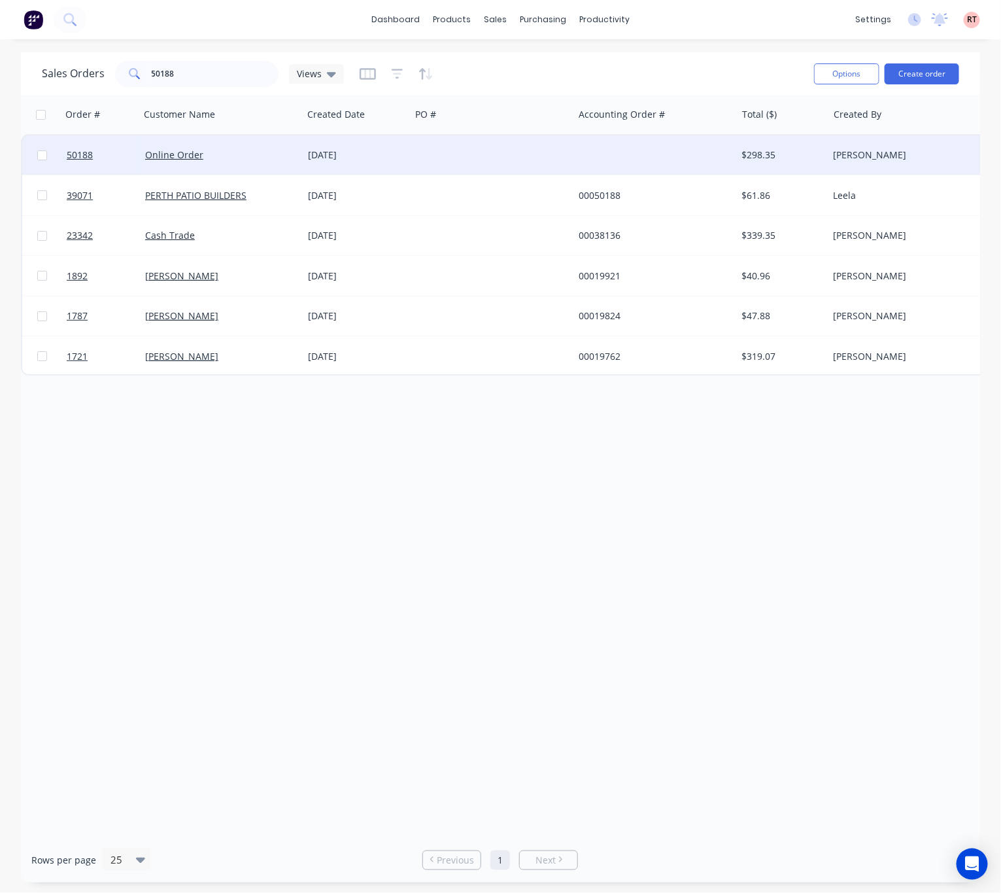
click at [501, 157] on div at bounding box center [492, 154] width 163 height 39
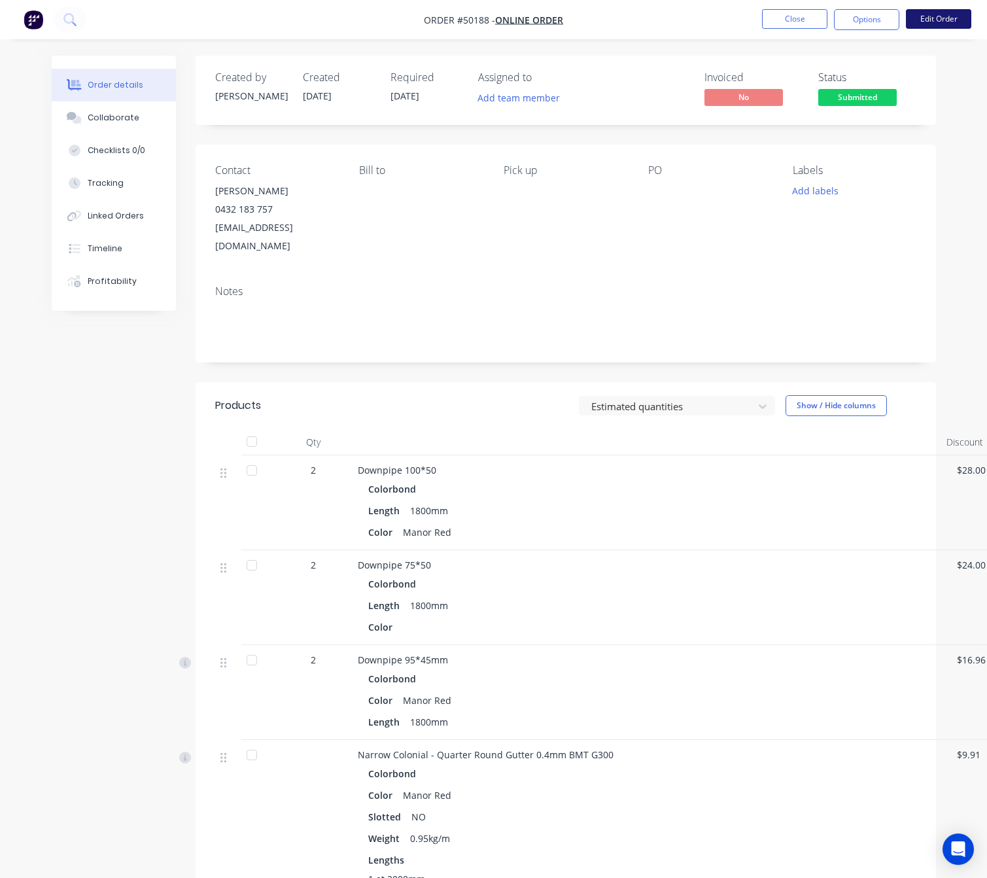
click at [939, 20] on button "Edit Order" at bounding box center [938, 19] width 65 height 20
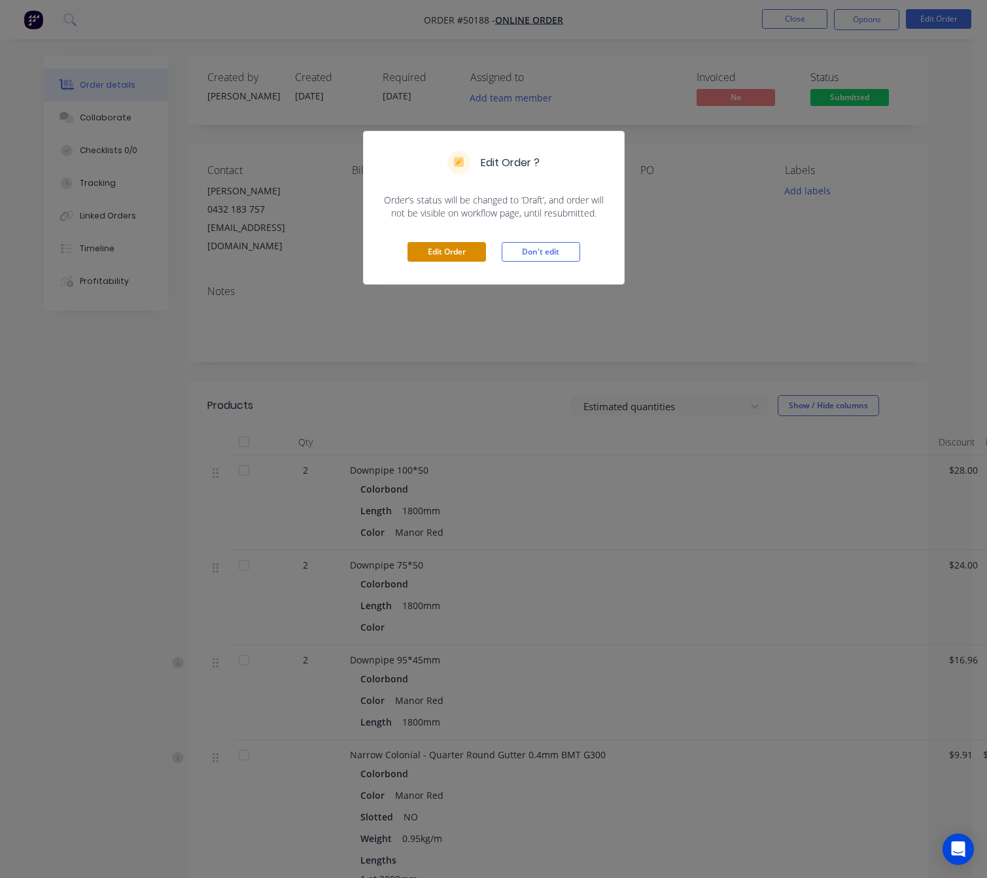
click at [455, 255] on button "Edit Order" at bounding box center [446, 252] width 78 height 20
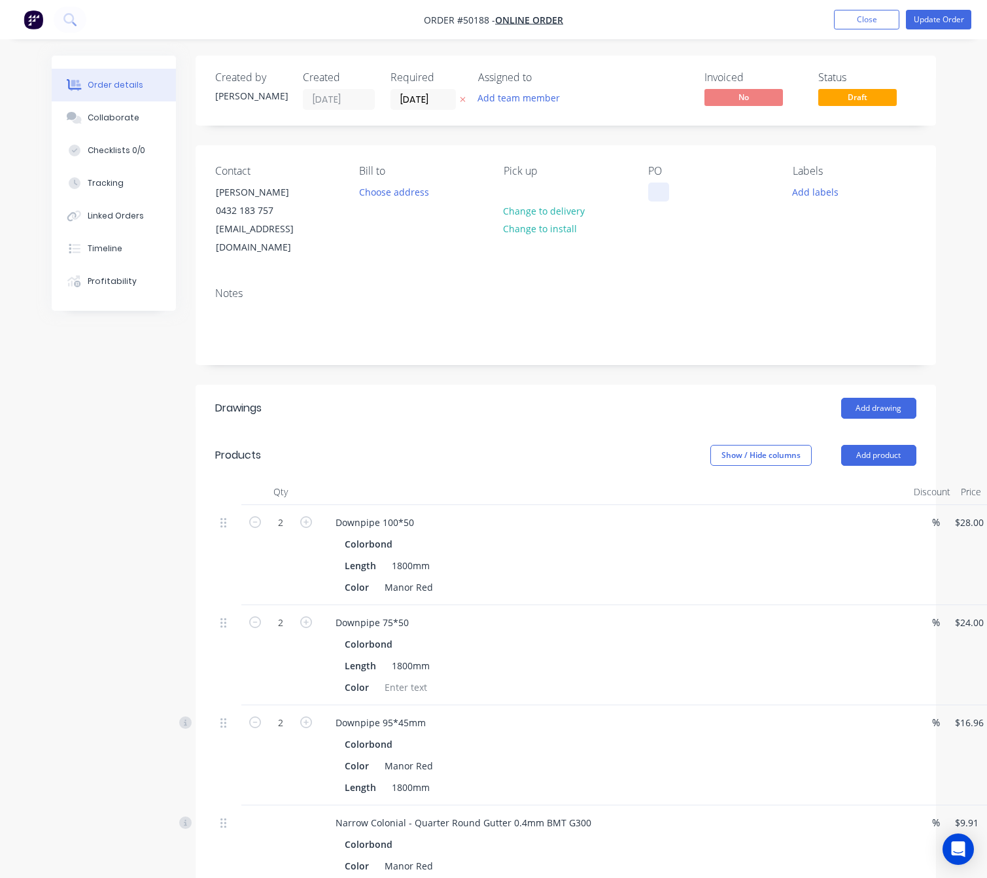
click at [658, 194] on div at bounding box center [658, 191] width 21 height 19
click at [664, 287] on div "Notes" at bounding box center [565, 293] width 701 height 12
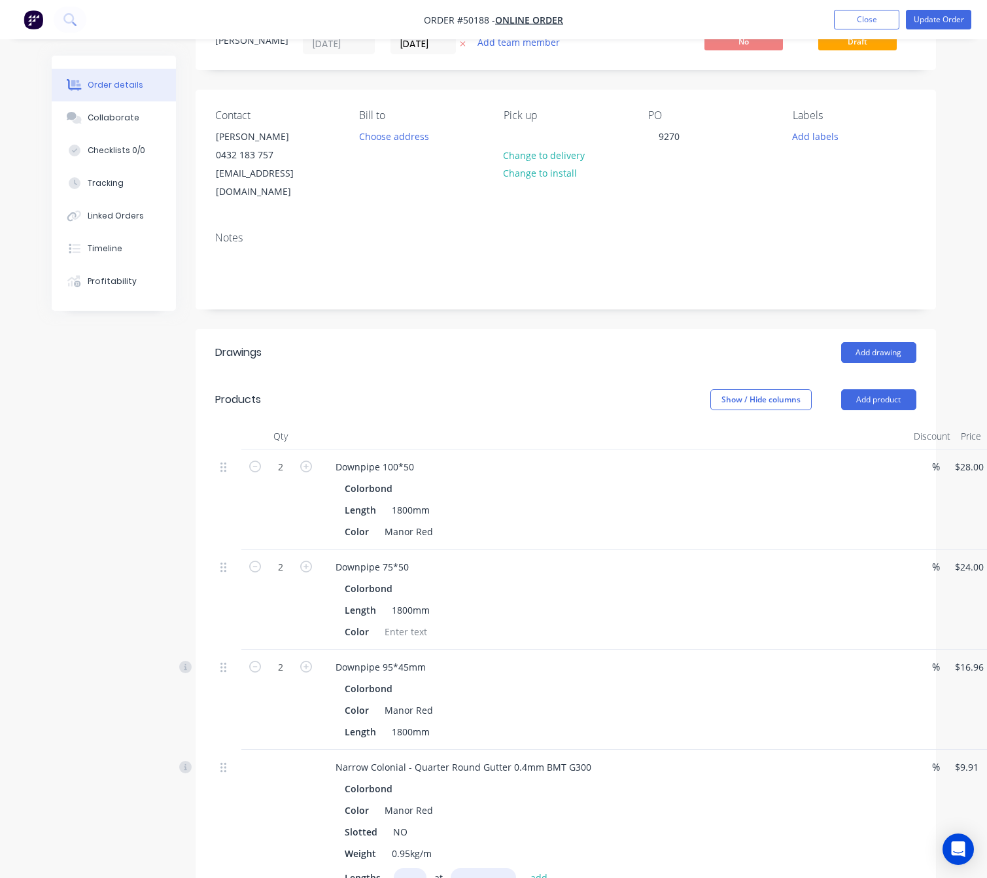
scroll to position [196, 0]
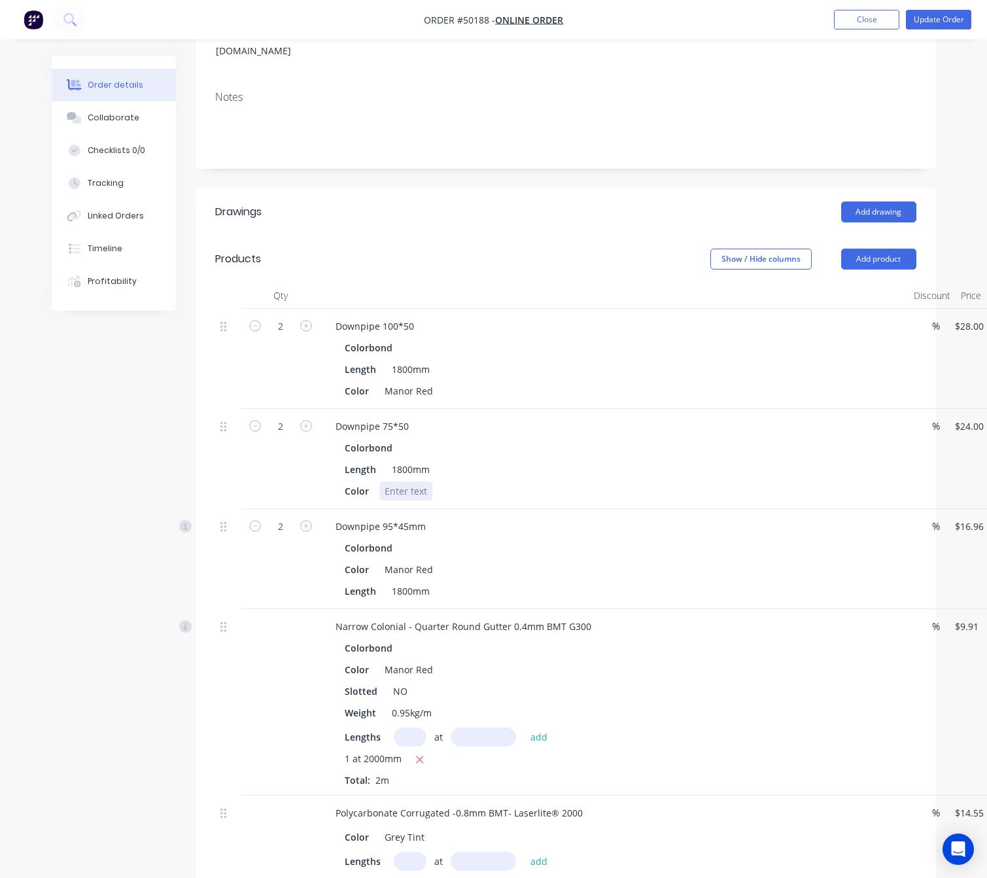
click at [410, 481] on div at bounding box center [405, 490] width 53 height 19
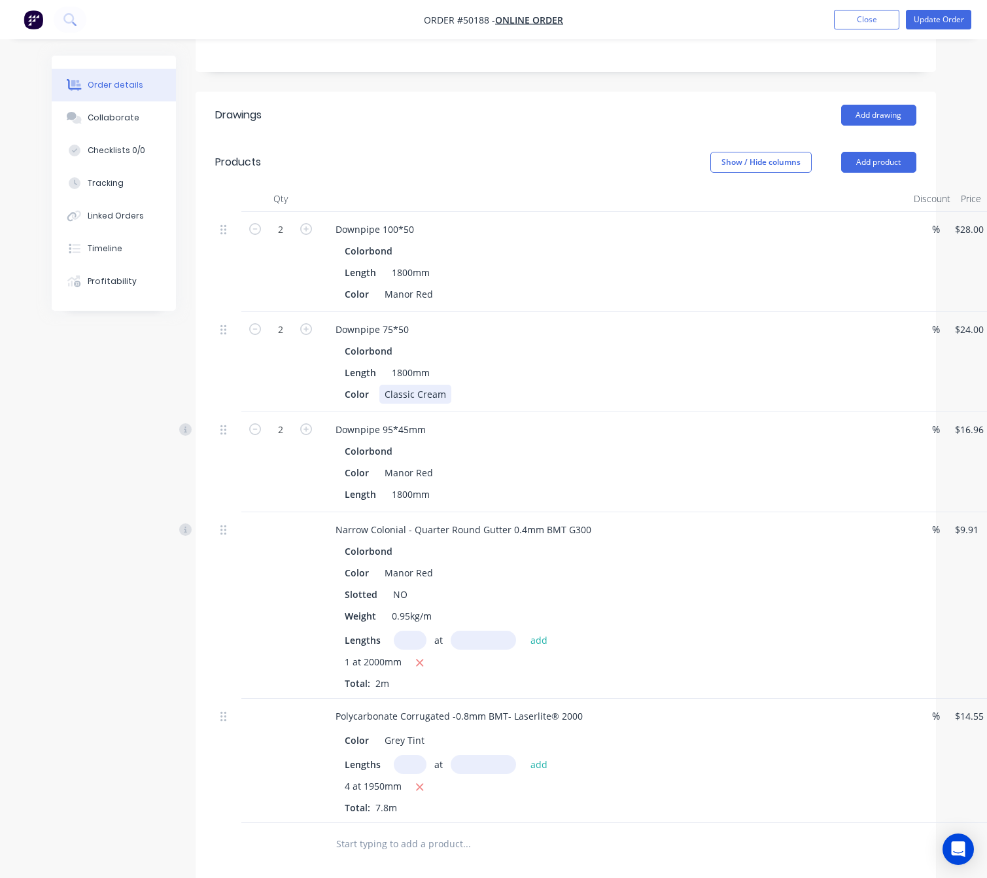
scroll to position [294, 0]
click at [246, 630] on div at bounding box center [280, 604] width 78 height 186
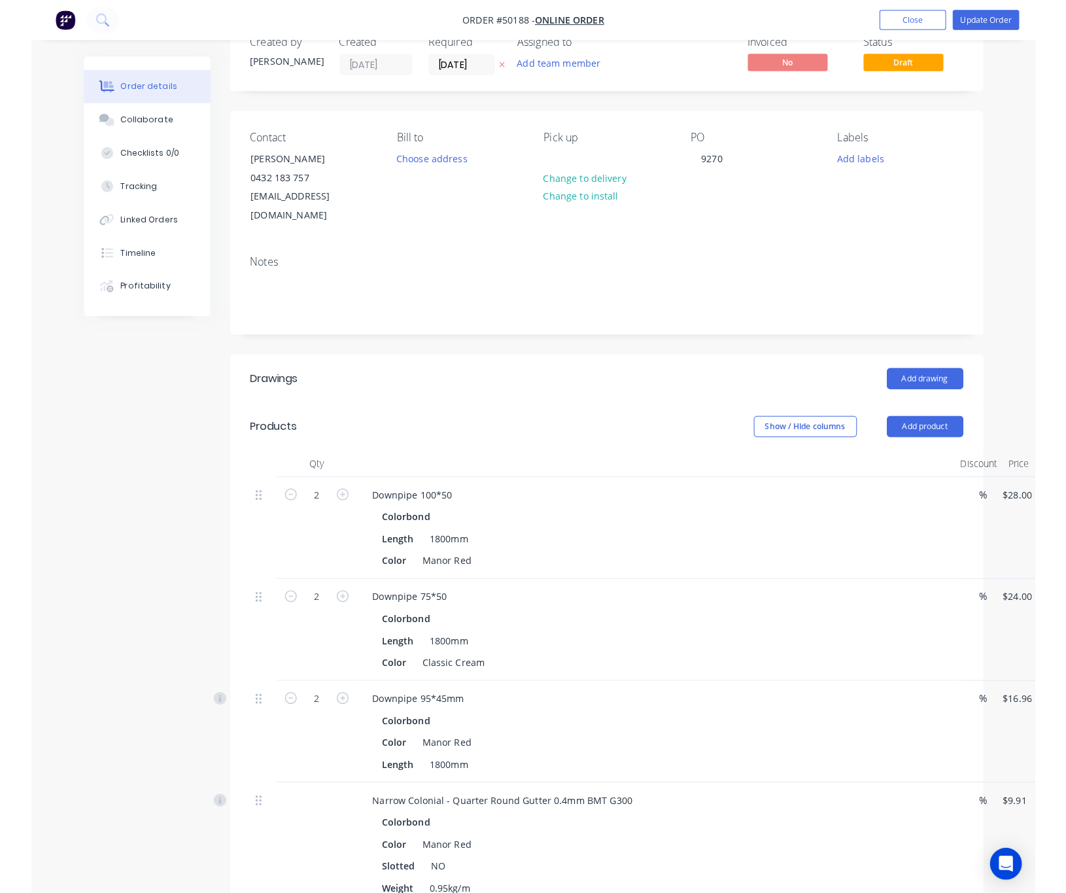
scroll to position [0, 0]
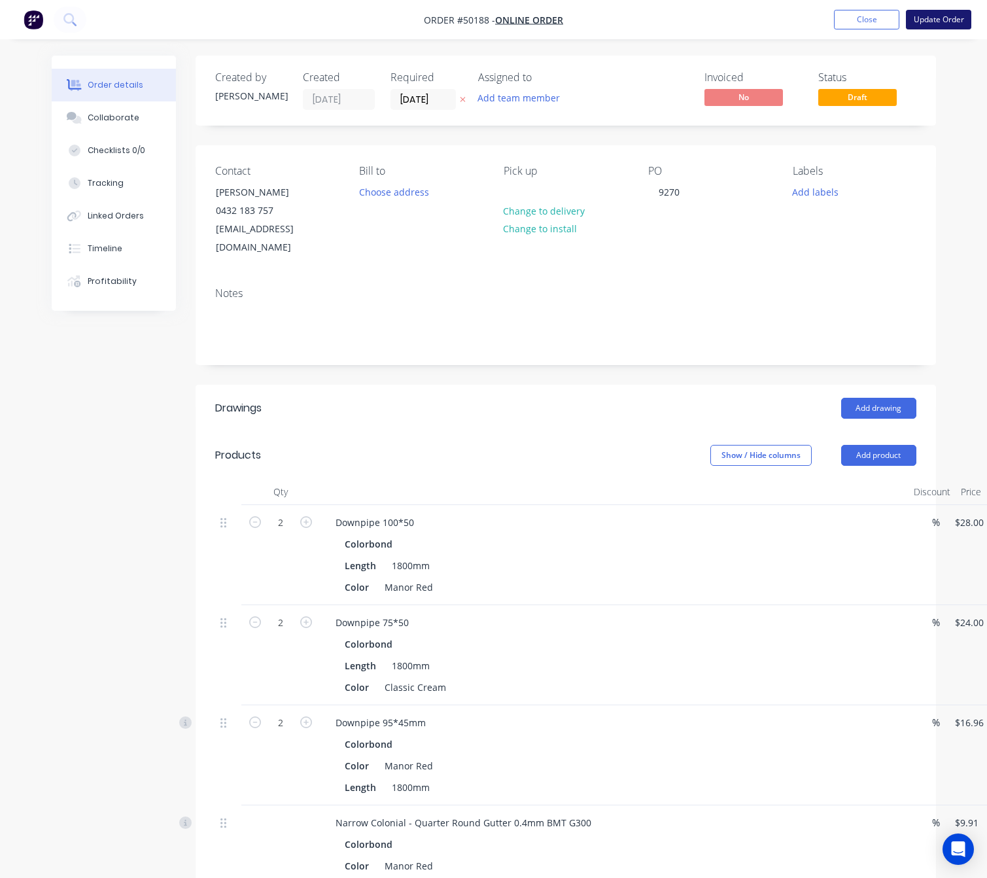
click at [939, 18] on button "Update Order" at bounding box center [938, 20] width 65 height 20
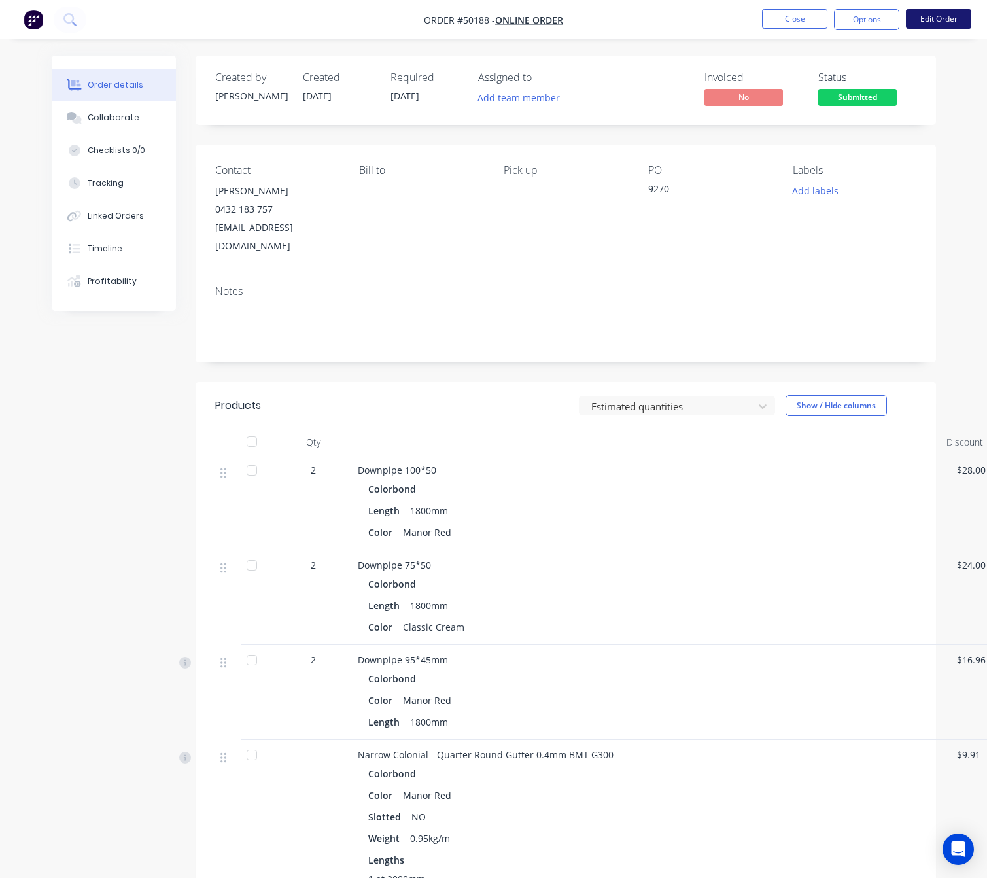
click at [939, 14] on button "Edit Order" at bounding box center [938, 19] width 65 height 20
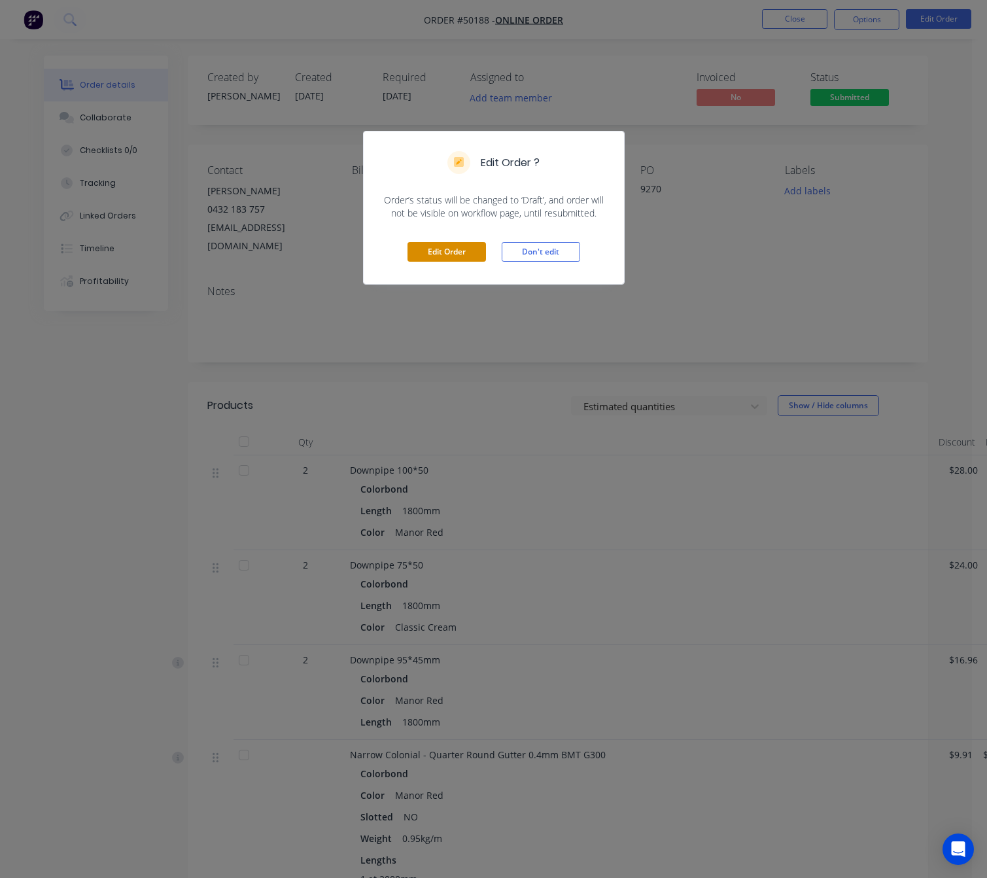
click at [460, 259] on button "Edit Order" at bounding box center [446, 252] width 78 height 20
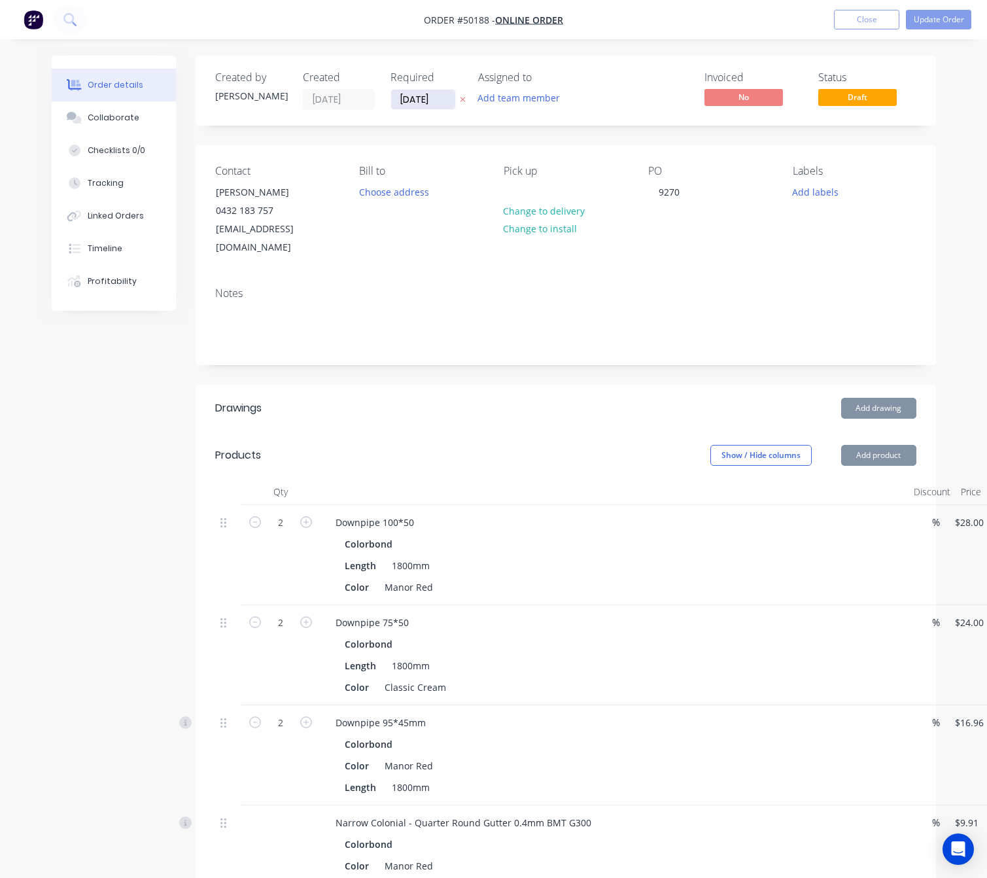
click at [408, 105] on input "[DATE]" at bounding box center [423, 100] width 64 height 20
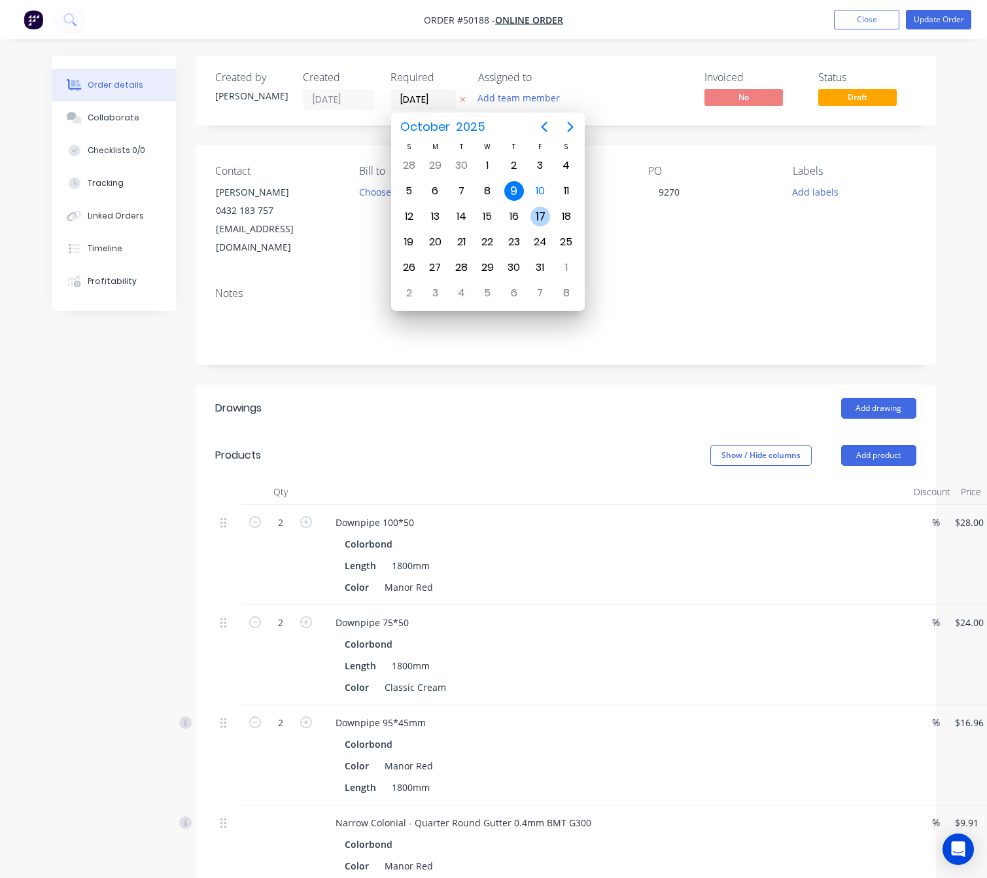
click at [544, 215] on div "17" at bounding box center [540, 217] width 20 height 20
type input "17/10/25"
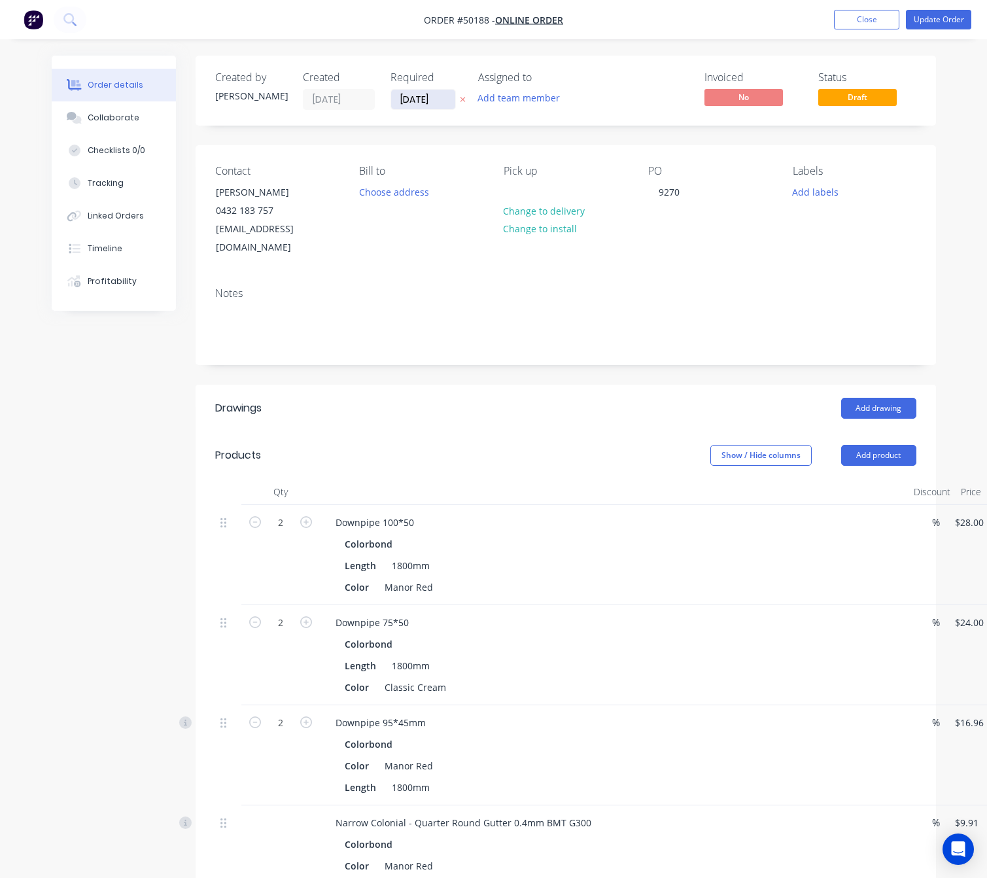
click at [430, 97] on input "17/10/25" at bounding box center [423, 100] width 64 height 20
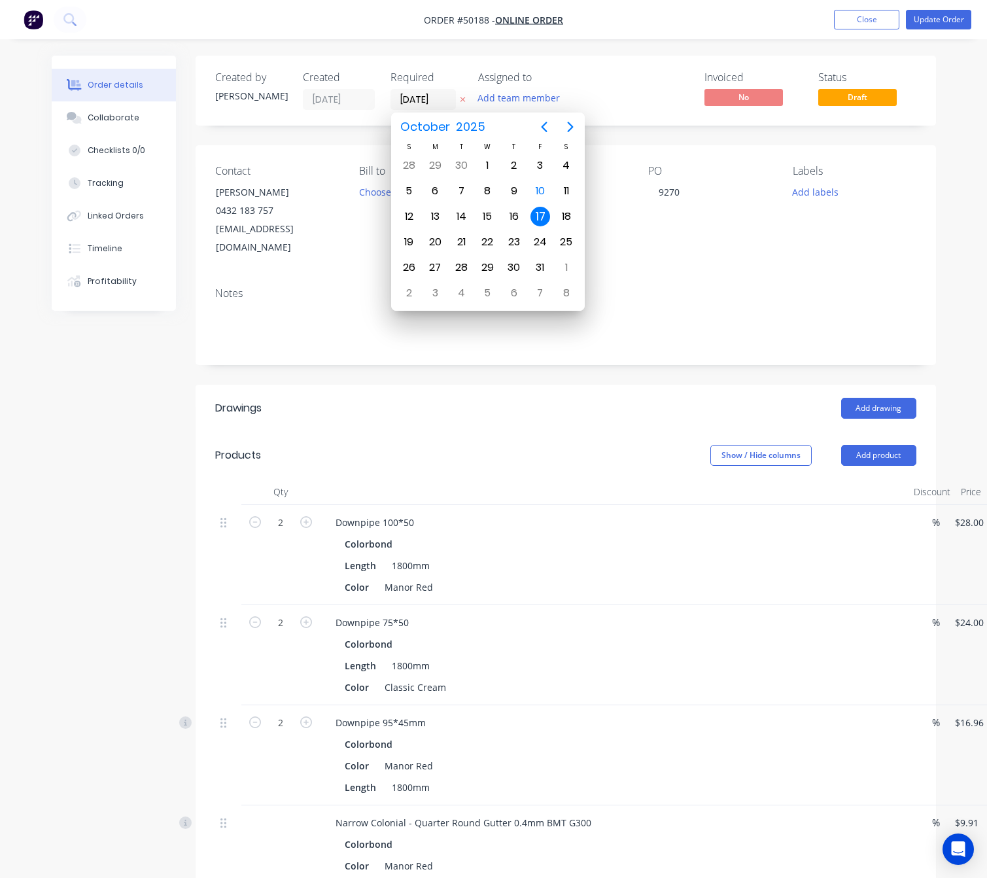
click at [946, 204] on div "Order details Collaborate Checklists 0/0 Tracking Linked Orders Timeline Profit…" at bounding box center [494, 760] width 910 height 1408
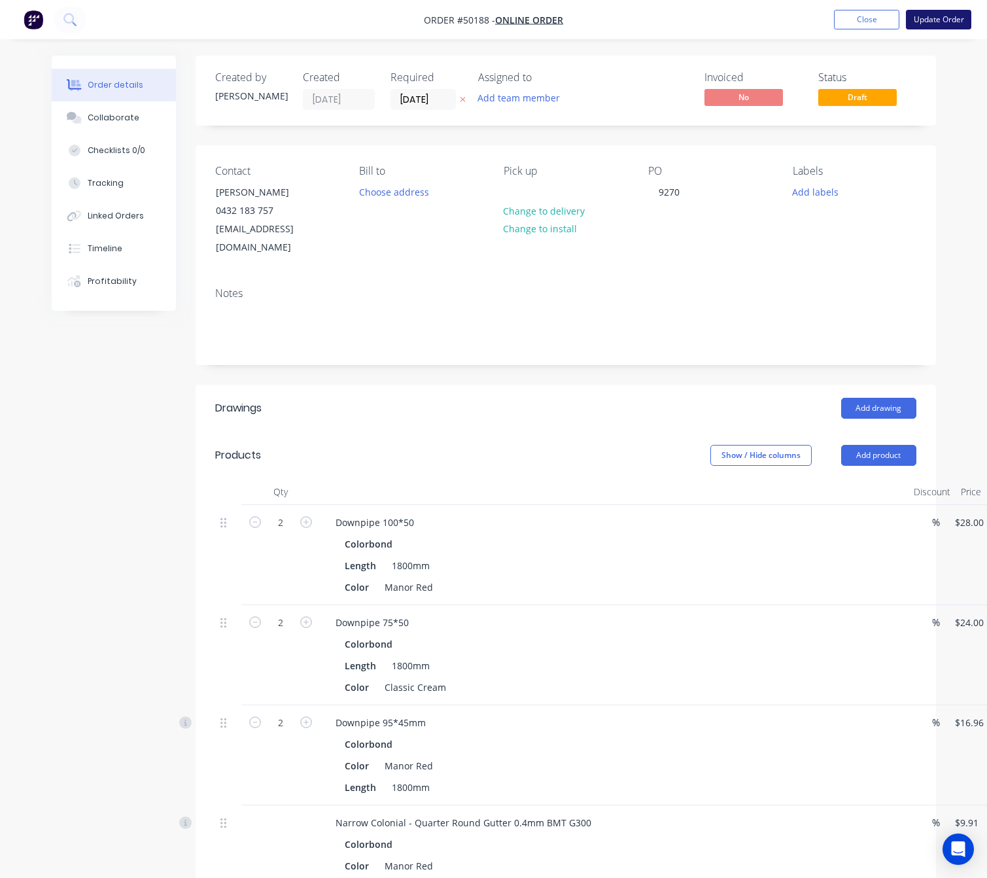
click at [941, 22] on button "Update Order" at bounding box center [938, 20] width 65 height 20
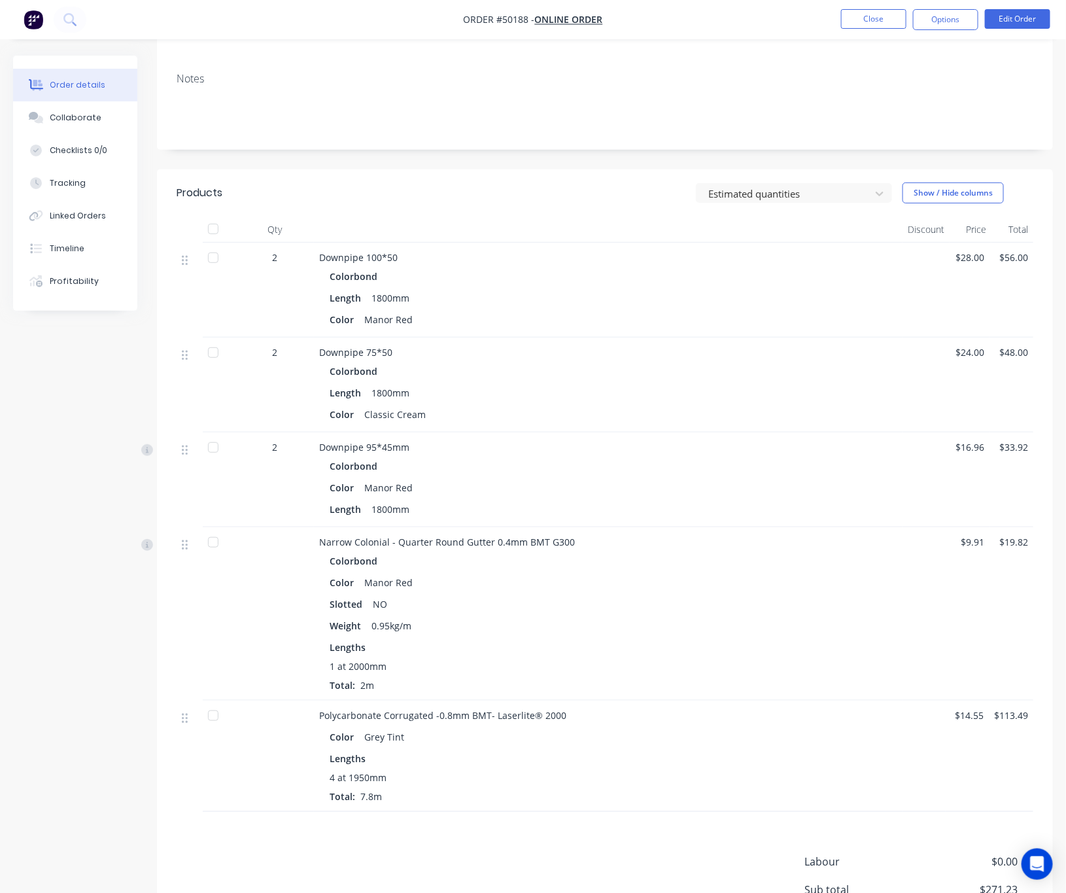
scroll to position [122, 0]
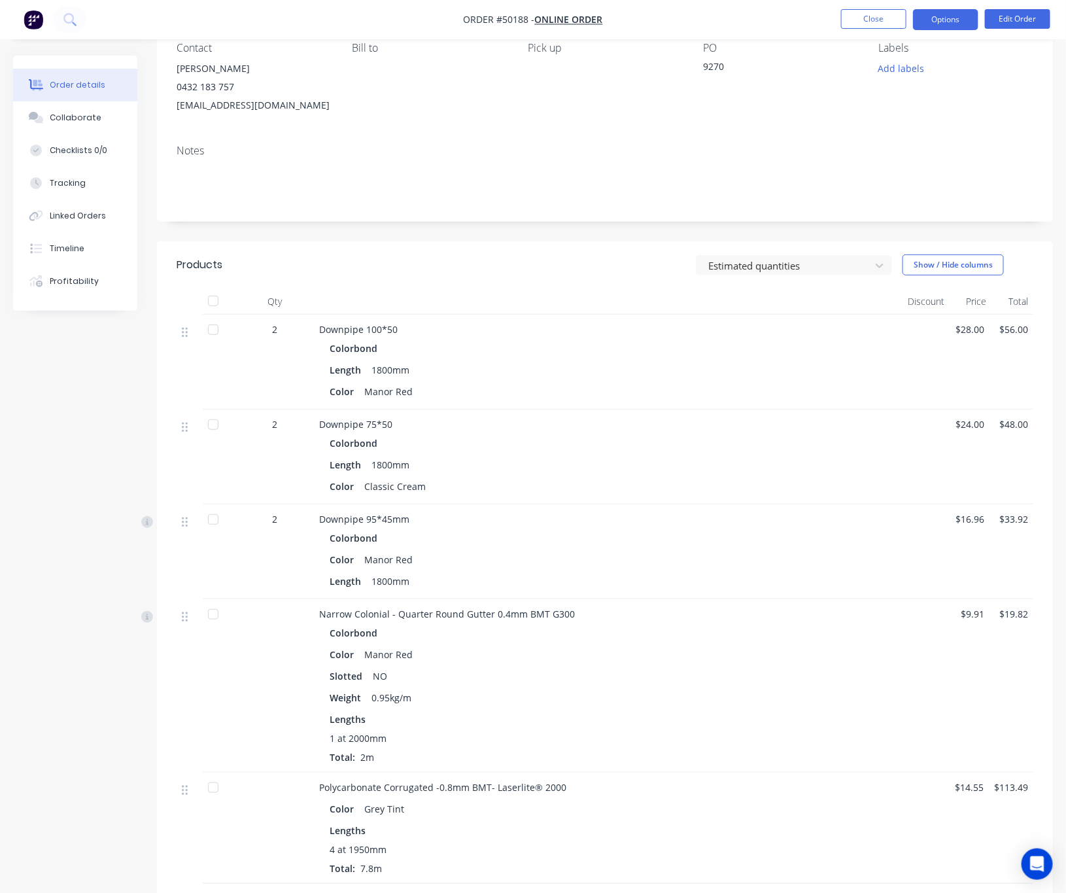
click at [956, 20] on button "Options" at bounding box center [945, 19] width 65 height 21
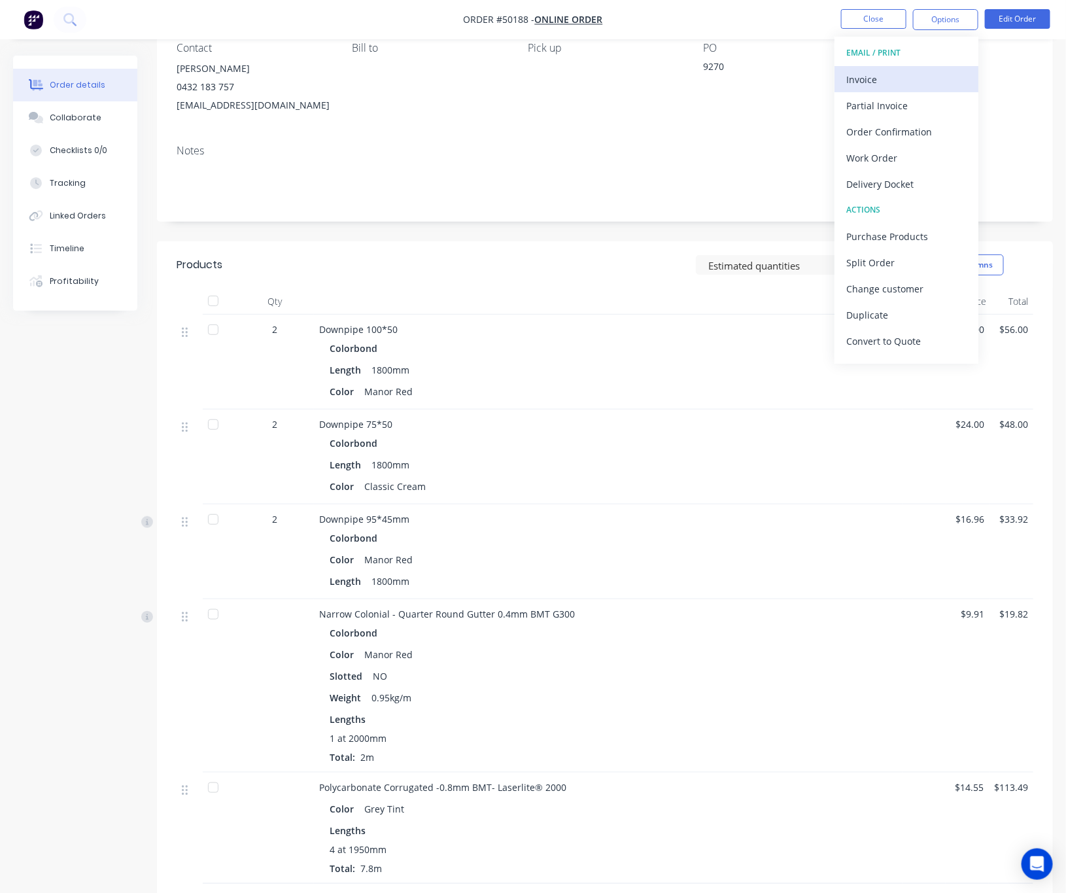
click at [928, 78] on div "Invoice" at bounding box center [906, 79] width 120 height 19
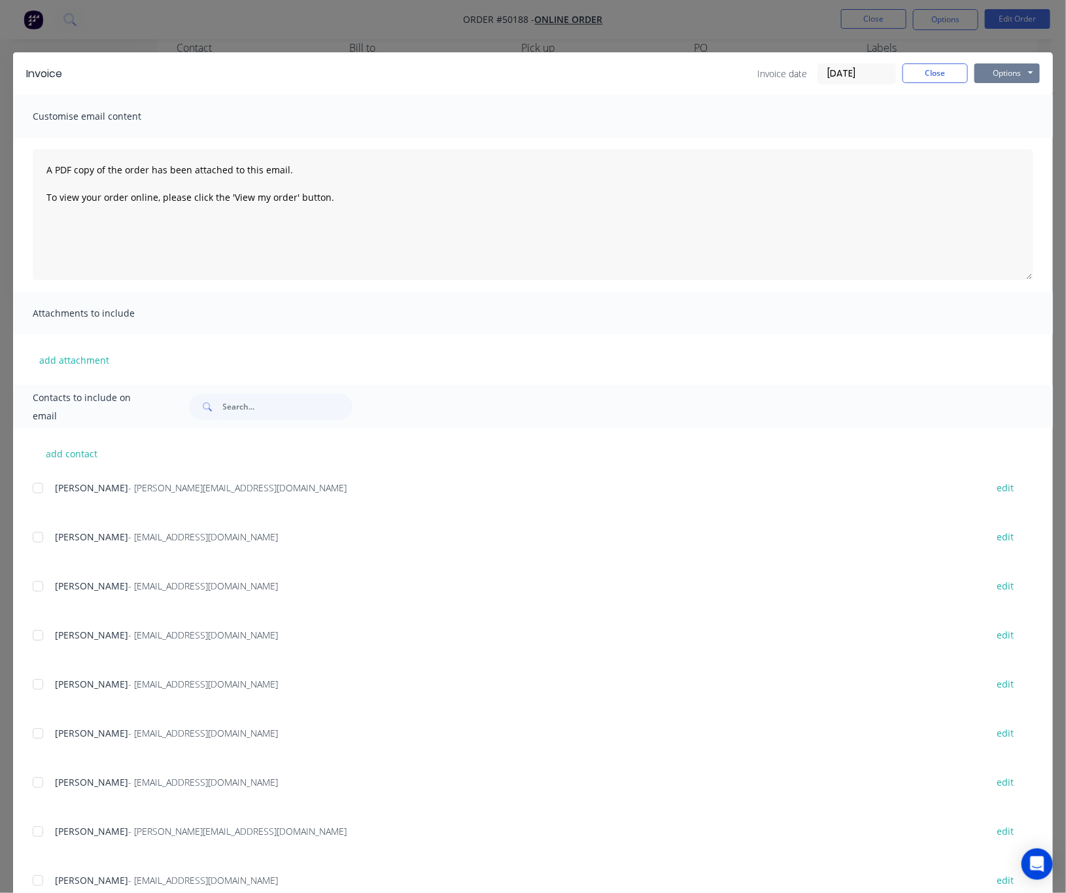
click at [999, 73] on button "Options" at bounding box center [1007, 73] width 65 height 20
click at [999, 118] on button "Print" at bounding box center [1017, 118] width 84 height 22
click at [757, 26] on div "Invoice Invoice date 10/10/25 Close Options Preview Print Email Customise email…" at bounding box center [533, 446] width 1066 height 893
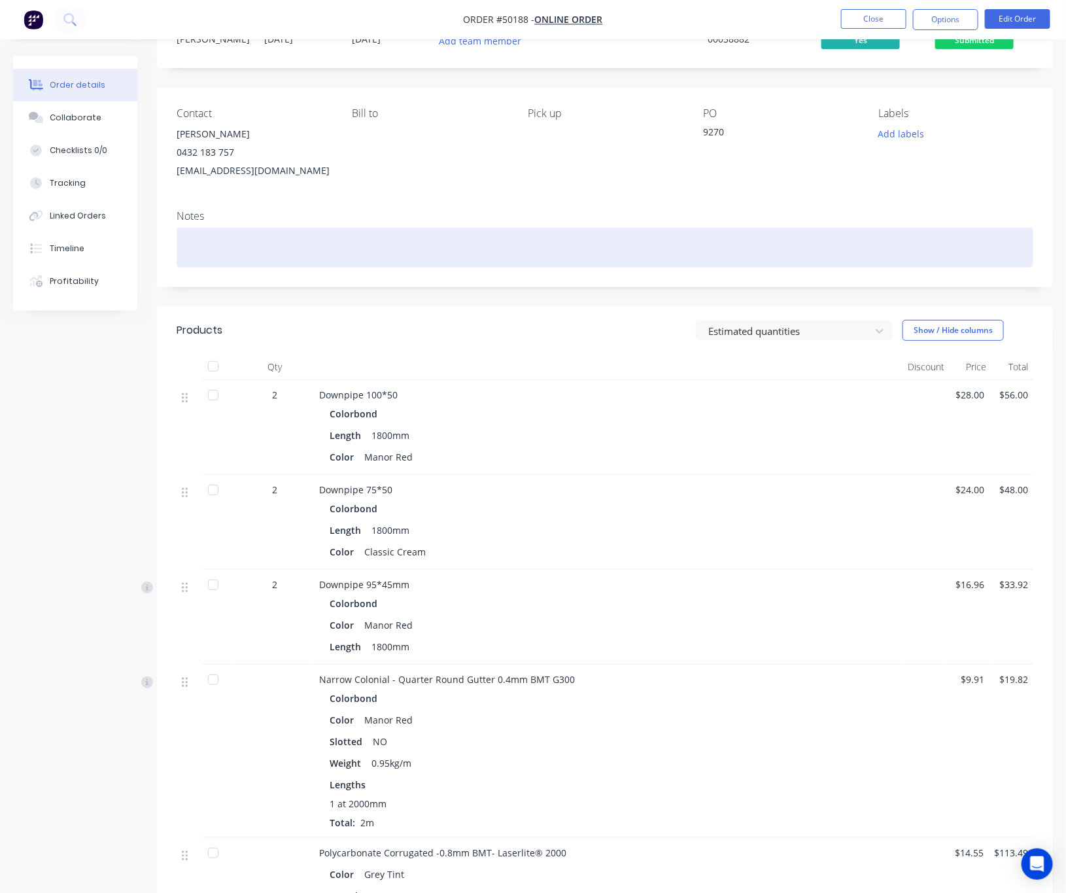
scroll to position [0, 0]
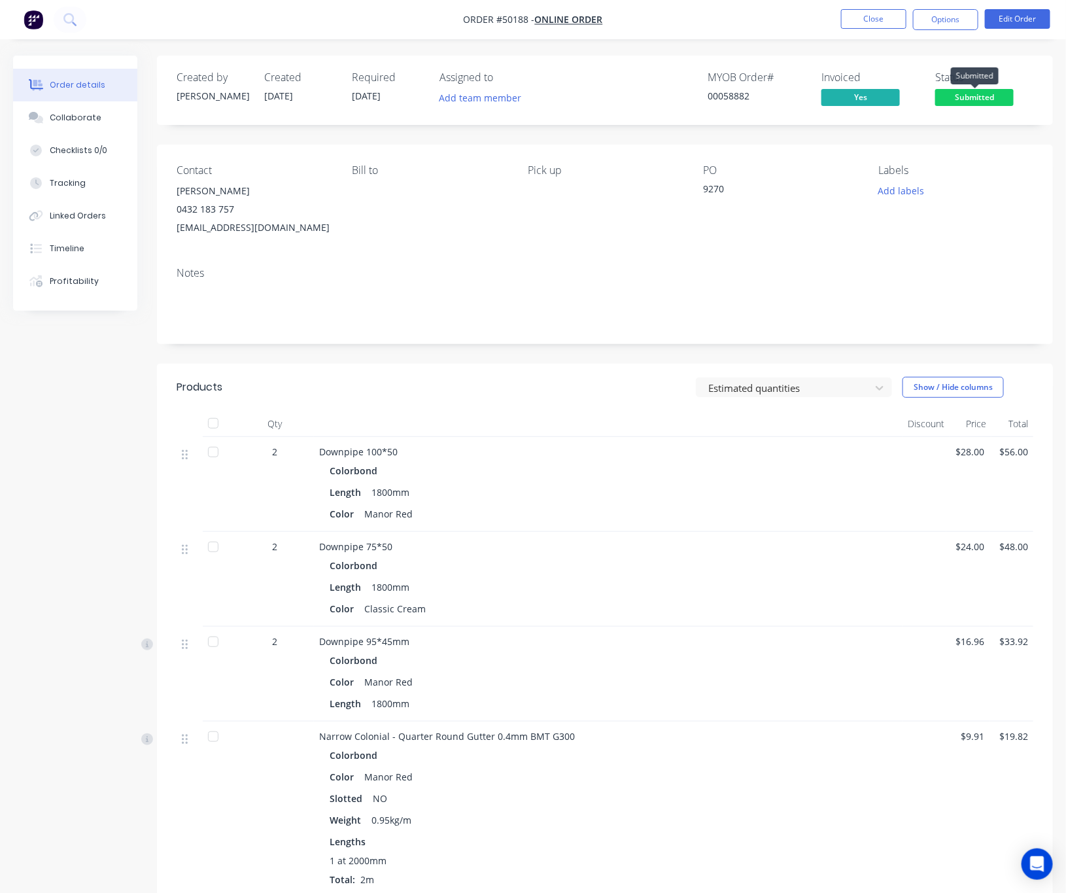
click at [975, 100] on span "Submitted" at bounding box center [974, 97] width 78 height 16
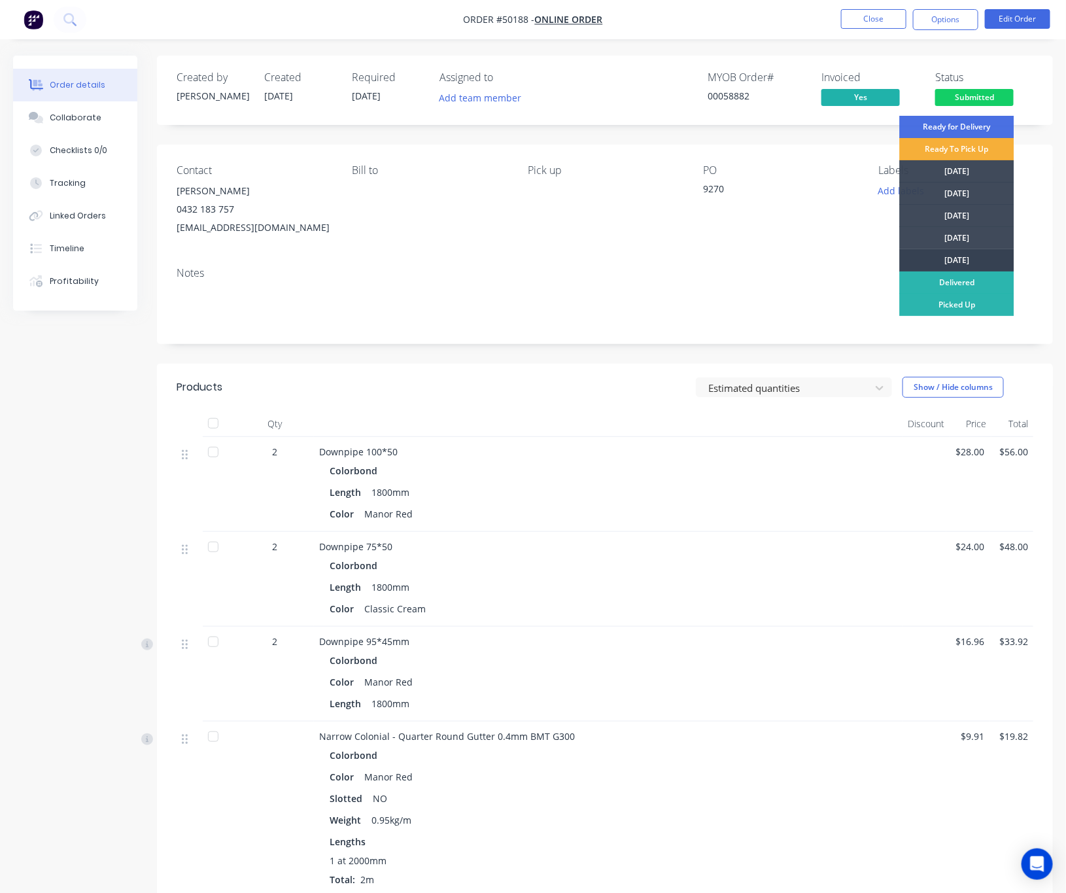
click at [994, 259] on div "[DATE]" at bounding box center [957, 260] width 114 height 22
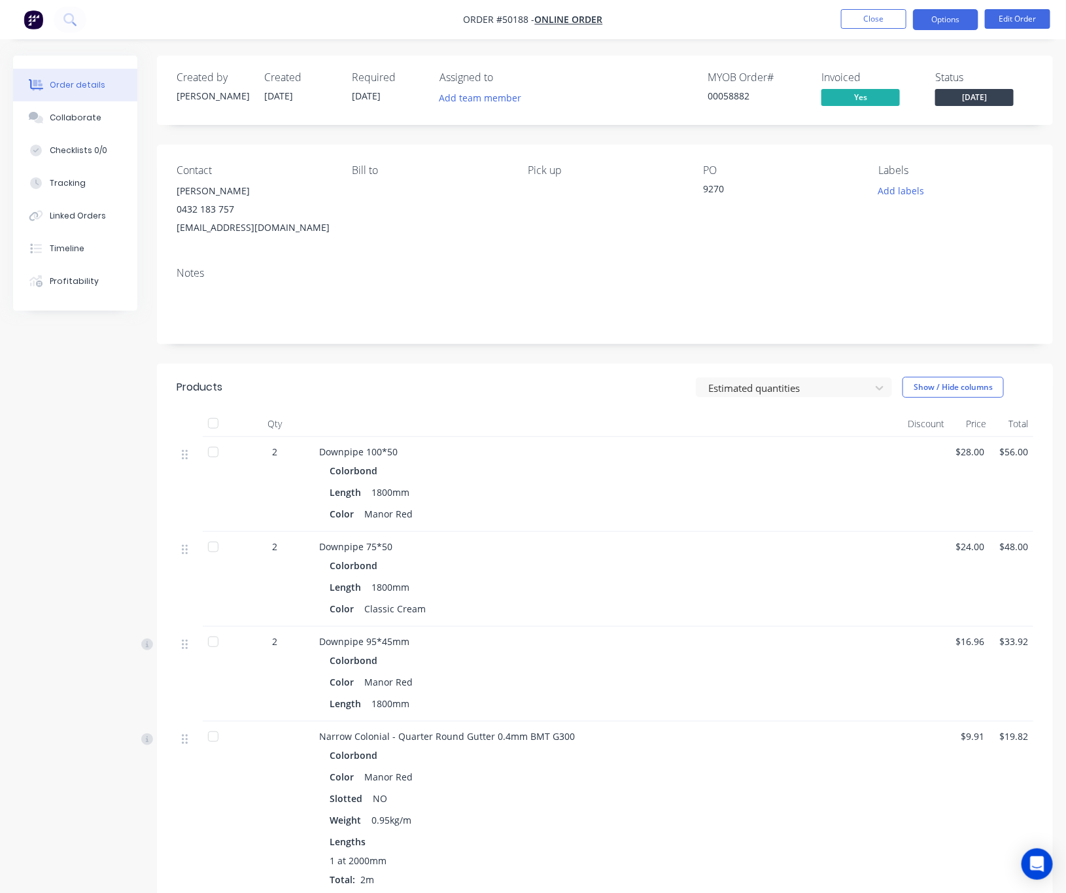
click at [948, 18] on button "Options" at bounding box center [945, 19] width 65 height 21
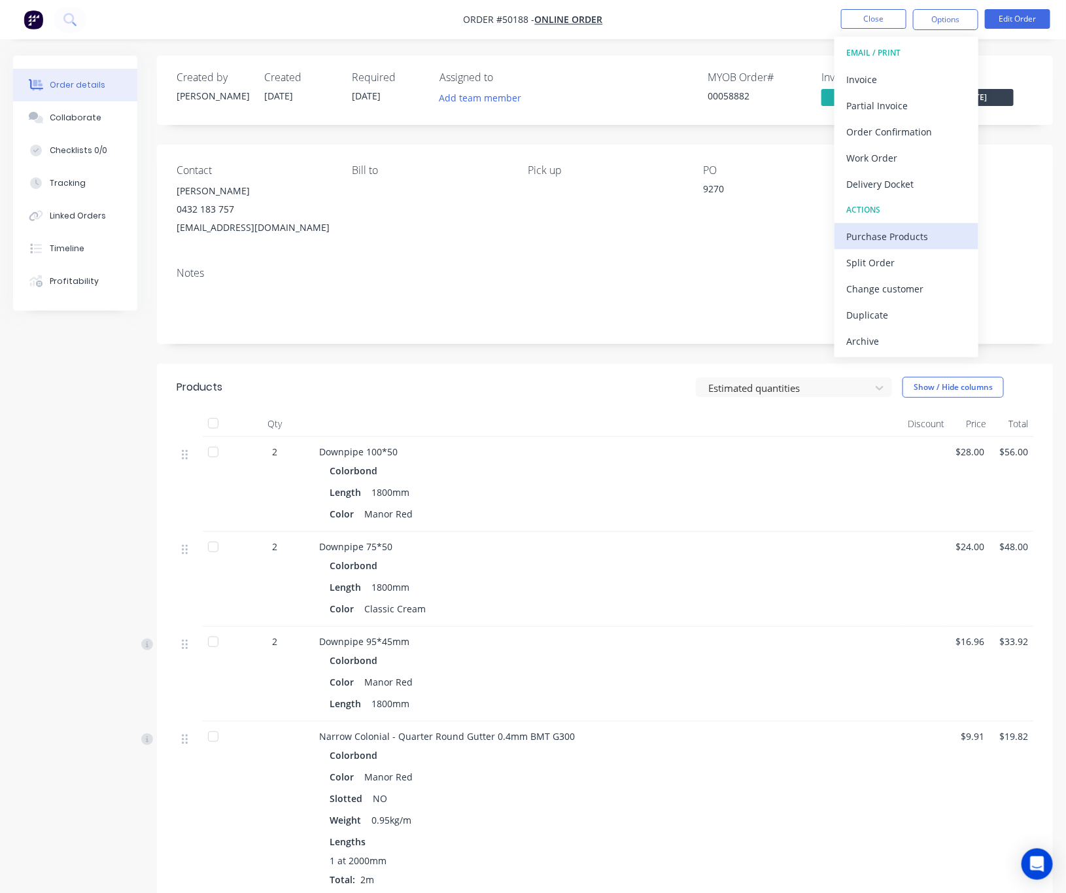
click at [920, 238] on div "Purchase Products" at bounding box center [906, 236] width 120 height 19
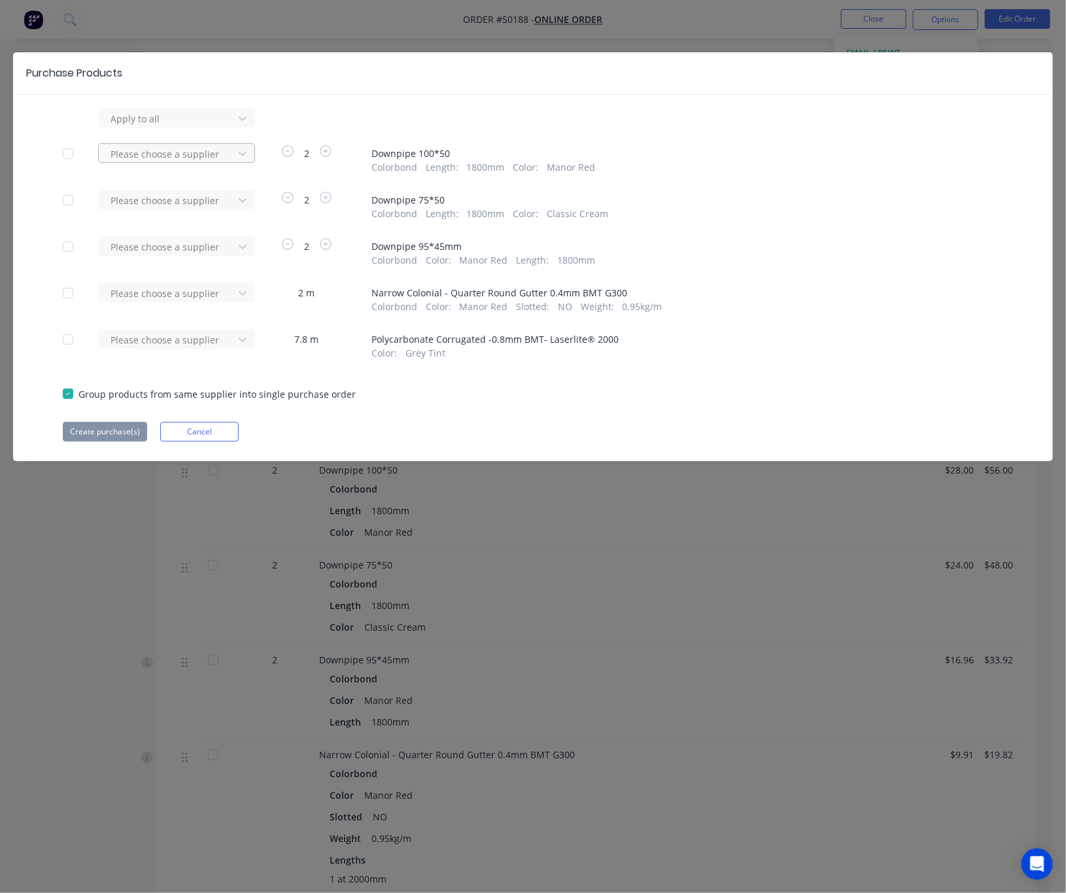
click at [186, 158] on div at bounding box center [168, 154] width 118 height 16
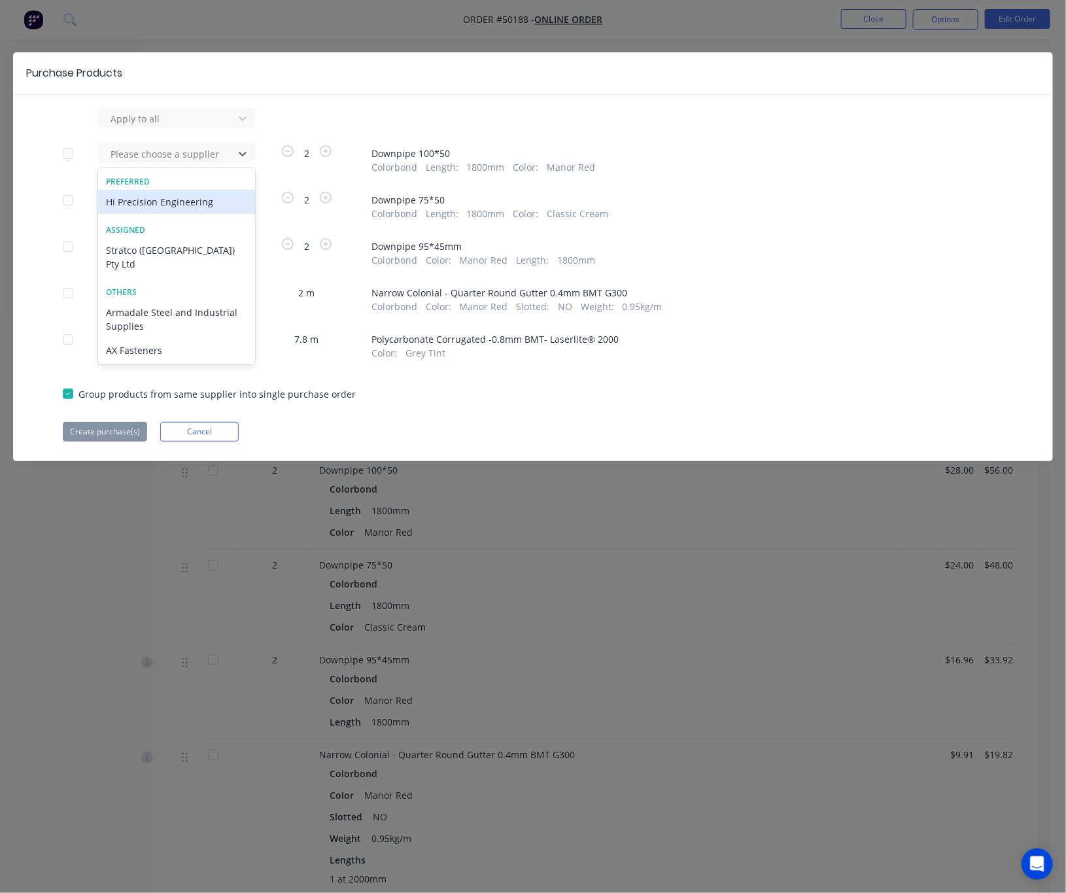
click at [187, 210] on div "Hi Precision Engineering" at bounding box center [176, 202] width 157 height 24
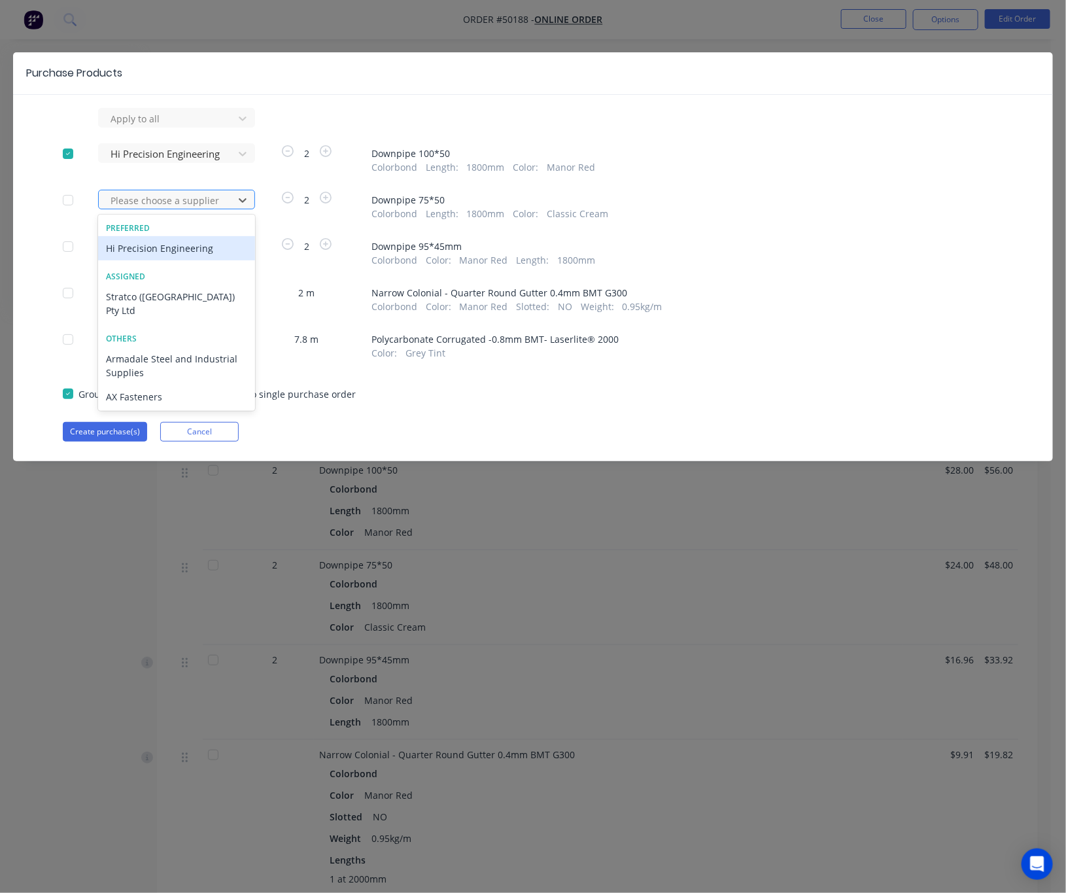
click at [192, 202] on div at bounding box center [168, 200] width 118 height 16
click at [192, 245] on div "Hi Precision Engineering" at bounding box center [176, 248] width 157 height 24
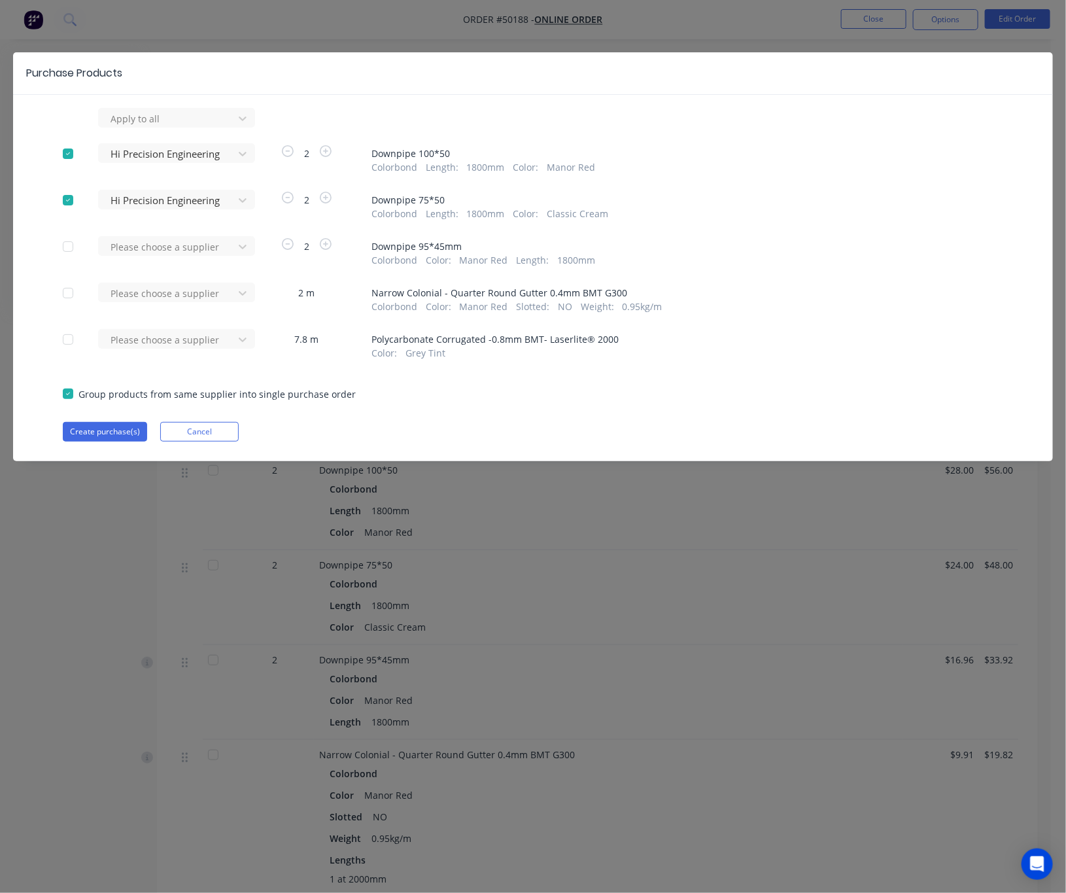
click at [118, 420] on div "Apply to all Hi Precision Engineering 2 Downpipe 100*50 Colorbond Length : 1800…" at bounding box center [533, 275] width 1040 height 334
click at [118, 428] on button "Create purchase(s)" at bounding box center [105, 432] width 84 height 20
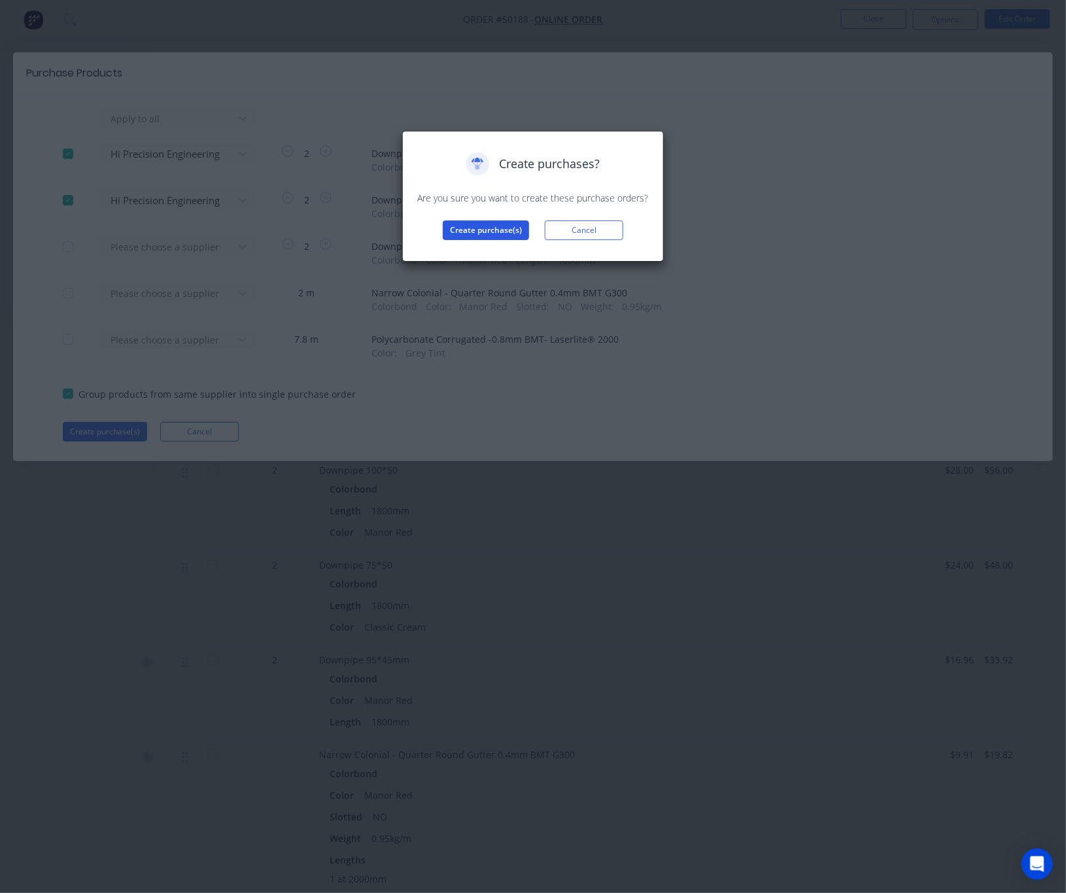
click at [481, 234] on button "Create purchase(s)" at bounding box center [486, 230] width 86 height 20
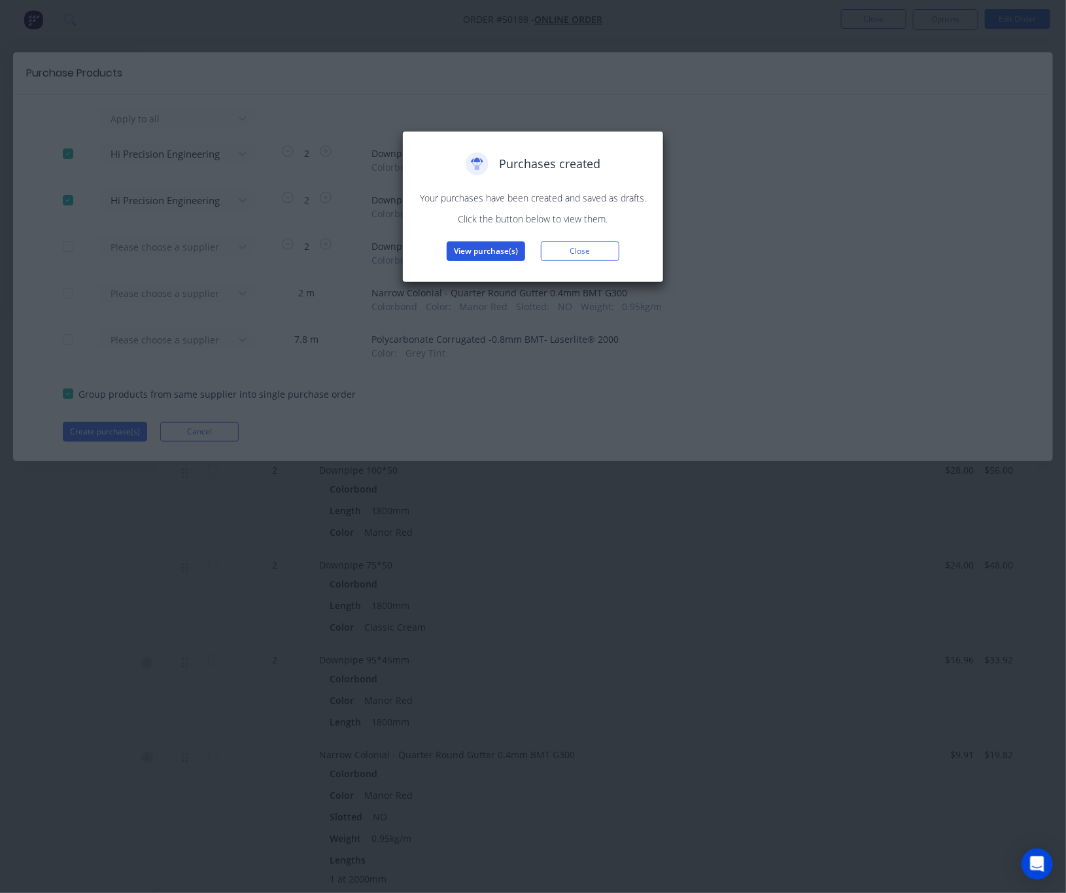
click at [493, 252] on button "View purchase(s)" at bounding box center [486, 251] width 78 height 20
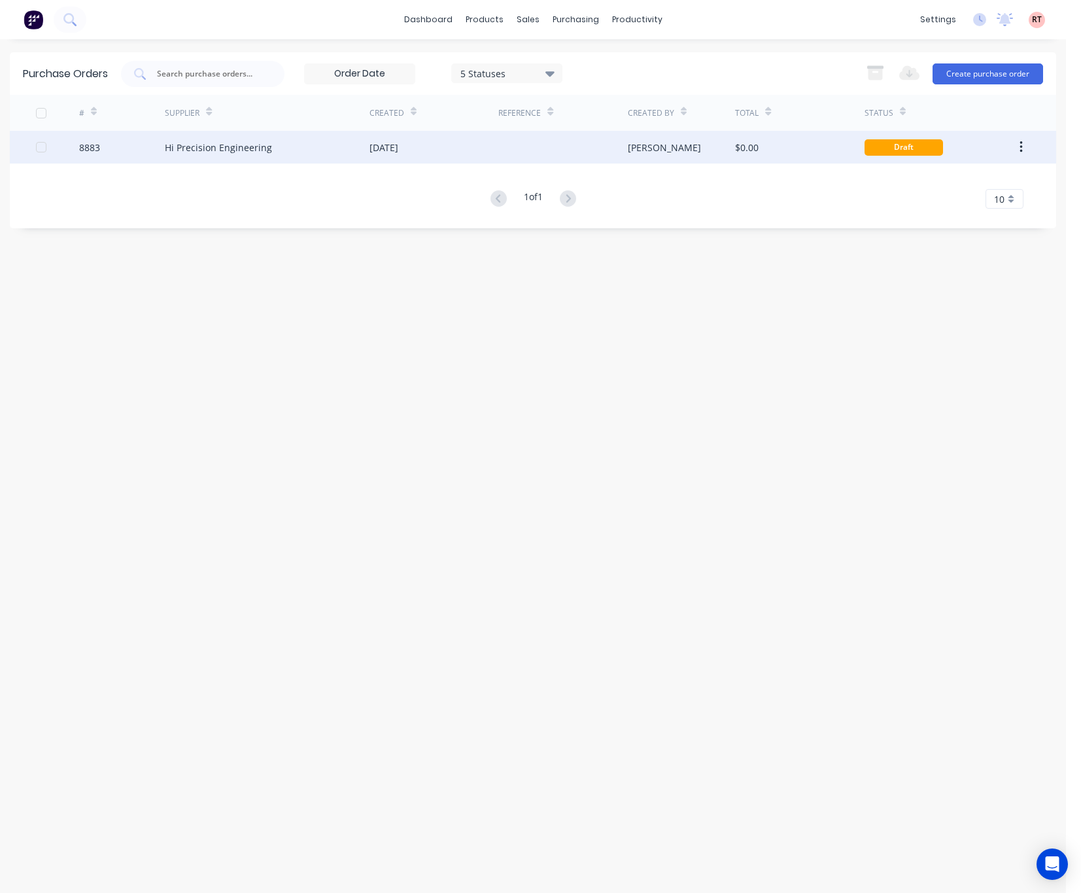
click at [659, 153] on div "[PERSON_NAME]" at bounding box center [682, 147] width 108 height 33
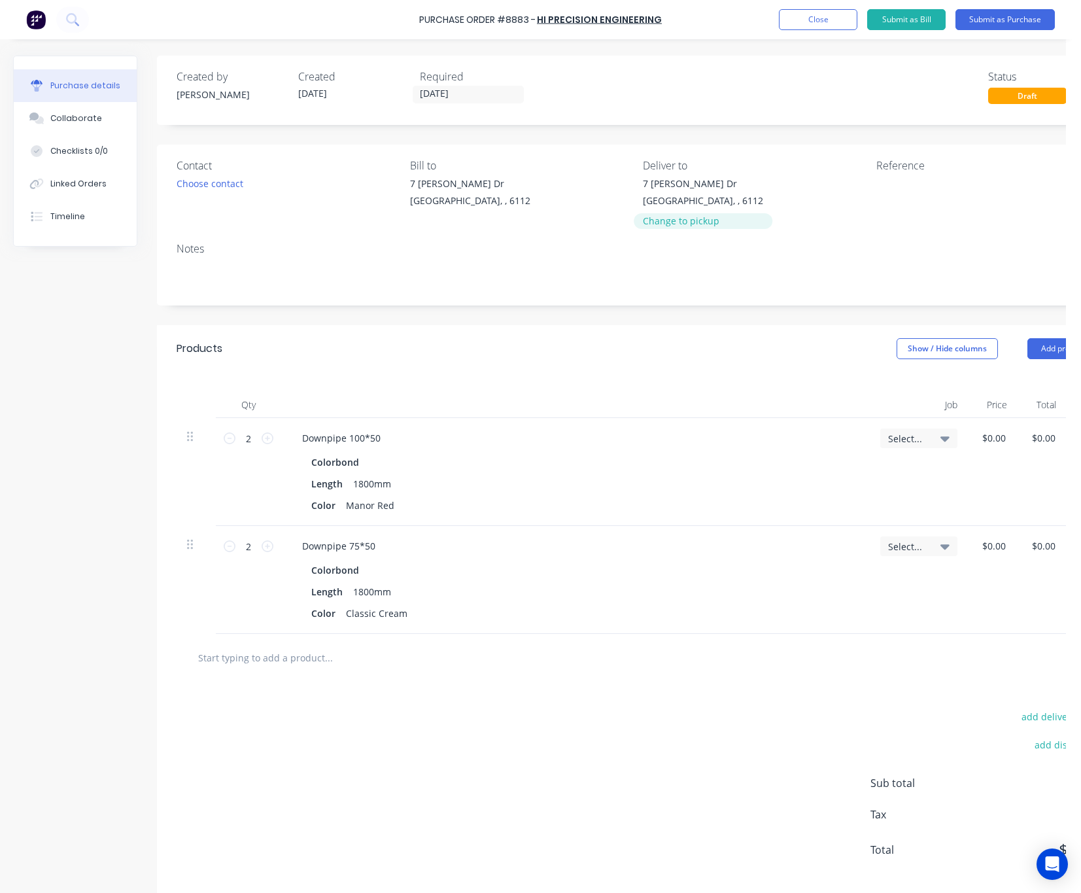
click at [682, 222] on div "Change to pickup" at bounding box center [703, 221] width 120 height 14
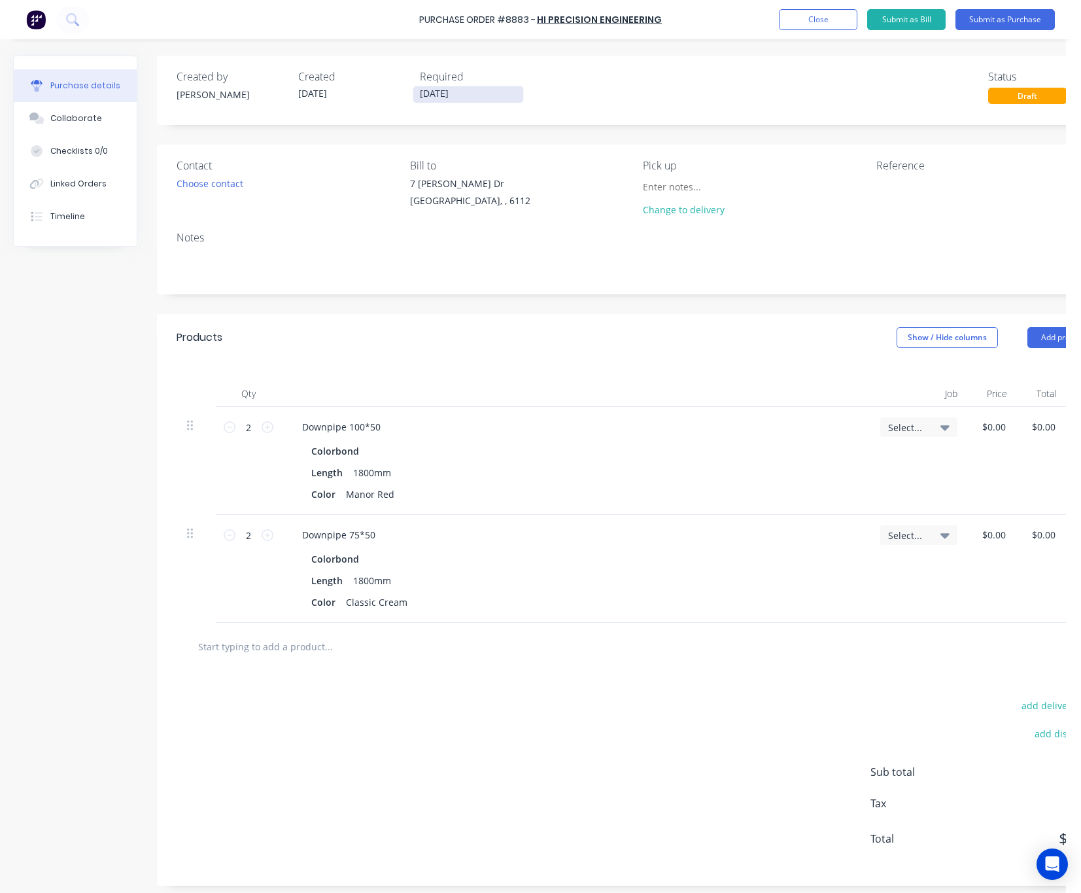
click at [454, 90] on input "[DATE]" at bounding box center [468, 94] width 110 height 16
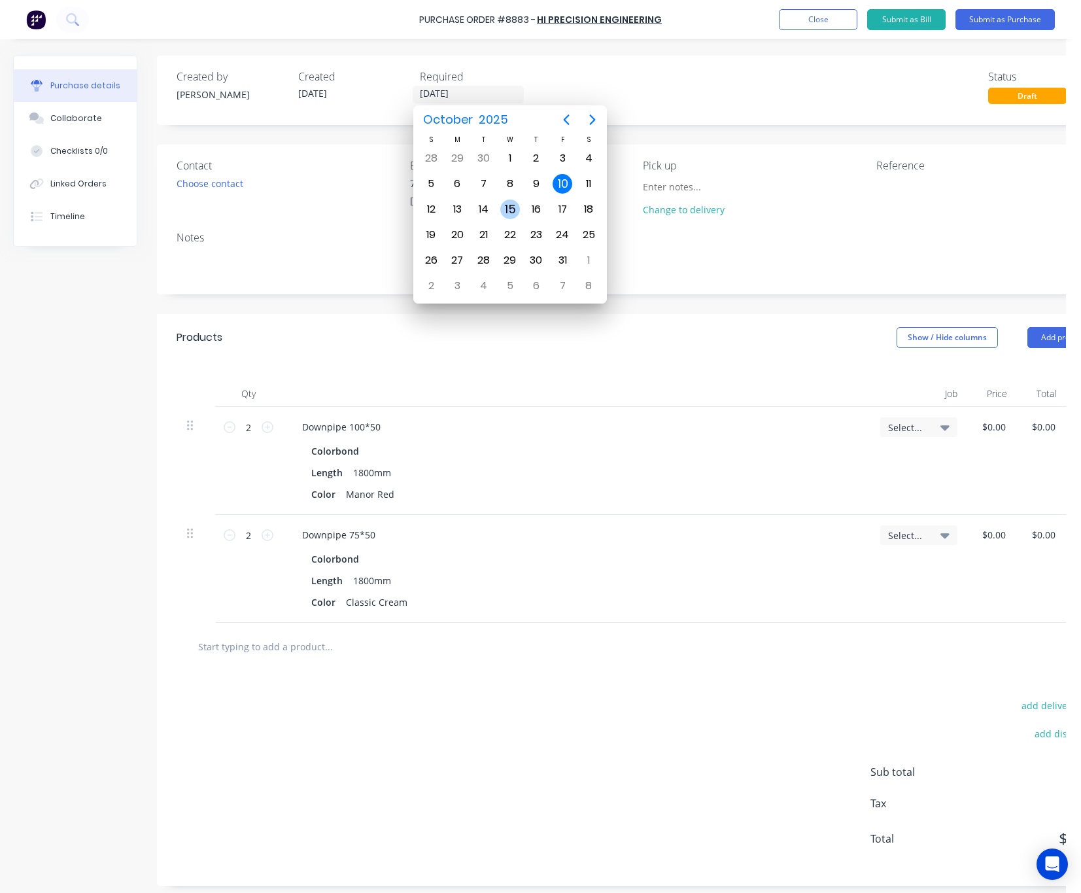
click at [513, 211] on div "15" at bounding box center [510, 209] width 20 height 20
type input "15/10/25"
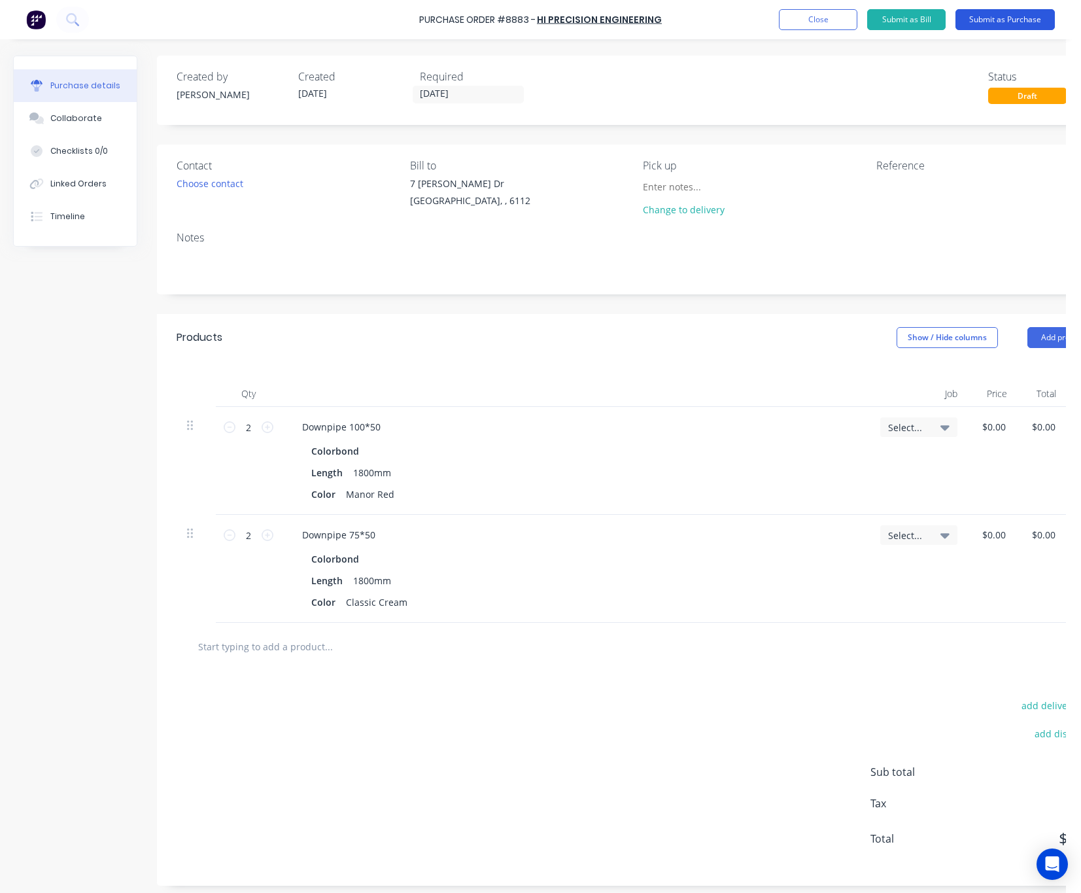
click at [1005, 20] on button "Submit as Purchase" at bounding box center [1005, 19] width 99 height 21
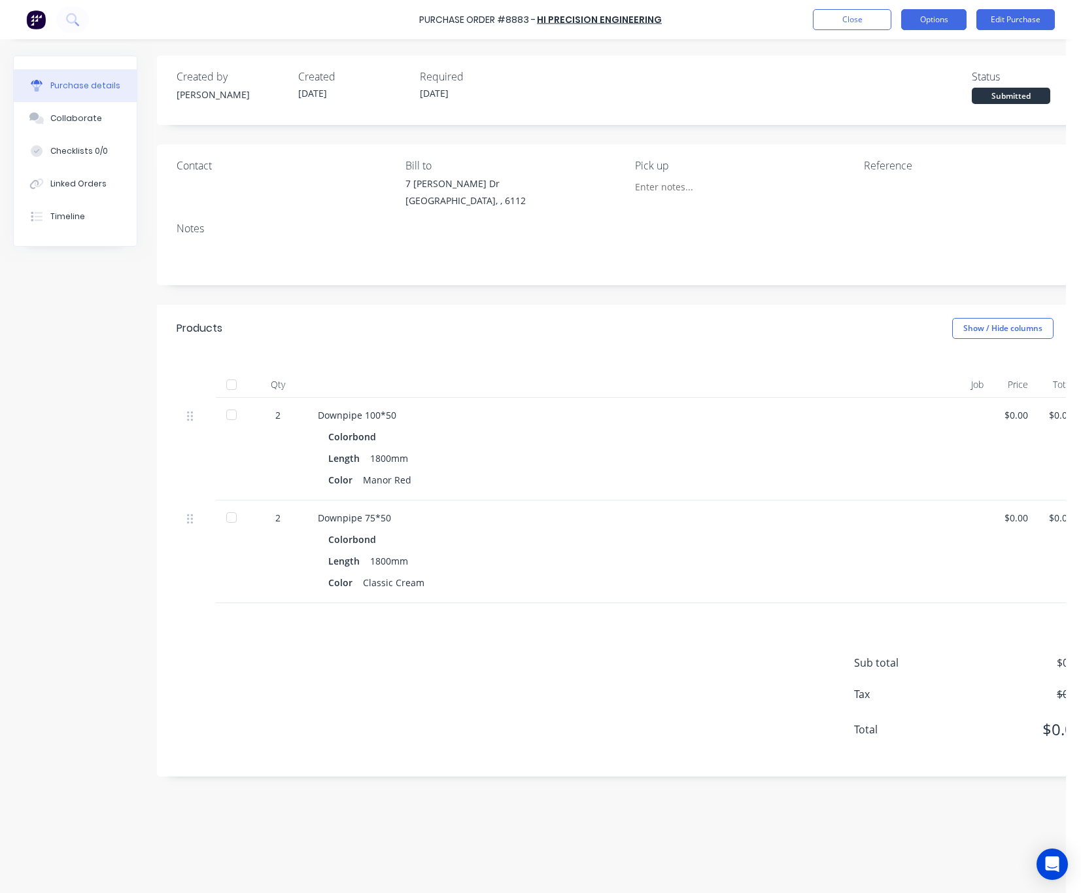
click at [931, 20] on button "Options" at bounding box center [933, 19] width 65 height 21
click at [901, 54] on div "Print / Email" at bounding box center [904, 53] width 101 height 19
click at [919, 102] on div "Without pricing" at bounding box center [904, 105] width 101 height 19
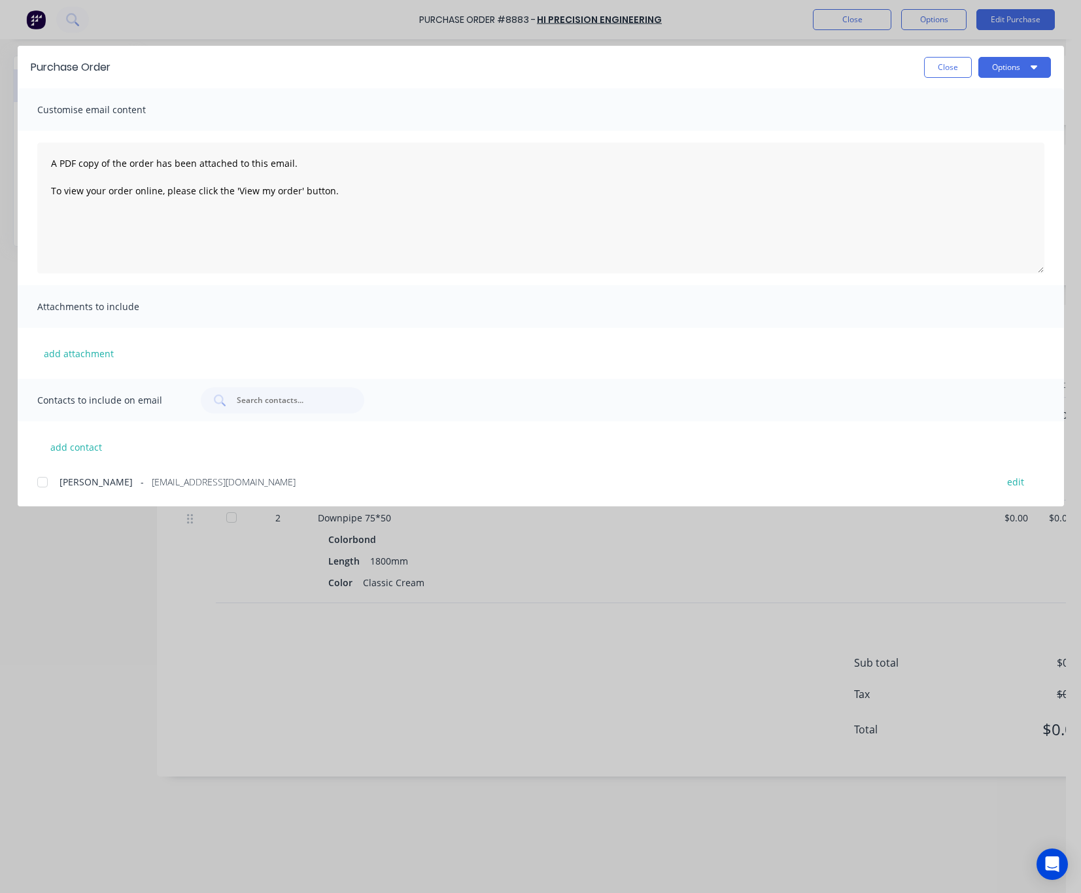
click at [48, 481] on div at bounding box center [42, 482] width 26 height 26
click at [1009, 69] on button "Options" at bounding box center [1015, 67] width 73 height 21
click at [999, 151] on div "Email" at bounding box center [989, 152] width 101 height 19
click at [467, 697] on div "Purchase Order Close Options Customise email content A PDF copy of the order ha…" at bounding box center [540, 446] width 1081 height 893
click at [946, 67] on button "Close" at bounding box center [948, 67] width 48 height 21
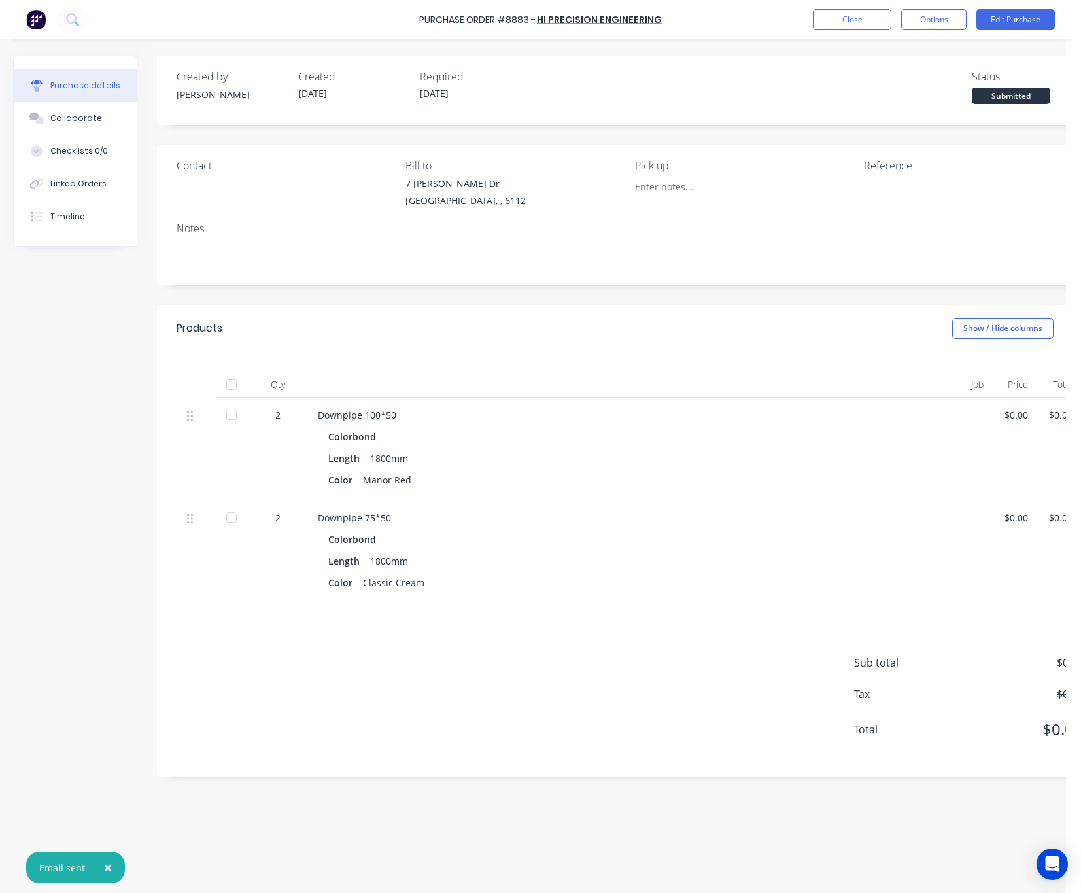
click at [756, 80] on div "Created by Rachel Created 10/10/25 Required 15/10/25 Status Submitted" at bounding box center [630, 86] width 907 height 35
click at [850, 24] on button "Close" at bounding box center [852, 19] width 78 height 21
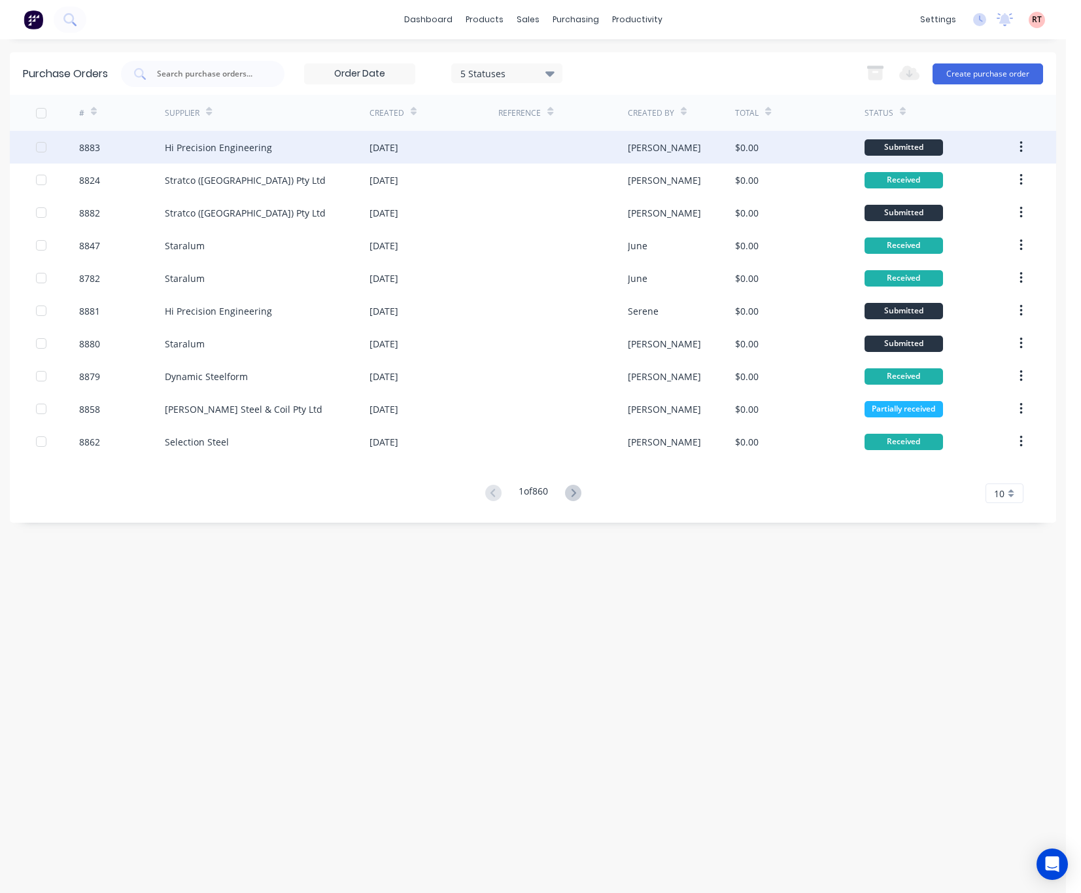
click at [532, 149] on div at bounding box center [562, 147] width 129 height 33
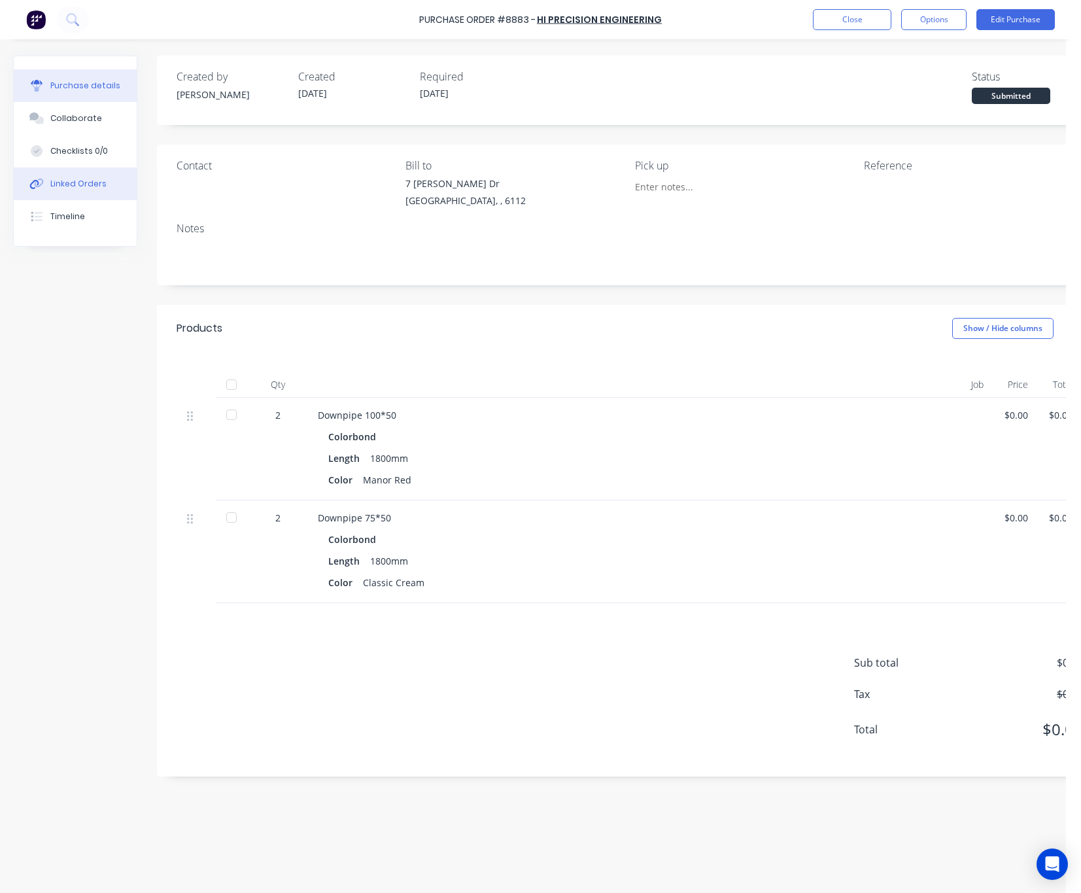
click at [88, 185] on div "Linked Orders" at bounding box center [78, 184] width 56 height 12
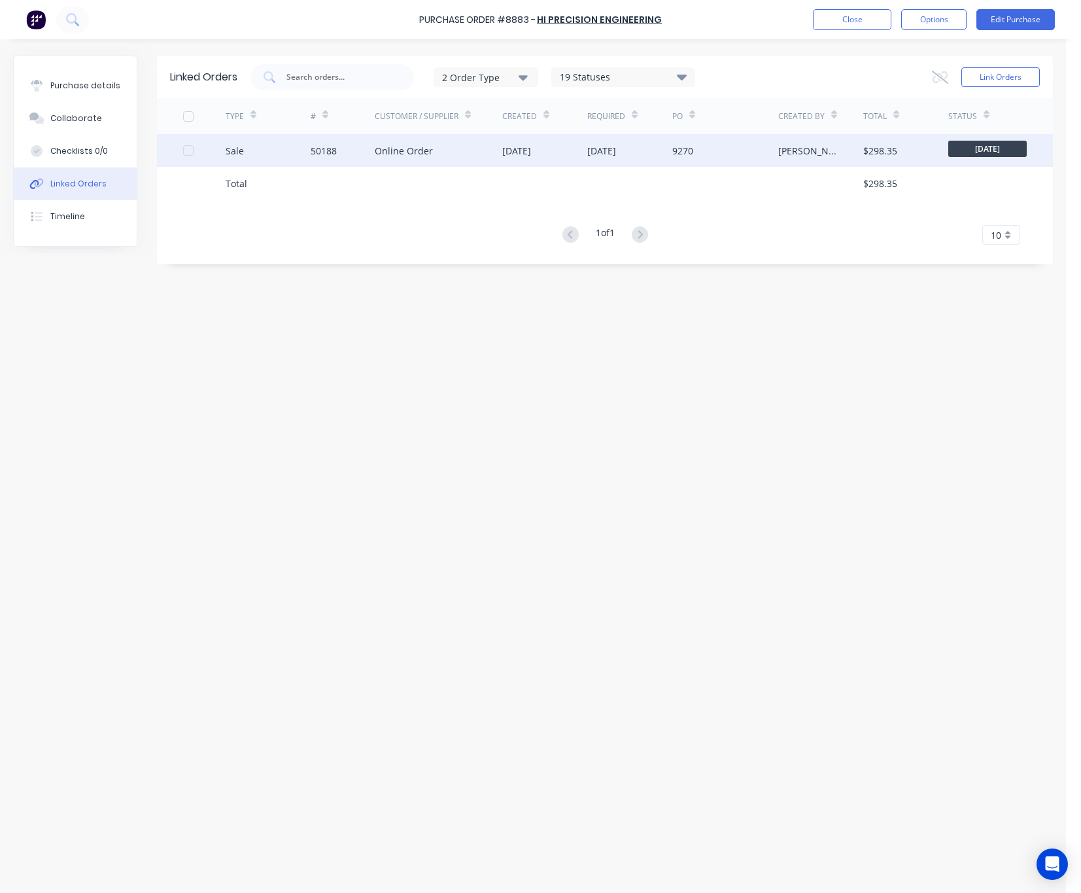
click at [461, 161] on div "Online Order" at bounding box center [439, 150] width 128 height 33
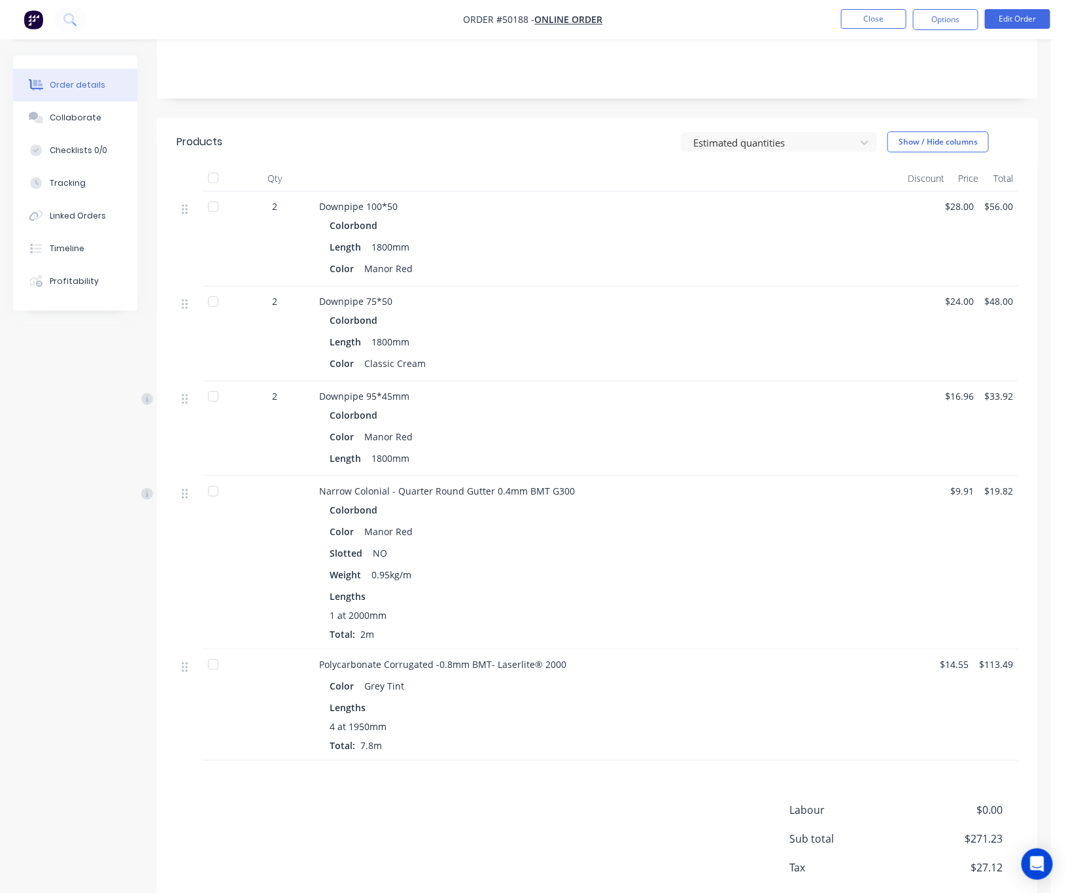
scroll to position [220, 0]
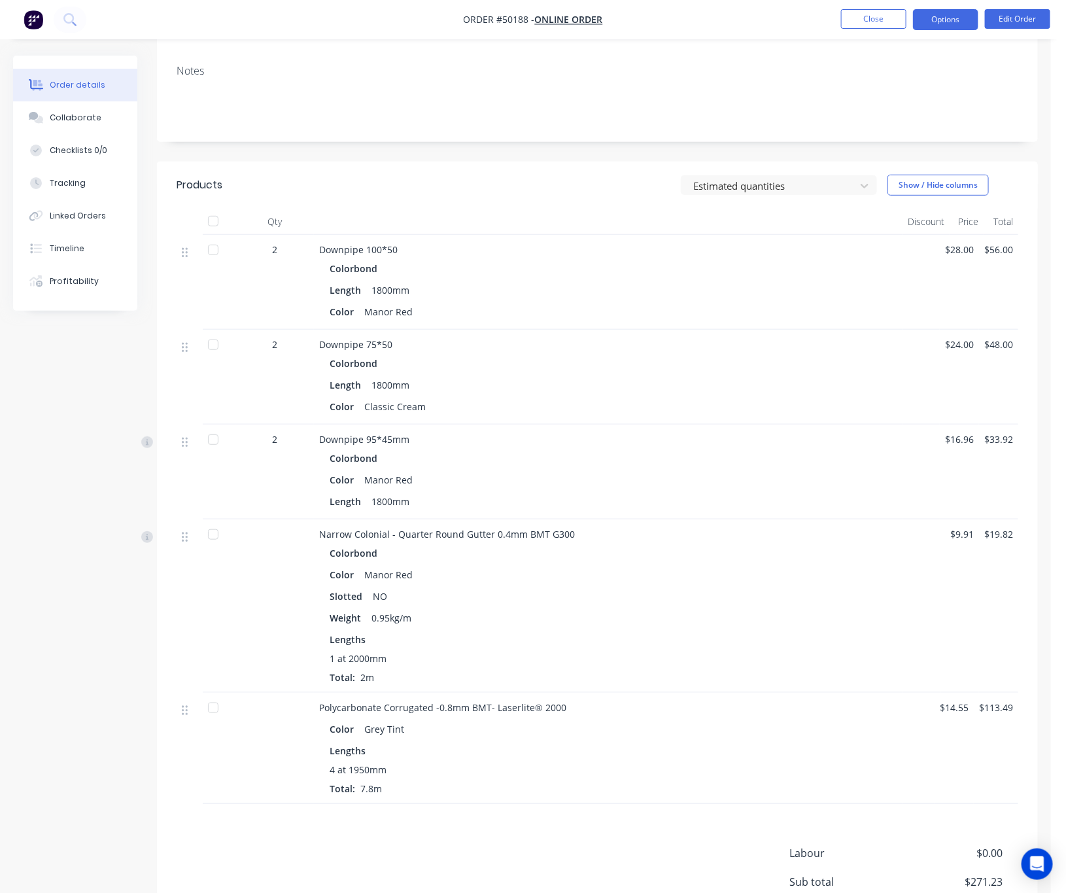
click at [944, 20] on button "Options" at bounding box center [945, 19] width 65 height 21
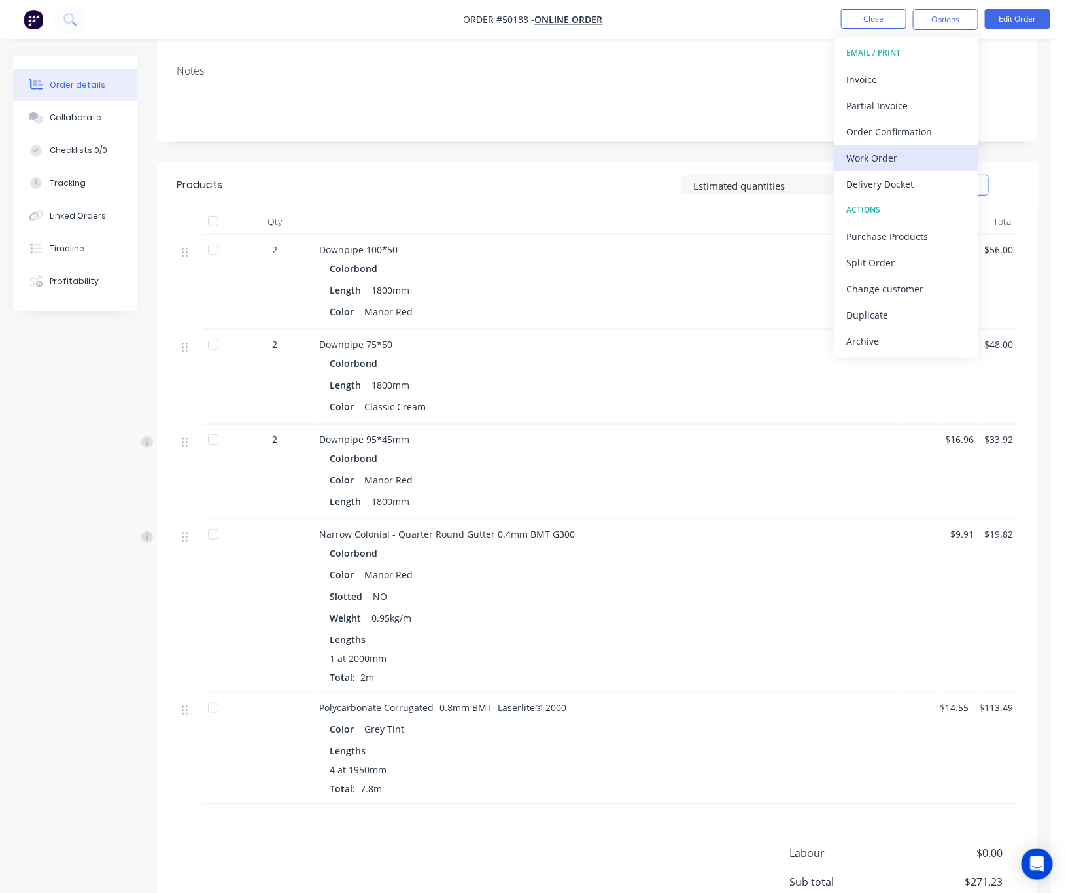
click at [916, 149] on div "Work Order" at bounding box center [906, 157] width 120 height 19
click at [905, 154] on div "Custom" at bounding box center [906, 157] width 120 height 19
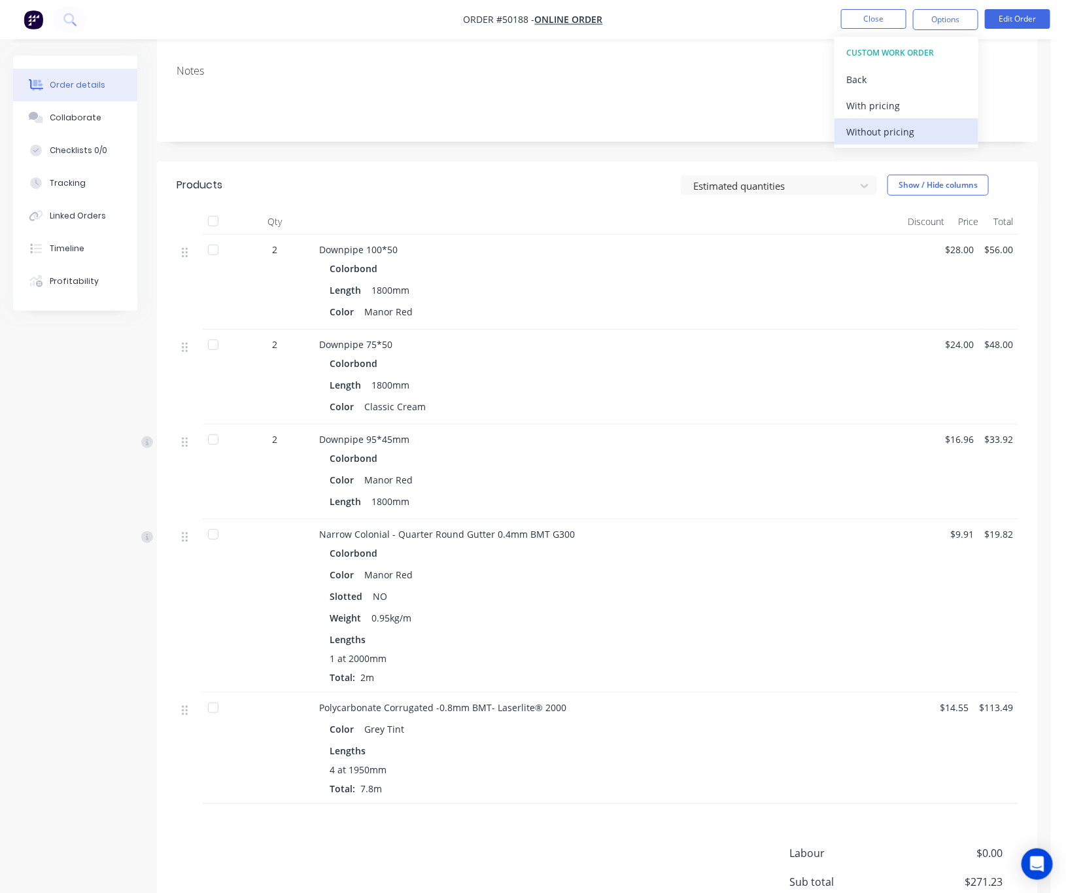
click at [907, 135] on div "Without pricing" at bounding box center [906, 131] width 120 height 19
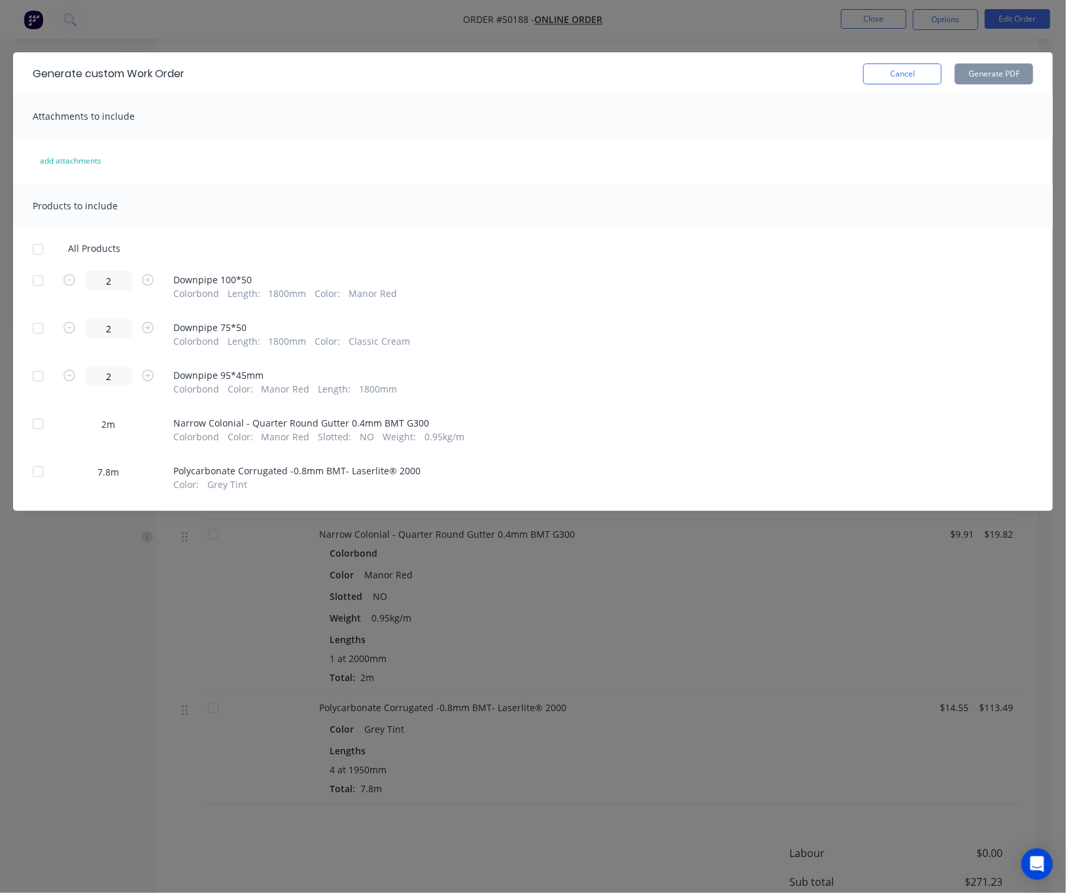
click at [34, 426] on div at bounding box center [38, 424] width 26 height 26
click at [1009, 65] on button "Generate PDF" at bounding box center [994, 73] width 78 height 21
click at [668, 27] on div "Generate custom Work Order Cancel Generate PDF Attachments to include add attac…" at bounding box center [533, 446] width 1066 height 893
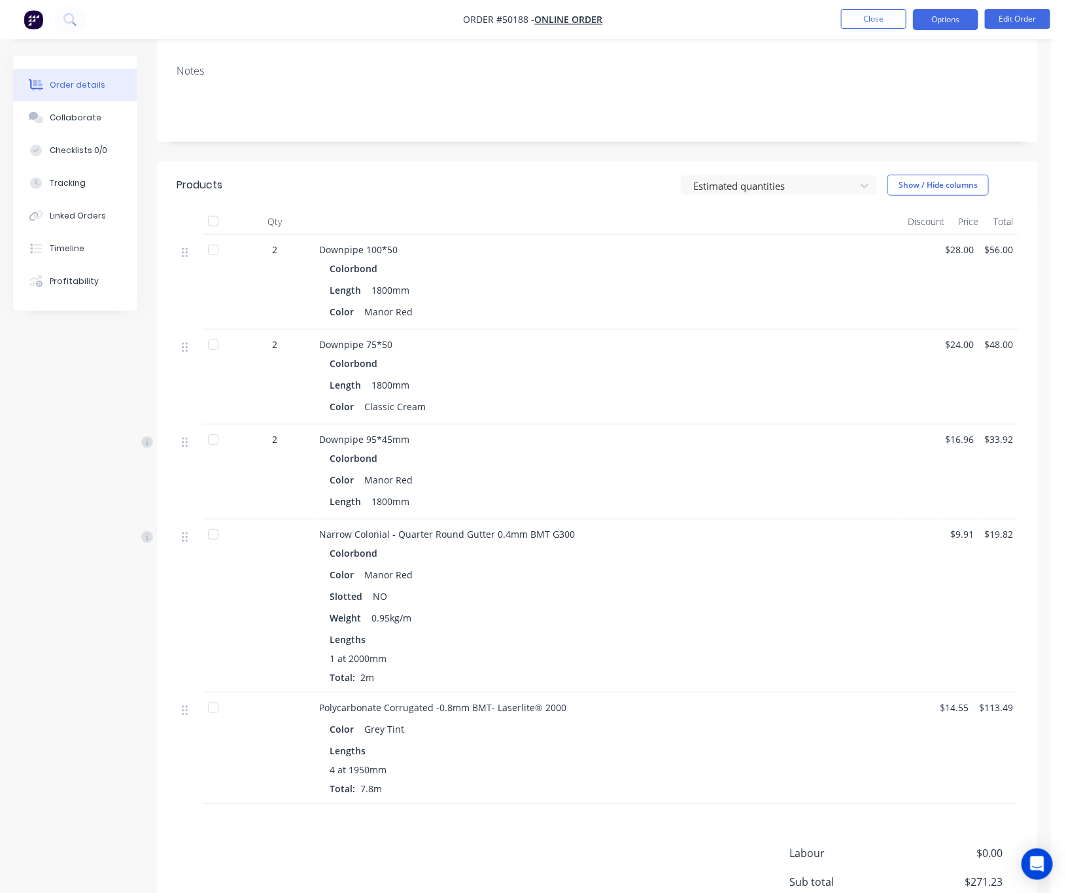
click at [936, 14] on button "Options" at bounding box center [945, 19] width 65 height 21
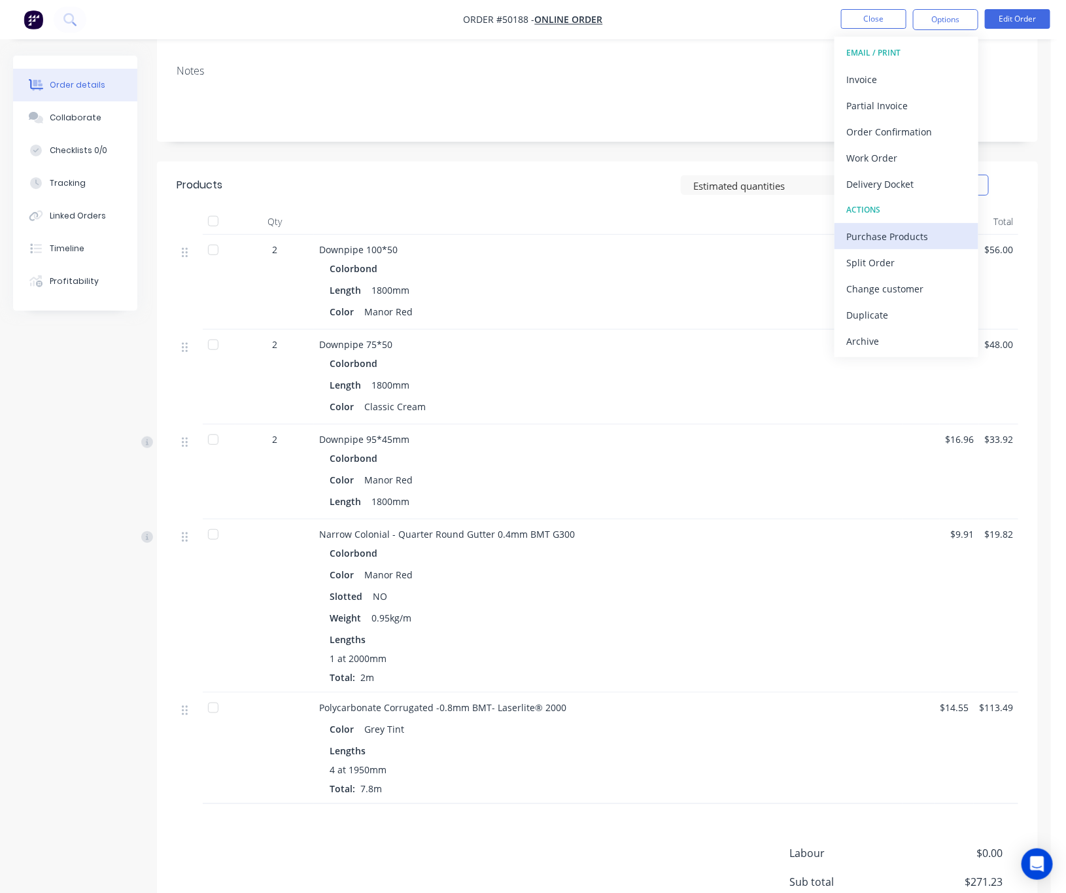
click at [924, 240] on div "Purchase Products" at bounding box center [906, 236] width 120 height 19
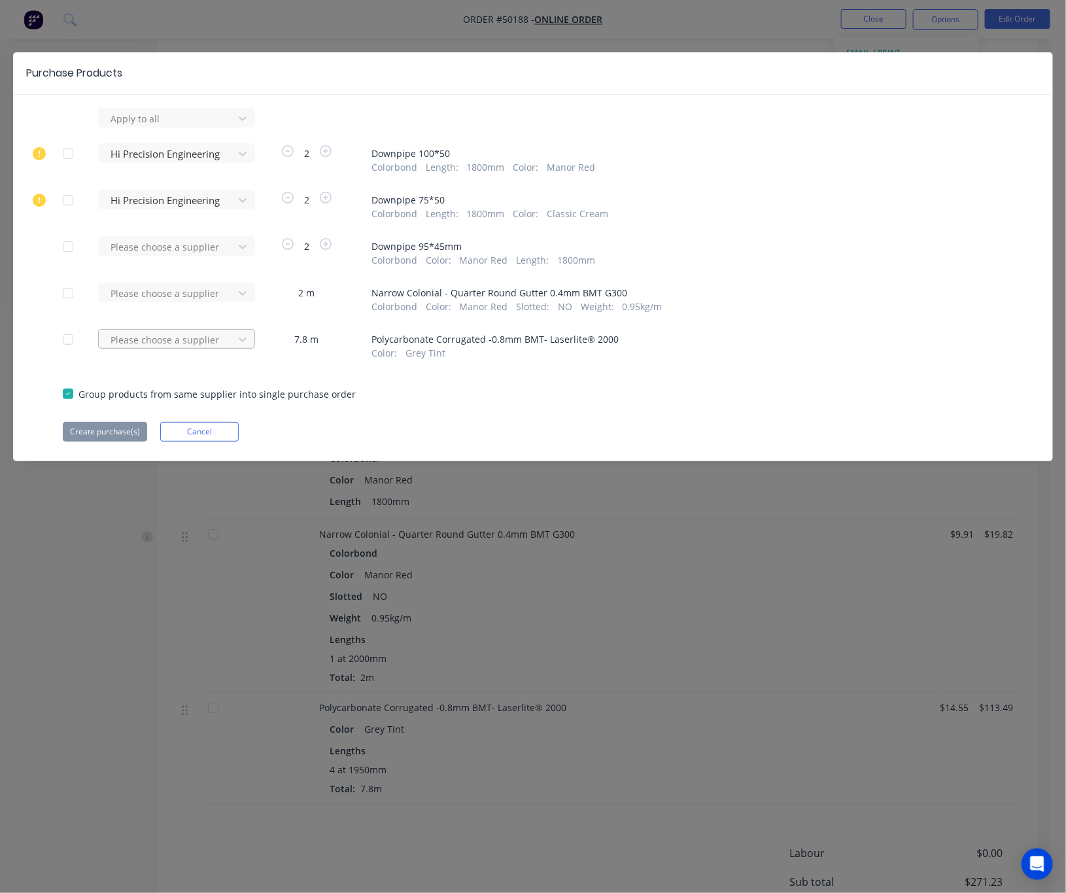
click at [228, 342] on div "Please choose a supplier" at bounding box center [168, 340] width 126 height 20
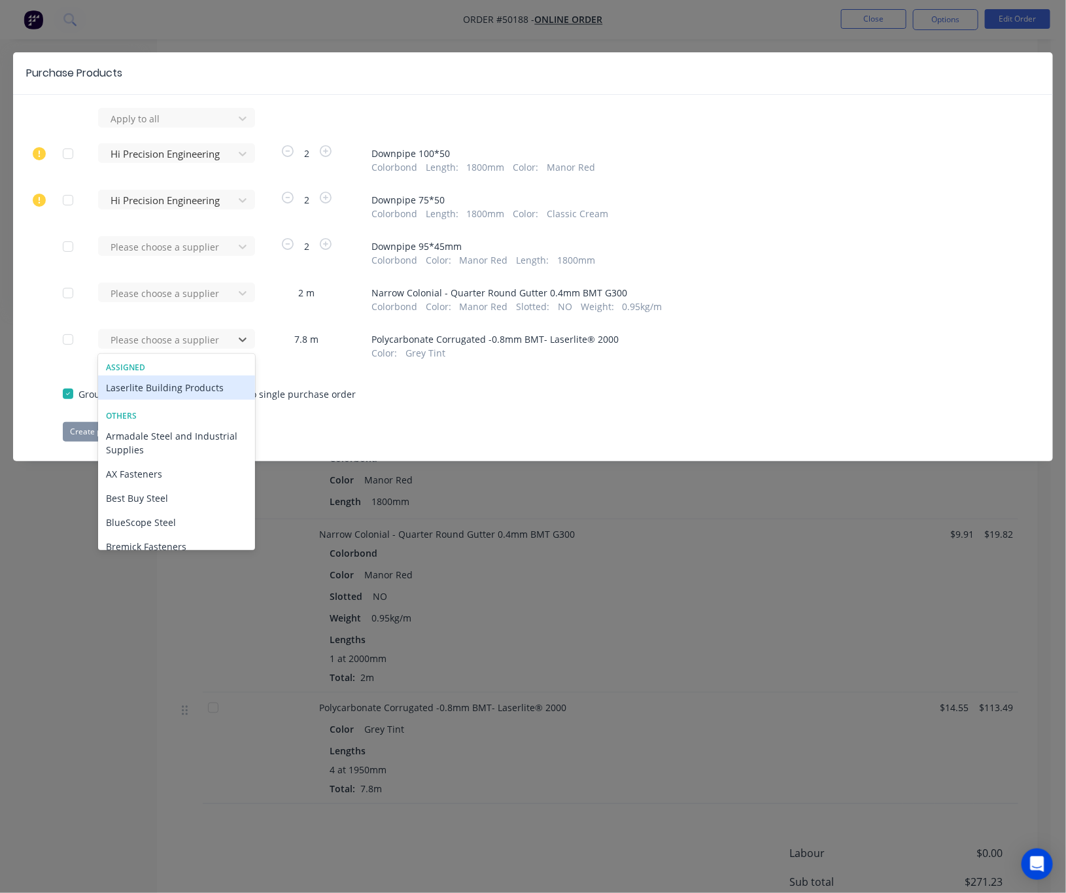
click at [175, 387] on div "Laserlite Building Products" at bounding box center [176, 387] width 157 height 24
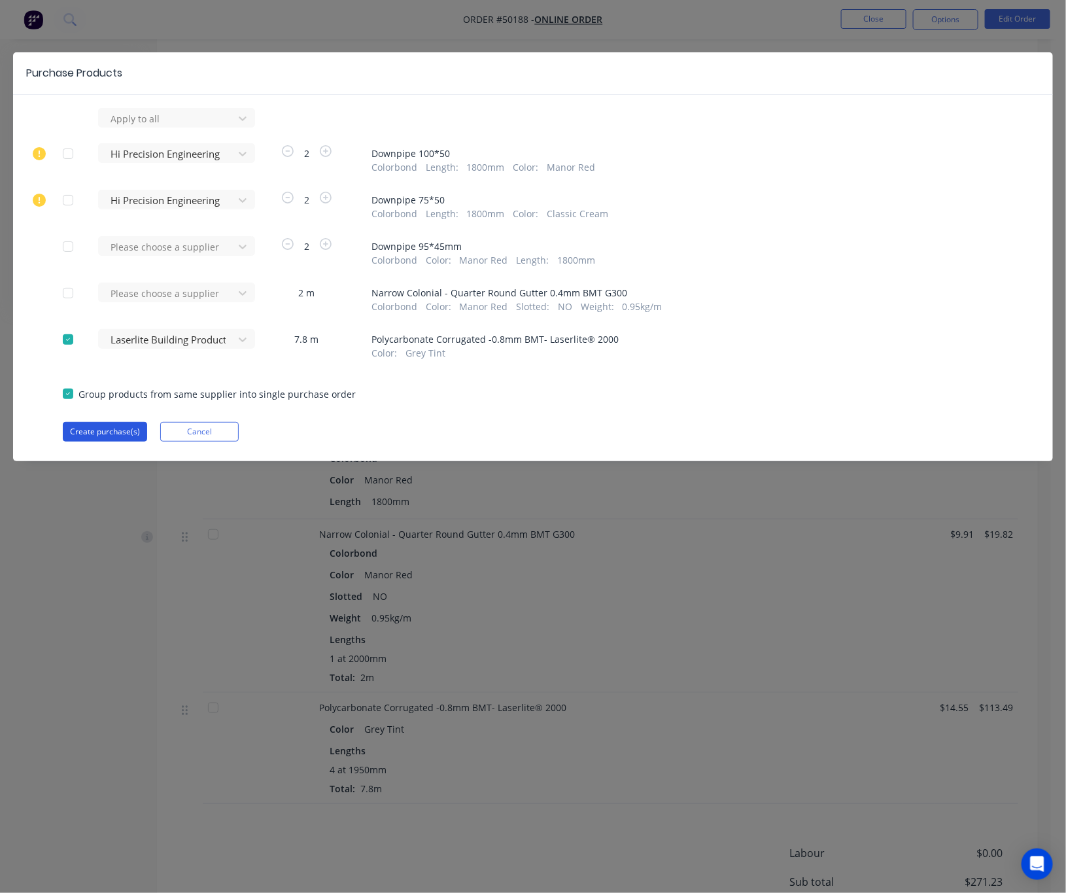
click at [114, 432] on button "Create purchase(s)" at bounding box center [105, 432] width 84 height 20
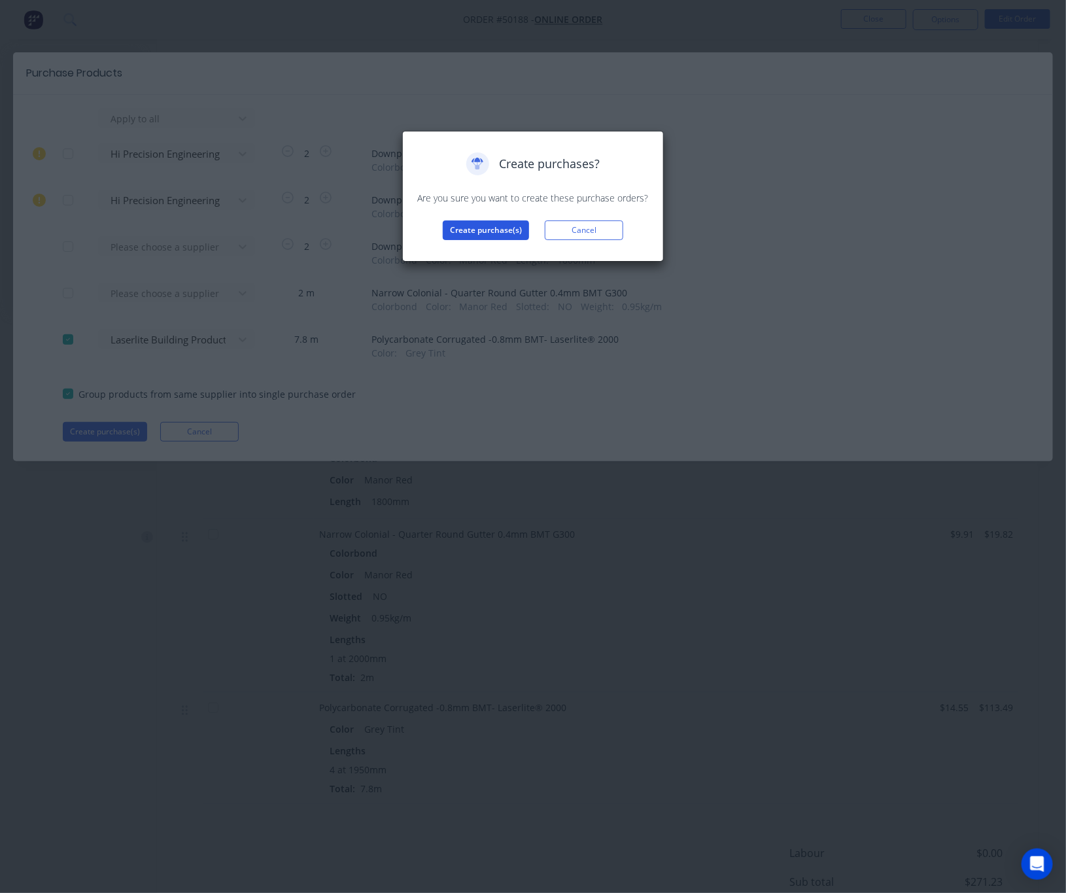
click at [472, 228] on button "Create purchase(s)" at bounding box center [486, 230] width 86 height 20
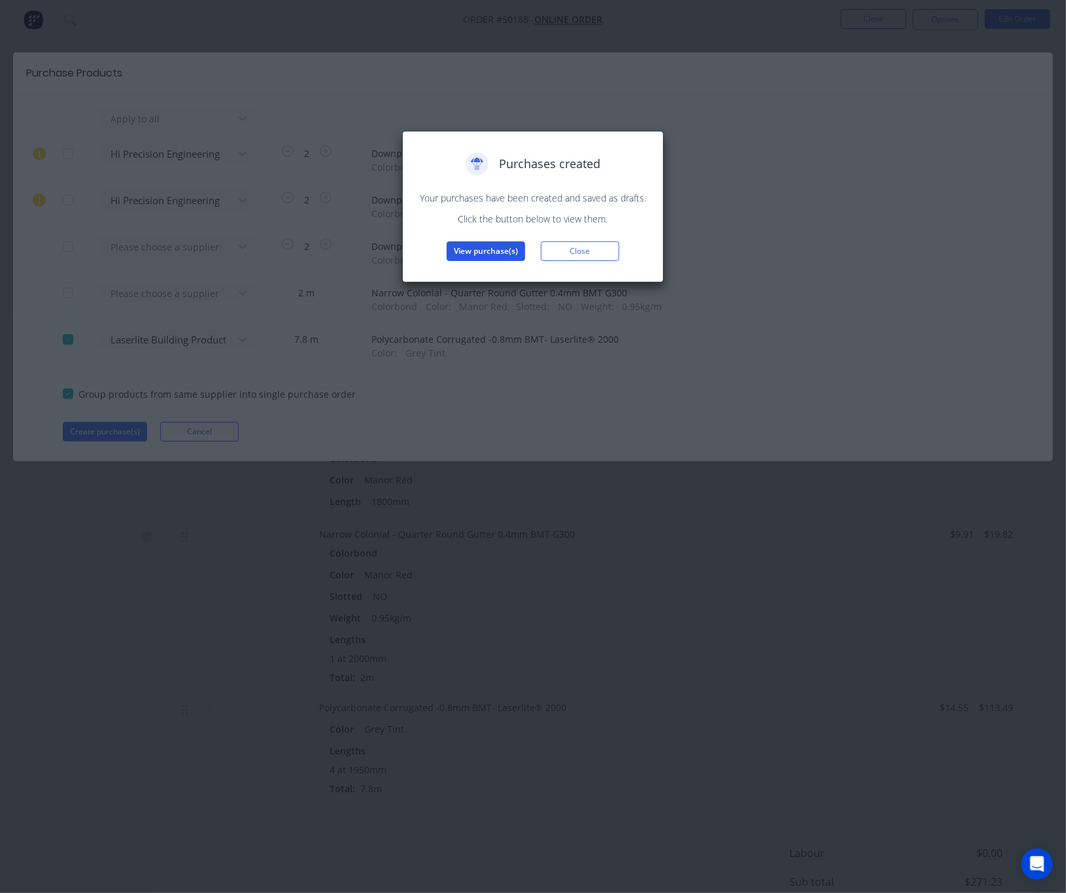
click at [473, 251] on button "View purchase(s)" at bounding box center [486, 251] width 78 height 20
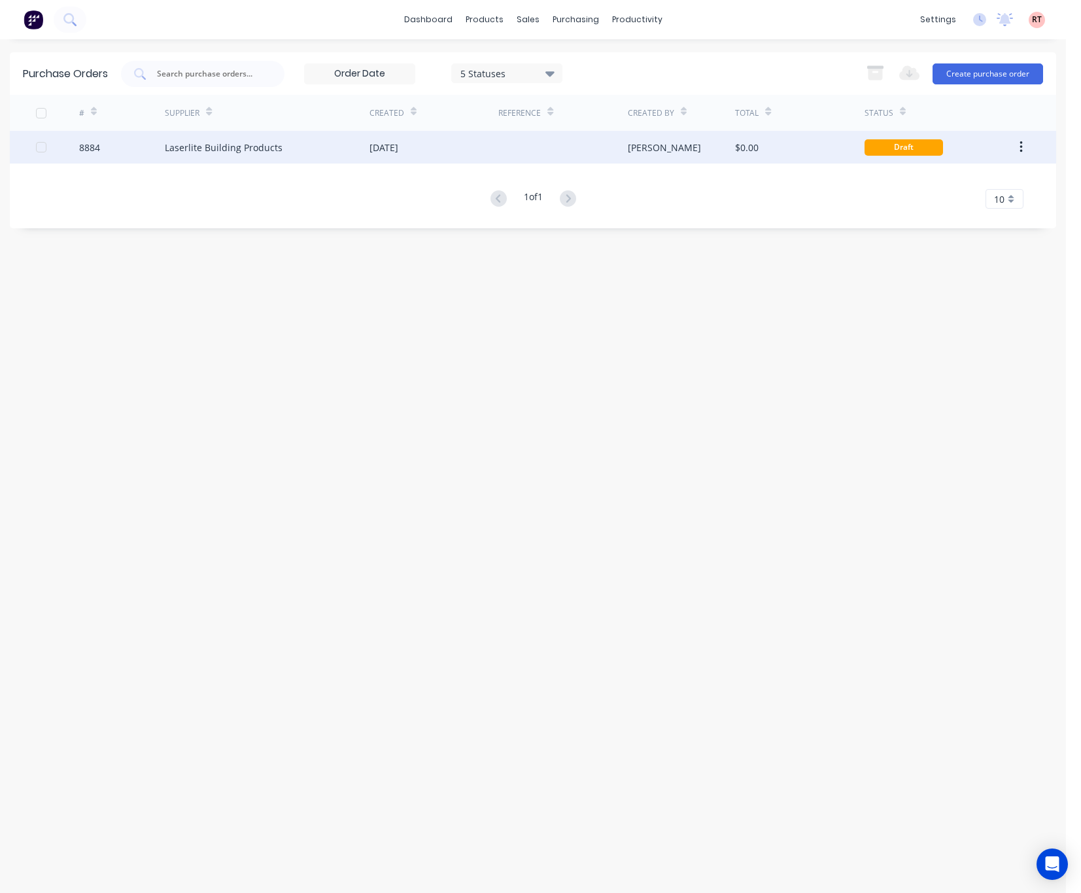
click at [693, 153] on div "[PERSON_NAME]" at bounding box center [682, 147] width 108 height 33
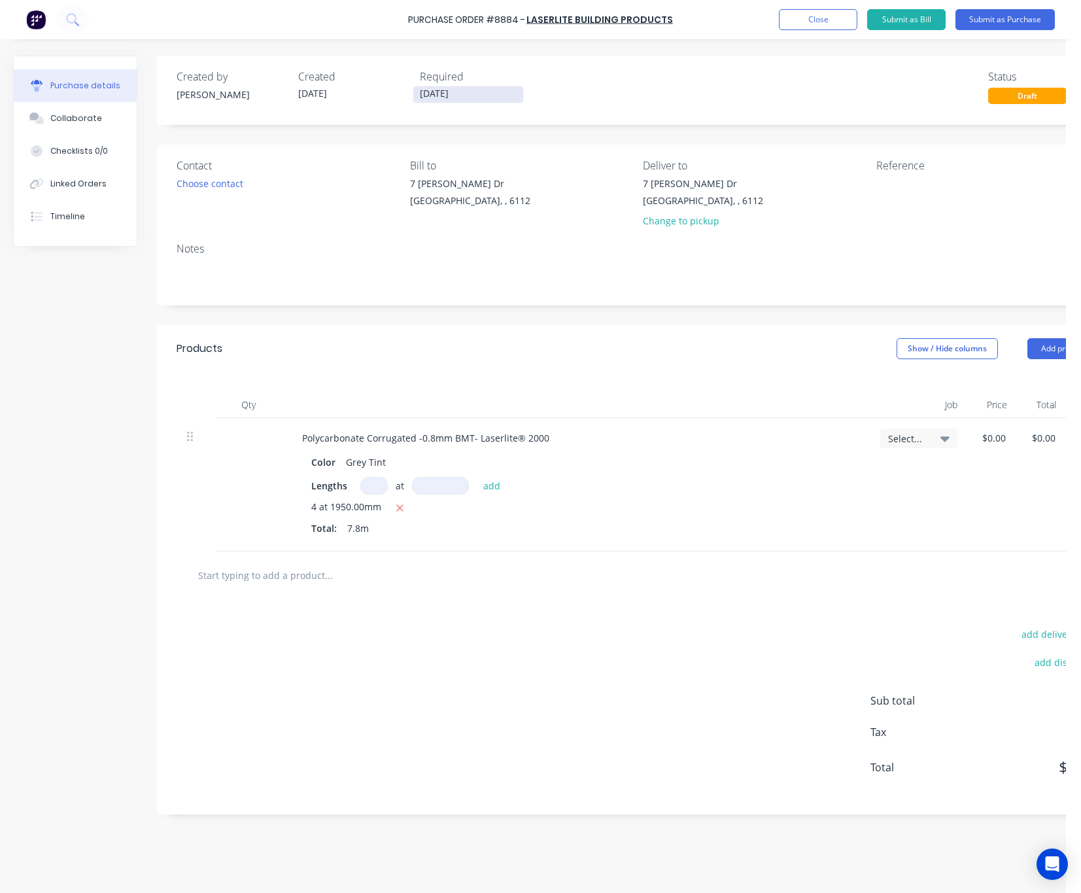
click at [489, 94] on input "[DATE]" at bounding box center [468, 94] width 110 height 16
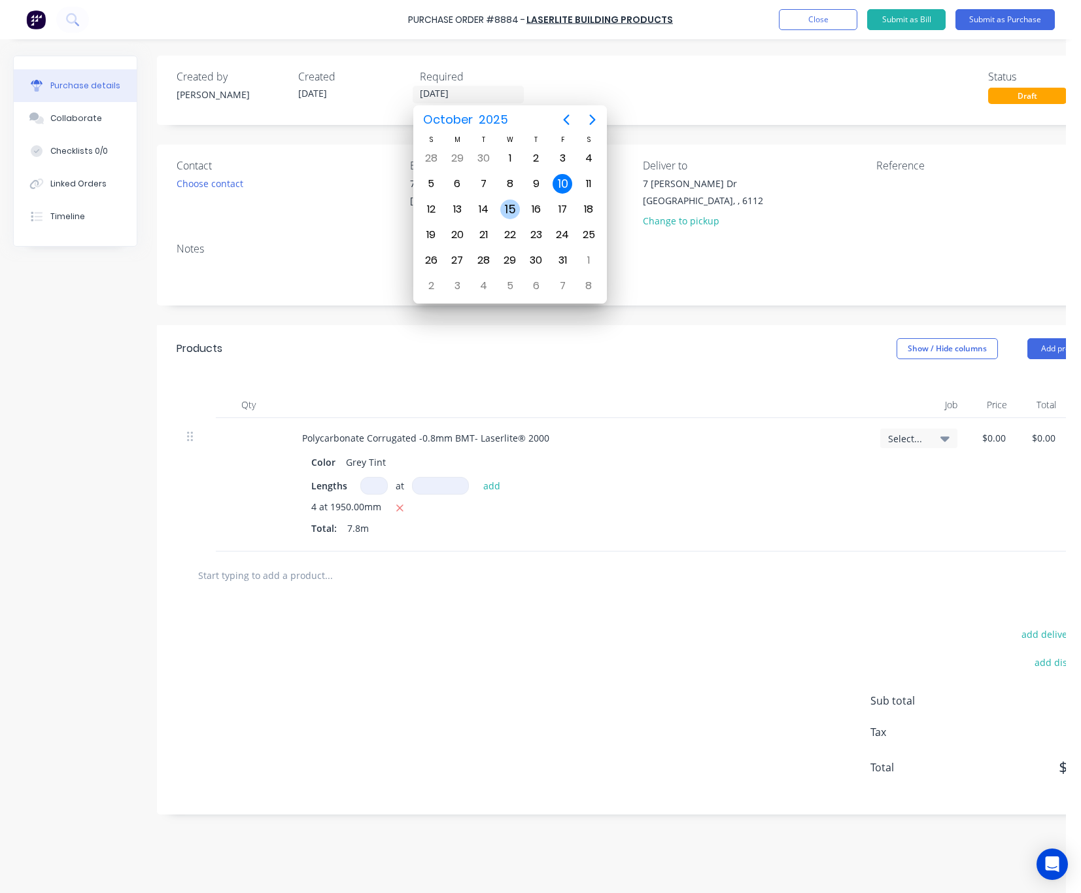
click at [512, 208] on div "15" at bounding box center [510, 209] width 20 height 20
type input "15/10/25"
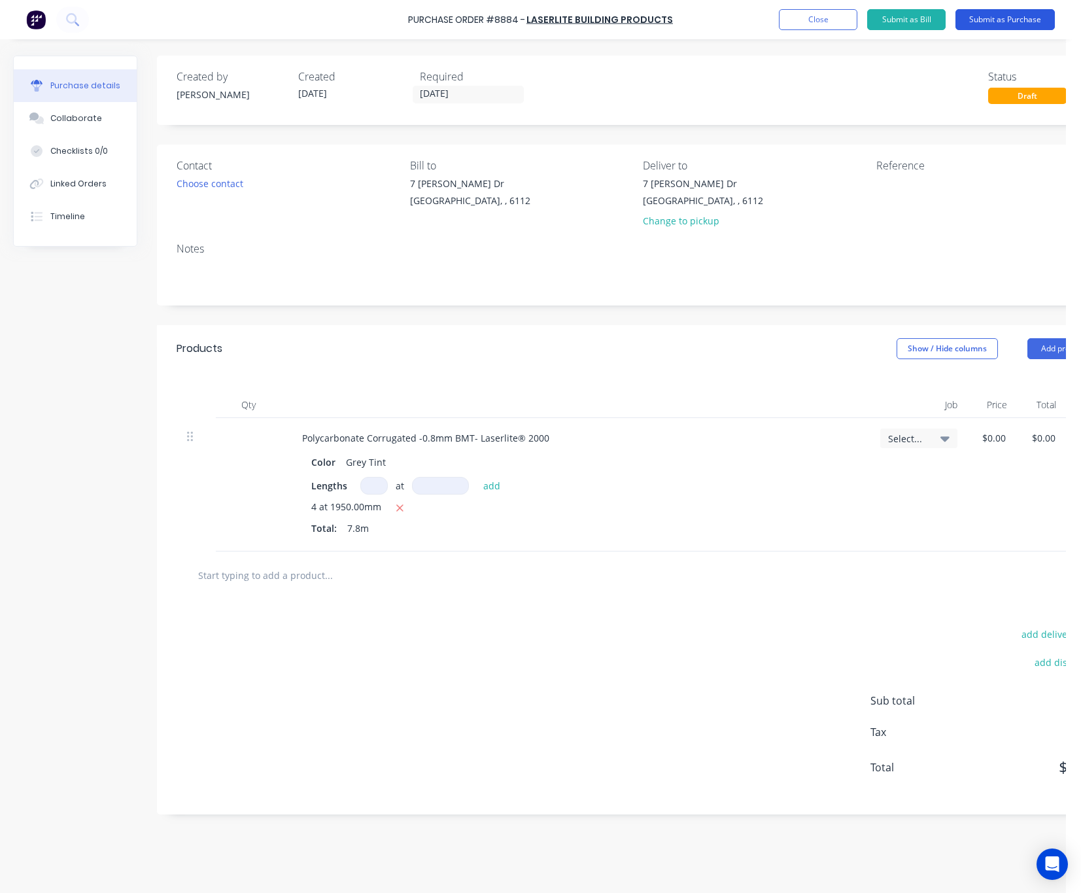
click at [984, 24] on button "Submit as Purchase" at bounding box center [1005, 19] width 99 height 21
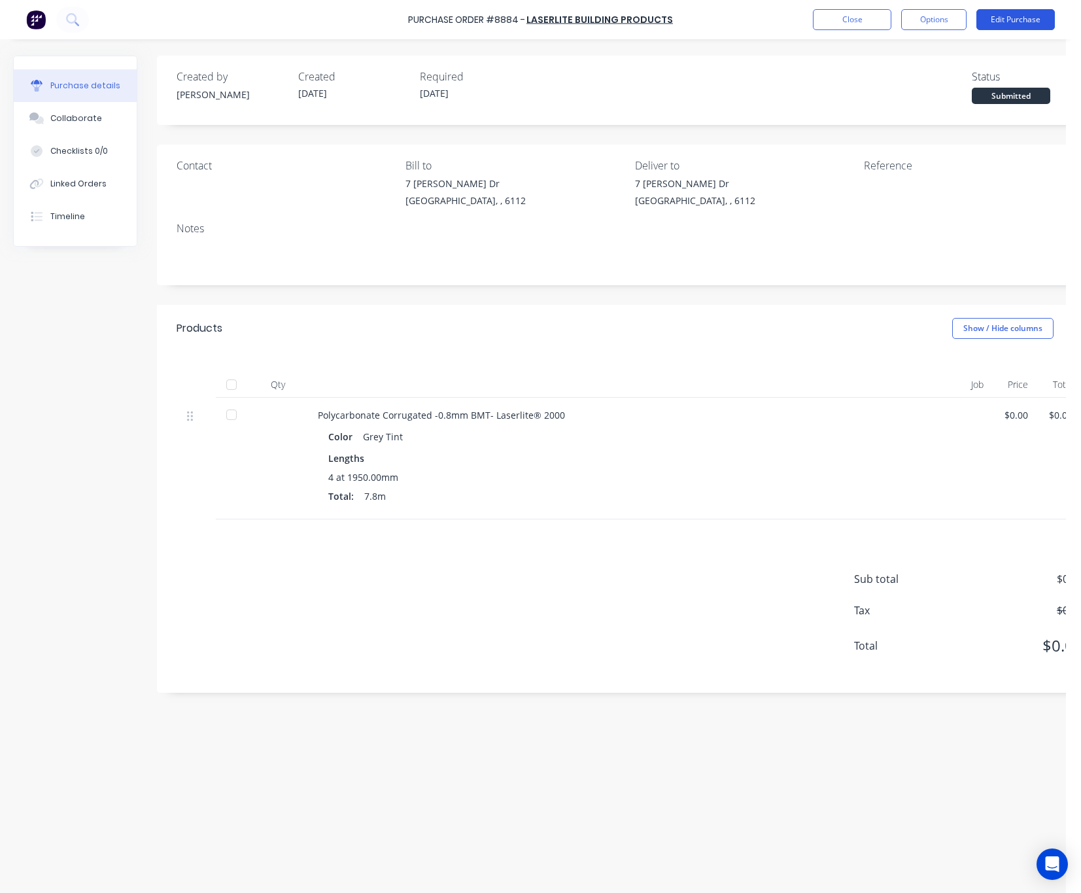
click at [1018, 14] on button "Edit Purchase" at bounding box center [1016, 19] width 78 height 21
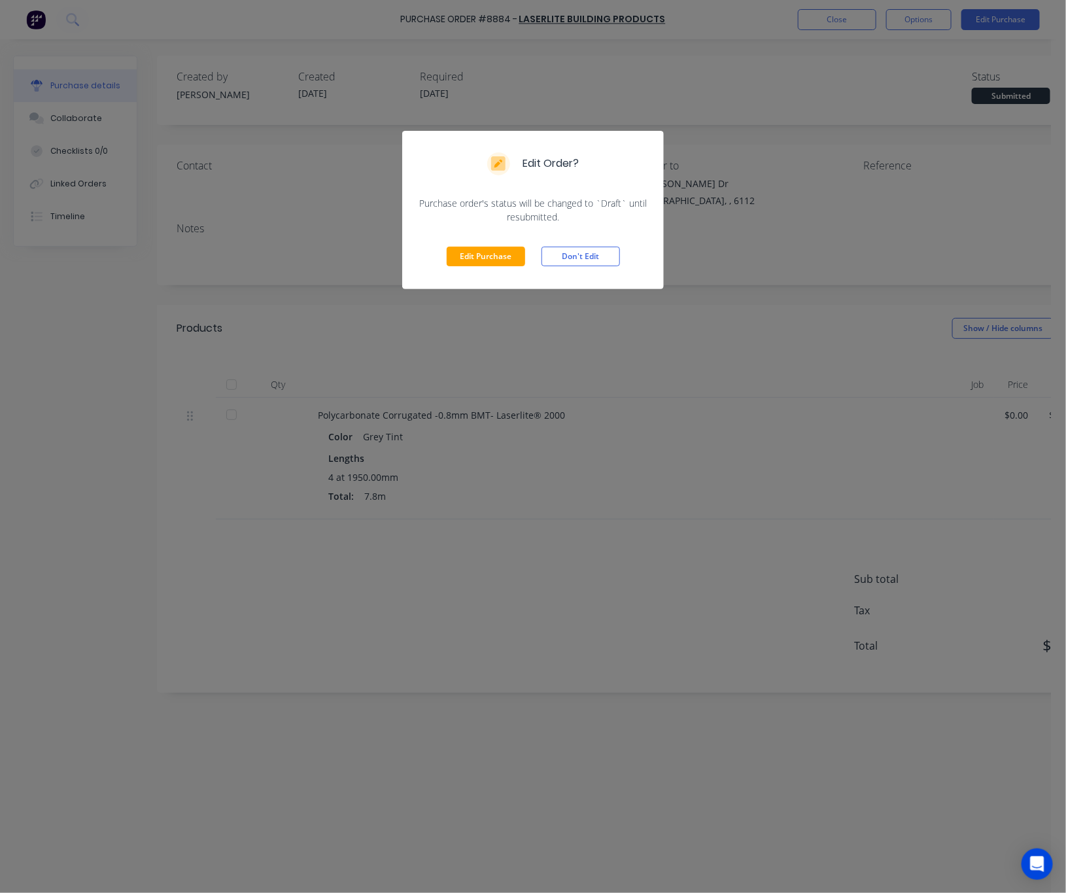
drag, startPoint x: 613, startPoint y: 326, endPoint x: 622, endPoint y: 321, distance: 10.9
click at [614, 326] on div "Edit Order? Purchase order's status will be changed to `Draft` until resubmitte…" at bounding box center [533, 446] width 1066 height 893
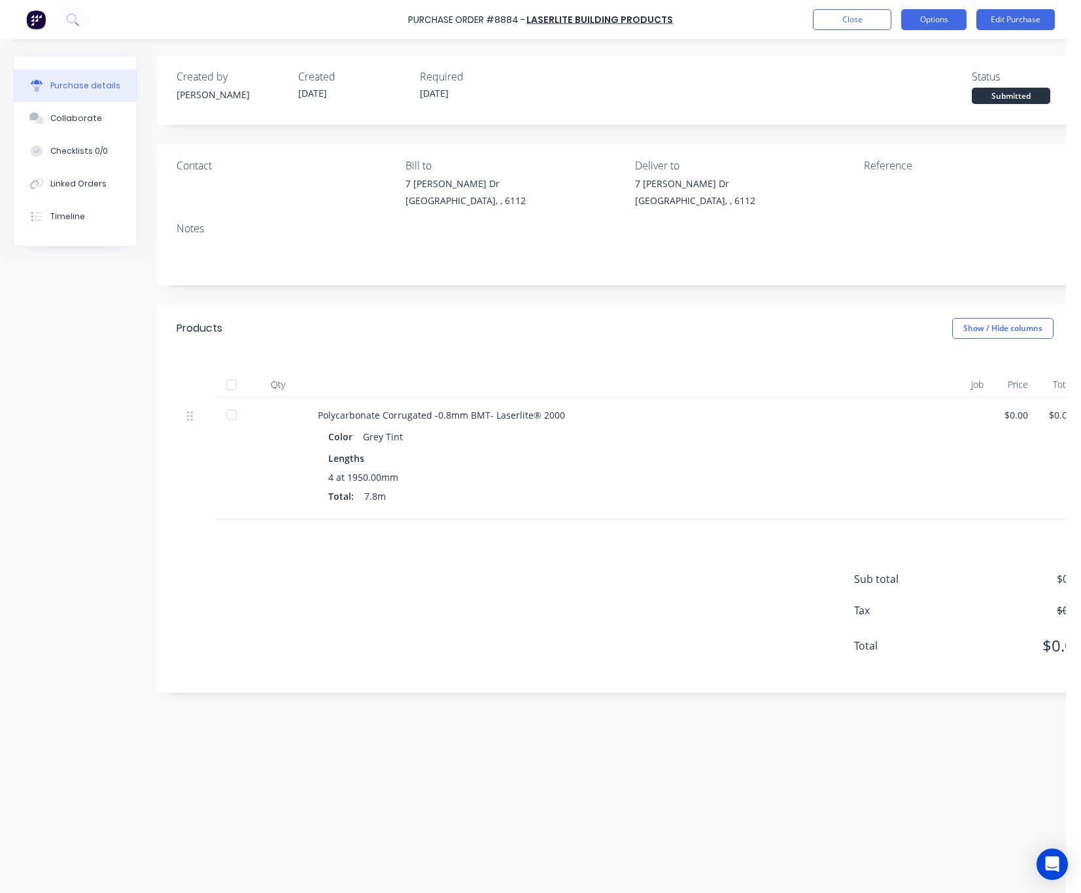
click at [944, 14] on button "Options" at bounding box center [933, 19] width 65 height 21
click at [924, 50] on div "Print / Email" at bounding box center [904, 53] width 101 height 19
click at [871, 112] on div "Without pricing" at bounding box center [904, 105] width 101 height 19
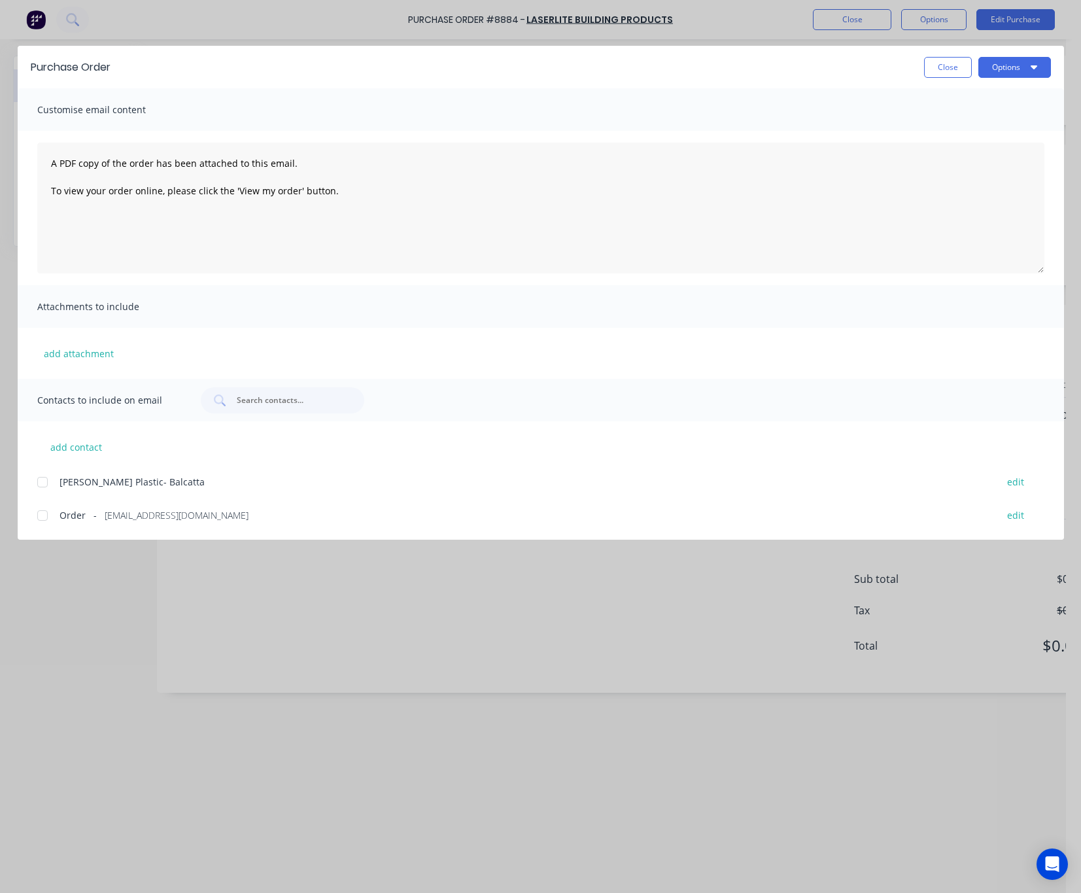
click at [45, 514] on div at bounding box center [42, 515] width 26 height 26
click at [1013, 69] on button "Options" at bounding box center [1015, 67] width 73 height 21
click at [991, 160] on div "Email" at bounding box center [989, 152] width 101 height 19
click at [734, 10] on div "Purchase Order Close Options Customise email content A PDF copy of the order ha…" at bounding box center [540, 446] width 1081 height 893
click at [935, 61] on button "Close" at bounding box center [948, 67] width 48 height 21
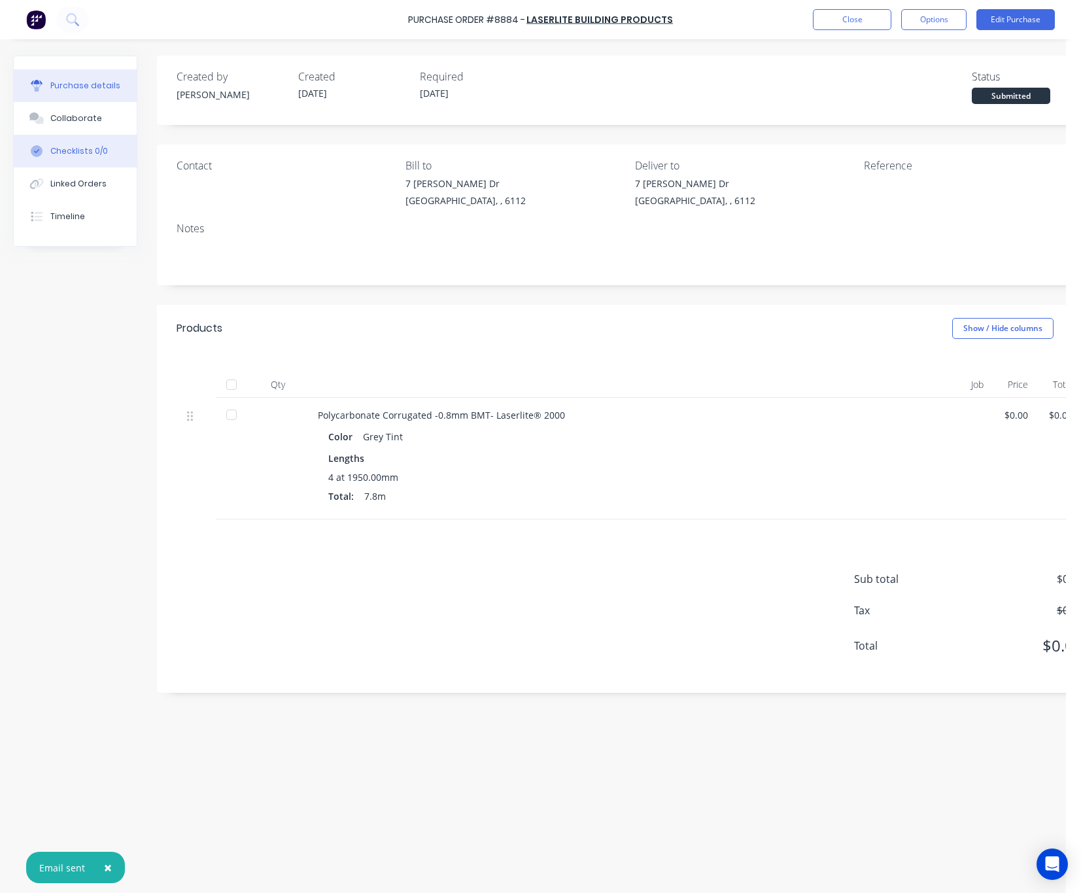
click at [73, 165] on button "Checklists 0/0" at bounding box center [75, 151] width 123 height 33
type textarea "x"
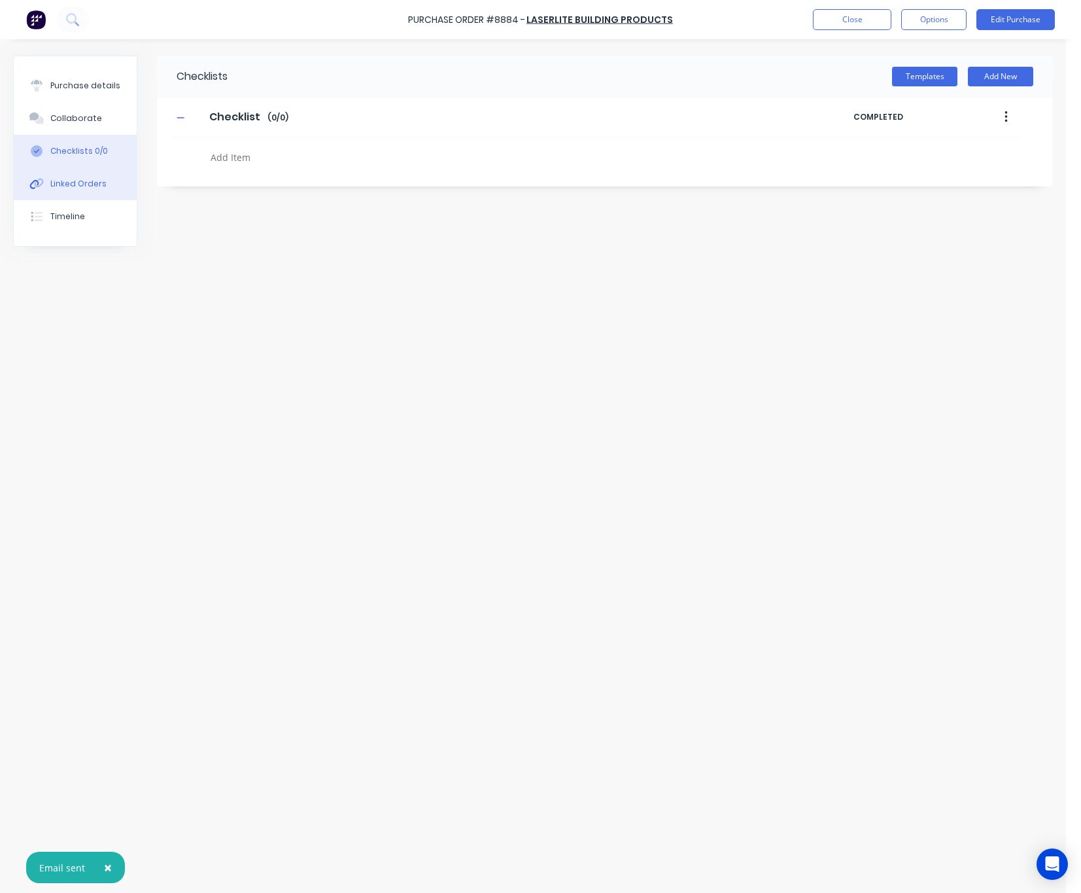
click at [75, 183] on div "Linked Orders" at bounding box center [78, 184] width 56 height 12
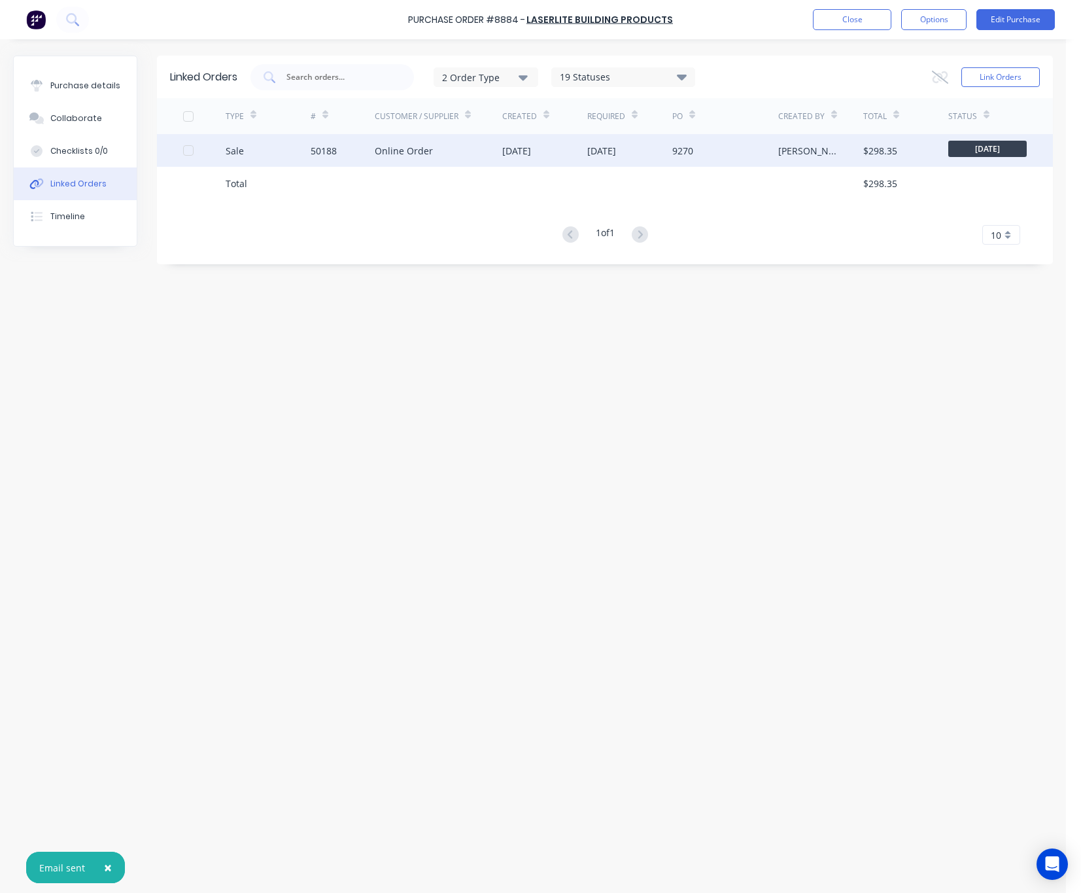
click at [523, 153] on div "[DATE]" at bounding box center [516, 151] width 29 height 14
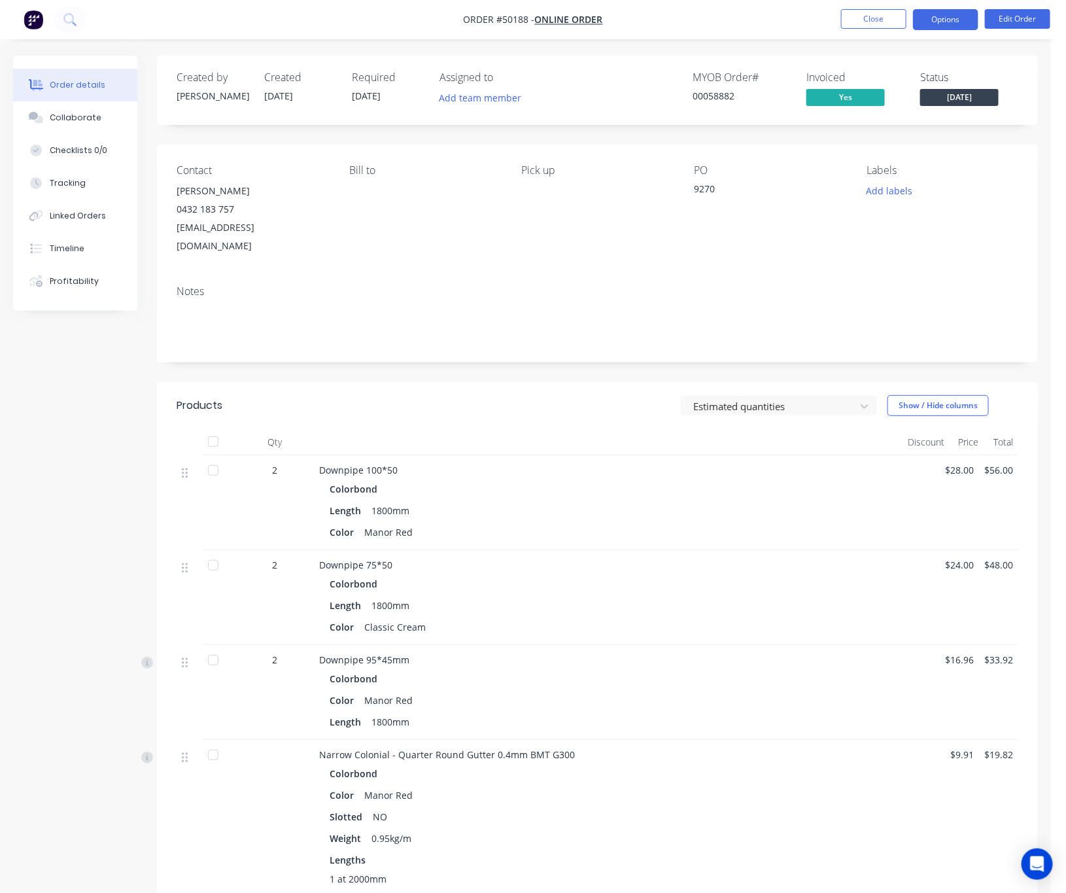
click at [962, 12] on button "Options" at bounding box center [945, 19] width 65 height 21
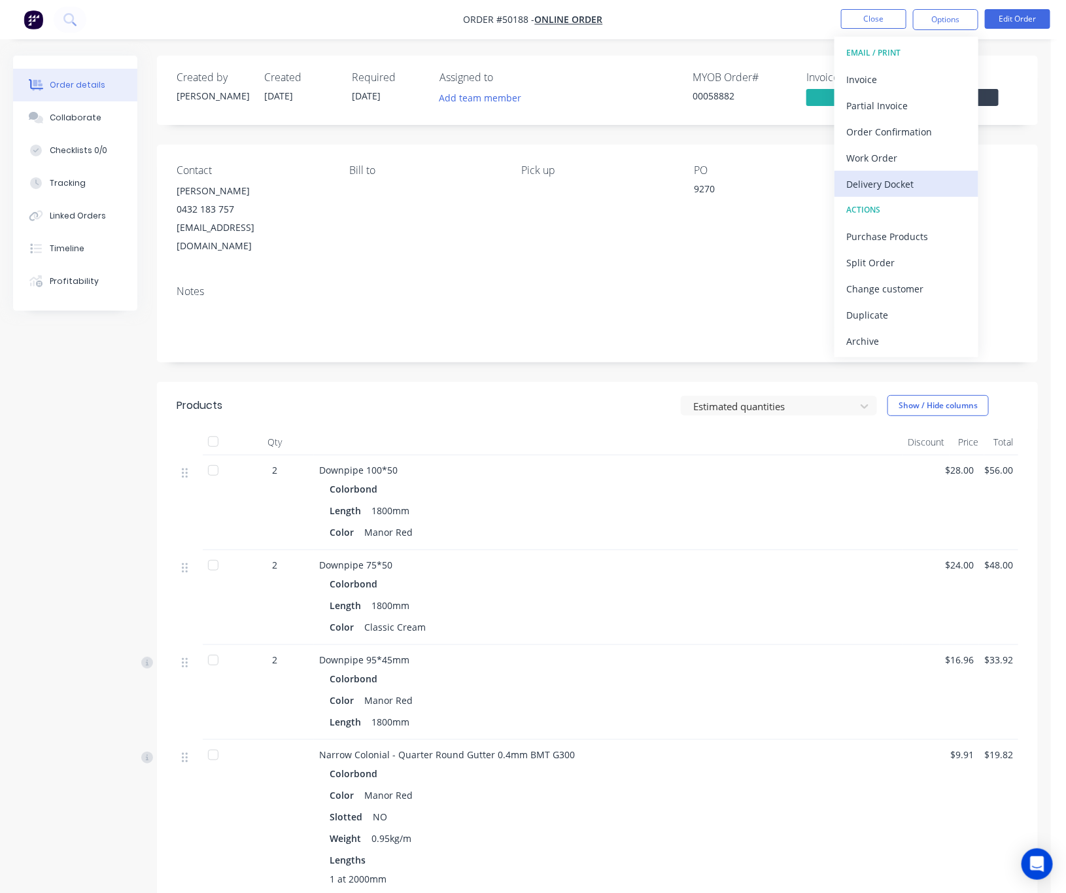
click at [909, 179] on div "Delivery Docket" at bounding box center [906, 184] width 120 height 19
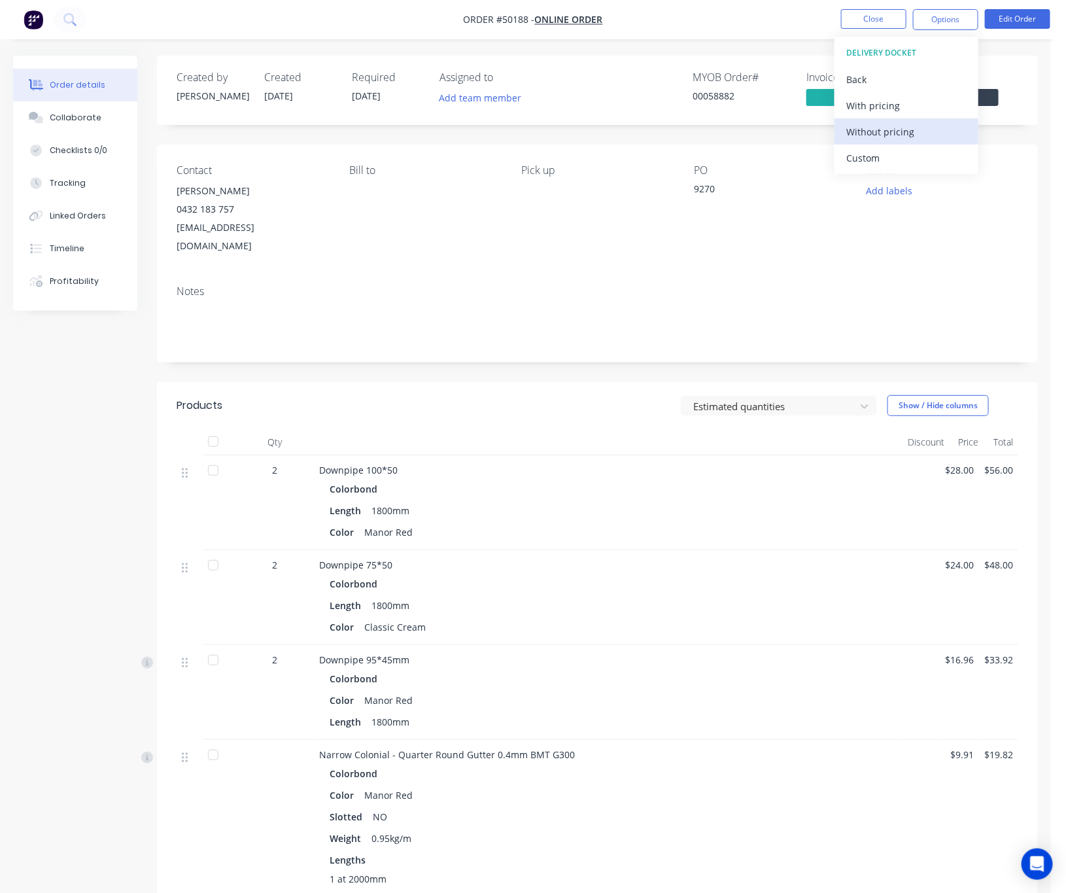
click at [919, 132] on div "Without pricing" at bounding box center [906, 131] width 120 height 19
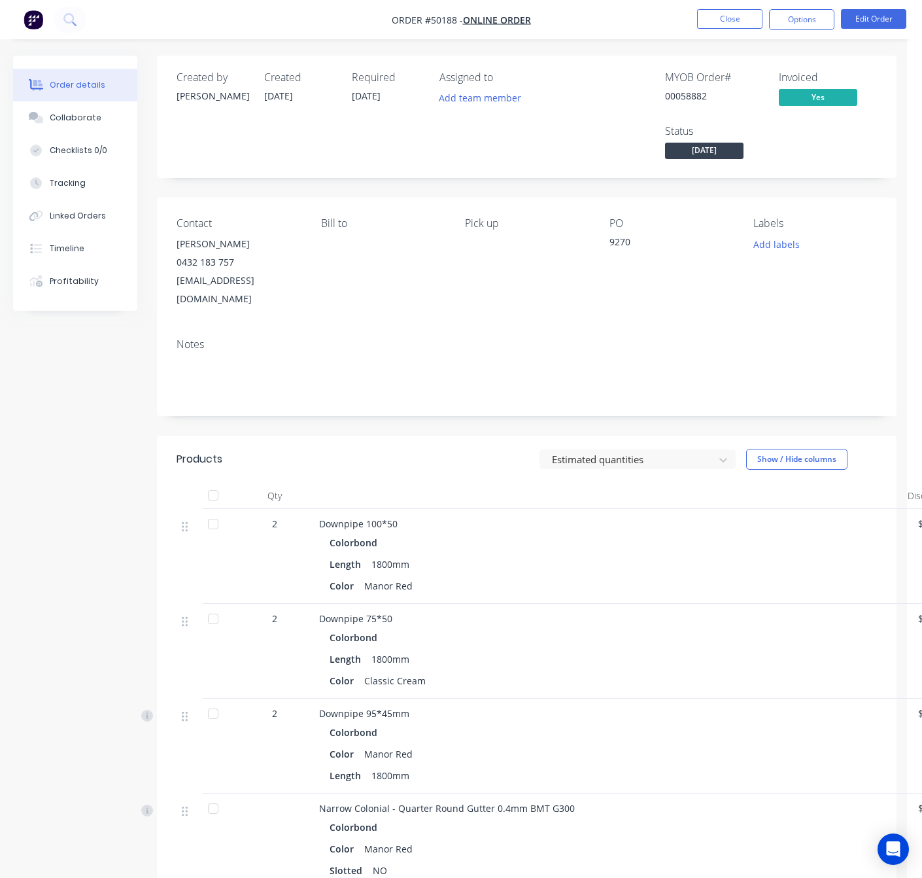
click at [607, 30] on nav "Order #50188 - Online Order Close Options Edit Order" at bounding box center [461, 19] width 922 height 39
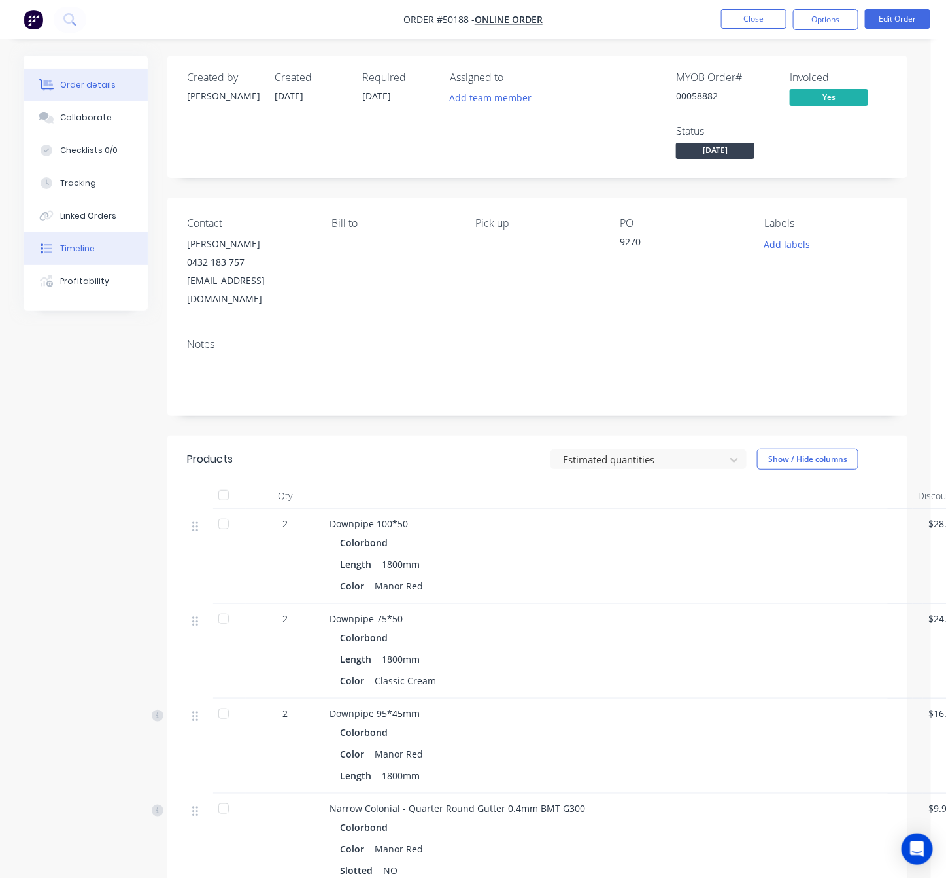
click at [67, 247] on div "Timeline" at bounding box center [77, 249] width 35 height 12
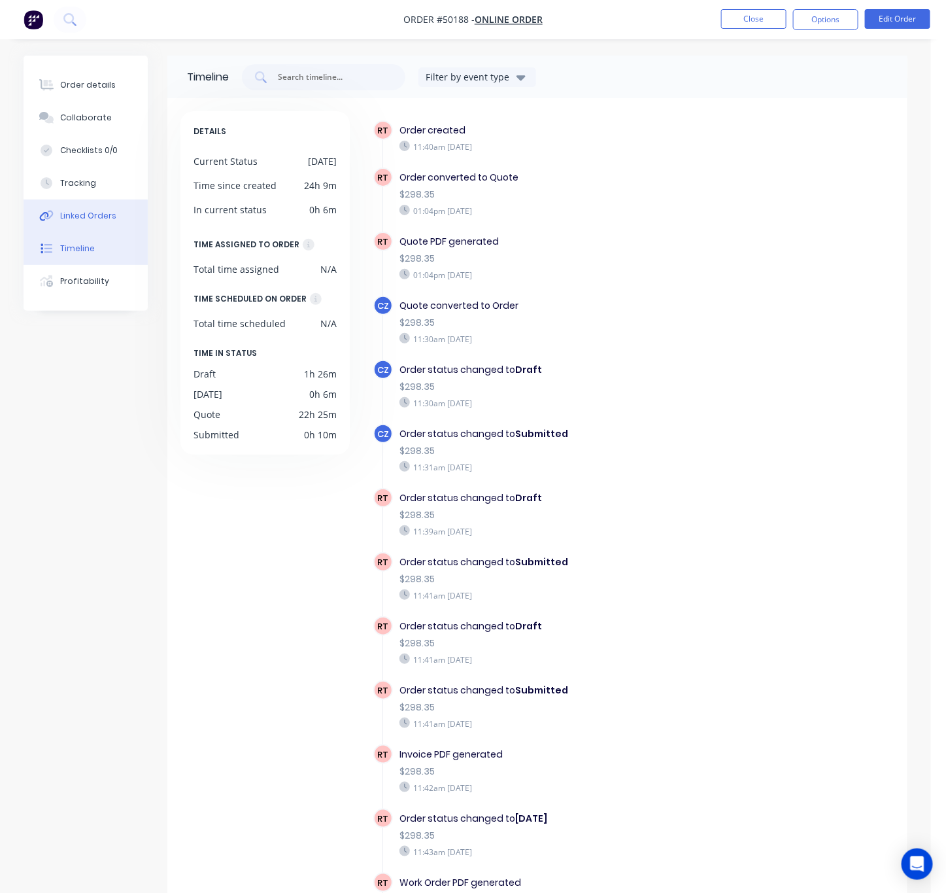
click at [103, 220] on div "Linked Orders" at bounding box center [88, 216] width 56 height 12
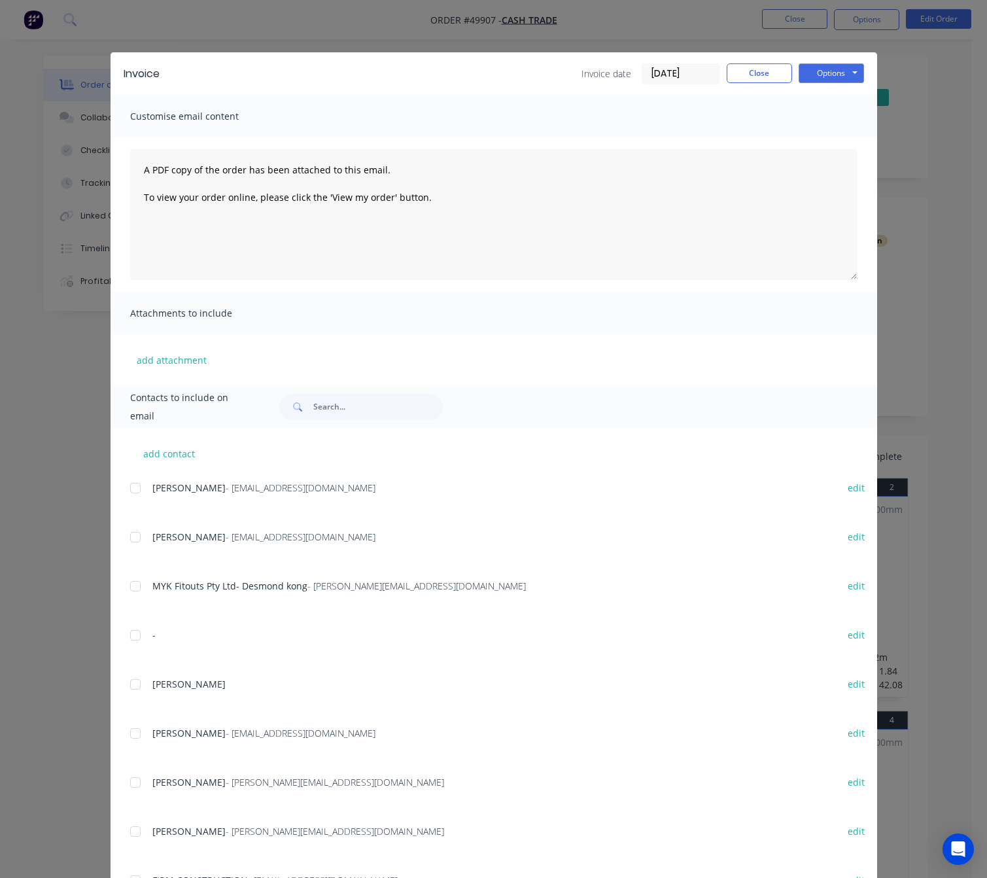
click at [379, 22] on div "Invoice Invoice date [DATE] Close Options Preview Print Email Customise email c…" at bounding box center [493, 439] width 987 height 878
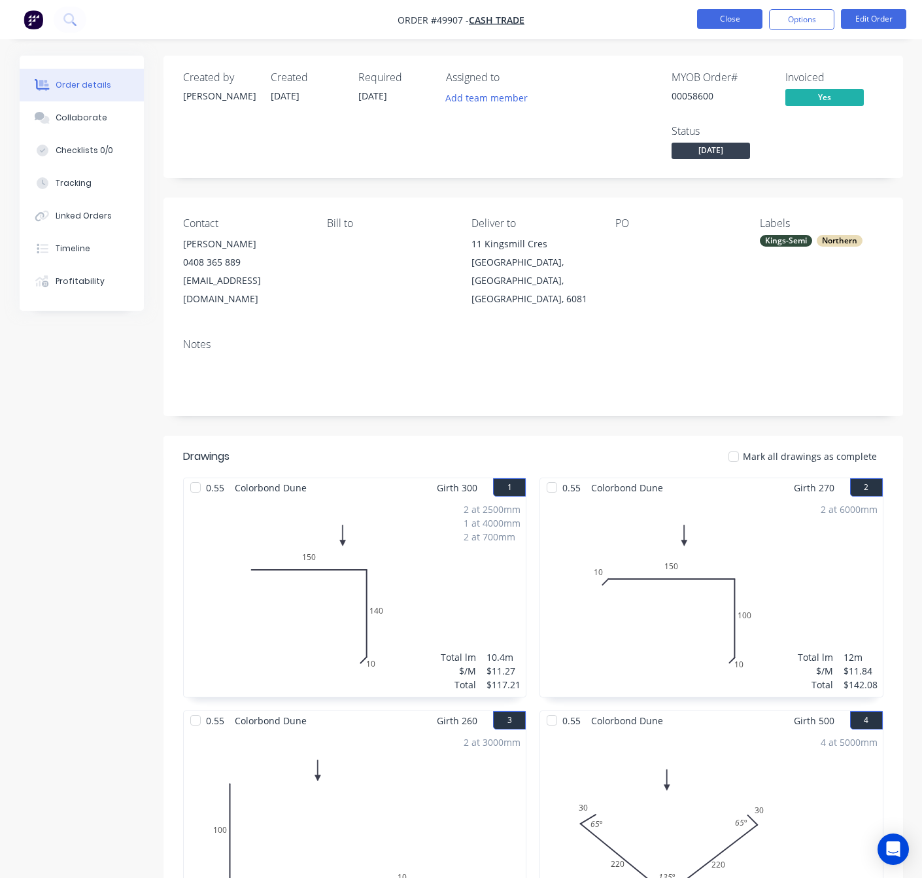
click at [729, 18] on button "Close" at bounding box center [729, 19] width 65 height 20
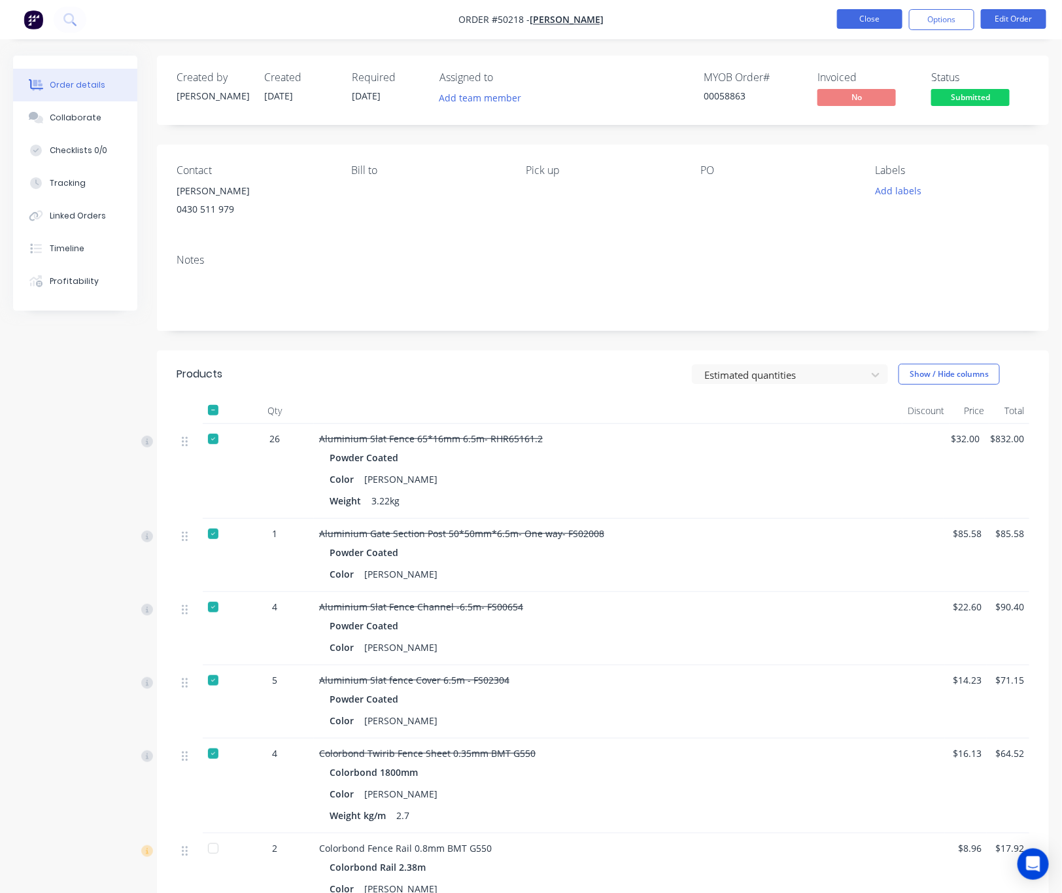
click at [852, 20] on button "Close" at bounding box center [869, 19] width 65 height 20
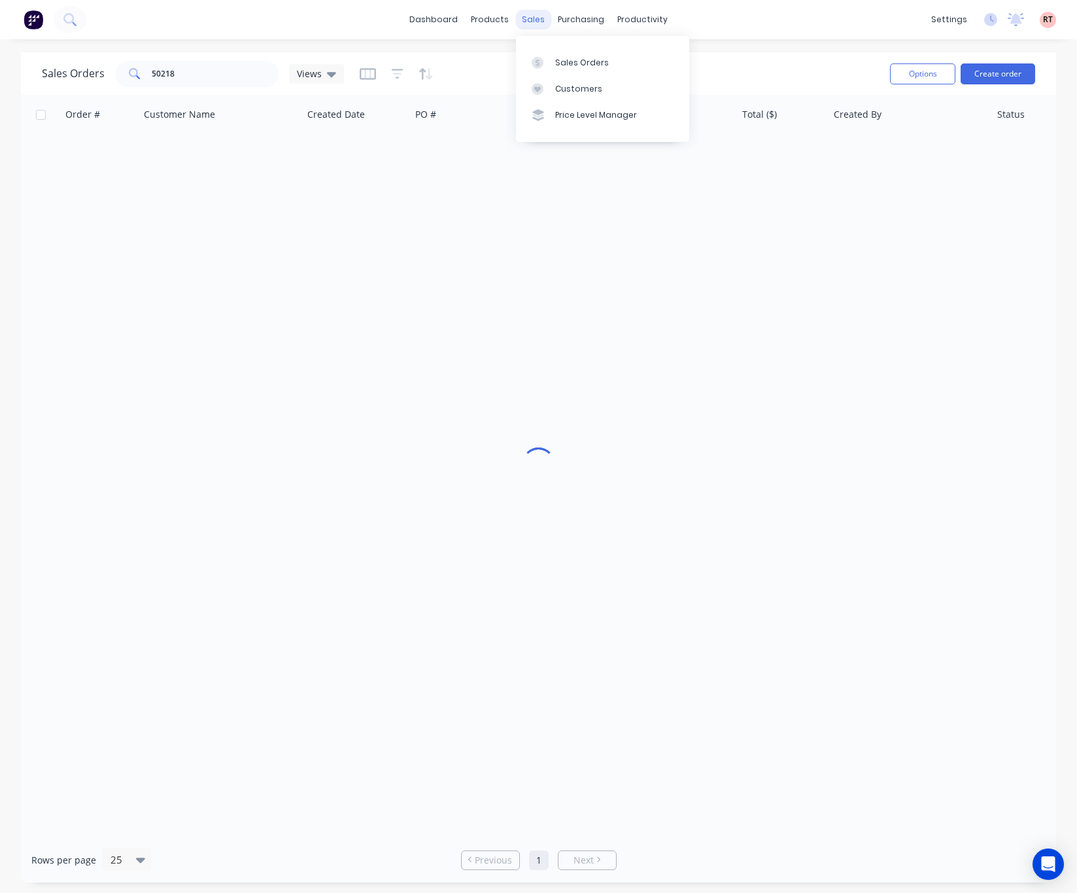
click at [530, 18] on div "sales" at bounding box center [533, 20] width 36 height 20
click at [581, 88] on div "Customers" at bounding box center [578, 89] width 47 height 12
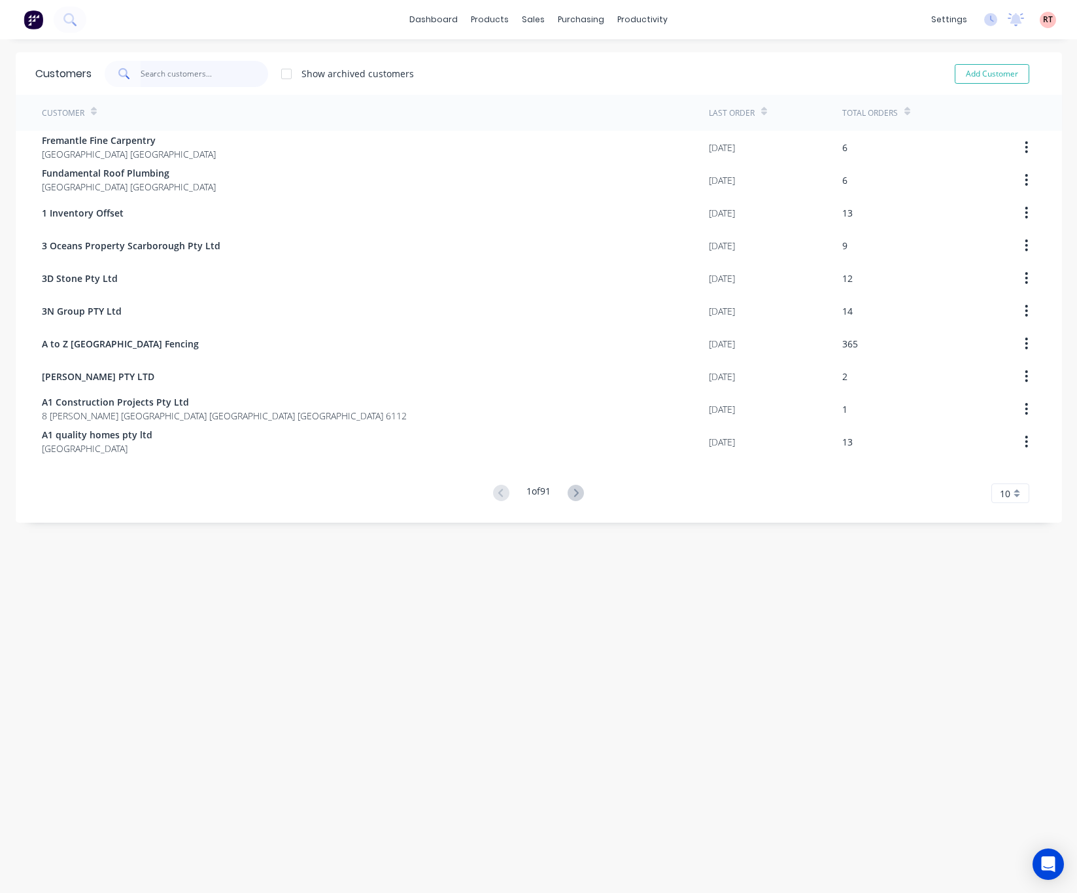
click at [220, 80] on input "text" at bounding box center [205, 74] width 128 height 26
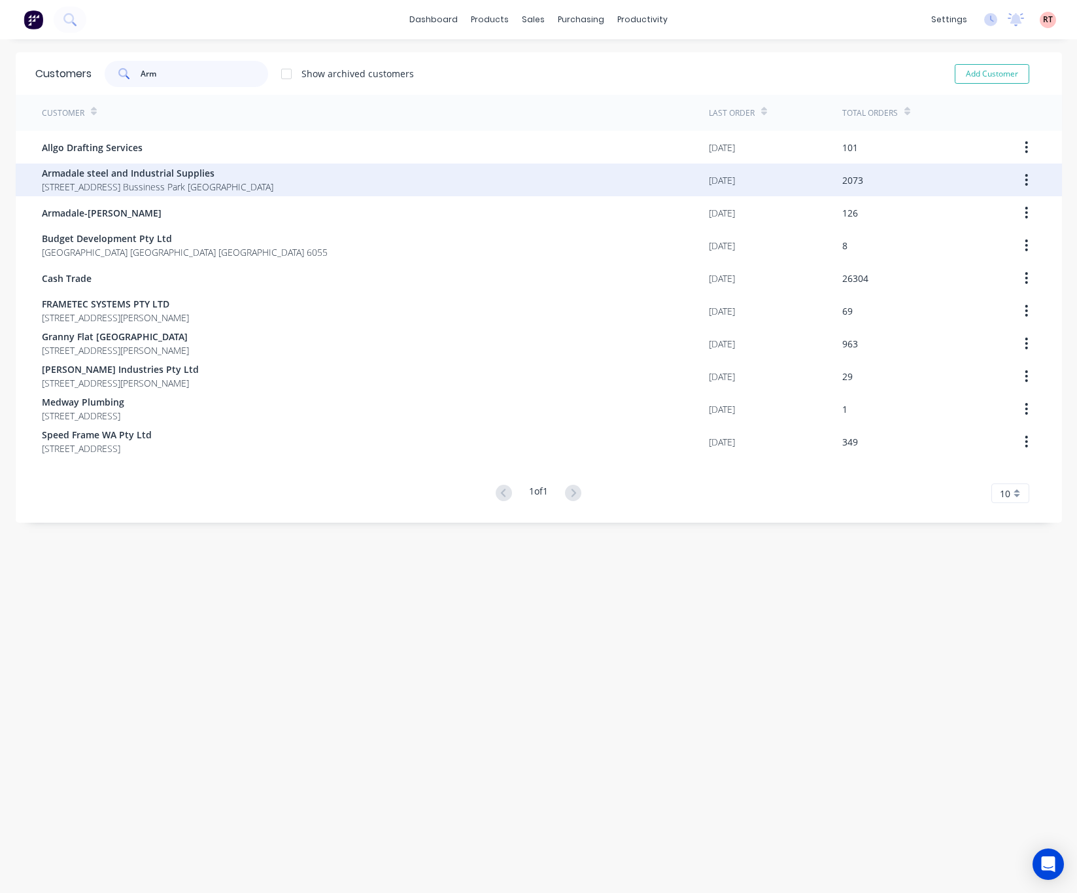
type input "Arm"
click at [319, 182] on div "Armadale steel and Industrial Supplies [STREET_ADDRESS] [GEOGRAPHIC_DATA] [GEOG…" at bounding box center [375, 180] width 667 height 33
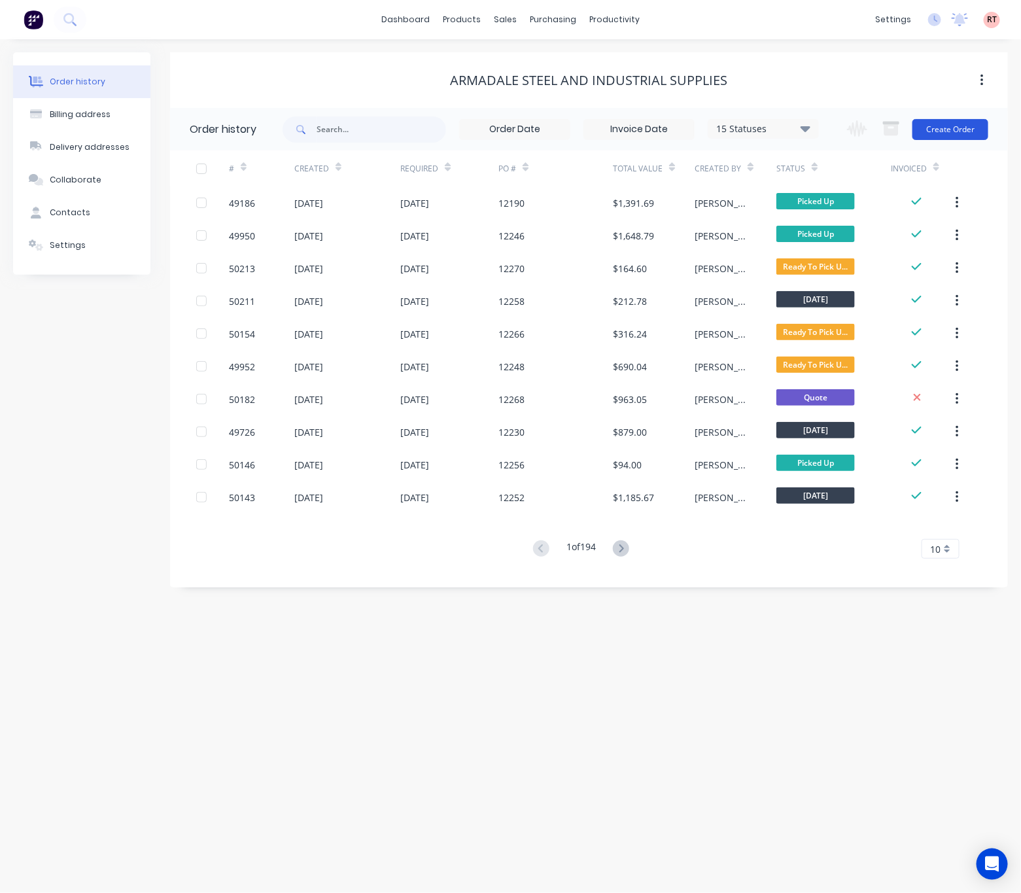
click at [944, 128] on button "Create Order" at bounding box center [950, 129] width 76 height 21
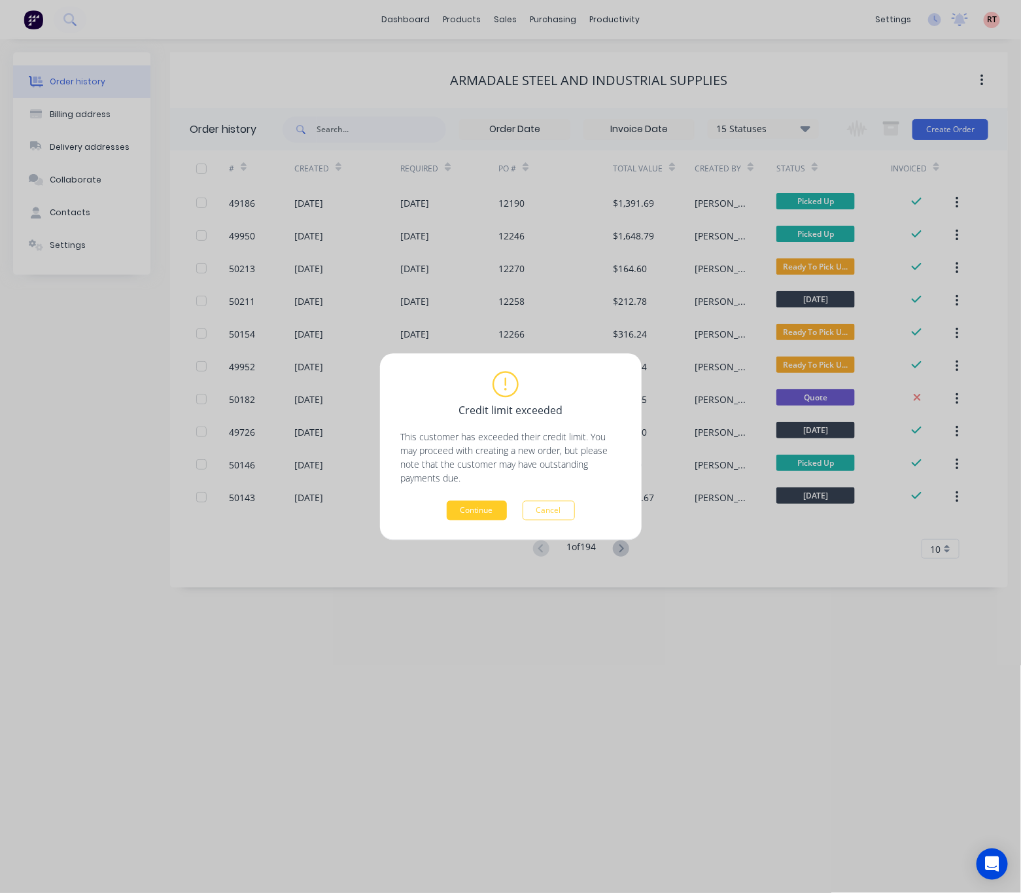
click at [489, 507] on button "Continue" at bounding box center [477, 510] width 60 height 20
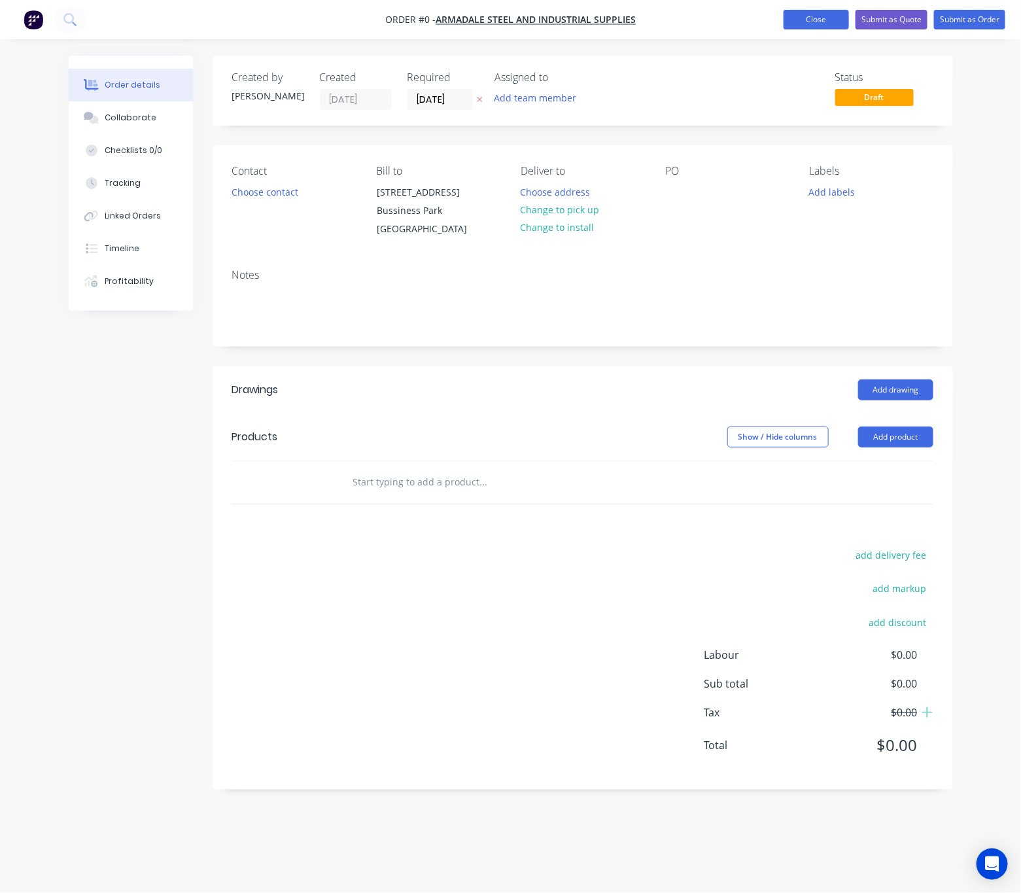
click at [822, 18] on button "Close" at bounding box center [816, 20] width 65 height 20
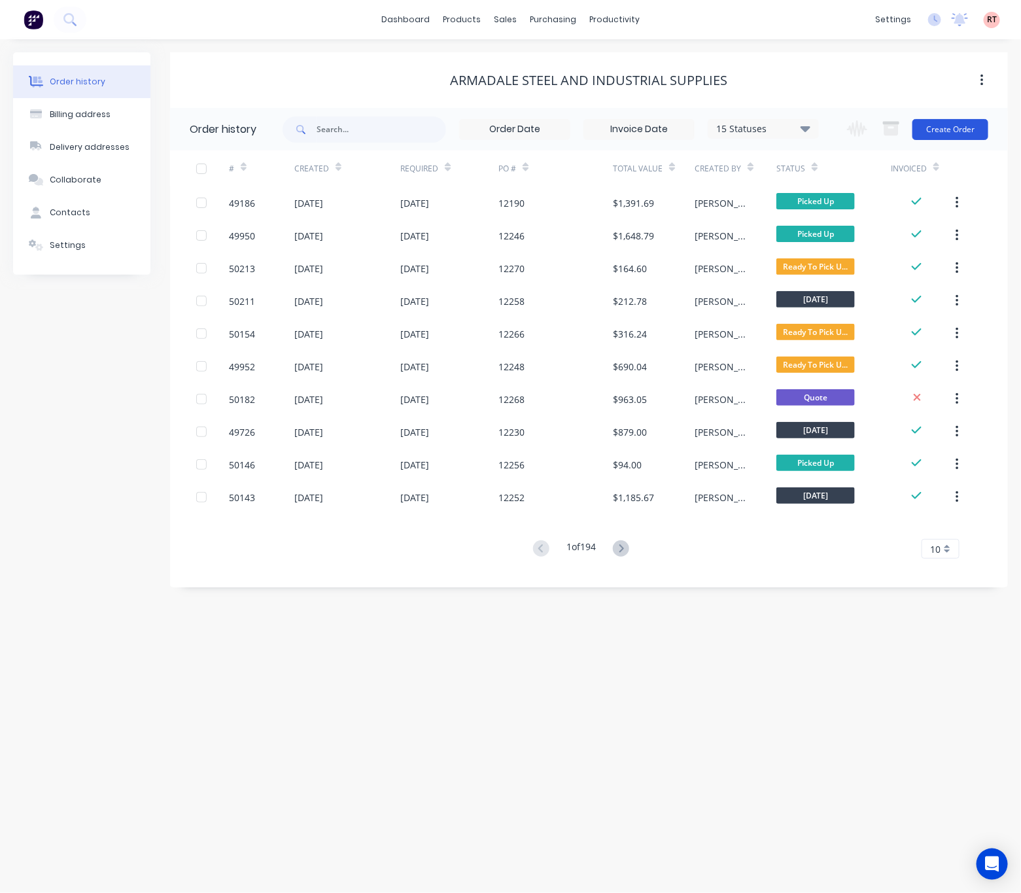
click at [946, 126] on button "Create Order" at bounding box center [950, 129] width 76 height 21
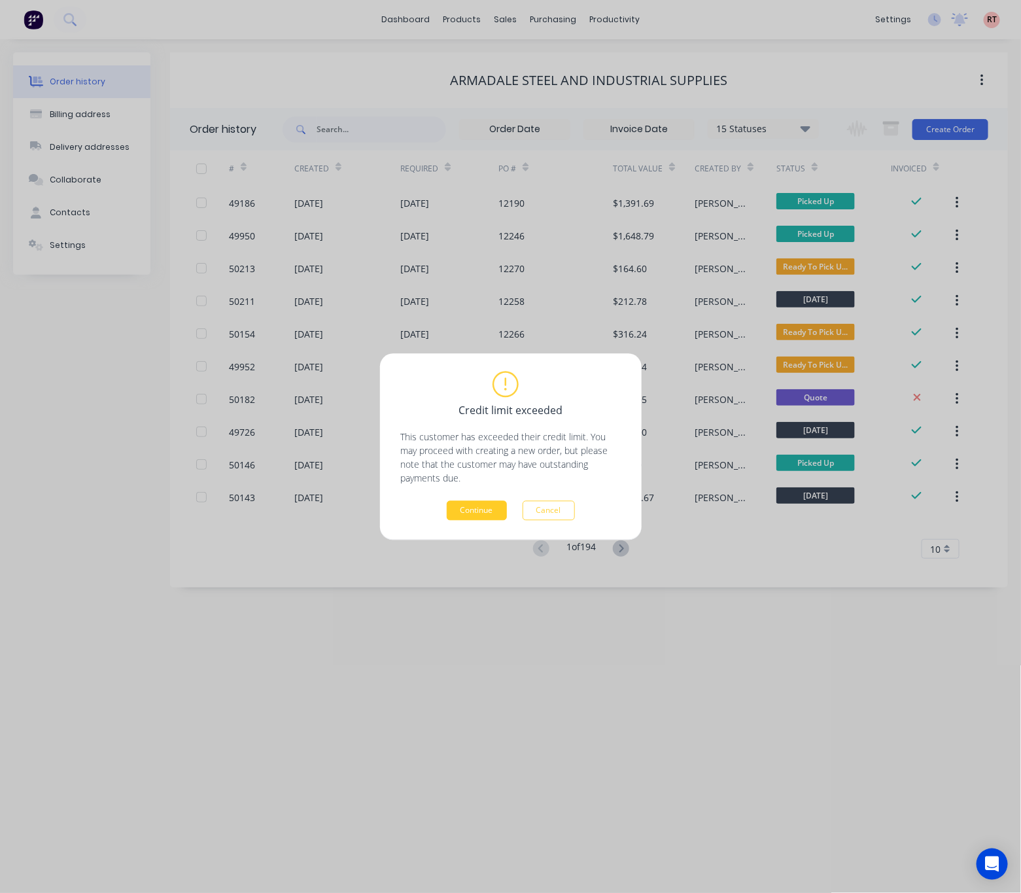
click at [470, 506] on button "Continue" at bounding box center [477, 510] width 60 height 20
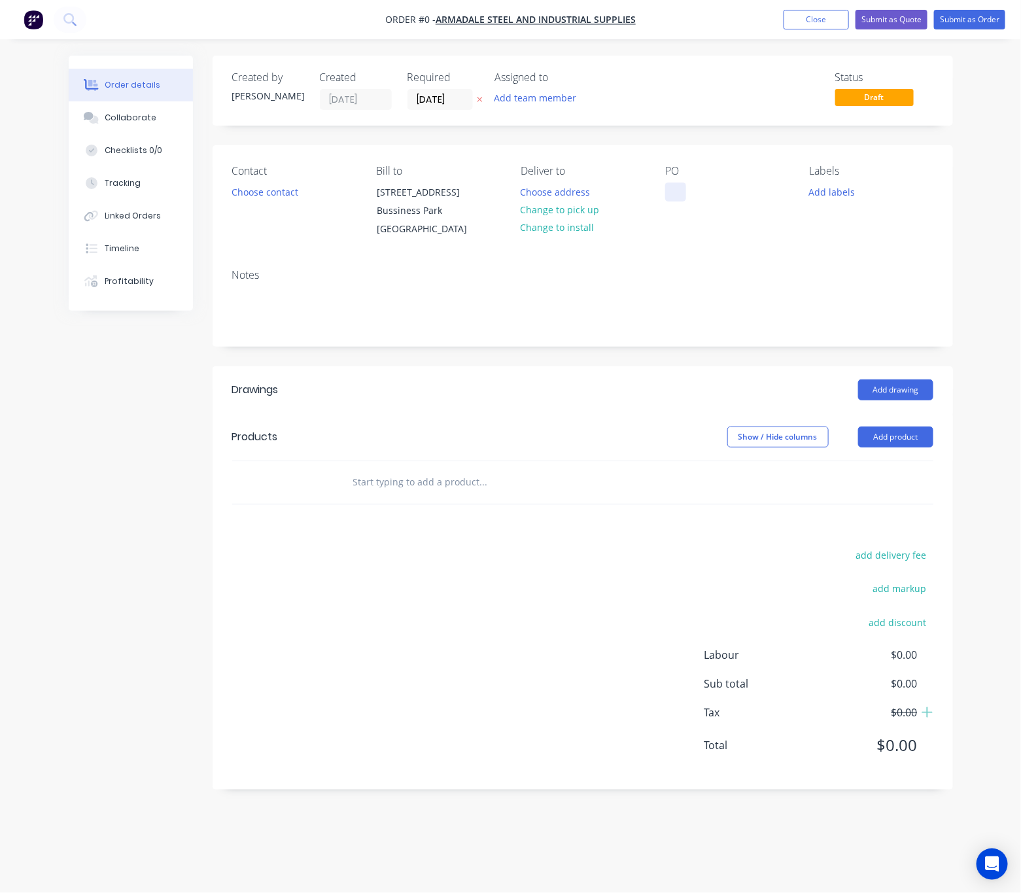
click at [678, 183] on div at bounding box center [675, 191] width 21 height 19
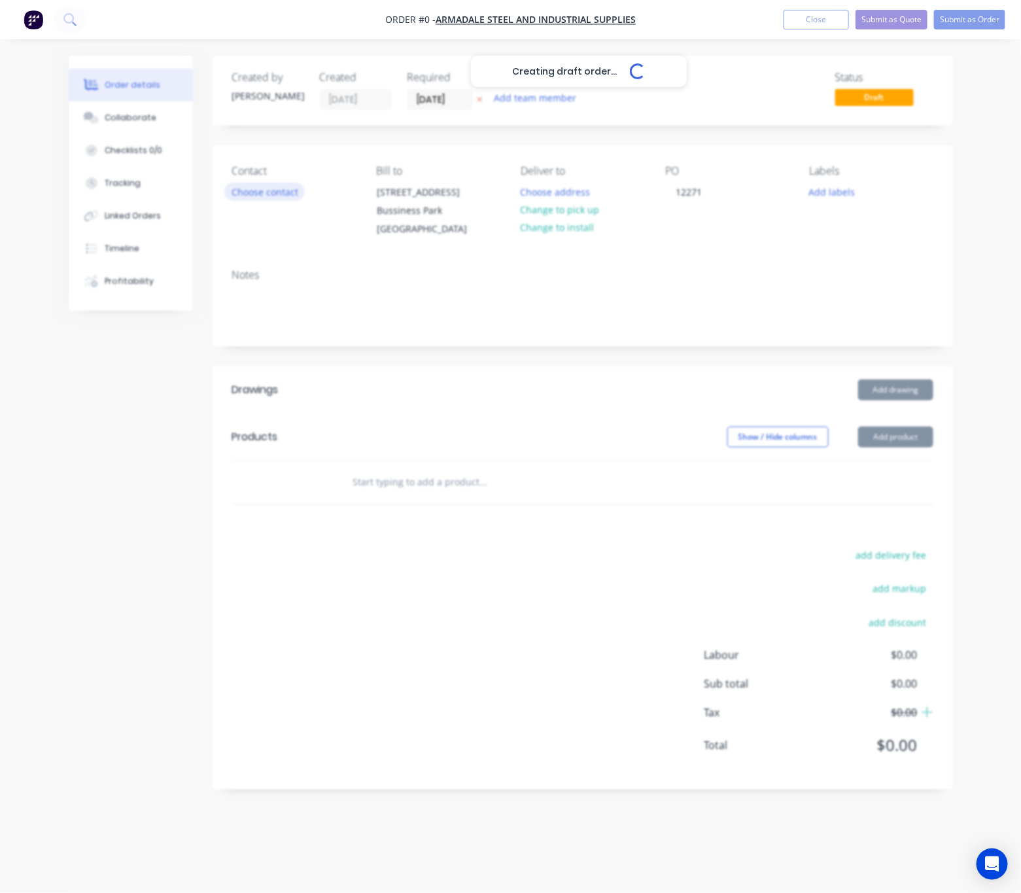
click at [259, 196] on div "Creating draft order... Loading... Order details Collaborate Checklists 0/0 Tra…" at bounding box center [511, 433] width 910 height 754
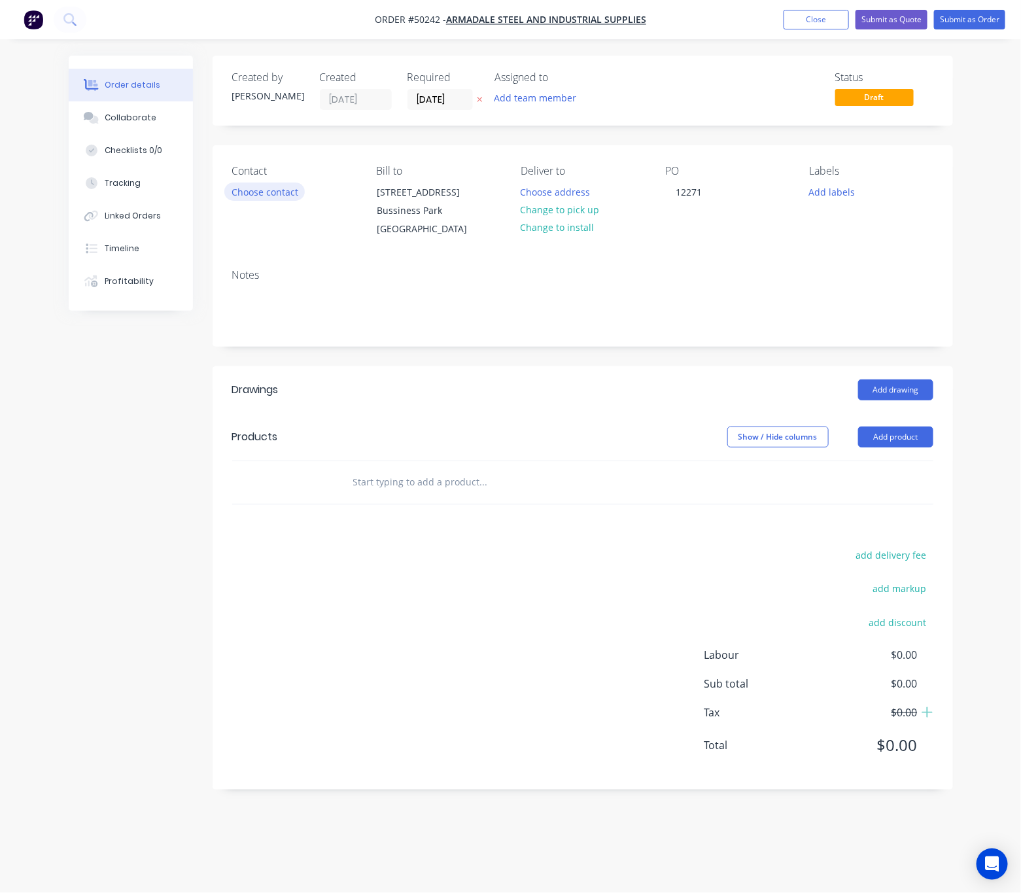
click at [263, 185] on button "Choose contact" at bounding box center [264, 191] width 80 height 18
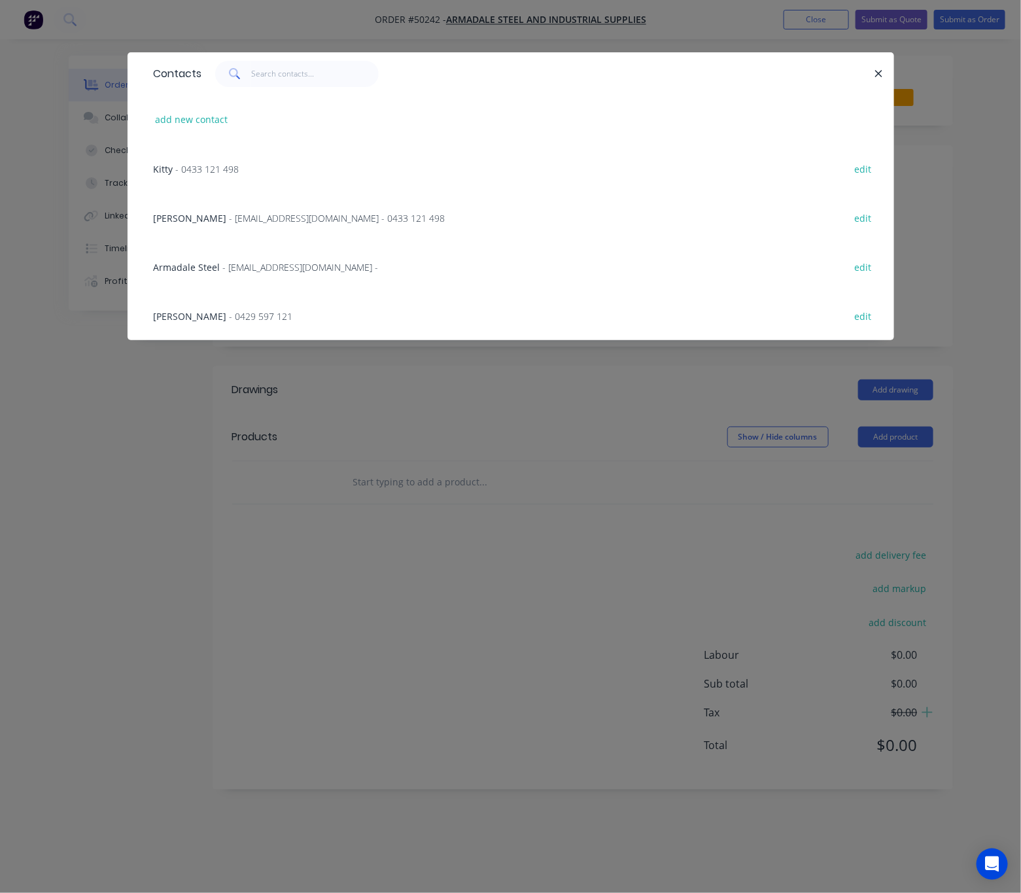
click at [258, 220] on span "- [EMAIL_ADDRESS][DOMAIN_NAME] - 0433 121 498" at bounding box center [338, 218] width 216 height 12
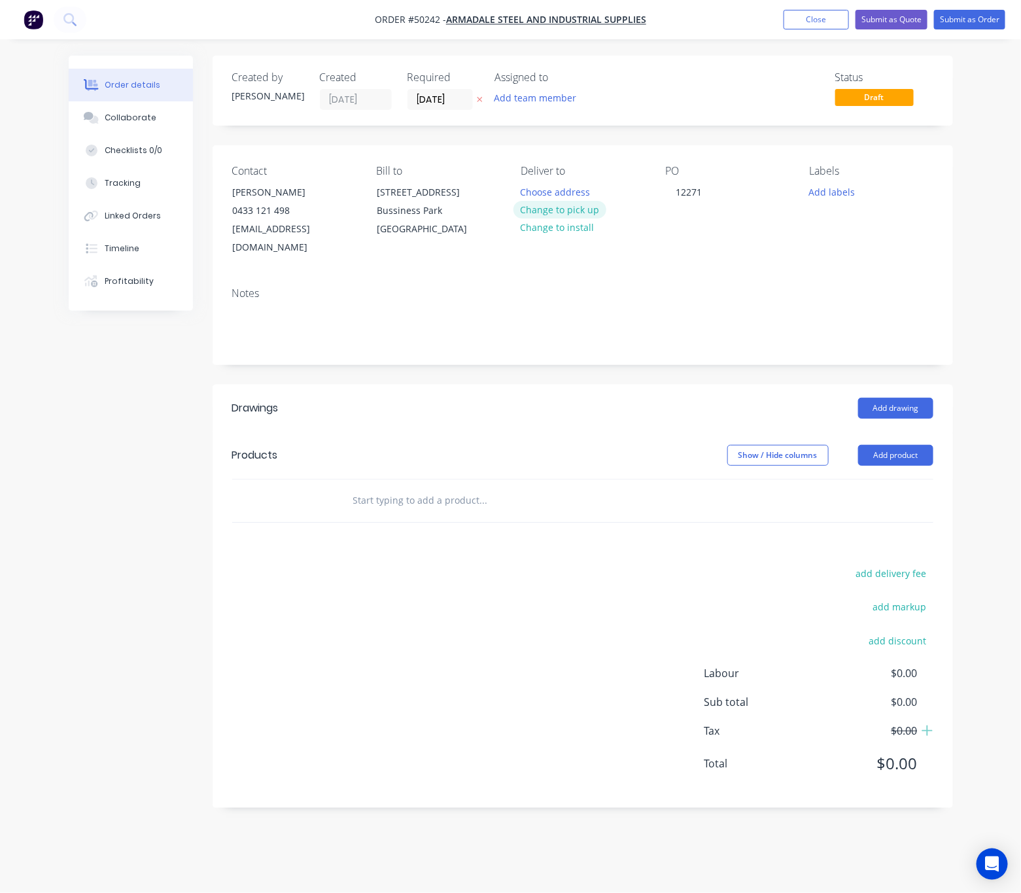
click at [570, 205] on button "Change to pick up" at bounding box center [559, 210] width 93 height 18
click at [885, 445] on button "Add product" at bounding box center [895, 455] width 75 height 21
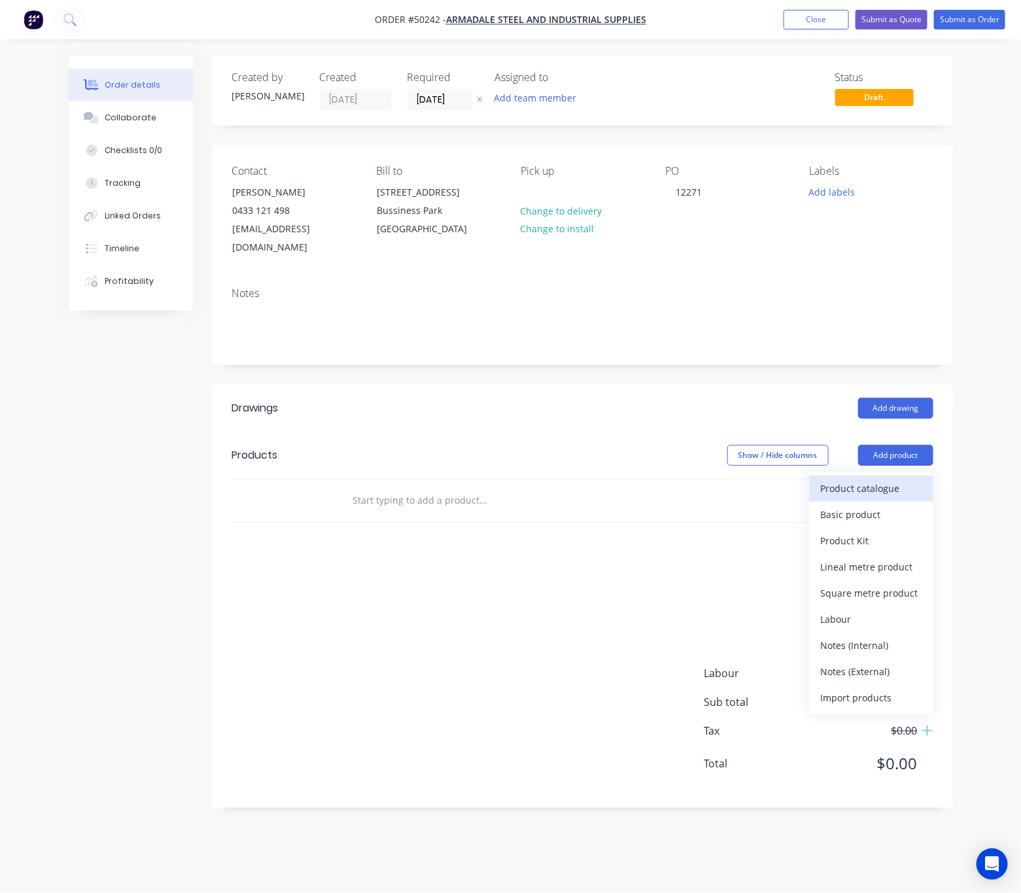
click at [850, 479] on div "Product catalogue" at bounding box center [871, 488] width 101 height 19
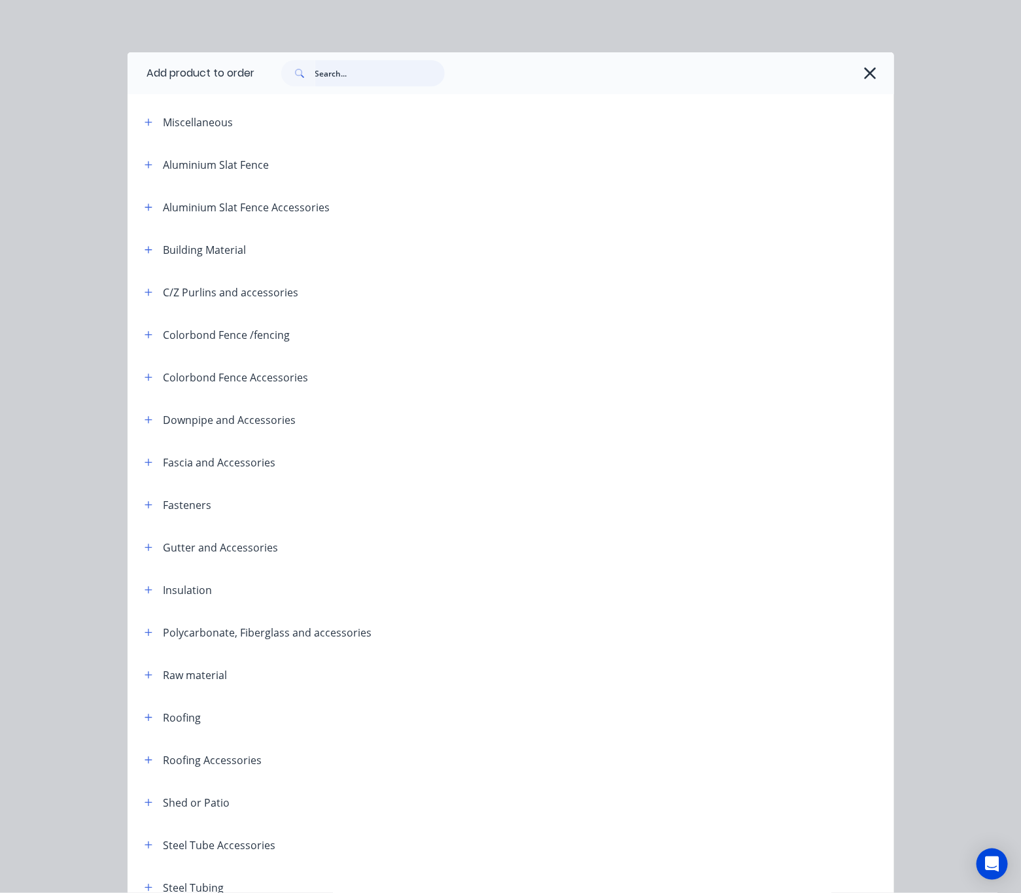
click at [324, 73] on input "text" at bounding box center [380, 73] width 130 height 26
type input "roof"
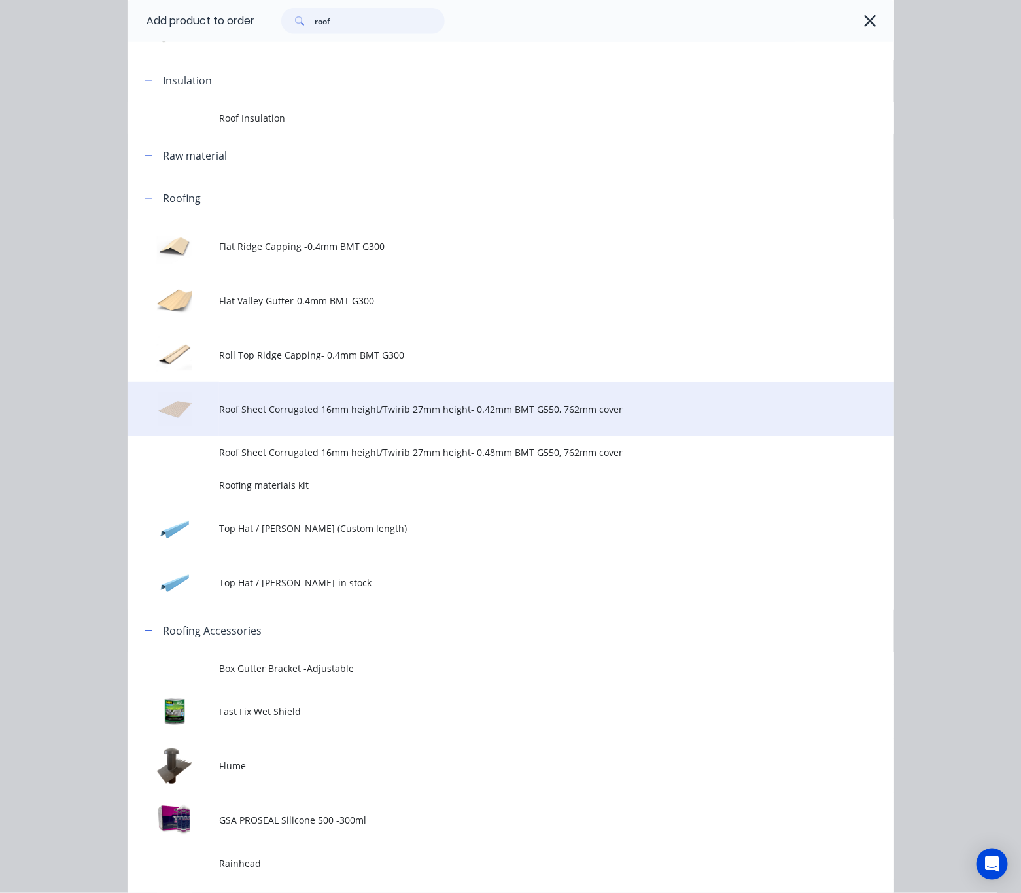
scroll to position [392, 0]
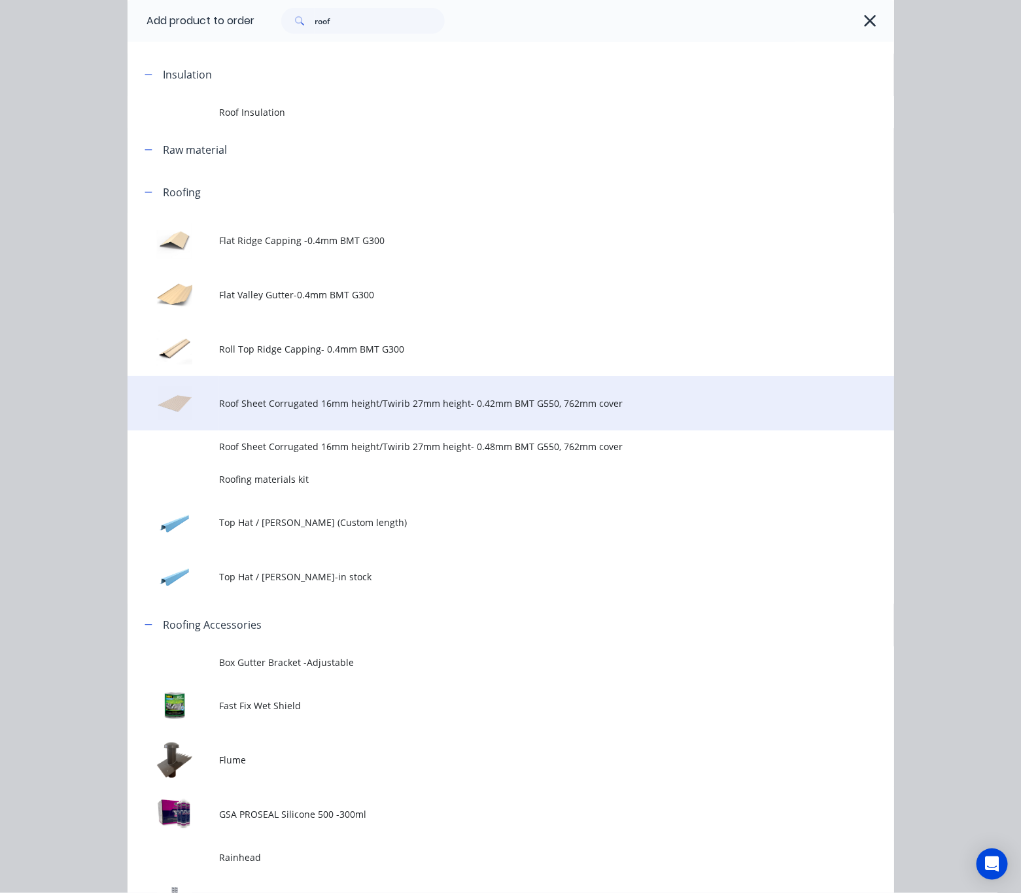
click at [351, 406] on span "Roof Sheet Corrugated 16mm height/Twirib 27mm height- 0.42mm BMT G550, 762mm co…" at bounding box center [489, 403] width 540 height 14
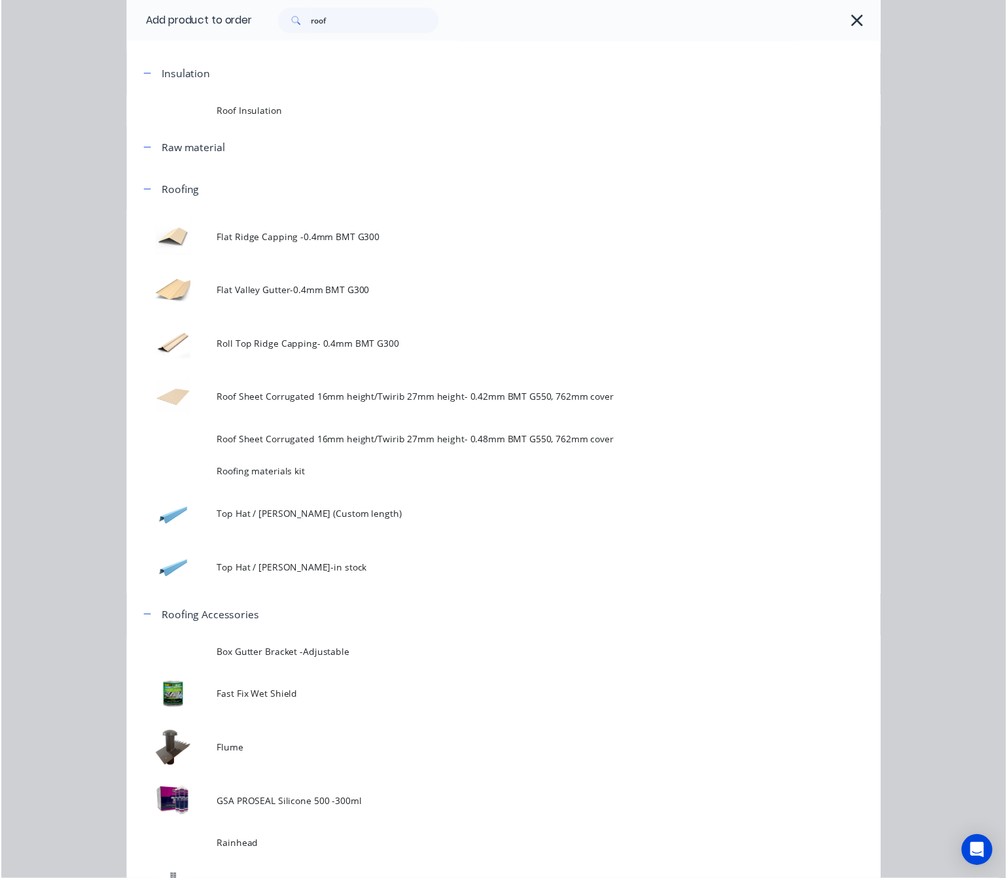
scroll to position [0, 0]
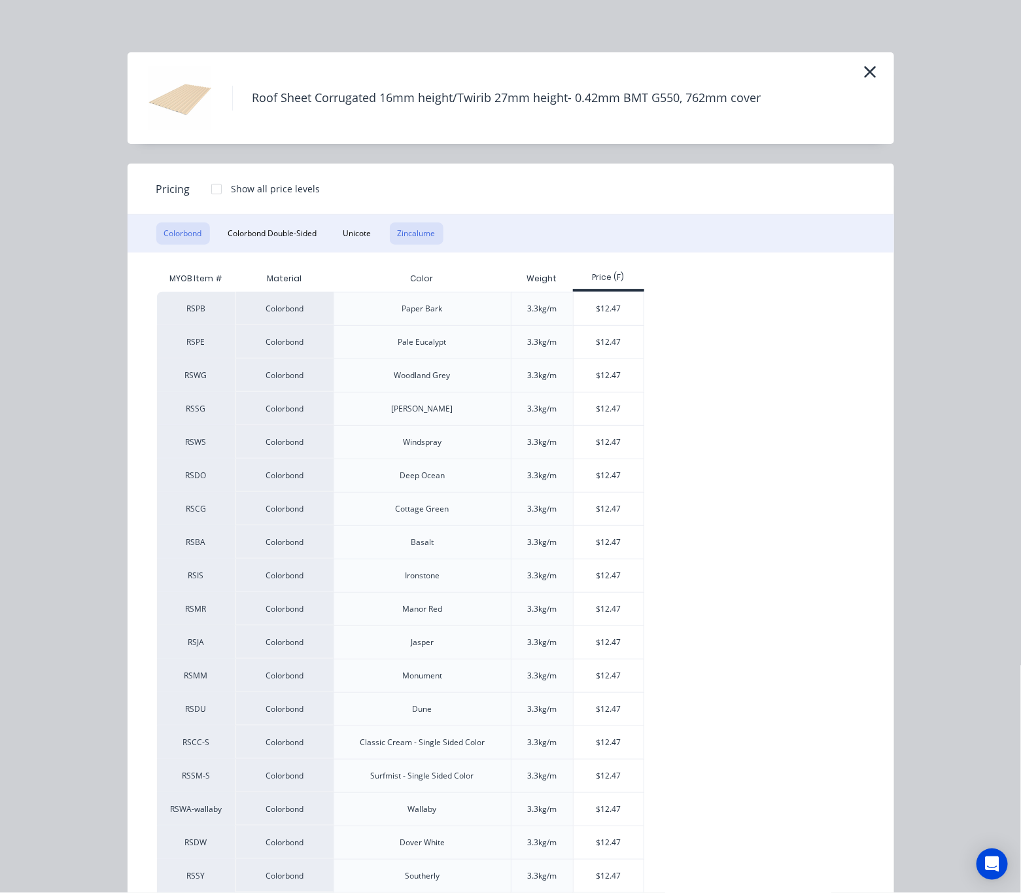
click at [422, 232] on button "Zincalume" at bounding box center [417, 233] width 54 height 22
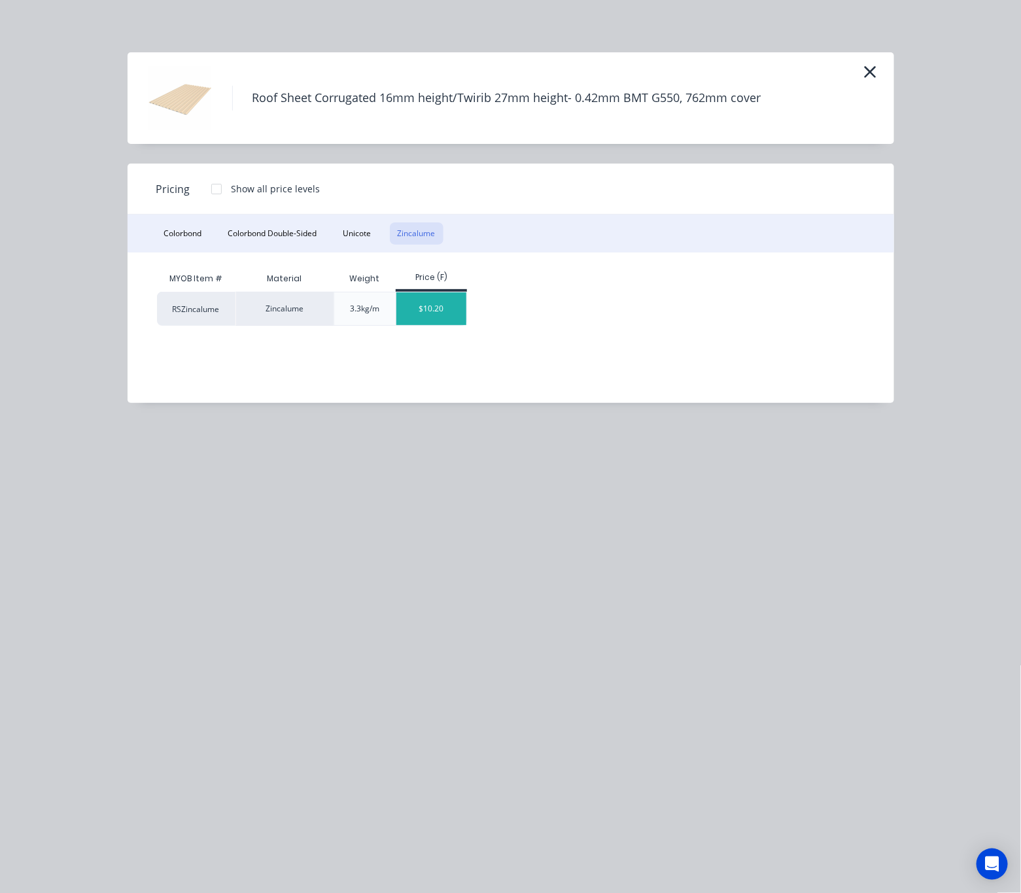
click at [421, 312] on div "$10.20" at bounding box center [431, 308] width 70 height 33
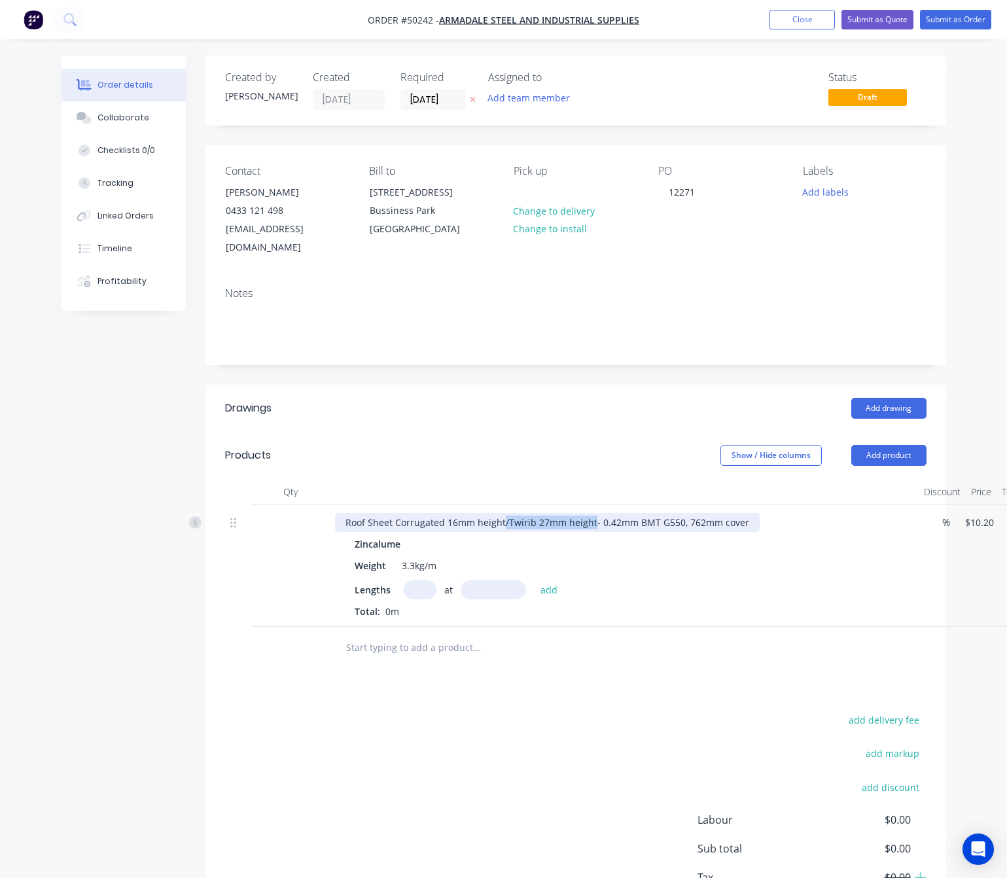
drag, startPoint x: 501, startPoint y: 505, endPoint x: 589, endPoint y: 505, distance: 87.6
click at [589, 513] on div "Roof Sheet Corrugated 16mm height/Twirib 27mm height- 0.42mm BMT G550, 762mm co…" at bounding box center [547, 522] width 425 height 19
click at [422, 580] on input "text" at bounding box center [420, 589] width 33 height 19
type input "20"
click at [496, 580] on input "text" at bounding box center [492, 589] width 65 height 19
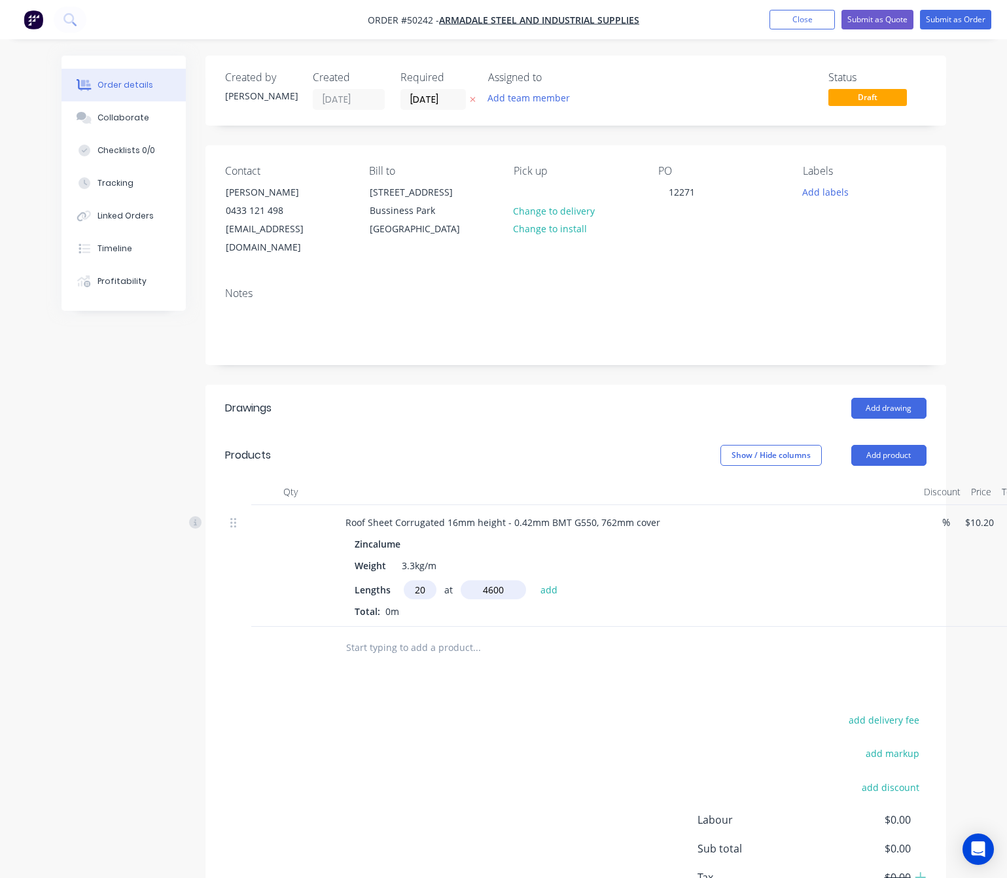
type input "4600"
click at [534, 580] on button "add" at bounding box center [549, 589] width 31 height 18
type input "$938.40"
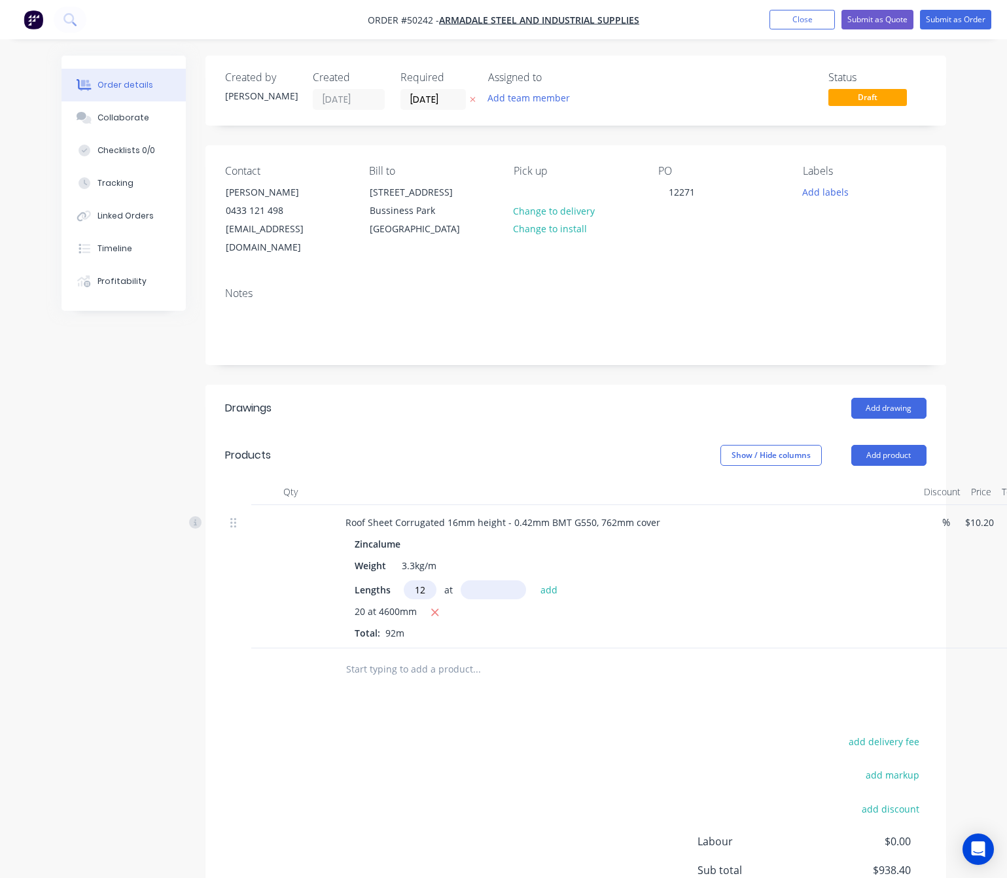
type input "12"
click at [496, 580] on input "text" at bounding box center [492, 589] width 65 height 19
type input "2500"
click at [534, 580] on button "add" at bounding box center [549, 589] width 31 height 18
type input "$1,244.40"
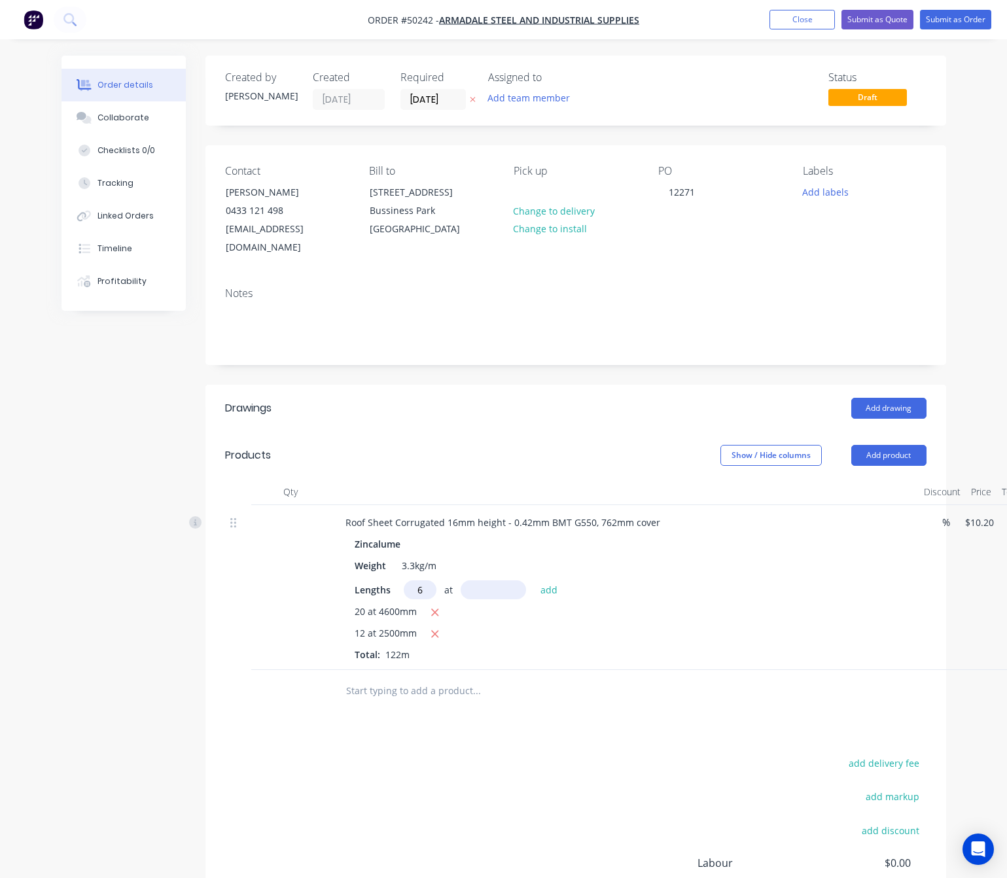
type input "6"
drag, startPoint x: 500, startPoint y: 574, endPoint x: 499, endPoint y: 602, distance: 28.8
click at [500, 599] on div "Lengths 6 at add 20 at 4600mm 12 at 2500mm Total: 122m" at bounding box center [624, 620] width 539 height 81
type input "5000"
click at [534, 580] on button "add" at bounding box center [549, 589] width 31 height 18
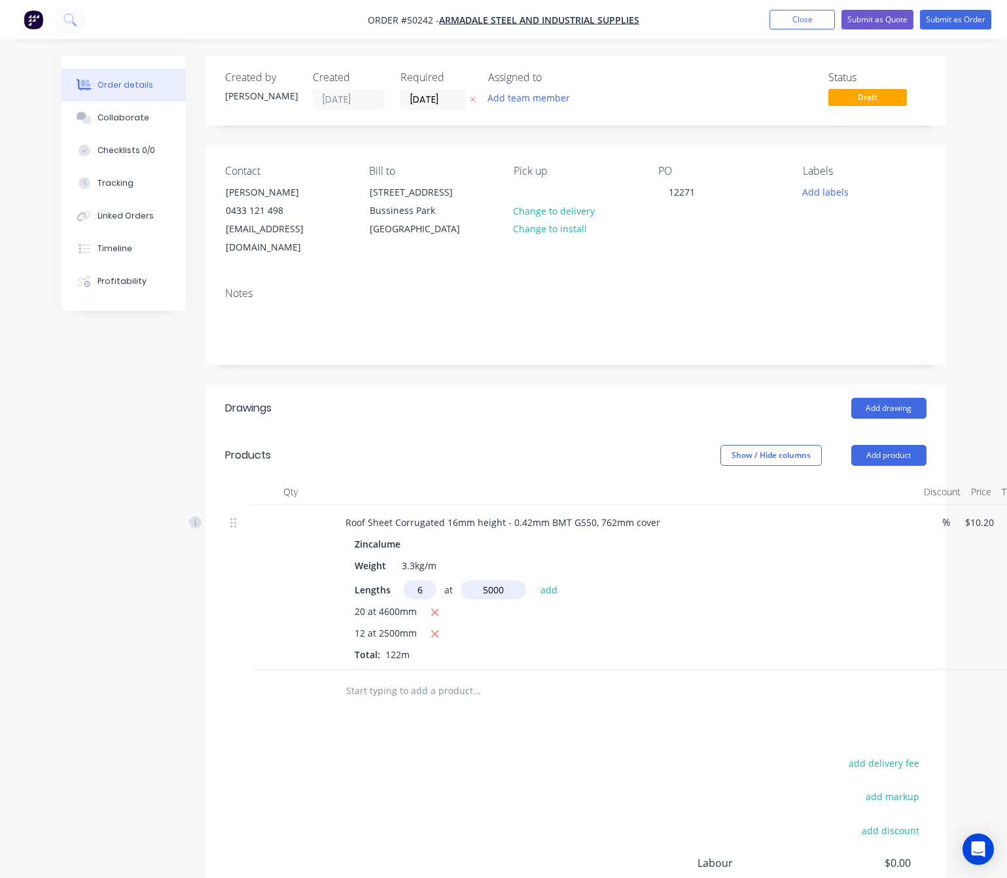
type input "$1,550.40"
click at [446, 101] on input "[DATE]" at bounding box center [433, 100] width 64 height 20
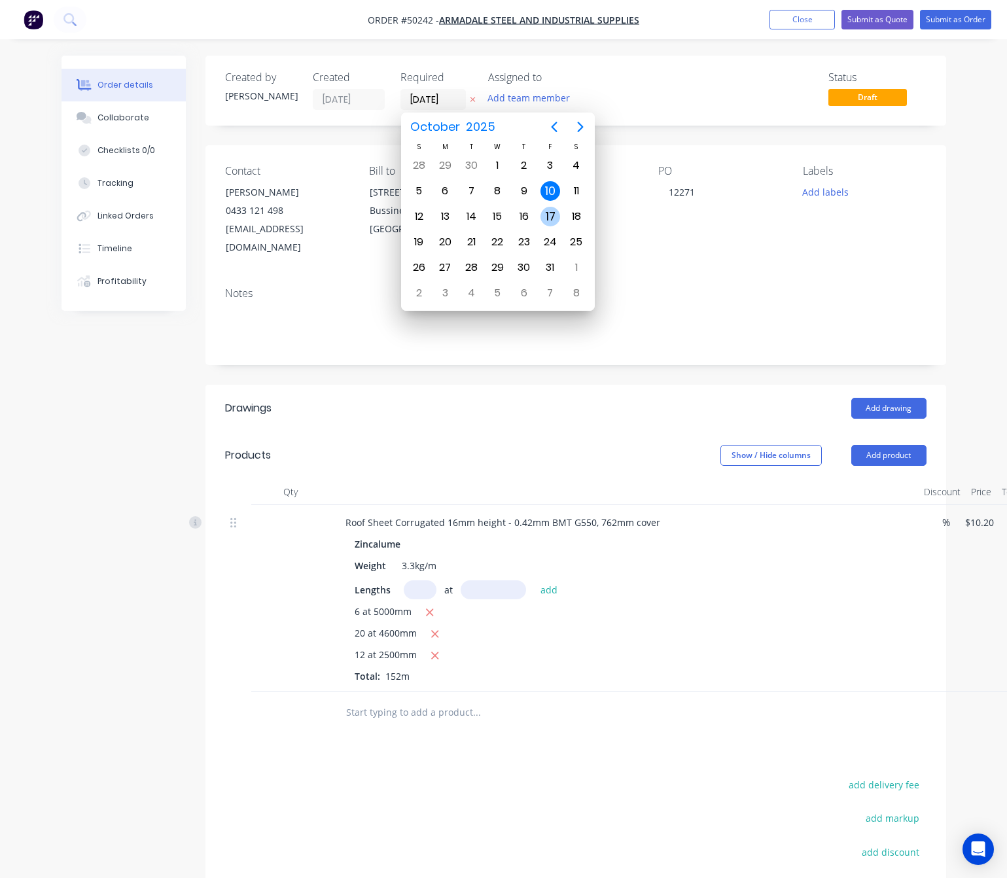
click at [547, 211] on div "17" at bounding box center [550, 217] width 20 height 20
type input "[DATE]"
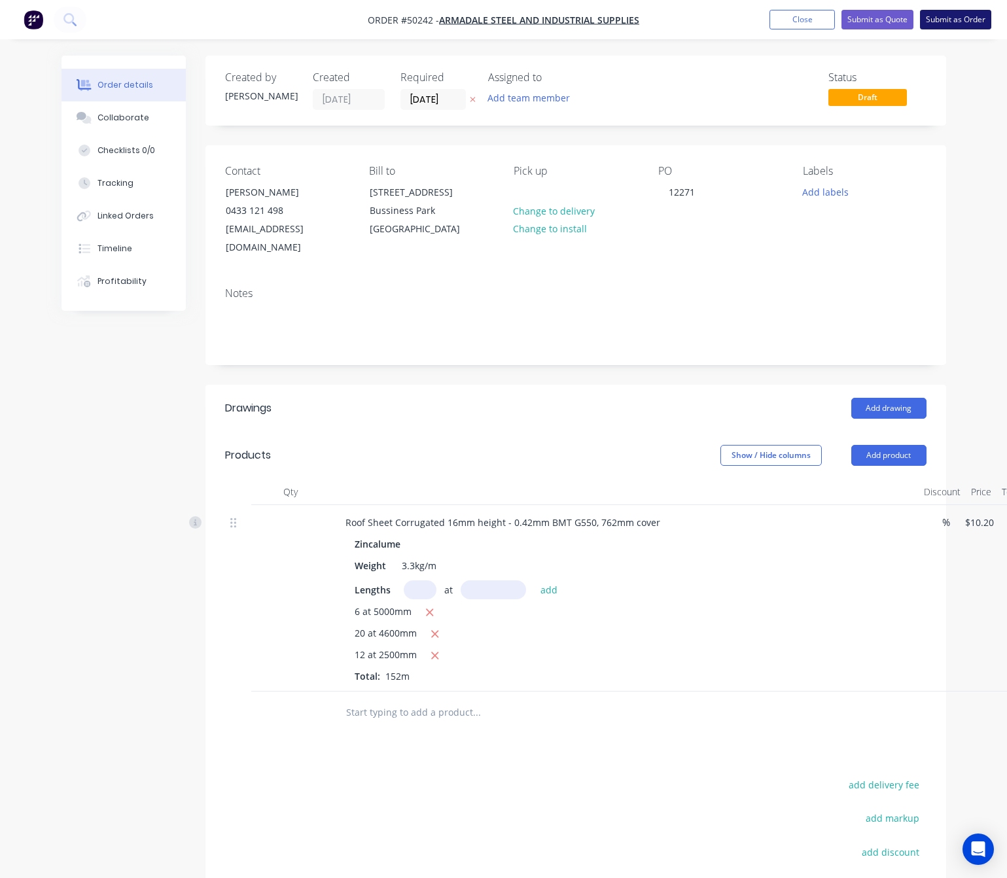
click at [940, 26] on button "Submit as Order" at bounding box center [955, 20] width 71 height 20
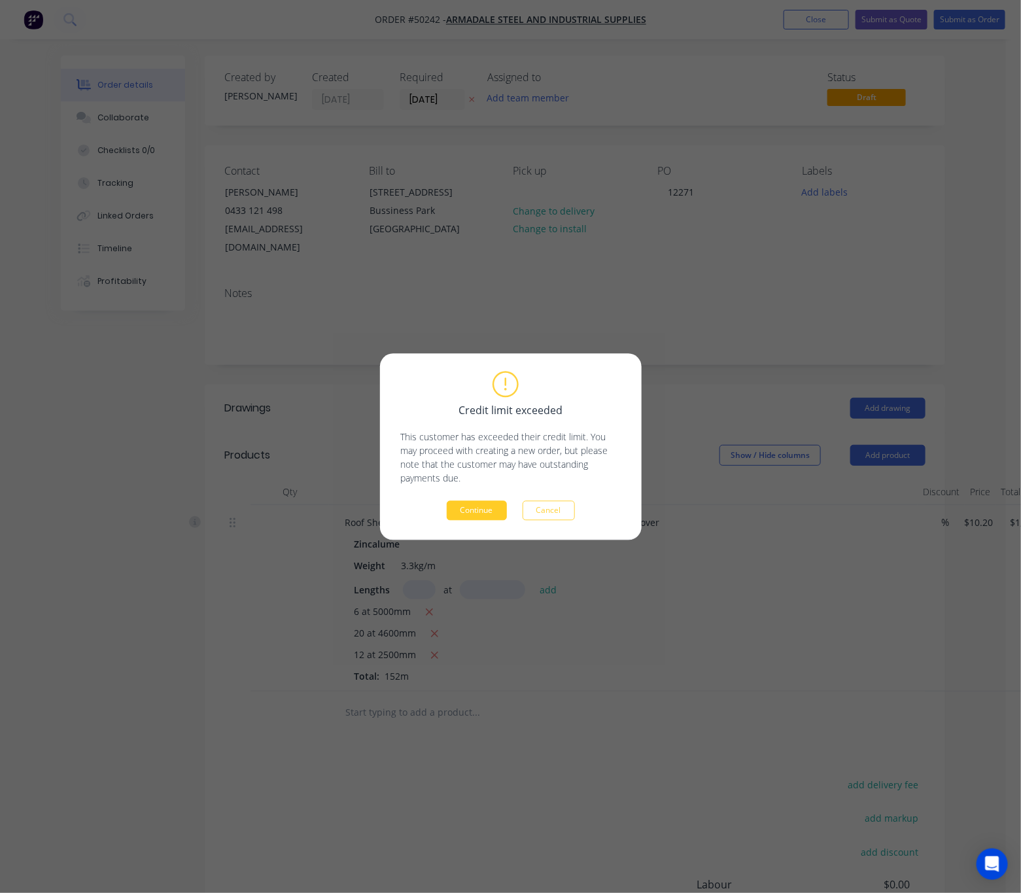
click at [493, 505] on button "Continue" at bounding box center [477, 510] width 60 height 20
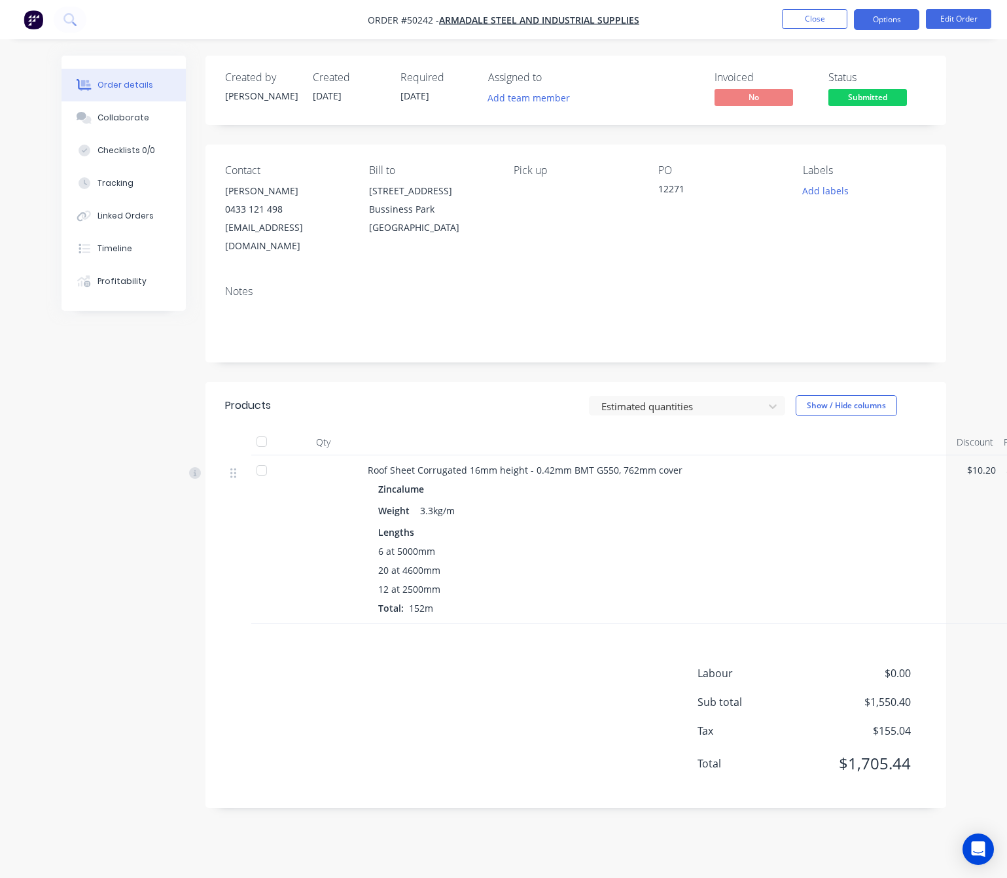
click at [892, 18] on button "Options" at bounding box center [886, 19] width 65 height 21
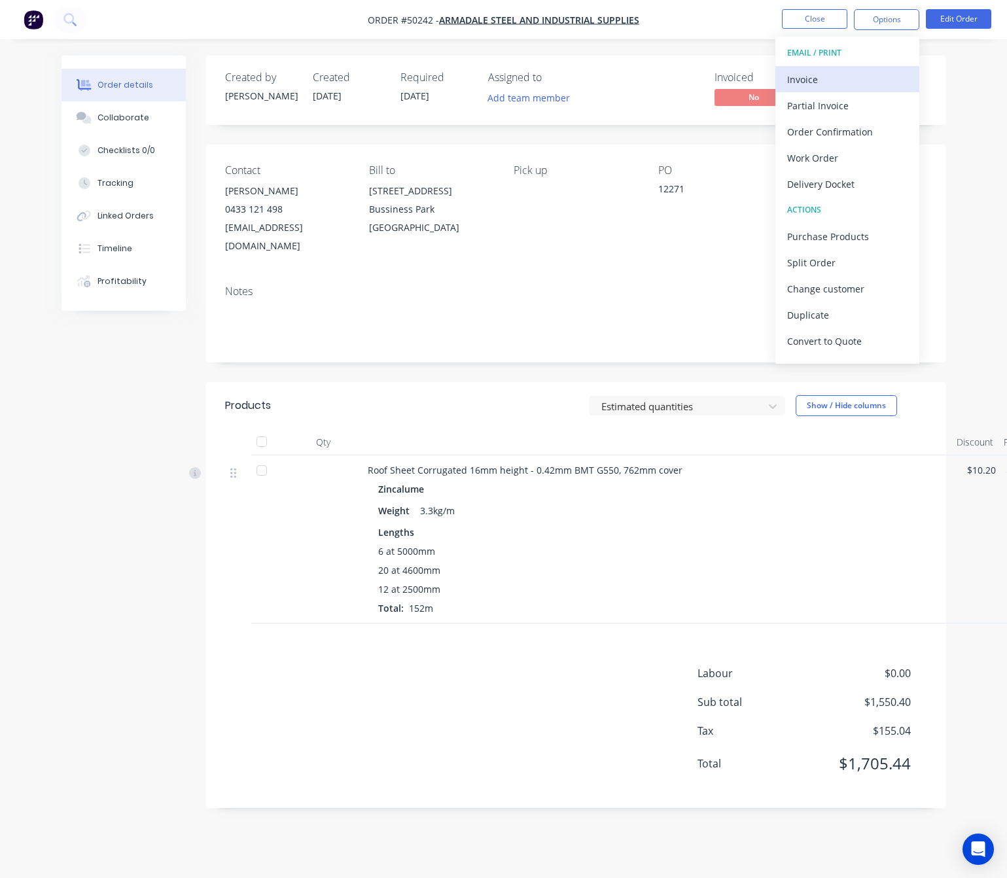
click at [830, 73] on div "Invoice" at bounding box center [847, 79] width 120 height 19
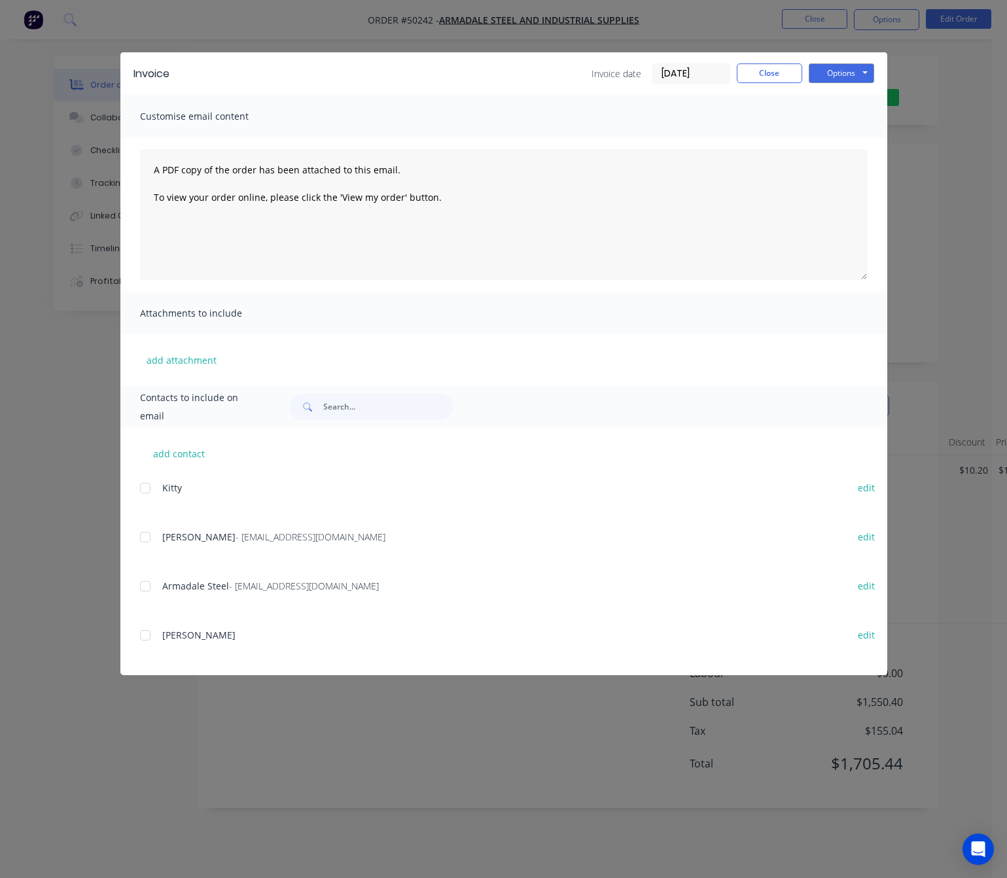
click at [147, 540] on div at bounding box center [145, 537] width 26 height 26
click at [838, 73] on button "Options" at bounding box center [840, 73] width 65 height 20
click at [848, 139] on button "Email" at bounding box center [850, 140] width 84 height 22
click at [946, 161] on div "Invoice Invoice date [DATE] Close Options Preview Print Email Customise email c…" at bounding box center [503, 439] width 1007 height 878
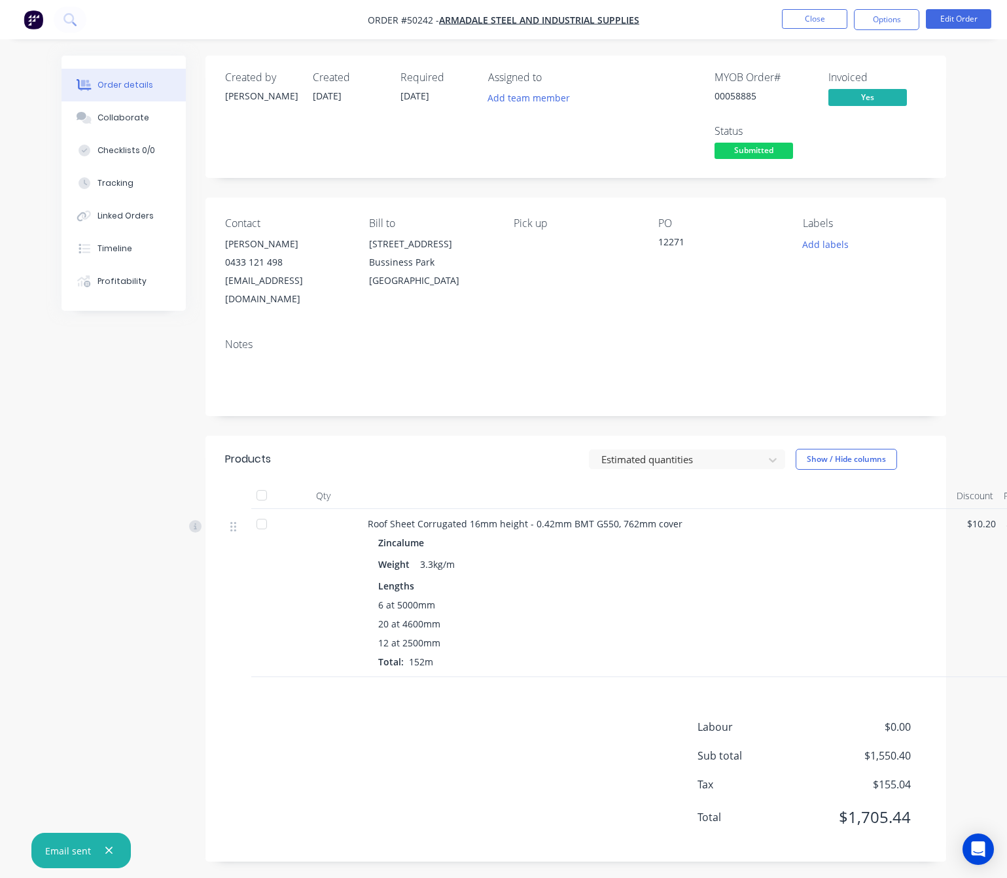
click at [757, 154] on span "Submitted" at bounding box center [753, 151] width 78 height 16
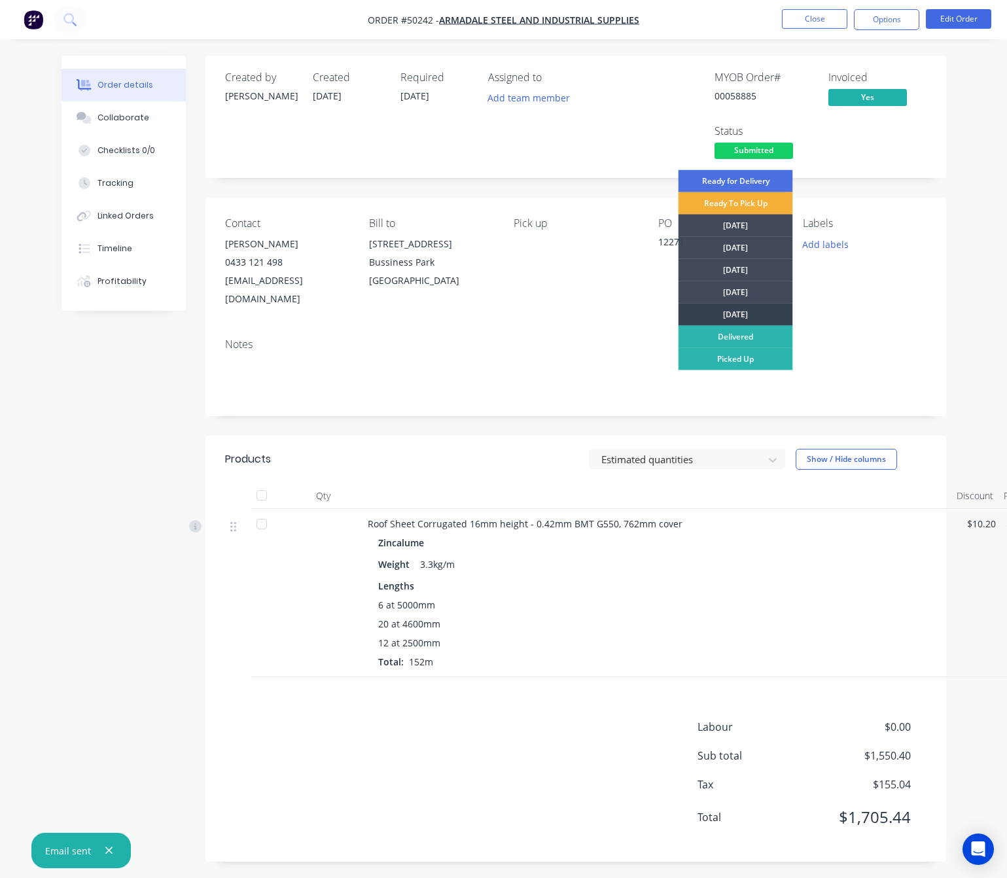
click at [761, 316] on div "Friday" at bounding box center [735, 314] width 114 height 22
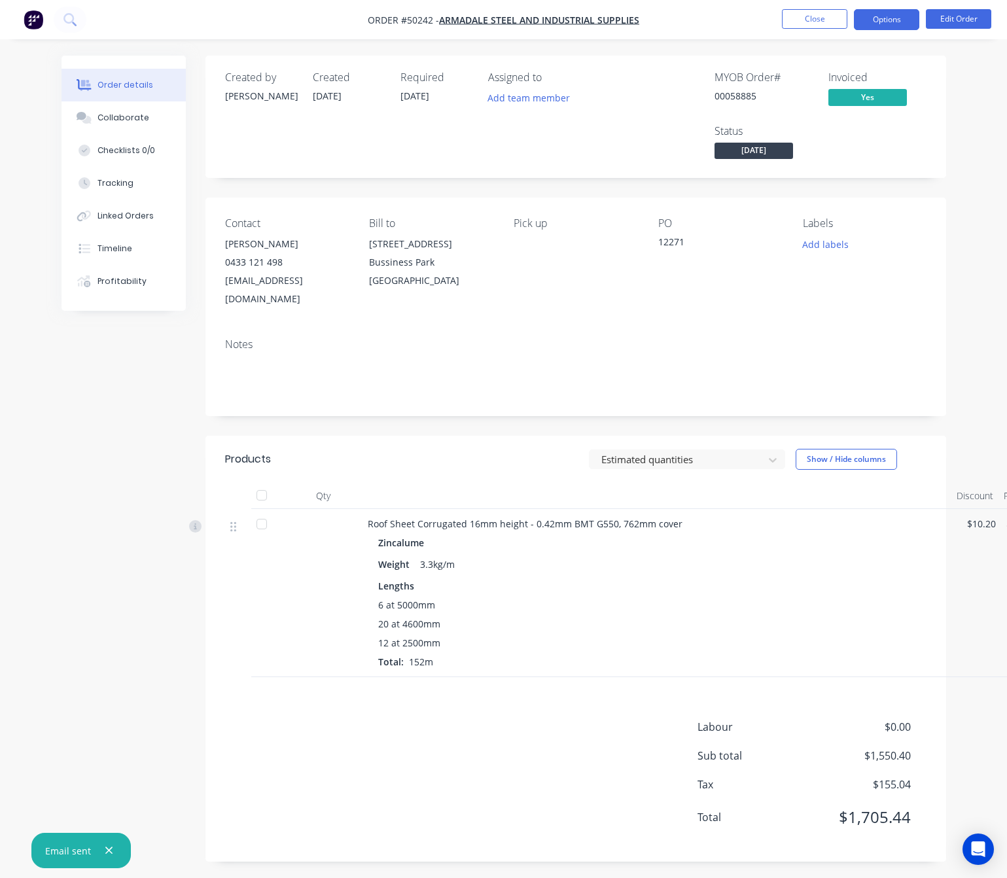
click at [881, 9] on button "Options" at bounding box center [886, 19] width 65 height 21
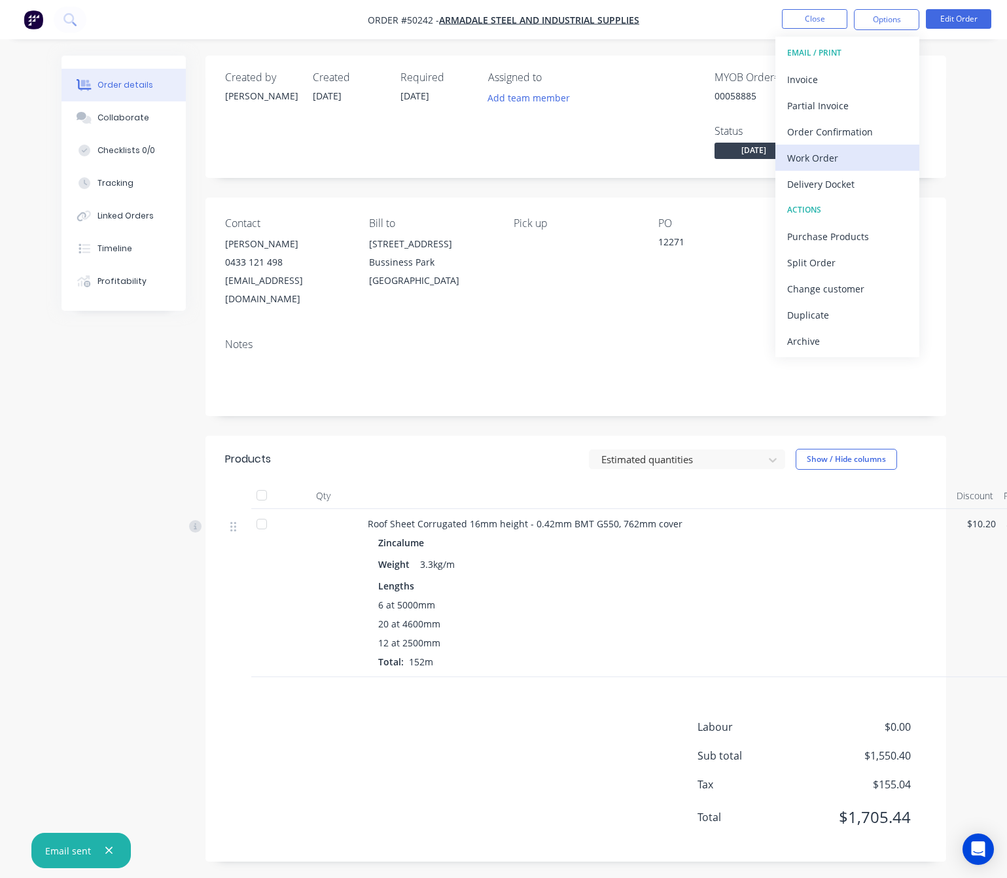
click at [850, 155] on div "Work Order" at bounding box center [847, 157] width 120 height 19
click at [848, 161] on div "Custom" at bounding box center [847, 157] width 120 height 19
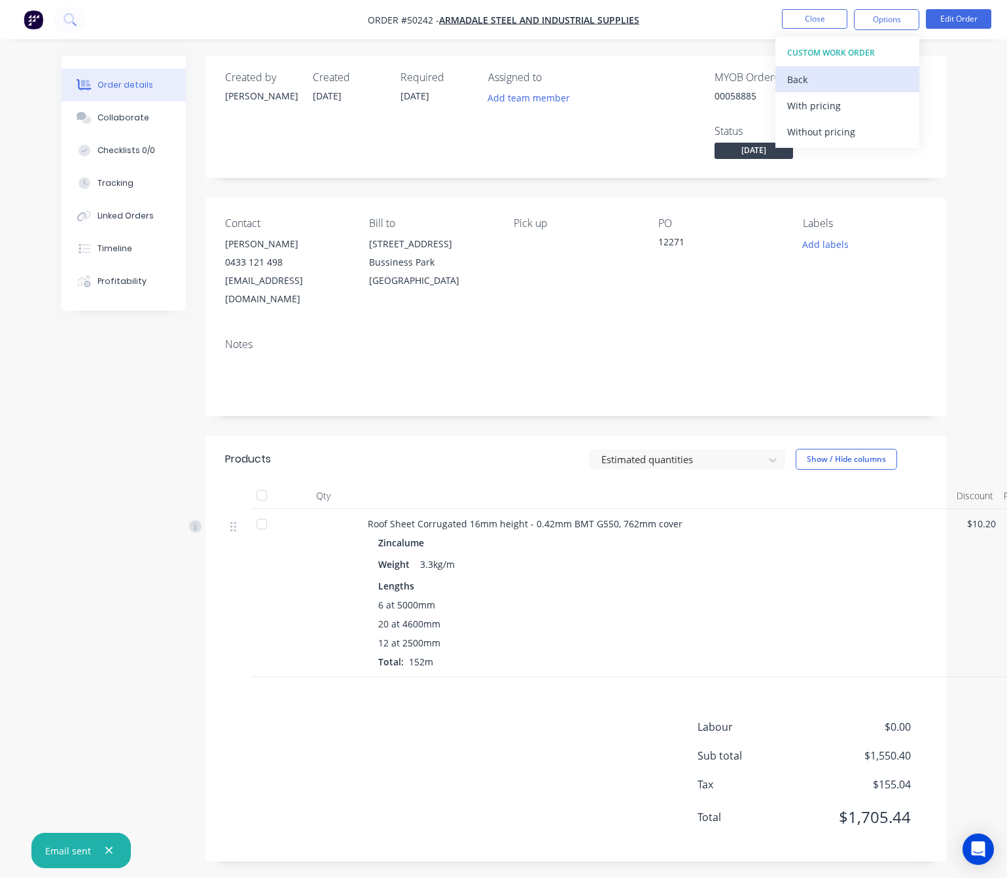
click at [886, 77] on div "Back" at bounding box center [847, 79] width 120 height 19
click at [889, 133] on div "Without pricing" at bounding box center [847, 131] width 120 height 19
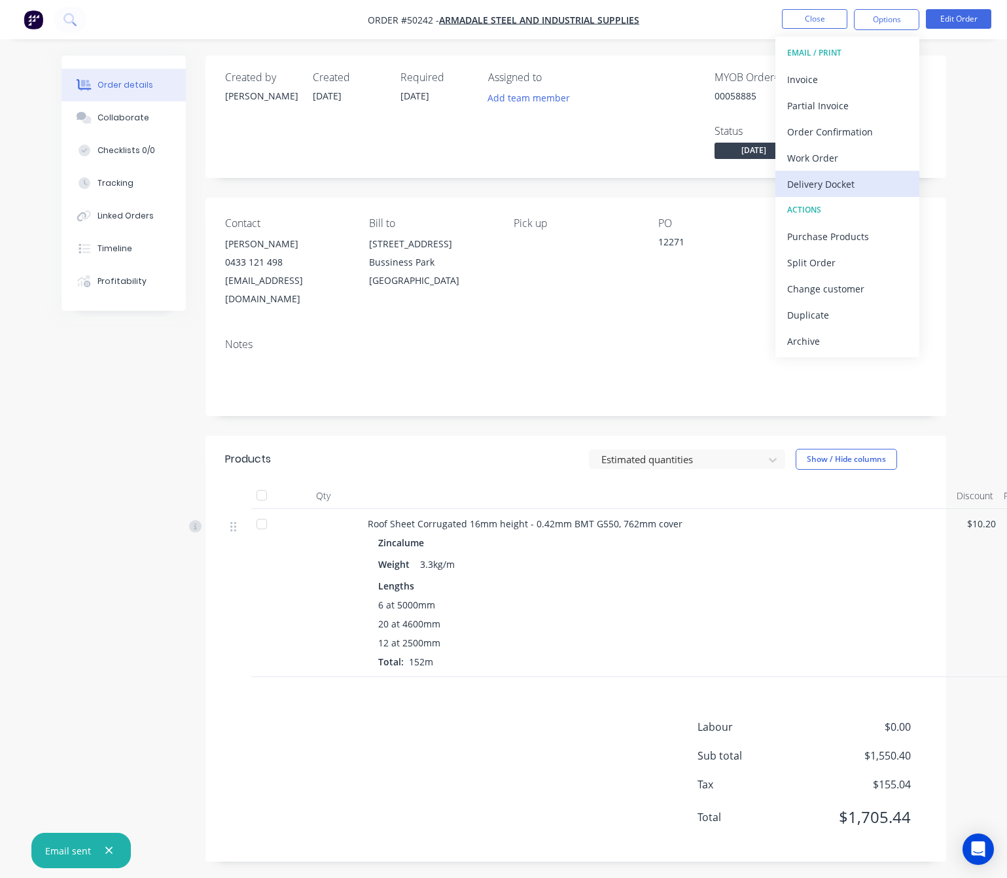
click at [905, 183] on div "Delivery Docket" at bounding box center [847, 184] width 120 height 19
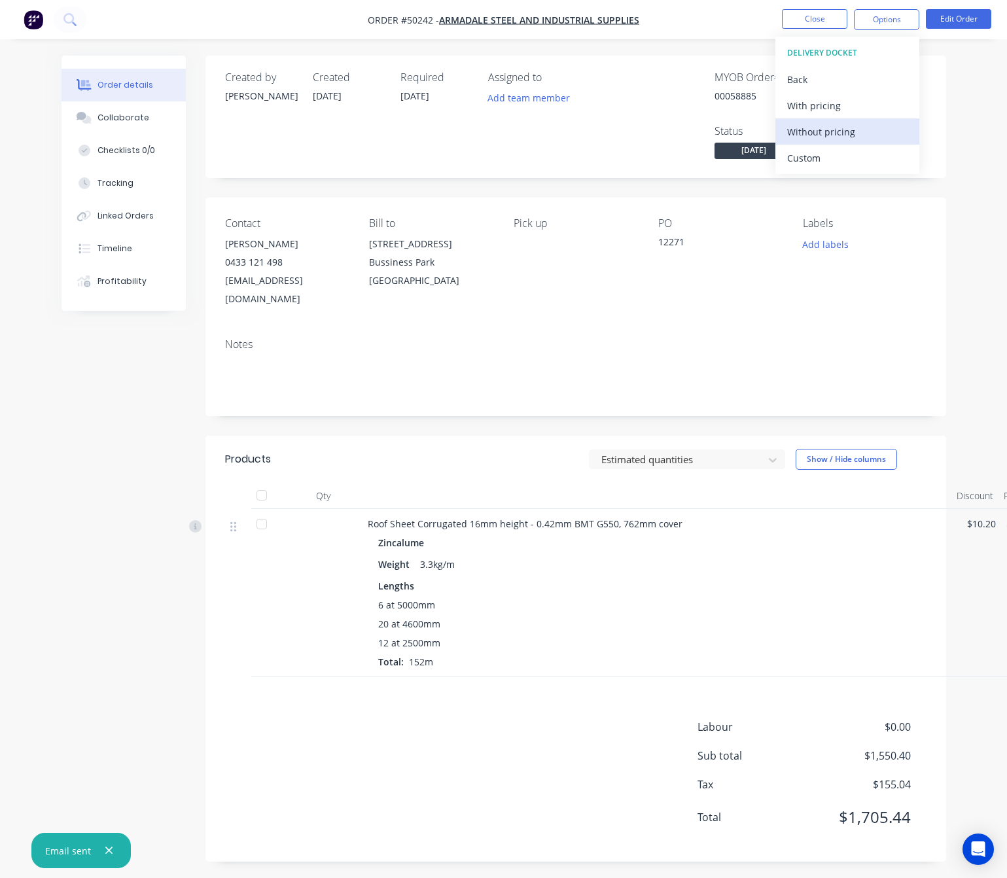
click at [875, 133] on div "Without pricing" at bounding box center [847, 131] width 120 height 19
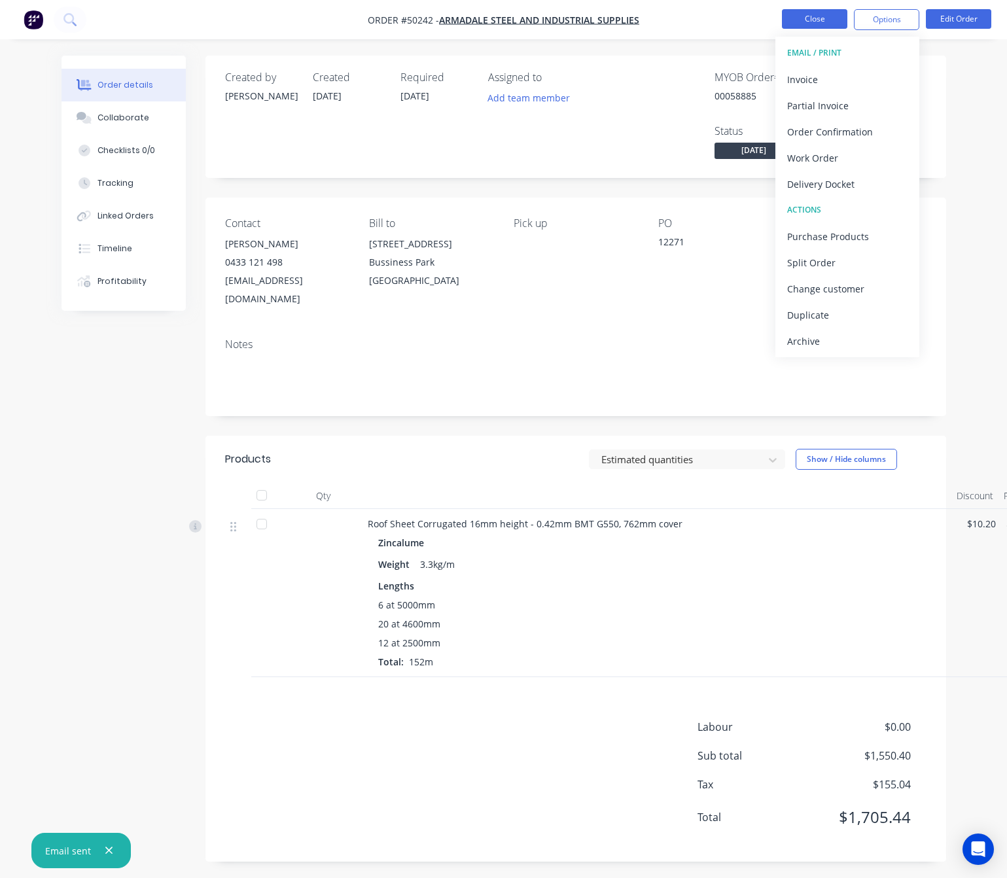
click at [803, 14] on button "Close" at bounding box center [814, 19] width 65 height 20
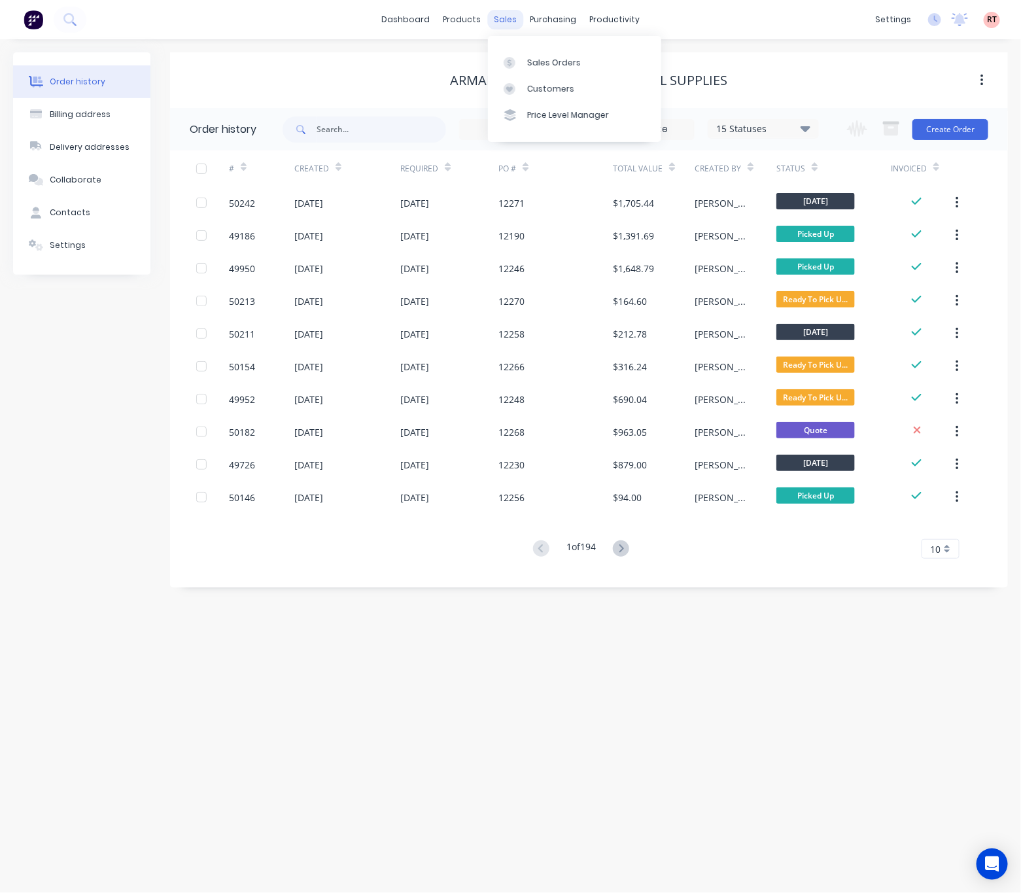
click at [502, 14] on div "sales" at bounding box center [505, 20] width 36 height 20
click at [548, 63] on div "Sales Orders" at bounding box center [554, 63] width 54 height 12
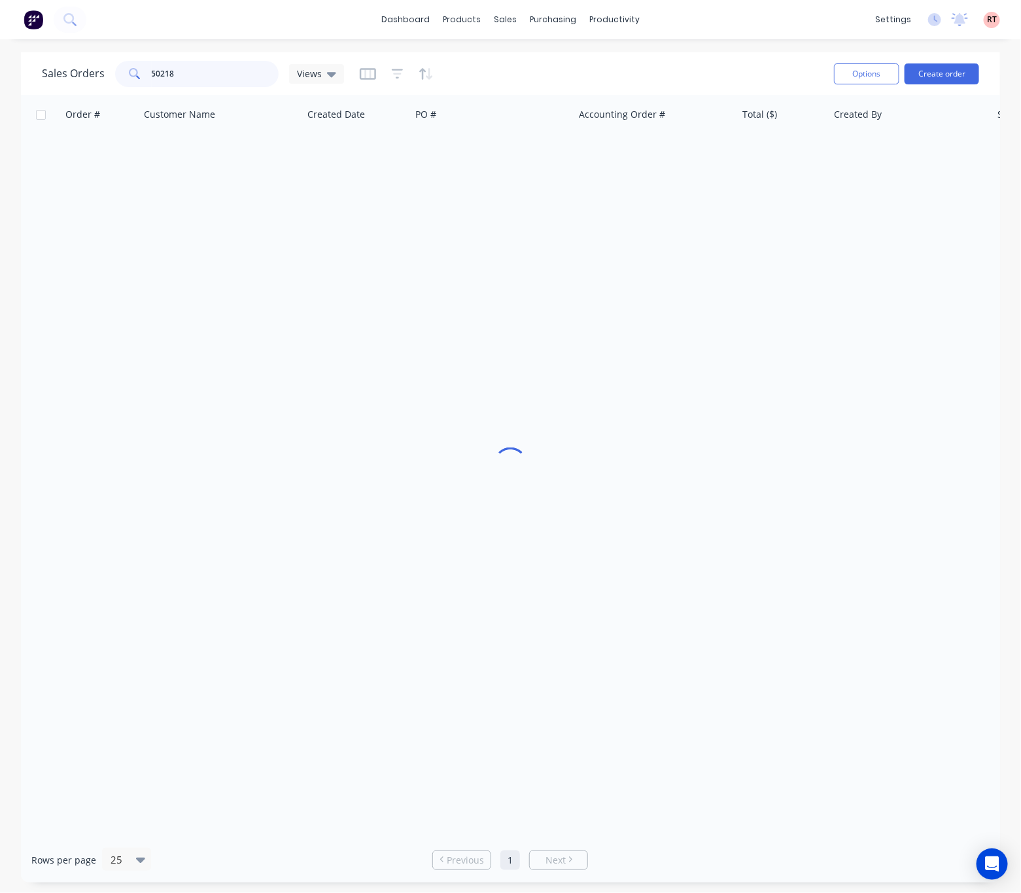
drag, startPoint x: 218, startPoint y: 69, endPoint x: 35, endPoint y: 79, distance: 183.4
click at [38, 80] on div "Sales Orders 50218 Views Options Create order" at bounding box center [510, 73] width 979 height 43
type input "50141"
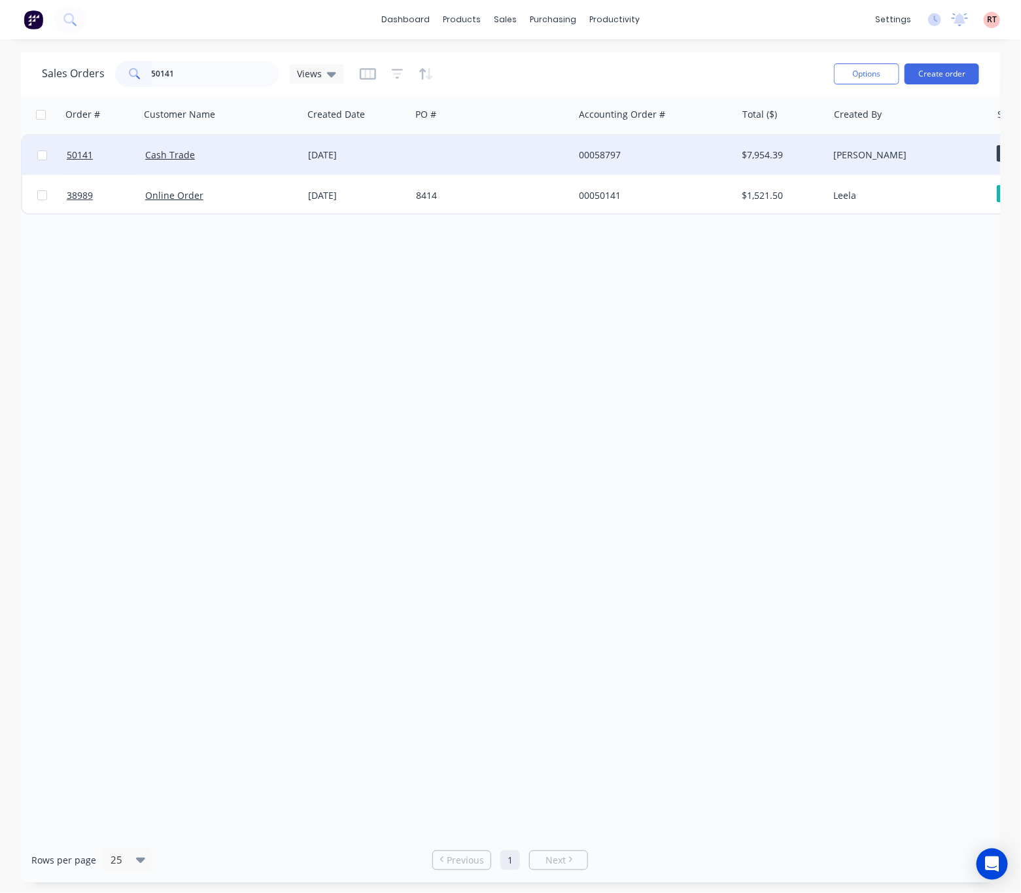
click at [434, 171] on div at bounding box center [492, 154] width 163 height 39
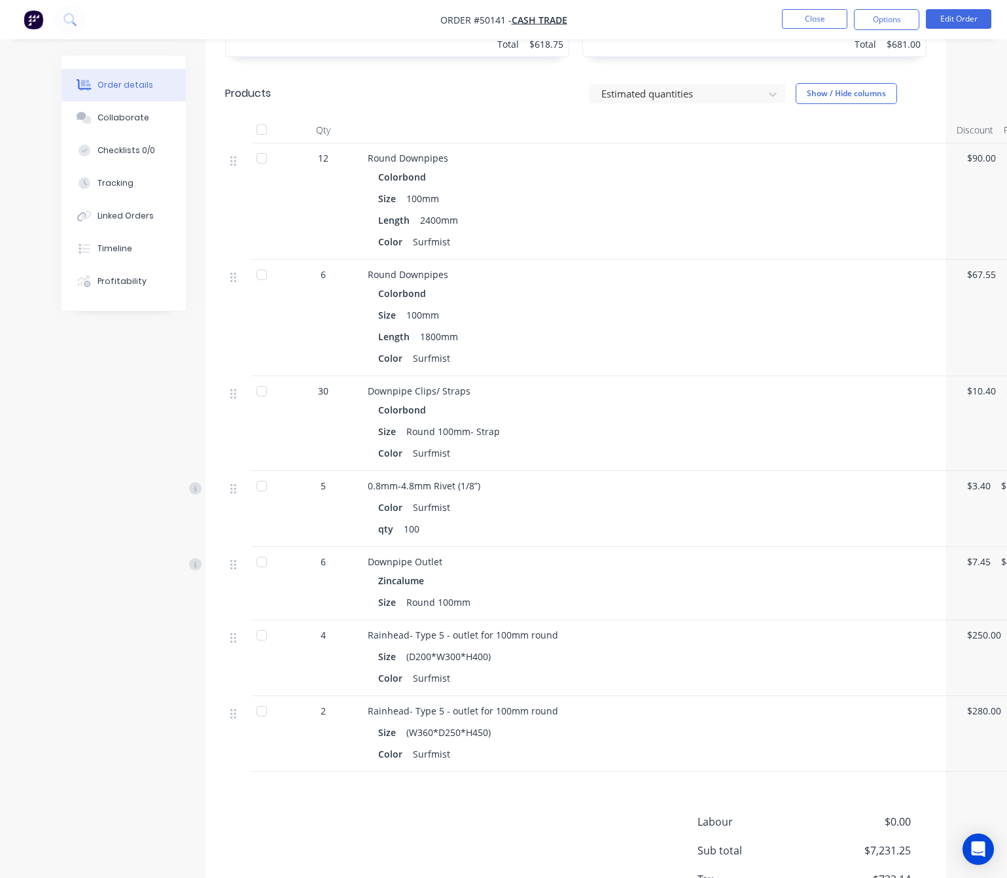
scroll to position [1423, 0]
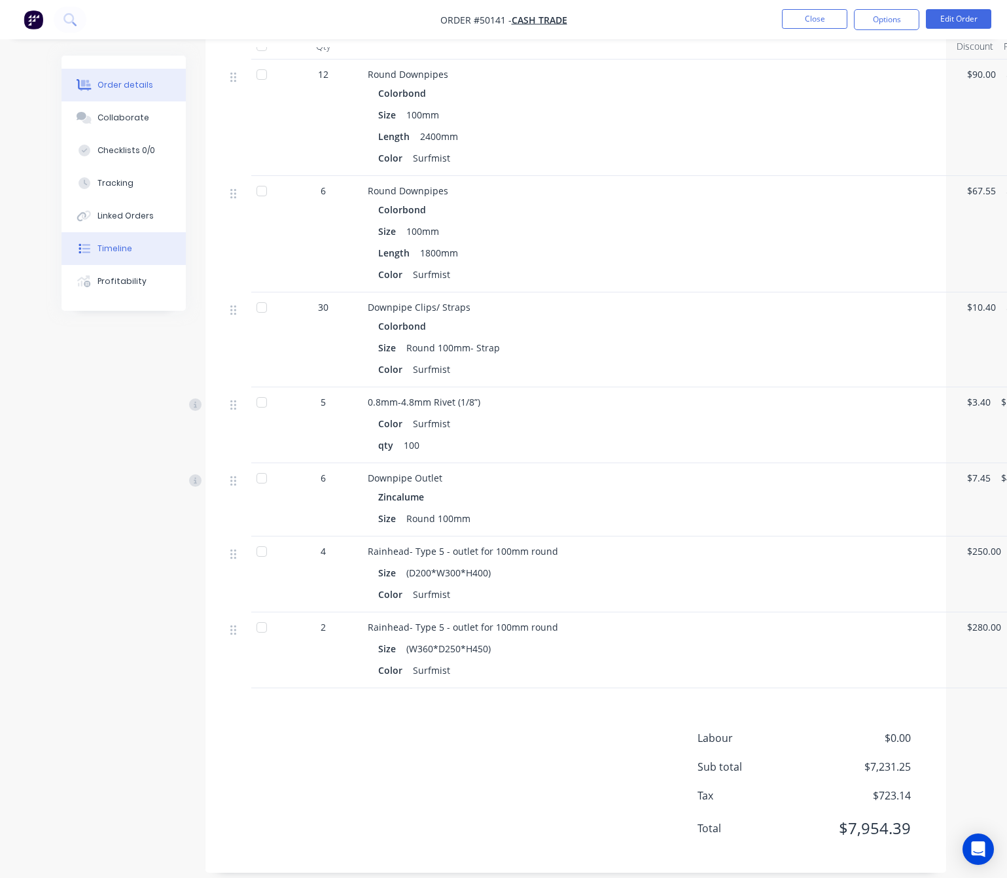
click at [120, 248] on div "Timeline" at bounding box center [114, 249] width 35 height 12
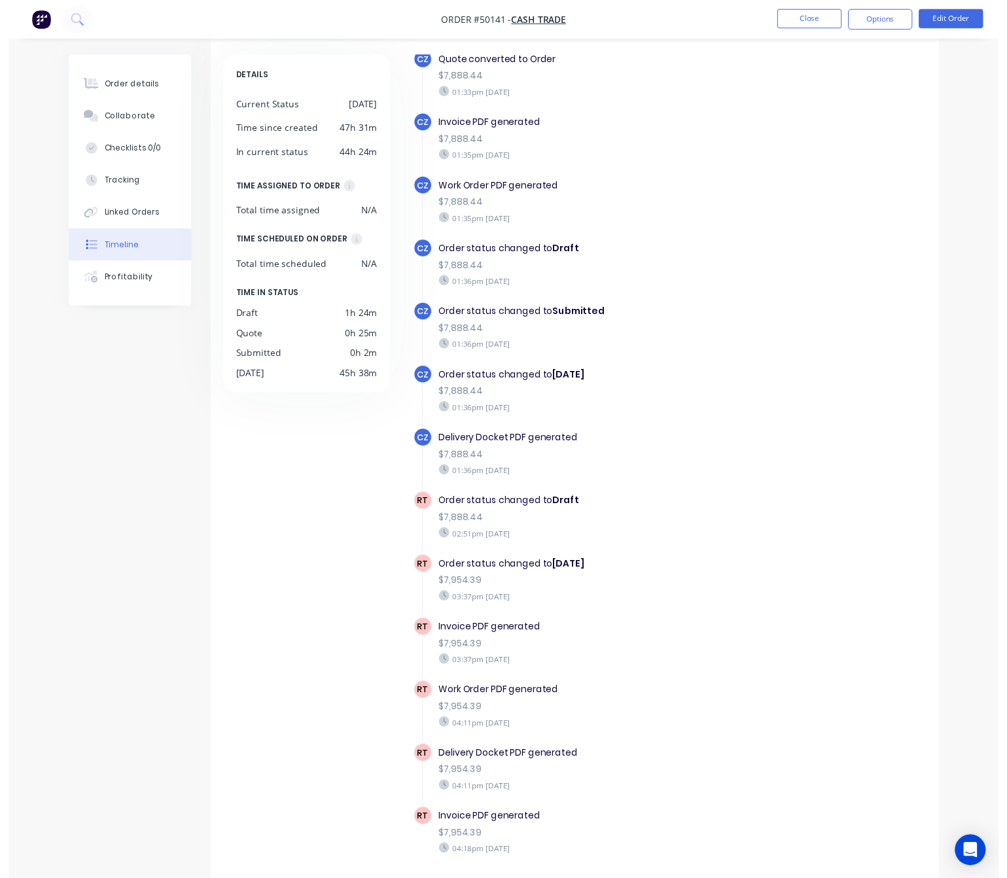
scroll to position [86, 0]
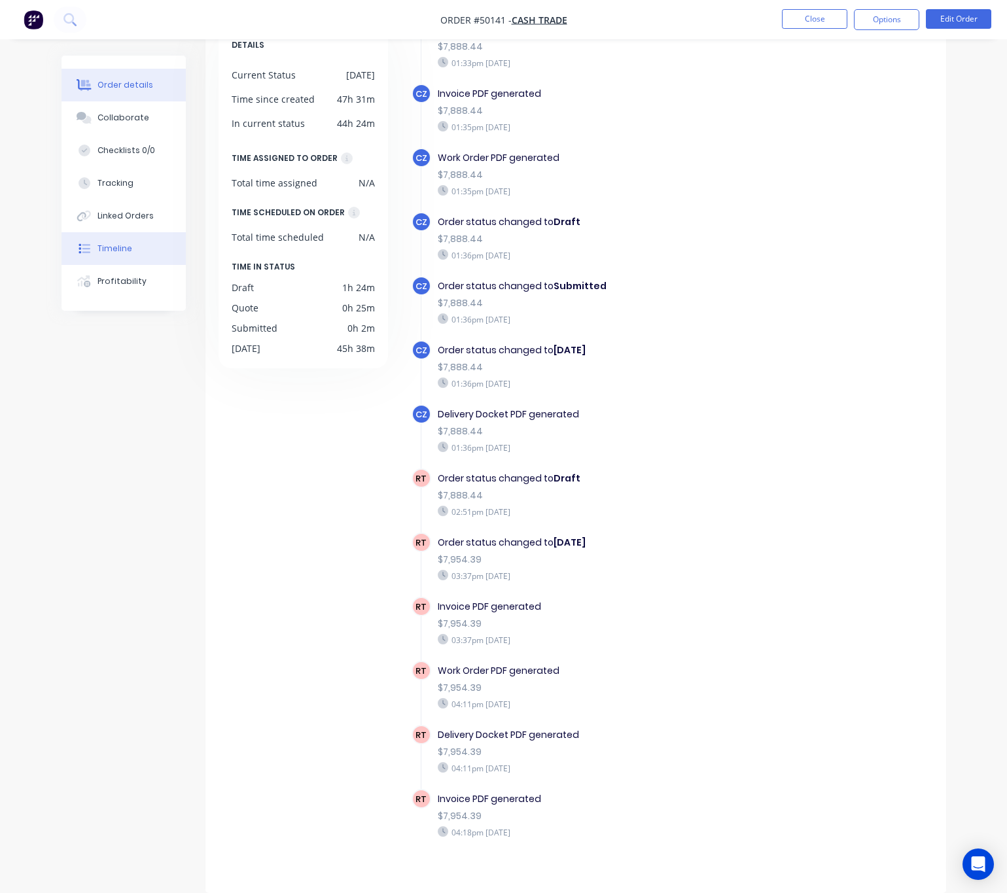
click at [143, 94] on button "Order details" at bounding box center [123, 85] width 124 height 33
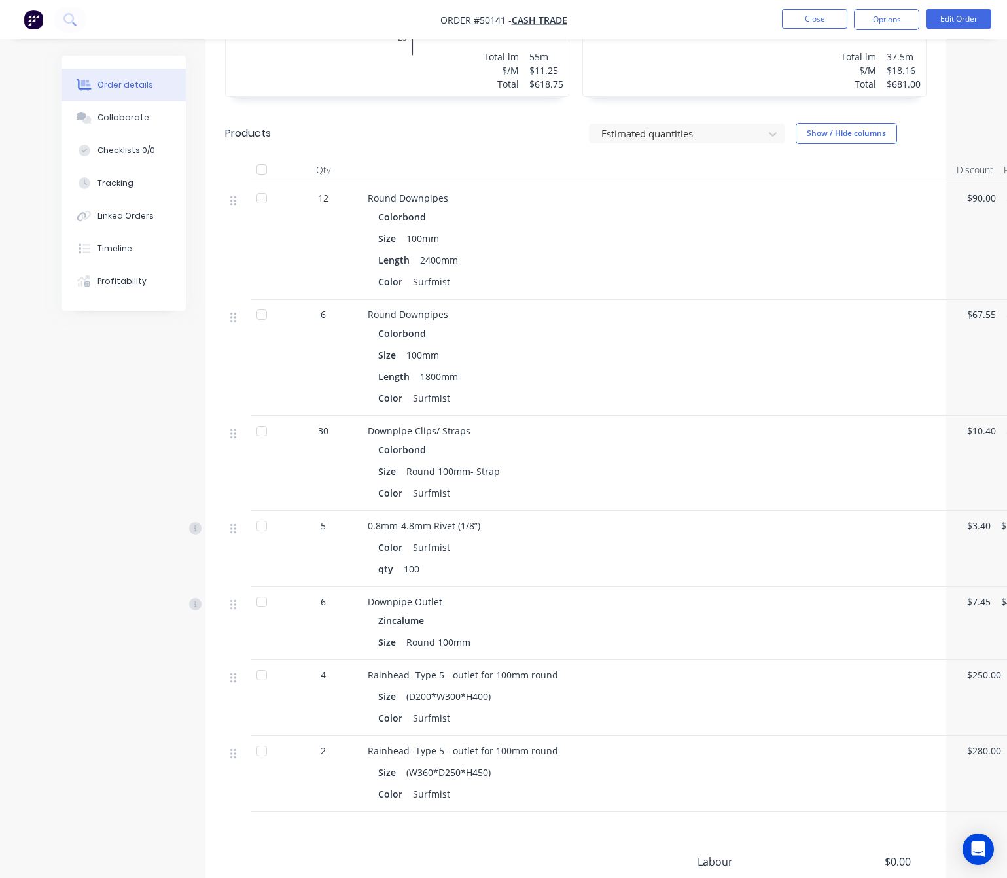
scroll to position [1423, 0]
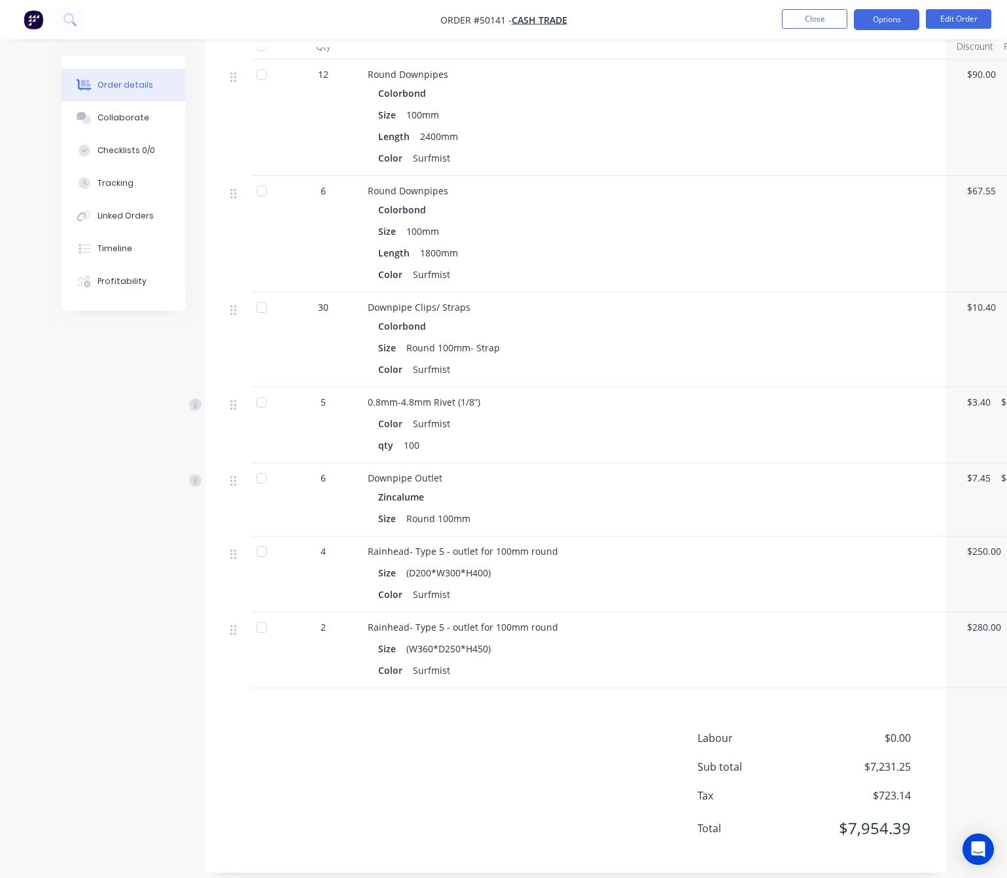
click at [879, 16] on button "Options" at bounding box center [886, 19] width 65 height 21
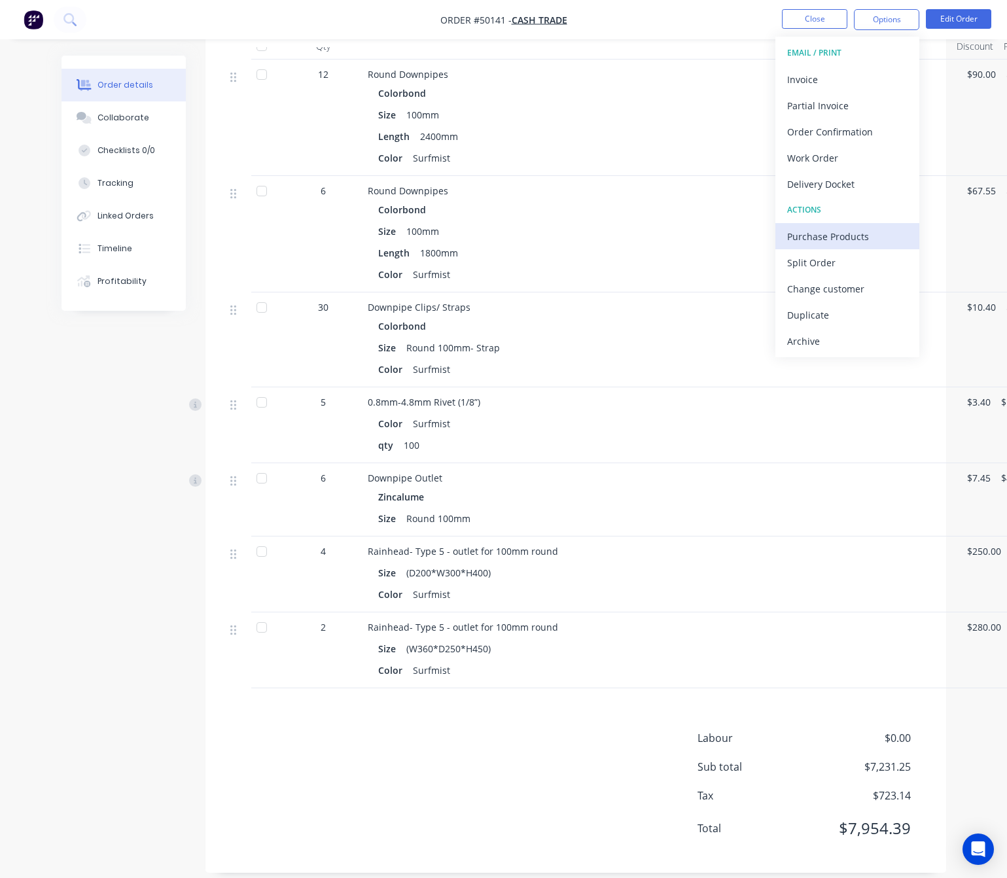
click at [865, 235] on div "Purchase Products" at bounding box center [847, 236] width 120 height 19
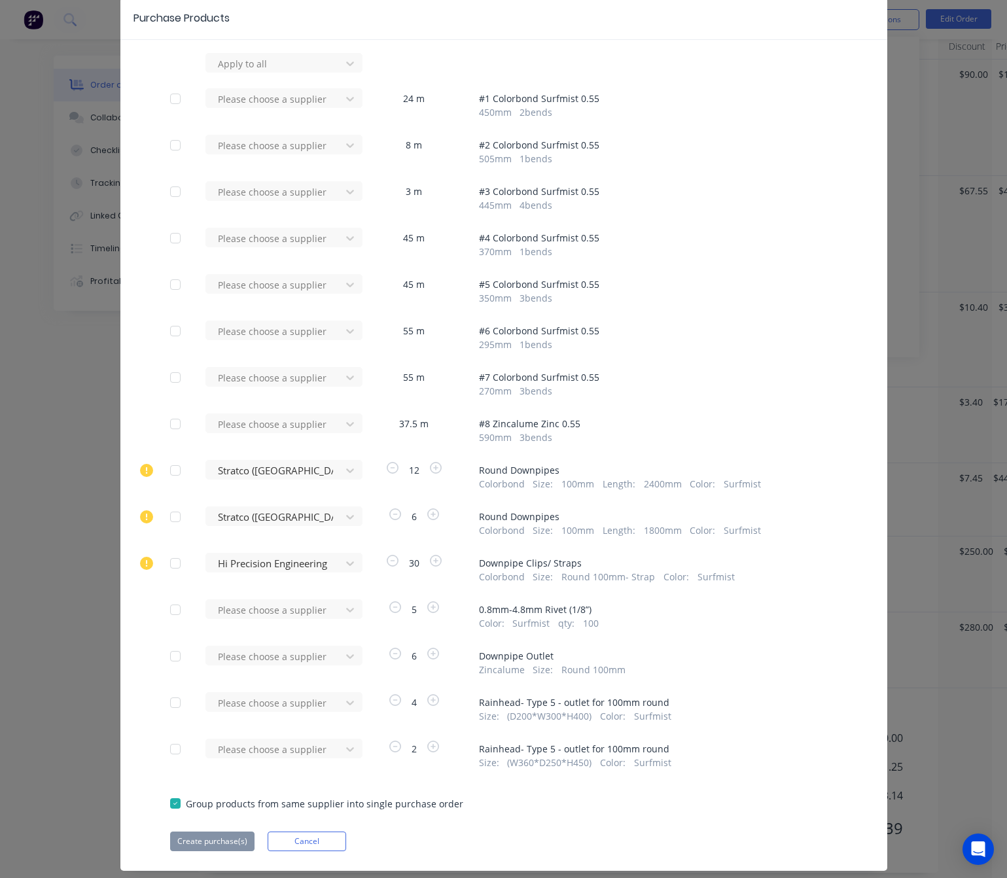
scroll to position [84, 0]
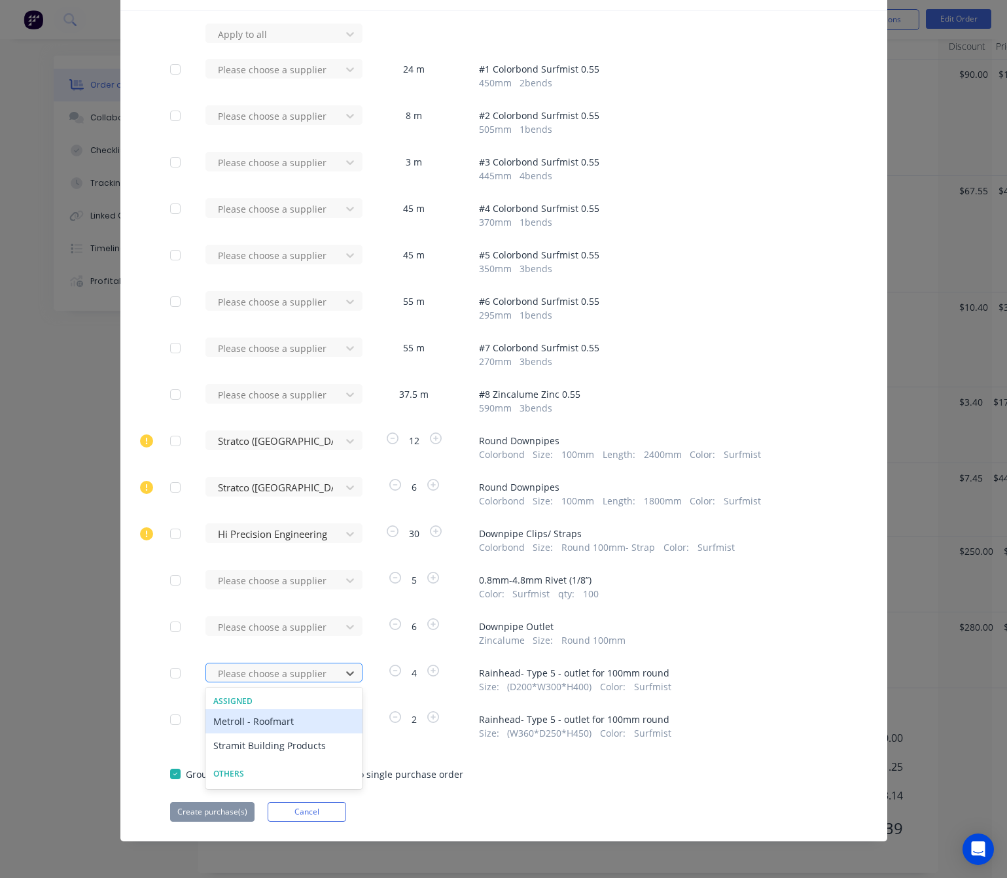
click at [309, 675] on div at bounding box center [276, 673] width 118 height 16
click at [290, 746] on div "Stramit Building Products" at bounding box center [283, 745] width 157 height 24
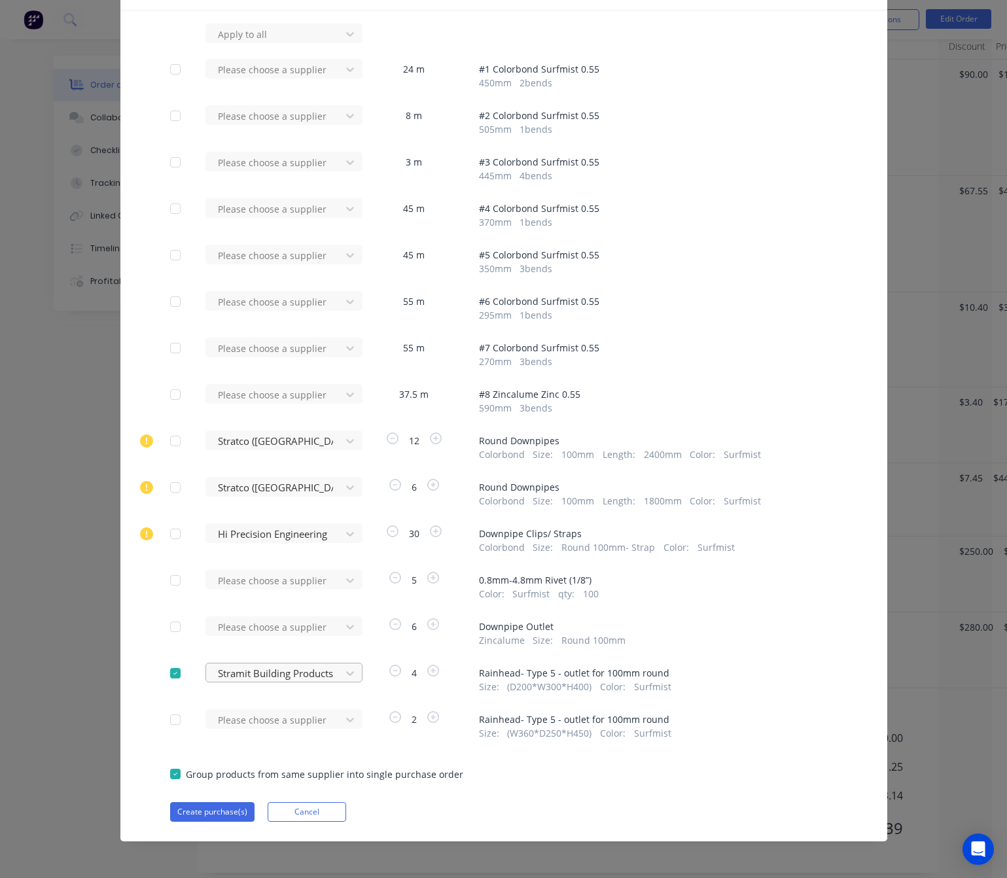
click at [322, 673] on div at bounding box center [276, 673] width 118 height 16
click at [293, 741] on div "Stratco ([GEOGRAPHIC_DATA]) Pty Ltd" at bounding box center [283, 760] width 157 height 38
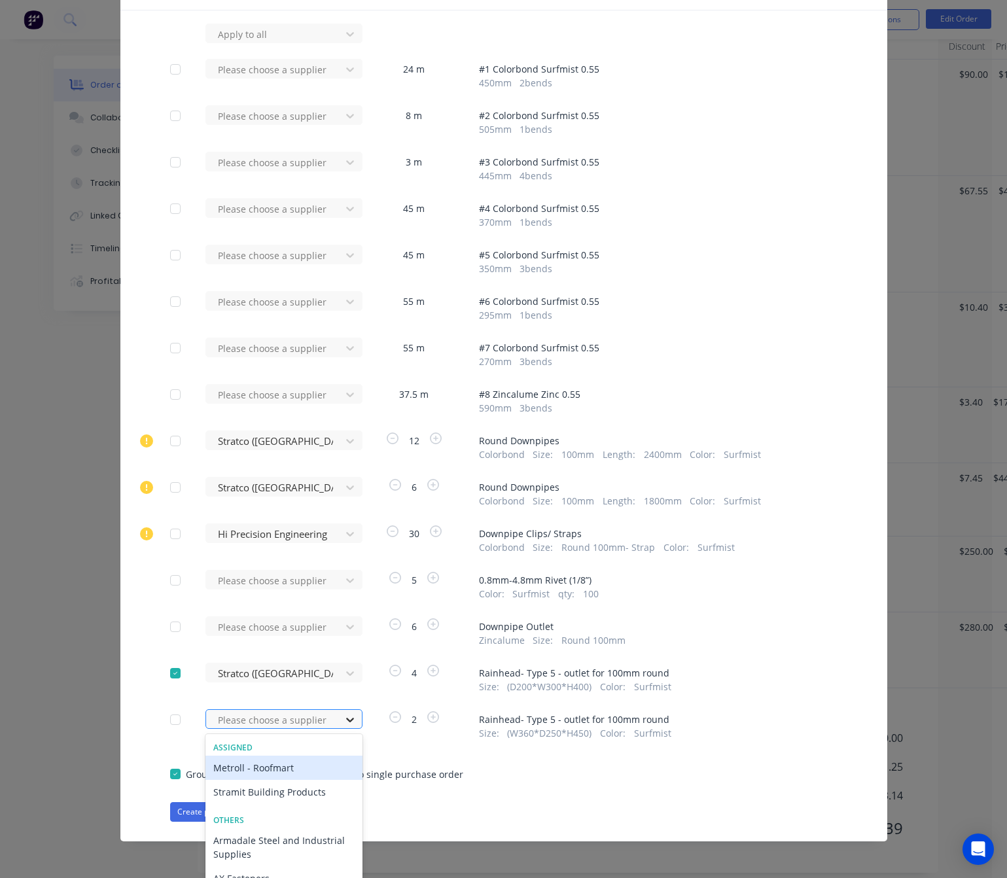
click at [346, 719] on div "34 results available. Use Up and Down to choose options, press Enter to select …" at bounding box center [277, 719] width 144 height 20
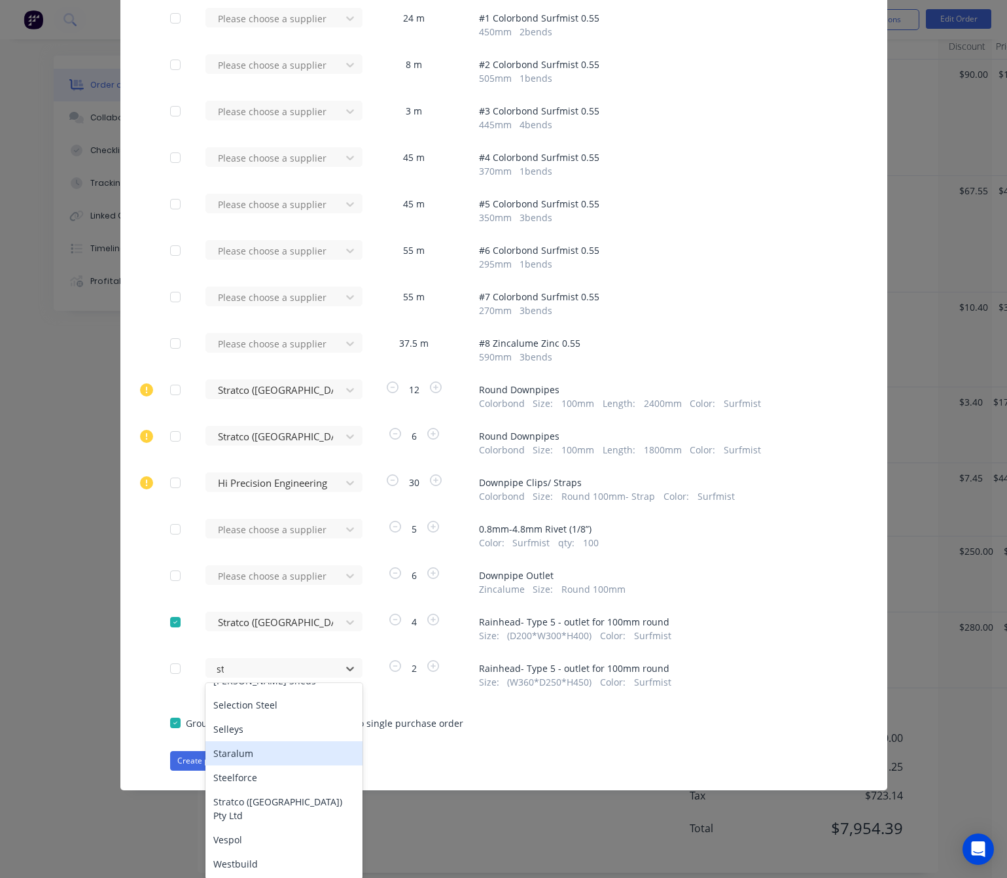
scroll to position [271, 0]
type input "str"
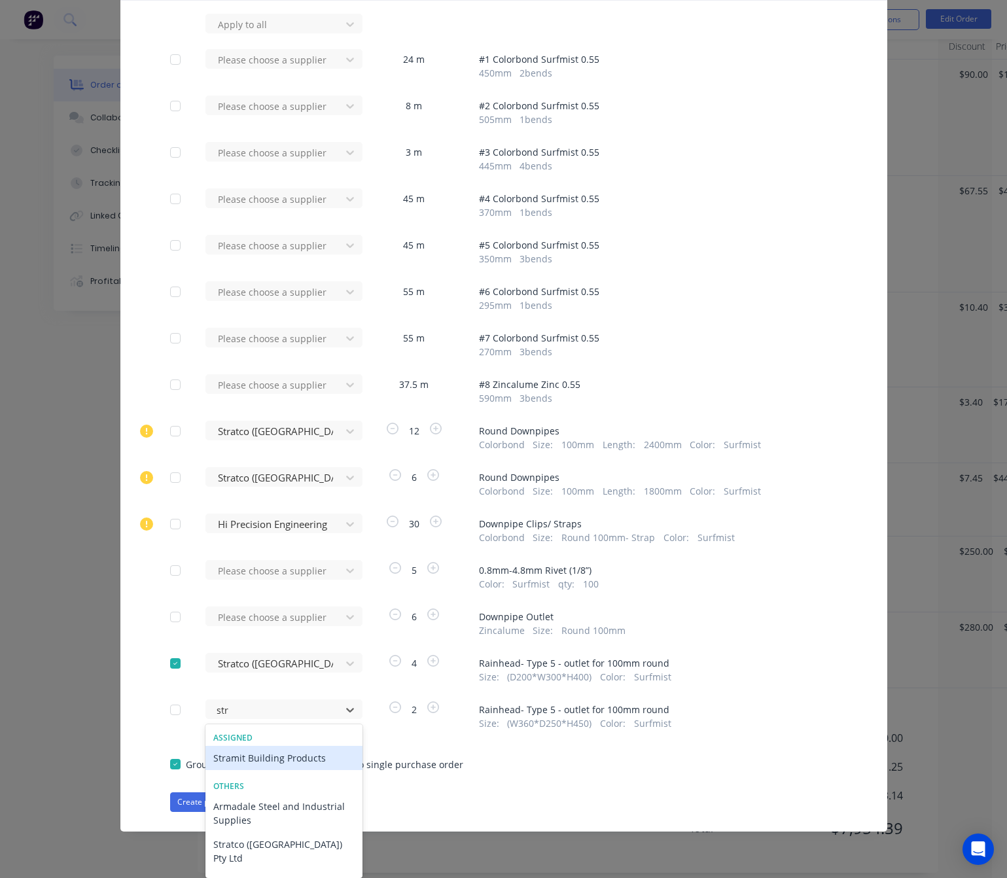
scroll to position [84, 0]
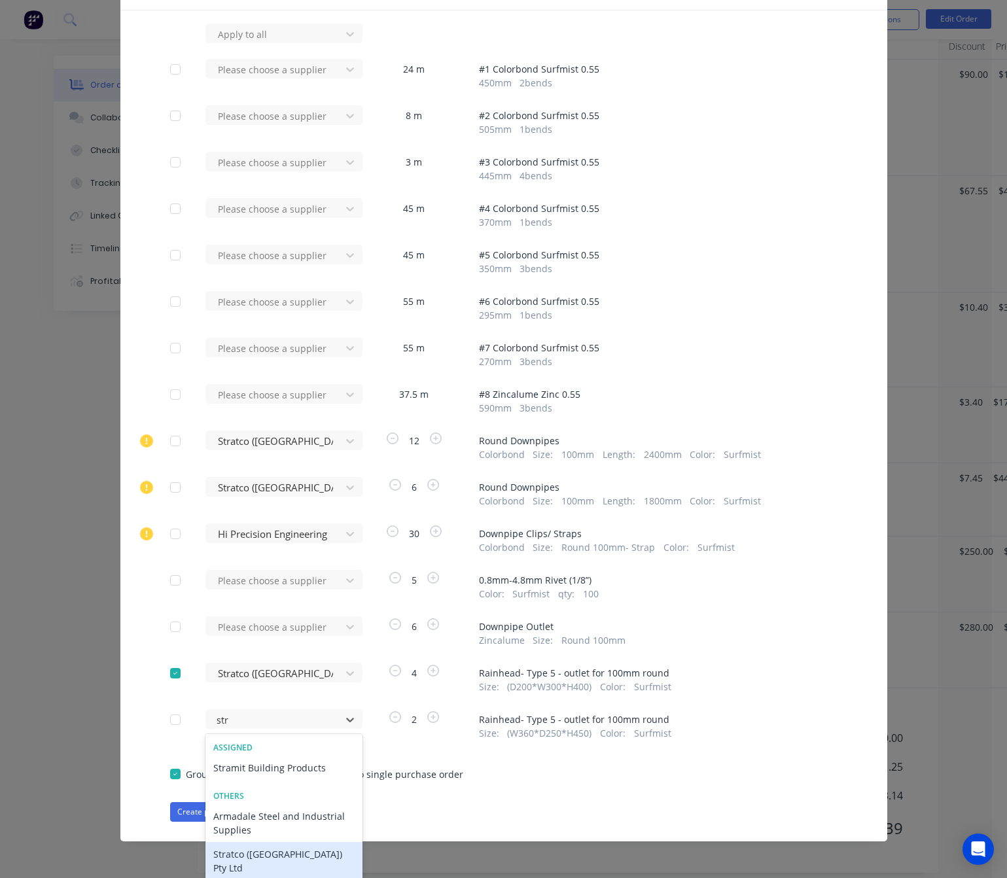
click at [288, 854] on div "Stratco ([GEOGRAPHIC_DATA]) Pty Ltd" at bounding box center [283, 861] width 157 height 38
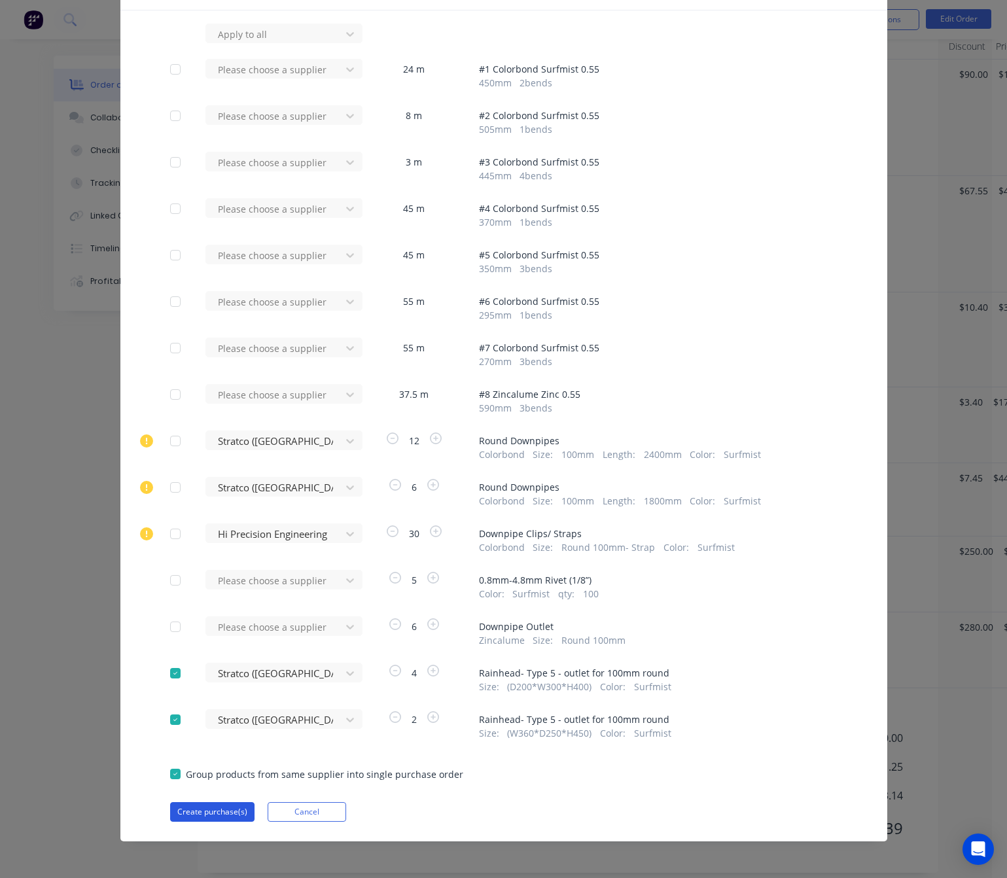
click at [215, 810] on button "Create purchase(s)" at bounding box center [212, 812] width 84 height 20
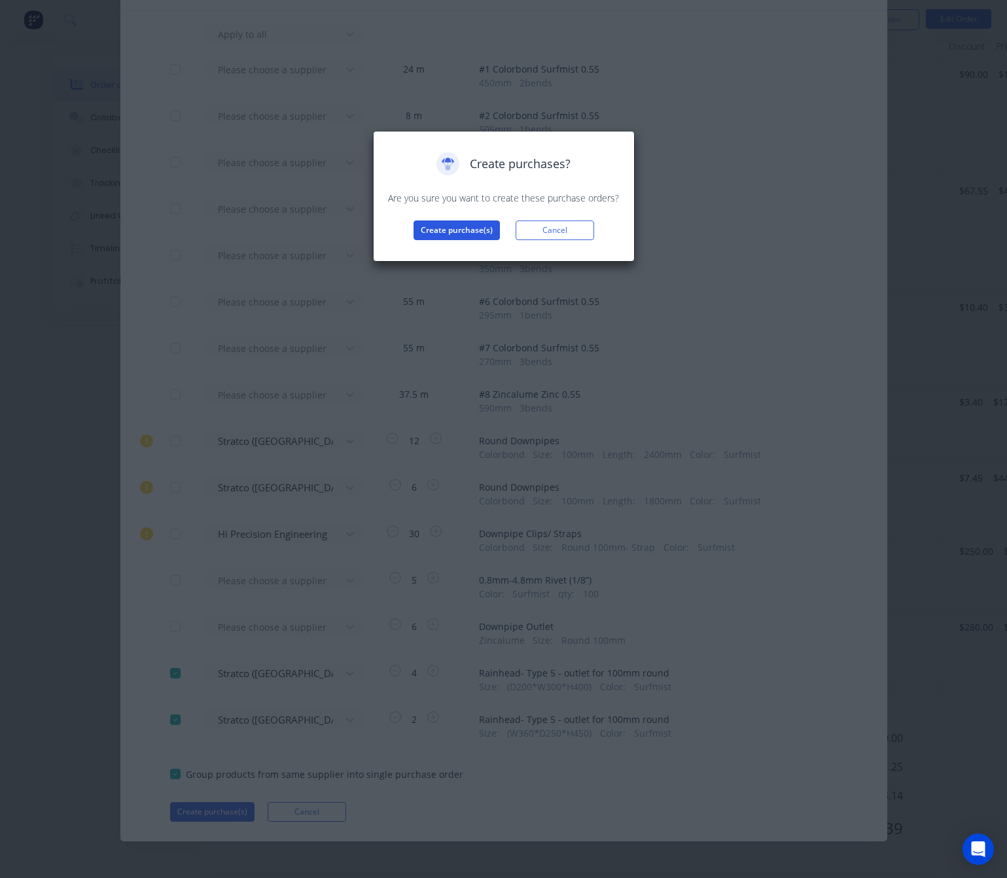
click at [451, 230] on button "Create purchase(s)" at bounding box center [456, 230] width 86 height 20
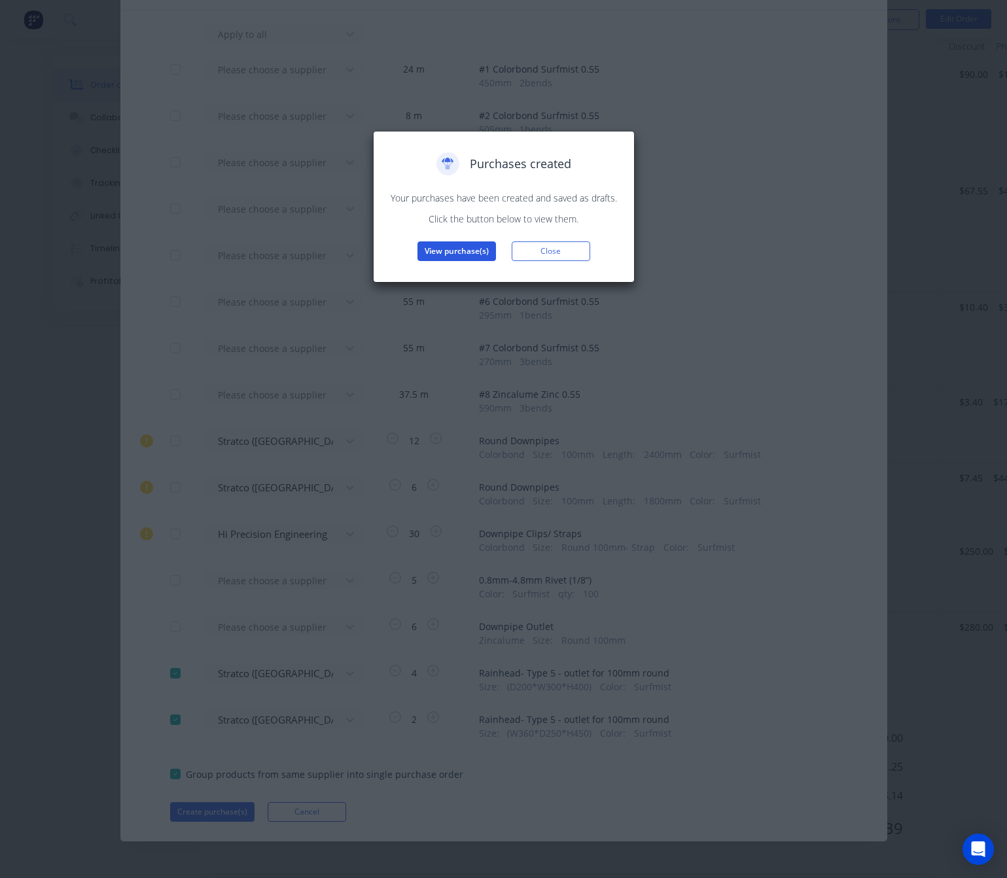
click at [465, 249] on button "View purchase(s)" at bounding box center [456, 251] width 78 height 20
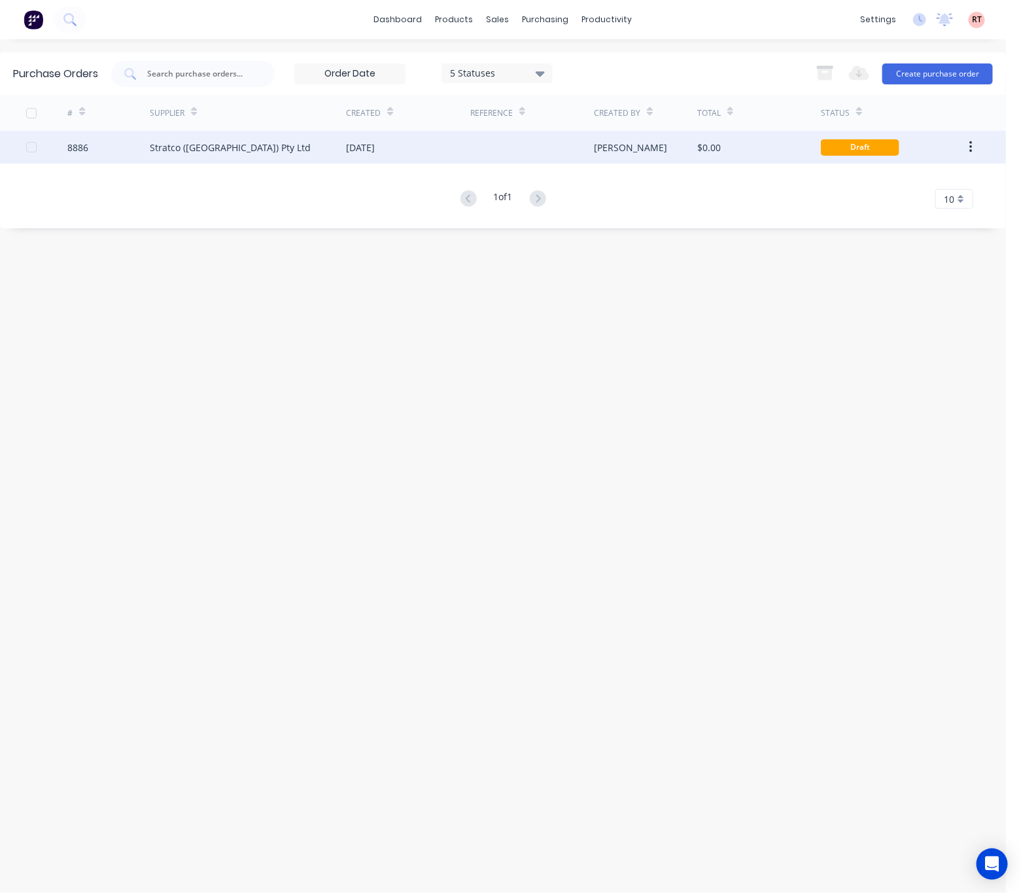
click at [701, 148] on div "$0.00" at bounding box center [709, 148] width 24 height 14
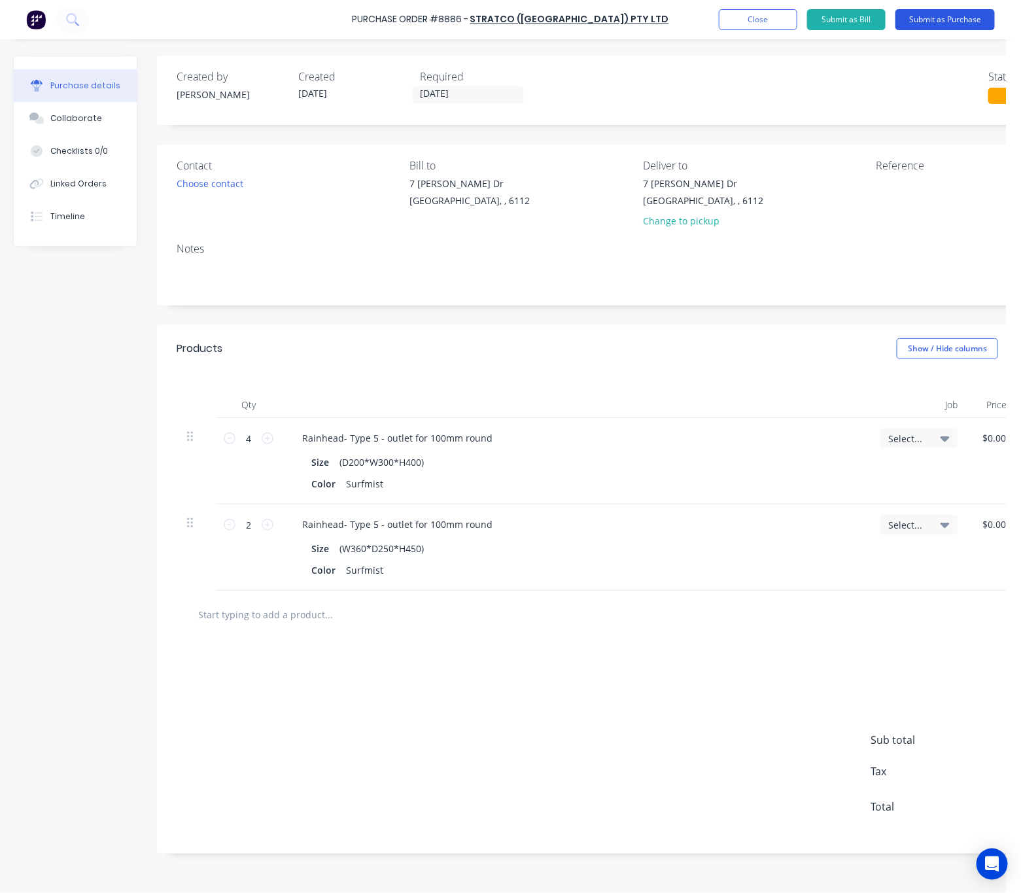
click at [945, 20] on button "Submit as Purchase" at bounding box center [944, 19] width 99 height 21
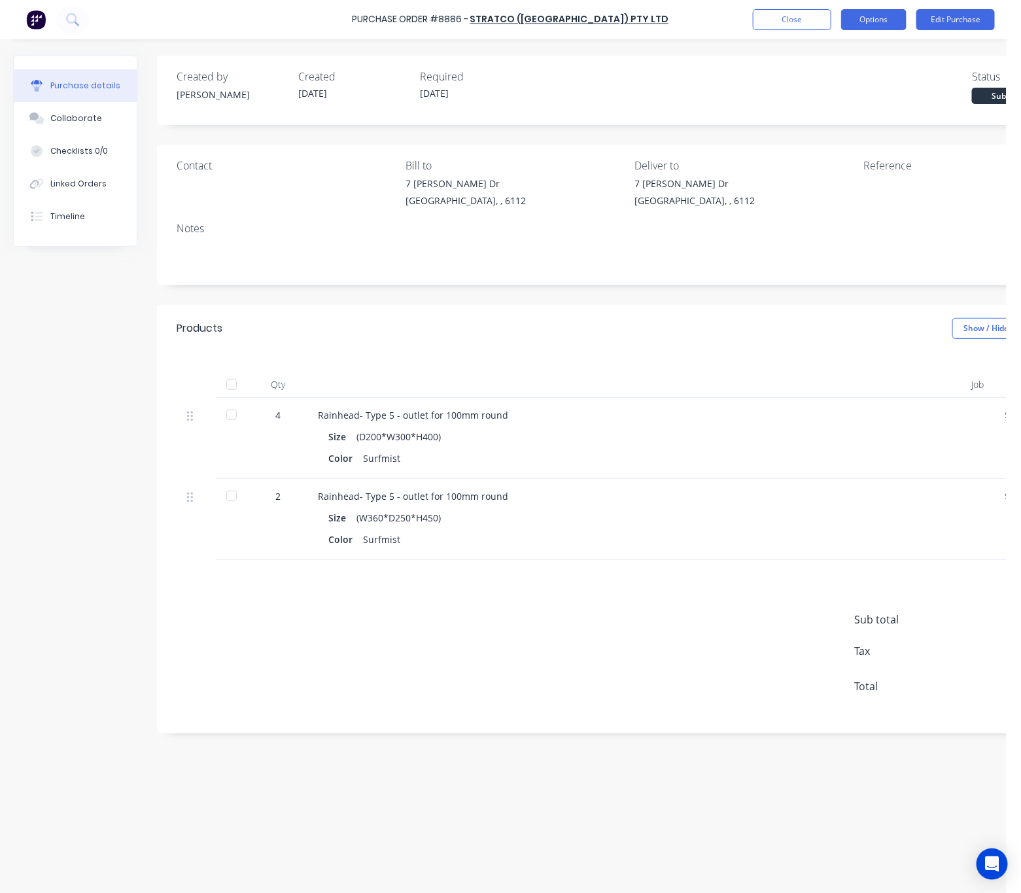
click at [880, 20] on button "Options" at bounding box center [873, 19] width 65 height 21
click at [860, 51] on div "Print / Email" at bounding box center [844, 53] width 101 height 19
click at [654, 147] on div "Contact Bill to 7 Cartwright Dr Forrestdale, , 6112 Deliver to 7 Cartwright Dr …" at bounding box center [630, 215] width 946 height 141
click at [77, 218] on div "Timeline" at bounding box center [67, 217] width 35 height 12
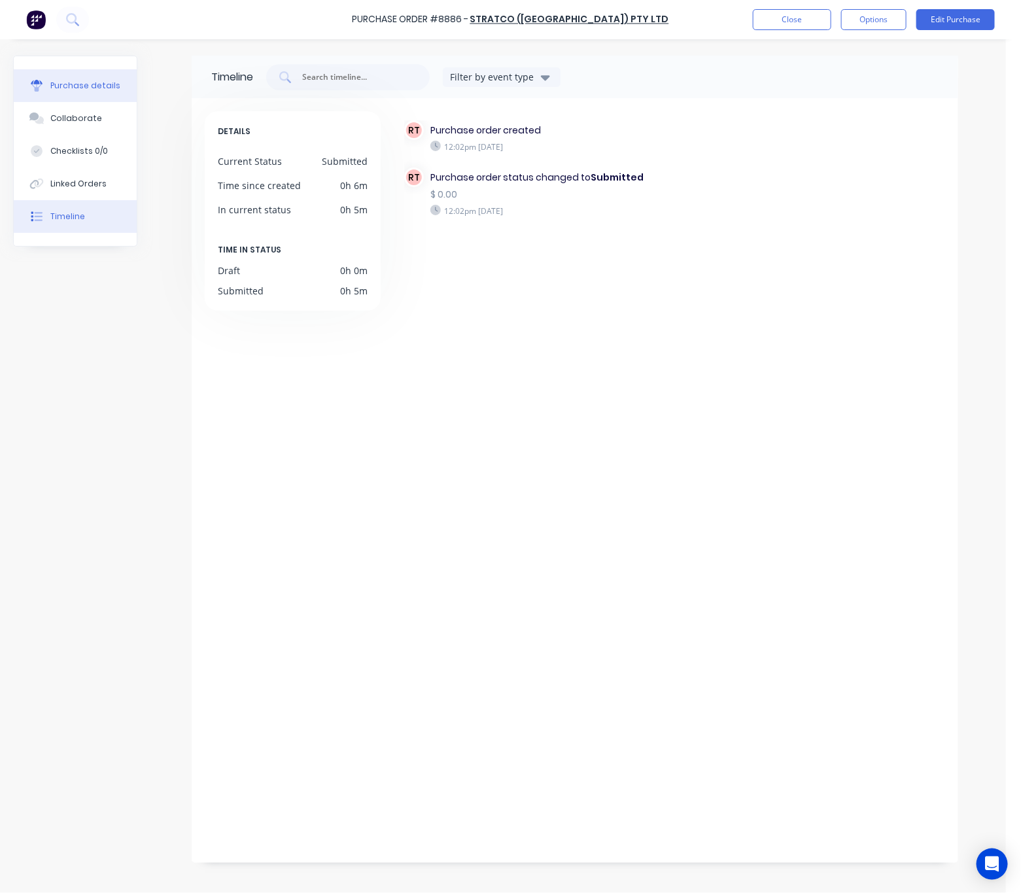
click at [77, 82] on div "Purchase details" at bounding box center [85, 86] width 70 height 12
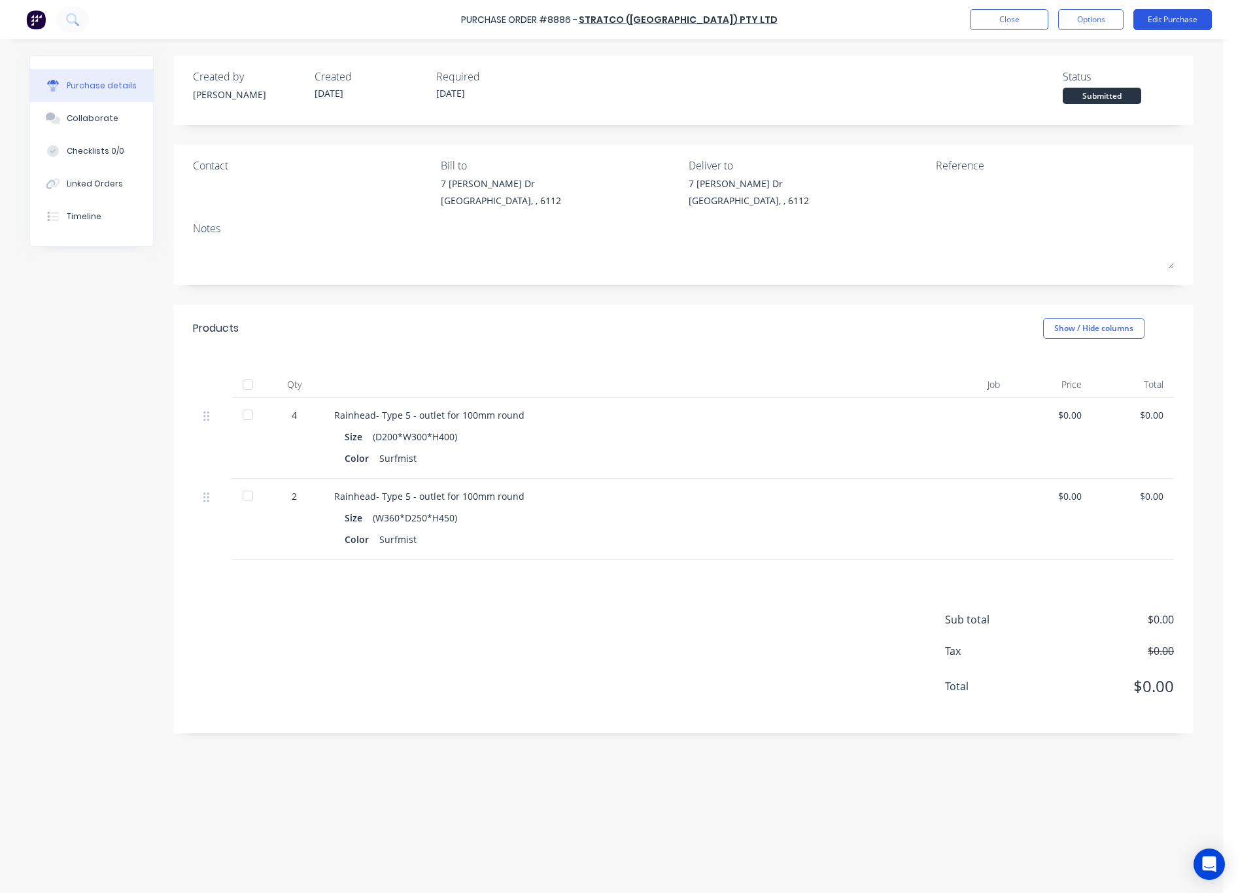
click at [946, 20] on button "Edit Purchase" at bounding box center [1173, 19] width 78 height 21
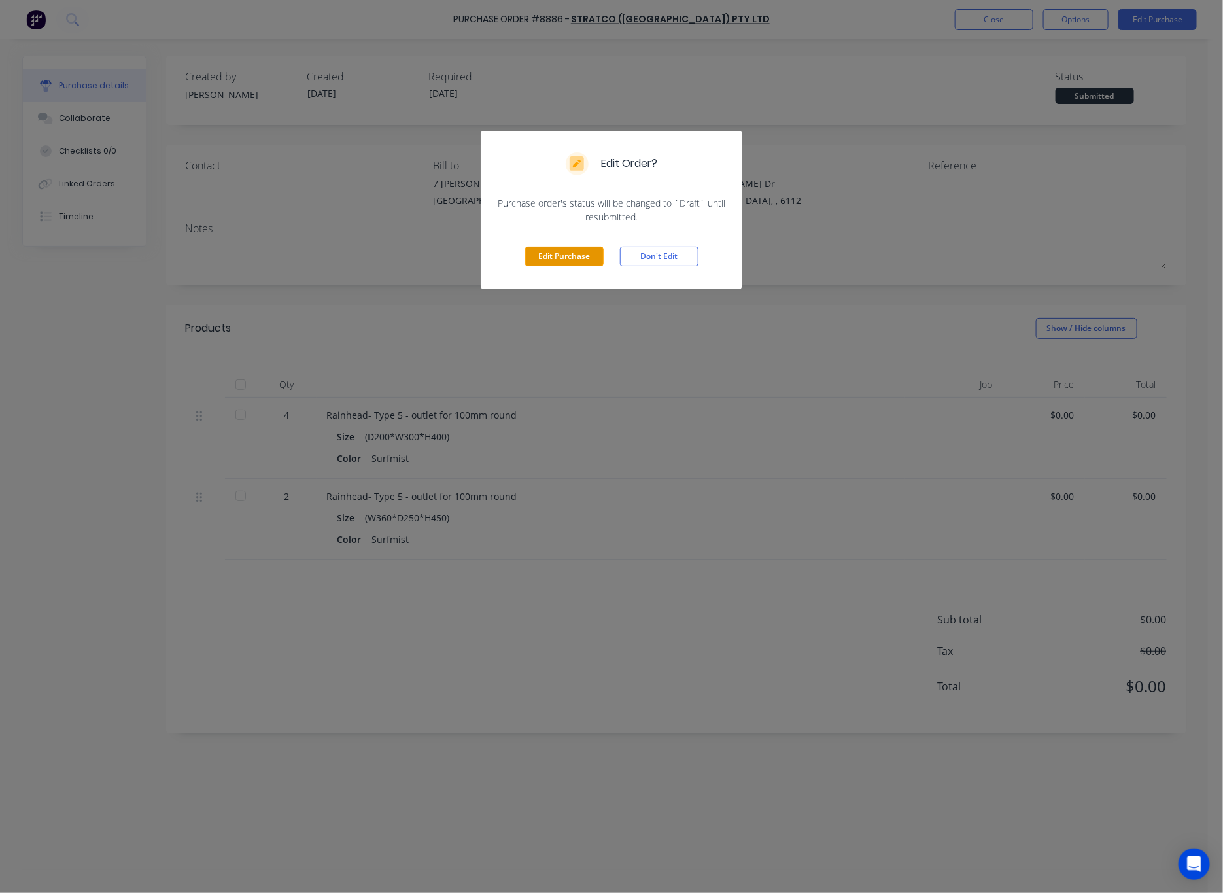
click at [561, 258] on button "Edit Purchase" at bounding box center [564, 257] width 78 height 20
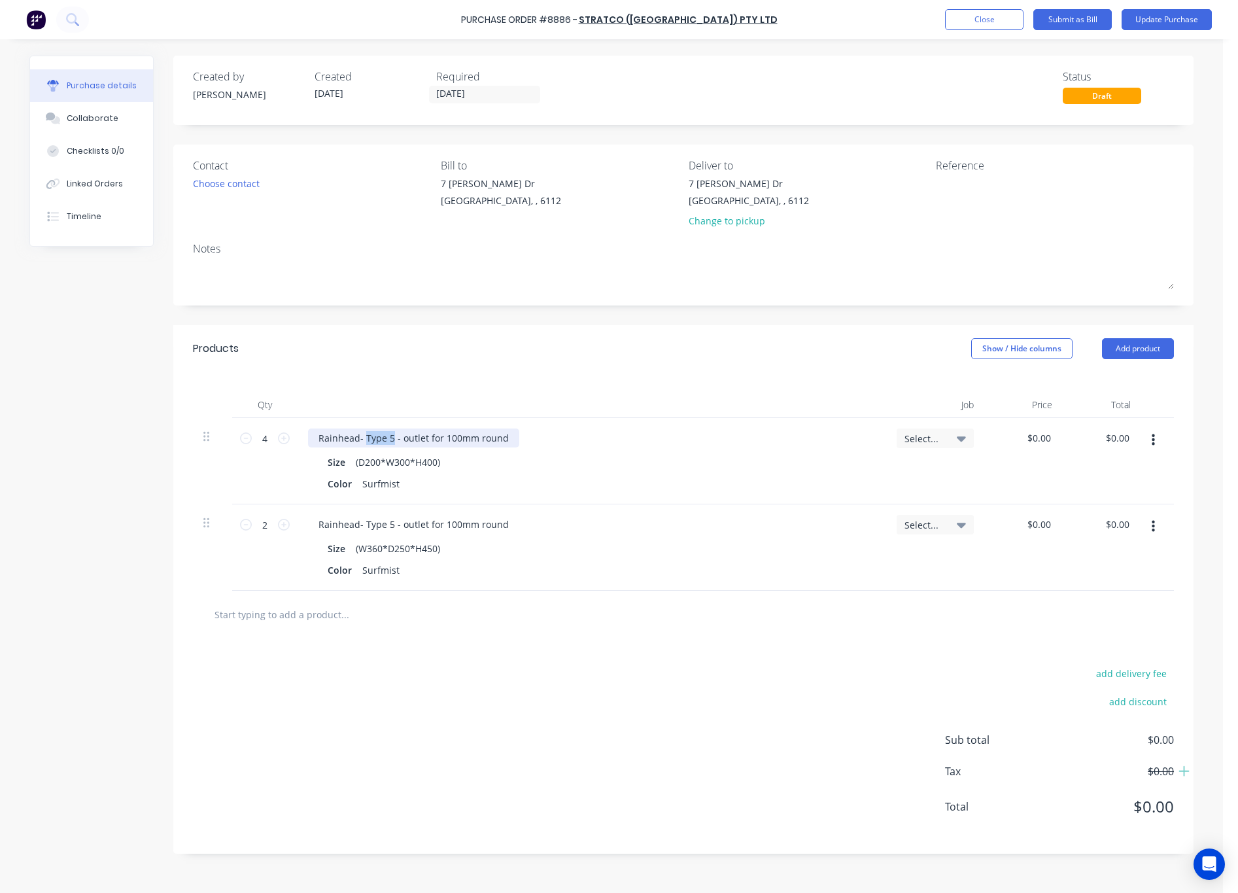
drag, startPoint x: 363, startPoint y: 438, endPoint x: 391, endPoint y: 440, distance: 28.2
click at [391, 440] on div "Rainhead- Type 5 - outlet for 100mm round" at bounding box center [413, 437] width 211 height 19
drag, startPoint x: 369, startPoint y: 438, endPoint x: 463, endPoint y: 434, distance: 94.2
click at [463, 434] on div "Rainhead- CURVED - CONICAL (CL) - outlet for 100mm round" at bounding box center [450, 437] width 284 height 19
copy div "CURVED - CONICAL (CL)"
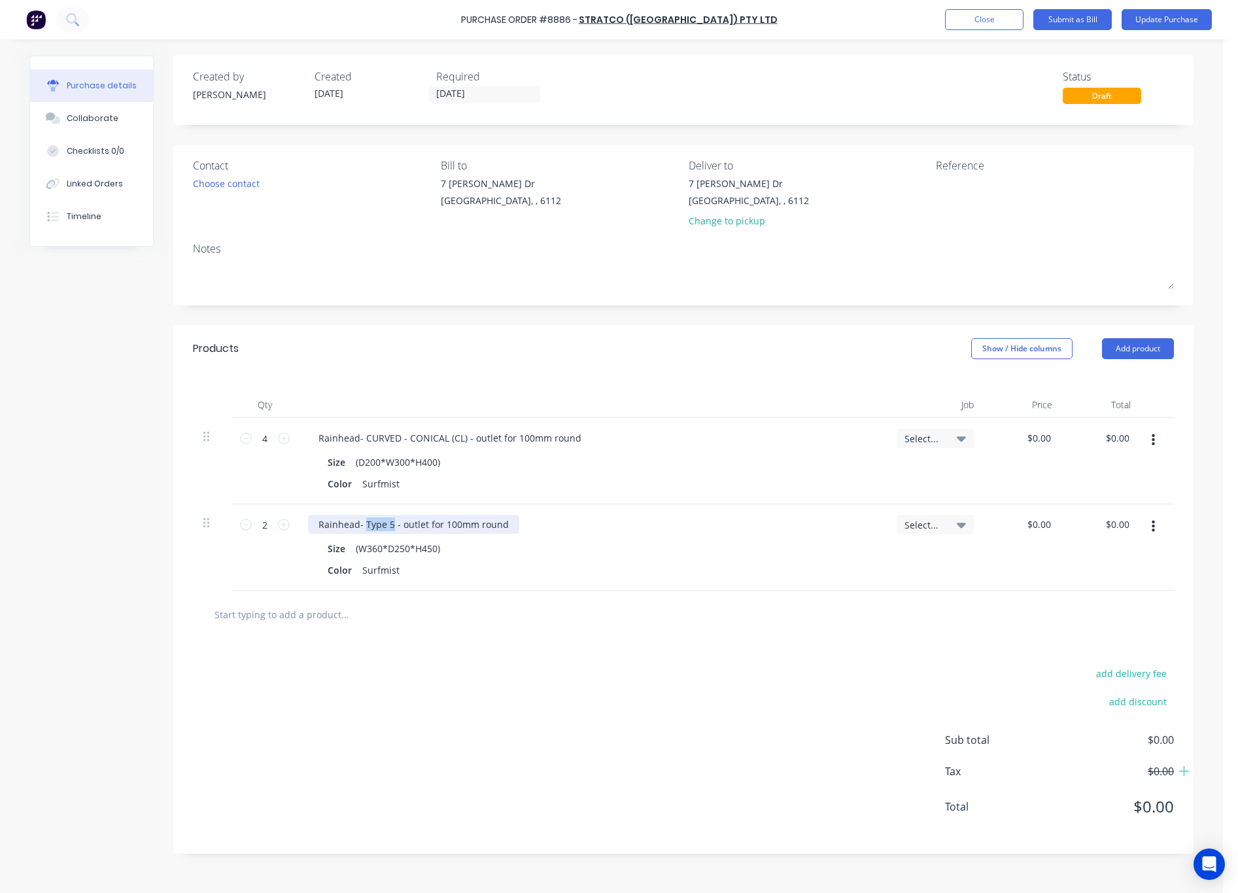
drag, startPoint x: 364, startPoint y: 525, endPoint x: 389, endPoint y: 524, distance: 25.5
click at [389, 524] on div "Rainhead- Type 5 - outlet for 100mm round" at bounding box center [413, 524] width 211 height 19
paste div
click at [532, 650] on div "add delivery fee add discount Sub total $0.00 Tax $0.00 Total $0.00" at bounding box center [683, 745] width 1020 height 215
click at [946, 16] on button "Update Purchase" at bounding box center [1167, 19] width 90 height 21
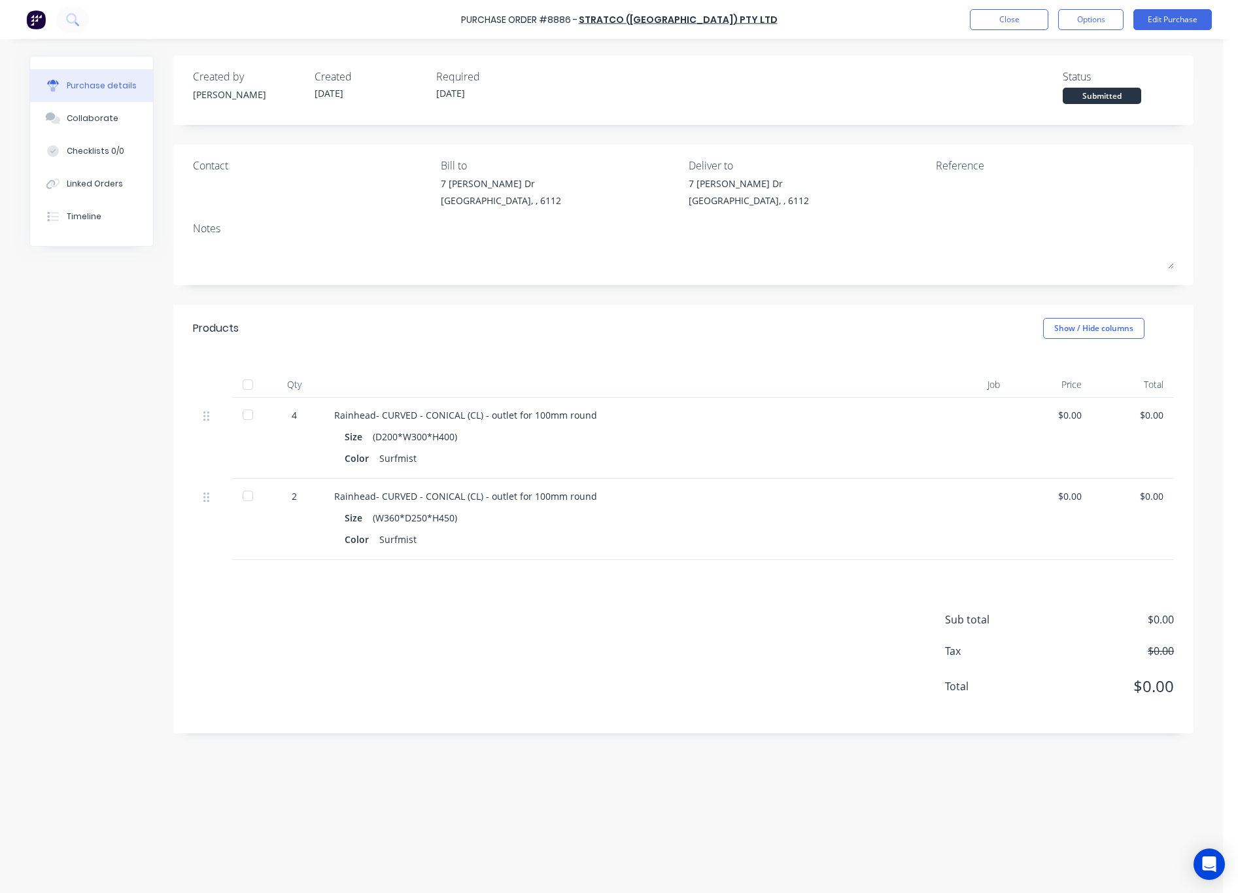
click at [89, 77] on button "Purchase details" at bounding box center [91, 85] width 123 height 33
click at [110, 188] on div "Linked Orders" at bounding box center [95, 184] width 56 height 12
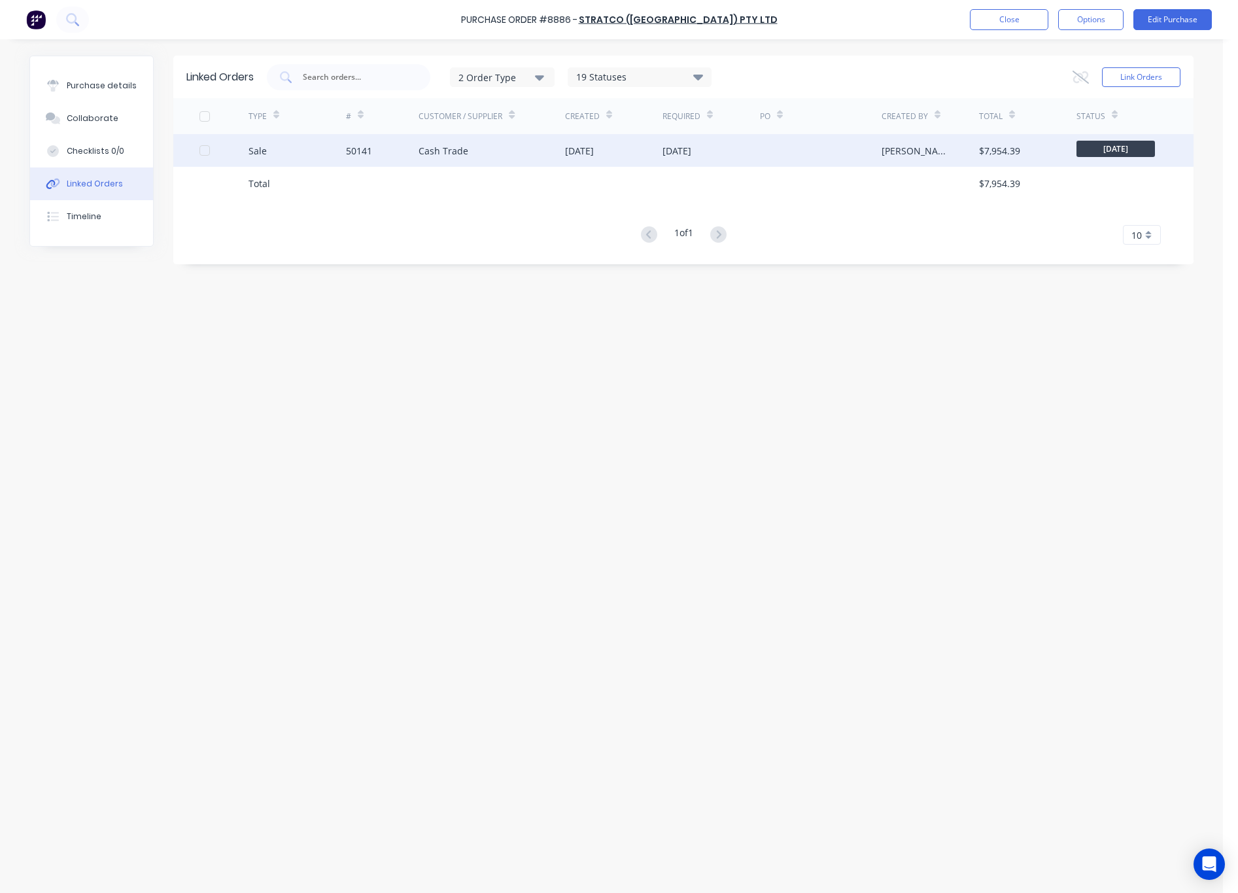
click at [500, 153] on div "Cash Trade" at bounding box center [492, 150] width 147 height 33
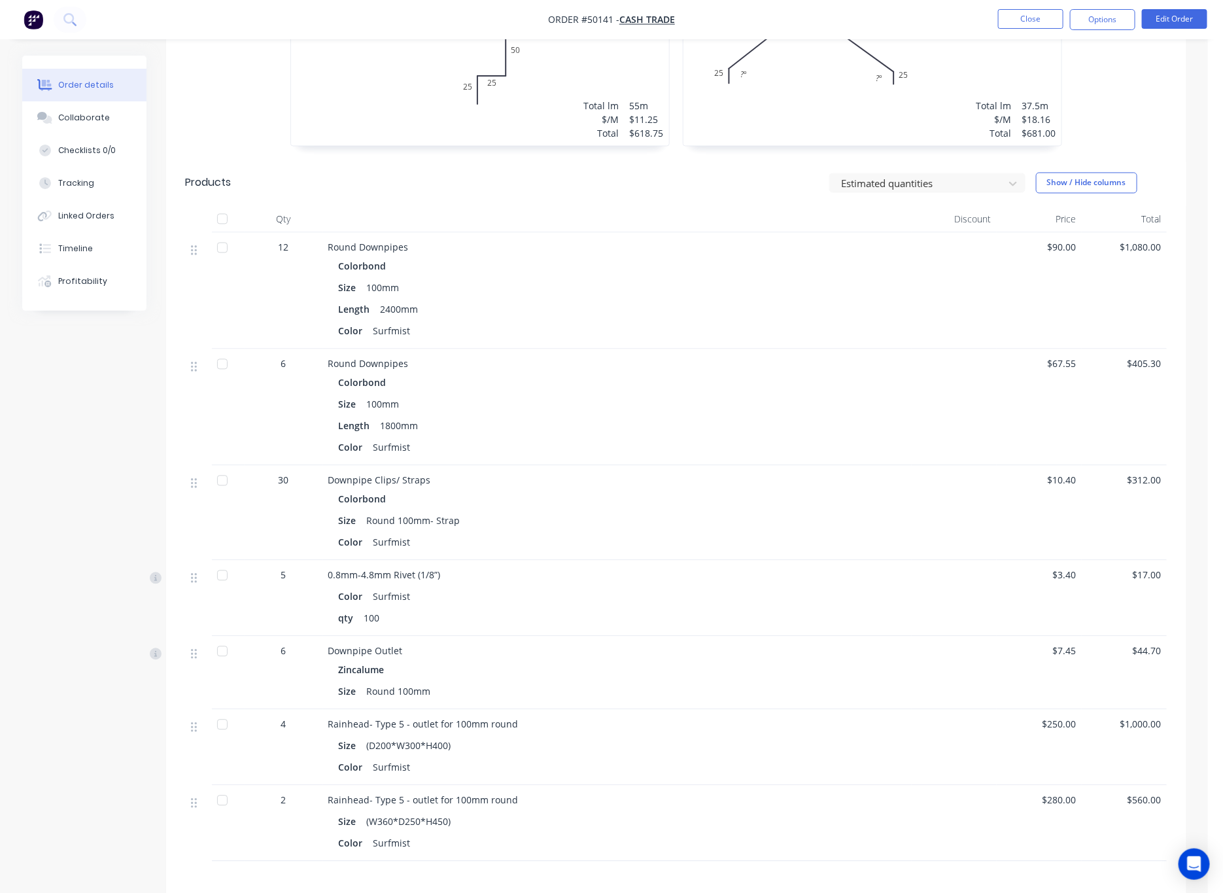
scroll to position [1354, 0]
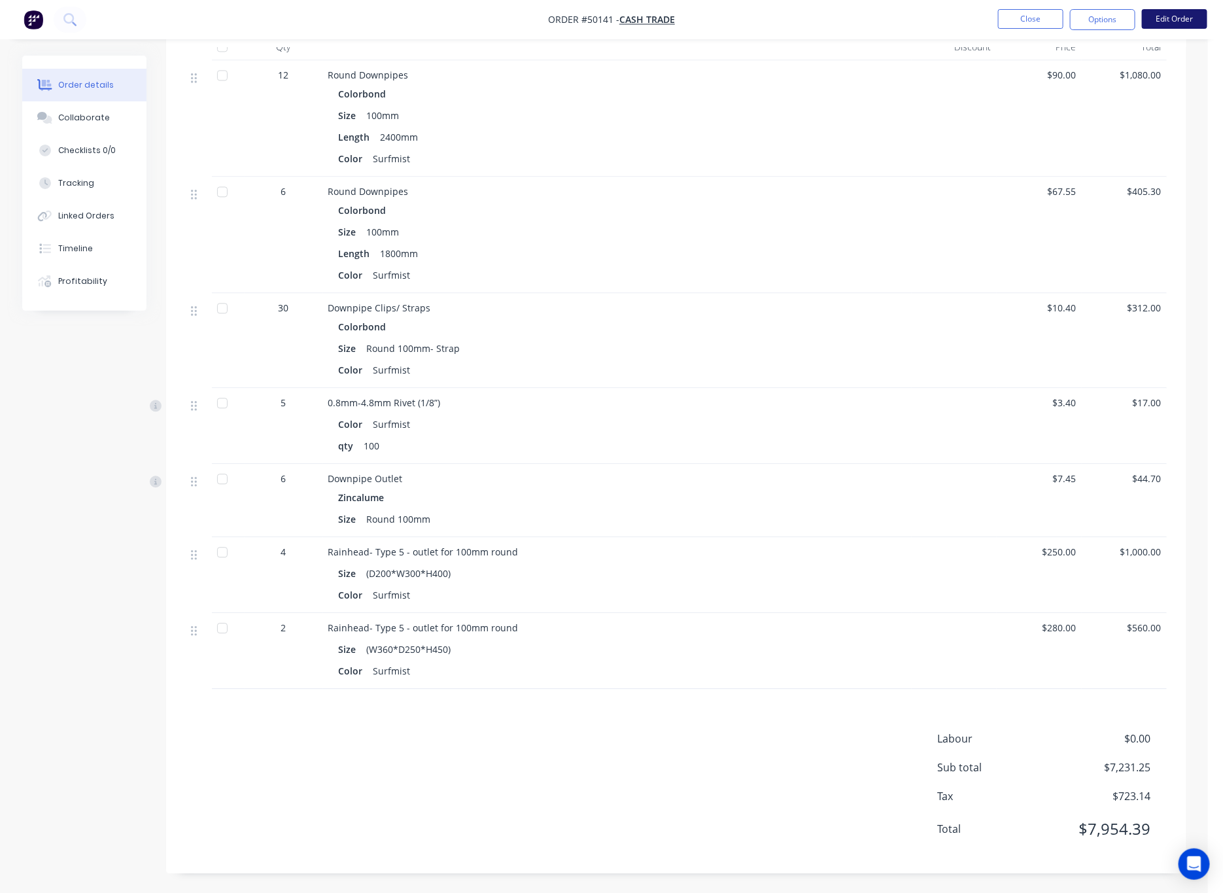
click at [946, 14] on button "Edit Order" at bounding box center [1174, 19] width 65 height 20
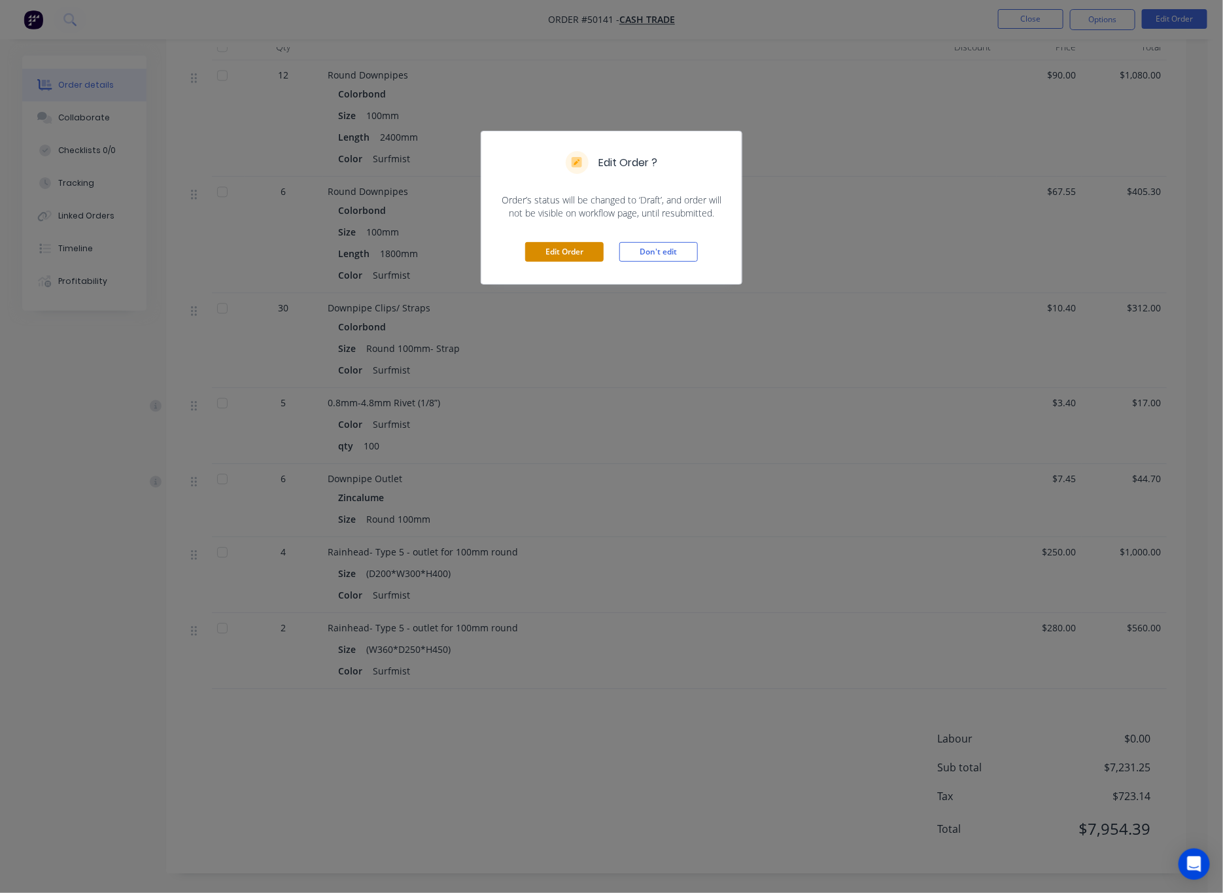
click at [567, 262] on button "Edit Order" at bounding box center [564, 252] width 78 height 20
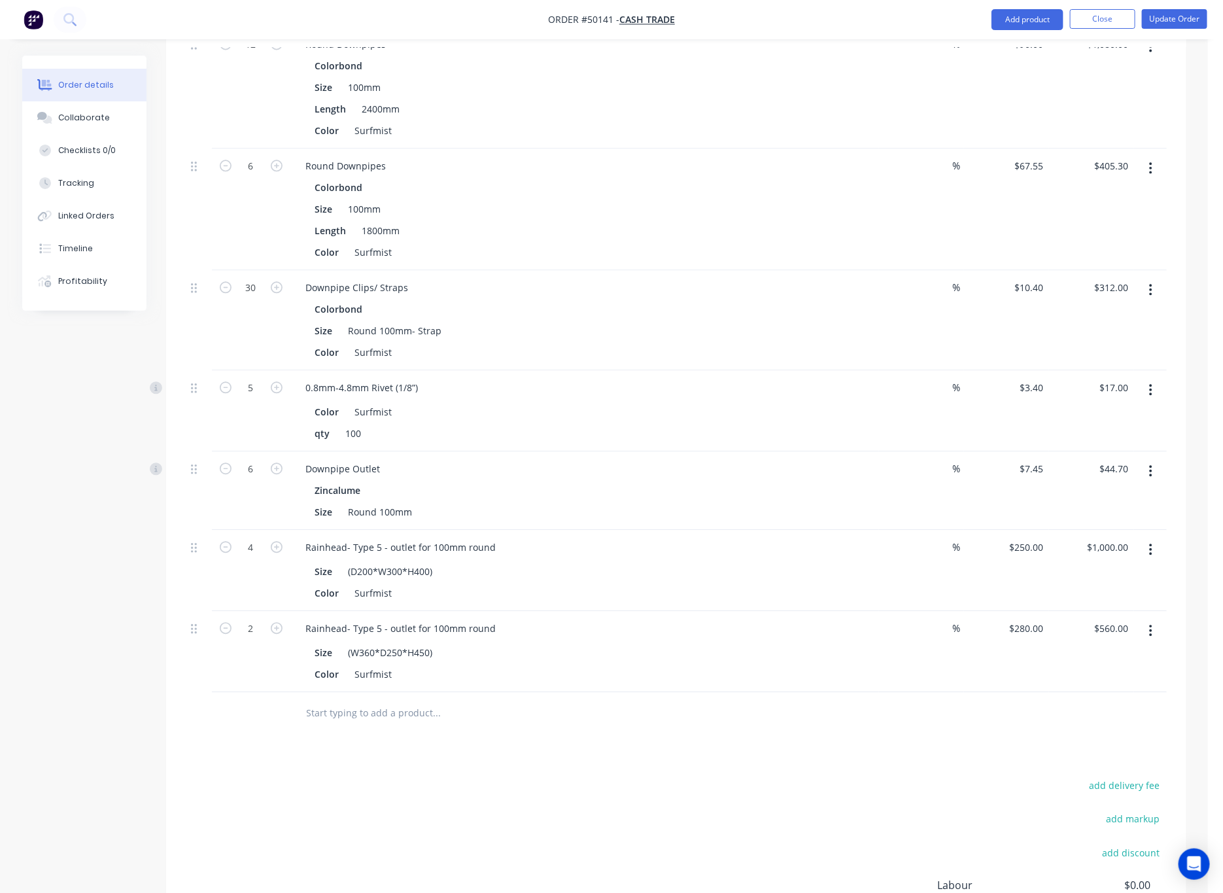
scroll to position [1544, 0]
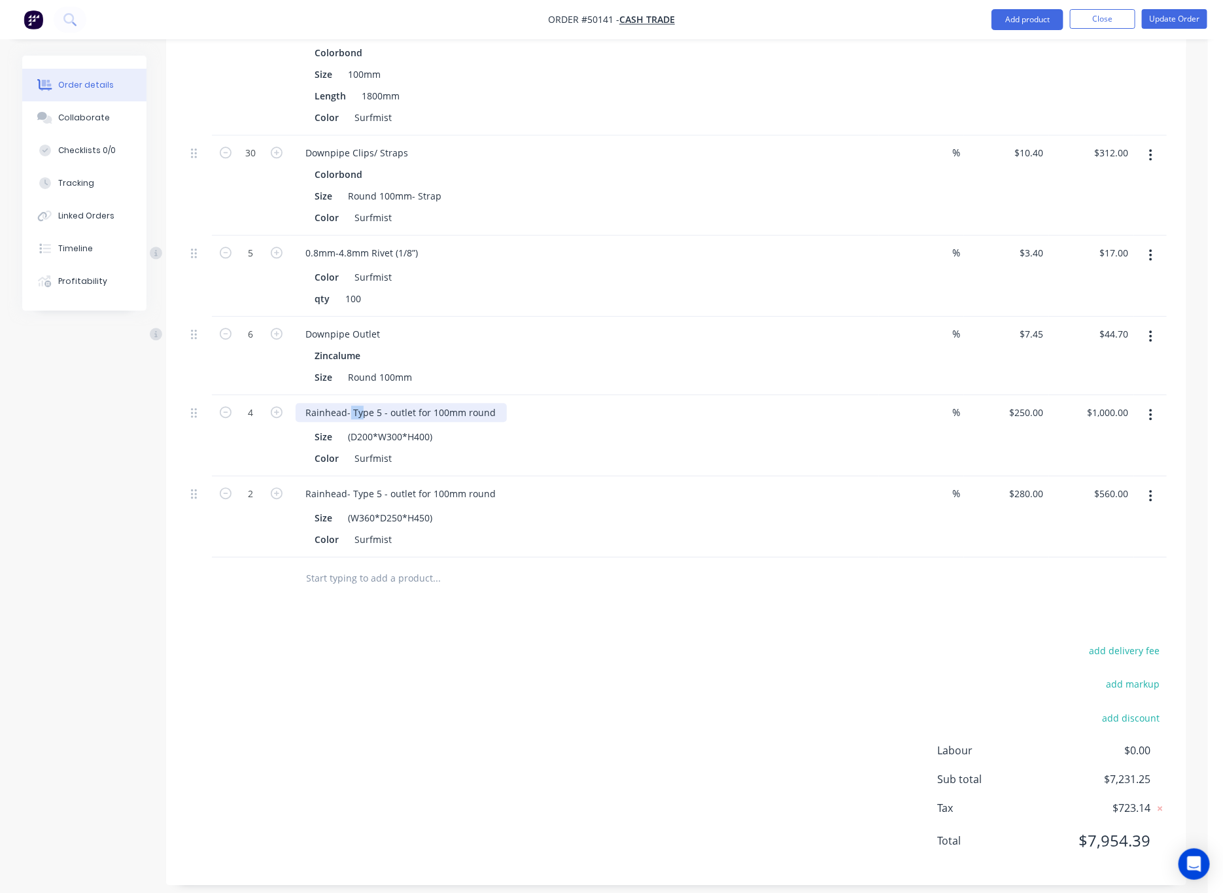
drag, startPoint x: 349, startPoint y: 397, endPoint x: 361, endPoint y: 398, distance: 11.8
click at [361, 403] on div "Rainhead- Type 5 - outlet for 100mm round" at bounding box center [401, 412] width 211 height 19
click at [368, 403] on div "Rainhead- Type 5 - outlet for 100mm round" at bounding box center [401, 412] width 211 height 19
drag, startPoint x: 375, startPoint y: 399, endPoint x: 358, endPoint y: 402, distance: 18.0
click at [358, 403] on div "Rainhead- Type 5 - outlet for 100mm round" at bounding box center [401, 412] width 211 height 19
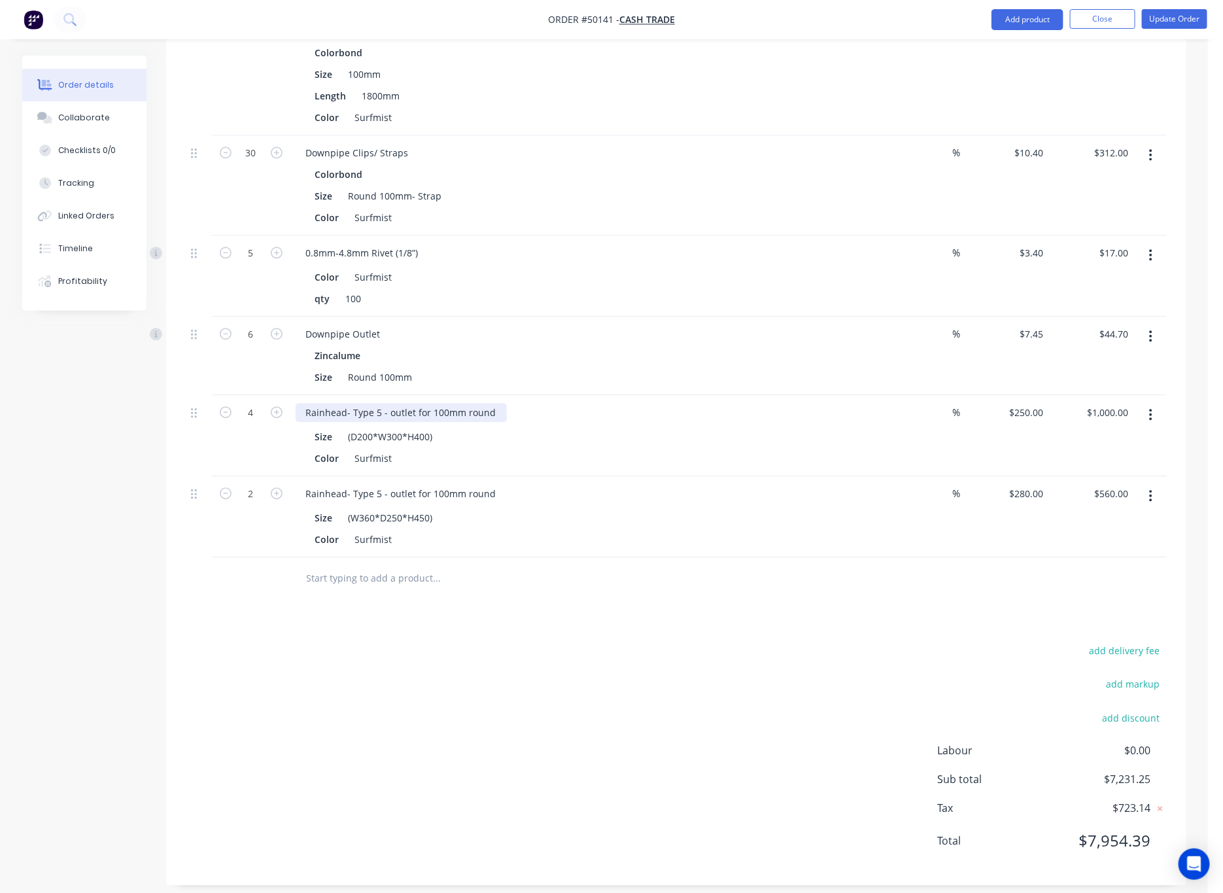
click at [351, 403] on div "Rainhead- Type 5 - outlet for 100mm round" at bounding box center [401, 412] width 211 height 19
drag, startPoint x: 351, startPoint y: 397, endPoint x: 360, endPoint y: 397, distance: 8.5
click at [360, 403] on div "Rainhead- Type 5 - outlet for 100mm round" at bounding box center [401, 412] width 211 height 19
drag, startPoint x: 381, startPoint y: 400, endPoint x: 353, endPoint y: 401, distance: 27.5
click at [353, 403] on div "Rainhead- Type 5 - outlet for 100mm round" at bounding box center [401, 412] width 211 height 19
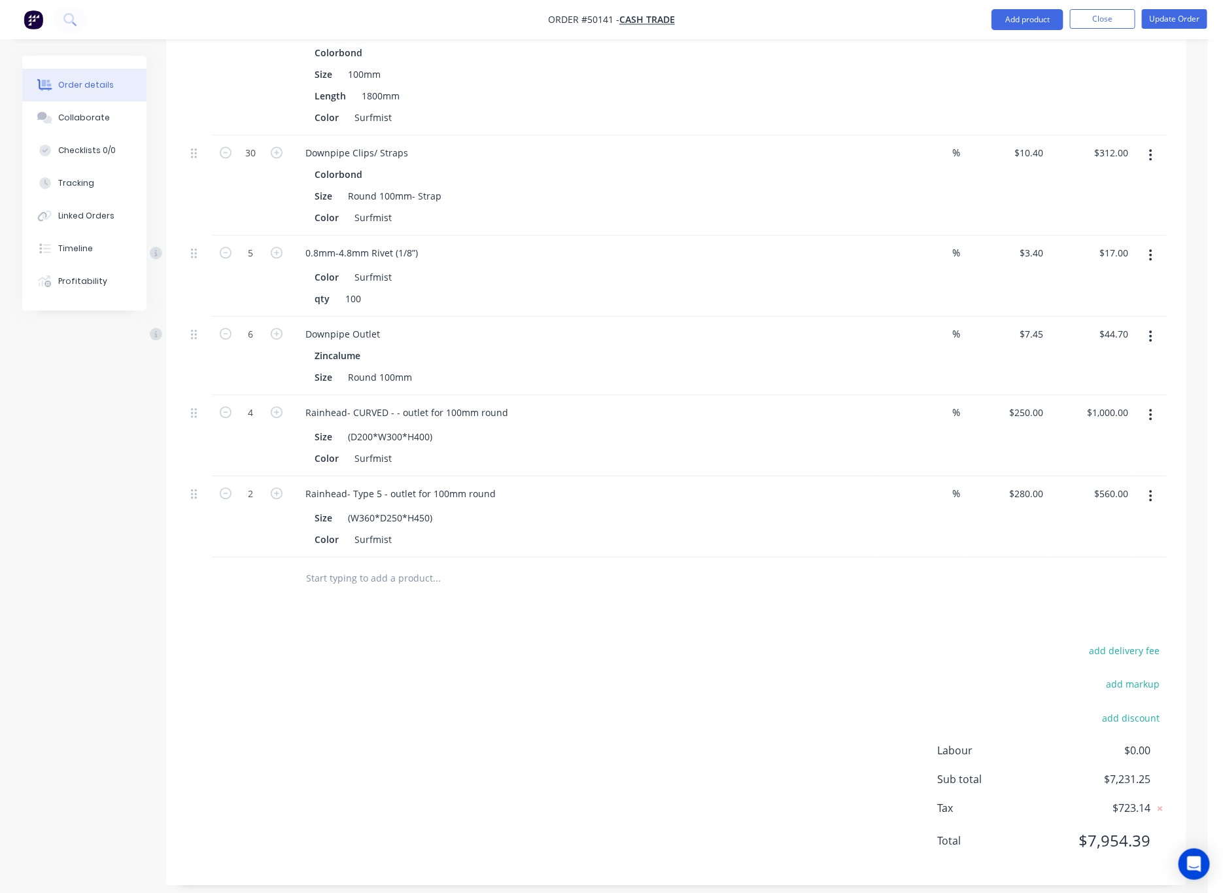
scroll to position [1348, 0]
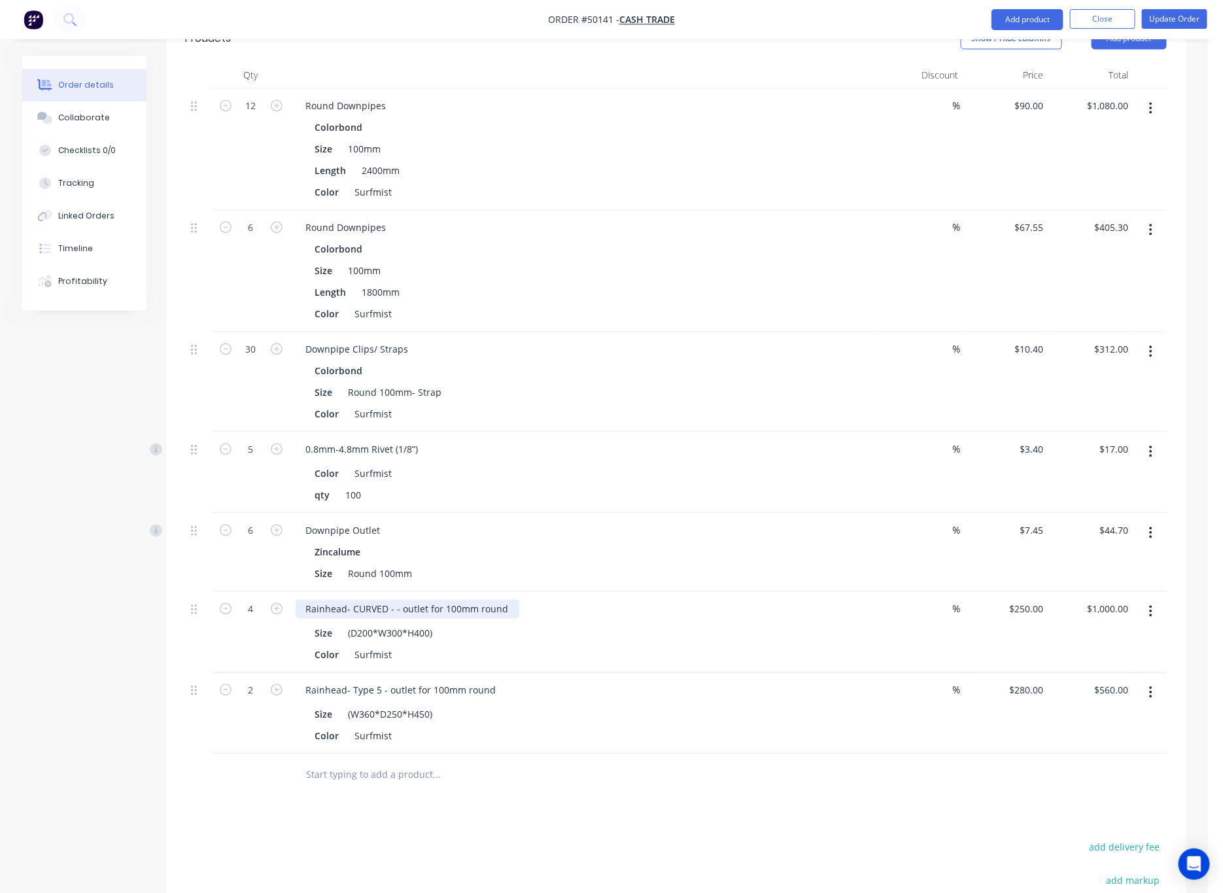
click at [394, 599] on div "Rainhead- CURVED - - outlet for 100mm round" at bounding box center [408, 608] width 224 height 19
drag, startPoint x: 451, startPoint y: 593, endPoint x: 353, endPoint y: 603, distance: 98.7
click at [353, 603] on div "Rainhead- CURVED - CONICAL (CL) - outlet for 100mm round" at bounding box center [438, 608] width 284 height 19
copy div "CURVED - CONICAL (CL)"
drag, startPoint x: 351, startPoint y: 676, endPoint x: 377, endPoint y: 680, distance: 26.5
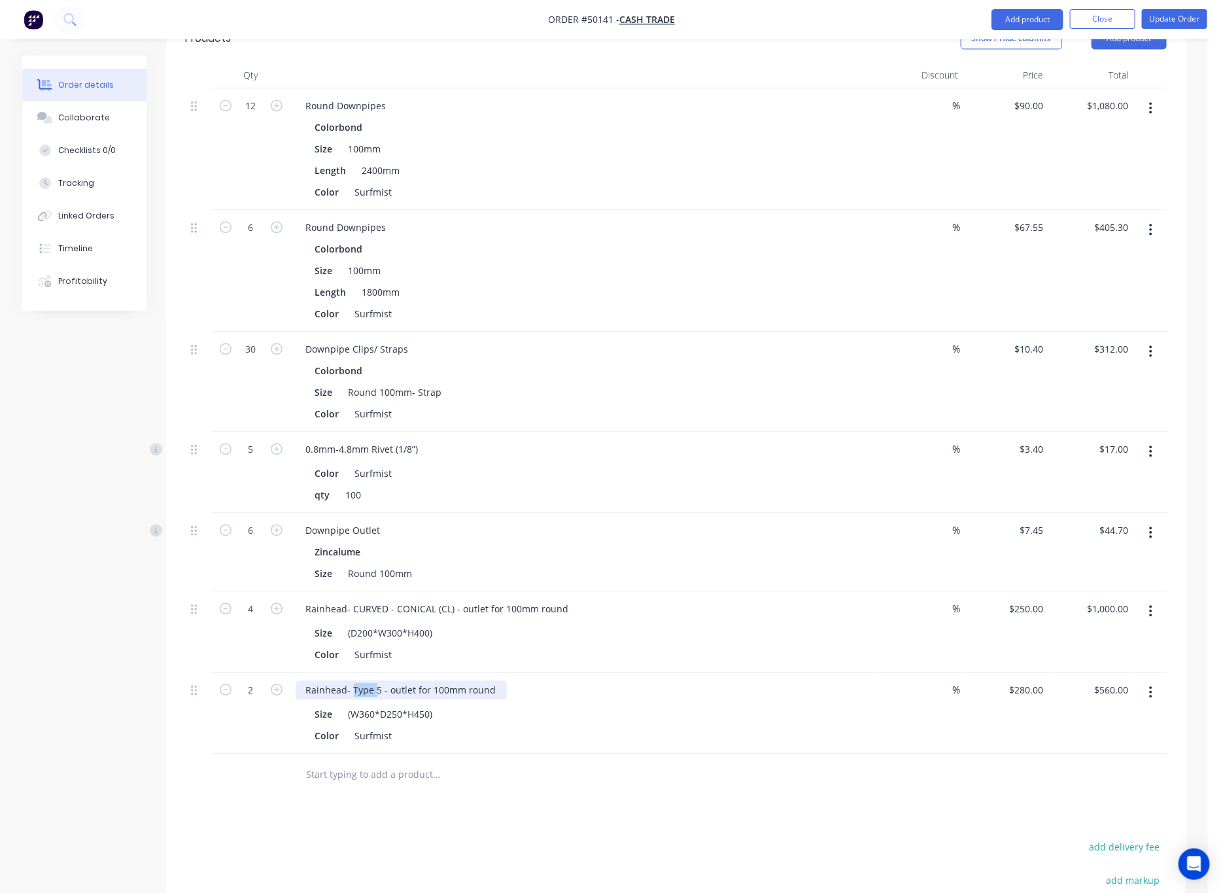
click at [377, 680] on div "Rainhead- Type 5 - outlet for 100mm round" at bounding box center [401, 689] width 211 height 19
click at [385, 683] on div "Rainhead- Type 5 - outlet for 100mm round" at bounding box center [401, 689] width 211 height 19
click at [372, 680] on div "Rainhead- Type 5 - outlet for 100mm round" at bounding box center [401, 689] width 211 height 19
drag, startPoint x: 377, startPoint y: 677, endPoint x: 352, endPoint y: 677, distance: 25.5
click at [352, 680] on div "Rainhead- Type 5 - outlet for 100mm round" at bounding box center [401, 689] width 211 height 19
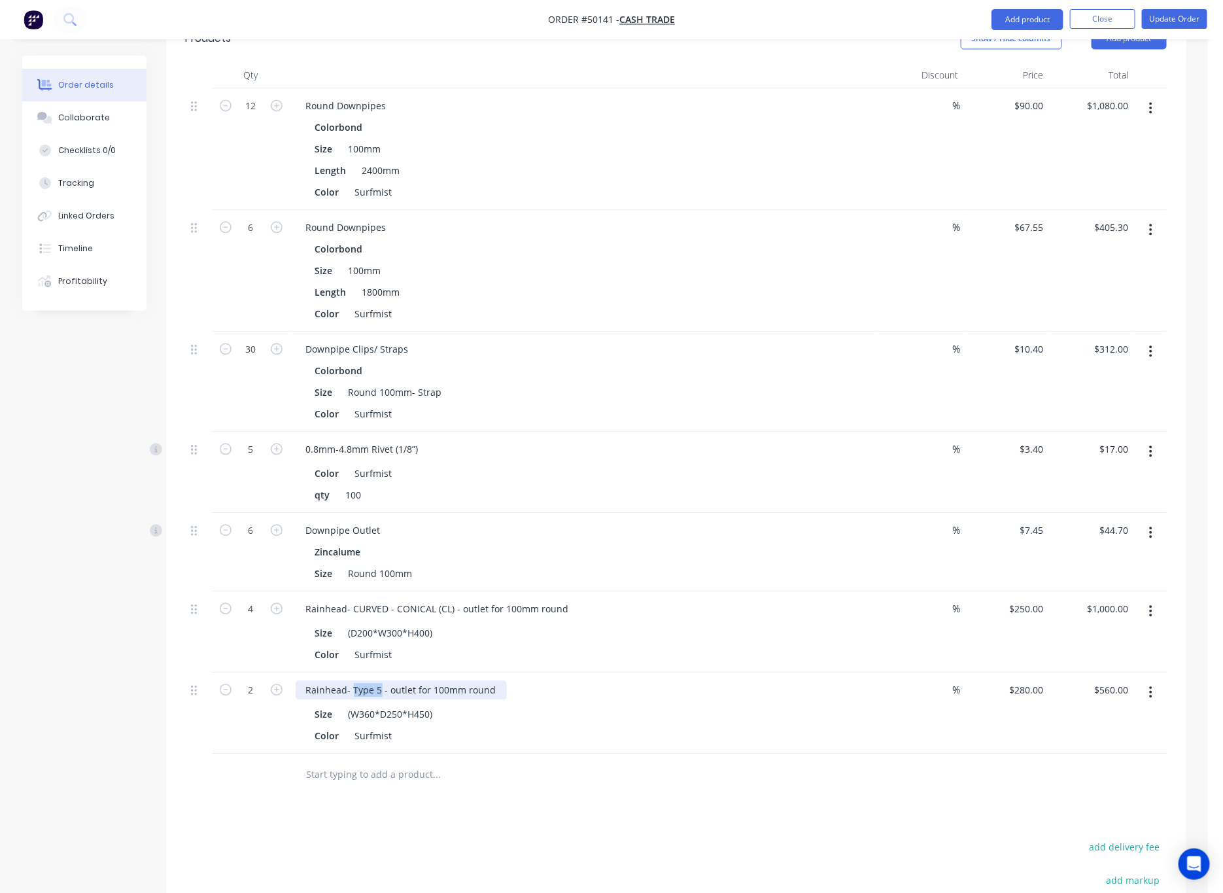
paste div
click at [662, 787] on div "Drawings Add drawing 0.55 Colorbond Surfmist Girth 450 1 0 155 270 25 0 155 270…" at bounding box center [676, 59] width 1020 height 2045
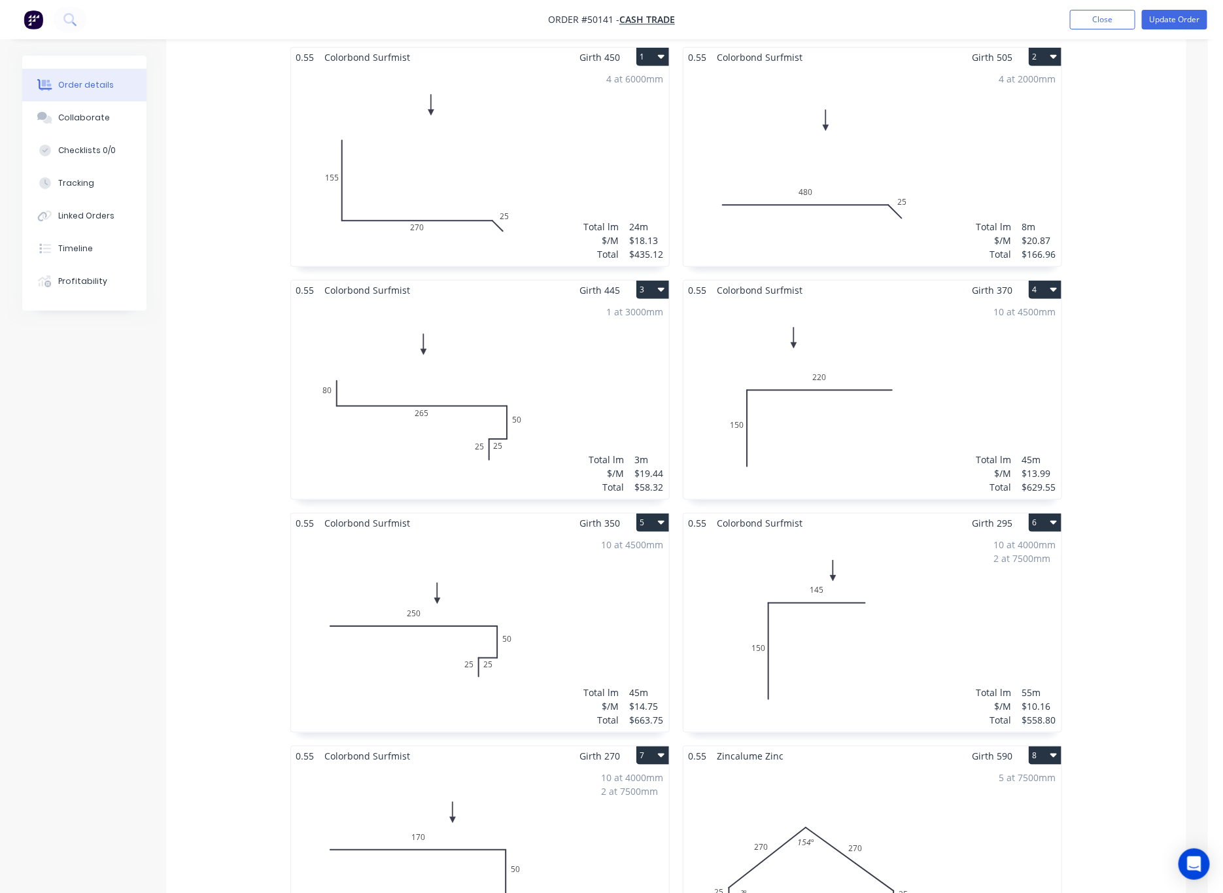
scroll to position [367, 0]
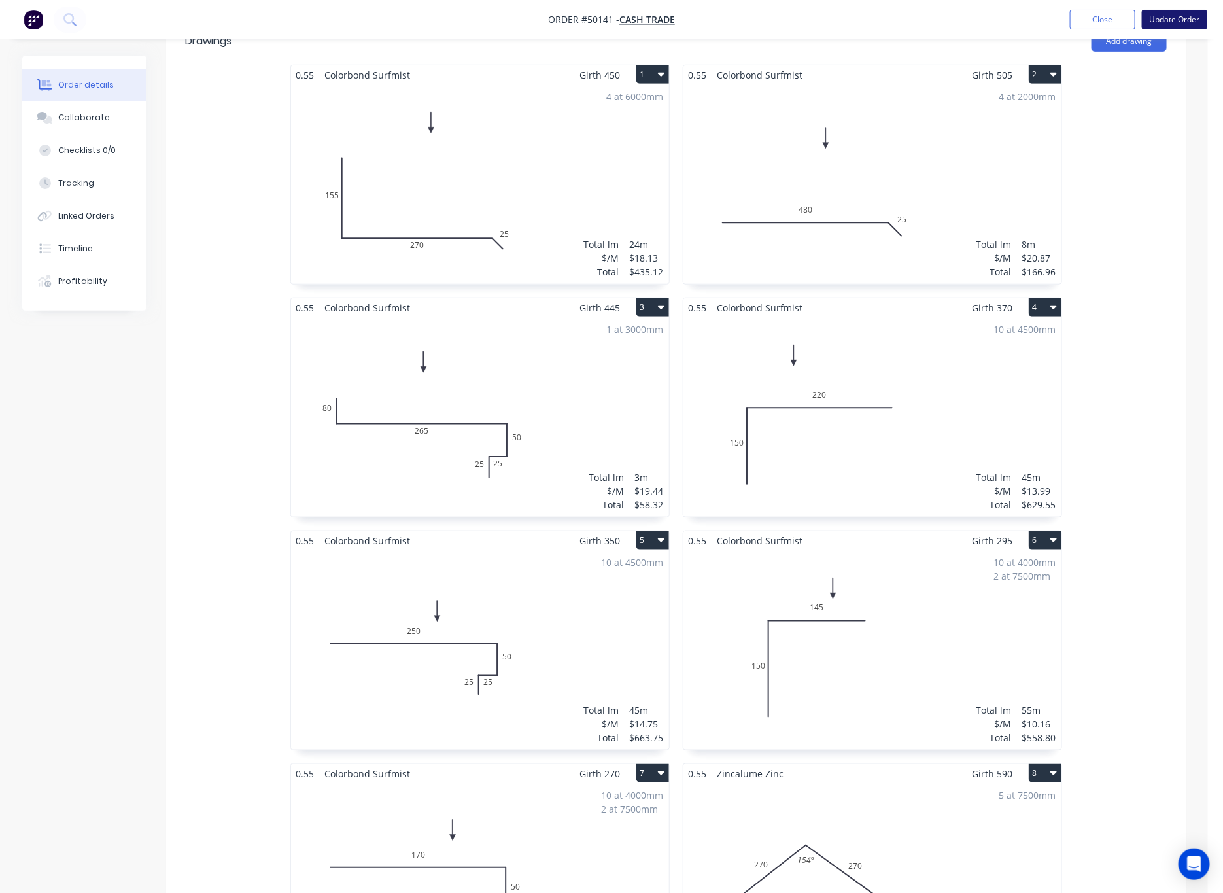
click at [946, 27] on button "Update Order" at bounding box center [1174, 20] width 65 height 20
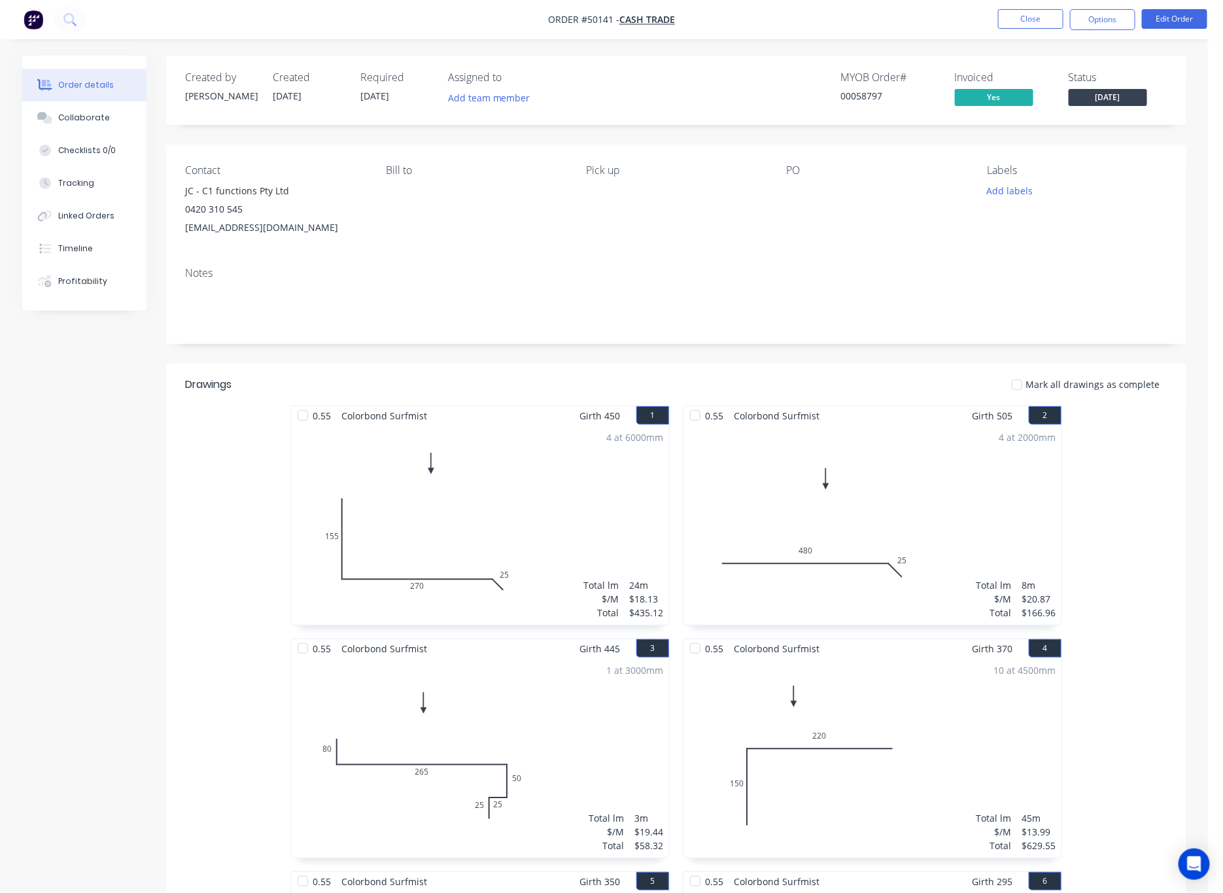
click at [789, 35] on nav "Order #50141 - Cash Trade Close Options Edit Order" at bounding box center [611, 19] width 1223 height 39
click at [946, 18] on button "Close" at bounding box center [1030, 19] width 65 height 20
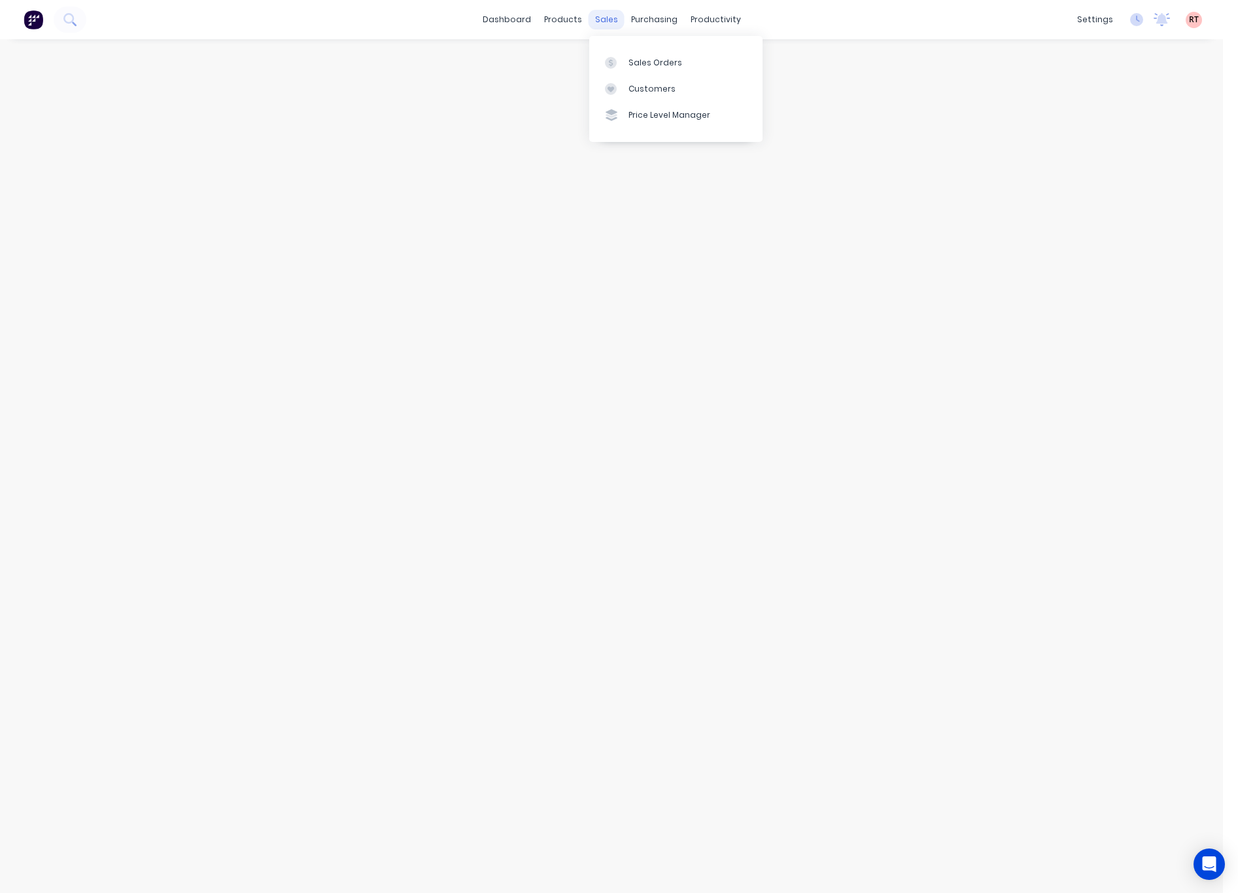
click at [606, 20] on div "sales" at bounding box center [607, 20] width 36 height 20
click at [646, 61] on div "Sales Orders" at bounding box center [656, 63] width 54 height 12
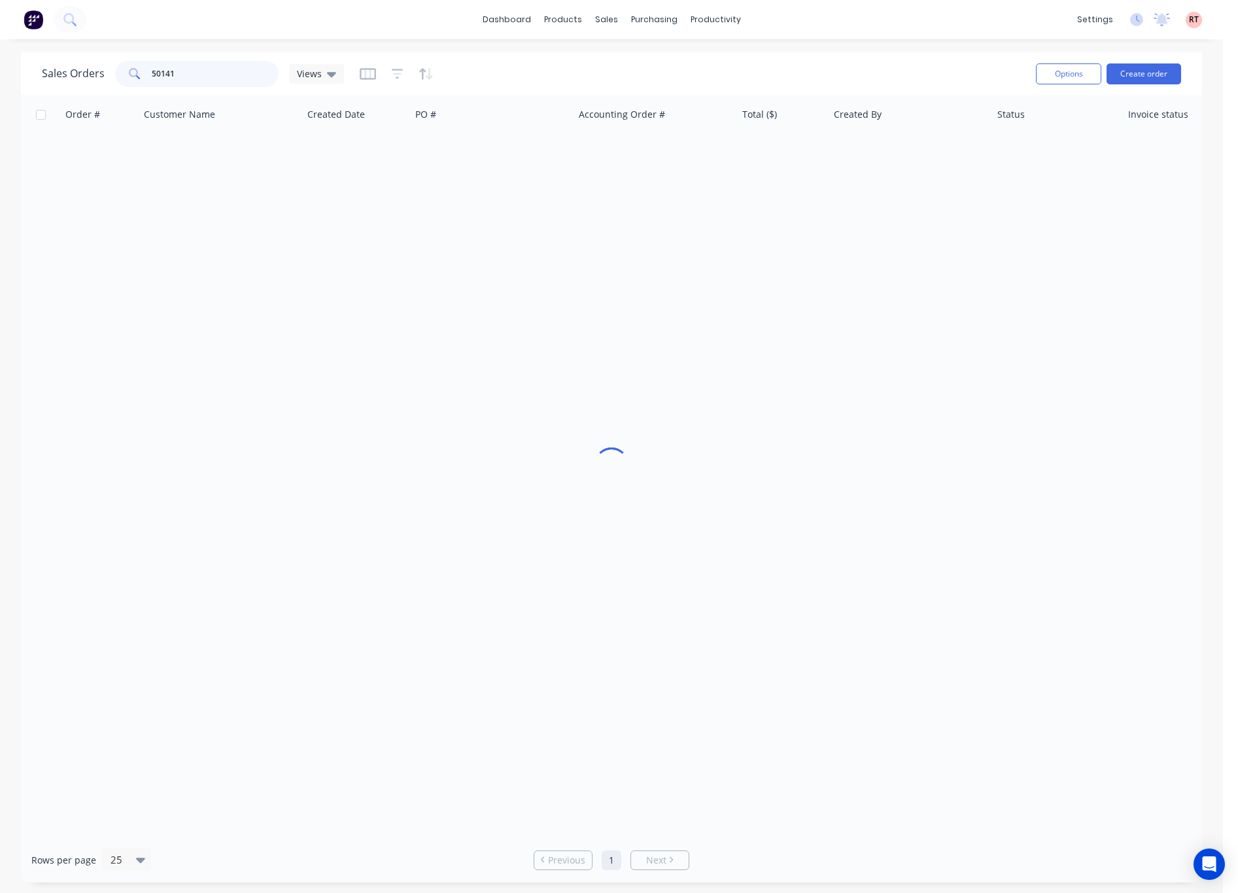
drag, startPoint x: 241, startPoint y: 71, endPoint x: 86, endPoint y: 81, distance: 155.4
click at [86, 81] on div "Sales Orders 50141 Views" at bounding box center [193, 74] width 302 height 26
type input "49934"
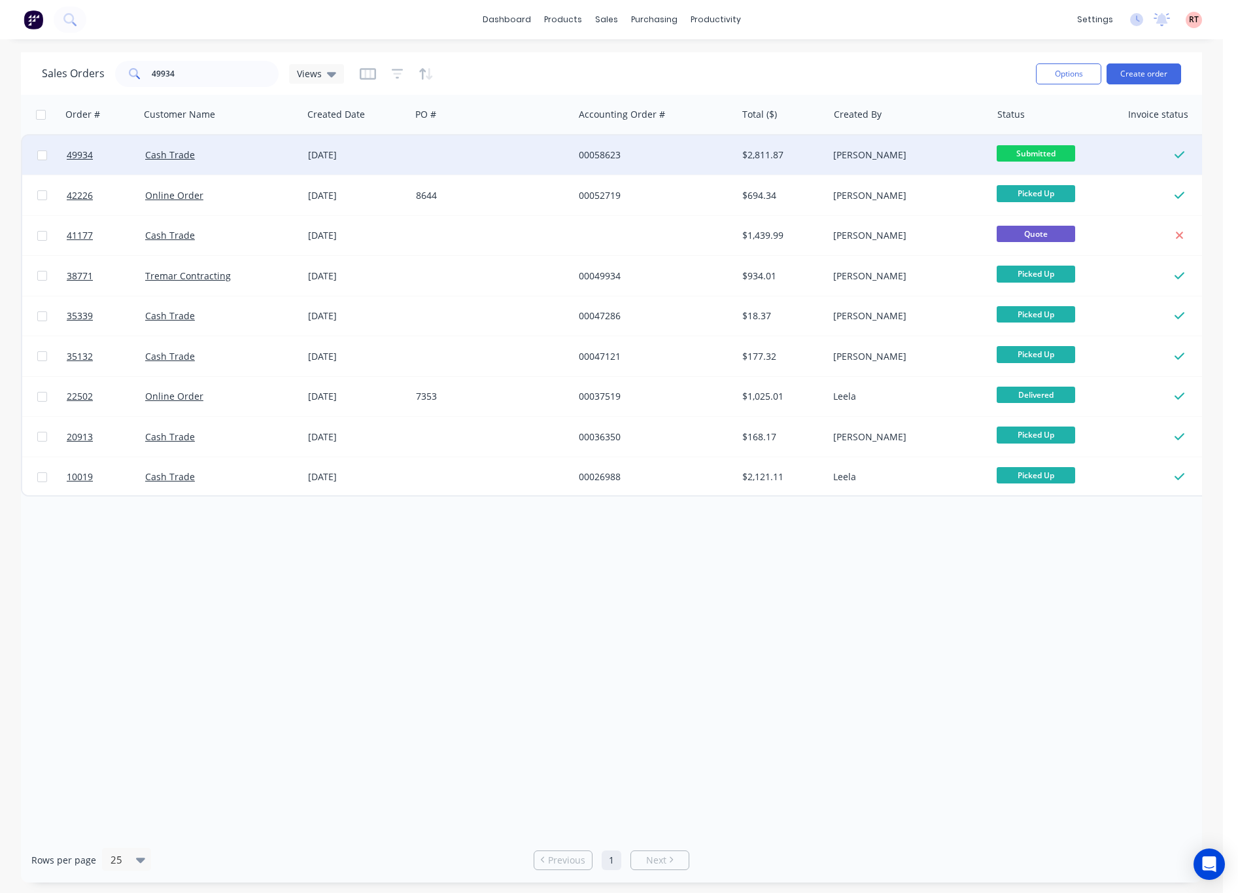
click at [501, 146] on div at bounding box center [492, 154] width 163 height 39
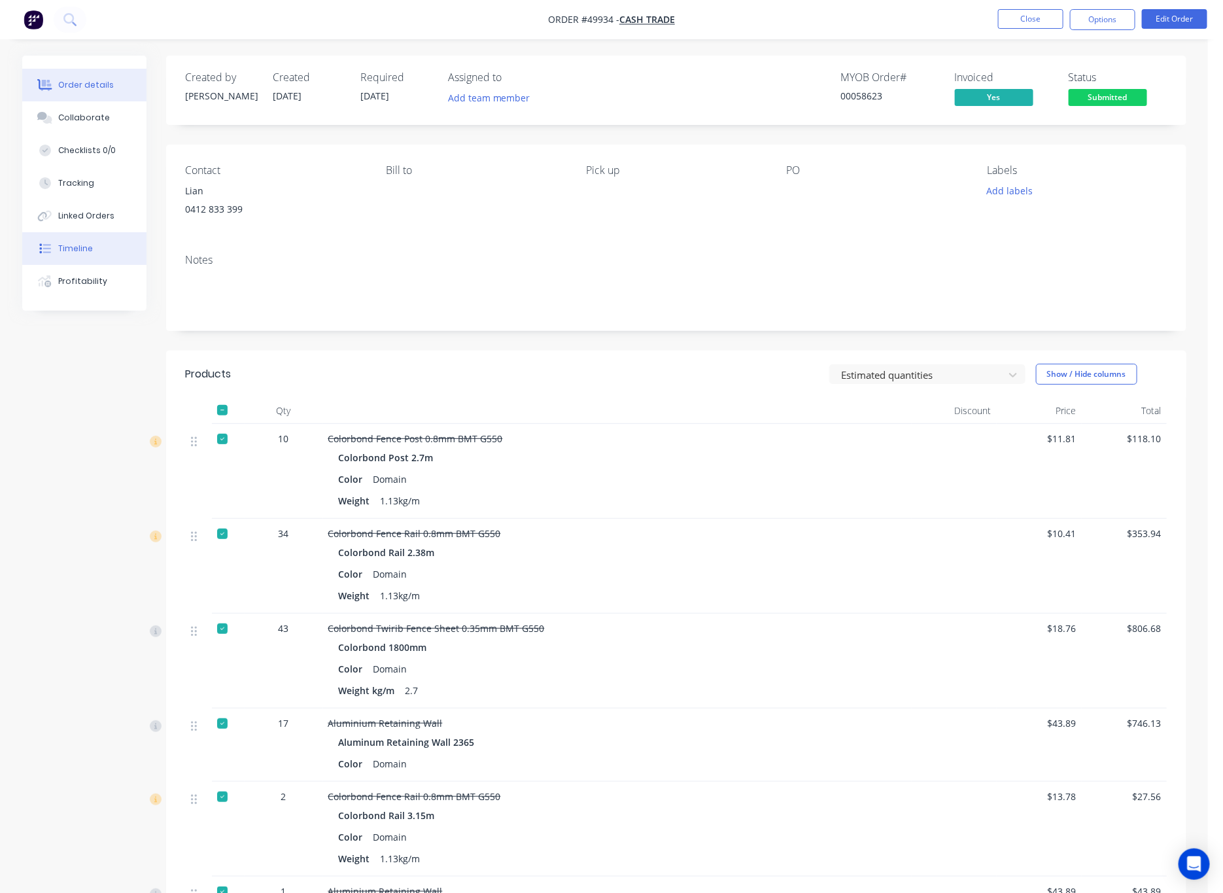
click at [81, 251] on div "Timeline" at bounding box center [75, 249] width 35 height 12
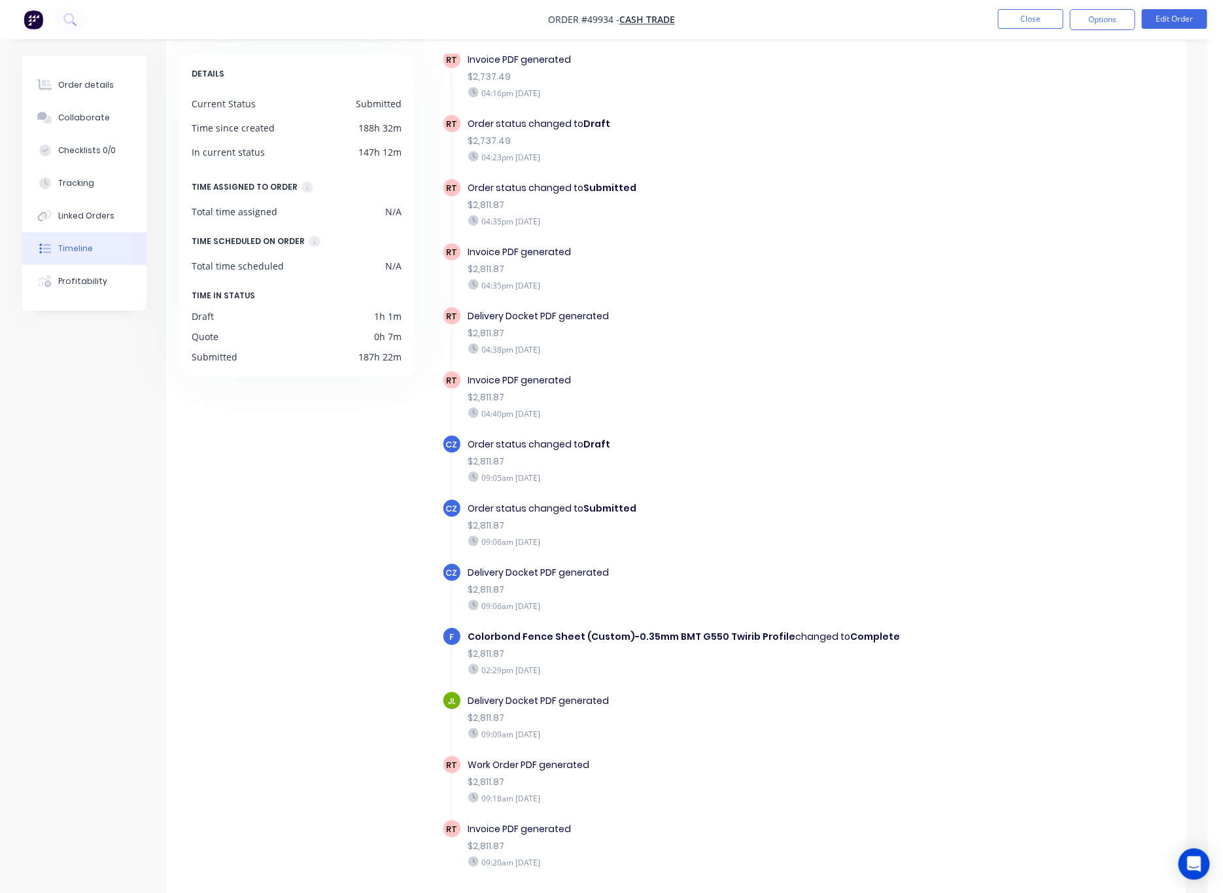
scroll to position [86, 0]
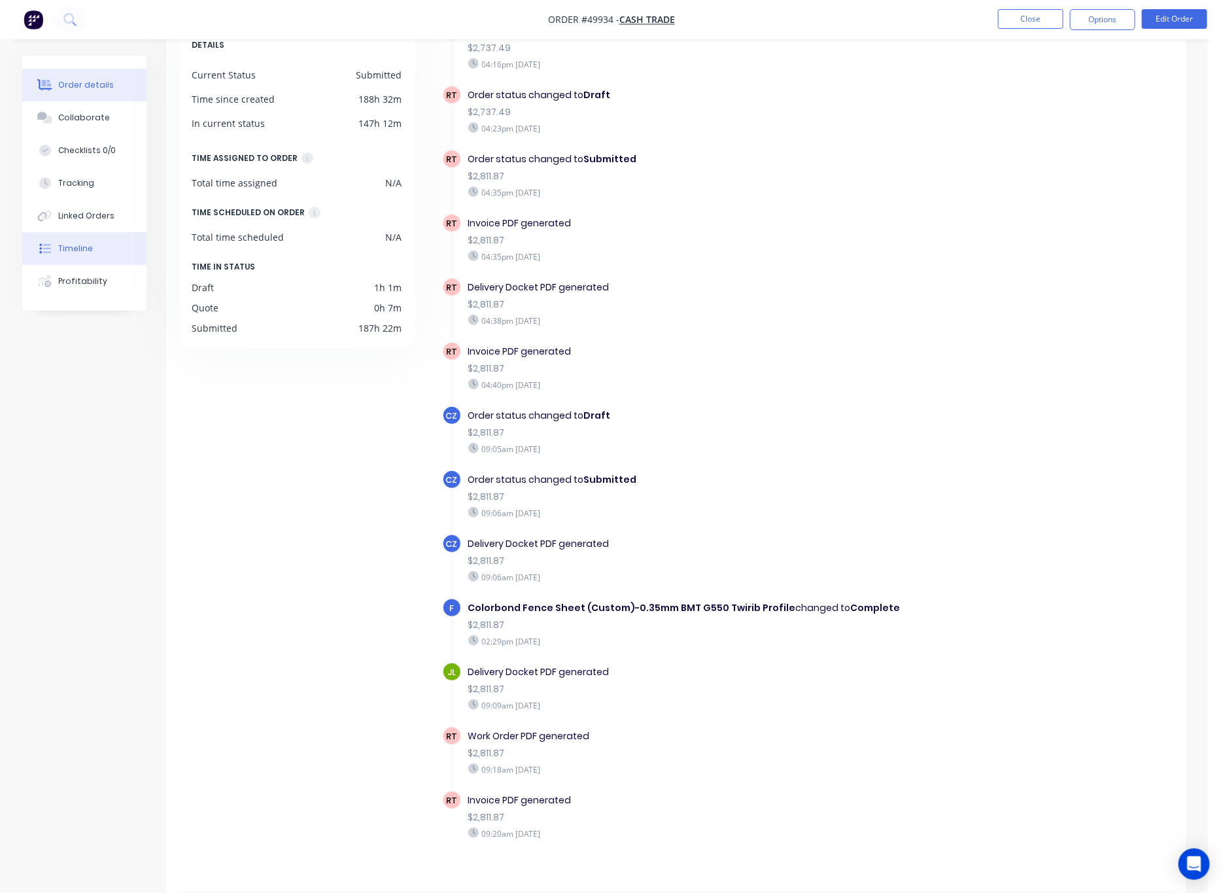
click at [105, 90] on div "Order details" at bounding box center [86, 85] width 56 height 12
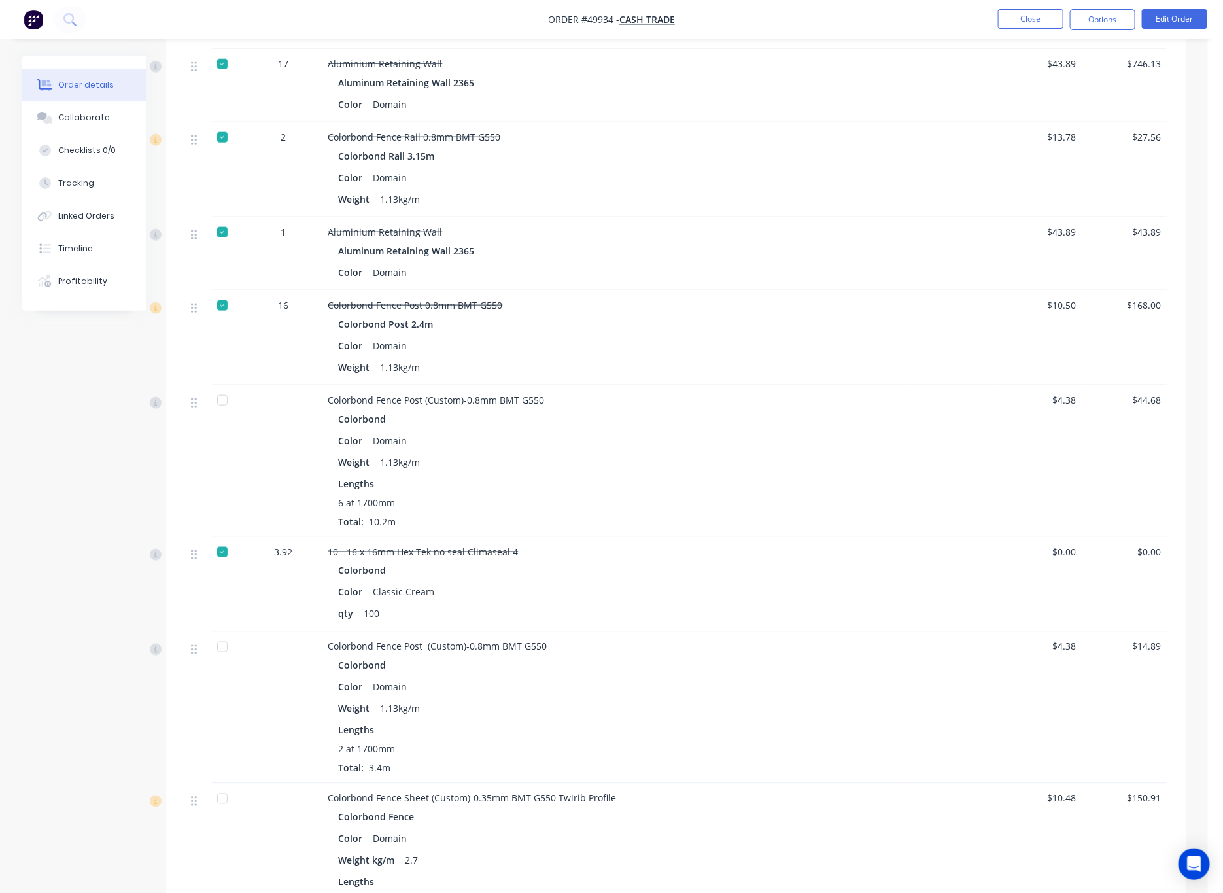
scroll to position [969, 0]
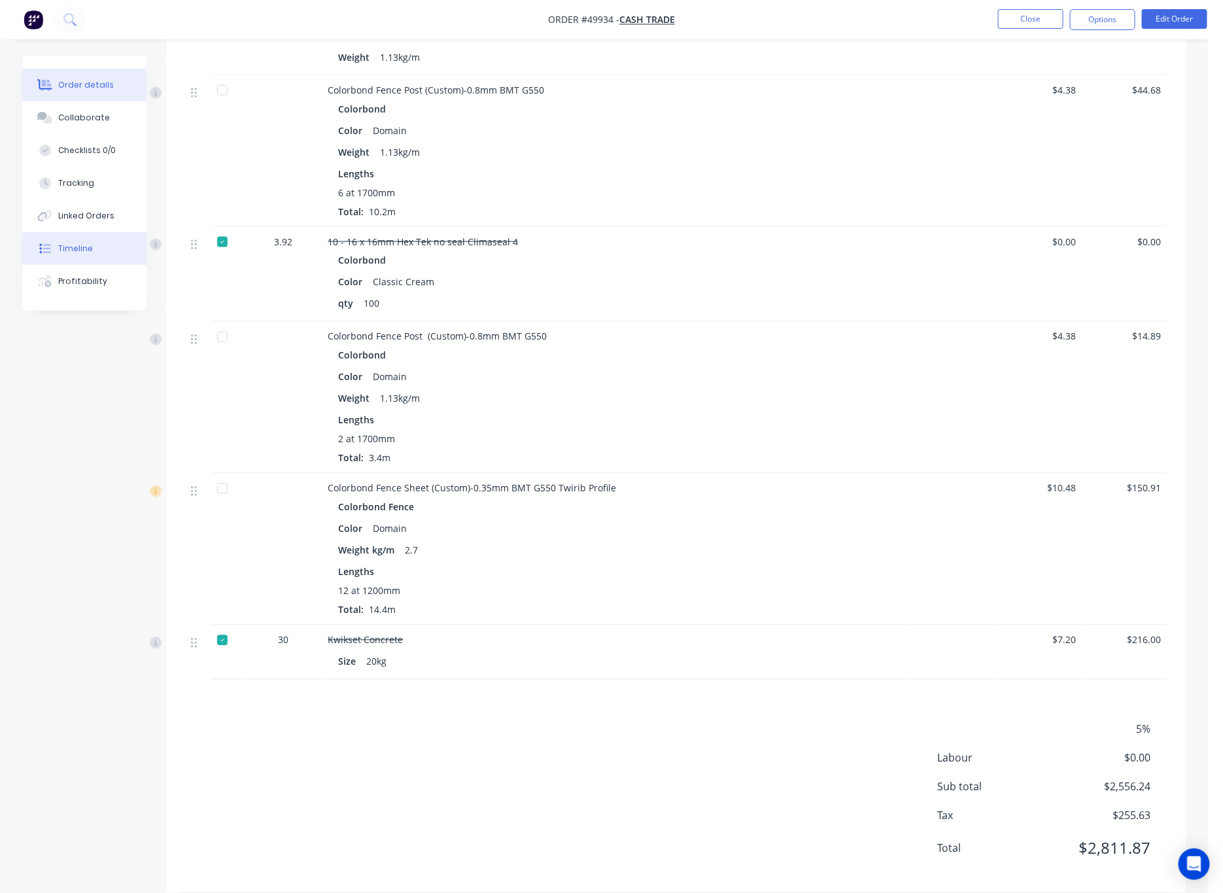
click at [85, 253] on div "Timeline" at bounding box center [75, 249] width 35 height 12
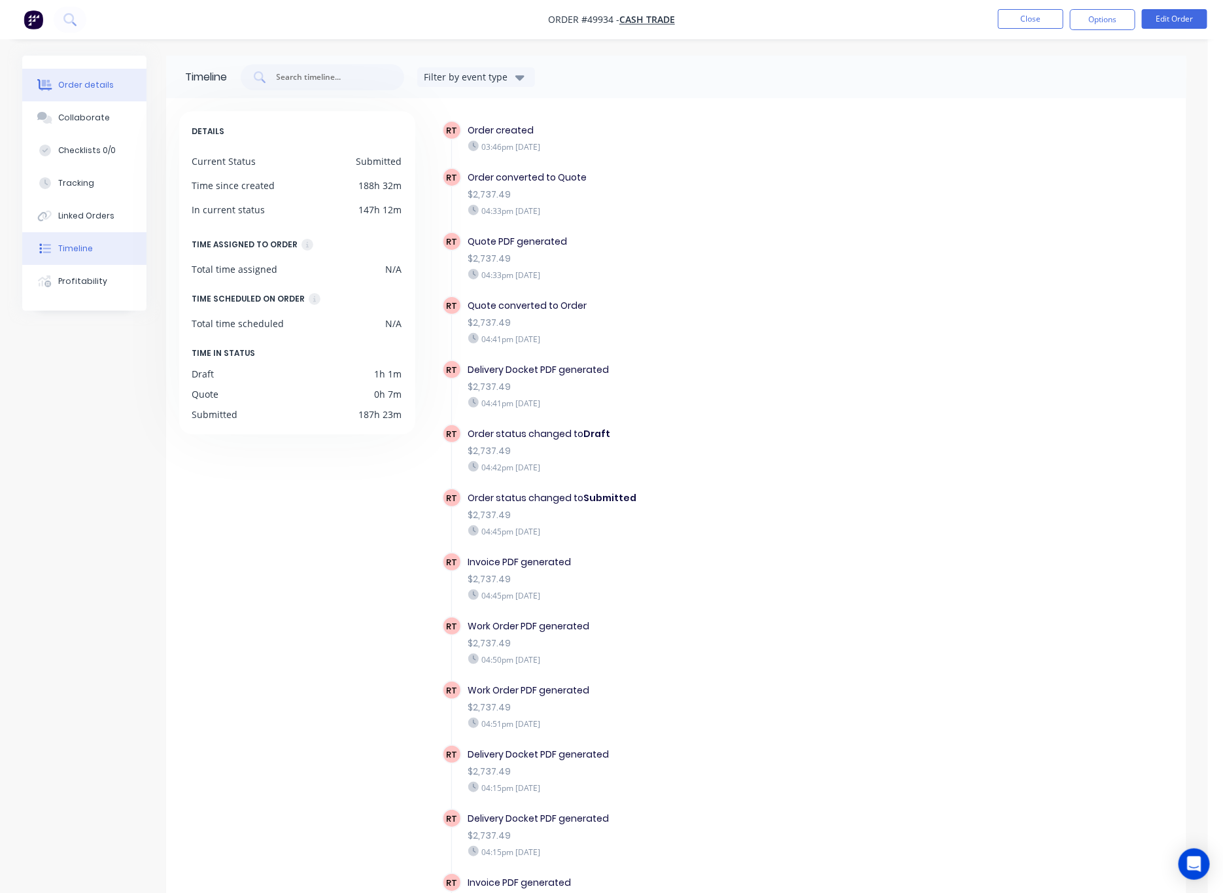
click at [100, 75] on button "Order details" at bounding box center [84, 85] width 124 height 33
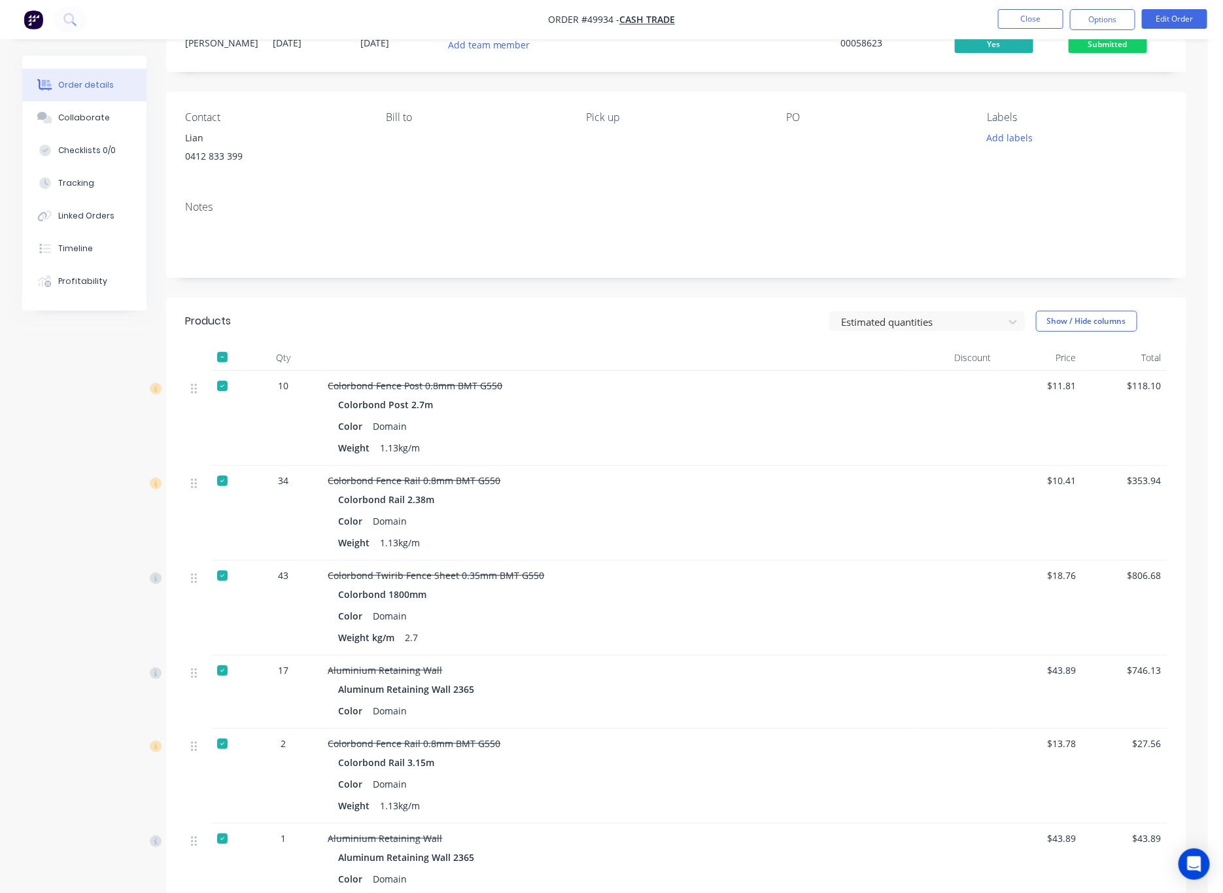
scroll to position [98, 0]
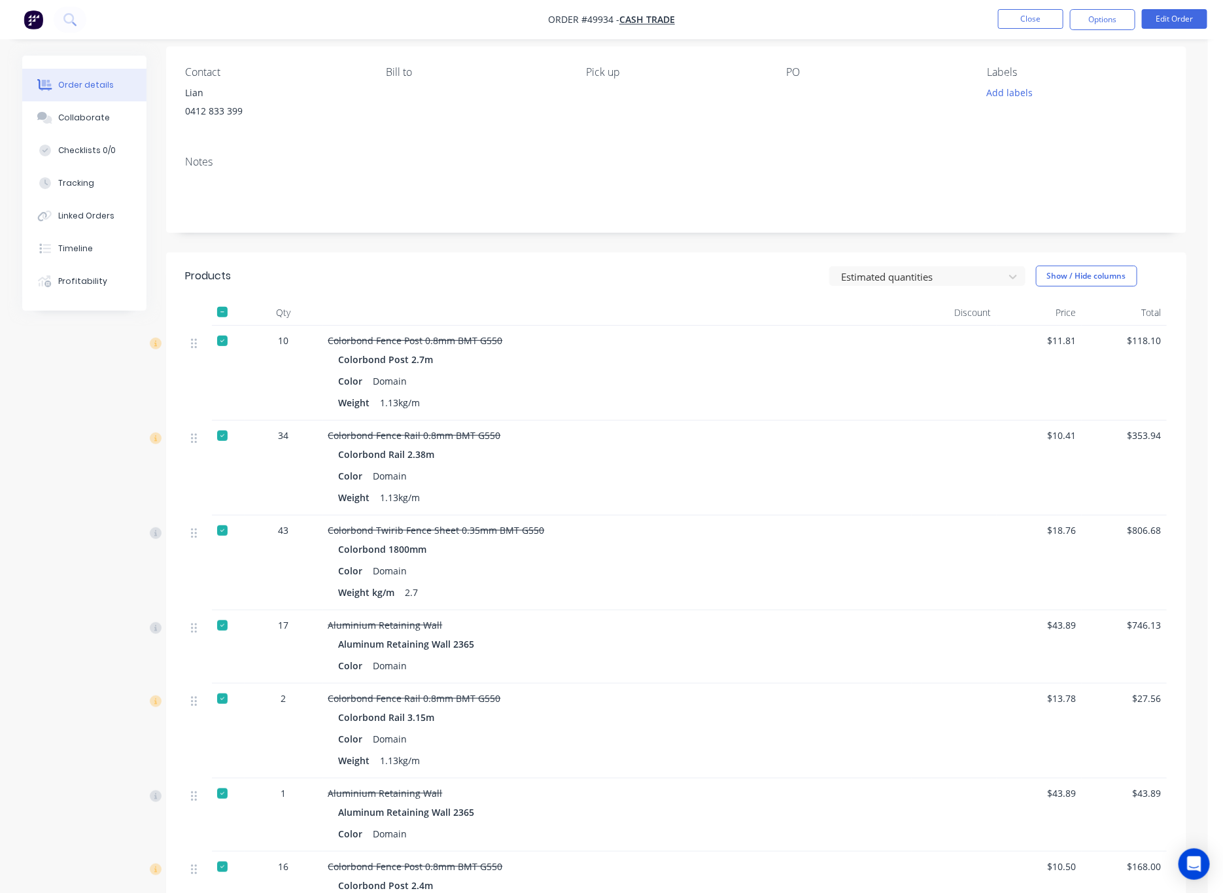
click at [34, 20] on img "button" at bounding box center [34, 20] width 20 height 20
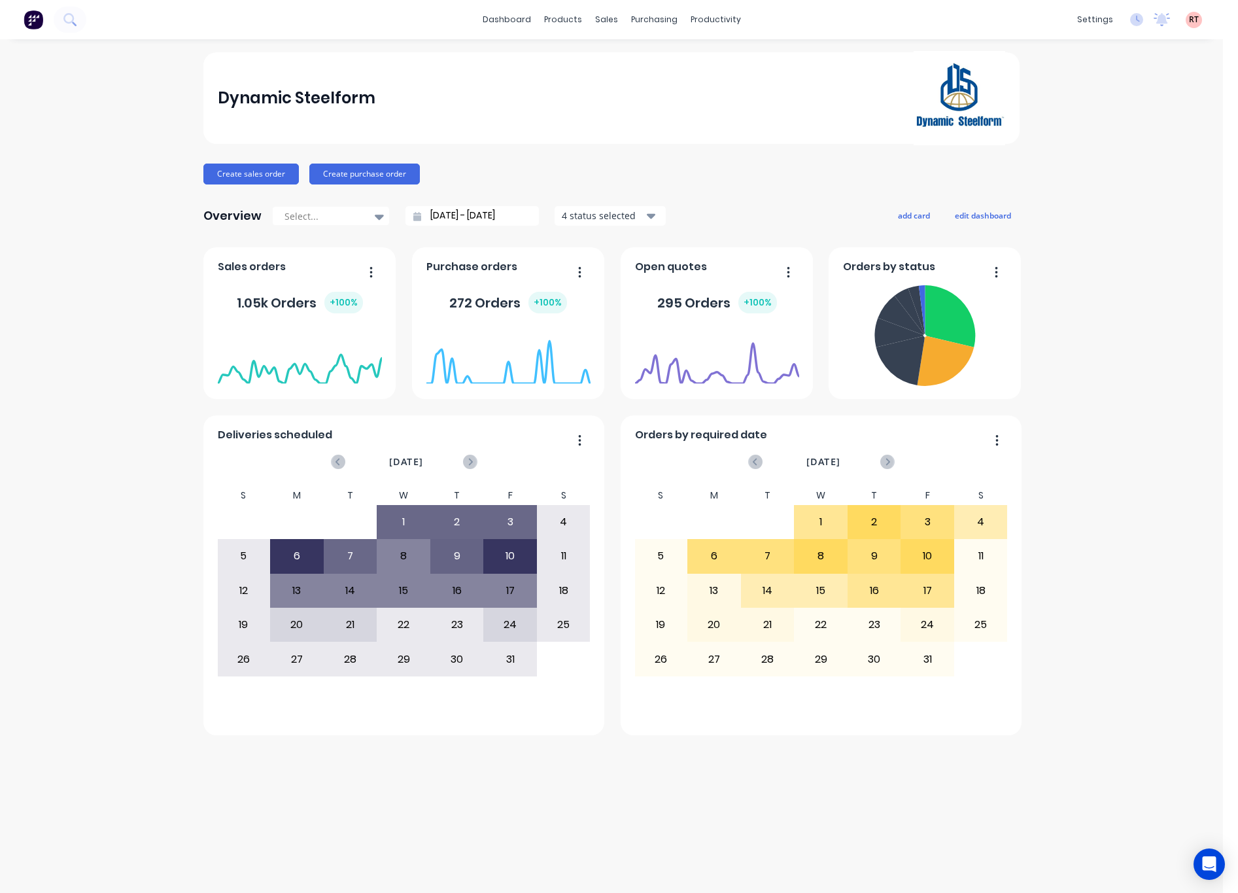
click at [946, 18] on span "RT" at bounding box center [1194, 20] width 10 height 12
click at [946, 236] on div "Dynamic Steelform Create sales order Create purchase order Overview Select... 0…" at bounding box center [611, 465] width 1223 height 827
click at [946, 24] on span "RT" at bounding box center [1194, 20] width 10 height 12
click at [946, 137] on button "Profile" at bounding box center [1112, 137] width 173 height 26
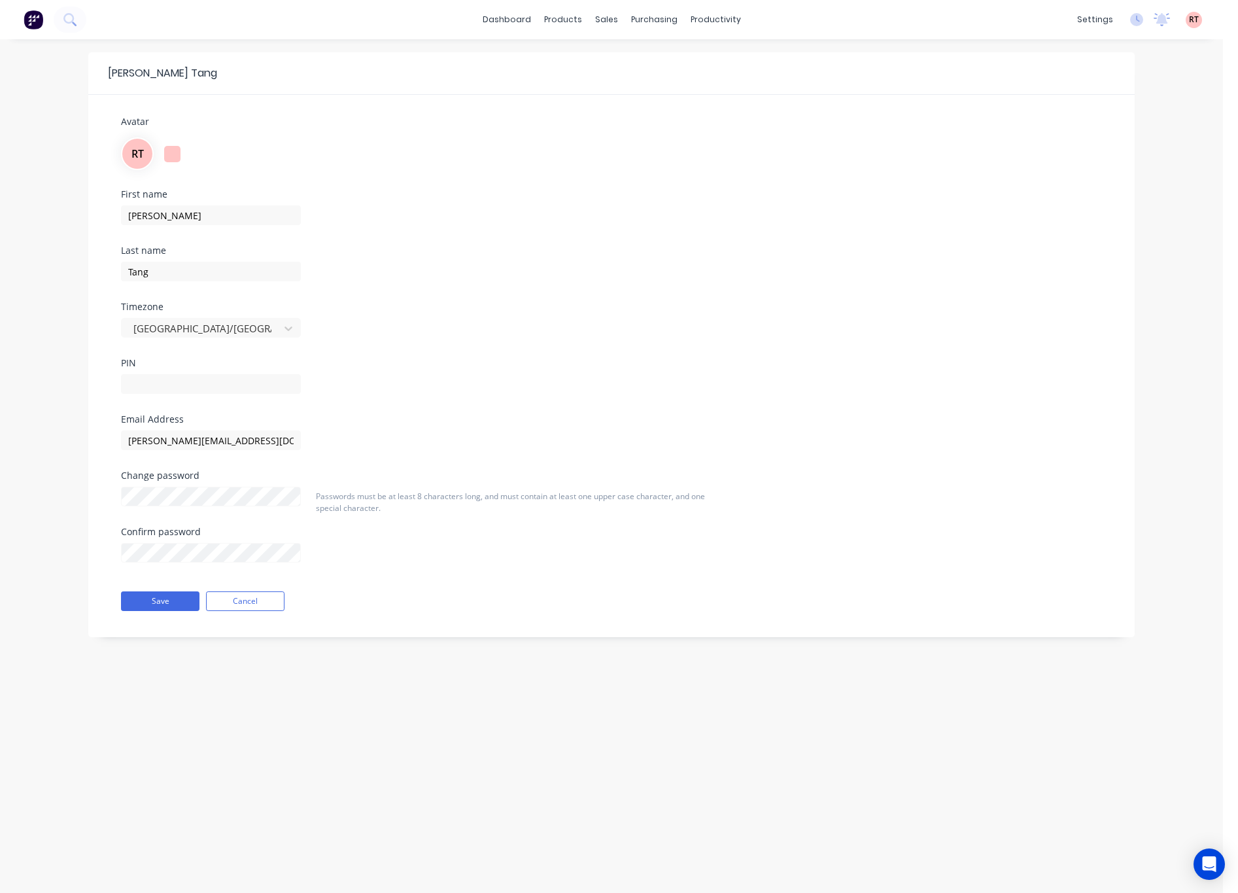
click at [466, 701] on div "Rachel Tang Avatar RT First name Rachel Last name Tang Timezone Australia/Perth…" at bounding box center [611, 466] width 1223 height 854
click at [797, 699] on div "Rachel Tang Avatar RT First name Rachel Last name Tang Timezone Australia/Perth…" at bounding box center [611, 466] width 1223 height 854
click at [273, 604] on button "Cancel" at bounding box center [245, 601] width 78 height 20
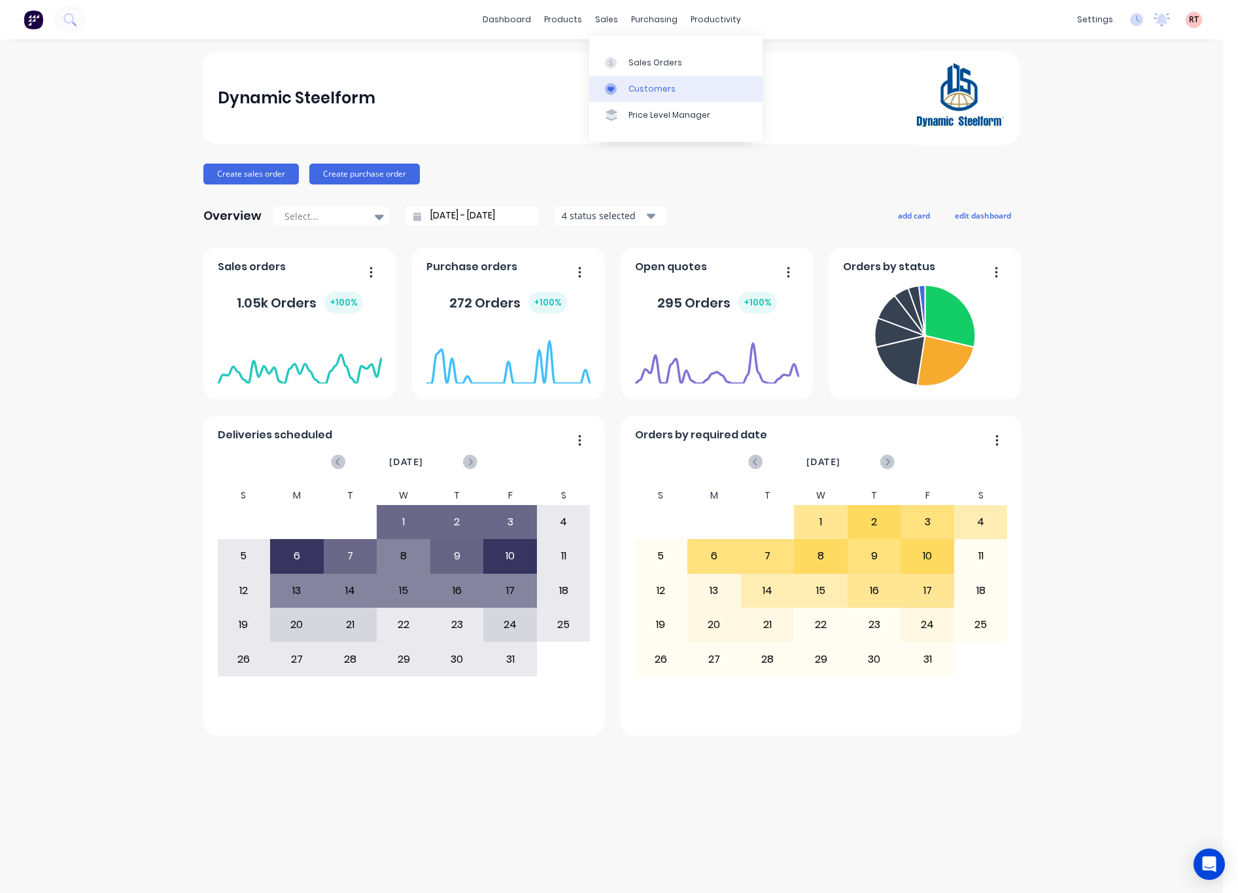
click at [659, 80] on link "Customers" at bounding box center [675, 89] width 173 height 26
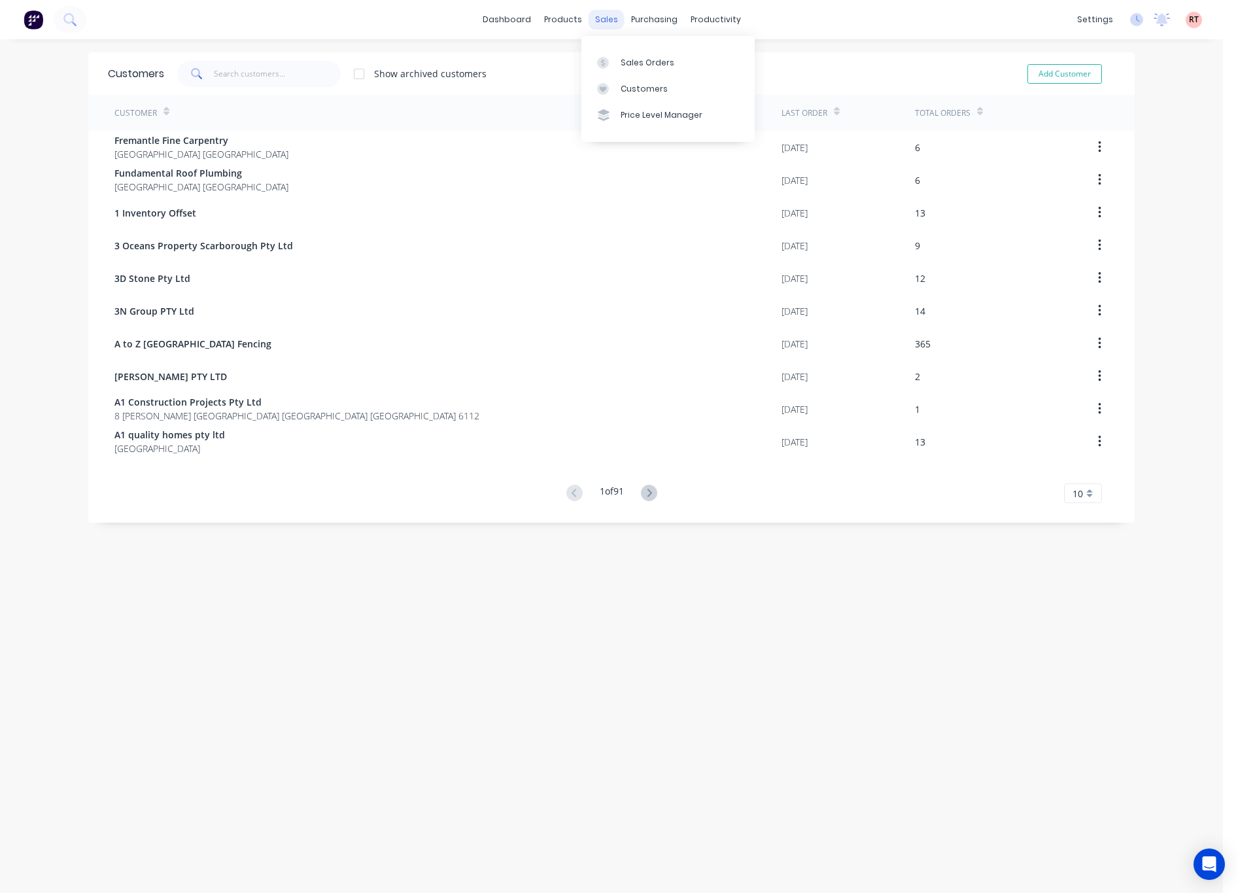
click at [600, 20] on div "sales" at bounding box center [607, 20] width 36 height 20
click at [667, 57] on div "Sales Orders" at bounding box center [648, 63] width 54 height 12
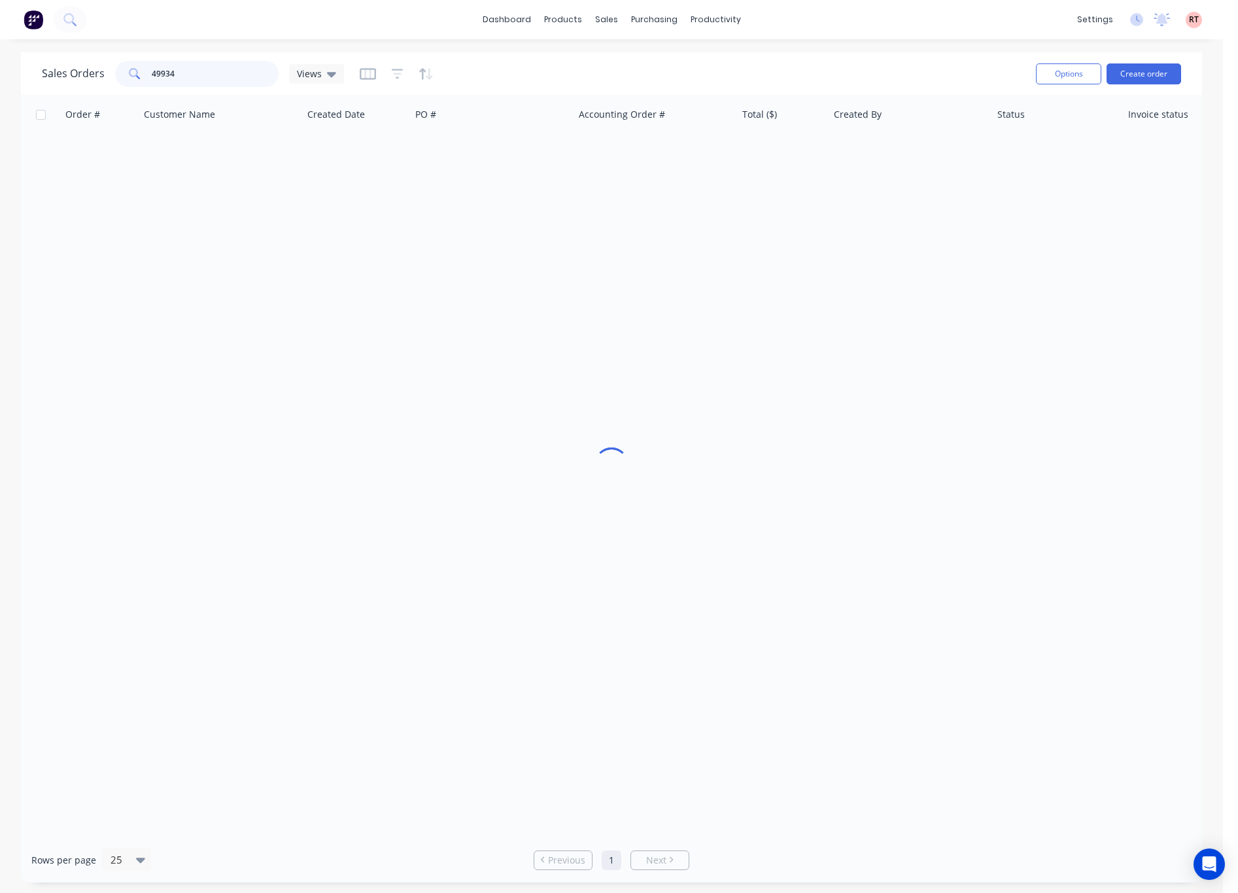
drag, startPoint x: 256, startPoint y: 75, endPoint x: 133, endPoint y: 81, distance: 122.5
click at [133, 81] on div "49934" at bounding box center [197, 74] width 164 height 26
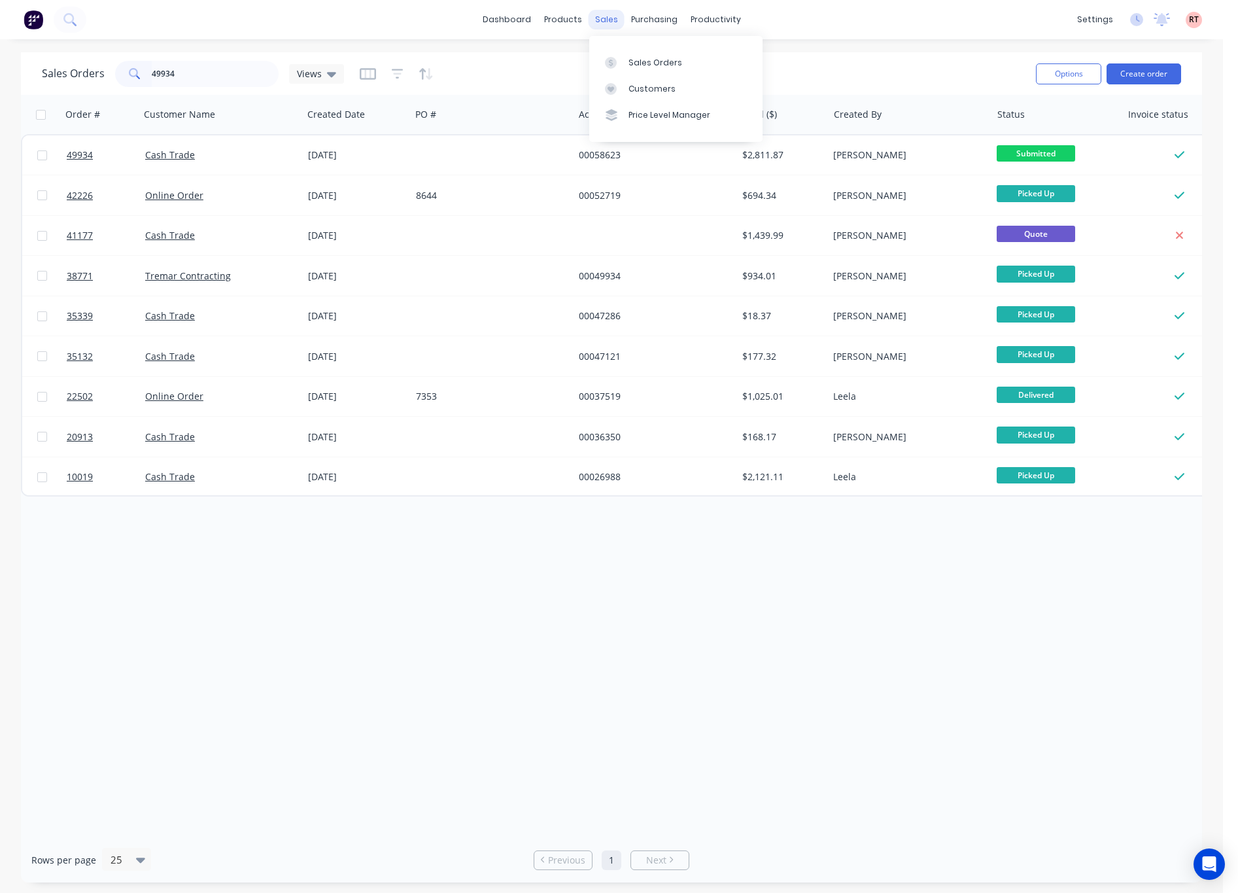
click at [614, 12] on div "sales" at bounding box center [607, 20] width 36 height 20
click at [670, 77] on link "Customers" at bounding box center [675, 89] width 173 height 26
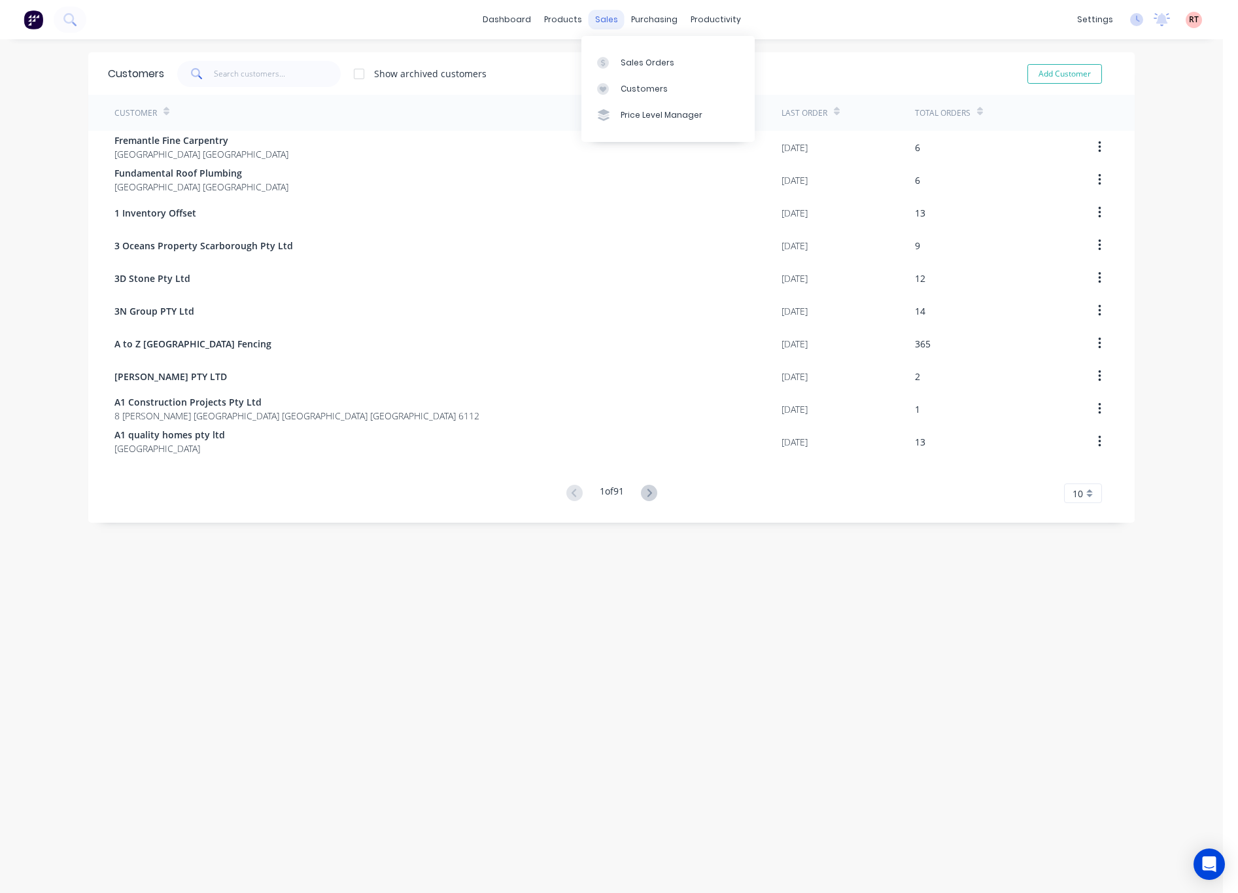
click at [603, 16] on div "sales" at bounding box center [607, 20] width 36 height 20
click at [650, 65] on div "Sales Orders" at bounding box center [648, 63] width 54 height 12
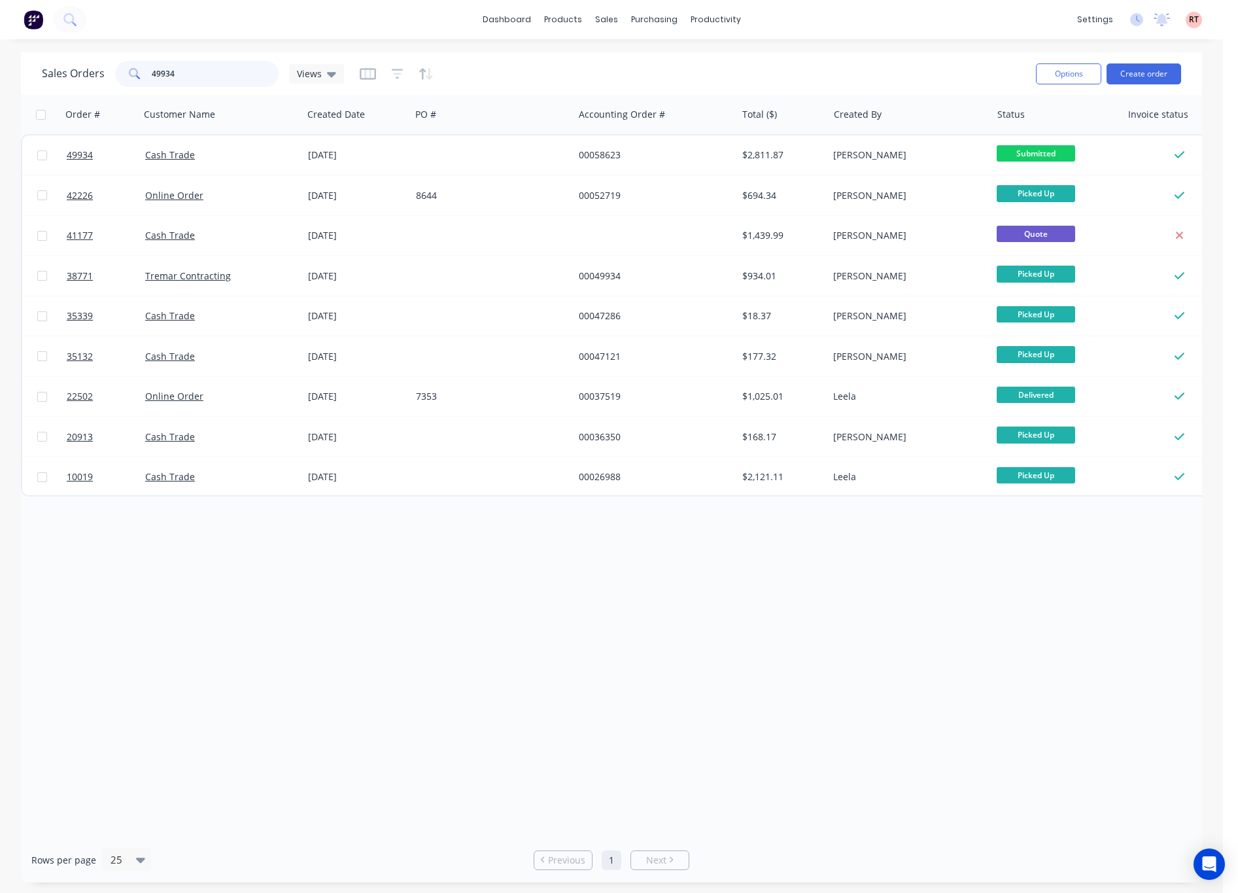
drag, startPoint x: 217, startPoint y: 81, endPoint x: 35, endPoint y: 81, distance: 181.2
click at [35, 81] on div "Sales Orders 49934 Views Options Create order" at bounding box center [611, 73] width 1181 height 43
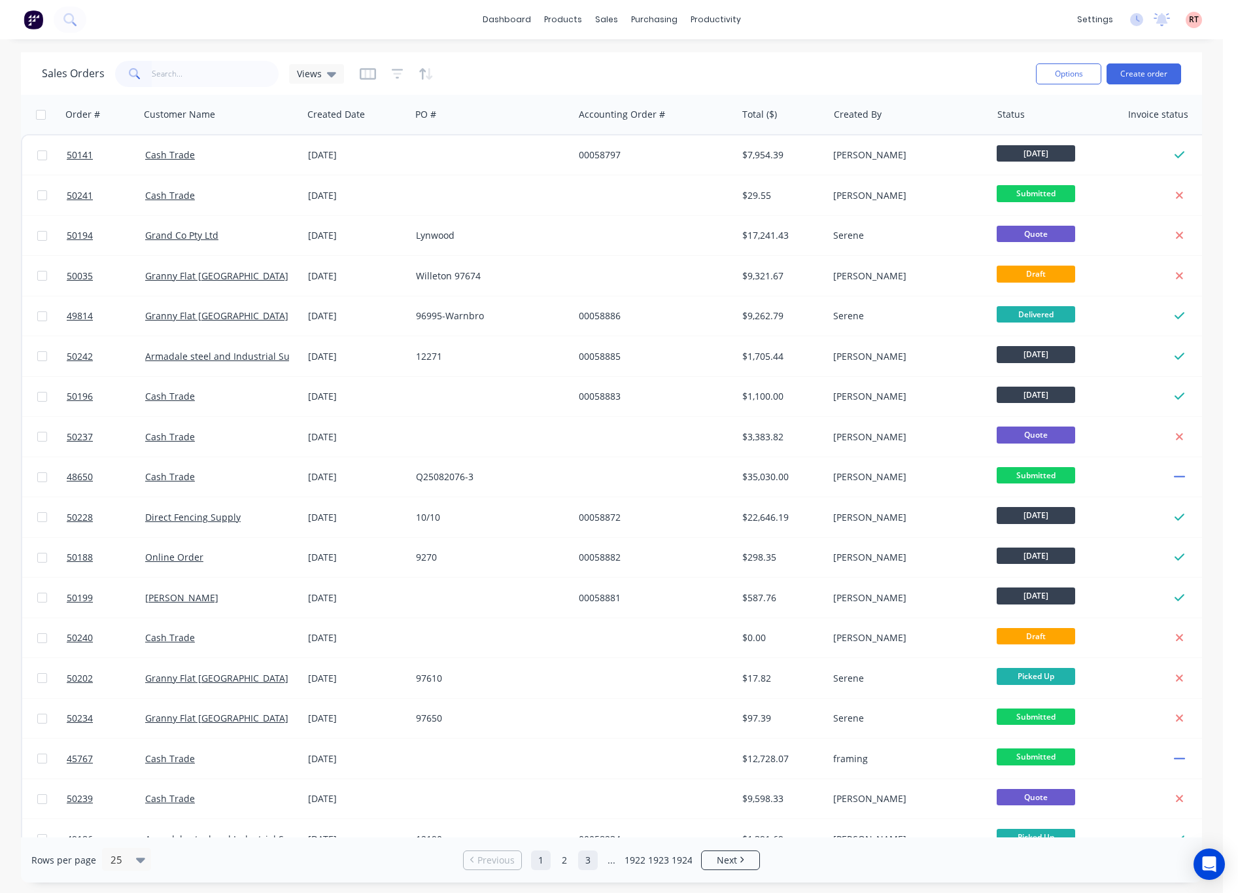
click at [566, 859] on link "2" at bounding box center [565, 860] width 20 height 20
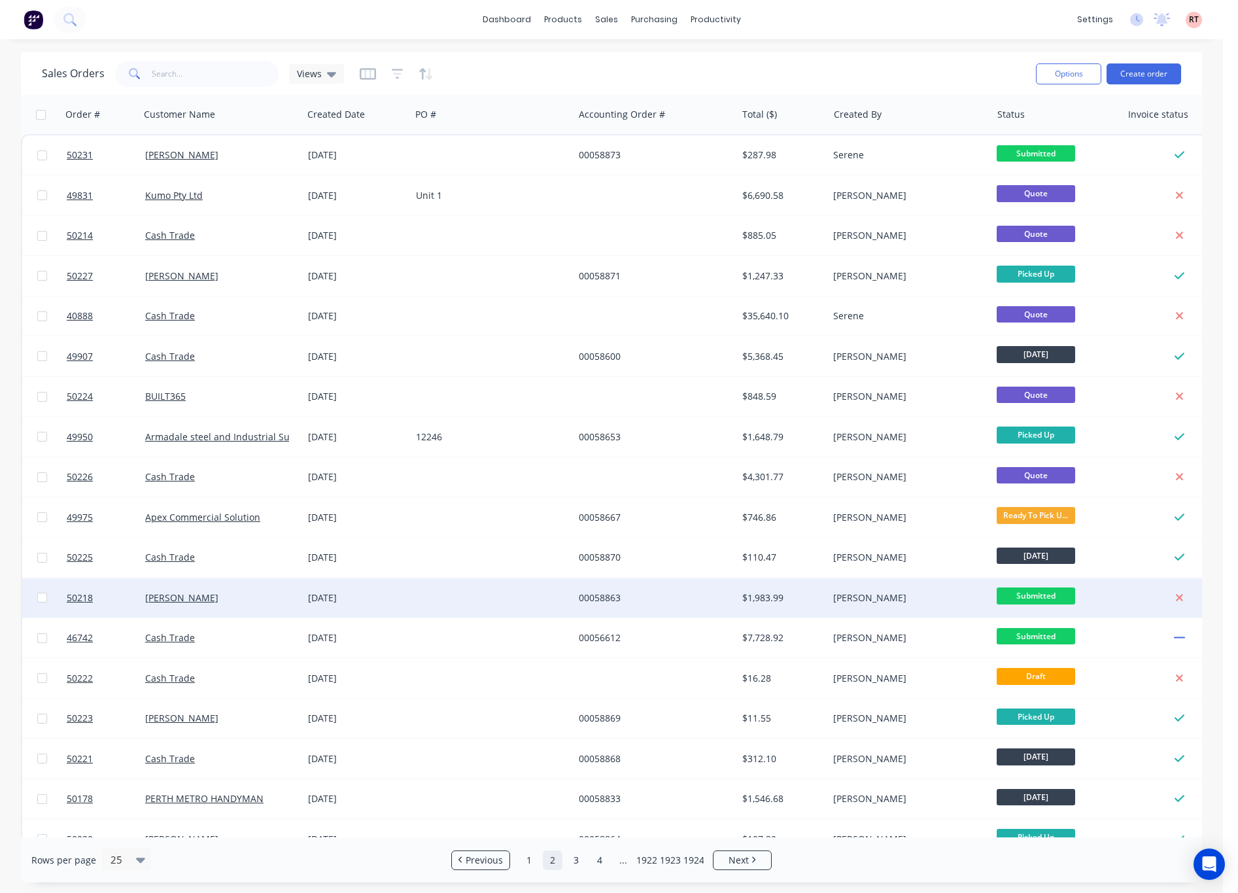
click at [493, 601] on div at bounding box center [492, 597] width 163 height 39
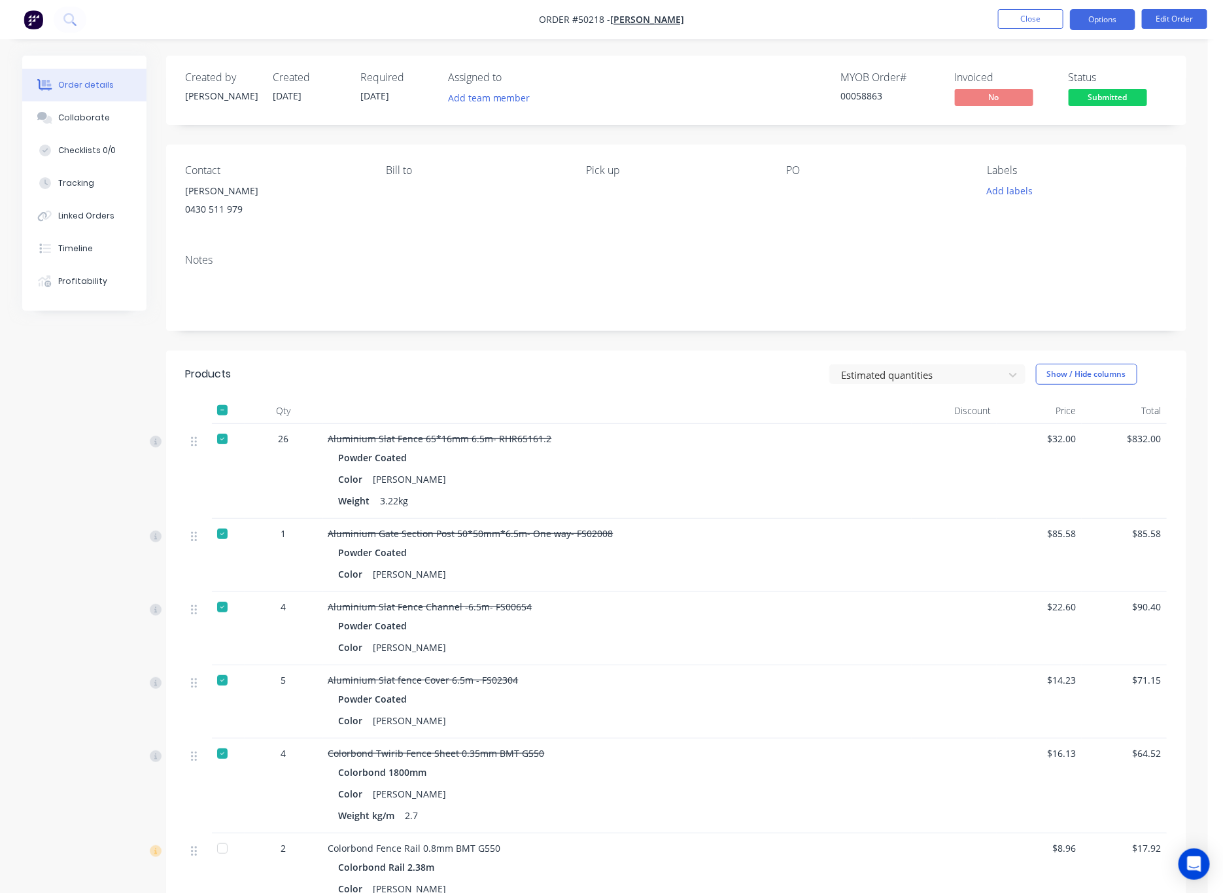
click at [946, 12] on button "Options" at bounding box center [1102, 19] width 65 height 21
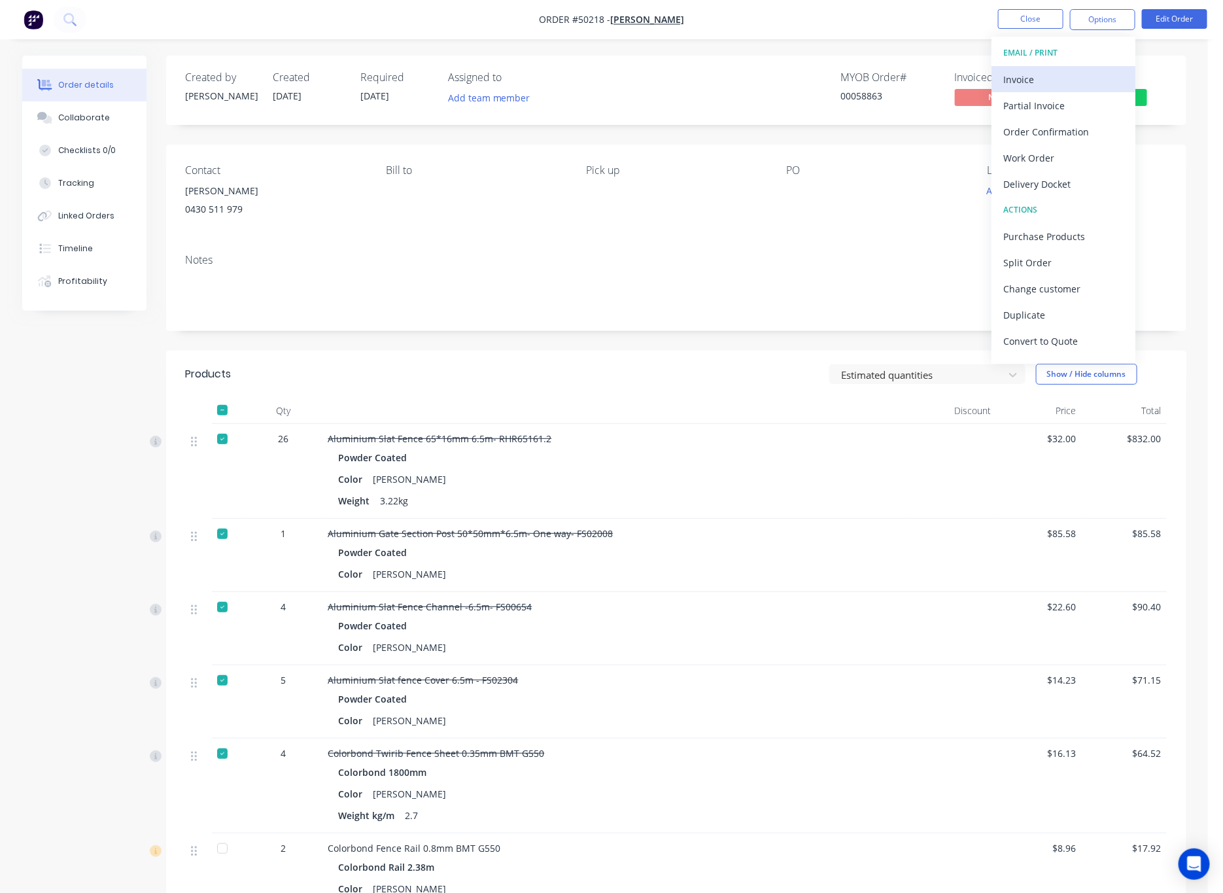
click at [946, 82] on div "Invoice" at bounding box center [1063, 79] width 120 height 19
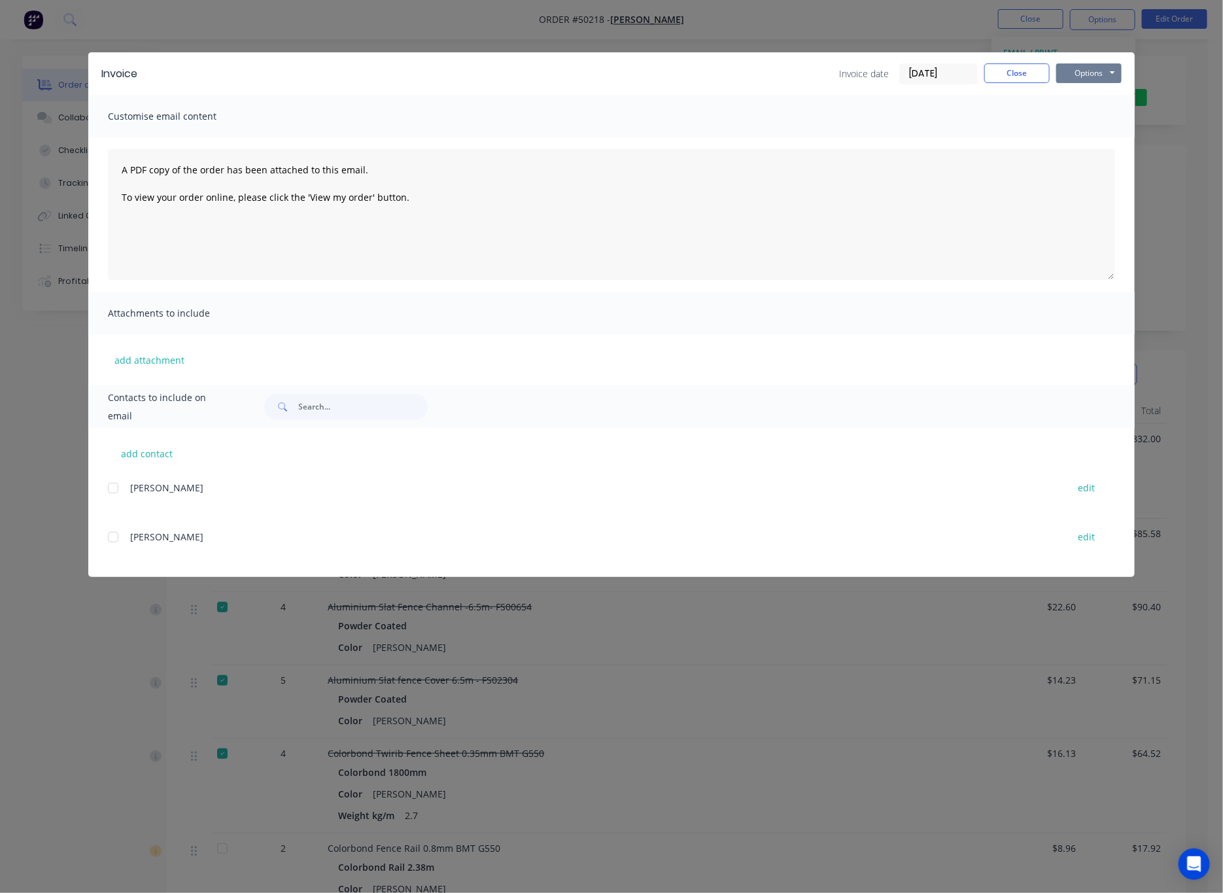
click at [946, 69] on button "Options" at bounding box center [1088, 73] width 65 height 20
click at [946, 114] on button "Print" at bounding box center [1098, 118] width 84 height 22
click at [408, 20] on div "Invoice Invoice date 10/10/25 Close Options Preview Print Email Customise email…" at bounding box center [611, 446] width 1223 height 893
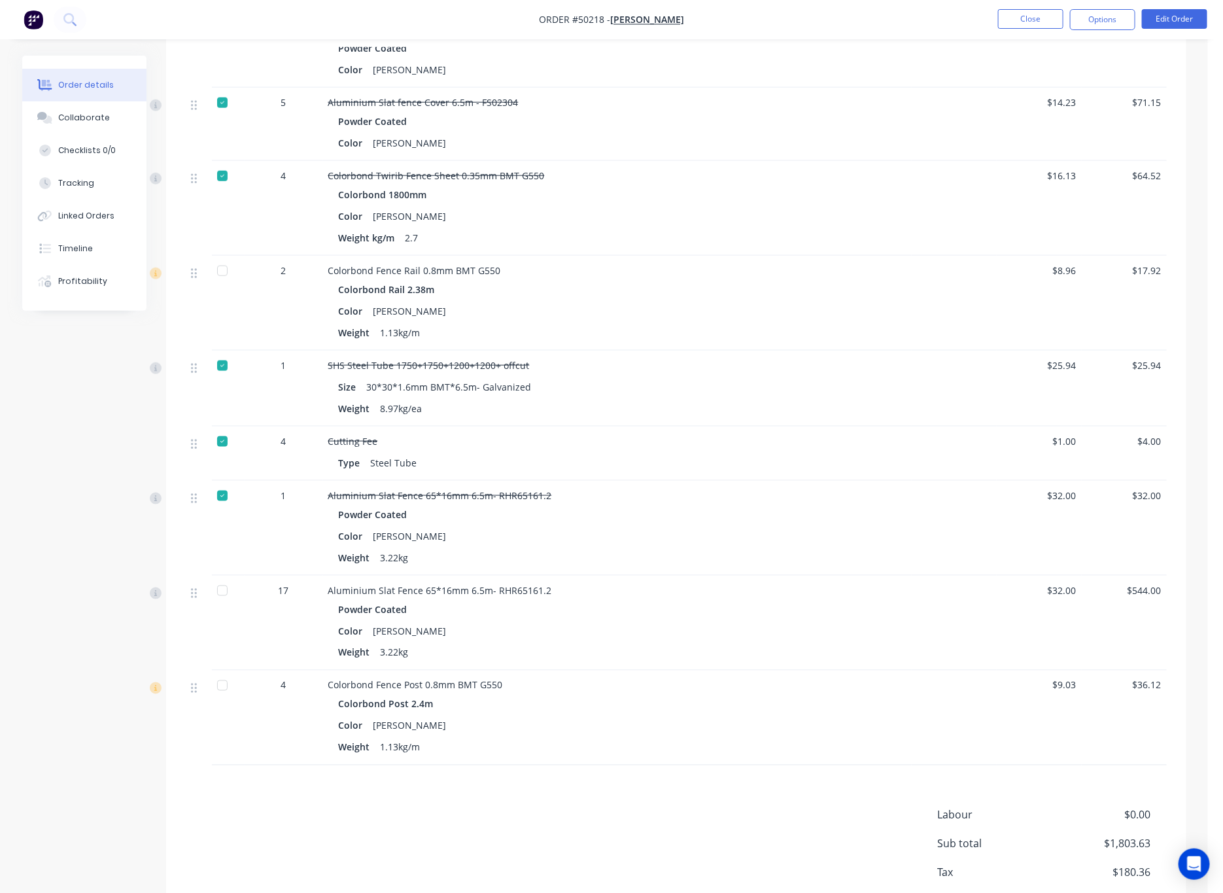
scroll to position [656, 0]
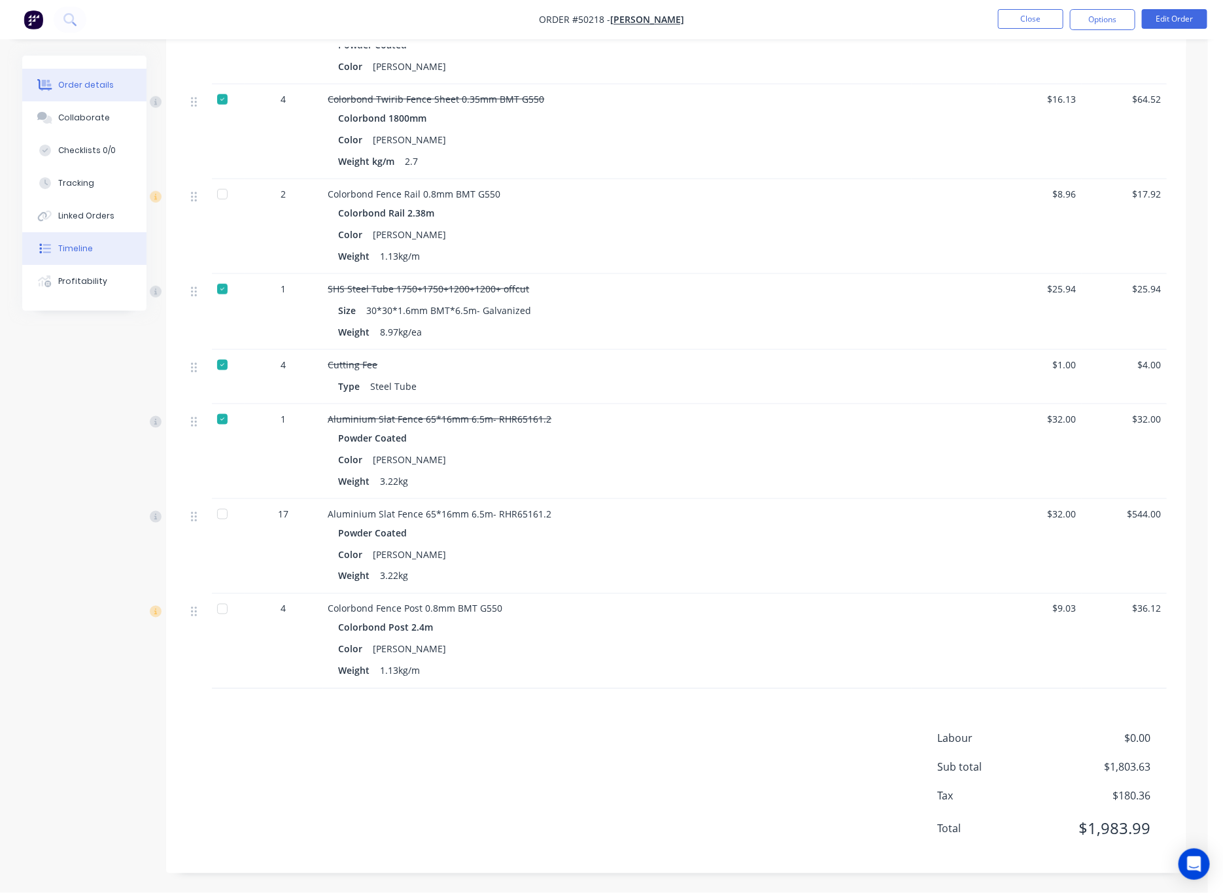
click at [93, 251] on button "Timeline" at bounding box center [84, 248] width 124 height 33
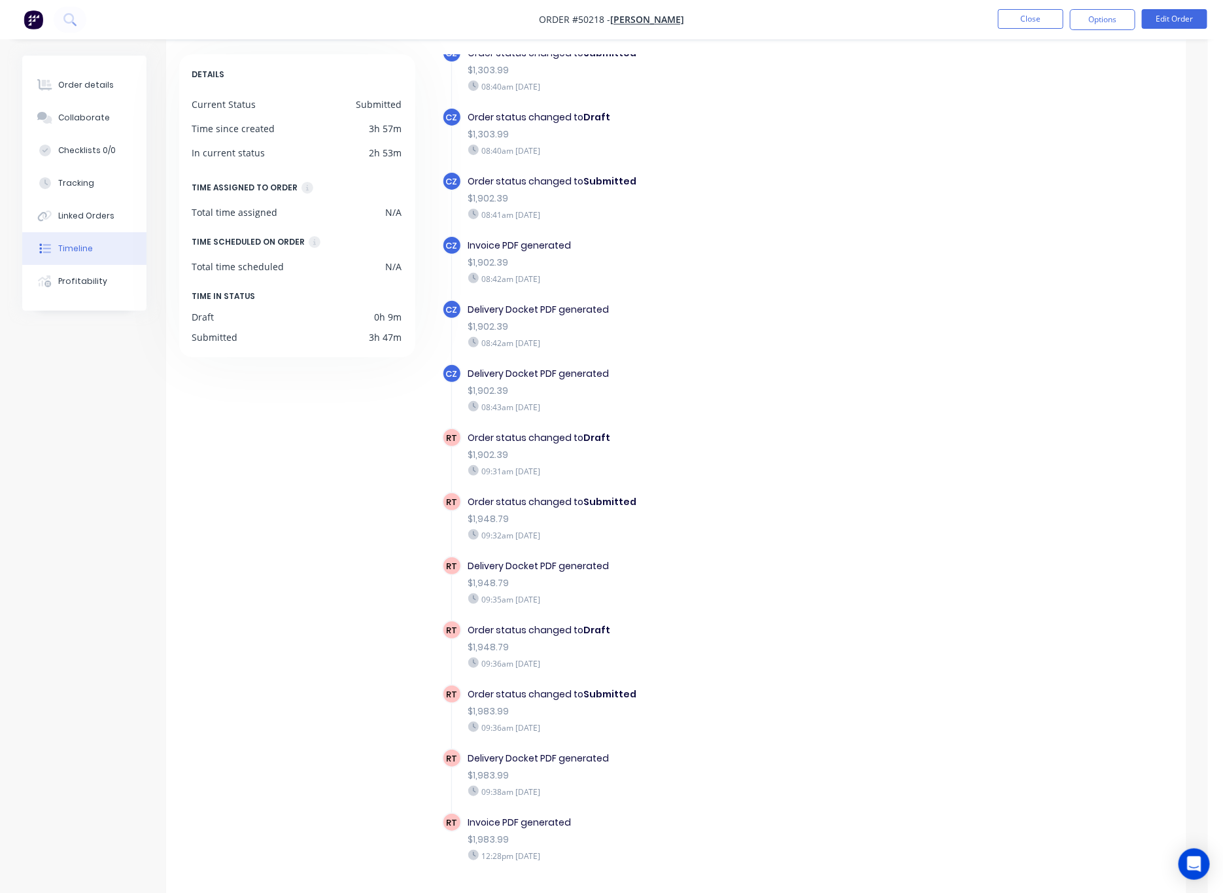
scroll to position [86, 0]
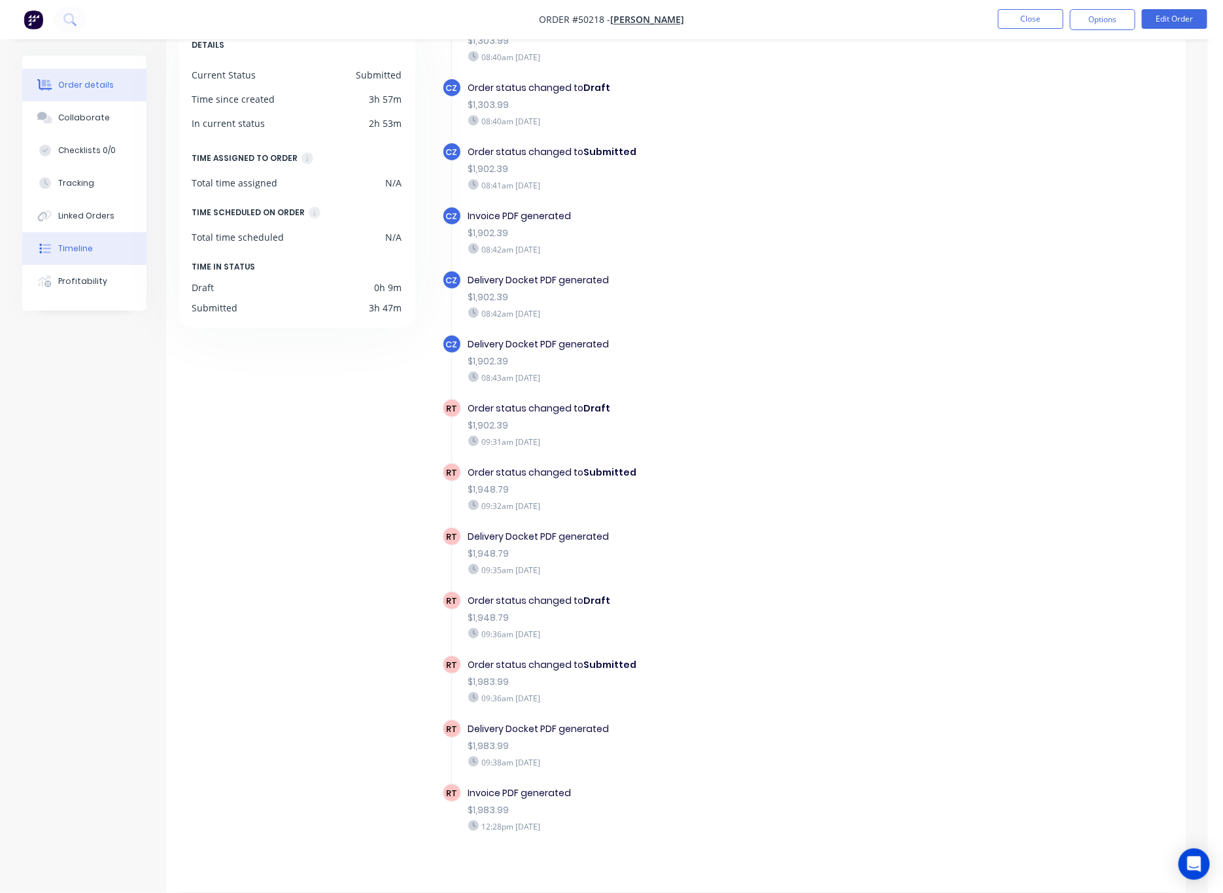
click at [96, 82] on div "Order details" at bounding box center [86, 85] width 56 height 12
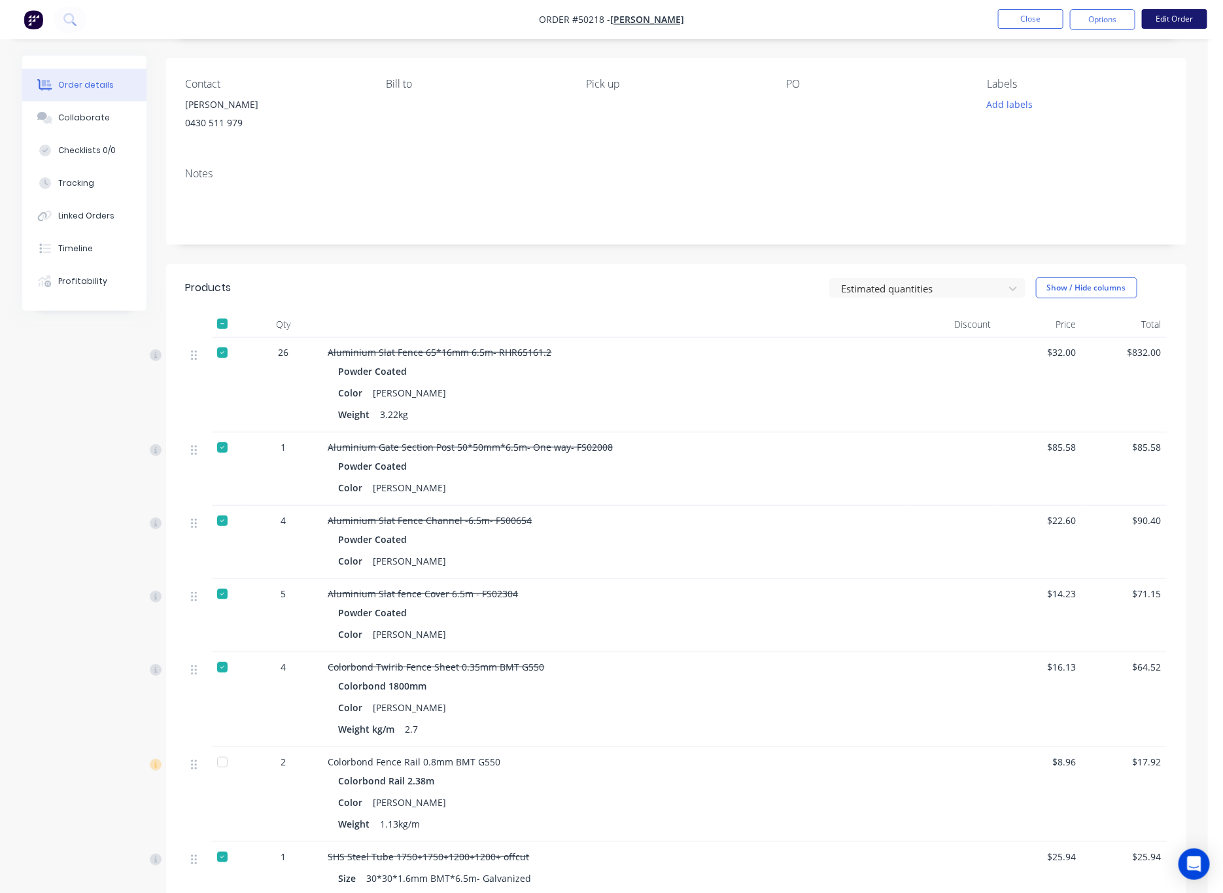
click at [946, 24] on button "Edit Order" at bounding box center [1174, 19] width 65 height 20
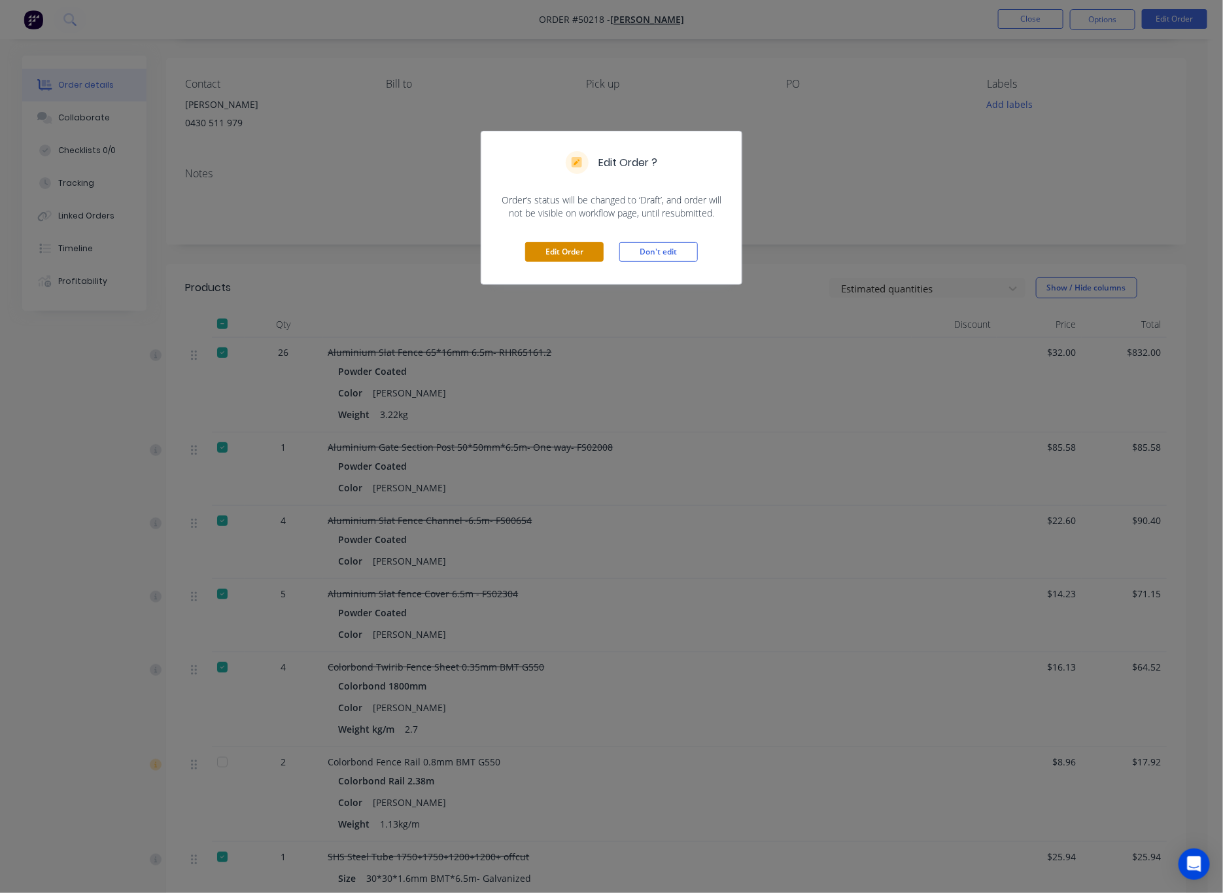
click at [562, 253] on button "Edit Order" at bounding box center [564, 252] width 78 height 20
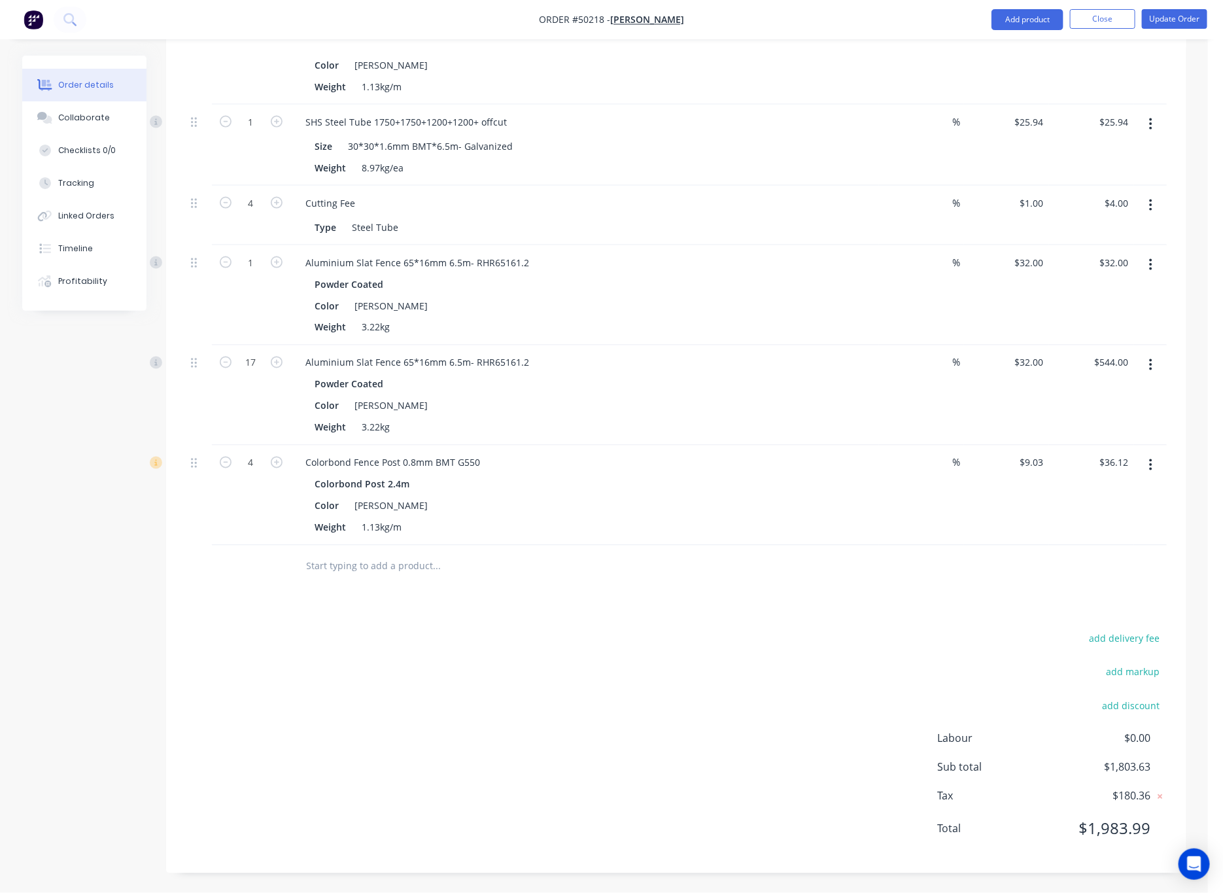
scroll to position [809, 0]
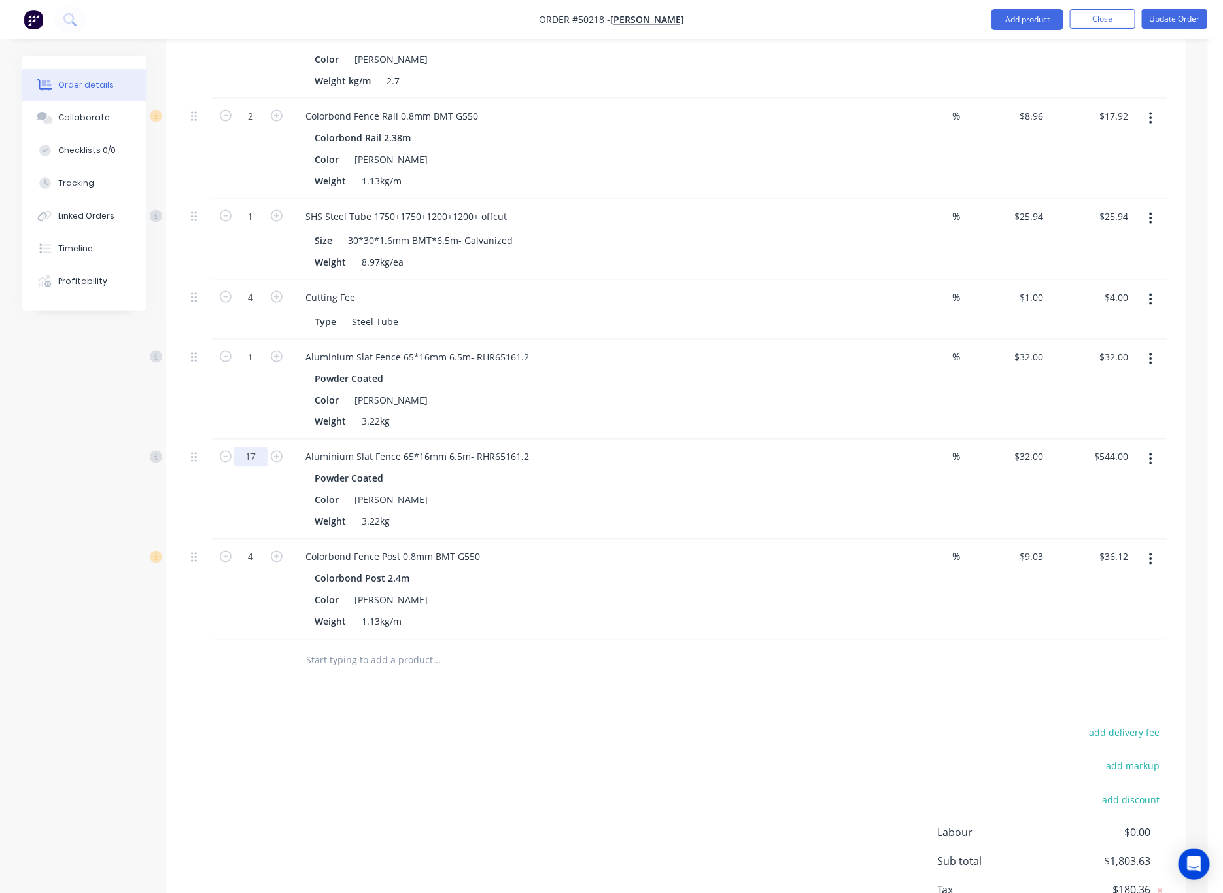
click at [257, 460] on input "17" at bounding box center [251, 457] width 34 height 20
type input "16"
type input "$512.00"
click at [485, 799] on div "add delivery fee add markup add discount Labour $0.00 Sub total $1,771.63 Tax $…" at bounding box center [676, 836] width 981 height 224
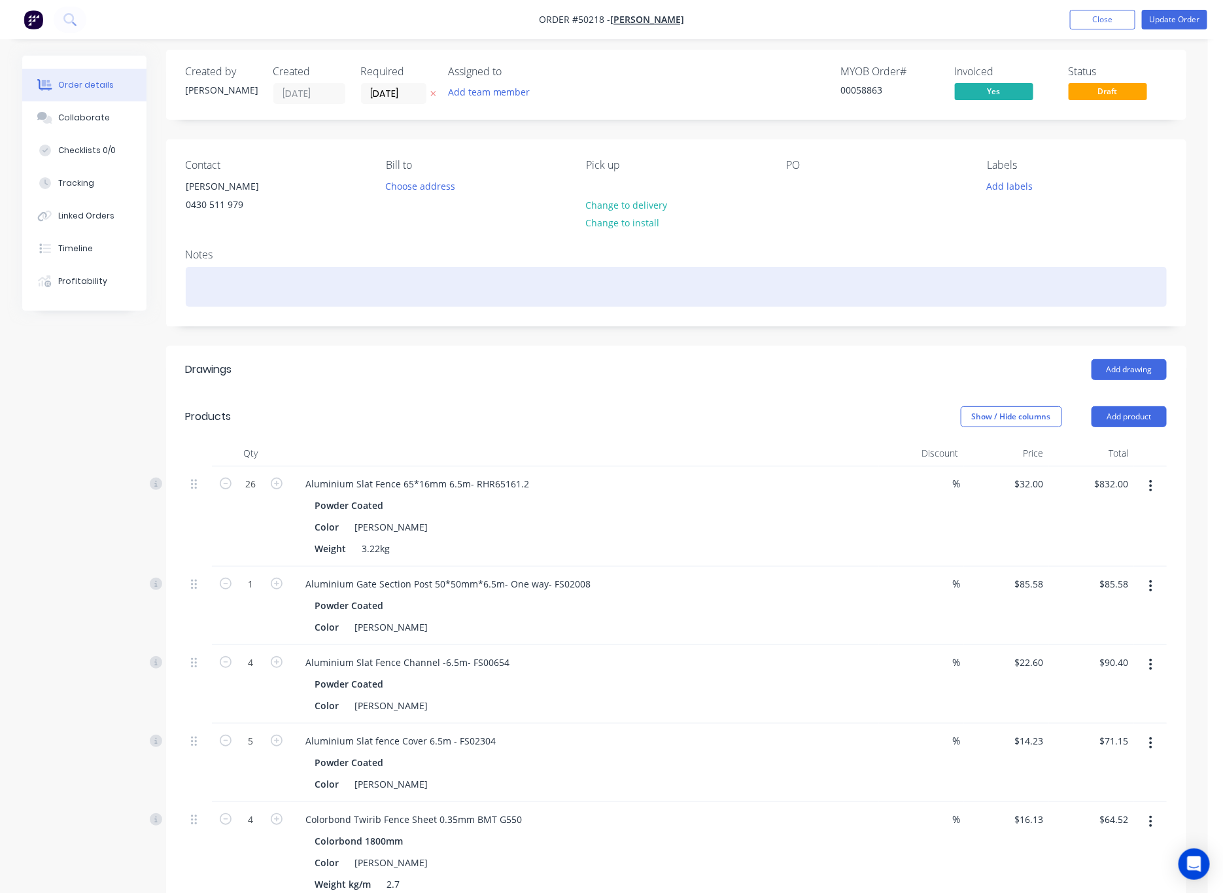
scroll to position [0, 0]
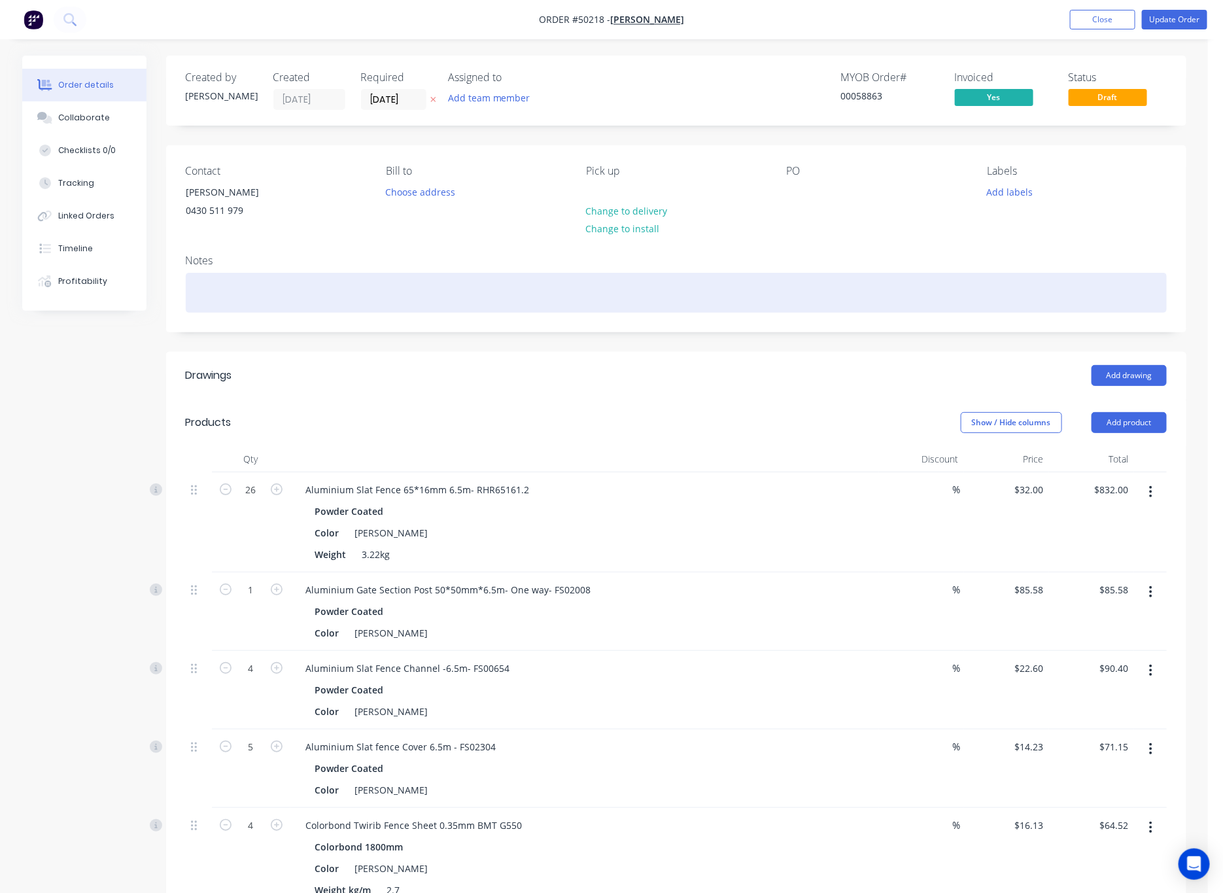
click at [269, 291] on div at bounding box center [676, 293] width 981 height 40
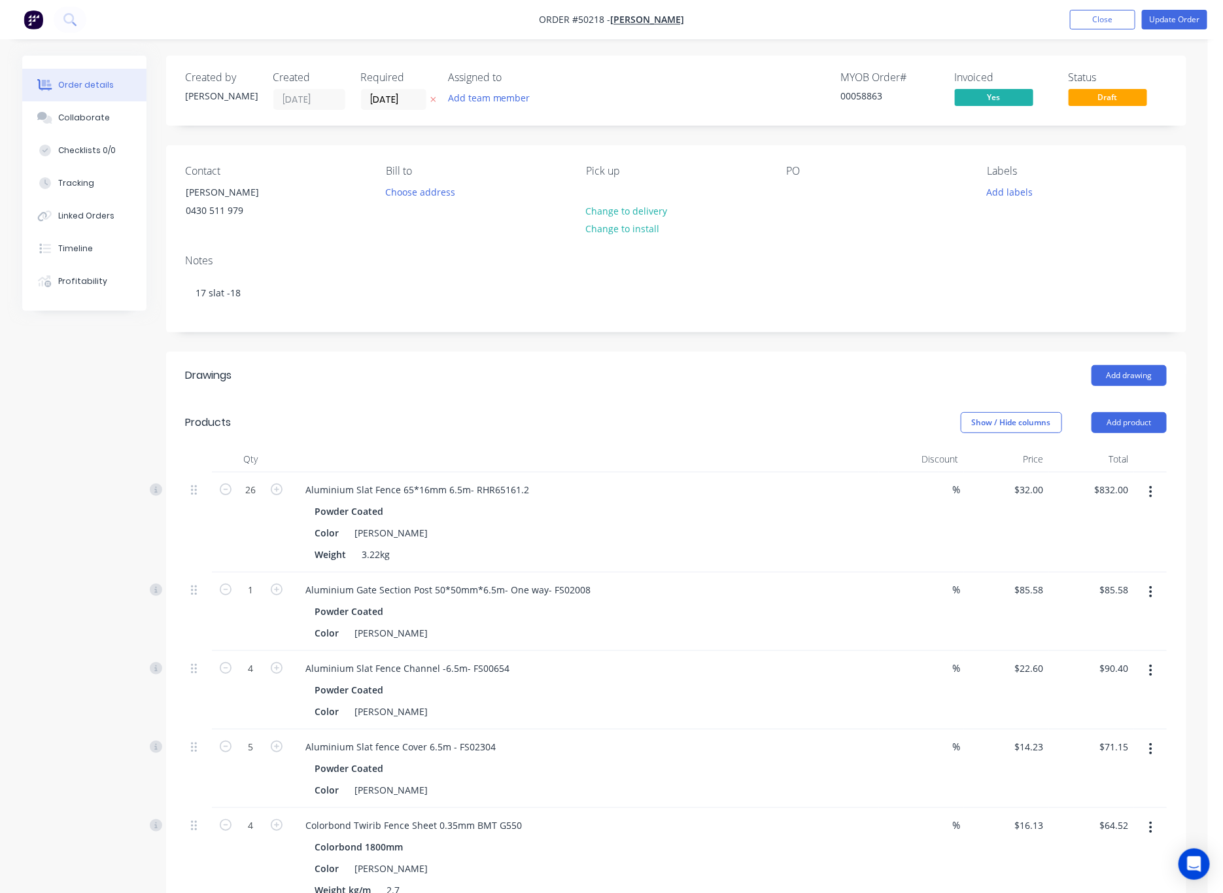
click at [428, 357] on header "Drawings Add drawing" at bounding box center [676, 375] width 1020 height 47
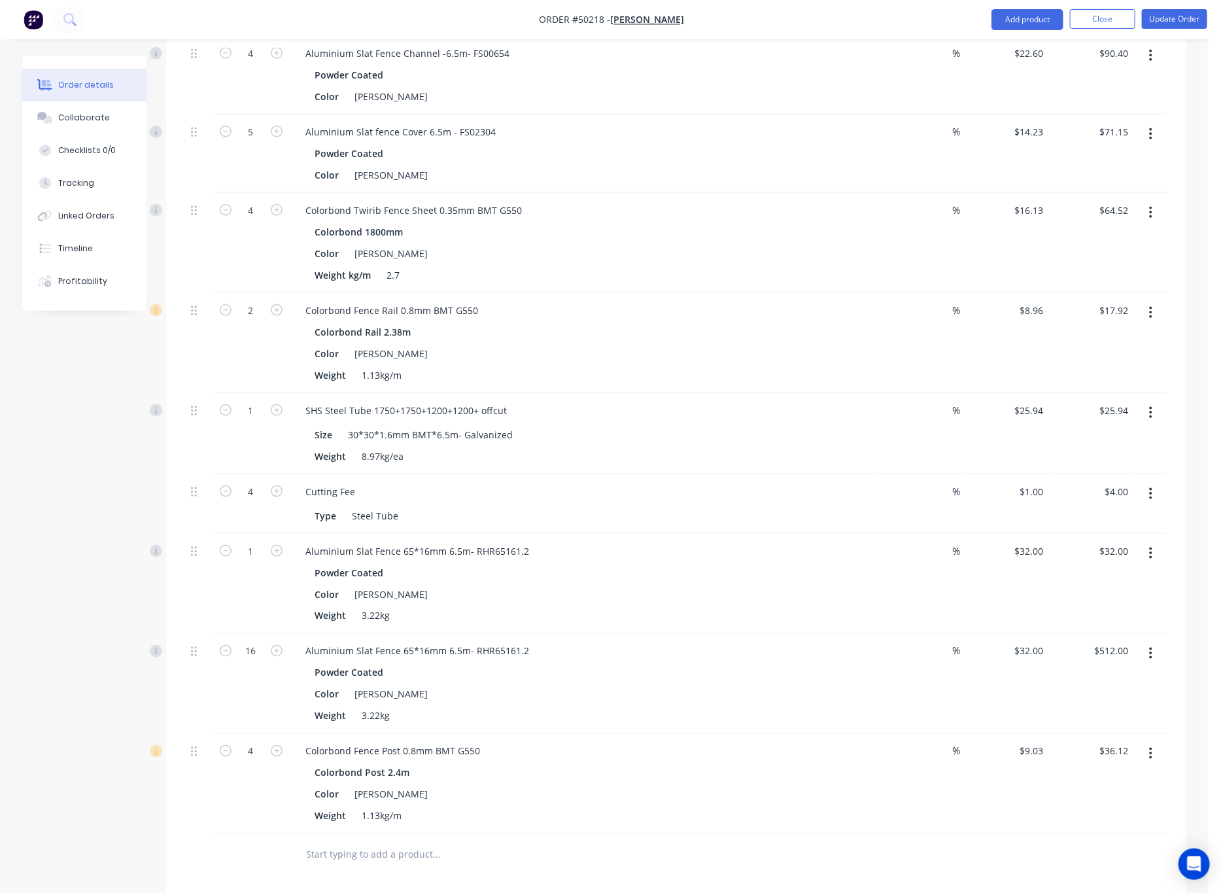
scroll to position [220, 0]
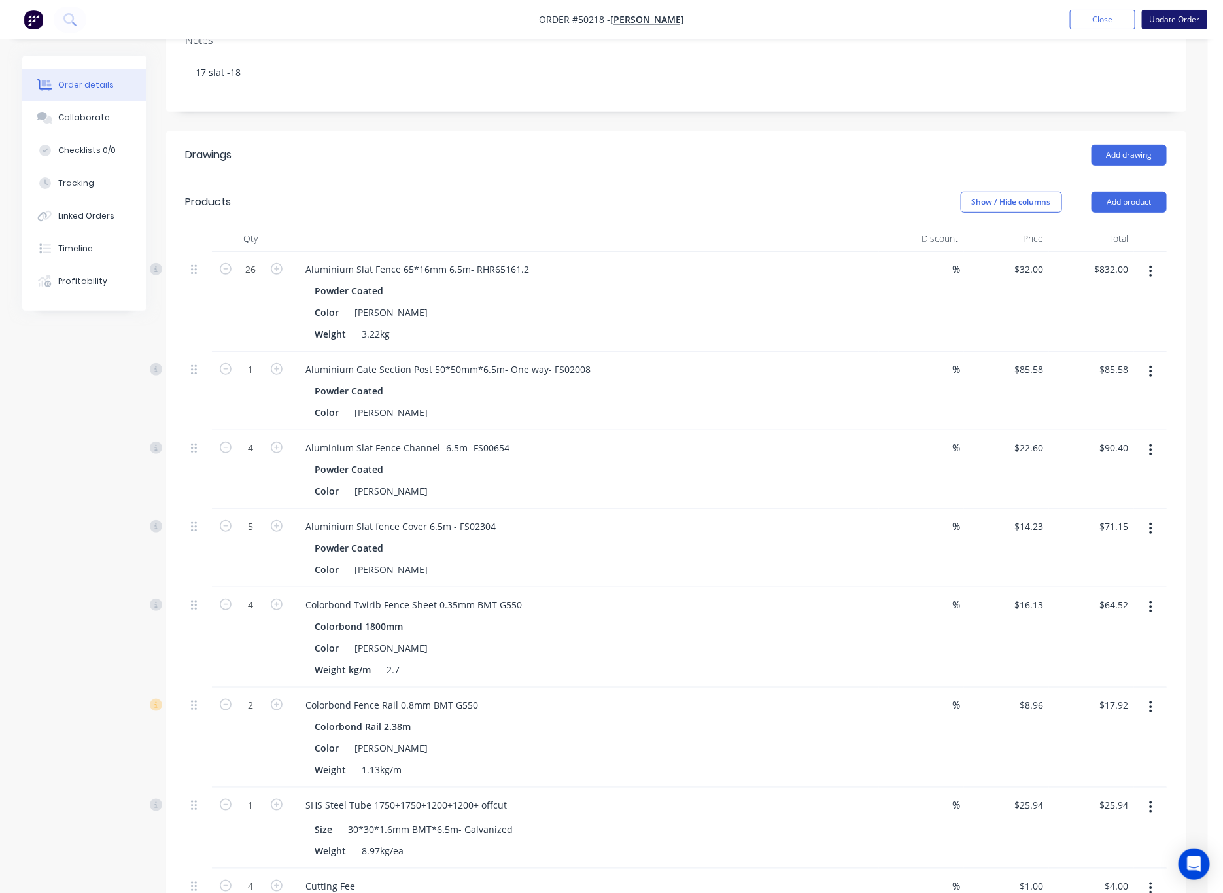
click at [946, 20] on button "Update Order" at bounding box center [1174, 20] width 65 height 20
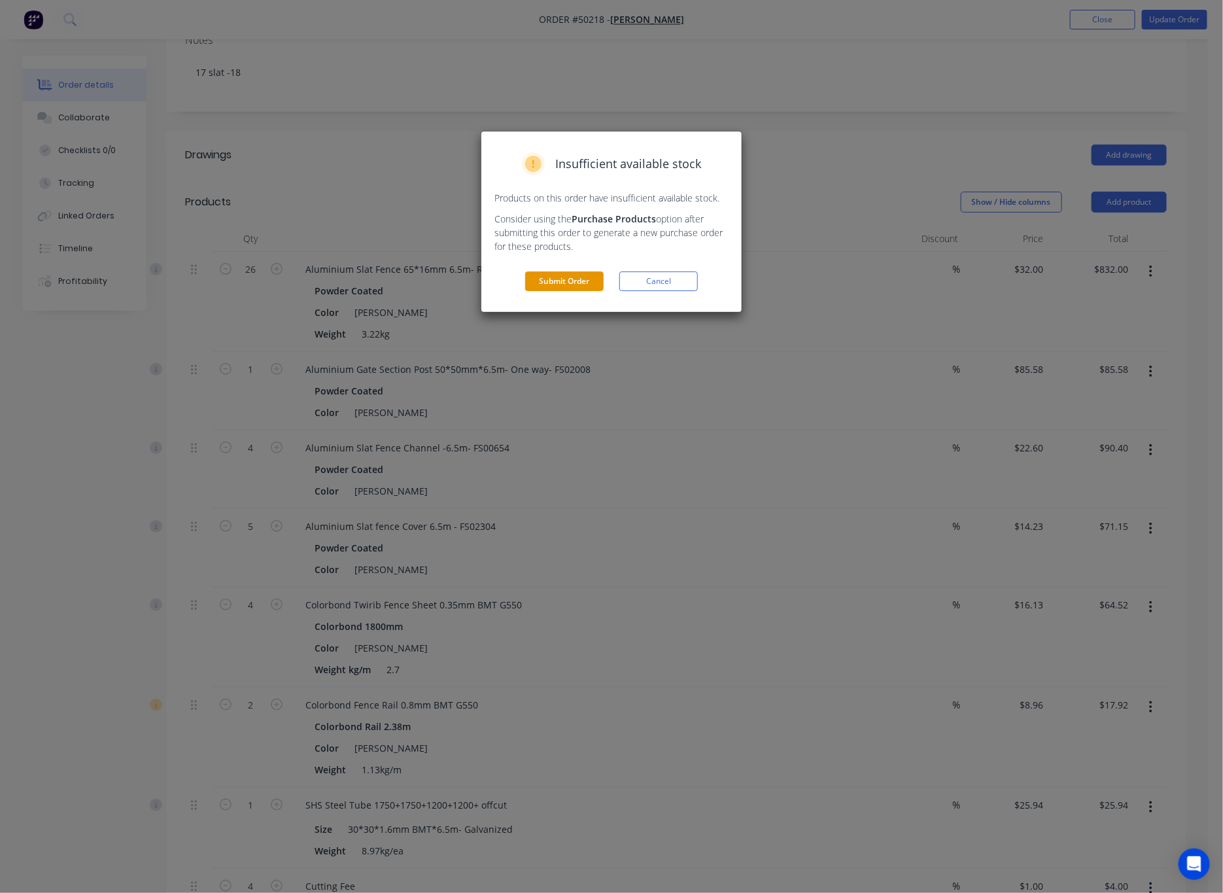
click at [581, 283] on button "Submit Order" at bounding box center [564, 281] width 78 height 20
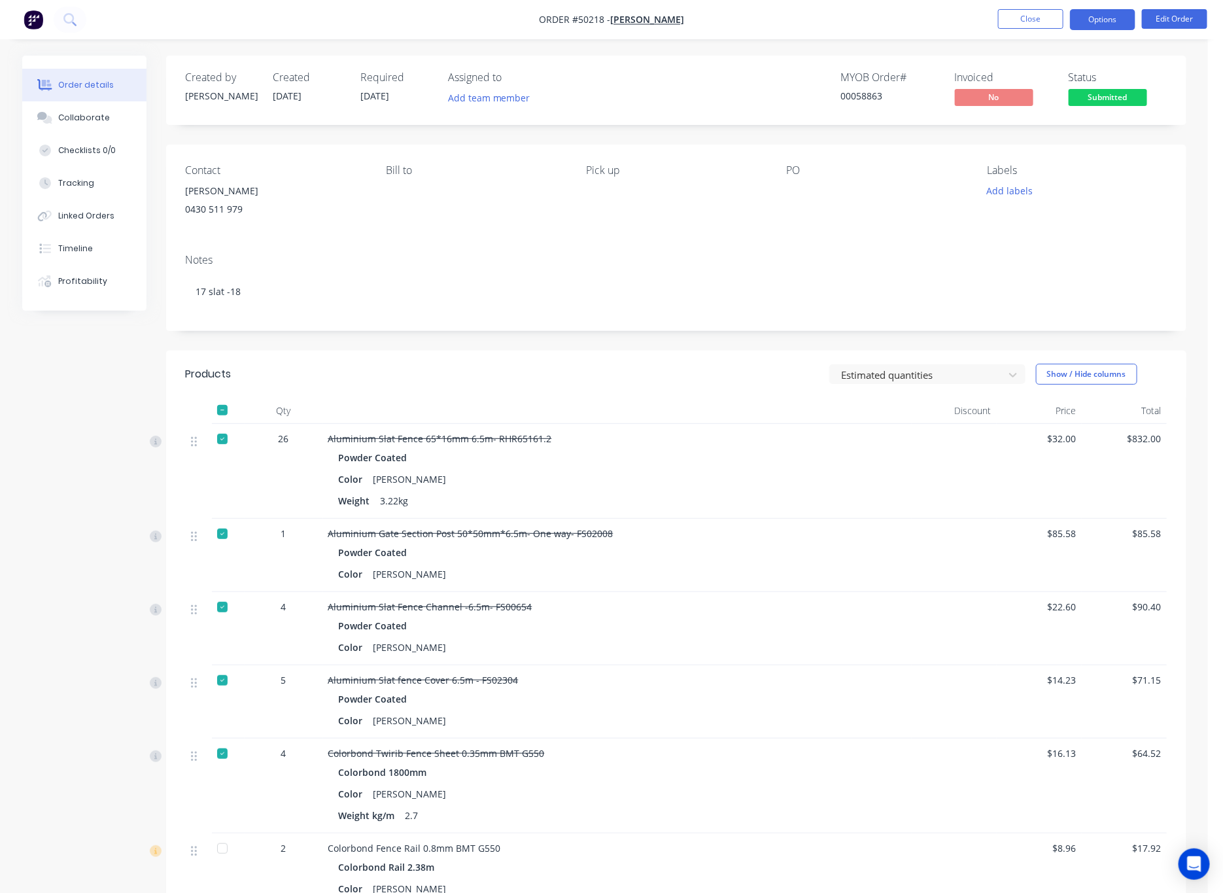
click at [946, 18] on button "Options" at bounding box center [1102, 19] width 65 height 21
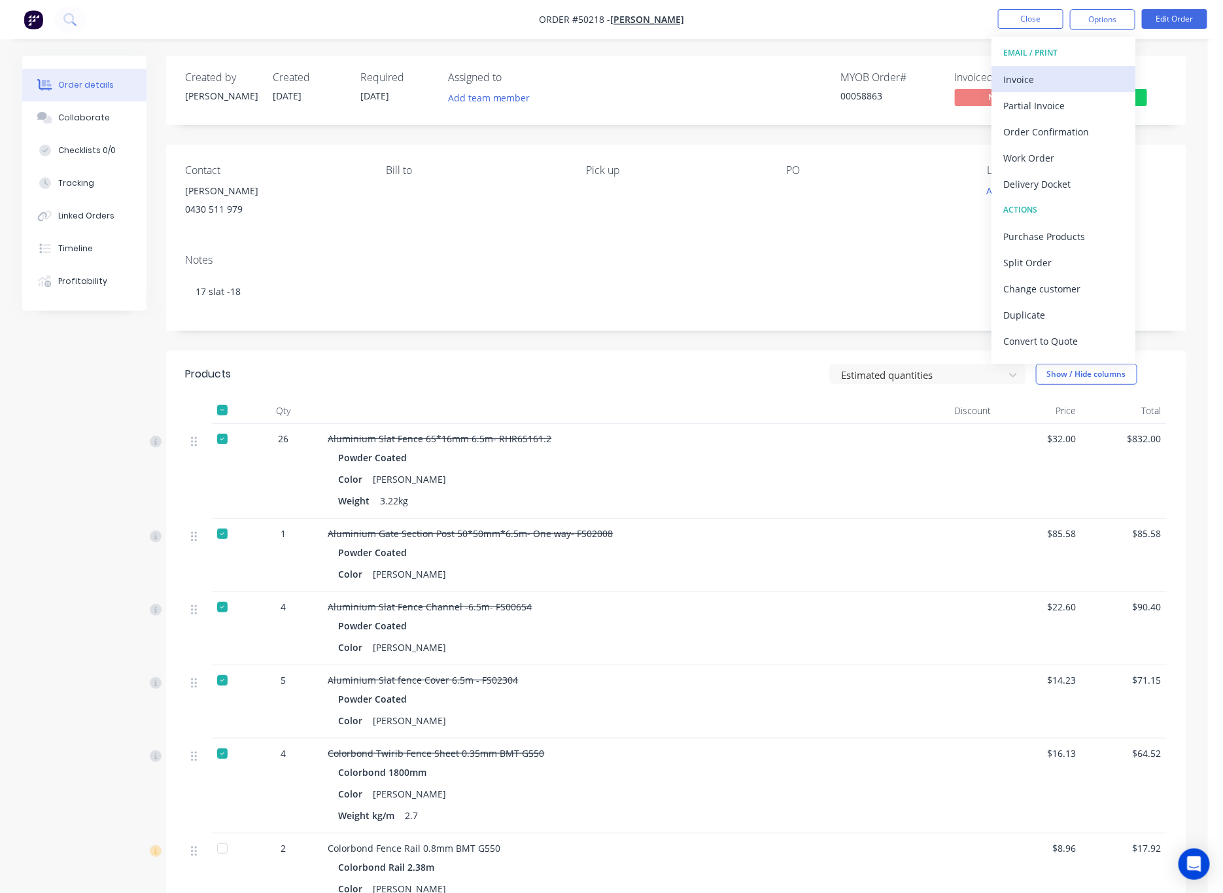
click at [946, 69] on button "Invoice" at bounding box center [1064, 79] width 144 height 26
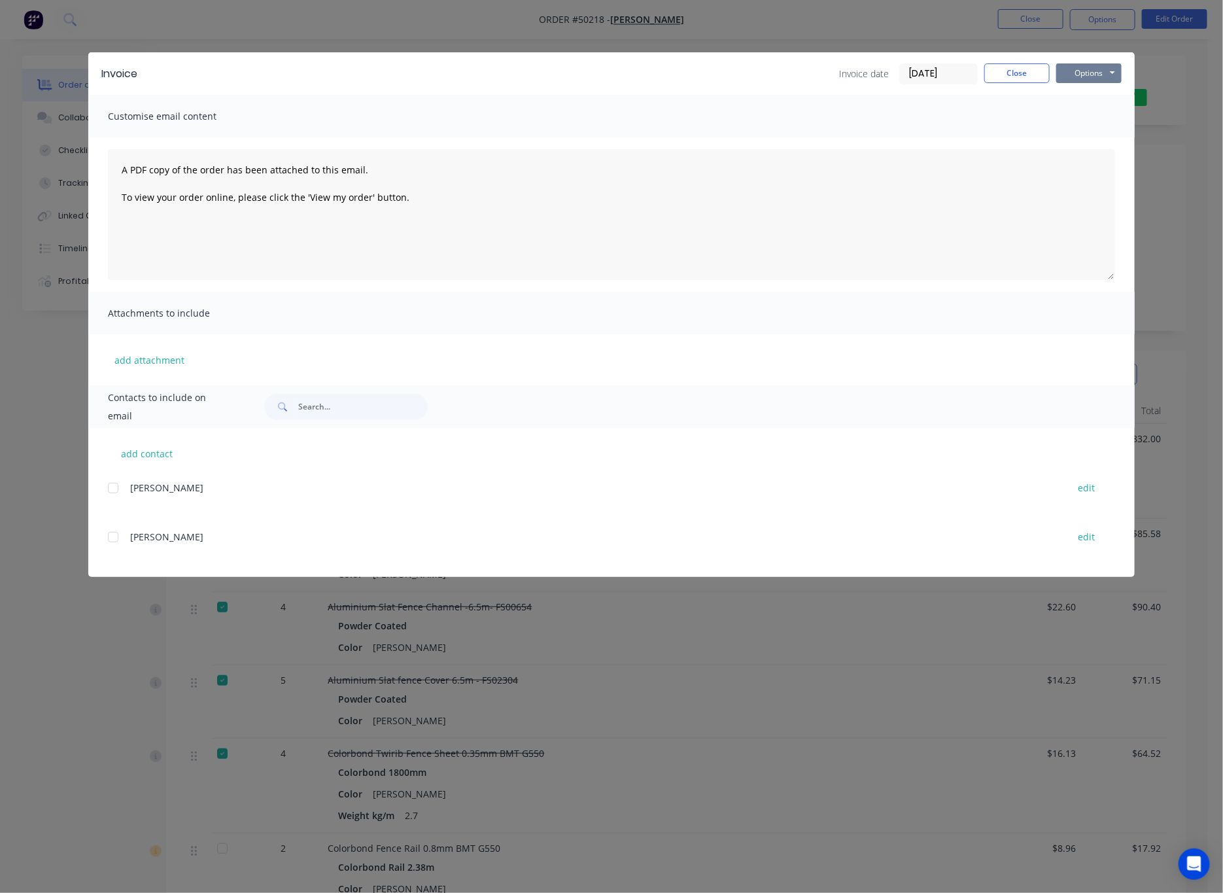
click at [946, 63] on button "Options" at bounding box center [1088, 73] width 65 height 20
click at [946, 116] on button "Print" at bounding box center [1098, 118] width 84 height 22
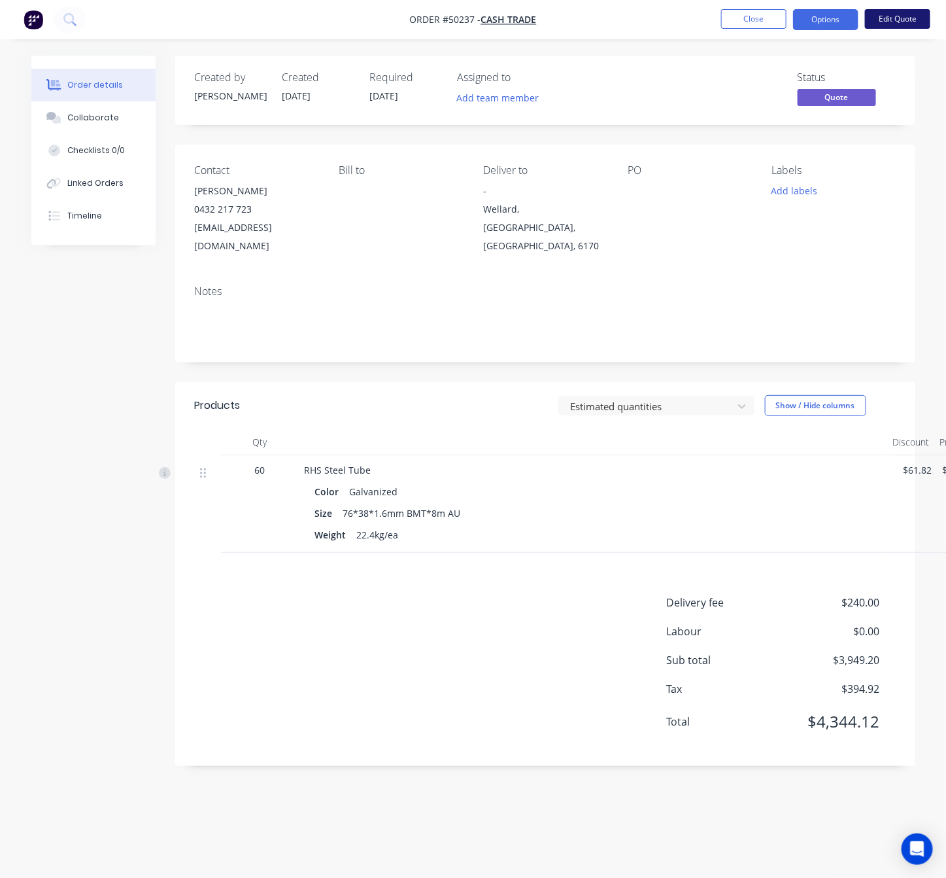
click at [899, 20] on button "Edit Quote" at bounding box center [897, 19] width 65 height 20
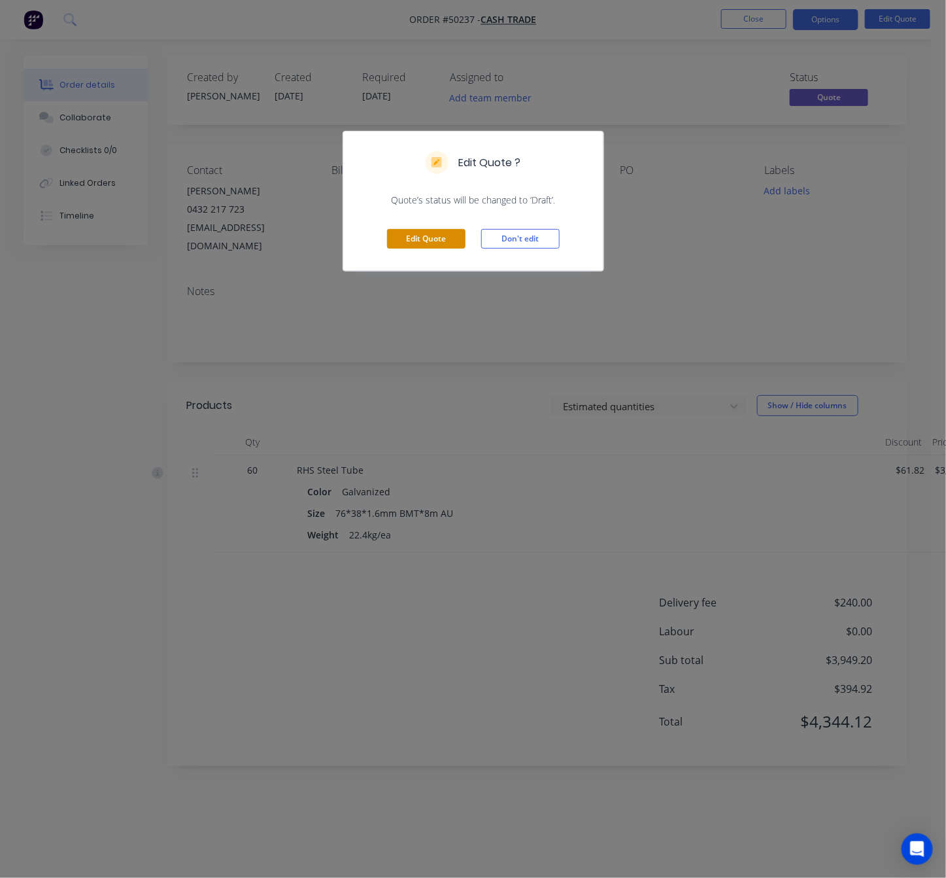
click at [436, 238] on button "Edit Quote" at bounding box center [426, 239] width 78 height 20
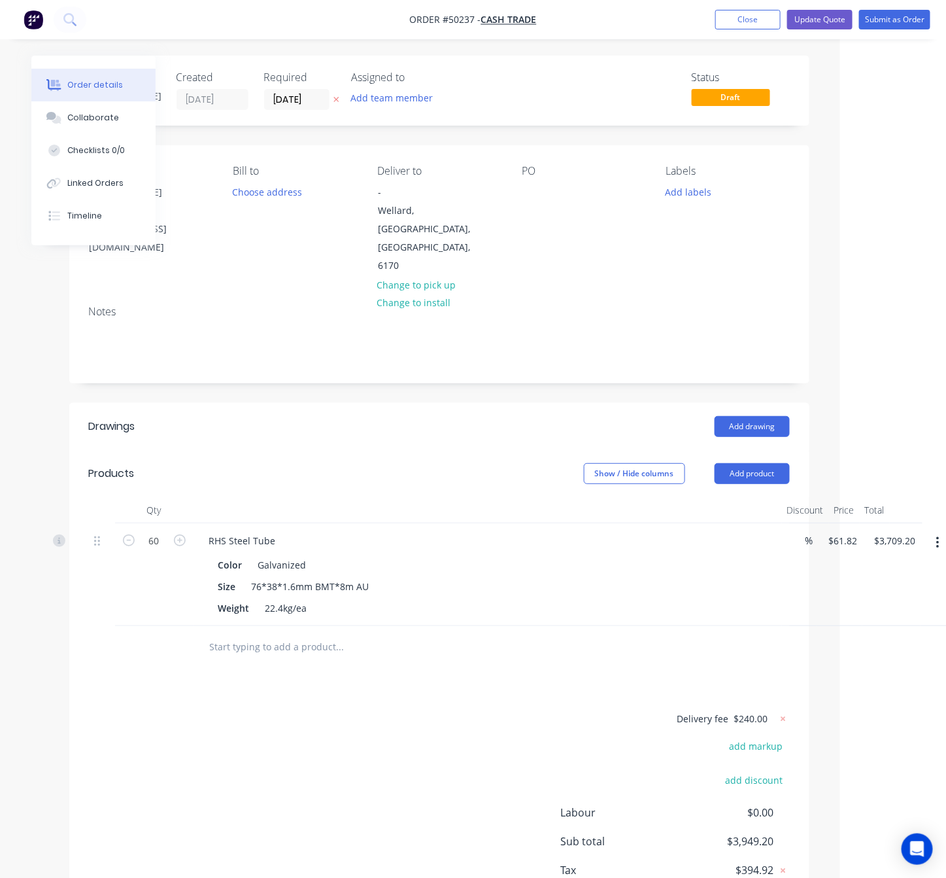
scroll to position [0, 113]
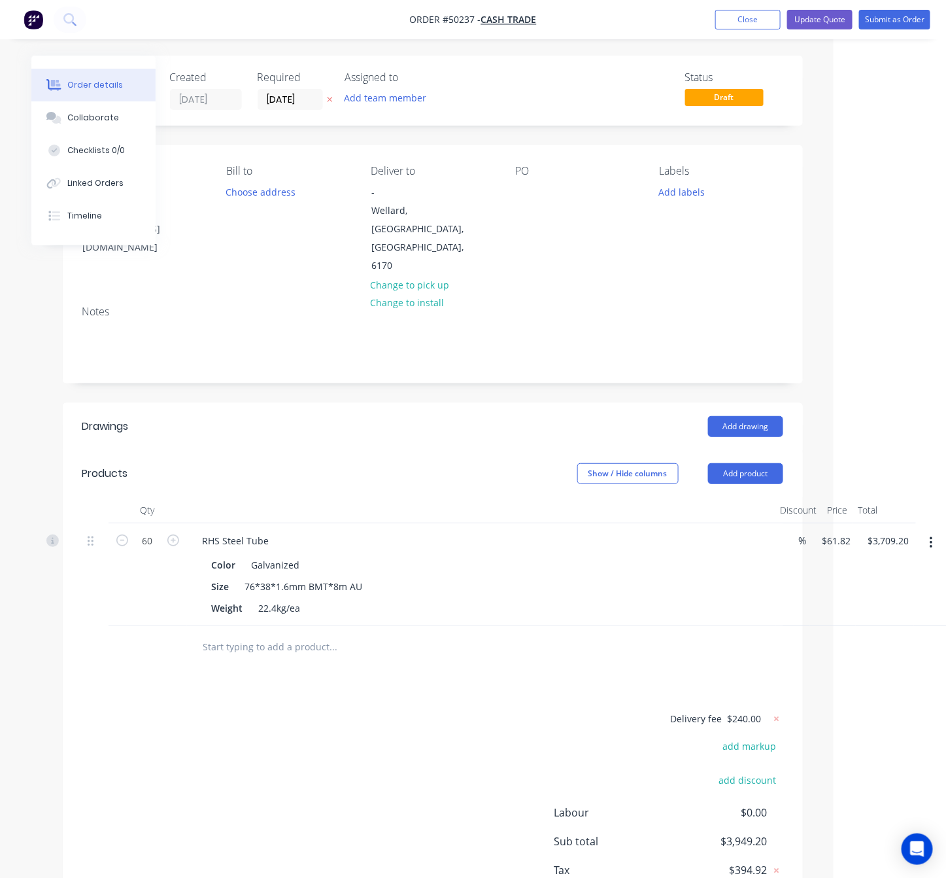
click at [930, 531] on button "button" at bounding box center [931, 543] width 31 height 24
click at [909, 568] on div "Edit" at bounding box center [885, 577] width 101 height 19
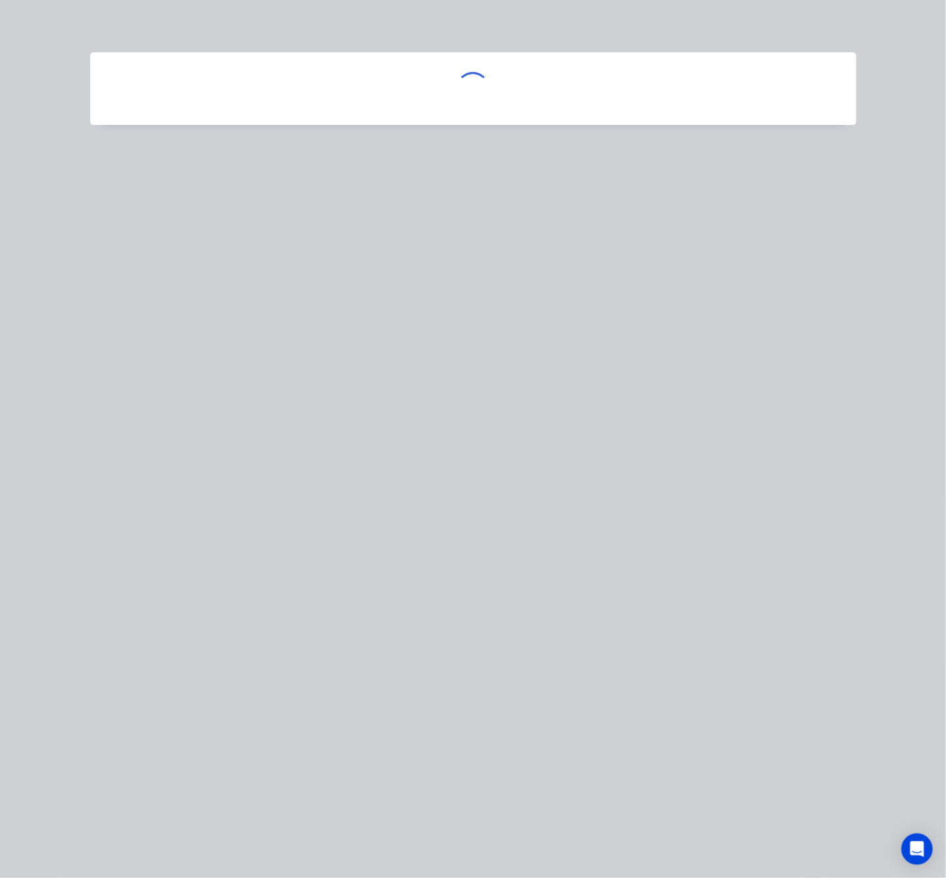
scroll to position [0, 106]
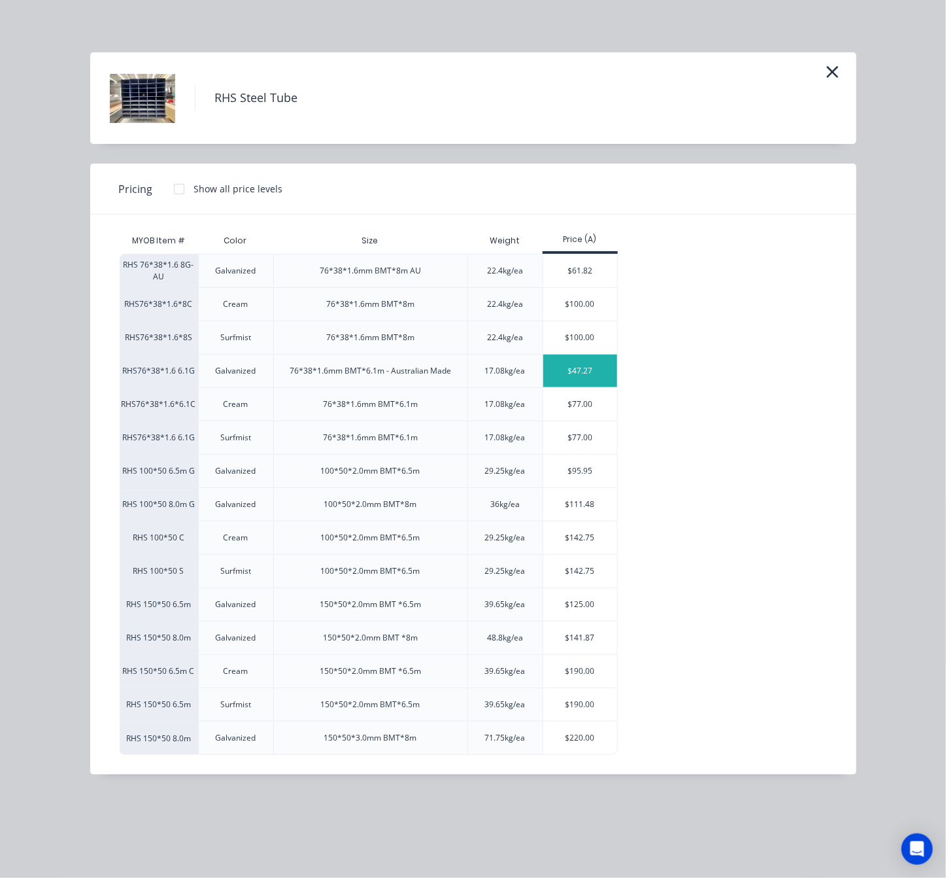
click at [587, 371] on div "$47.27" at bounding box center [581, 371] width 74 height 33
type input "$47.27"
type input "$2,836.20"
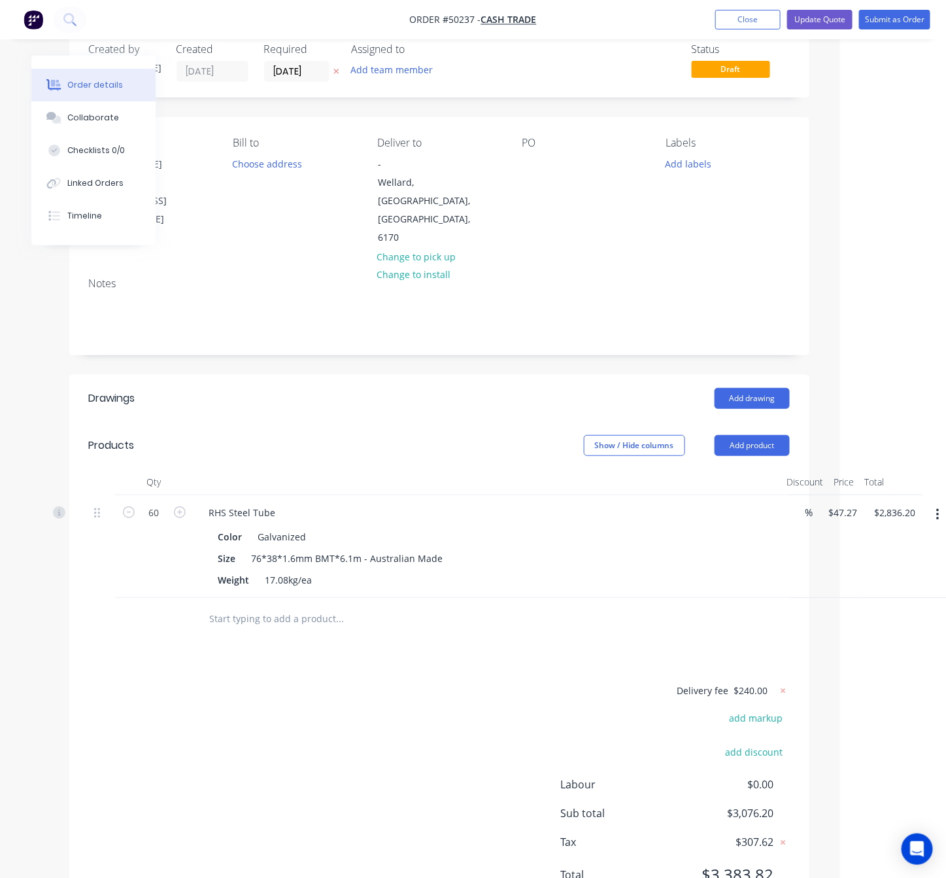
scroll to position [55, 106]
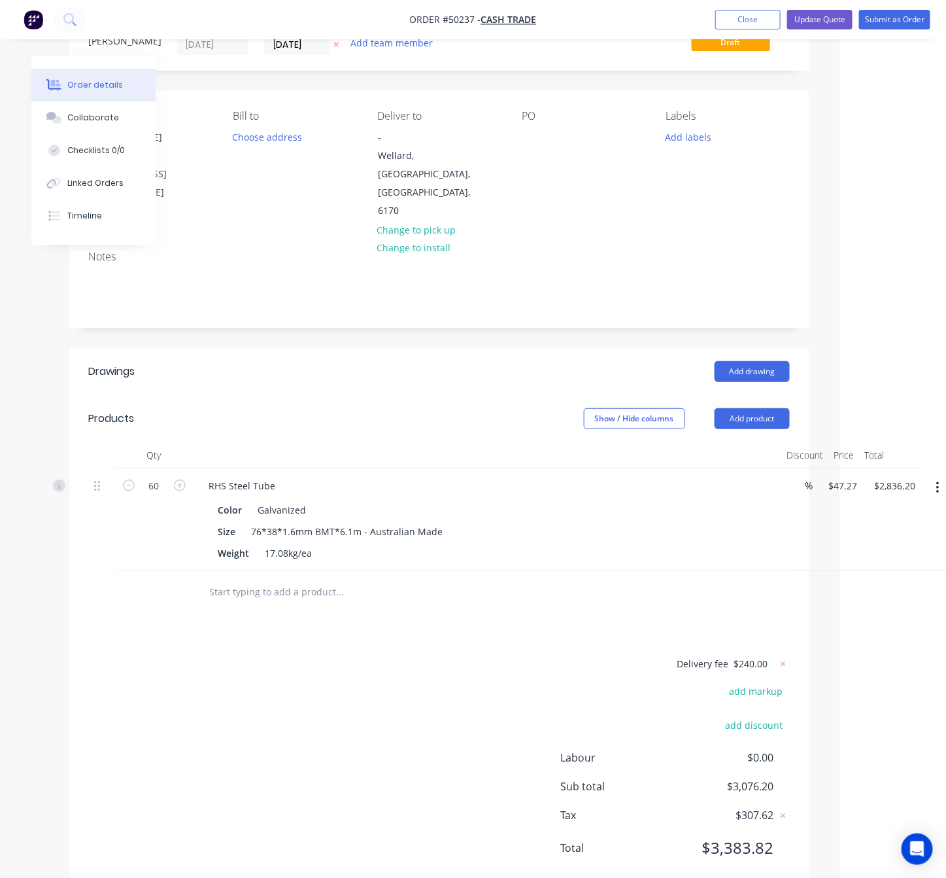
click at [370, 658] on div "Delivery fee $240.00 add markup add discount Labour $0.00 Sub total $3,076.20 T…" at bounding box center [439, 763] width 701 height 217
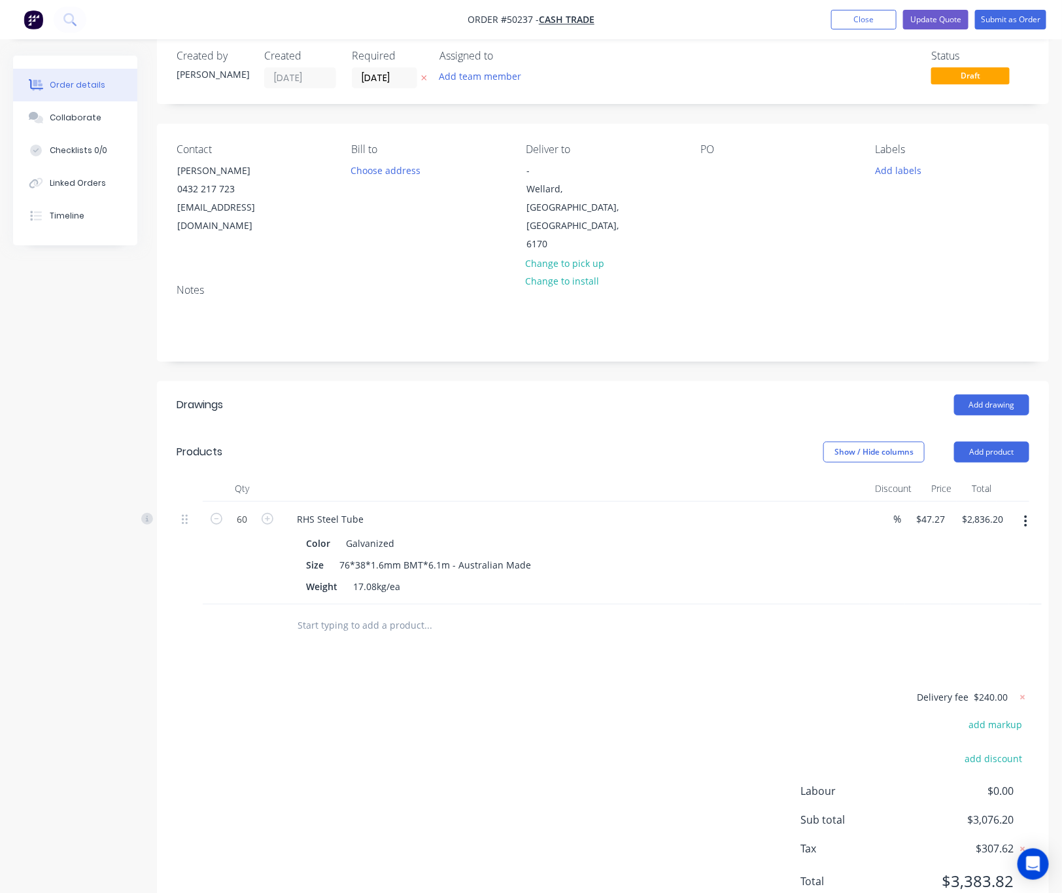
scroll to position [40, 0]
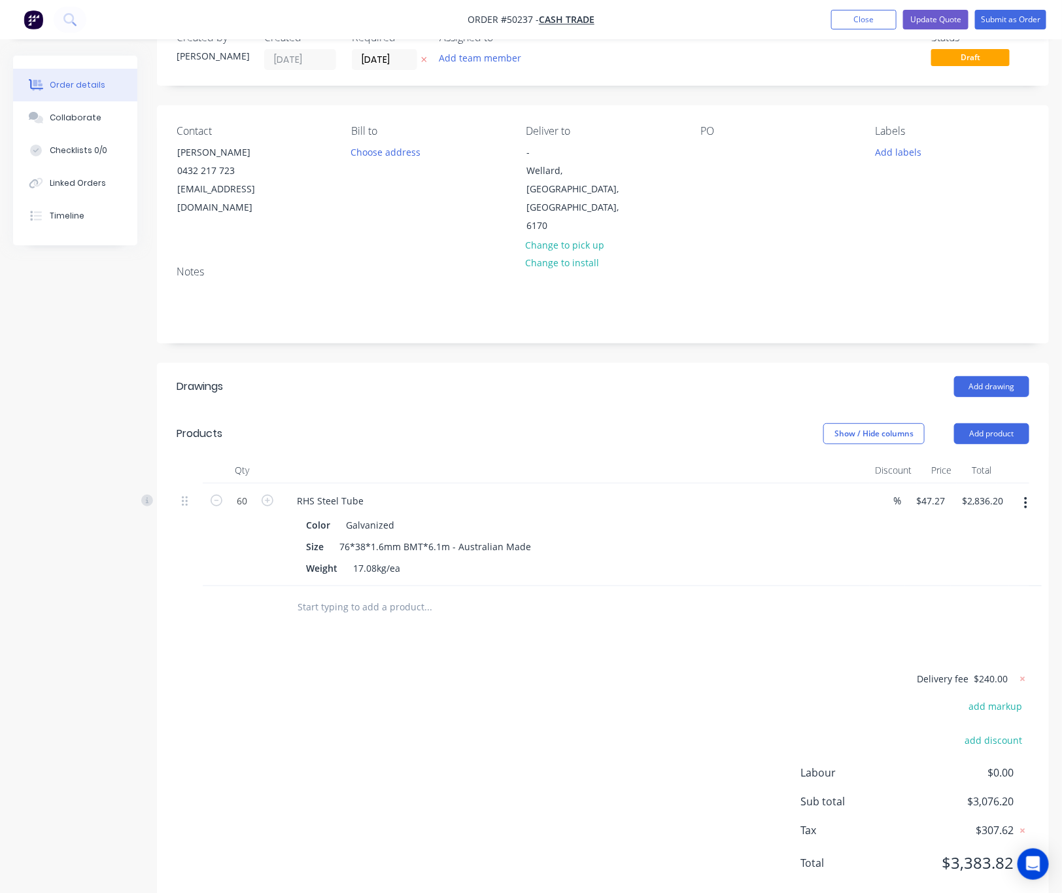
click at [565, 683] on div "Delivery fee $240.00 add markup add discount Labour $0.00 Sub total $3,076.20 T…" at bounding box center [603, 778] width 853 height 217
click at [803, 624] on div "Drawings Add drawing Products Show / Hide columns Add product Qty Discount Pric…" at bounding box center [603, 635] width 892 height 544
click at [933, 491] on input "47.27" at bounding box center [931, 500] width 30 height 19
type input "$47.27"
click at [820, 586] on div at bounding box center [603, 607] width 853 height 43
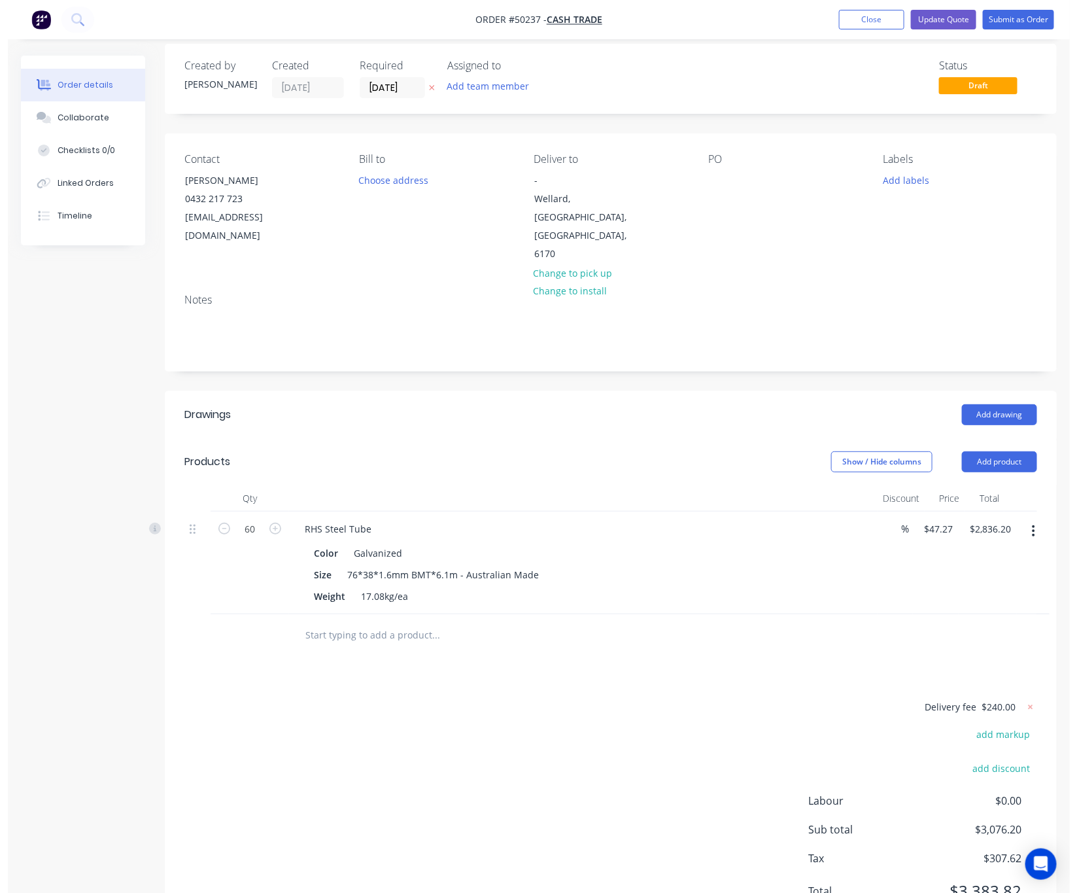
scroll to position [0, 0]
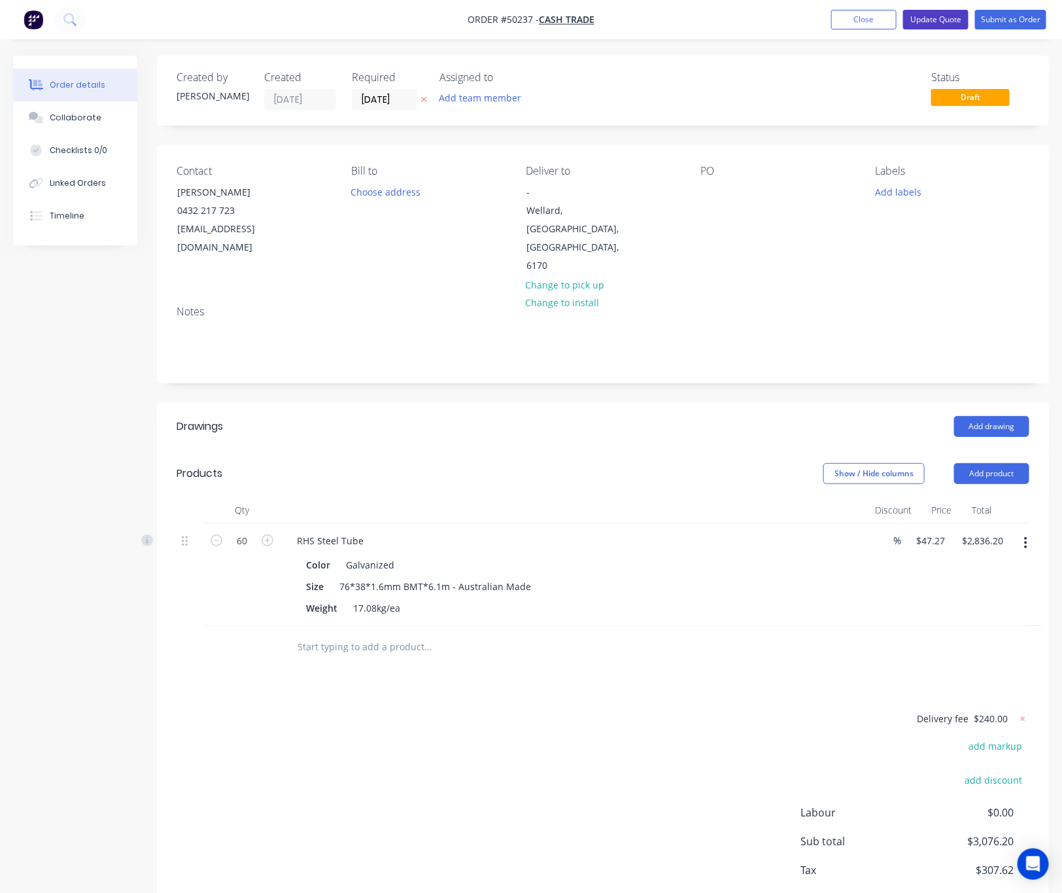
click at [927, 20] on button "Update Quote" at bounding box center [935, 20] width 65 height 20
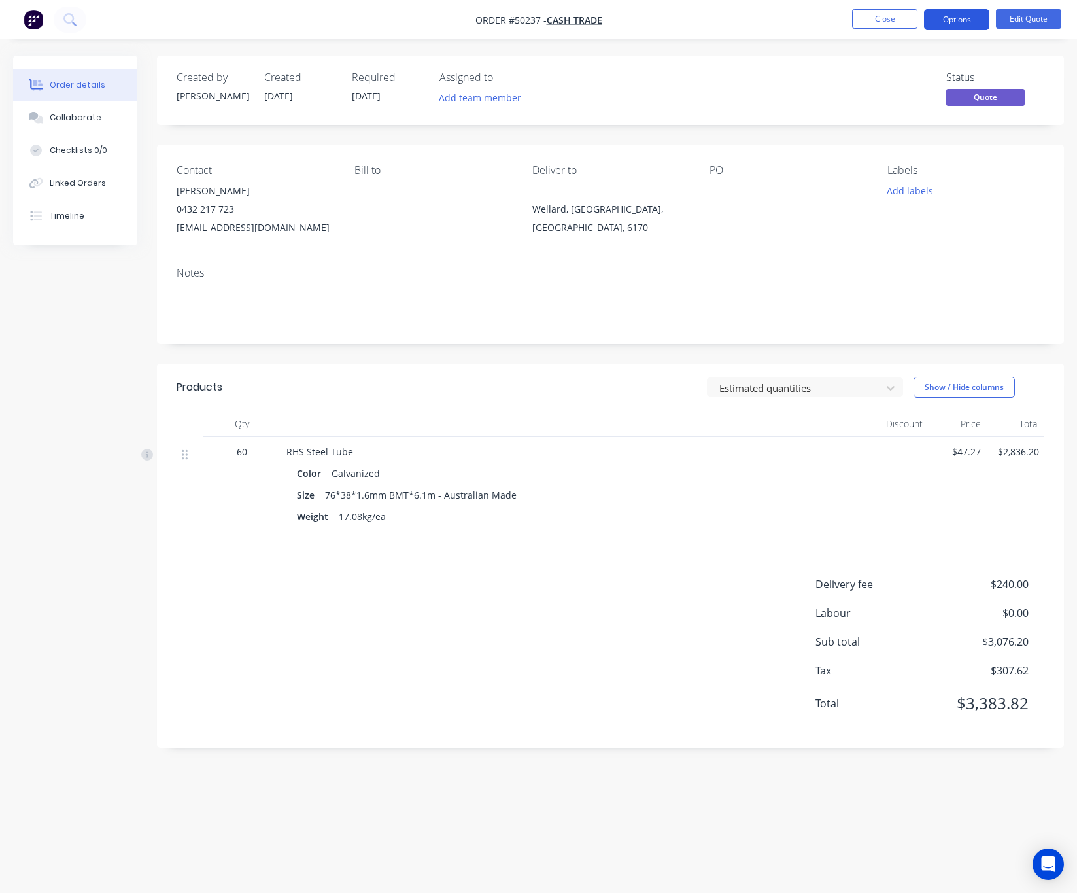
click at [946, 20] on button "Options" at bounding box center [956, 19] width 65 height 21
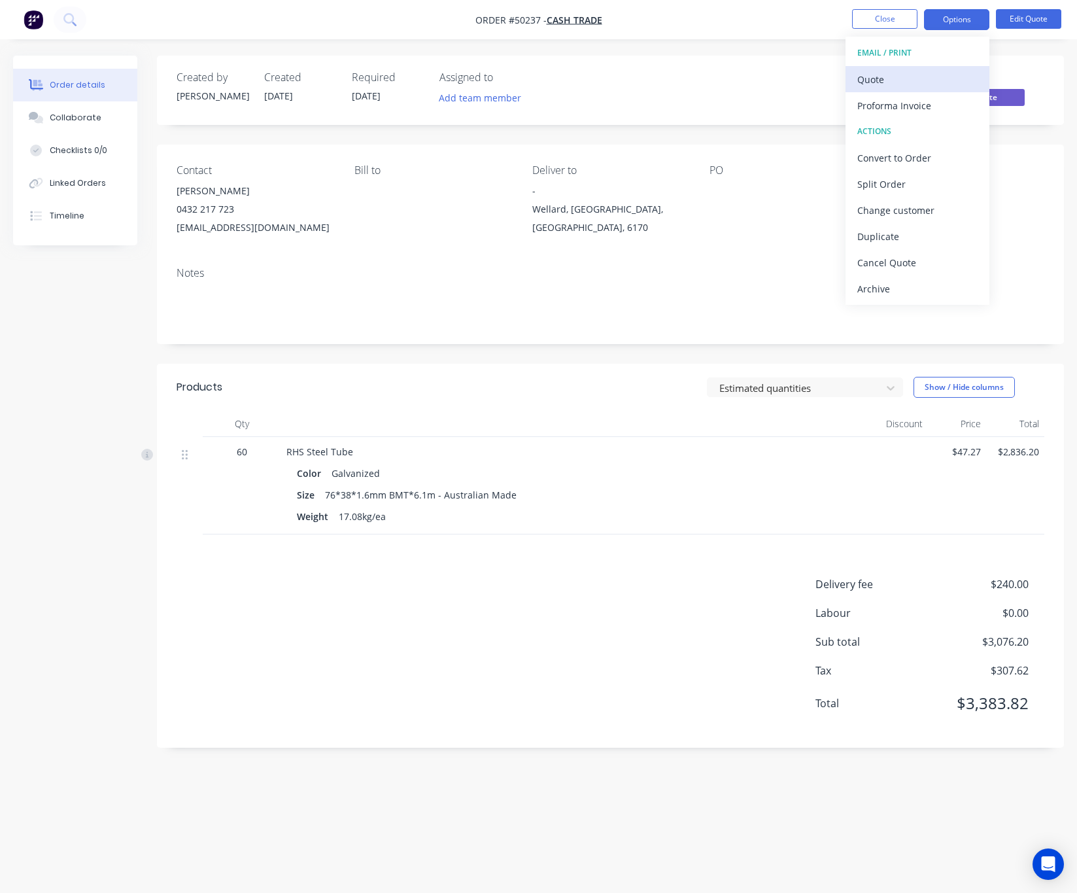
click at [926, 78] on div "Quote" at bounding box center [918, 79] width 120 height 19
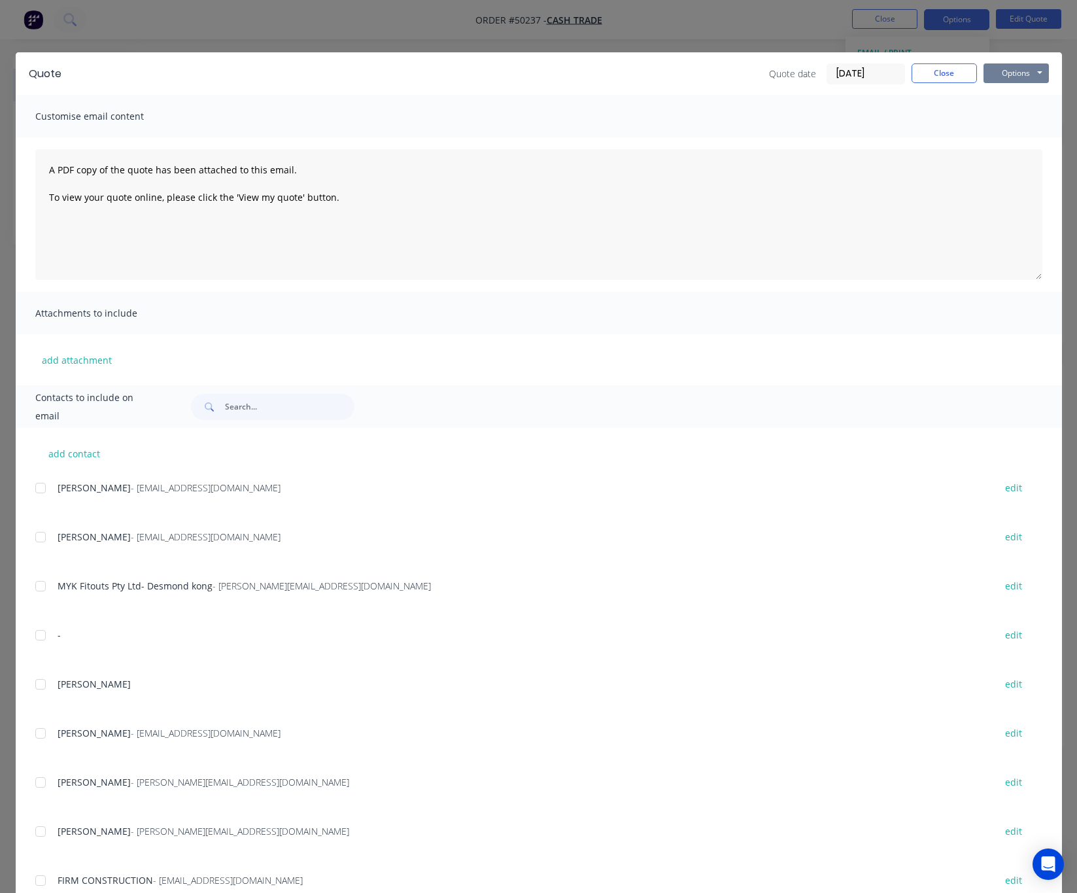
click at [946, 77] on button "Options" at bounding box center [1016, 73] width 65 height 20
click at [946, 120] on button "Print" at bounding box center [1026, 118] width 84 height 22
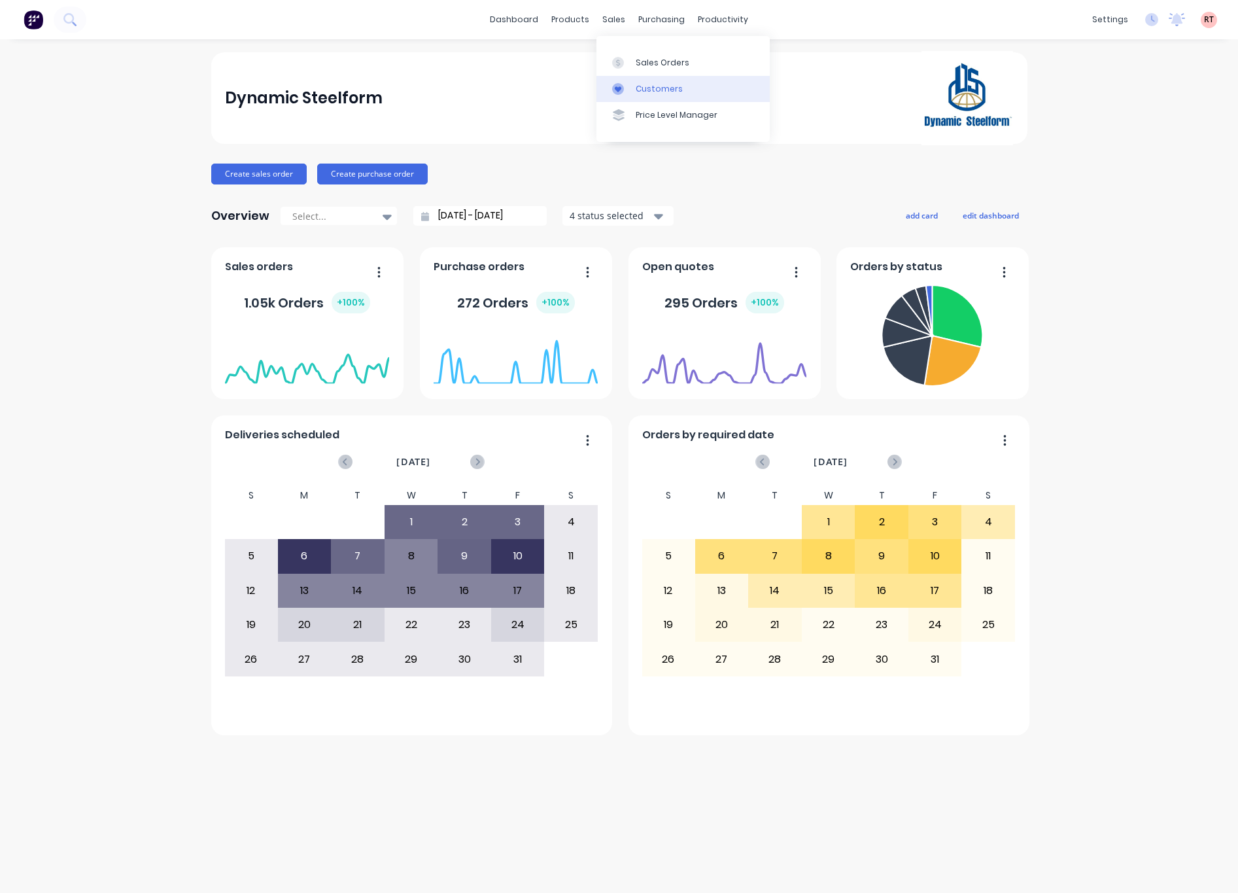
click at [654, 85] on div "Customers" at bounding box center [659, 89] width 47 height 12
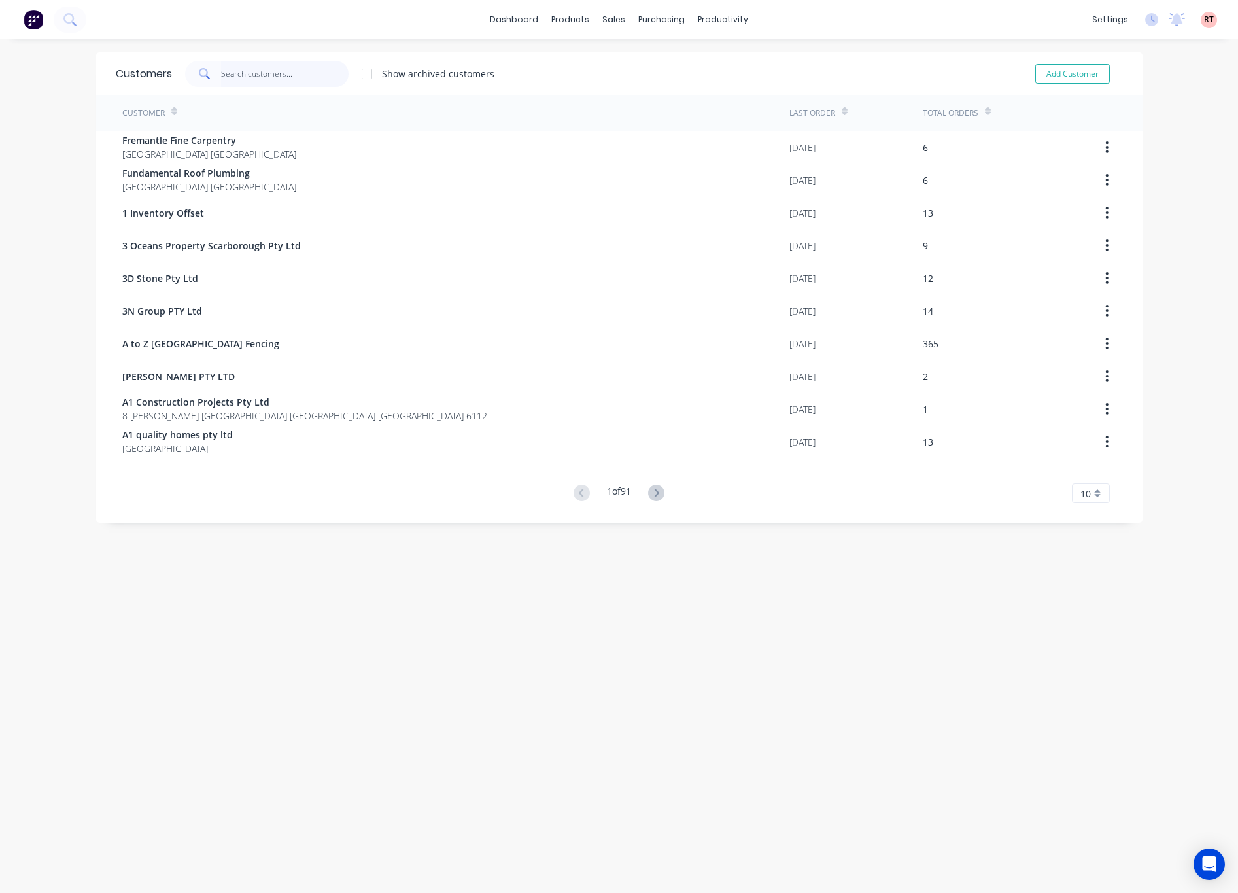
click at [269, 73] on input "text" at bounding box center [285, 74] width 128 height 26
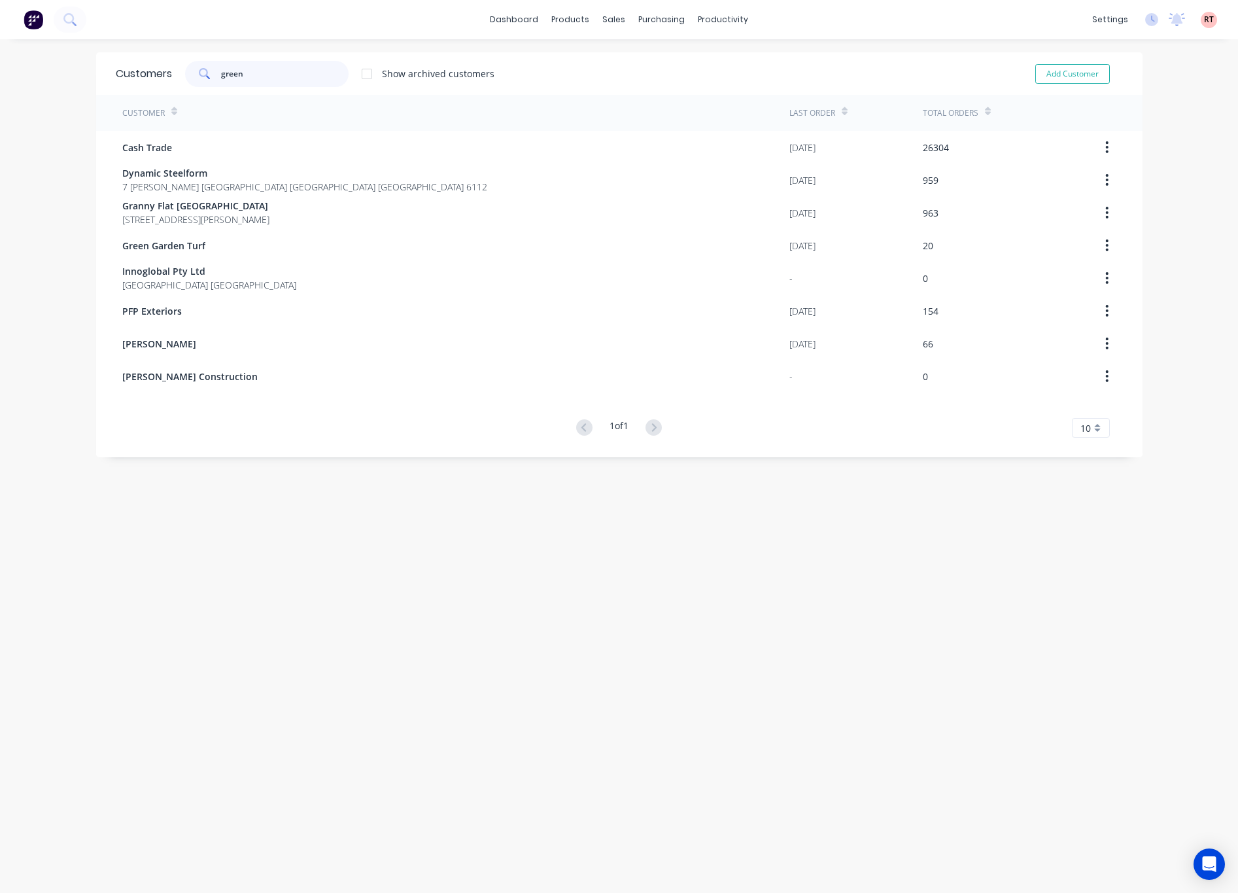
type input "green"
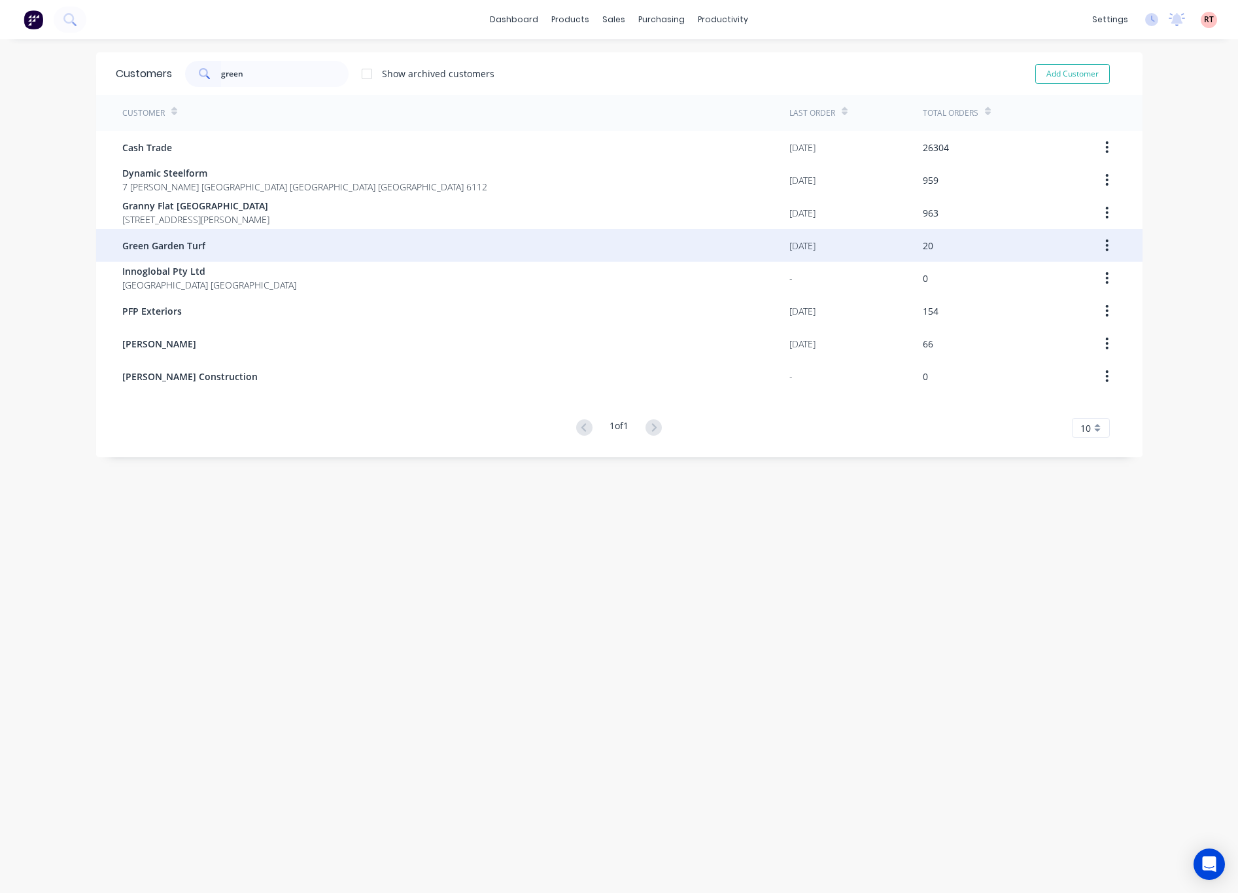
click at [254, 235] on div "Green Garden Turf" at bounding box center [455, 245] width 667 height 33
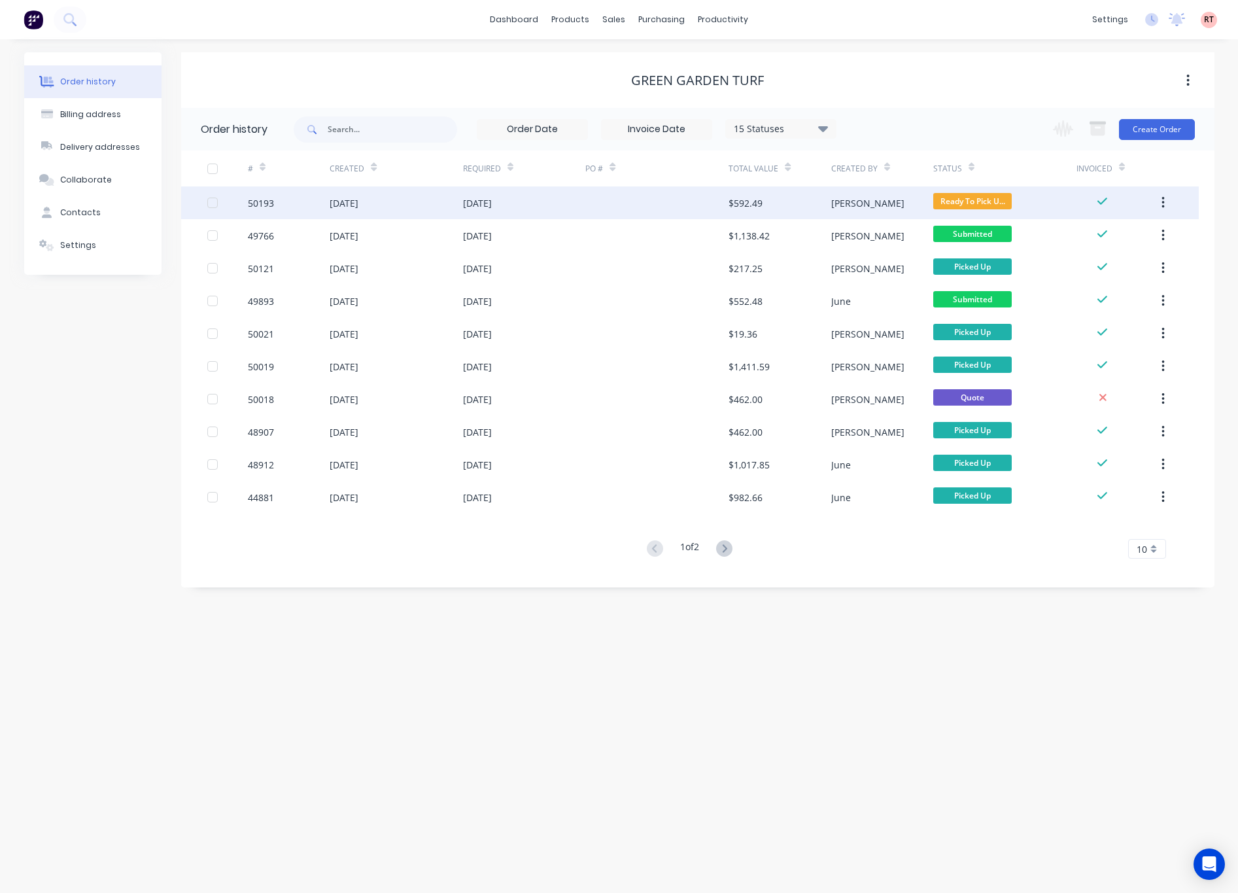
click at [599, 203] on div at bounding box center [656, 202] width 143 height 33
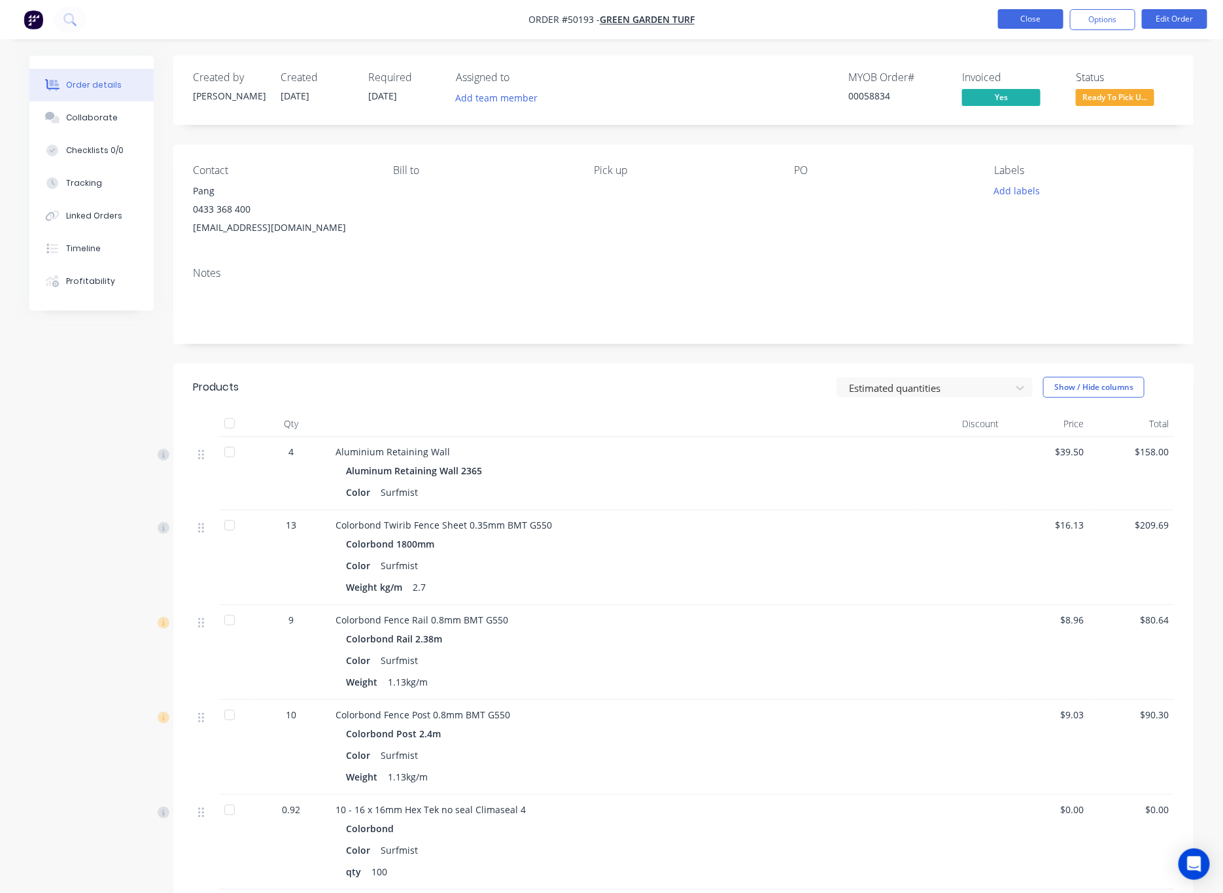
click at [1015, 16] on button "Close" at bounding box center [1030, 19] width 65 height 20
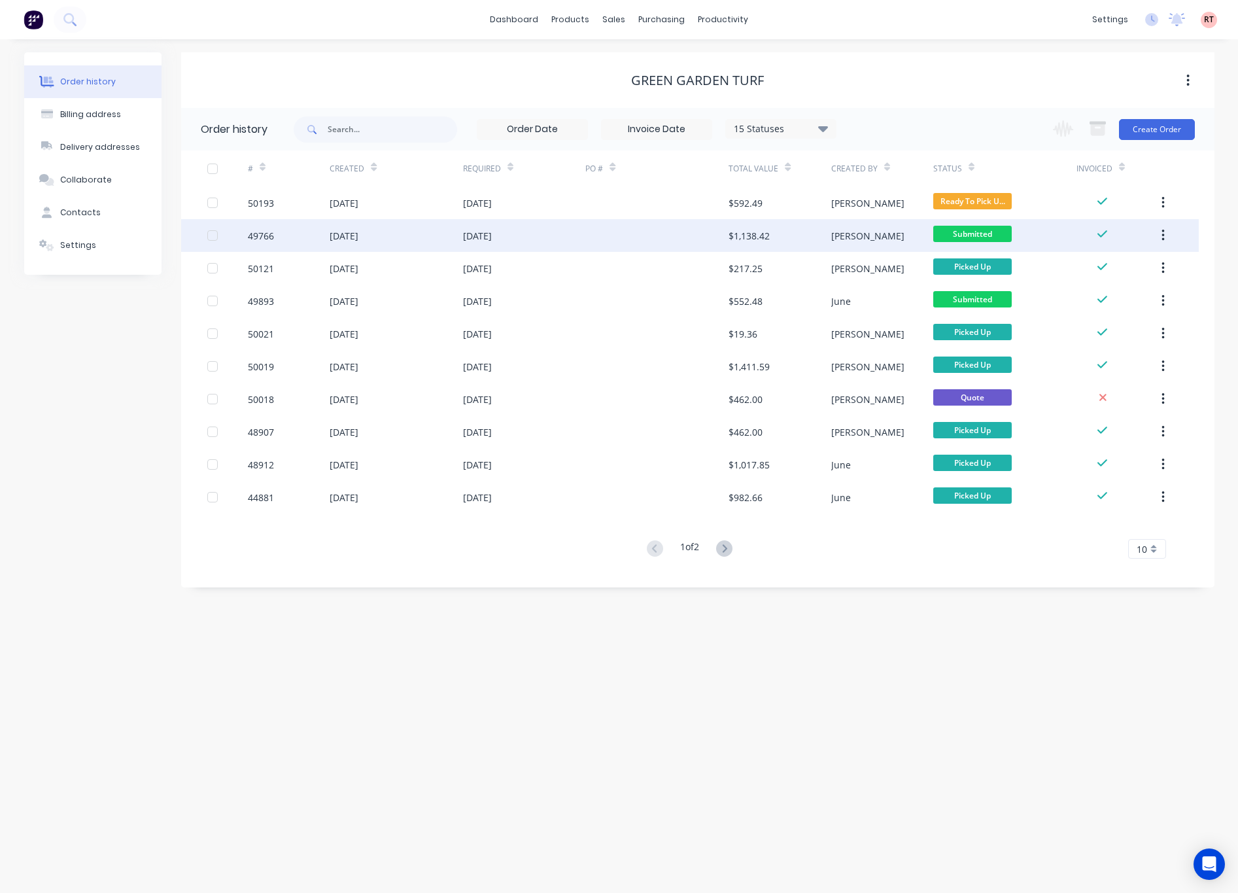
click at [621, 235] on div at bounding box center [656, 235] width 143 height 33
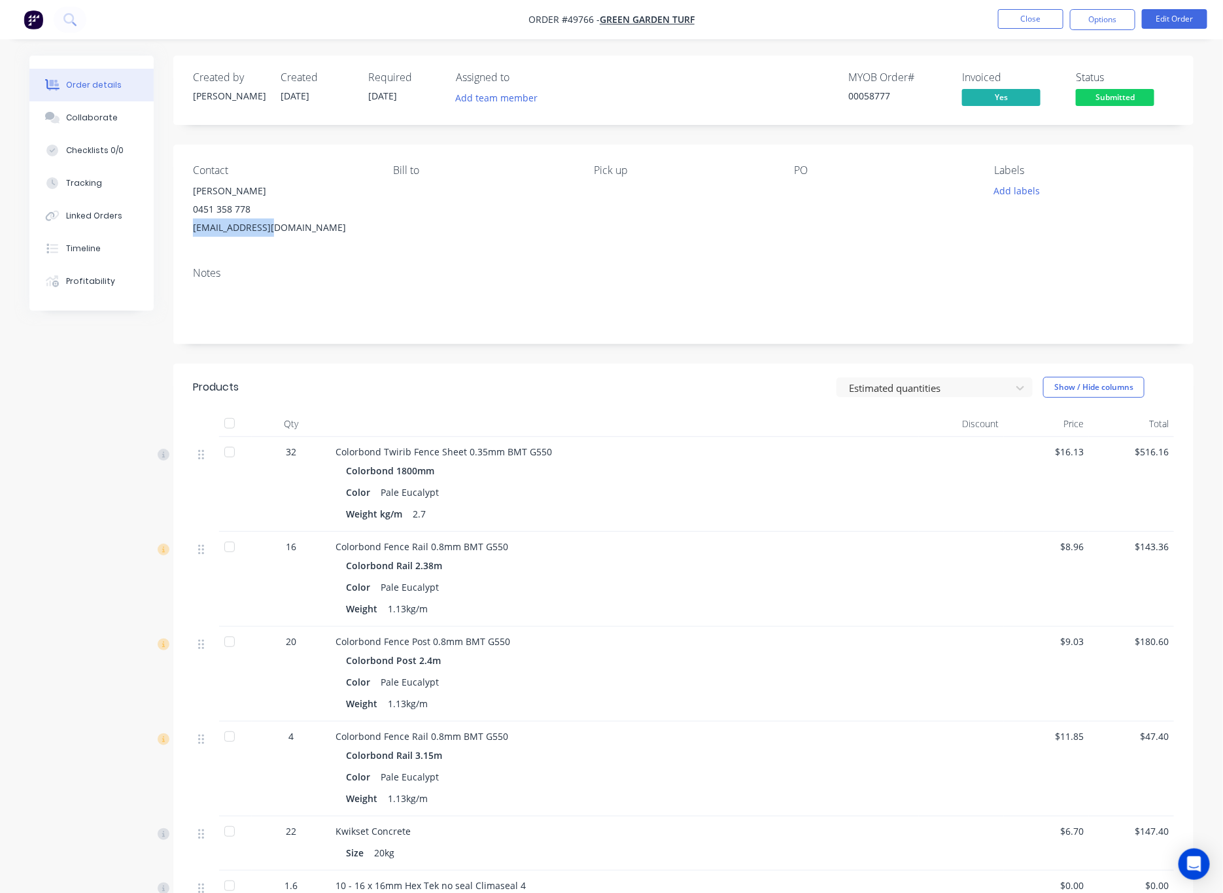
drag, startPoint x: 222, startPoint y: 230, endPoint x: 210, endPoint y: 207, distance: 25.7
click at [189, 228] on div "Contact [PERSON_NAME] 0451 358 778 [EMAIL_ADDRESS][DOMAIN_NAME] [PERSON_NAME] t…" at bounding box center [683, 201] width 1020 height 112
copy div "[EMAIL_ADDRESS][DOMAIN_NAME]"
drag, startPoint x: 93, startPoint y: 239, endPoint x: 93, endPoint y: 232, distance: 7.8
click at [93, 239] on button "Timeline" at bounding box center [91, 248] width 124 height 33
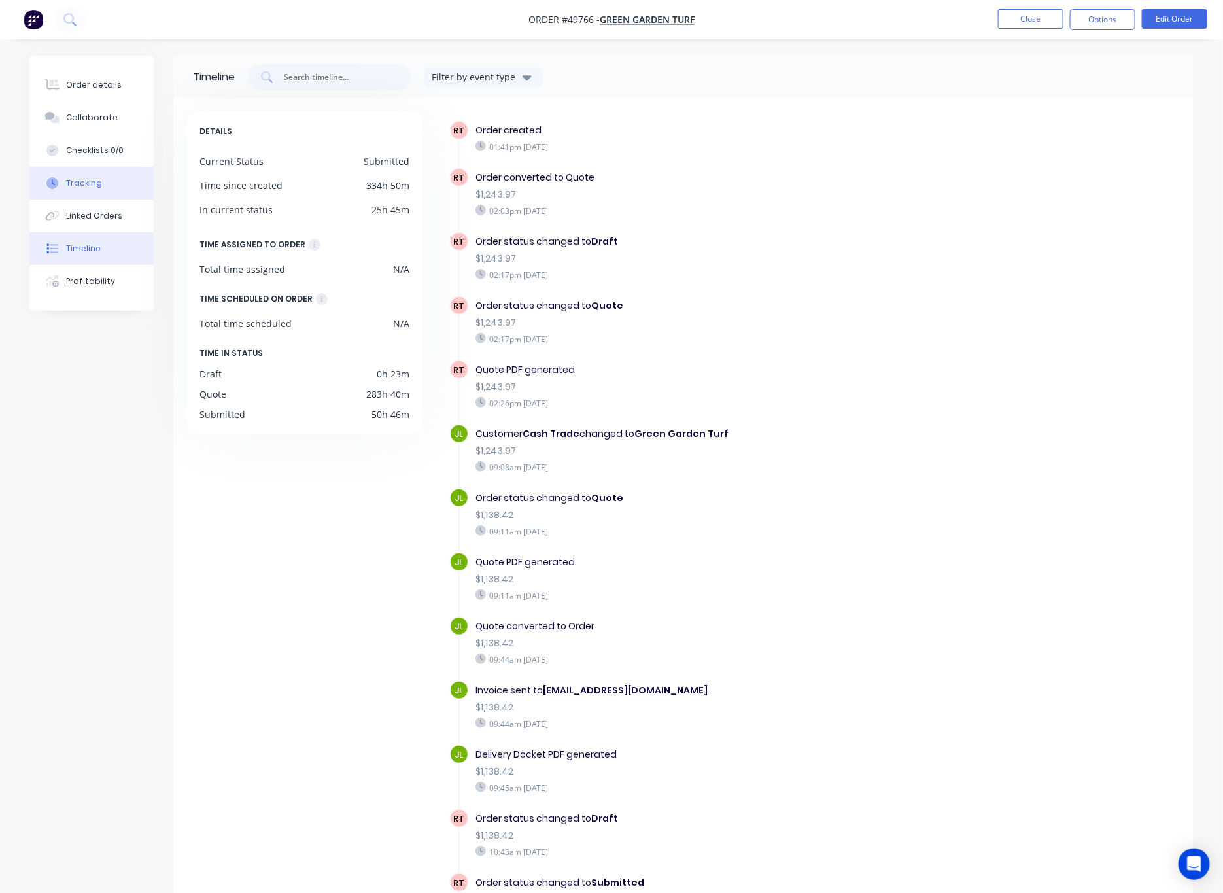
click at [105, 186] on button "Tracking" at bounding box center [91, 183] width 124 height 33
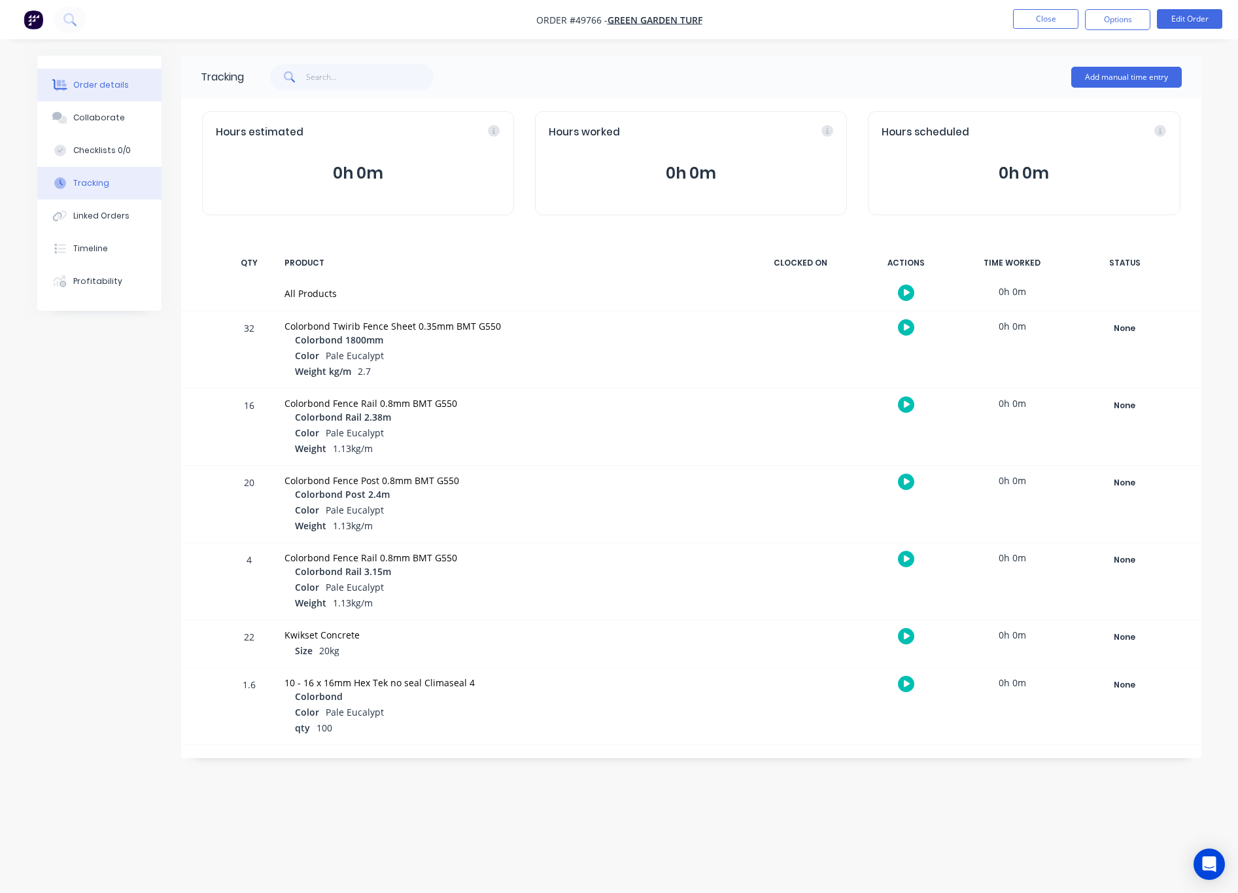
click at [101, 79] on div "Order details" at bounding box center [101, 85] width 56 height 12
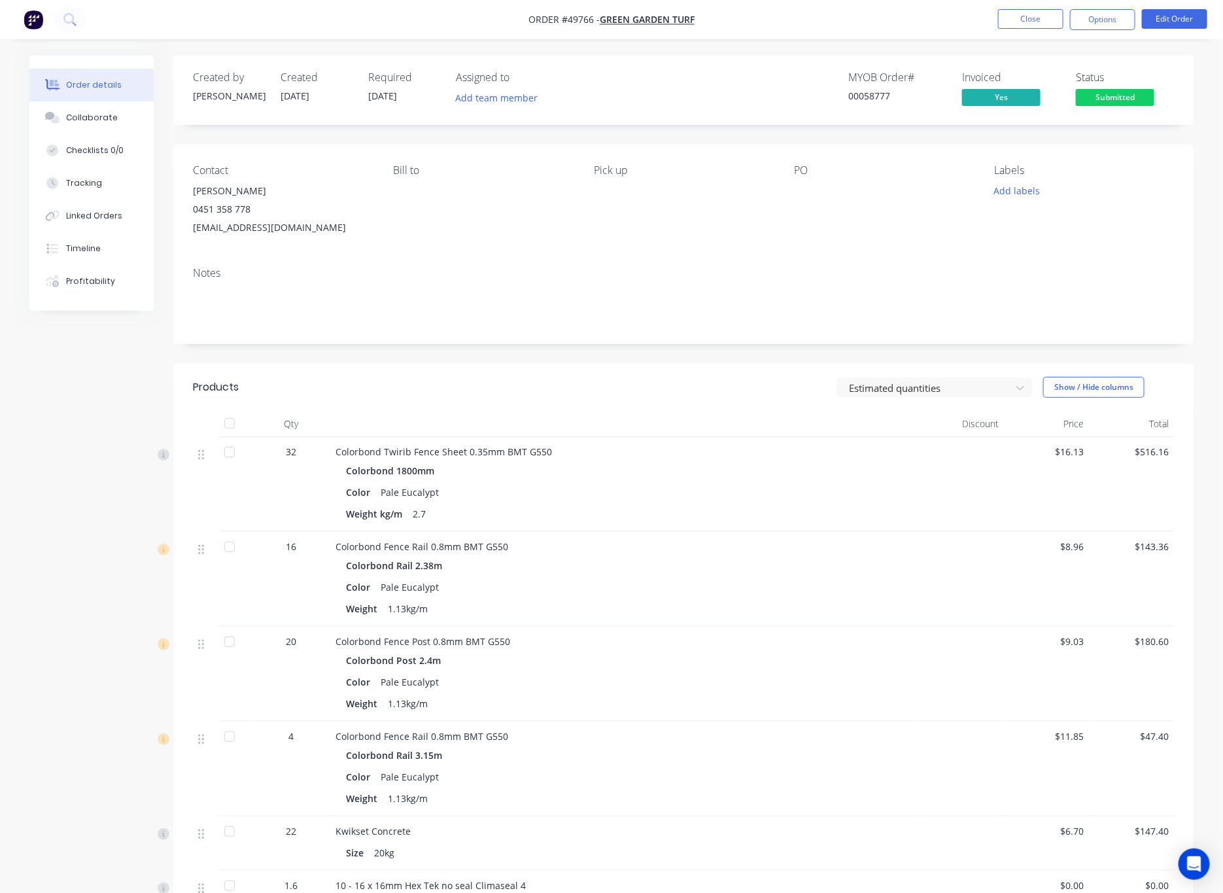
click at [710, 350] on div "Created by [PERSON_NAME] Created [DATE] Required [DATE] Assigned to Add team me…" at bounding box center [683, 603] width 1020 height 1094
drag, startPoint x: 98, startPoint y: 256, endPoint x: 114, endPoint y: 236, distance: 25.5
click at [98, 256] on button "Timeline" at bounding box center [91, 248] width 124 height 33
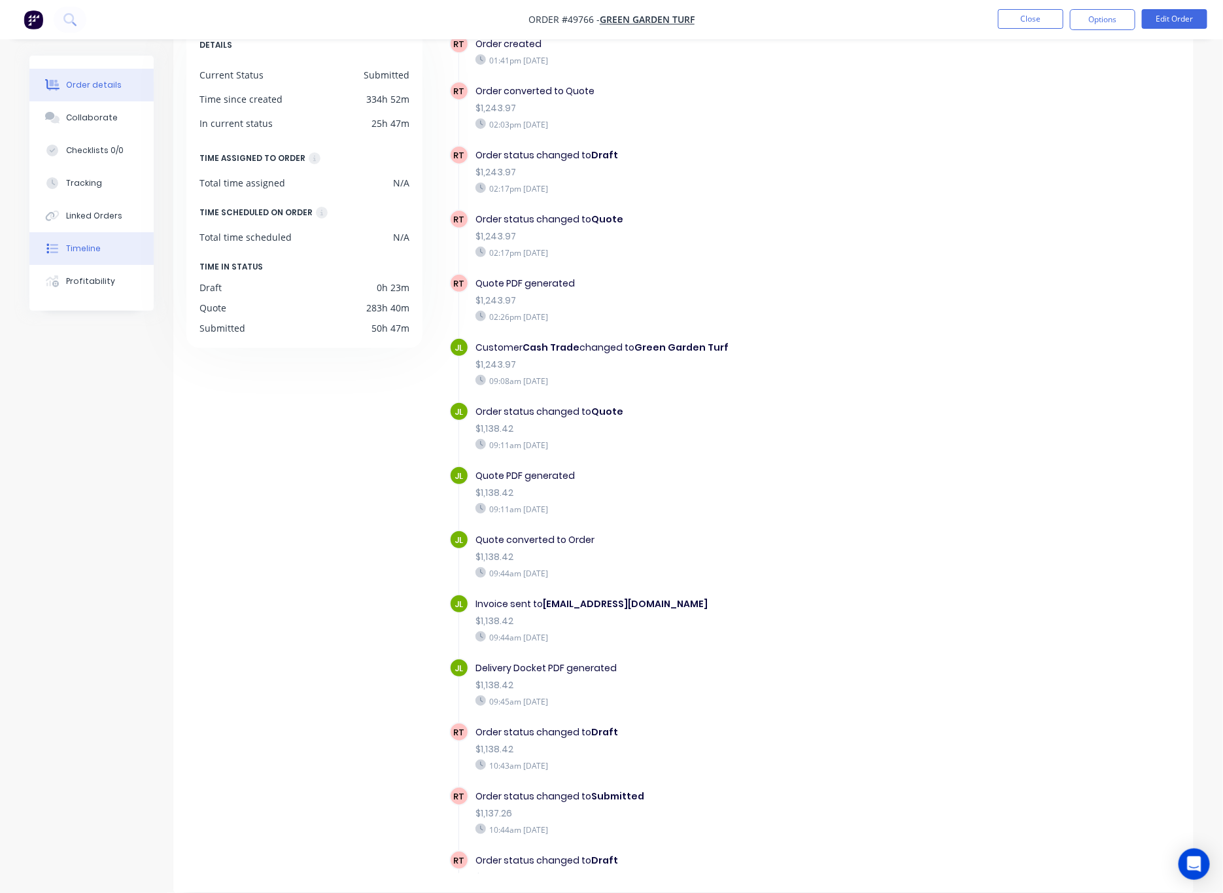
click at [101, 86] on div "Order details" at bounding box center [94, 85] width 56 height 12
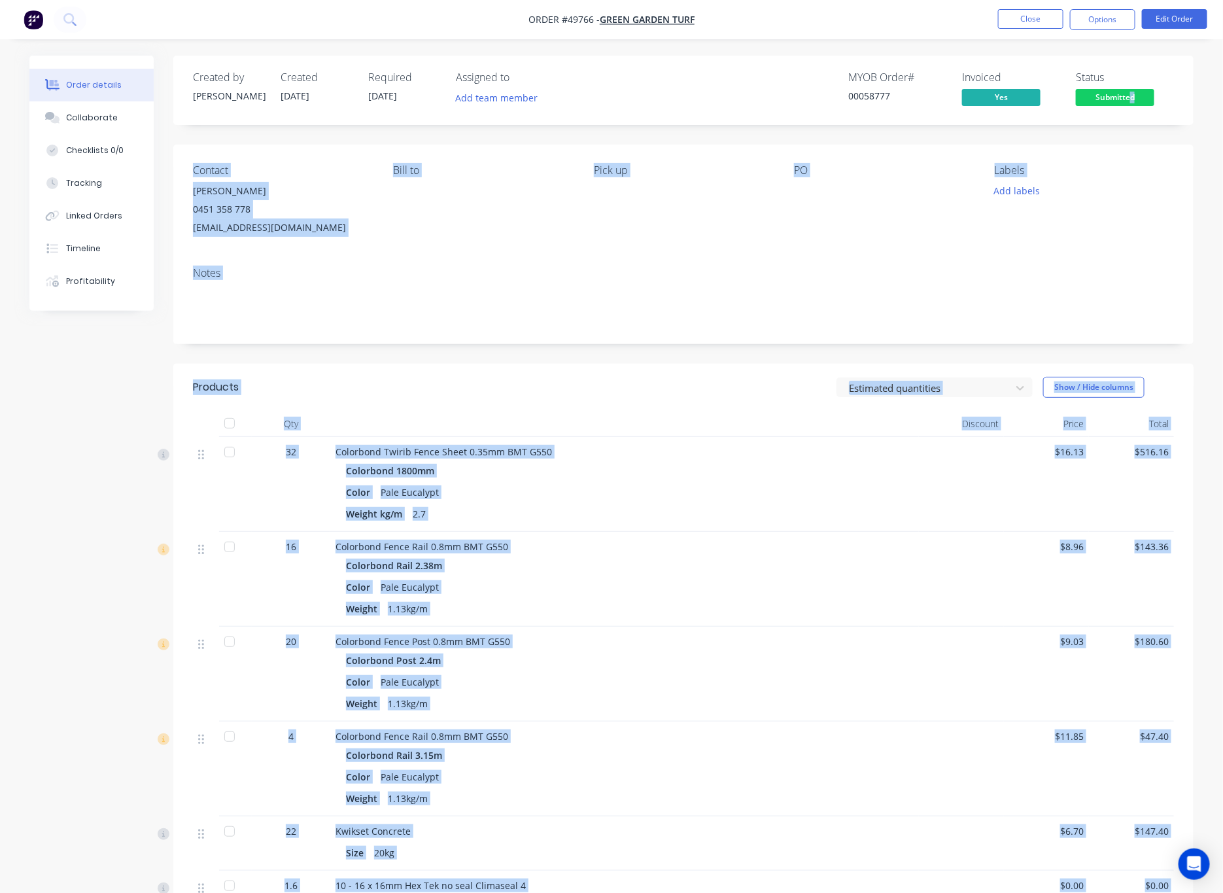
click at [1128, 89] on body "Order #49766 - Green Garden Turf Close Options Edit Order Order details Collabo…" at bounding box center [611, 585] width 1223 height 1170
click at [1113, 96] on span "Submitted" at bounding box center [1115, 97] width 78 height 16
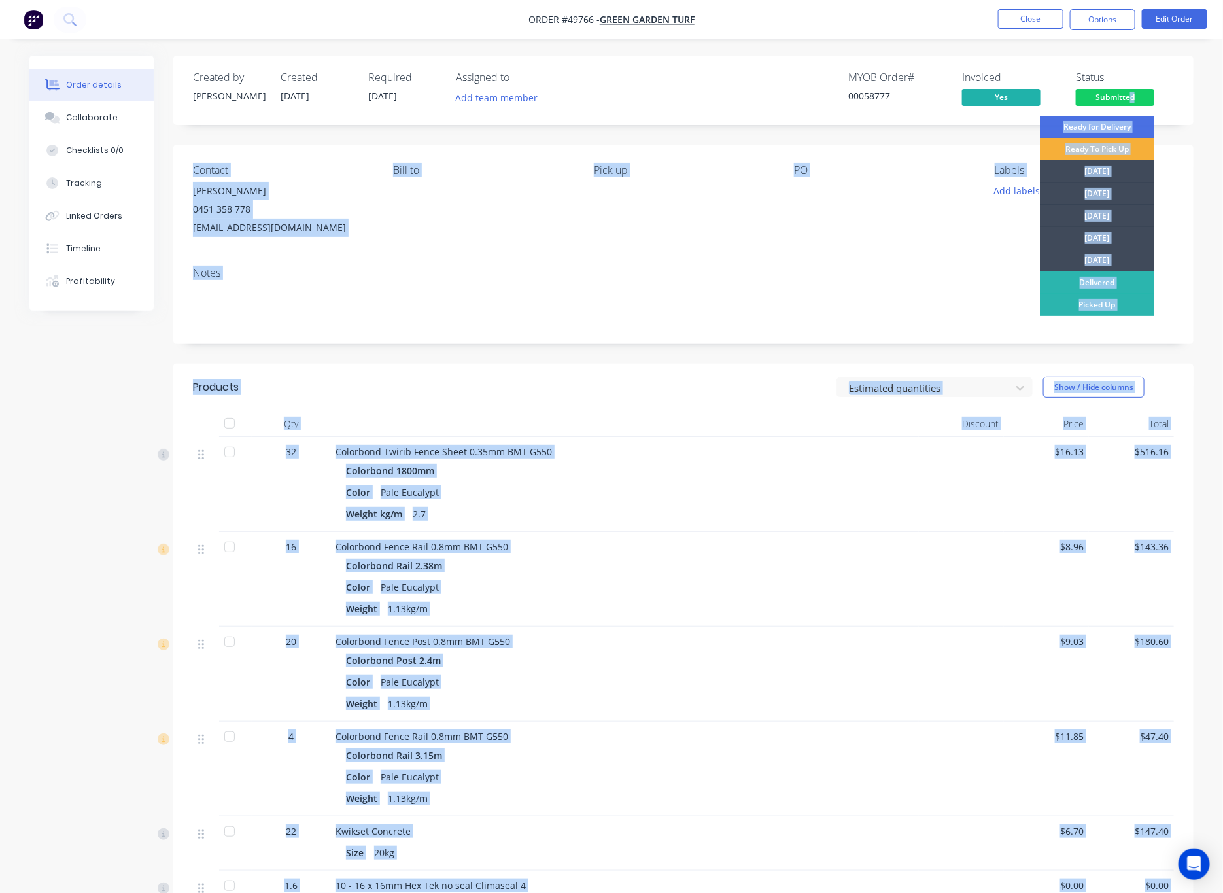
click at [1162, 165] on div "Labels" at bounding box center [1084, 170] width 179 height 12
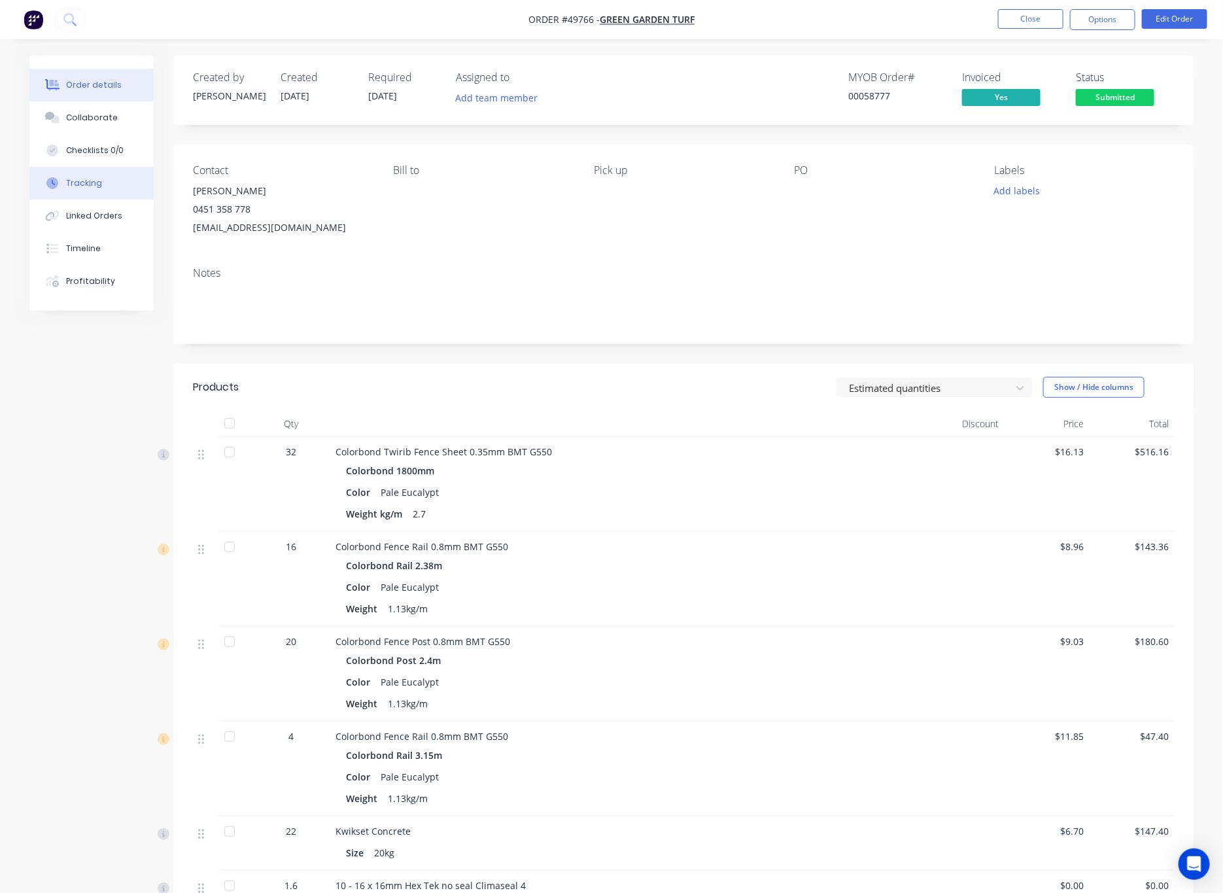
click at [88, 177] on div "Tracking" at bounding box center [84, 183] width 36 height 12
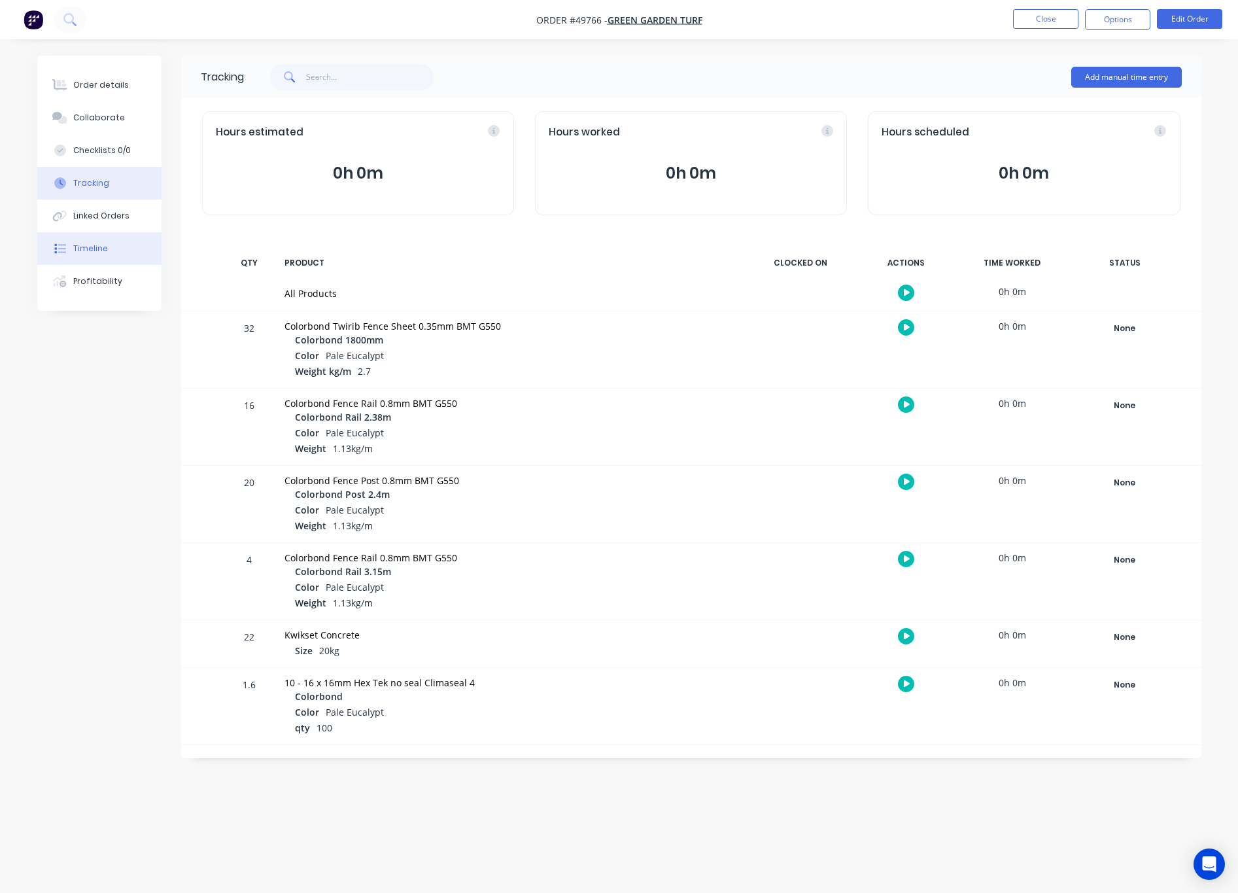
click at [126, 247] on button "Timeline" at bounding box center [99, 248] width 124 height 33
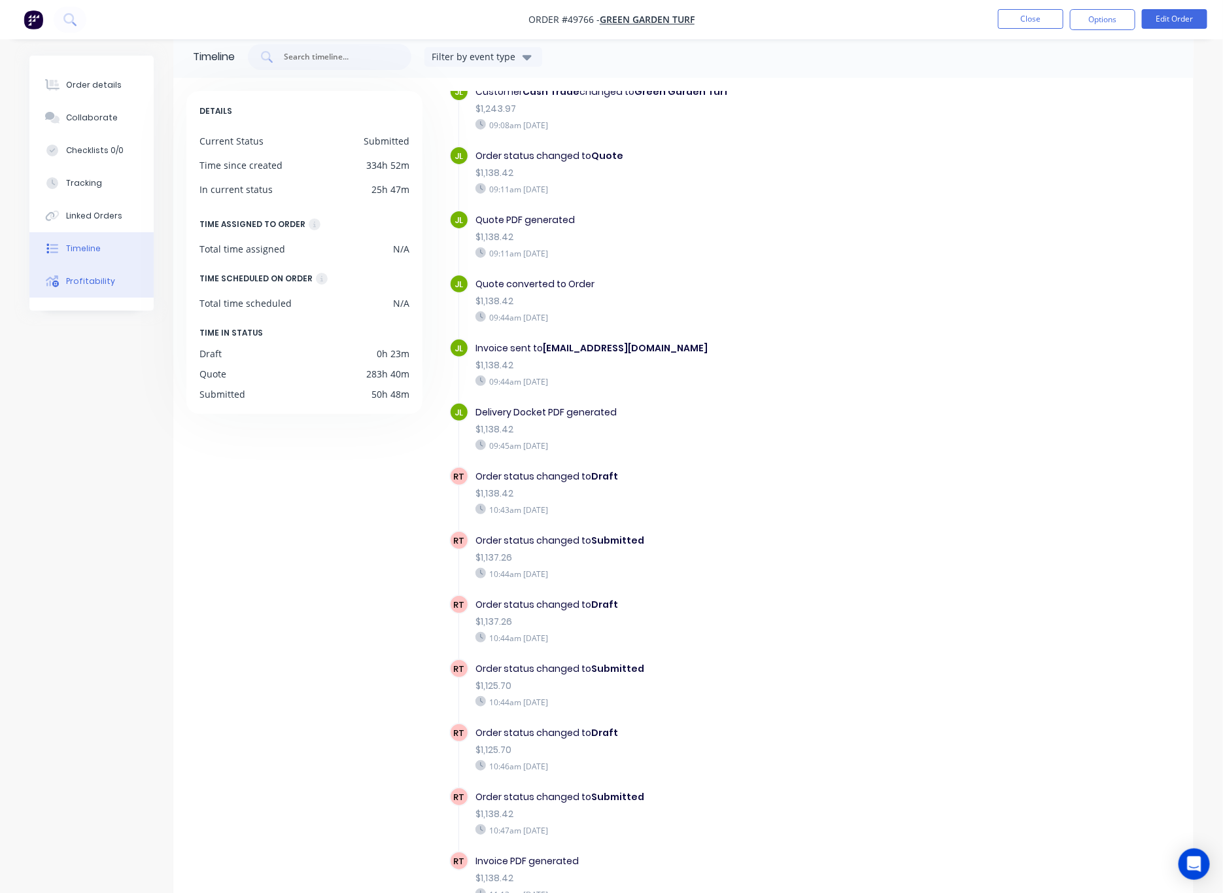
scroll to position [86, 0]
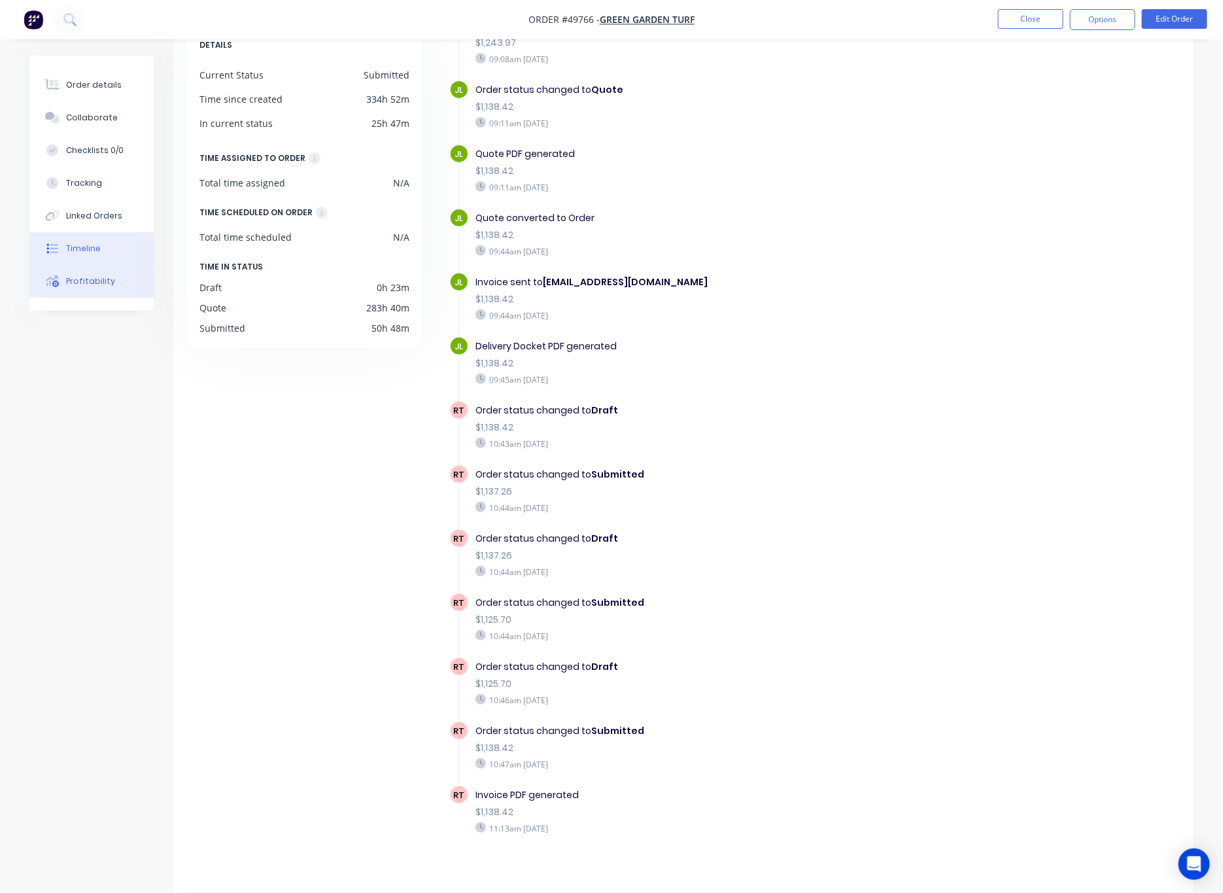
click at [136, 295] on button "Profitability" at bounding box center [91, 281] width 124 height 33
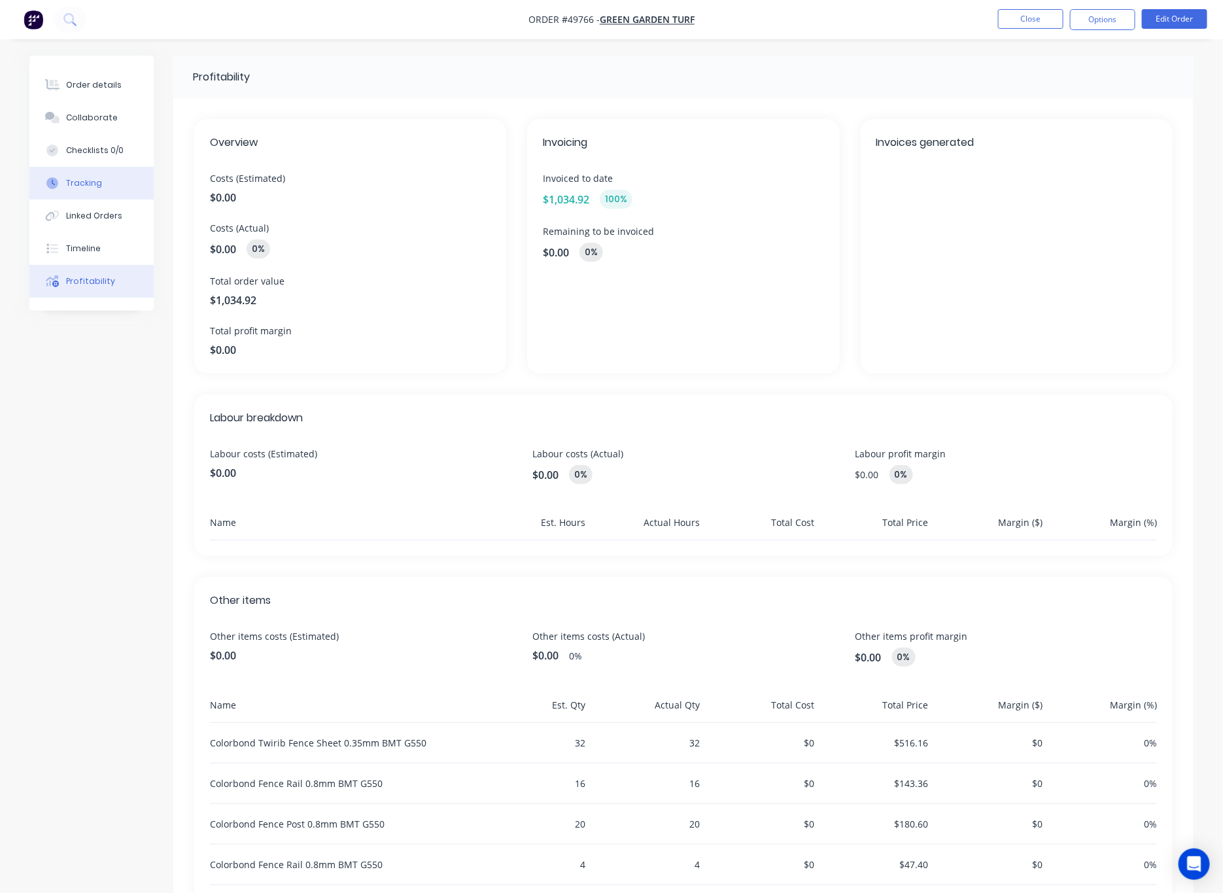
click at [118, 188] on button "Tracking" at bounding box center [91, 183] width 124 height 33
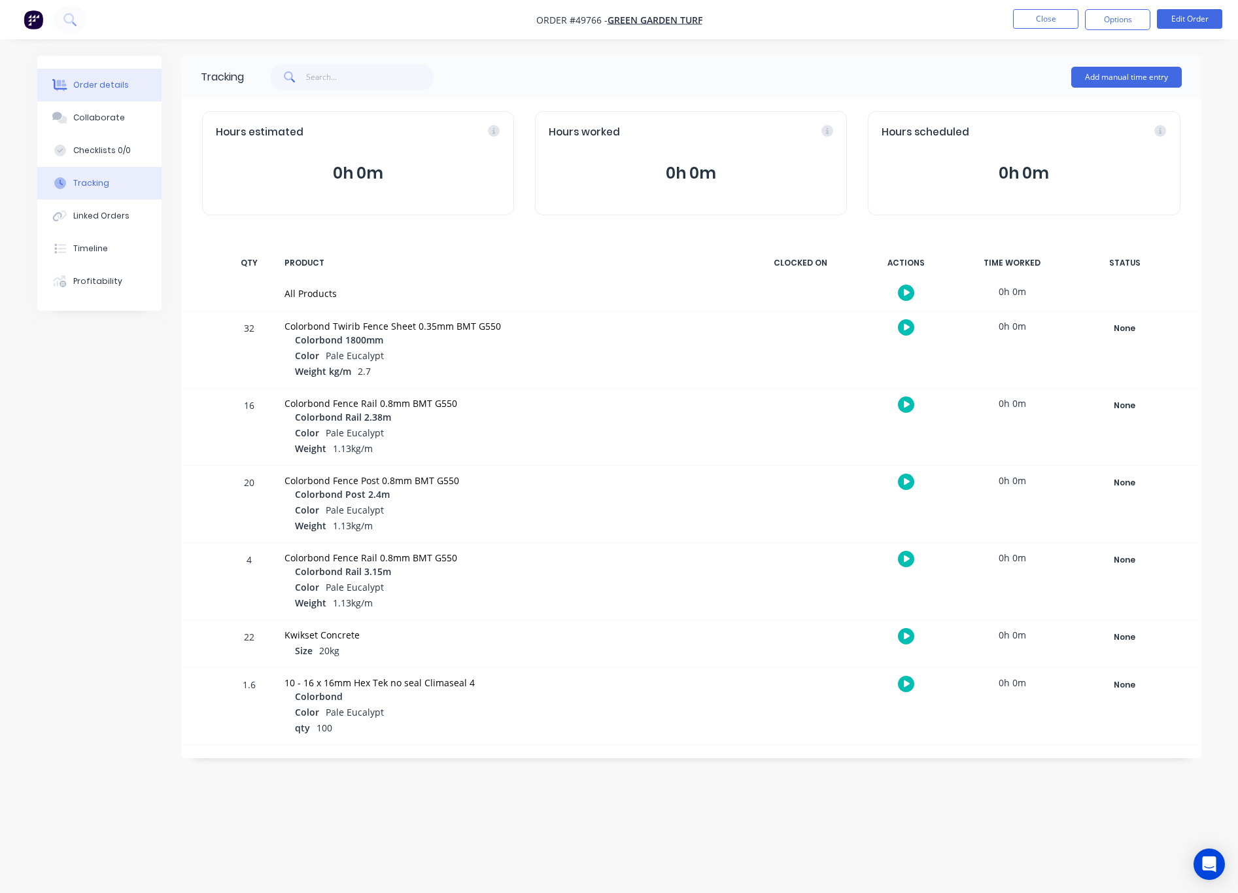
click at [116, 96] on button "Order details" at bounding box center [99, 85] width 124 height 33
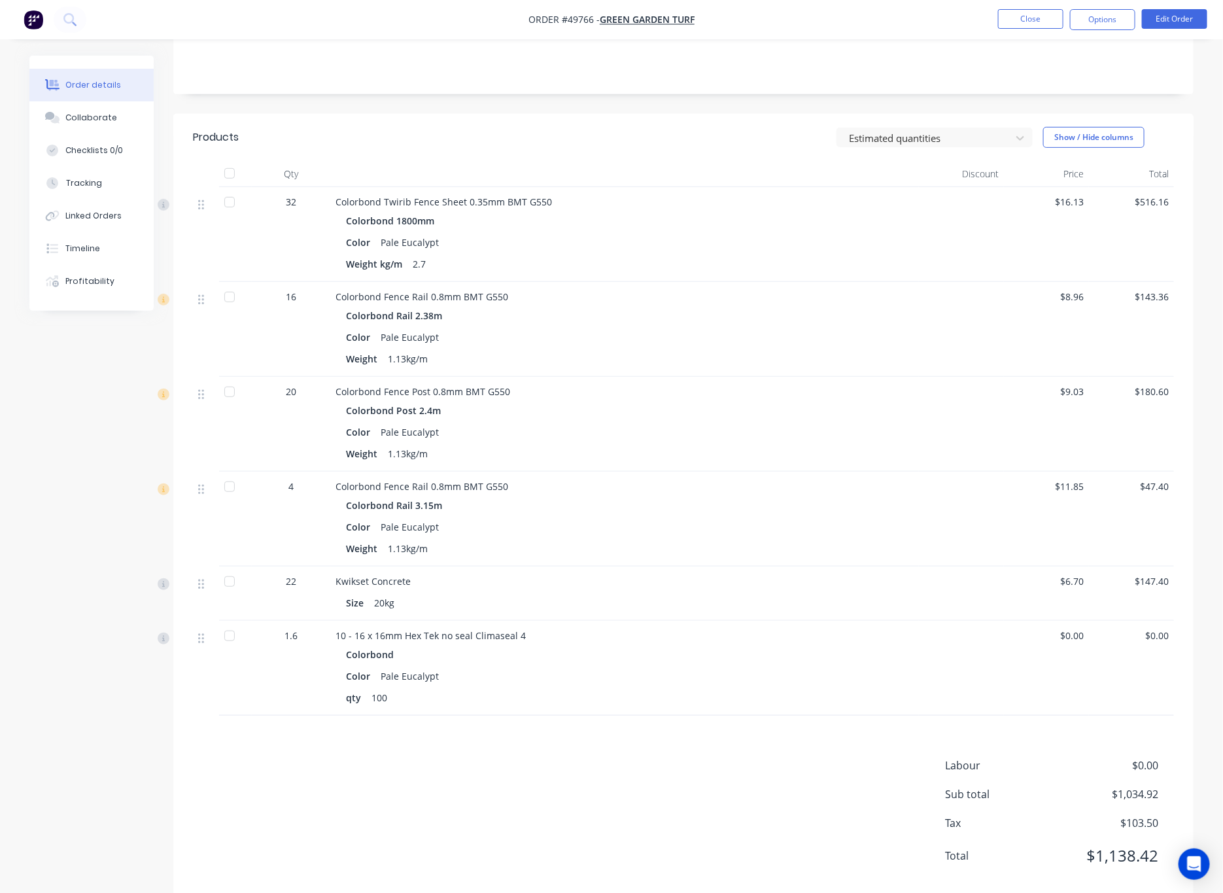
scroll to position [279, 0]
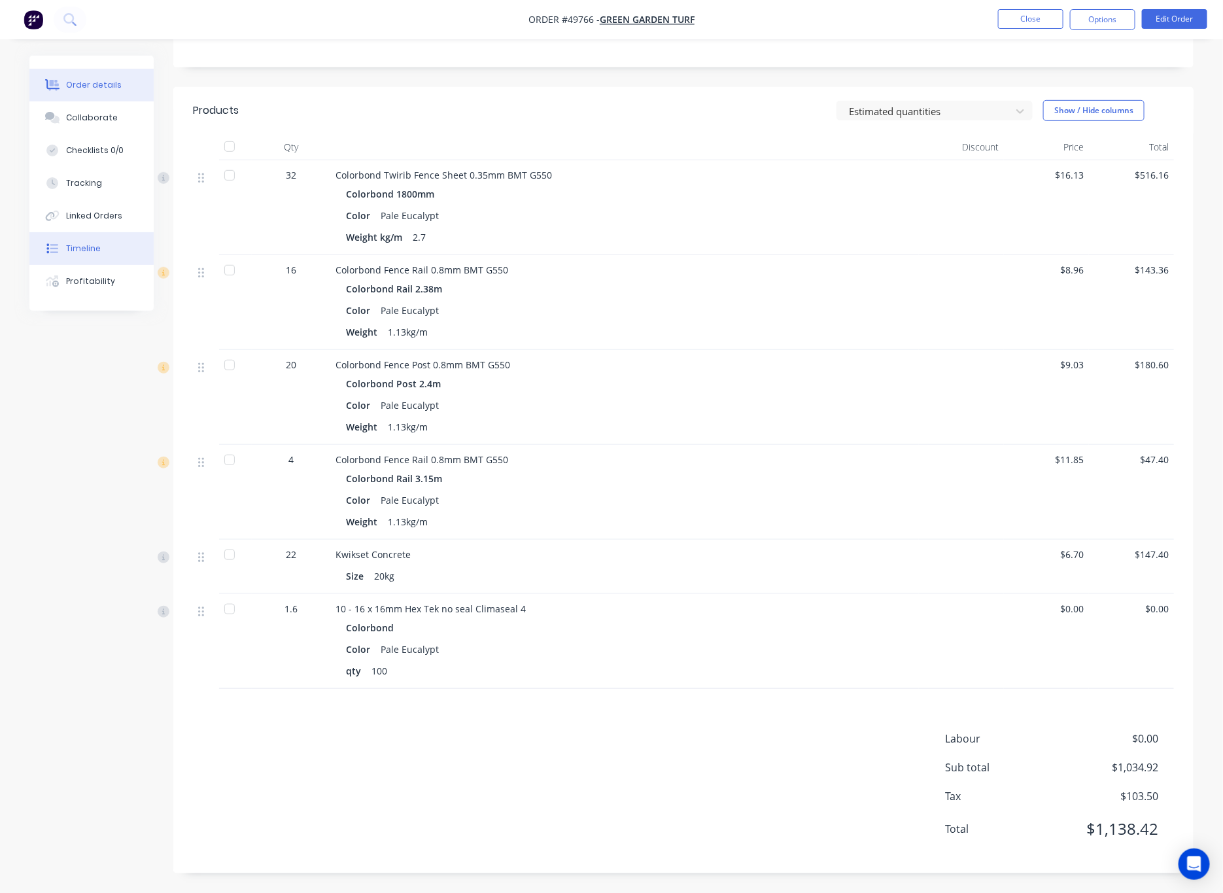
click at [104, 245] on button "Timeline" at bounding box center [91, 248] width 124 height 33
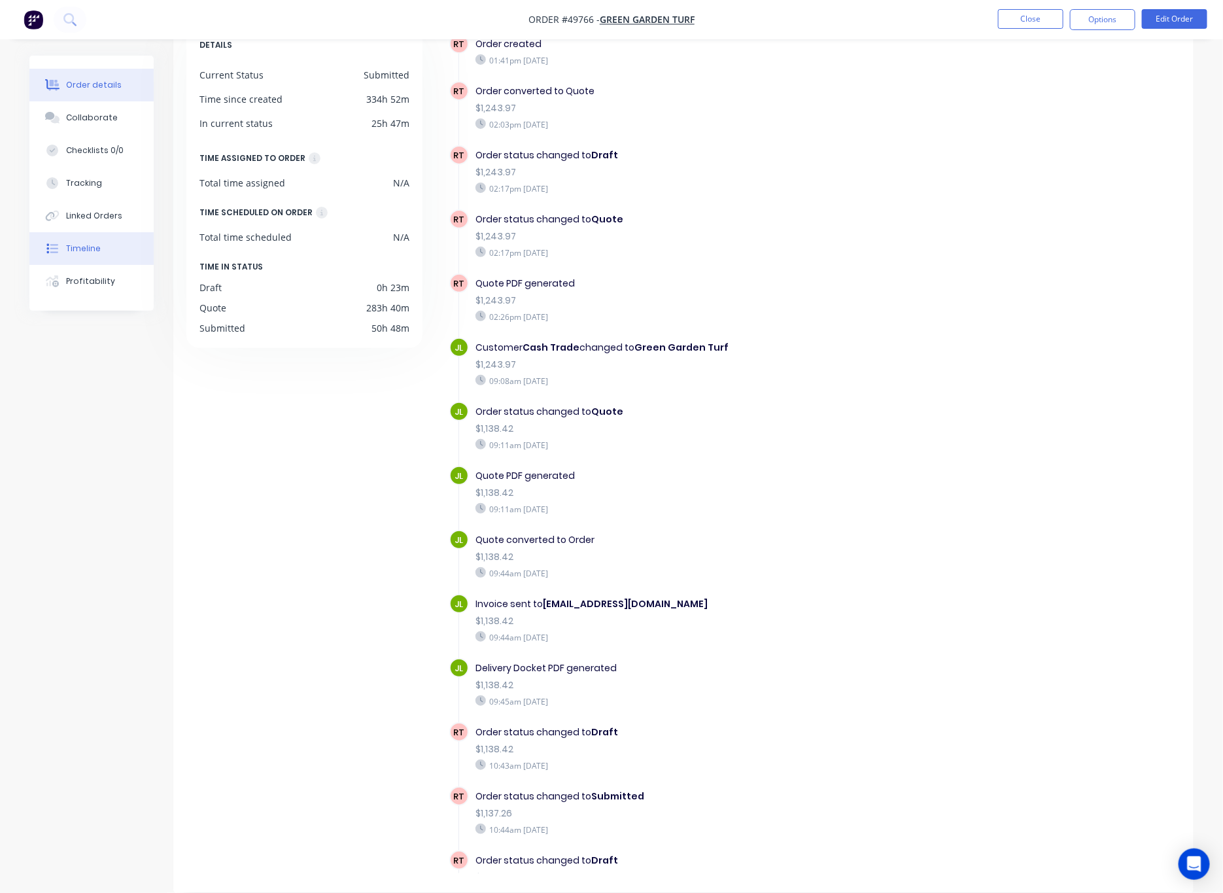
click at [93, 88] on div "Order details" at bounding box center [94, 85] width 56 height 12
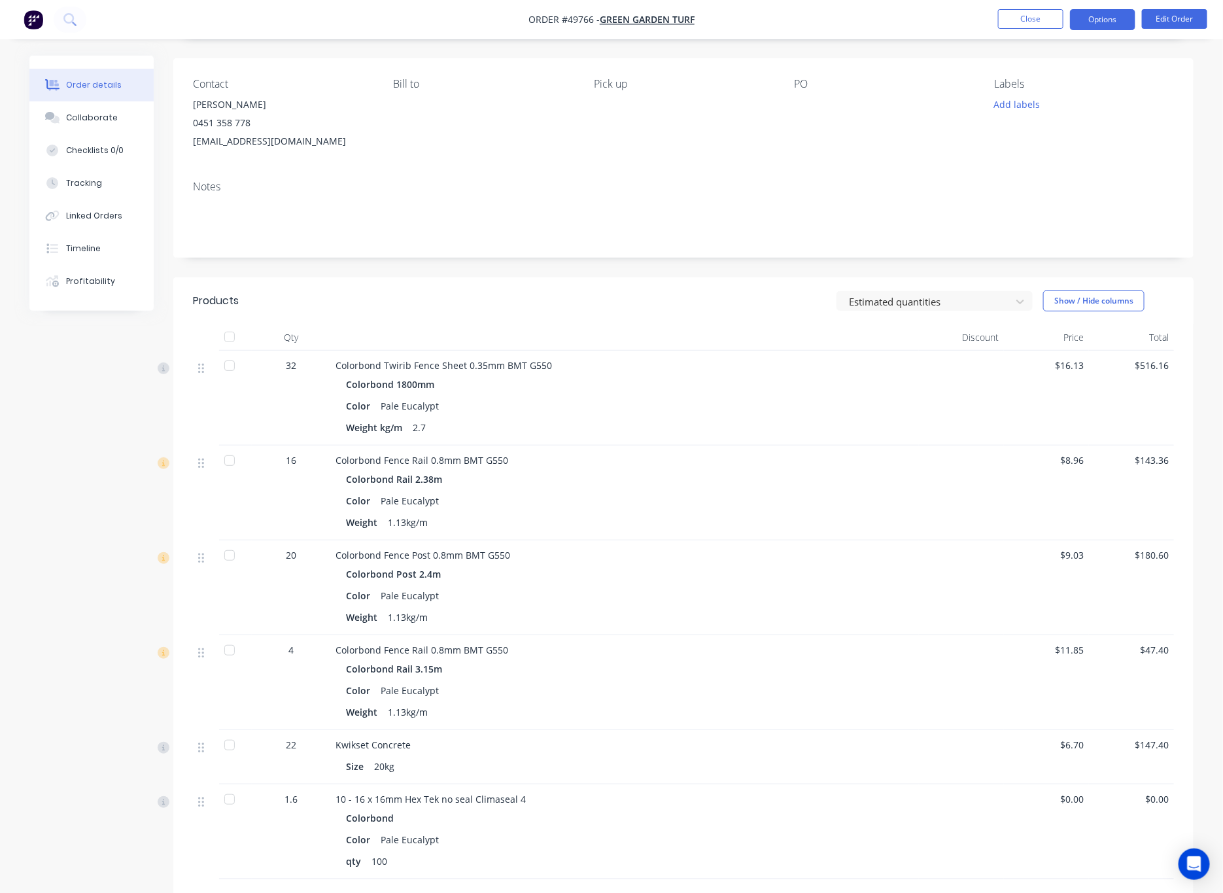
click at [1105, 24] on button "Options" at bounding box center [1102, 19] width 65 height 21
click at [1077, 175] on div "Delivery Docket" at bounding box center [1063, 184] width 120 height 19
click at [1056, 136] on div "Without pricing" at bounding box center [1063, 131] width 120 height 19
click at [1019, 24] on button "Close" at bounding box center [1030, 19] width 65 height 20
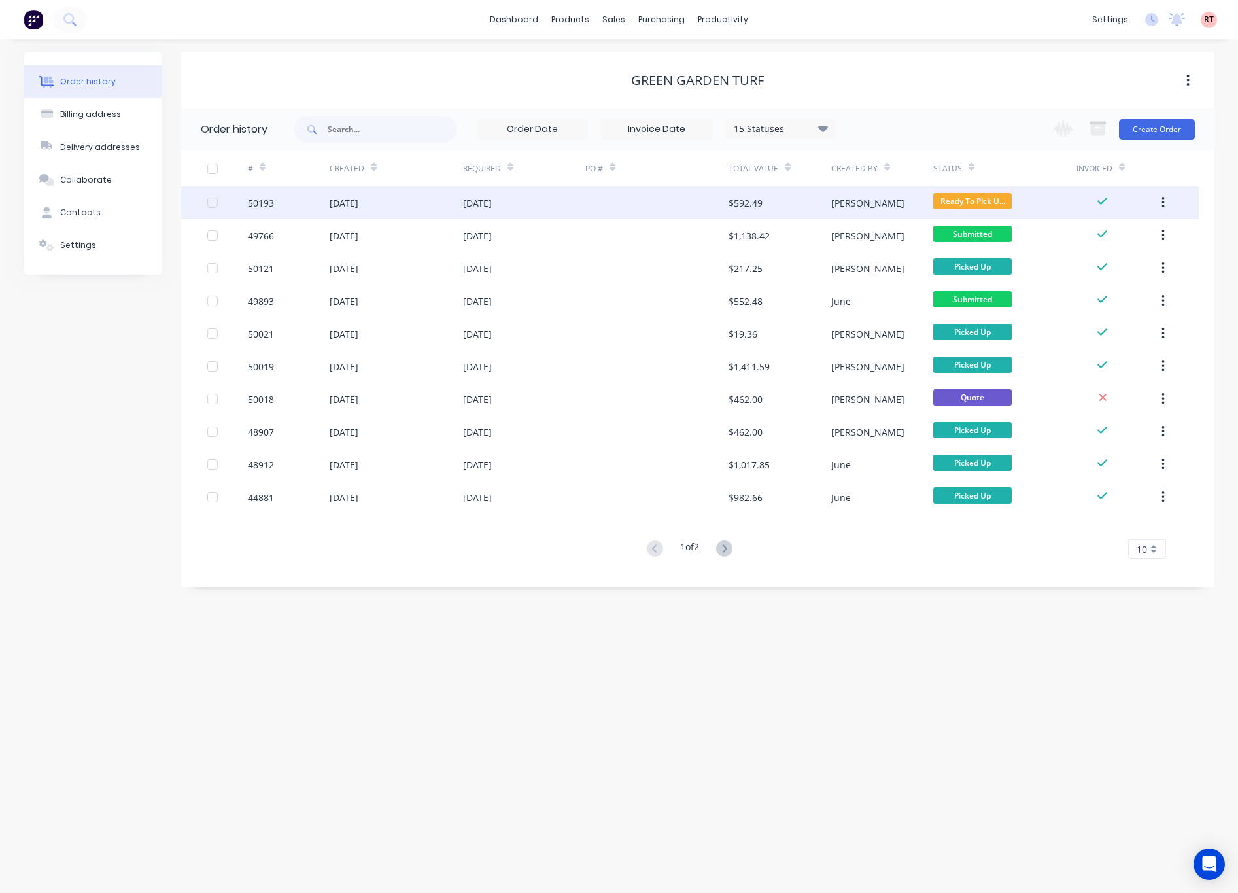
click at [625, 203] on div at bounding box center [656, 202] width 143 height 33
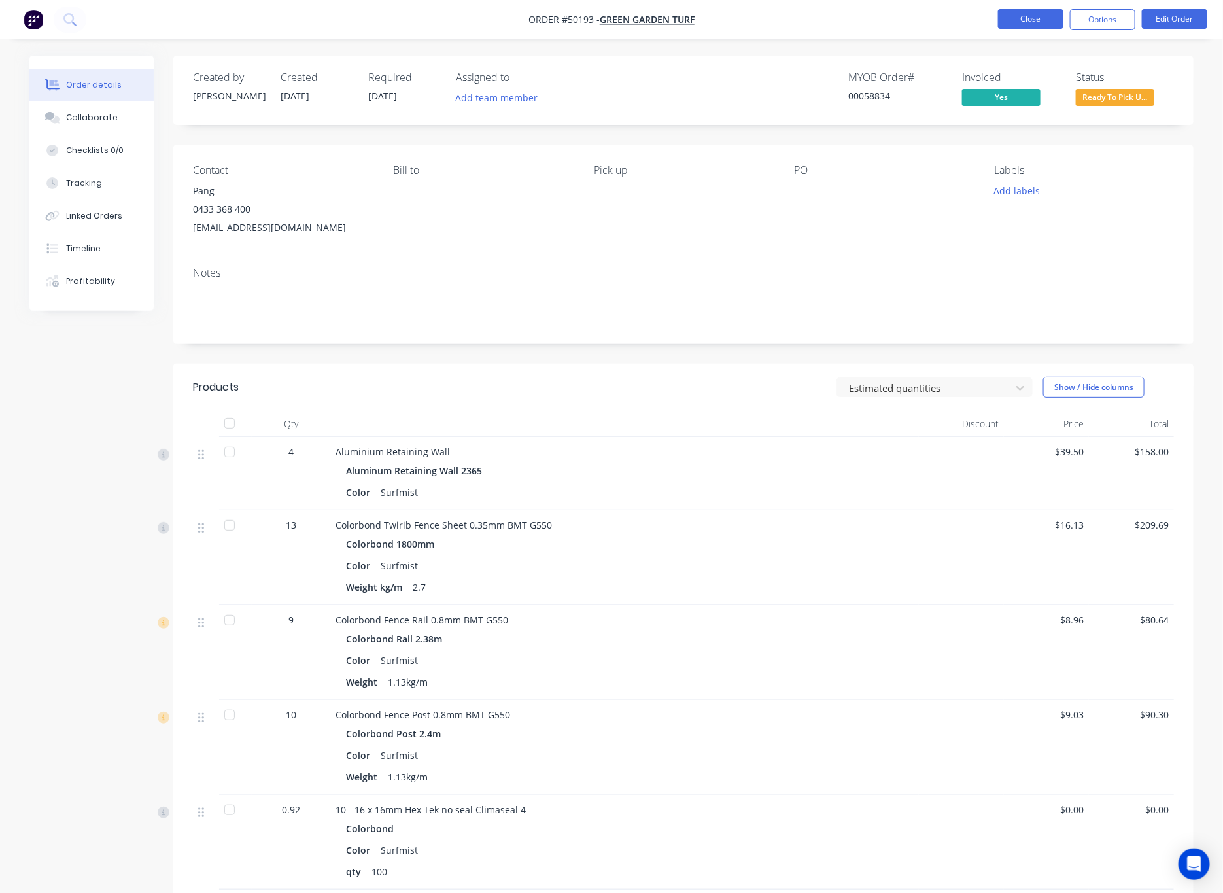
click at [1038, 22] on button "Close" at bounding box center [1030, 19] width 65 height 20
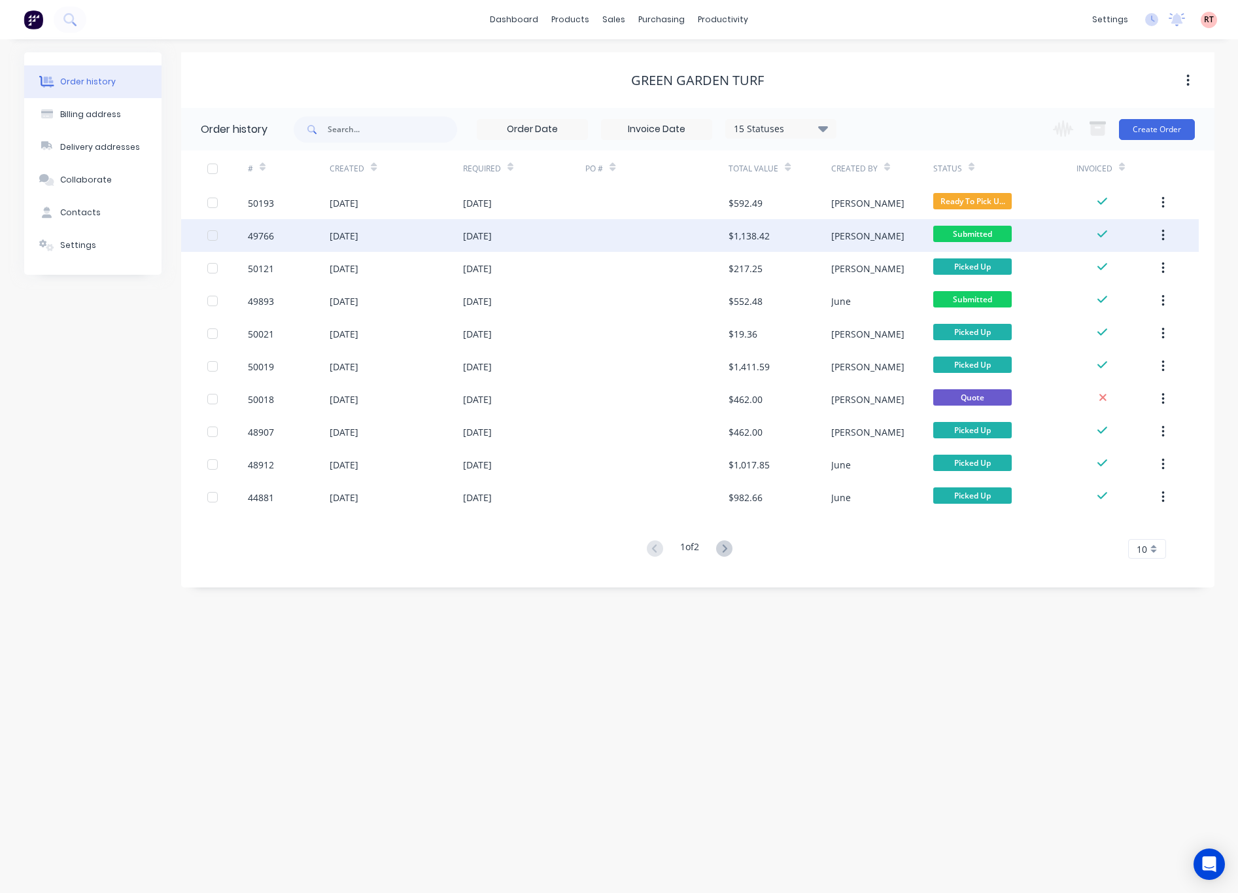
click at [632, 240] on div at bounding box center [656, 235] width 143 height 33
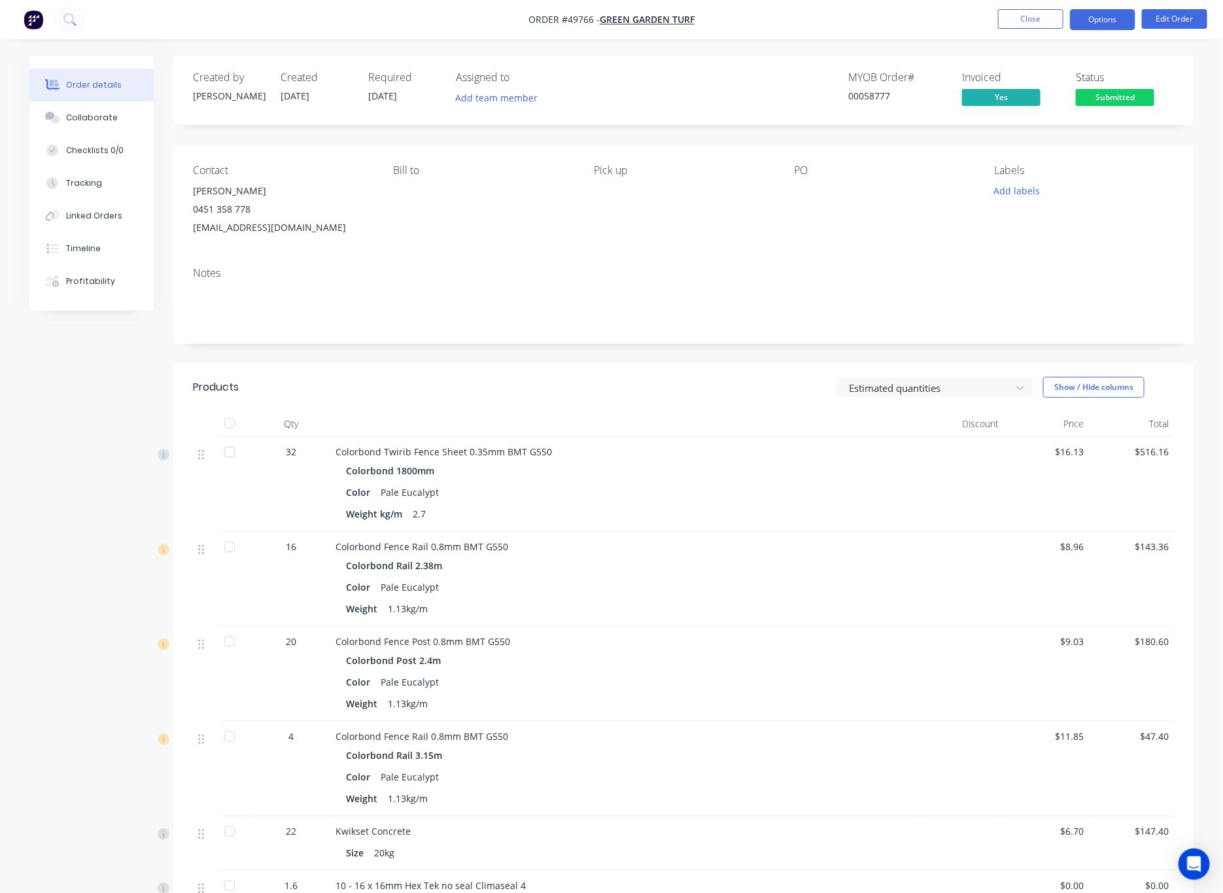
click at [1101, 26] on button "Options" at bounding box center [1102, 19] width 65 height 21
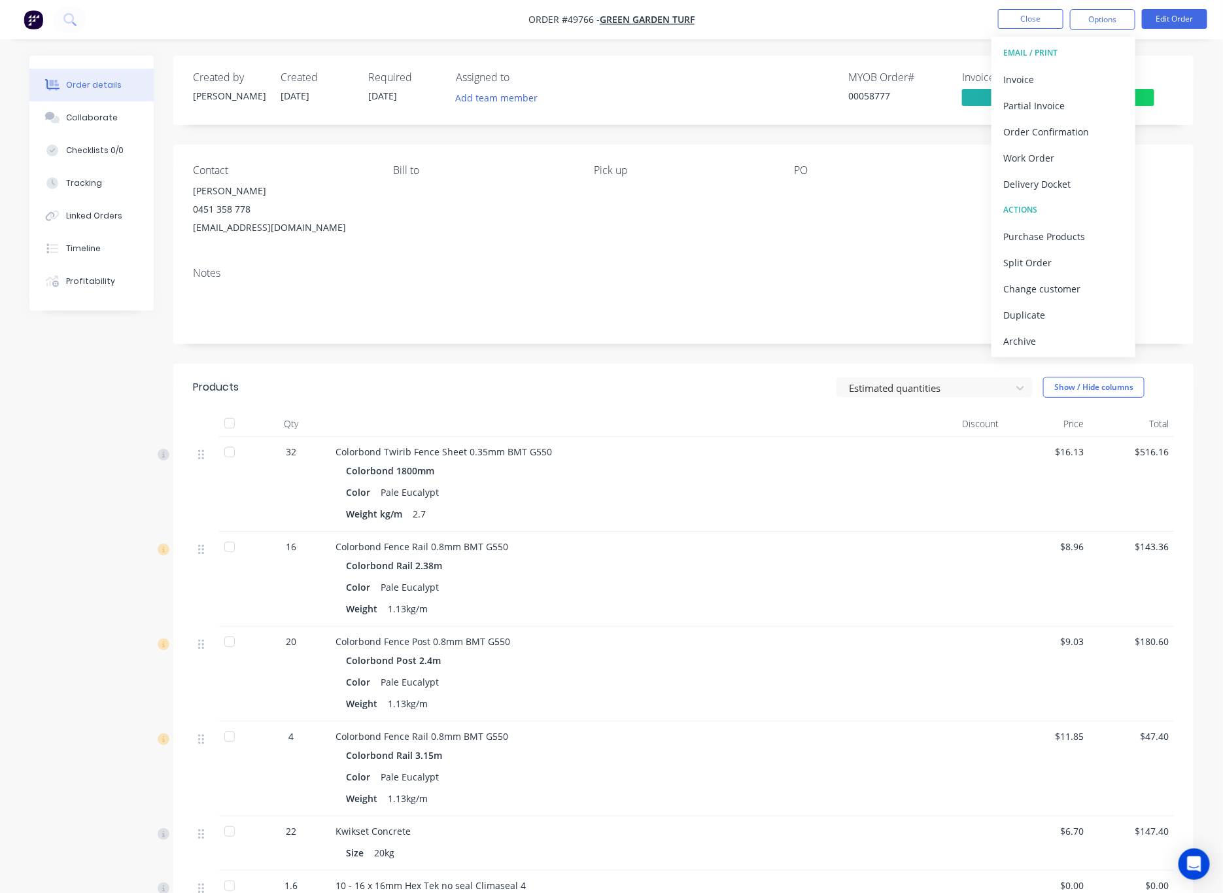
click at [1071, 65] on button "EMAIL / PRINT" at bounding box center [1064, 53] width 144 height 26
click at [1071, 77] on div "Invoice" at bounding box center [1063, 79] width 120 height 19
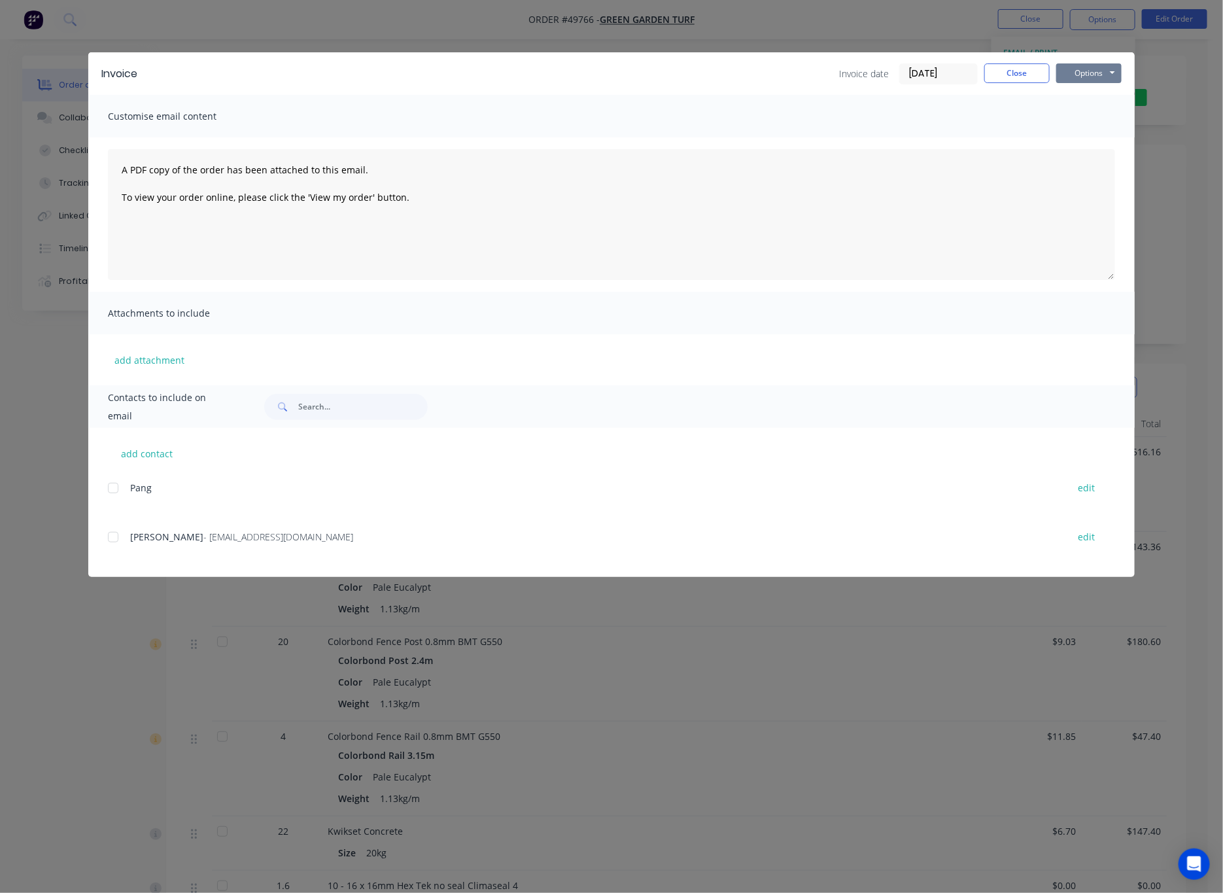
click at [1090, 69] on button "Options" at bounding box center [1088, 73] width 65 height 20
click at [1105, 107] on button "Print" at bounding box center [1098, 118] width 84 height 22
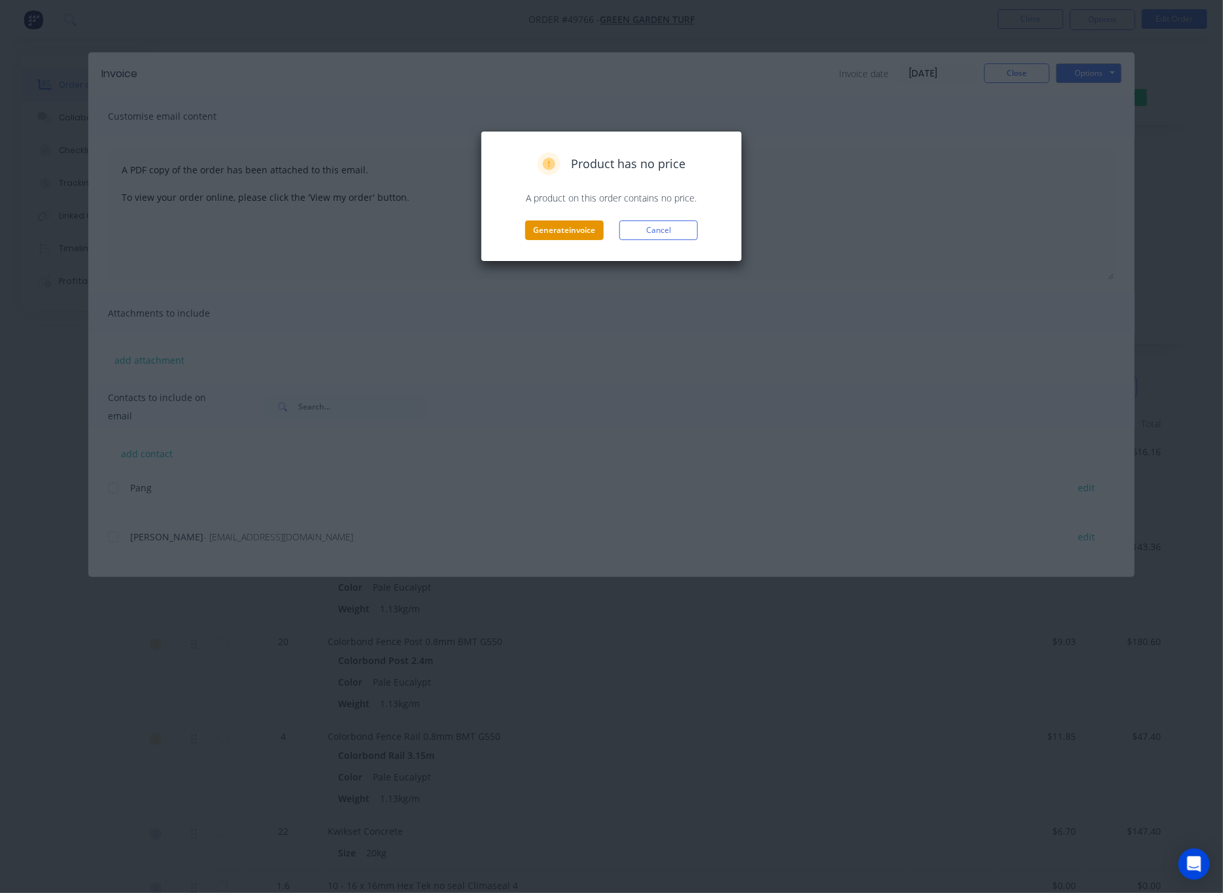
click at [587, 228] on button "Generate invoice" at bounding box center [564, 230] width 78 height 20
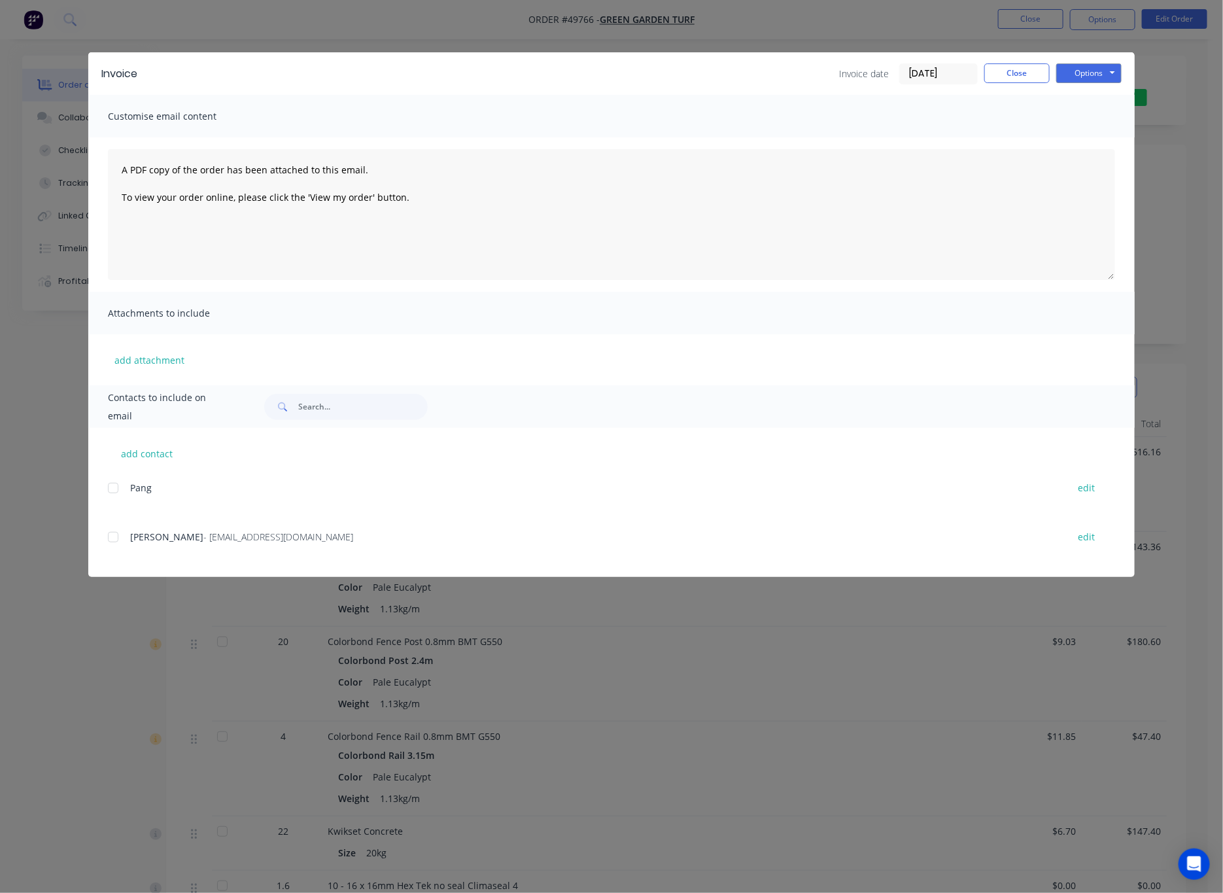
click at [715, 38] on div "Invoice Invoice date [DATE] Close Options Preview Print Email Customise email c…" at bounding box center [611, 446] width 1223 height 893
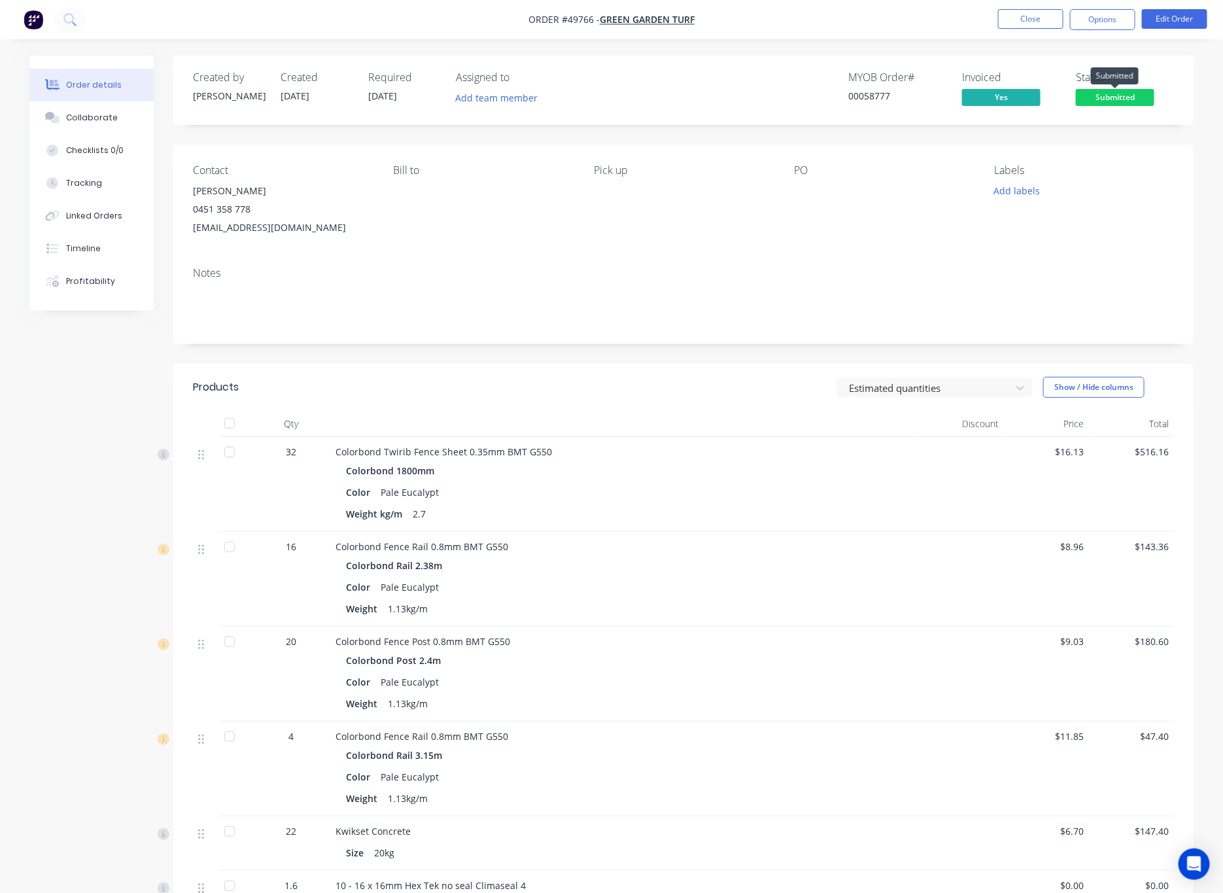
click at [1137, 105] on span "Submitted" at bounding box center [1115, 97] width 78 height 16
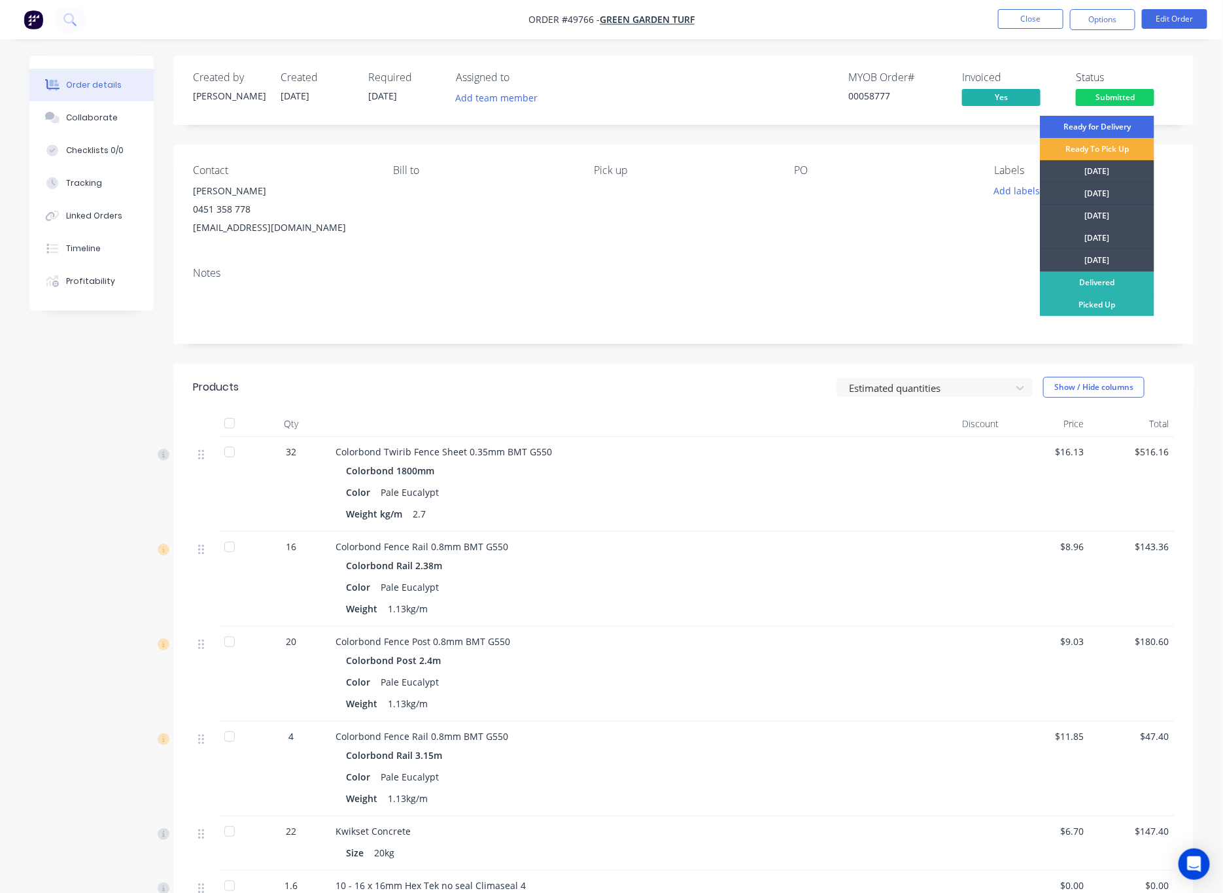
click at [1097, 136] on div "Ready for Delivery" at bounding box center [1097, 127] width 114 height 22
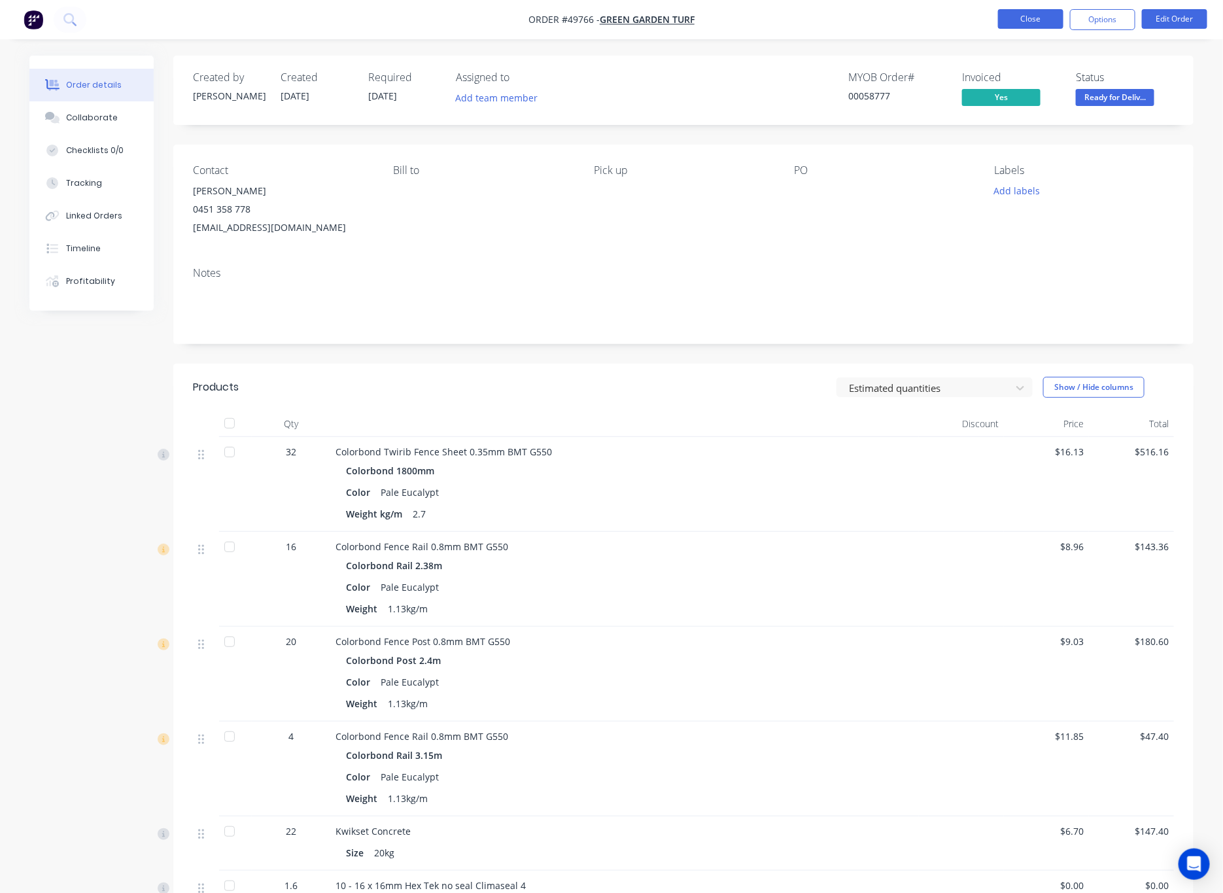
click at [1029, 20] on button "Close" at bounding box center [1030, 19] width 65 height 20
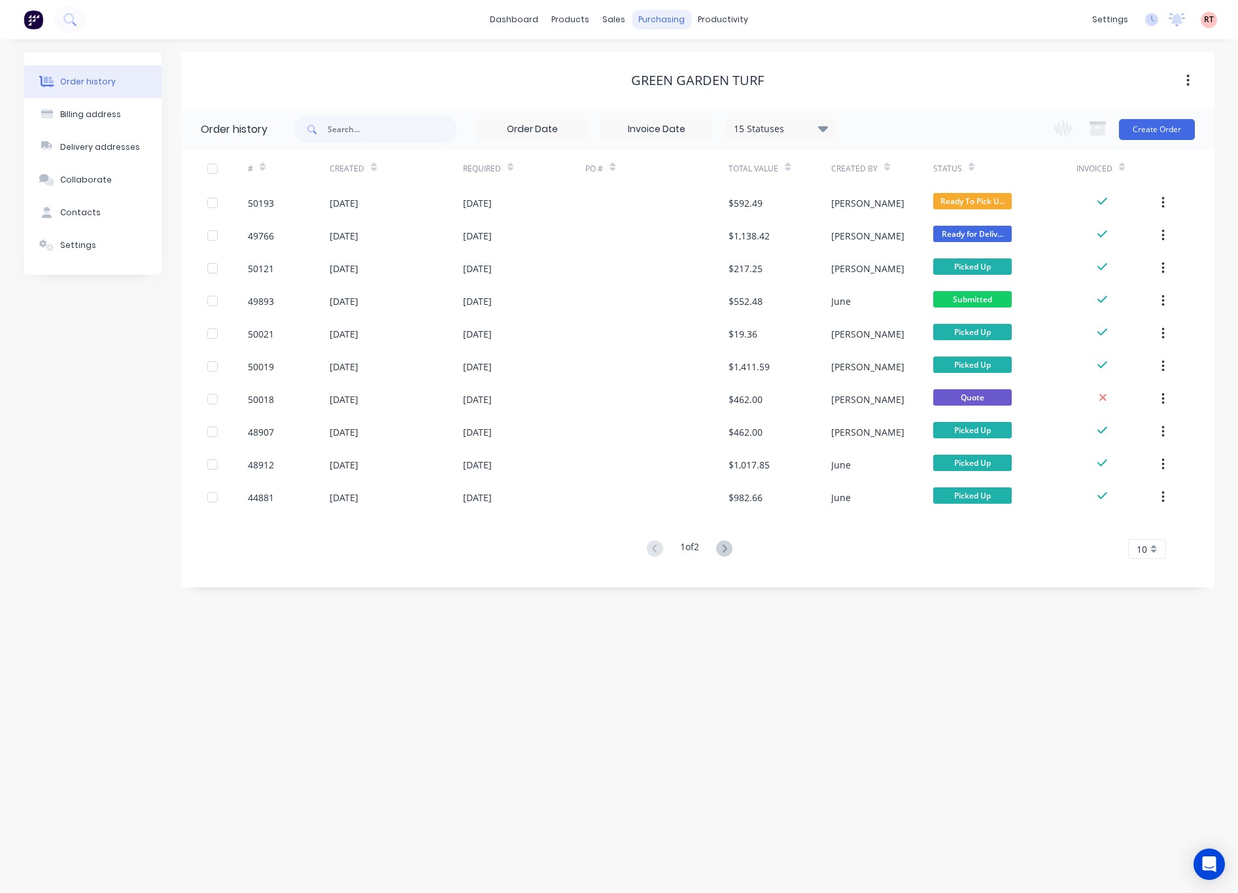
click at [638, 20] on div "purchasing" at bounding box center [662, 20] width 60 height 20
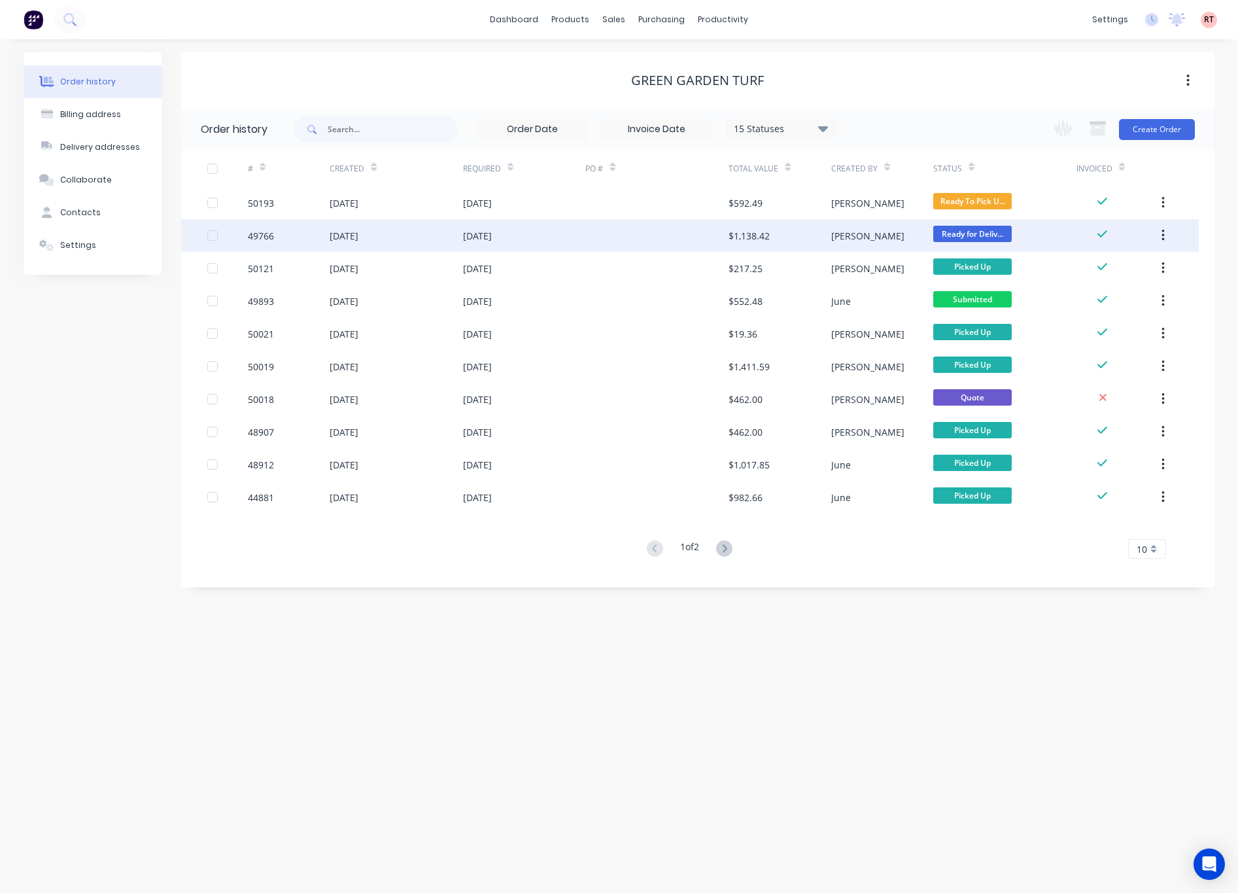
click at [861, 234] on div "[PERSON_NAME]" at bounding box center [882, 235] width 102 height 33
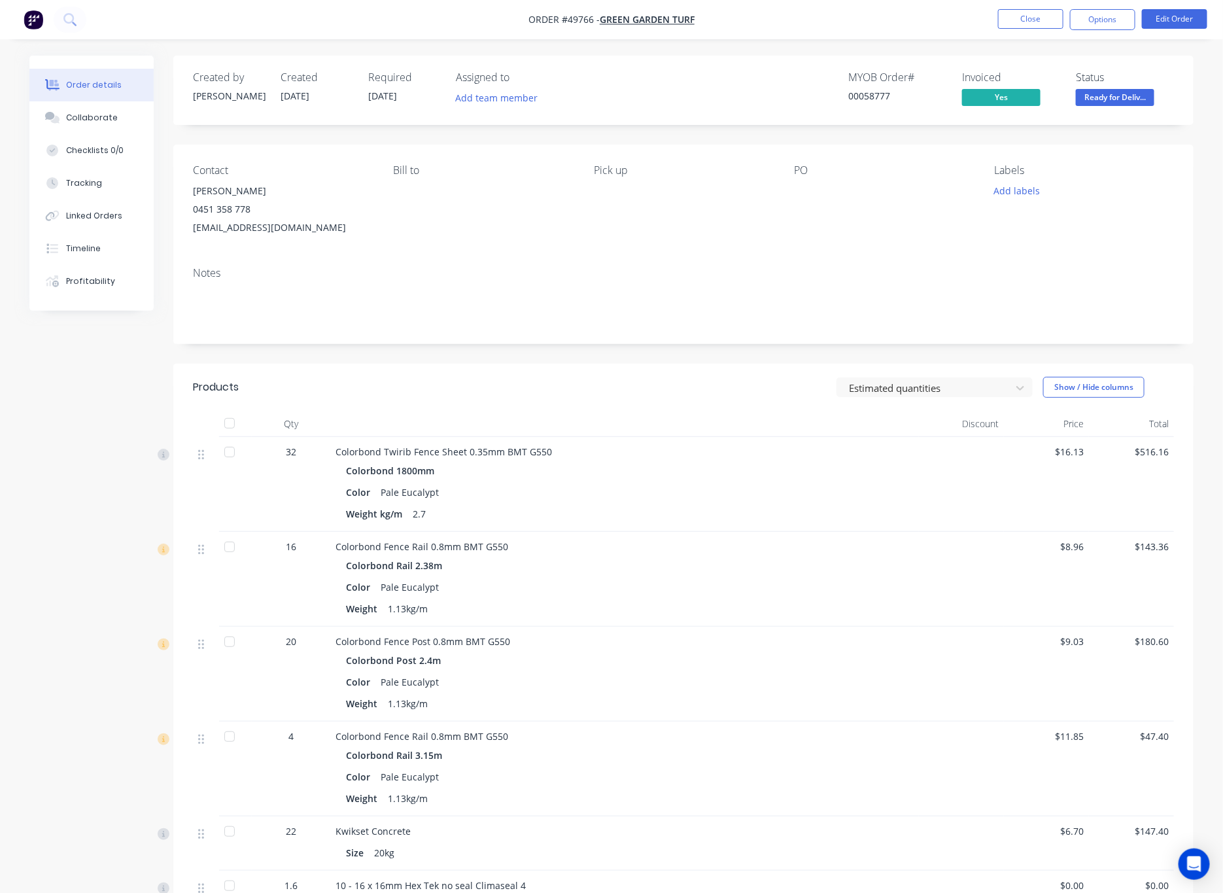
click at [1109, 93] on span "Ready for Deliv..." at bounding box center [1115, 97] width 78 height 16
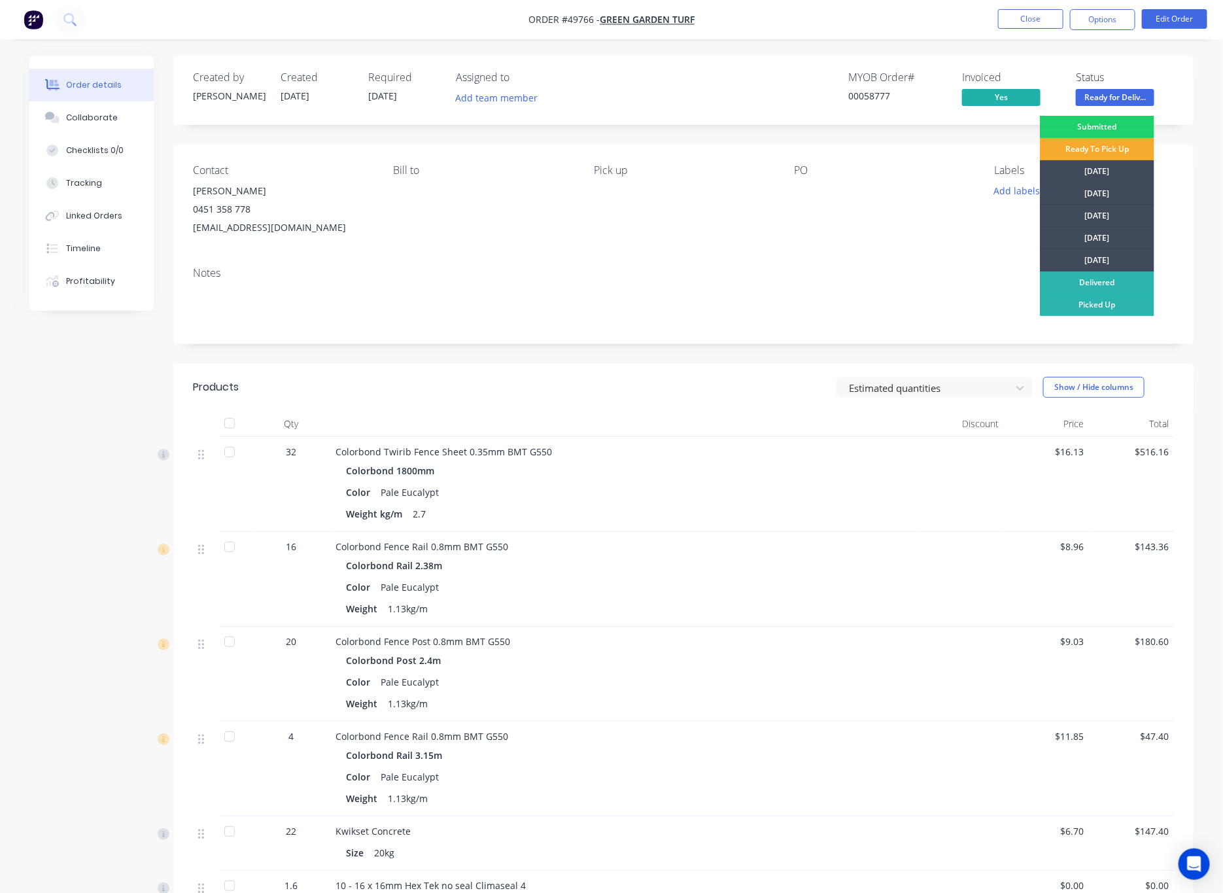
click at [1122, 151] on div "Ready To Pick Up" at bounding box center [1097, 149] width 114 height 22
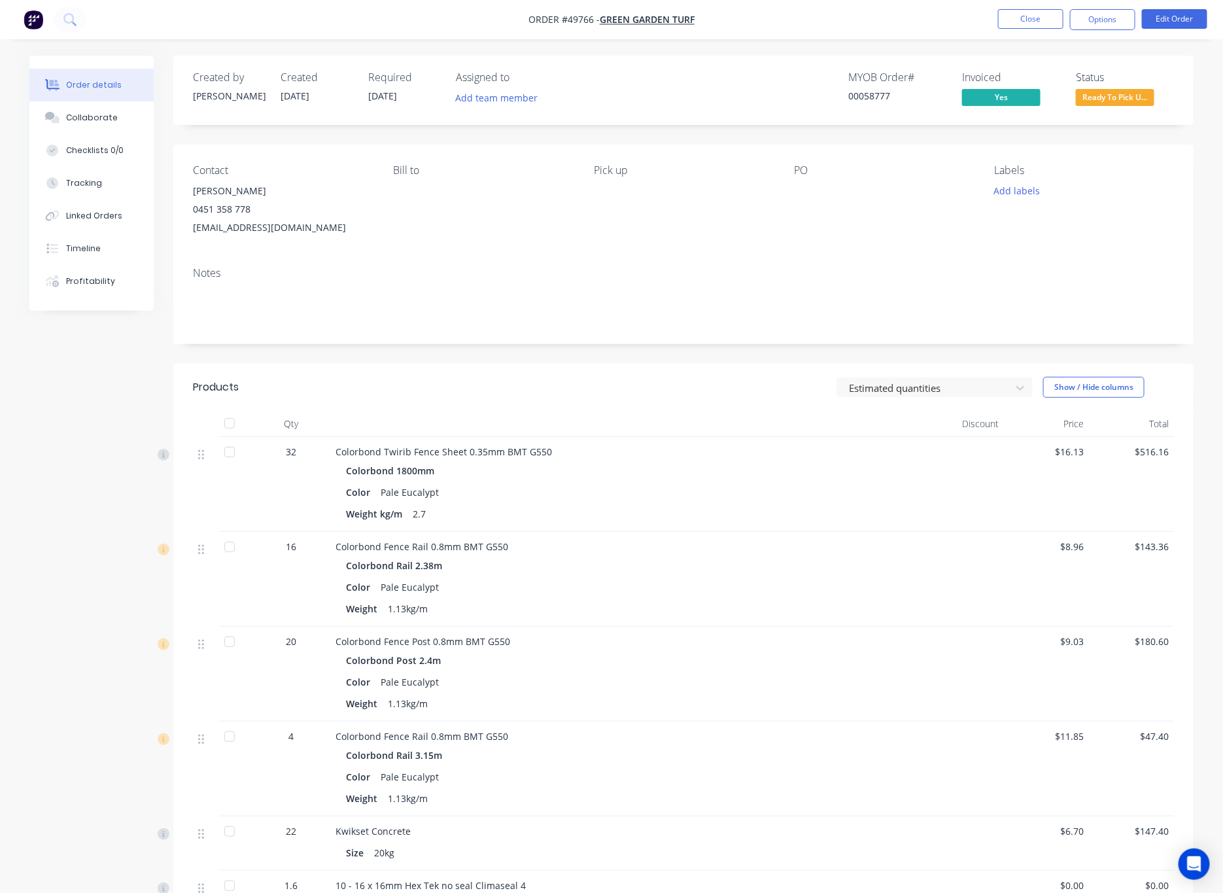
click at [799, 239] on div "Contact [PERSON_NAME] 0451 358 778 [EMAIL_ADDRESS][DOMAIN_NAME] [PERSON_NAME] t…" at bounding box center [683, 201] width 1020 height 112
click at [1007, 14] on button "Close" at bounding box center [1030, 19] width 65 height 20
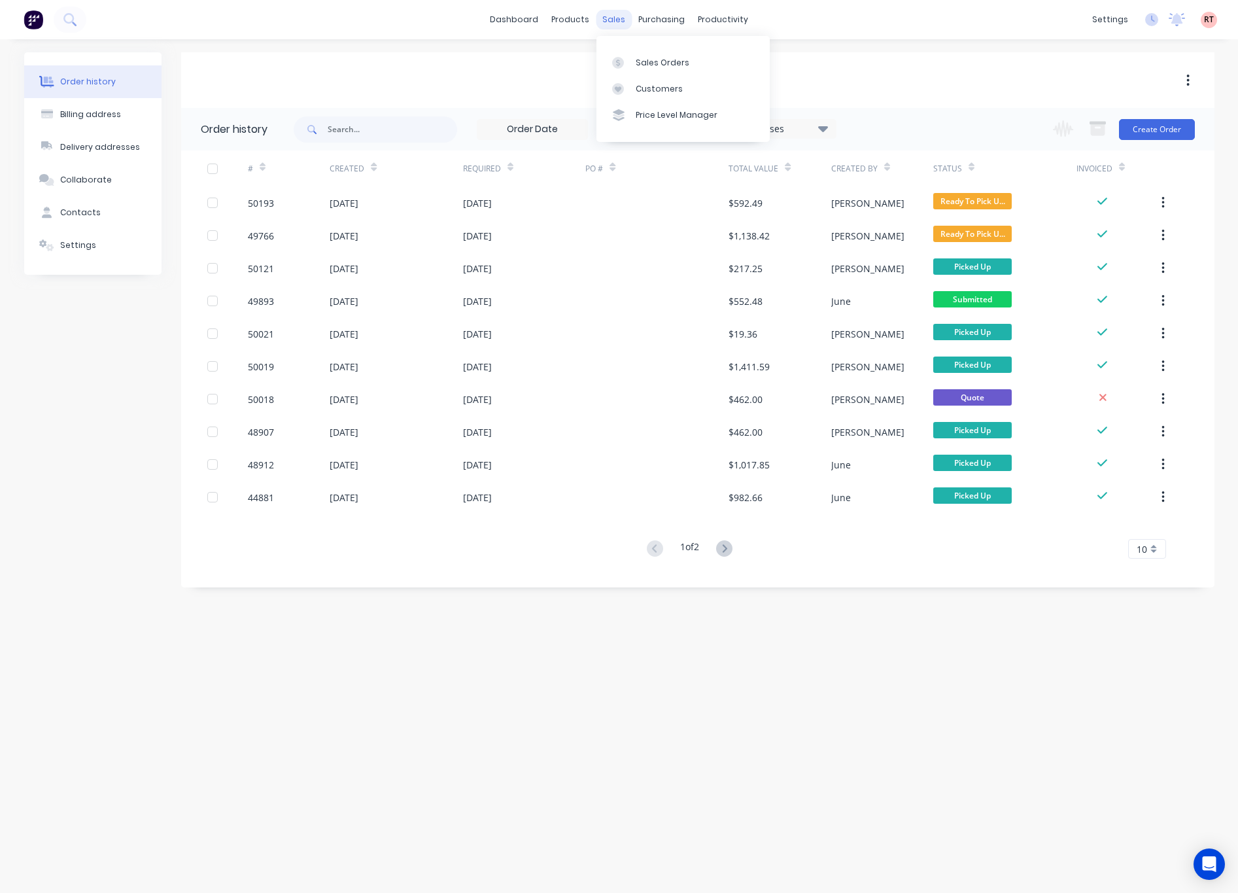
click at [619, 22] on div "sales" at bounding box center [614, 20] width 36 height 20
click at [656, 18] on div "purchasing" at bounding box center [662, 20] width 60 height 20
click at [676, 63] on div "Purchase Orders" at bounding box center [703, 63] width 69 height 12
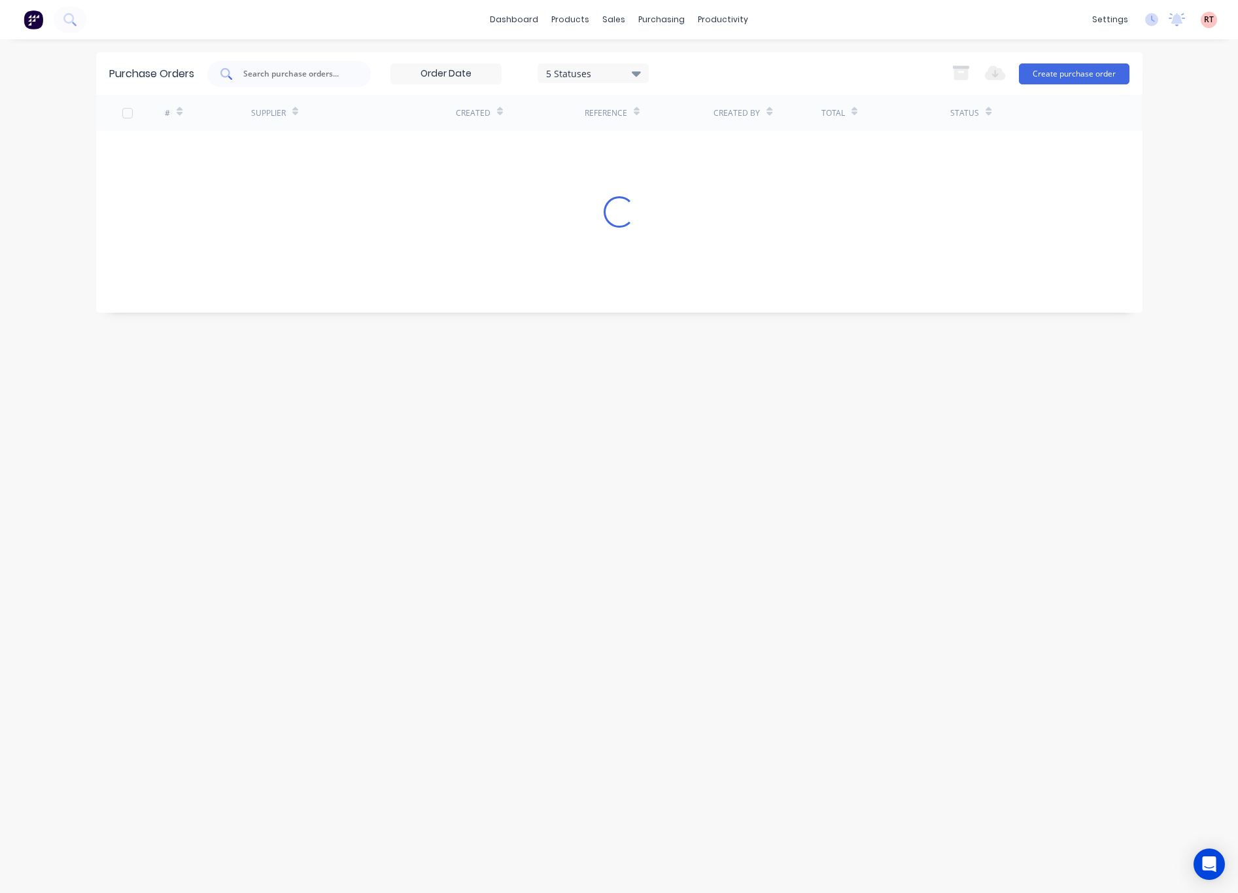
click at [336, 84] on div at bounding box center [289, 74] width 164 height 26
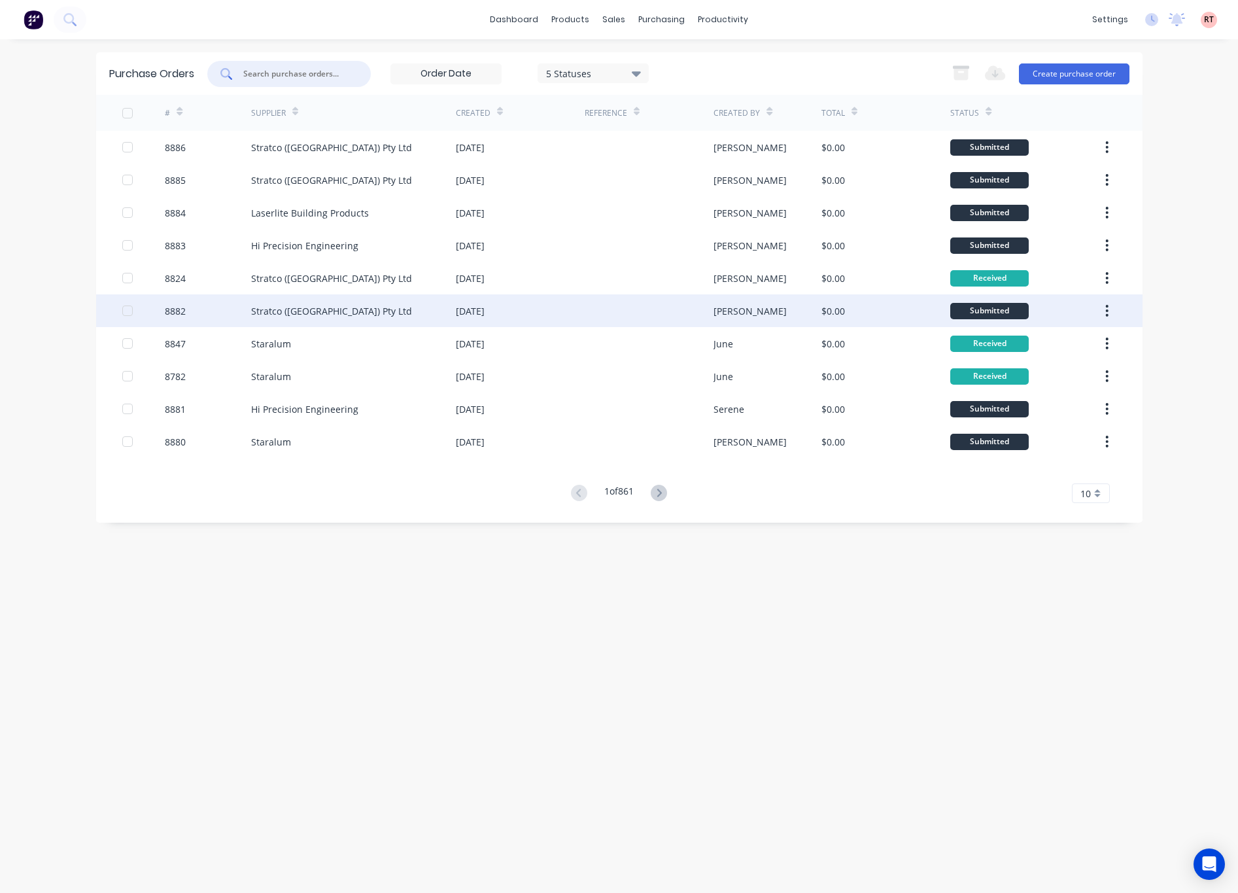
click at [356, 302] on div "Stratco ([GEOGRAPHIC_DATA]) Pty Ltd" at bounding box center [353, 310] width 205 height 33
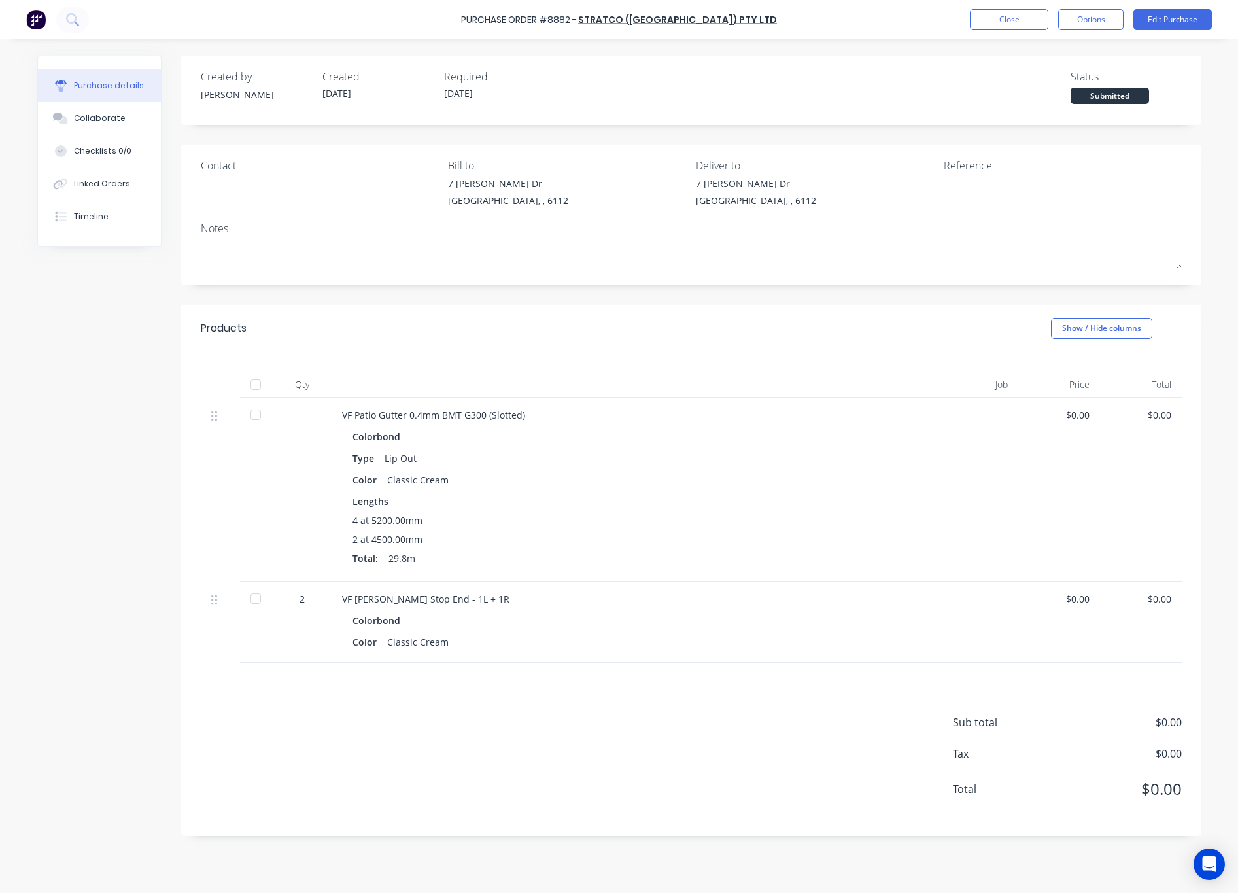
click at [854, 69] on div "Created by [PERSON_NAME] Created [DATE] Required [DATE] Status Submitted" at bounding box center [691, 86] width 981 height 35
click at [987, 26] on button "Close" at bounding box center [1009, 19] width 78 height 21
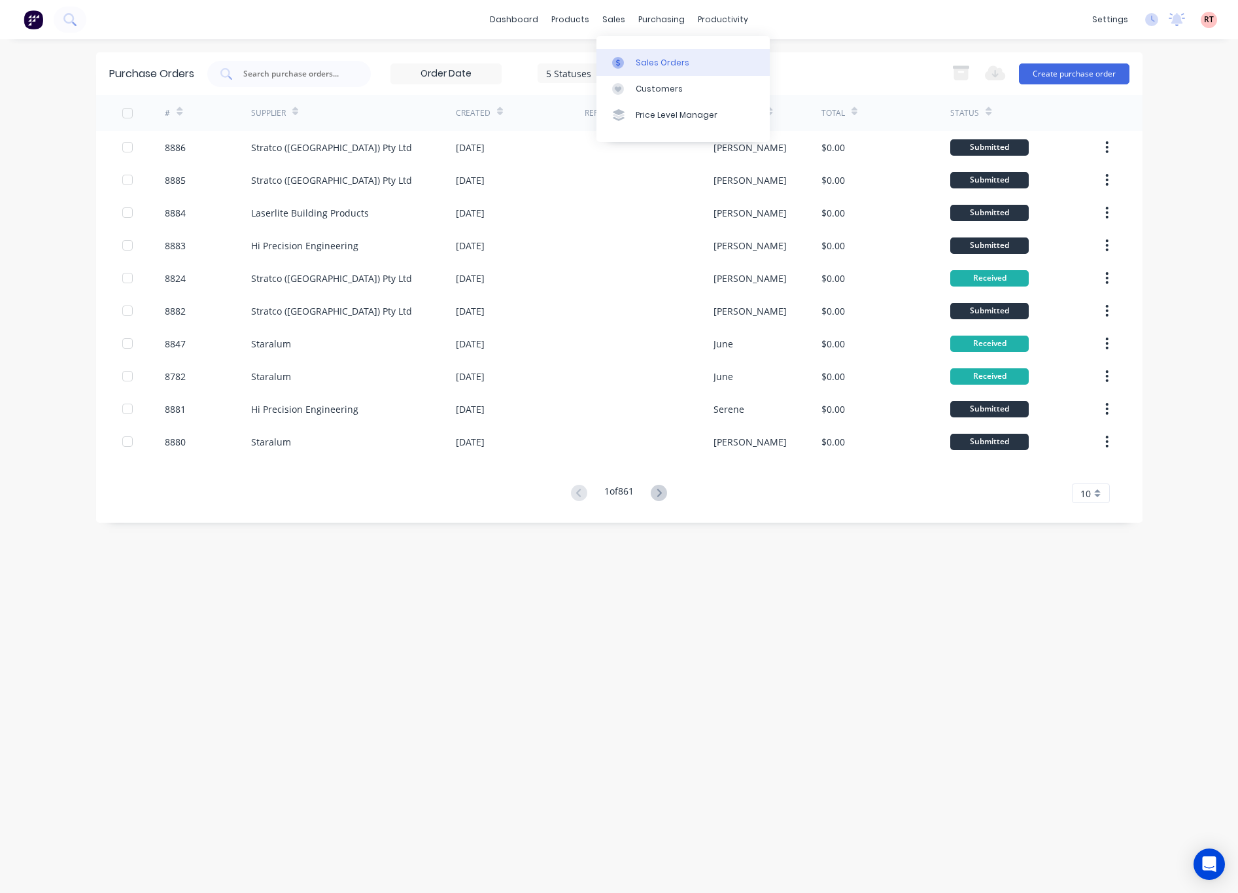
click at [640, 58] on div "Sales Orders" at bounding box center [663, 63] width 54 height 12
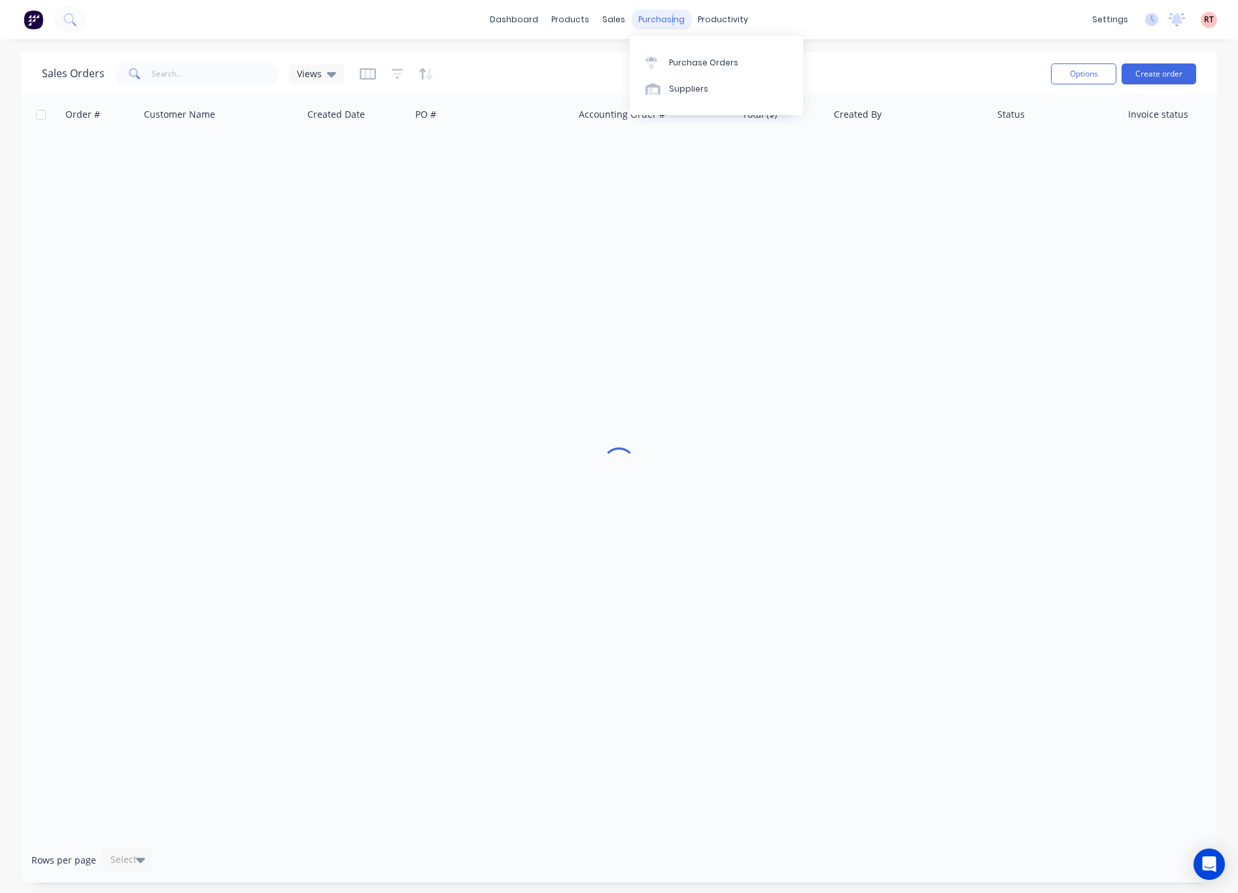
click at [671, 26] on div "purchasing" at bounding box center [662, 20] width 60 height 20
click at [676, 61] on div "Purchase Orders" at bounding box center [703, 63] width 69 height 12
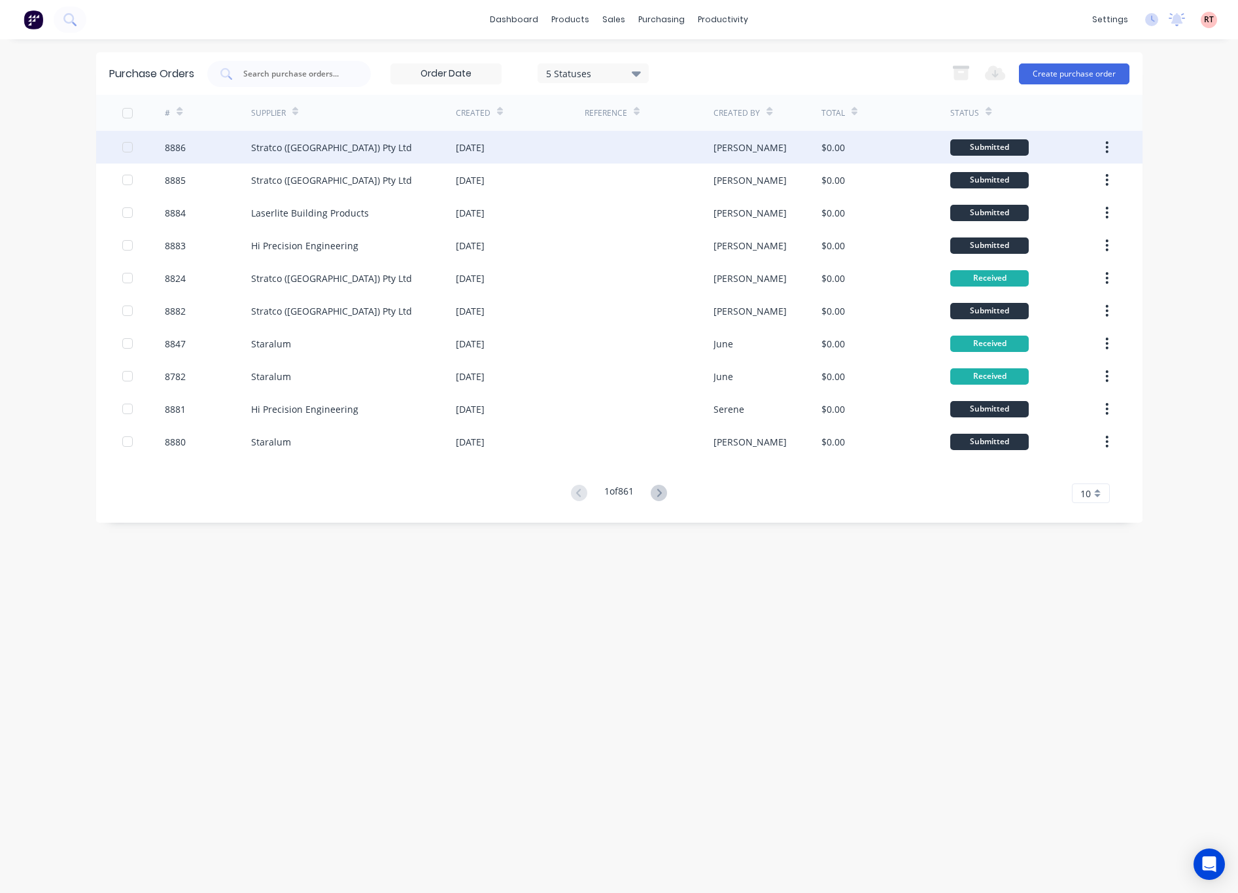
click at [546, 153] on div "[DATE]" at bounding box center [520, 147] width 129 height 33
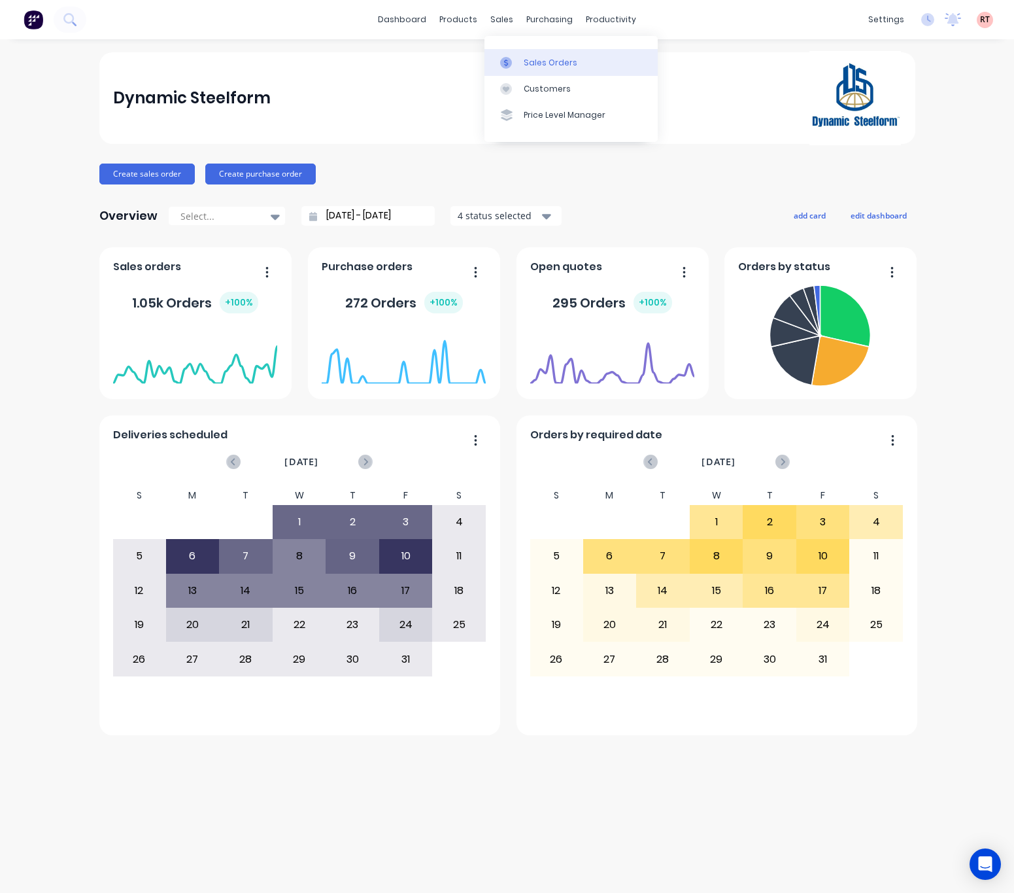
click at [532, 69] on link "Sales Orders" at bounding box center [571, 62] width 173 height 26
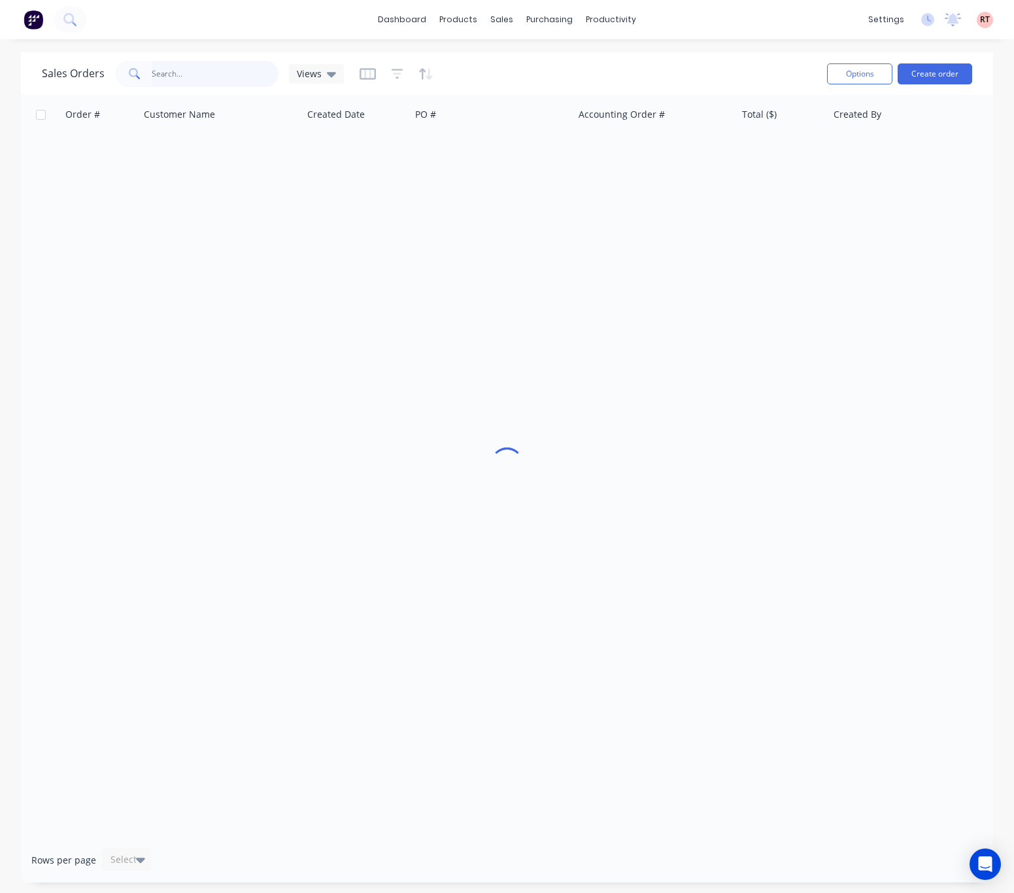
click at [171, 67] on input "text" at bounding box center [216, 74] width 128 height 26
click at [530, 86] on div "Customers" at bounding box center [547, 89] width 47 height 12
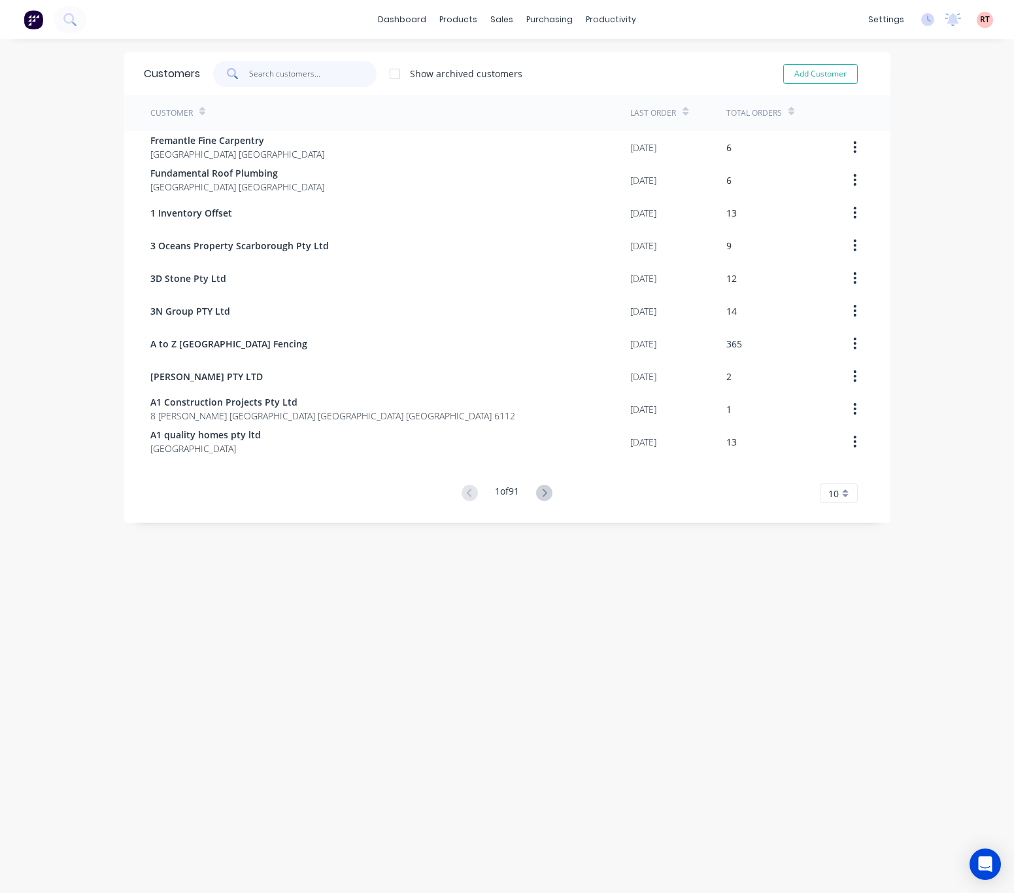
click at [258, 69] on input "text" at bounding box center [313, 74] width 128 height 26
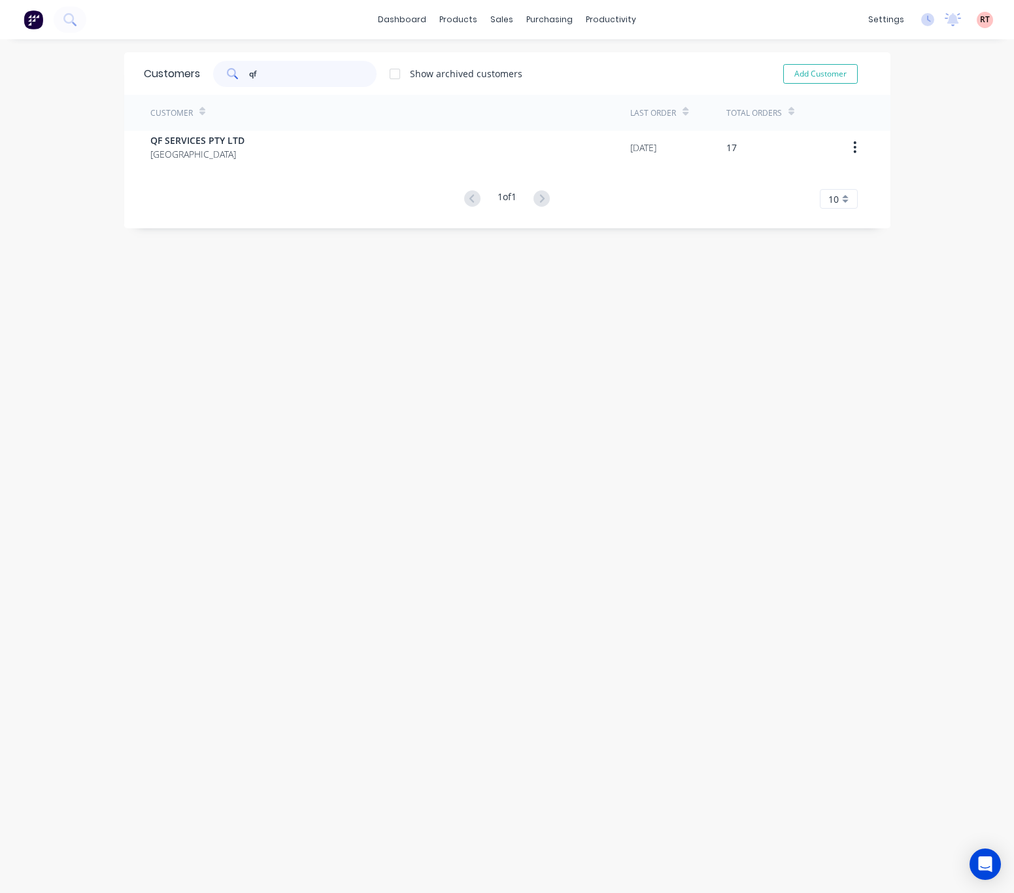
type input "qf"
click at [285, 160] on div "Customer Last Order Total Orders QF SERVICES PTY LTD [GEOGRAPHIC_DATA] [DATE] 1…" at bounding box center [507, 152] width 767 height 114
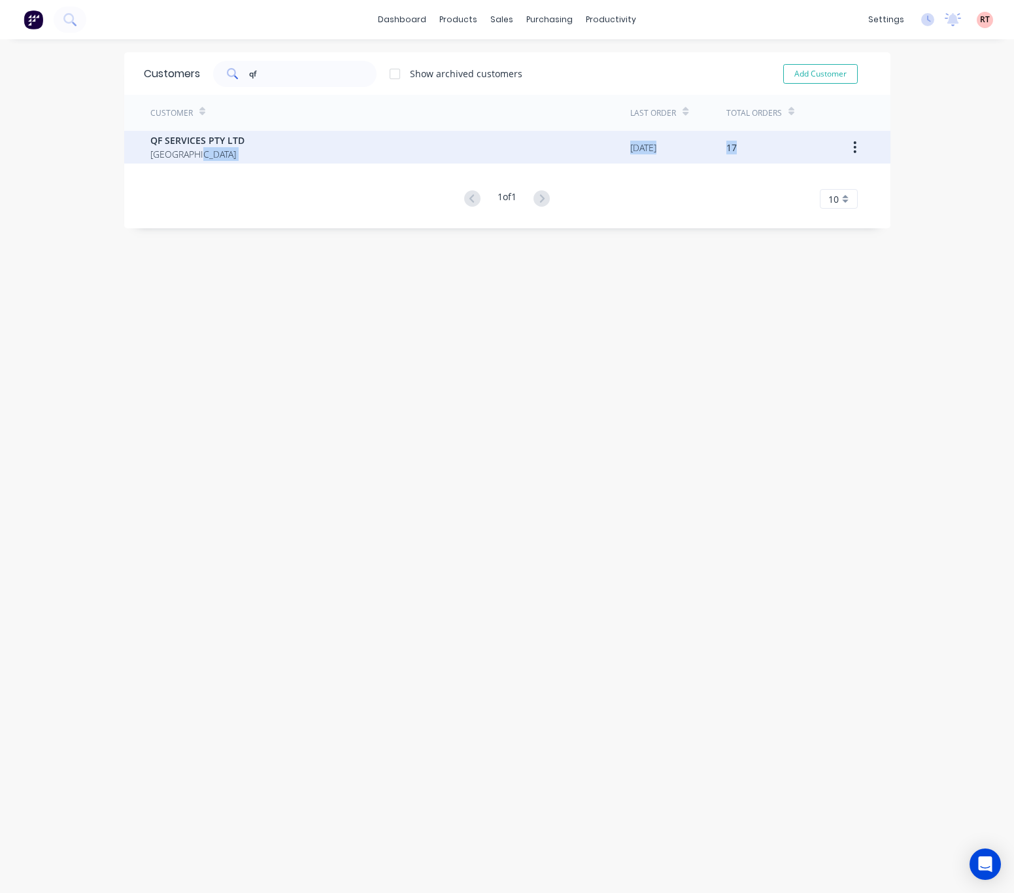
click at [320, 151] on div "QF SERVICES PTY LTD [GEOGRAPHIC_DATA]" at bounding box center [390, 147] width 481 height 33
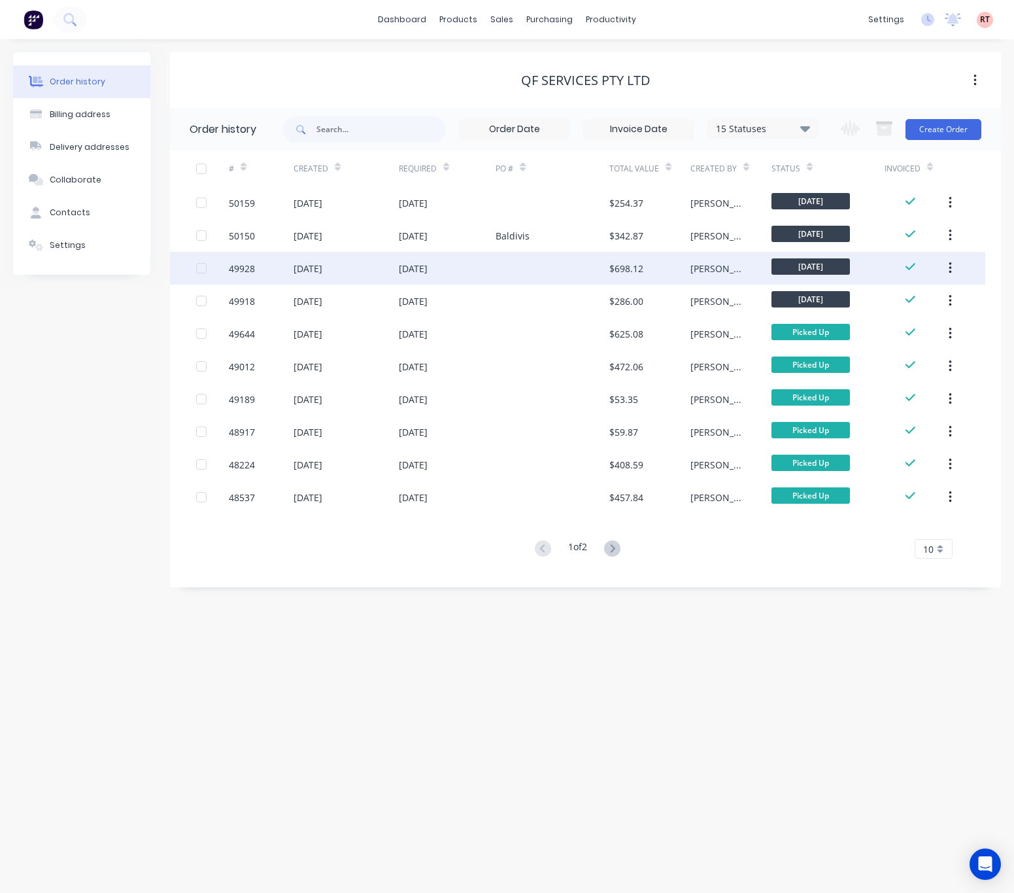
click at [515, 267] on div at bounding box center [552, 268] width 113 height 33
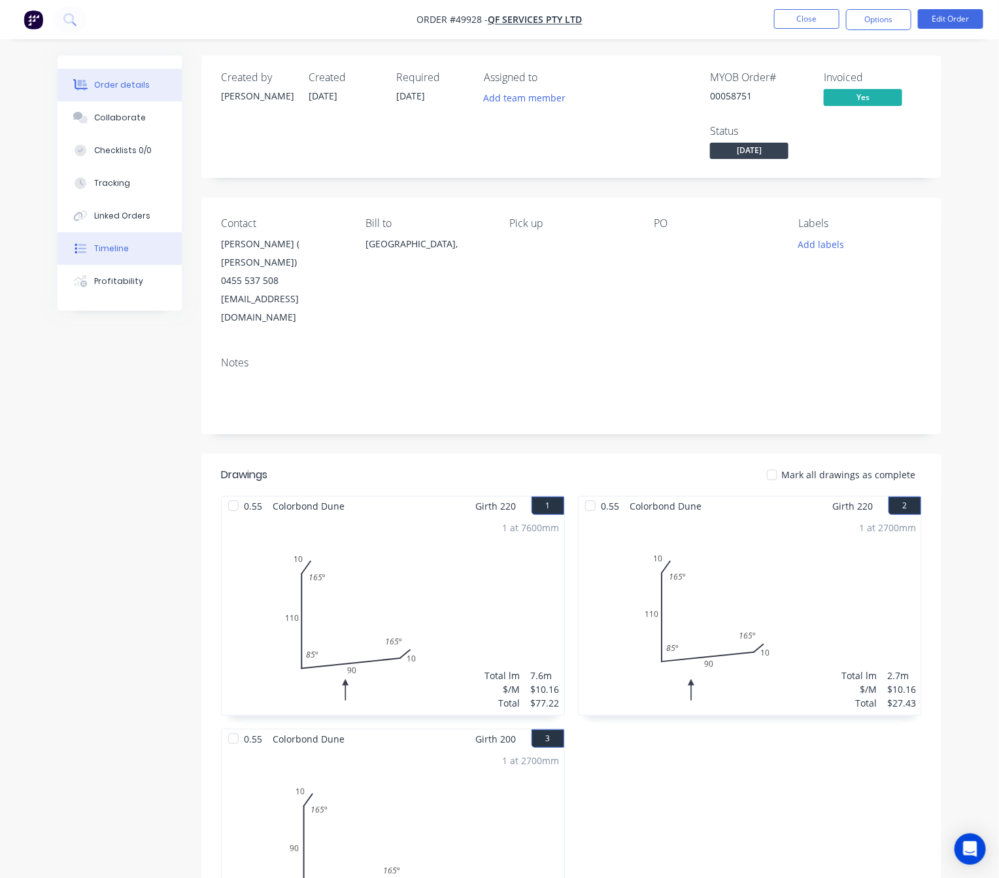
click at [141, 249] on button "Timeline" at bounding box center [120, 248] width 124 height 33
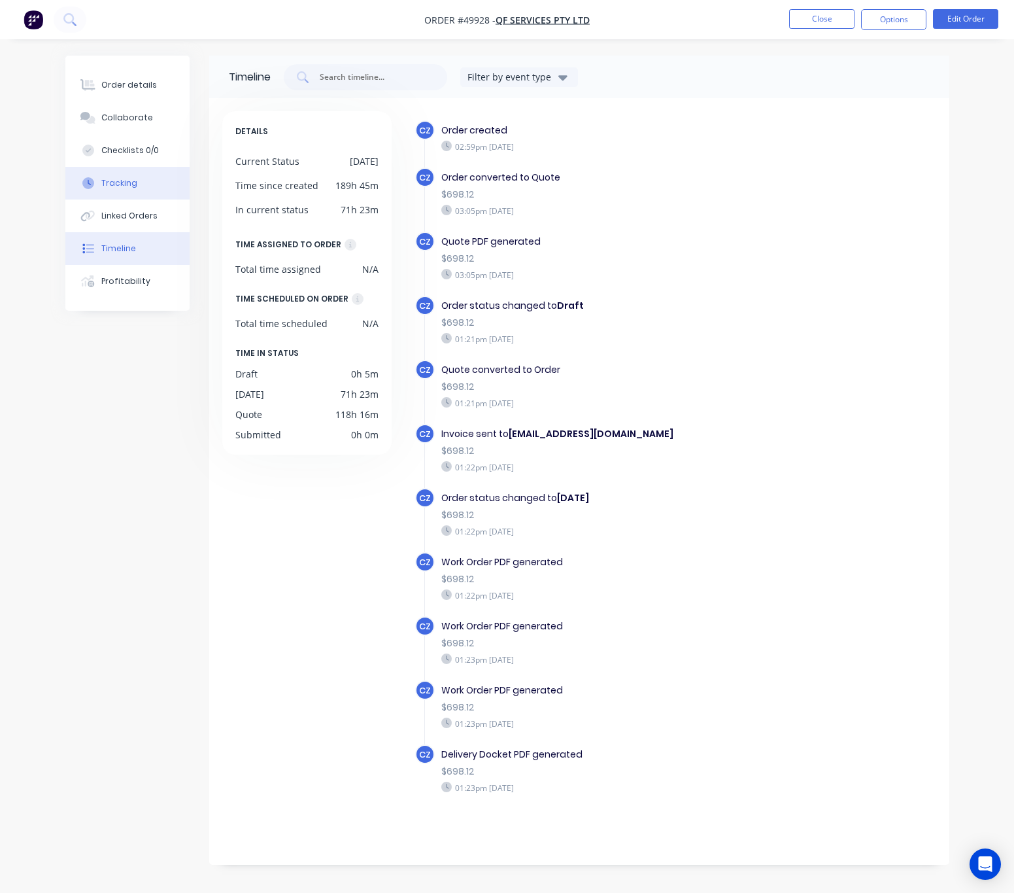
click at [159, 179] on button "Tracking" at bounding box center [127, 183] width 124 height 33
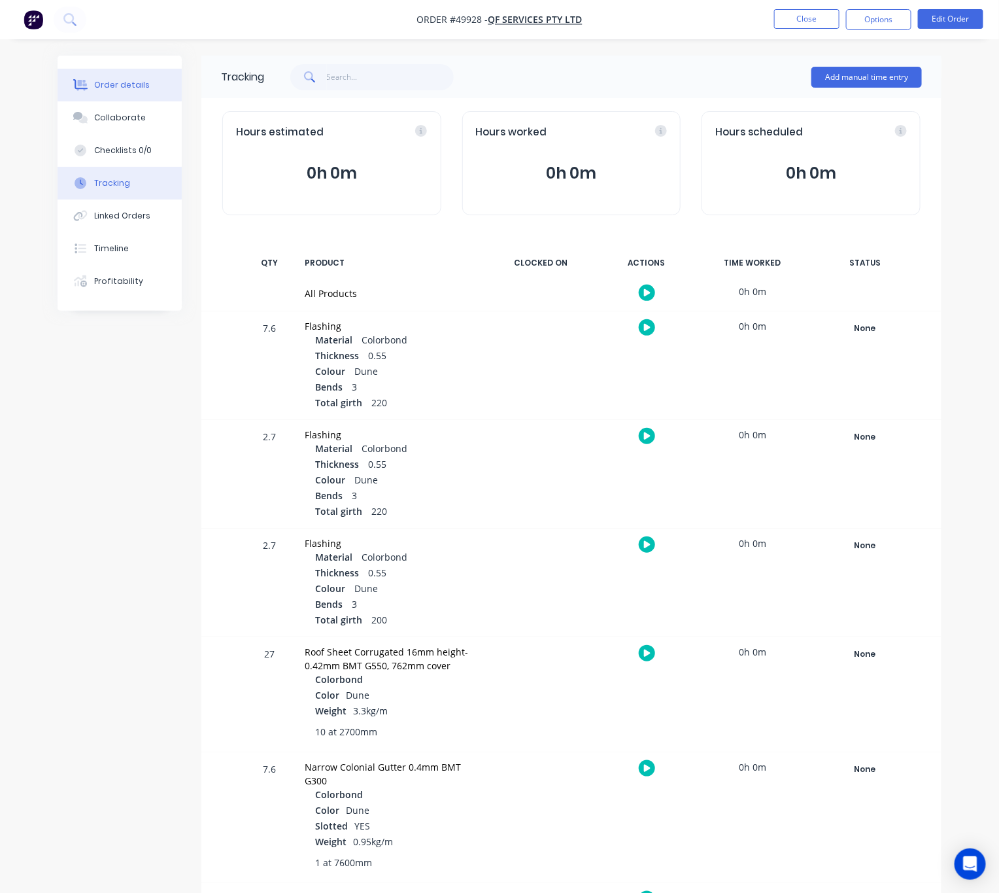
click at [104, 91] on button "Order details" at bounding box center [120, 85] width 124 height 33
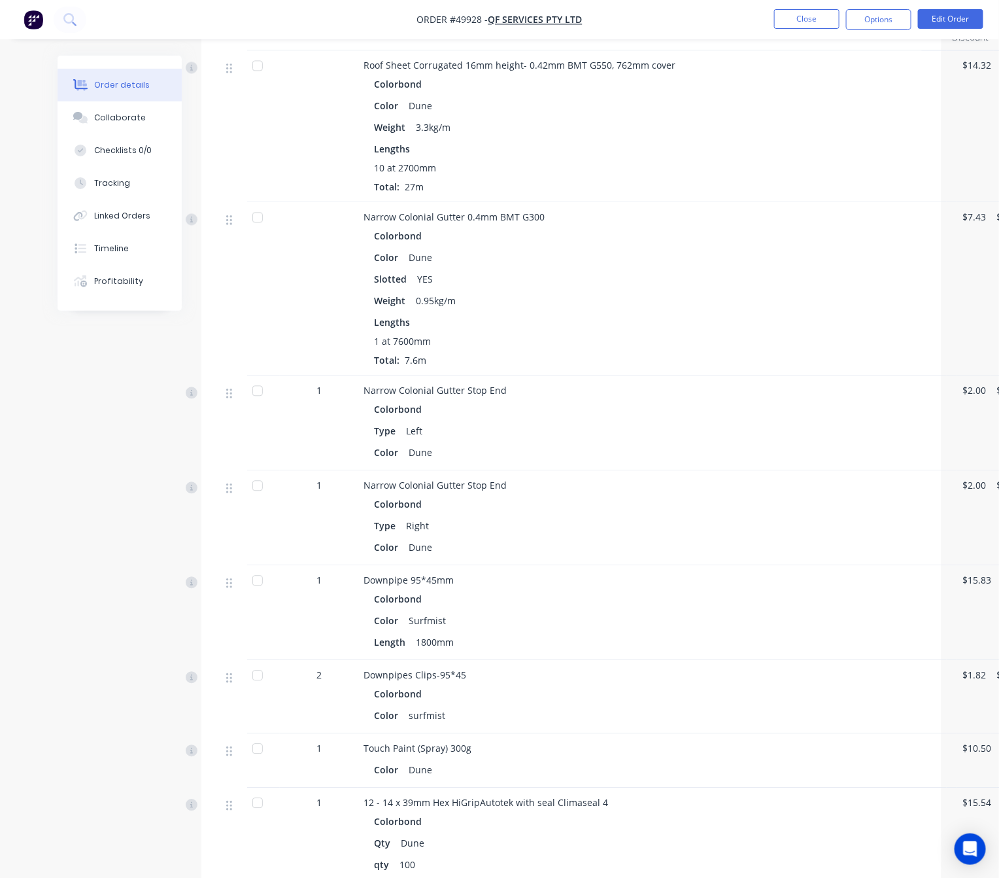
scroll to position [1255, 0]
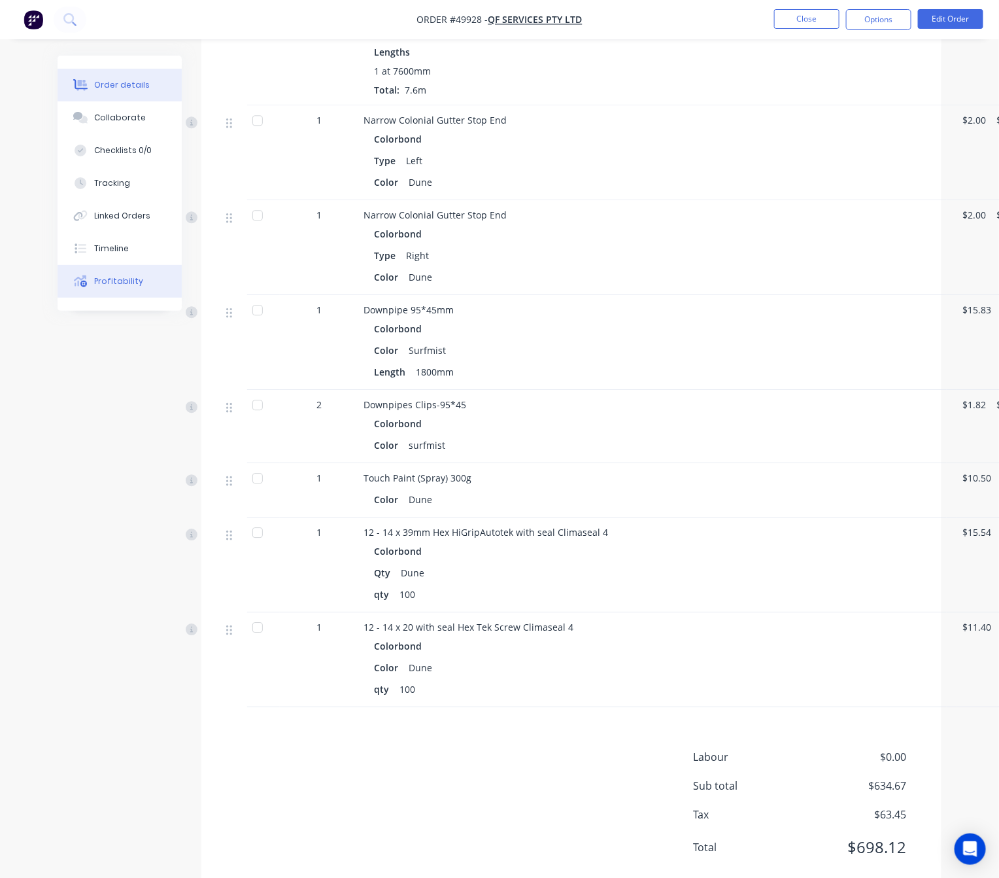
click at [124, 279] on div "Profitability" at bounding box center [118, 281] width 49 height 12
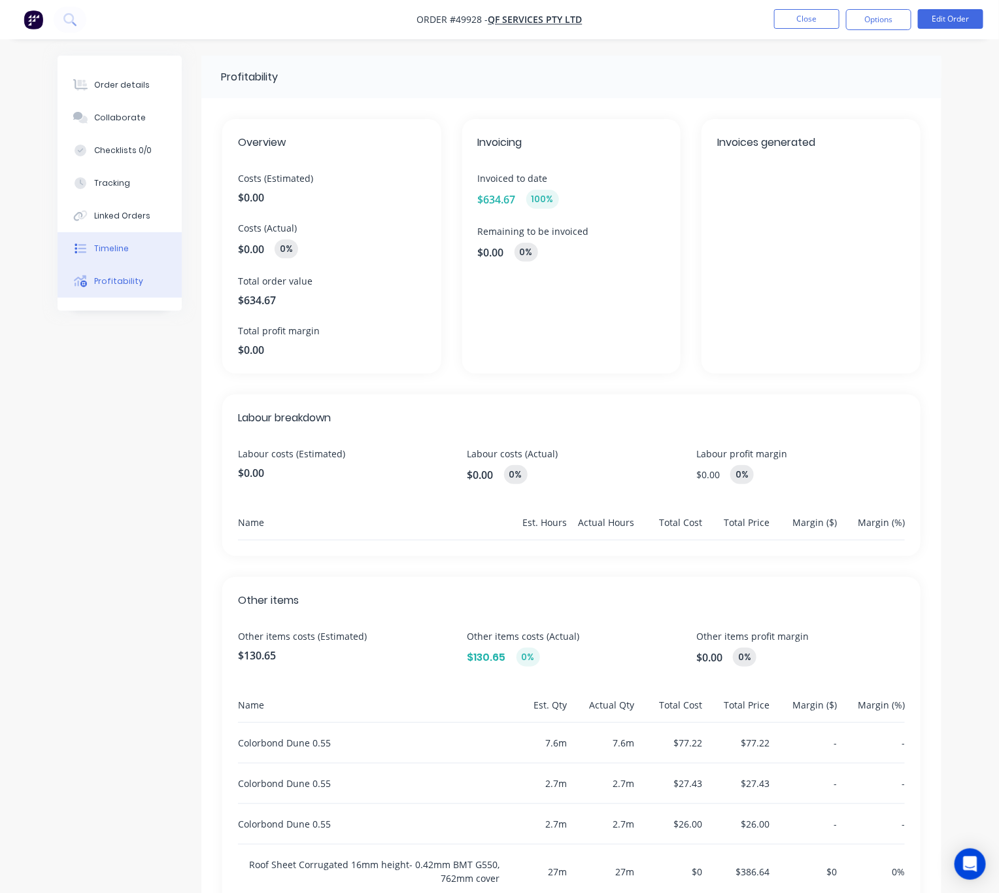
click at [152, 248] on button "Timeline" at bounding box center [120, 248] width 124 height 33
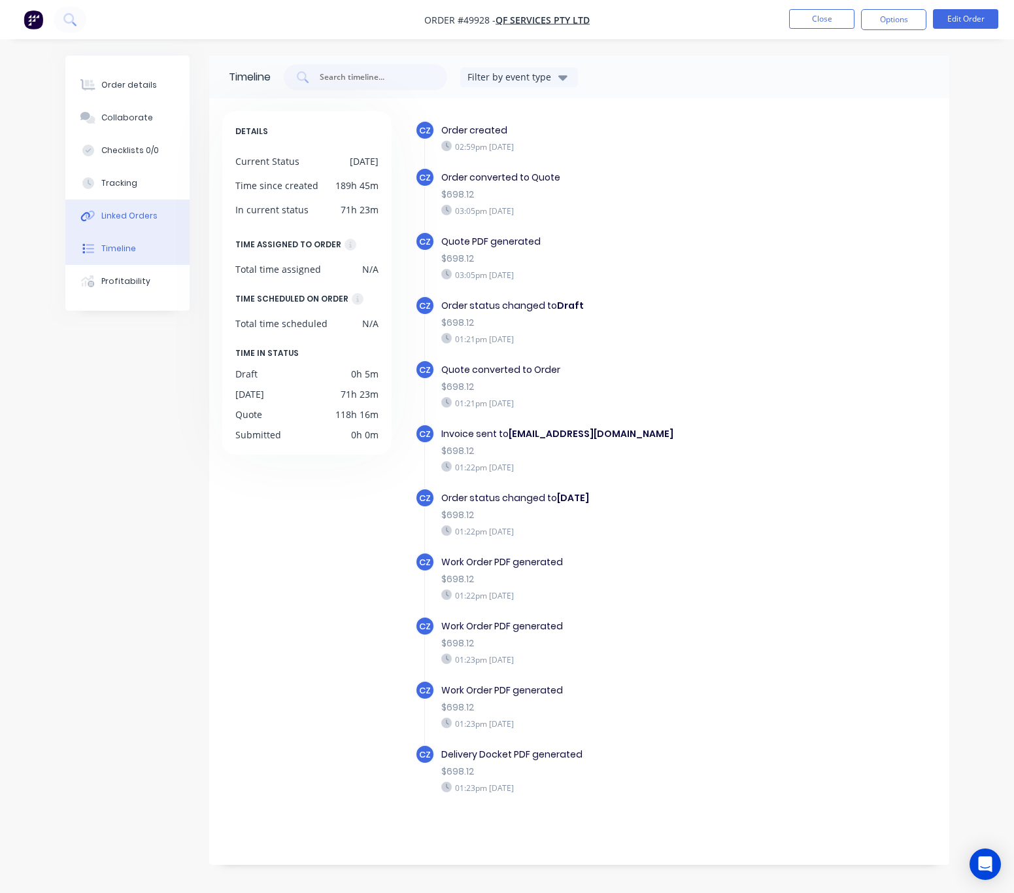
click at [134, 214] on div "Linked Orders" at bounding box center [129, 216] width 56 height 12
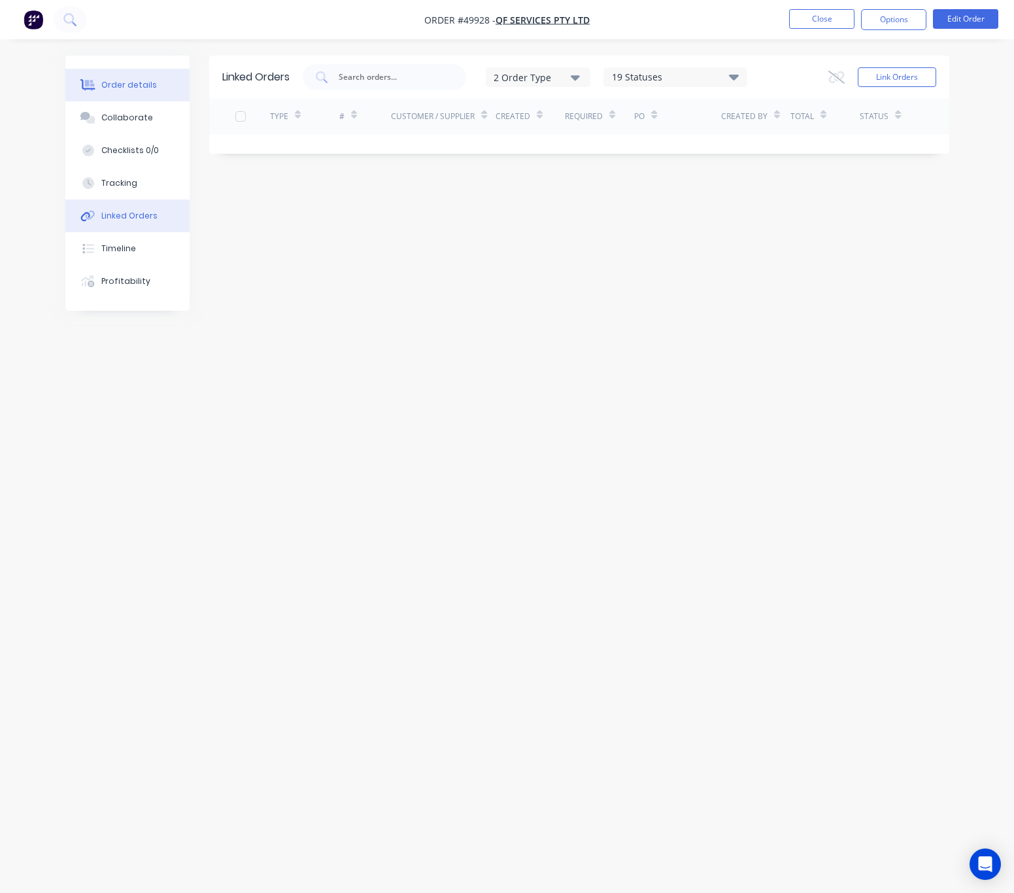
click at [139, 85] on div "Order details" at bounding box center [129, 85] width 56 height 12
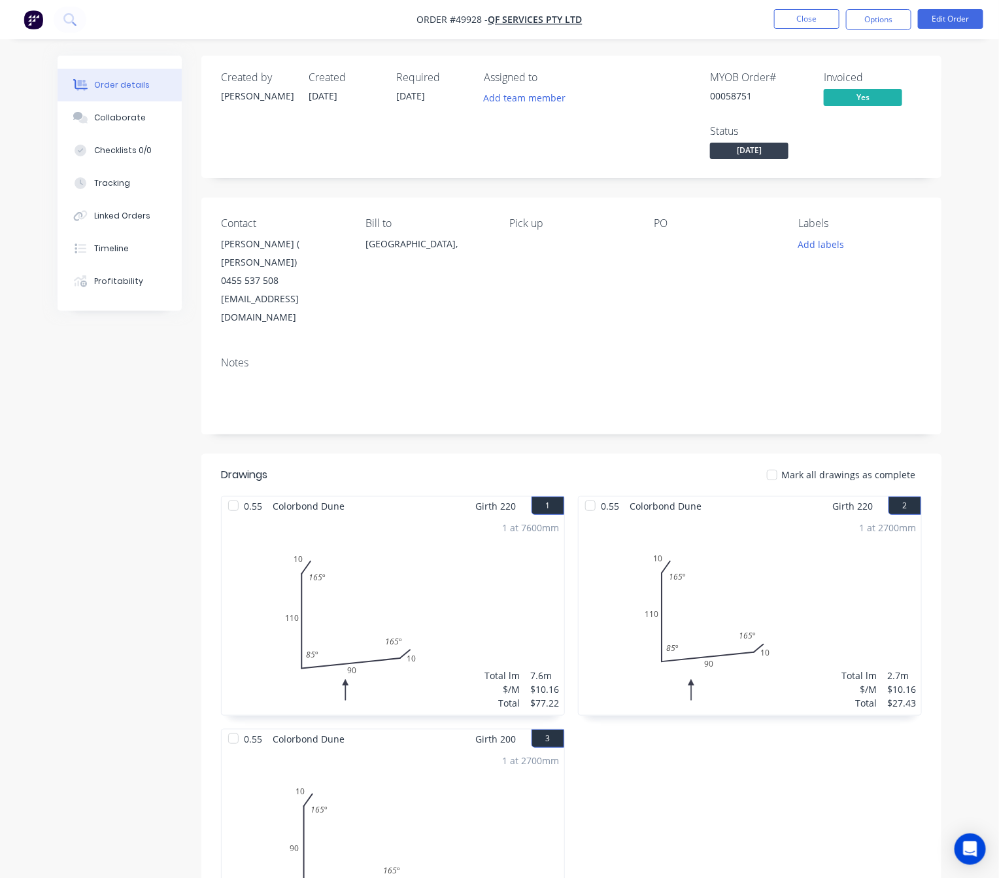
click at [797, 22] on button "Close" at bounding box center [806, 19] width 65 height 20
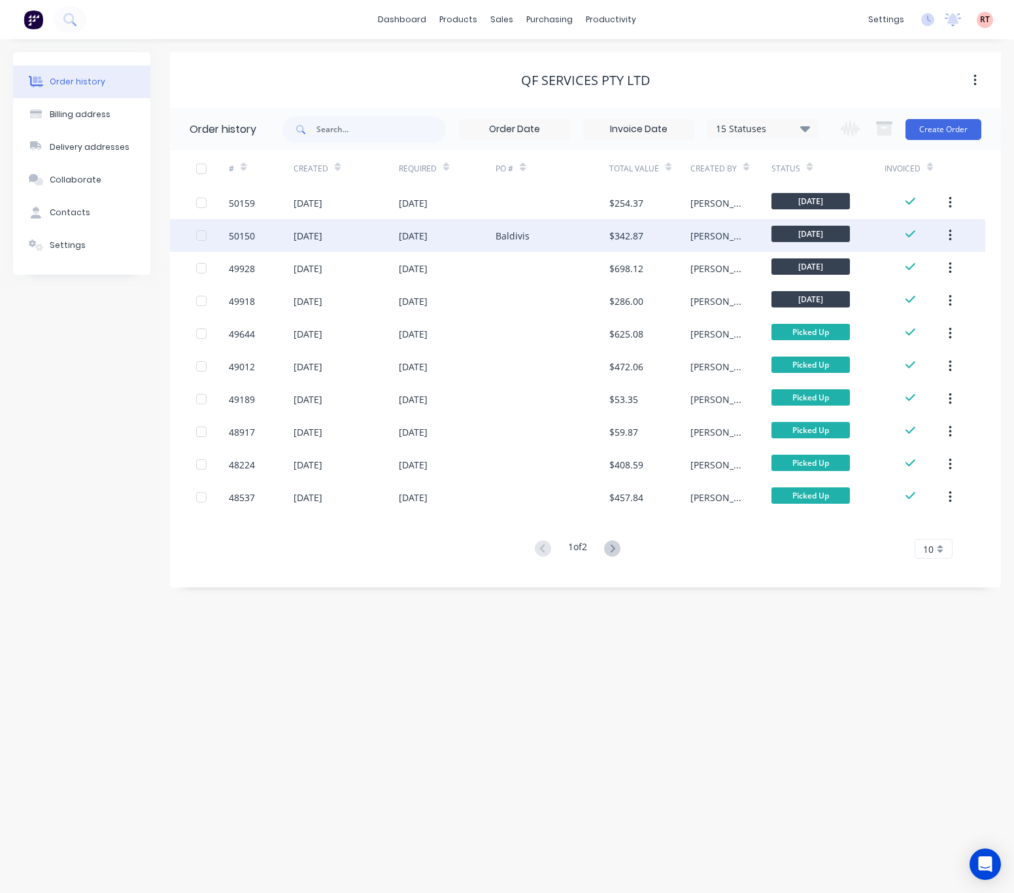
click at [369, 236] on div "[DATE]" at bounding box center [346, 235] width 105 height 33
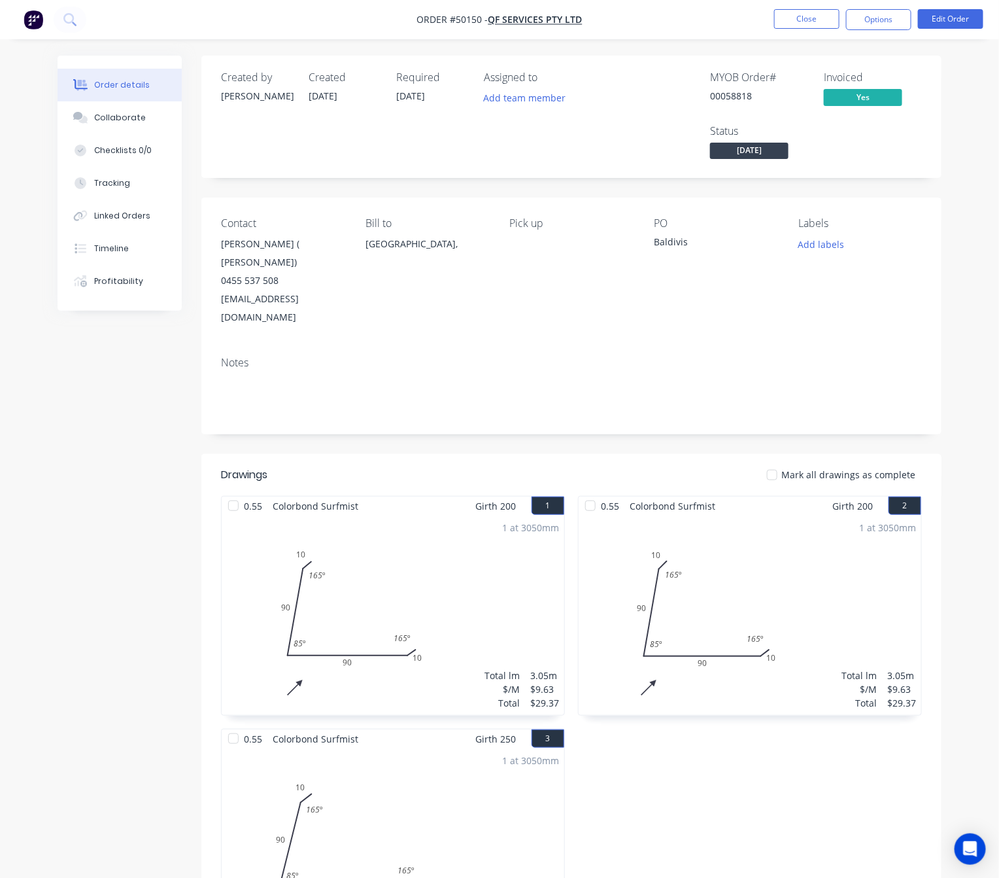
click at [978, 128] on div "Order details Collaborate Checklists 0/0 Tracking Linked Orders Timeline Profit…" at bounding box center [499, 695] width 999 height 1391
click at [813, 18] on button "Close" at bounding box center [806, 19] width 65 height 20
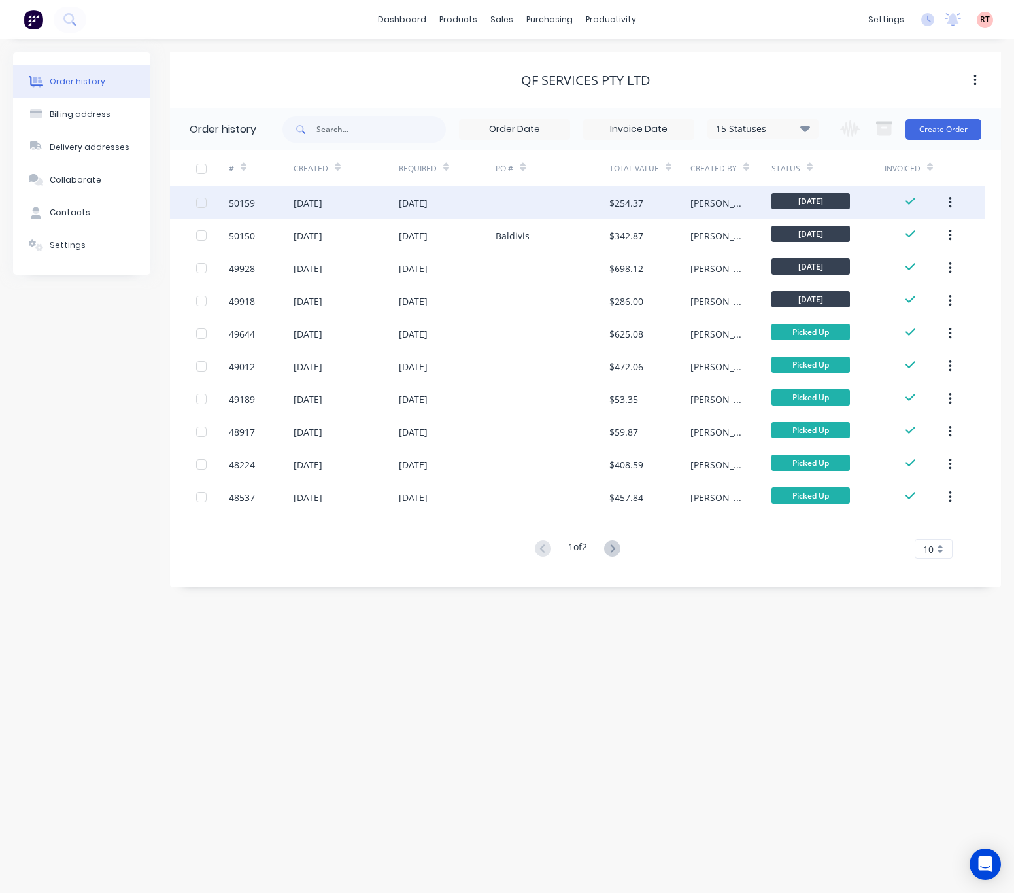
click at [510, 199] on div at bounding box center [552, 202] width 113 height 33
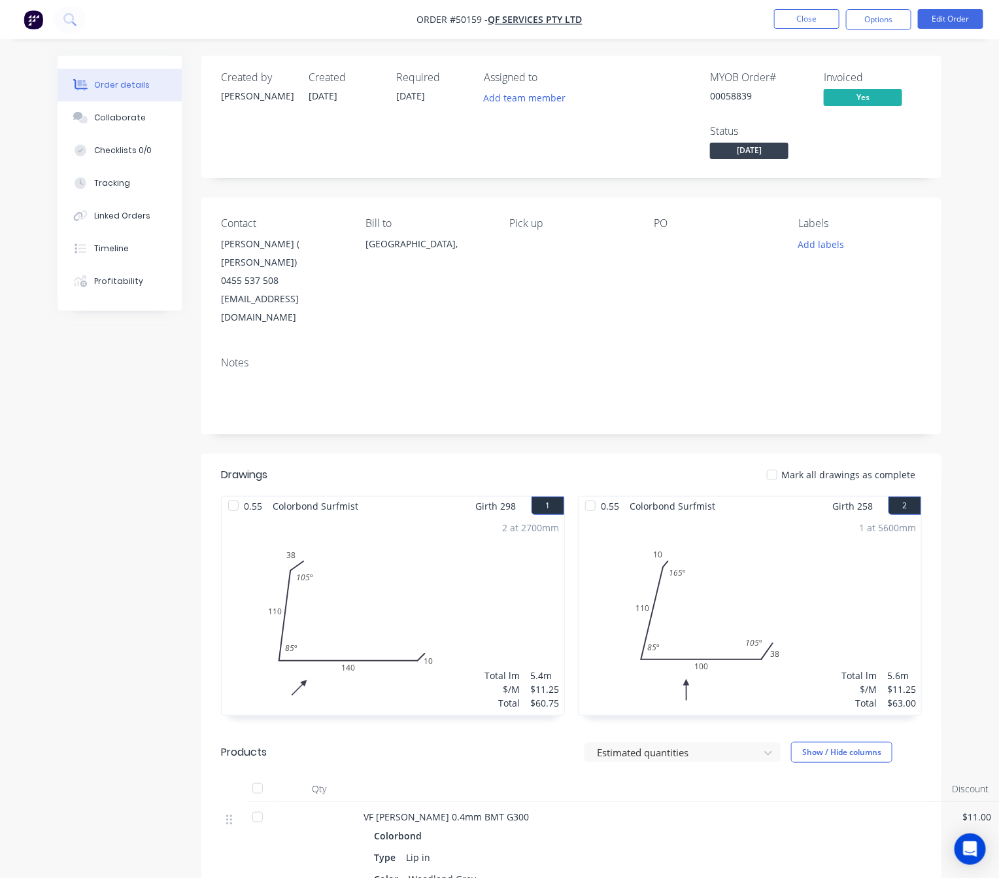
click at [96, 461] on div "Created by [PERSON_NAME] Created [DATE] Required [DATE] Assigned to Add team me…" at bounding box center [500, 745] width 884 height 1378
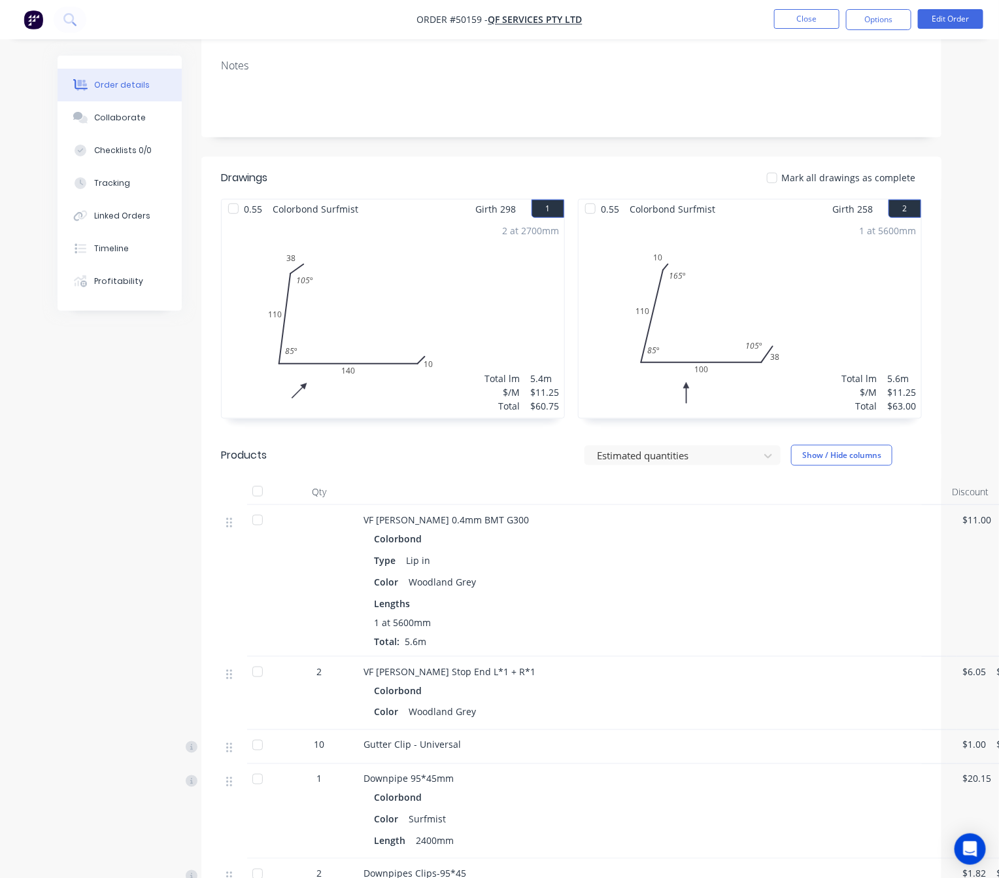
scroll to position [522, 0]
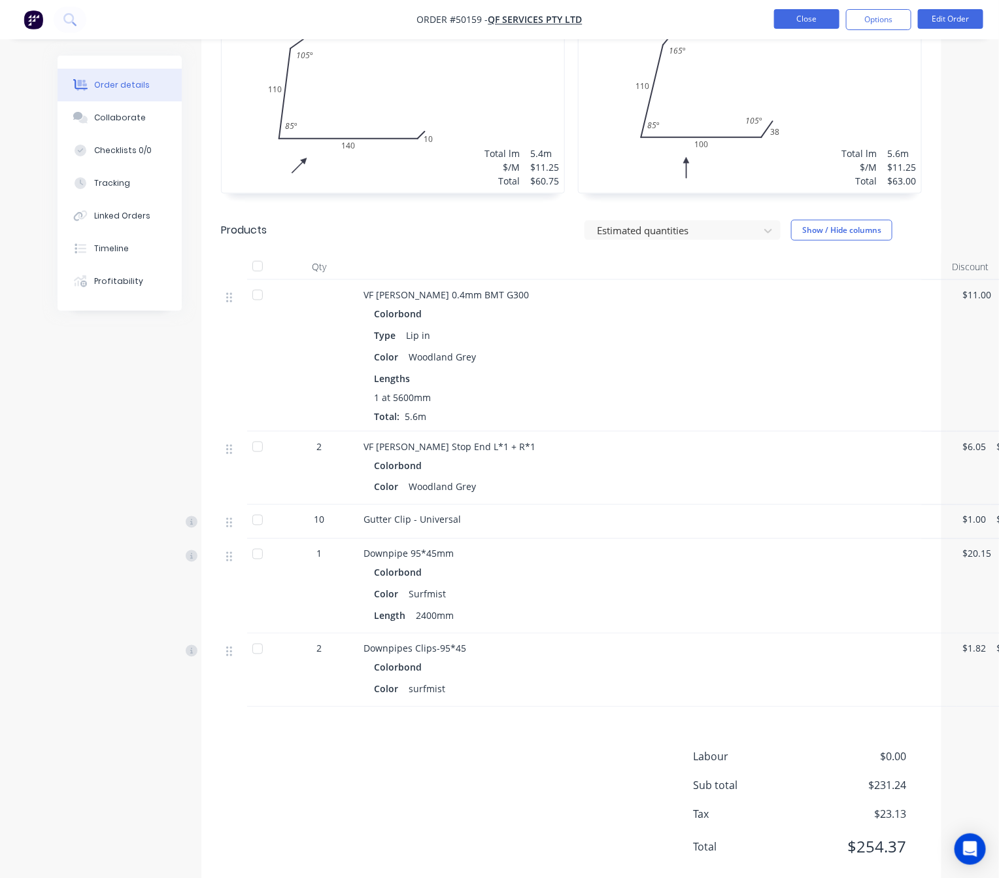
click at [789, 22] on button "Close" at bounding box center [806, 19] width 65 height 20
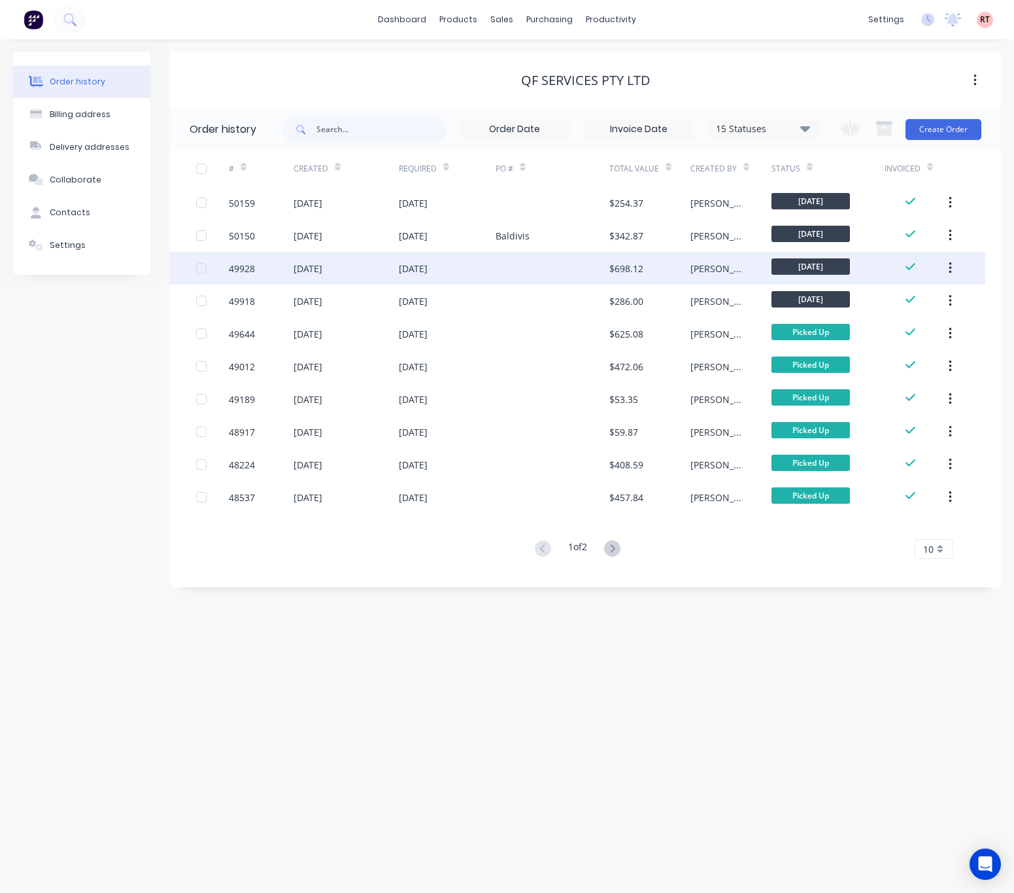
click at [468, 279] on div "[DATE]" at bounding box center [447, 268] width 97 height 33
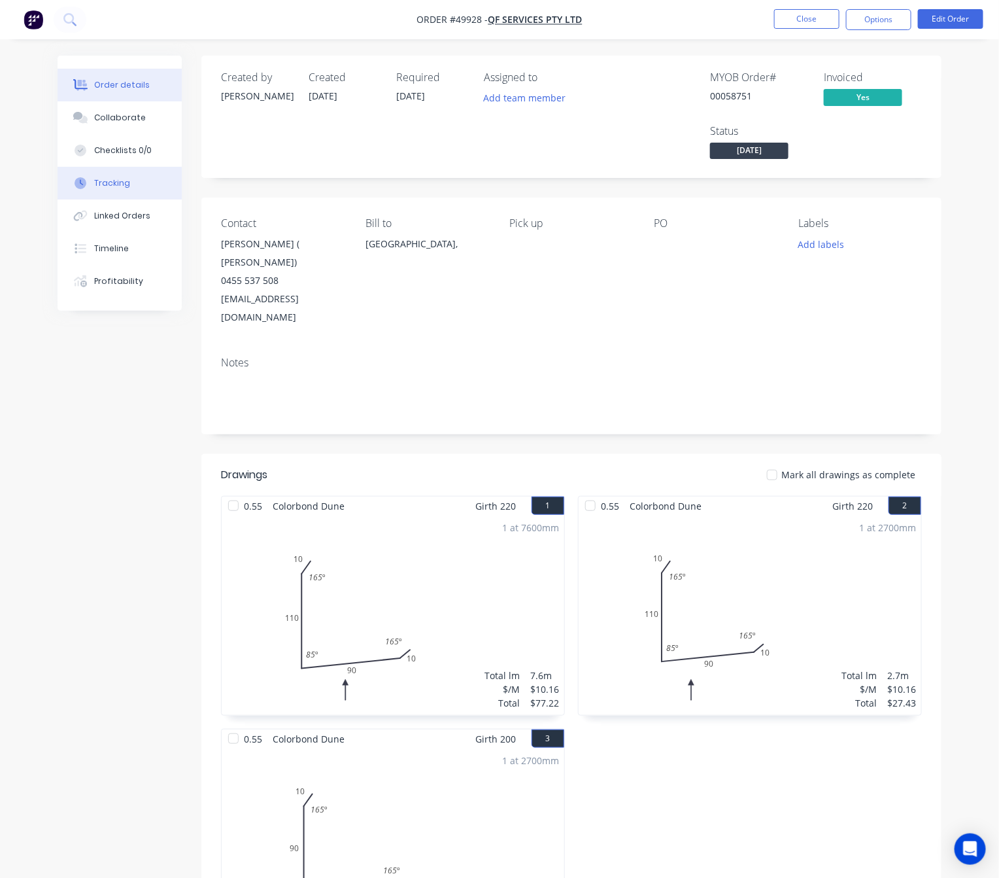
click at [138, 188] on button "Tracking" at bounding box center [120, 183] width 124 height 33
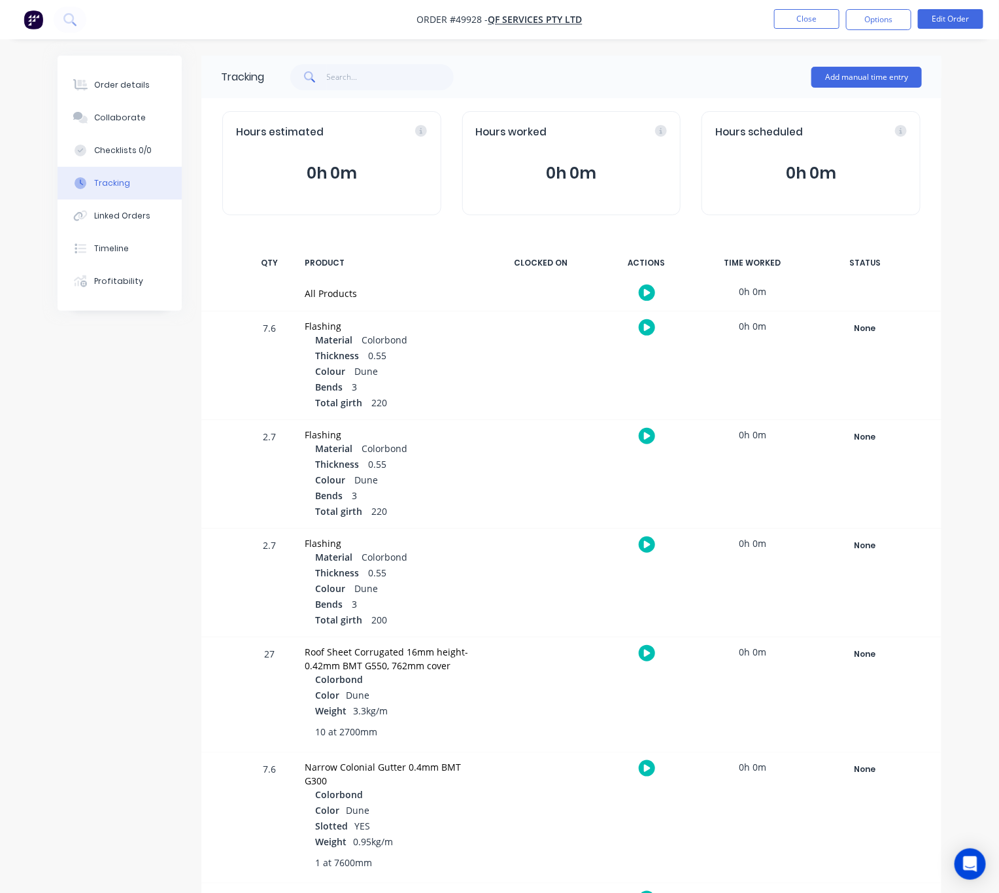
click at [134, 460] on div "Tracking Add manual time entry Hours estimated 0h 0m Hours worked 0h 0m Hours s…" at bounding box center [500, 737] width 884 height 1363
click at [135, 185] on button "Tracking" at bounding box center [120, 183] width 124 height 33
click at [137, 228] on button "Linked Orders" at bounding box center [120, 215] width 124 height 33
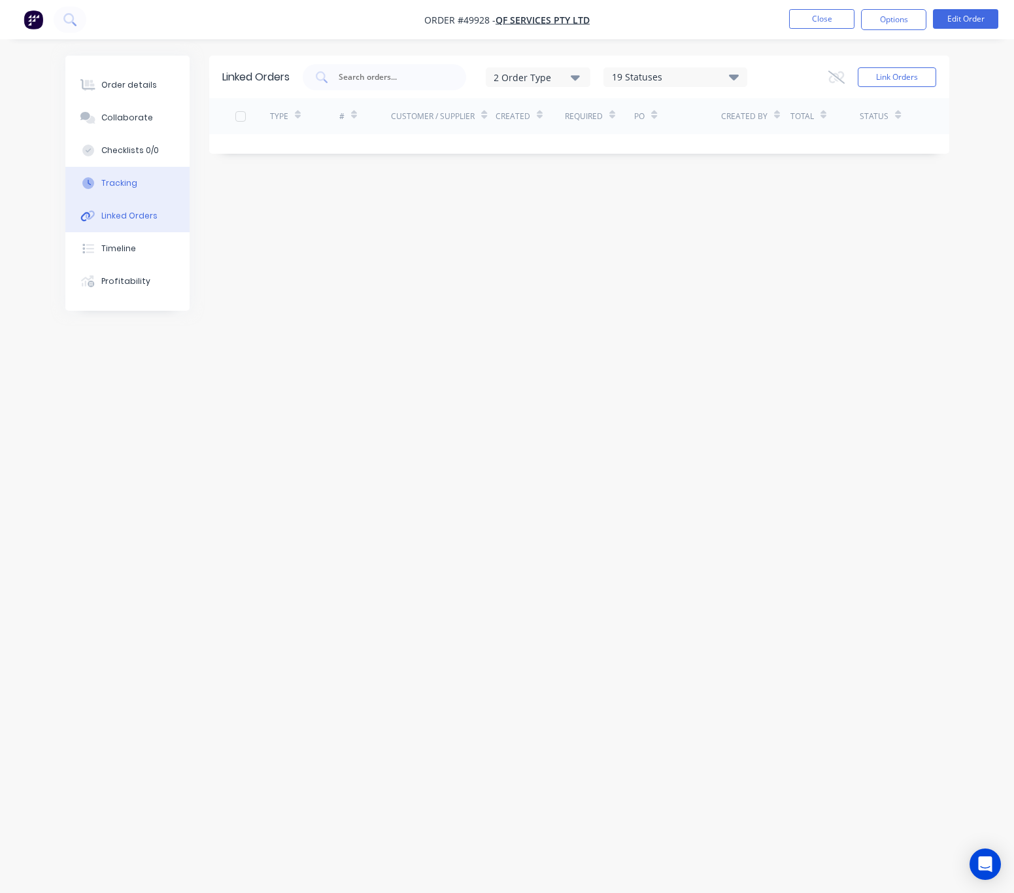
click at [142, 185] on button "Tracking" at bounding box center [127, 183] width 124 height 33
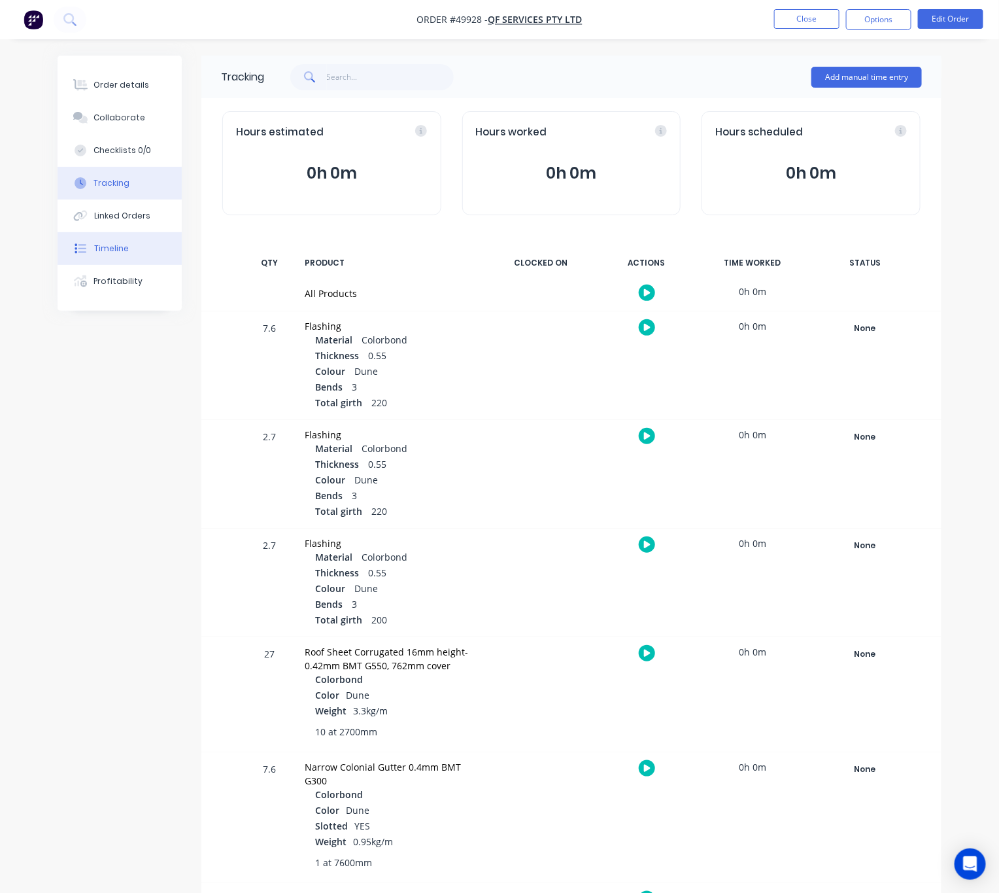
click at [152, 252] on button "Timeline" at bounding box center [120, 248] width 124 height 33
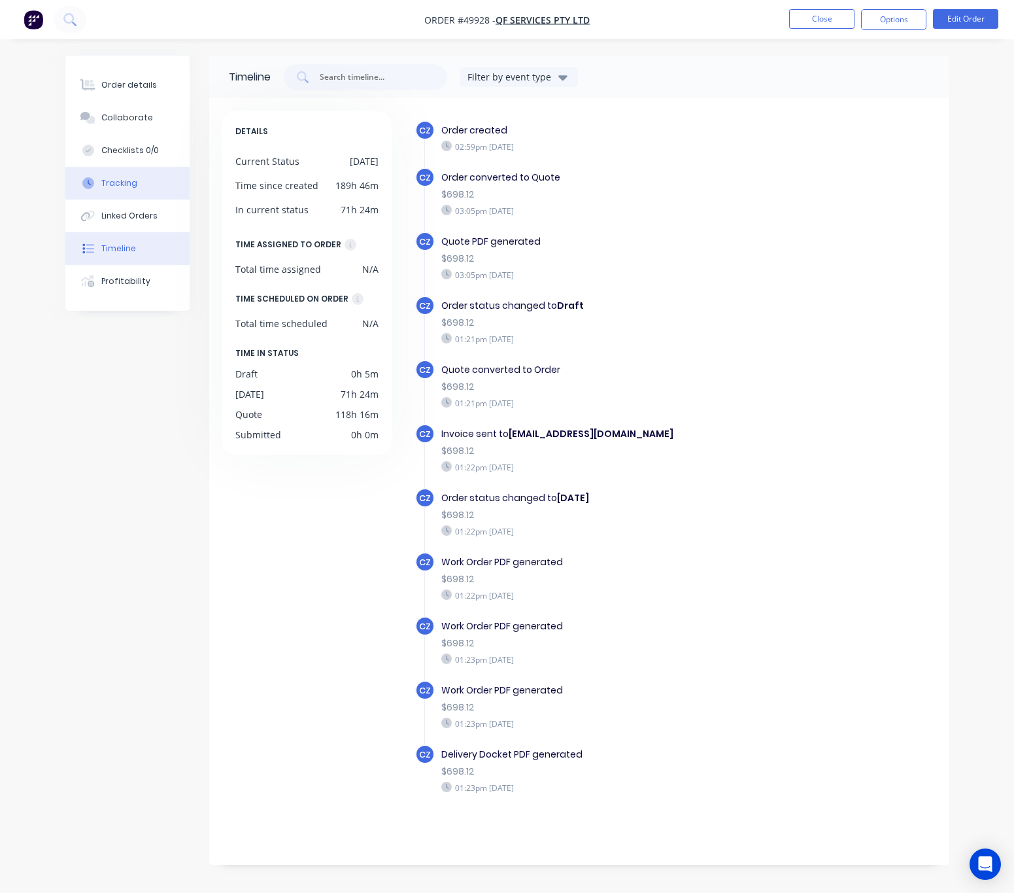
click at [151, 182] on button "Tracking" at bounding box center [127, 183] width 124 height 33
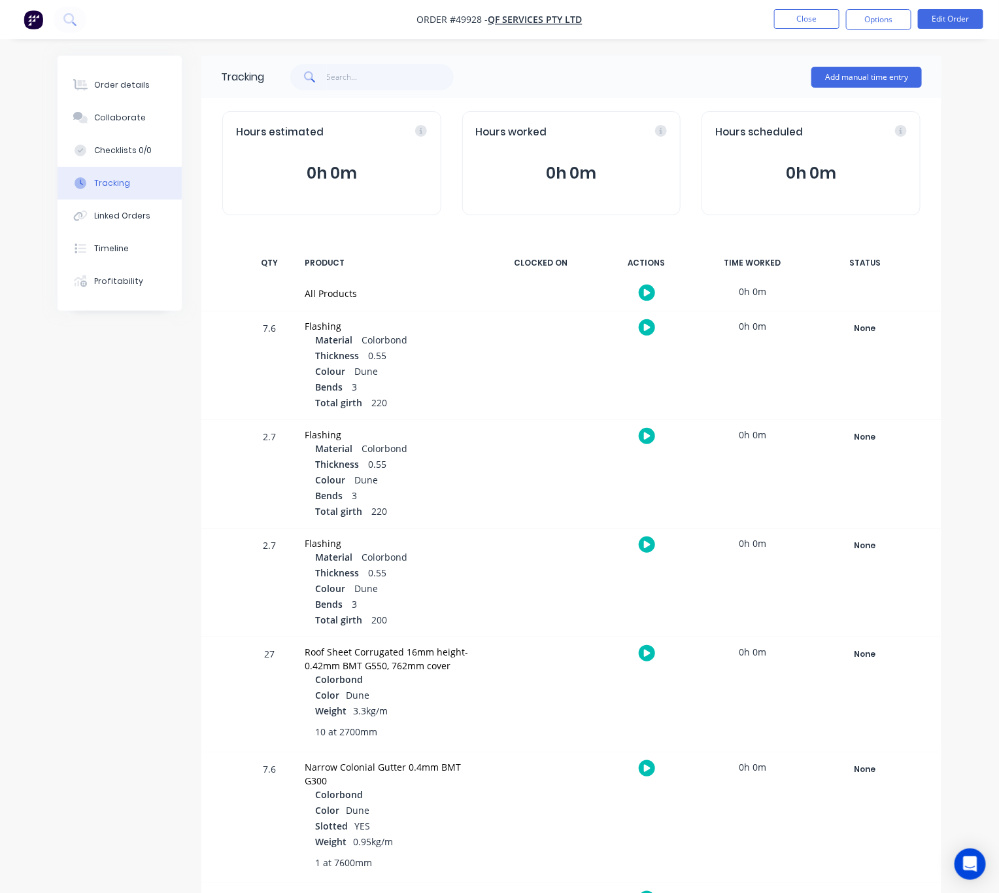
click at [661, 18] on nav "Order #49928 - QF SERVICES PTY LTD Close Options Edit Order" at bounding box center [499, 19] width 999 height 39
click at [805, 27] on button "Close" at bounding box center [806, 19] width 65 height 20
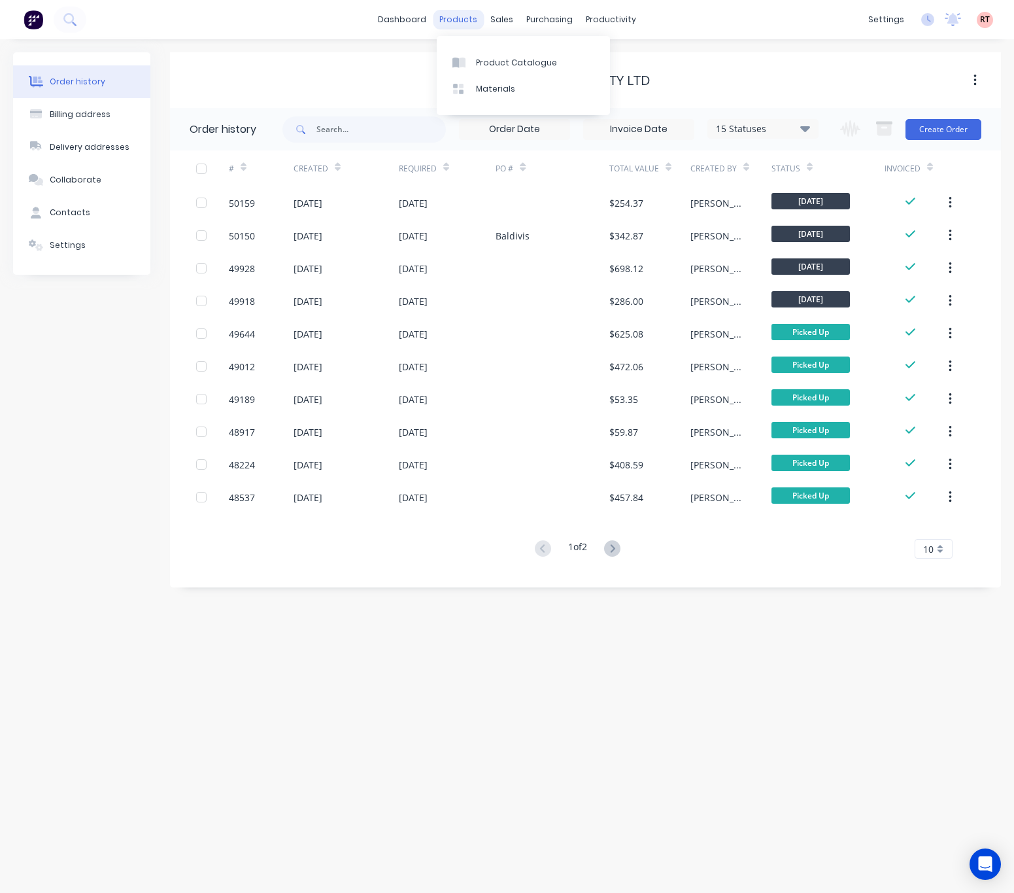
click at [448, 18] on div "products" at bounding box center [458, 20] width 51 height 20
click at [505, 58] on div "Product Catalogue" at bounding box center [516, 63] width 81 height 12
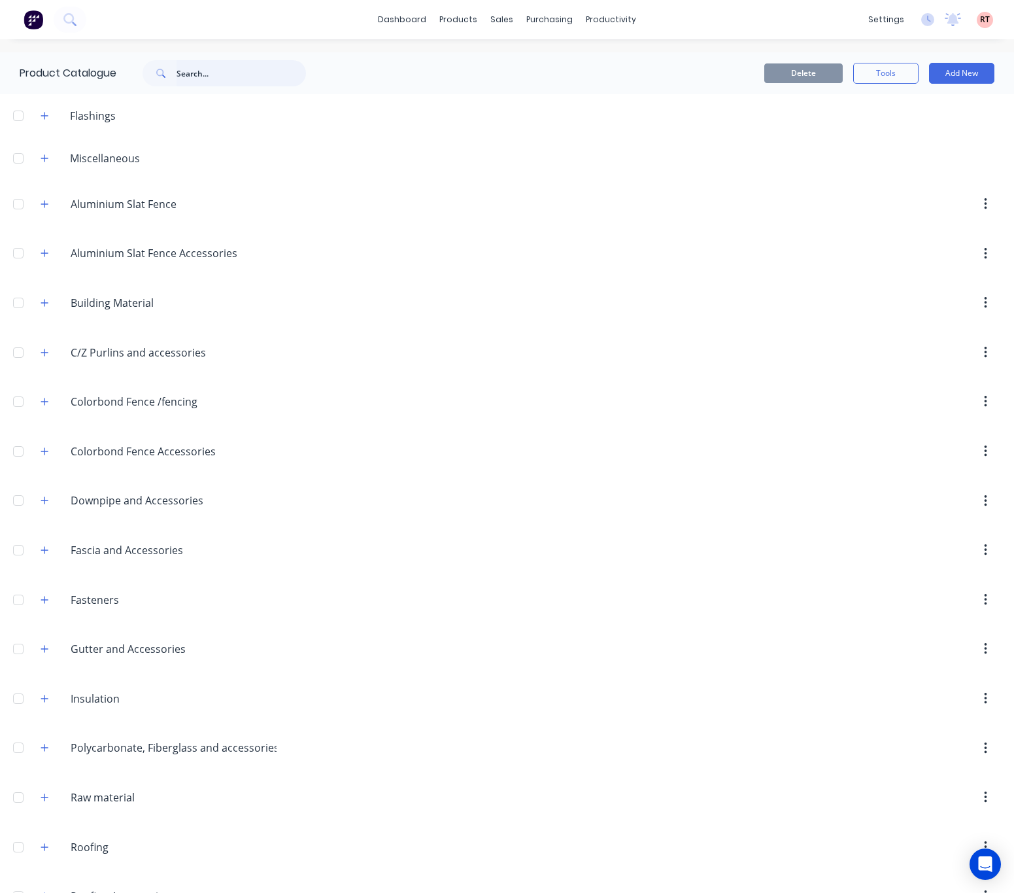
click at [197, 80] on input "text" at bounding box center [242, 73] width 130 height 26
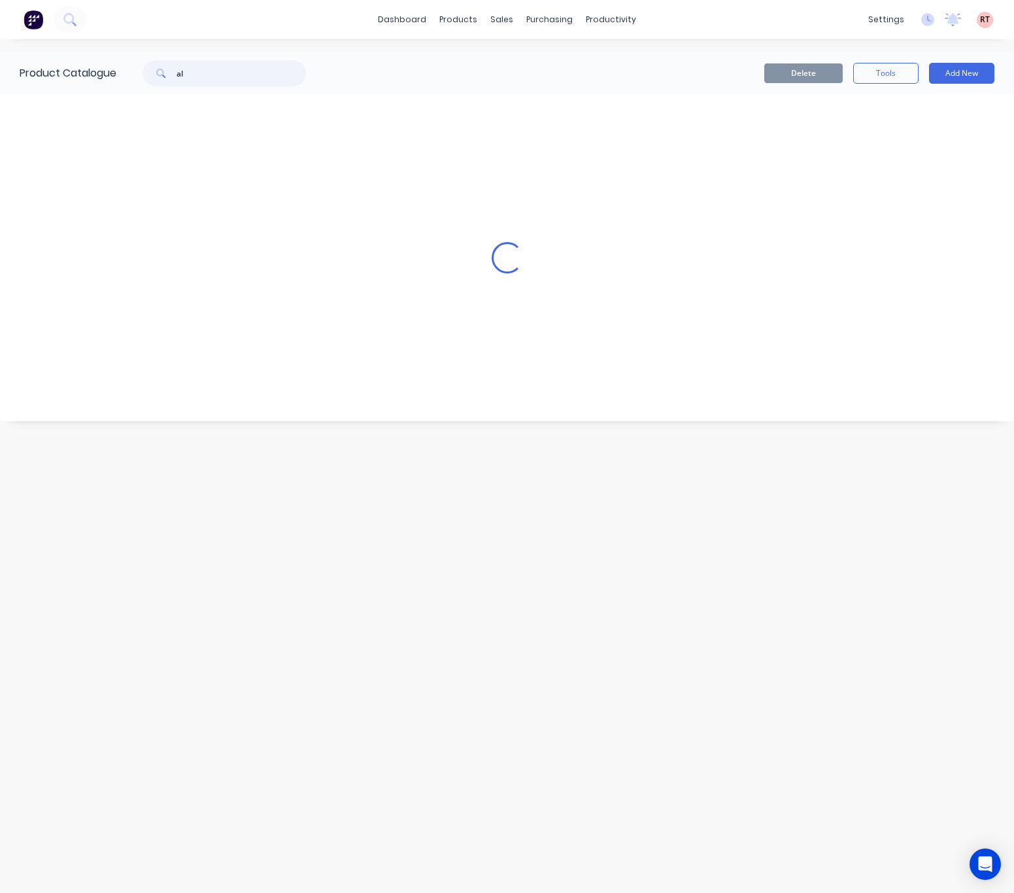
type input "a"
type input "t"
type input "retain"
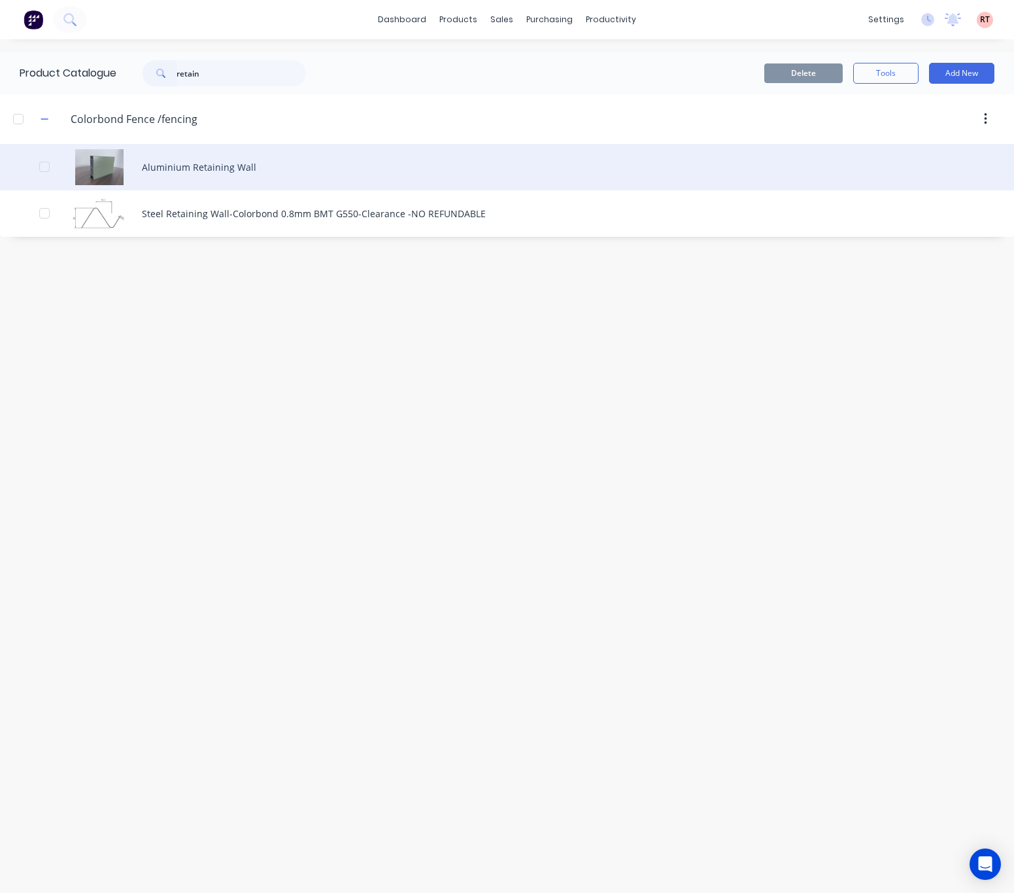
click at [355, 177] on div "Aluminium Retaining Wall" at bounding box center [507, 167] width 1014 height 46
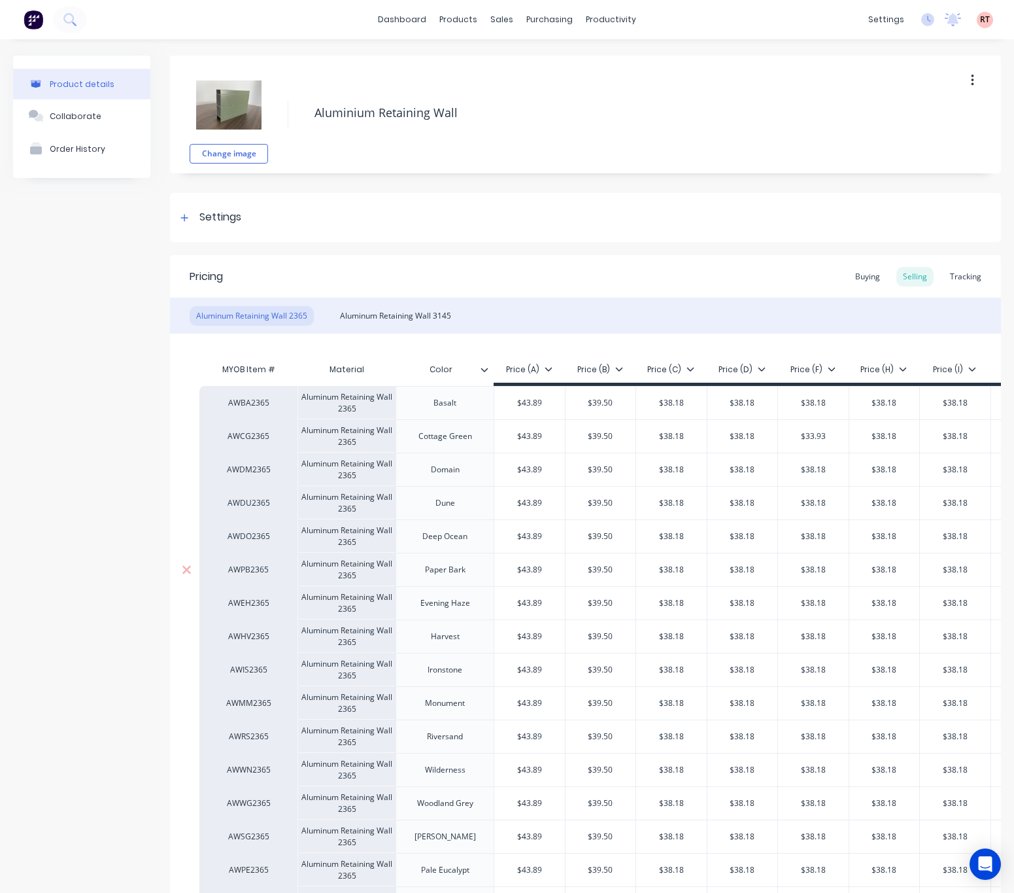
type textarea "x"
click at [419, 322] on div "Aluminum Retaining Wall 3145" at bounding box center [396, 316] width 124 height 20
